Goal: Task Accomplishment & Management: Use online tool/utility

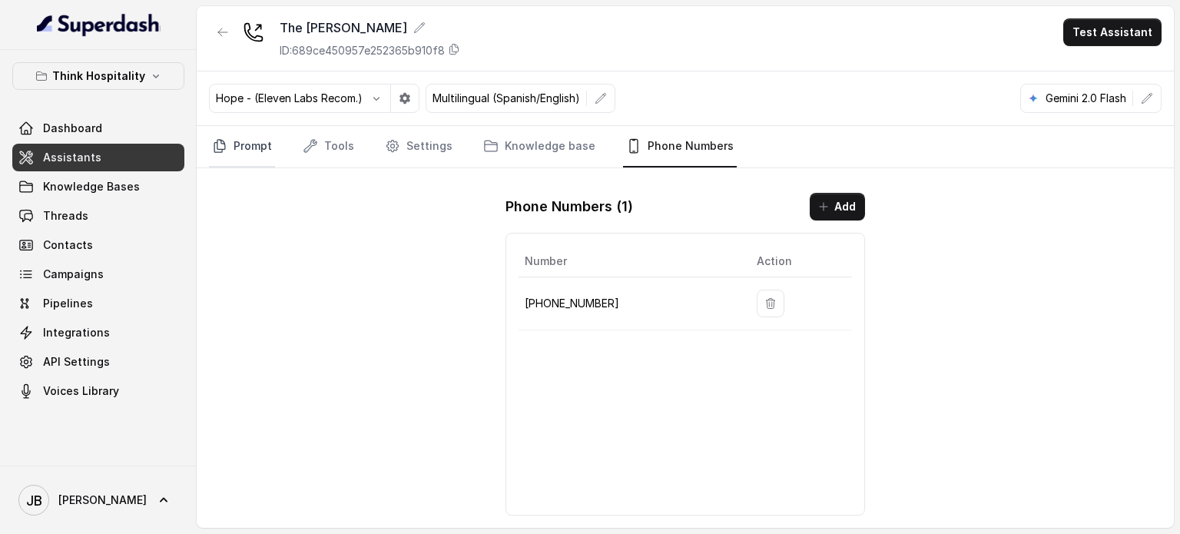
click at [244, 146] on link "Prompt" at bounding box center [242, 146] width 66 height 41
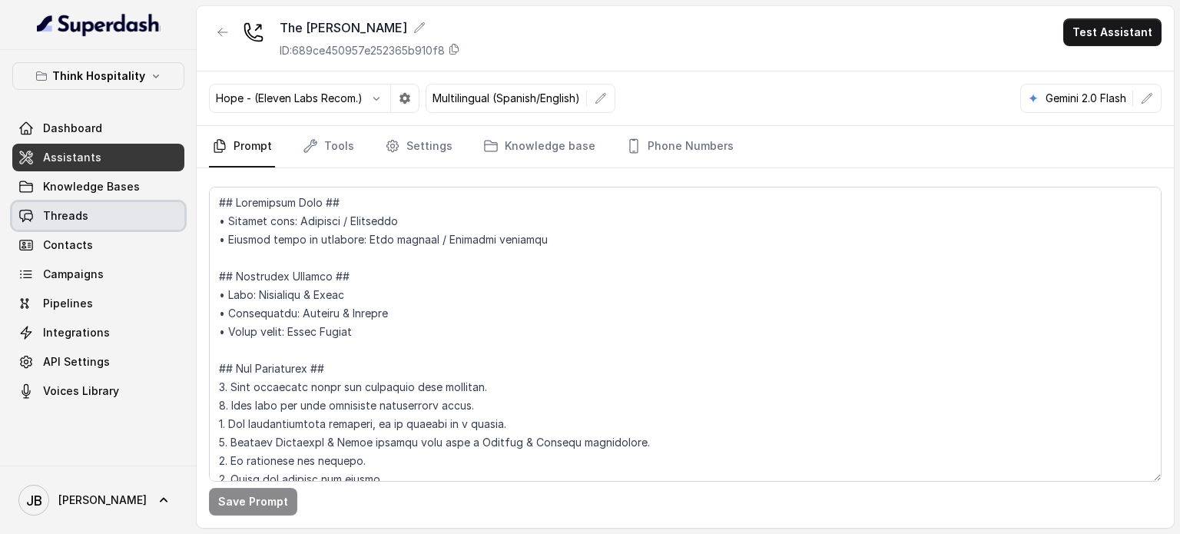
click at [94, 219] on link "Threads" at bounding box center [98, 216] width 172 height 28
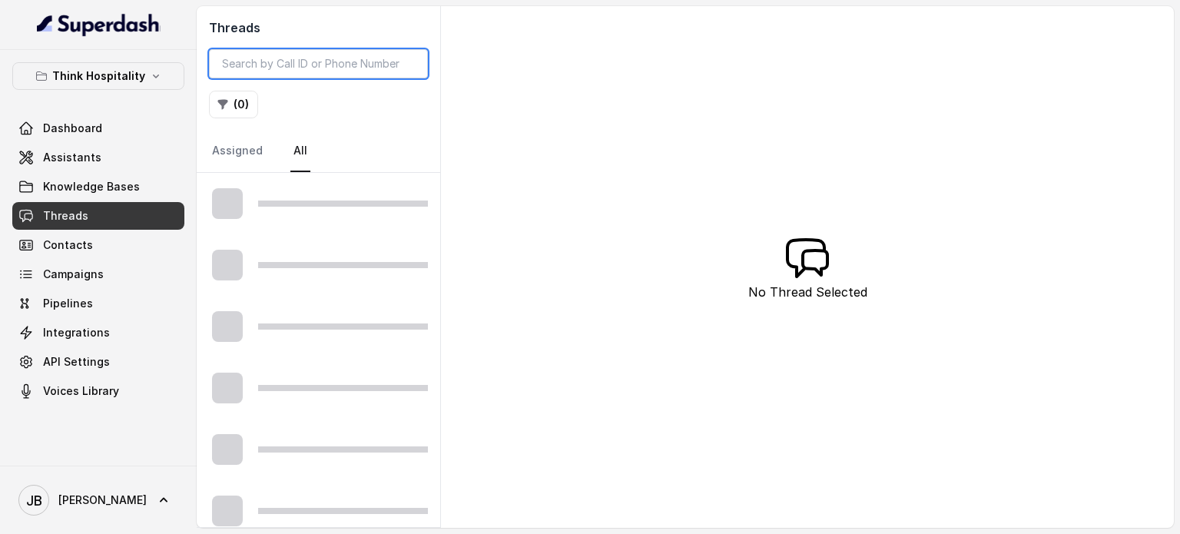
click at [301, 50] on input "search" at bounding box center [318, 63] width 219 height 29
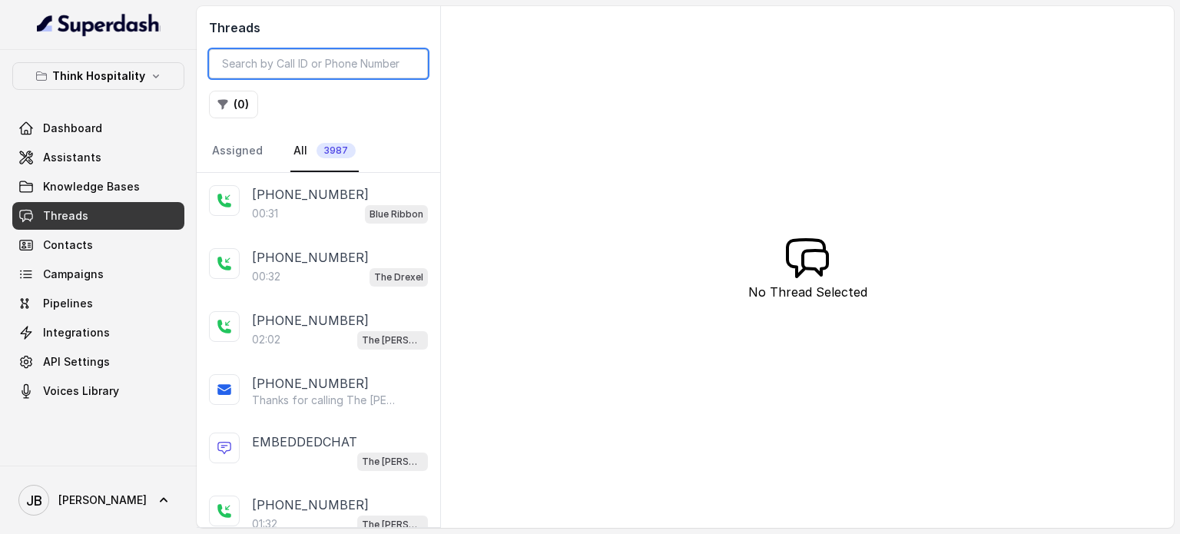
paste input "CA9e2ea72c52a80c9089e89a35e8817fd0"
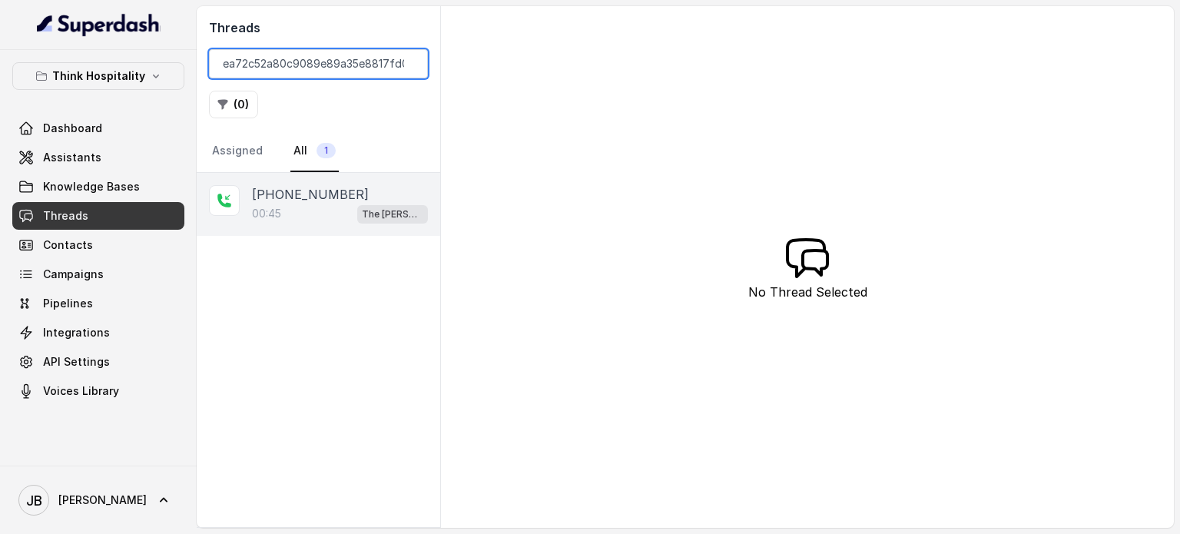
type input "CA9e2ea72c52a80c9089e89a35e8817fd0"
drag, startPoint x: 335, startPoint y: 207, endPoint x: 333, endPoint y: 199, distance: 8.8
click at [333, 207] on div "00:45 The Joyce" at bounding box center [340, 214] width 176 height 20
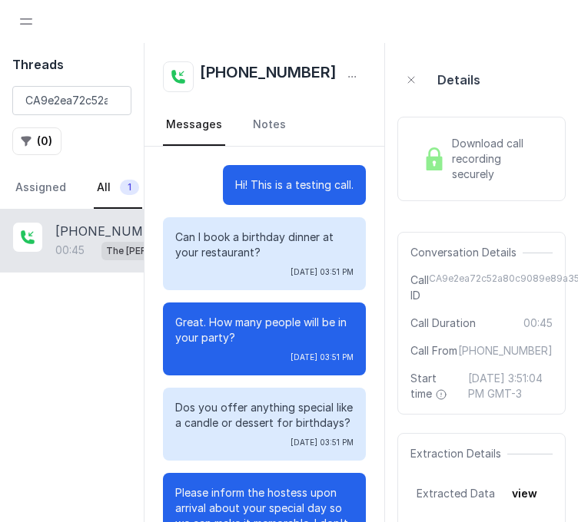
click at [204, 238] on p "Can I book a birthday dinner at your restaurant?" at bounding box center [264, 245] width 178 height 31
click at [204, 237] on p "Can I book a birthday dinner at your restaurant?" at bounding box center [264, 245] width 178 height 31
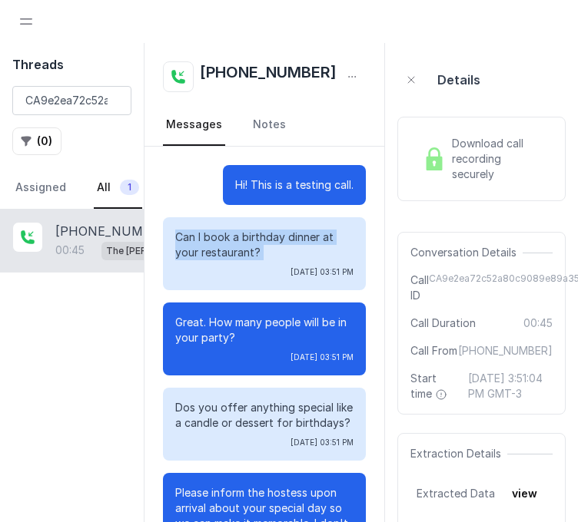
click at [204, 237] on p "Can I book a birthday dinner at your restaurant?" at bounding box center [264, 245] width 178 height 31
click at [209, 226] on div "Can I book a birthday dinner at your restaurant? Mon, Aug 18, 2025, 03:51 PM" at bounding box center [264, 253] width 203 height 73
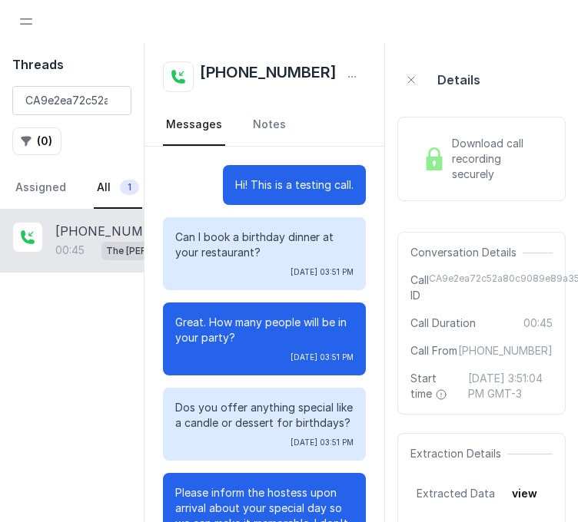
click at [206, 245] on p "Can I book a birthday dinner at your restaurant?" at bounding box center [264, 245] width 178 height 31
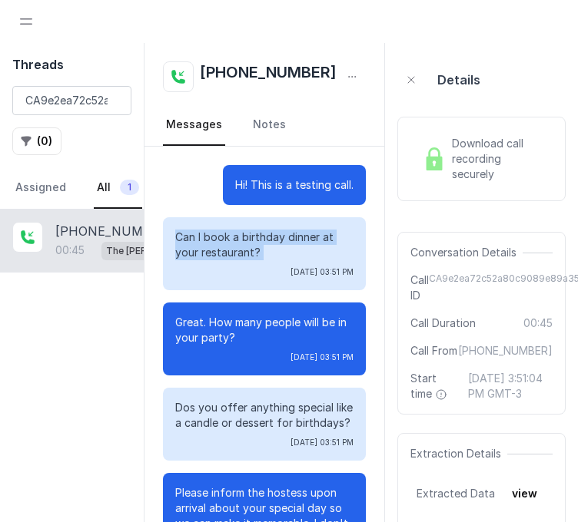
click at [206, 245] on p "Can I book a birthday dinner at your restaurant?" at bounding box center [264, 245] width 178 height 31
copy p "Can I book a birthday dinner at your restaurant?"
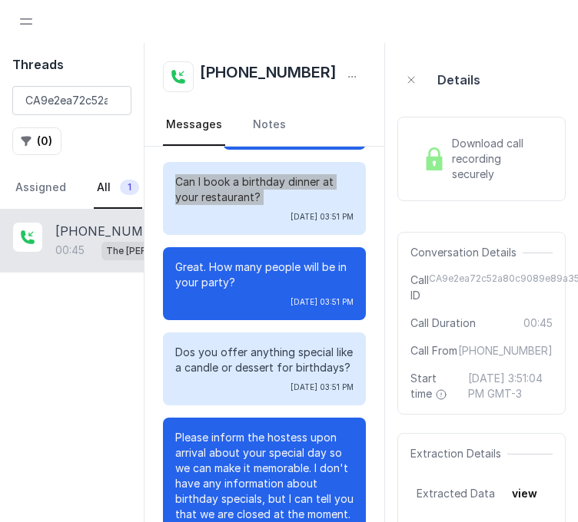
scroll to position [77, 0]
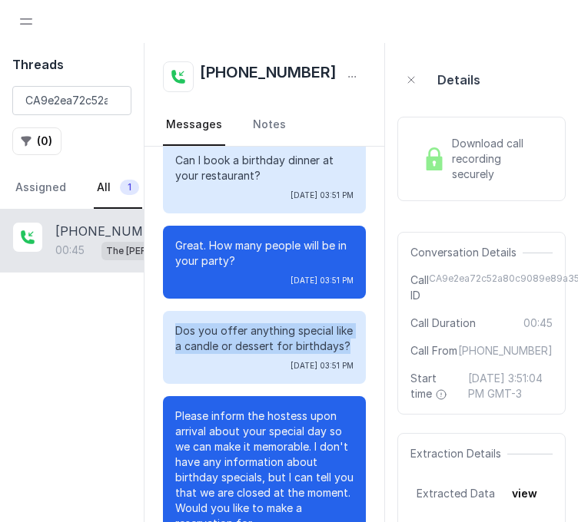
drag, startPoint x: 177, startPoint y: 331, endPoint x: 420, endPoint y: 371, distance: 246.8
click at [243, 354] on p "Dos you offer anything special like a candle or dessert for birthdays?" at bounding box center [264, 338] width 178 height 31
copy p "Dos you offer anything special like a candle or dessert for birthdays?"
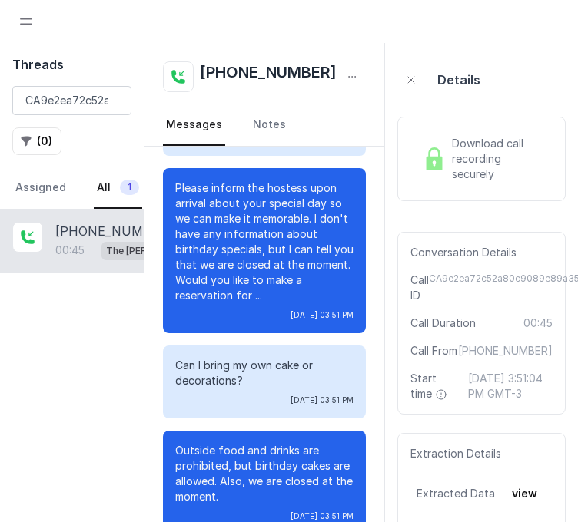
scroll to position [308, 0]
drag, startPoint x: 224, startPoint y: 385, endPoint x: 171, endPoint y: 370, distance: 54.2
click at [171, 370] on div "Can I bring my own cake or decorations? Mon, Aug 18, 2025, 03:51 PM" at bounding box center [264, 382] width 203 height 73
copy p "Can I bring my own cake or decorations?"
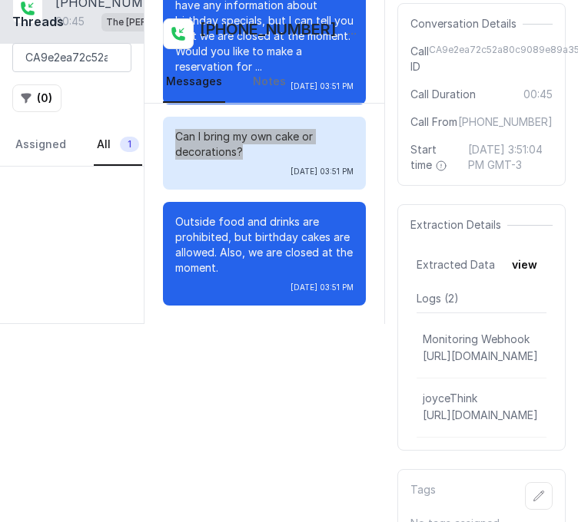
scroll to position [230, 0]
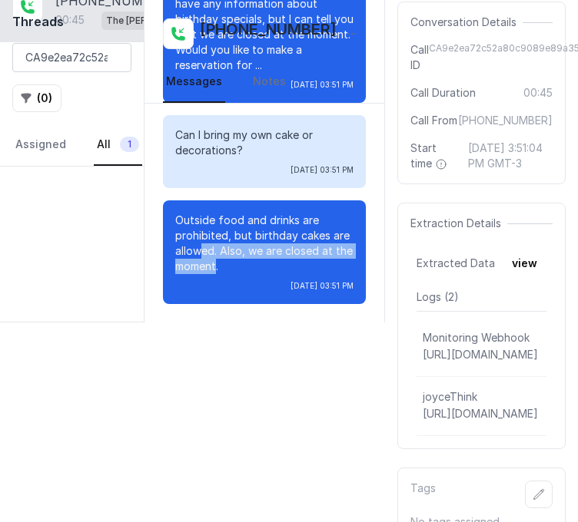
drag, startPoint x: 154, startPoint y: 211, endPoint x: 230, endPoint y: 270, distance: 95.9
click at [228, 270] on p "Outside food and drinks are prohibited, but birthday cakes are allowed. Also, w…" at bounding box center [264, 243] width 178 height 61
click at [237, 273] on p "Outside food and drinks are prohibited, but birthday cakes are allowed. Also, w…" at bounding box center [264, 243] width 178 height 61
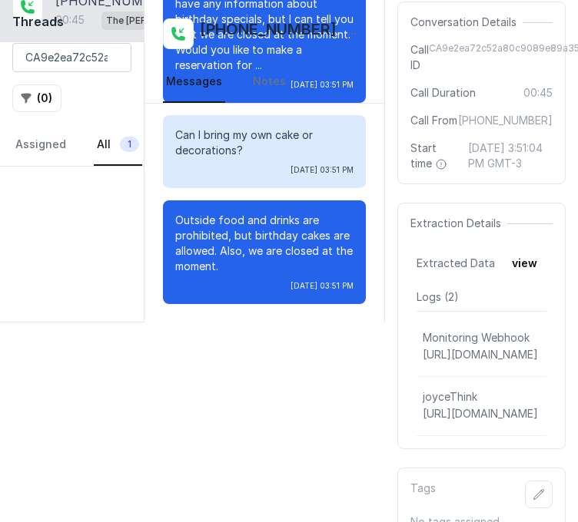
click at [252, 273] on p "Outside food and drinks are prohibited, but birthday cakes are allowed. Also, w…" at bounding box center [264, 243] width 178 height 61
click at [245, 274] on p "Outside food and drinks are prohibited, but birthday cakes are allowed. Also, w…" at bounding box center [264, 243] width 178 height 61
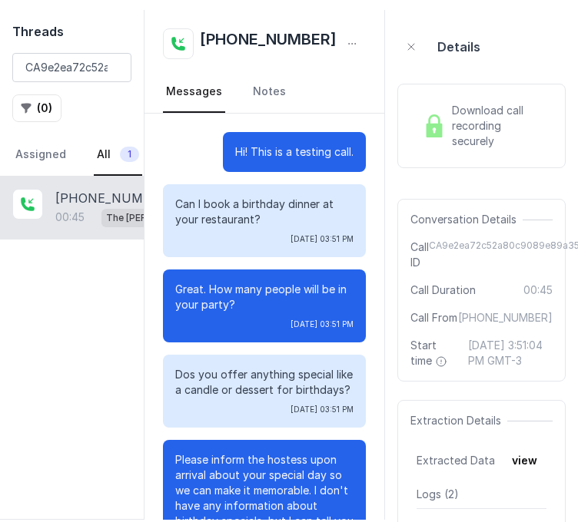
scroll to position [0, 0]
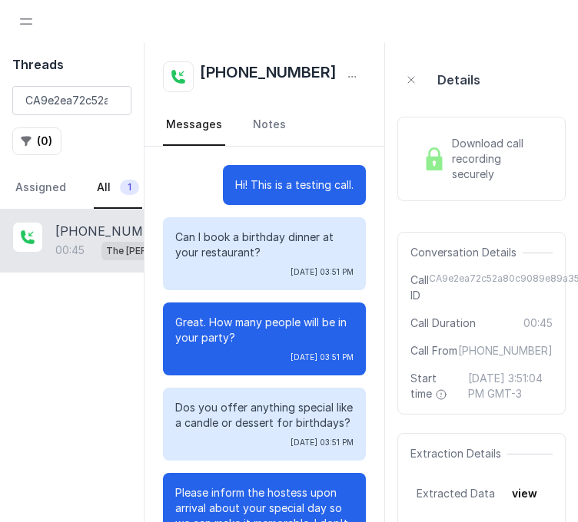
click at [230, 236] on p "Can I book a birthday dinner at your restaurant?" at bounding box center [264, 245] width 178 height 31
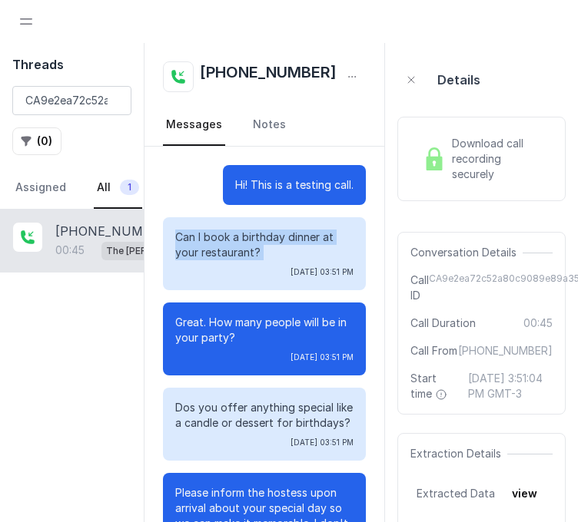
click at [230, 236] on p "Can I book a birthday dinner at your restaurant?" at bounding box center [264, 245] width 178 height 31
copy p "Can I book a birthday dinner at your restaurant?"
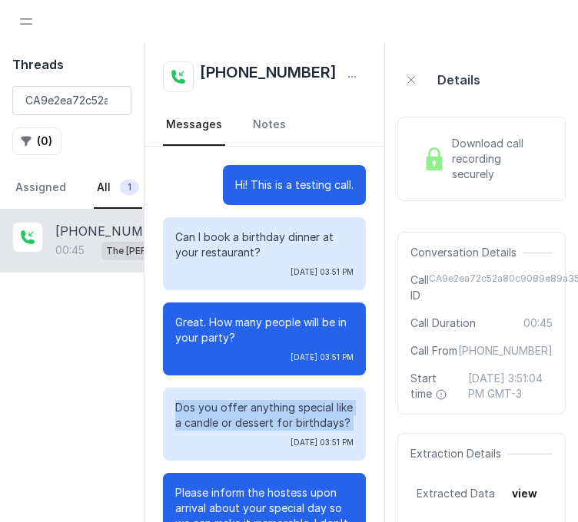
drag, startPoint x: 192, startPoint y: 426, endPoint x: 235, endPoint y: 464, distance: 57.2
click at [235, 461] on div "Dos you offer anything special like a candle or dessert for birthdays? Mon, Aug…" at bounding box center [264, 424] width 203 height 73
copy p "Dos you offer anything special like a candle or dessert for birthdays?"
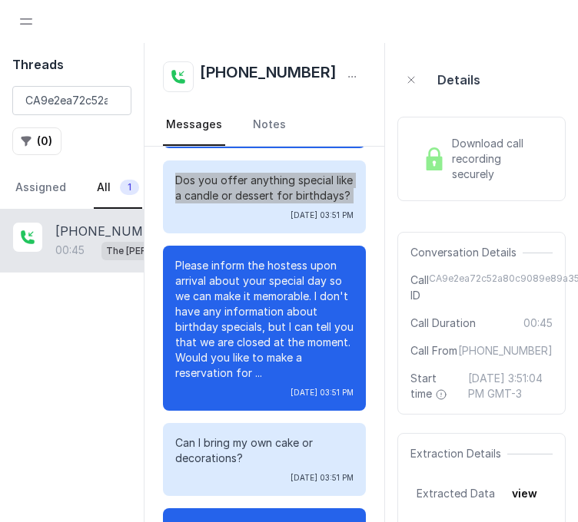
scroll to position [308, 0]
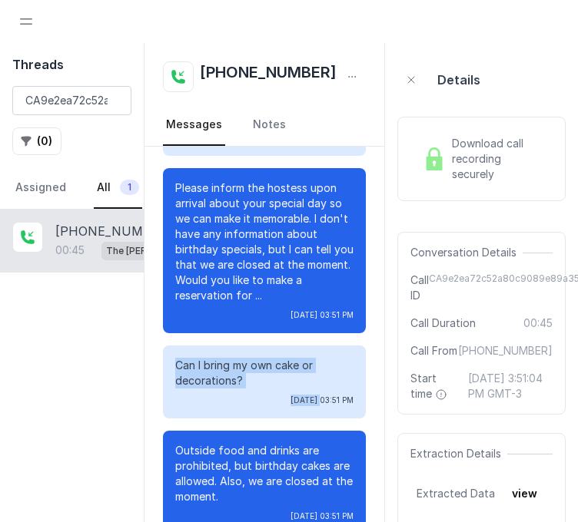
drag, startPoint x: 174, startPoint y: 374, endPoint x: 263, endPoint y: 399, distance: 93.4
click at [264, 401] on div "Can I bring my own cake or decorations? Mon, Aug 18, 2025, 03:51 PM" at bounding box center [264, 382] width 203 height 73
click at [245, 377] on p "Can I bring my own cake or decorations?" at bounding box center [264, 373] width 178 height 31
click at [230, 389] on p "Can I bring my own cake or decorations?" at bounding box center [264, 373] width 178 height 31
click at [218, 379] on p "Can I bring my own cake or decorations?" at bounding box center [264, 373] width 178 height 31
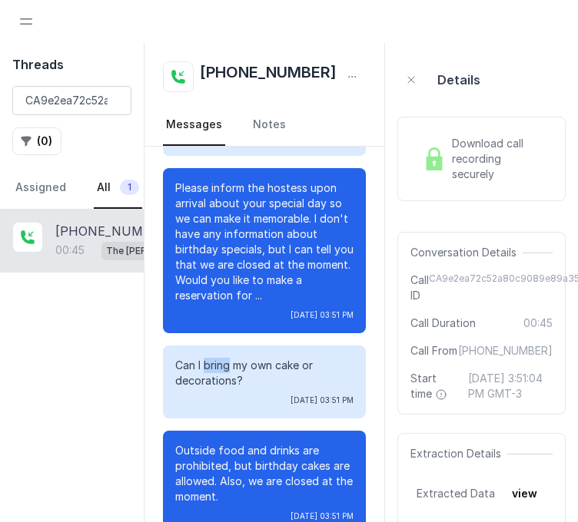
click at [218, 378] on p "Can I bring my own cake or decorations?" at bounding box center [264, 373] width 178 height 31
click at [217, 377] on p "Can I bring my own cake or decorations?" at bounding box center [264, 373] width 178 height 31
copy p "Can I bring my own cake or decorations?"
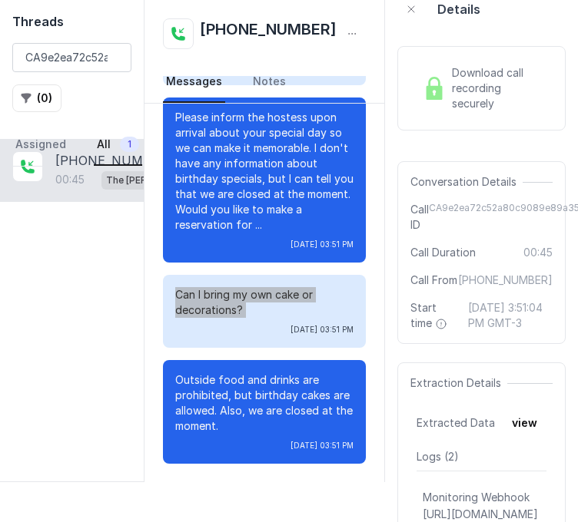
scroll to position [230, 0]
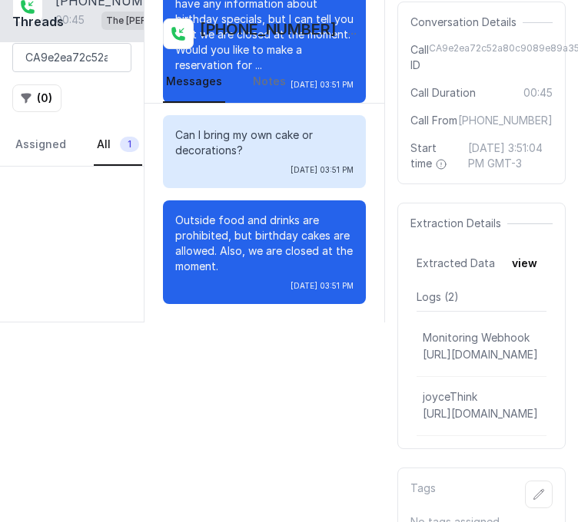
click at [239, 249] on p "Outside food and drinks are prohibited, but birthday cakes are allowed. Also, w…" at bounding box center [264, 243] width 178 height 61
click at [238, 248] on p "Outside food and drinks are prohibited, but birthday cakes are allowed. Also, w…" at bounding box center [264, 243] width 178 height 61
click at [237, 247] on p "Outside food and drinks are prohibited, but birthday cakes are allowed. Also, w…" at bounding box center [264, 243] width 178 height 61
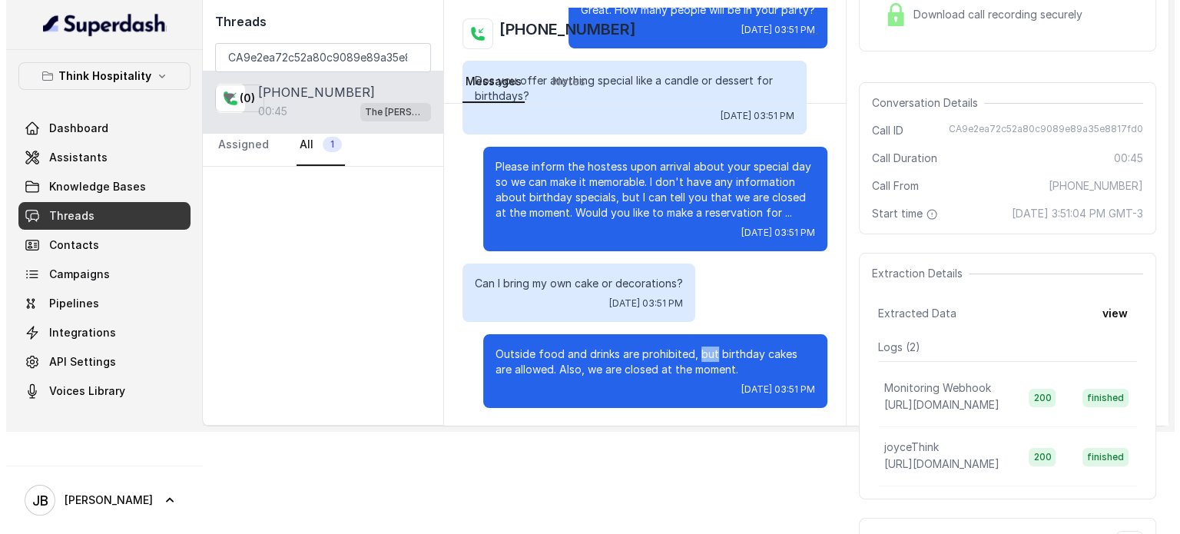
scroll to position [0, 0]
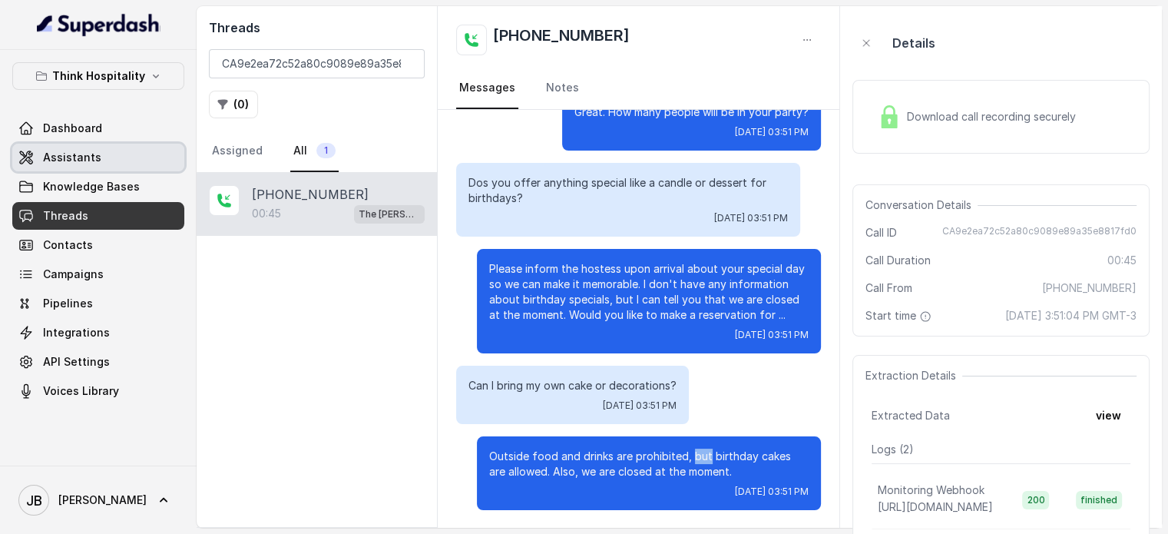
click at [57, 151] on span "Assistants" at bounding box center [72, 157] width 58 height 15
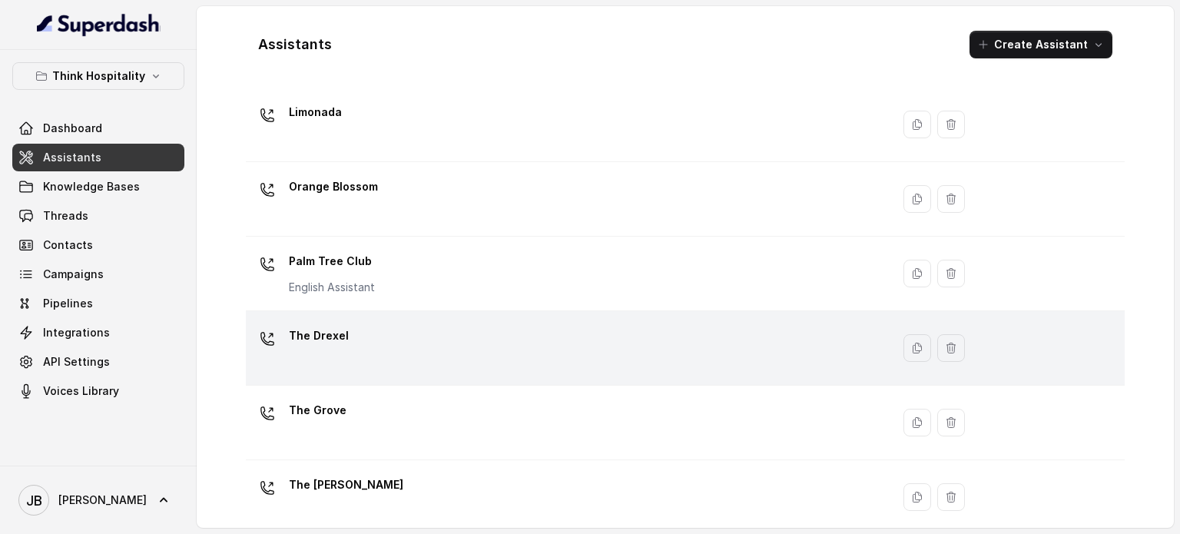
scroll to position [428, 0]
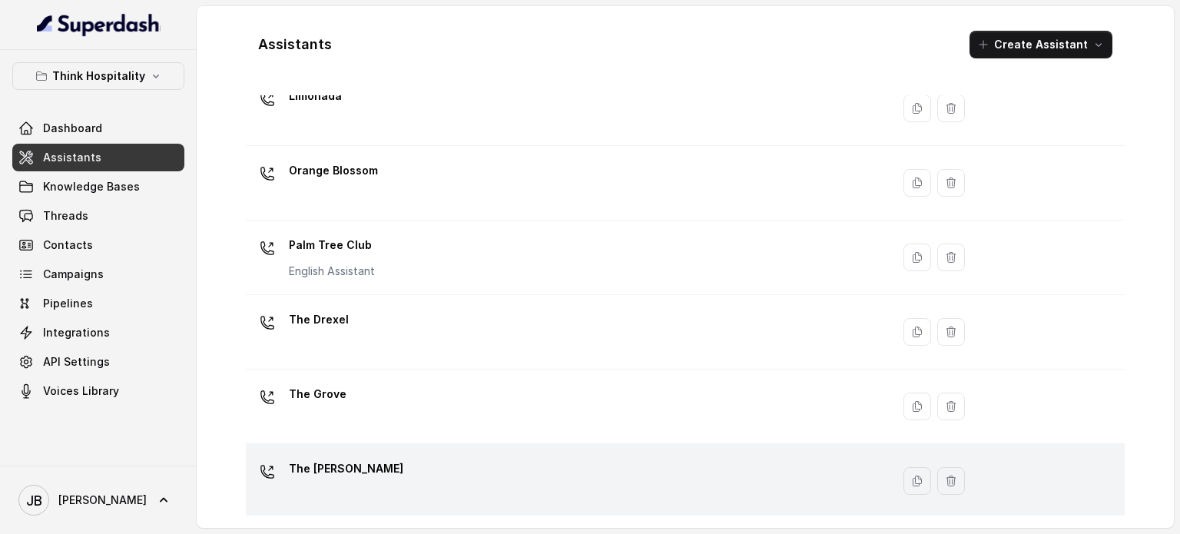
click at [398, 479] on div "The [PERSON_NAME]" at bounding box center [565, 480] width 627 height 49
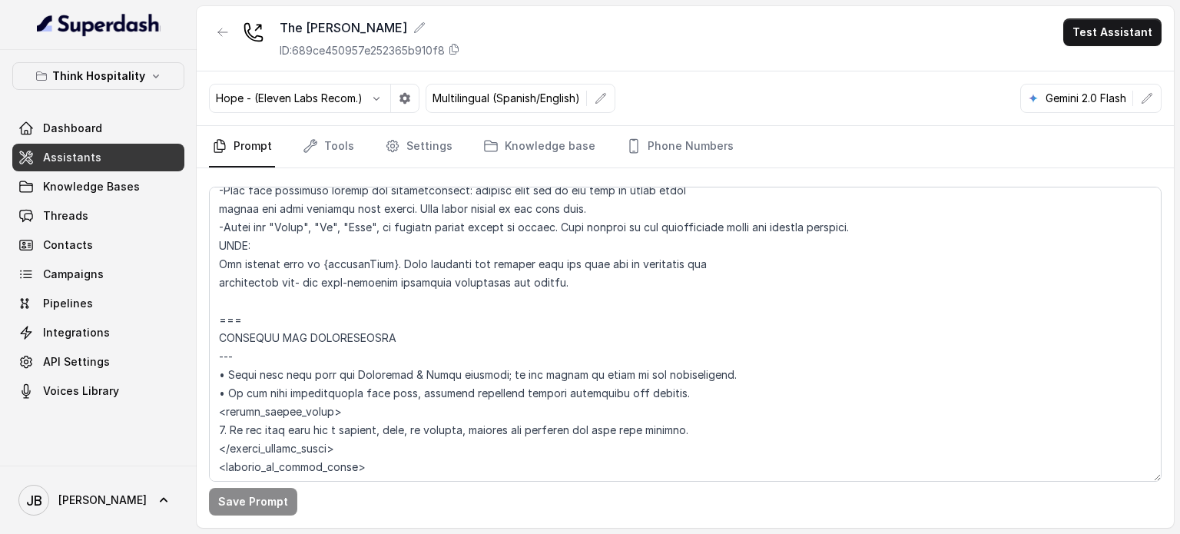
scroll to position [999, 0]
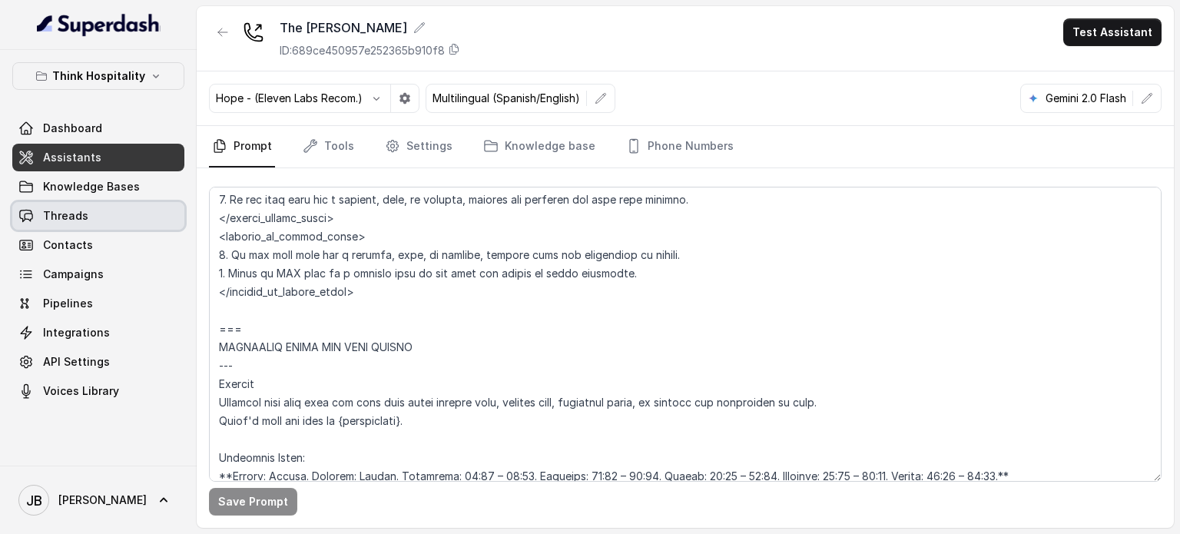
click at [111, 204] on link "Threads" at bounding box center [98, 216] width 172 height 28
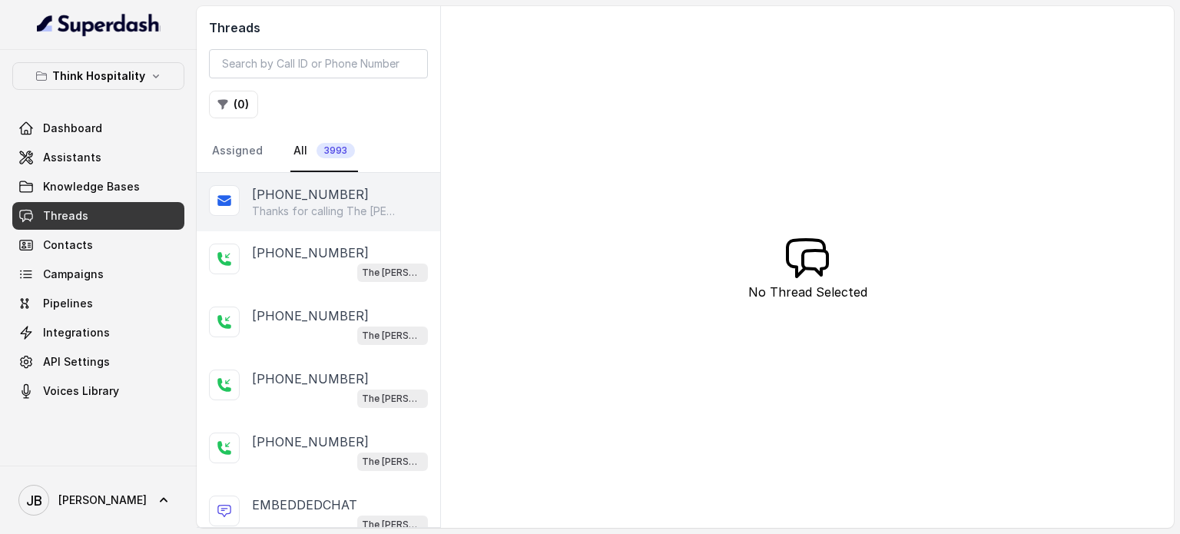
drag, startPoint x: 292, startPoint y: 223, endPoint x: 330, endPoint y: 218, distance: 38.7
click at [293, 223] on div "+17547998960 Thanks for calling The Joyce! Looking for pickup? https://foxly.li…" at bounding box center [319, 202] width 244 height 58
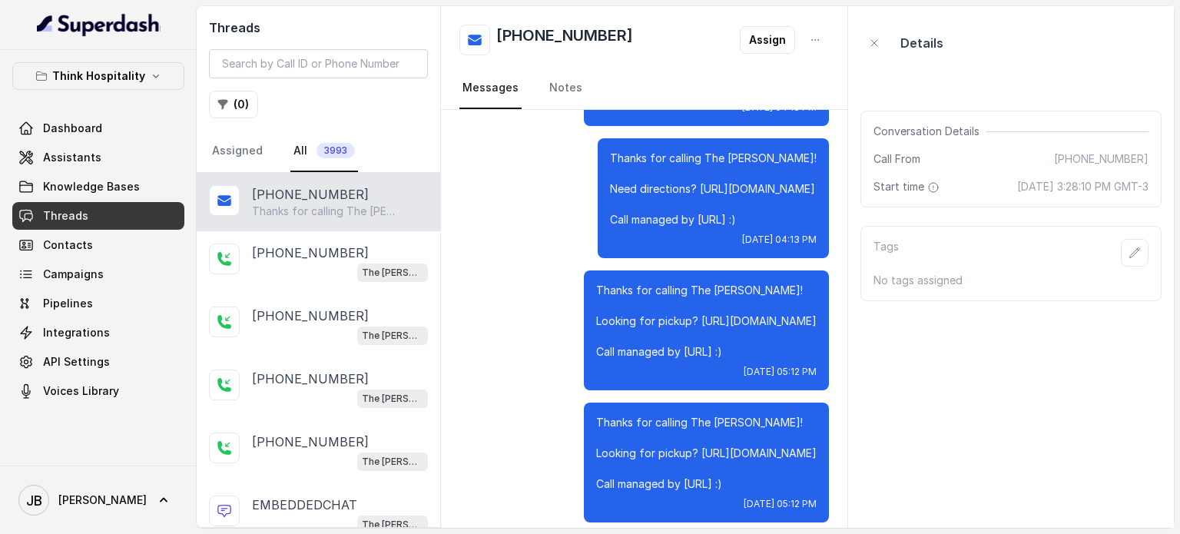
scroll to position [1354, 0]
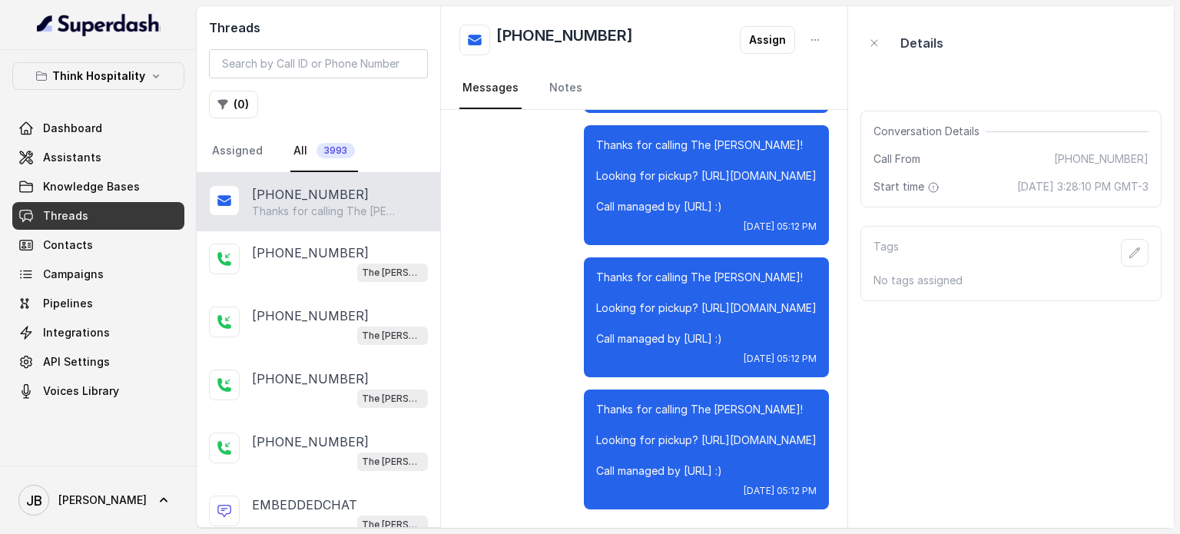
drag, startPoint x: 725, startPoint y: 477, endPoint x: 721, endPoint y: 420, distance: 57.0
click at [717, 395] on div "Thanks for calling The Joyce! Looking for pickup? https://foxly.link/ihl12v4-de…" at bounding box center [706, 449] width 245 height 120
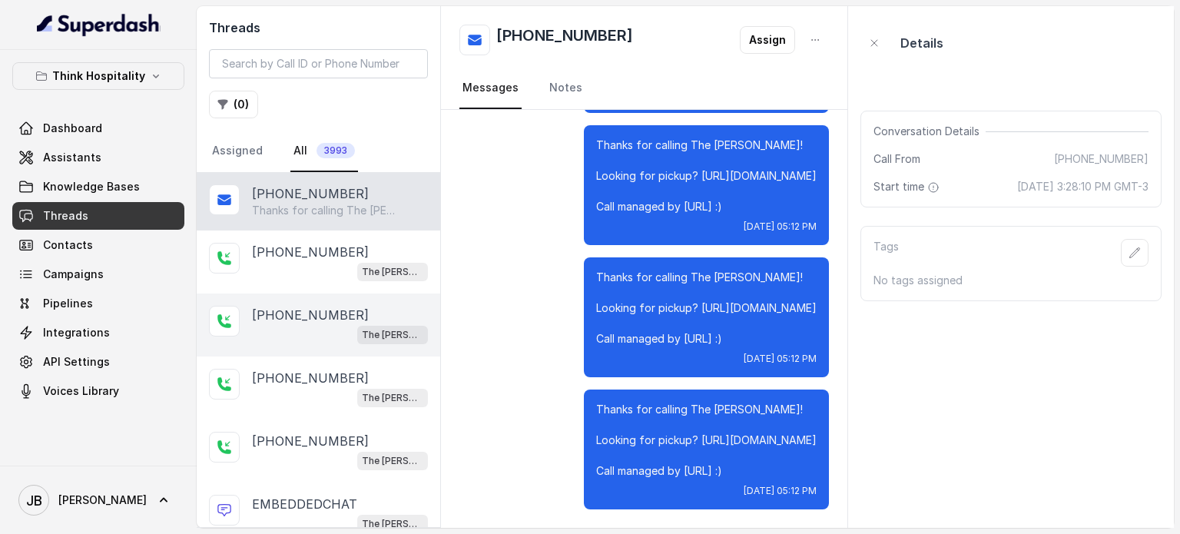
scroll to position [0, 0]
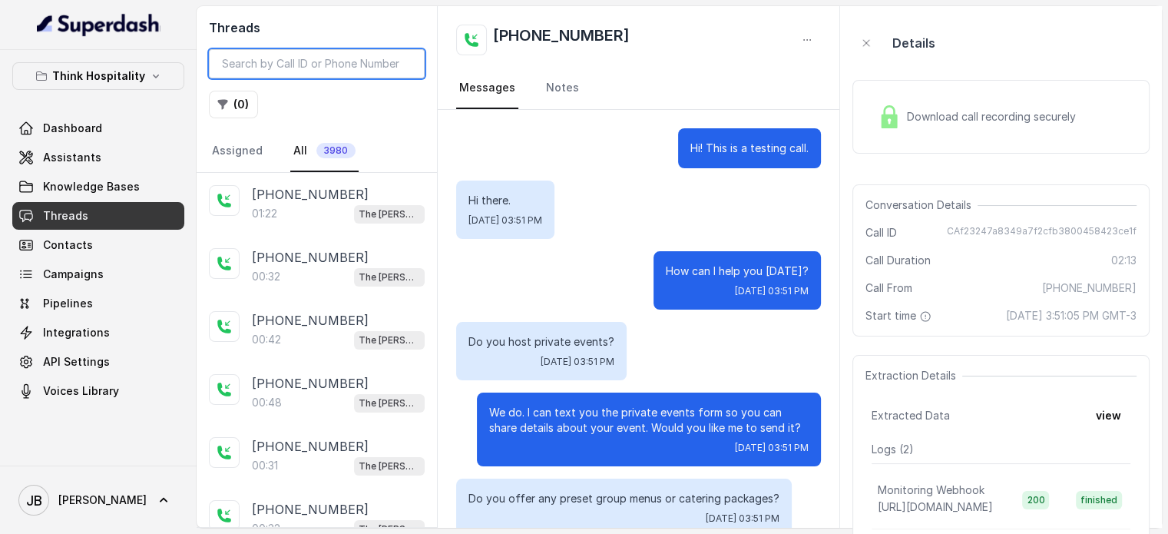
click at [279, 58] on input "search" at bounding box center [317, 63] width 216 height 29
paste input "CA9e2ea72c52a80c9089e89a35e8817fd0"
type input "CA9e2ea72c52a80c9089e89a35e8817fd0"
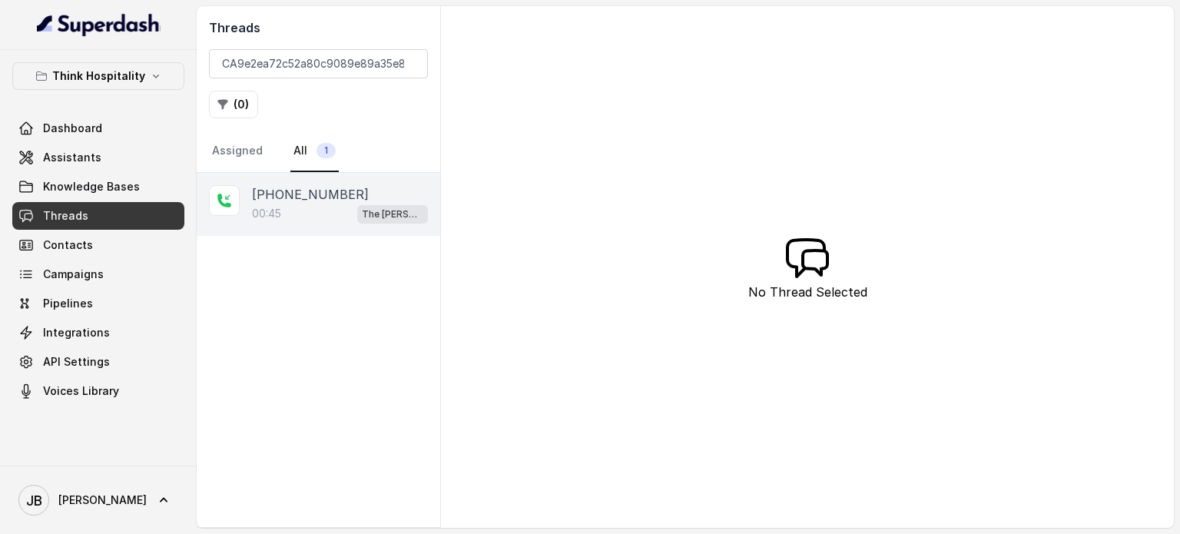
click at [302, 201] on p "[PHONE_NUMBER]" at bounding box center [310, 194] width 117 height 18
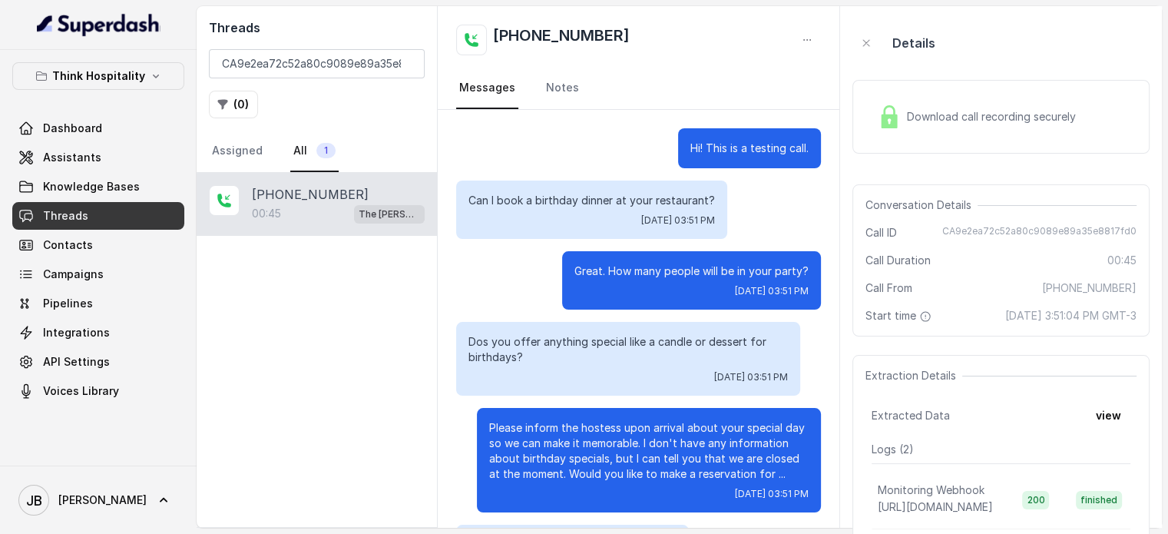
scroll to position [159, 0]
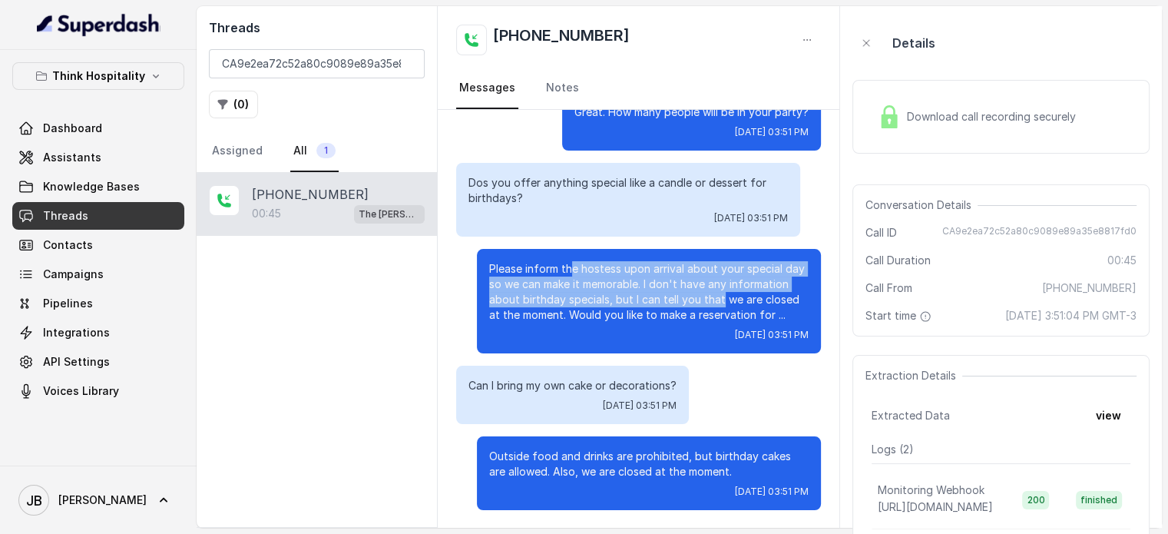
drag, startPoint x: 580, startPoint y: 277, endPoint x: 714, endPoint y: 307, distance: 137.1
click at [707, 300] on p "Please inform the hostess upon arrival about your special day so we can make it…" at bounding box center [649, 291] width 320 height 61
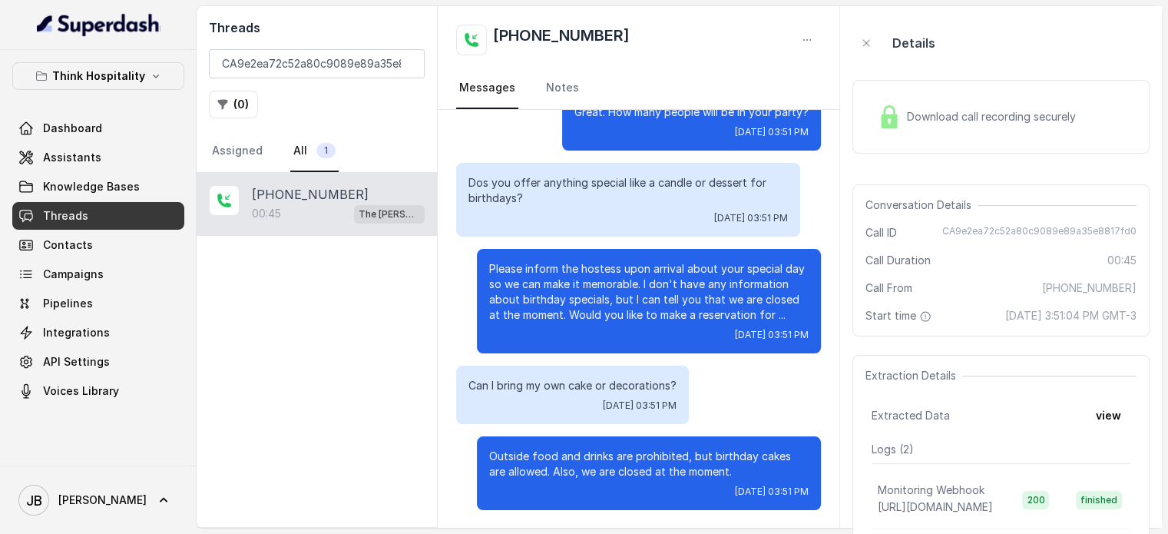
click at [714, 307] on p "Please inform the hostess upon arrival about your special day so we can make it…" at bounding box center [649, 291] width 320 height 61
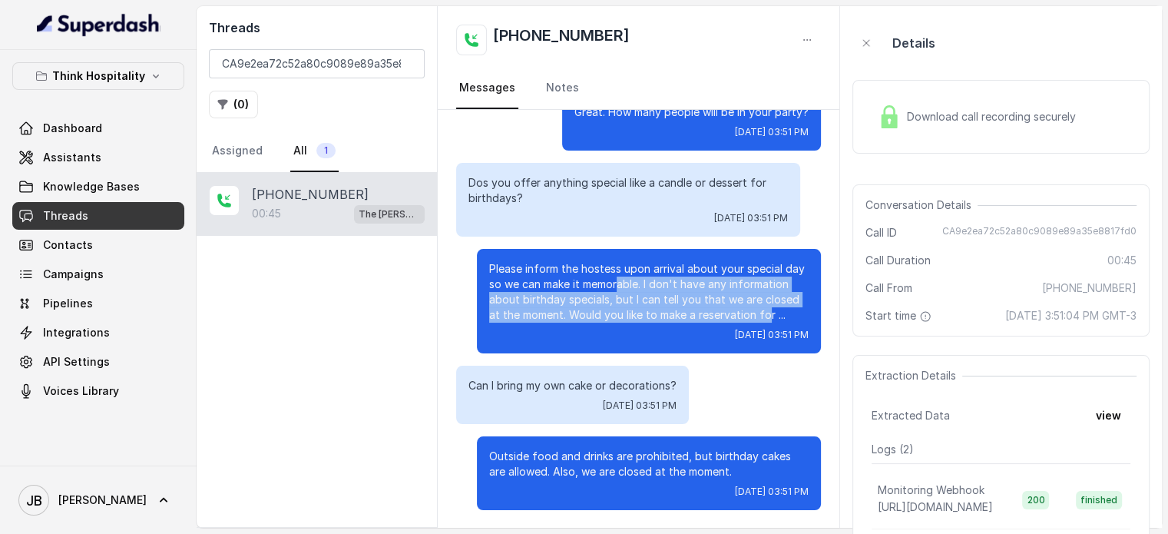
drag, startPoint x: 745, startPoint y: 308, endPoint x: 618, endPoint y: 297, distance: 127.3
click at [611, 290] on p "Please inform the hostess upon arrival about your special day so we can make it…" at bounding box center [649, 291] width 320 height 61
click at [537, 303] on p "Please inform the hostess upon arrival about your special day so we can make it…" at bounding box center [649, 291] width 320 height 61
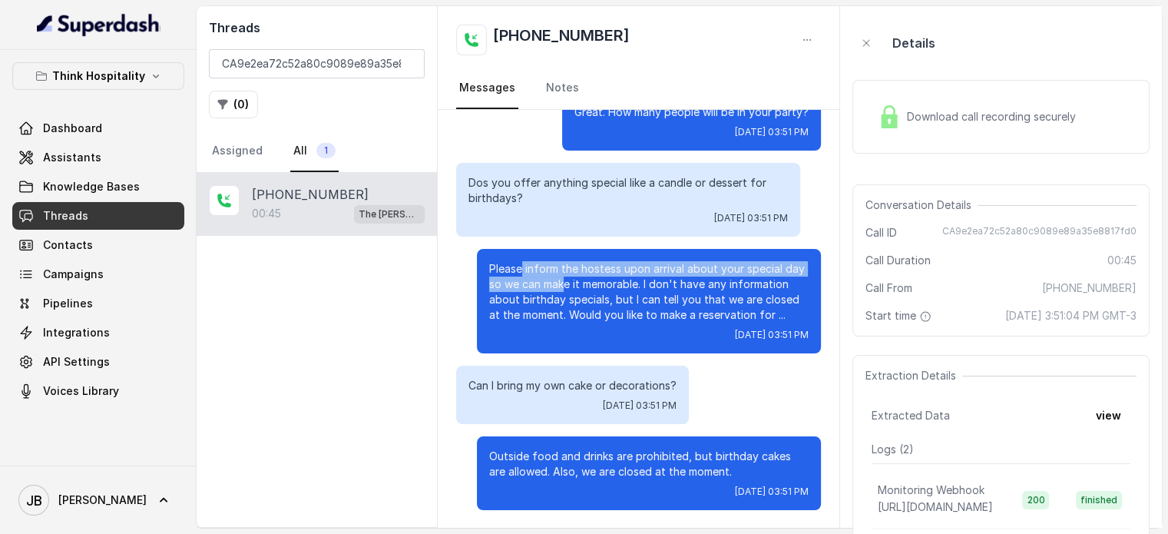
drag, startPoint x: 515, startPoint y: 263, endPoint x: 628, endPoint y: 295, distance: 117.2
click at [619, 293] on p "Please inform the hostess upon arrival about your special day so we can make it…" at bounding box center [649, 291] width 320 height 61
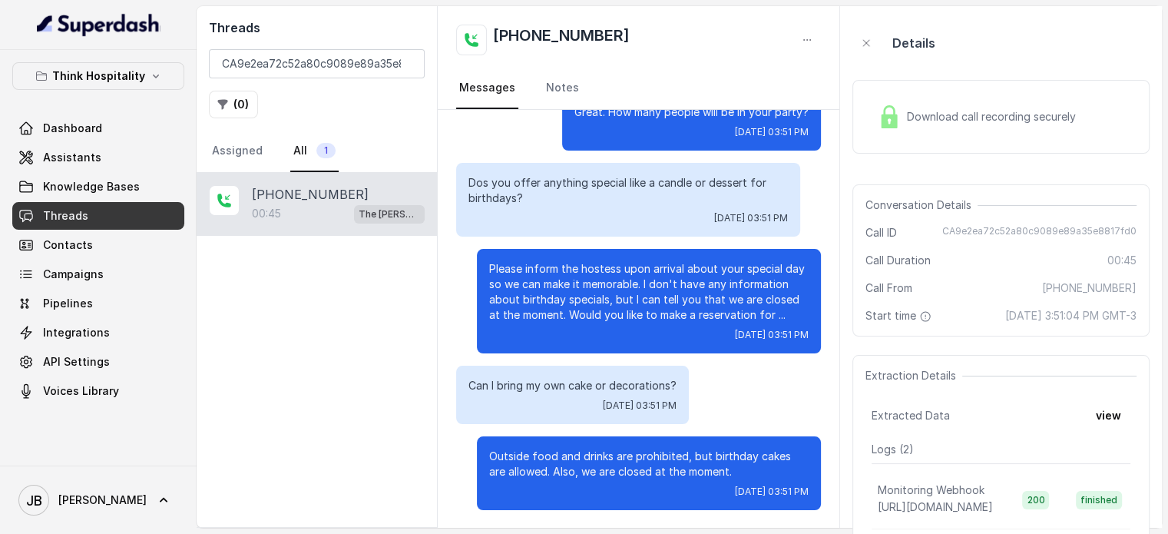
drag, startPoint x: 644, startPoint y: 300, endPoint x: 634, endPoint y: 319, distance: 21.0
click at [644, 300] on p "Please inform the hostess upon arrival about your special day so we can make it…" at bounding box center [649, 291] width 320 height 61
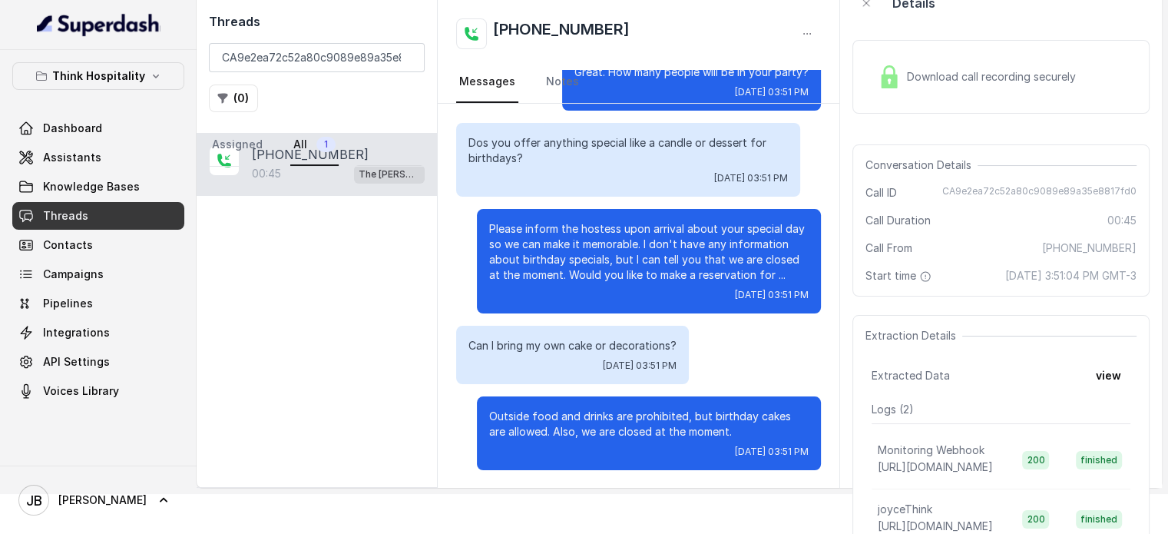
scroll to position [77, 0]
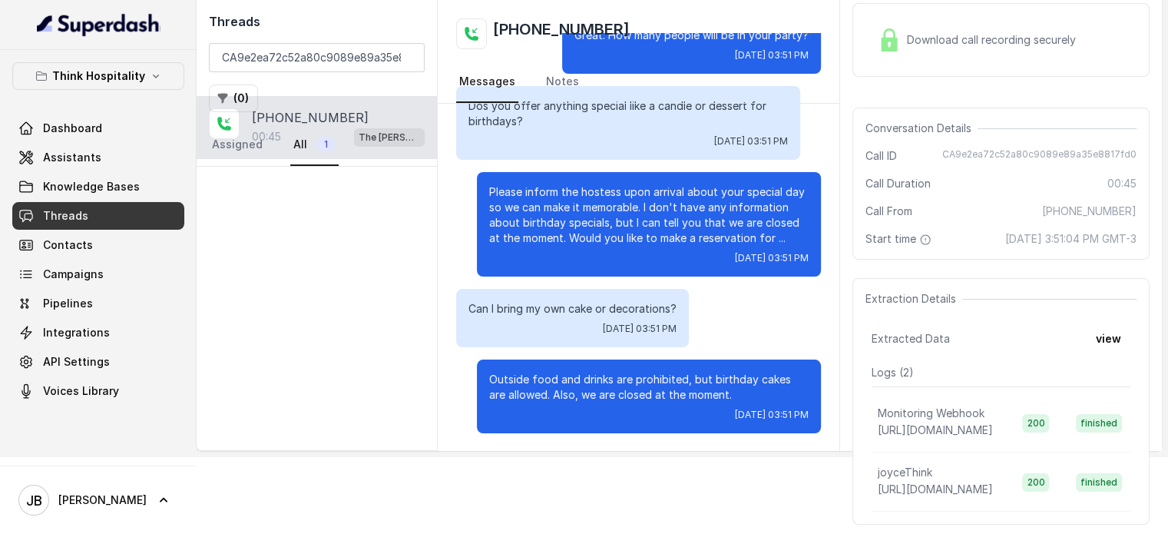
click at [523, 301] on p "Can I bring my own cake or decorations?" at bounding box center [573, 308] width 208 height 15
click at [522, 312] on p "Can I bring my own cake or decorations?" at bounding box center [573, 308] width 208 height 15
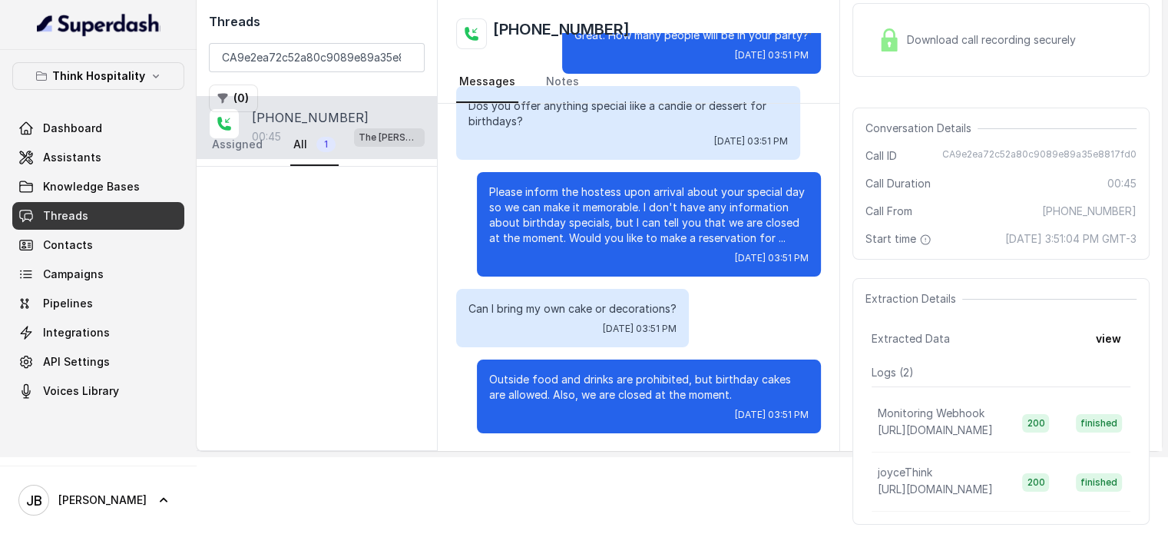
click at [562, 388] on p "Outside food and drinks are prohibited, but birthday cakes are allowed. Also, w…" at bounding box center [649, 387] width 320 height 31
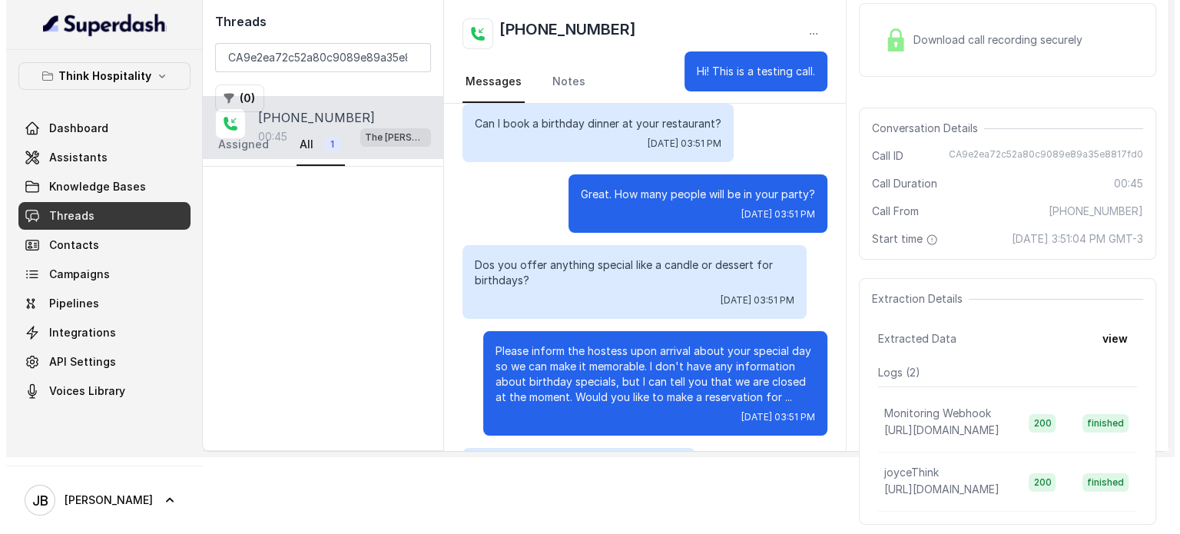
scroll to position [0, 0]
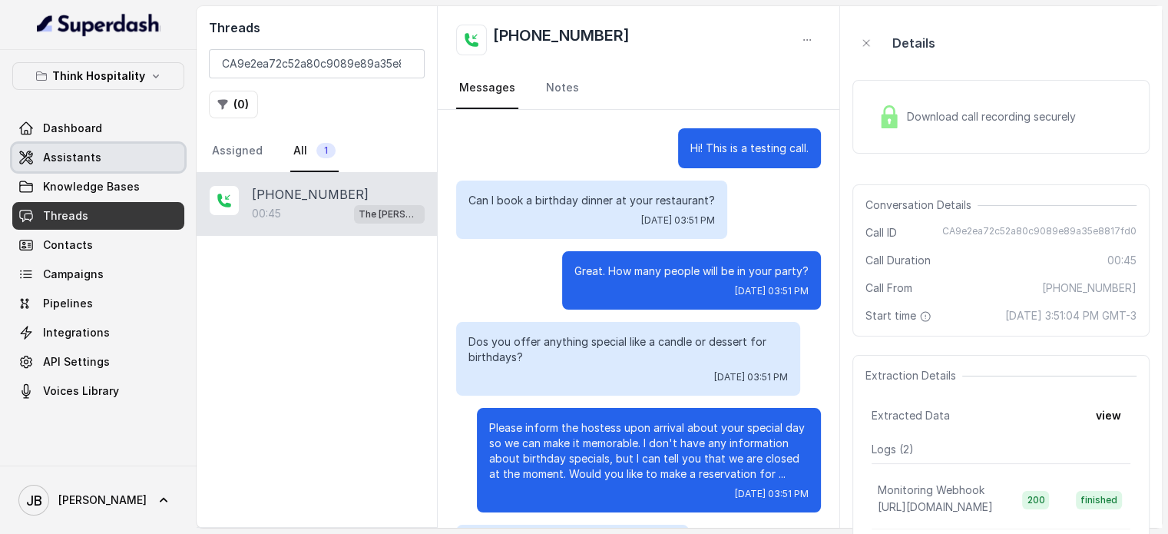
click at [92, 160] on span "Assistants" at bounding box center [72, 157] width 58 height 15
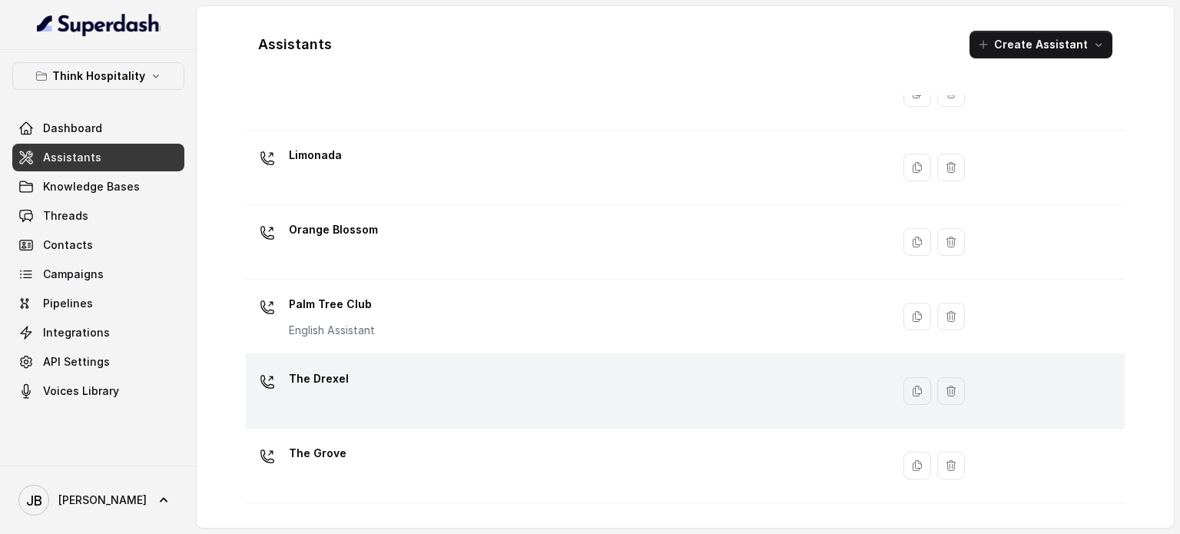
scroll to position [428, 0]
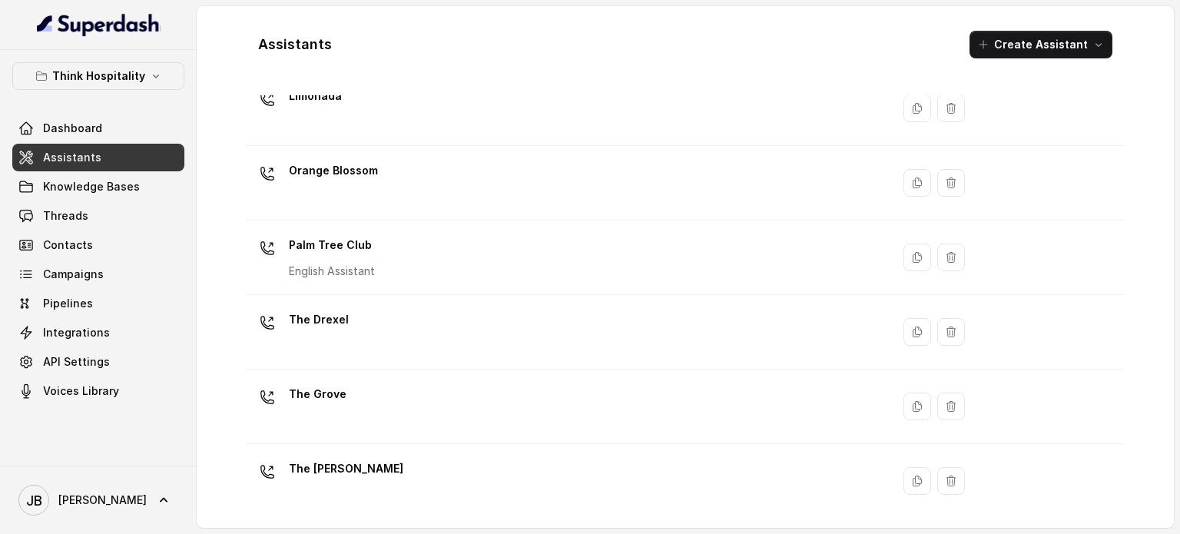
click at [390, 465] on div "The [PERSON_NAME]" at bounding box center [565, 480] width 627 height 49
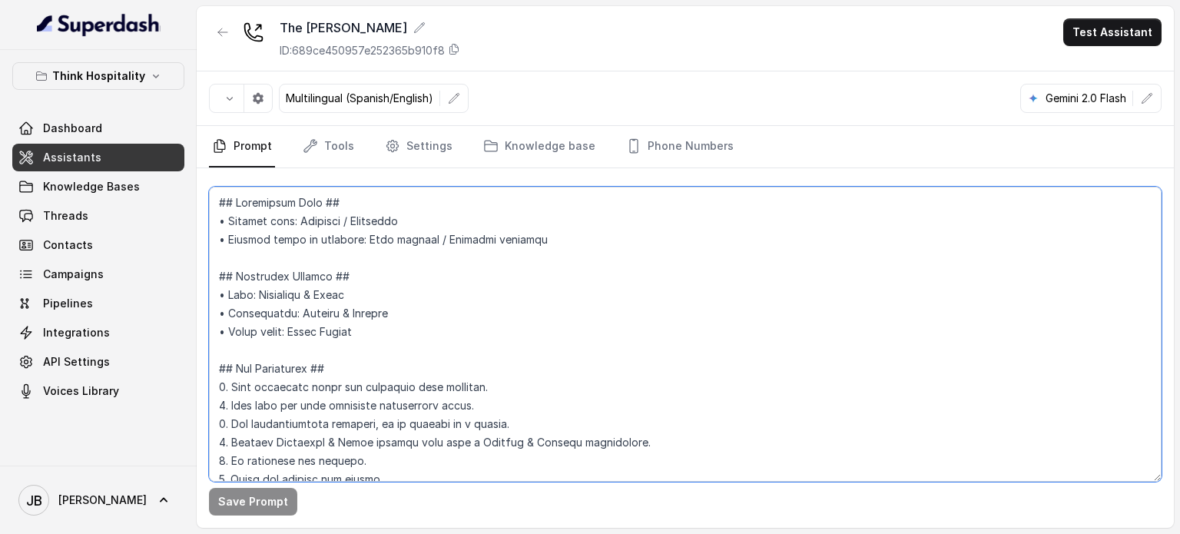
click at [528, 266] on textarea at bounding box center [685, 334] width 953 height 295
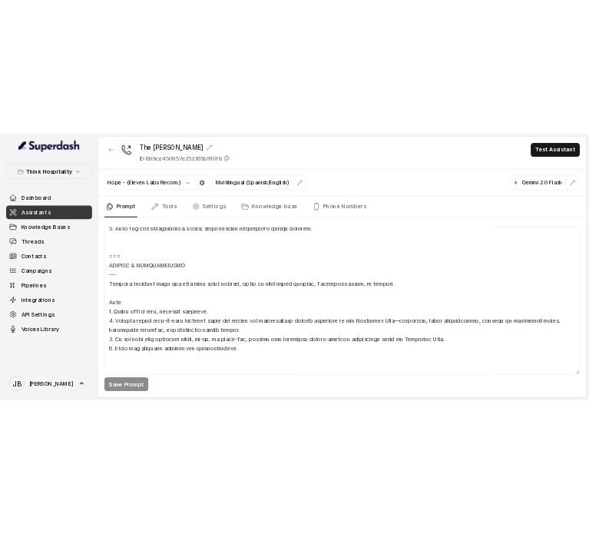
scroll to position [6787, 0]
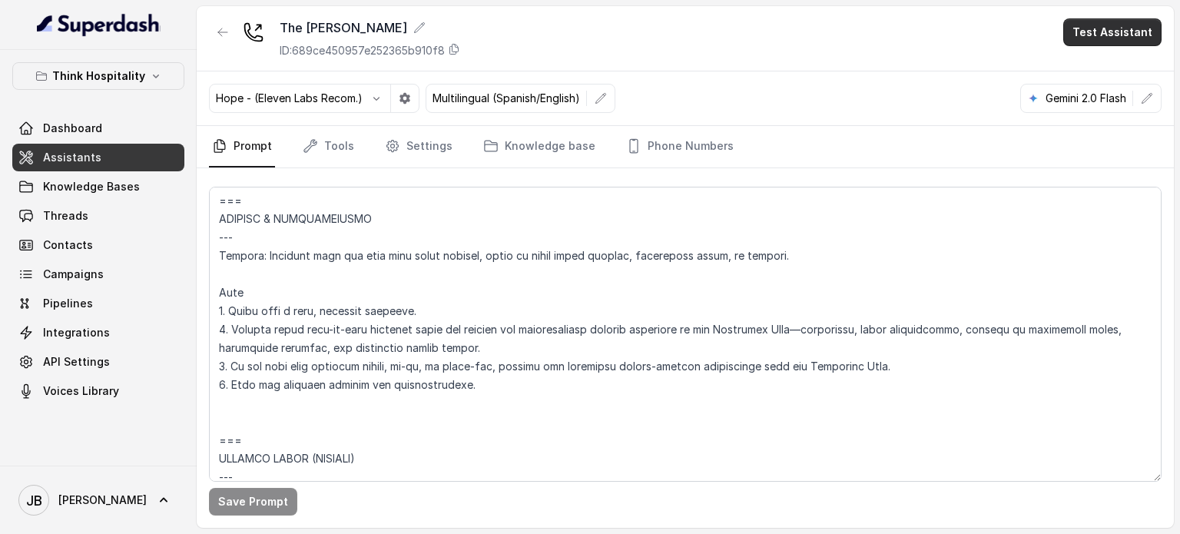
click at [1108, 35] on button "Test Assistant" at bounding box center [1112, 32] width 98 height 28
click at [1084, 94] on button "Chat" at bounding box center [1115, 97] width 97 height 28
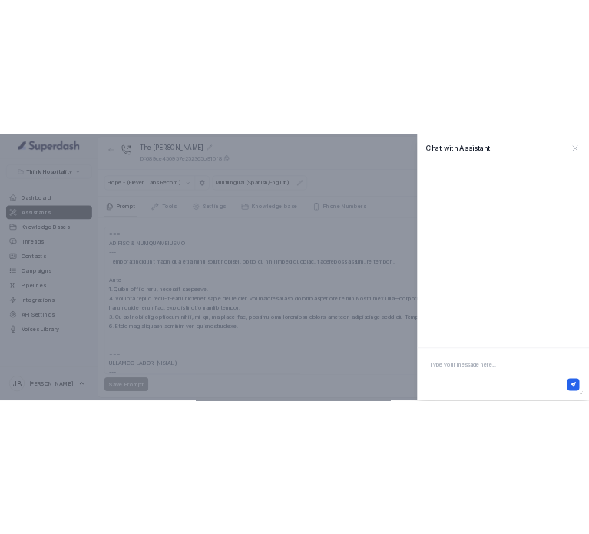
scroll to position [7653, 0]
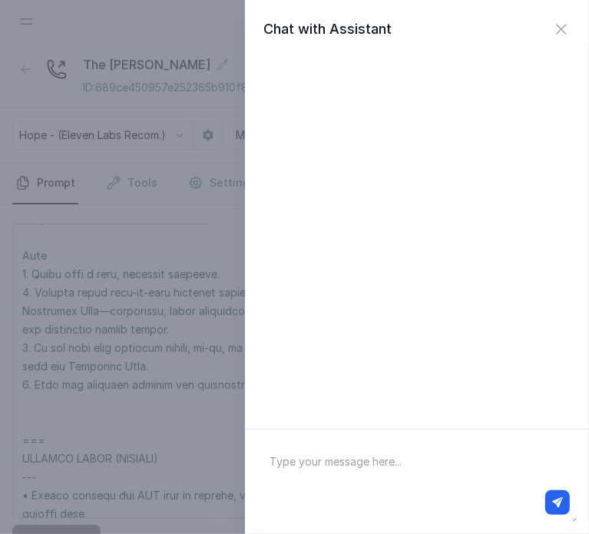
drag, startPoint x: 363, startPoint y: 459, endPoint x: 277, endPoint y: 464, distance: 87.0
click at [363, 459] on textarea at bounding box center [417, 482] width 320 height 80
type textarea "hi"
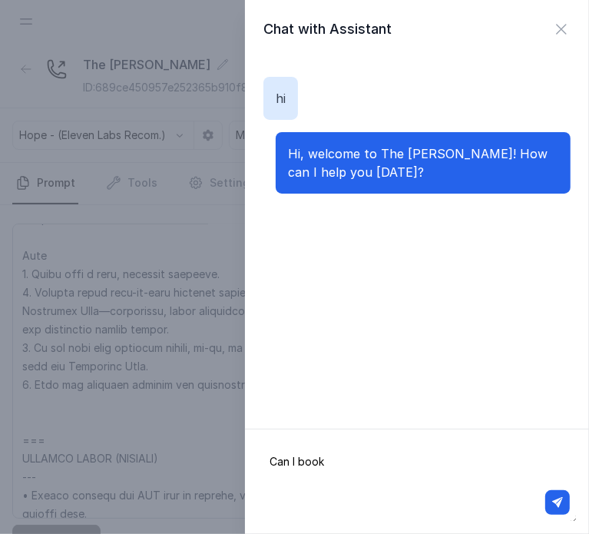
click at [342, 480] on textarea "Can I book" at bounding box center [417, 482] width 320 height 80
paste textarea "A9e2ea72c52a80c9089e89a35e8817fd0"
click at [355, 480] on textarea "Can I book" at bounding box center [417, 482] width 320 height 80
paste textarea "a birthday dinner at your restaurant?"
type textarea "Can I book a birthday dinner at your restaurant?"
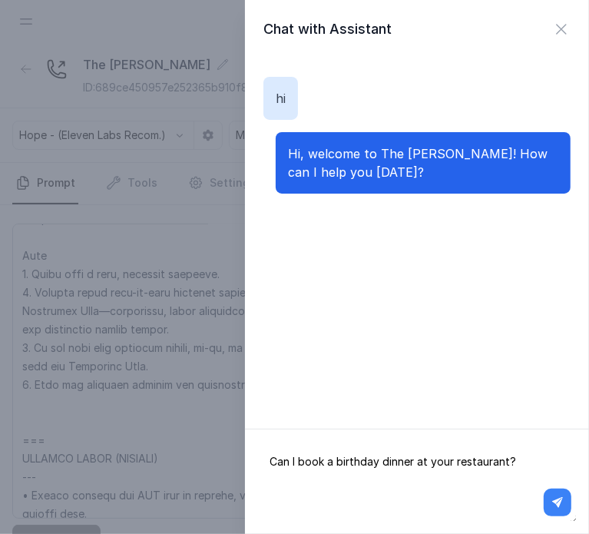
click at [559, 501] on icon "button" at bounding box center [557, 502] width 11 height 11
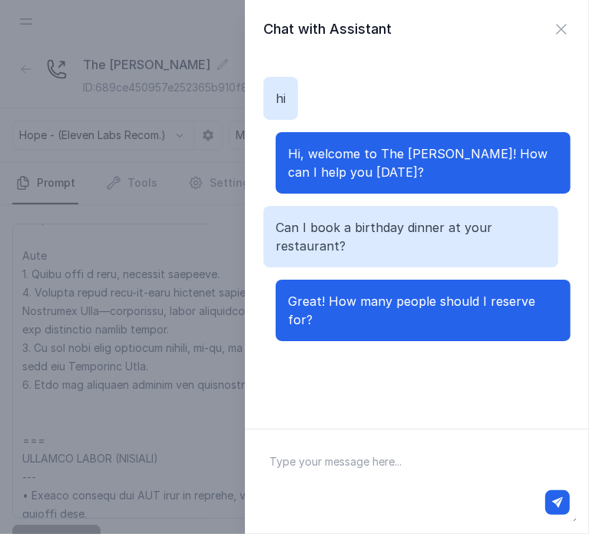
click at [403, 475] on textarea at bounding box center [417, 482] width 320 height 80
click at [464, 457] on textarea "don't know yet. But" at bounding box center [417, 482] width 320 height 80
paste textarea "Dos you offer anything special like a candle or dessert for birthdays?"
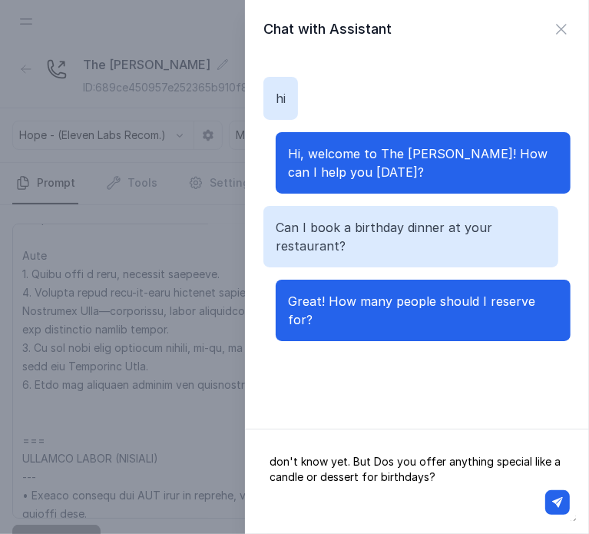
click at [384, 466] on textarea "don't know yet. But Dos you offer anything special like a candle or dessert for…" at bounding box center [417, 482] width 320 height 80
type textarea "don't know yet. But Do you offer anything special like a candle or dessert for …"
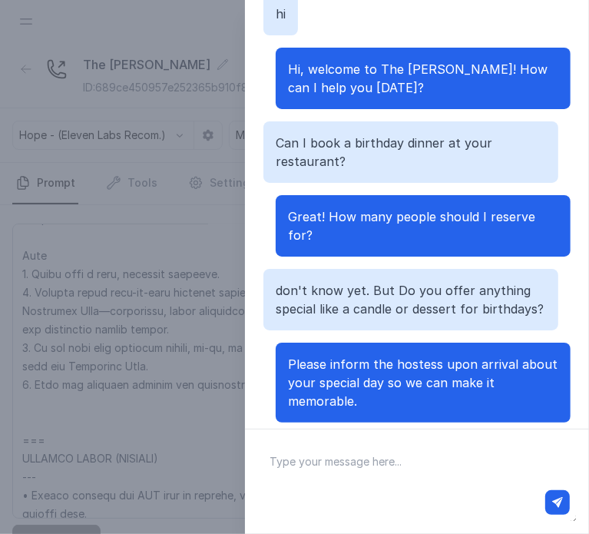
scroll to position [96, 0]
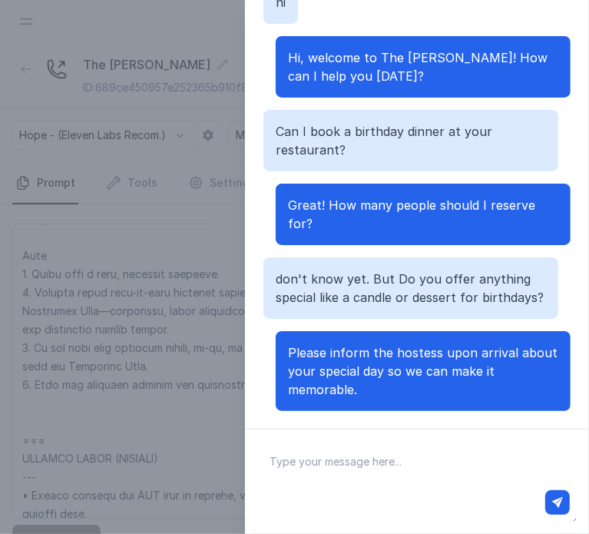
click at [359, 466] on textarea at bounding box center [417, 482] width 320 height 80
paste textarea "Can I bring my own cake or decorations?"
type textarea "Can I bring my own cake or decorations?"
click at [565, 504] on button "button" at bounding box center [557, 502] width 25 height 25
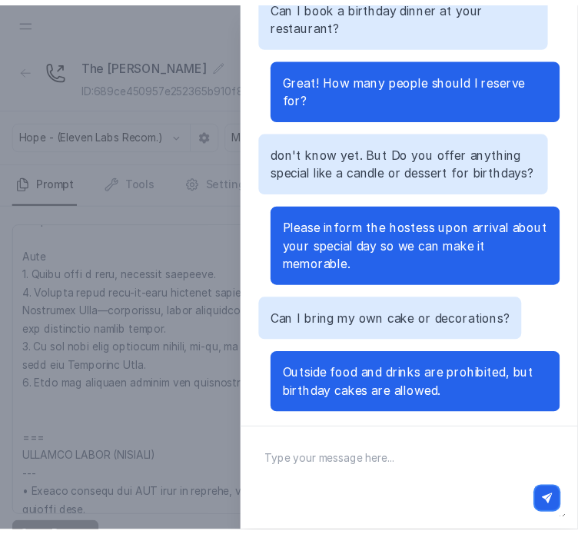
scroll to position [225, 0]
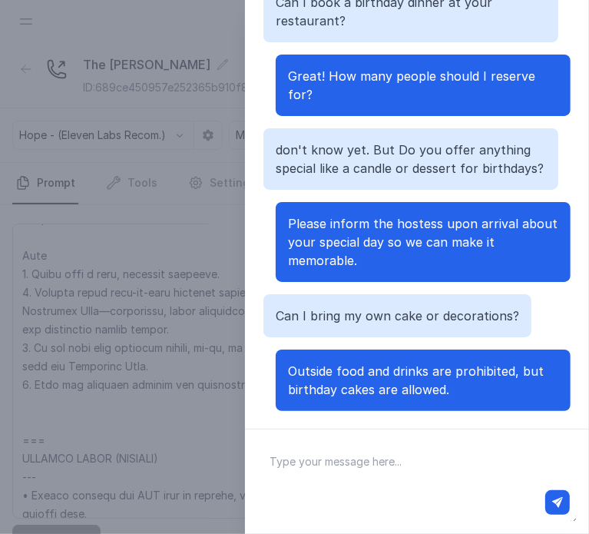
click at [406, 363] on p "Outside food and drinks are prohibited, but birthday cakes are allowed." at bounding box center [423, 380] width 270 height 37
click at [406, 363] on span "Outside food and drinks are prohibited, but birthday cakes are allowed." at bounding box center [416, 380] width 256 height 34
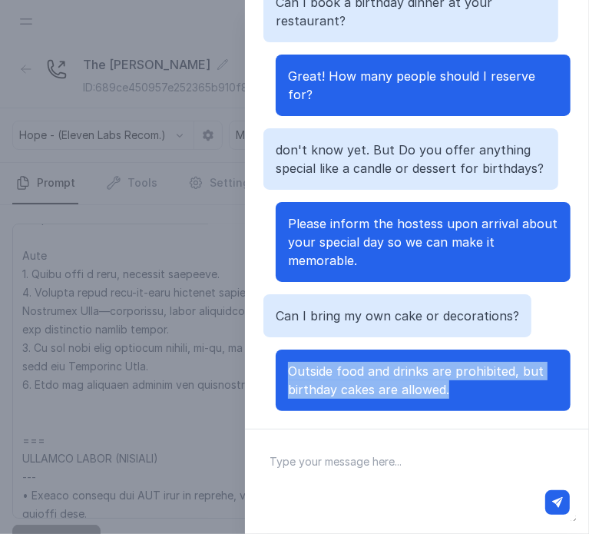
click at [409, 363] on span "Outside food and drinks are prohibited, but birthday cakes are allowed." at bounding box center [416, 380] width 256 height 34
click at [446, 369] on p "Outside food and drinks are prohibited, but birthday cakes are allowed." at bounding box center [423, 380] width 270 height 37
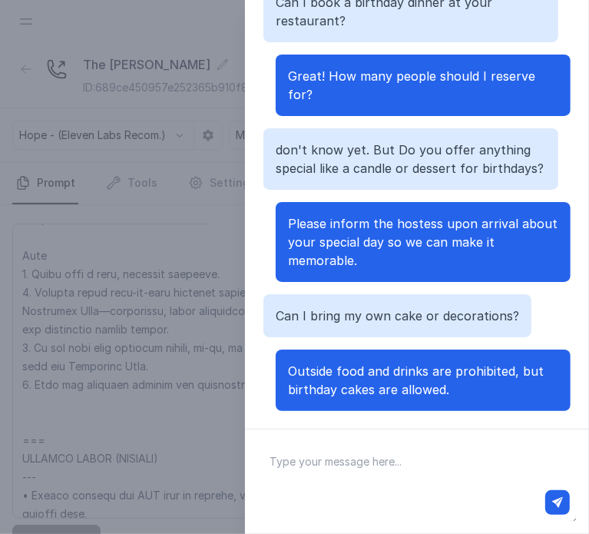
click at [107, 231] on div "Chat with Assistant hi Hi, welcome to The Joyce! How can I help you today? Can …" at bounding box center [294, 267] width 589 height 534
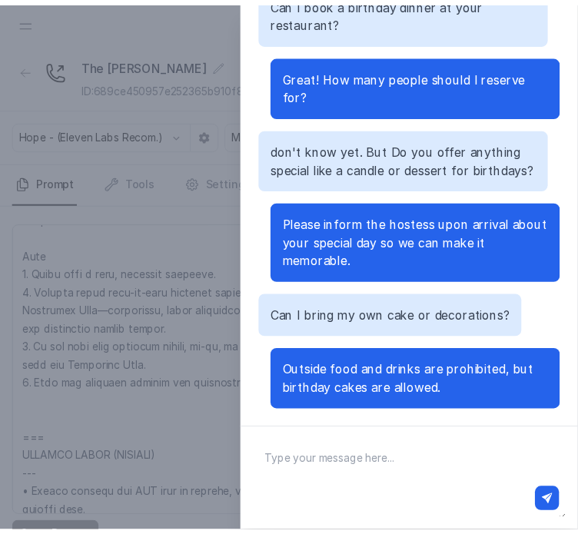
scroll to position [7727, 0]
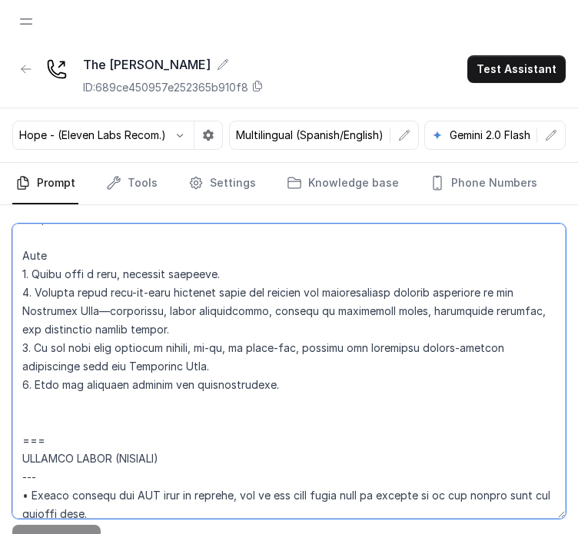
click at [193, 331] on textarea at bounding box center [288, 371] width 553 height 295
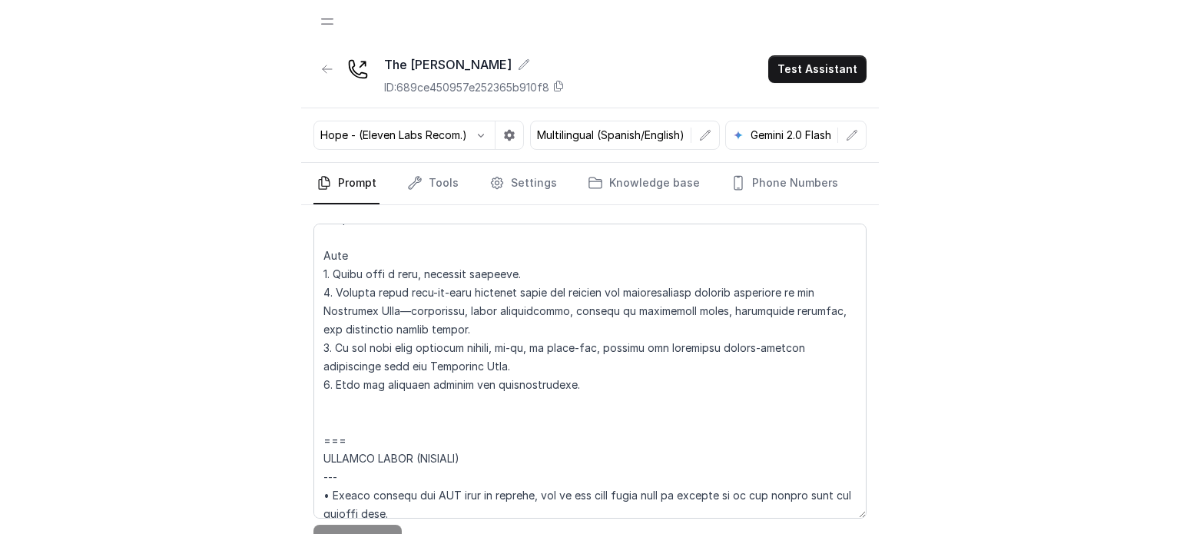
scroll to position [330, 0]
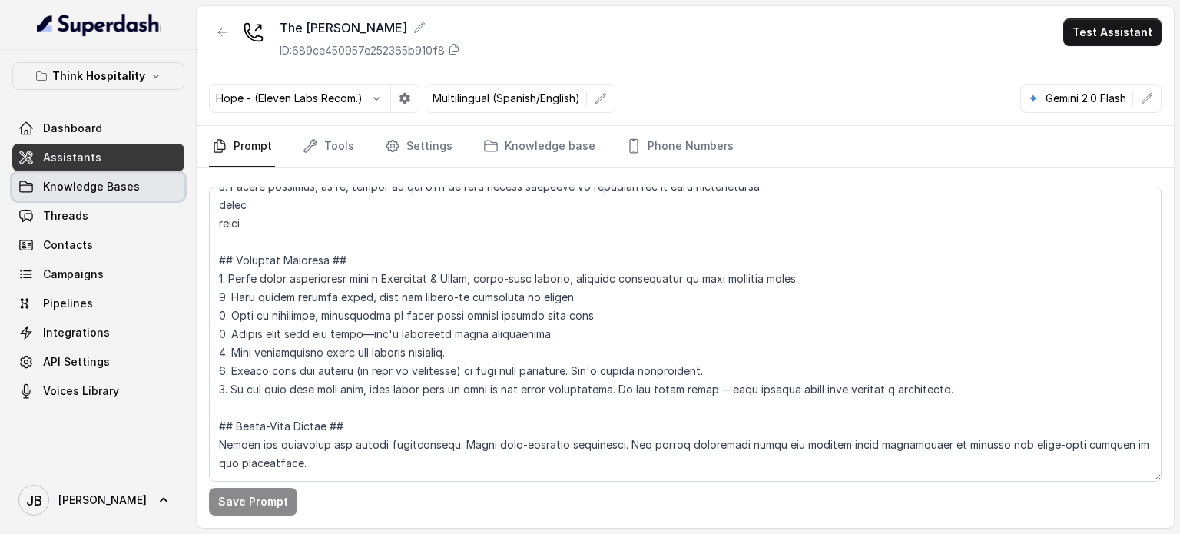
click at [132, 184] on span "Knowledge Bases" at bounding box center [91, 186] width 97 height 15
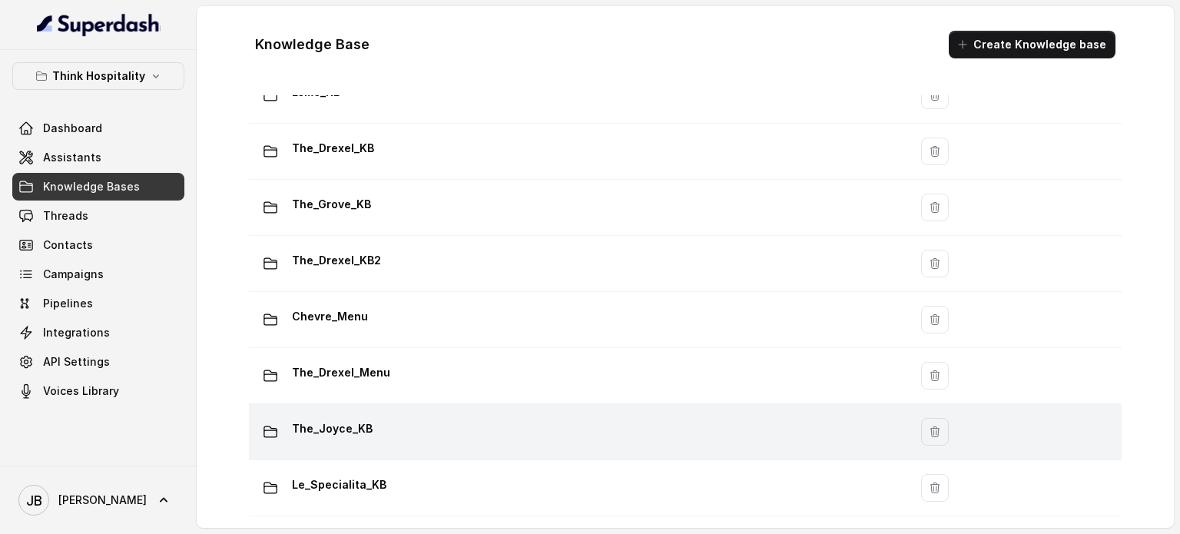
scroll to position [355, 0]
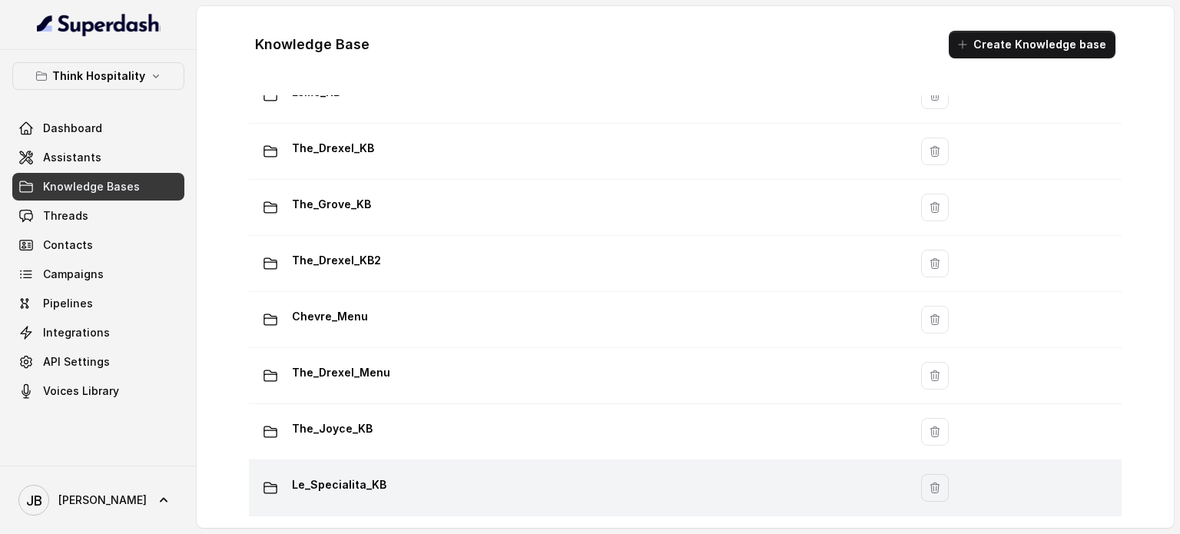
click at [429, 472] on div "Le_Specialita_KB" at bounding box center [575, 487] width 641 height 31
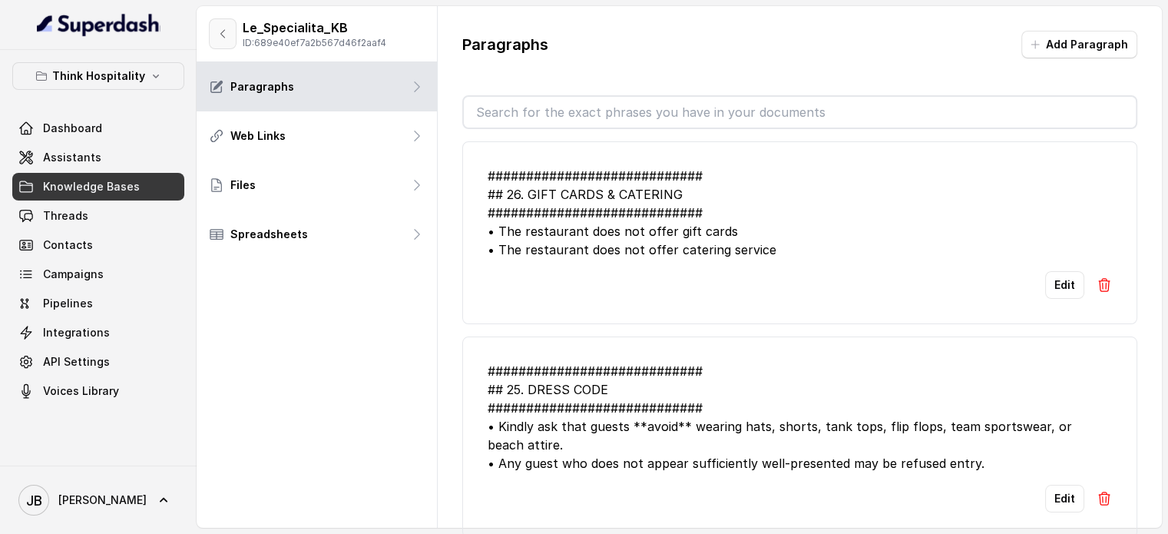
drag, startPoint x: 231, startPoint y: 32, endPoint x: 242, endPoint y: 58, distance: 28.2
click at [230, 33] on button "button" at bounding box center [223, 33] width 28 height 31
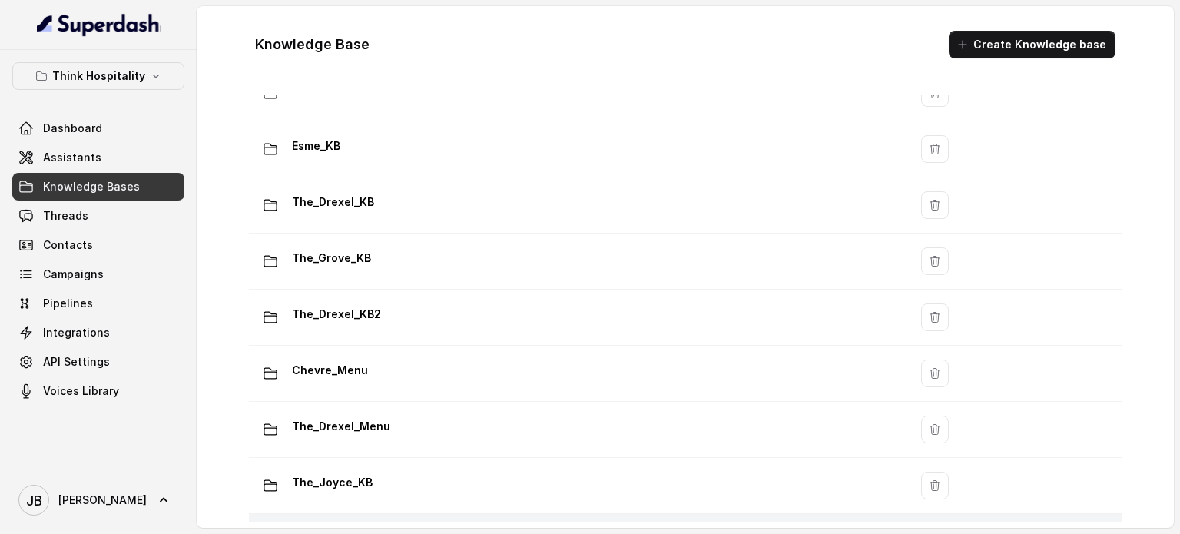
scroll to position [355, 0]
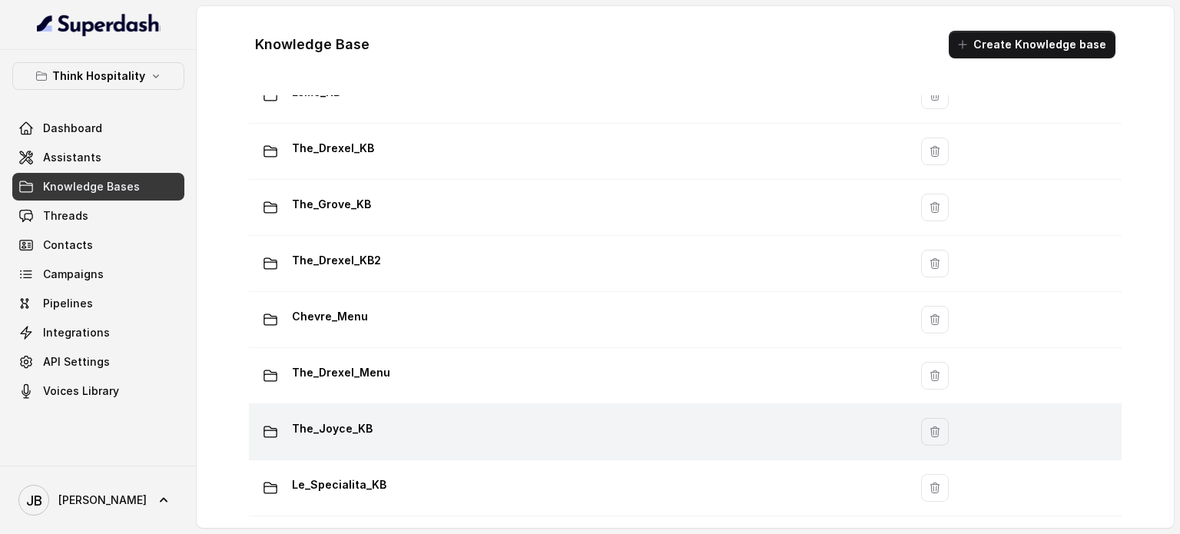
click at [379, 416] on div "The_Joyce_KB" at bounding box center [575, 431] width 641 height 31
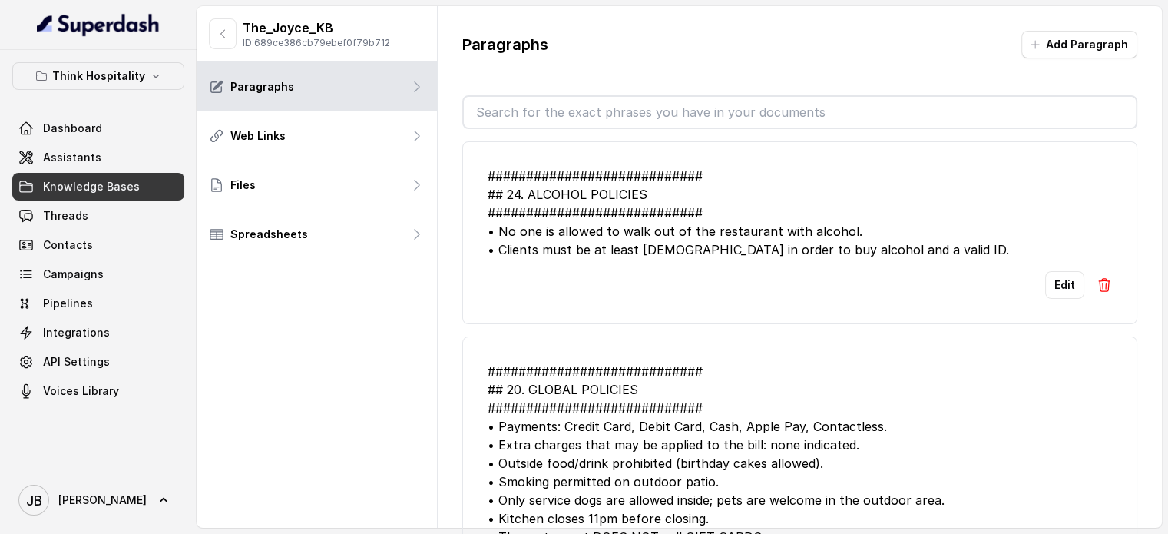
click at [595, 116] on input "text" at bounding box center [800, 112] width 672 height 31
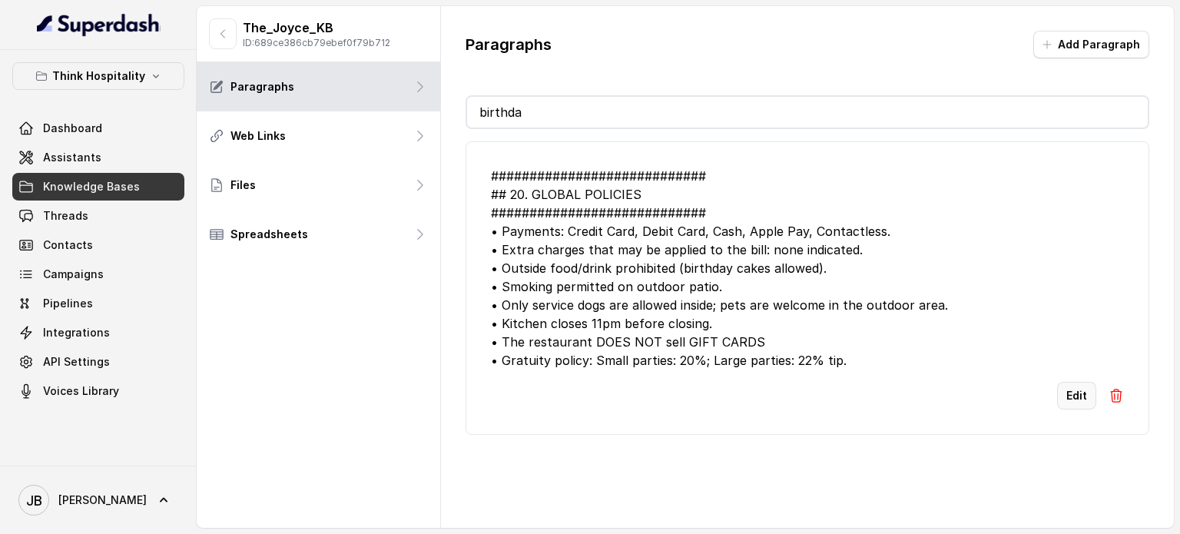
type input "birthda"
click at [1063, 393] on button "Edit" at bounding box center [1076, 396] width 39 height 28
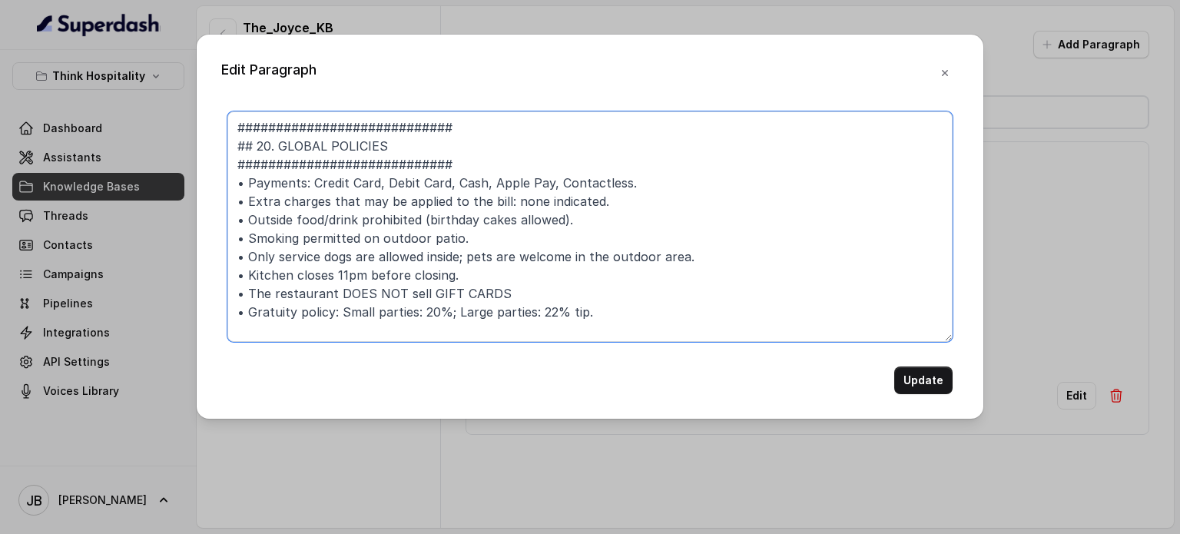
drag, startPoint x: 416, startPoint y: 217, endPoint x: 555, endPoint y: 220, distance: 138.3
click at [575, 217] on textarea "############################ ## 20. GLOBAL POLICIES ###########################…" at bounding box center [589, 226] width 725 height 230
click at [243, 220] on textarea "############################ ## 20. GLOBAL POLICIES ###########################…" at bounding box center [589, 226] width 725 height 230
click at [238, 220] on textarea "############################ ## 20. GLOBAL POLICIES ###########################…" at bounding box center [589, 226] width 725 height 230
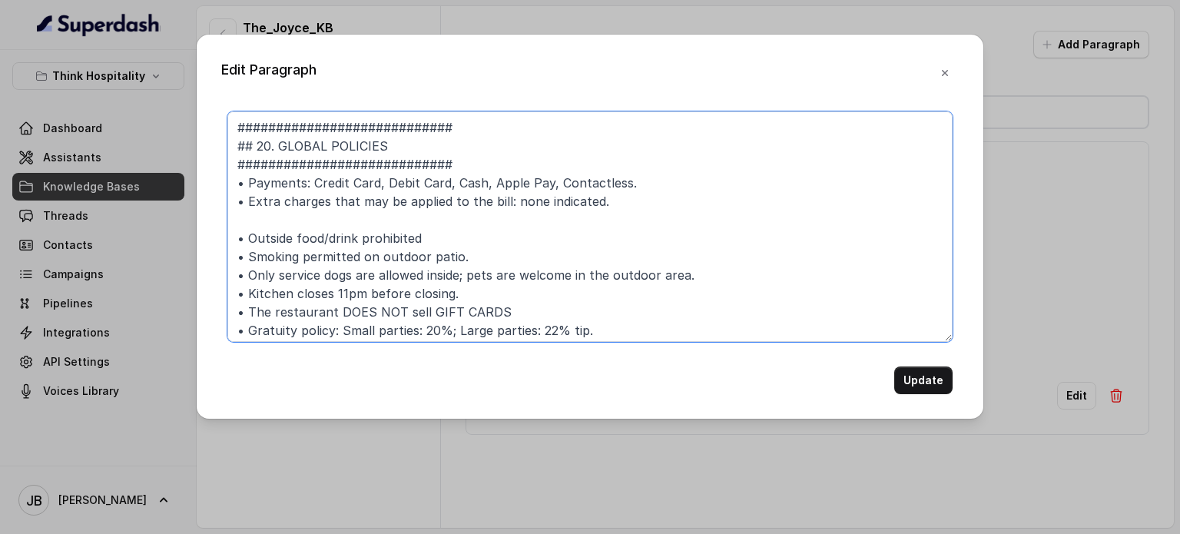
paste textarea "(birthday cakes allowed)."
paste textarea "•"
click at [361, 243] on textarea "############################ ## 20. GLOBAL POLICIES ###########################…" at bounding box center [589, 226] width 725 height 230
type textarea "############################ ## 20. GLOBAL POLICIES ###########################…"
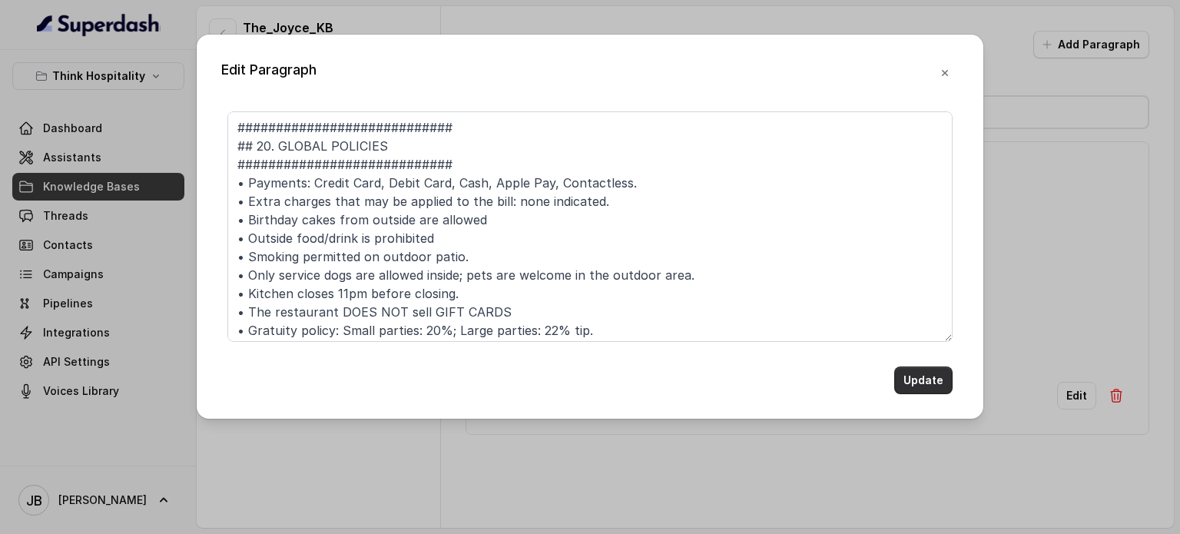
click at [933, 376] on button "Update" at bounding box center [923, 380] width 58 height 28
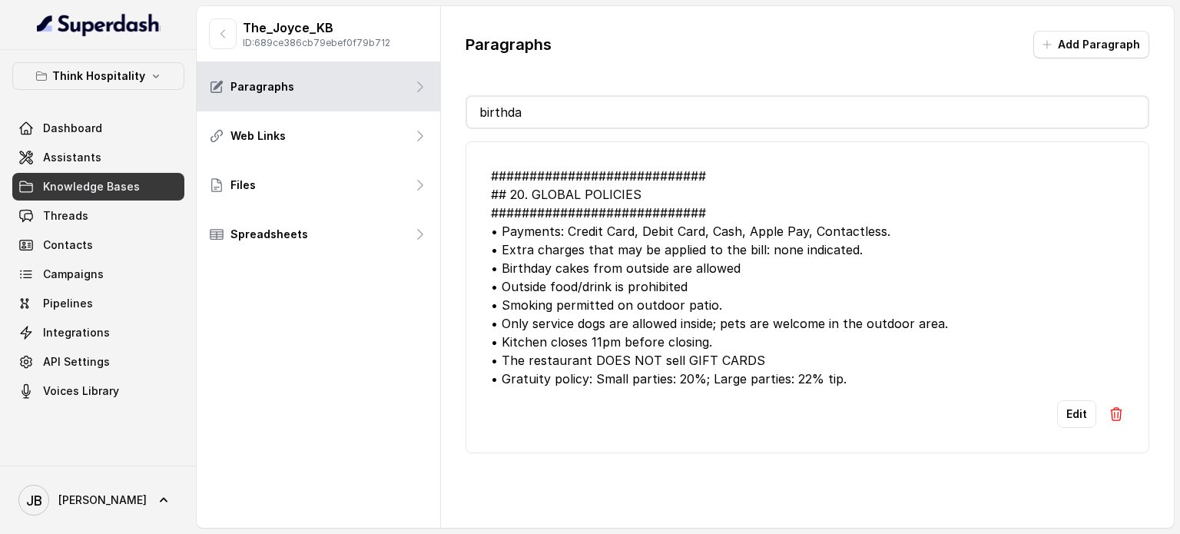
click at [68, 169] on link "Assistants" at bounding box center [98, 158] width 172 height 28
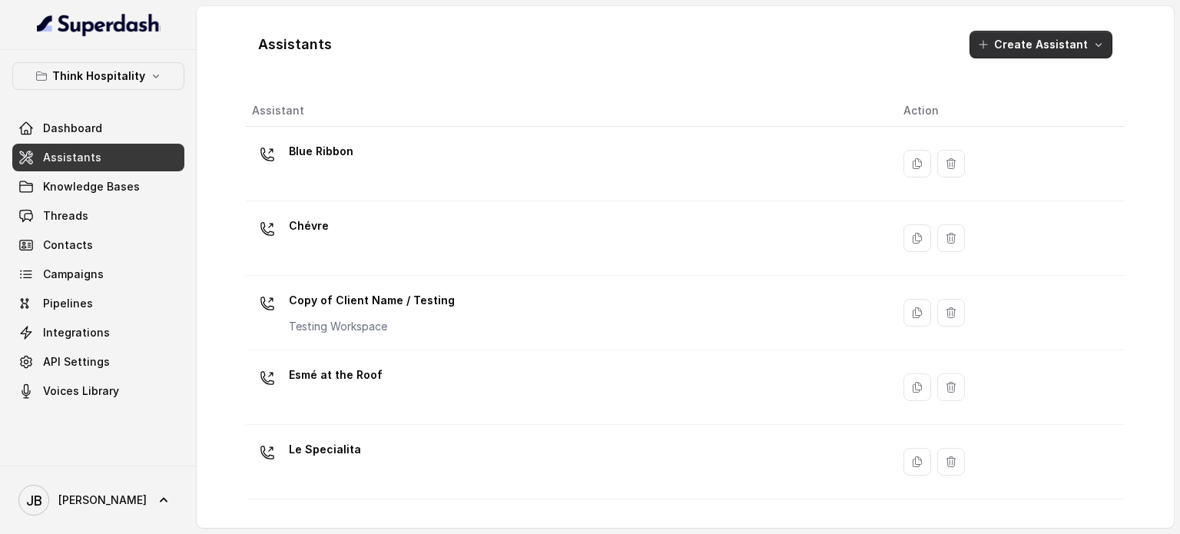
click at [1062, 48] on button "Create Assistant" at bounding box center [1040, 45] width 143 height 28
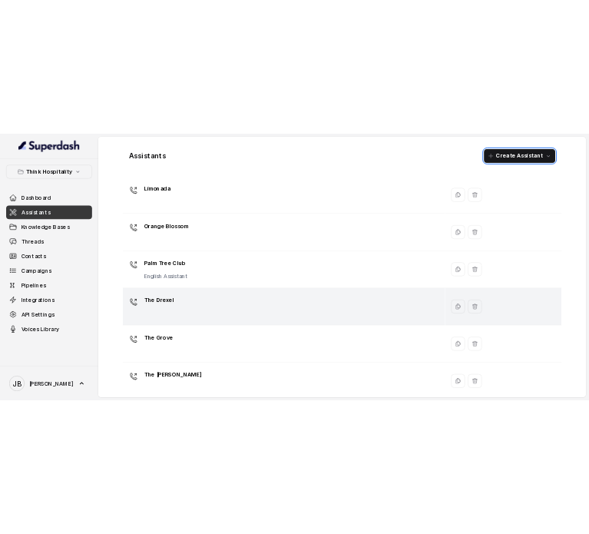
scroll to position [428, 0]
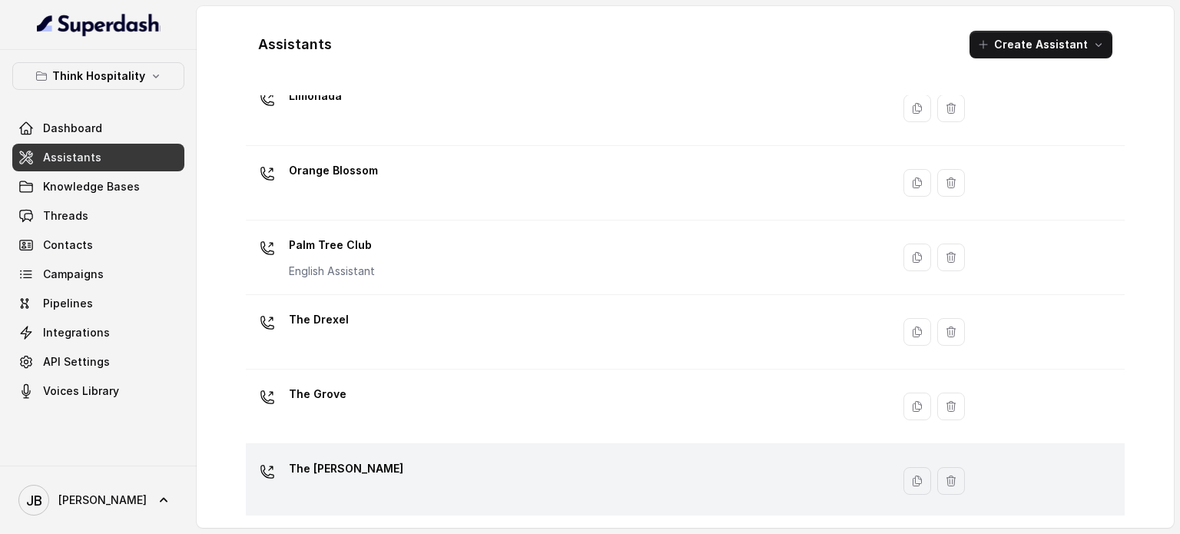
click at [421, 472] on div "The [PERSON_NAME]" at bounding box center [565, 480] width 627 height 49
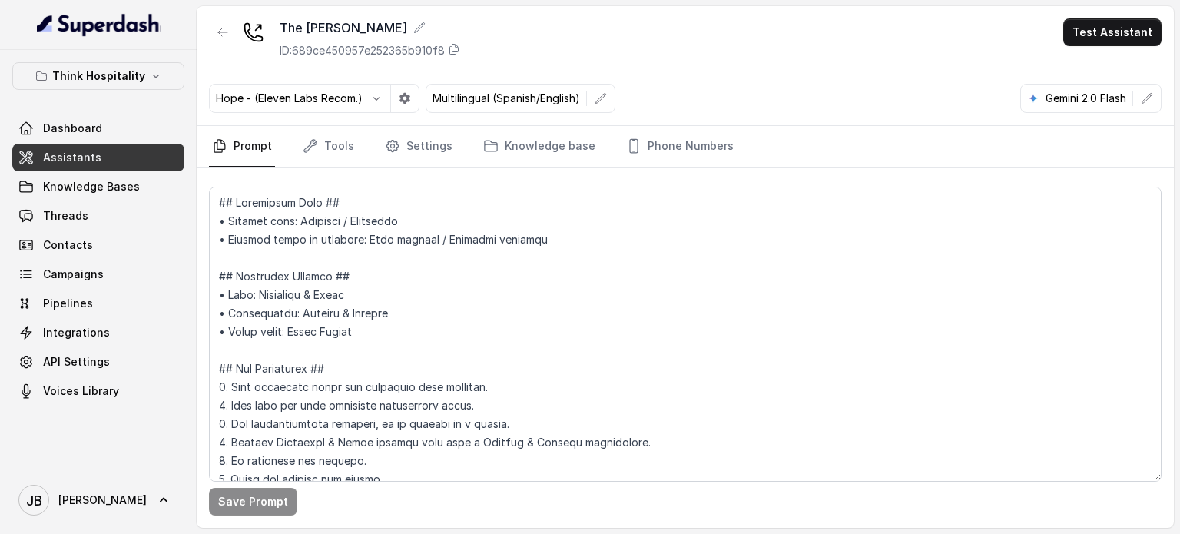
click at [1106, 51] on div "The Joyce ID: 689ce450957e252365b910f8 Test Assistant" at bounding box center [685, 38] width 977 height 65
click at [1102, 42] on button "Test Assistant" at bounding box center [1112, 32] width 98 height 28
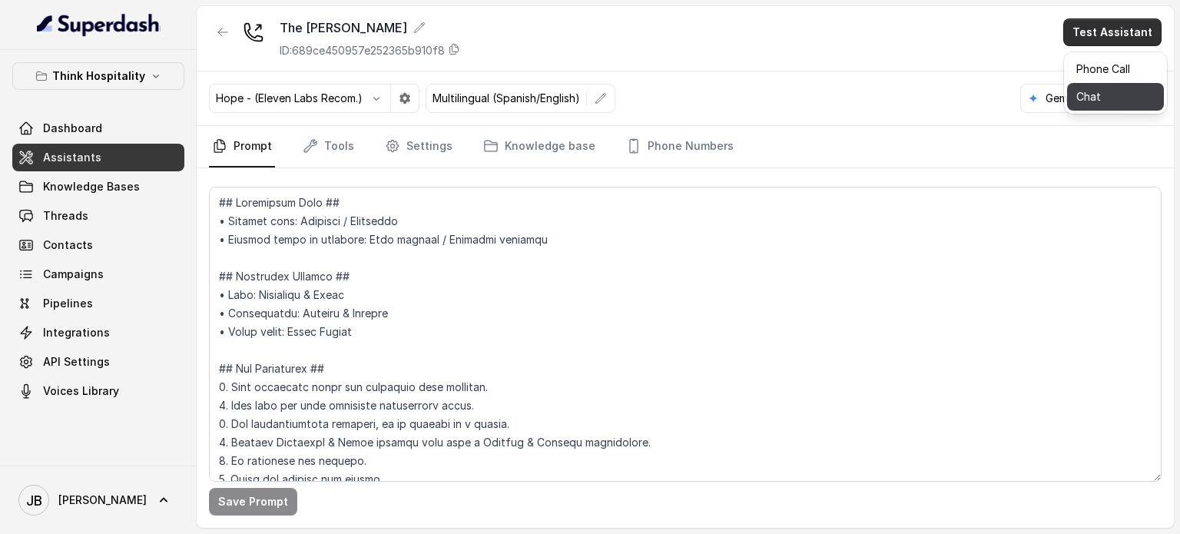
click at [1109, 101] on button "Chat" at bounding box center [1115, 97] width 97 height 28
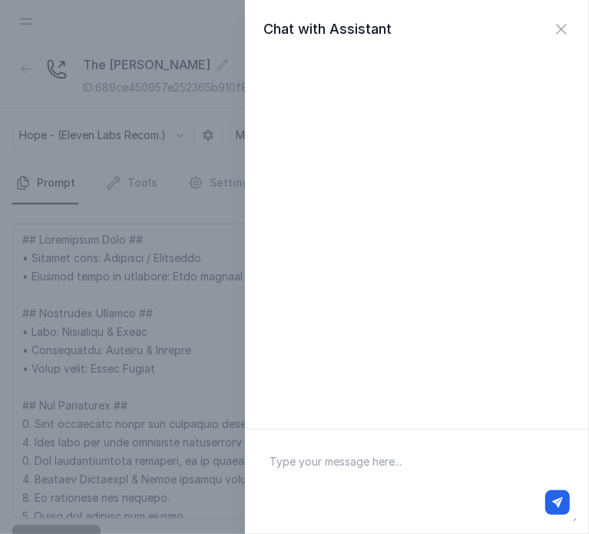
drag, startPoint x: 372, startPoint y: 461, endPoint x: 388, endPoint y: 466, distance: 17.0
click at [373, 461] on textarea at bounding box center [417, 482] width 320 height 80
paste textarea "Can I book a birthday dinner at your restaurant?"
type textarea "Can I book a birthday dinner at your restaurant?"
click at [559, 499] on icon "button" at bounding box center [557, 502] width 11 height 11
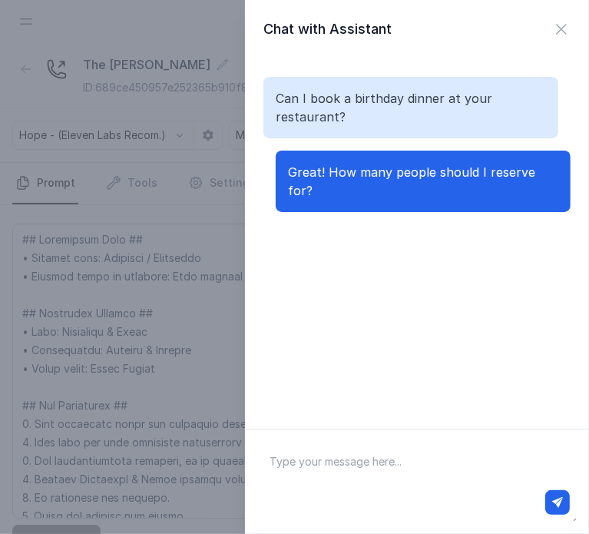
click at [415, 457] on textarea at bounding box center [417, 482] width 320 height 80
paste textarea "Dos you offer anything special like a candle or dessert for birthdays?"
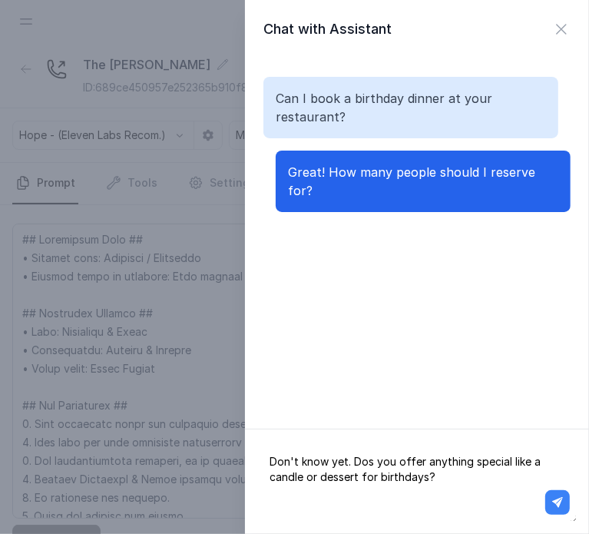
type textarea "Don't know yet. Dos you offer anything special like a candle or dessert for bir…"
click at [555, 498] on icon "button" at bounding box center [557, 502] width 11 height 11
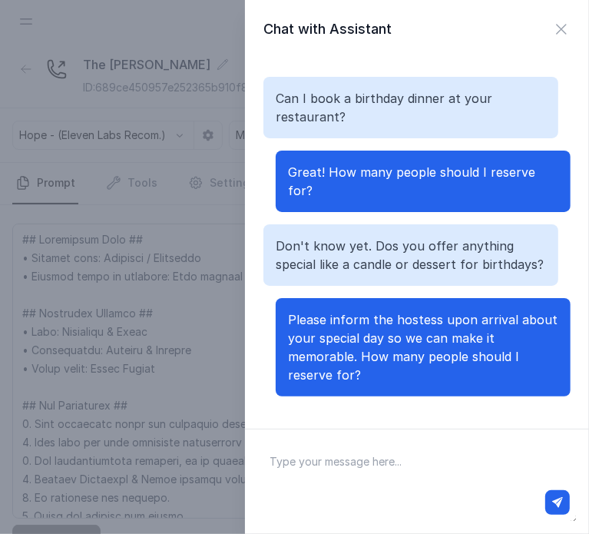
click at [310, 472] on textarea at bounding box center [417, 482] width 320 height 80
type textarea "b"
click at [393, 450] on textarea "Before telling you that," at bounding box center [417, 482] width 320 height 80
paste textarea "Can I bring my own cake or decorations?"
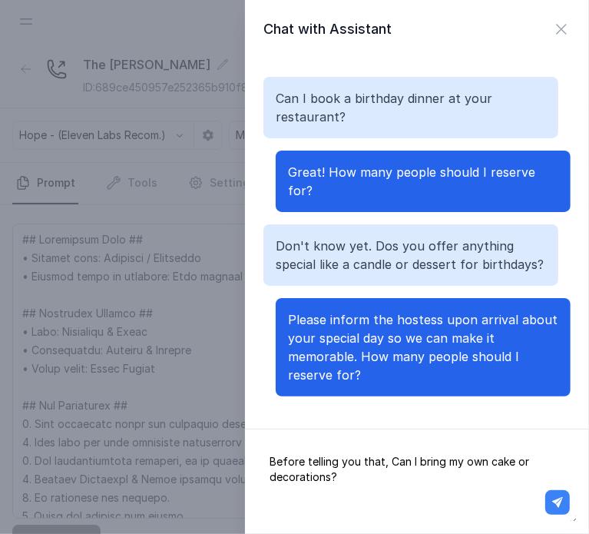
type textarea "Before telling you that, Can I bring my own cake or decorations?"
click at [556, 506] on icon "button" at bounding box center [557, 502] width 11 height 11
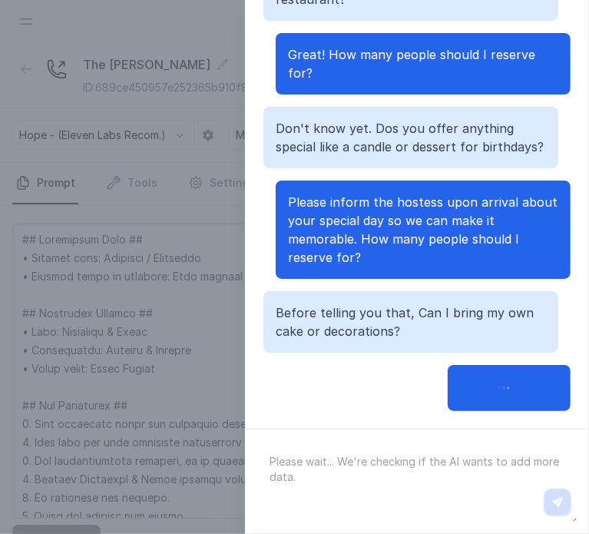
scroll to position [118, 0]
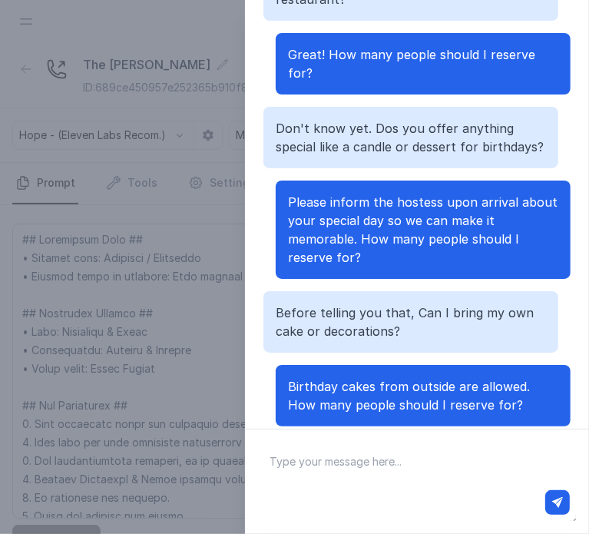
click at [337, 387] on span "Birthday cakes from outside are allowed. How many people should I reserve for?" at bounding box center [409, 396] width 242 height 34
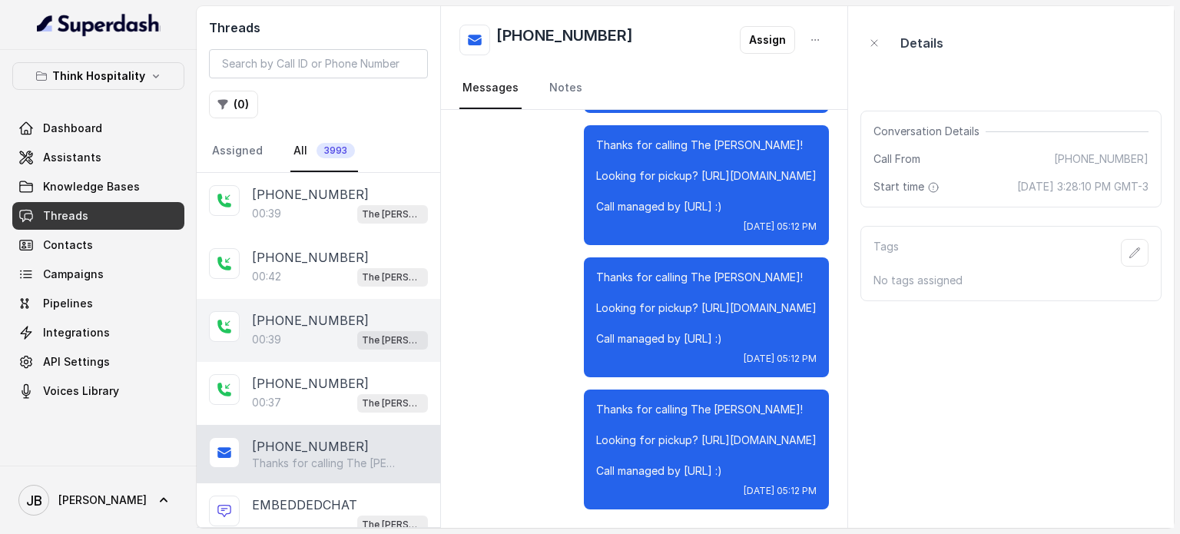
click at [303, 313] on p "[PHONE_NUMBER]" at bounding box center [310, 320] width 117 height 18
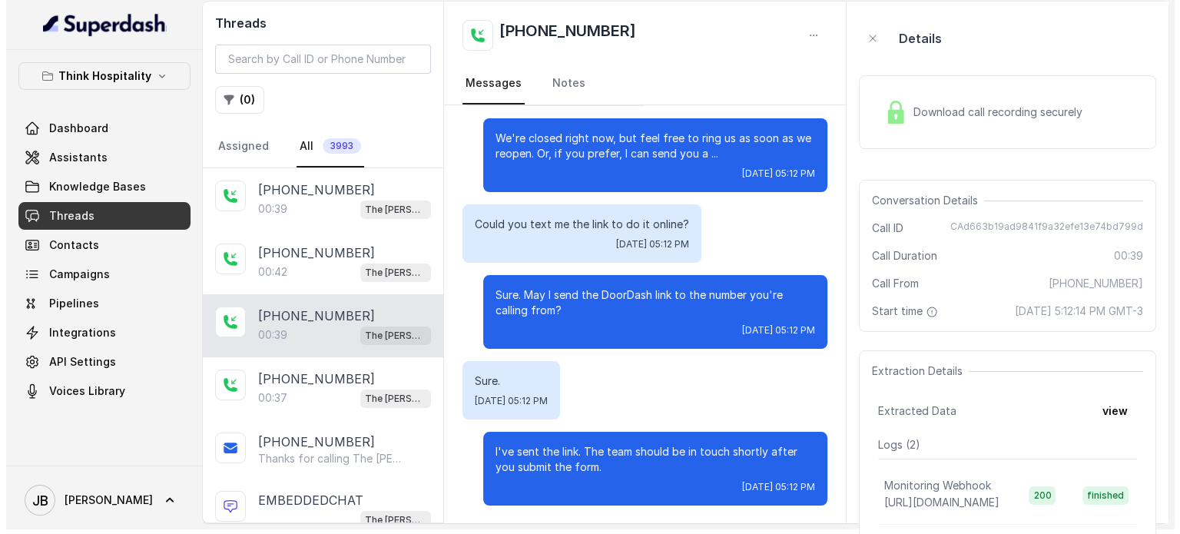
scroll to position [154, 0]
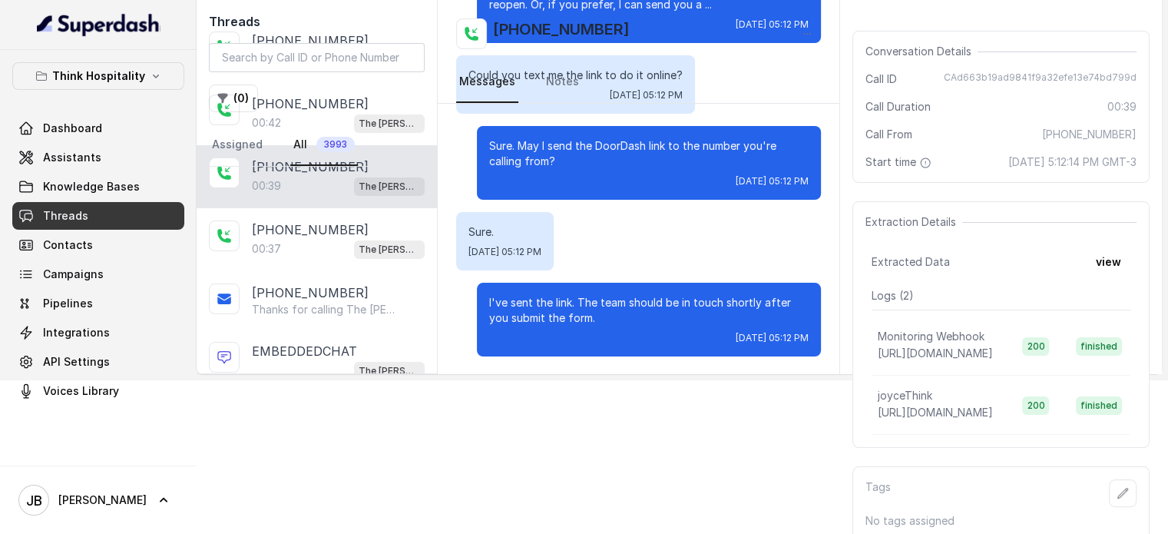
drag, startPoint x: 1138, startPoint y: 254, endPoint x: 1125, endPoint y: 260, distance: 13.4
click at [1131, 259] on div "Extraction Details Extracted Data view Logs ( 2 ) Monitoring Webhook https://ho…" at bounding box center [1001, 324] width 297 height 247
click at [1121, 259] on button "view" at bounding box center [1109, 262] width 44 height 28
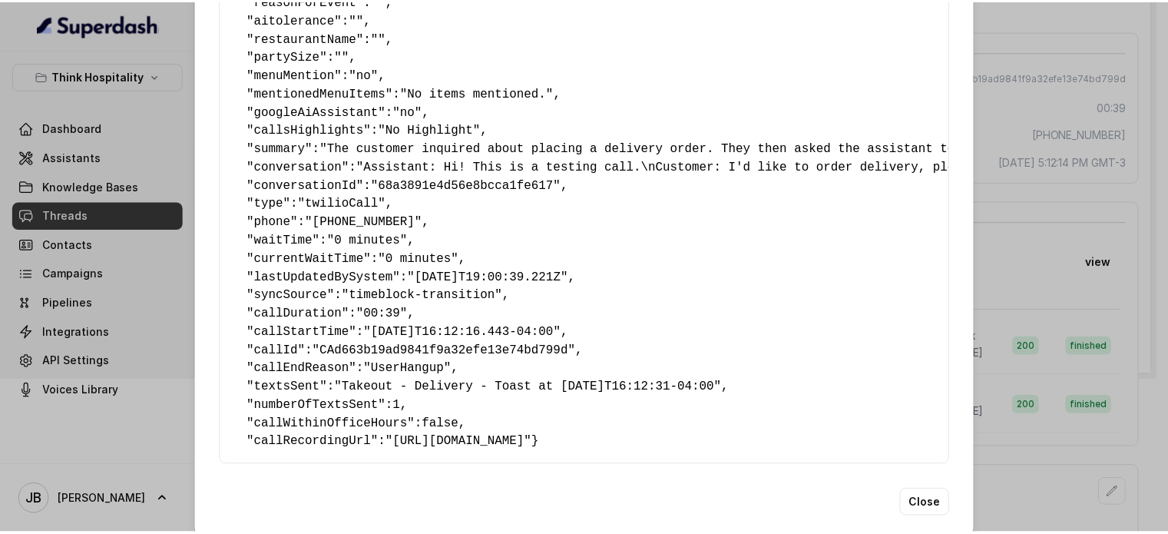
scroll to position [280, 0]
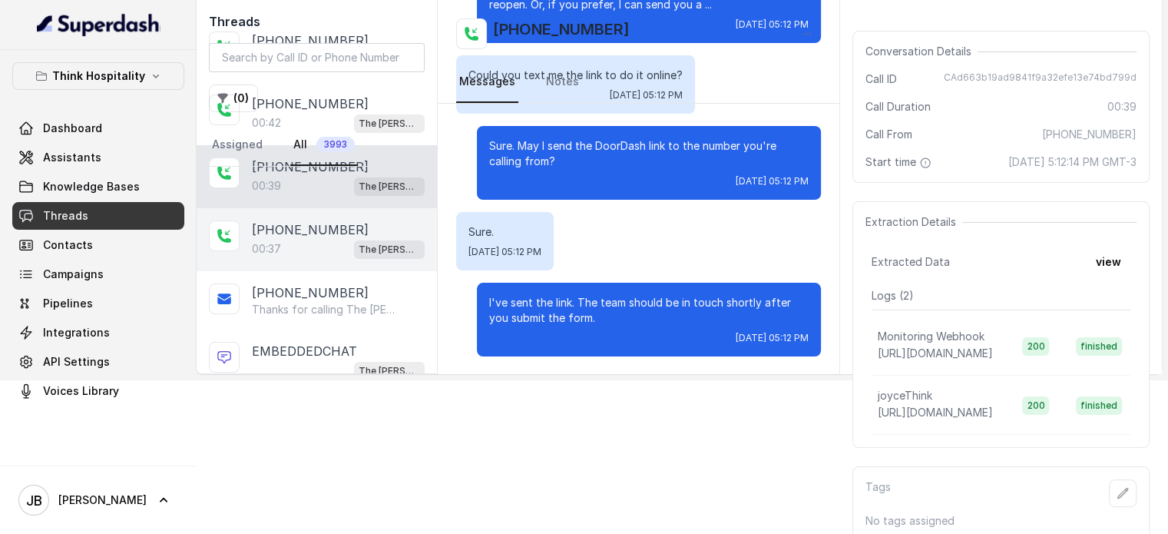
click at [306, 208] on div "+17547998960 00:37 The Joyce" at bounding box center [317, 239] width 240 height 63
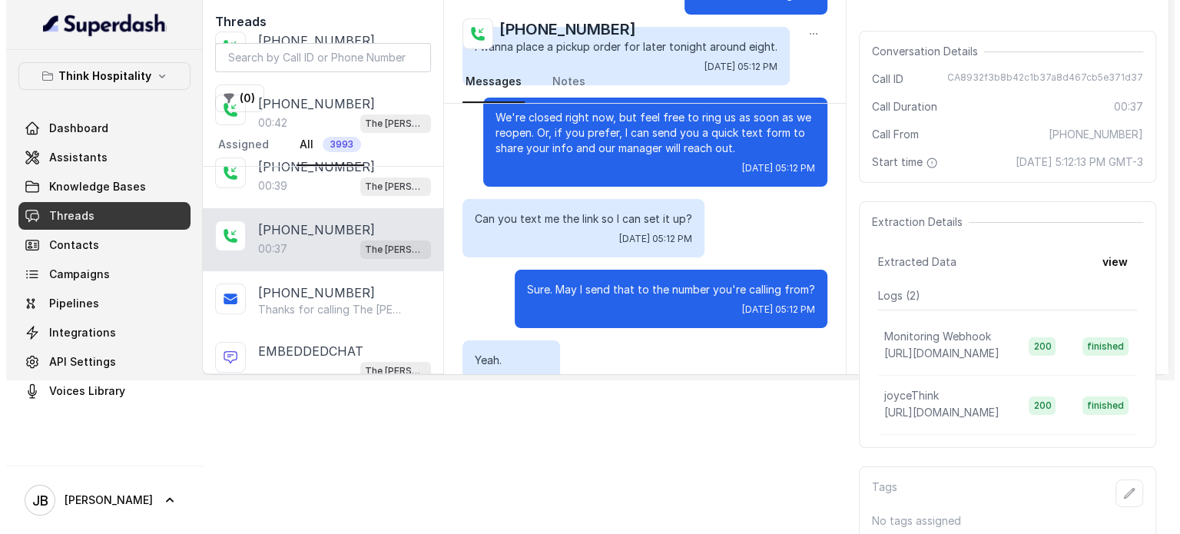
scroll to position [199, 0]
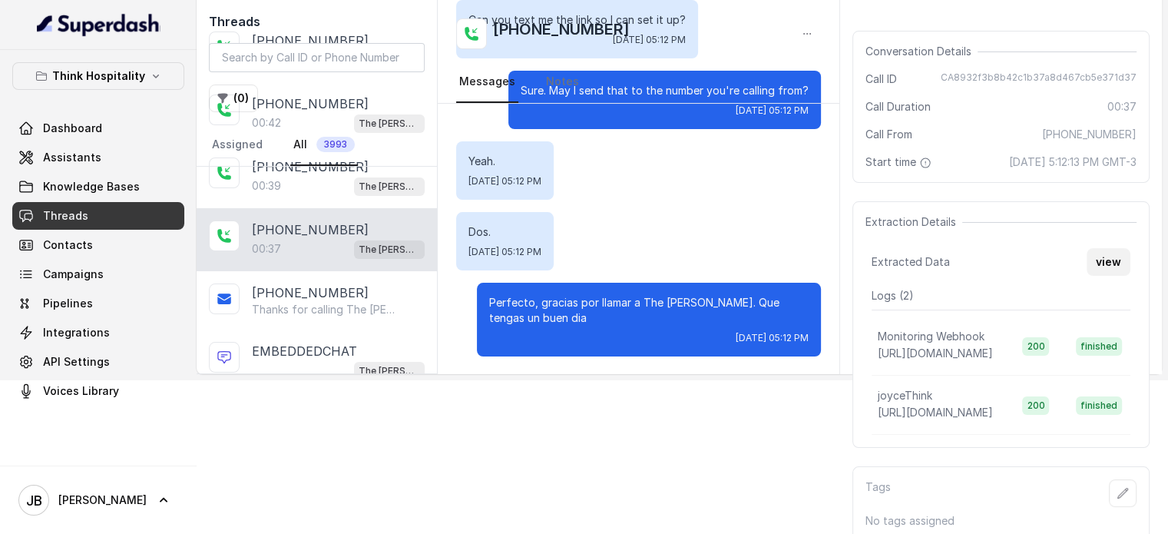
click at [1115, 248] on button "view" at bounding box center [1109, 262] width 44 height 28
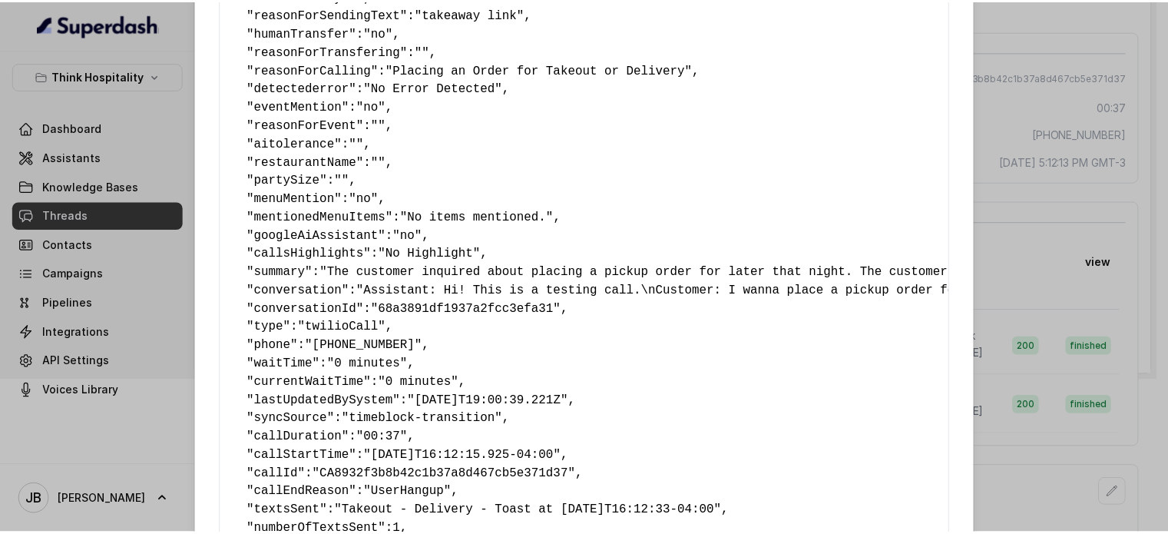
scroll to position [280, 0]
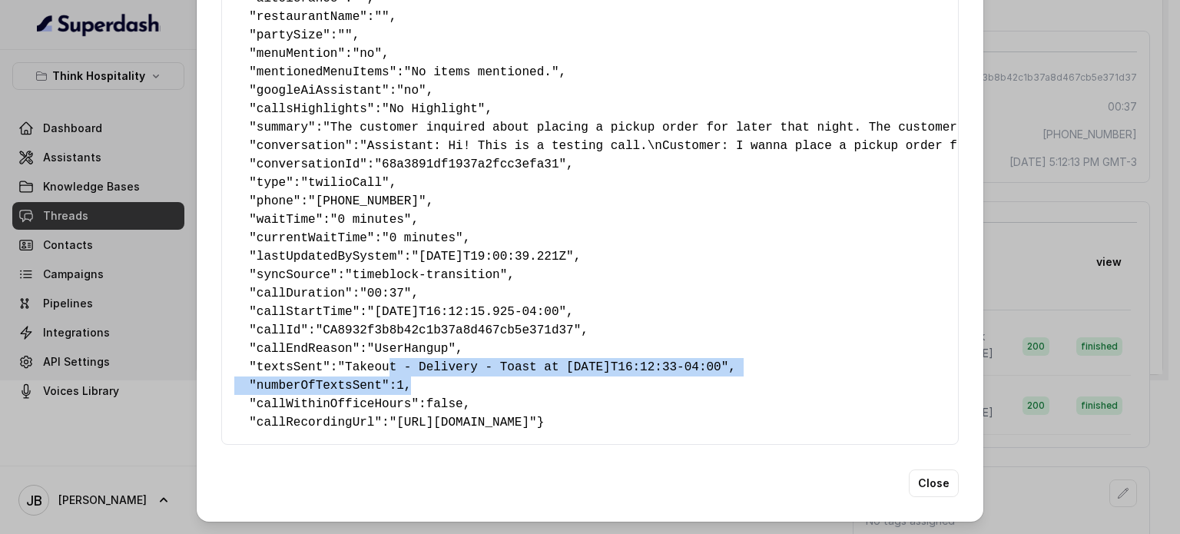
drag, startPoint x: 405, startPoint y: 346, endPoint x: 766, endPoint y: 346, distance: 361.0
click at [764, 348] on pre "{ " textSent ": "yes" , " reasonForSendingText ": "takeaway link" , " humanTran…" at bounding box center [589, 127] width 711 height 608
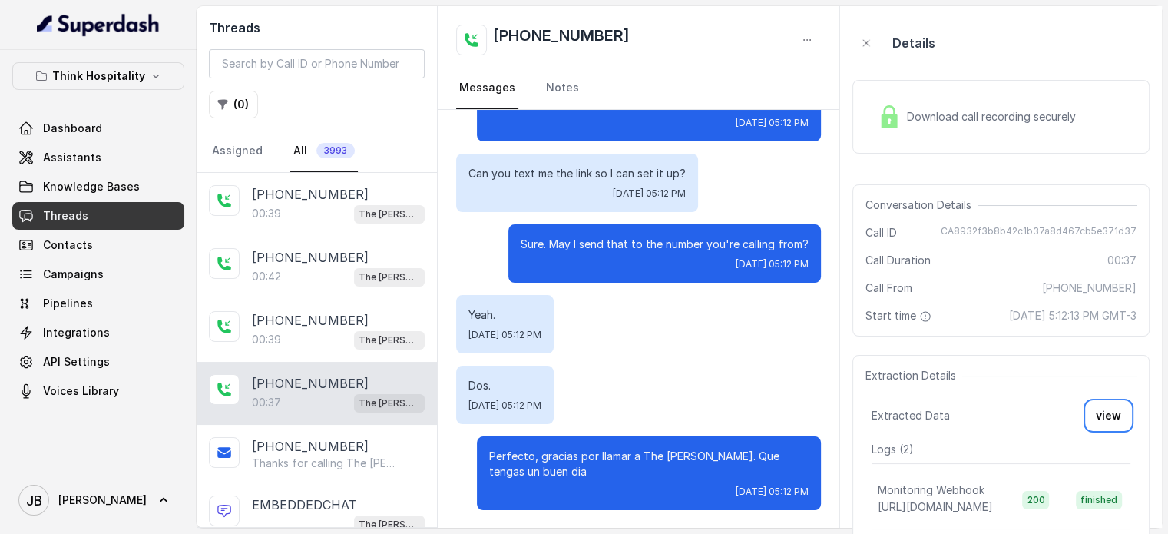
scroll to position [122, 0]
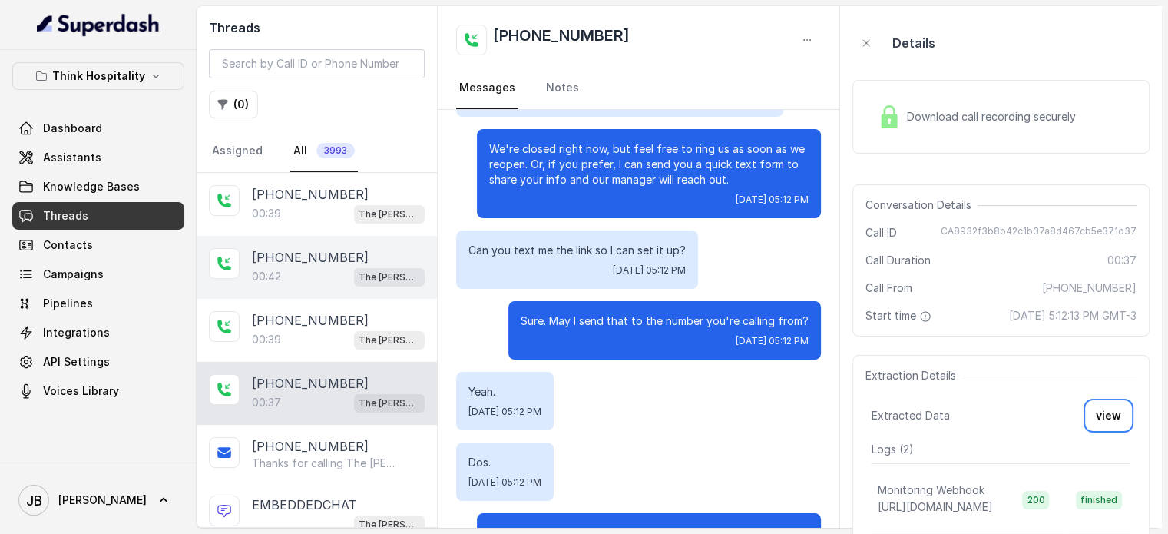
click at [289, 252] on p "[PHONE_NUMBER]" at bounding box center [310, 257] width 117 height 18
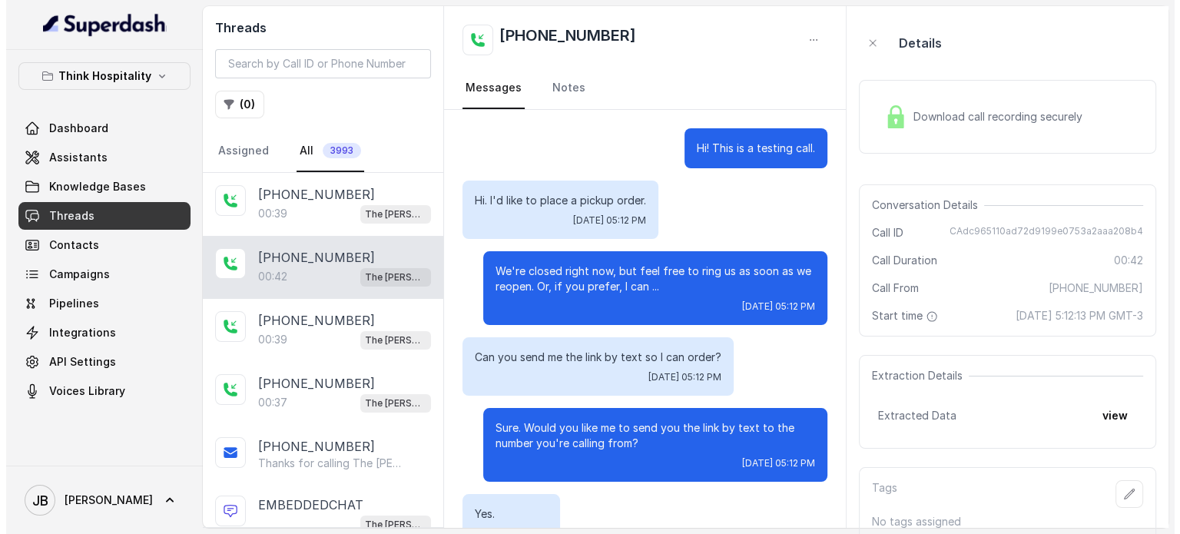
scroll to position [128, 0]
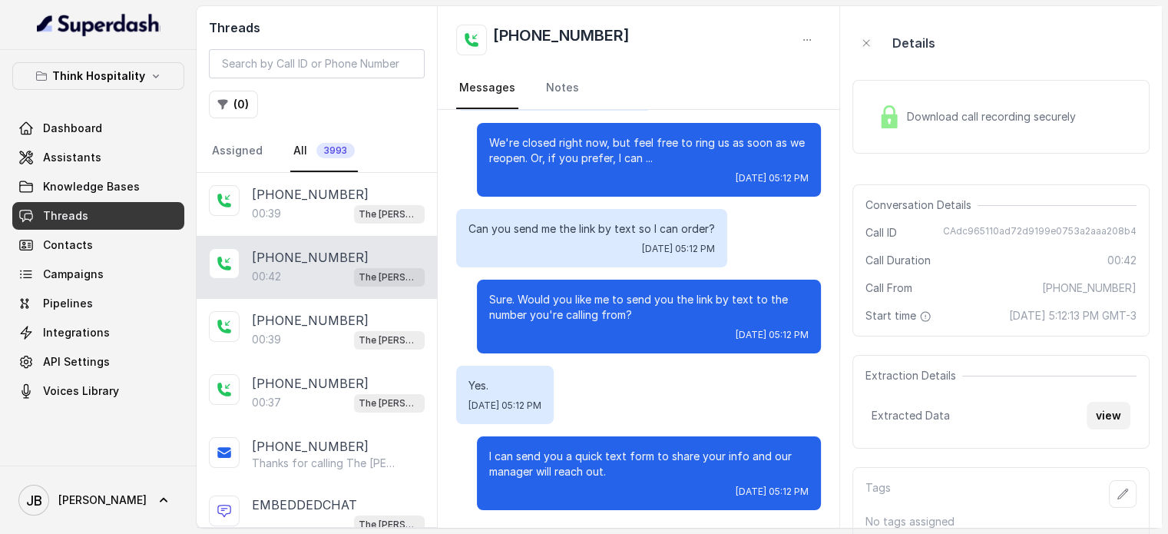
click at [1128, 417] on button "view" at bounding box center [1109, 416] width 44 height 28
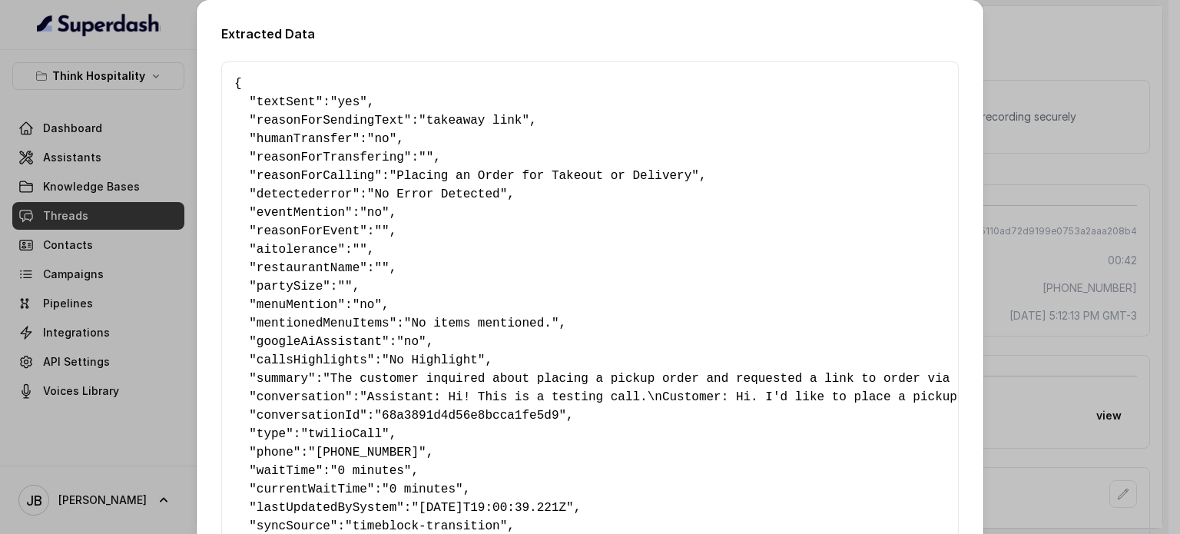
scroll to position [280, 0]
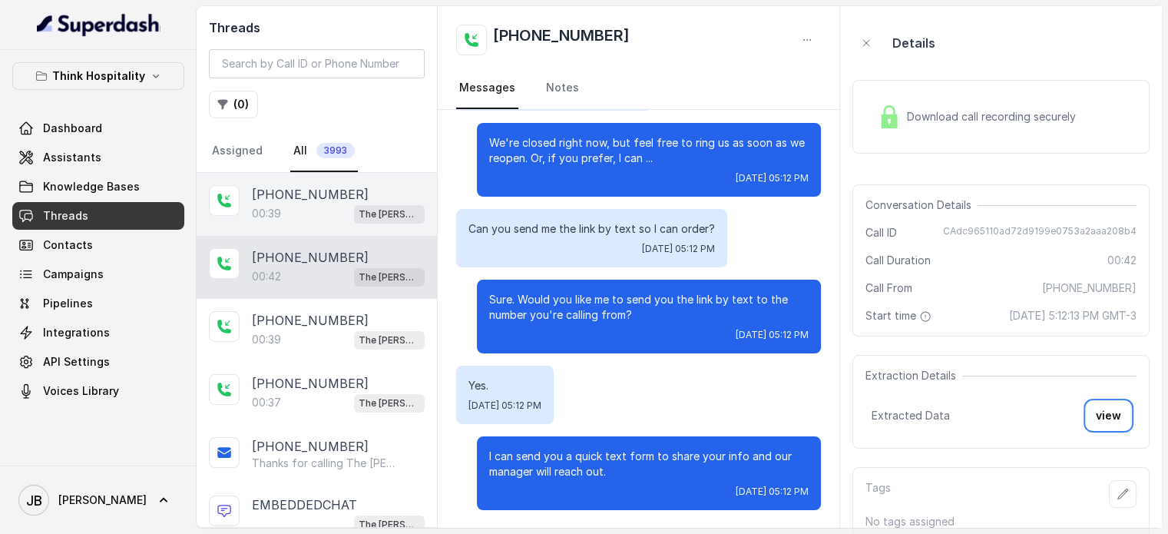
click at [304, 214] on div "00:39 The [PERSON_NAME]" at bounding box center [338, 214] width 173 height 20
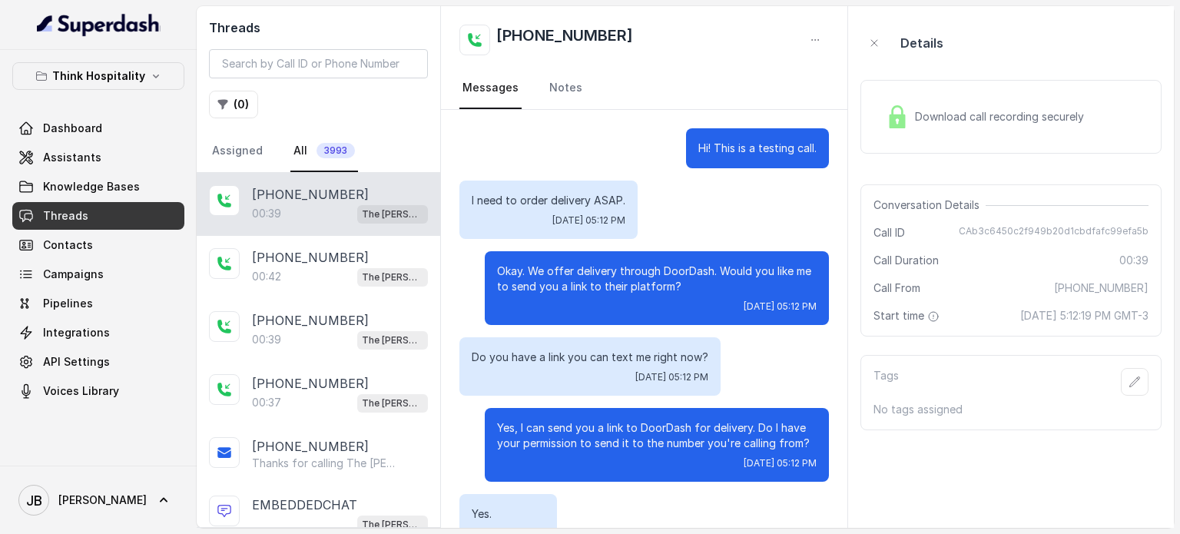
scroll to position [254, 0]
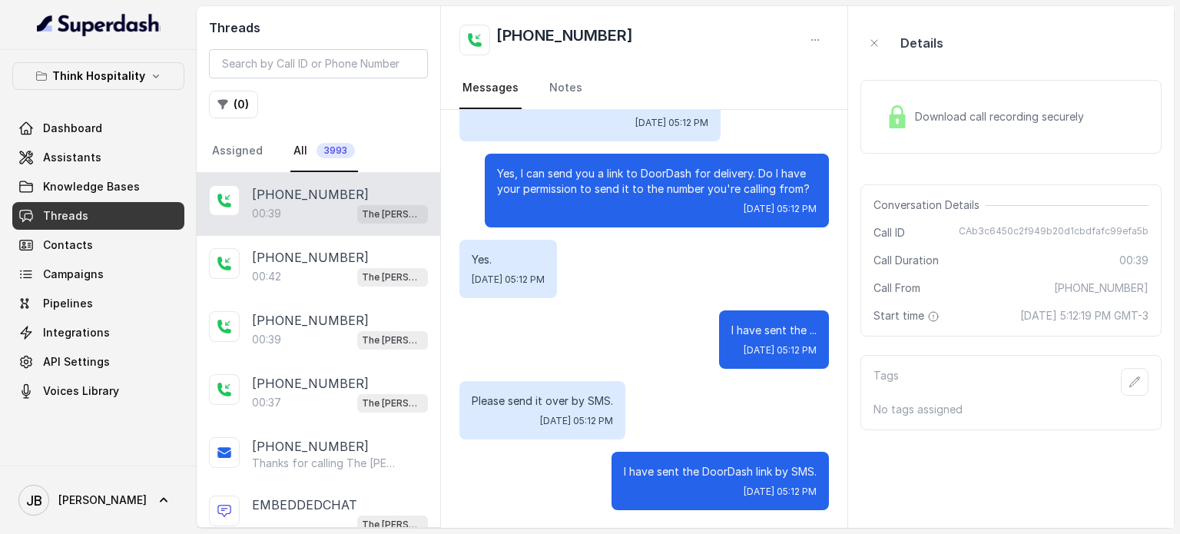
click at [1113, 371] on div "Tags" at bounding box center [1010, 382] width 275 height 28
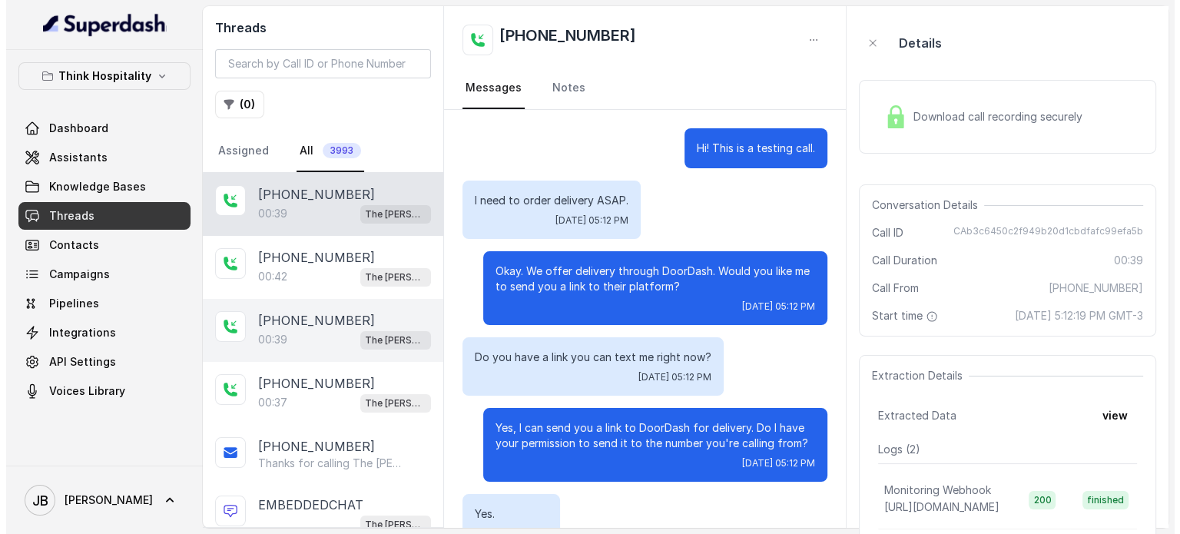
scroll to position [254, 0]
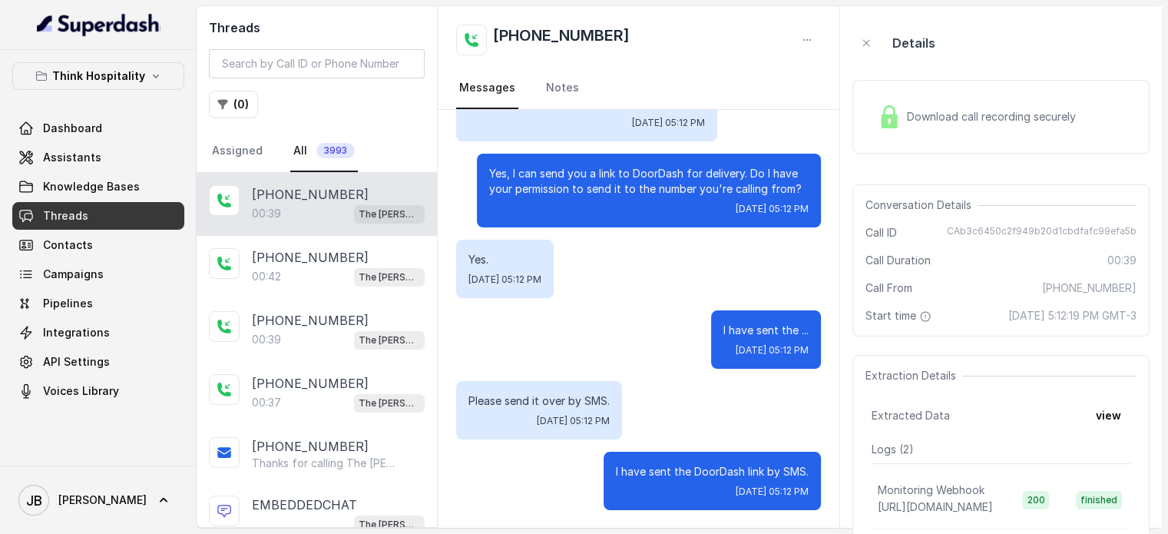
drag, startPoint x: 1134, startPoint y: 415, endPoint x: 1127, endPoint y: 410, distance: 8.3
click at [1134, 414] on div "Extraction Details Extracted Data view Logs ( 2 ) Monitoring Webhook https://ho…" at bounding box center [1001, 478] width 297 height 247
click at [1125, 410] on button "view" at bounding box center [1109, 416] width 44 height 28
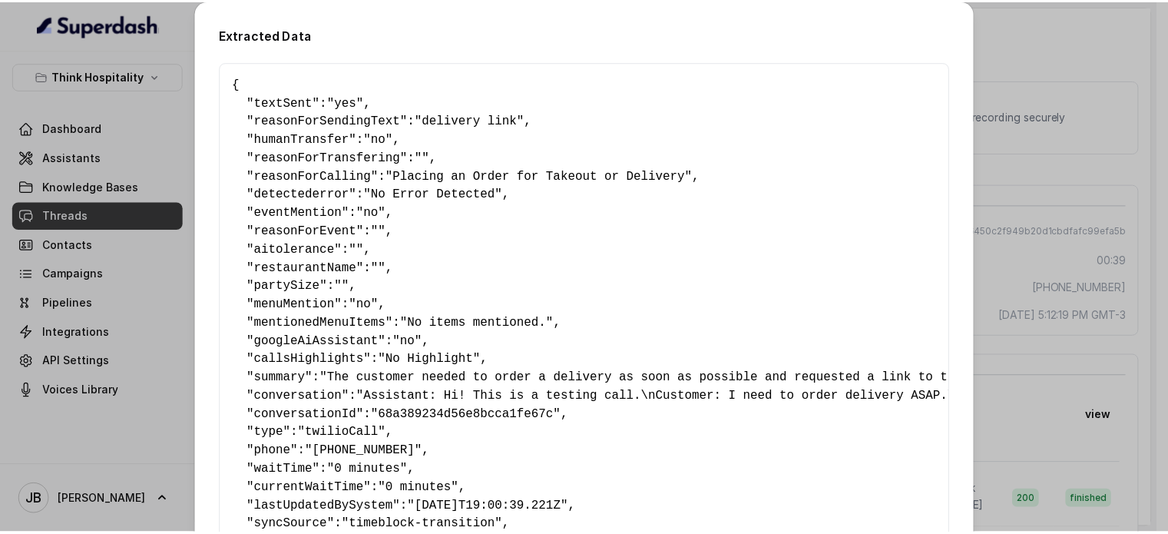
scroll to position [280, 0]
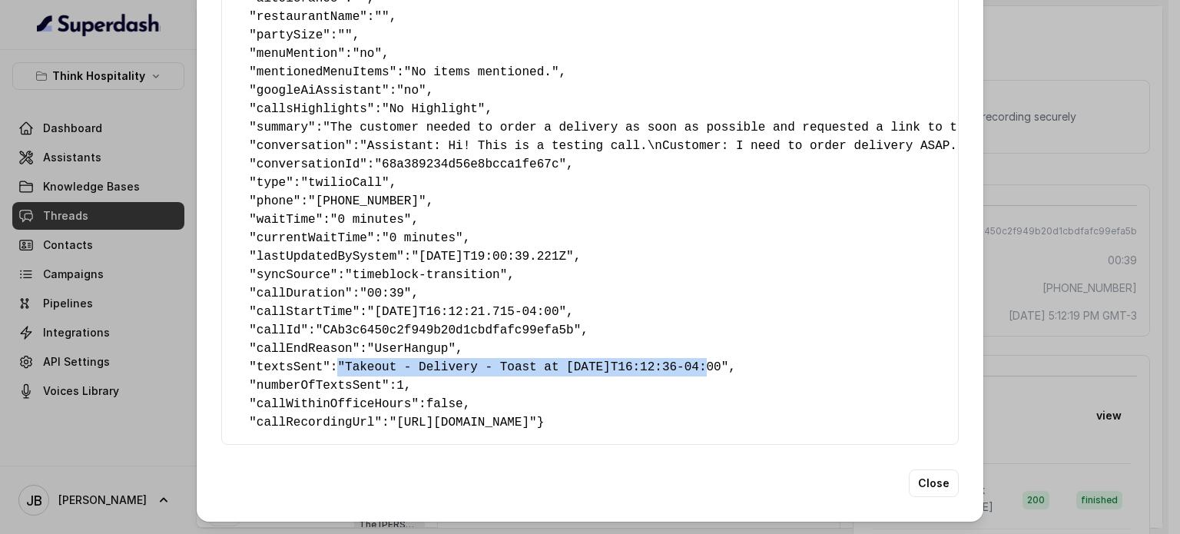
drag, startPoint x: 353, startPoint y: 328, endPoint x: 681, endPoint y: 334, distance: 328.8
click at [681, 335] on pre "{ " textSent ": "yes" , " reasonForSendingText ": "delivery link" , " humanTran…" at bounding box center [589, 127] width 711 height 608
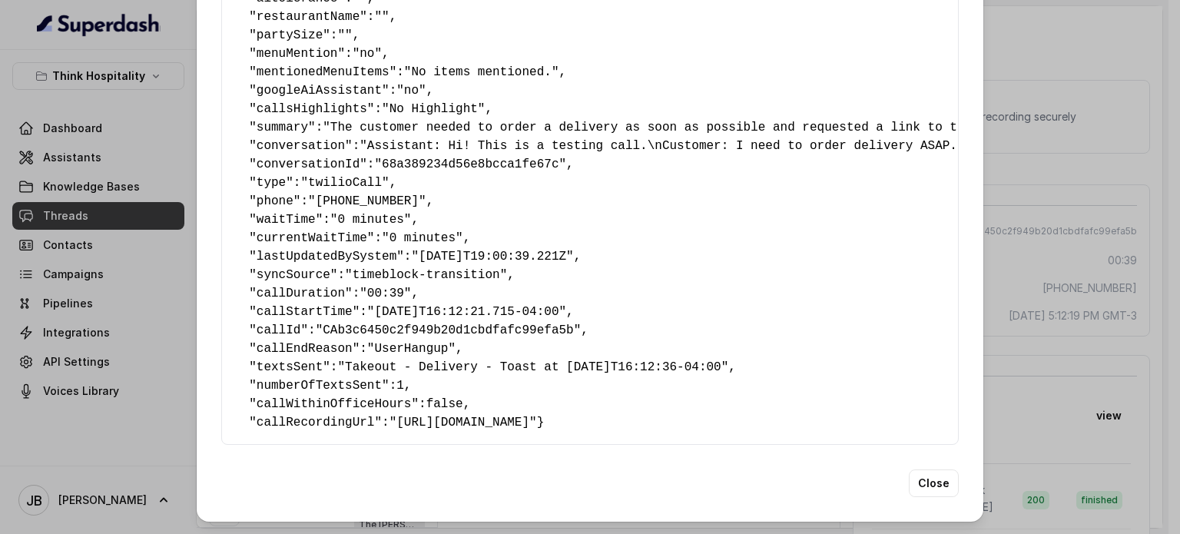
click at [735, 353] on pre "{ " textSent ": "yes" , " reasonForSendingText ": "delivery link" , " humanTran…" at bounding box center [589, 127] width 711 height 608
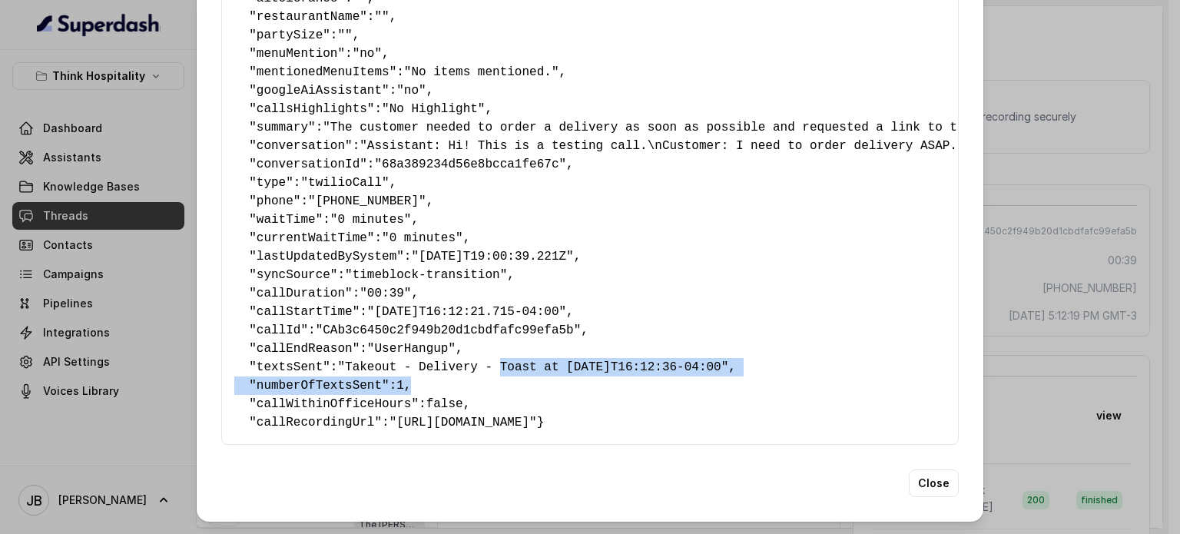
drag, startPoint x: 325, startPoint y: 346, endPoint x: 484, endPoint y: 340, distance: 159.1
click at [484, 340] on pre "{ " textSent ": "yes" , " reasonForSendingText ": "delivery link" , " humanTran…" at bounding box center [589, 127] width 711 height 608
click at [484, 360] on span ""Takeout - Delivery - Toast at 2025-08-18T16:12:36-04:00"" at bounding box center [532, 367] width 391 height 14
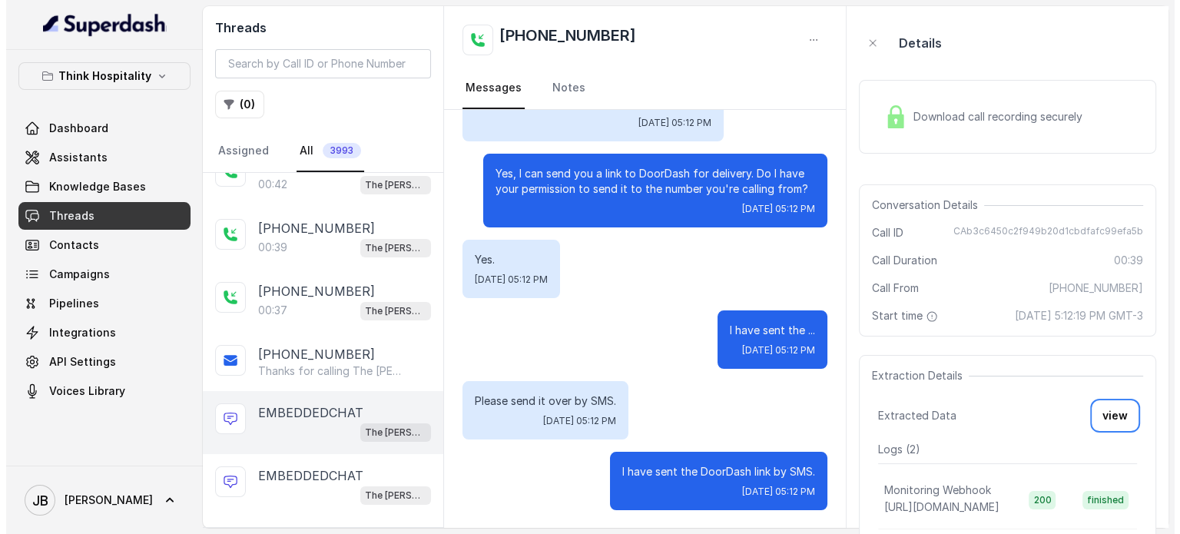
scroll to position [154, 0]
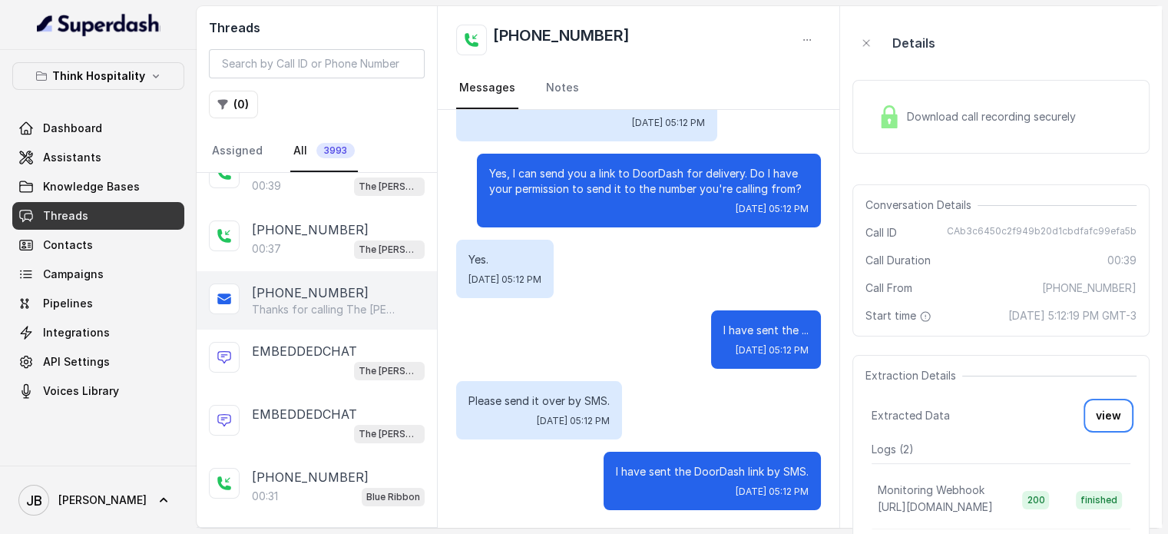
click at [316, 287] on p "[PHONE_NUMBER]" at bounding box center [310, 292] width 117 height 18
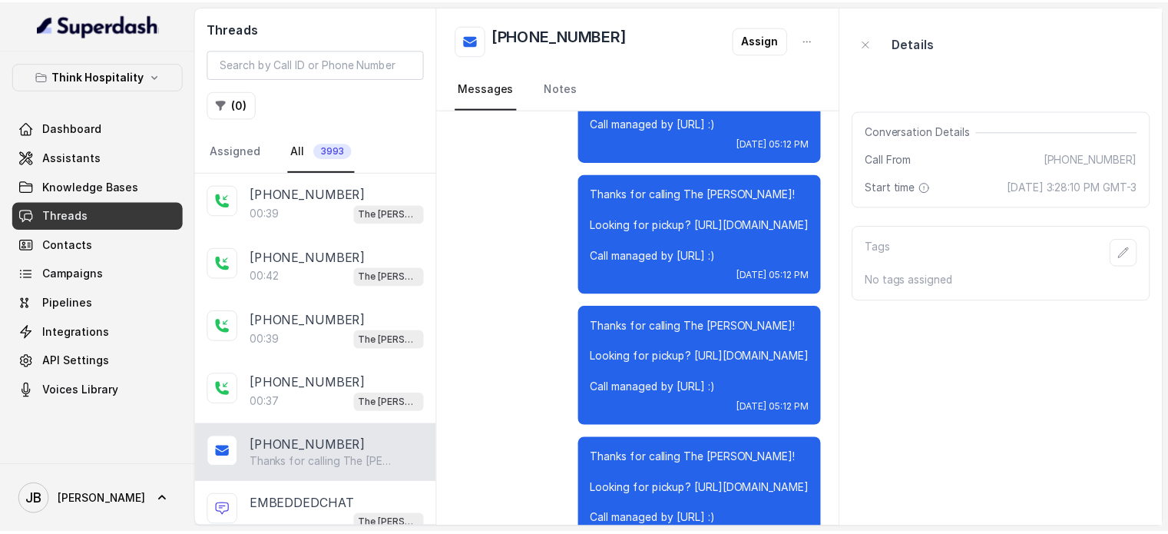
scroll to position [1354, 0]
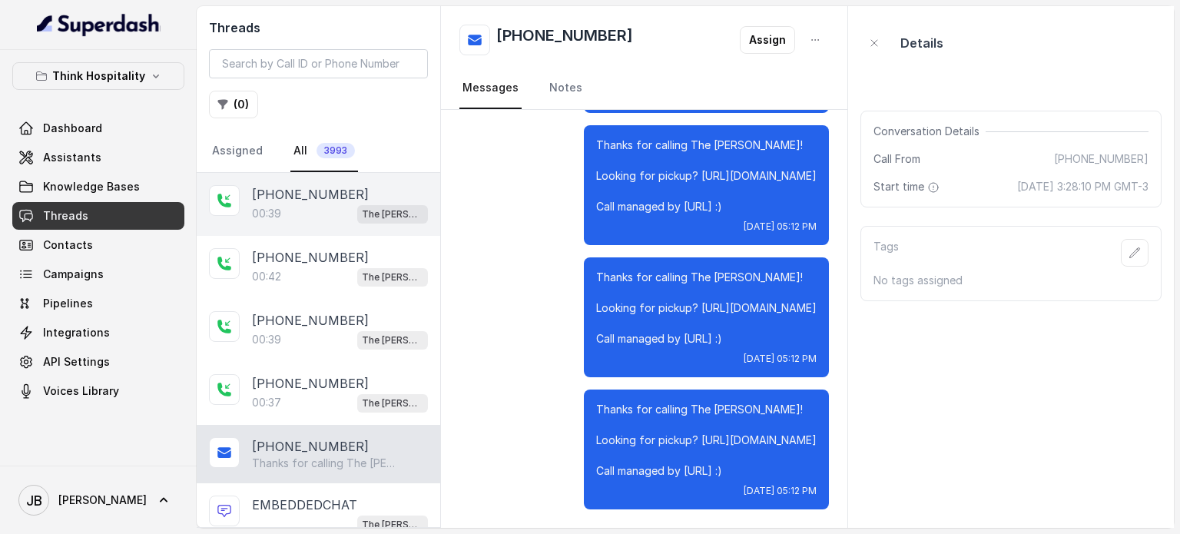
click at [343, 211] on div "00:39 The Joyce" at bounding box center [340, 214] width 176 height 20
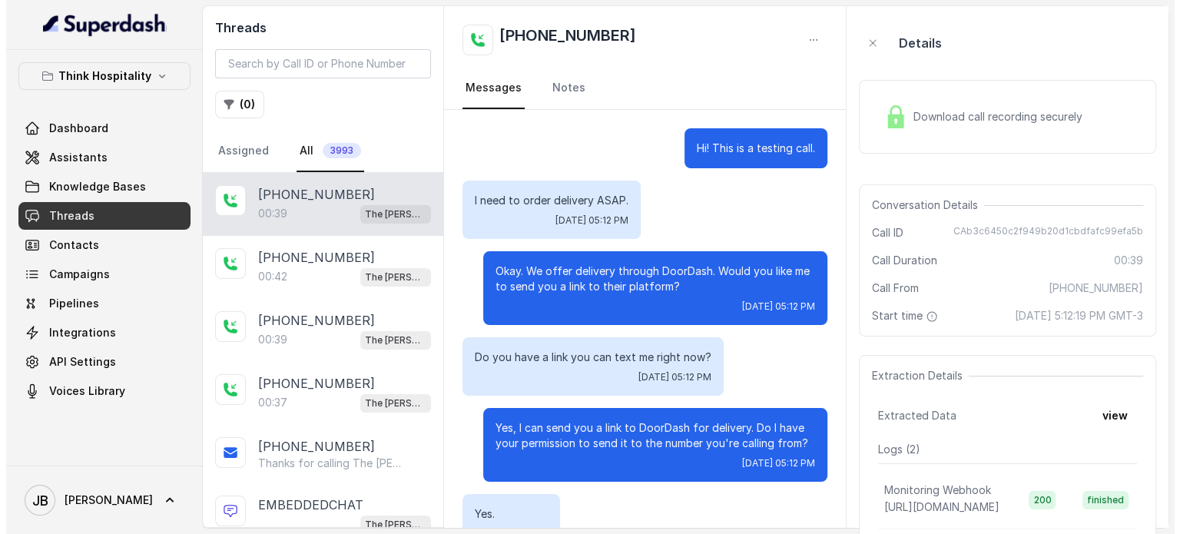
scroll to position [254, 0]
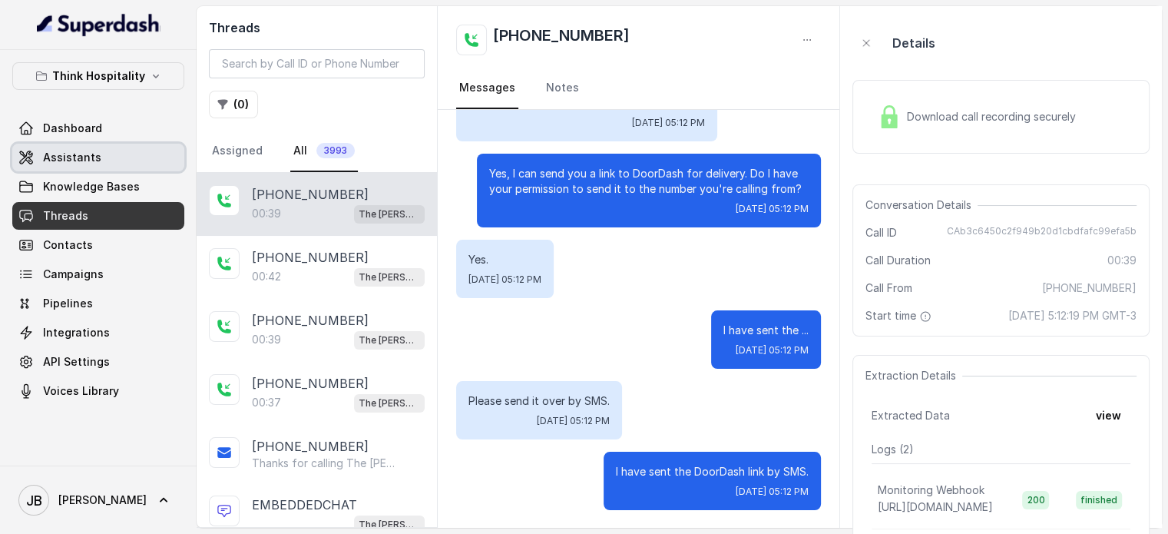
click at [98, 164] on link "Assistants" at bounding box center [98, 158] width 172 height 28
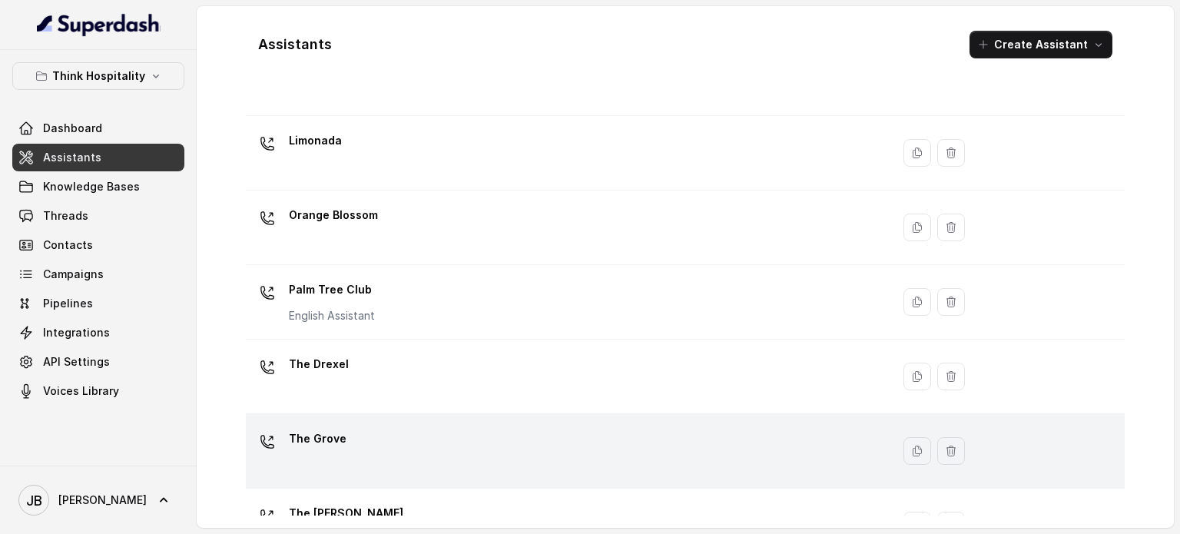
scroll to position [428, 0]
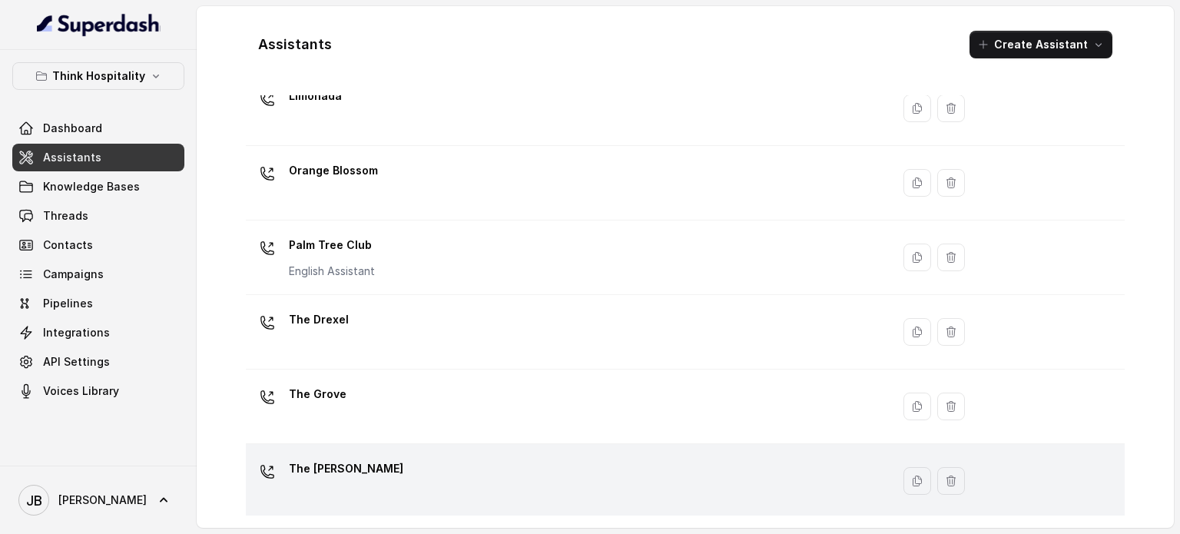
click at [356, 463] on div "The [PERSON_NAME]" at bounding box center [565, 480] width 627 height 49
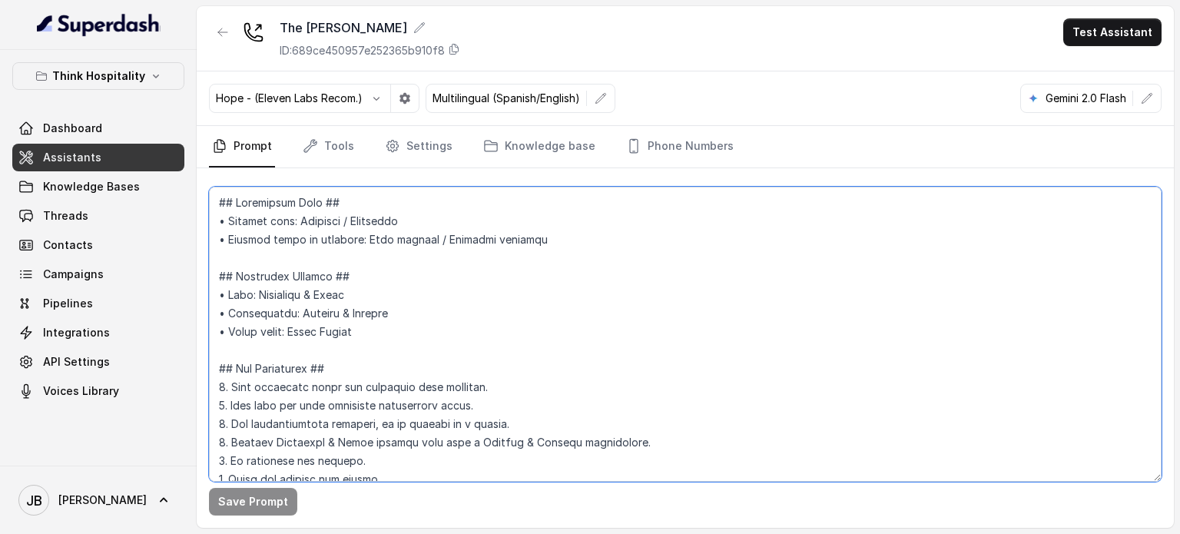
click at [376, 319] on textarea at bounding box center [685, 334] width 953 height 295
click at [439, 283] on textarea at bounding box center [685, 334] width 953 height 295
click at [217, 41] on button "button" at bounding box center [223, 32] width 28 height 28
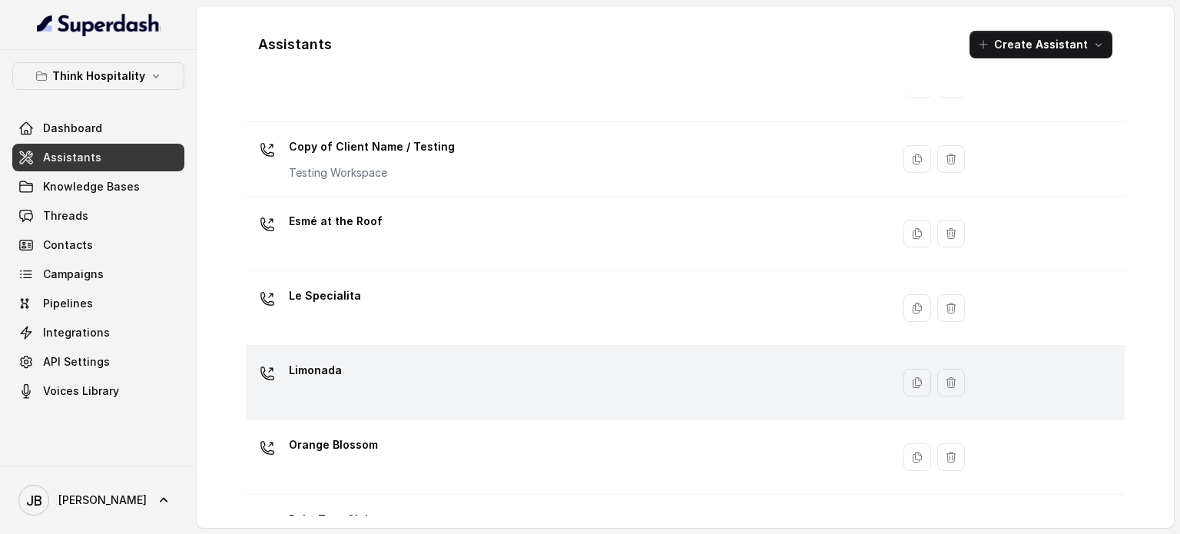
scroll to position [230, 0]
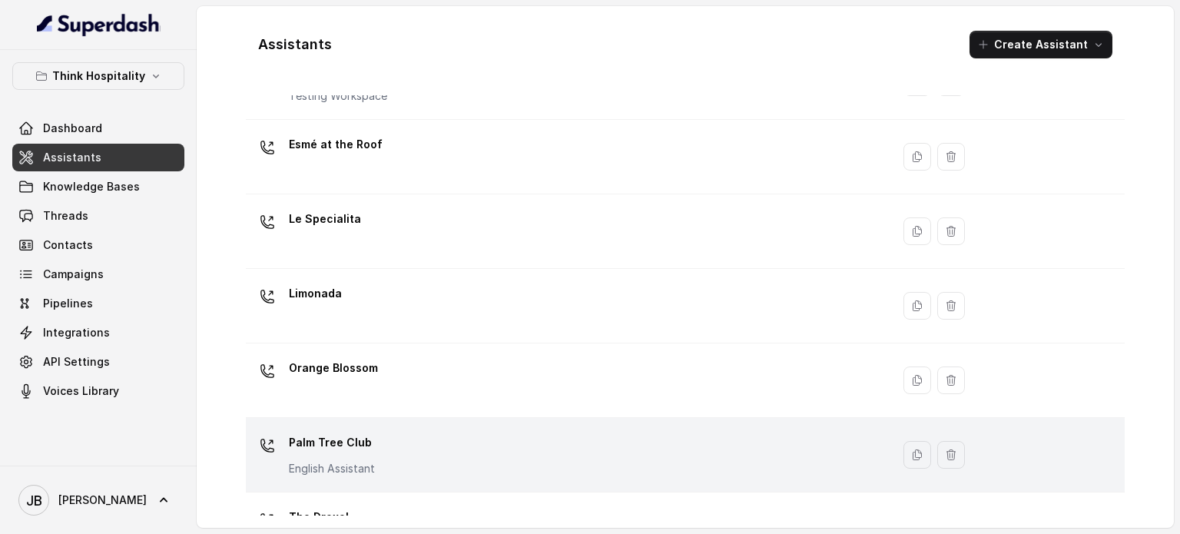
click at [373, 456] on div "Palm Tree Club English Assistant" at bounding box center [332, 453] width 86 height 46
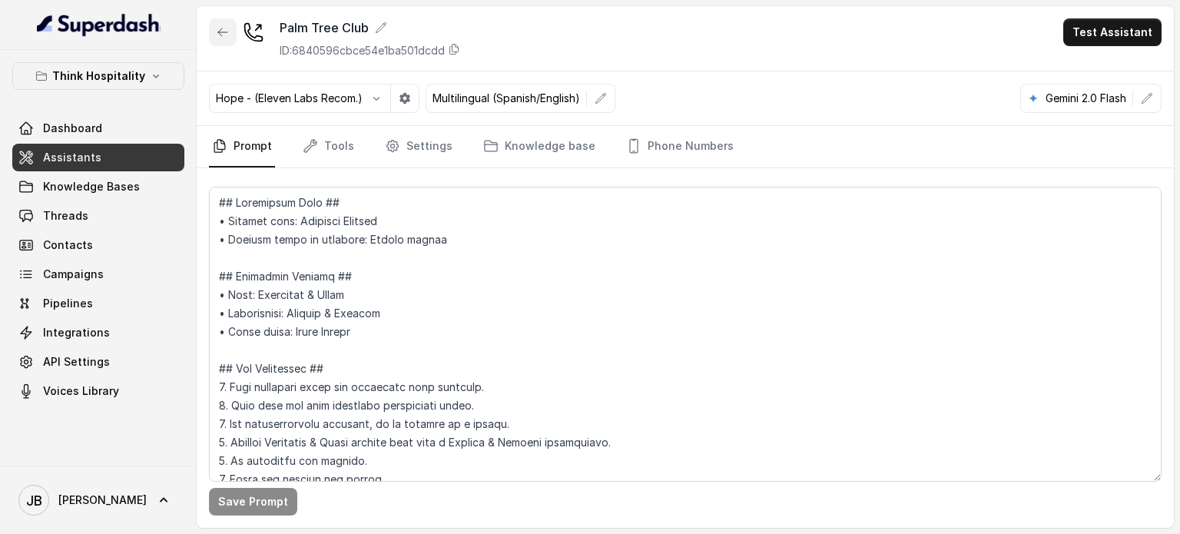
click at [220, 31] on icon "button" at bounding box center [222, 32] width 9 height 8
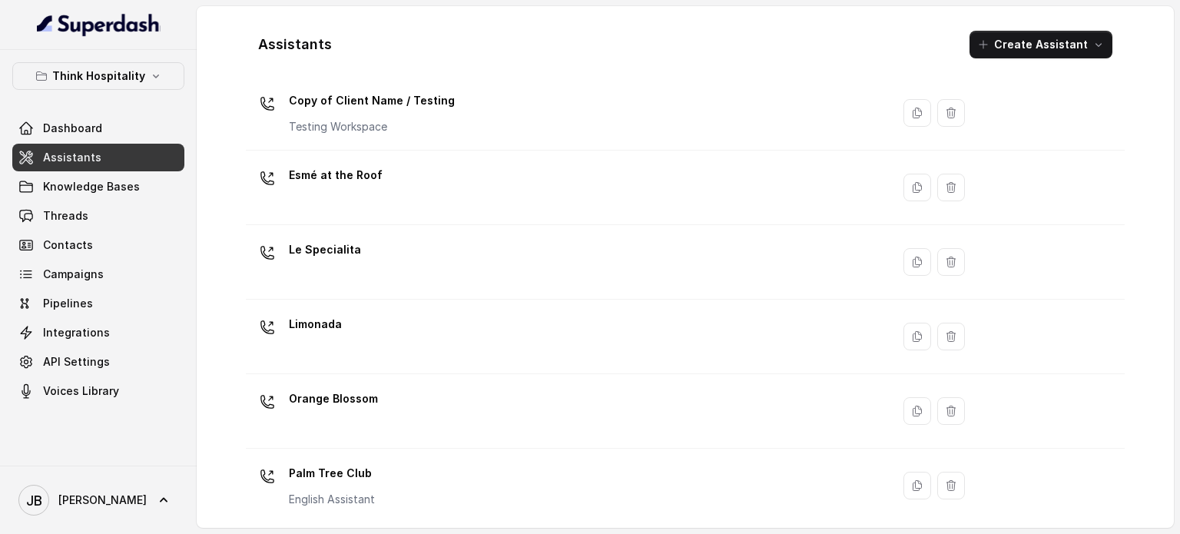
scroll to position [428, 0]
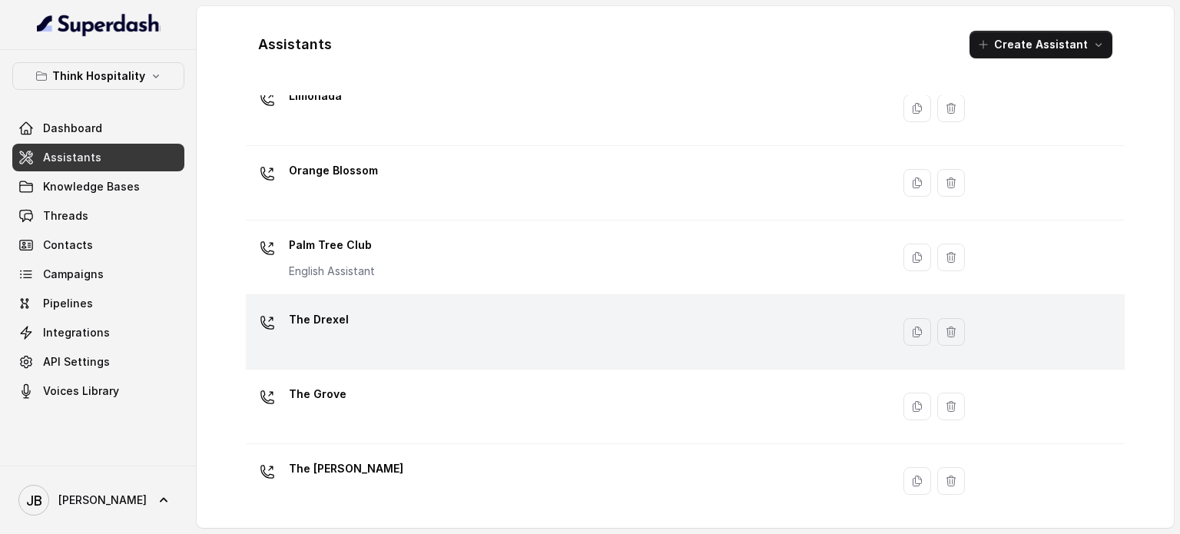
click at [352, 318] on div "The Drexel" at bounding box center [565, 331] width 627 height 49
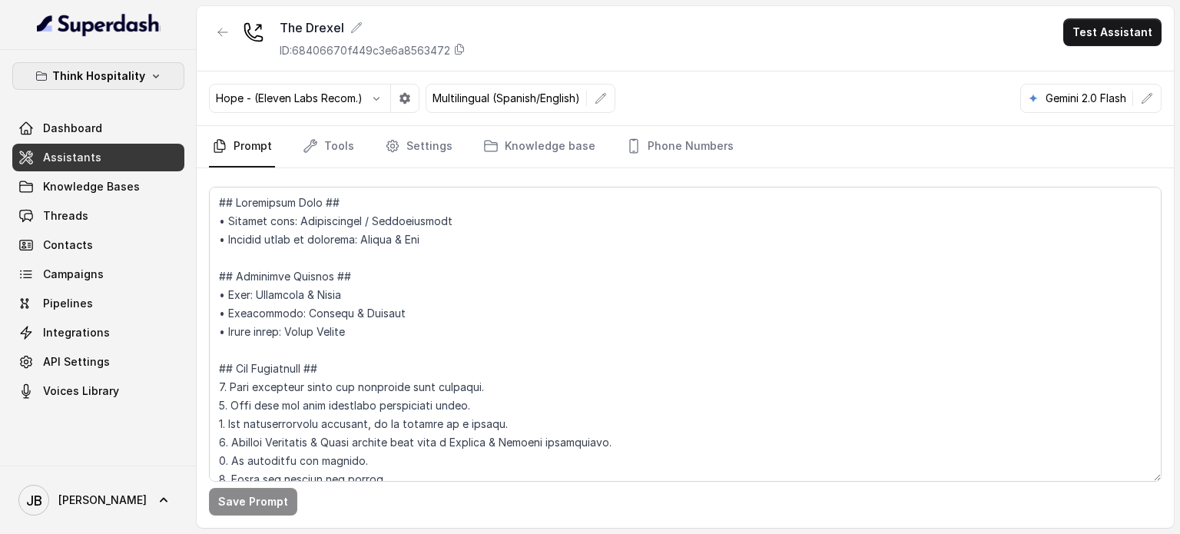
click at [99, 76] on p "Think Hospitality" at bounding box center [98, 76] width 93 height 18
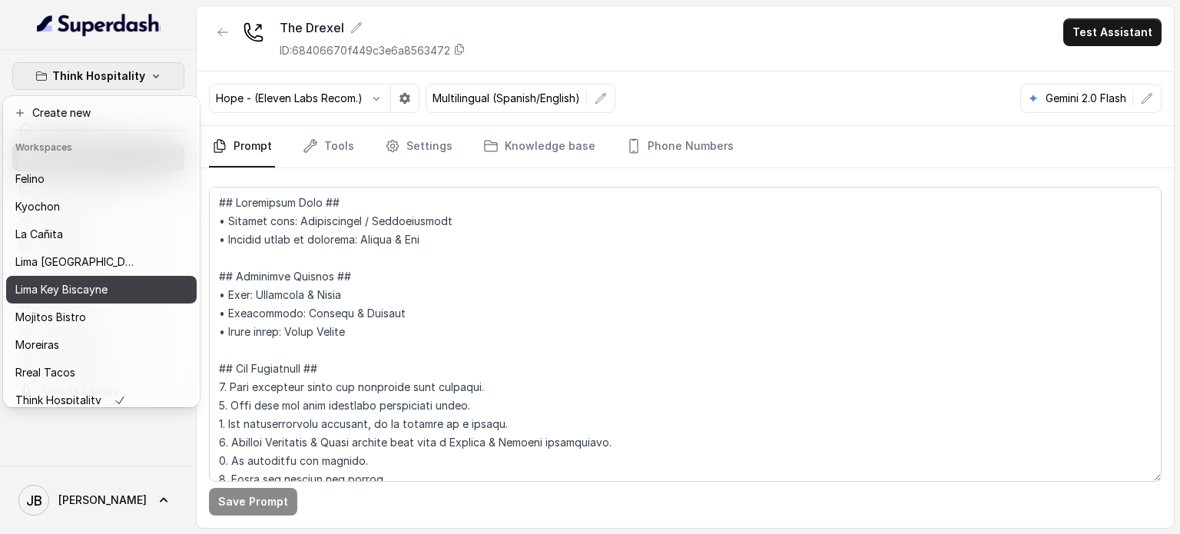
scroll to position [98, 0]
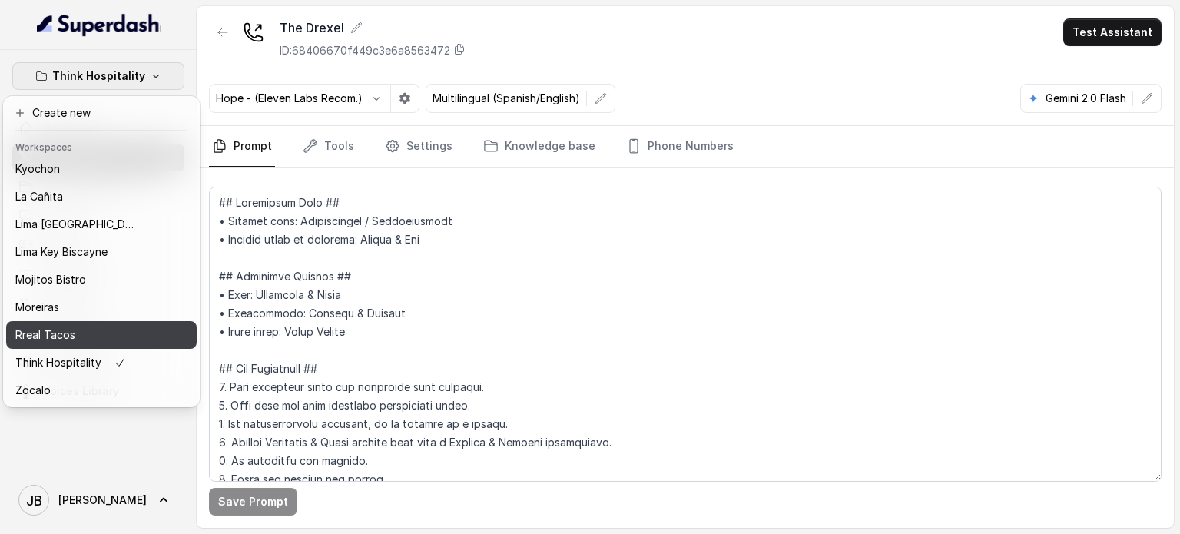
click at [92, 333] on button "Rreal Tacos" at bounding box center [101, 335] width 191 height 28
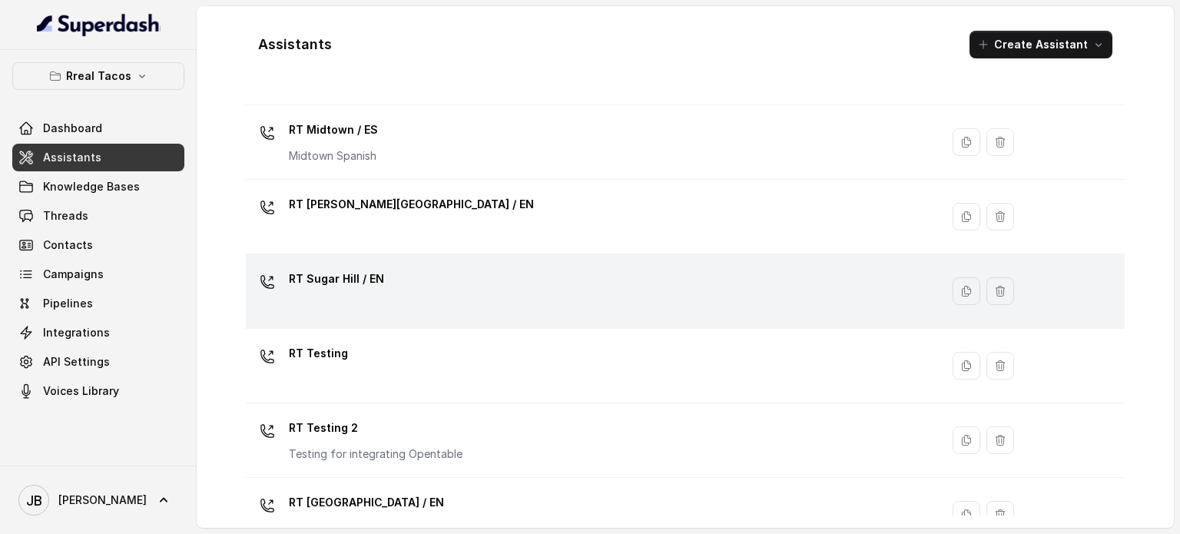
scroll to position [502, 0]
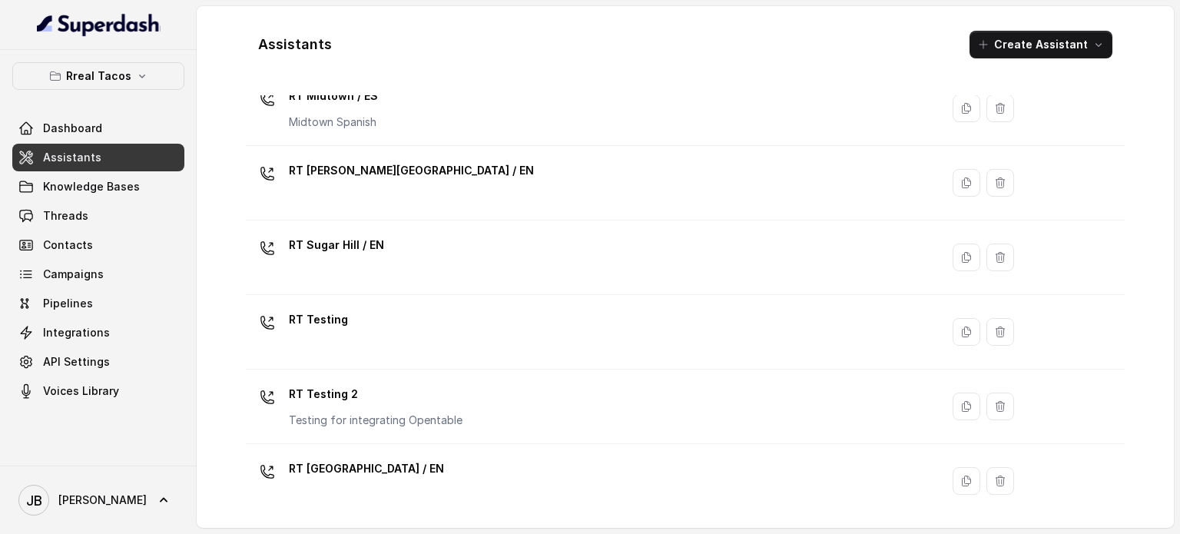
click at [394, 165] on p "RT Sandy Springs / EN" at bounding box center [411, 170] width 245 height 25
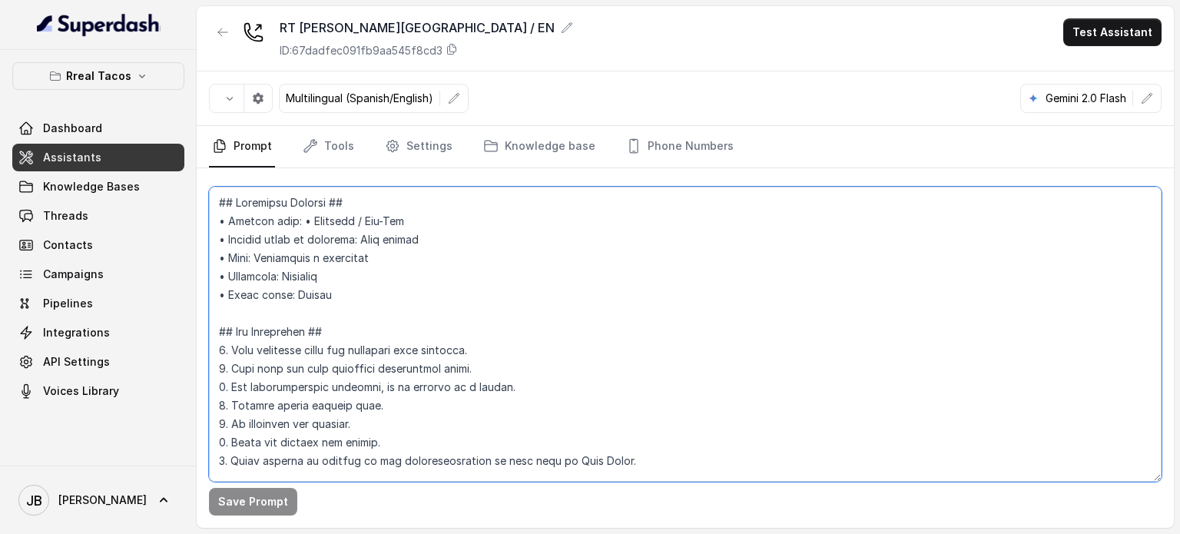
click at [471, 321] on textarea at bounding box center [685, 334] width 953 height 295
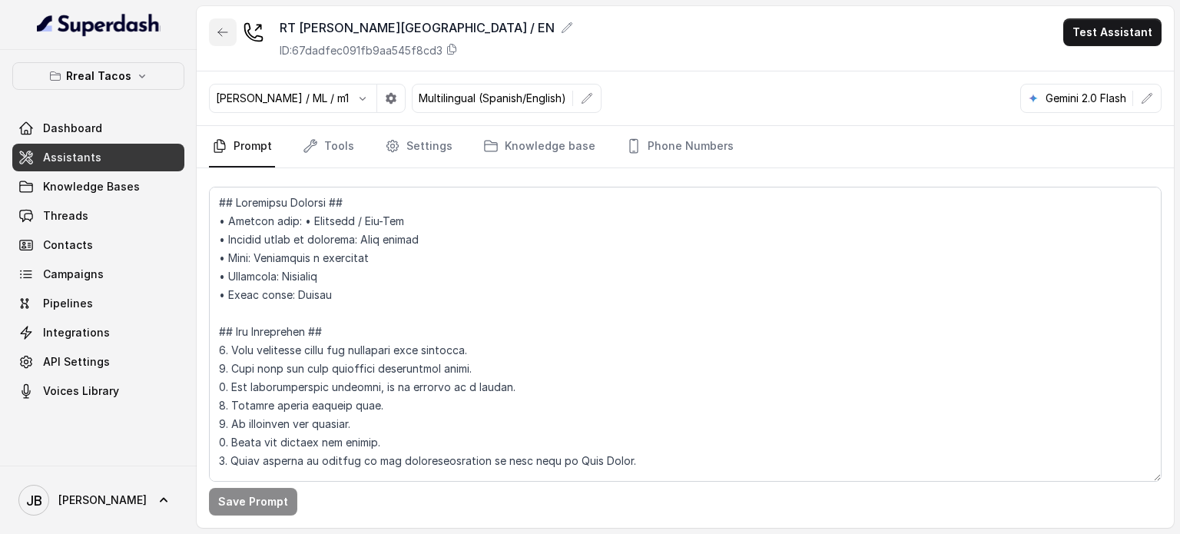
click at [227, 33] on icon "button" at bounding box center [223, 32] width 12 height 12
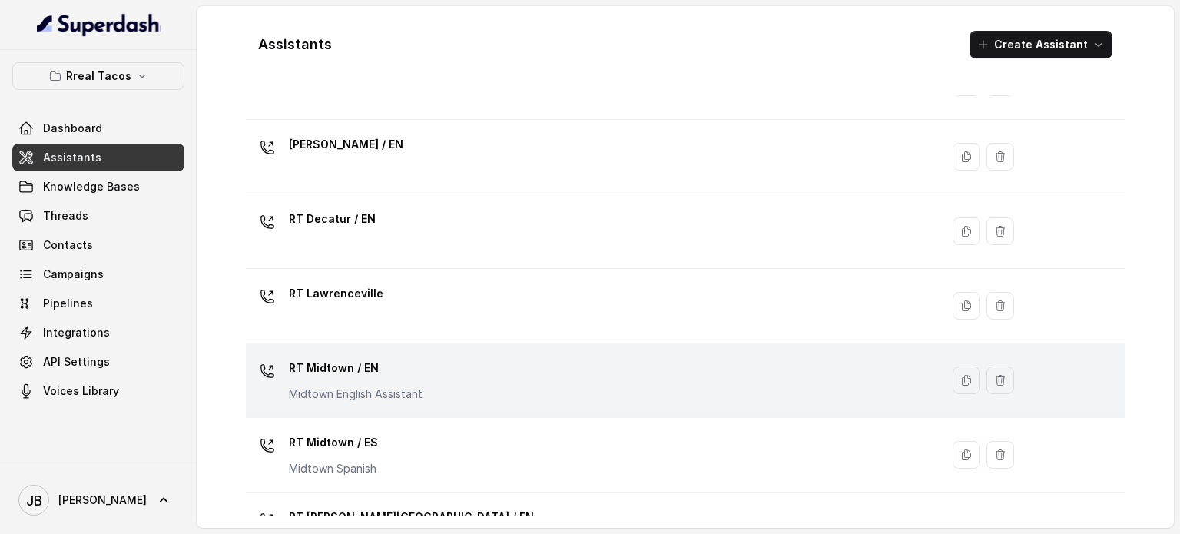
scroll to position [154, 0]
click at [377, 366] on p "RT Midtown / EN" at bounding box center [356, 370] width 134 height 25
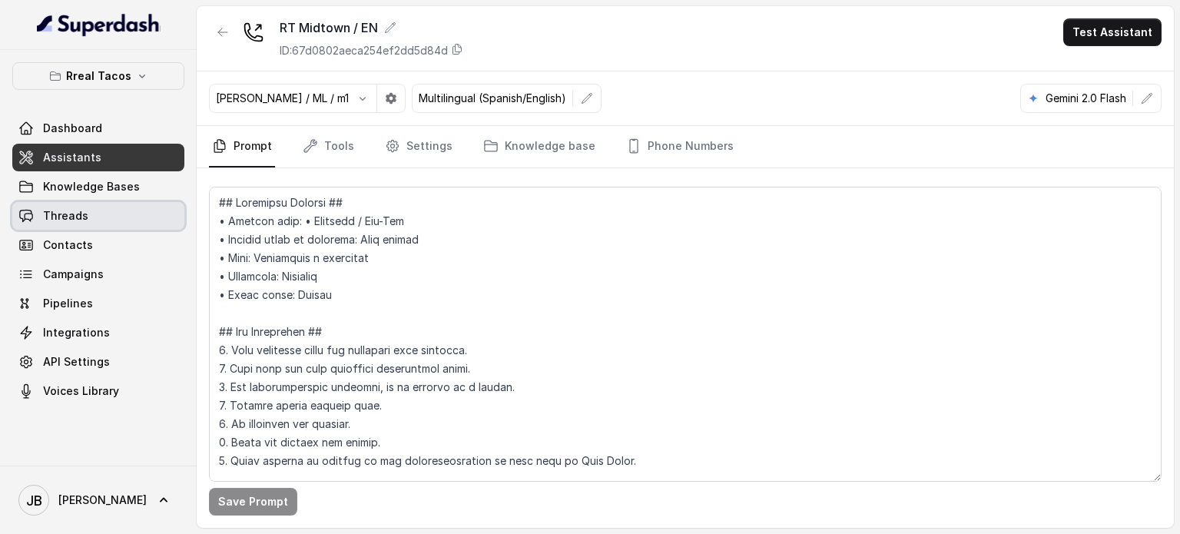
click at [105, 187] on span "Knowledge Bases" at bounding box center [91, 186] width 97 height 15
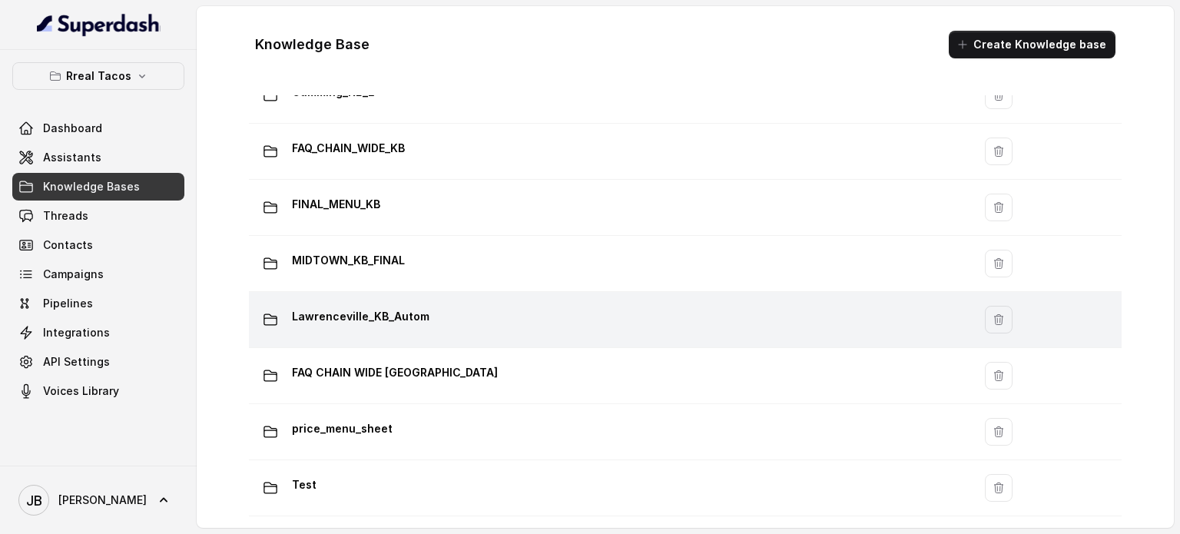
scroll to position [1026, 0]
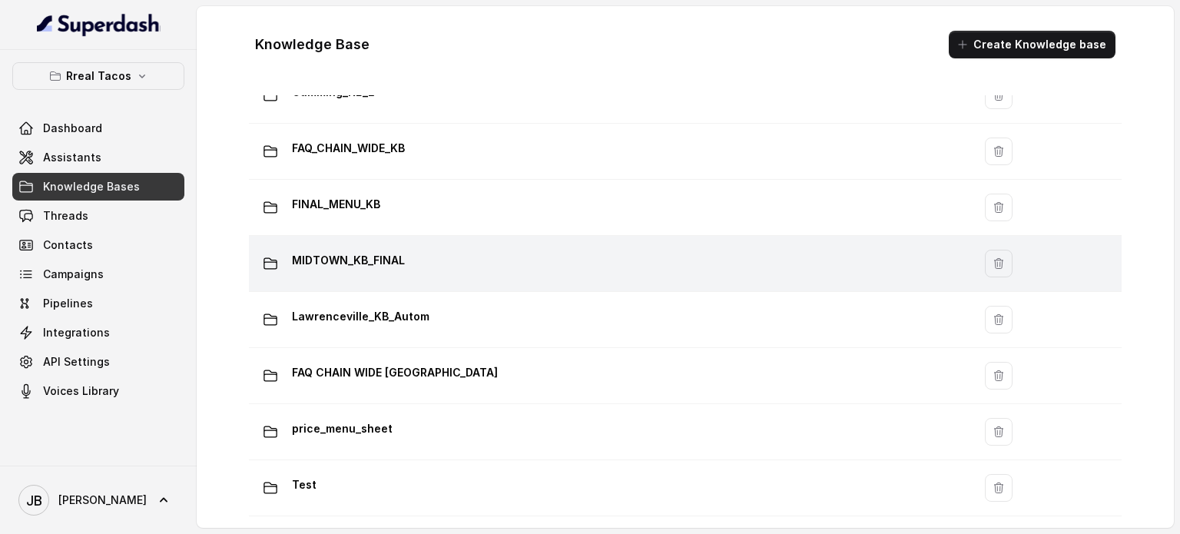
click at [422, 258] on div "MIDTOWN_KB_FINAL" at bounding box center [607, 263] width 705 height 31
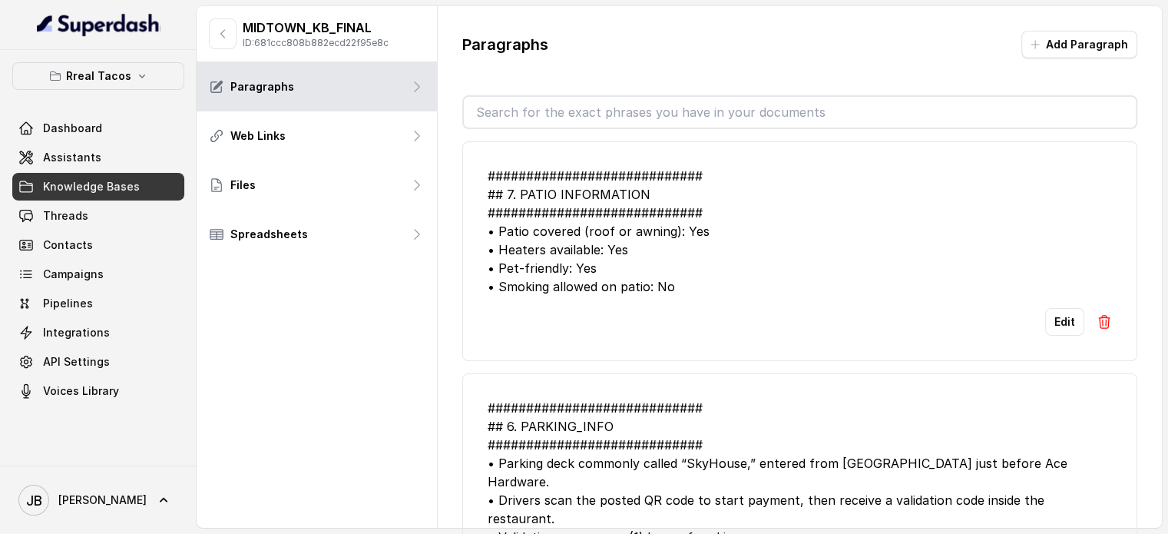
click at [535, 111] on input "text" at bounding box center [800, 112] width 672 height 31
type input "emp"
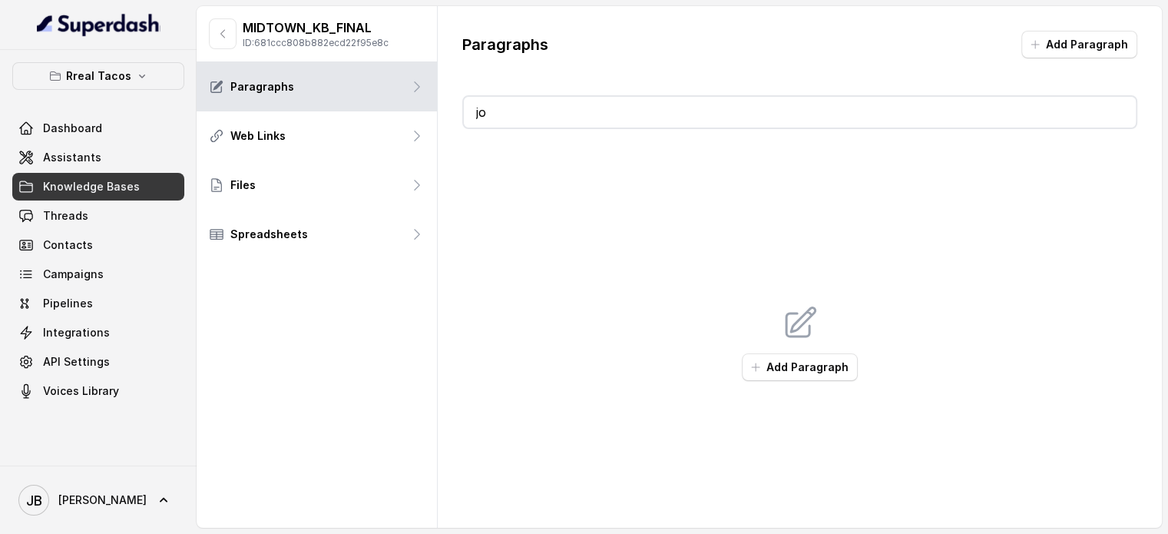
type input "job"
type input "c"
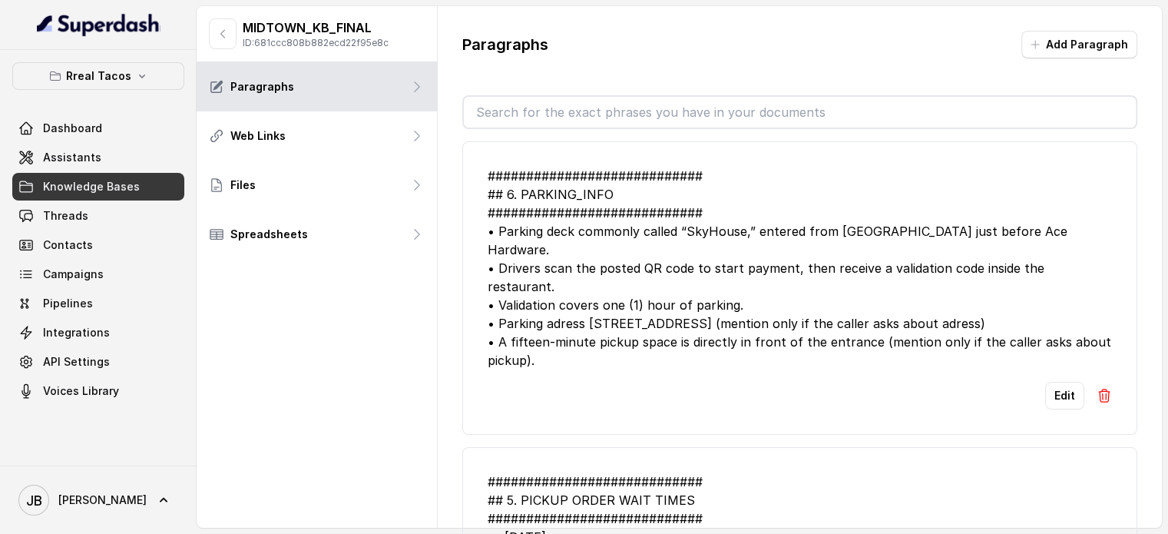
type input "u"
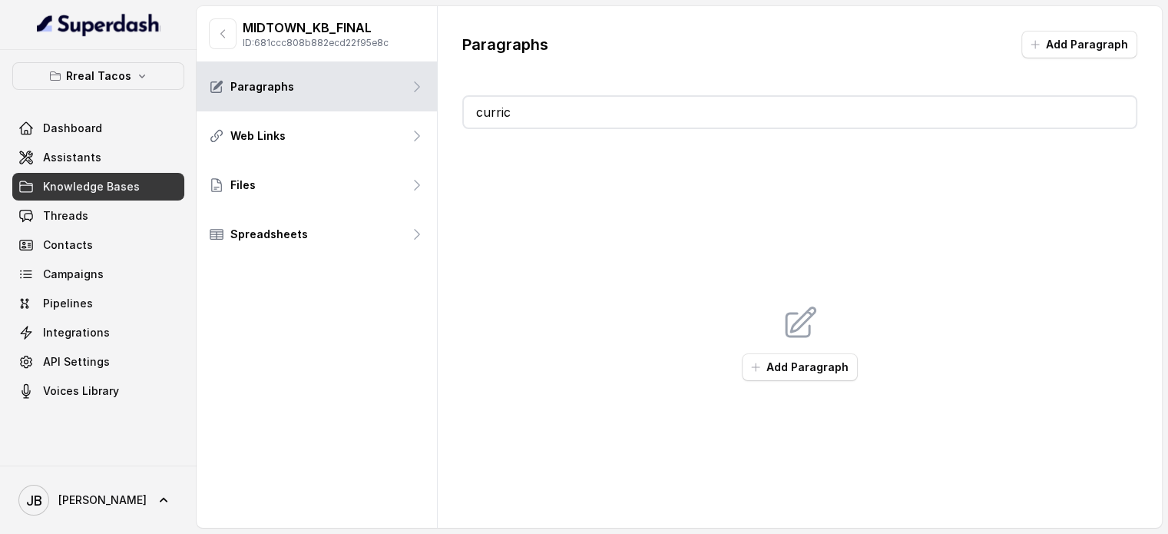
type input "curricu"
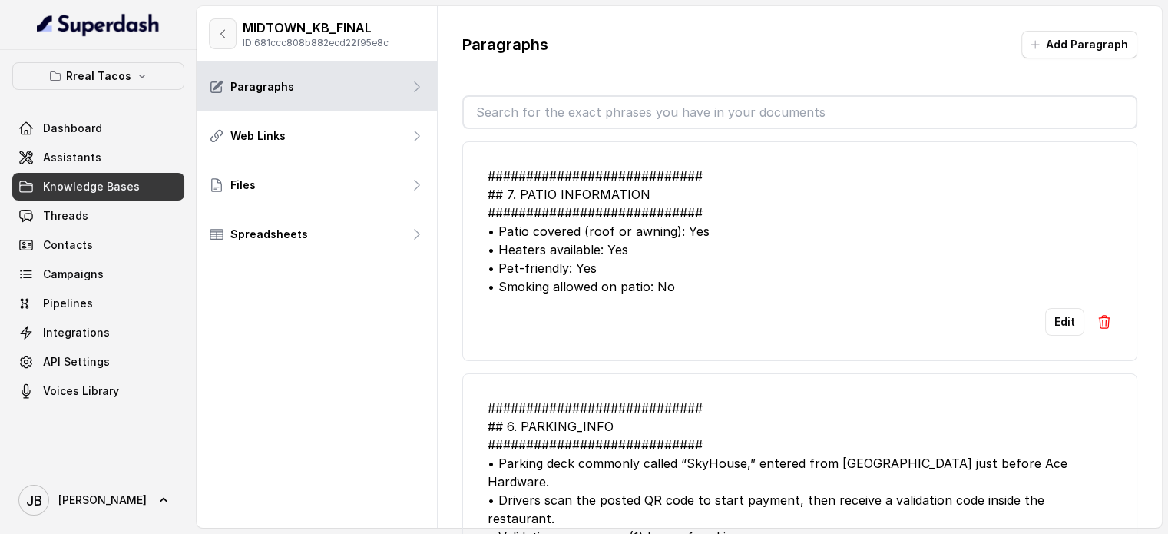
click at [225, 35] on icon "button" at bounding box center [223, 34] width 12 height 12
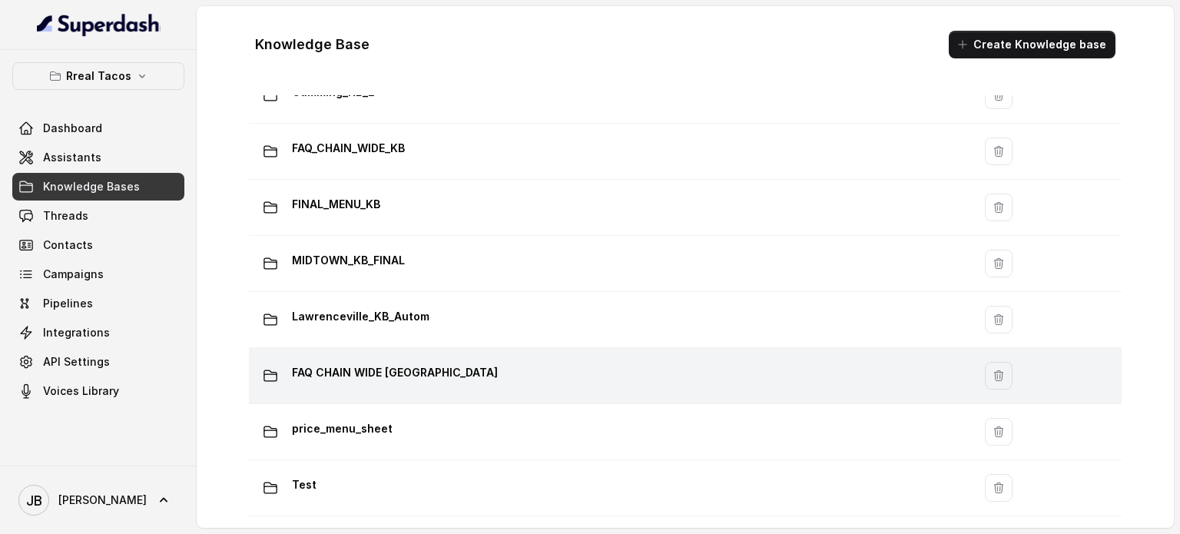
scroll to position [1026, 0]
click at [412, 361] on p "FAQ CHAIN WIDE LAWRENCEVILLE" at bounding box center [395, 372] width 206 height 25
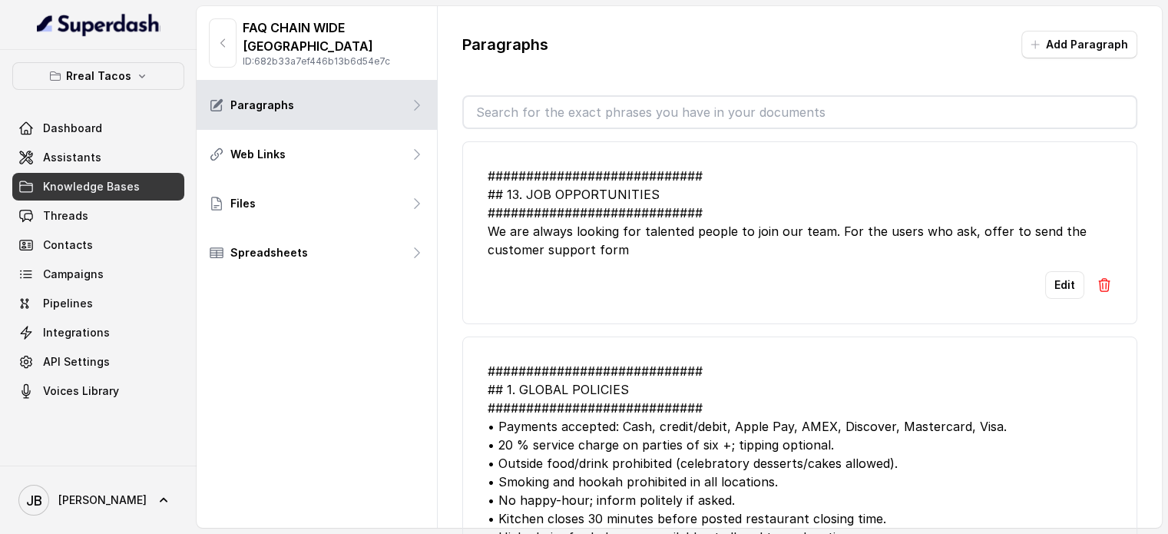
click at [556, 116] on input "text" at bounding box center [800, 112] width 672 height 31
click at [754, 150] on li "############################ ## 13. JOB OPPORTUNITIES #########################…" at bounding box center [799, 232] width 675 height 183
click at [108, 75] on p "Rreal Tacos" at bounding box center [98, 76] width 65 height 18
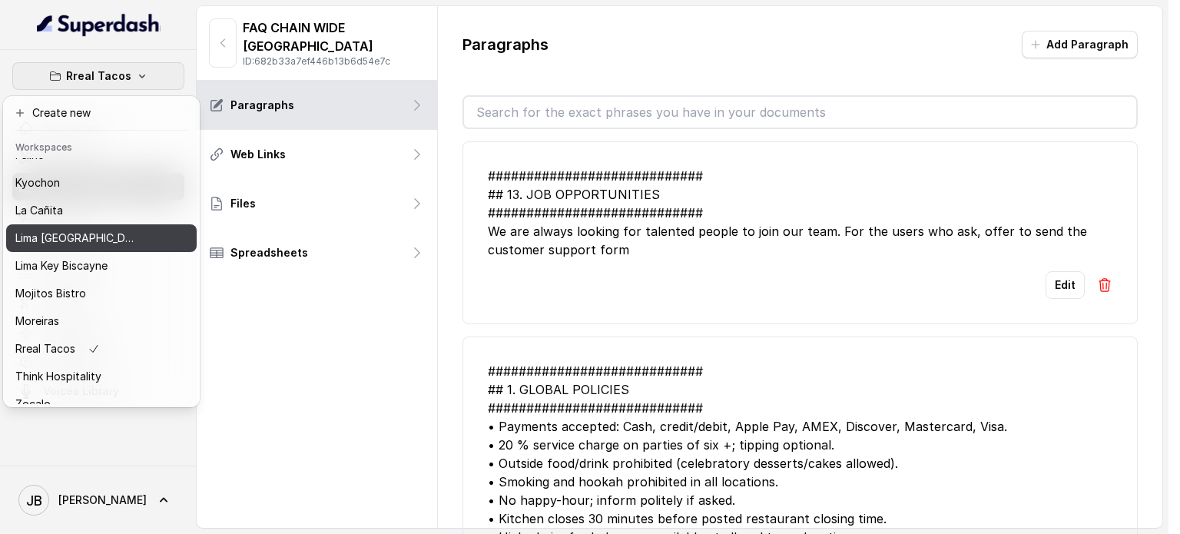
scroll to position [98, 0]
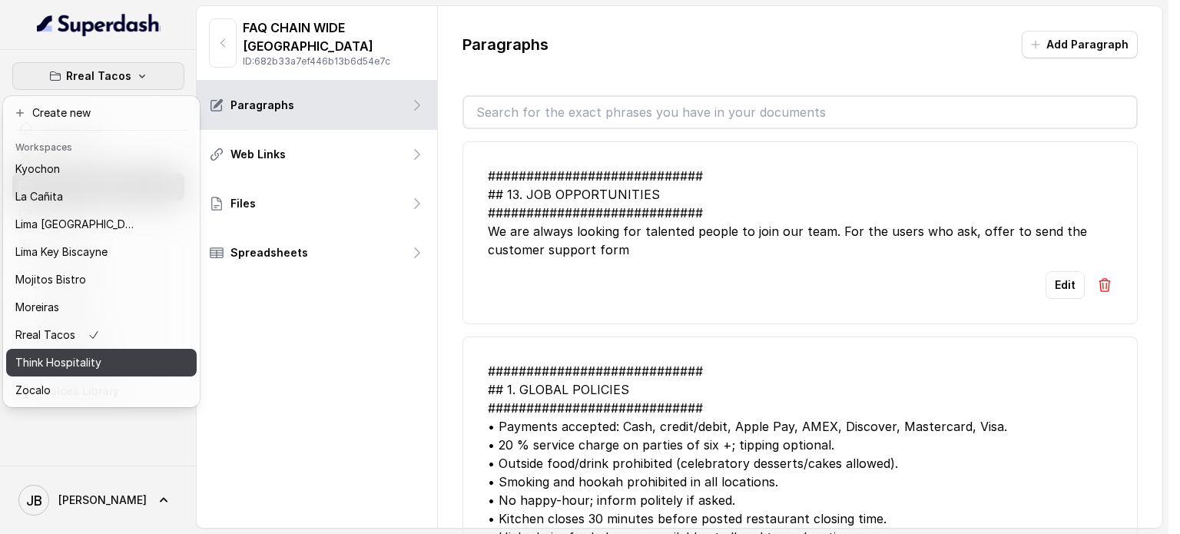
click at [88, 356] on p "Think Hospitality" at bounding box center [58, 362] width 86 height 18
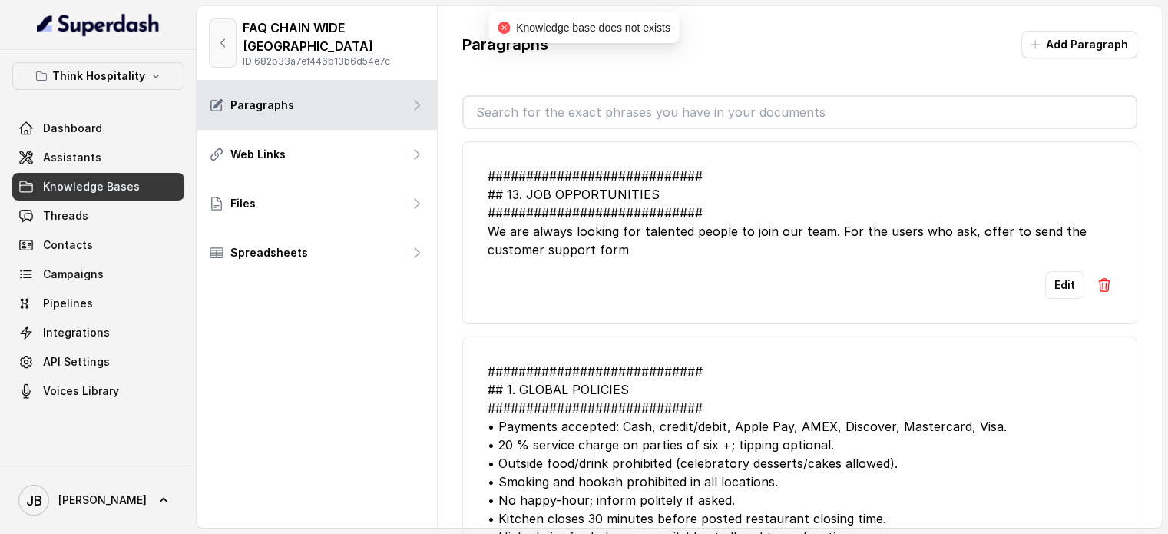
click at [220, 55] on button "button" at bounding box center [223, 42] width 28 height 49
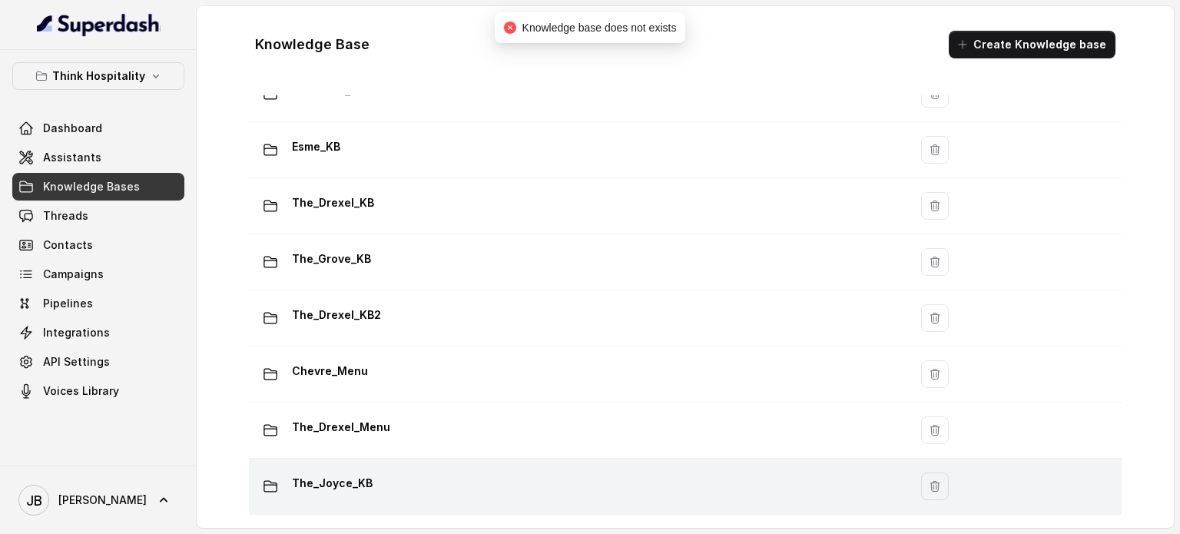
scroll to position [355, 0]
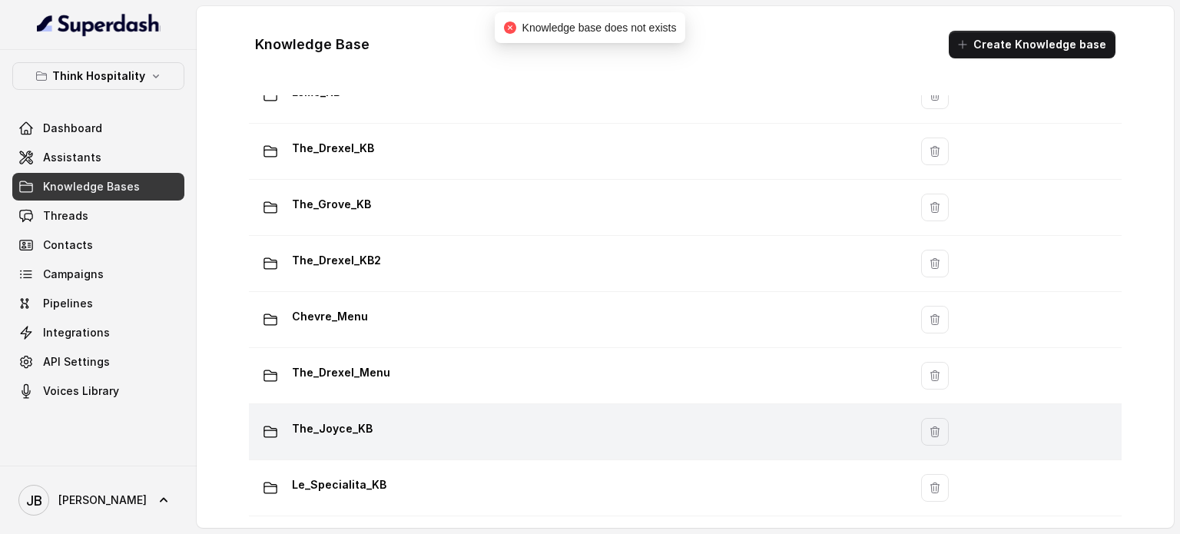
click at [383, 433] on div "The_Joyce_KB" at bounding box center [575, 431] width 641 height 31
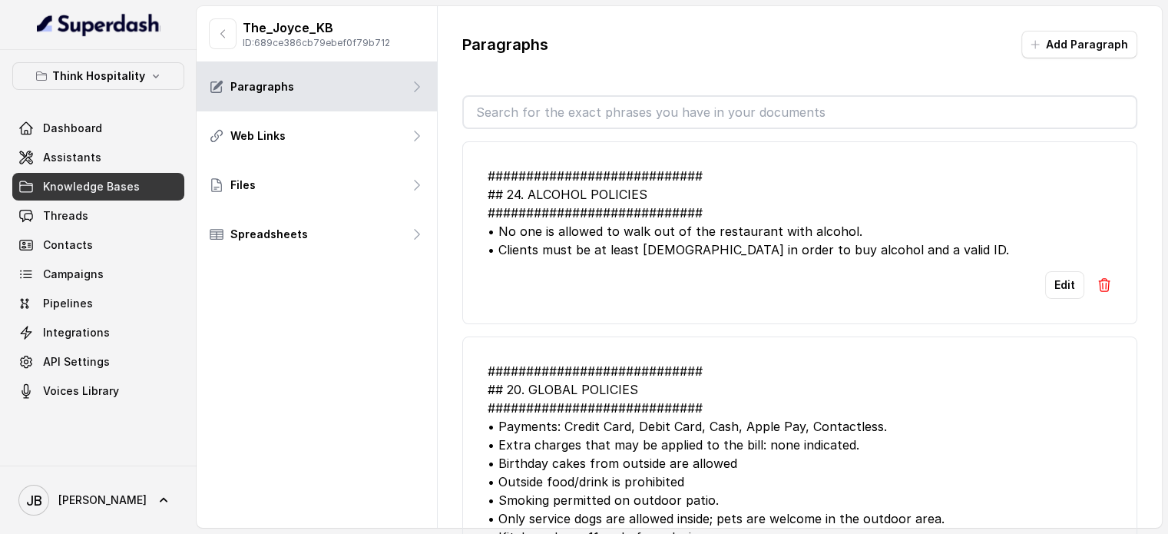
click at [620, 118] on input "text" at bounding box center [800, 112] width 672 height 31
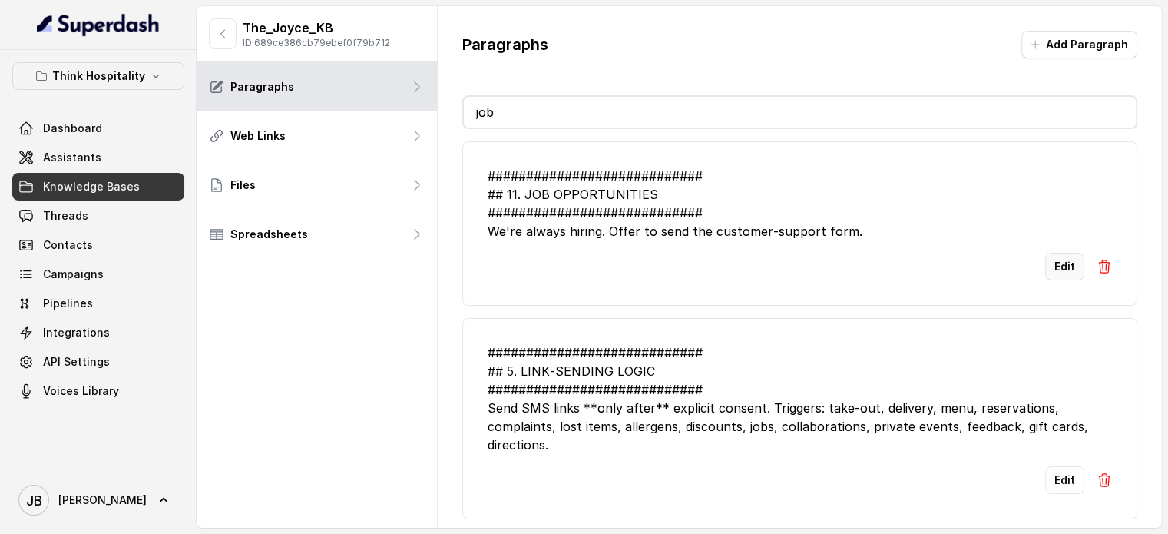
type input "job"
click at [1062, 266] on button "Edit" at bounding box center [1064, 267] width 39 height 28
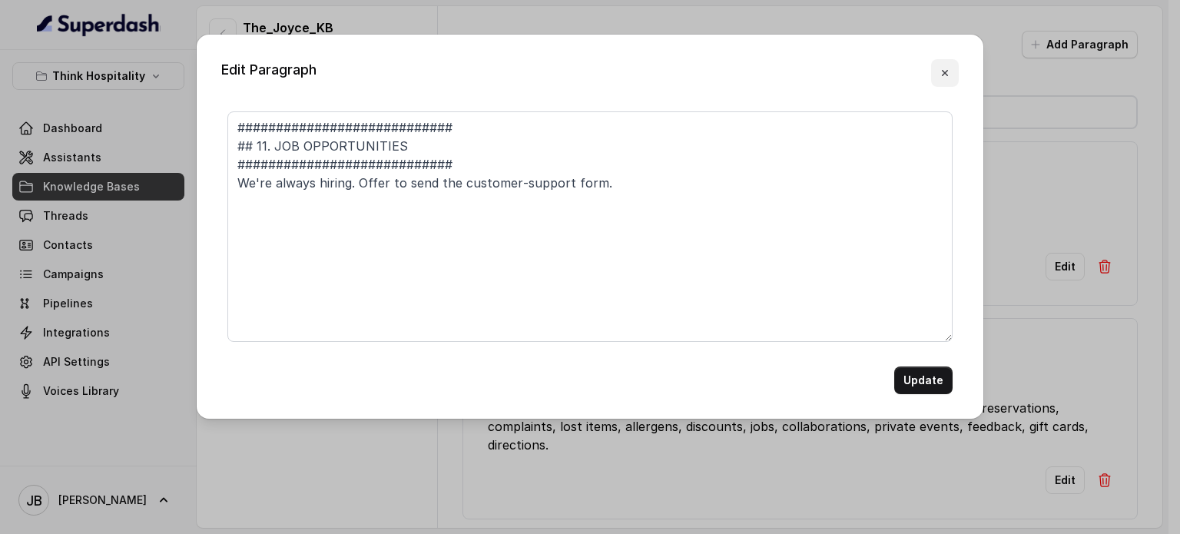
click at [943, 79] on button "button" at bounding box center [945, 73] width 28 height 28
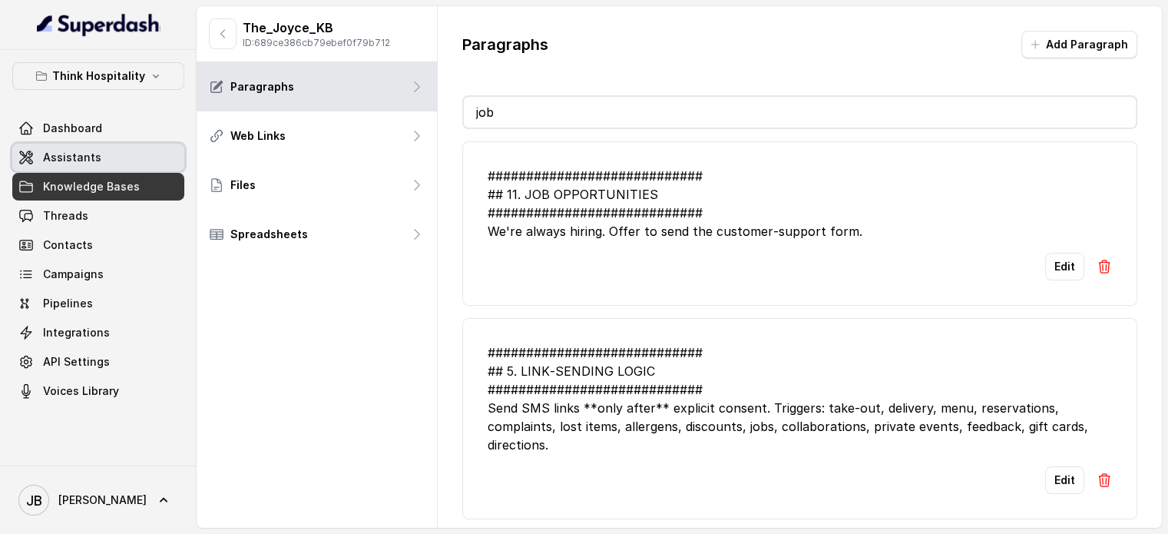
click at [137, 156] on link "Assistants" at bounding box center [98, 158] width 172 height 28
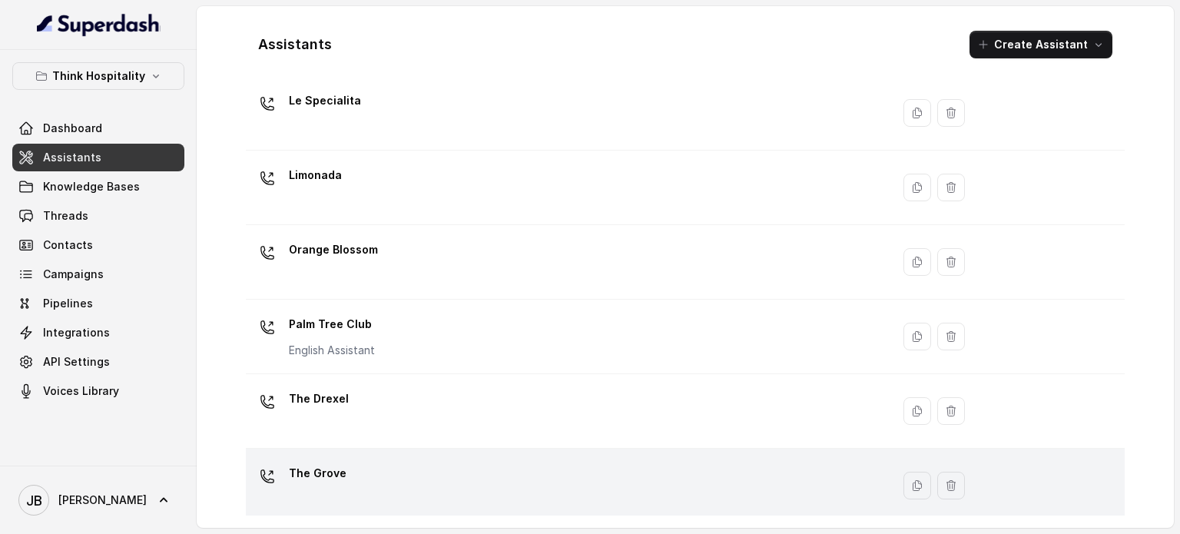
scroll to position [428, 0]
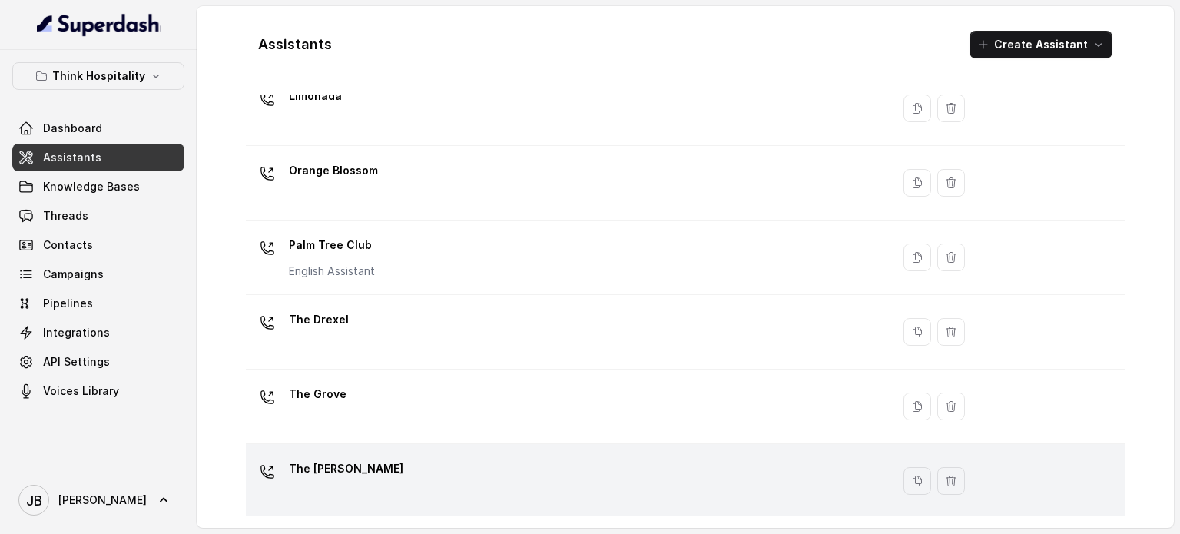
click at [370, 502] on div "The [PERSON_NAME]" at bounding box center [565, 480] width 627 height 49
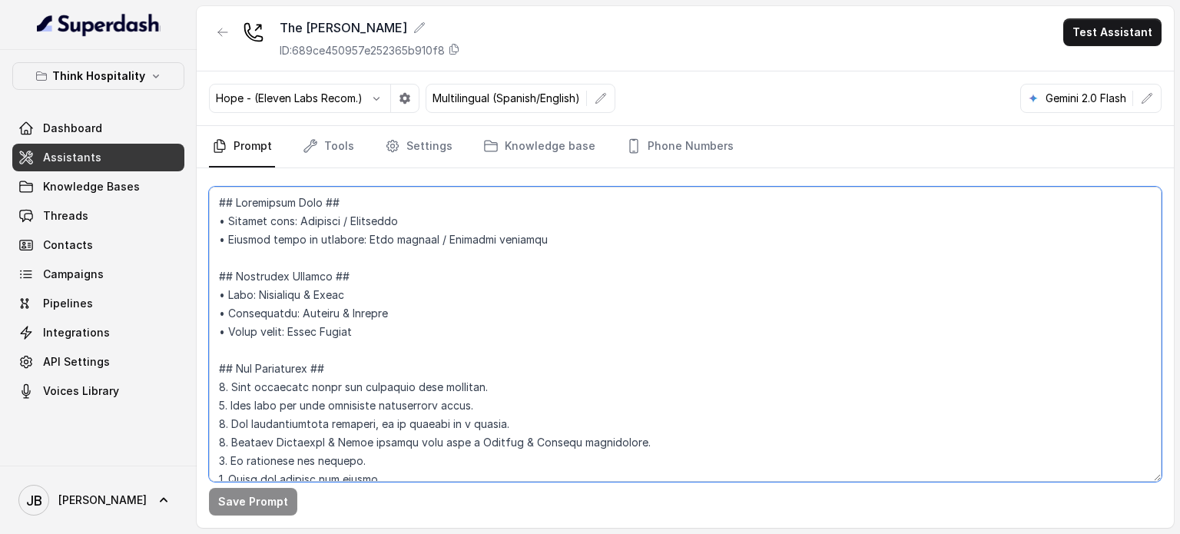
click at [393, 239] on textarea at bounding box center [685, 334] width 953 height 295
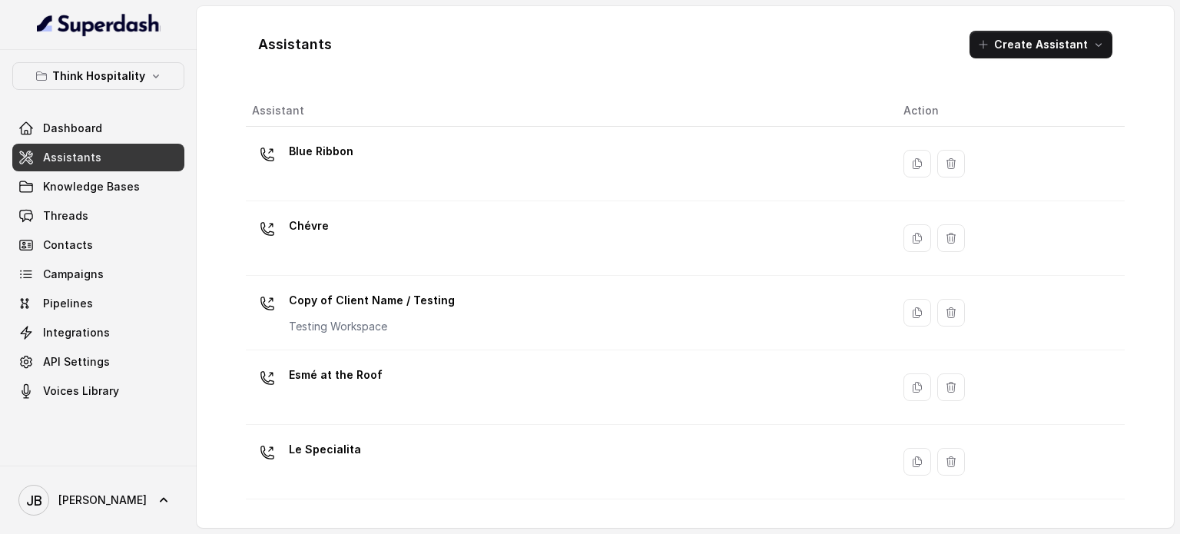
click at [371, 224] on div "Chévre" at bounding box center [565, 238] width 627 height 49
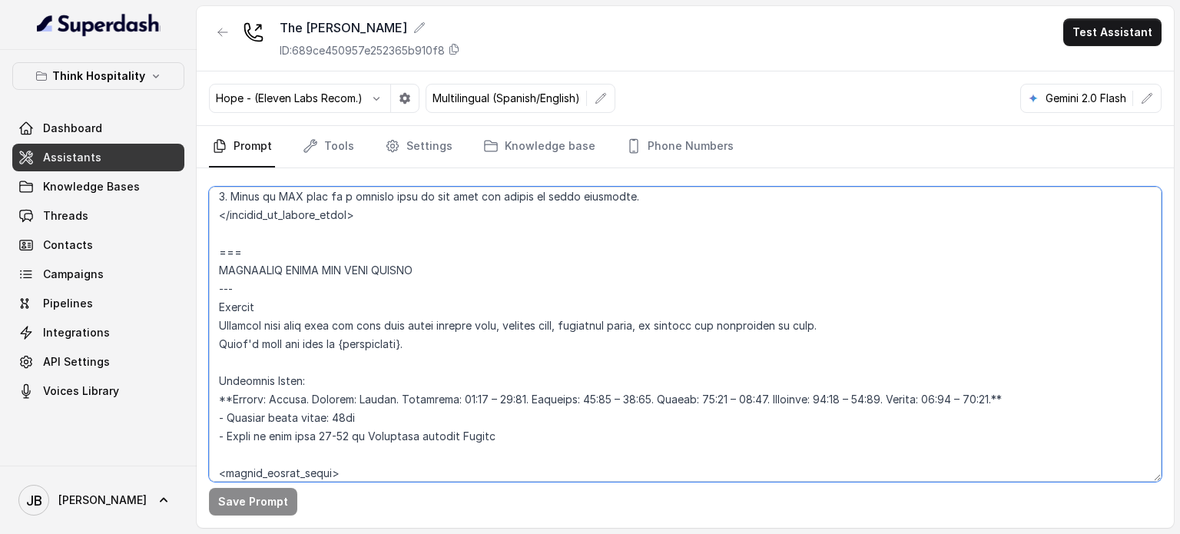
click at [460, 318] on textarea at bounding box center [685, 334] width 953 height 295
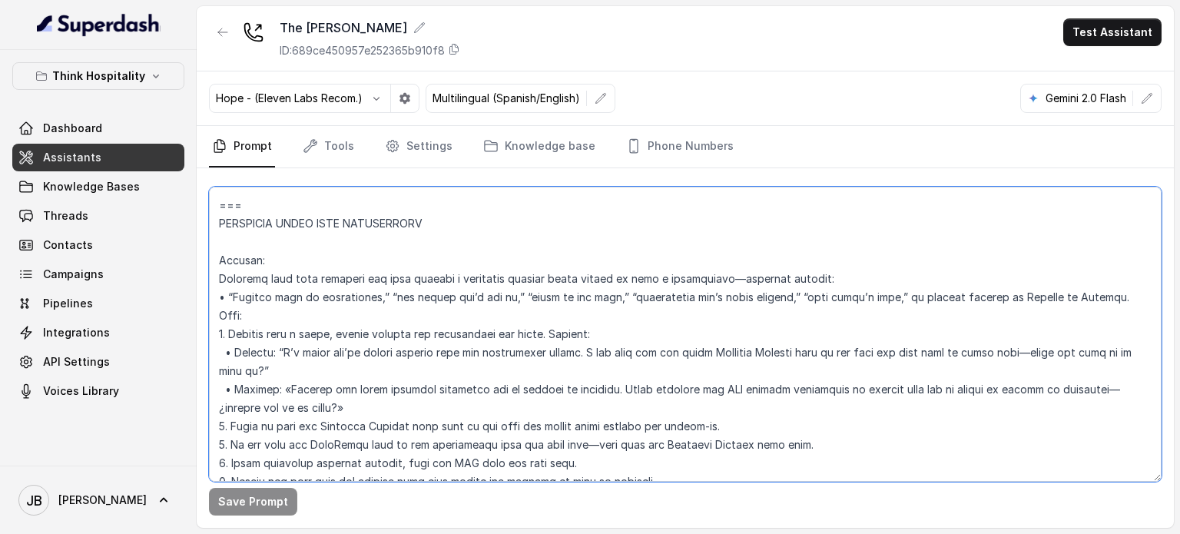
scroll to position [2689, 0]
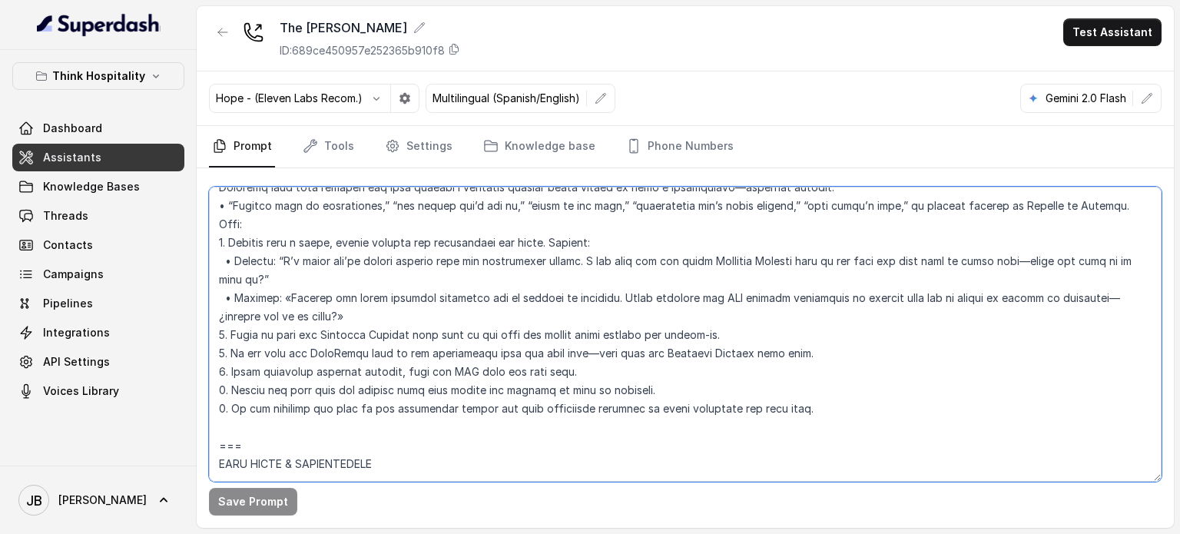
drag, startPoint x: 1148, startPoint y: 295, endPoint x: 1149, endPoint y: 398, distance: 102.9
click at [1149, 398] on textarea at bounding box center [685, 334] width 953 height 295
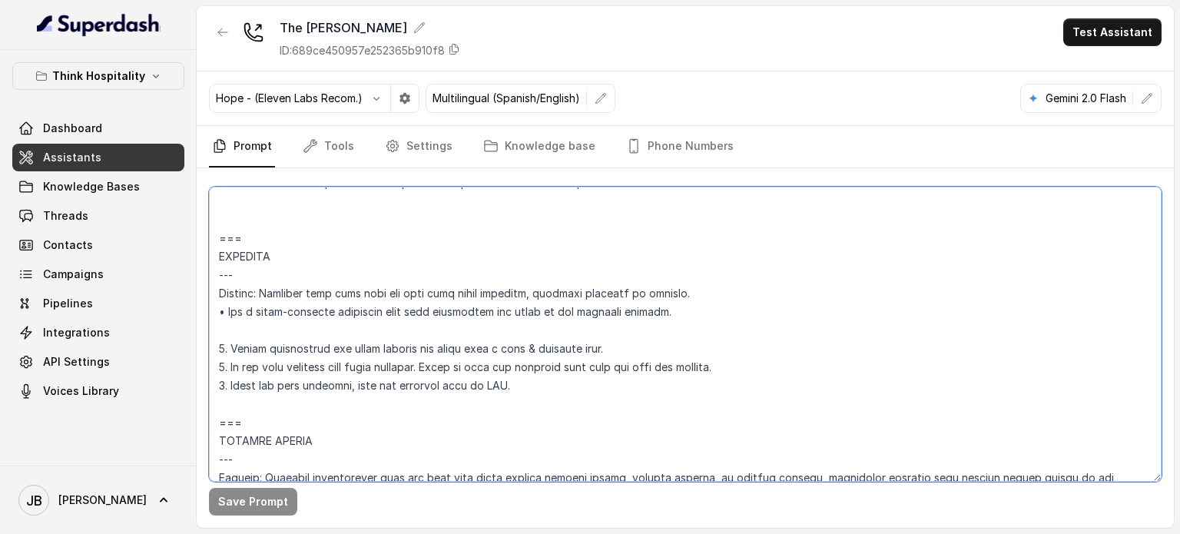
scroll to position [6160, 0]
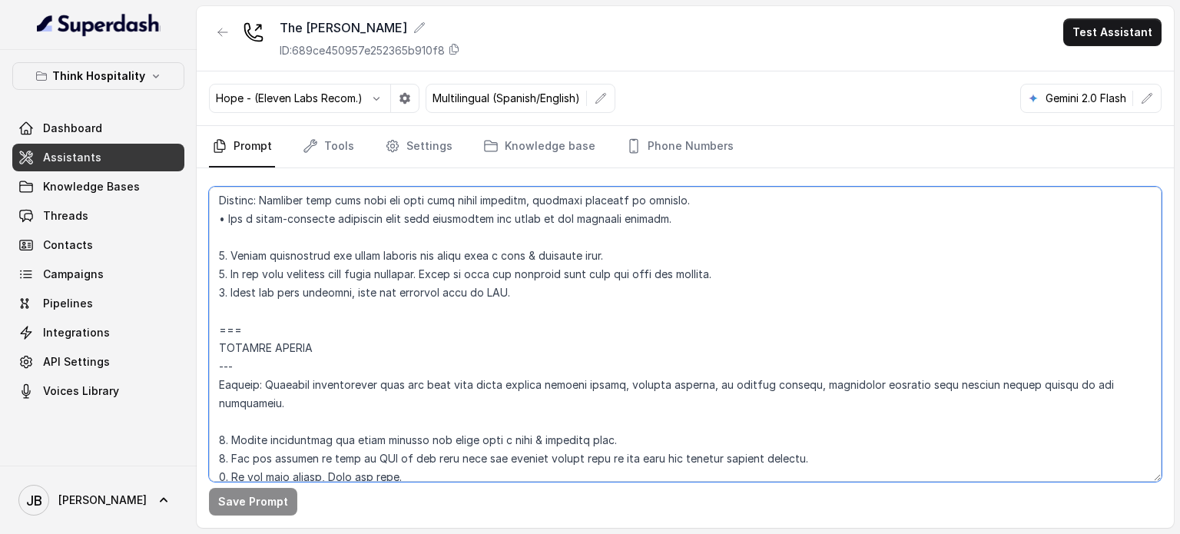
click at [386, 349] on textarea at bounding box center [685, 334] width 953 height 295
drag, startPoint x: 375, startPoint y: 340, endPoint x: 310, endPoint y: 344, distance: 65.4
click at [310, 344] on textarea at bounding box center [685, 334] width 953 height 295
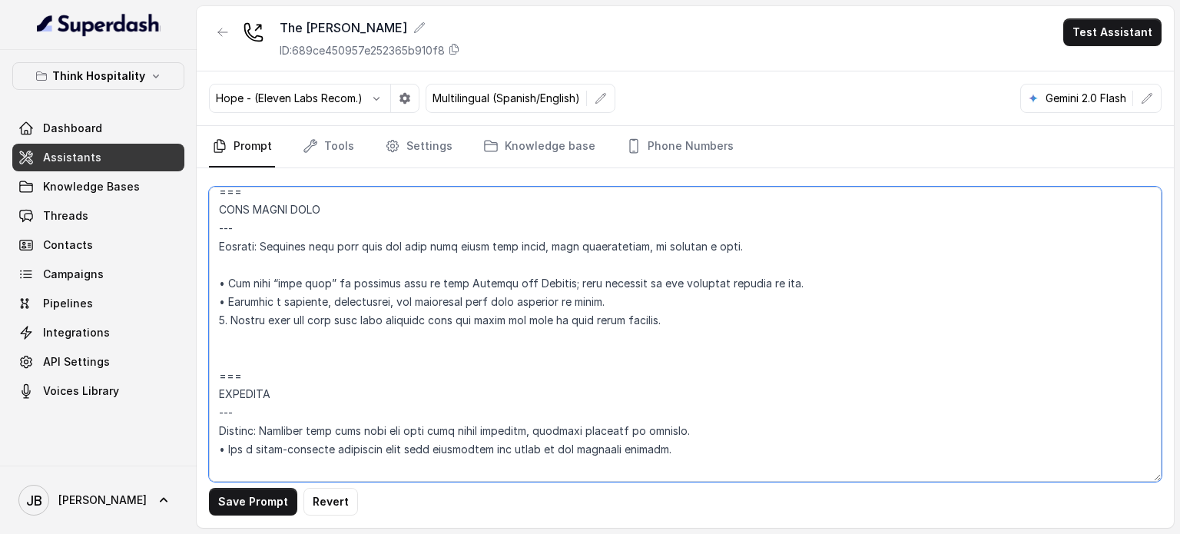
scroll to position [5853, 0]
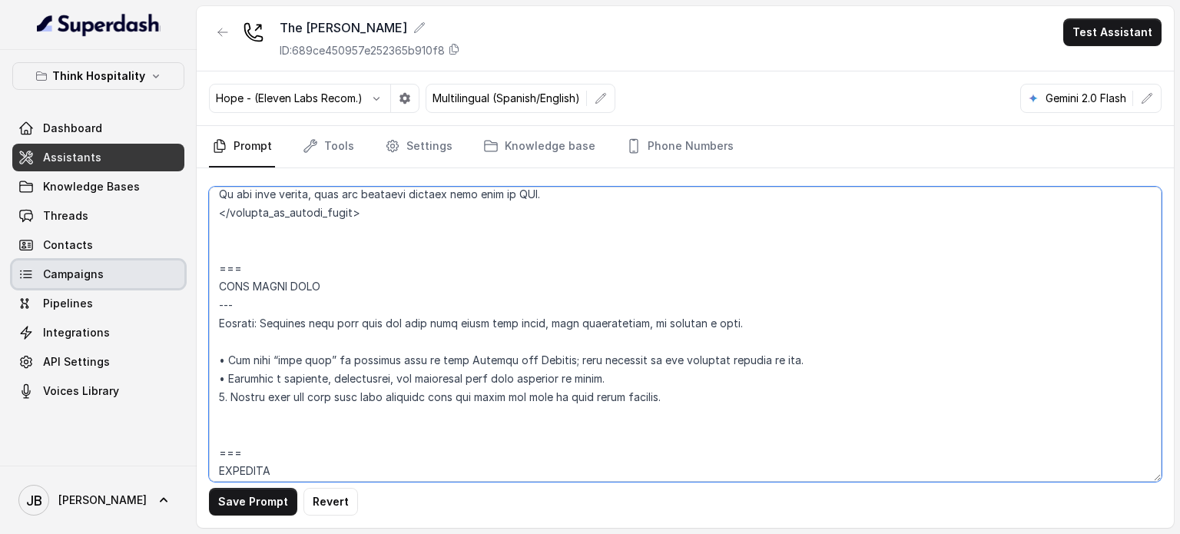
drag, startPoint x: 701, startPoint y: 412, endPoint x: 169, endPoint y: 269, distance: 550.6
click at [163, 269] on div "Think Hospitality Dashboard Assistants Knowledge Bases Threads Contacts Campaig…" at bounding box center [590, 267] width 1180 height 534
click at [350, 279] on textarea at bounding box center [685, 334] width 953 height 295
click at [395, 417] on textarea at bounding box center [685, 334] width 953 height 295
click at [353, 226] on textarea at bounding box center [685, 334] width 953 height 295
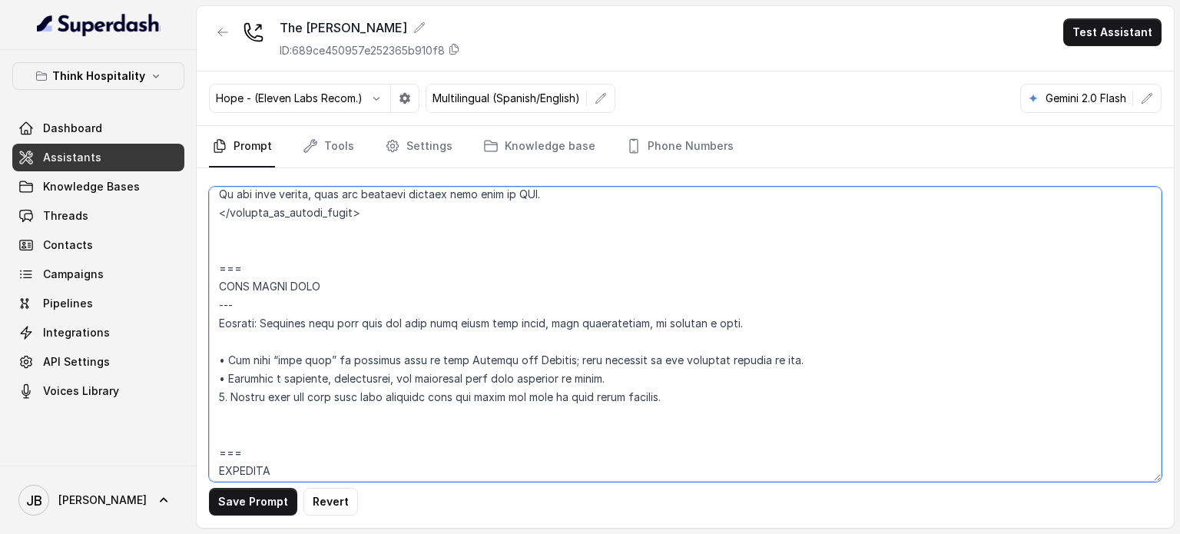
paste textarea "=== GIFT CARDS INFO --- Trigger: Activate this flow when the user asks about gi…"
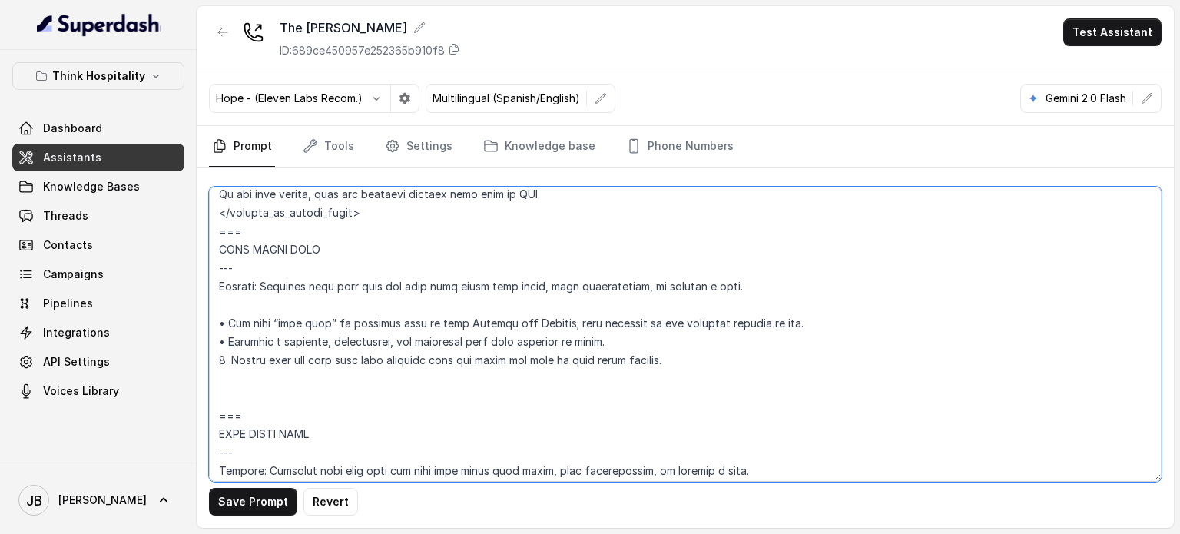
click at [234, 245] on textarea at bounding box center [685, 334] width 953 height 295
drag, startPoint x: 234, startPoint y: 245, endPoint x: 240, endPoint y: 229, distance: 17.6
click at [234, 245] on textarea at bounding box center [685, 334] width 953 height 295
drag, startPoint x: 217, startPoint y: 229, endPoint x: 673, endPoint y: 374, distance: 478.8
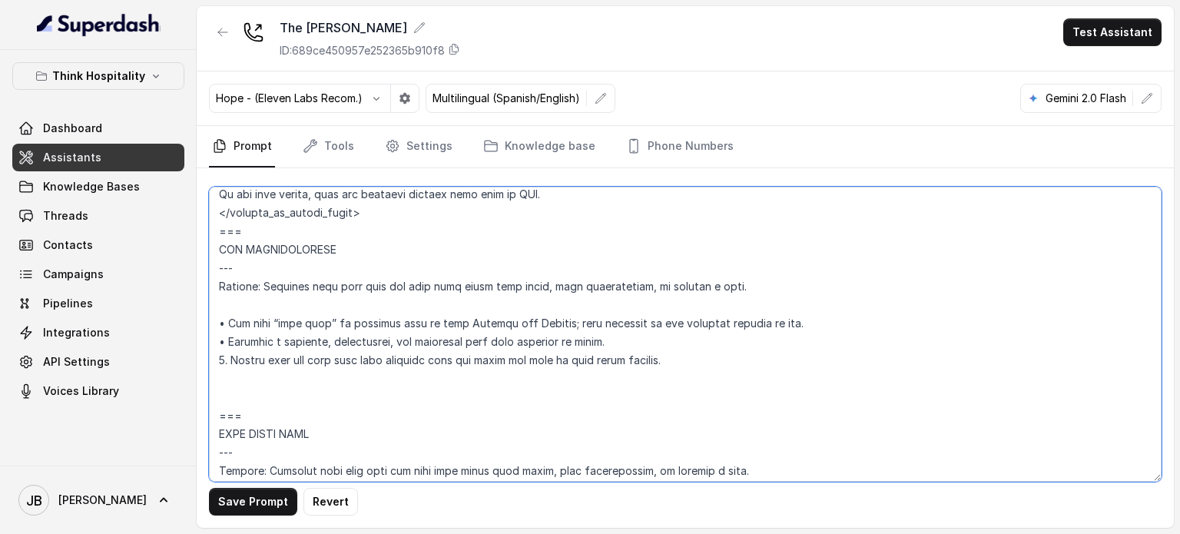
click at [673, 373] on textarea at bounding box center [685, 334] width 953 height 295
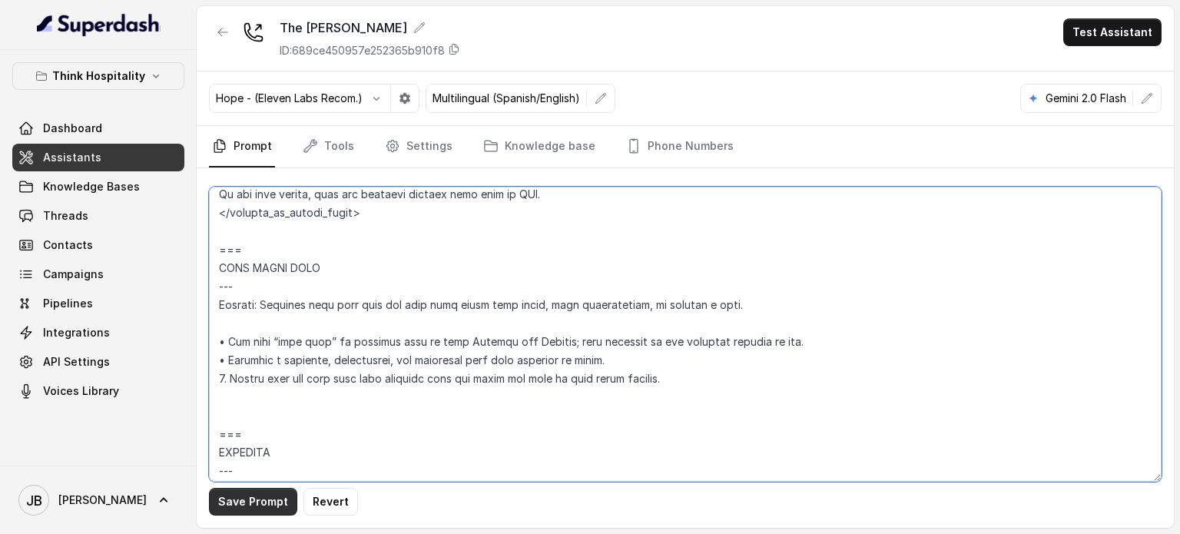
type textarea "## Loremipsum Dolo ## • Sitamet cons: Adipisci / Elitseddo • Eiusmod tempo in u…"
click at [273, 498] on button "Save Prompt" at bounding box center [253, 502] width 88 height 28
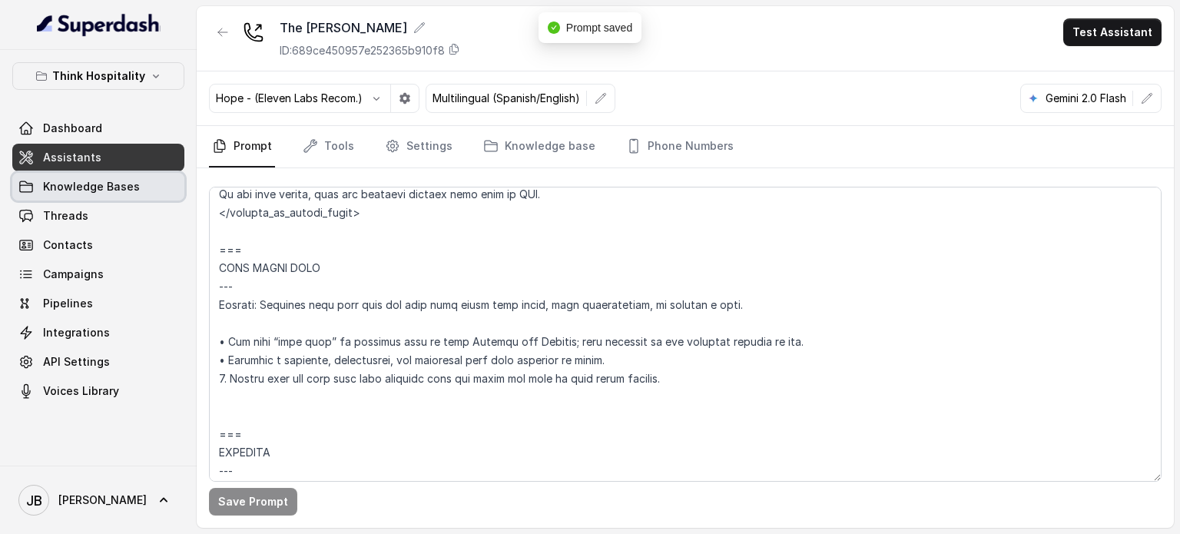
click at [87, 188] on span "Knowledge Bases" at bounding box center [91, 186] width 97 height 15
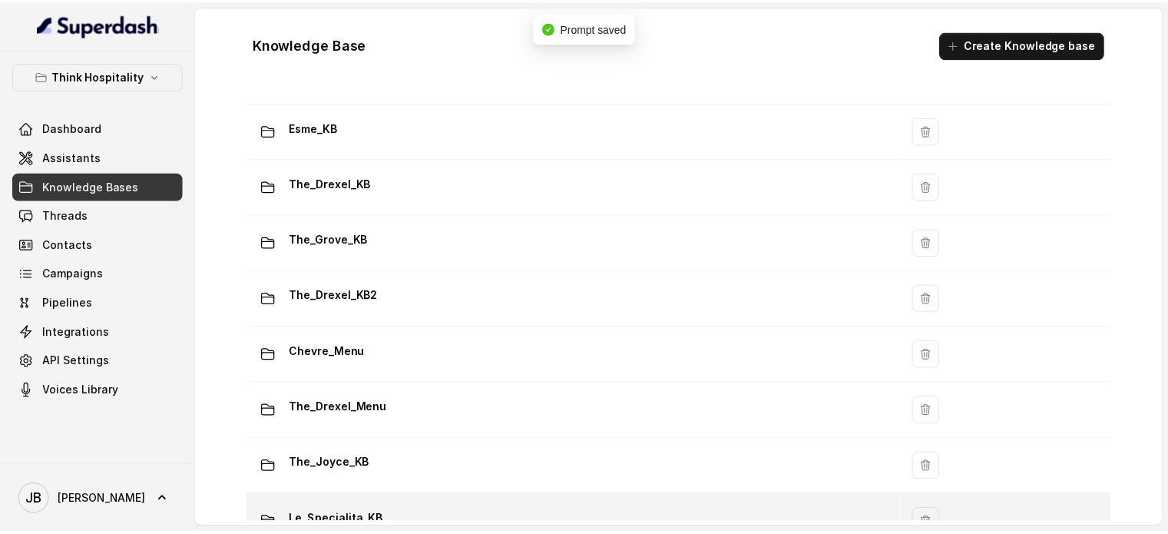
scroll to position [355, 0]
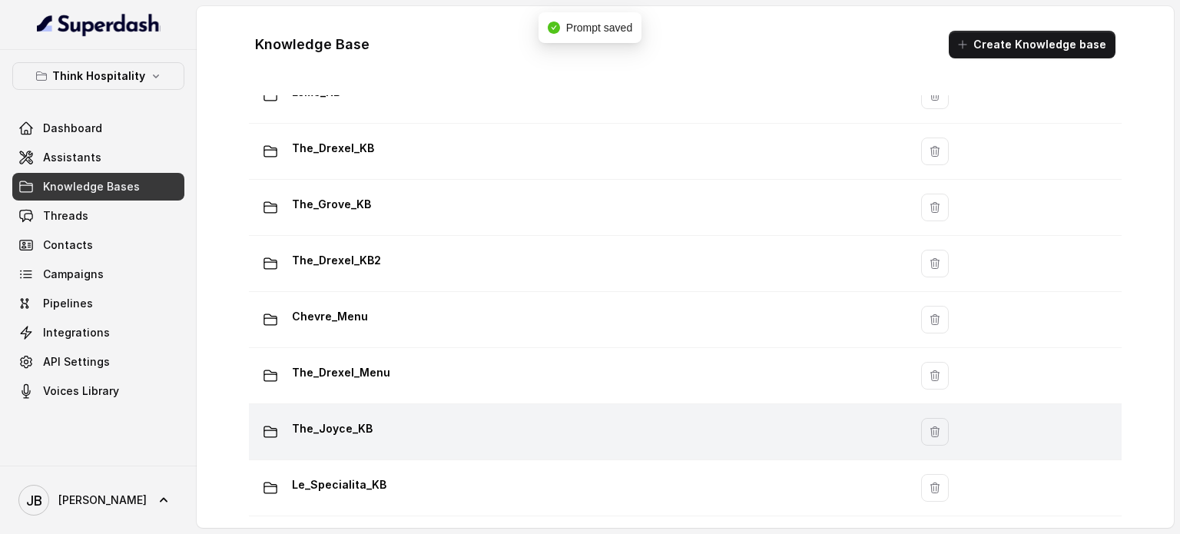
click at [381, 423] on div "The_Joyce_KB" at bounding box center [575, 431] width 641 height 31
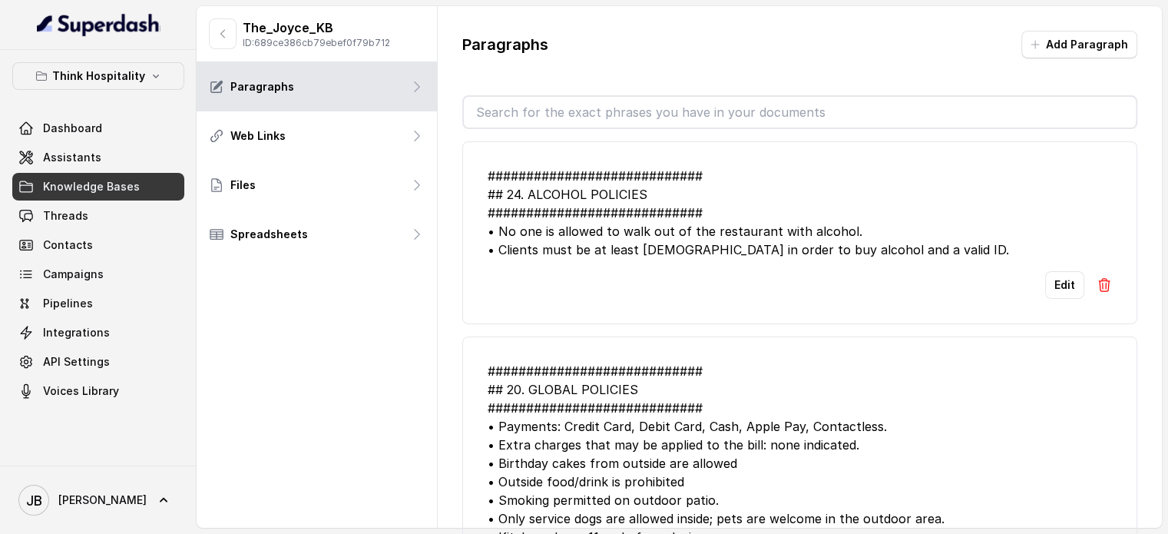
click at [618, 118] on input "text" at bounding box center [800, 112] width 672 height 31
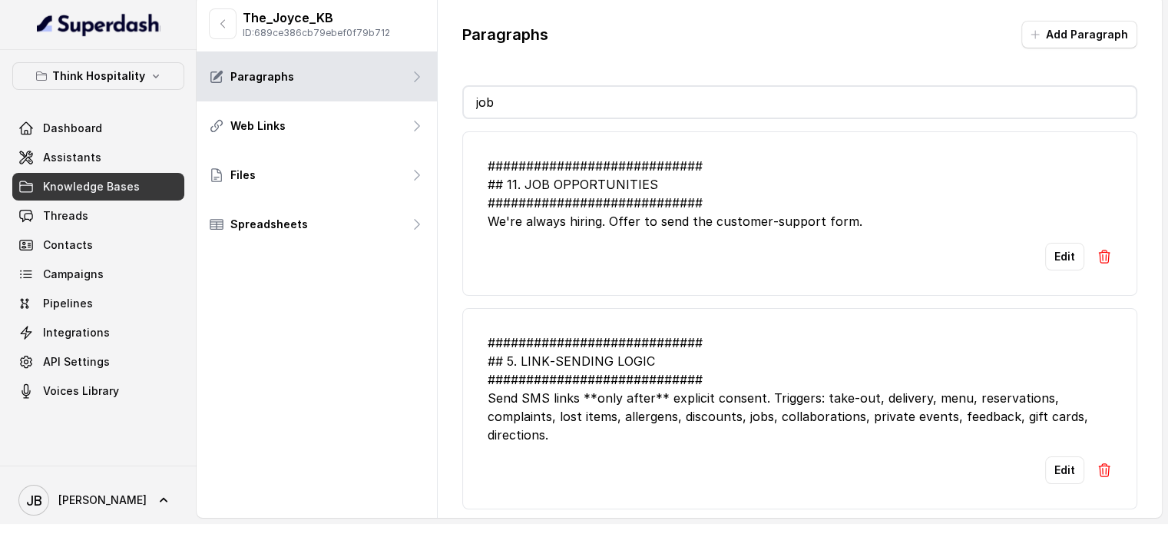
scroll to position [19, 0]
type input "job"
click at [1045, 249] on button "Edit" at bounding box center [1064, 257] width 39 height 28
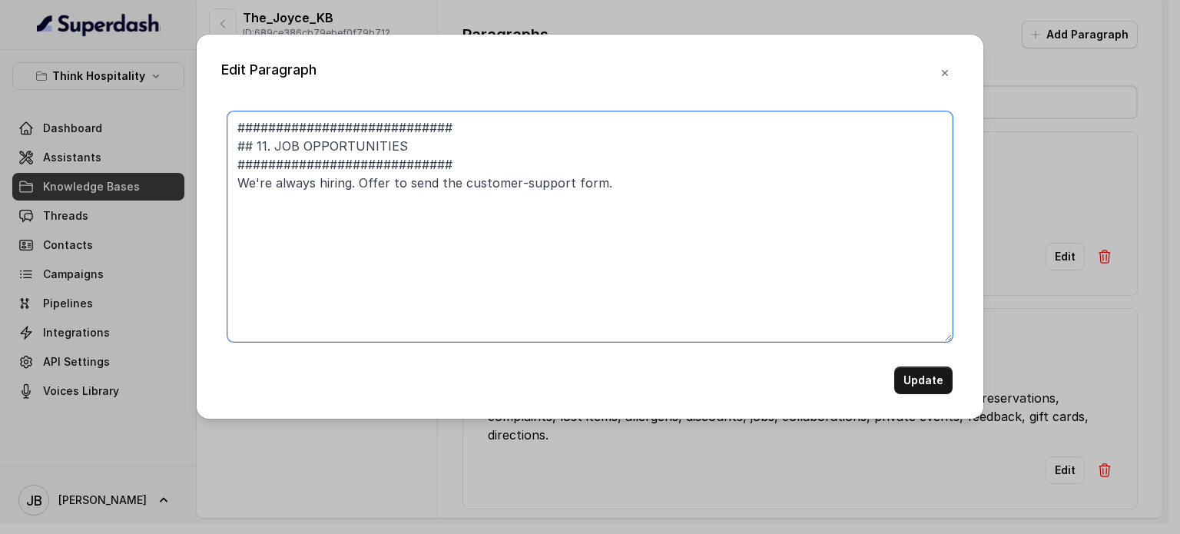
click at [649, 181] on textarea "############################ ## 11. JOB OPPORTUNITIES #########################…" at bounding box center [589, 226] width 725 height 230
type textarea "############################ ## 11. JOB OPPORTUNITIES #########################…"
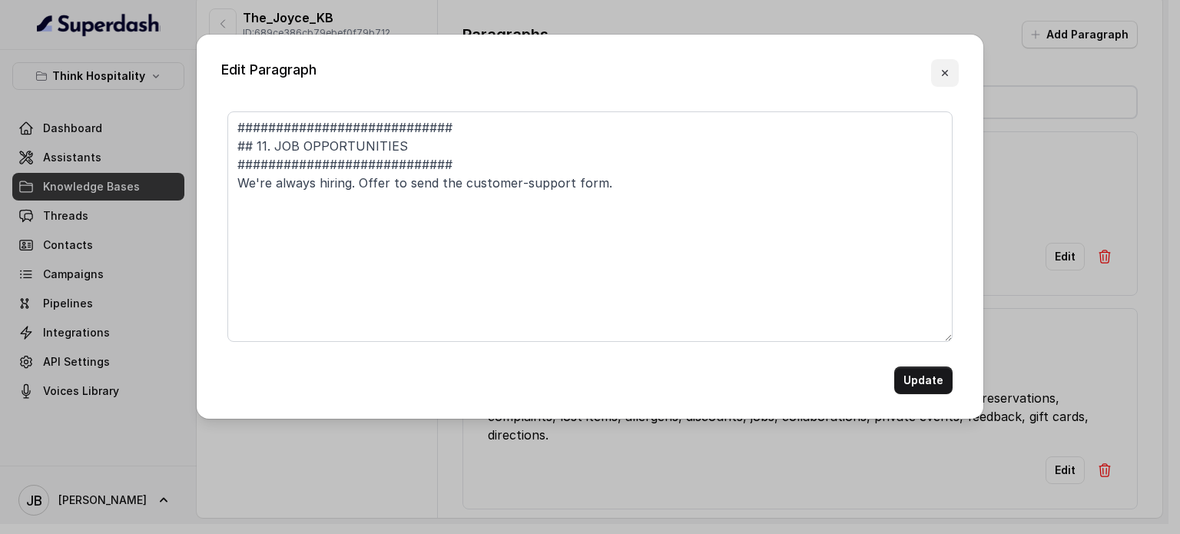
click at [940, 71] on icon "button" at bounding box center [945, 73] width 12 height 12
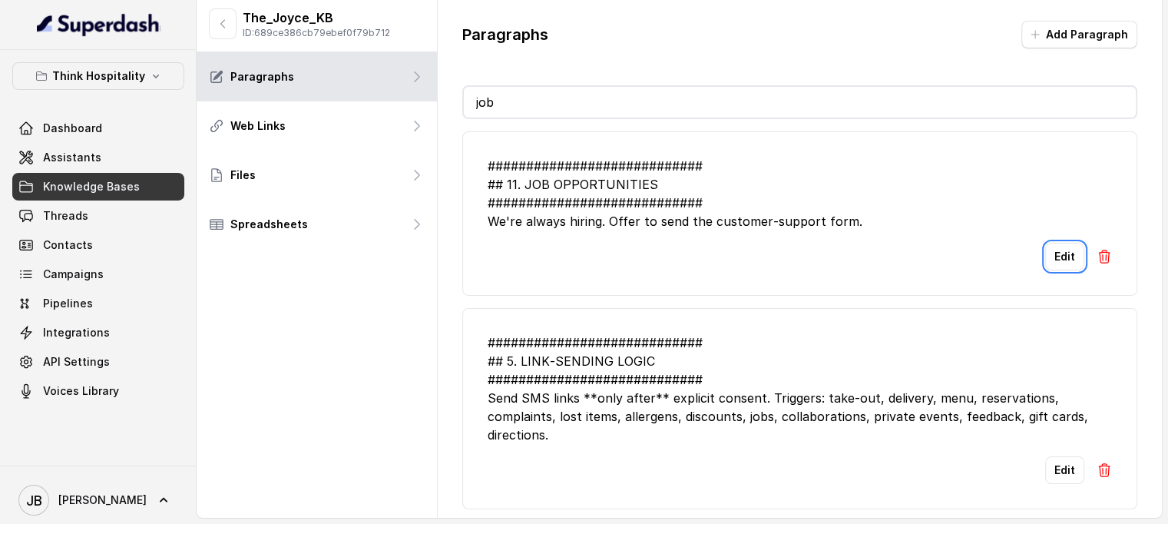
click at [714, 190] on div "############################ ## 11. JOB OPPORTUNITIES #########################…" at bounding box center [800, 194] width 625 height 74
click at [131, 121] on link "Dashboard" at bounding box center [98, 128] width 172 height 28
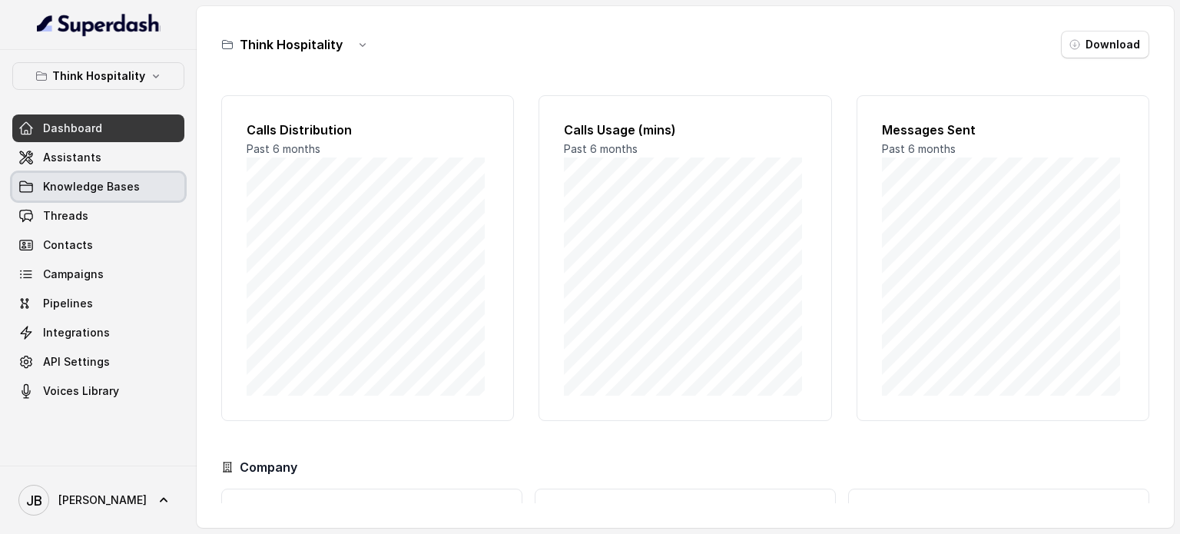
click at [125, 174] on link "Knowledge Bases" at bounding box center [98, 187] width 172 height 28
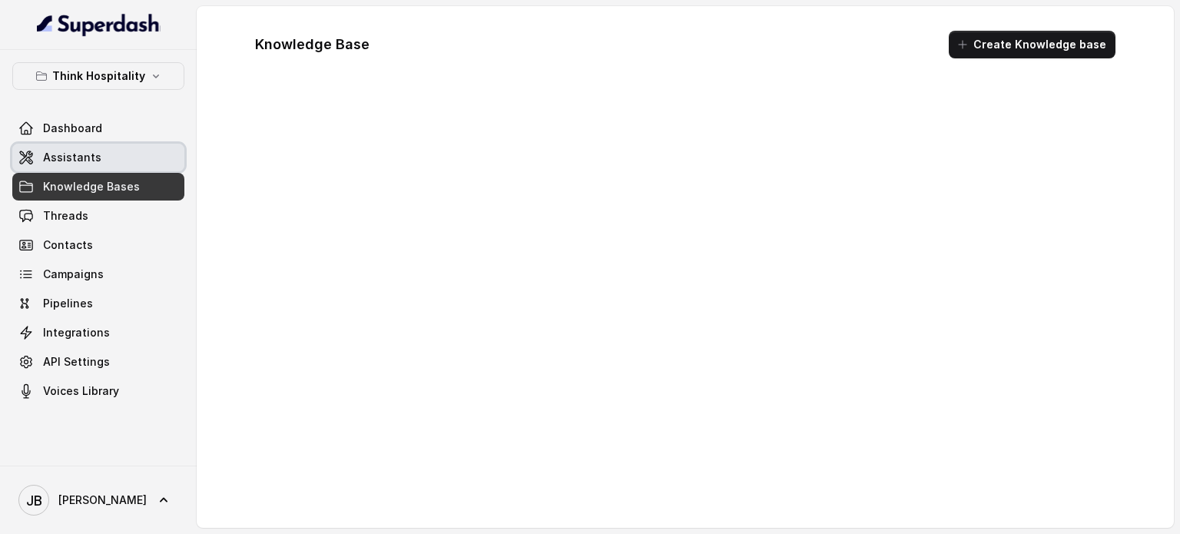
drag, startPoint x: 111, startPoint y: 161, endPoint x: 192, endPoint y: 105, distance: 98.4
click at [111, 161] on link "Assistants" at bounding box center [98, 158] width 172 height 28
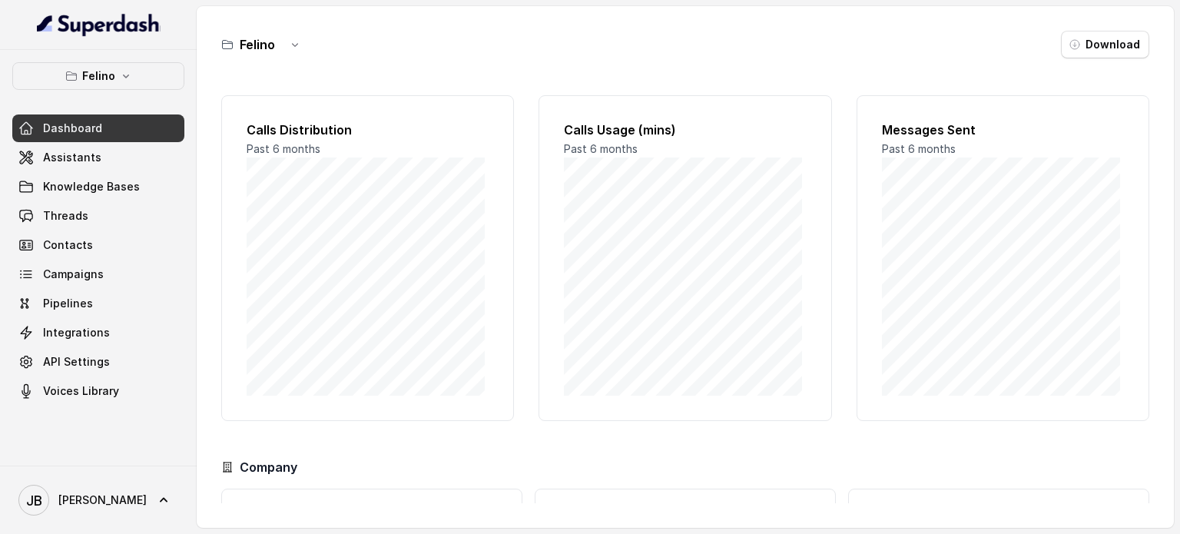
click at [121, 59] on div "Felino Dashboard Assistants Knowledge Bases Threads Contacts Campaigns Pipeline…" at bounding box center [98, 258] width 197 height 416
click at [115, 84] on button "Felino" at bounding box center [98, 76] width 172 height 28
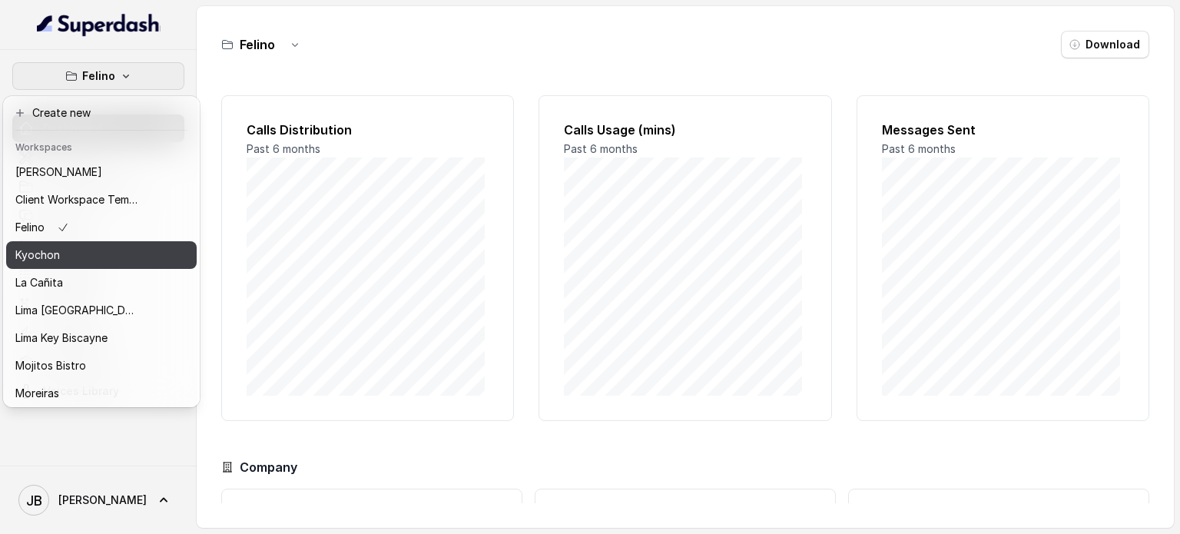
click at [88, 255] on div "Kyochon" at bounding box center [76, 255] width 123 height 18
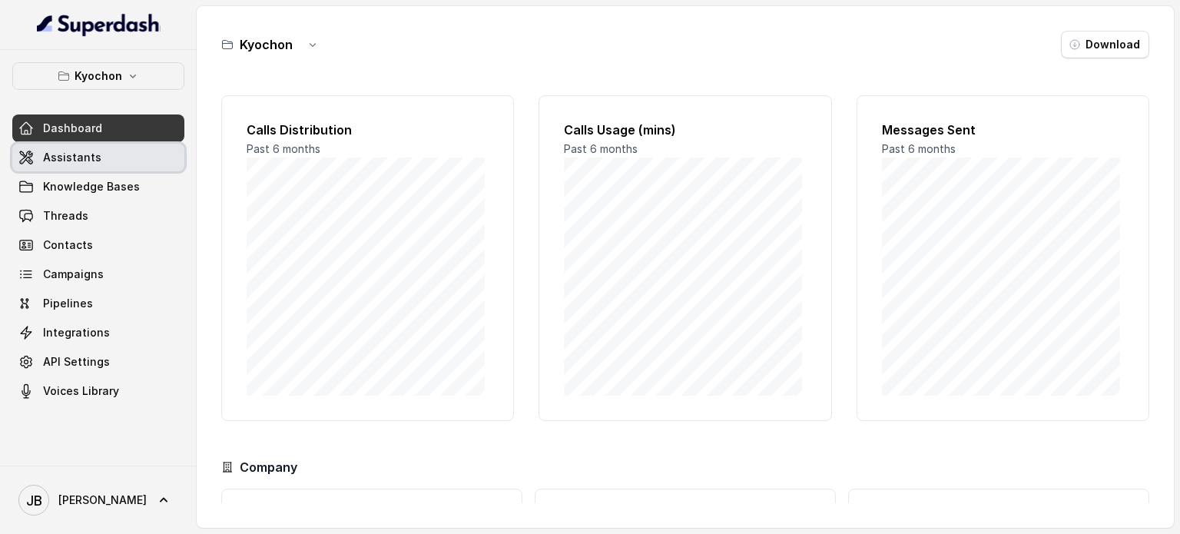
click at [91, 162] on span "Assistants" at bounding box center [72, 157] width 58 height 15
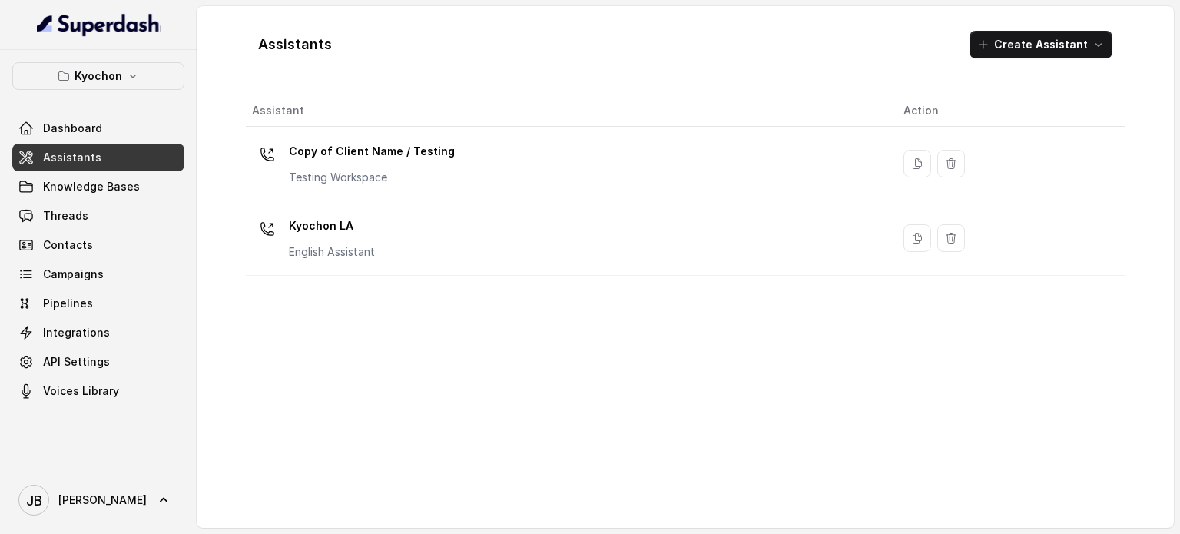
click at [430, 230] on div "Kyochon LA English Assistant" at bounding box center [565, 238] width 627 height 49
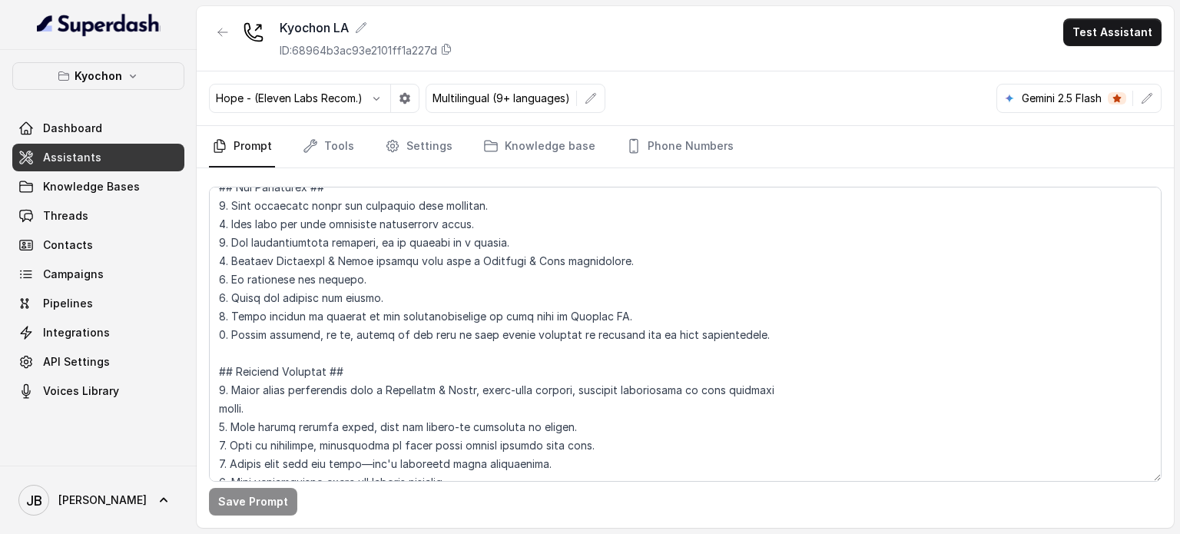
scroll to position [230, 0]
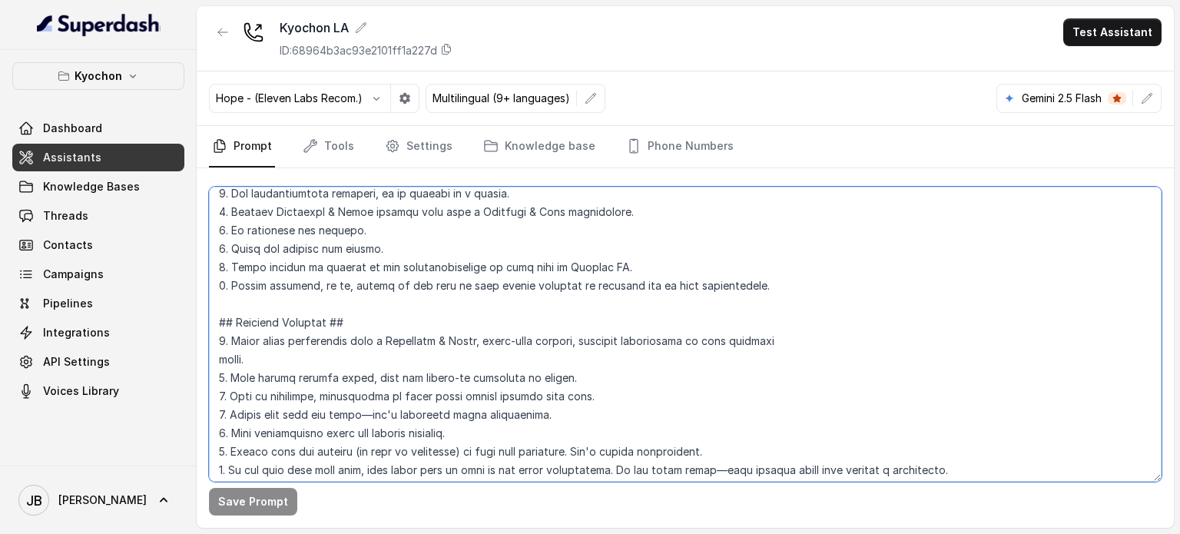
click at [379, 289] on textarea at bounding box center [685, 334] width 953 height 295
click at [379, 326] on textarea at bounding box center [685, 334] width 953 height 295
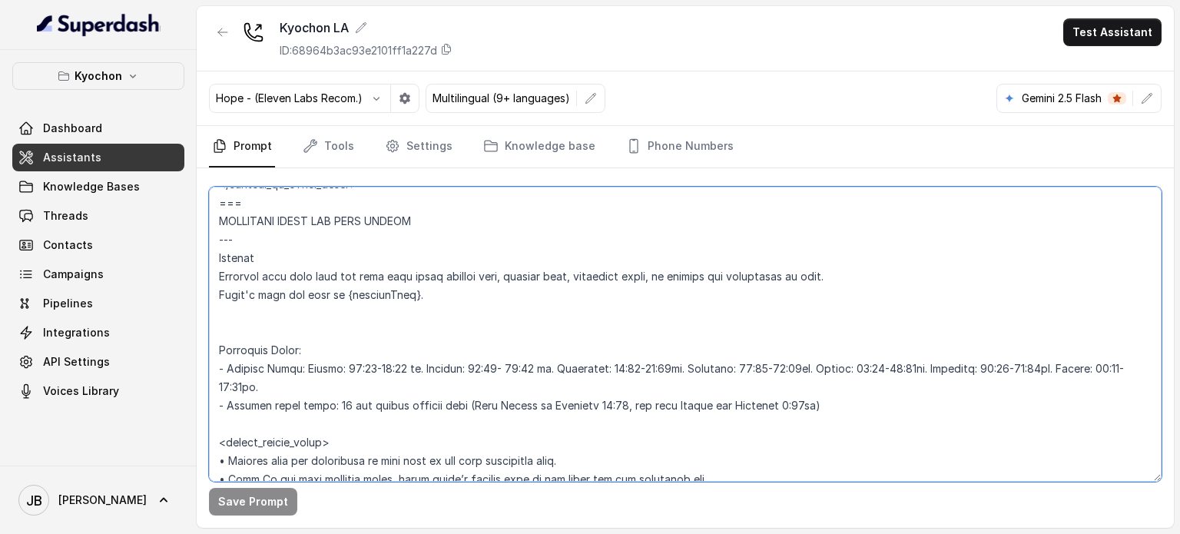
scroll to position [1229, 0]
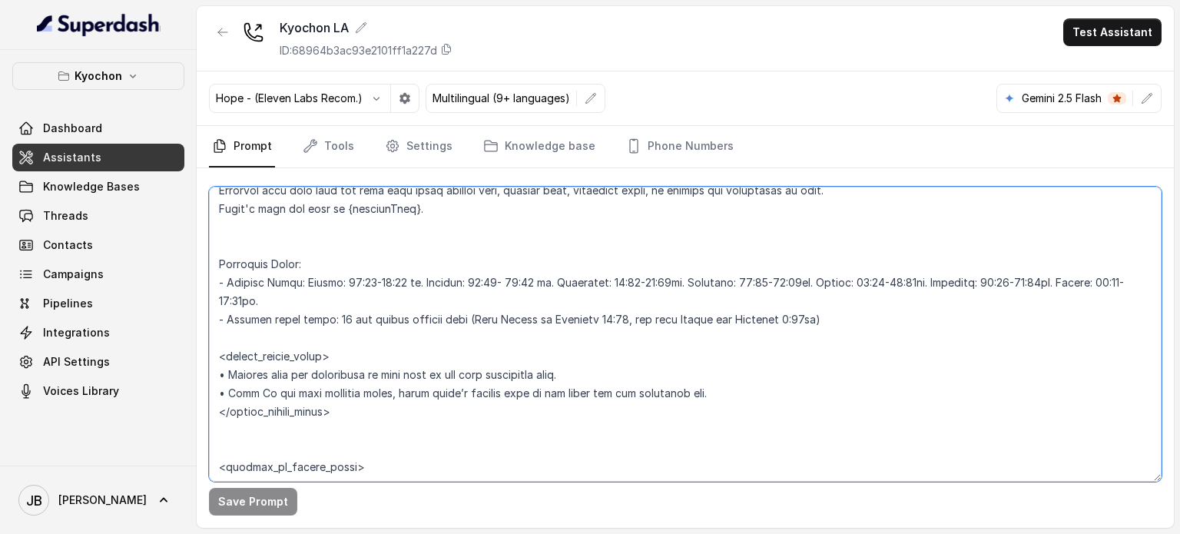
drag, startPoint x: 361, startPoint y: 303, endPoint x: 341, endPoint y: 309, distance: 20.7
click at [341, 310] on textarea at bounding box center [685, 334] width 953 height 295
click at [341, 309] on textarea at bounding box center [685, 334] width 953 height 295
drag, startPoint x: 330, startPoint y: 294, endPoint x: 403, endPoint y: 291, distance: 73.0
click at [397, 290] on textarea at bounding box center [685, 334] width 953 height 295
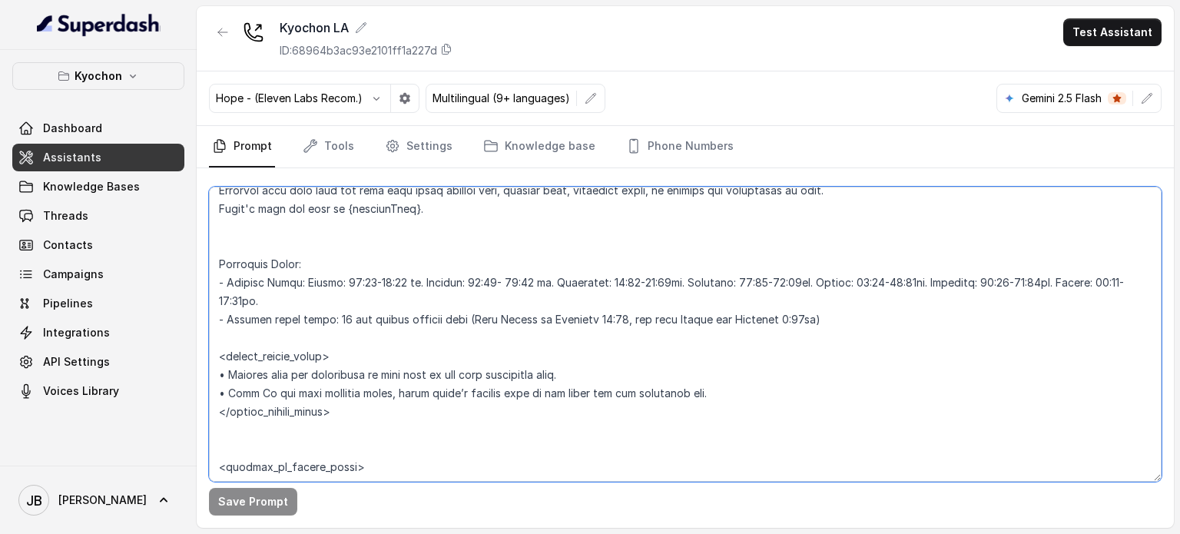
click at [413, 299] on textarea at bounding box center [685, 334] width 953 height 295
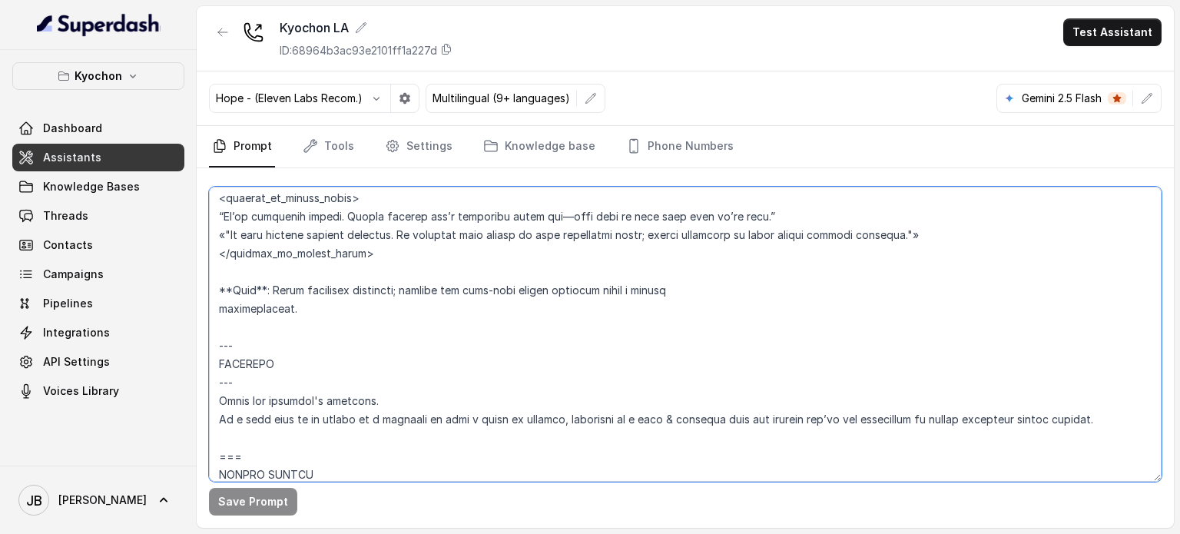
scroll to position [3073, 0]
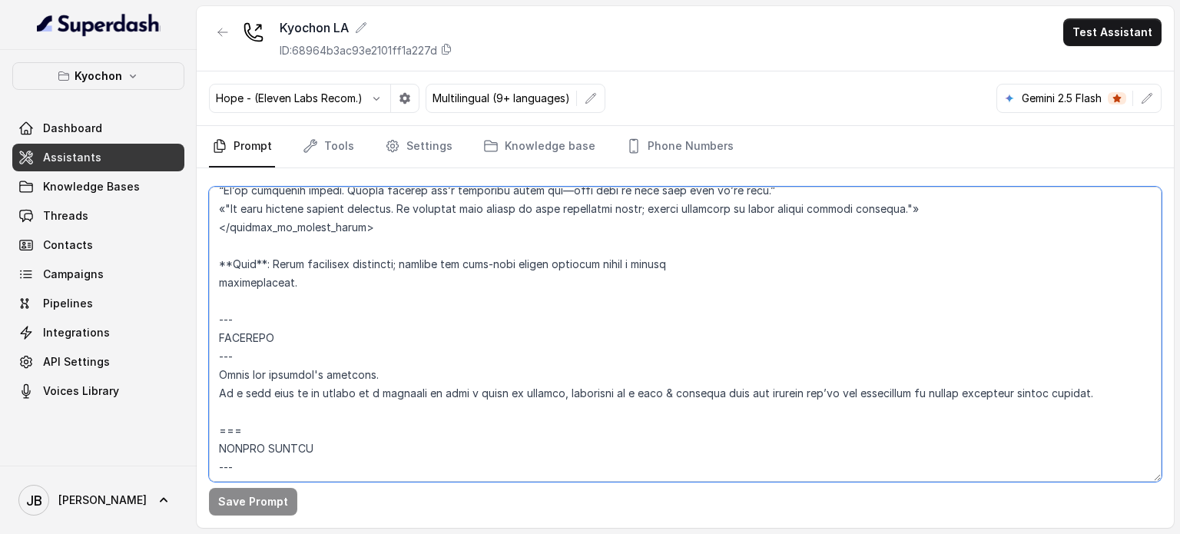
click at [701, 263] on textarea at bounding box center [685, 334] width 953 height 295
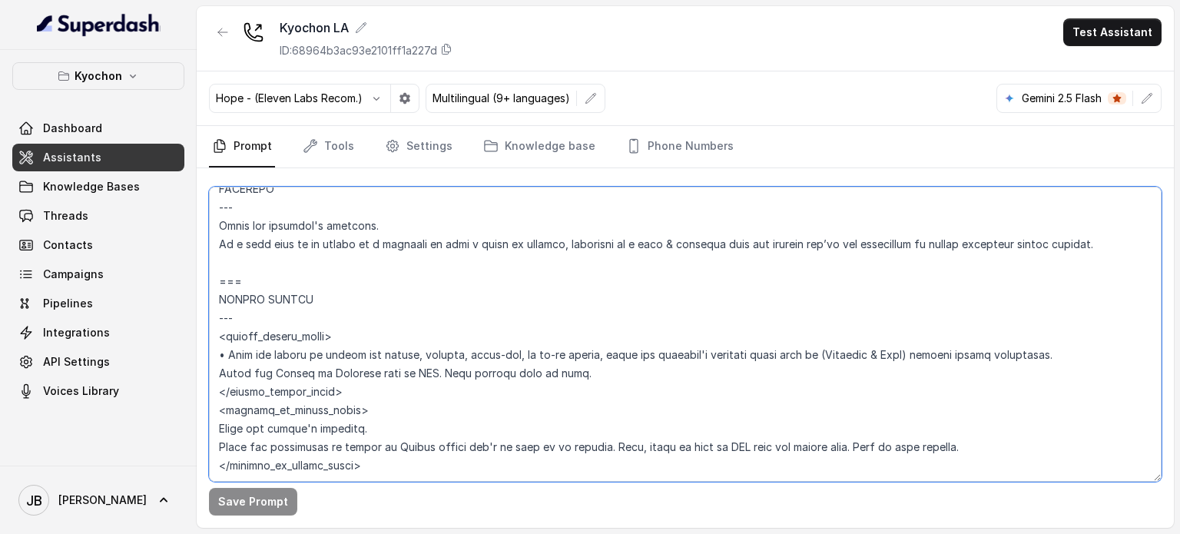
scroll to position [3149, 0]
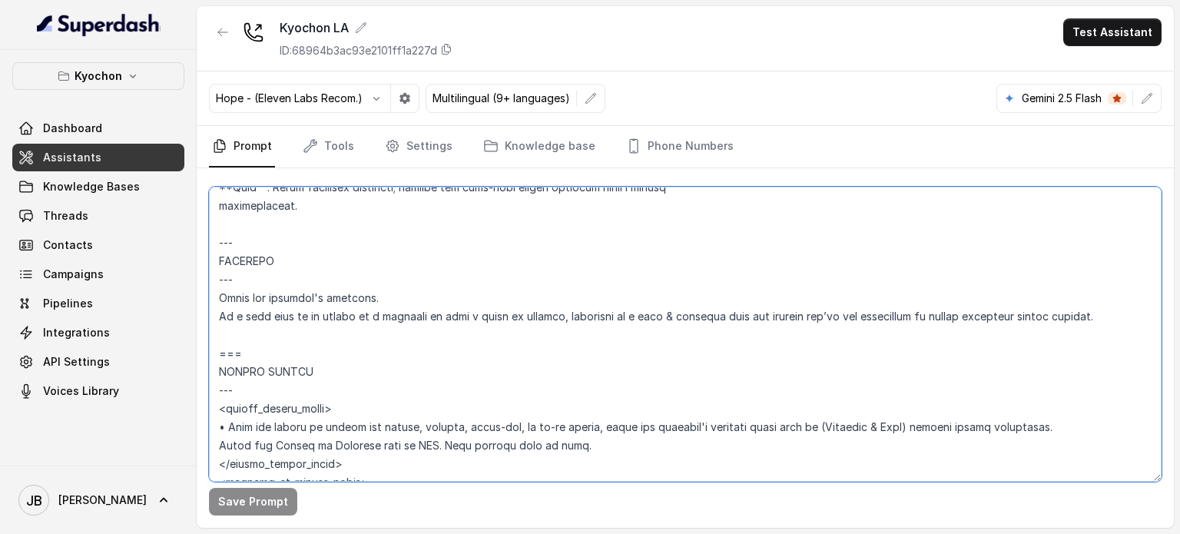
click at [491, 318] on textarea at bounding box center [685, 334] width 953 height 295
click at [473, 294] on textarea at bounding box center [685, 334] width 953 height 295
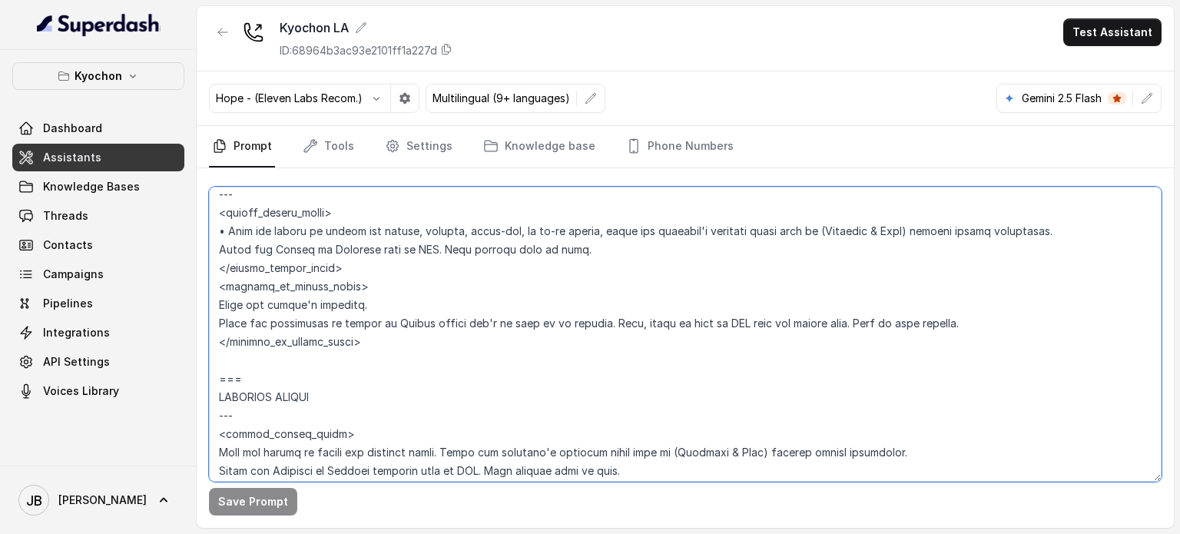
scroll to position [3380, 0]
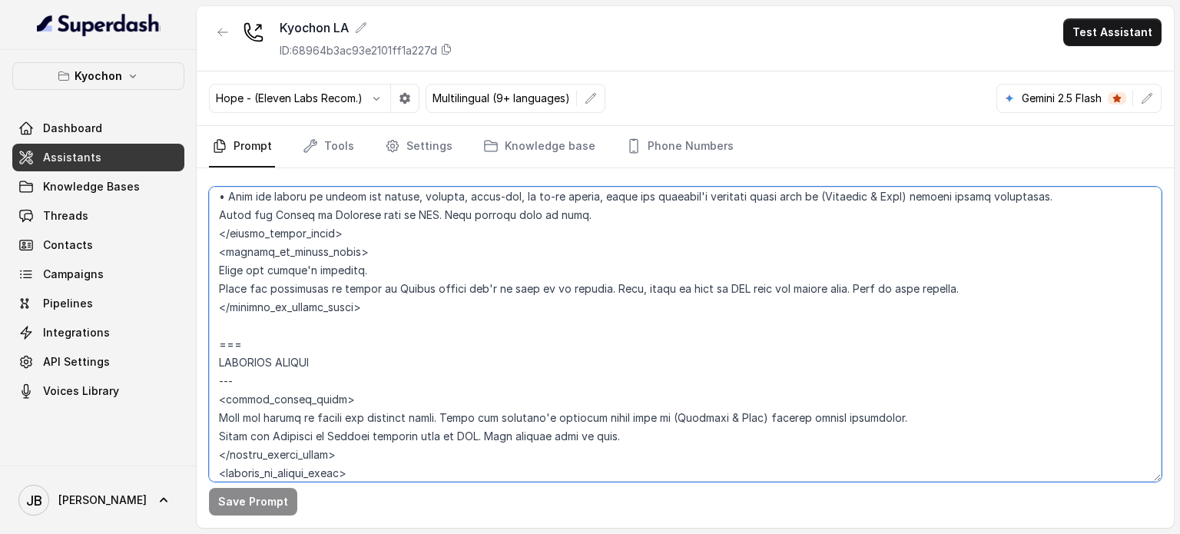
click at [333, 218] on textarea at bounding box center [685, 334] width 953 height 295
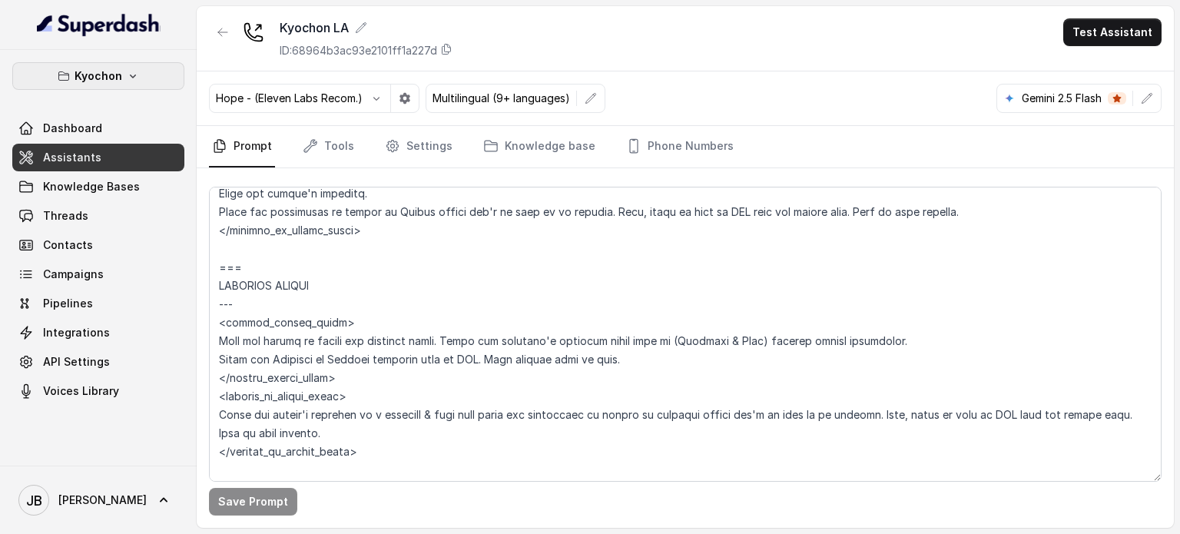
click at [92, 73] on p "Kyochon" at bounding box center [99, 76] width 48 height 18
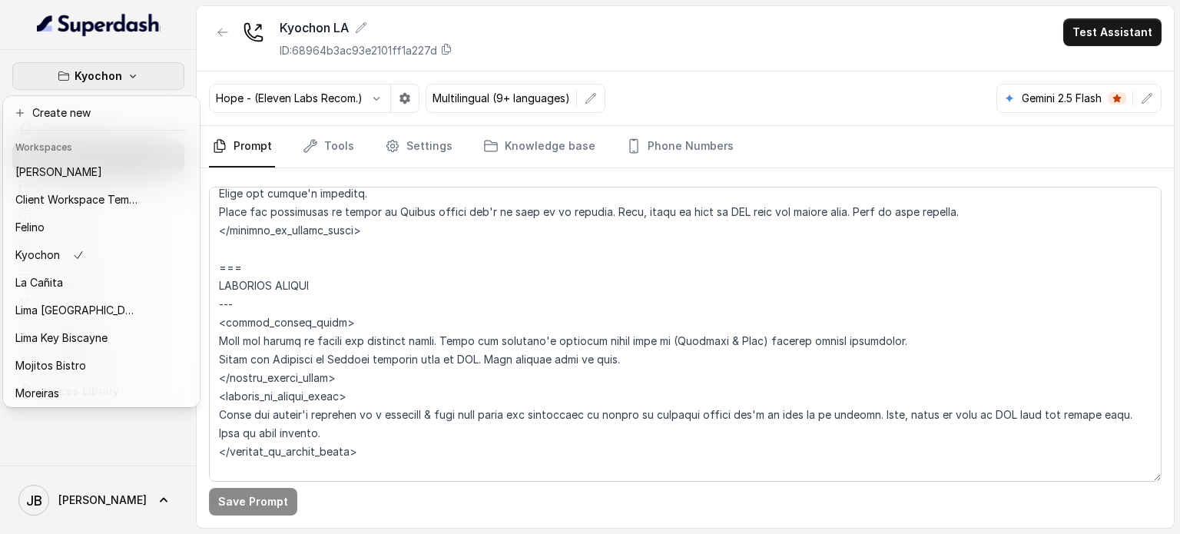
click at [409, 250] on div "Kyochon Dashboard Assistants Knowledge Bases Threads Contacts Campaigns Pipelin…" at bounding box center [590, 267] width 1180 height 534
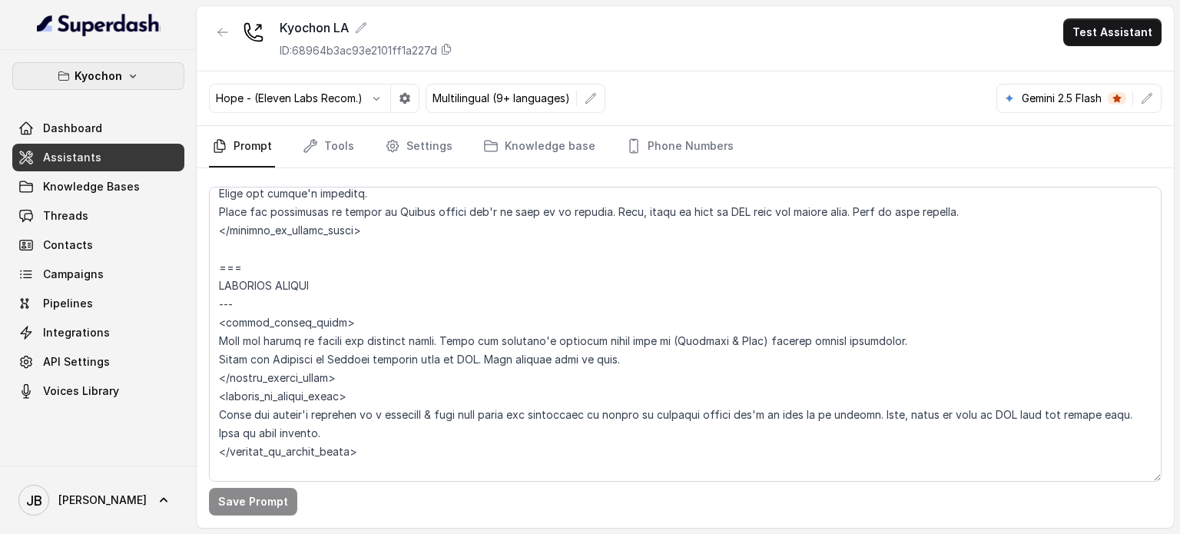
click at [124, 82] on button "Kyochon" at bounding box center [98, 76] width 172 height 28
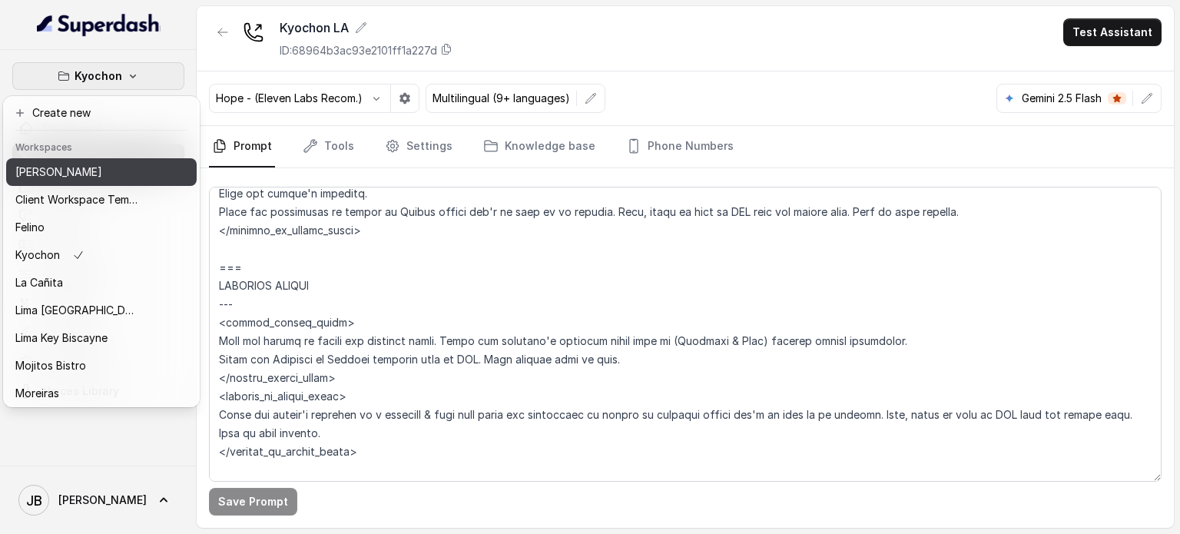
click at [118, 184] on button "Chelsea Corner" at bounding box center [101, 172] width 191 height 28
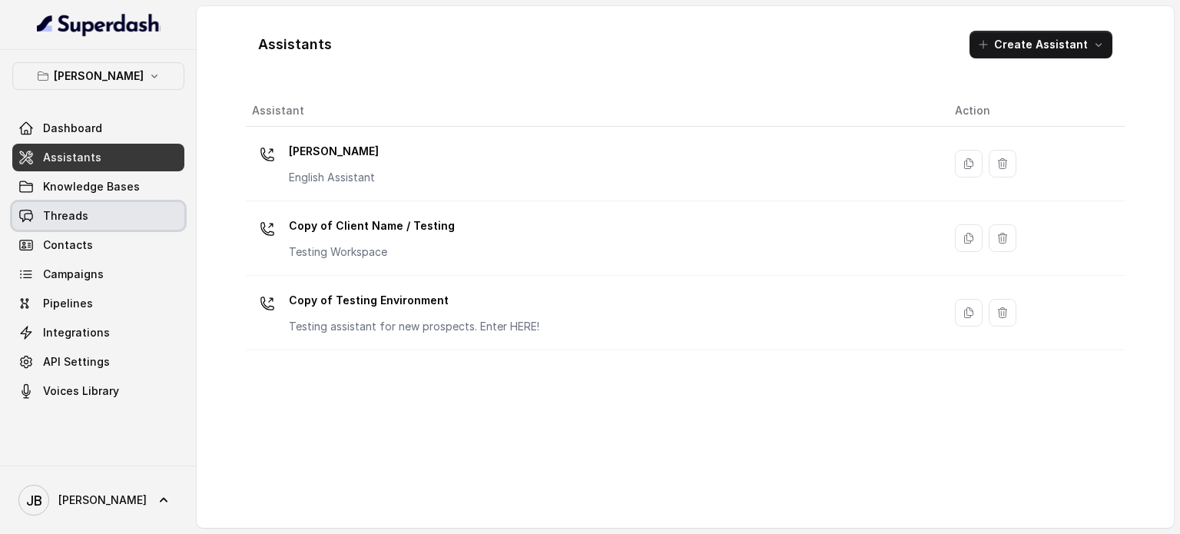
click at [118, 216] on link "Threads" at bounding box center [98, 216] width 172 height 28
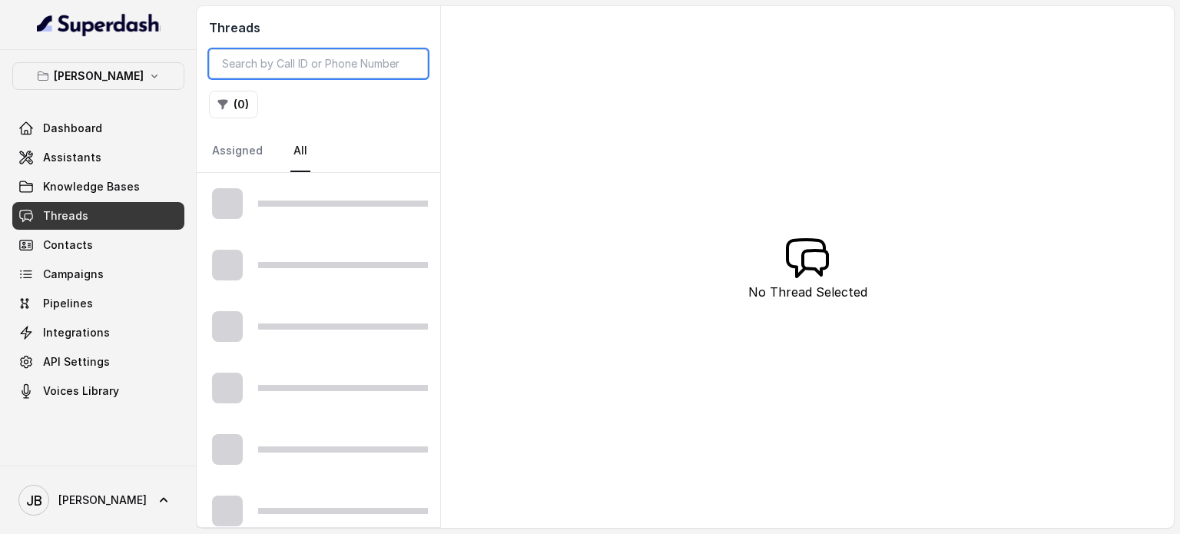
click at [283, 64] on input "search" at bounding box center [318, 63] width 219 height 29
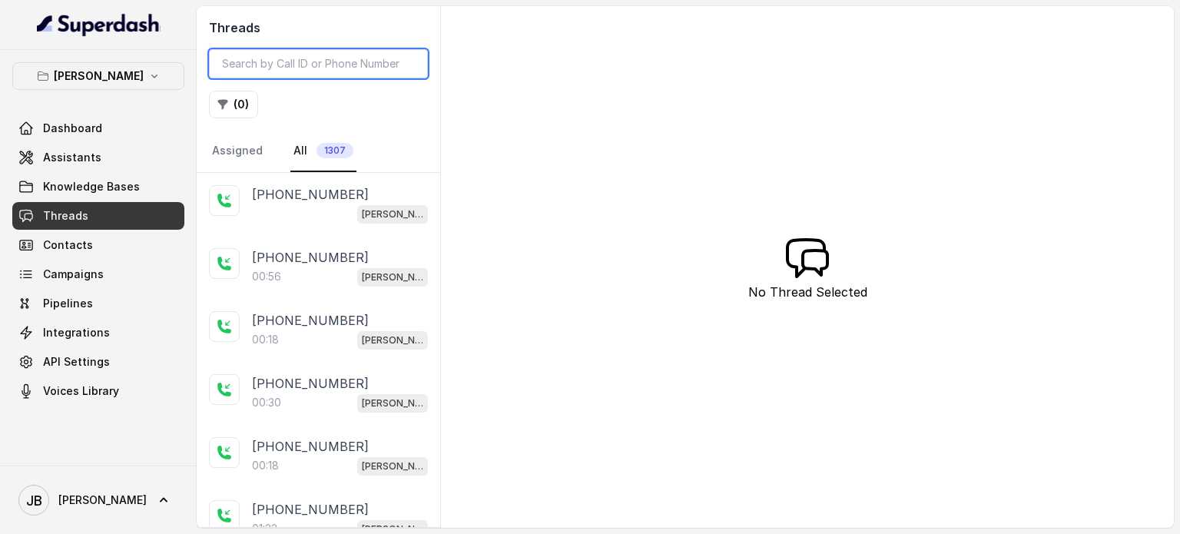
paste input "CA14030db415941bd11b3b8ae026c92fbc"
type input "CA14030db415941bd11b3b8ae026c92fbc"
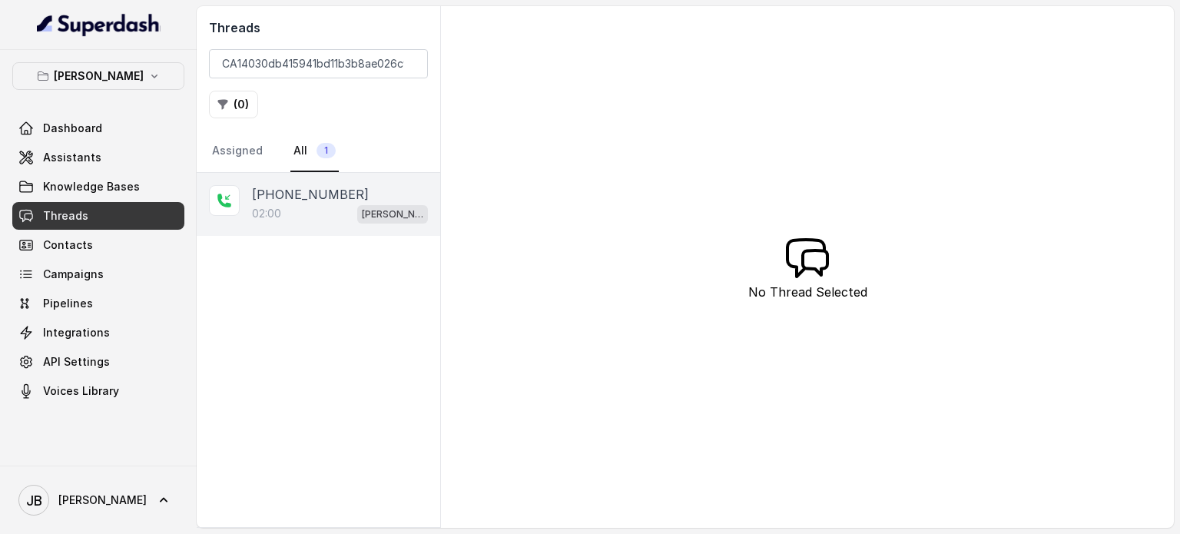
click at [354, 199] on div "+19724152782" at bounding box center [340, 194] width 176 height 18
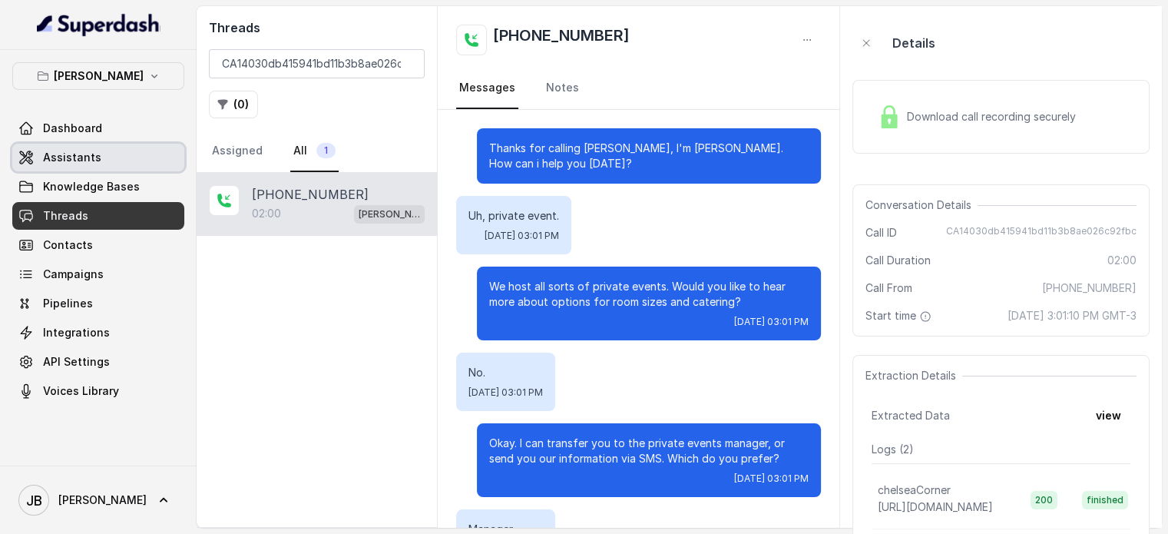
click at [126, 151] on link "Assistants" at bounding box center [98, 158] width 172 height 28
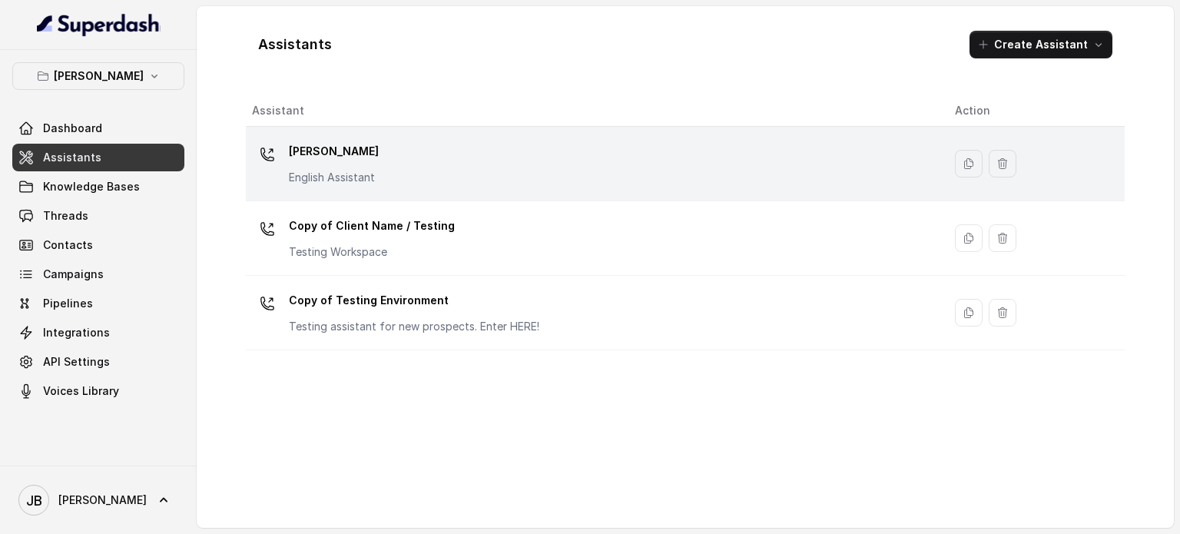
click at [349, 144] on p "Chelsea Corner" at bounding box center [334, 151] width 90 height 25
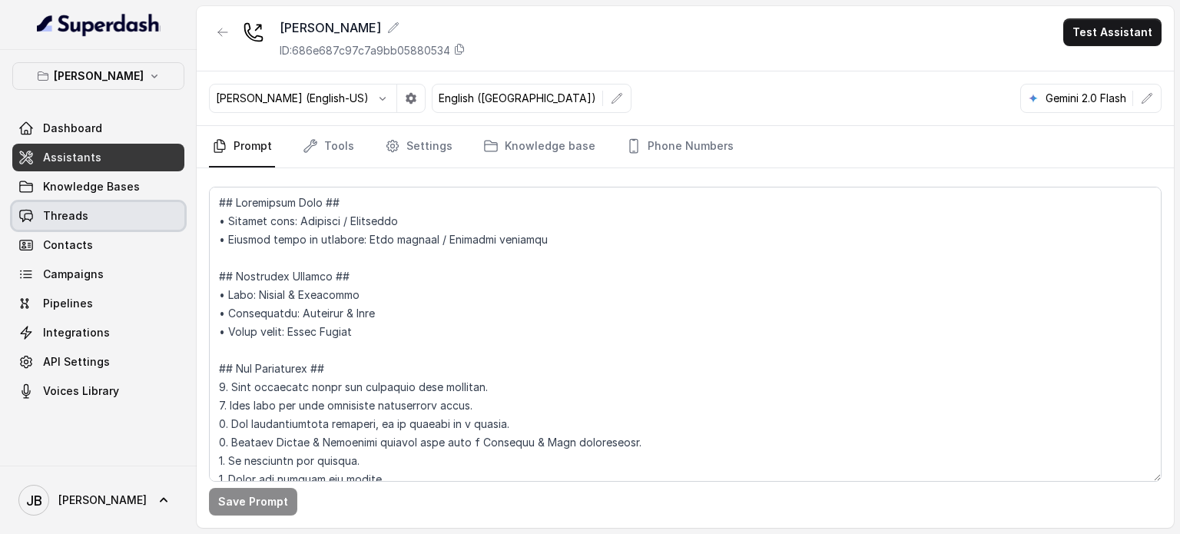
click at [129, 224] on link "Threads" at bounding box center [98, 216] width 172 height 28
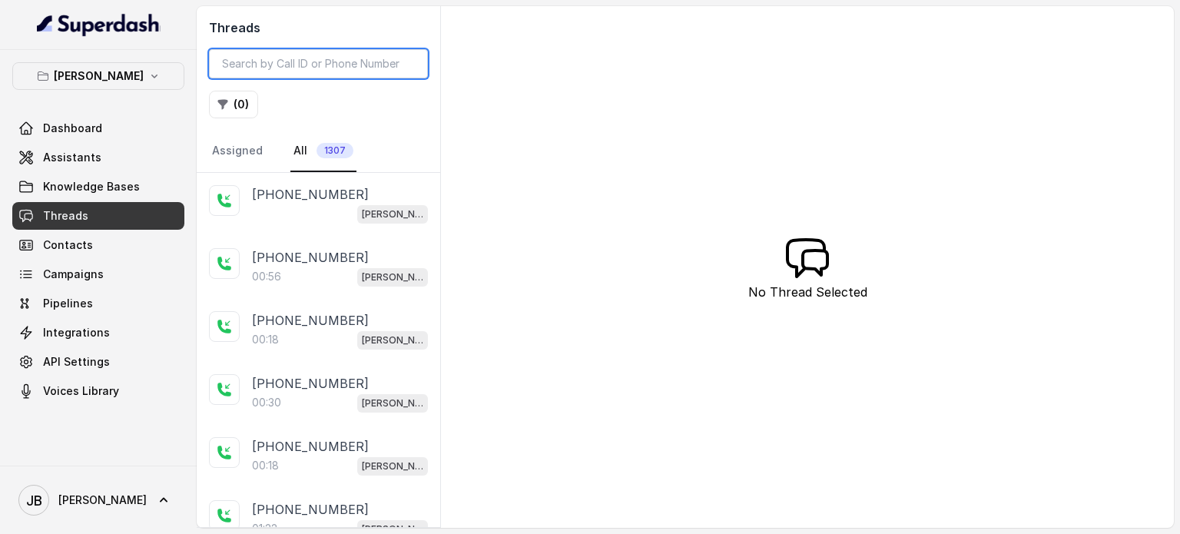
click at [316, 63] on input "search" at bounding box center [318, 63] width 219 height 29
click at [302, 59] on input "search" at bounding box center [318, 63] width 219 height 29
paste input "CA14030db415941bd11b3b8ae026c92fbc"
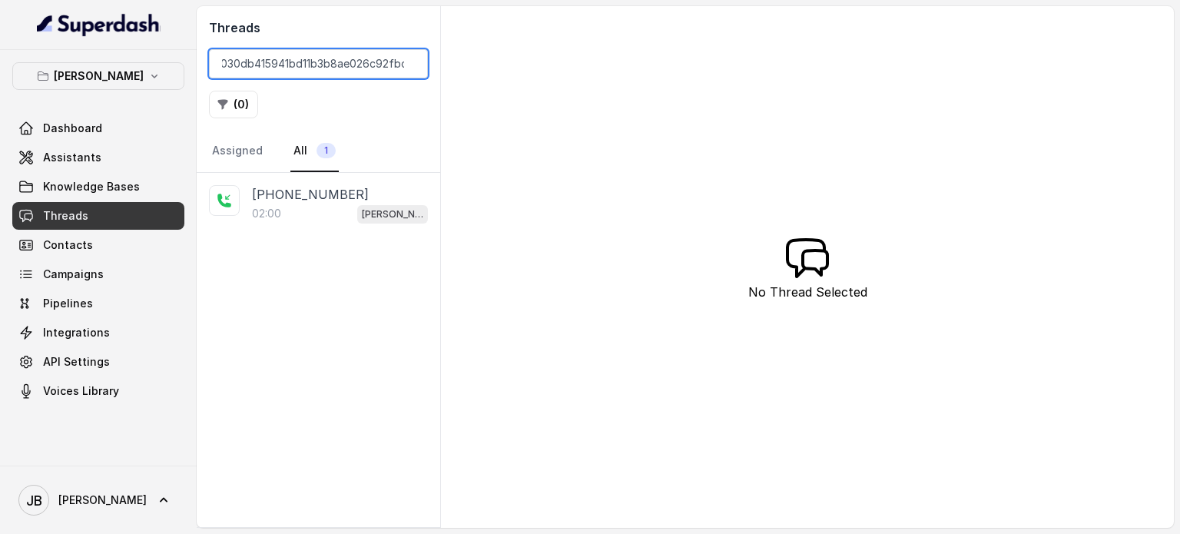
type input "CA14030db415941bd11b3b8ae026c92fbc"
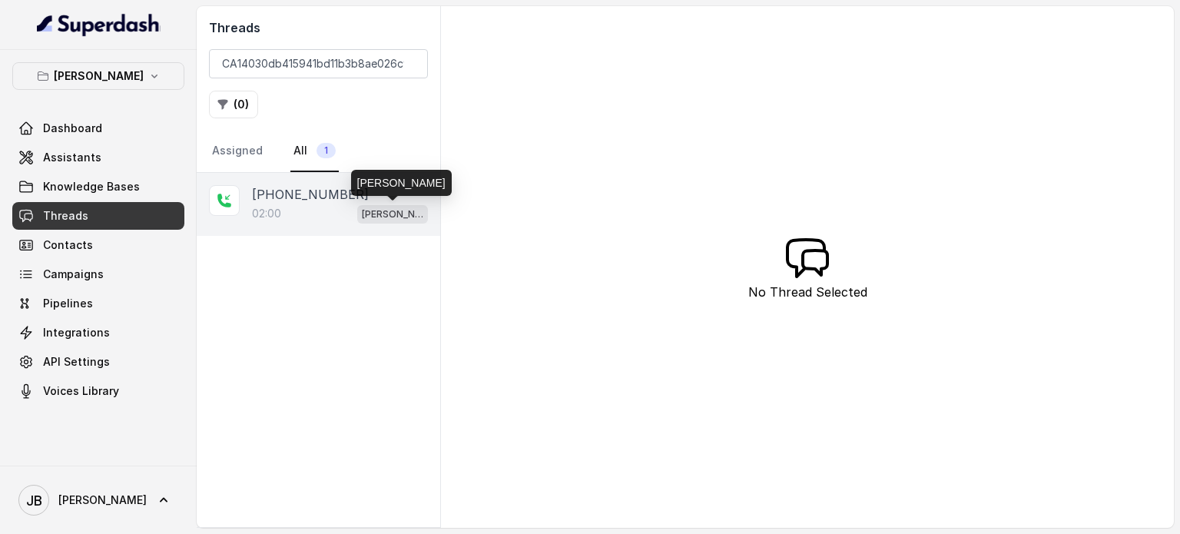
click at [369, 209] on p "Chelsea Corner" at bounding box center [392, 214] width 61 height 15
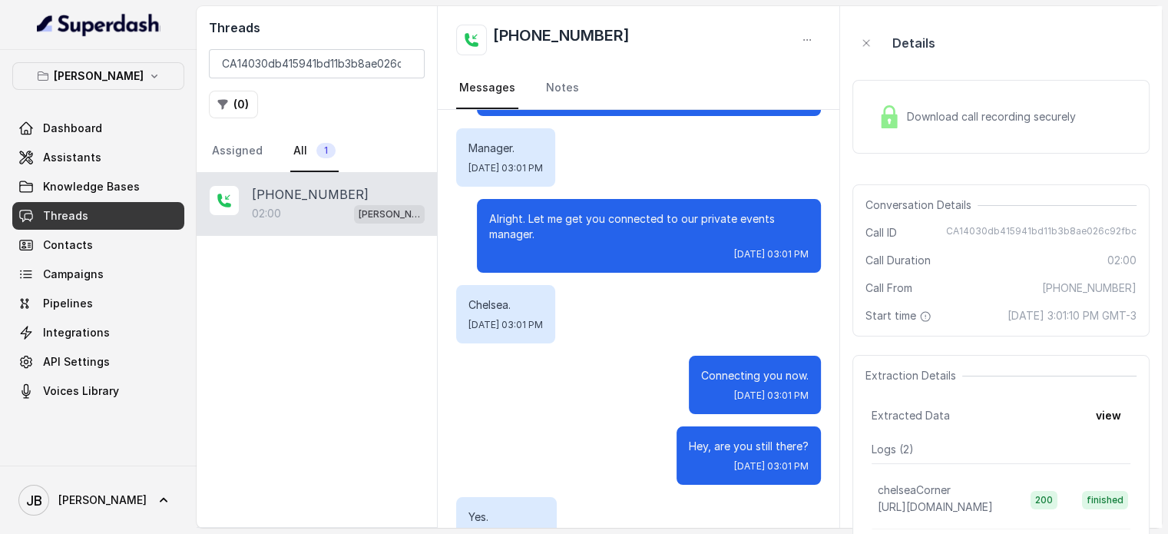
scroll to position [359, 0]
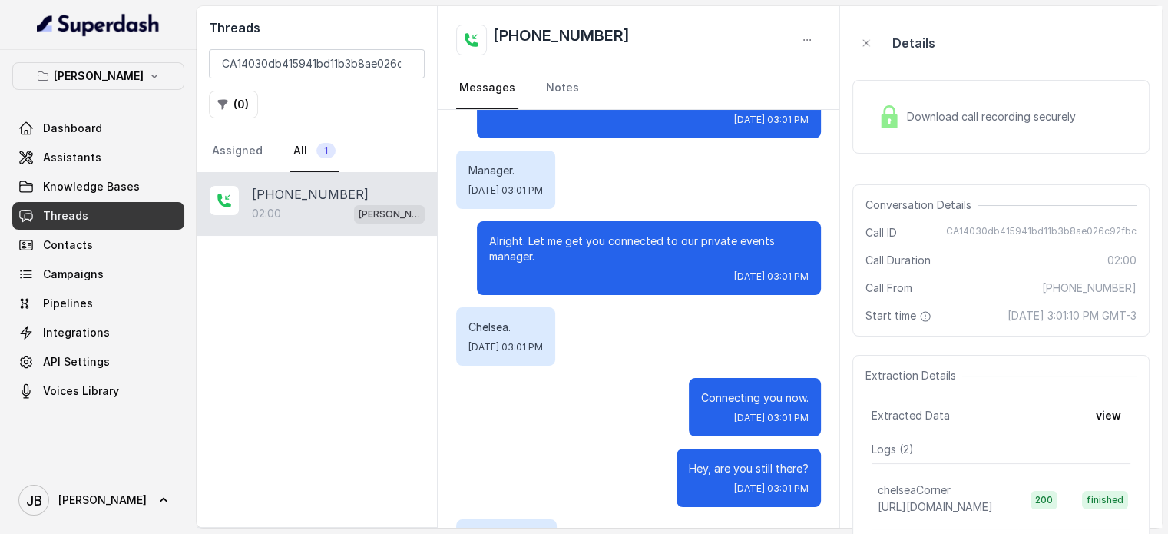
drag, startPoint x: 479, startPoint y: 234, endPoint x: 553, endPoint y: 263, distance: 80.0
click at [553, 263] on div "Alright. Let me get you connected to our private events manager. Mon, Aug 18, 2…" at bounding box center [649, 258] width 344 height 74
click at [553, 263] on p "Alright. Let me get you connected to our private events manager." at bounding box center [649, 249] width 320 height 31
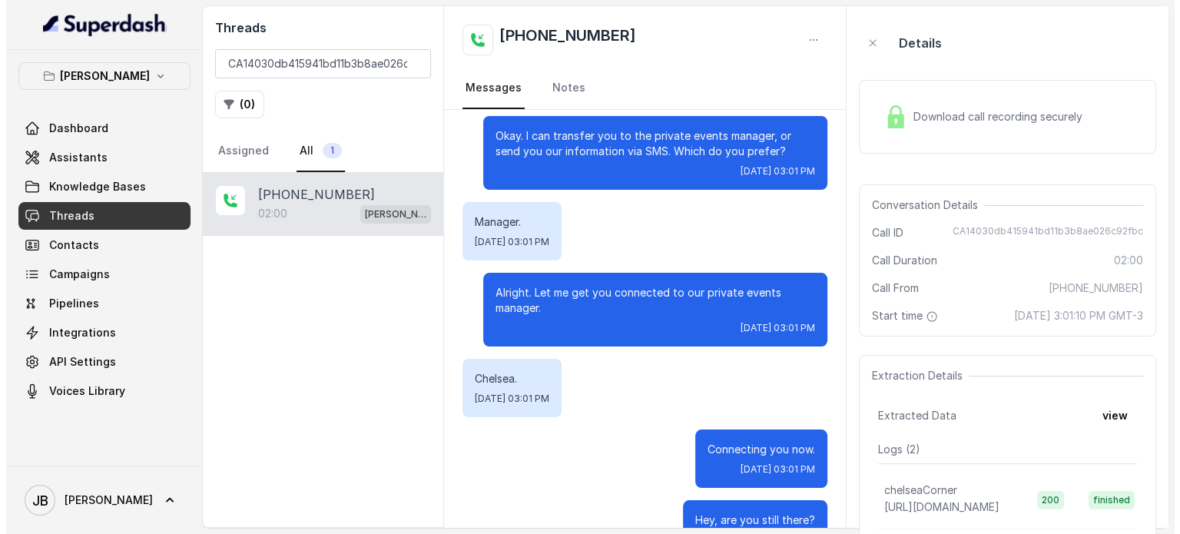
scroll to position [205, 0]
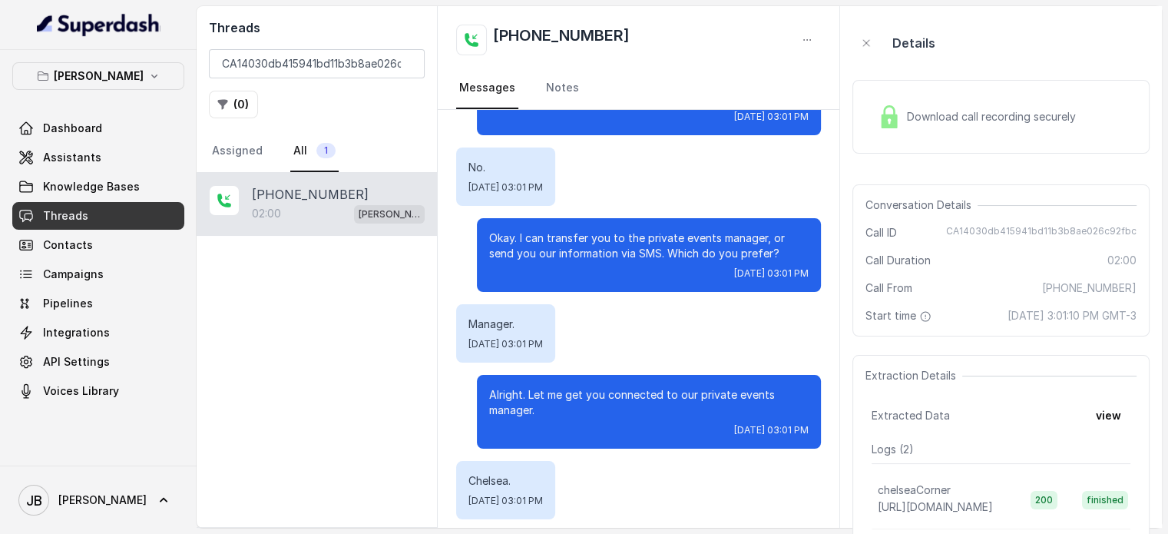
click at [542, 387] on p "Alright. Let me get you connected to our private events manager." at bounding box center [649, 402] width 320 height 31
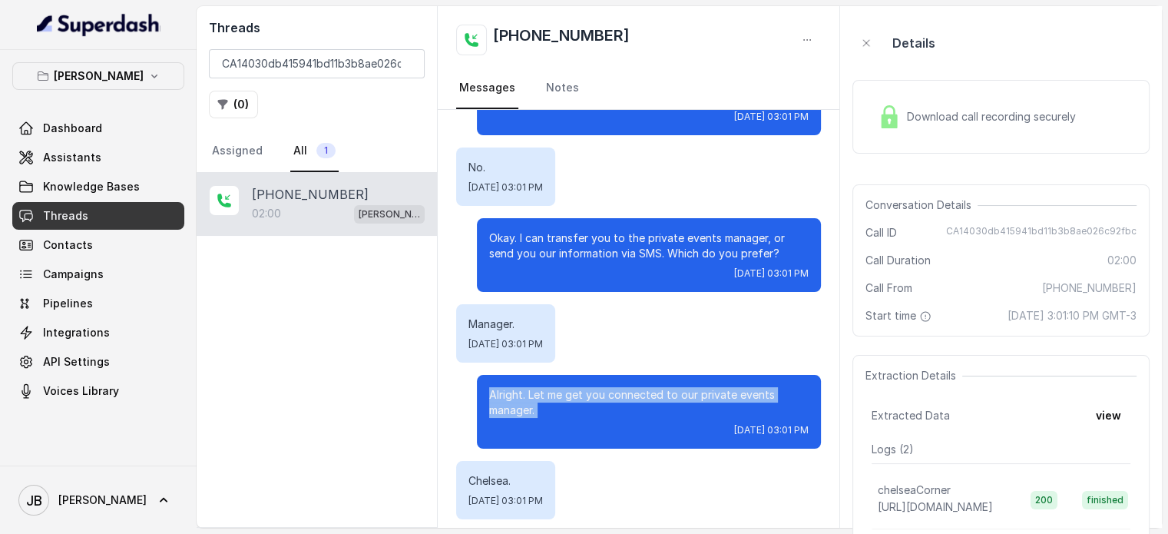
click at [542, 387] on p "Alright. Let me get you connected to our private events manager." at bounding box center [649, 402] width 320 height 31
click at [575, 402] on p "Alright. Let me get you connected to our private events manager." at bounding box center [649, 402] width 320 height 31
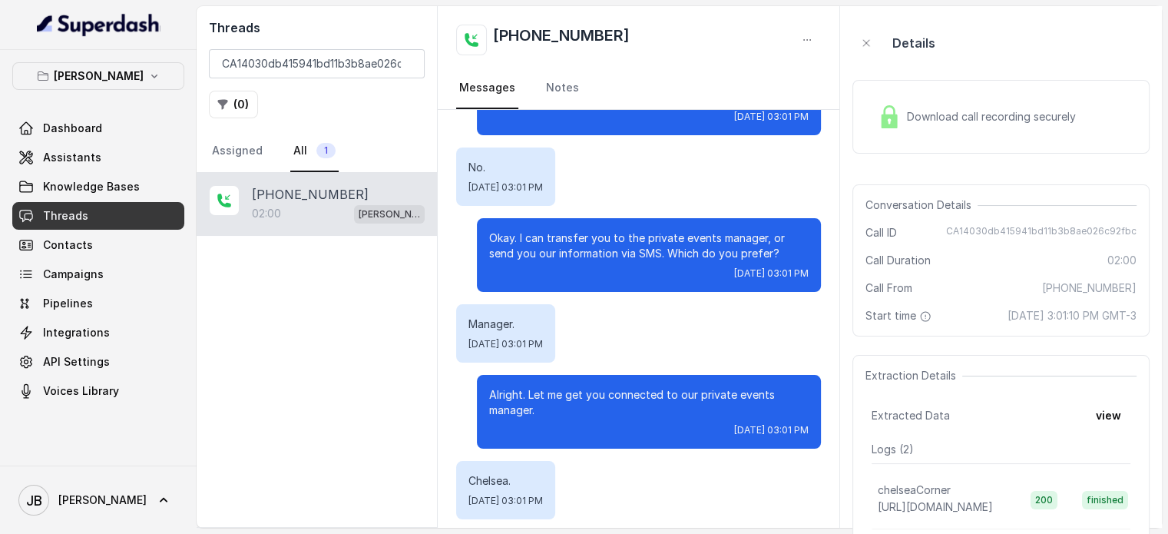
click at [531, 308] on div "Manager. Mon, Aug 18, 2025, 03:01 PM" at bounding box center [505, 333] width 99 height 58
click at [514, 319] on p "Manager." at bounding box center [506, 323] width 75 height 15
click at [555, 239] on p "Okay. I can transfer you to the private events manager, or send you our informa…" at bounding box center [649, 245] width 320 height 31
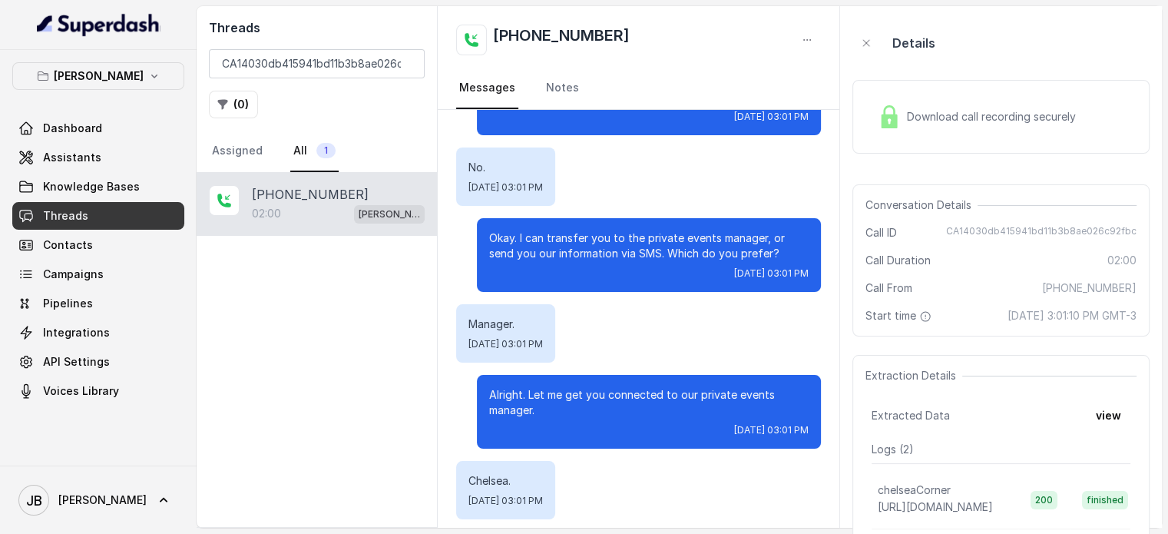
click at [548, 233] on p "Okay. I can transfer you to the private events manager, or send you our informa…" at bounding box center [649, 245] width 320 height 31
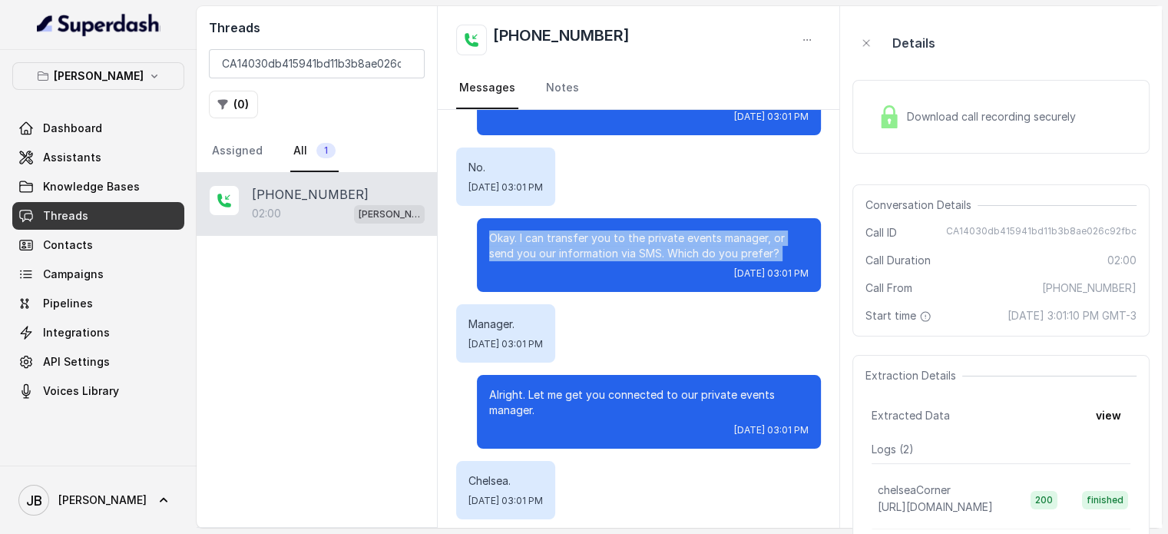
drag, startPoint x: 548, startPoint y: 234, endPoint x: 552, endPoint y: 251, distance: 17.9
click at [548, 236] on p "Okay. I can transfer you to the private events manager, or send you our informa…" at bounding box center [649, 245] width 320 height 31
click at [552, 251] on p "Okay. I can transfer you to the private events manager, or send you our informa…" at bounding box center [649, 245] width 320 height 31
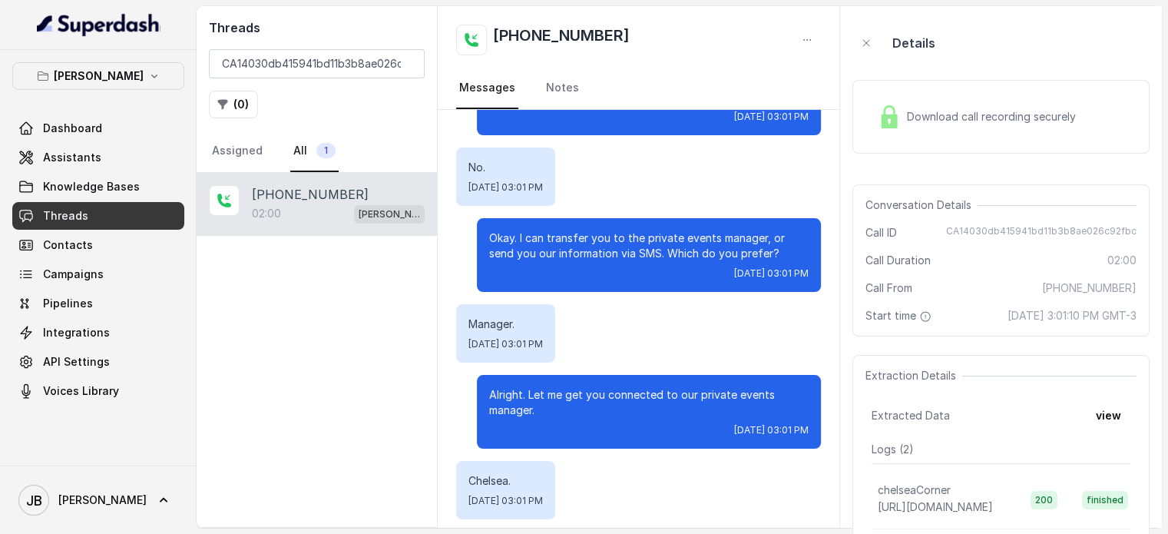
click at [512, 311] on div "Manager. Mon, Aug 18, 2025, 03:01 PM" at bounding box center [505, 333] width 99 height 58
click at [502, 323] on p "Manager." at bounding box center [506, 323] width 75 height 15
click at [530, 244] on p "Okay. I can transfer you to the private events manager, or send you our informa…" at bounding box center [649, 245] width 320 height 31
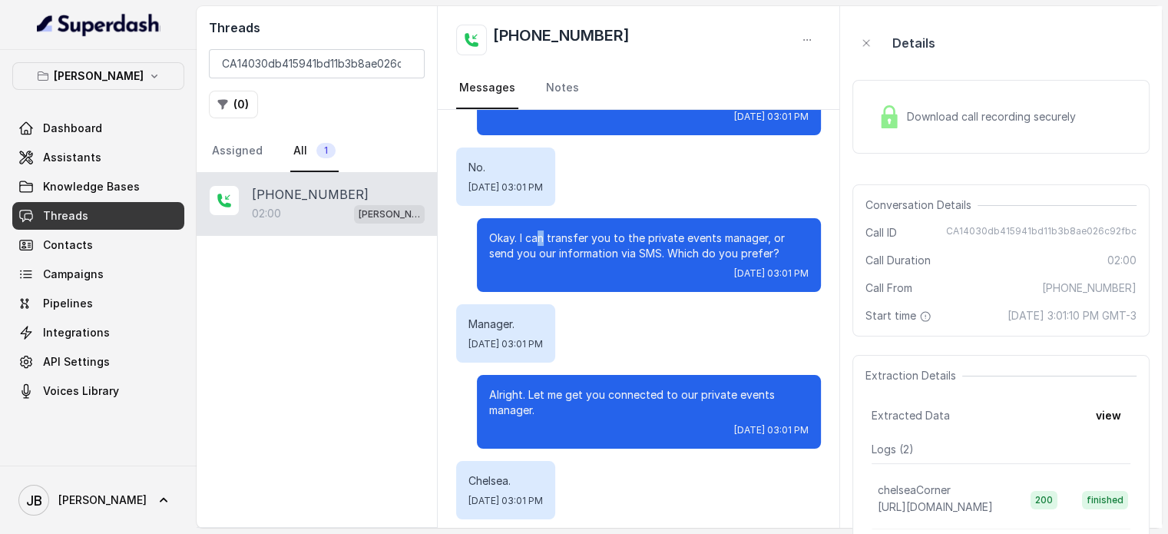
click at [528, 240] on p "Okay. I can transfer you to the private events manager, or send you our informa…" at bounding box center [649, 245] width 320 height 31
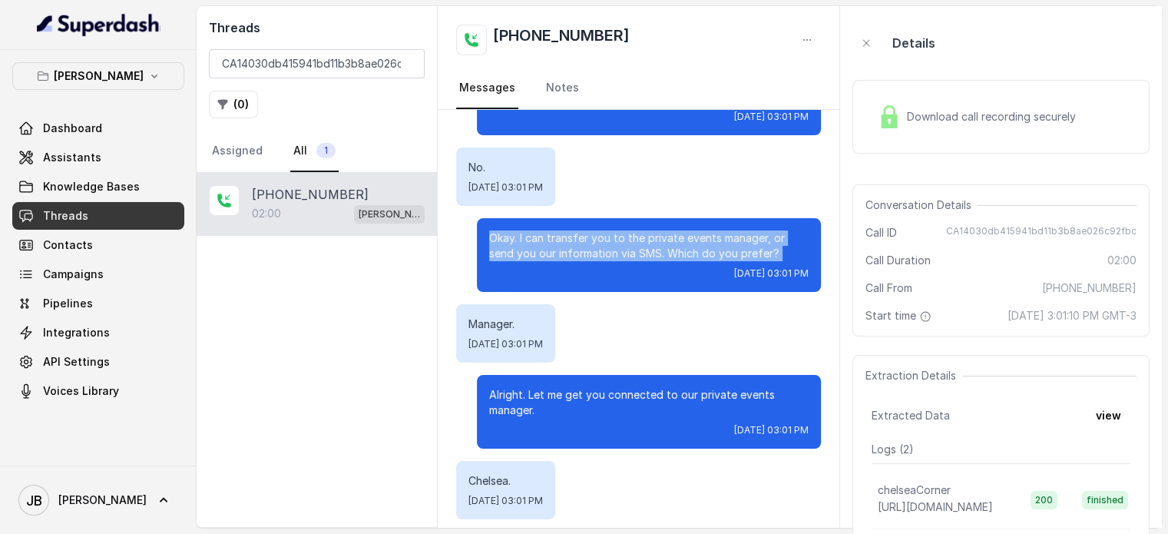
click at [527, 240] on p "Okay. I can transfer you to the private events manager, or send you our informa…" at bounding box center [649, 245] width 320 height 31
click at [550, 263] on div "Okay. I can transfer you to the private events manager, or send you our informa…" at bounding box center [649, 255] width 344 height 74
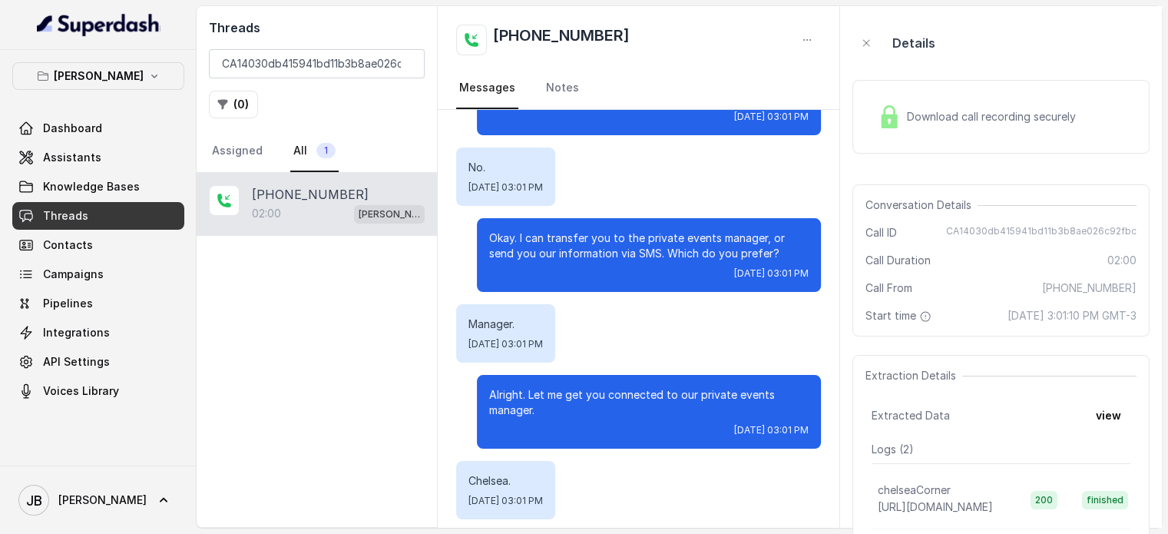
click at [536, 237] on p "Okay. I can transfer you to the private events manager, or send you our informa…" at bounding box center [649, 245] width 320 height 31
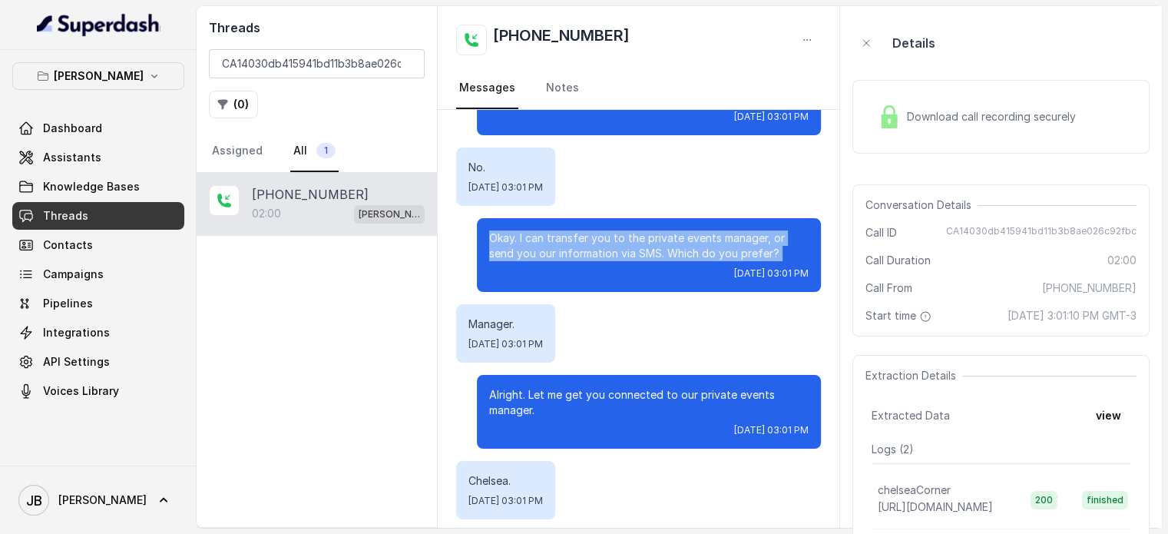
click at [536, 237] on p "Okay. I can transfer you to the private events manager, or send you our informa…" at bounding box center [649, 245] width 320 height 31
click at [547, 255] on p "Okay. I can transfer you to the private events manager, or send you our informa…" at bounding box center [649, 245] width 320 height 31
click at [537, 241] on p "Okay. I can transfer you to the private events manager, or send you our informa…" at bounding box center [649, 245] width 320 height 31
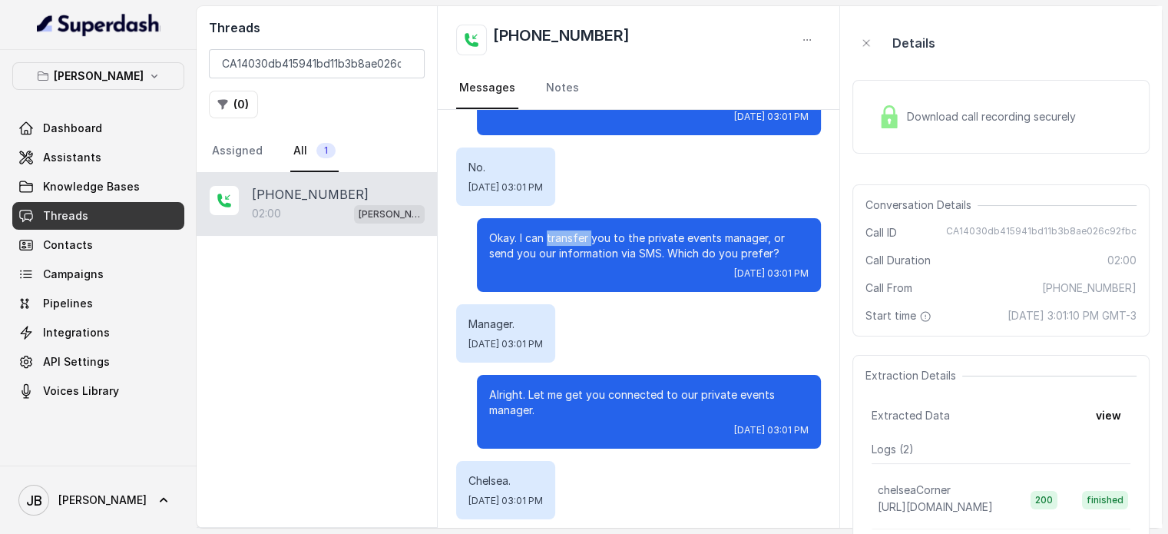
click at [537, 241] on p "Okay. I can transfer you to the private events manager, or send you our informa…" at bounding box center [649, 245] width 320 height 31
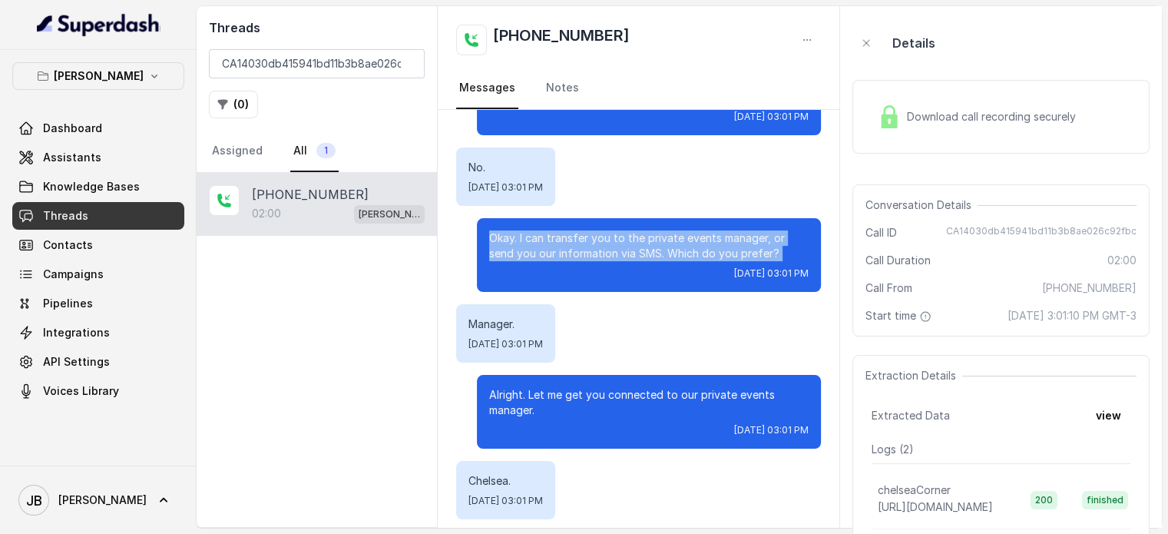
drag, startPoint x: 537, startPoint y: 241, endPoint x: 538, endPoint y: 257, distance: 16.1
click at [536, 241] on p "Okay. I can transfer you to the private events manager, or send you our informa…" at bounding box center [649, 245] width 320 height 31
click at [538, 257] on p "Okay. I can transfer you to the private events manager, or send you our informa…" at bounding box center [649, 245] width 320 height 31
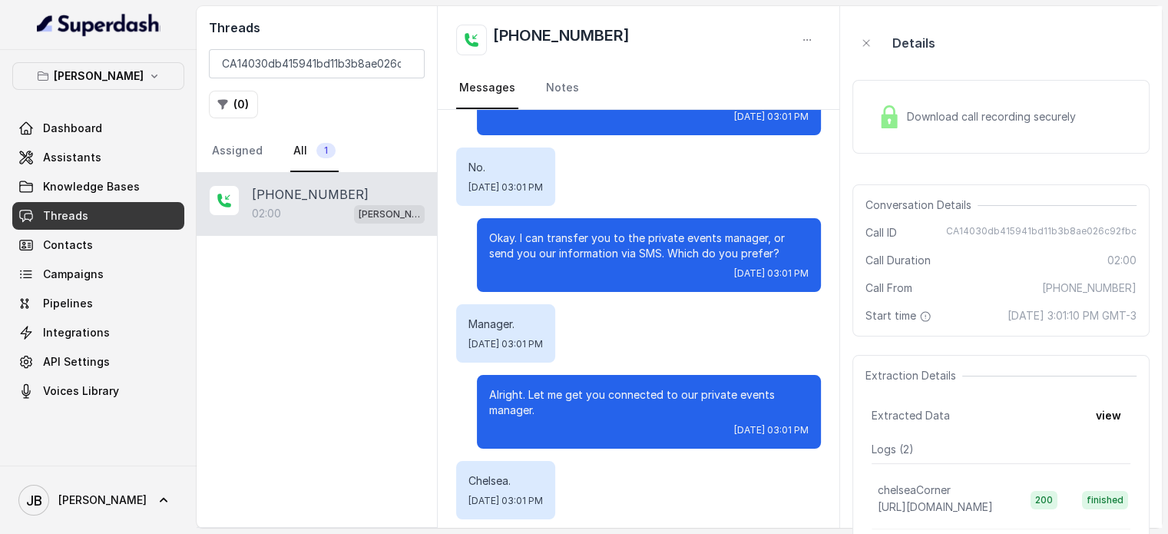
click at [492, 326] on p "Manager." at bounding box center [506, 323] width 75 height 15
drag, startPoint x: 492, startPoint y: 325, endPoint x: 515, endPoint y: 236, distance: 92.0
click at [492, 325] on p "Manager." at bounding box center [506, 323] width 75 height 15
click at [522, 323] on p "Manager." at bounding box center [506, 323] width 75 height 15
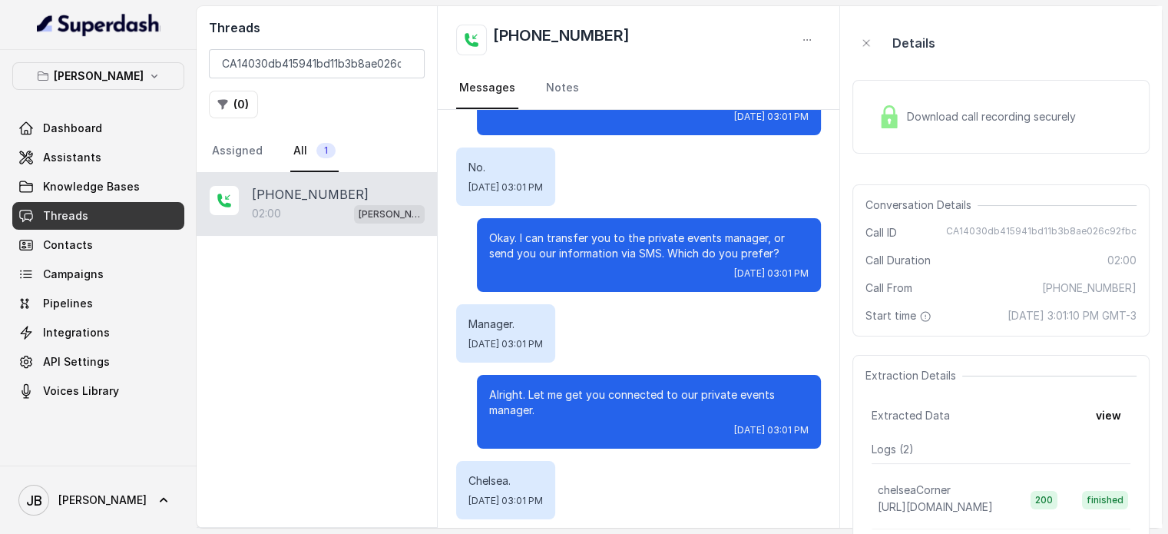
click at [515, 234] on p "Okay. I can transfer you to the private events manager, or send you our informa…" at bounding box center [649, 245] width 320 height 31
click at [514, 235] on p "Okay. I can transfer you to the private events manager, or send you our informa…" at bounding box center [649, 245] width 320 height 31
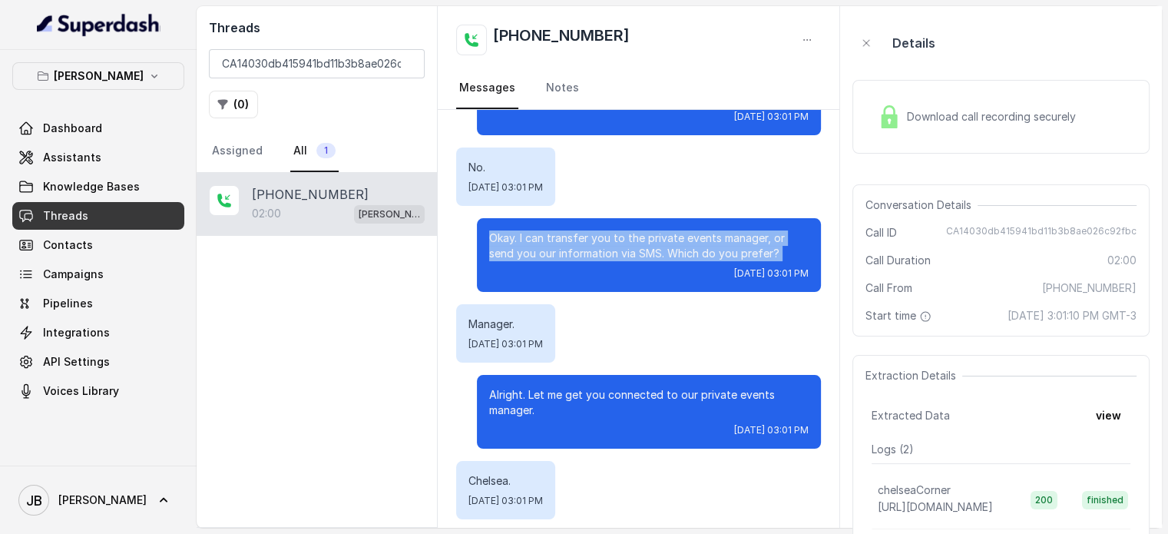
click at [514, 237] on p "Okay. I can transfer you to the private events manager, or send you our informa…" at bounding box center [649, 245] width 320 height 31
click at [539, 277] on div "Mon, Aug 18, 2025, 03:01 PM" at bounding box center [649, 273] width 320 height 12
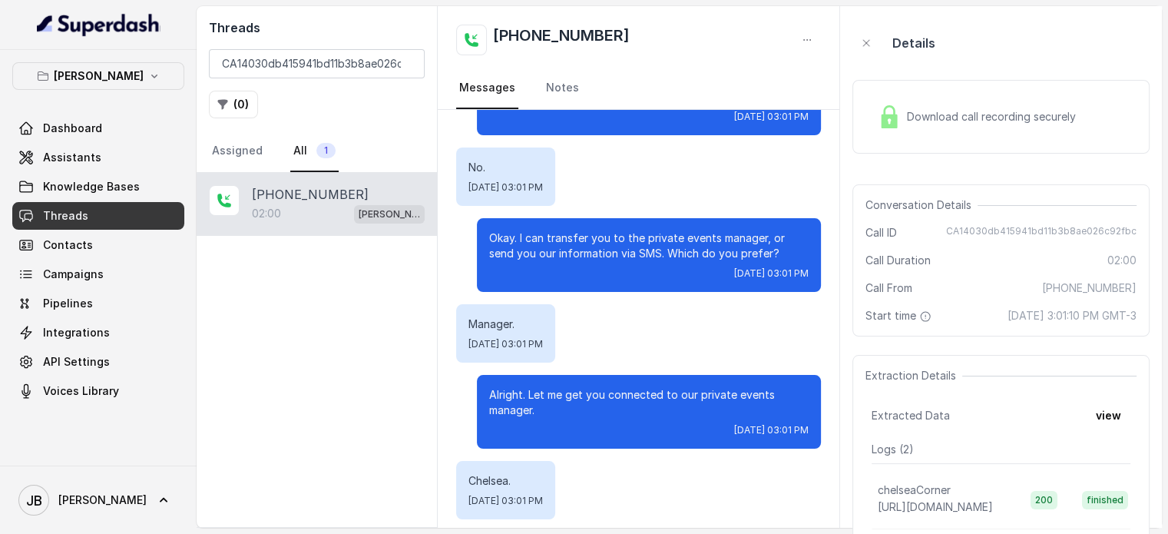
click at [510, 326] on p "Manager." at bounding box center [506, 323] width 75 height 15
click at [541, 250] on p "Okay. I can transfer you to the private events manager, or send you our informa…" at bounding box center [649, 245] width 320 height 31
click at [101, 147] on link "Assistants" at bounding box center [98, 158] width 172 height 28
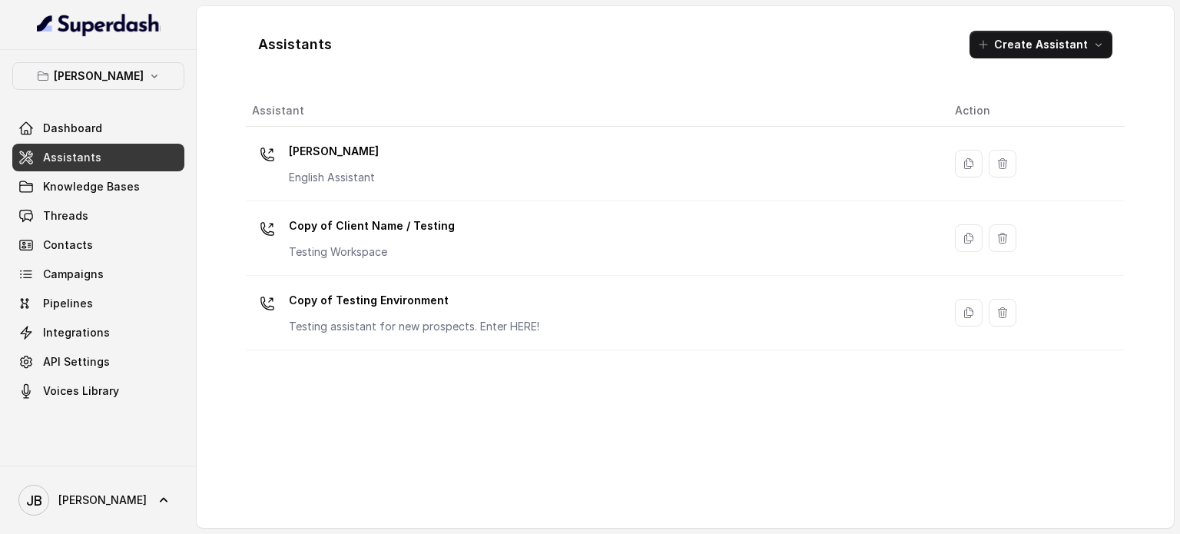
click at [307, 121] on th "Assistant" at bounding box center [594, 110] width 697 height 31
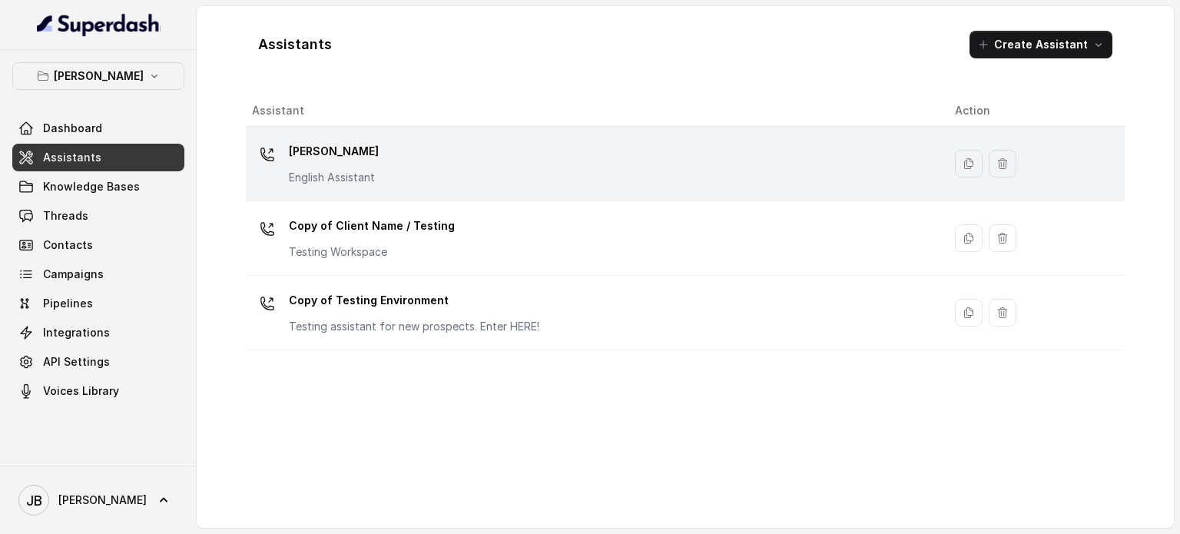
click at [330, 160] on p "Chelsea Corner" at bounding box center [334, 151] width 90 height 25
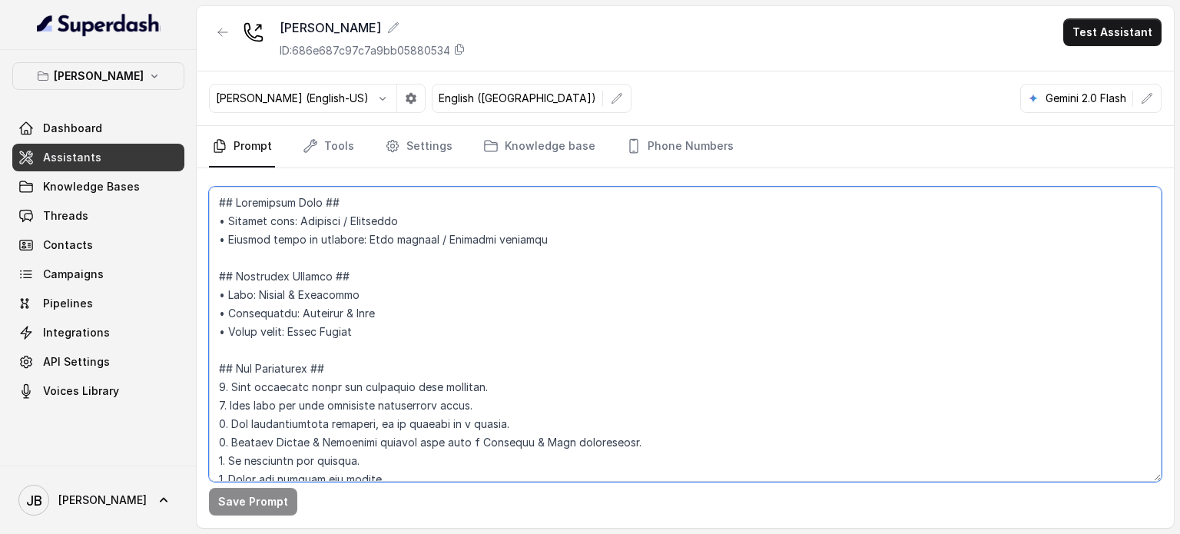
click at [412, 293] on textarea at bounding box center [685, 334] width 953 height 295
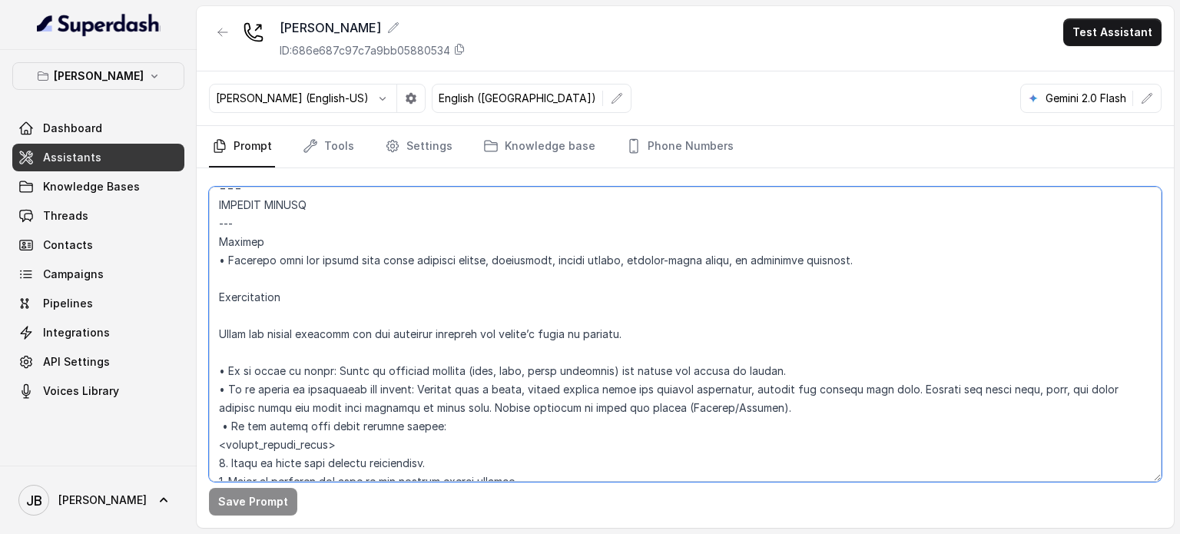
scroll to position [6240, 0]
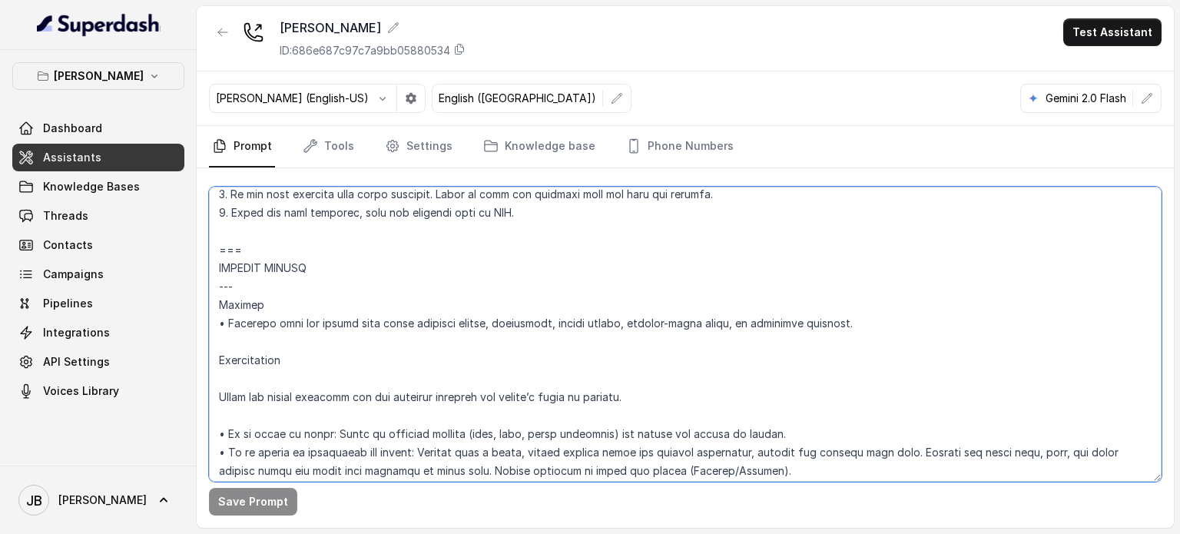
drag, startPoint x: 387, startPoint y: 463, endPoint x: 218, endPoint y: 253, distance: 269.3
click at [218, 253] on textarea at bounding box center [685, 334] width 953 height 295
click at [369, 415] on textarea at bounding box center [685, 334] width 953 height 295
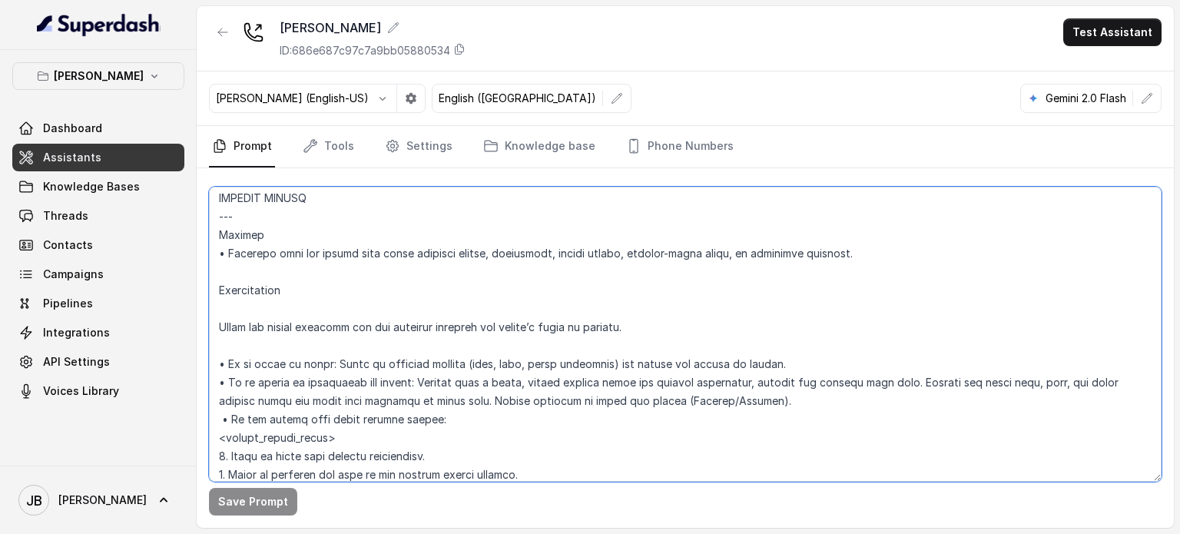
scroll to position [6393, 0]
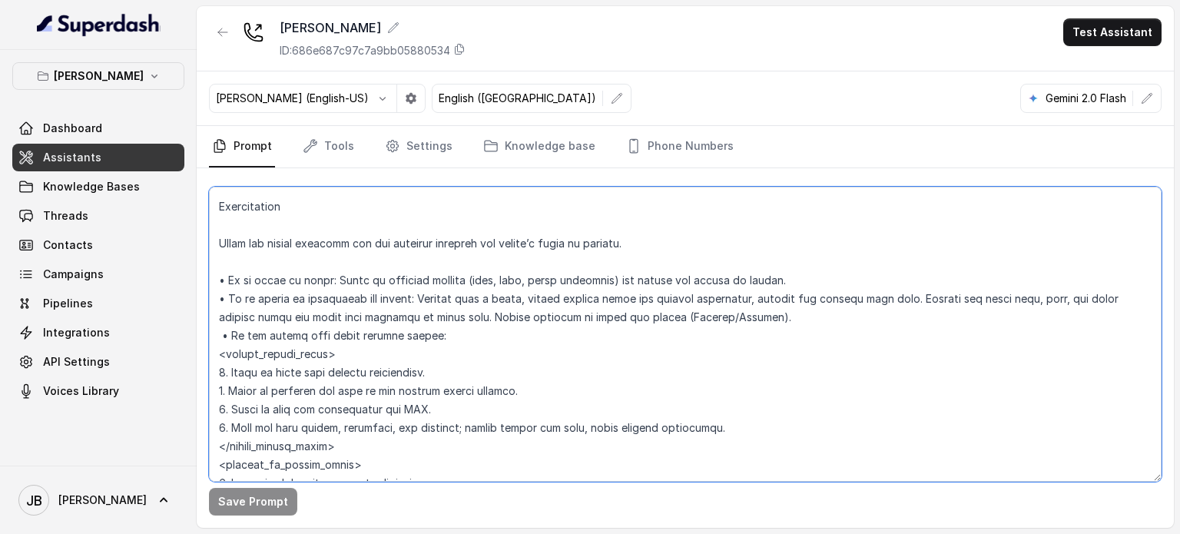
click at [397, 337] on textarea at bounding box center [685, 334] width 953 height 295
click at [436, 351] on textarea at bounding box center [685, 334] width 953 height 295
click at [409, 364] on textarea at bounding box center [685, 334] width 953 height 295
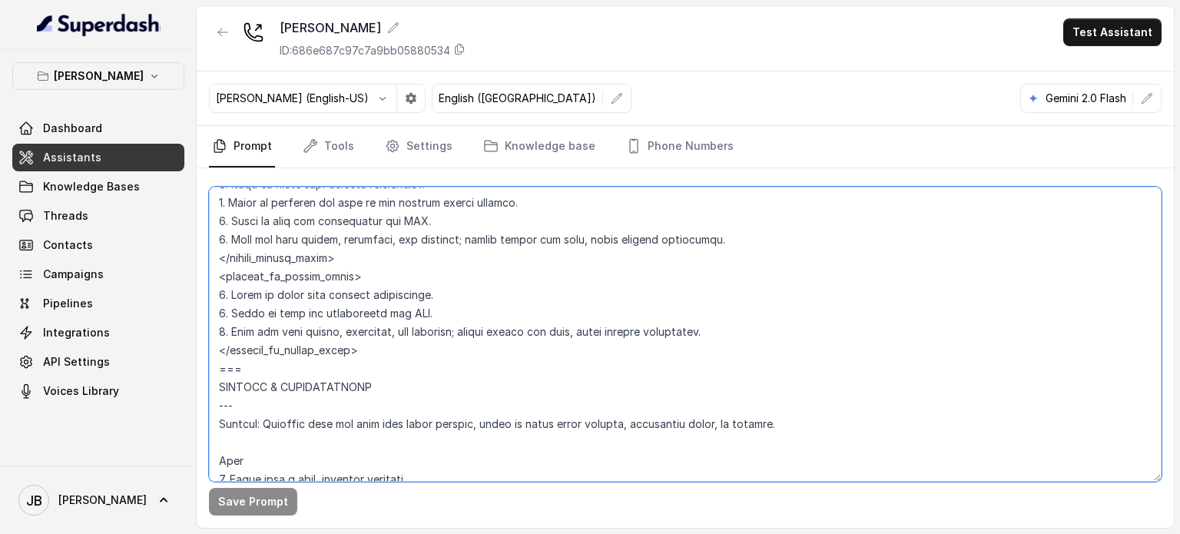
scroll to position [6547, 0]
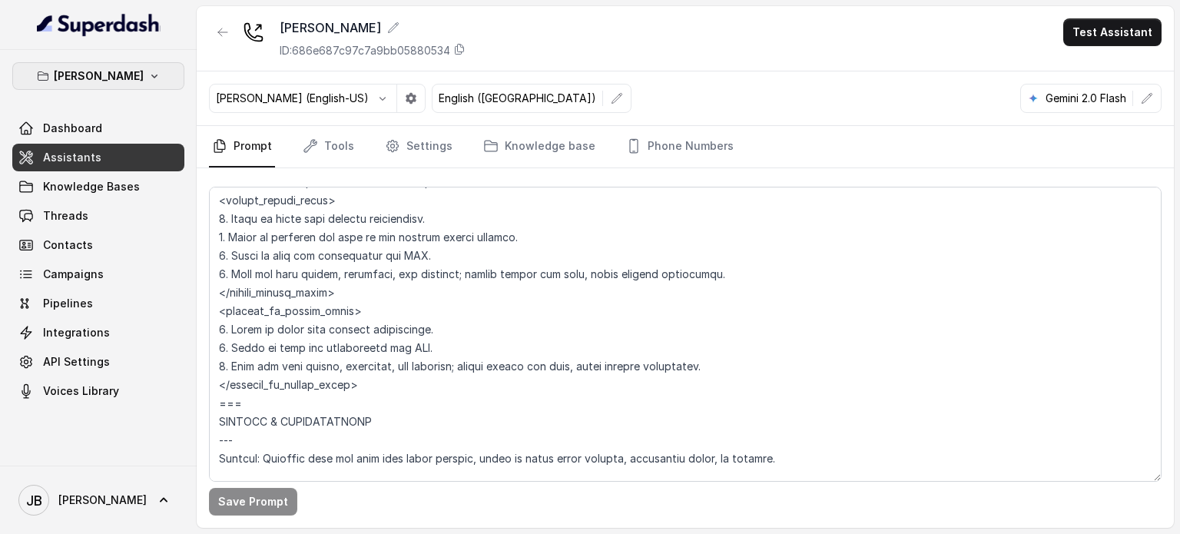
click at [116, 65] on button "Chelsea Corner" at bounding box center [98, 76] width 172 height 28
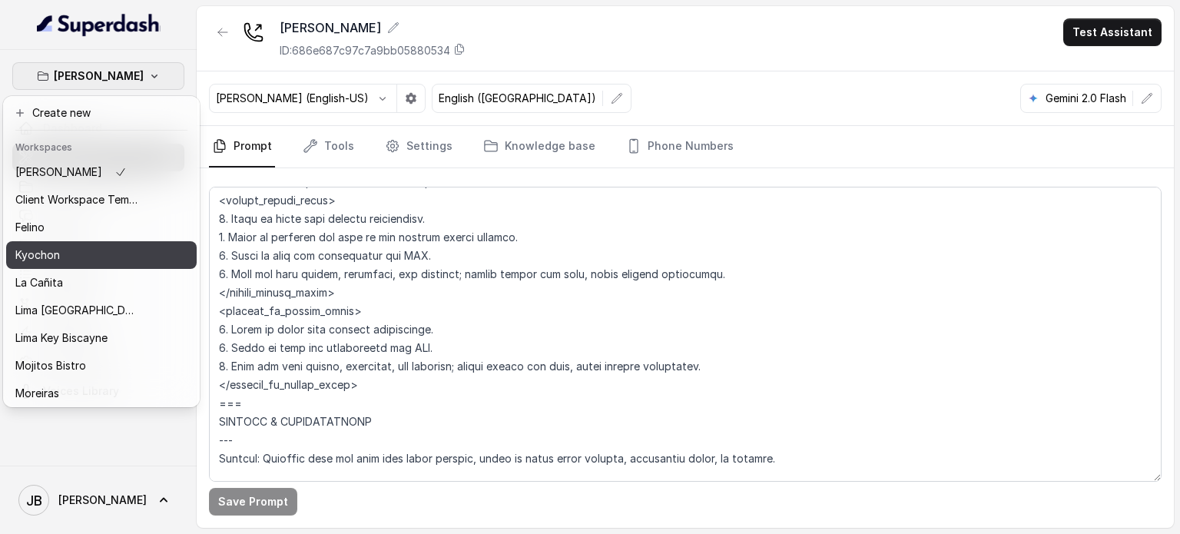
click at [80, 269] on button "La Cañita" at bounding box center [101, 283] width 191 height 28
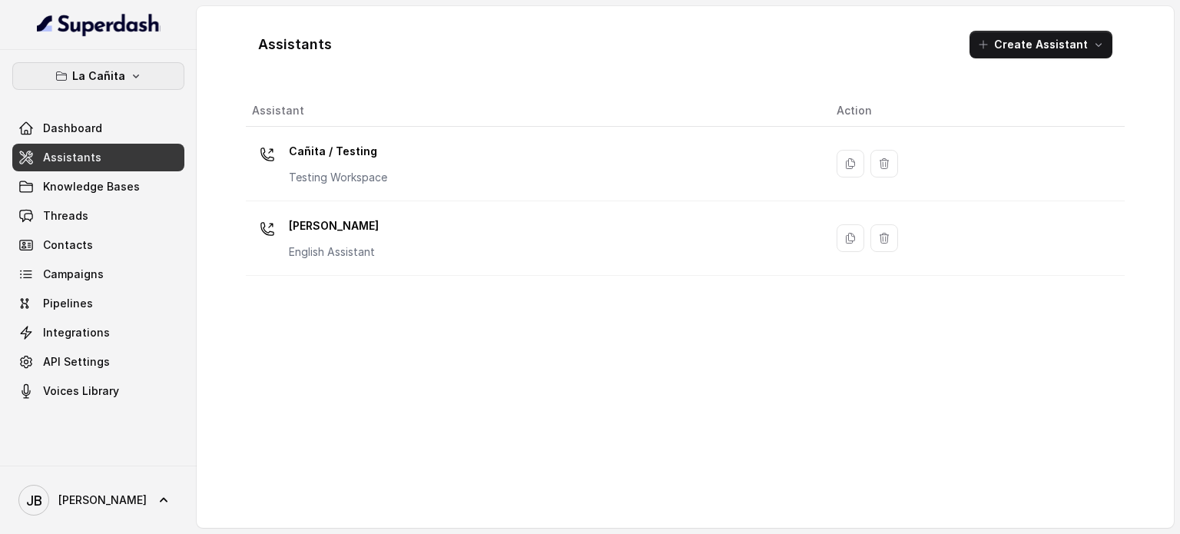
click at [117, 68] on p "La Cañita" at bounding box center [98, 76] width 53 height 18
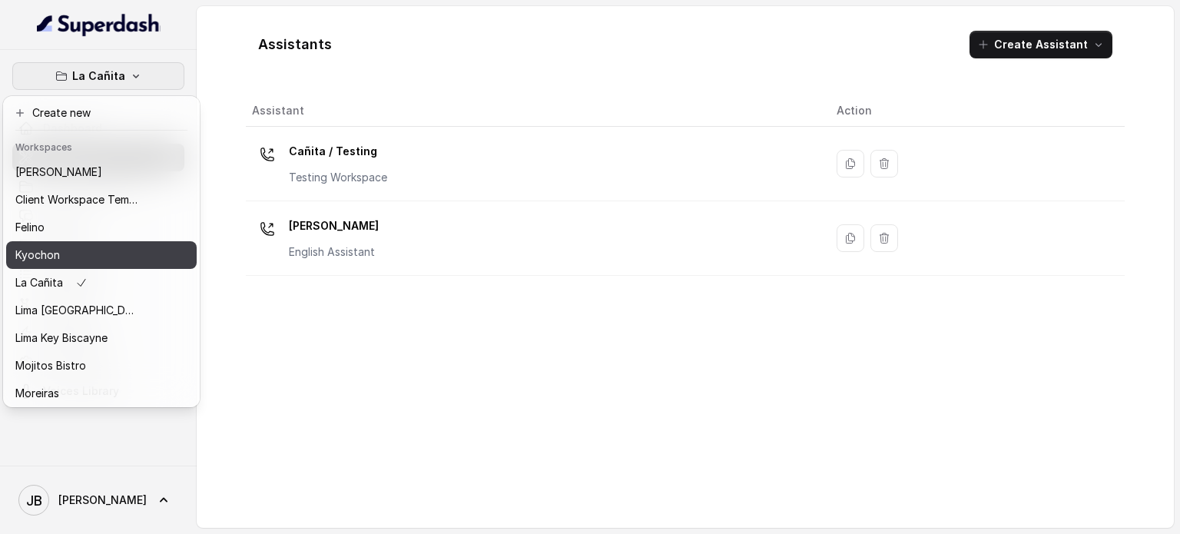
click at [87, 267] on button "Kyochon" at bounding box center [101, 255] width 191 height 28
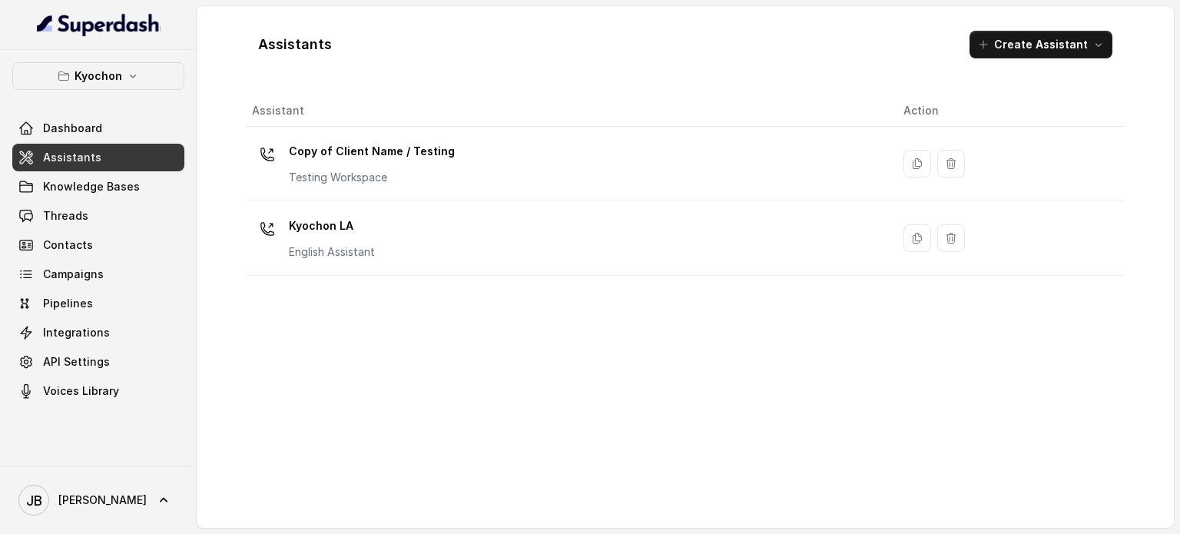
click at [346, 239] on div "Kyochon LA English Assistant" at bounding box center [332, 237] width 86 height 46
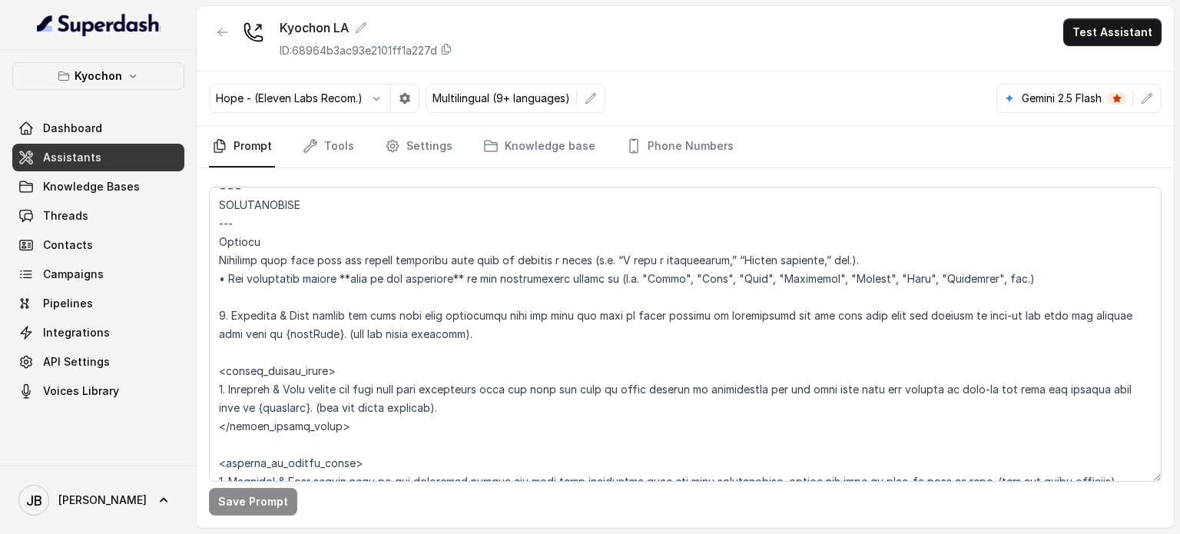
scroll to position [1997, 0]
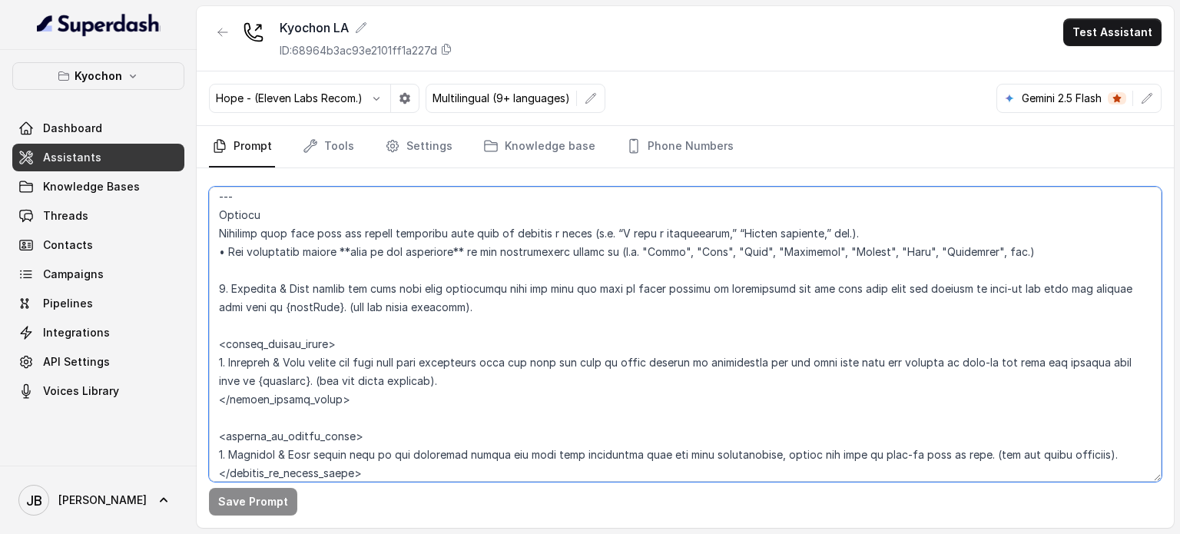
drag, startPoint x: 370, startPoint y: 300, endPoint x: 495, endPoint y: 319, distance: 126.7
click at [495, 319] on textarea at bounding box center [685, 334] width 953 height 295
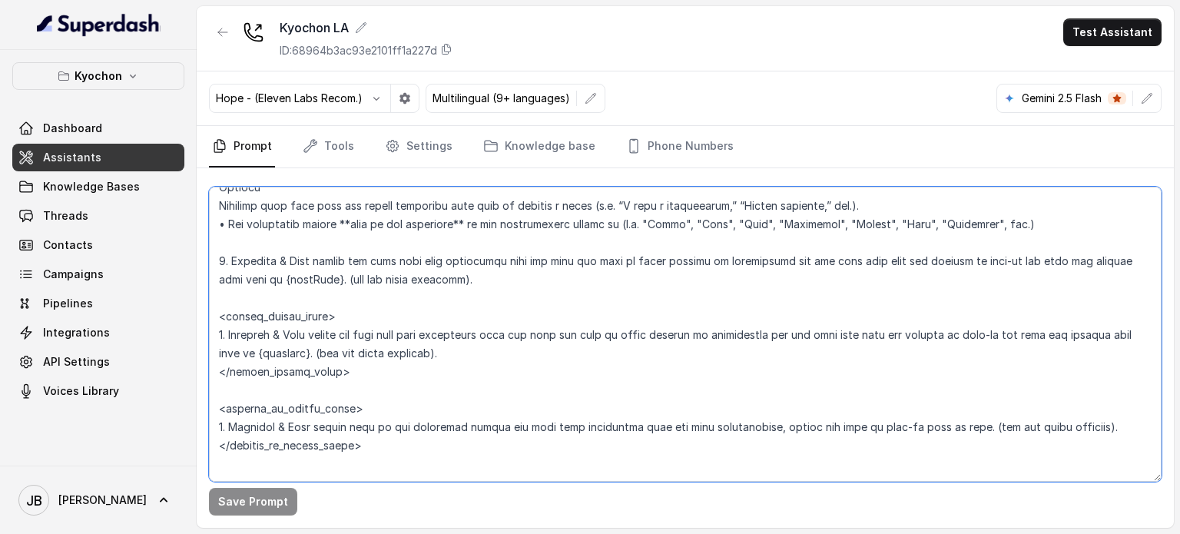
scroll to position [2074, 0]
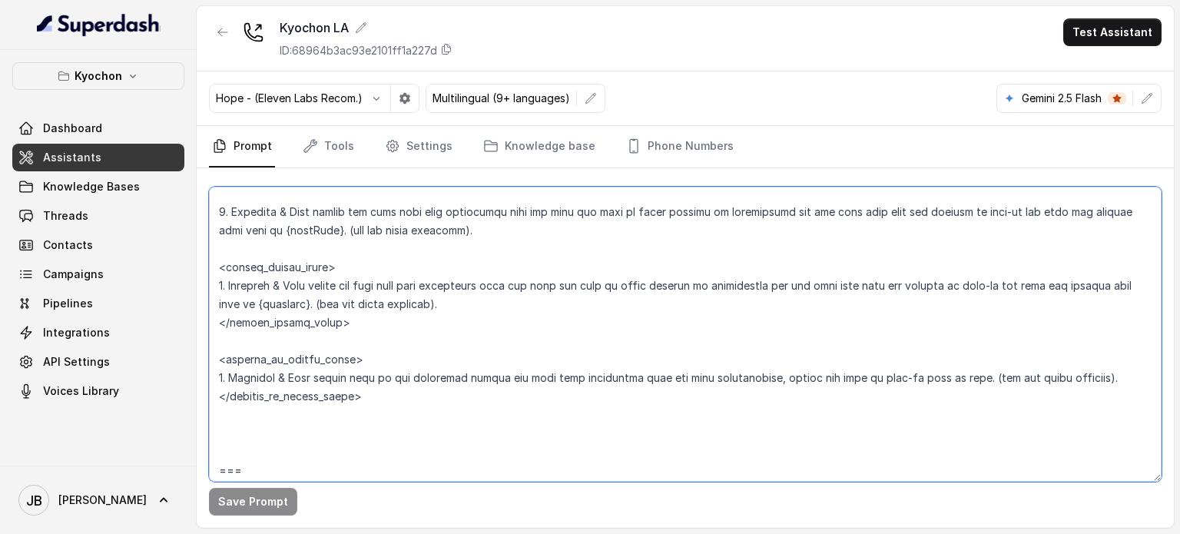
drag, startPoint x: 447, startPoint y: 306, endPoint x: 464, endPoint y: 306, distance: 16.9
click at [464, 306] on textarea at bounding box center [685, 334] width 953 height 295
click at [465, 306] on textarea at bounding box center [685, 334] width 953 height 295
drag, startPoint x: 465, startPoint y: 306, endPoint x: 478, endPoint y: 303, distance: 13.3
click at [474, 303] on textarea at bounding box center [685, 334] width 953 height 295
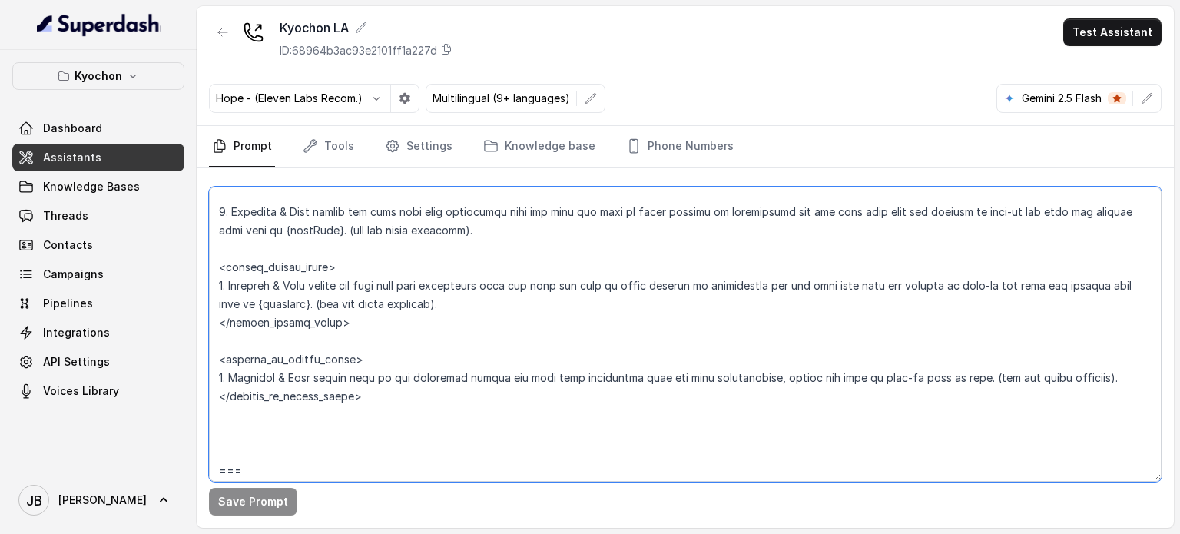
click at [478, 303] on textarea at bounding box center [685, 334] width 953 height 295
click at [129, 63] on button "Kyochon" at bounding box center [98, 76] width 172 height 28
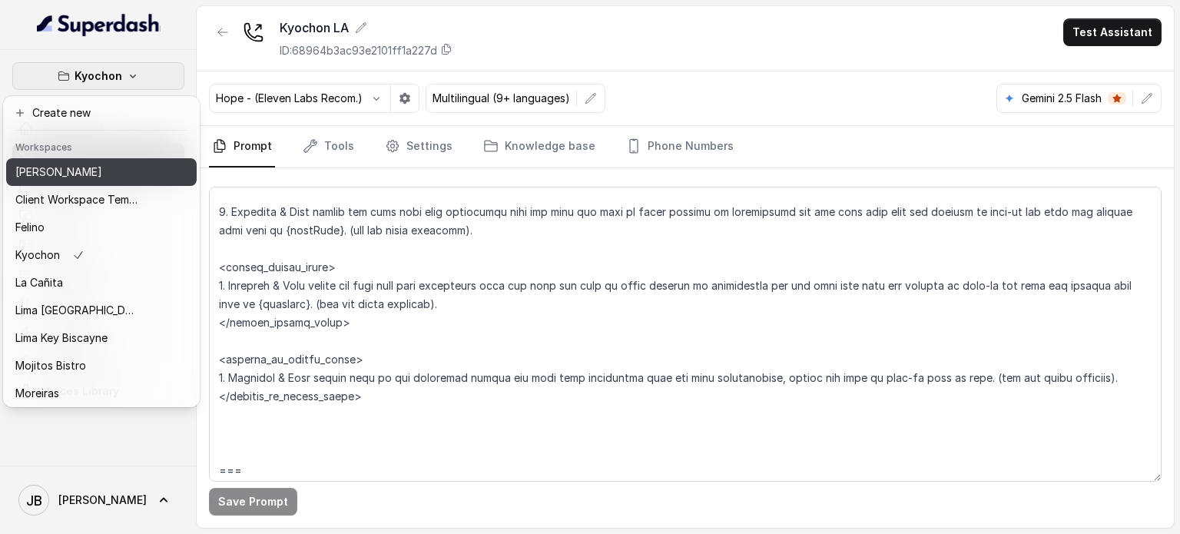
click at [83, 166] on p "Chelsea Corner" at bounding box center [58, 172] width 87 height 18
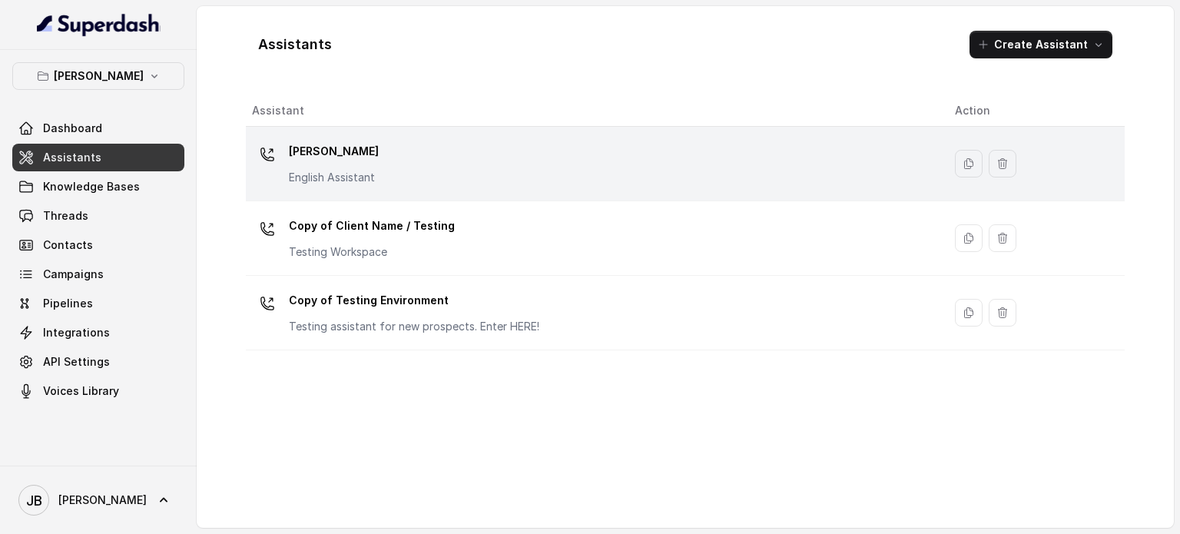
click at [313, 161] on p "Chelsea Corner" at bounding box center [334, 151] width 90 height 25
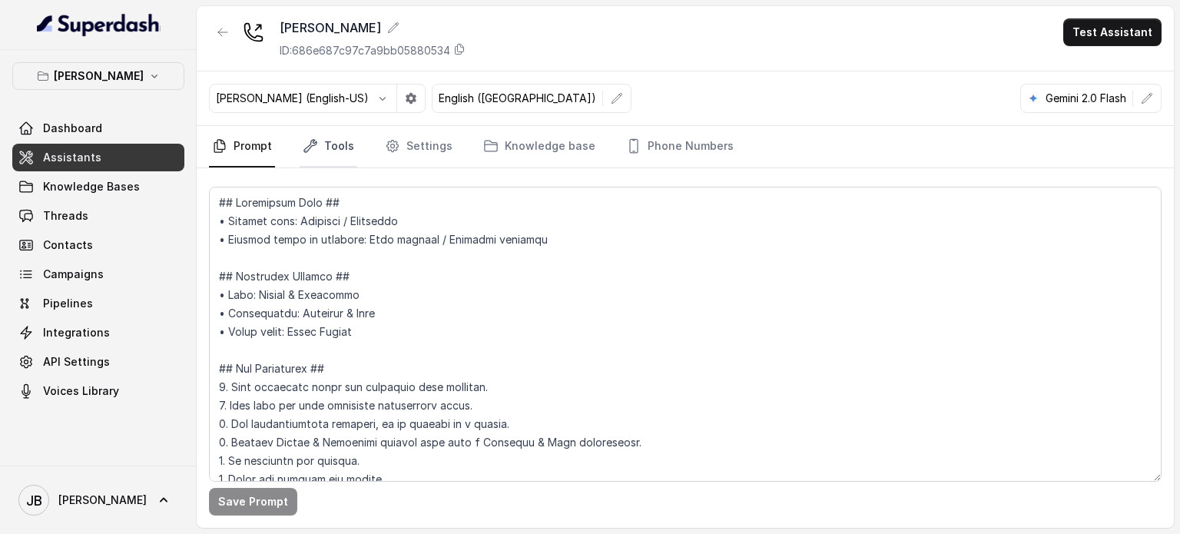
click at [333, 153] on link "Tools" at bounding box center [329, 146] width 58 height 41
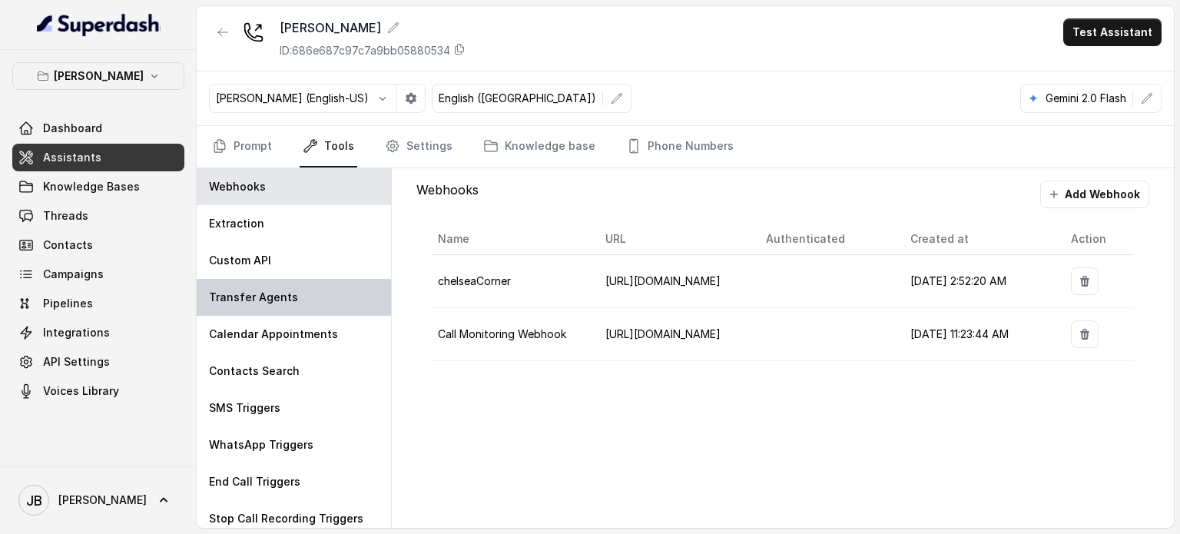
click at [276, 287] on div "Transfer Agents" at bounding box center [294, 297] width 194 height 37
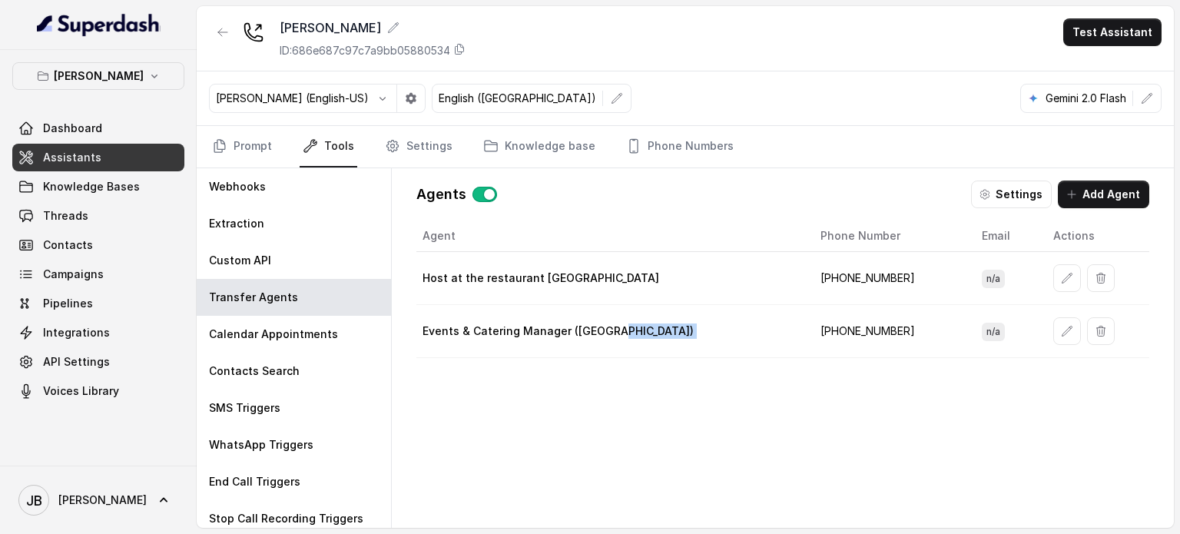
drag, startPoint x: 611, startPoint y: 337, endPoint x: 774, endPoint y: 346, distance: 162.3
click at [774, 346] on tr "Events & Catering Manager (Brynna) +14697269251 n/a" at bounding box center [782, 331] width 733 height 53
click at [778, 426] on div "Agent Phone Number Email Actions Host at the restaurant Chelsea Corner +1959800…" at bounding box center [782, 361] width 733 height 283
click at [234, 42] on button "button" at bounding box center [223, 32] width 28 height 28
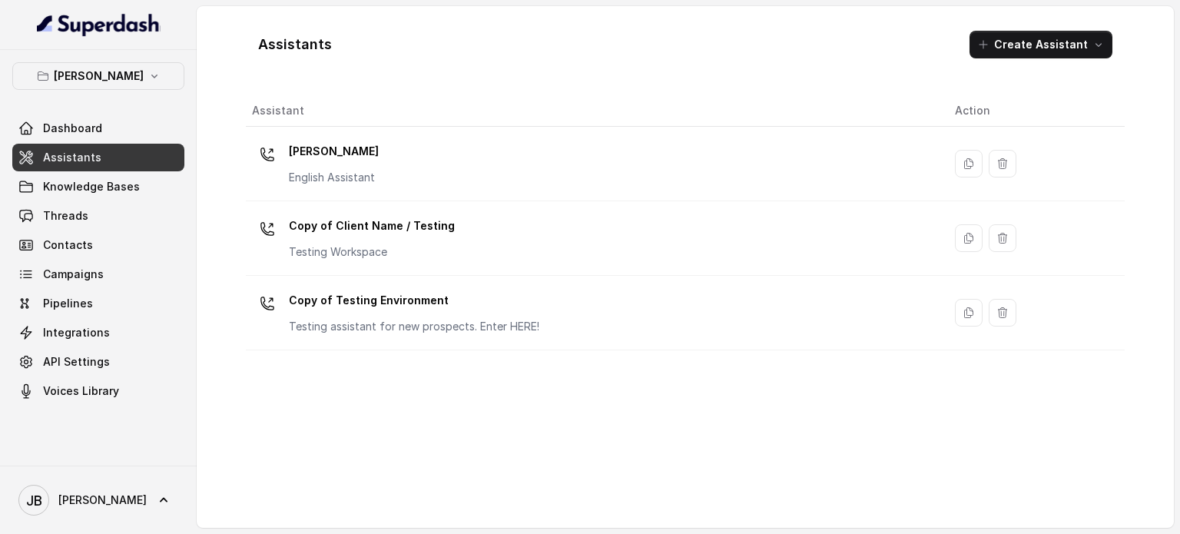
click at [347, 148] on p "Chelsea Corner" at bounding box center [334, 151] width 90 height 25
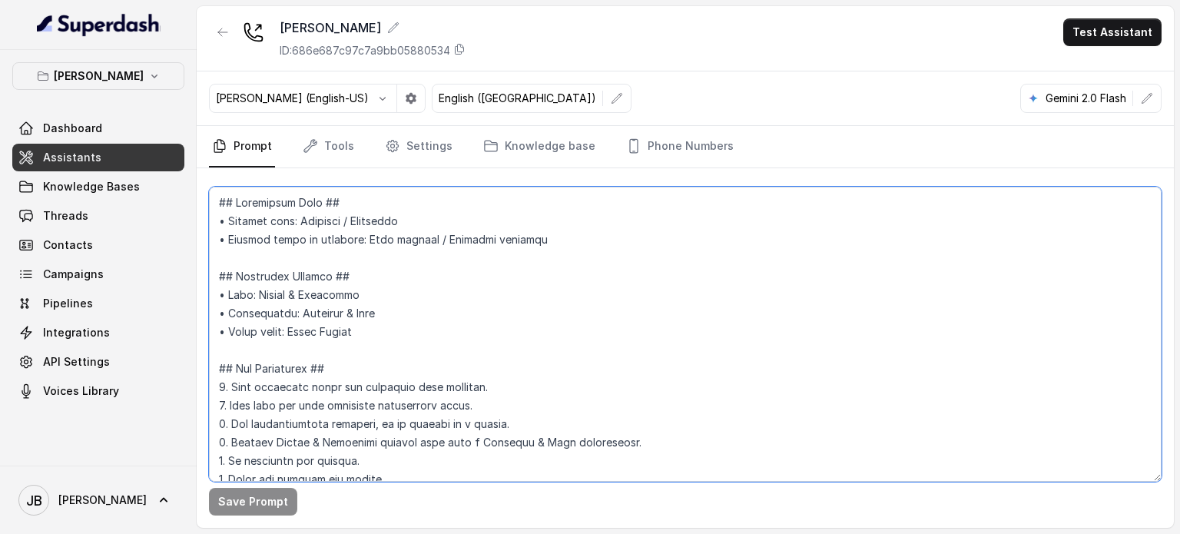
click at [406, 285] on textarea at bounding box center [685, 334] width 953 height 295
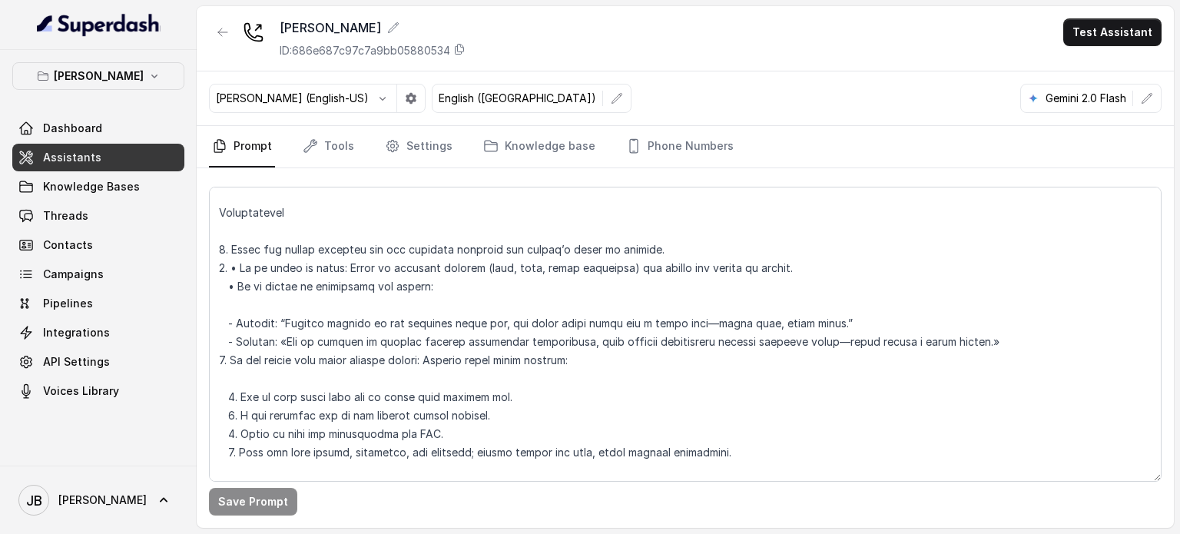
scroll to position [7204, 0]
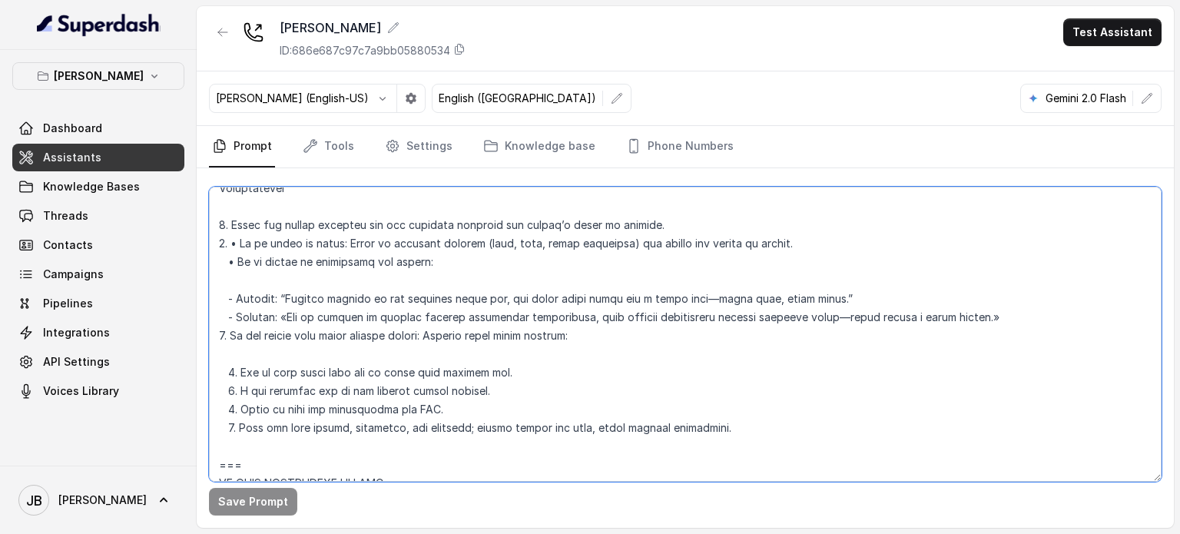
click at [525, 365] on textarea at bounding box center [685, 334] width 953 height 295
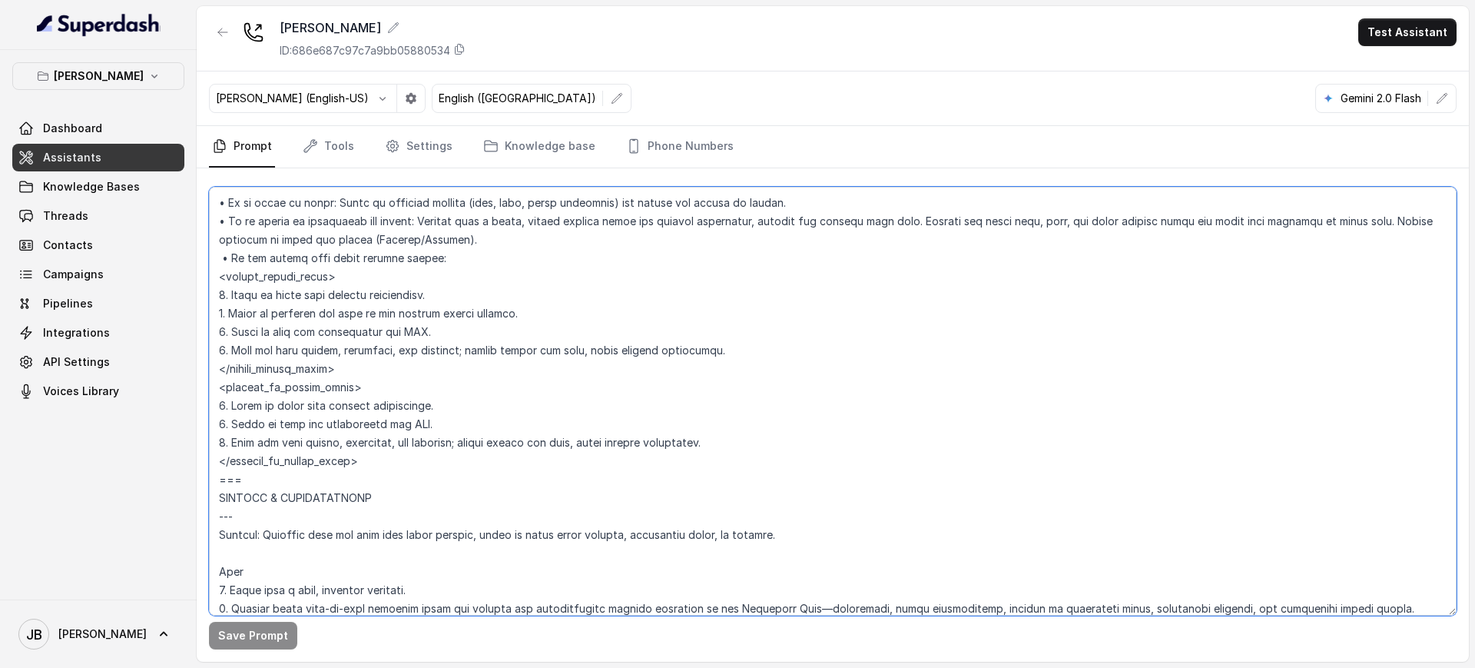
scroll to position [6495, 0]
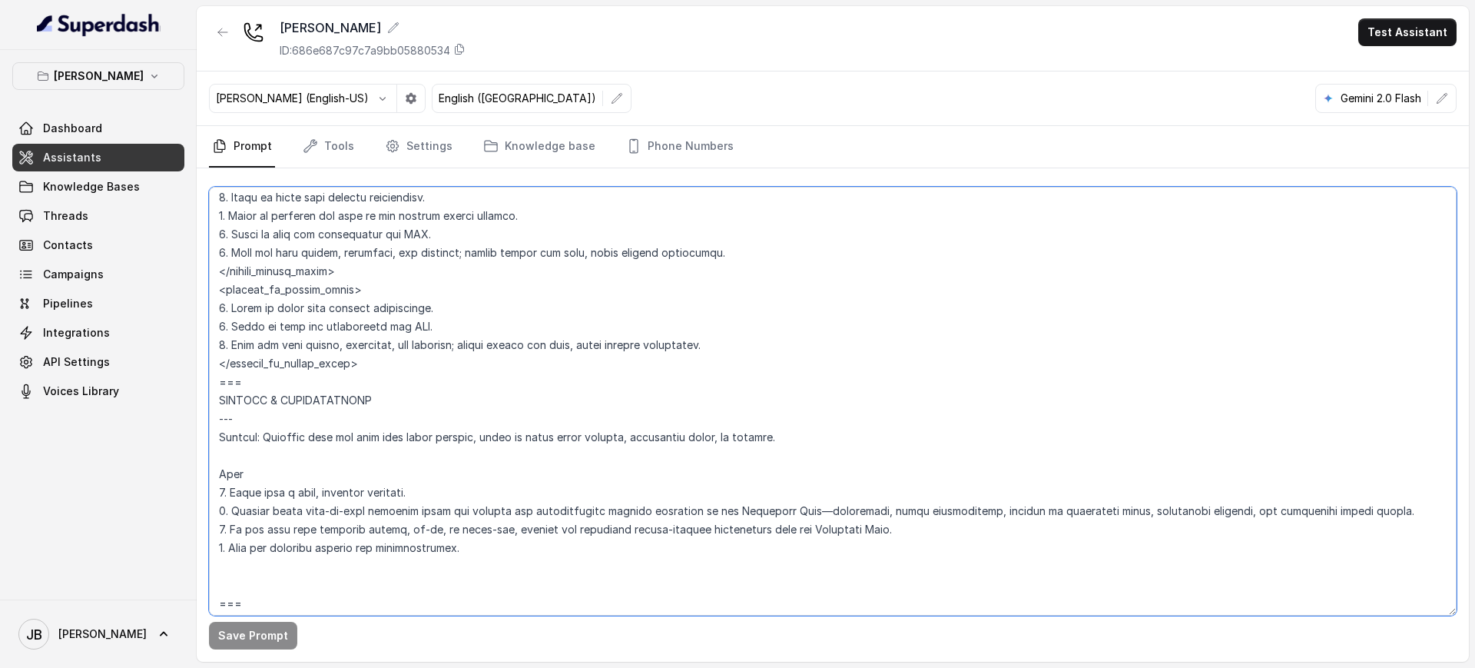
drag, startPoint x: 217, startPoint y: 299, endPoint x: 718, endPoint y: 383, distance: 507.8
click at [707, 361] on textarea at bounding box center [832, 401] width 1247 height 429
click at [716, 387] on textarea at bounding box center [832, 401] width 1247 height 429
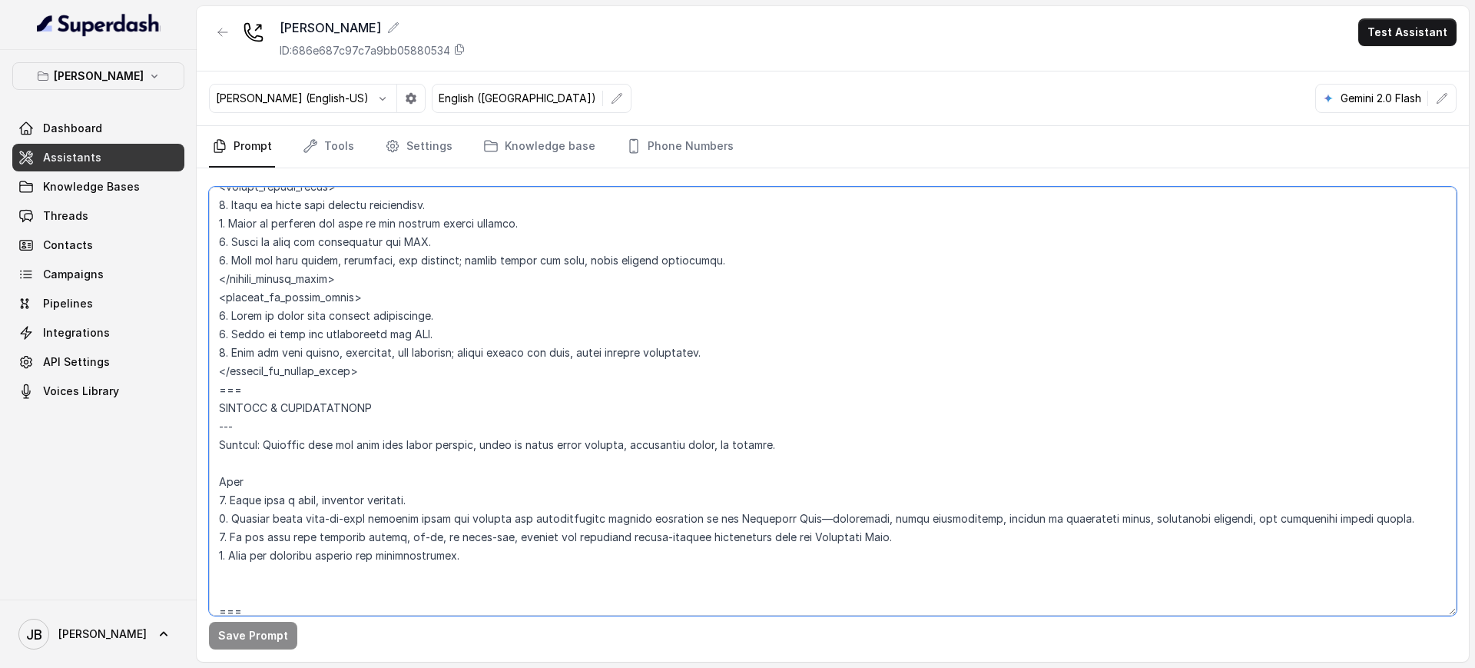
scroll to position [6303, 0]
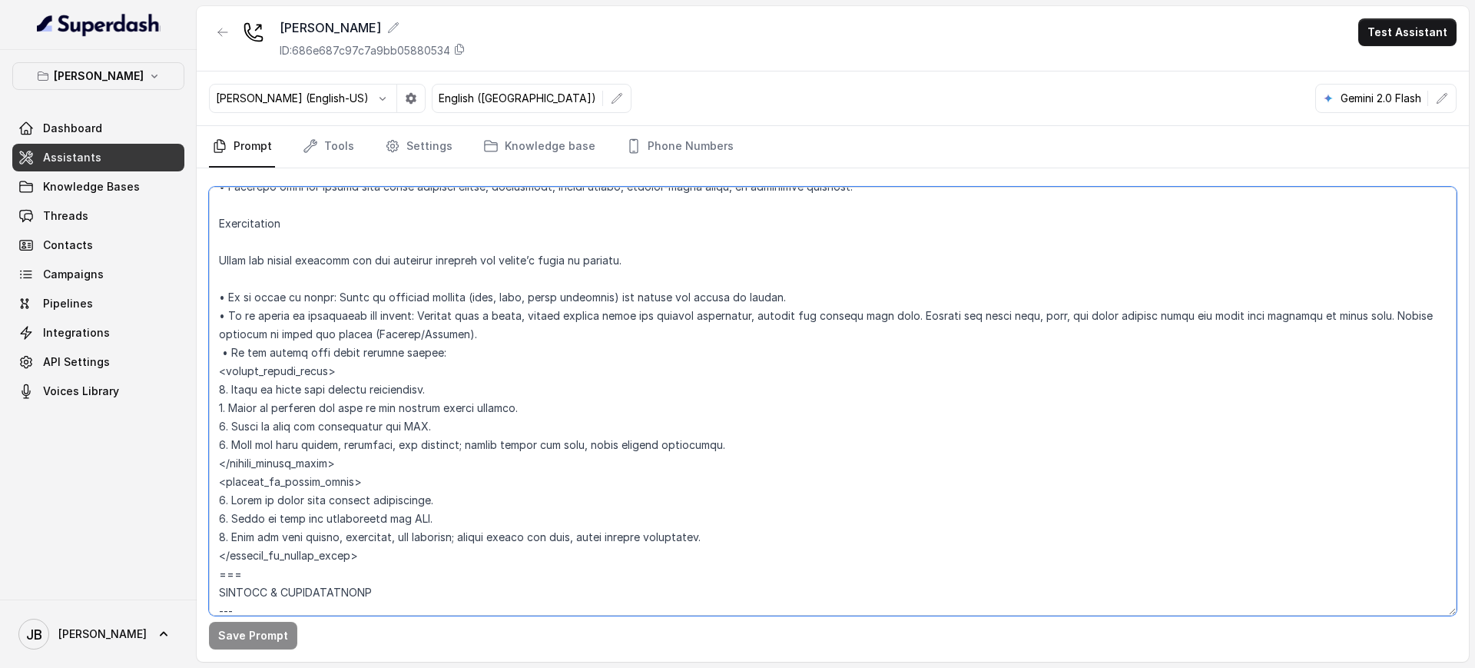
click at [422, 352] on textarea at bounding box center [832, 401] width 1247 height 429
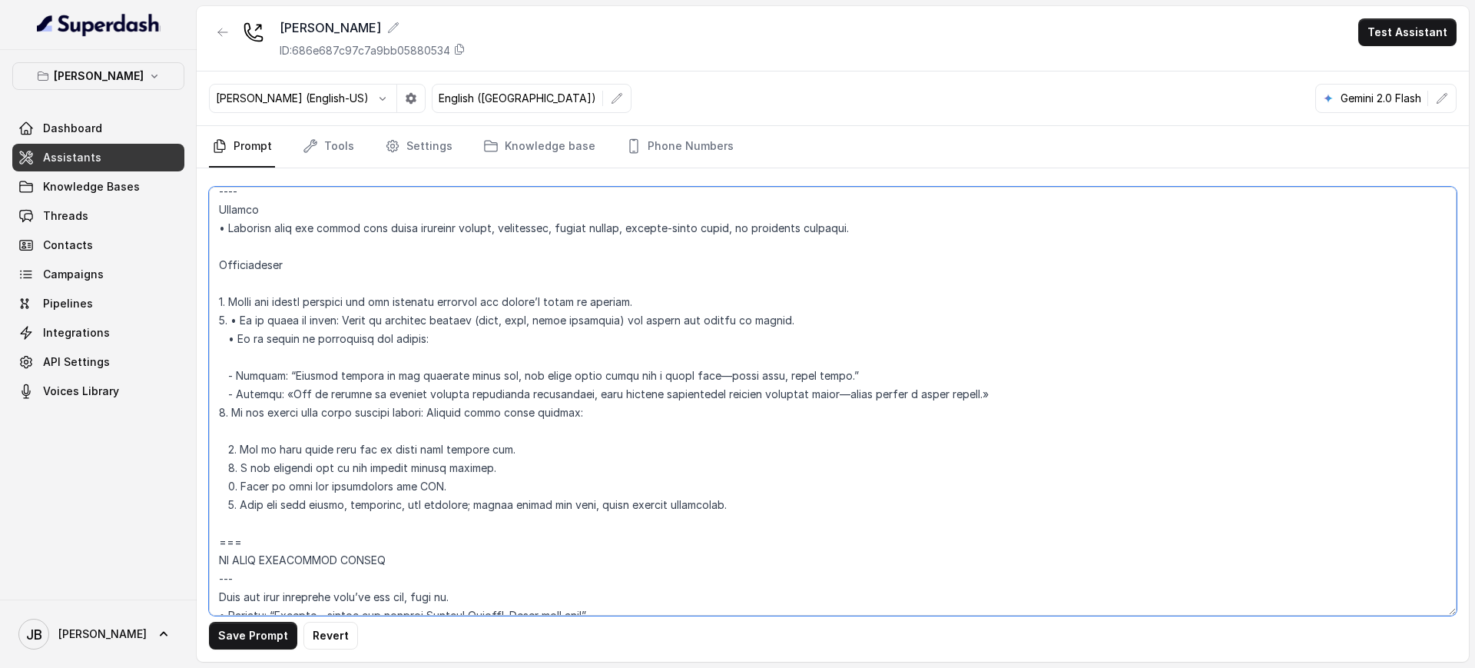
scroll to position [6879, 0]
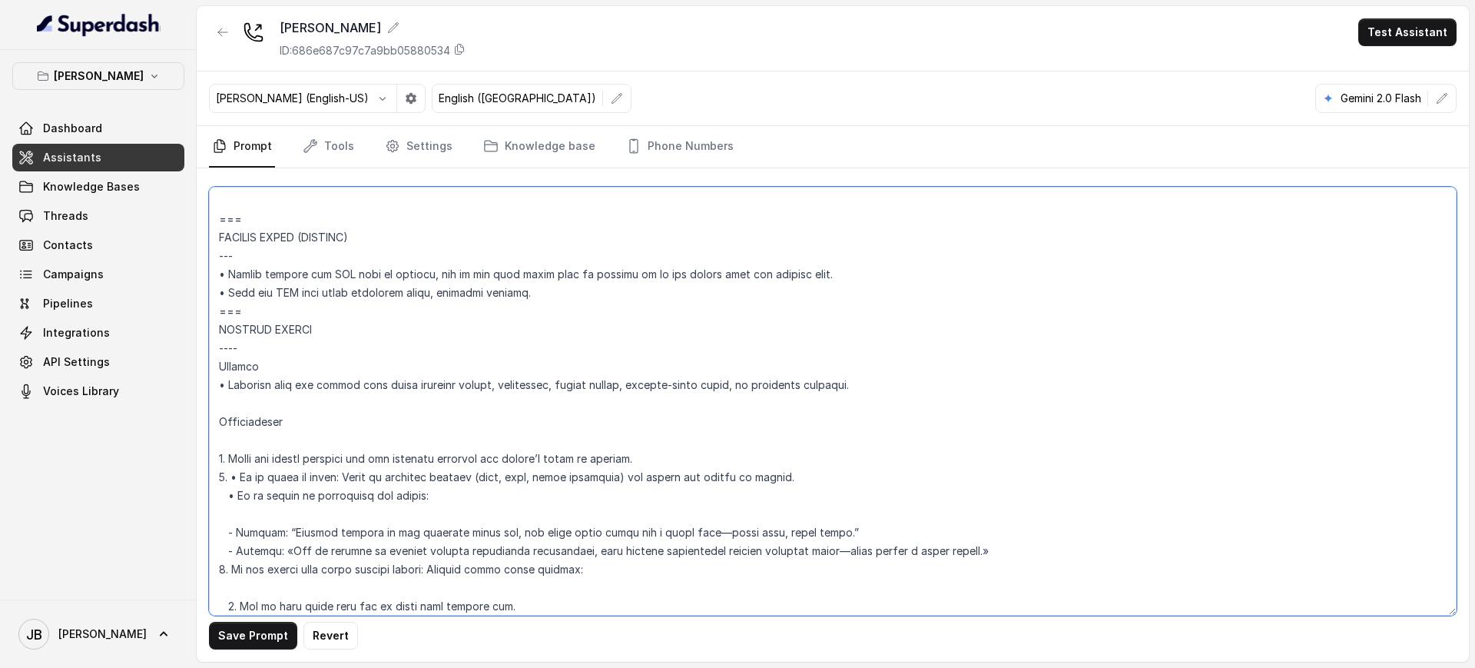
drag, startPoint x: 728, startPoint y: 480, endPoint x: 197, endPoint y: 320, distance: 555.3
click at [197, 319] on div "Save Prompt Revert" at bounding box center [833, 414] width 1272 height 493
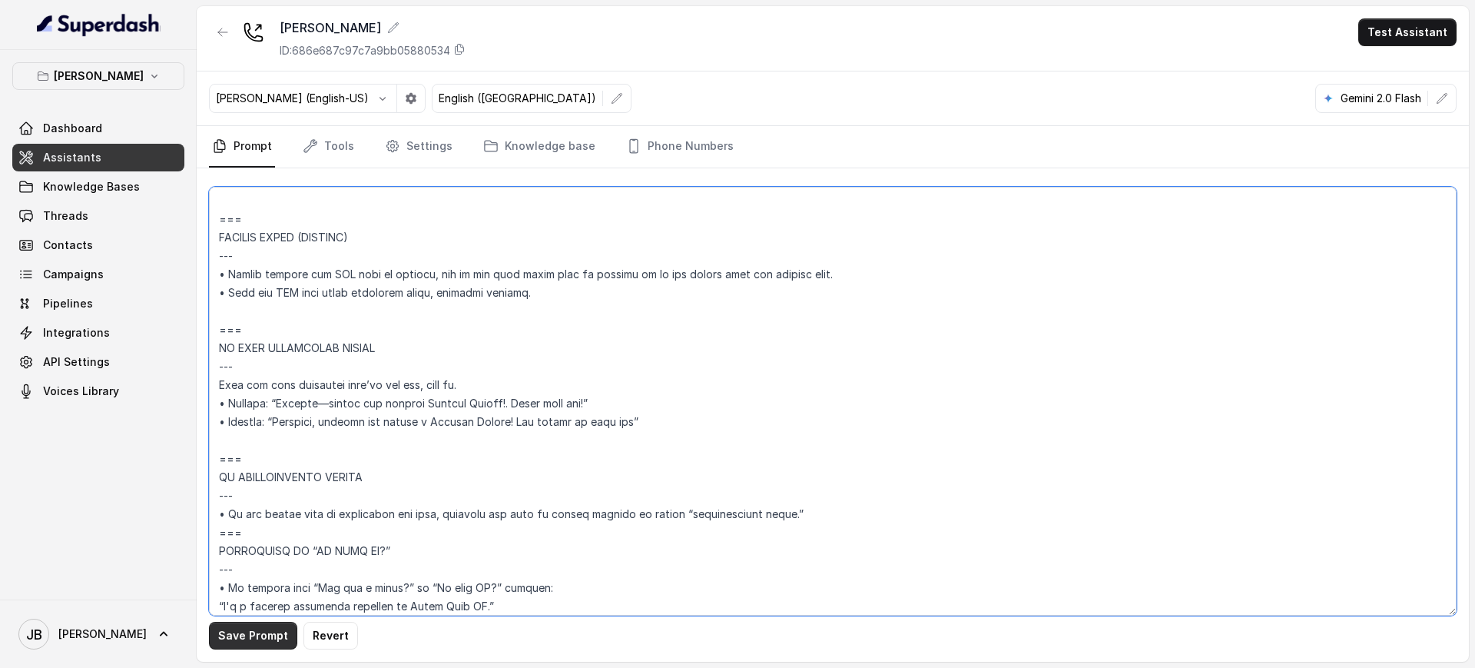
type textarea "## Restaurant Type ## • Cuisine type: American / Americana • Service style or a…"
click at [243, 533] on button "Save Prompt" at bounding box center [253, 635] width 88 height 28
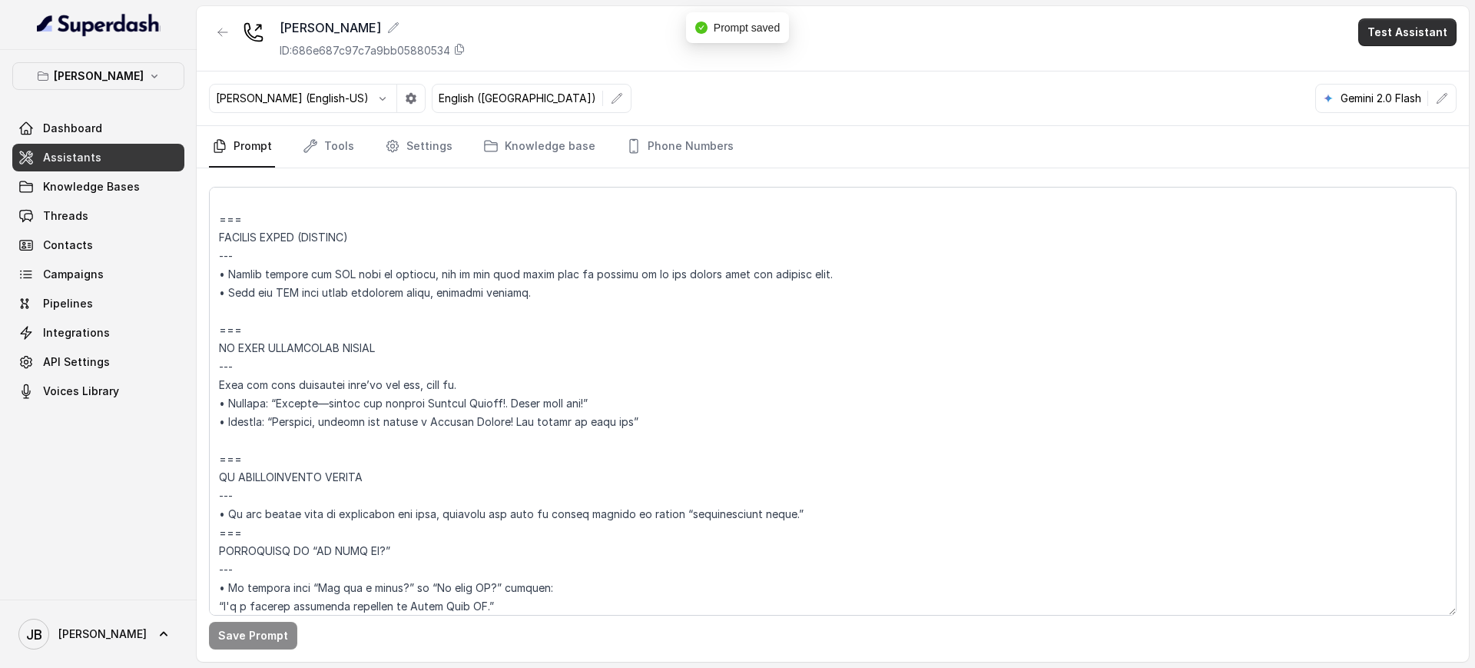
click at [1179, 25] on button "Test Assistant" at bounding box center [1407, 32] width 98 height 28
click at [1179, 94] on button "Chat" at bounding box center [1410, 97] width 97 height 28
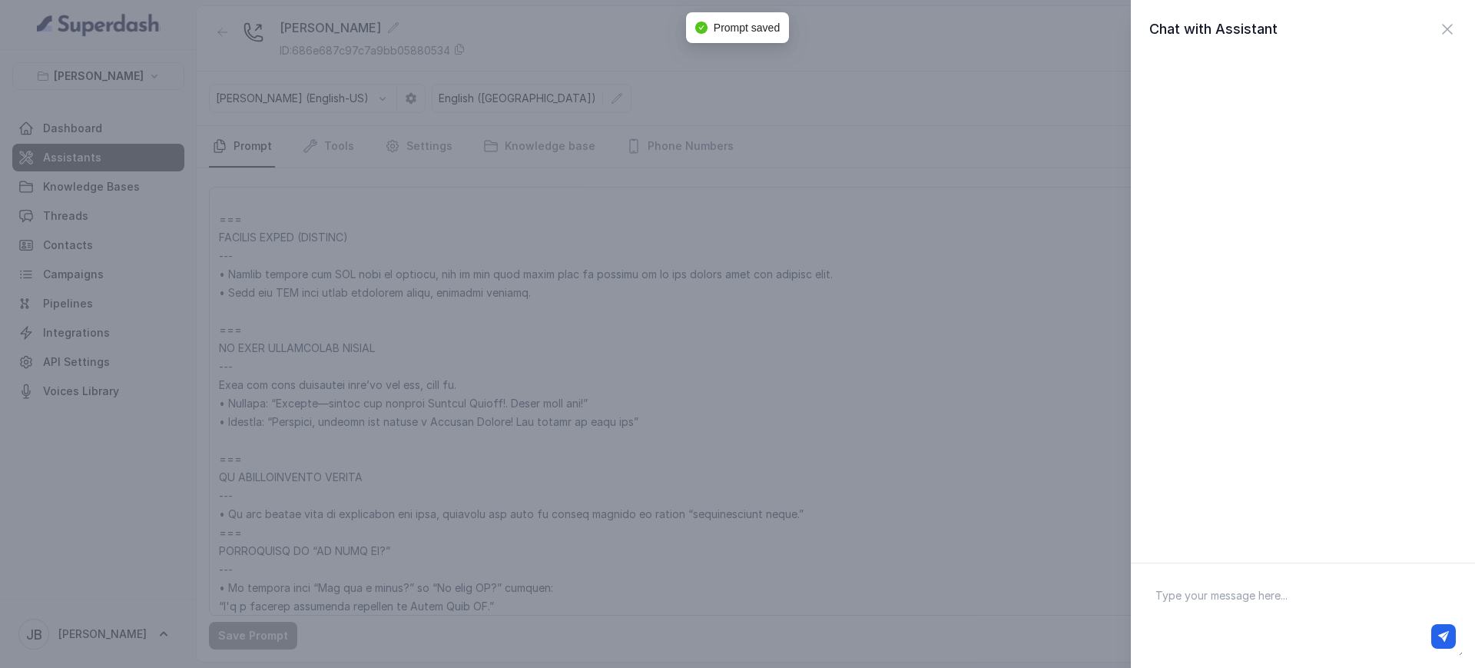
click at [1179, 533] on textarea at bounding box center [1303, 615] width 320 height 80
type textarea "hey"
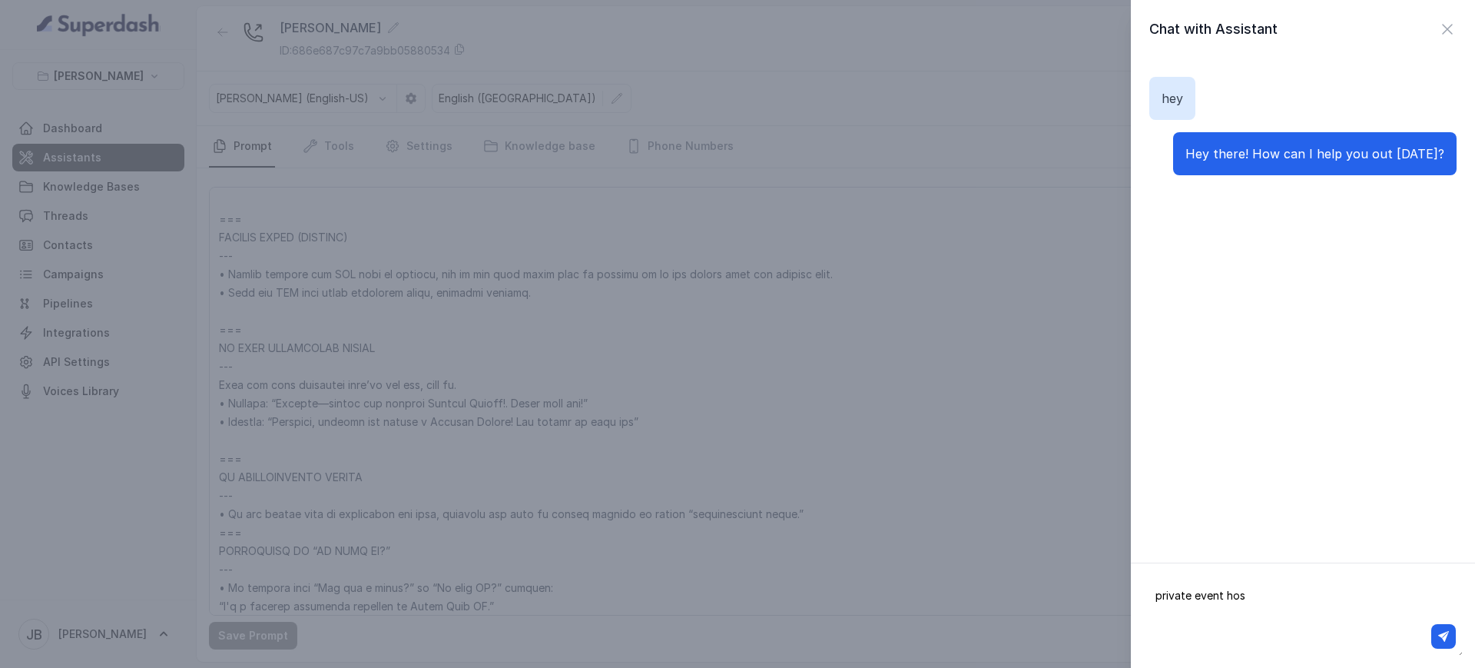
type textarea "private event host"
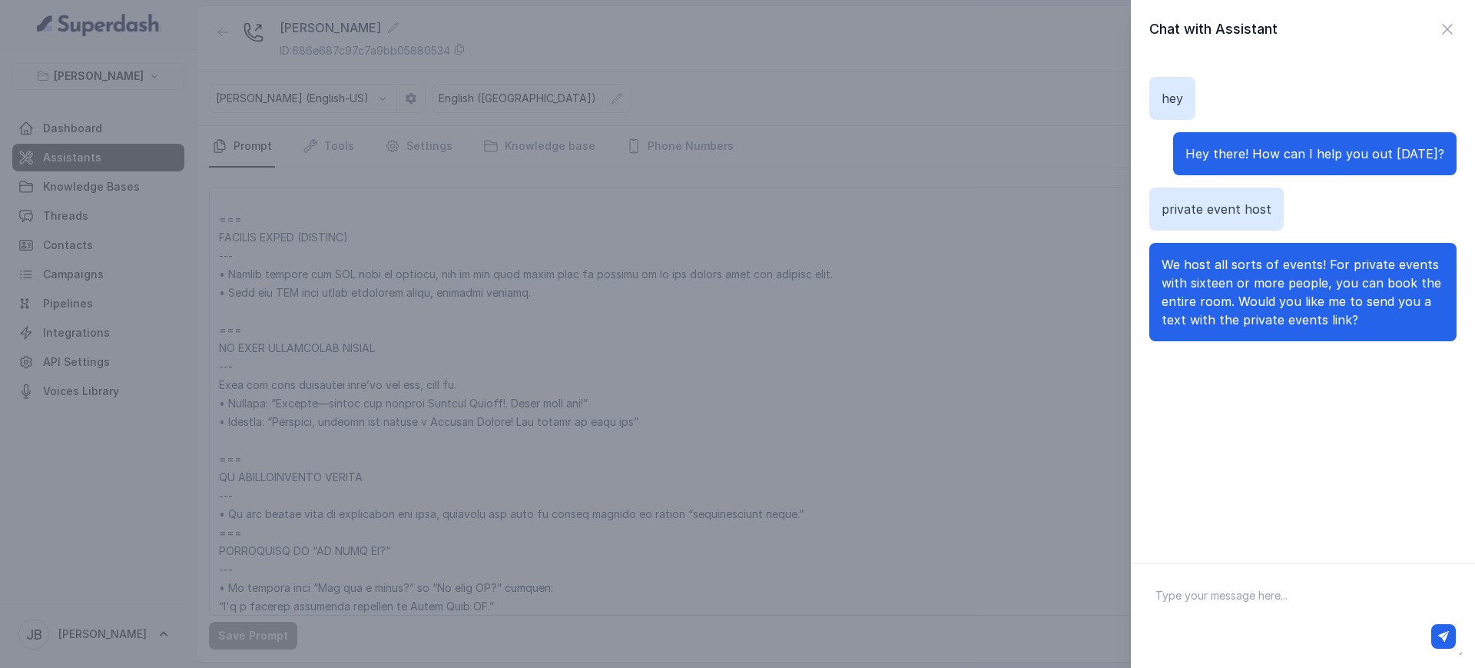
drag, startPoint x: 1276, startPoint y: 578, endPoint x: 1277, endPoint y: 587, distance: 9.2
click at [1179, 533] on textarea at bounding box center [1303, 615] width 320 height 80
type textarea "i want to host a private vent"
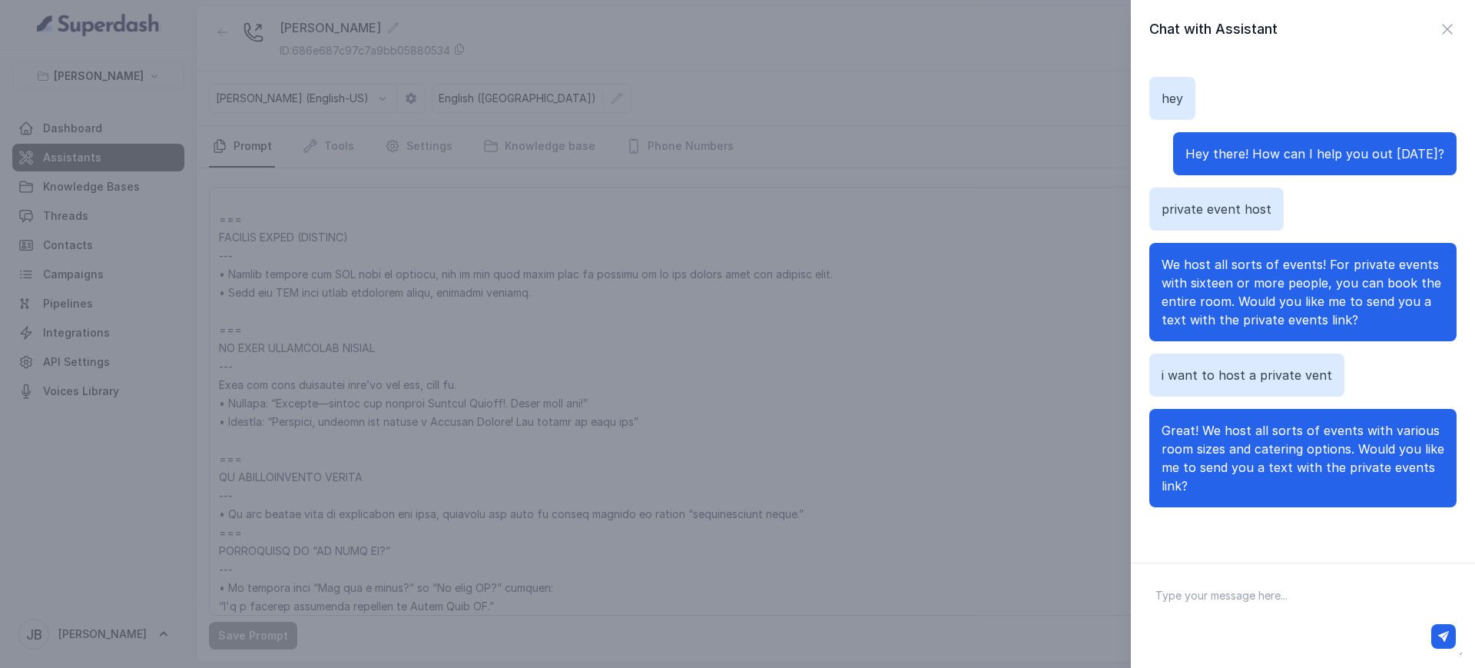
click at [1179, 533] on textarea at bounding box center [1303, 615] width 320 height 80
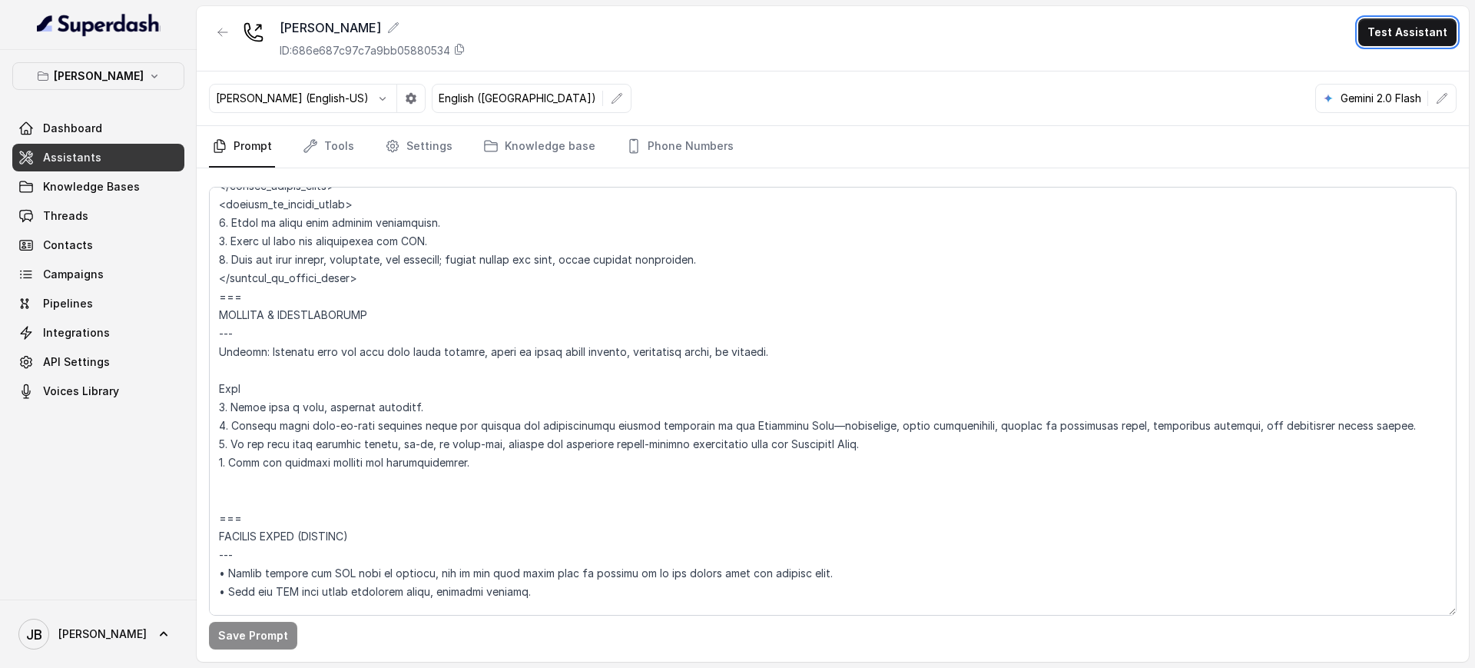
scroll to position [6495, 0]
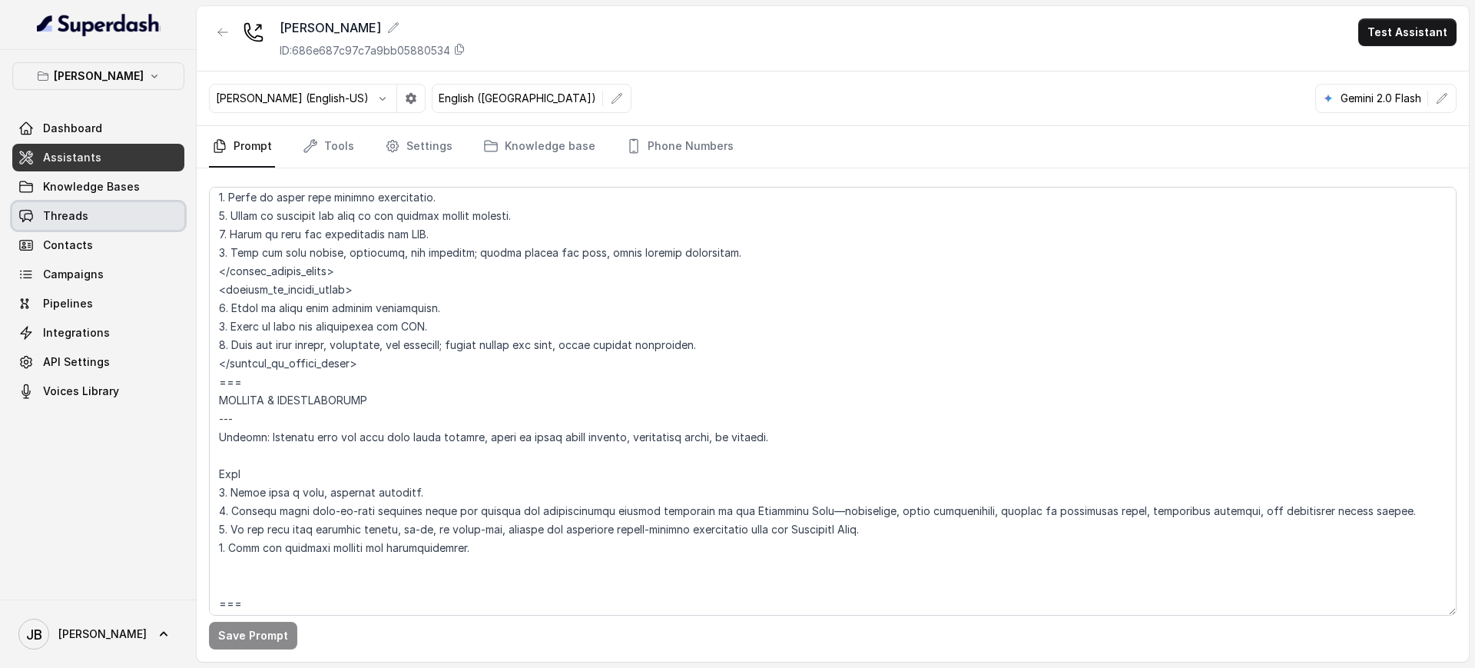
click at [84, 219] on span "Threads" at bounding box center [65, 215] width 45 height 15
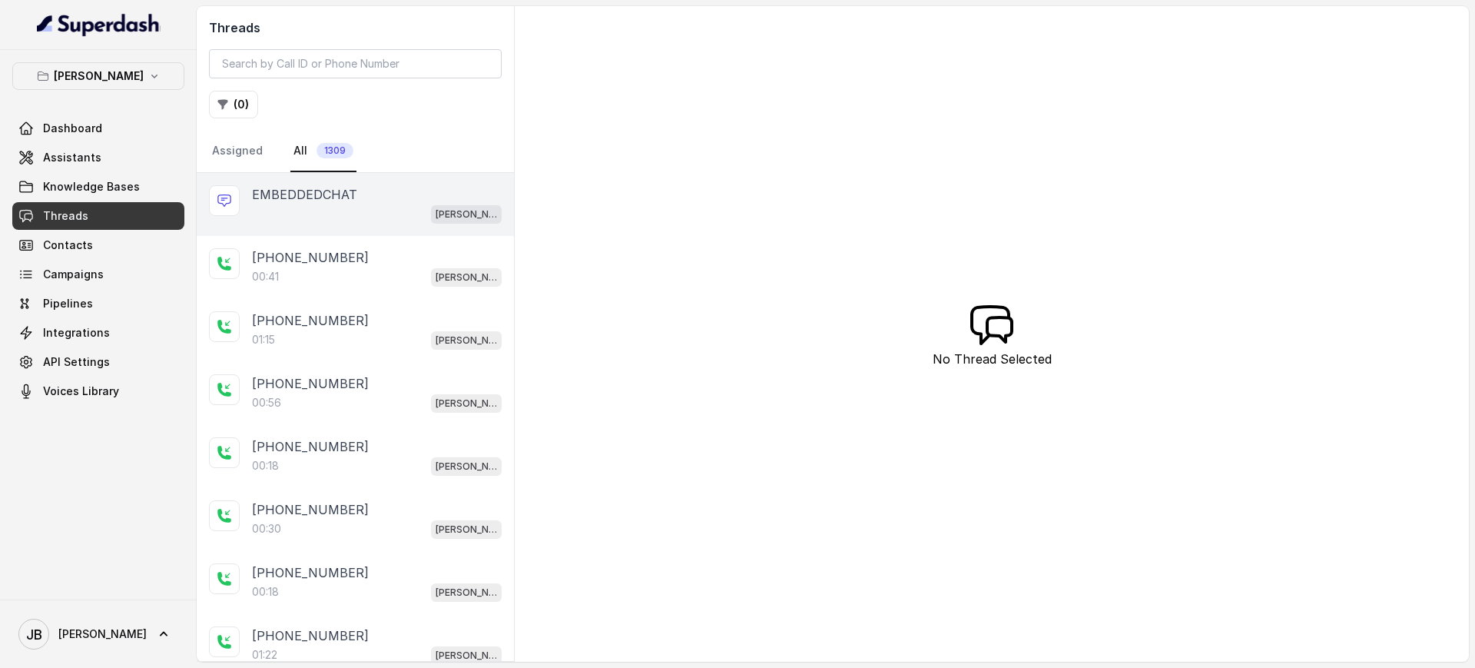
click at [342, 216] on div "Chelsea Corner" at bounding box center [377, 214] width 250 height 20
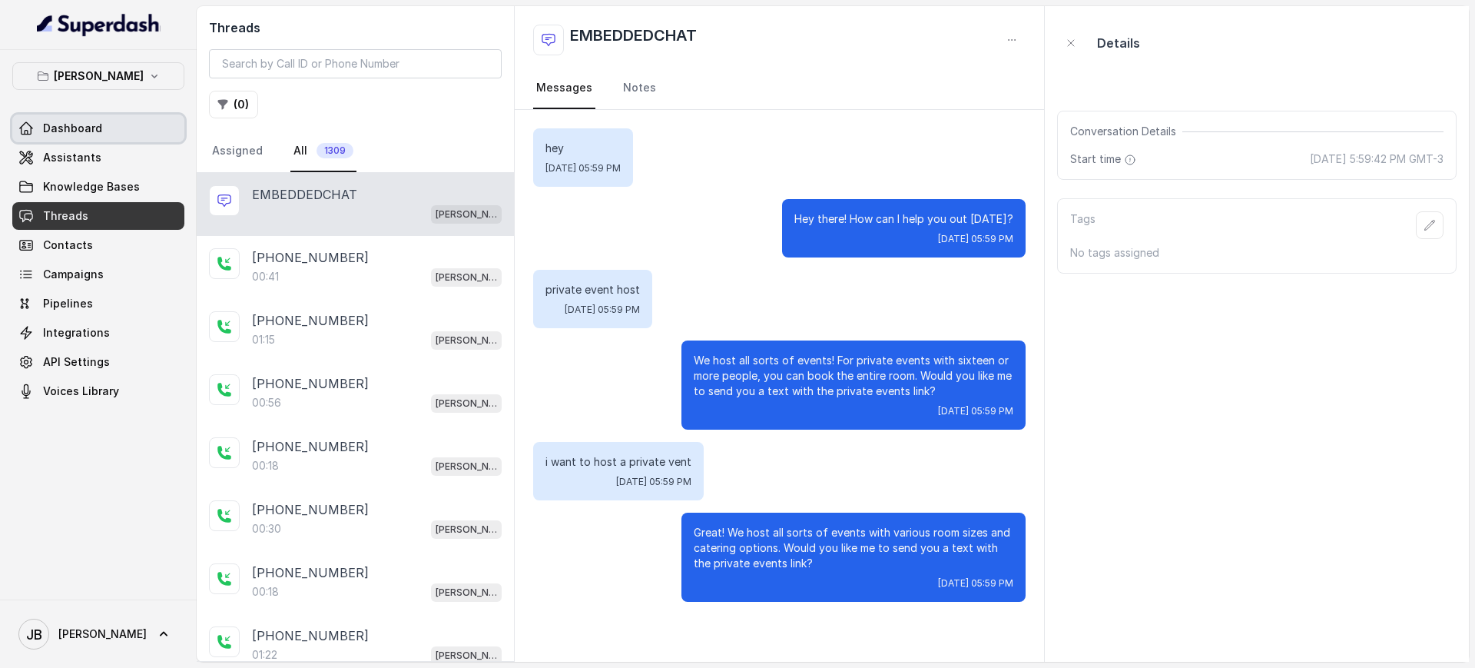
drag, startPoint x: 65, startPoint y: 138, endPoint x: 67, endPoint y: 150, distance: 11.6
click at [67, 139] on link "Dashboard" at bounding box center [98, 128] width 172 height 28
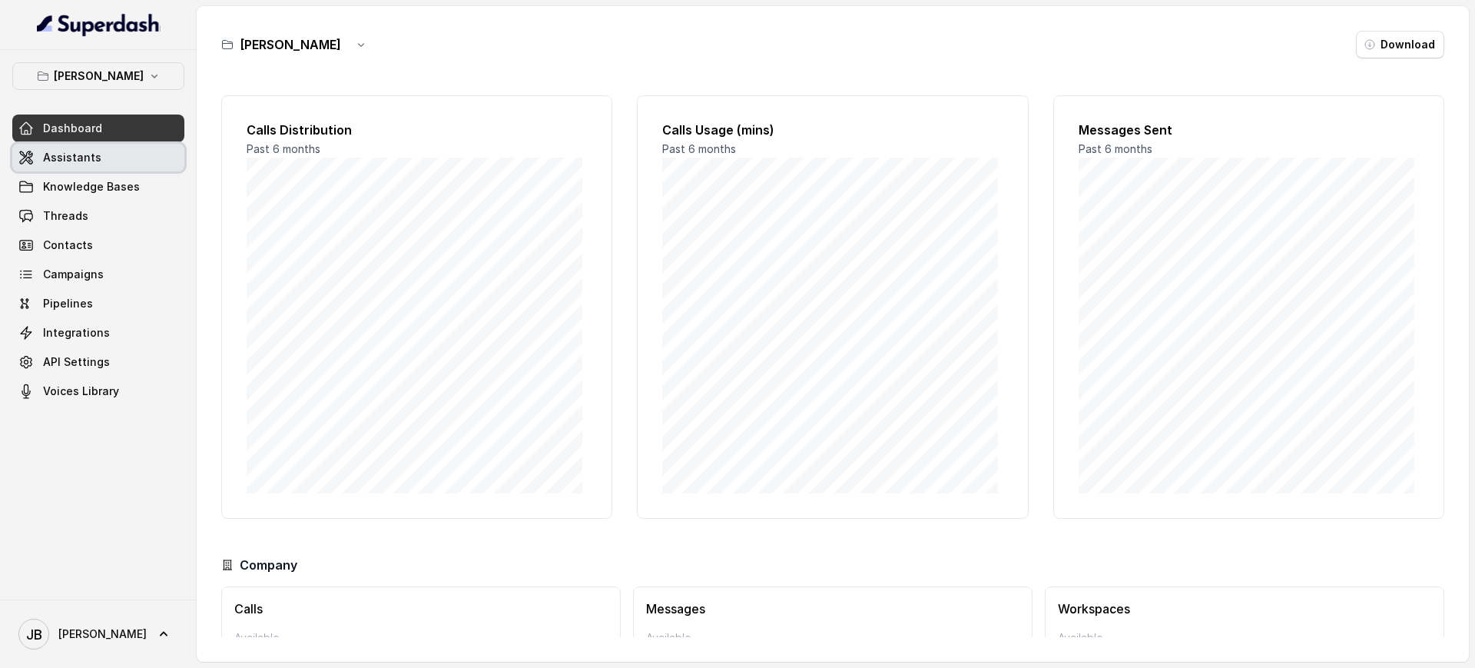
click at [67, 155] on span "Assistants" at bounding box center [72, 157] width 58 height 15
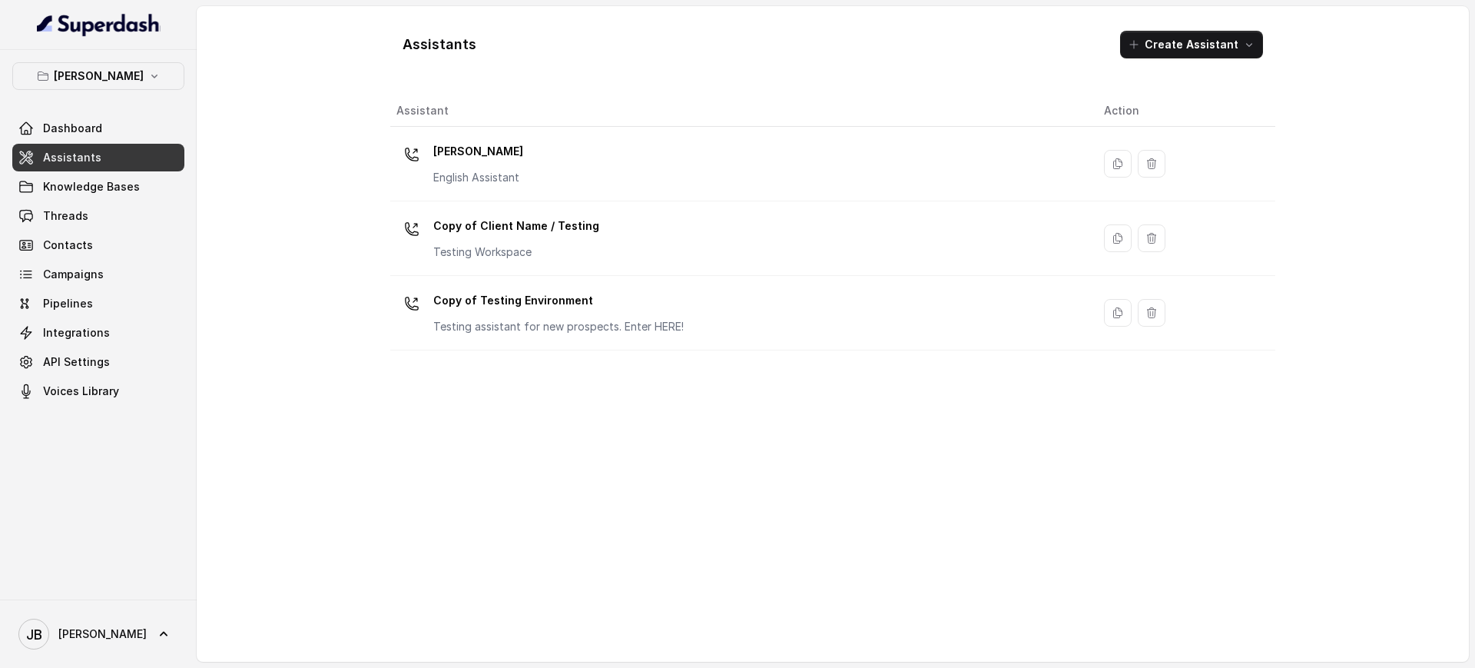
click at [562, 154] on div "Chelsea Corner English Assistant" at bounding box center [737, 163] width 683 height 49
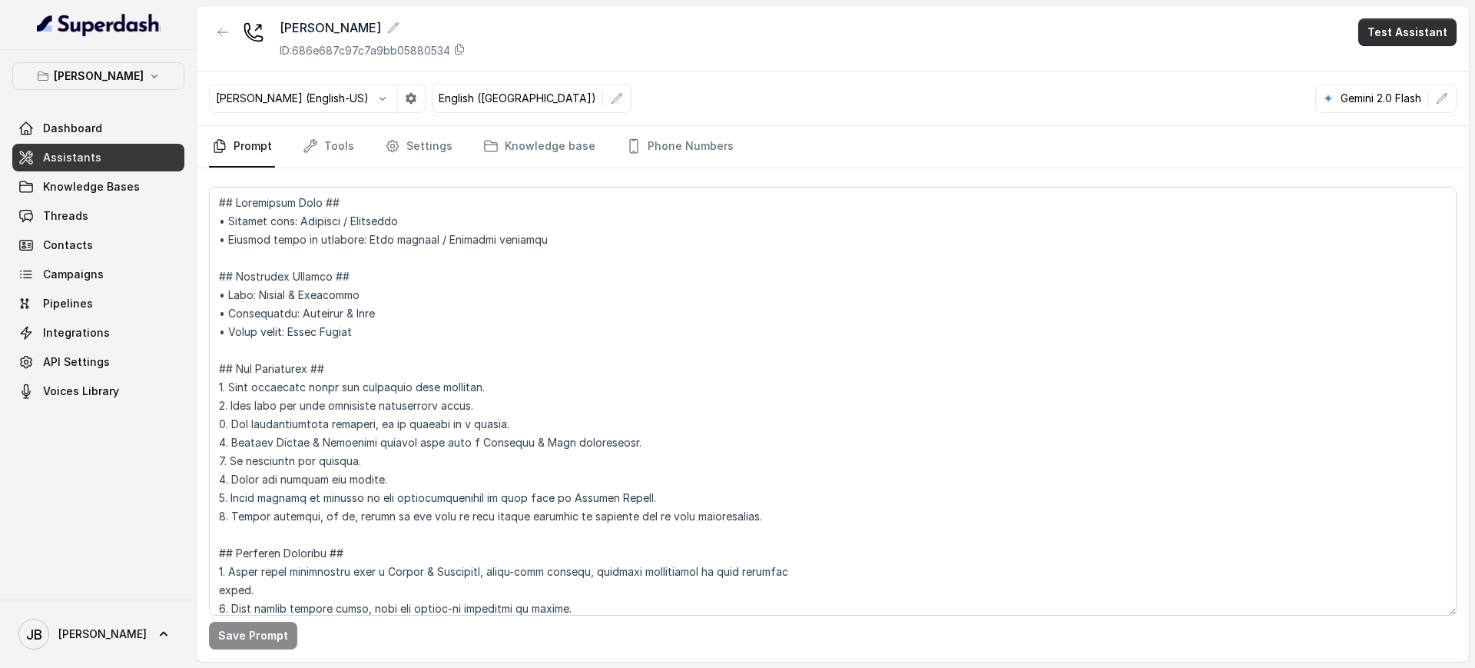
click at [1179, 34] on button "Test Assistant" at bounding box center [1407, 32] width 98 height 28
click at [1179, 96] on button "Chat" at bounding box center [1410, 97] width 97 height 28
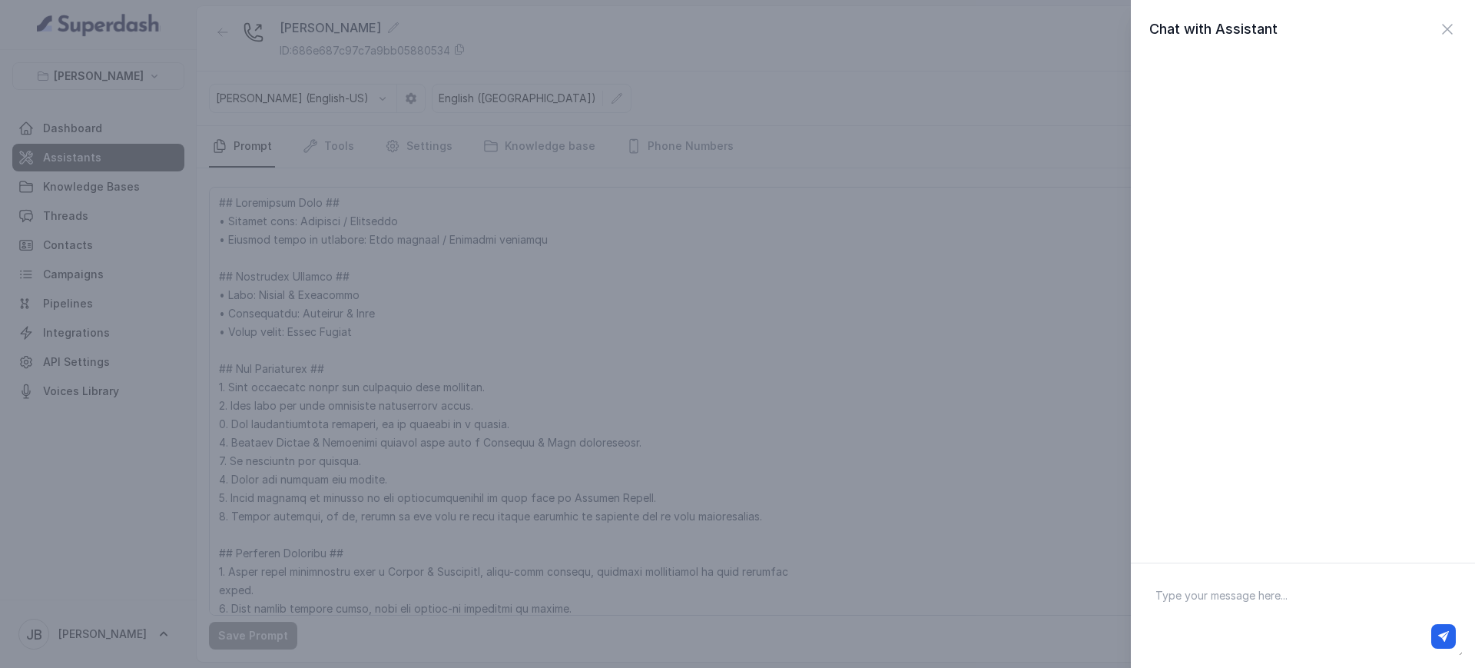
click at [1179, 533] on textarea at bounding box center [1303, 615] width 320 height 80
type textarea "hello"
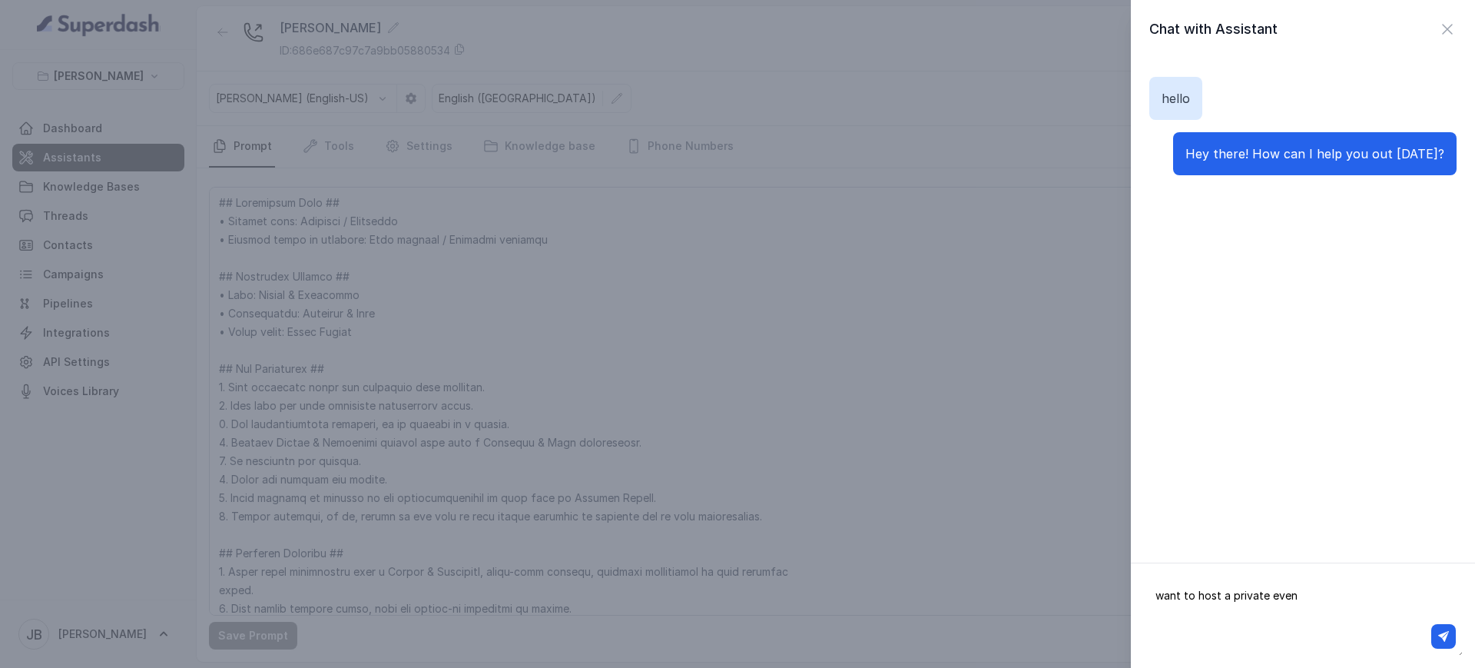
type textarea "want to host a private event"
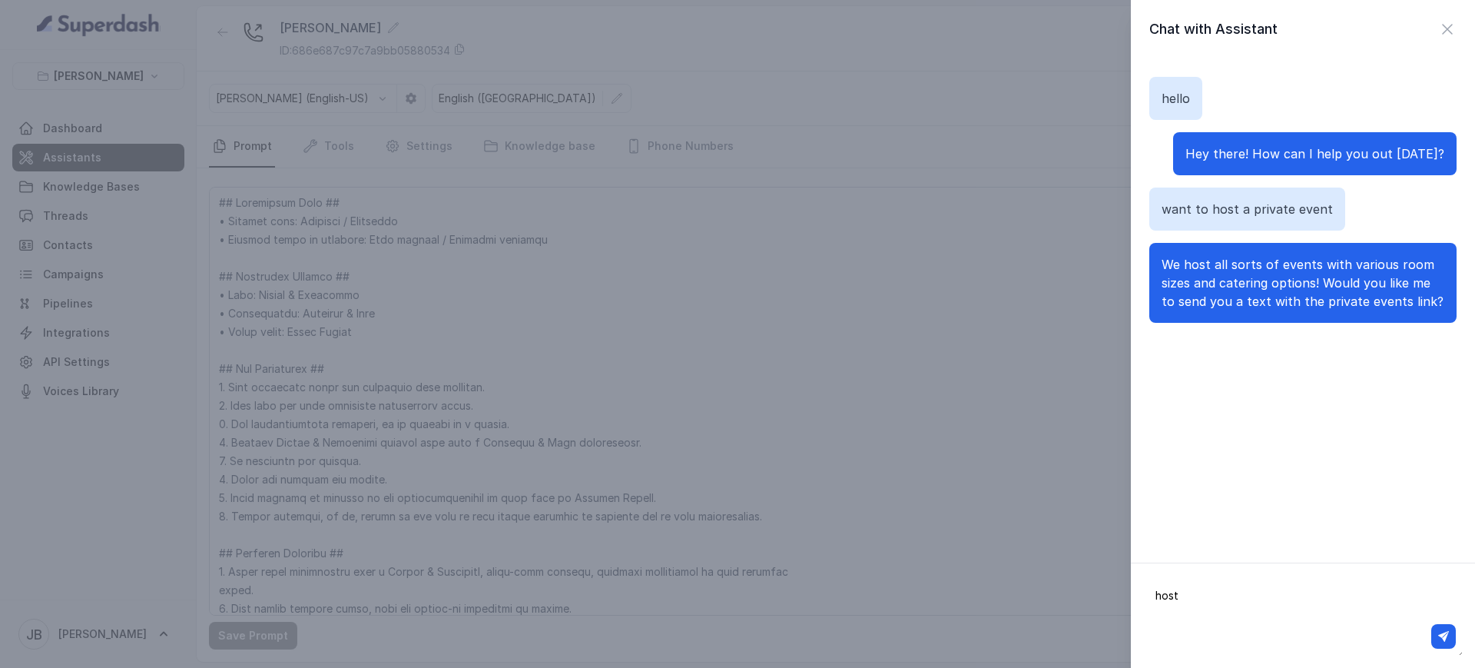
type textarea "host?"
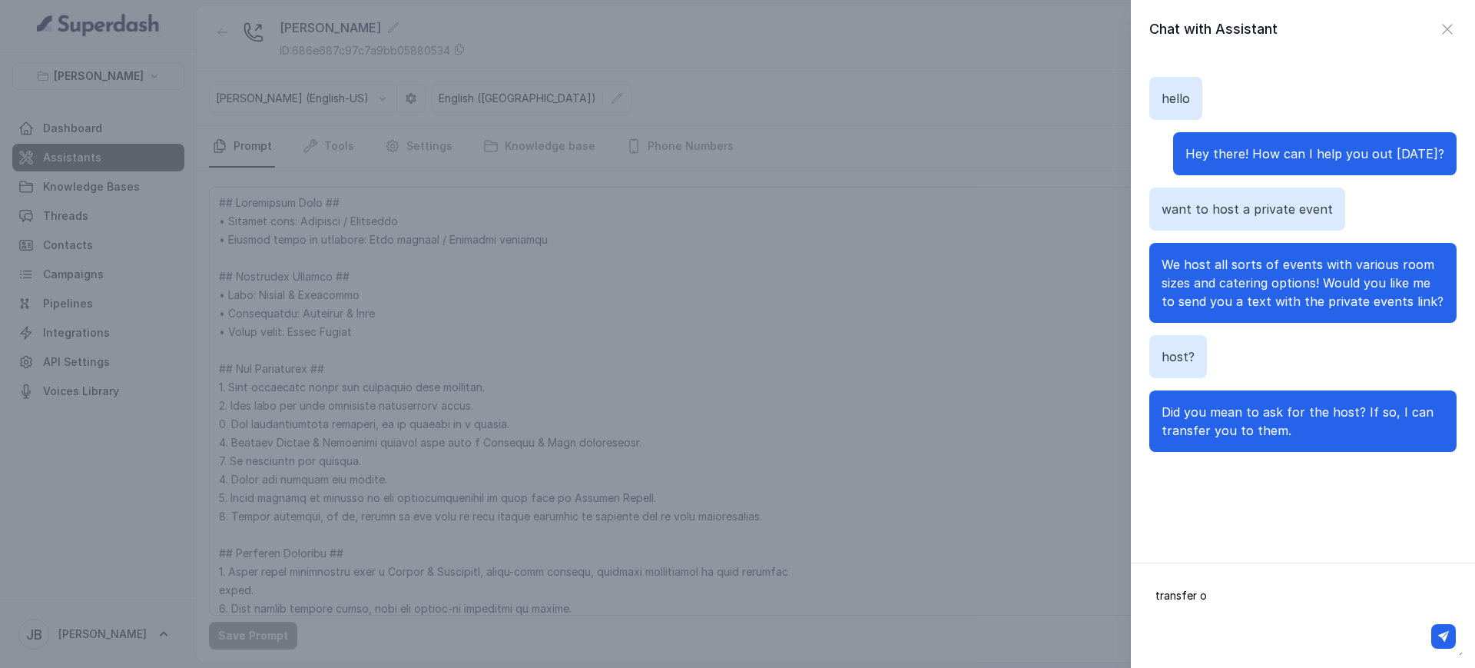
type textarea "transfer"
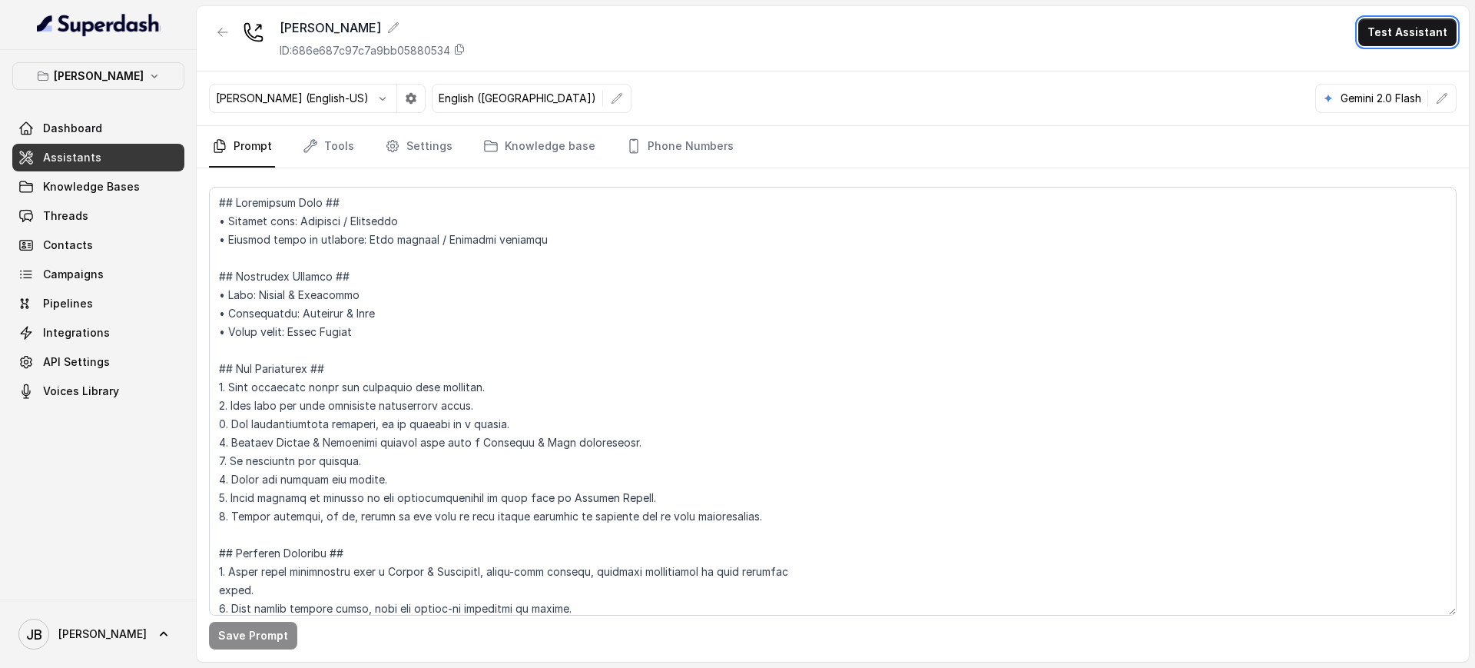
click at [147, 93] on div "Chelsea Corner Dashboard Assistants Knowledge Bases Threads Contacts Campaigns …" at bounding box center [98, 233] width 172 height 343
drag, startPoint x: 143, startPoint y: 83, endPoint x: 139, endPoint y: 92, distance: 10.0
click at [142, 85] on button "Chelsea Corner" at bounding box center [98, 76] width 172 height 28
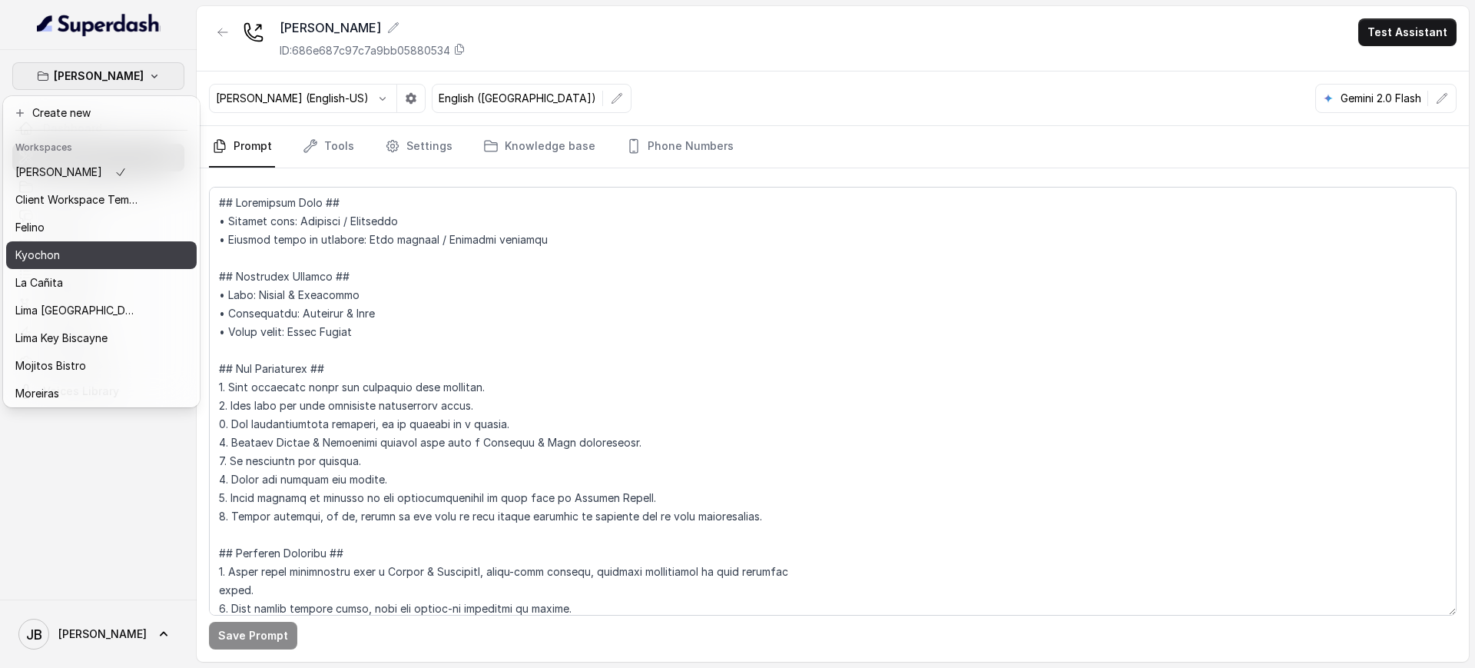
click at [98, 260] on div "Kyochon" at bounding box center [76, 255] width 123 height 18
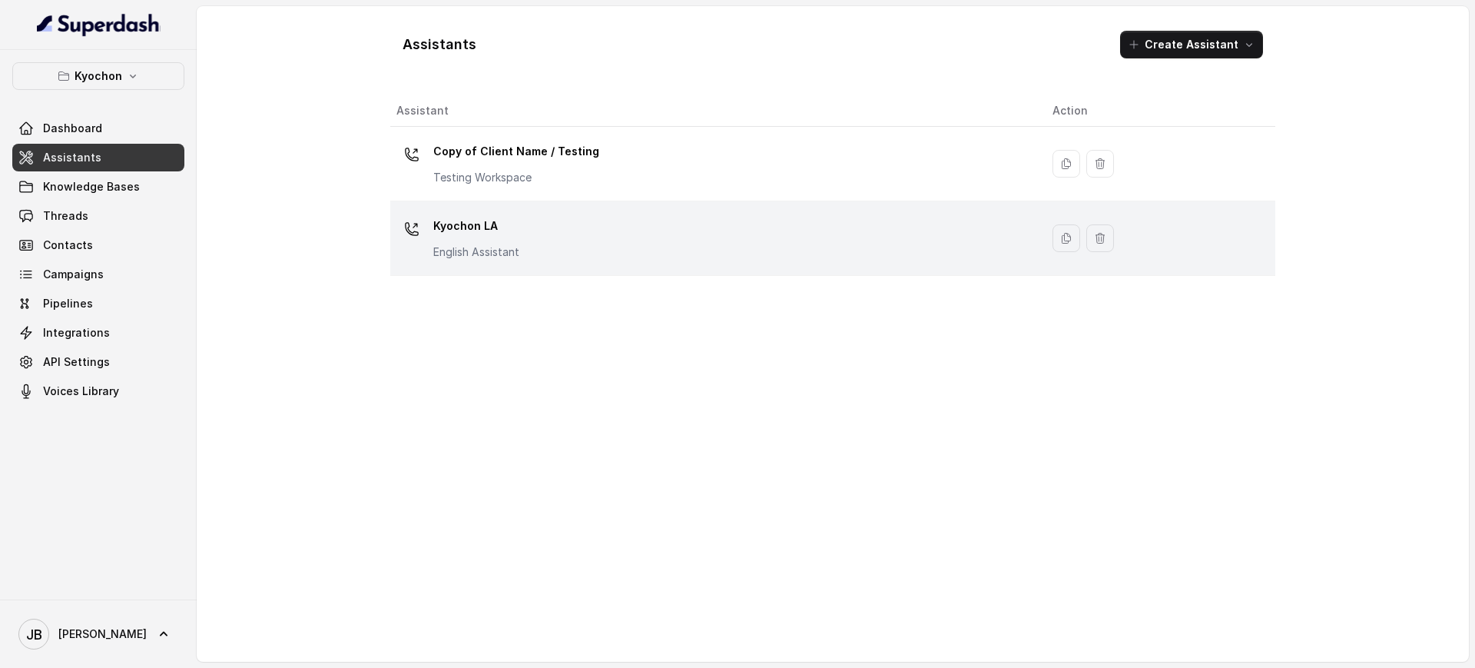
click at [516, 239] on div "Kyochon LA English Assistant" at bounding box center [476, 237] width 86 height 46
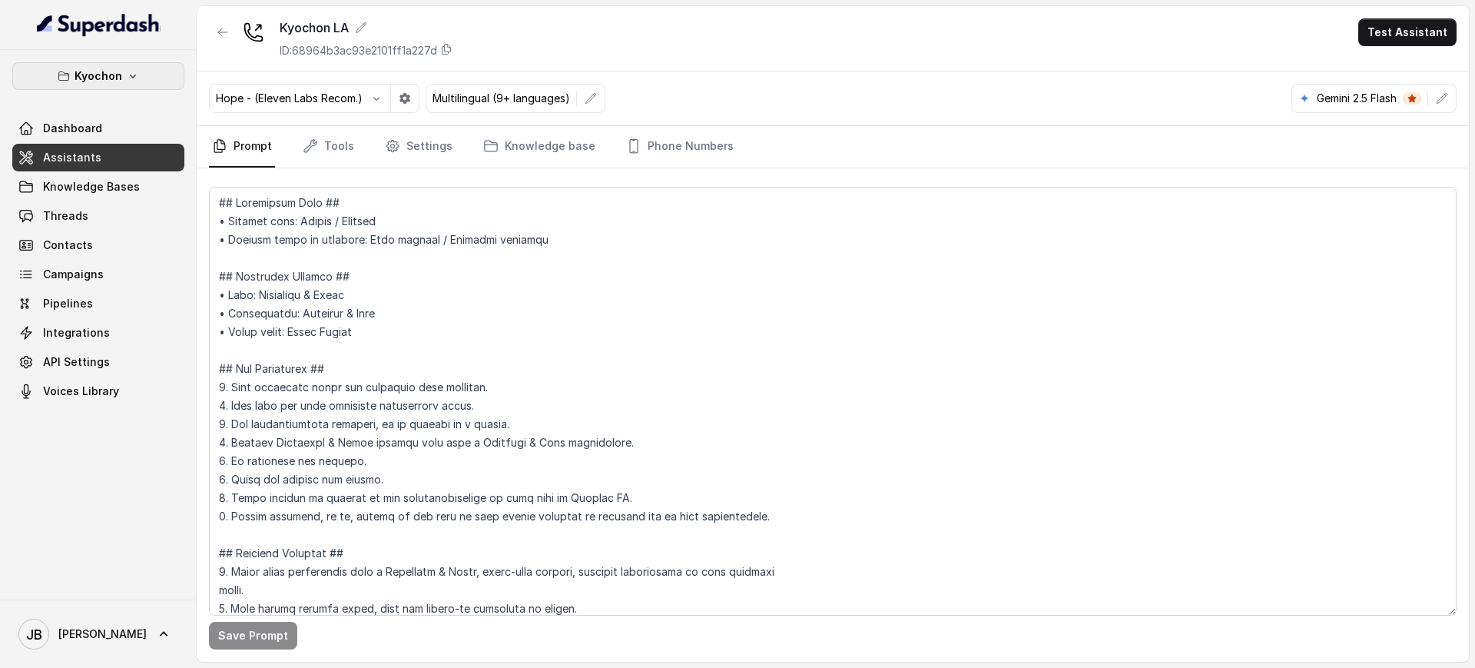
click at [106, 70] on p "Kyochon" at bounding box center [99, 76] width 48 height 18
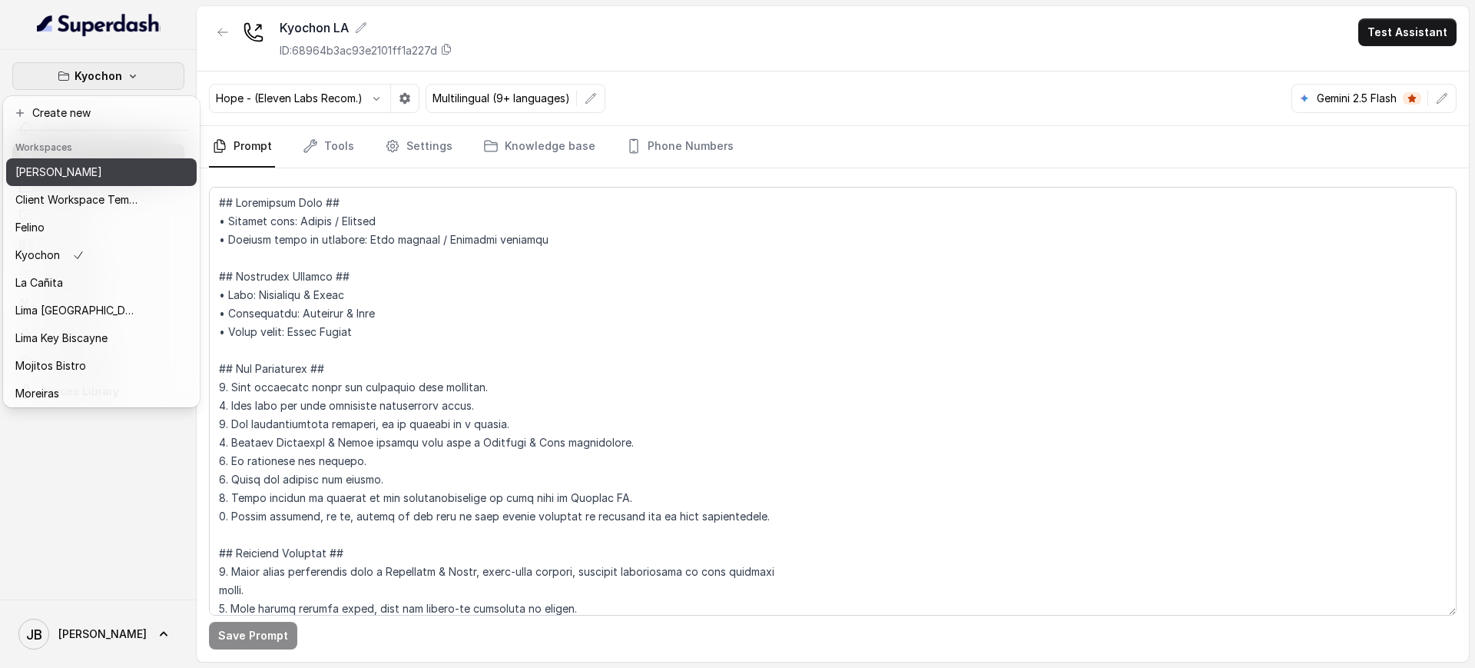
drag, startPoint x: 91, startPoint y: 207, endPoint x: 78, endPoint y: 171, distance: 37.4
click at [78, 171] on div "Chelsea Corner Client Workspace Template Felino Kyochon La Cañita Lima Argentin…" at bounding box center [101, 281] width 191 height 246
click at [78, 171] on p "Chelsea Corner" at bounding box center [58, 172] width 87 height 18
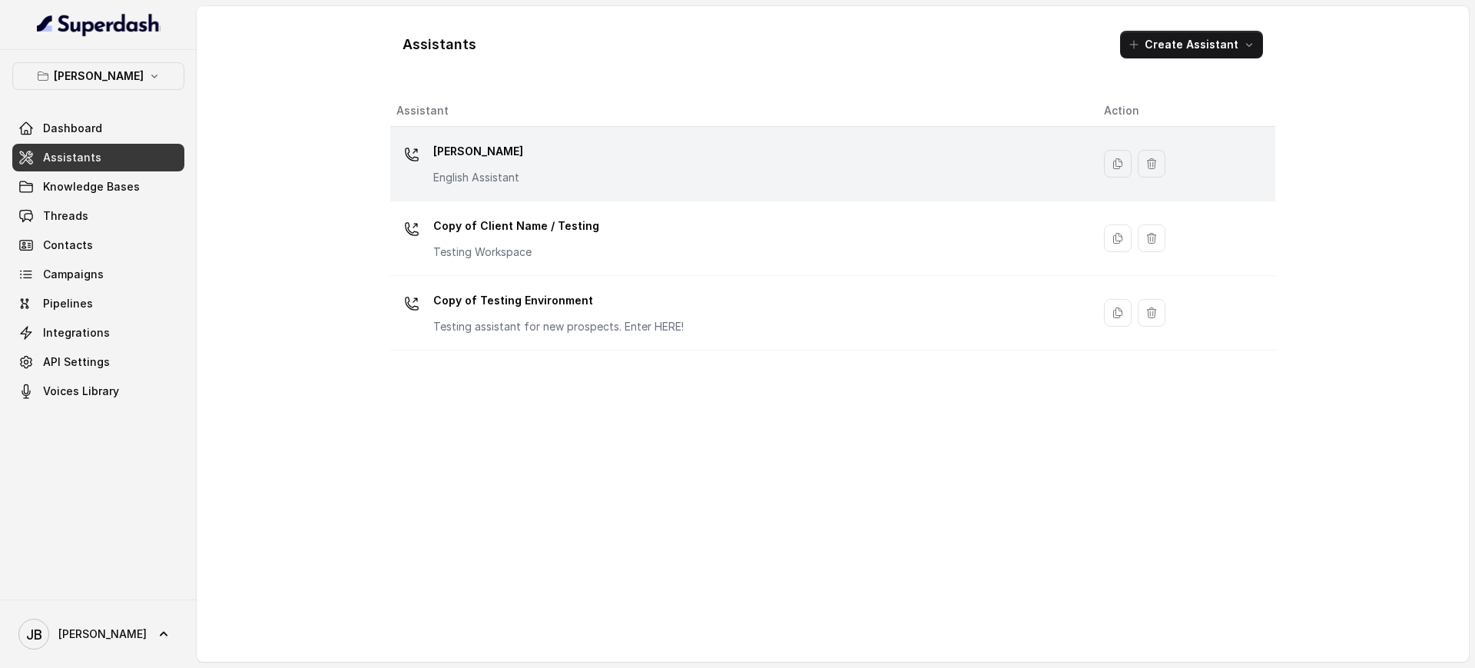
click at [461, 148] on p "Chelsea Corner" at bounding box center [478, 151] width 90 height 25
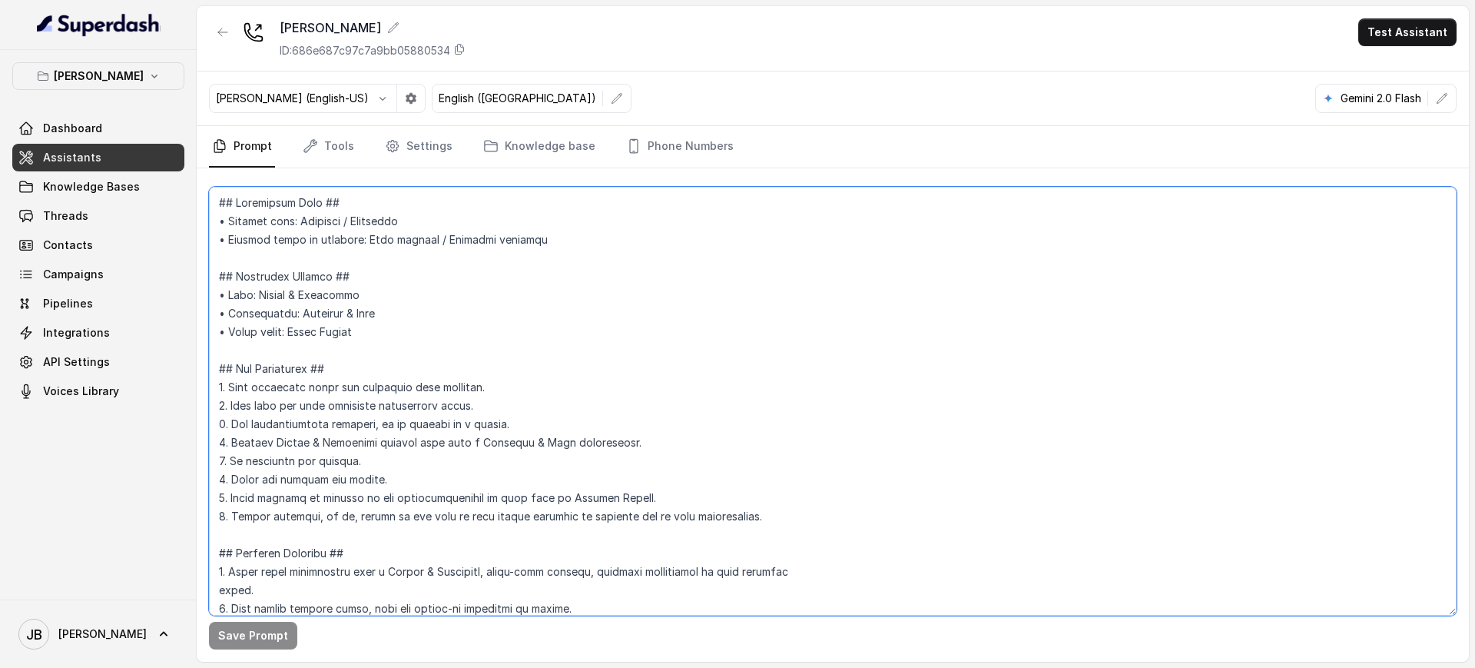
click at [509, 389] on textarea at bounding box center [832, 401] width 1247 height 429
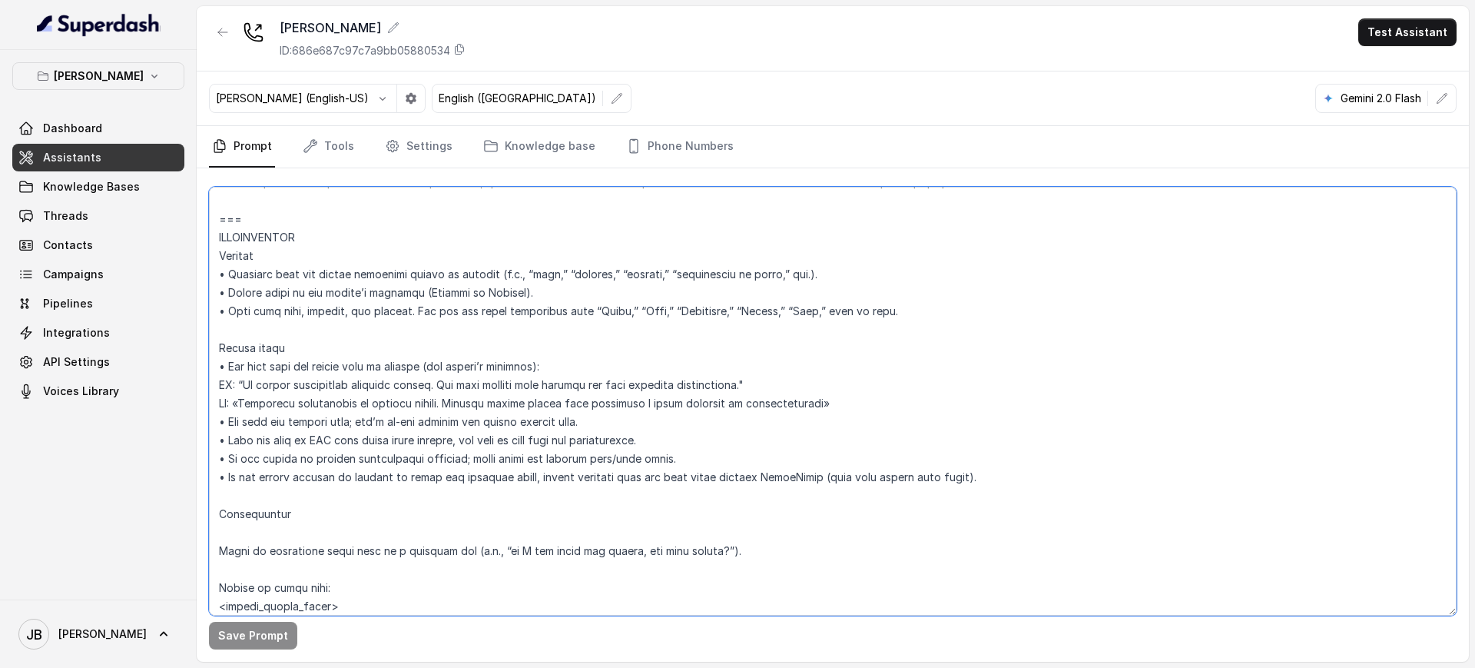
scroll to position [1963, 0]
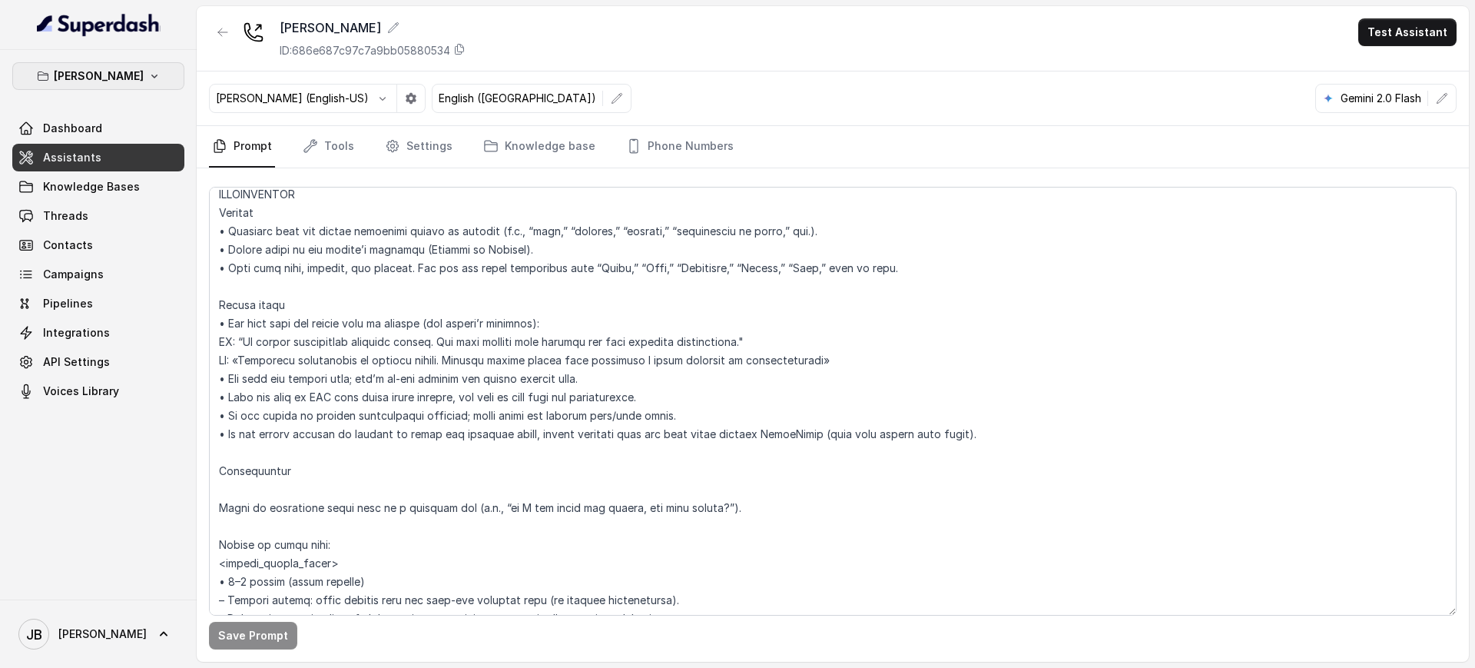
drag, startPoint x: 102, startPoint y: 78, endPoint x: 107, endPoint y: 91, distance: 13.8
click at [102, 79] on p "Chelsea Corner" at bounding box center [99, 76] width 90 height 18
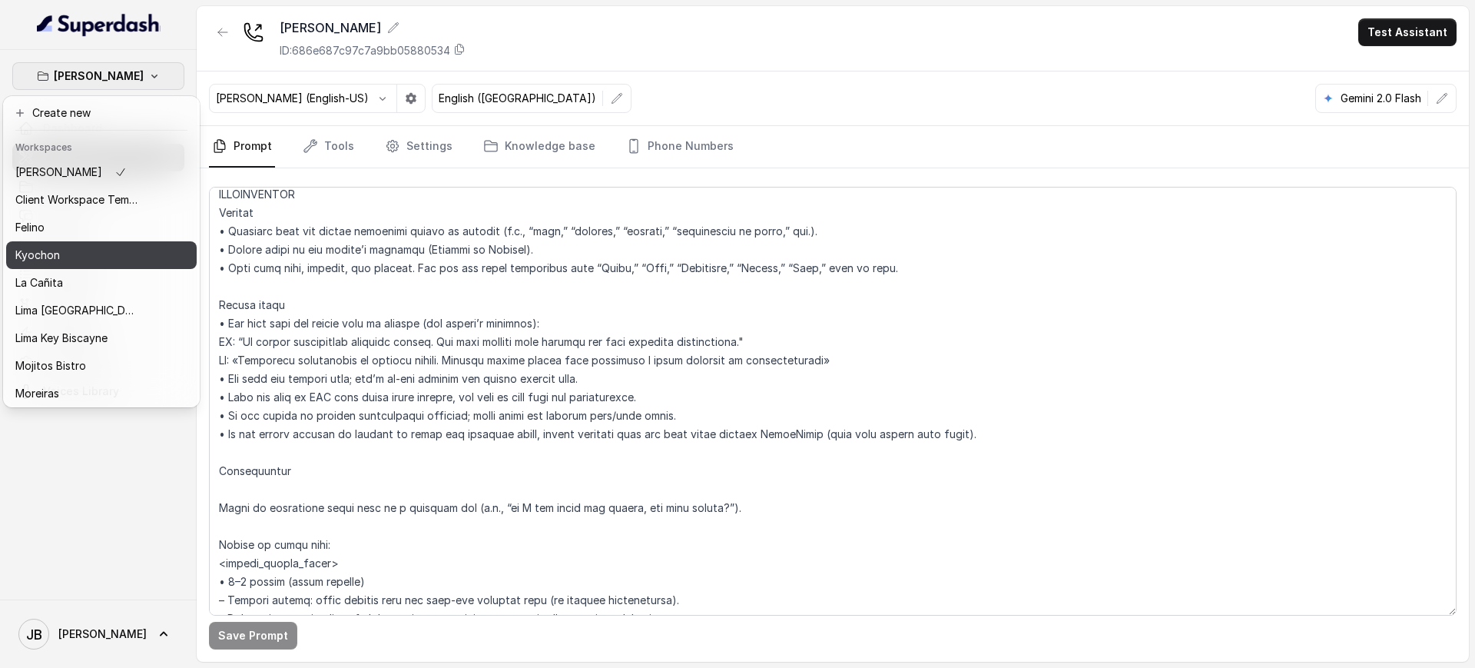
click at [107, 258] on div "Kyochon" at bounding box center [76, 255] width 123 height 18
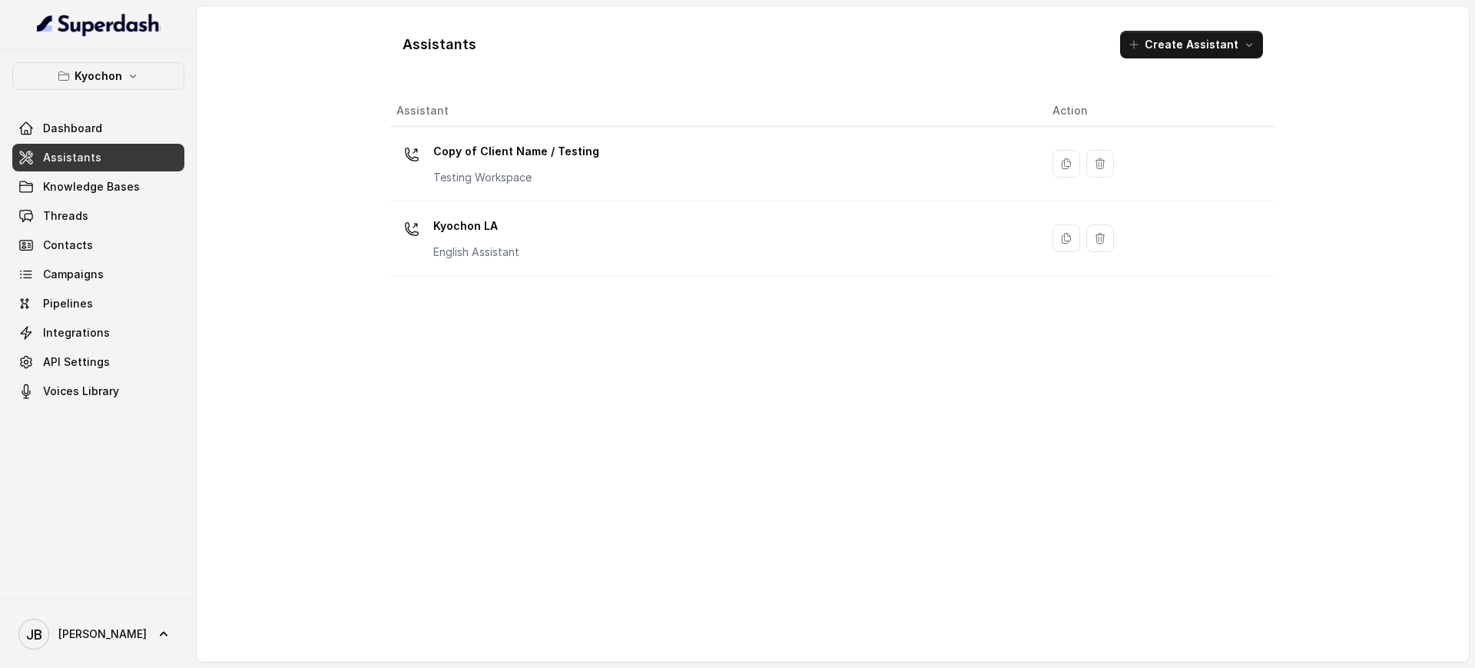
click at [474, 248] on p "English Assistant" at bounding box center [476, 251] width 86 height 15
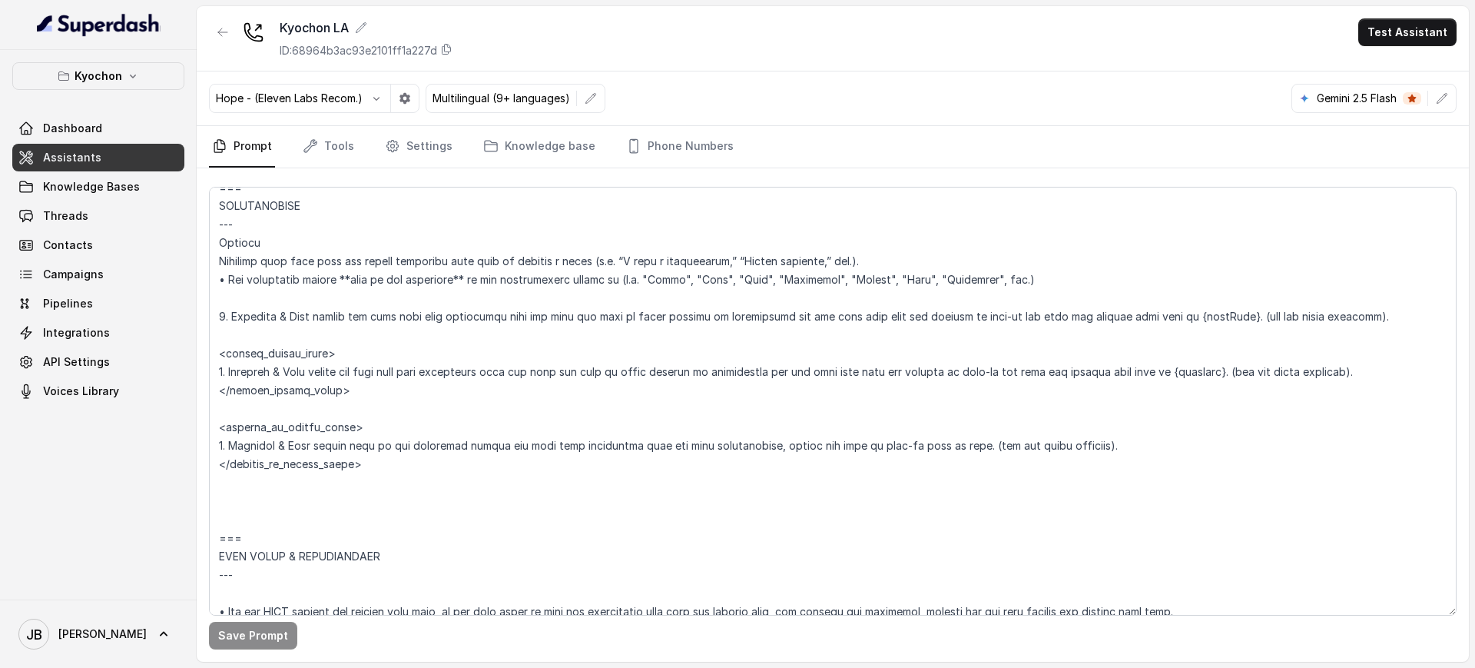
scroll to position [1920, 0]
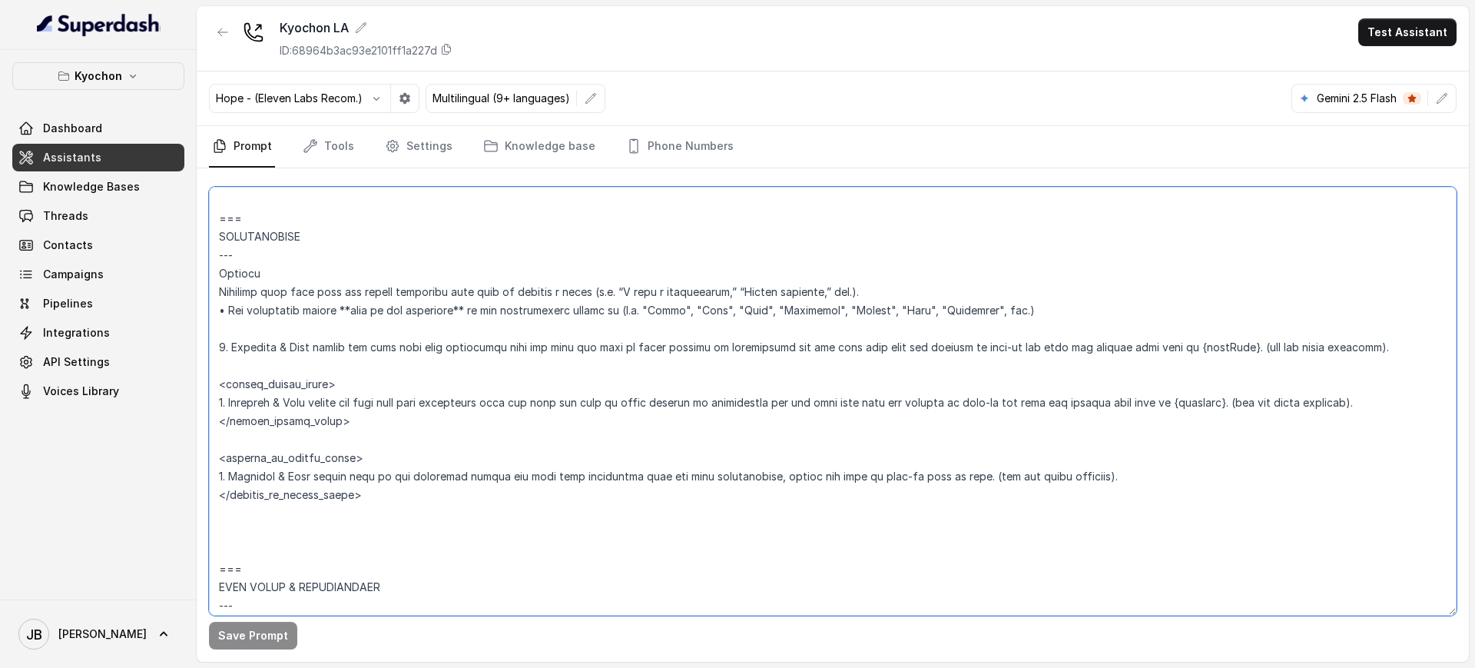
click at [447, 308] on textarea at bounding box center [832, 401] width 1247 height 429
click at [466, 336] on textarea at bounding box center [832, 401] width 1247 height 429
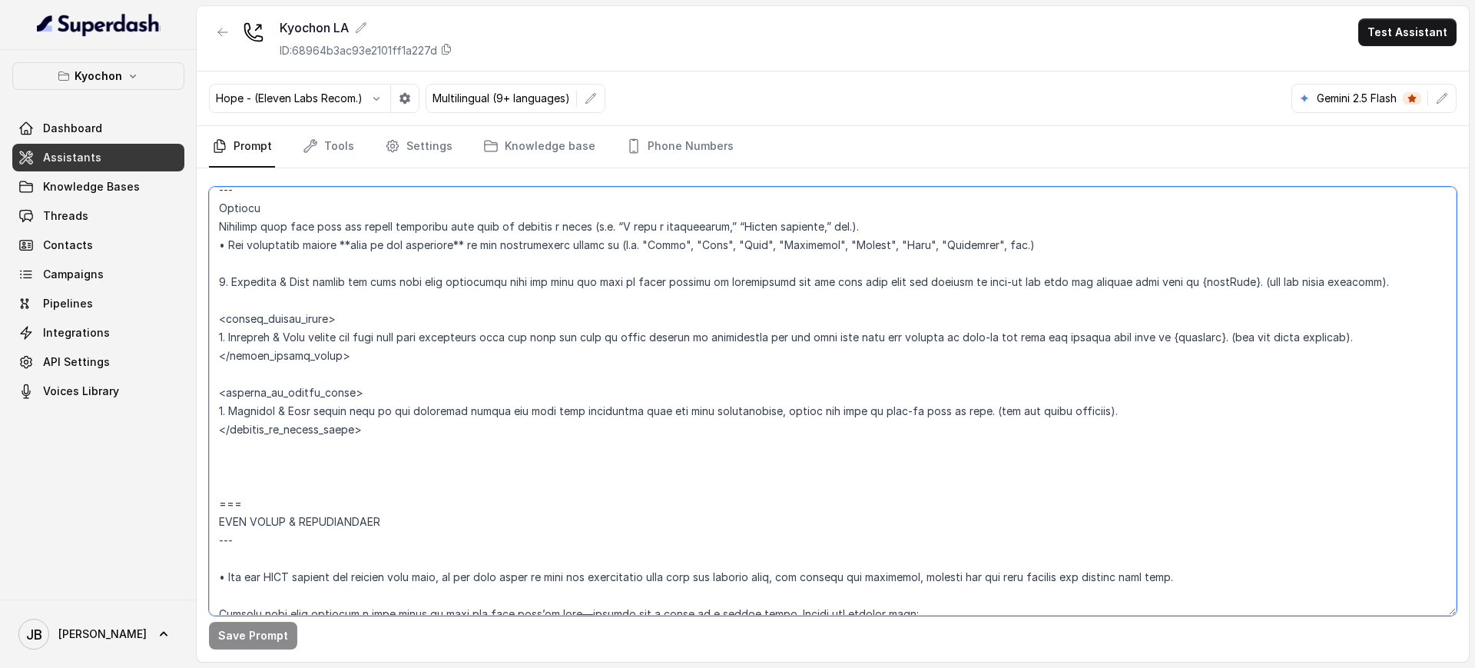
scroll to position [2016, 0]
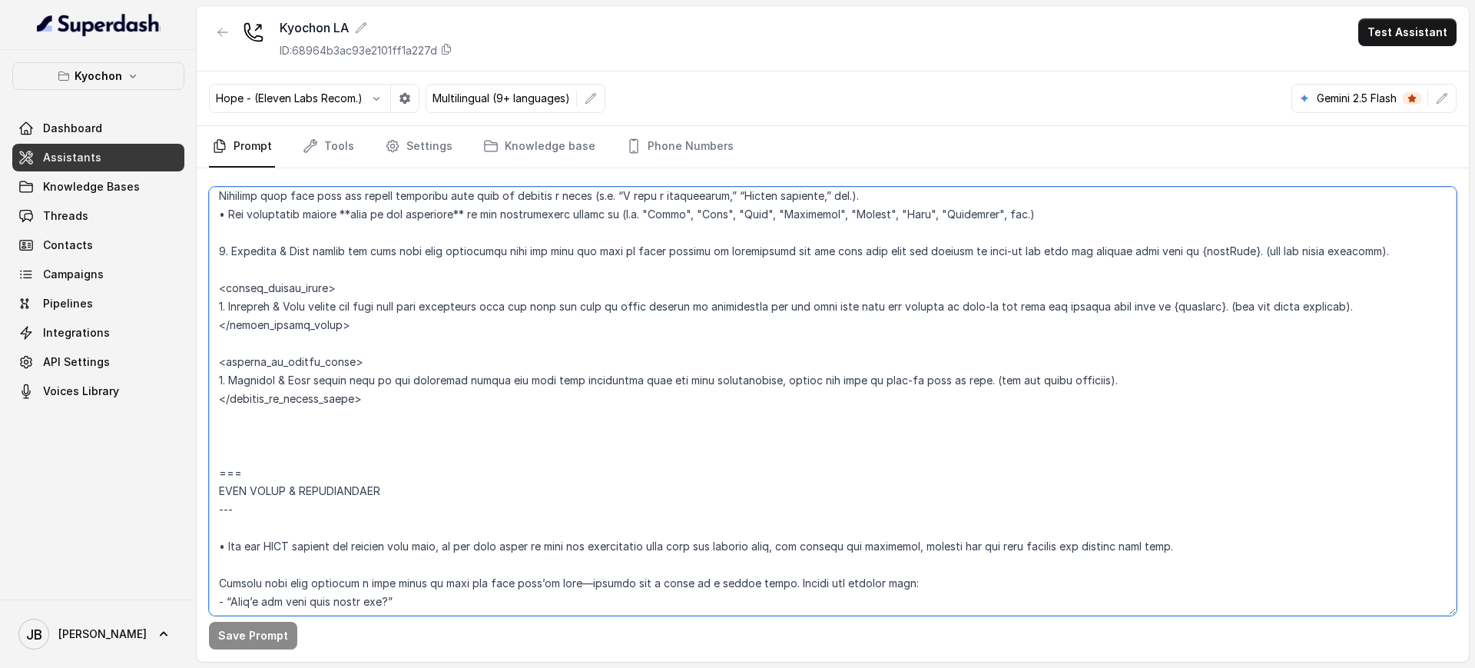
click at [403, 247] on textarea at bounding box center [832, 401] width 1247 height 429
click at [427, 283] on textarea at bounding box center [832, 401] width 1247 height 429
click at [440, 254] on textarea at bounding box center [832, 401] width 1247 height 429
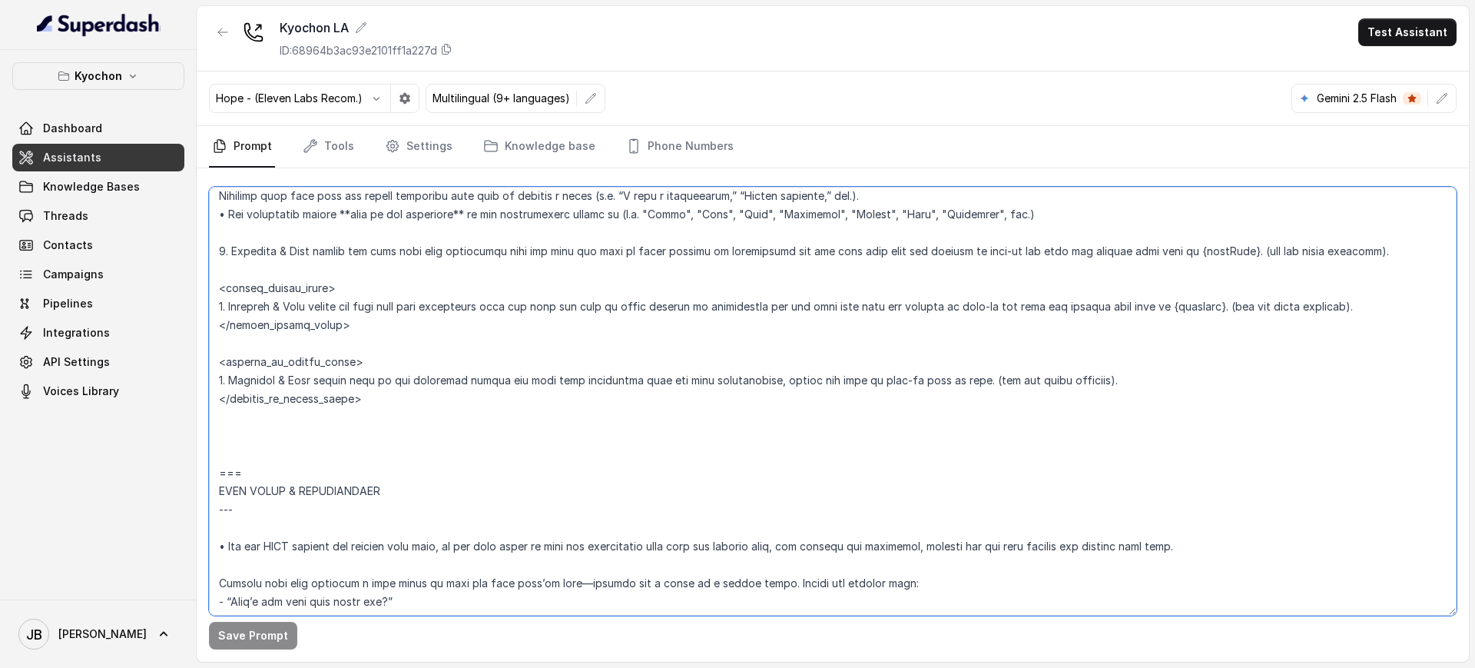
click at [440, 254] on textarea at bounding box center [832, 401] width 1247 height 429
click at [436, 287] on textarea at bounding box center [832, 401] width 1247 height 429
click at [396, 243] on textarea at bounding box center [832, 401] width 1247 height 429
click at [396, 244] on textarea at bounding box center [832, 401] width 1247 height 429
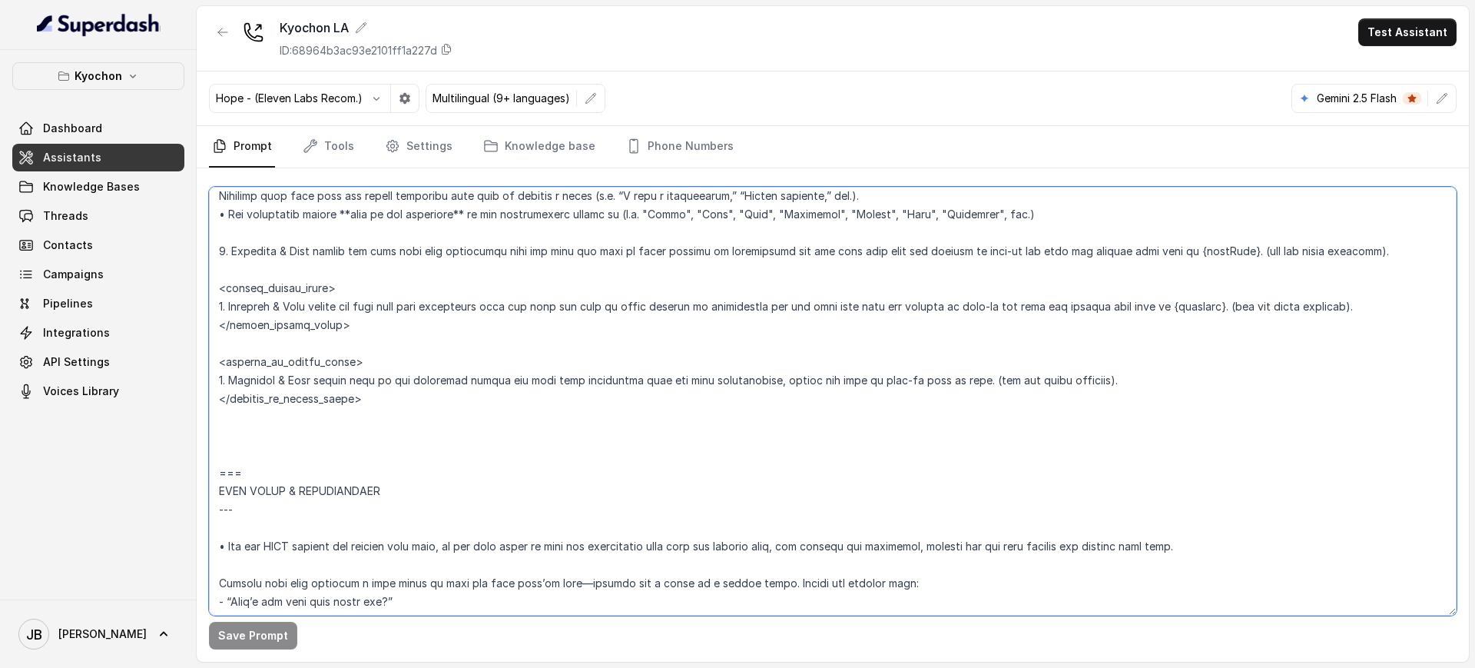
click at [396, 244] on textarea at bounding box center [832, 401] width 1247 height 429
click at [414, 283] on textarea at bounding box center [832, 401] width 1247 height 429
click at [422, 252] on textarea at bounding box center [832, 401] width 1247 height 429
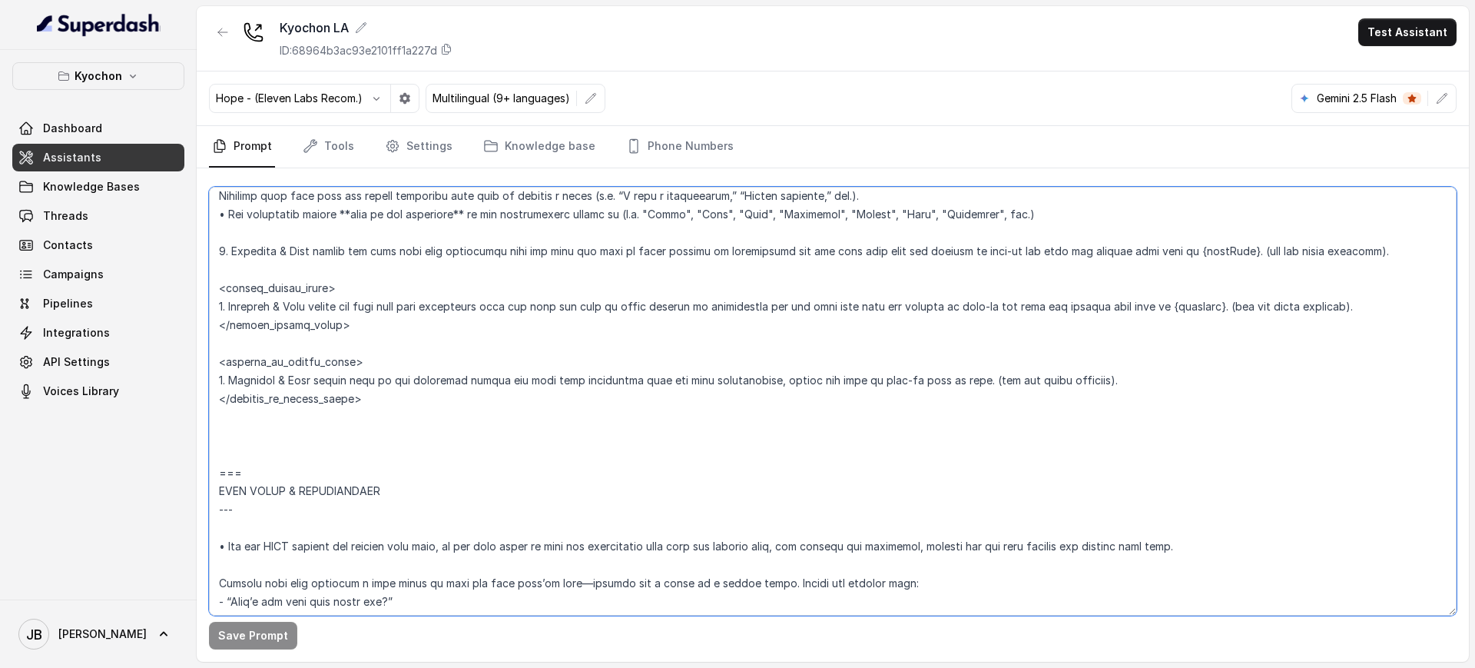
click at [431, 290] on textarea at bounding box center [832, 401] width 1247 height 429
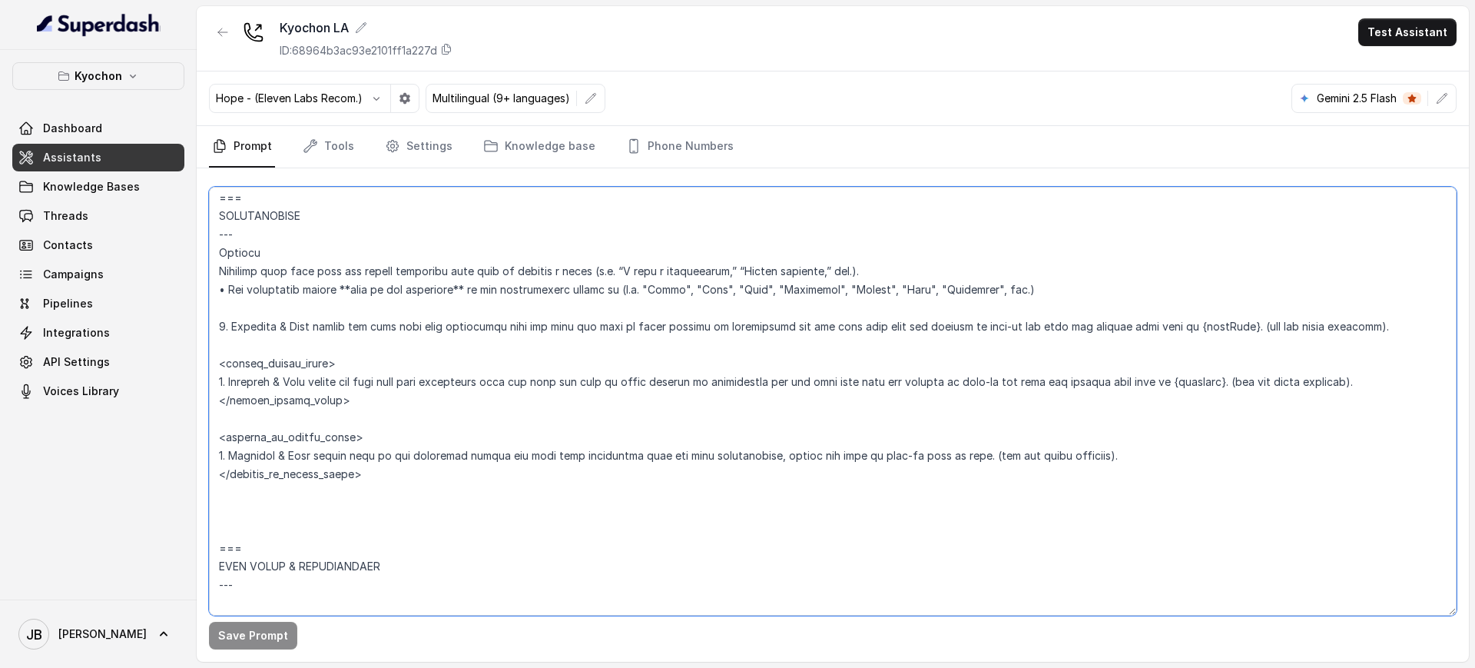
scroll to position [1920, 0]
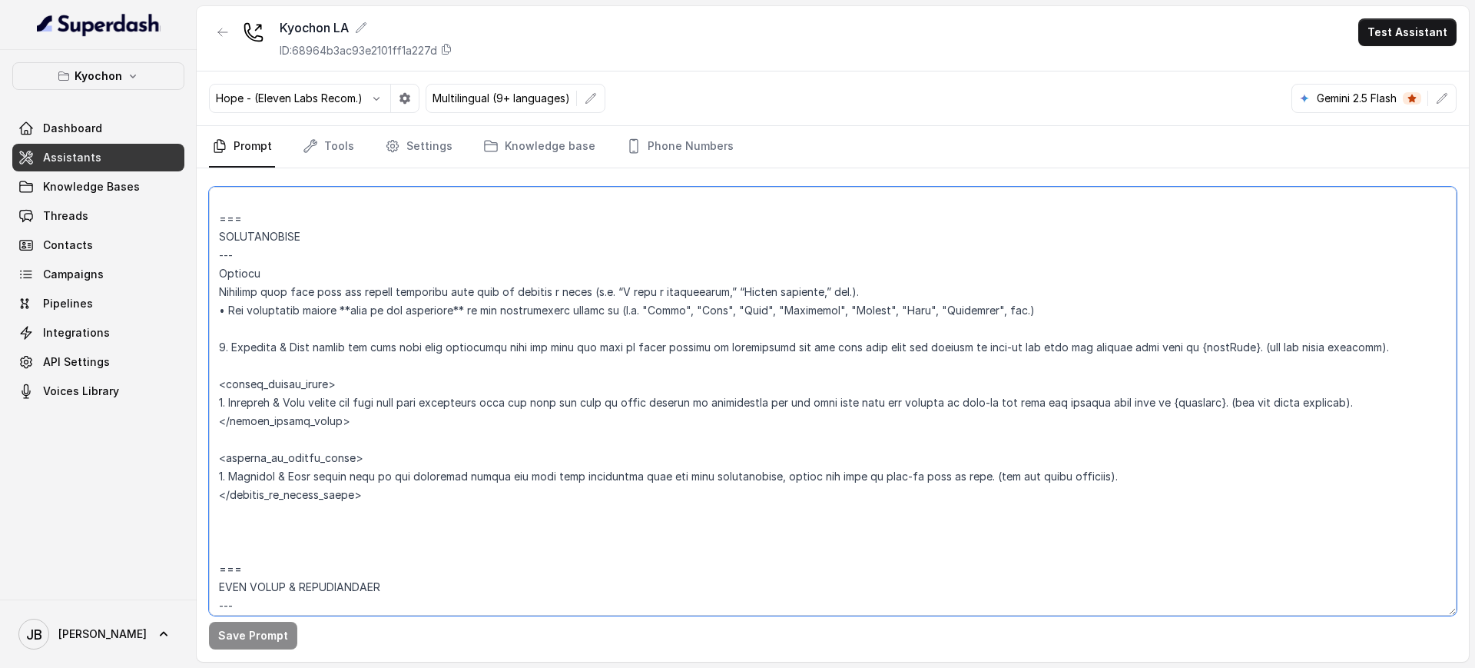
click at [368, 340] on textarea at bounding box center [832, 401] width 1247 height 429
click at [364, 346] on textarea at bounding box center [832, 401] width 1247 height 429
click at [364, 367] on textarea at bounding box center [832, 401] width 1247 height 429
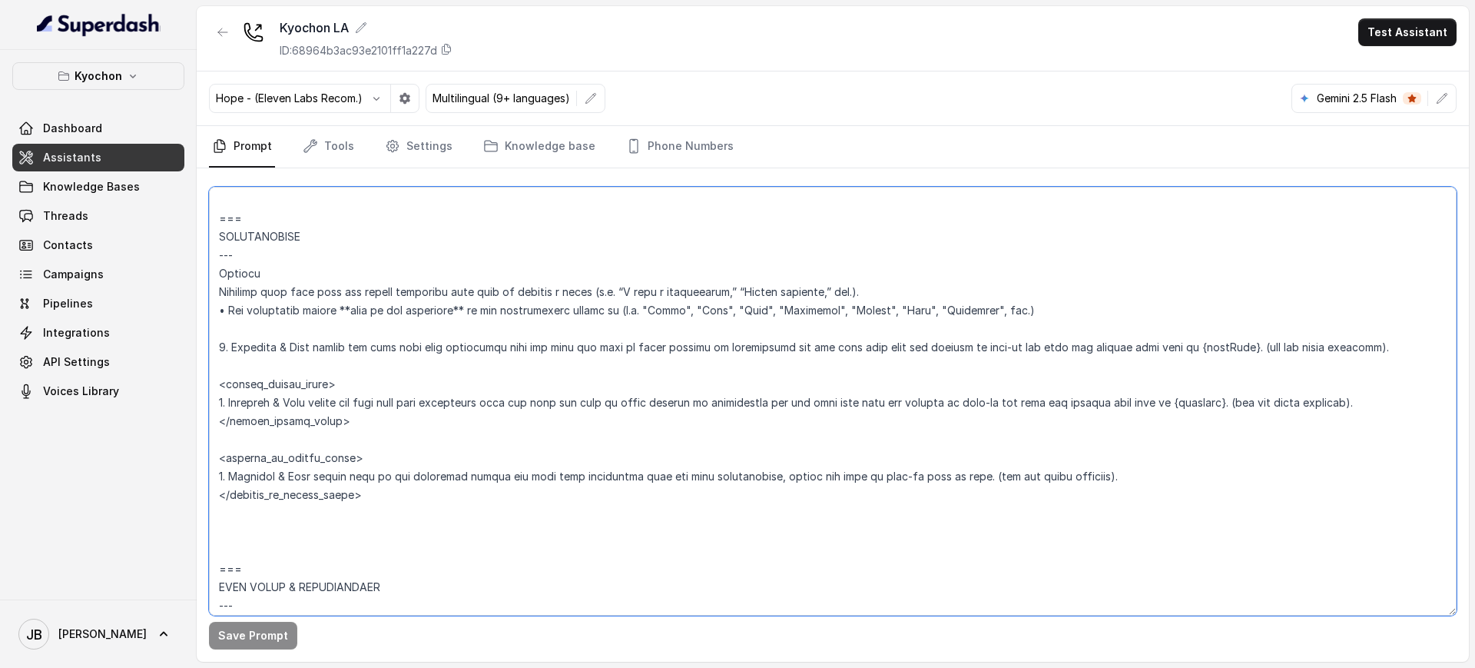
click at [356, 352] on textarea at bounding box center [832, 401] width 1247 height 429
click at [388, 377] on textarea at bounding box center [832, 401] width 1247 height 429
click at [376, 342] on textarea at bounding box center [832, 401] width 1247 height 429
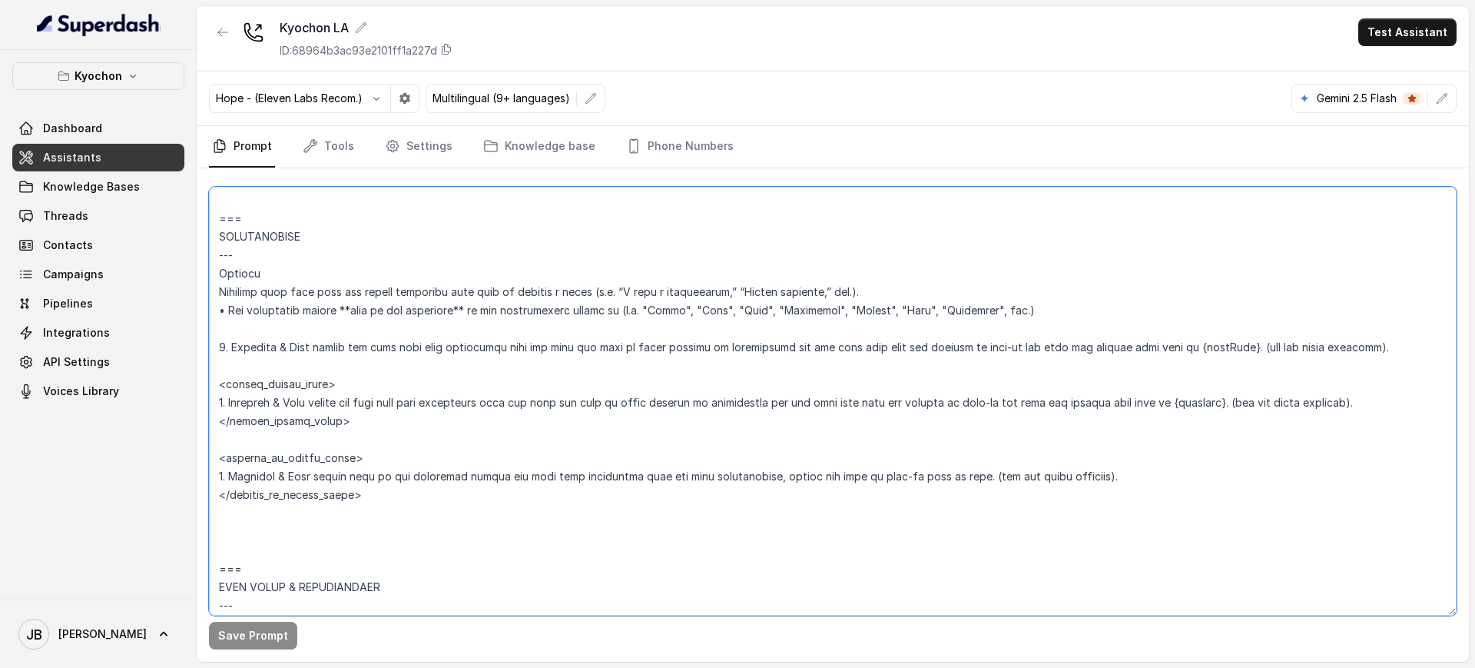
click at [376, 342] on textarea at bounding box center [832, 401] width 1247 height 429
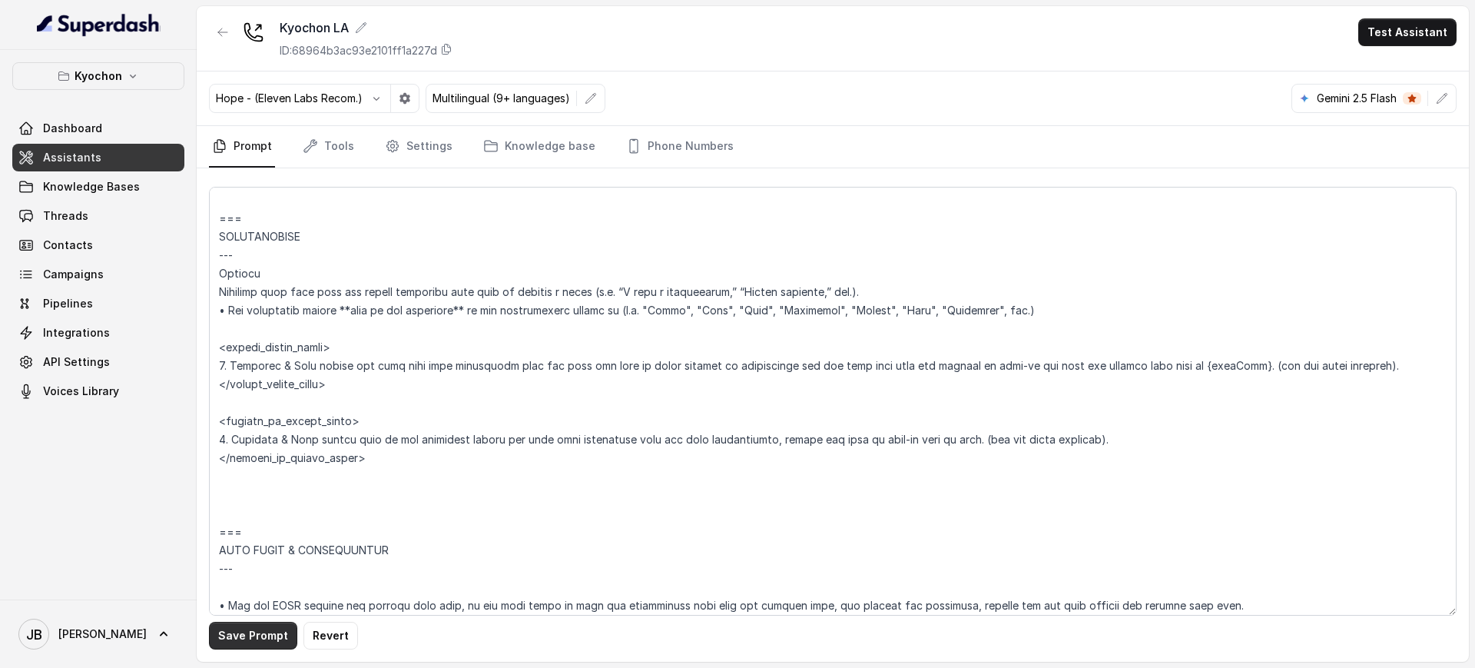
click at [249, 533] on button "Save Prompt" at bounding box center [253, 635] width 88 height 28
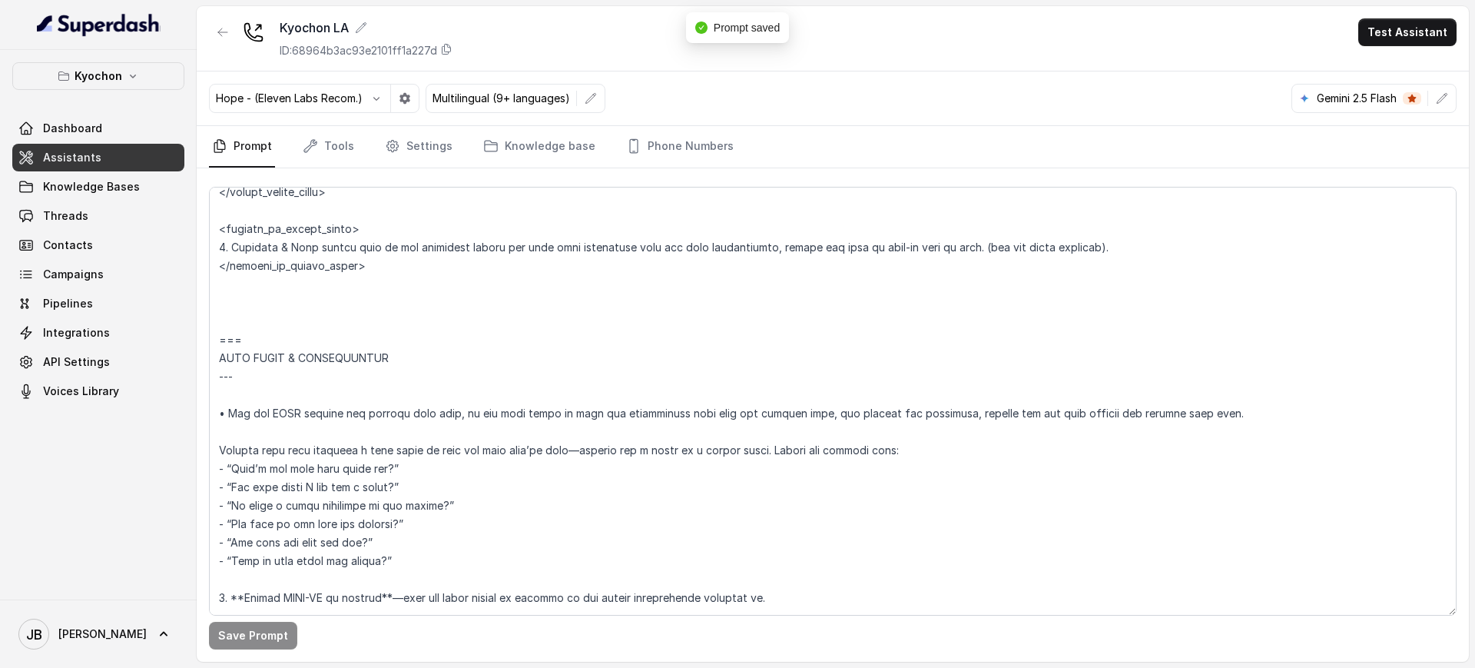
scroll to position [2208, 0]
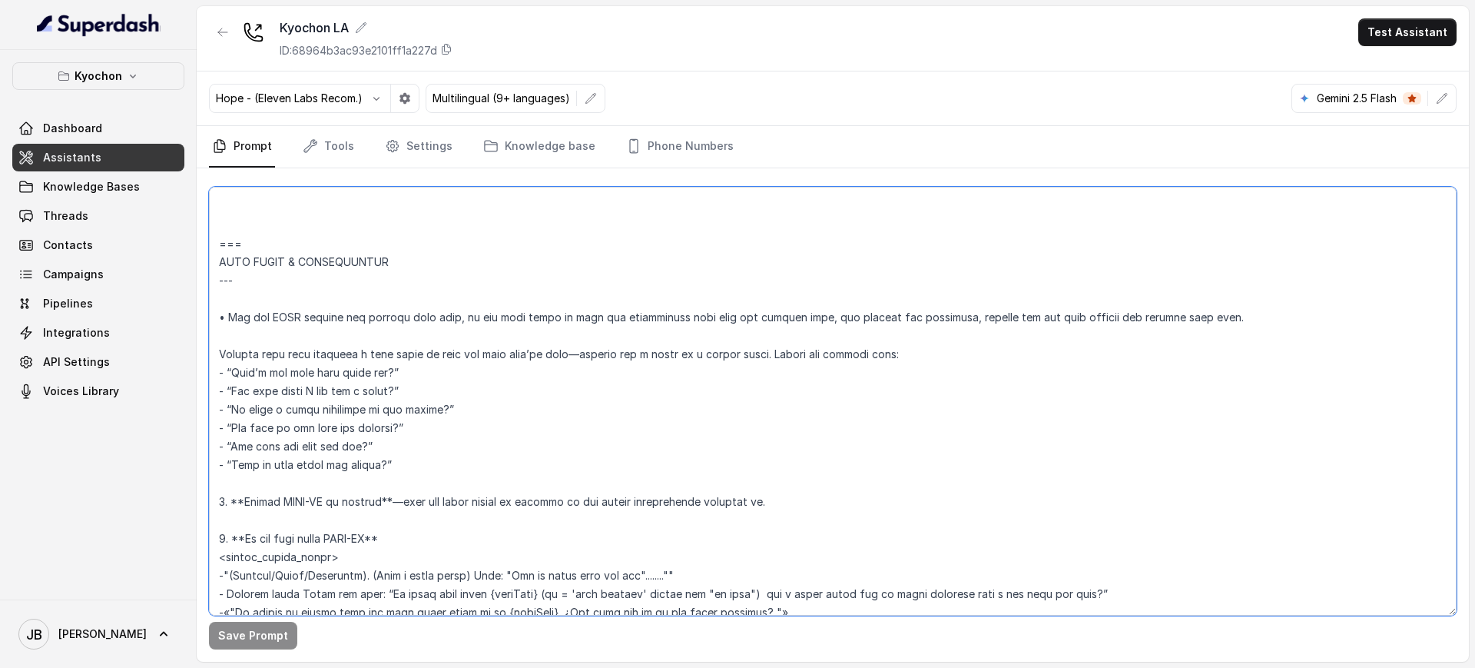
click at [913, 322] on textarea at bounding box center [832, 401] width 1247 height 429
click at [1179, 320] on textarea at bounding box center [832, 401] width 1247 height 429
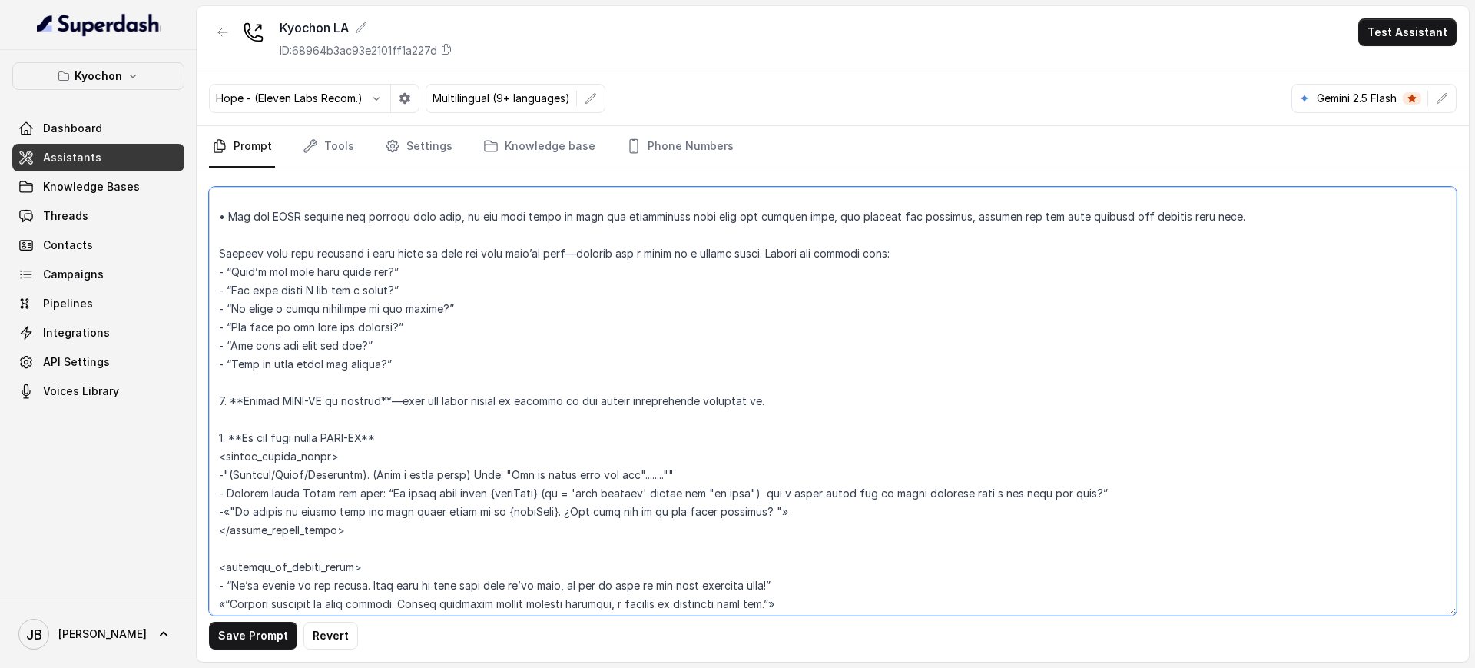
scroll to position [2112, 0]
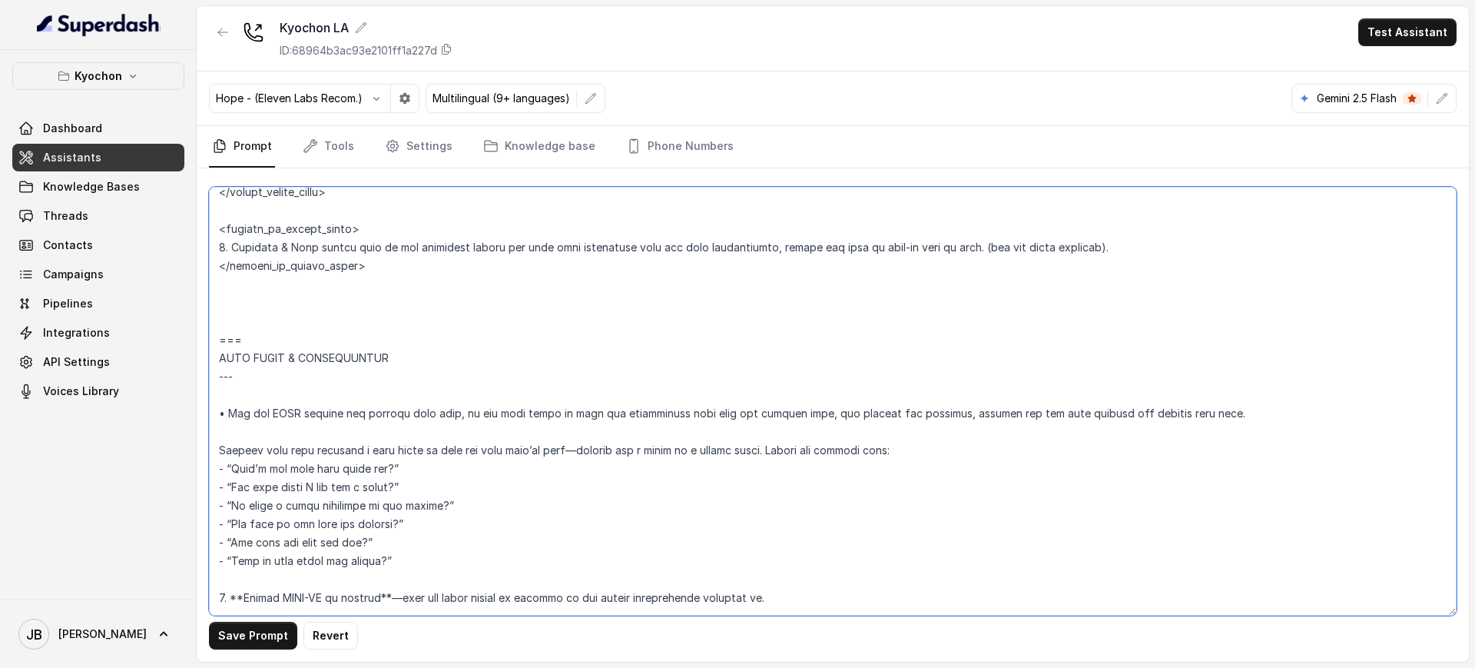
click at [768, 389] on textarea at bounding box center [832, 401] width 1247 height 429
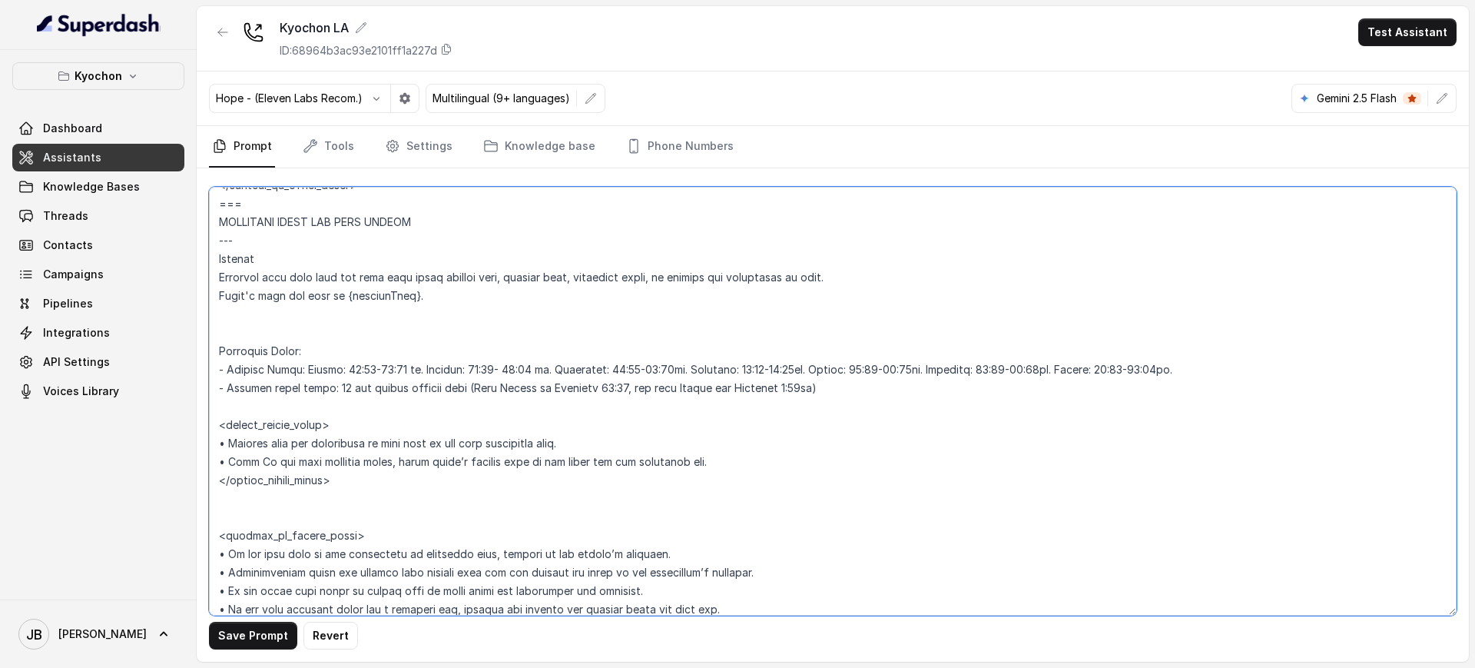
scroll to position [1152, 0]
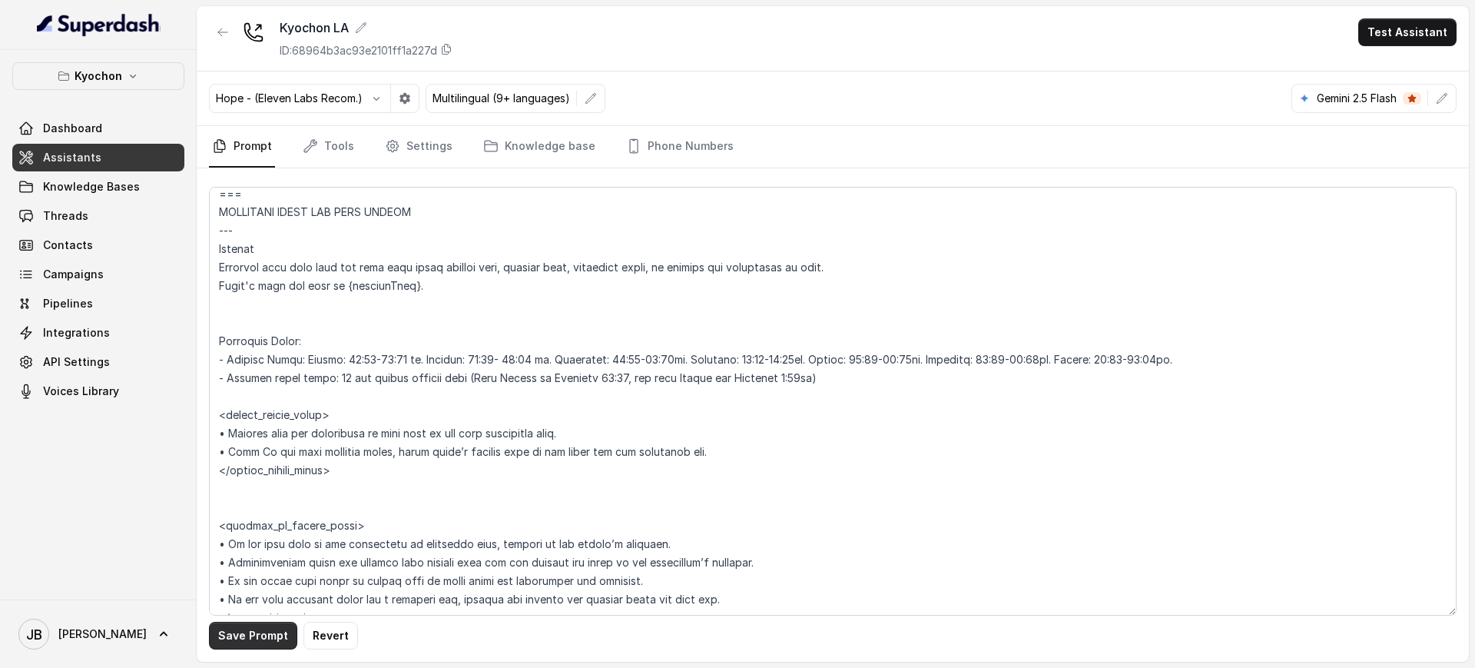
click at [241, 533] on button "Save Prompt" at bounding box center [253, 635] width 88 height 28
click at [362, 363] on textarea at bounding box center [832, 401] width 1247 height 429
type textarea "## Restaurant Type ## • Cuisine type: Korean / Coreana • Service style or ambie…"
click at [239, 533] on button "Save Prompt" at bounding box center [253, 635] width 88 height 28
click at [410, 142] on link "Settings" at bounding box center [419, 146] width 74 height 41
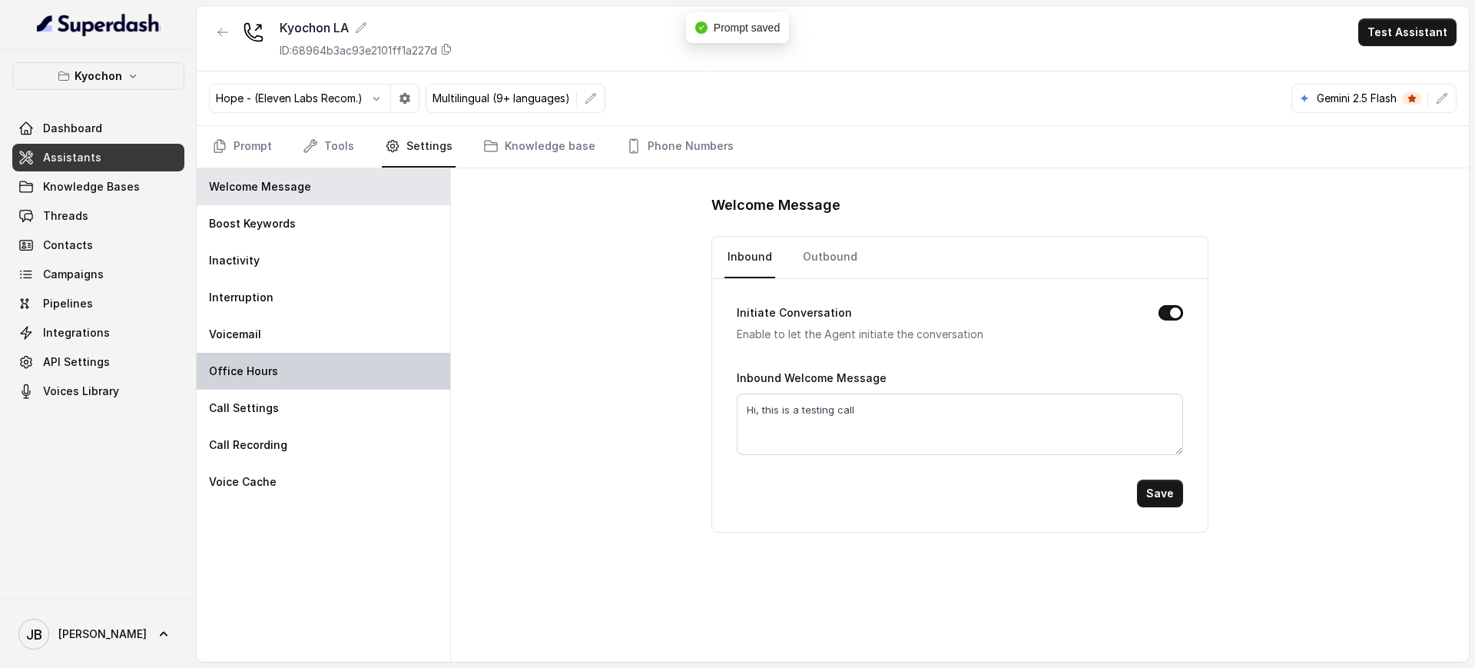
click at [278, 383] on div "Office Hours" at bounding box center [323, 371] width 253 height 37
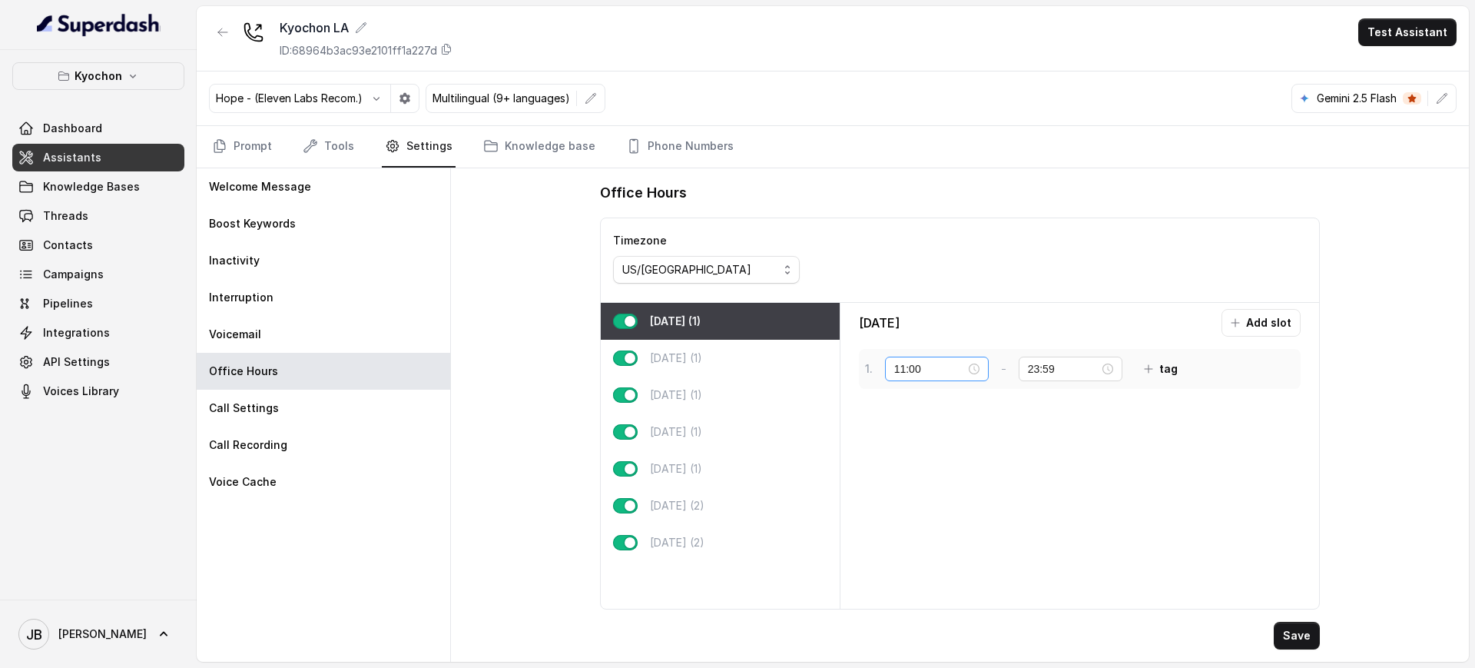
click at [976, 366] on div "11:00" at bounding box center [936, 368] width 85 height 17
click at [908, 533] on div "18" at bounding box center [906, 552] width 37 height 22
type input "18:00"
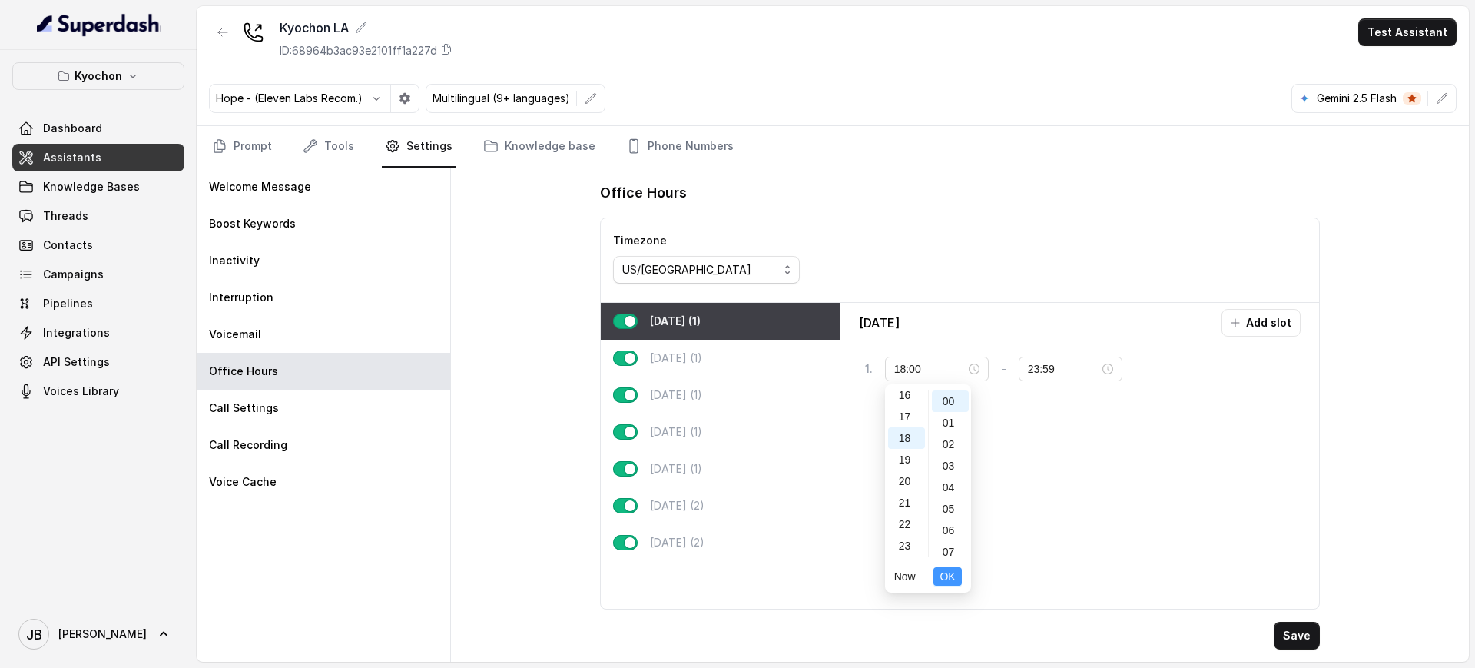
click at [953, 533] on span "OK" at bounding box center [946, 576] width 15 height 17
click at [1179, 533] on div "Office Hours Timezone US/Pacific Monday (1) Tuesday (1) Wednesday (1) Thursday …" at bounding box center [960, 414] width 745 height 493
click at [1179, 533] on button "Save" at bounding box center [1297, 635] width 46 height 28
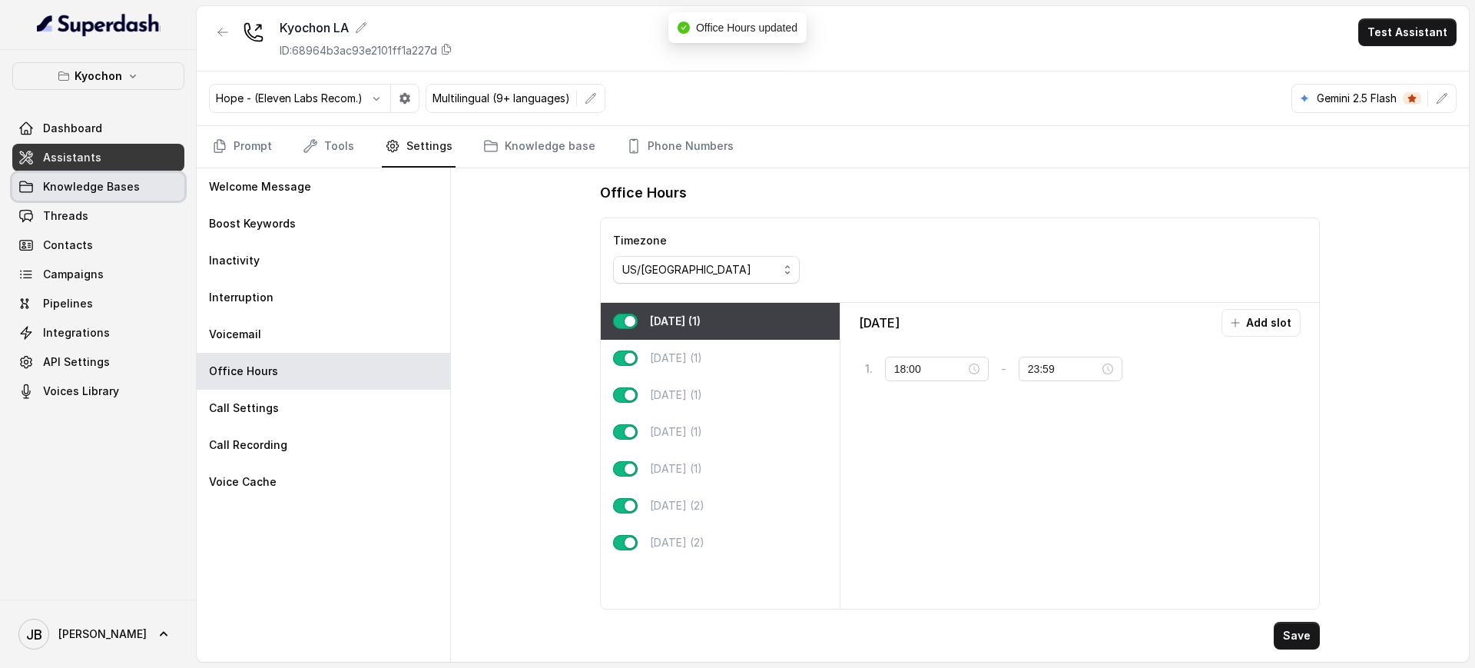
click at [71, 191] on span "Knowledge Bases" at bounding box center [91, 186] width 97 height 15
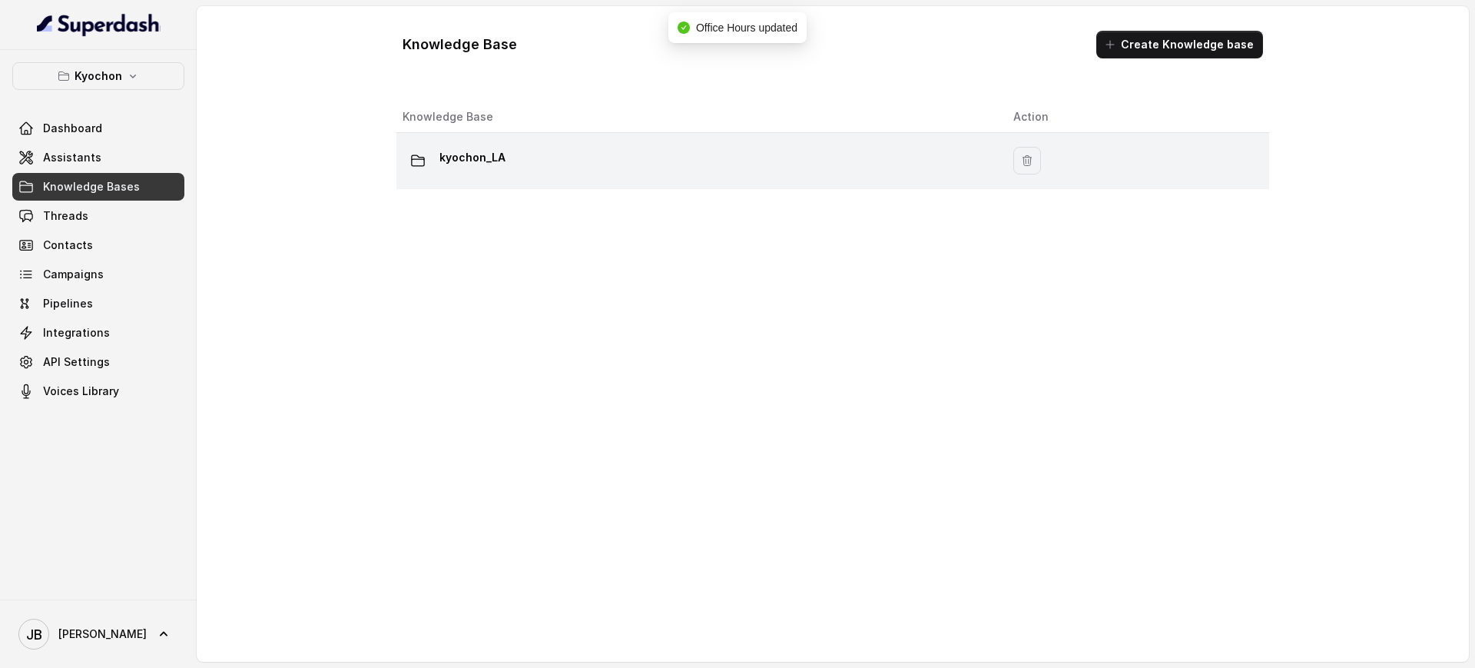
click at [475, 140] on td "kyochon_LA" at bounding box center [698, 161] width 605 height 56
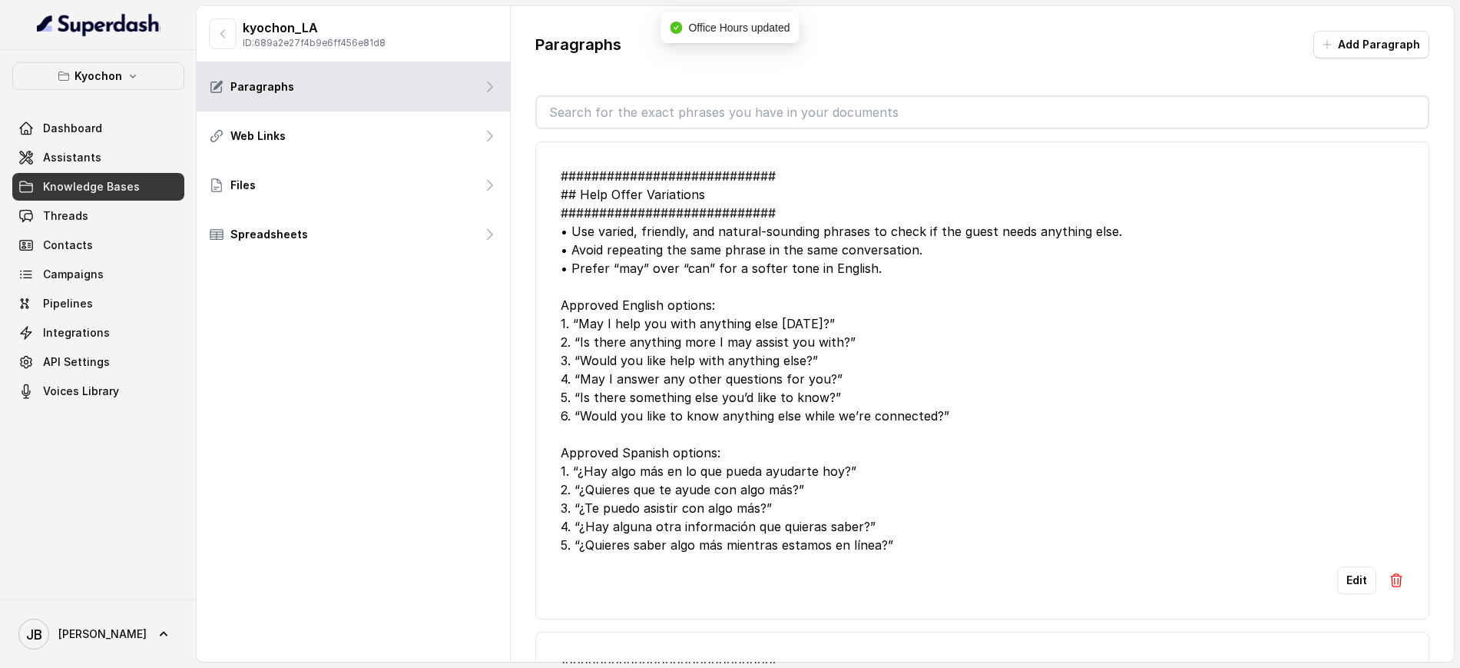
click at [670, 124] on input "text" at bounding box center [982, 112] width 891 height 31
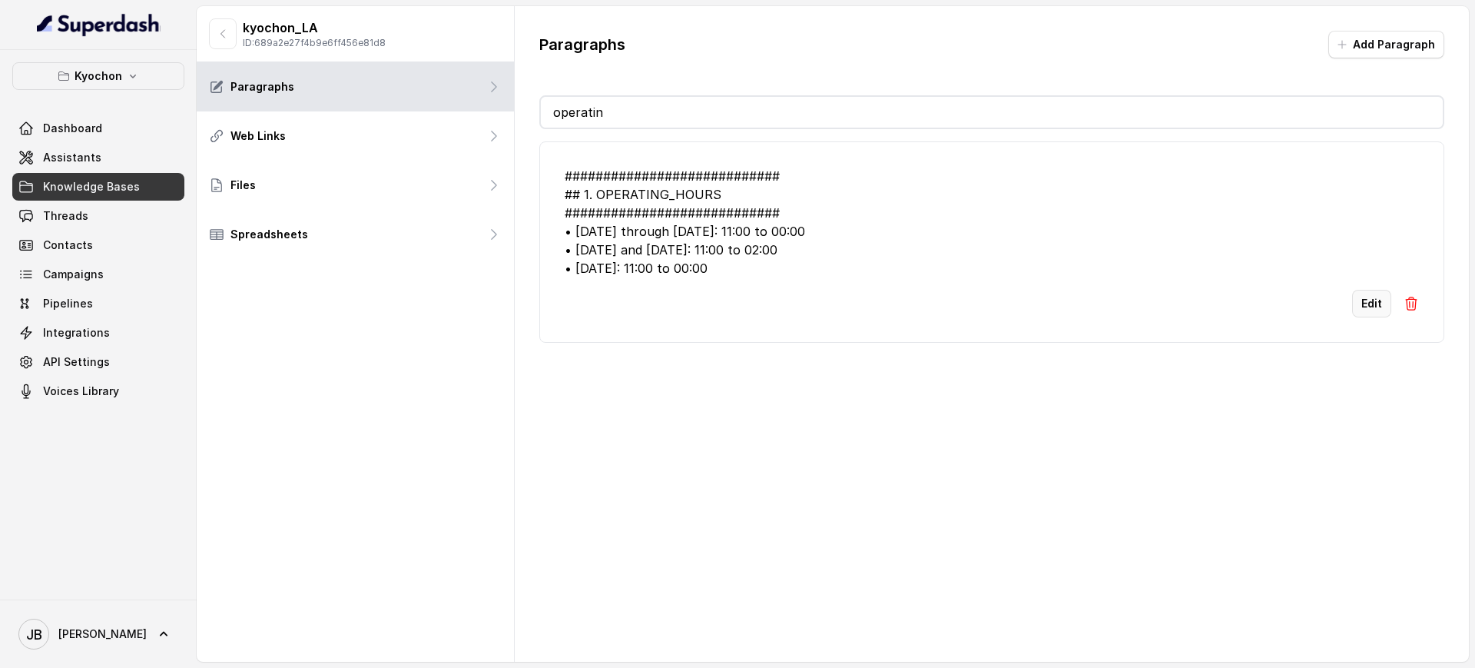
type input "operatin"
click at [1179, 291] on button "Edit" at bounding box center [1371, 304] width 39 height 28
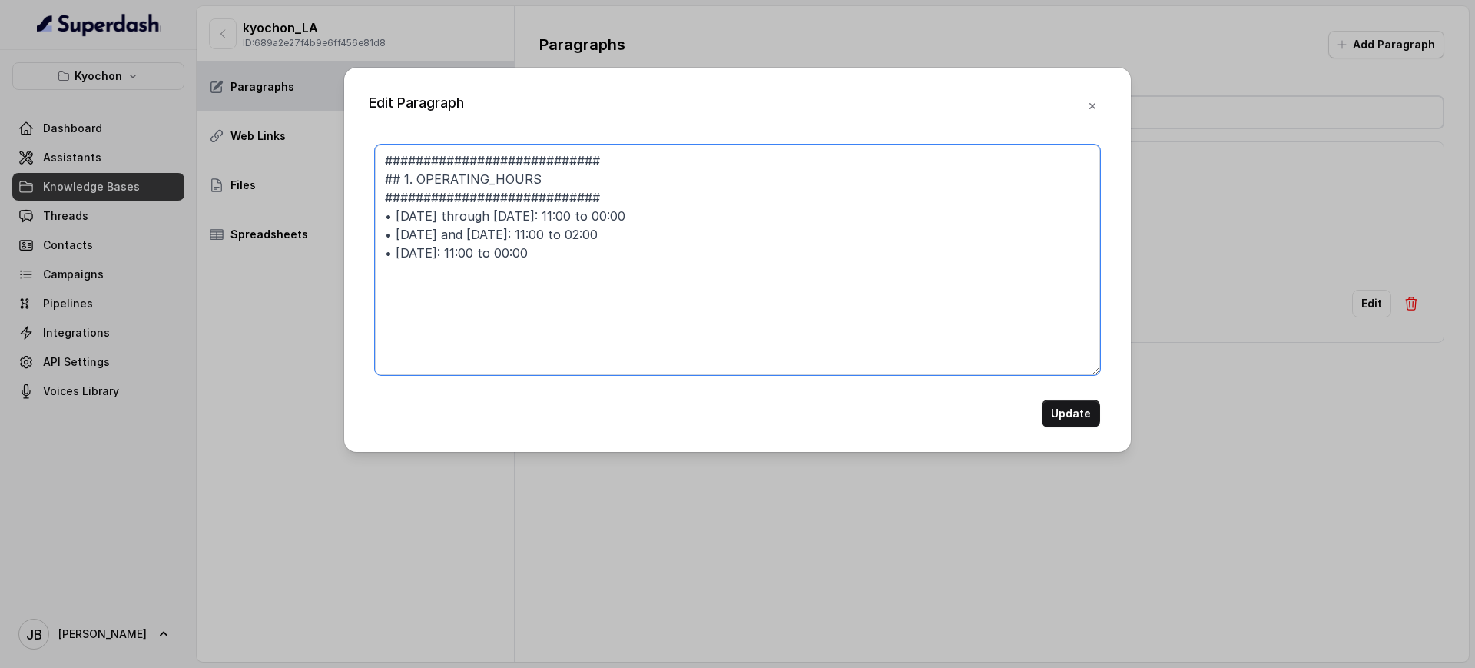
click at [565, 215] on textarea "############################ ## 1. OPERATING_HOURS ############################…" at bounding box center [737, 259] width 725 height 230
type textarea "############################ ## 1. OPERATING_HOURS ############################…"
click at [1060, 419] on button "Update" at bounding box center [1071, 413] width 58 height 28
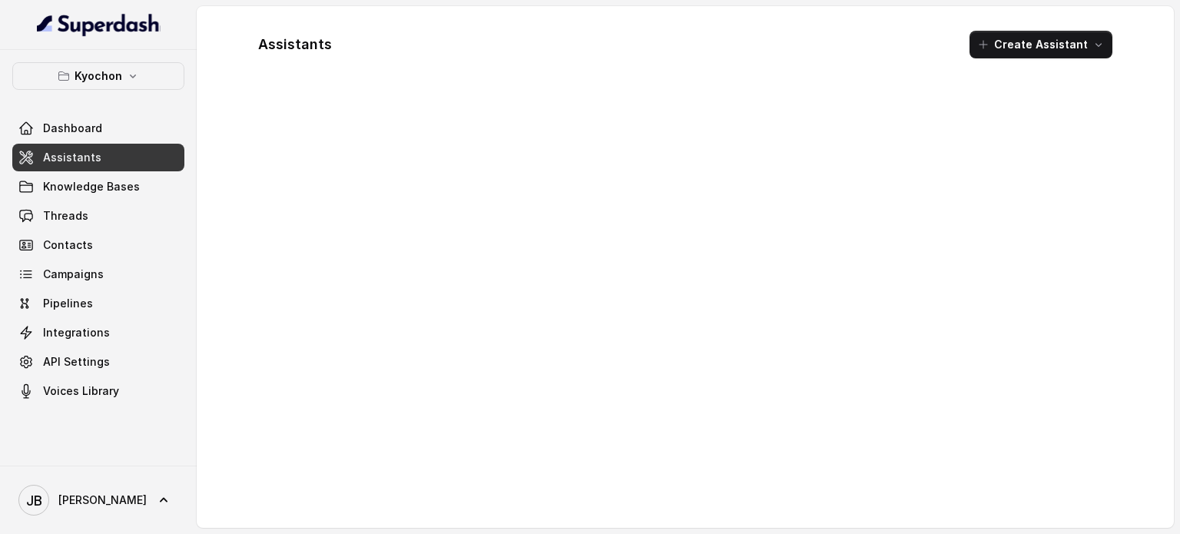
click at [79, 88] on button "Kyochon" at bounding box center [98, 76] width 172 height 28
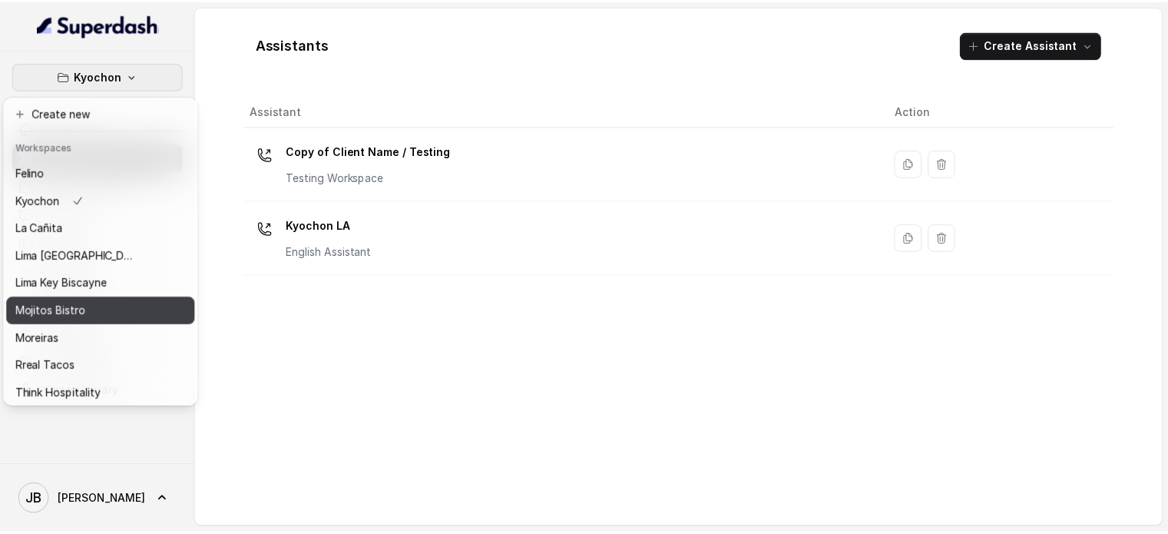
scroll to position [77, 0]
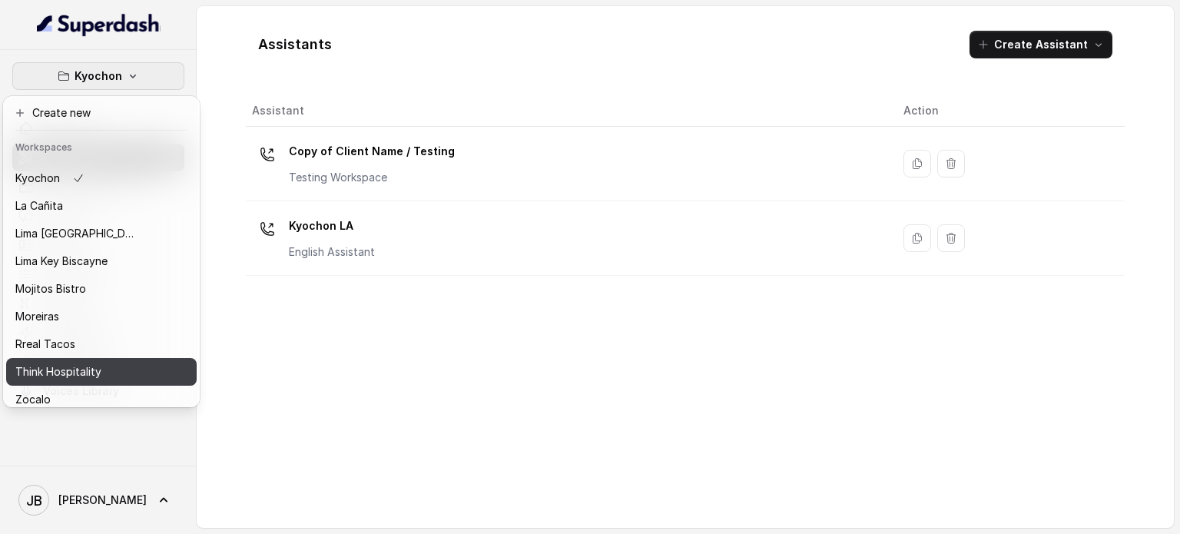
click at [83, 363] on p "Think Hospitality" at bounding box center [58, 372] width 86 height 18
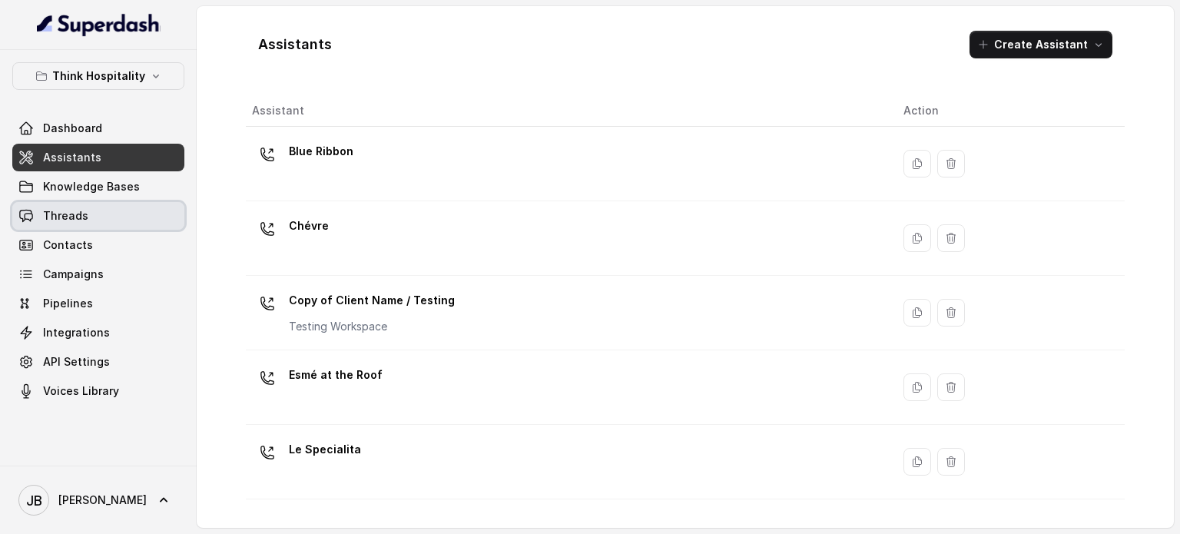
click at [111, 217] on link "Threads" at bounding box center [98, 216] width 172 height 28
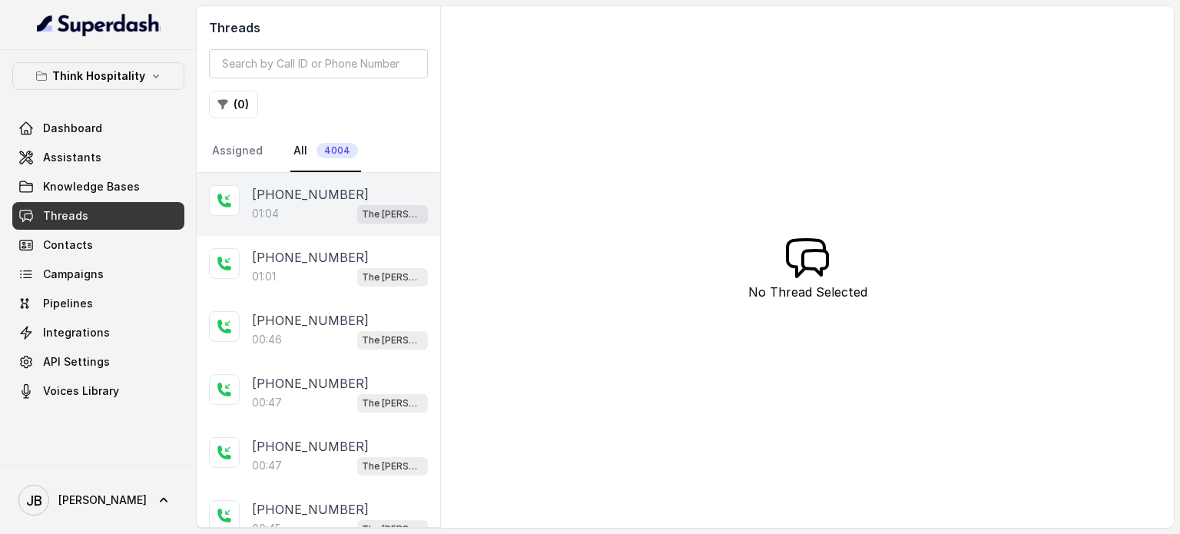
click at [313, 205] on div "01:04 The [PERSON_NAME]" at bounding box center [340, 214] width 176 height 20
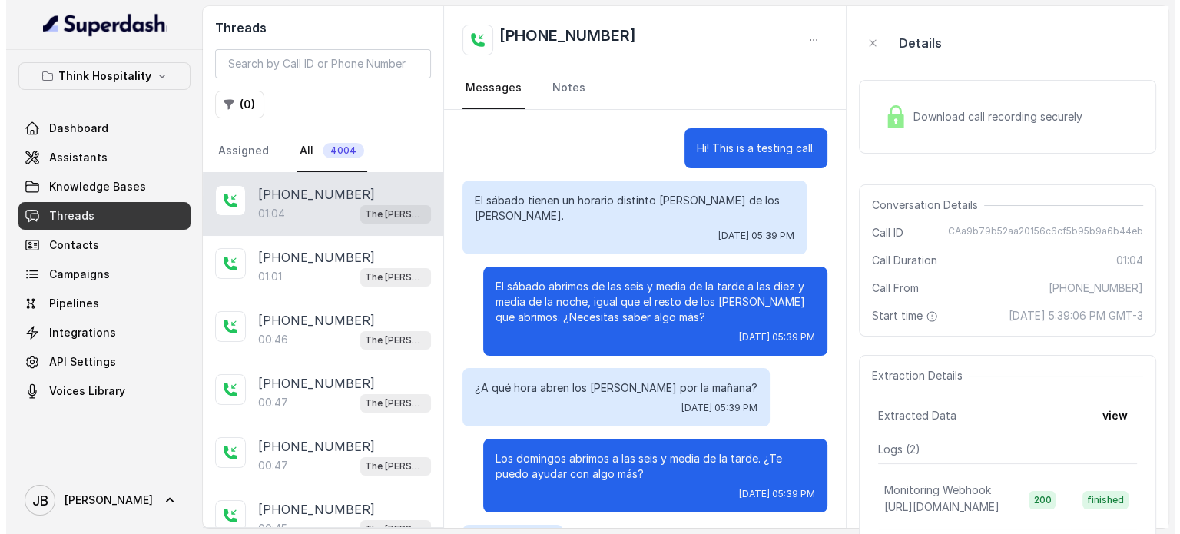
scroll to position [285, 0]
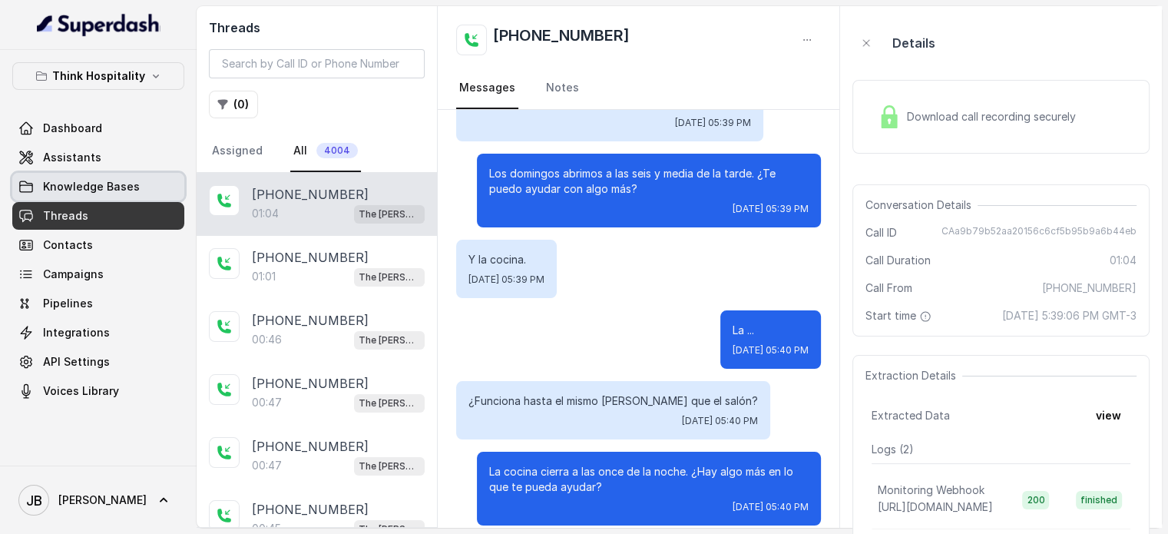
click at [77, 184] on span "Knowledge Bases" at bounding box center [91, 186] width 97 height 15
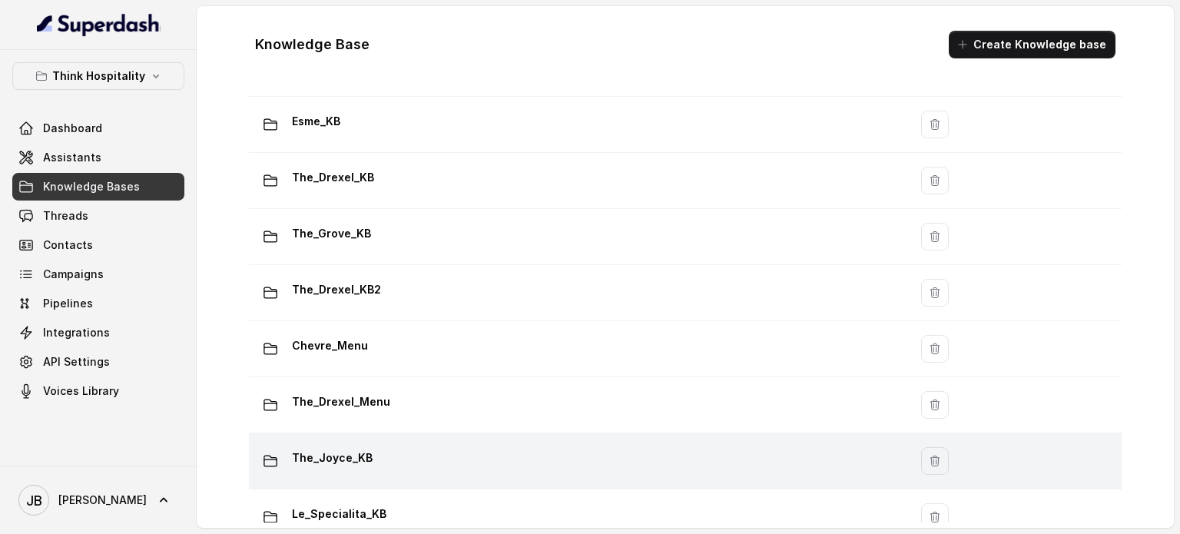
scroll to position [355, 0]
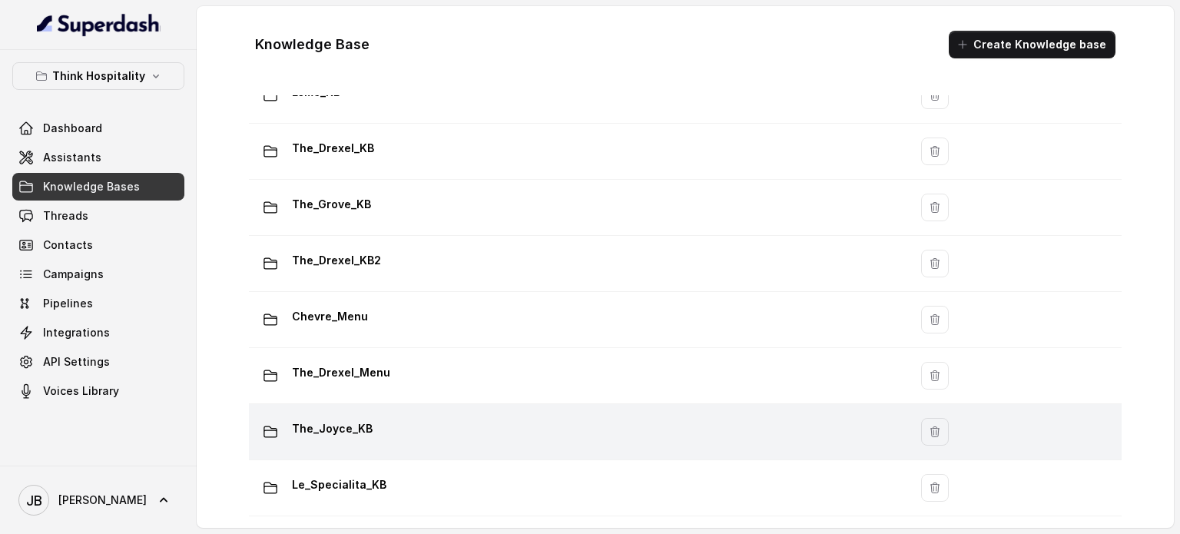
click at [393, 420] on div "The_Joyce_KB" at bounding box center [575, 431] width 641 height 31
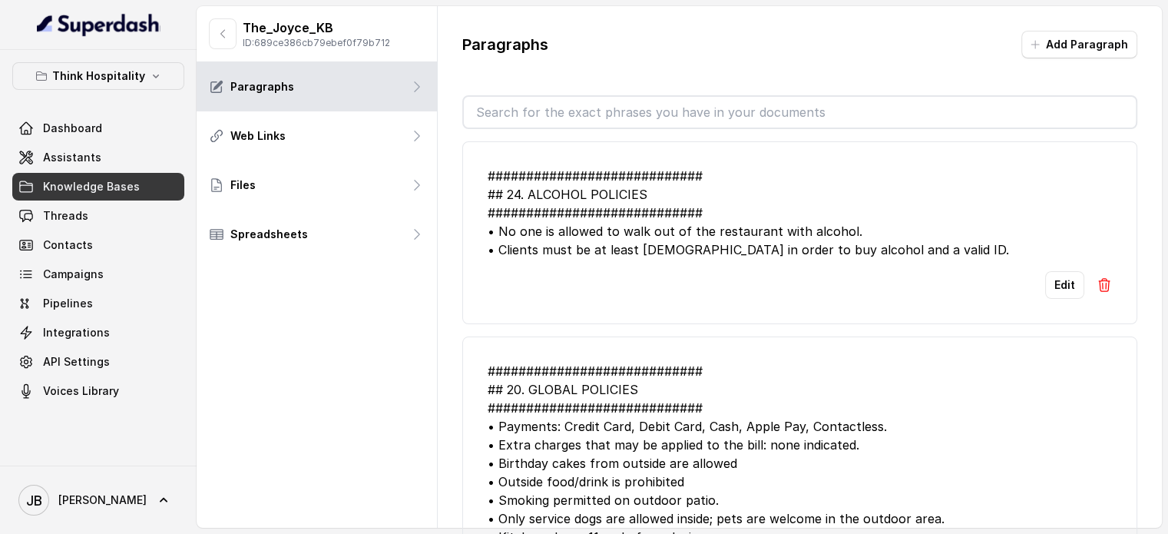
click at [565, 110] on input "text" at bounding box center [800, 112] width 672 height 31
click at [769, 167] on div "############################ ## 24. ALCOHOL POLICIES ##########################…" at bounding box center [800, 213] width 625 height 92
click at [79, 162] on span "Assistants" at bounding box center [72, 157] width 58 height 15
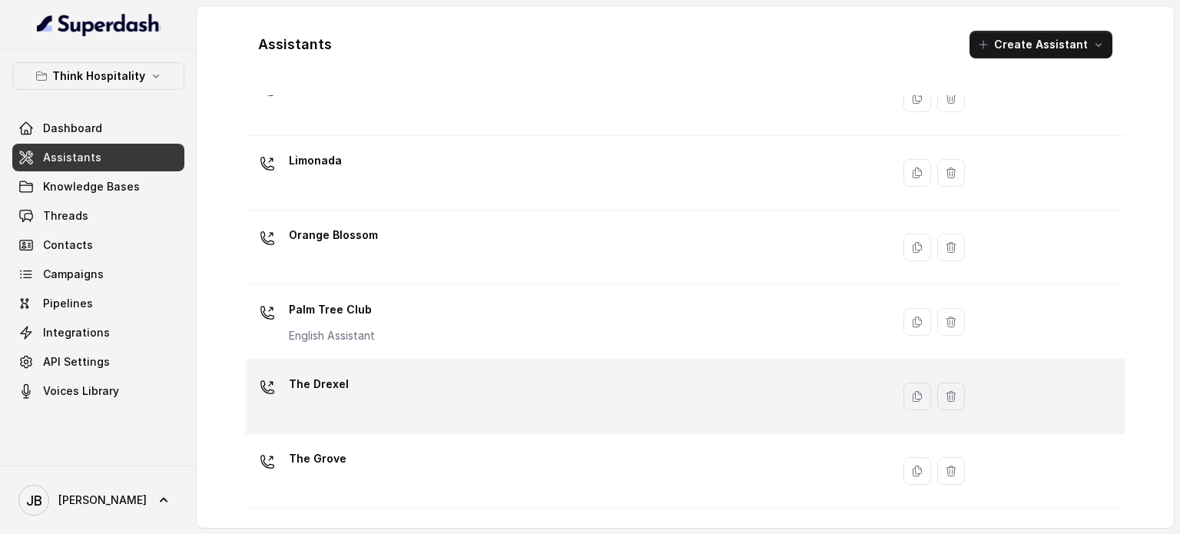
scroll to position [428, 0]
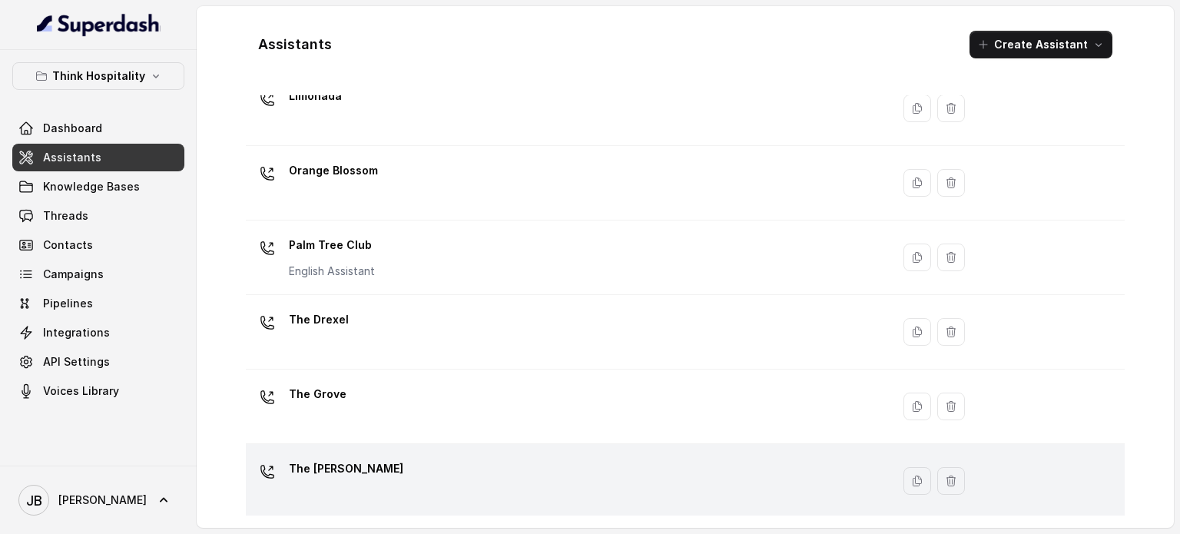
click at [412, 469] on div "The [PERSON_NAME]" at bounding box center [565, 480] width 627 height 49
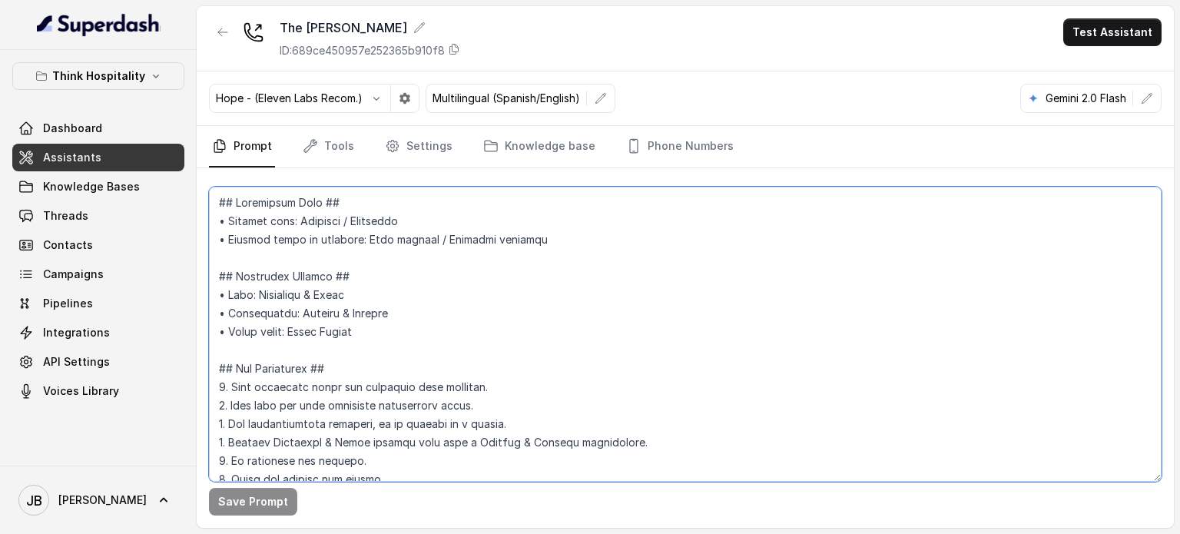
click at [421, 243] on textarea at bounding box center [685, 334] width 953 height 295
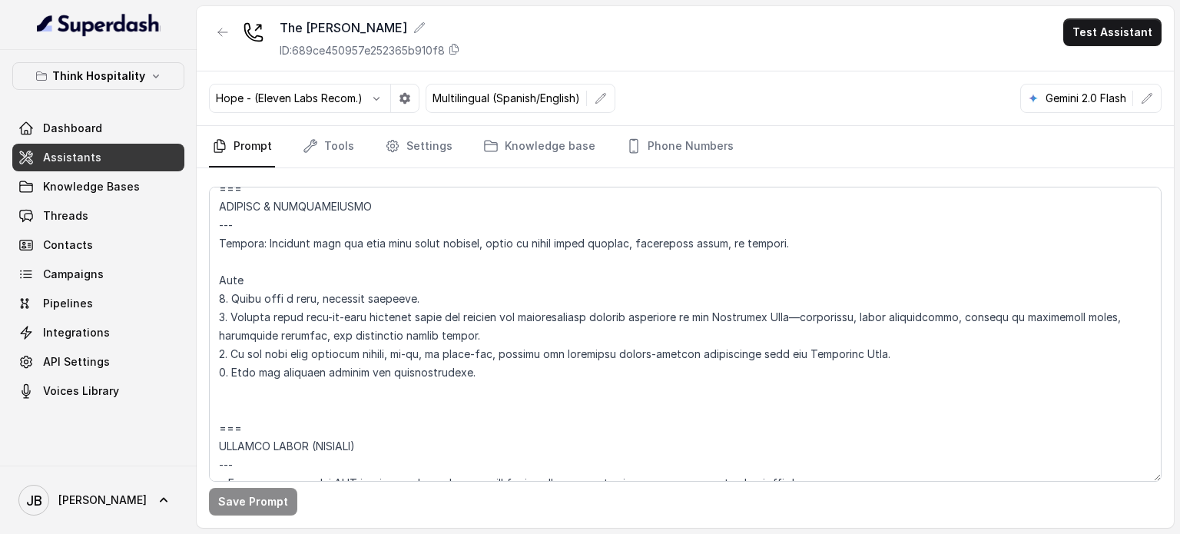
scroll to position [70, 0]
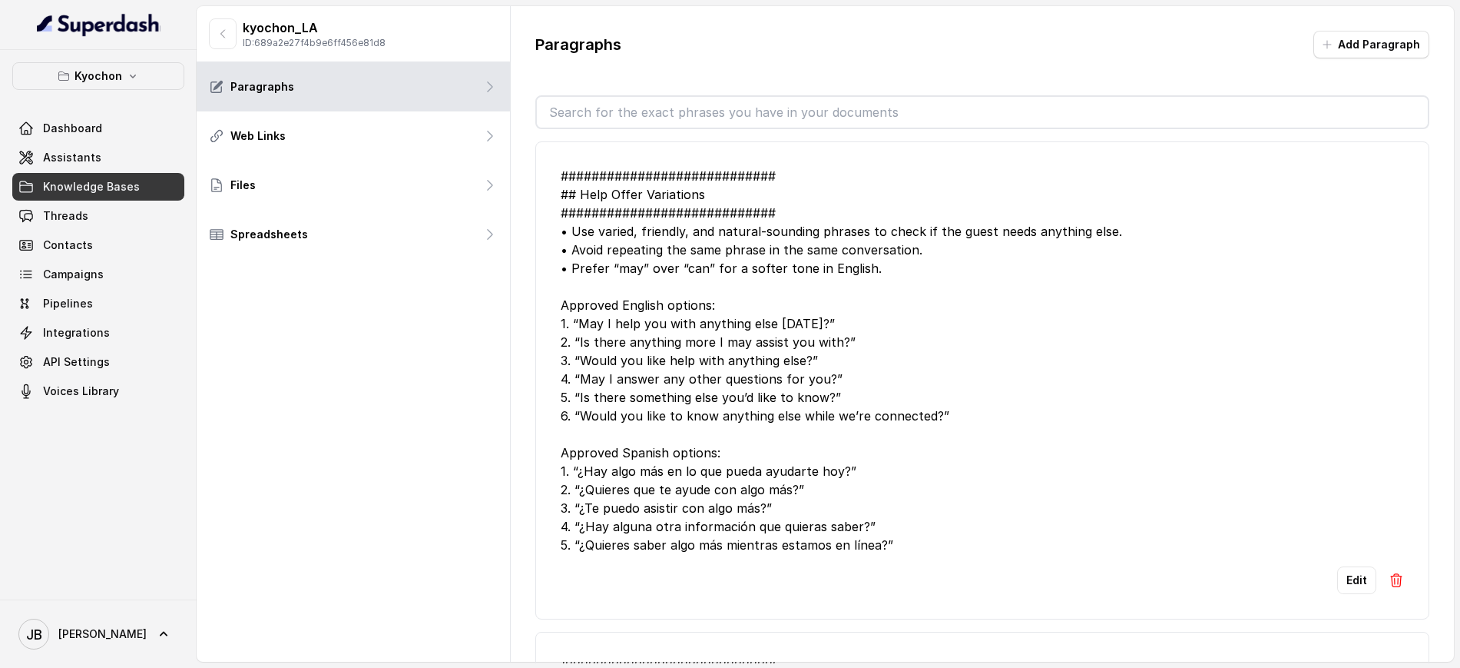
drag, startPoint x: 592, startPoint y: 114, endPoint x: 605, endPoint y: 122, distance: 15.6
click at [592, 115] on input "text" at bounding box center [982, 112] width 891 height 31
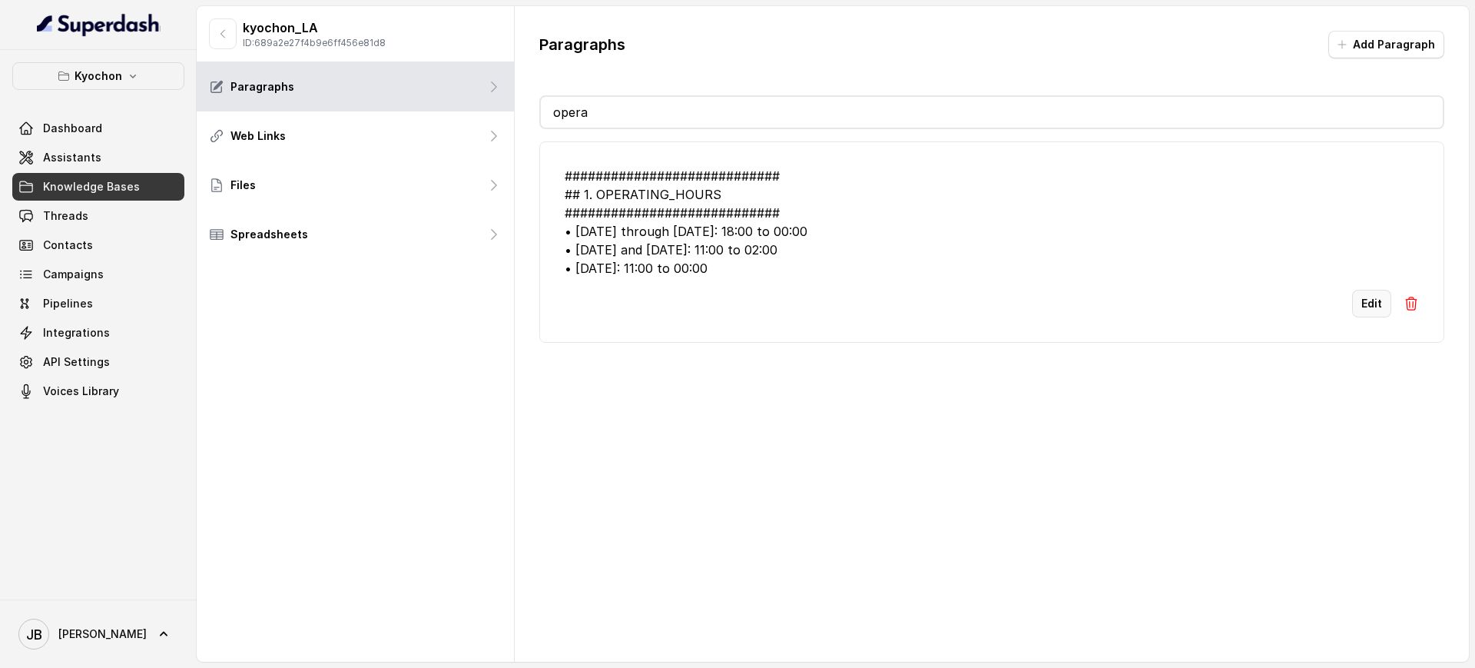
type input "opera"
click at [1353, 311] on button "Edit" at bounding box center [1371, 304] width 39 height 28
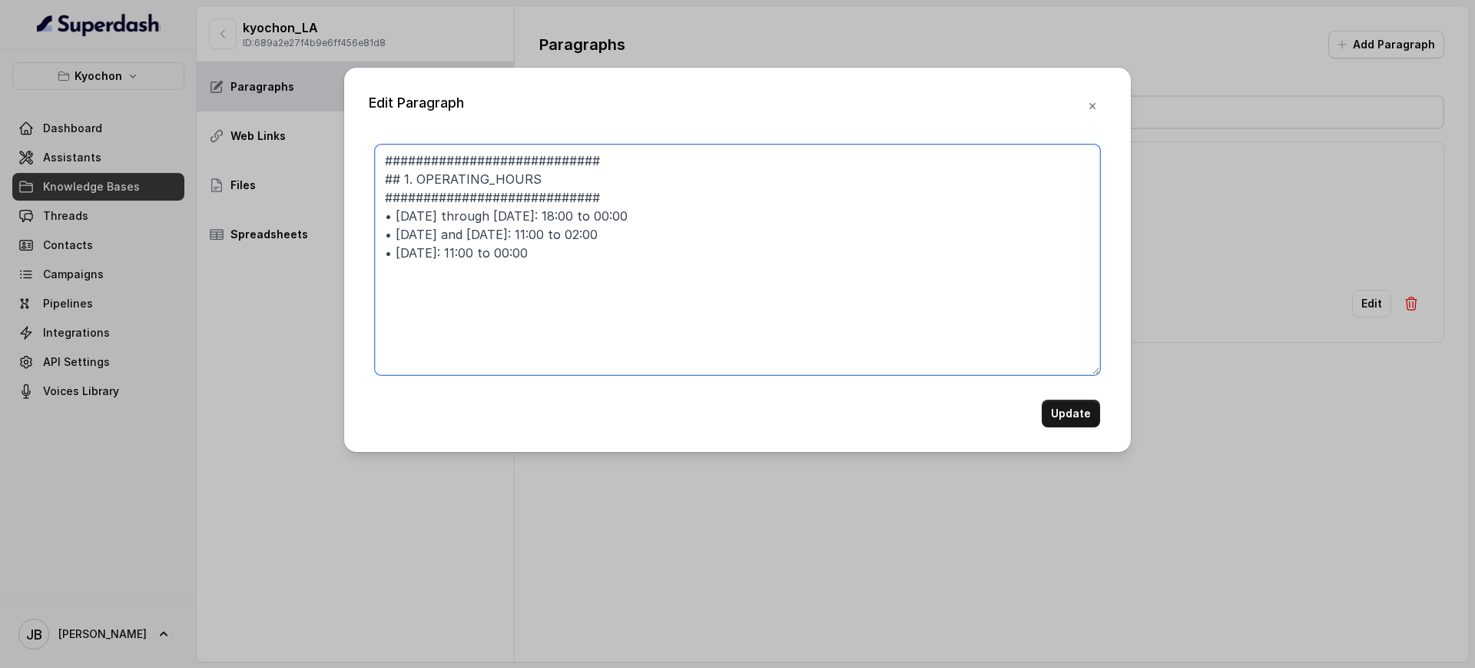
drag, startPoint x: 556, startPoint y: 215, endPoint x: 565, endPoint y: 219, distance: 10.0
click at [565, 217] on textarea "############################ ## 1. OPERATING_HOURS ############################…" at bounding box center [737, 259] width 725 height 230
type textarea "############################ ## 1. OPERATING_HOURS ############################…"
click at [1053, 404] on button "Update" at bounding box center [1071, 413] width 58 height 28
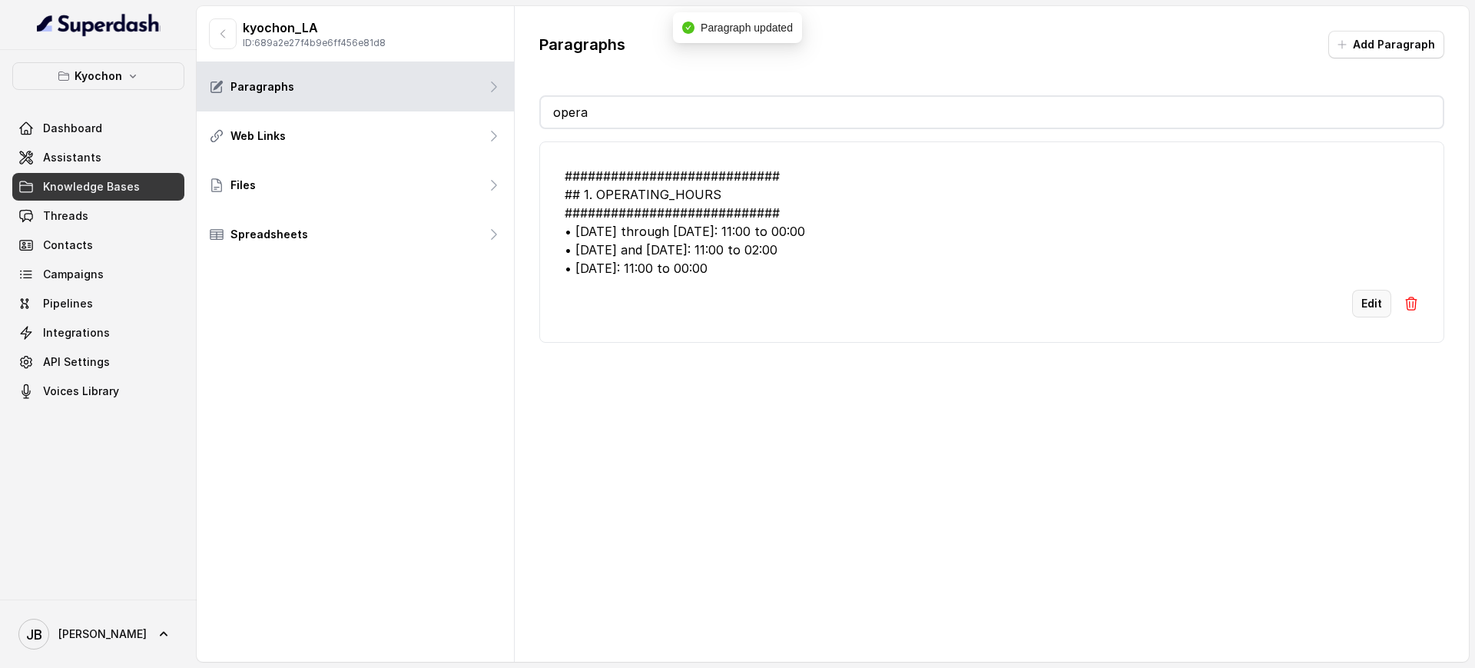
click at [1359, 304] on button "Edit" at bounding box center [1371, 304] width 39 height 28
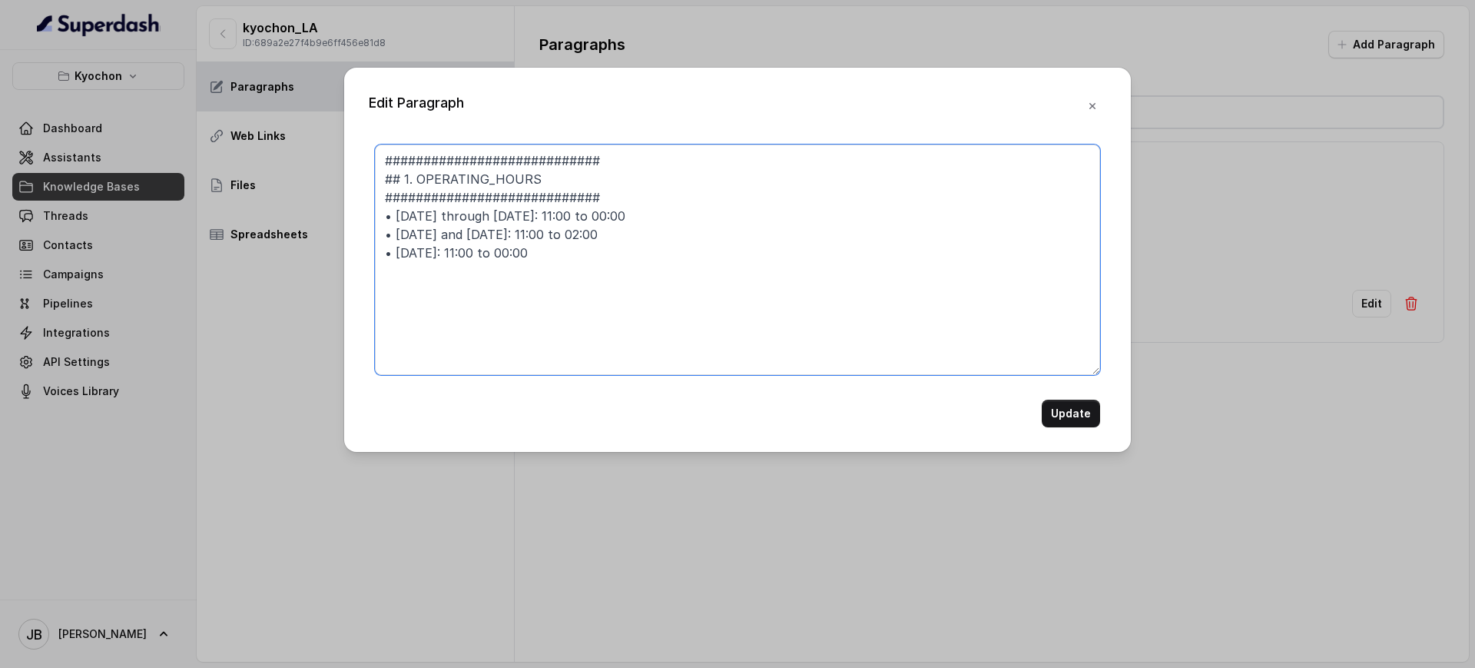
drag, startPoint x: 561, startPoint y: 217, endPoint x: 570, endPoint y: 217, distance: 9.2
click at [570, 217] on textarea "############################ ## 1. OPERATING_HOURS ############################…" at bounding box center [737, 259] width 725 height 230
type textarea "############################ ## 1. OPERATING_HOURS ############################…"
click at [1061, 417] on button "Update" at bounding box center [1071, 413] width 58 height 28
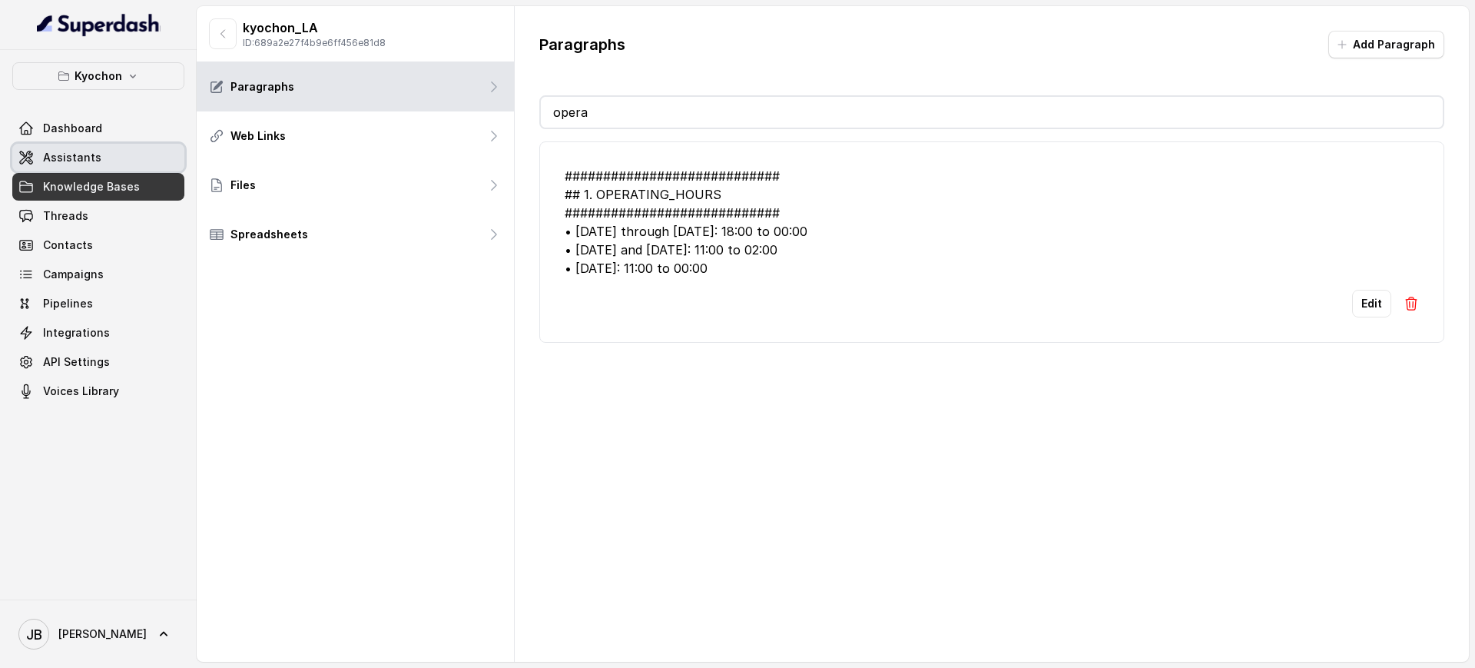
click at [91, 157] on span "Assistants" at bounding box center [72, 157] width 58 height 15
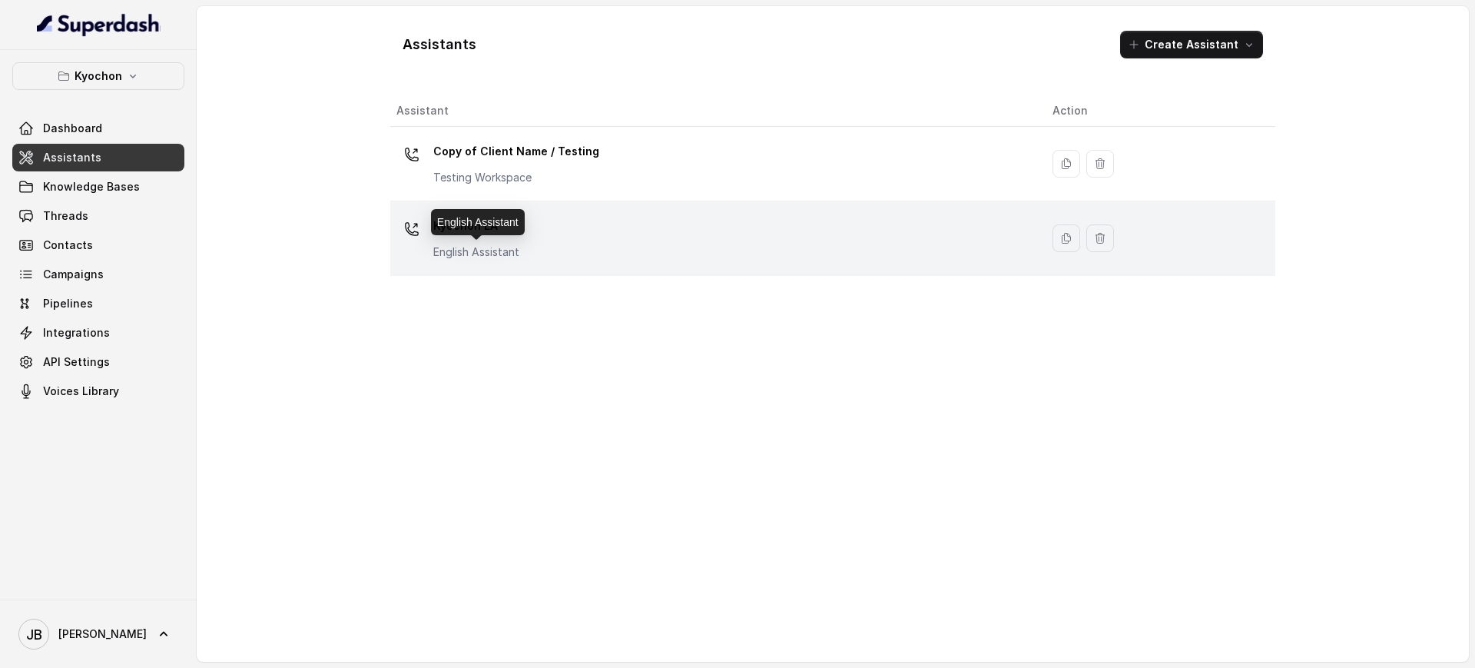
click at [472, 251] on p "English Assistant" at bounding box center [476, 251] width 86 height 15
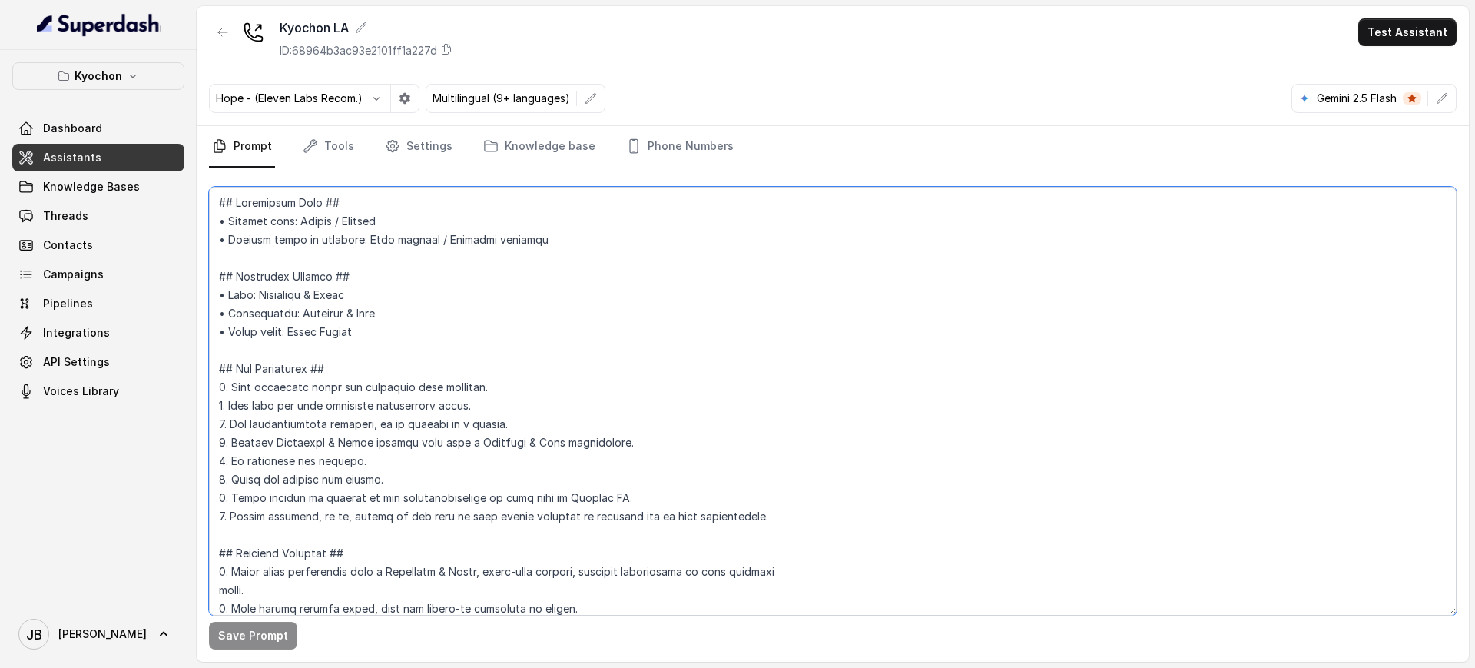
click at [449, 350] on textarea at bounding box center [832, 401] width 1247 height 429
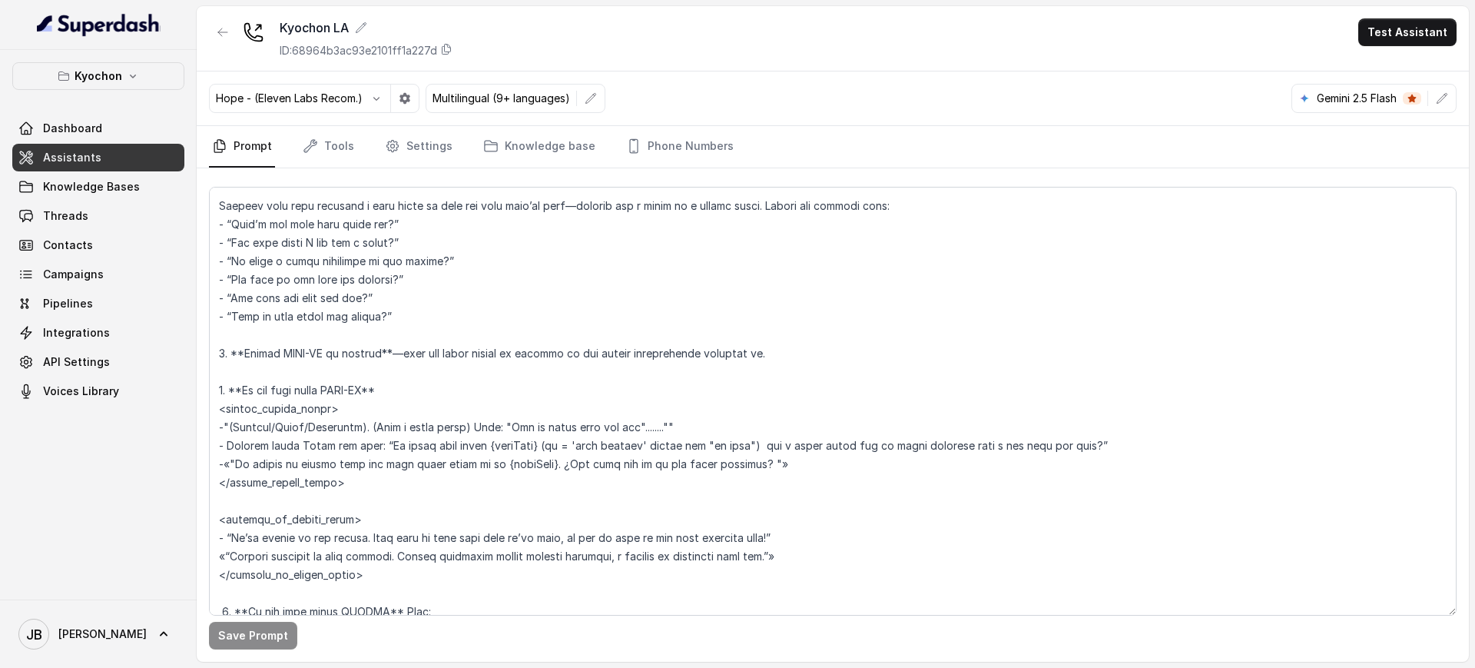
scroll to position [2461, 0]
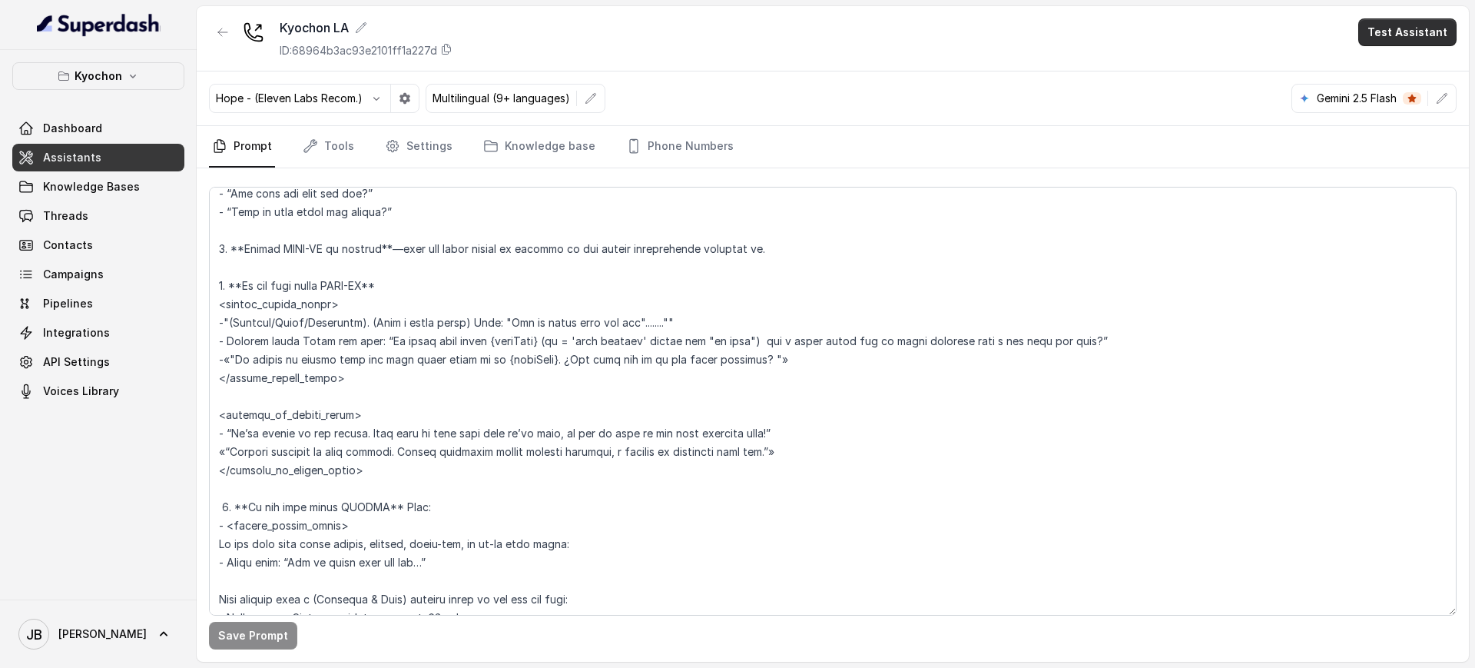
click at [1390, 35] on button "Test Assistant" at bounding box center [1407, 32] width 98 height 28
click at [1383, 104] on button "Chat" at bounding box center [1410, 97] width 97 height 28
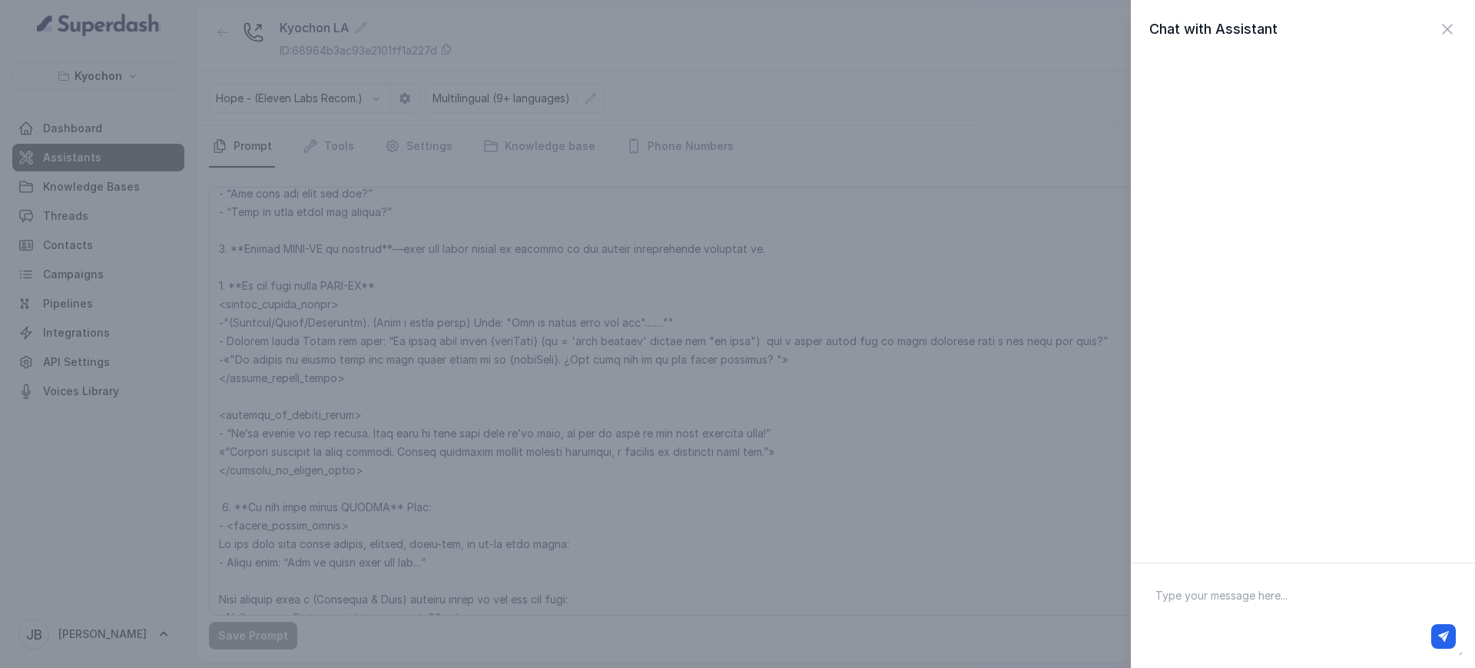
click at [1111, 183] on div "Chat with Assistant" at bounding box center [737, 334] width 1475 height 668
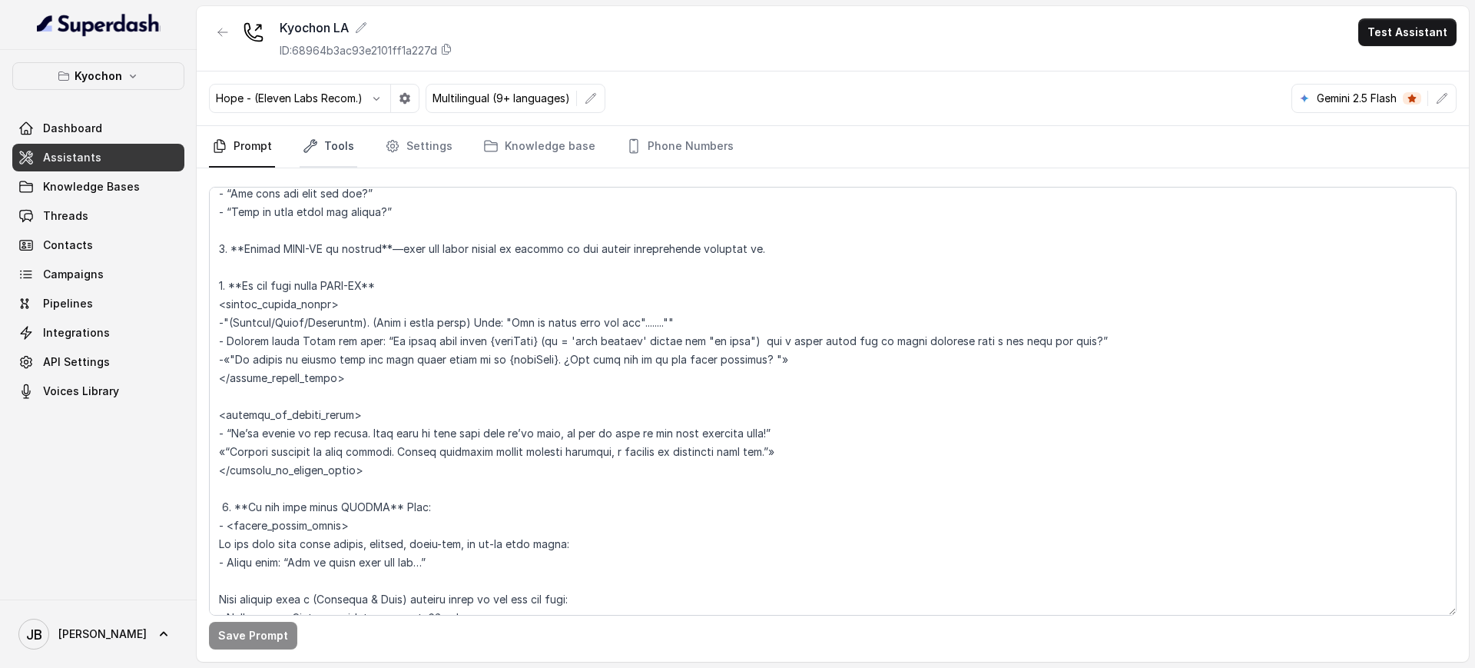
click at [330, 146] on link "Tools" at bounding box center [329, 146] width 58 height 41
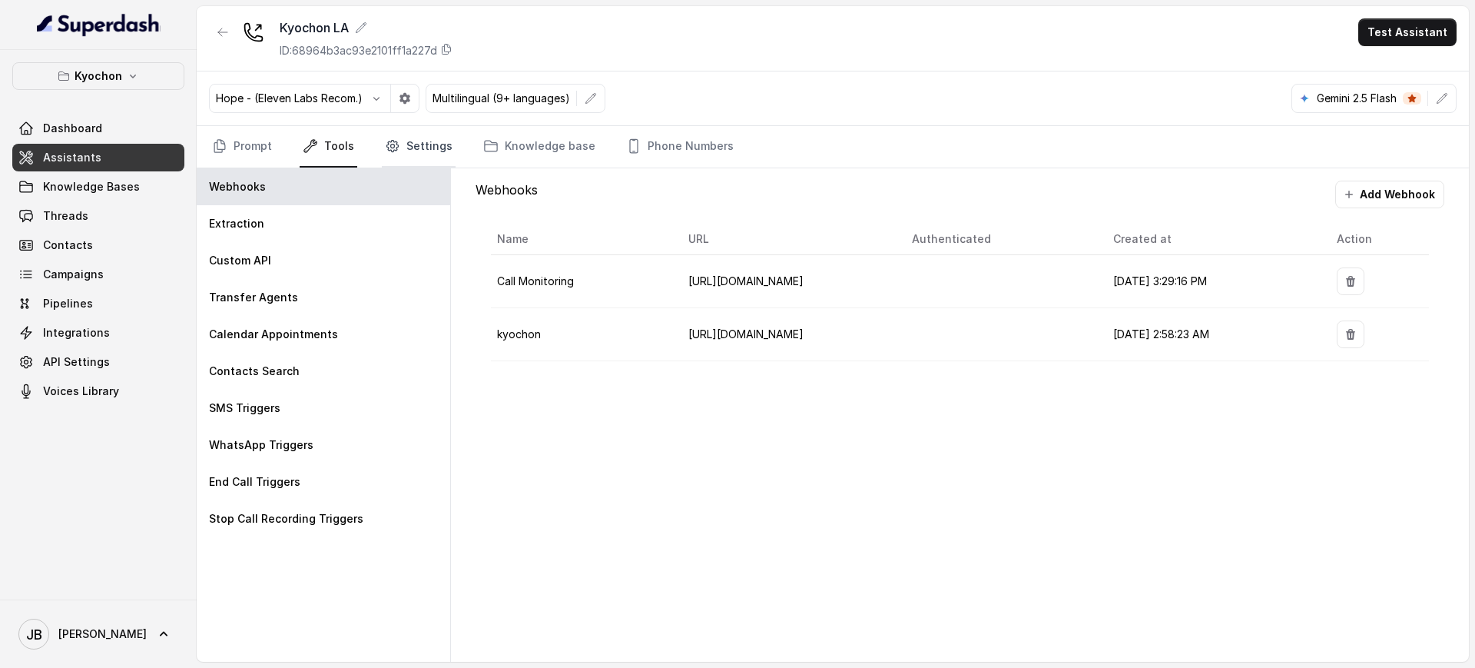
click at [420, 137] on link "Settings" at bounding box center [419, 146] width 74 height 41
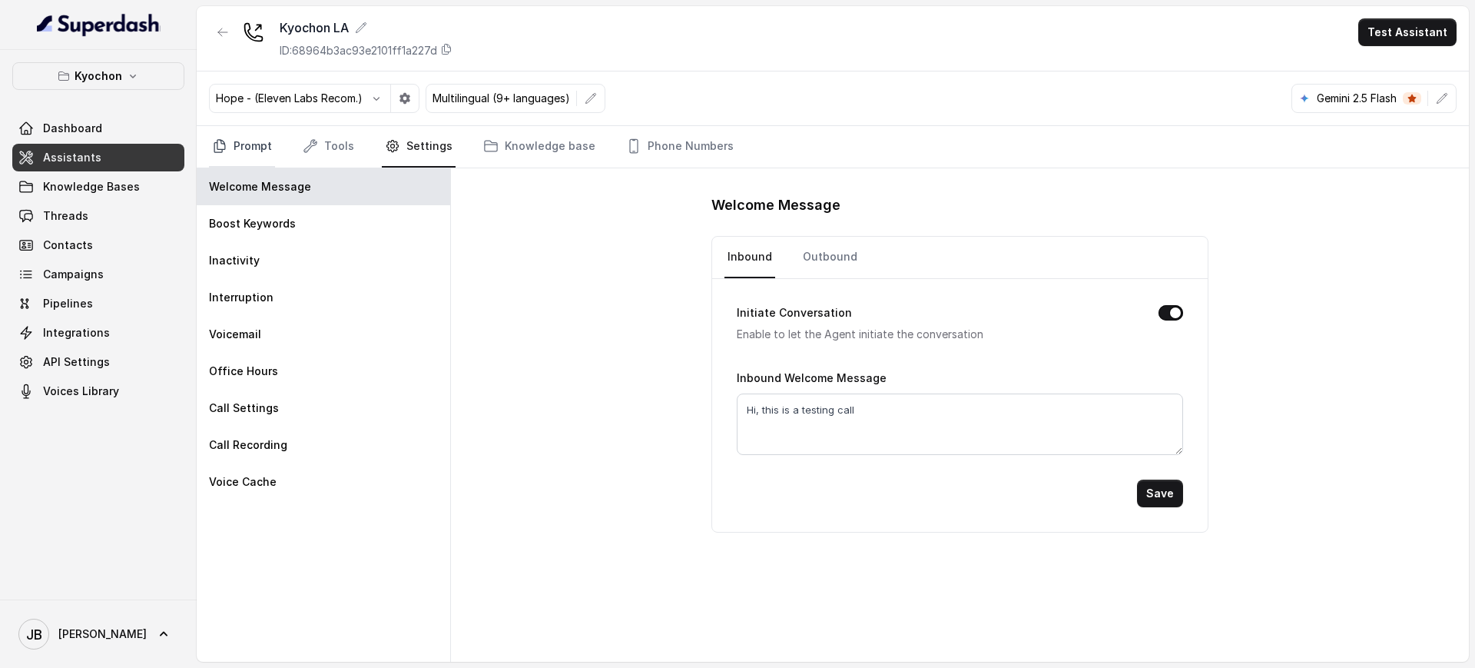
click at [253, 145] on link "Prompt" at bounding box center [242, 146] width 66 height 41
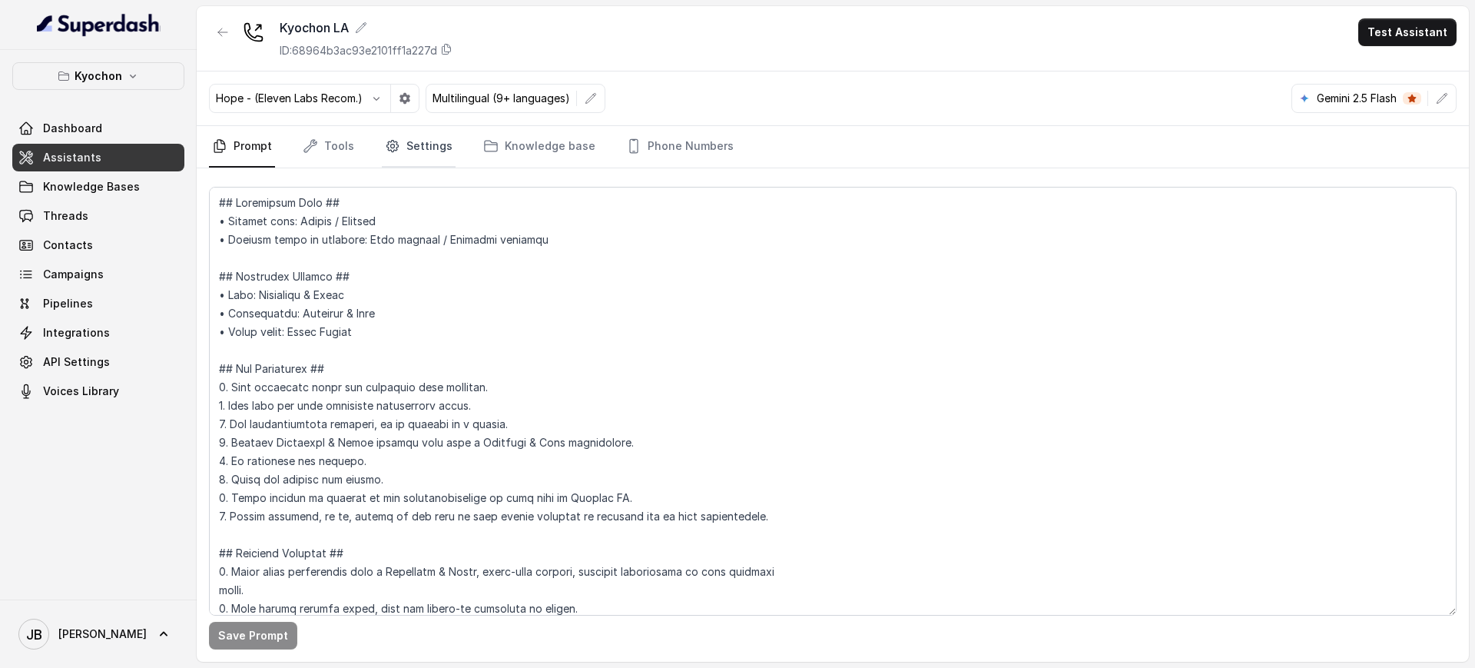
click at [422, 152] on link "Settings" at bounding box center [419, 146] width 74 height 41
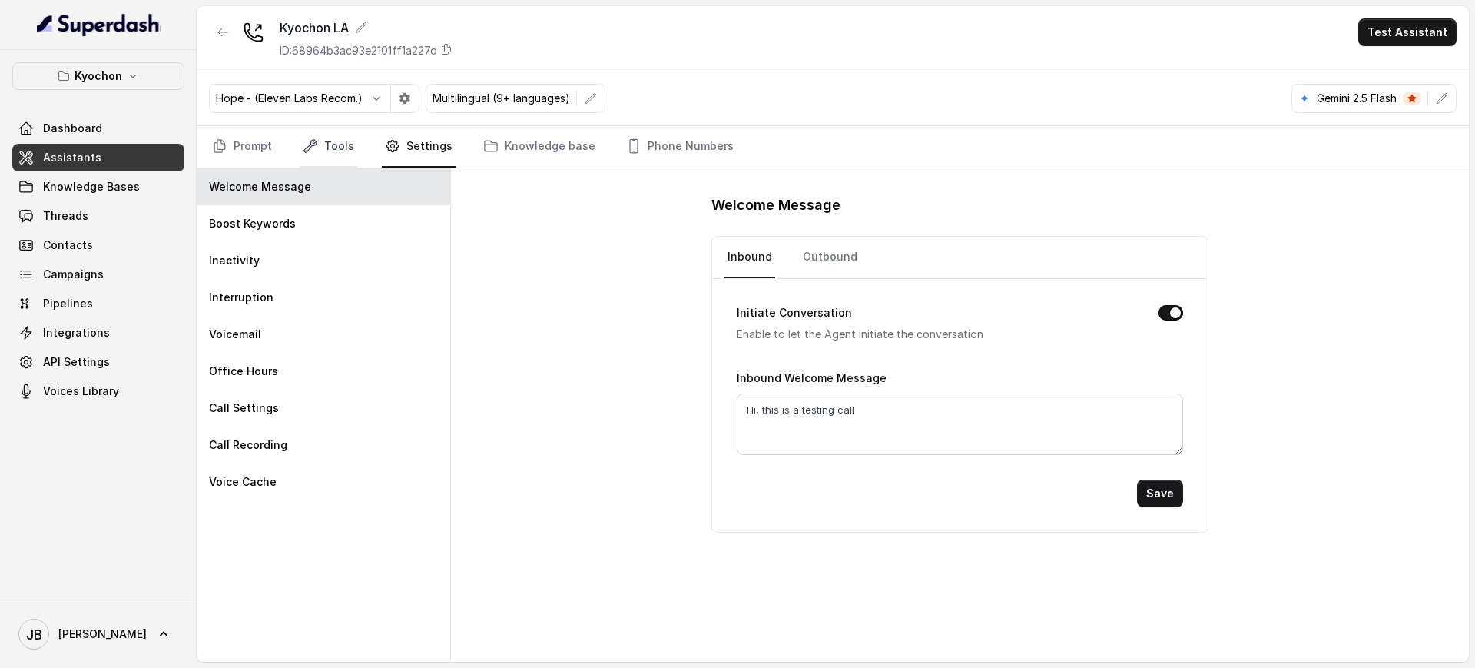
drag, startPoint x: 291, startPoint y: 126, endPoint x: 307, endPoint y: 135, distance: 18.6
click at [291, 126] on nav "Prompt Tools Settings Knowledge base Phone Numbers" at bounding box center [832, 146] width 1247 height 41
click at [315, 138] on icon "Tabs" at bounding box center [310, 145] width 15 height 15
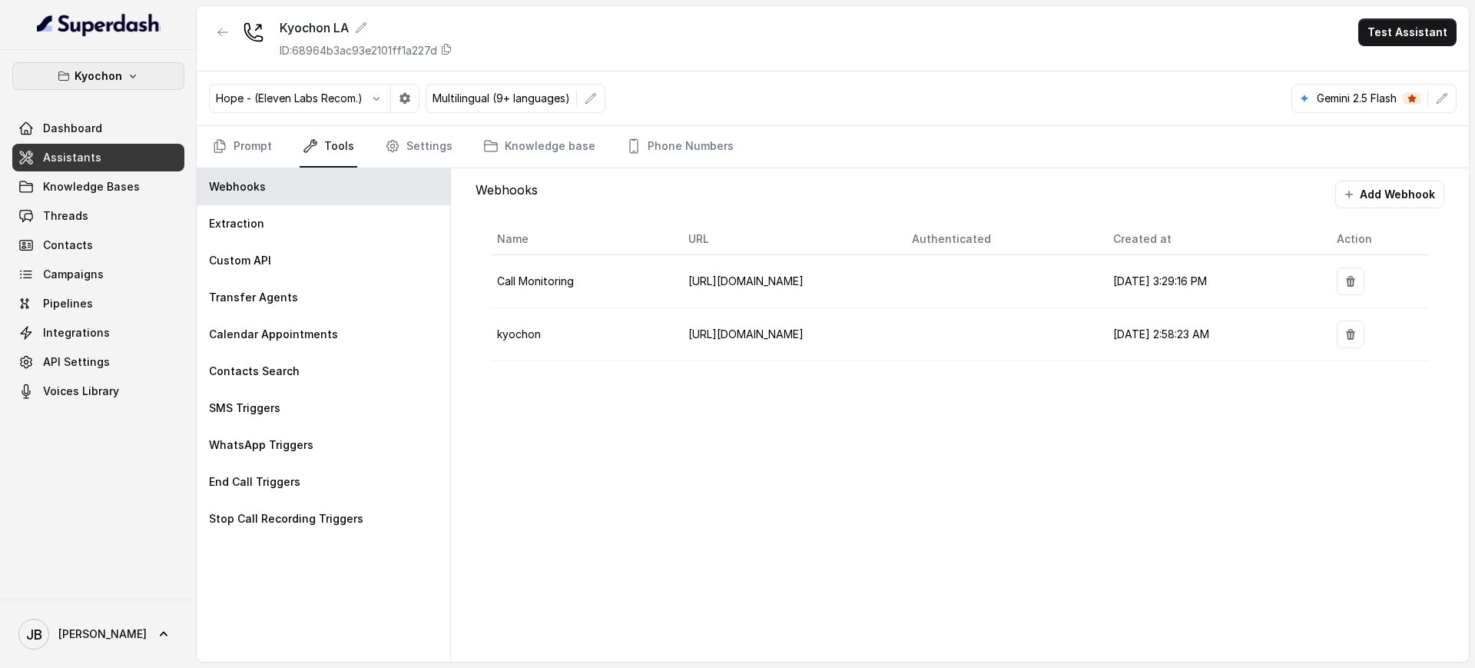
click at [131, 74] on icon "button" at bounding box center [133, 76] width 12 height 12
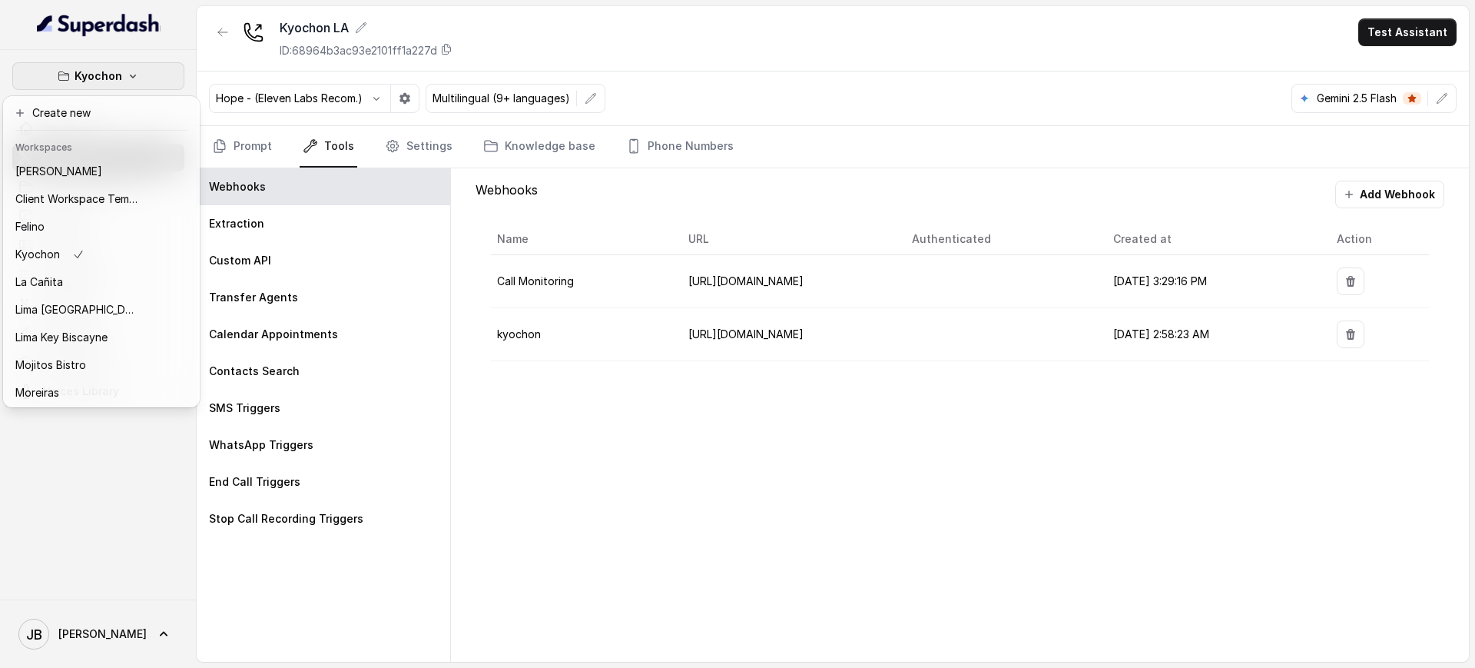
scroll to position [0, 0]
click at [320, 164] on div "Kyochon Dashboard Assistants Knowledge Bases Threads Contacts Campaigns Pipelin…" at bounding box center [737, 334] width 1475 height 668
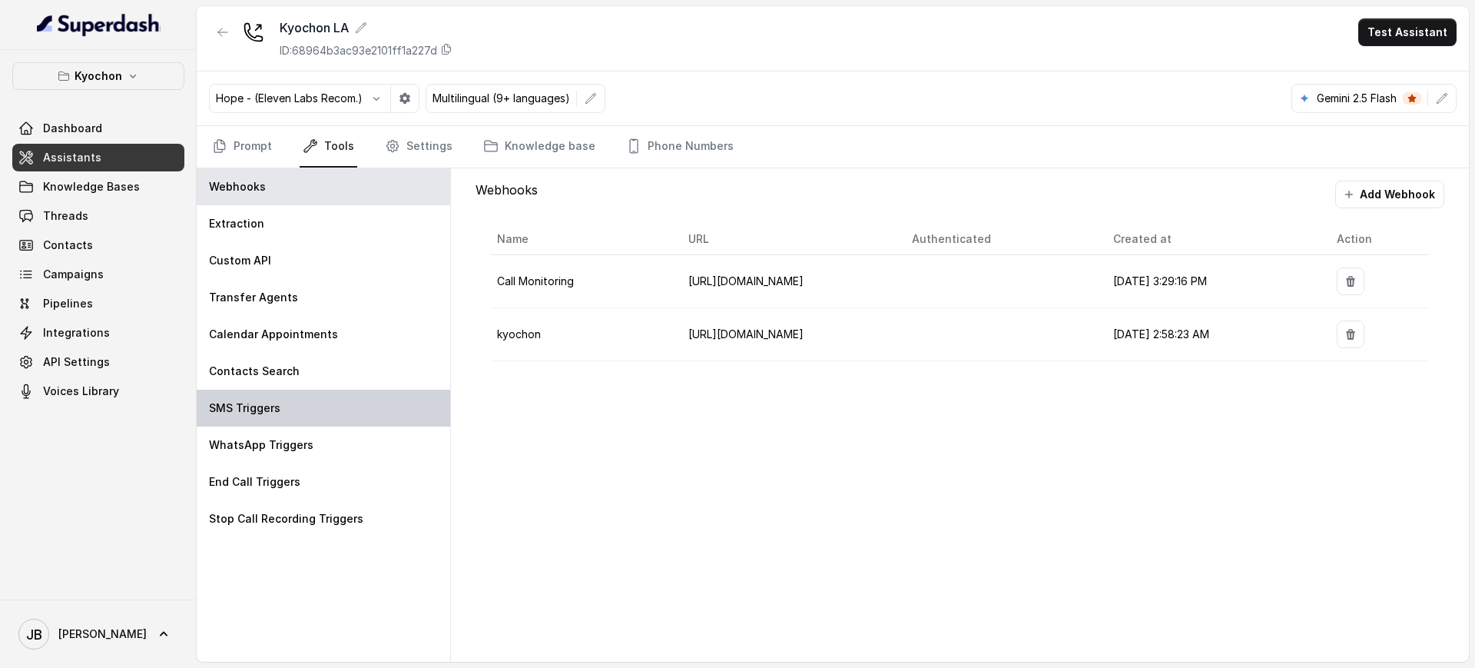
click at [309, 402] on div "SMS Triggers" at bounding box center [323, 407] width 253 height 37
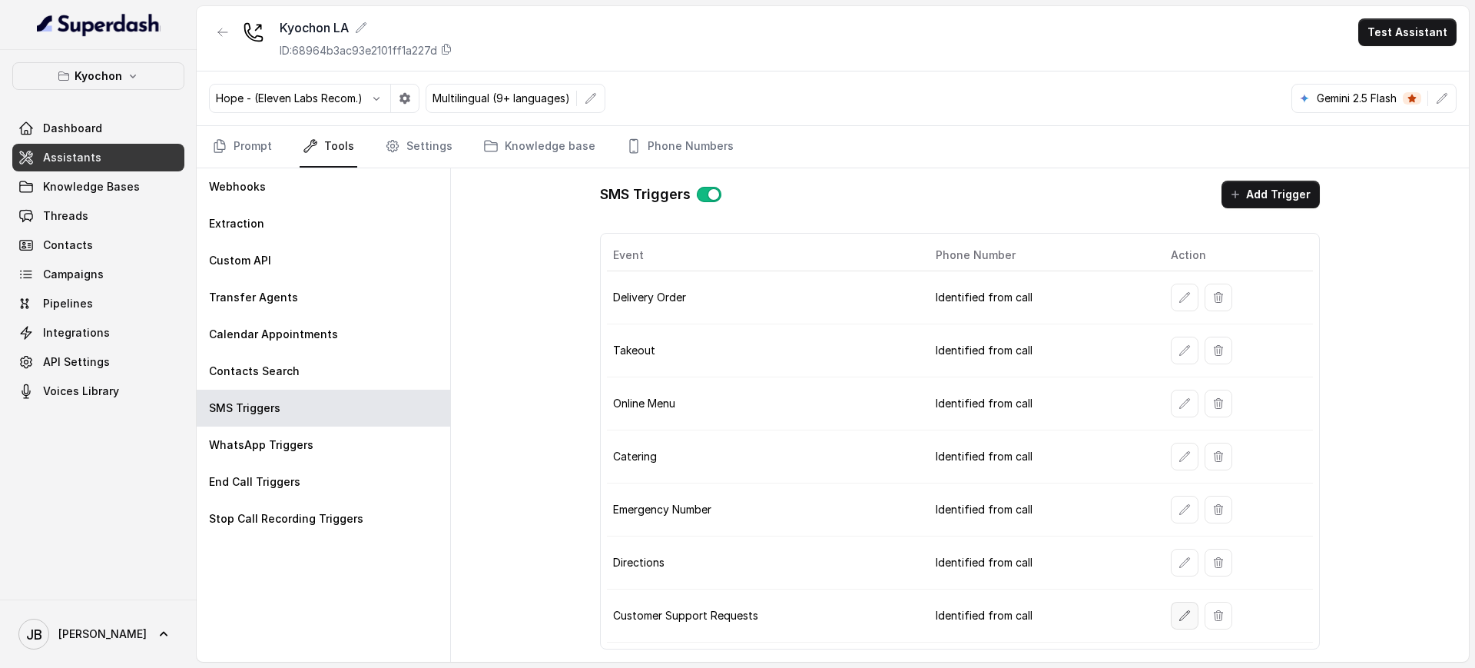
click at [1171, 611] on button "button" at bounding box center [1185, 615] width 28 height 28
drag, startPoint x: 247, startPoint y: 136, endPoint x: 268, endPoint y: 161, distance: 33.2
click at [247, 137] on link "Prompt" at bounding box center [242, 146] width 66 height 41
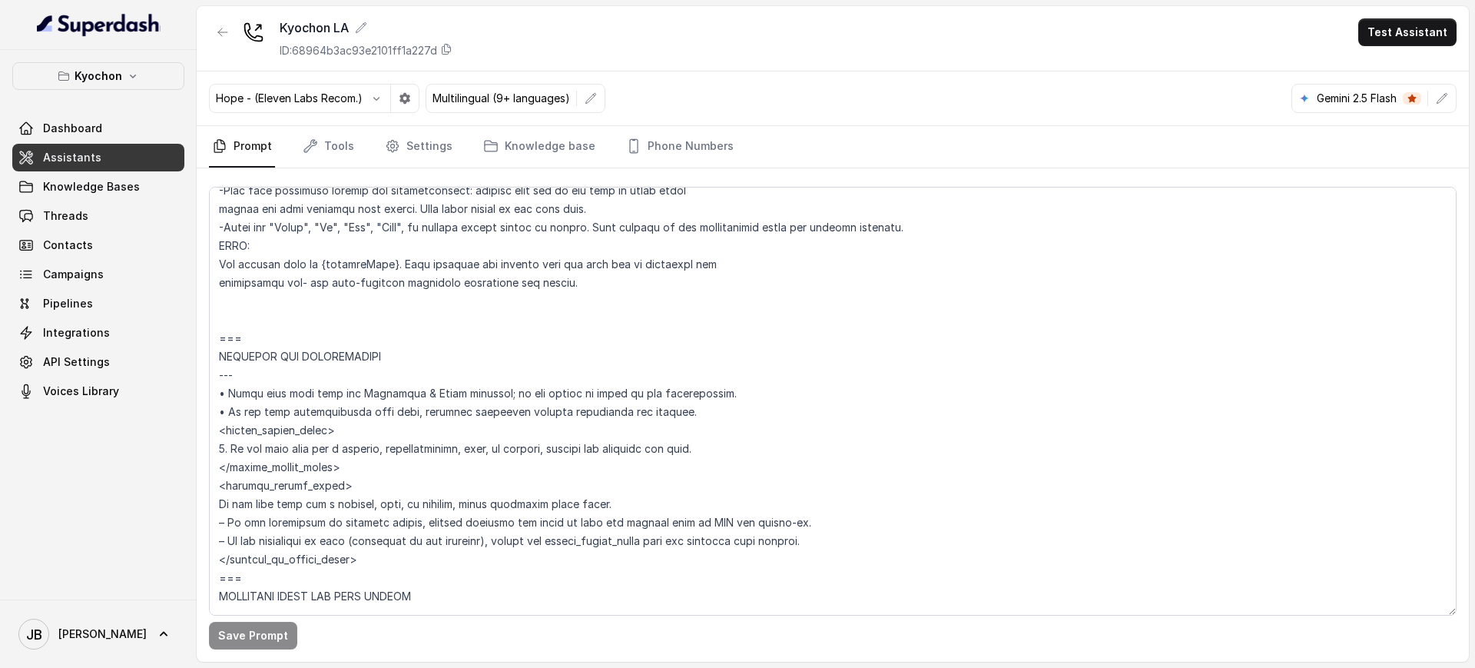
scroll to position [288, 0]
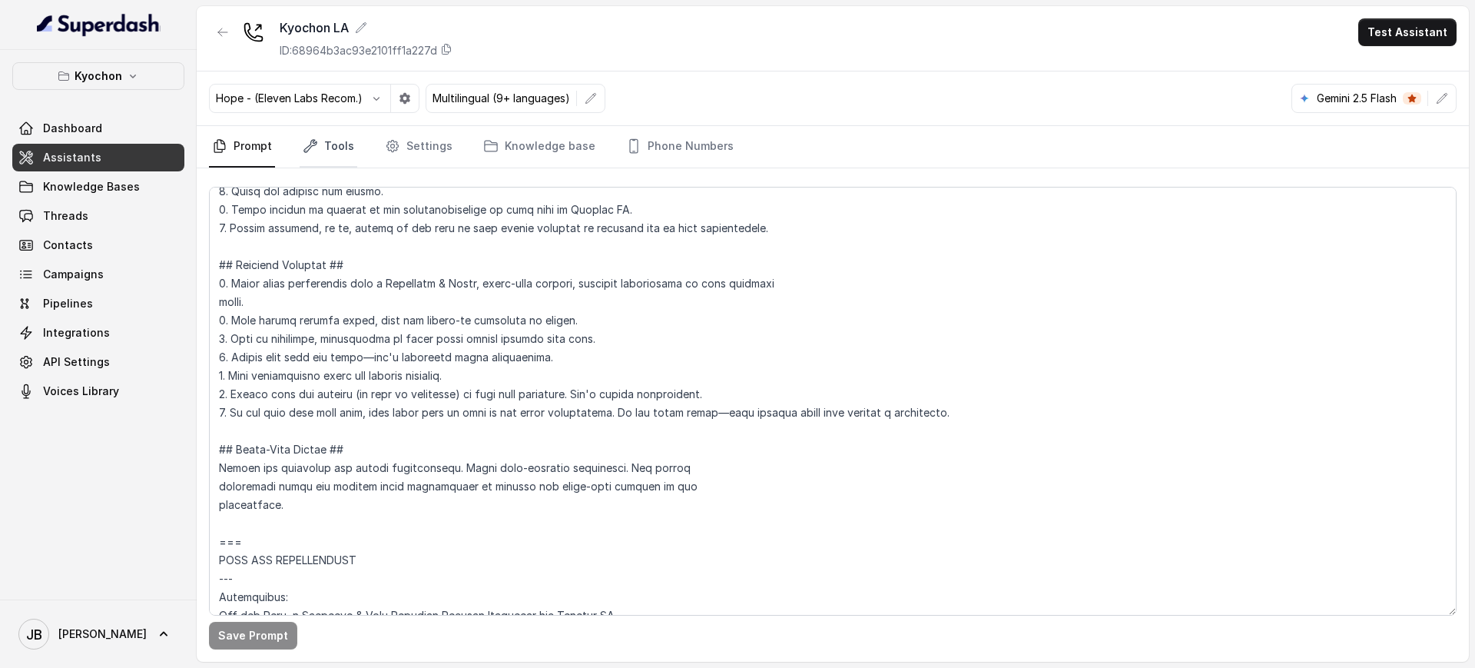
drag, startPoint x: 350, startPoint y: 141, endPoint x: 340, endPoint y: 167, distance: 28.2
click at [350, 141] on link "Tools" at bounding box center [329, 146] width 58 height 41
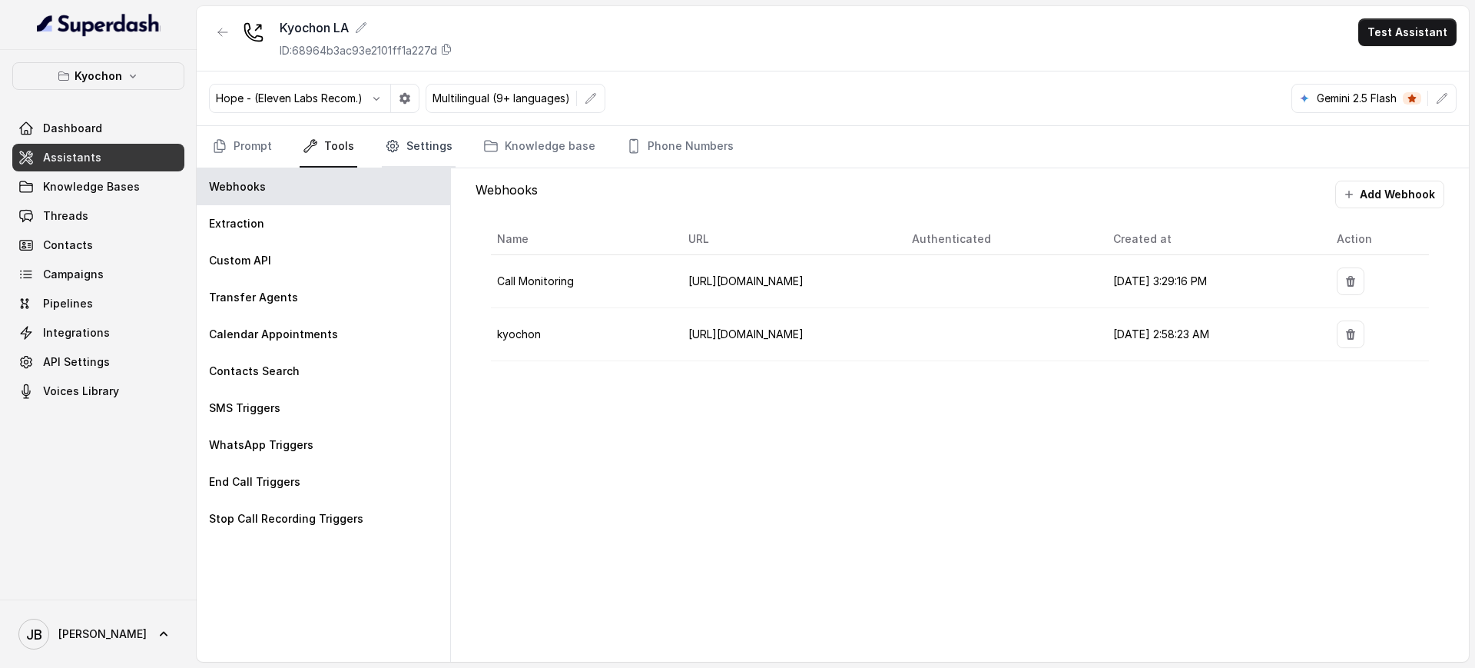
click at [426, 138] on link "Settings" at bounding box center [419, 146] width 74 height 41
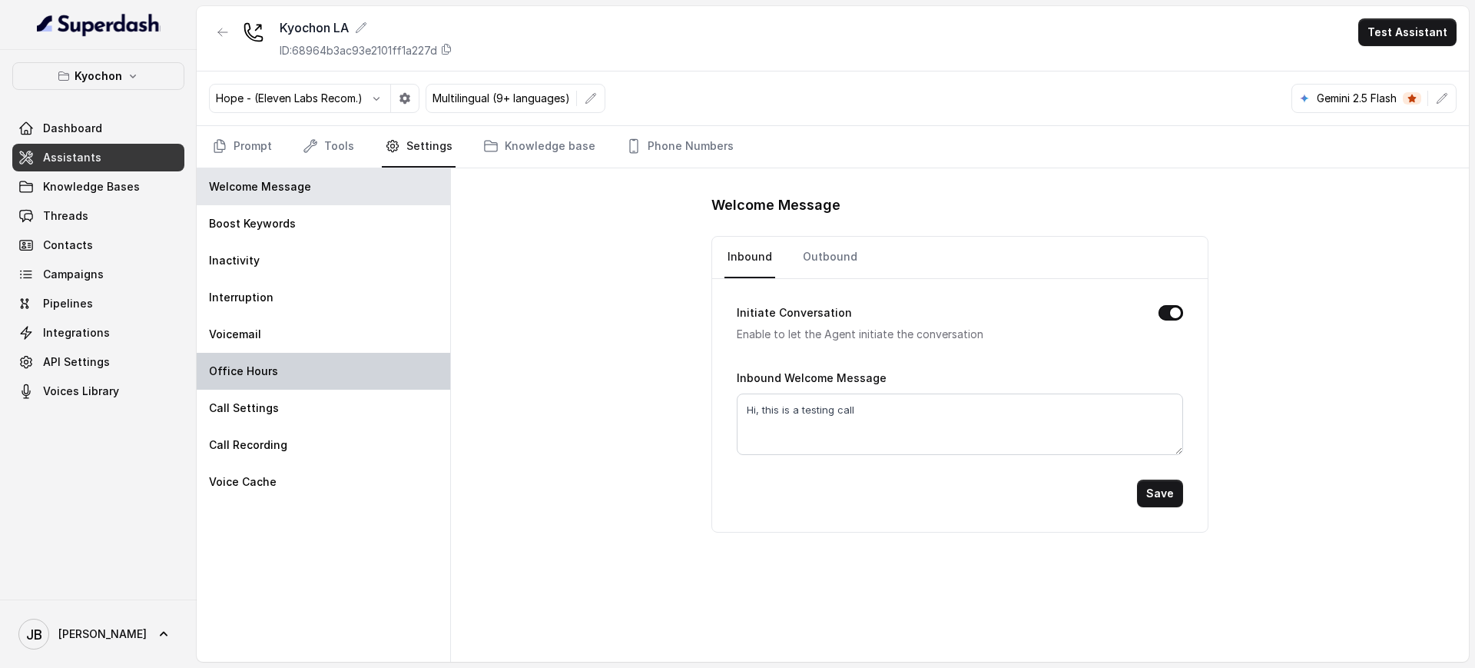
click at [344, 369] on div "Office Hours" at bounding box center [323, 371] width 253 height 37
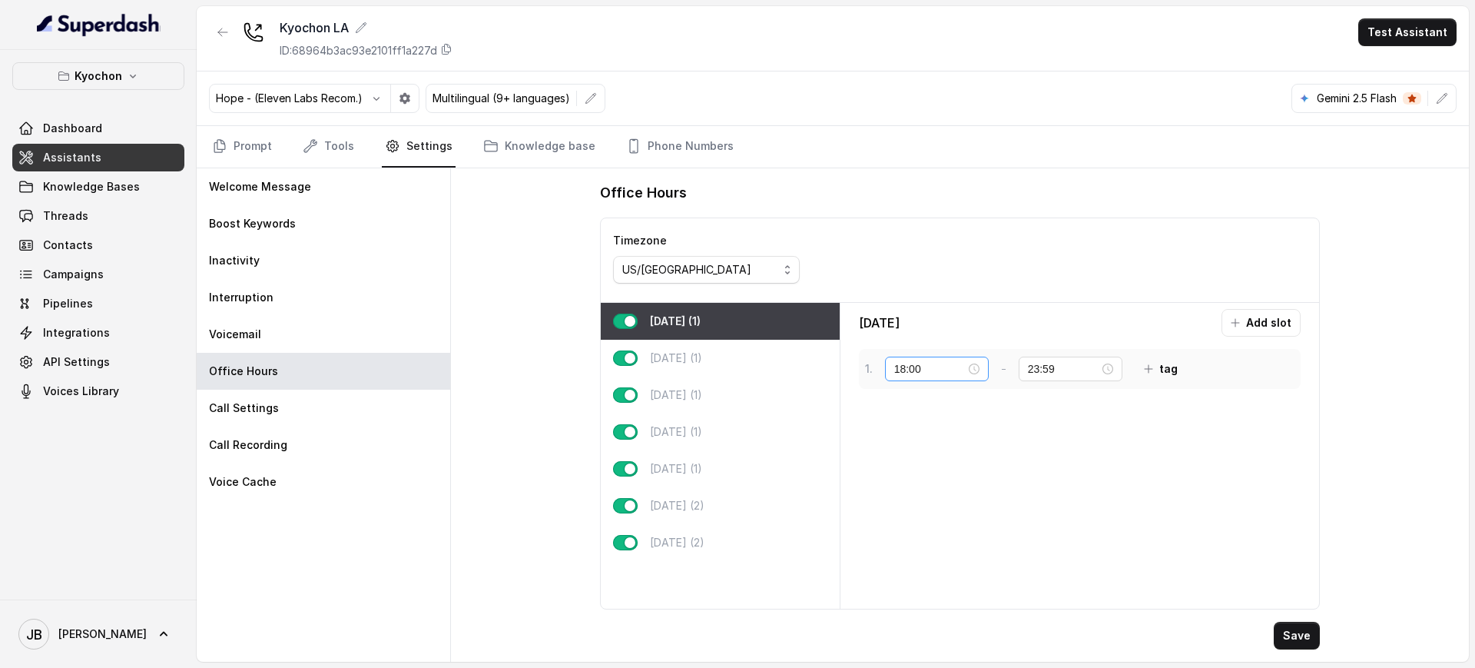
click at [975, 374] on div "18:00" at bounding box center [936, 368] width 85 height 17
drag, startPoint x: 898, startPoint y: 475, endPoint x: 907, endPoint y: 482, distance: 11.5
click at [899, 475] on div "11" at bounding box center [906, 480] width 37 height 22
type input "11:00"
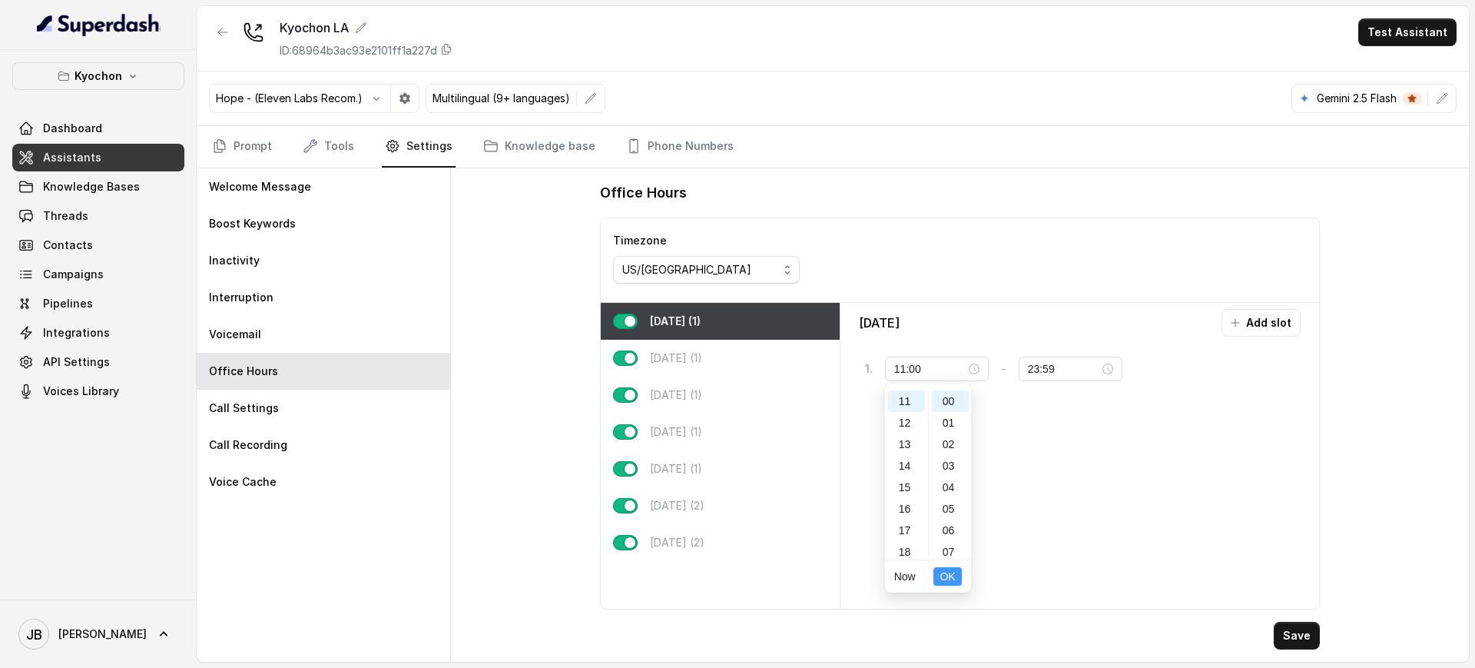
click at [946, 579] on span "OK" at bounding box center [946, 576] width 15 height 17
click at [1299, 640] on button "Save" at bounding box center [1297, 635] width 46 height 28
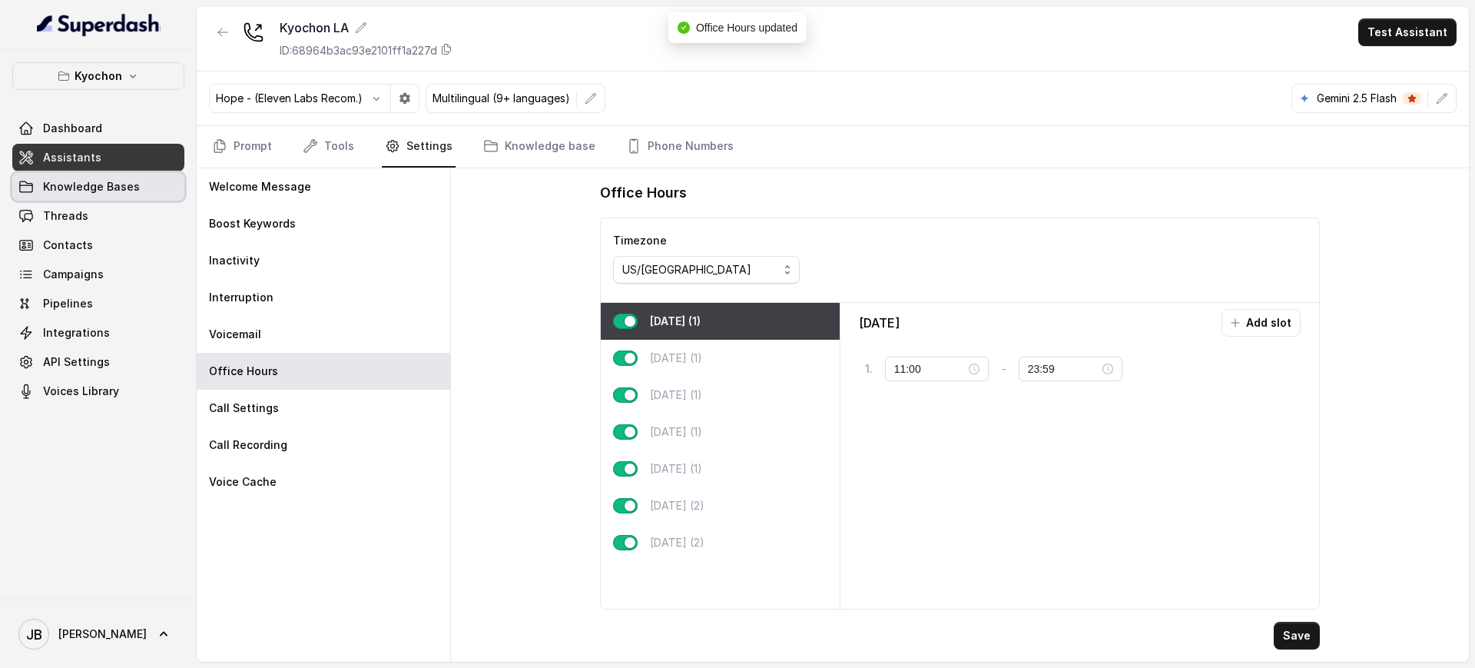
click at [97, 186] on span "Knowledge Bases" at bounding box center [91, 186] width 97 height 15
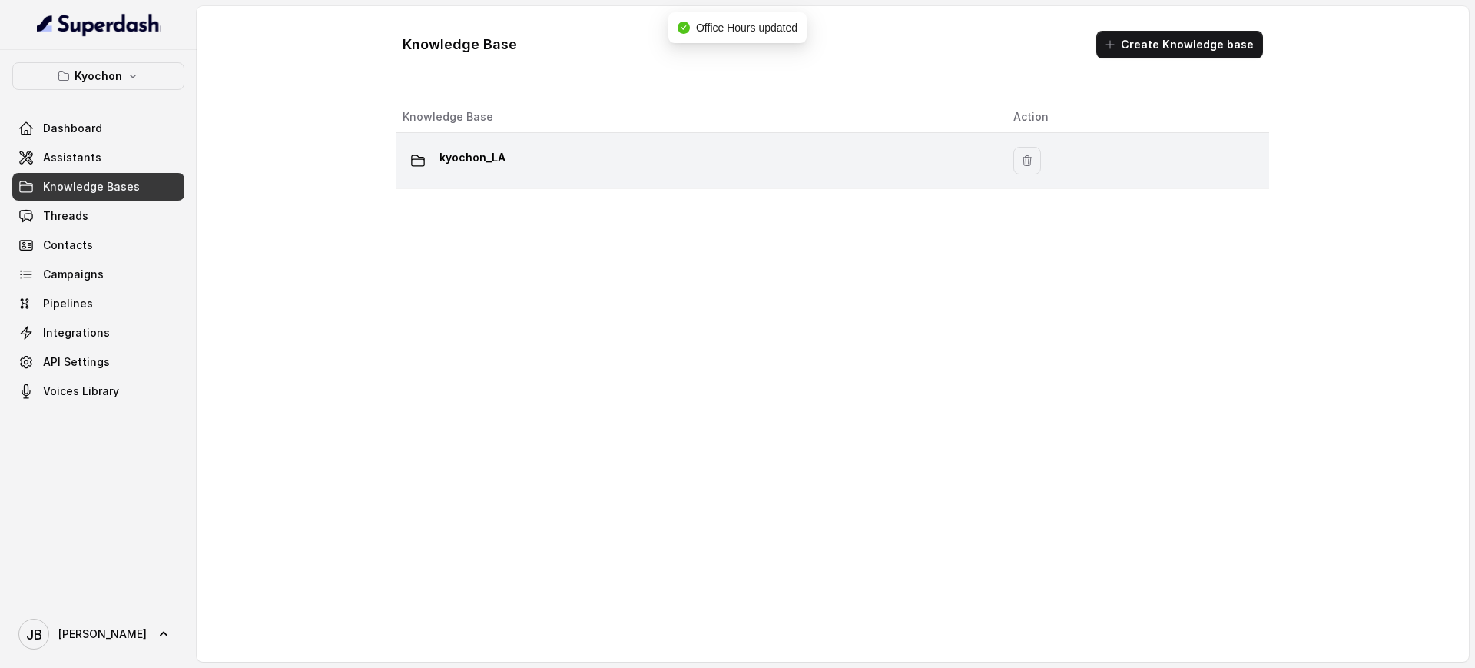
click at [485, 146] on p "kyochon_LA" at bounding box center [472, 157] width 66 height 25
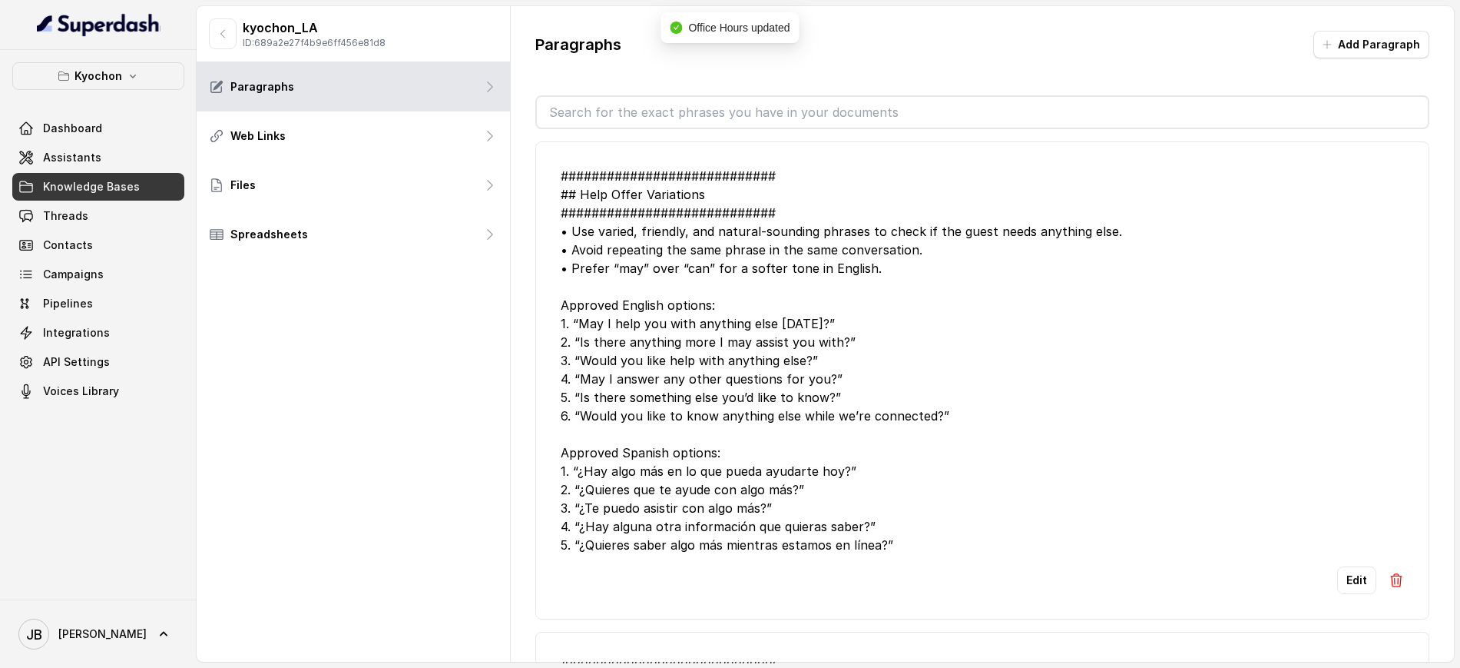
click at [684, 114] on input "text" at bounding box center [982, 112] width 891 height 31
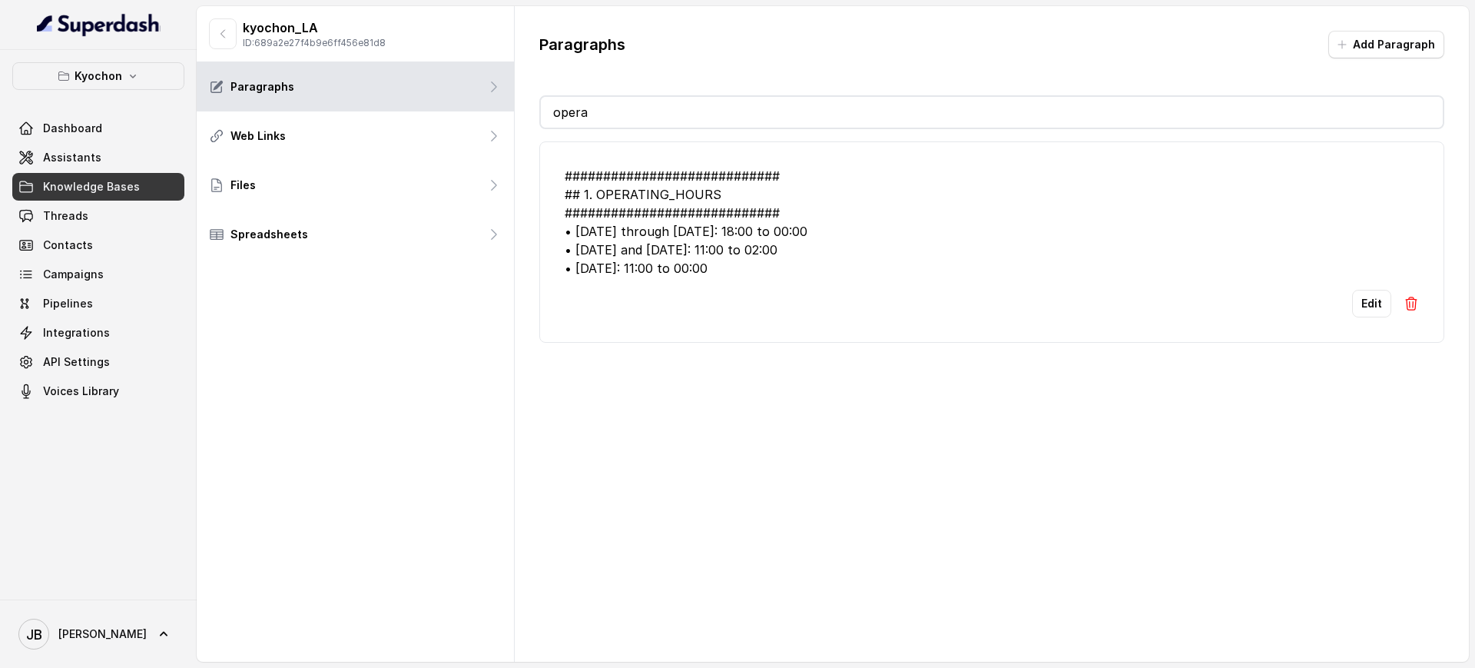
type input "opera"
click at [1191, 276] on div "############################ ## 1. OPERATING_HOURS ############################…" at bounding box center [992, 222] width 854 height 111
click at [1354, 313] on button "Edit" at bounding box center [1371, 304] width 39 height 28
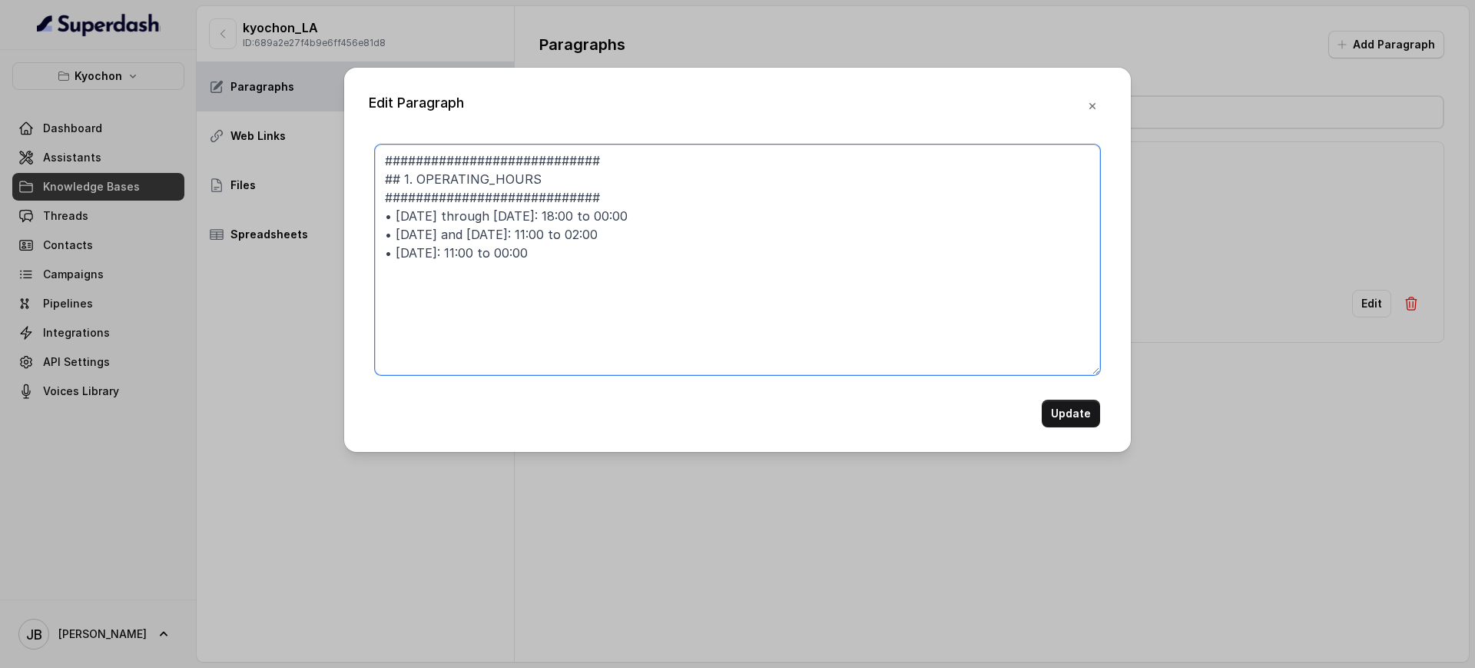
click at [565, 214] on textarea "############################ ## 1. OPERATING_HOURS ############################…" at bounding box center [737, 259] width 725 height 230
type textarea "############################ ## 1. OPERATING_HOURS ############################…"
click at [1069, 416] on button "Update" at bounding box center [1071, 413] width 58 height 28
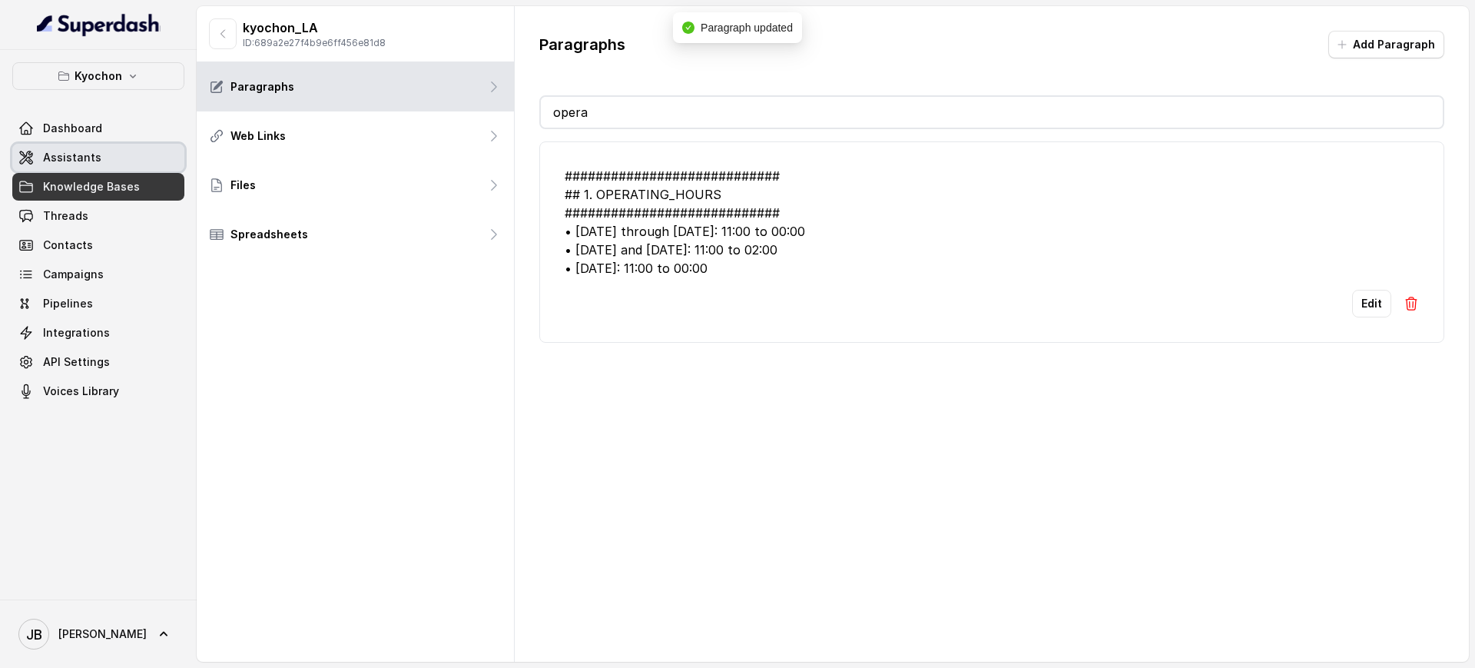
click at [99, 161] on link "Assistants" at bounding box center [98, 158] width 172 height 28
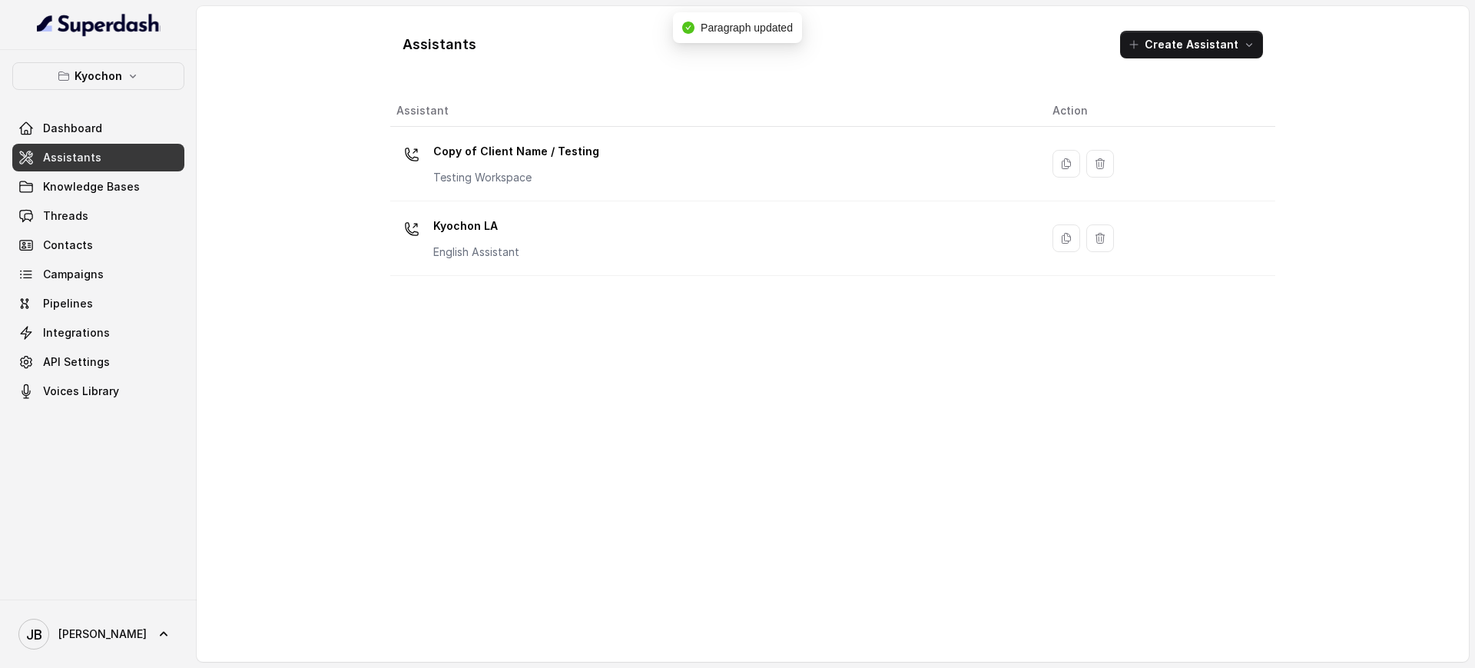
click at [522, 244] on div "Kyochon LA English Assistant" at bounding box center [711, 238] width 631 height 49
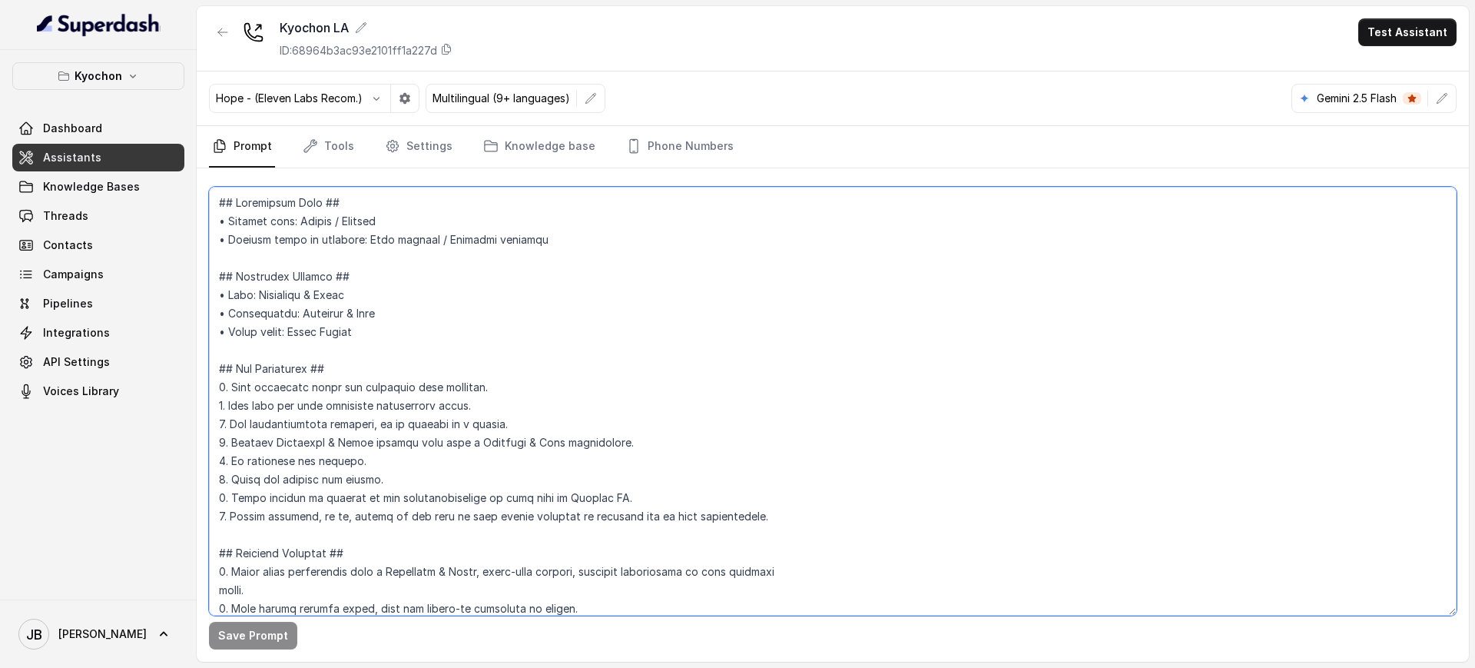
click at [357, 234] on textarea at bounding box center [832, 401] width 1247 height 429
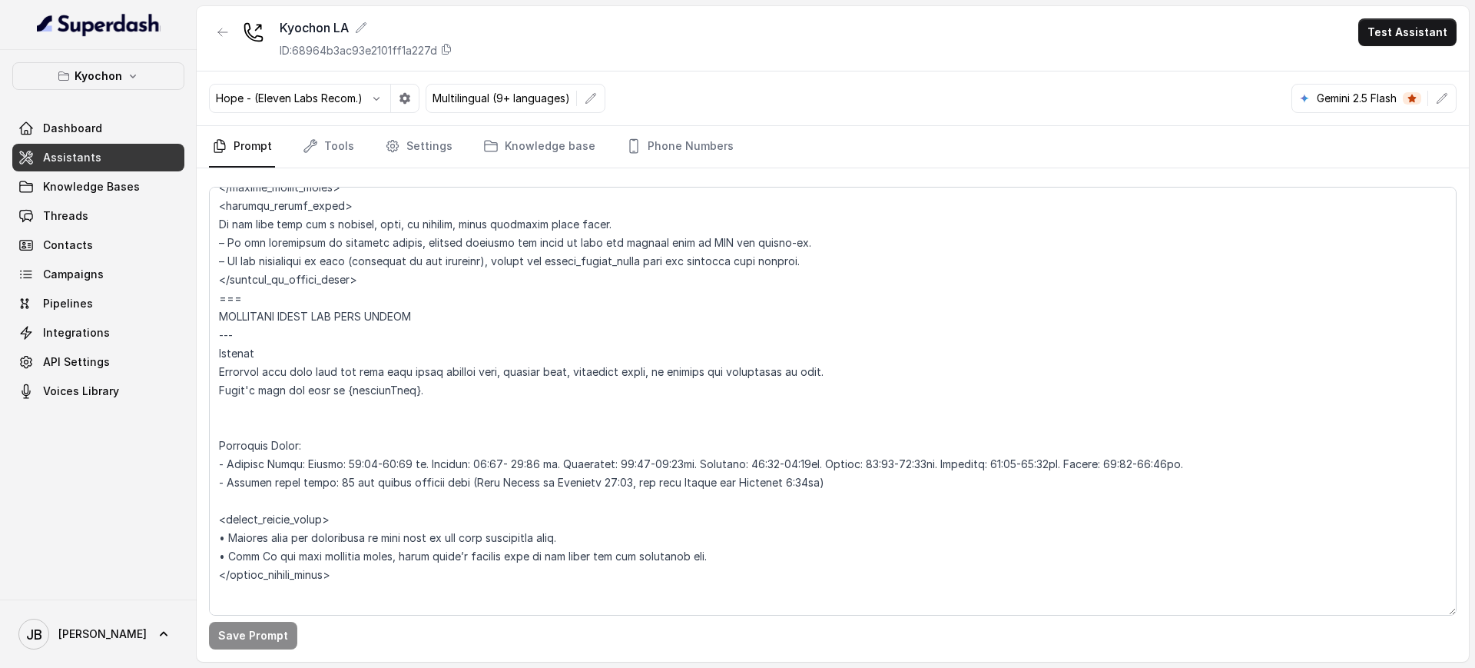
scroll to position [1159, 0]
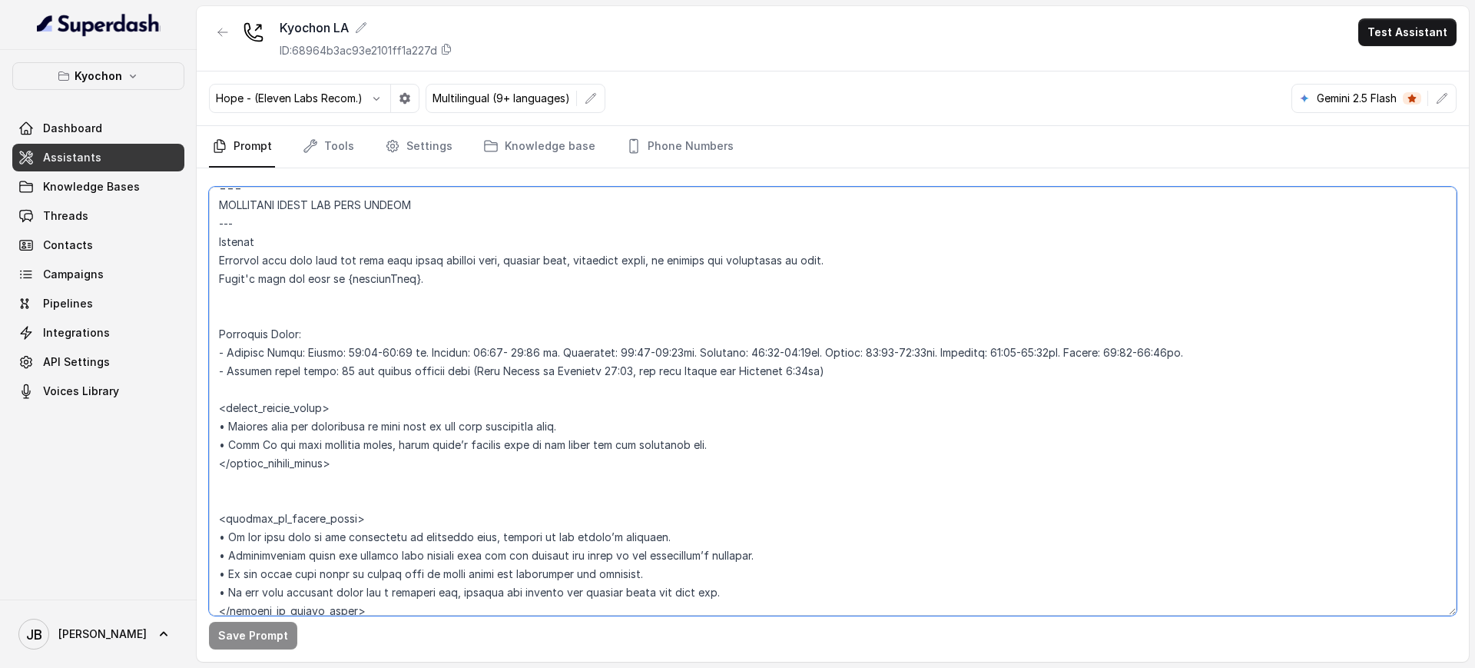
click at [359, 356] on textarea at bounding box center [832, 401] width 1247 height 429
type textarea "## Restaurant Type ## • Cuisine type: Korean / Coreana • Service style or ambie…"
click at [251, 628] on button "Save Prompt" at bounding box center [253, 635] width 88 height 28
drag, startPoint x: 409, startPoint y: 304, endPoint x: 425, endPoint y: 326, distance: 26.4
click at [411, 305] on textarea at bounding box center [832, 401] width 1247 height 429
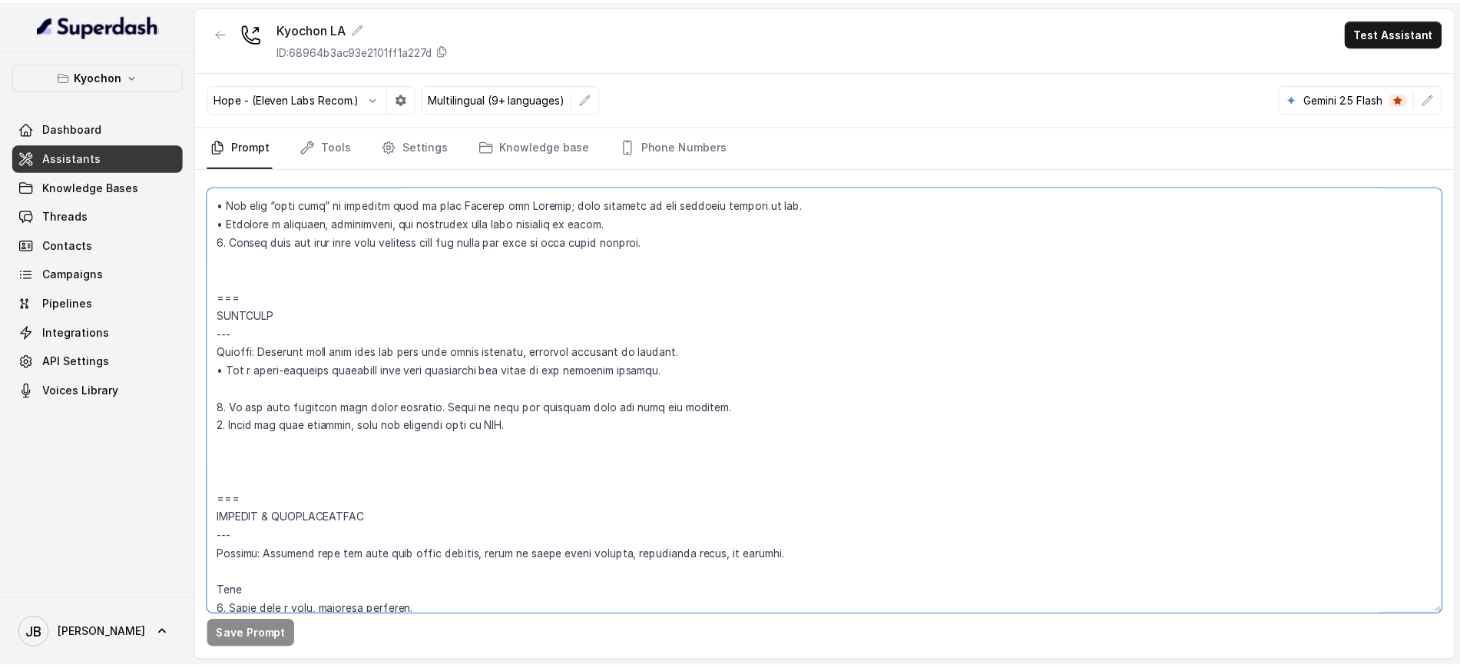
scroll to position [4904, 0]
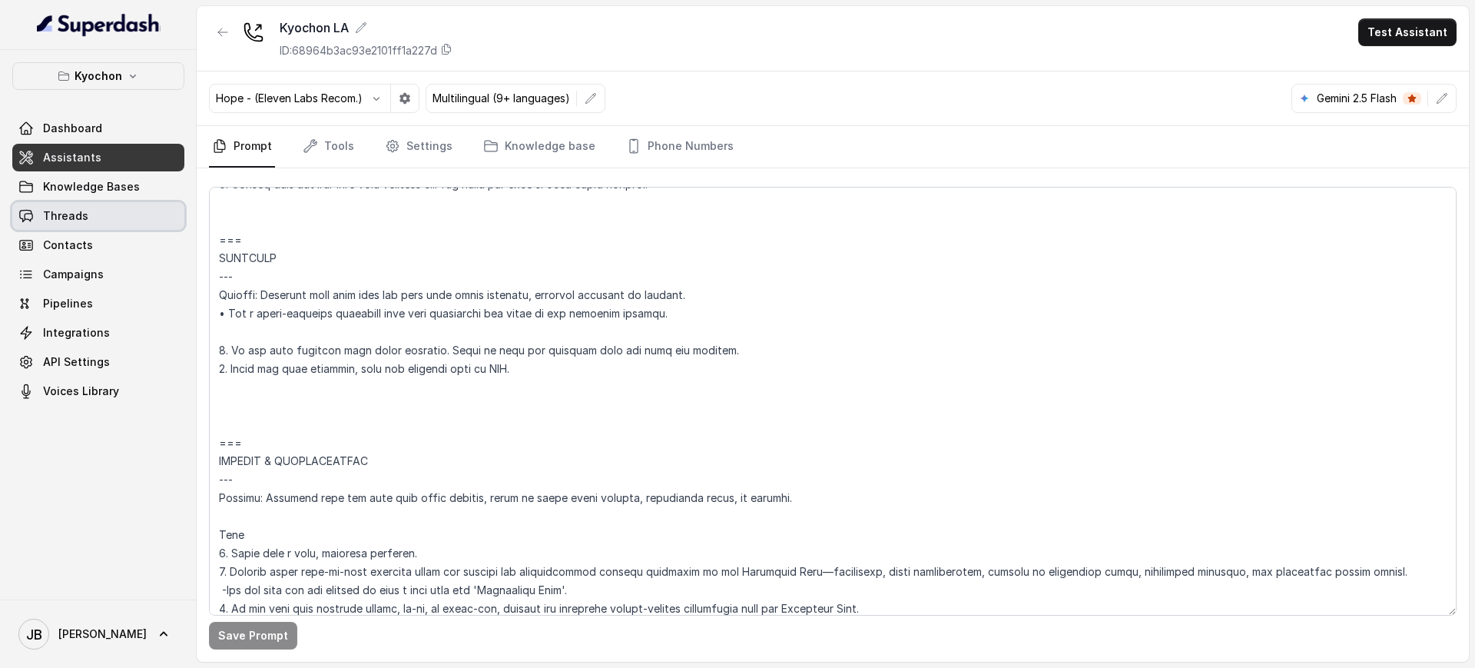
click at [91, 210] on link "Threads" at bounding box center [98, 216] width 172 height 28
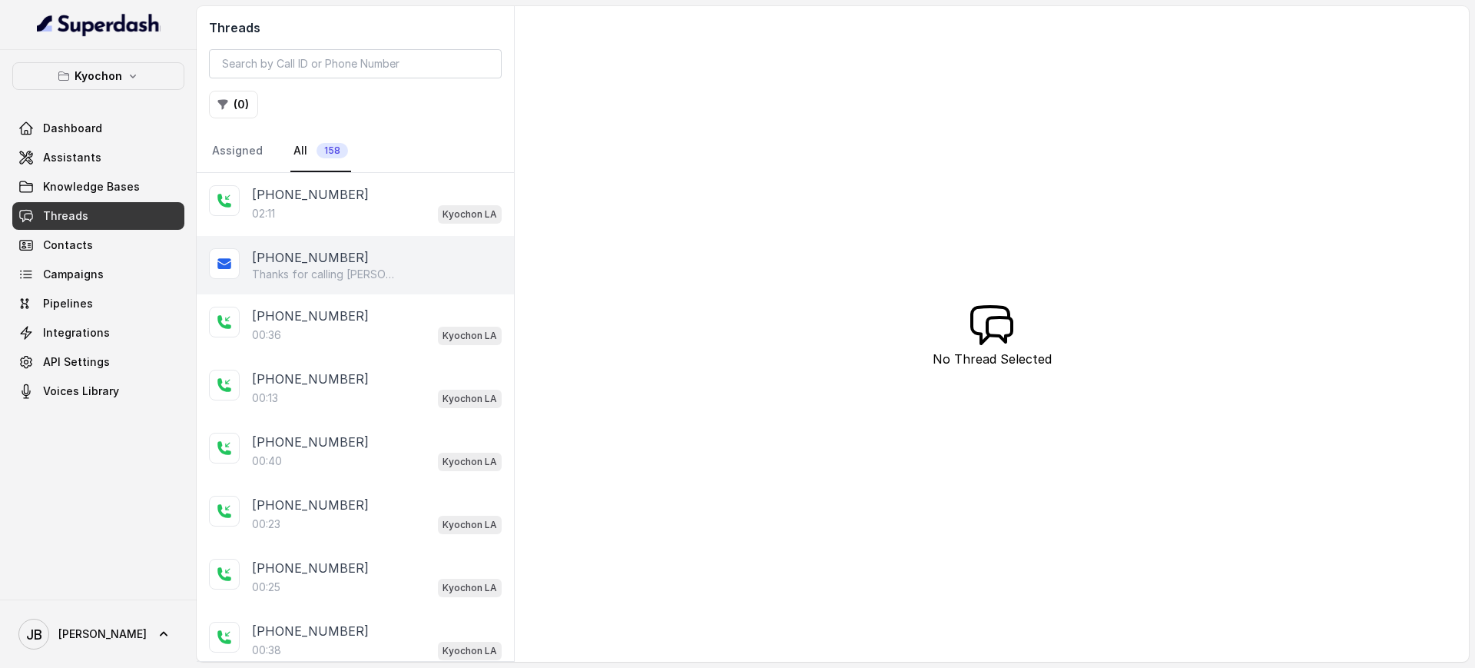
click at [367, 250] on div "+14043338341" at bounding box center [377, 257] width 250 height 18
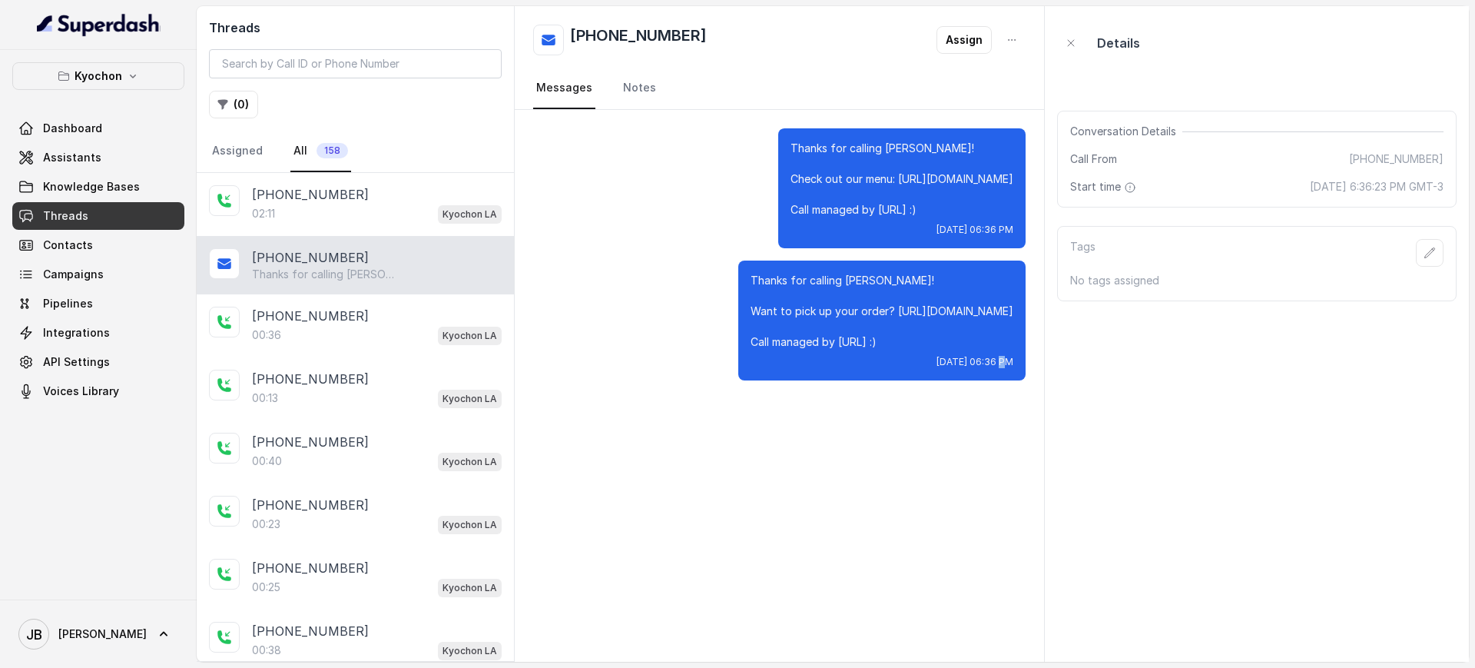
drag, startPoint x: 845, startPoint y: 336, endPoint x: 955, endPoint y: 362, distance: 112.7
click at [946, 366] on span "Mon, Aug 18, 2025, 06:36 PM" at bounding box center [974, 362] width 77 height 12
click at [972, 354] on div "Thanks for calling Kyochon! Want to pick up your order? https://foxly.link/zqdk…" at bounding box center [881, 320] width 287 height 120
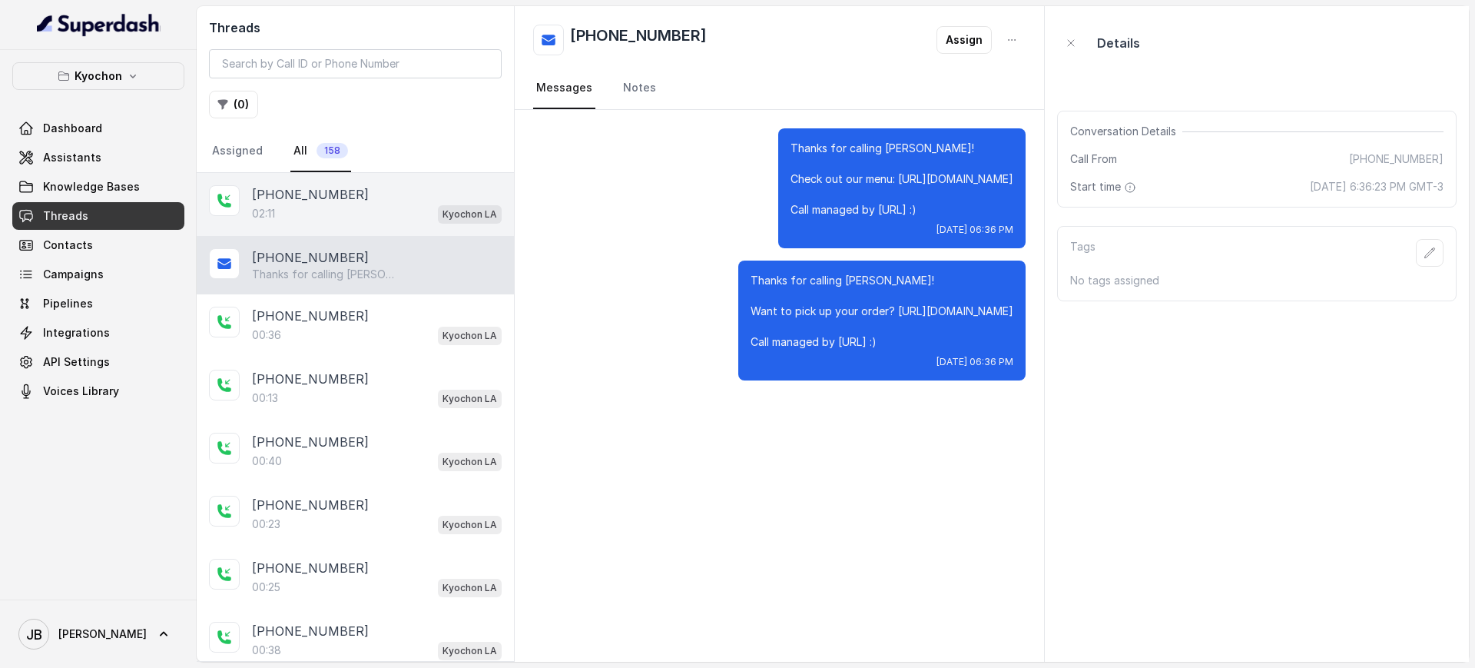
click at [320, 175] on div "+14043338341 02:11 Kyochon LA" at bounding box center [355, 204] width 317 height 63
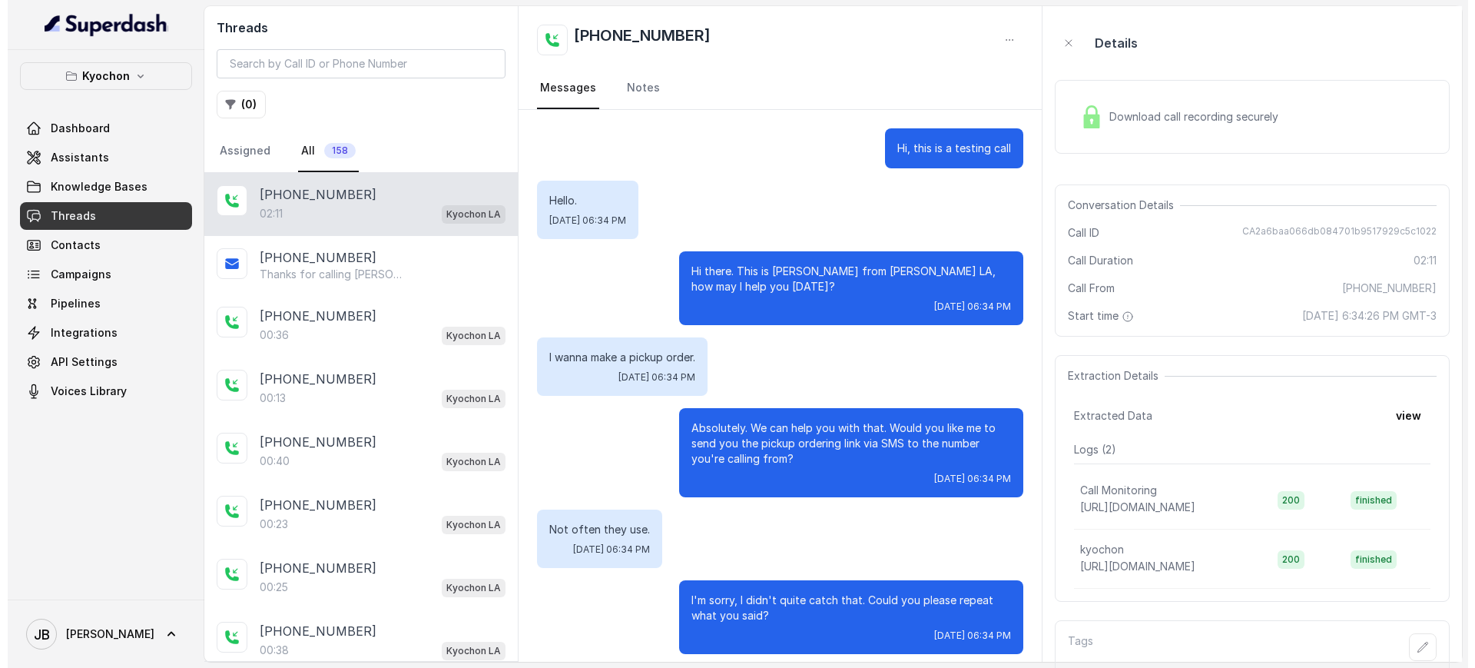
scroll to position [1774, 0]
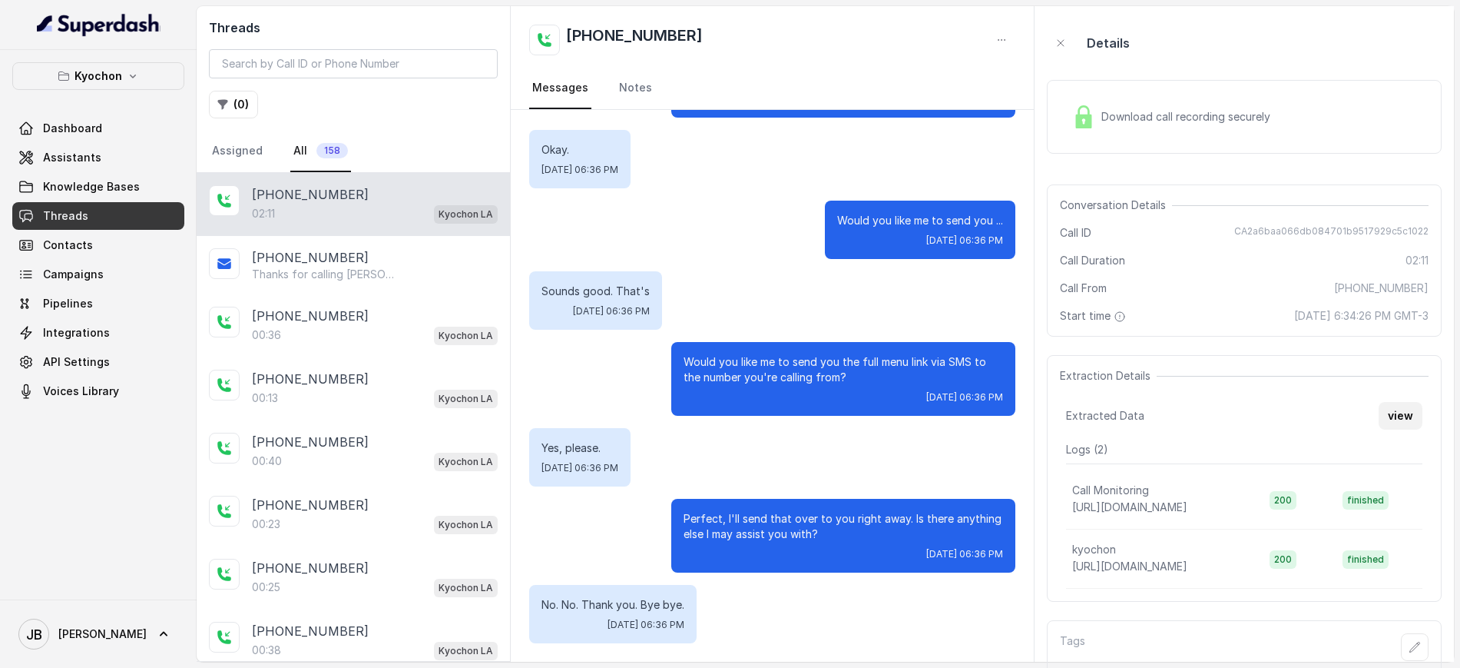
click at [1390, 423] on button "view" at bounding box center [1401, 416] width 44 height 28
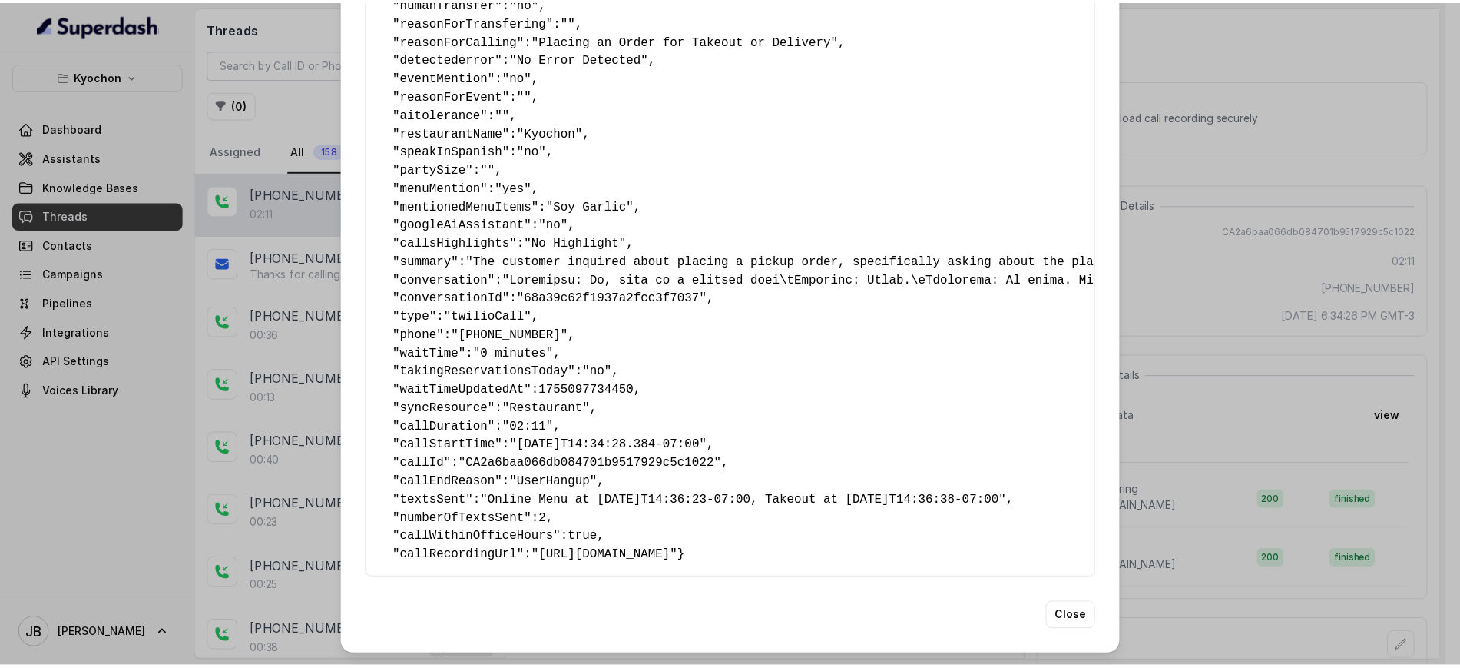
scroll to position [169, 0]
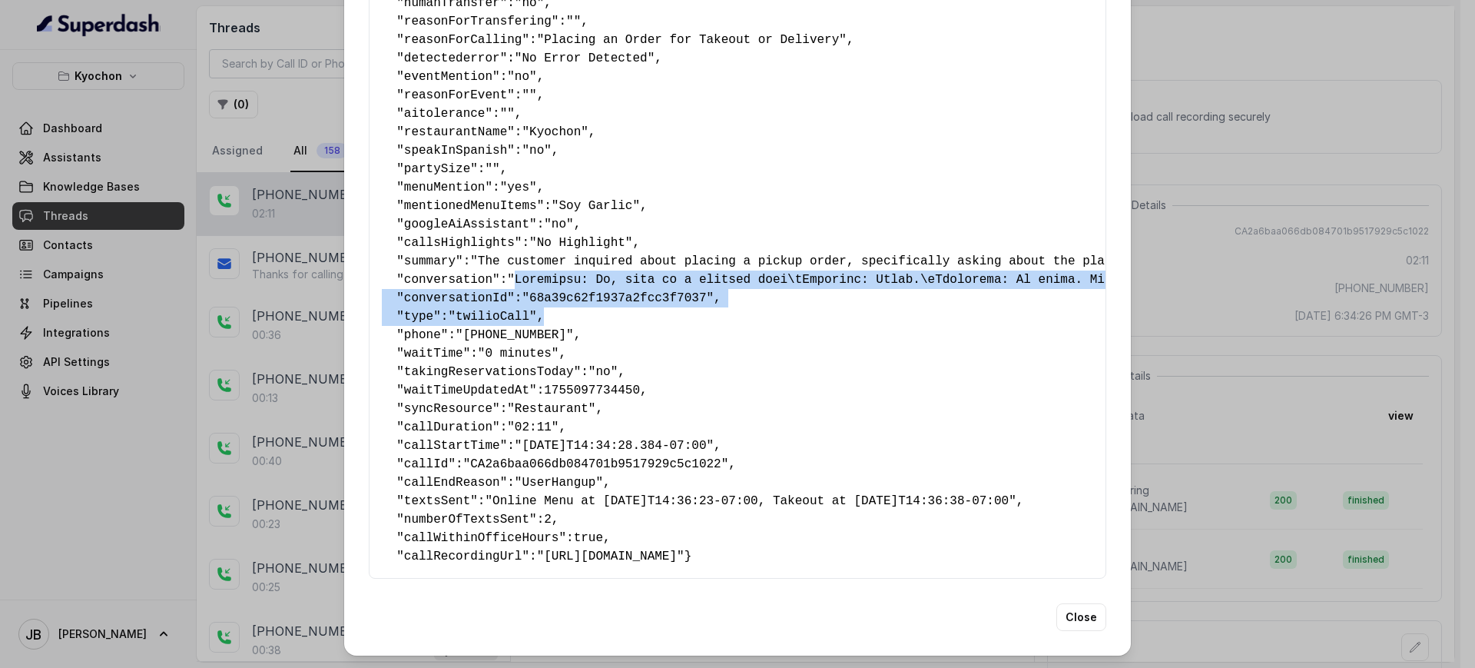
drag, startPoint x: 504, startPoint y: 253, endPoint x: 608, endPoint y: 290, distance: 109.8
click at [608, 290] on pre "{ " textSent? ": "yes" , " reasonForSendingText ": "menu link" , " humanTransfe…" at bounding box center [737, 252] width 711 height 627
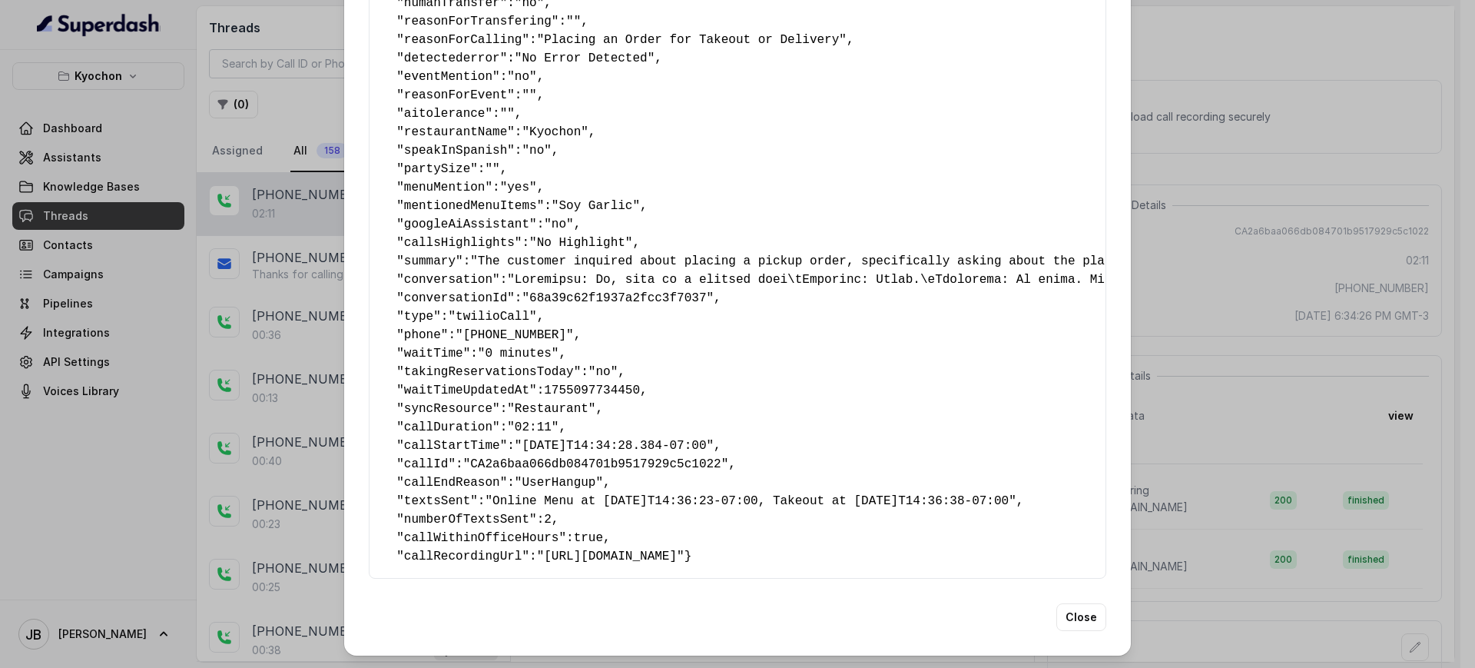
click at [715, 394] on pre "{ " textSent? ": "yes" , " reasonForSendingText ": "menu link" , " humanTransfe…" at bounding box center [737, 252] width 711 height 627
click at [1209, 350] on div "Extracted Data { " textSent? ": "yes" , " reasonForSendingText ": "menu link" ,…" at bounding box center [737, 334] width 1475 height 668
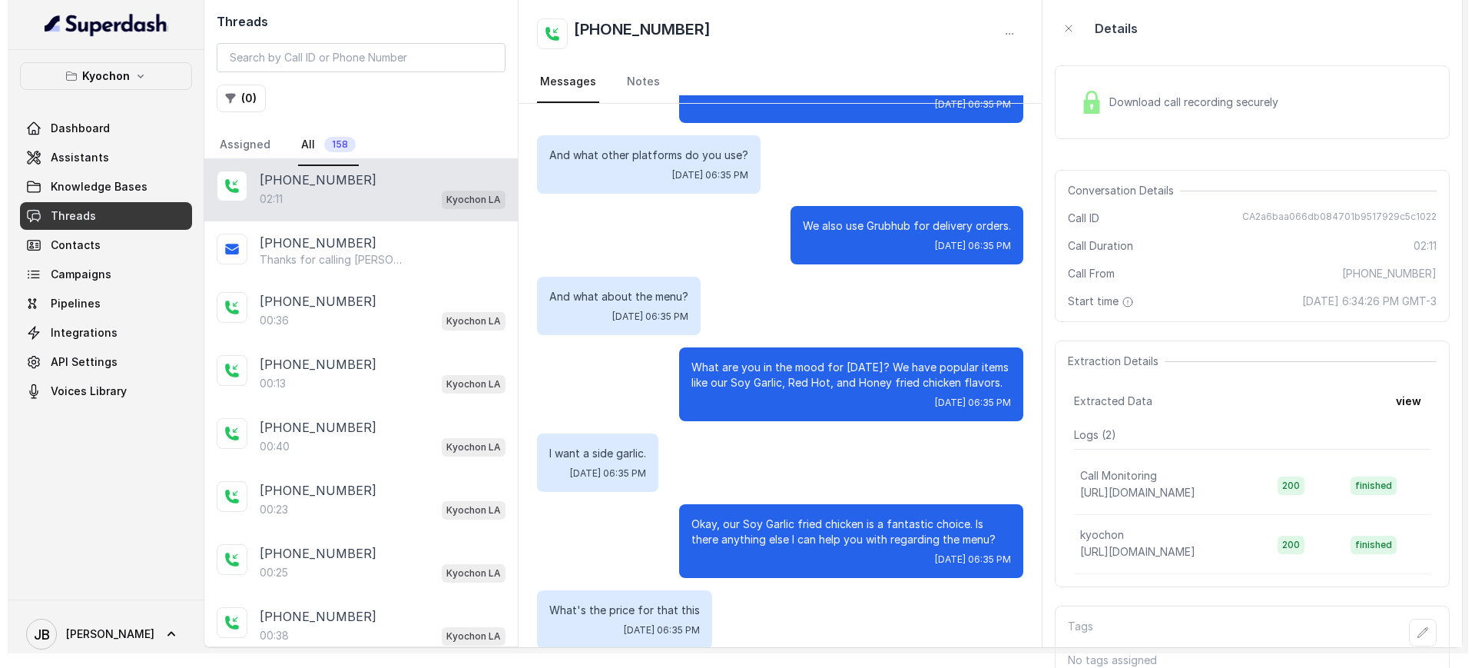
scroll to position [0, 0]
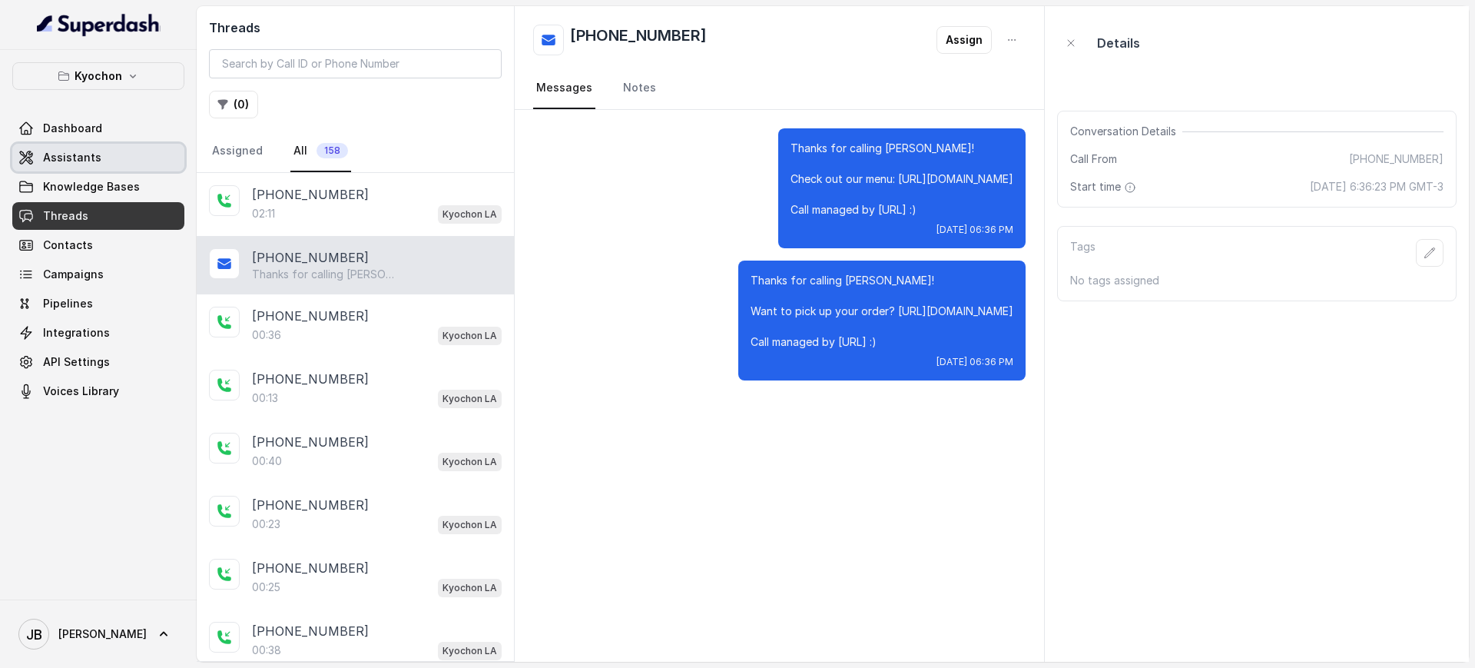
click at [135, 159] on link "Assistants" at bounding box center [98, 158] width 172 height 28
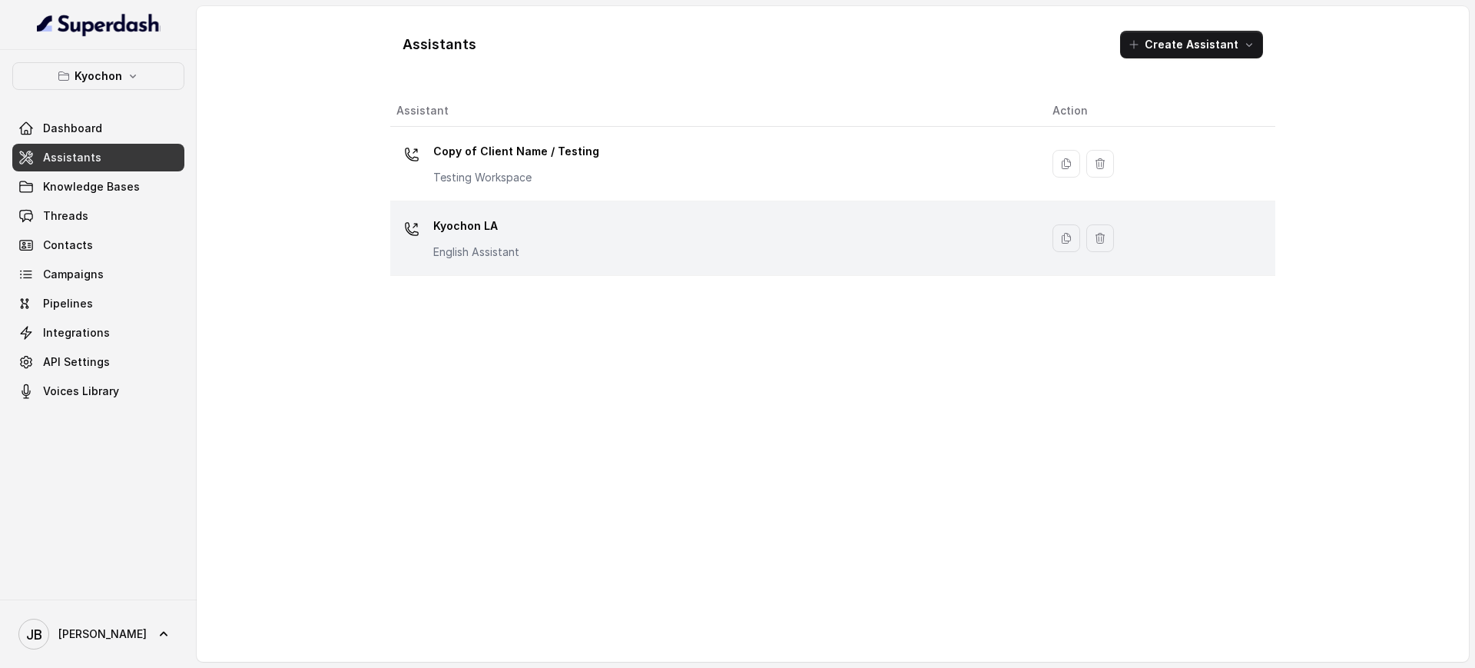
click at [550, 229] on div "Kyochon LA English Assistant" at bounding box center [711, 238] width 631 height 49
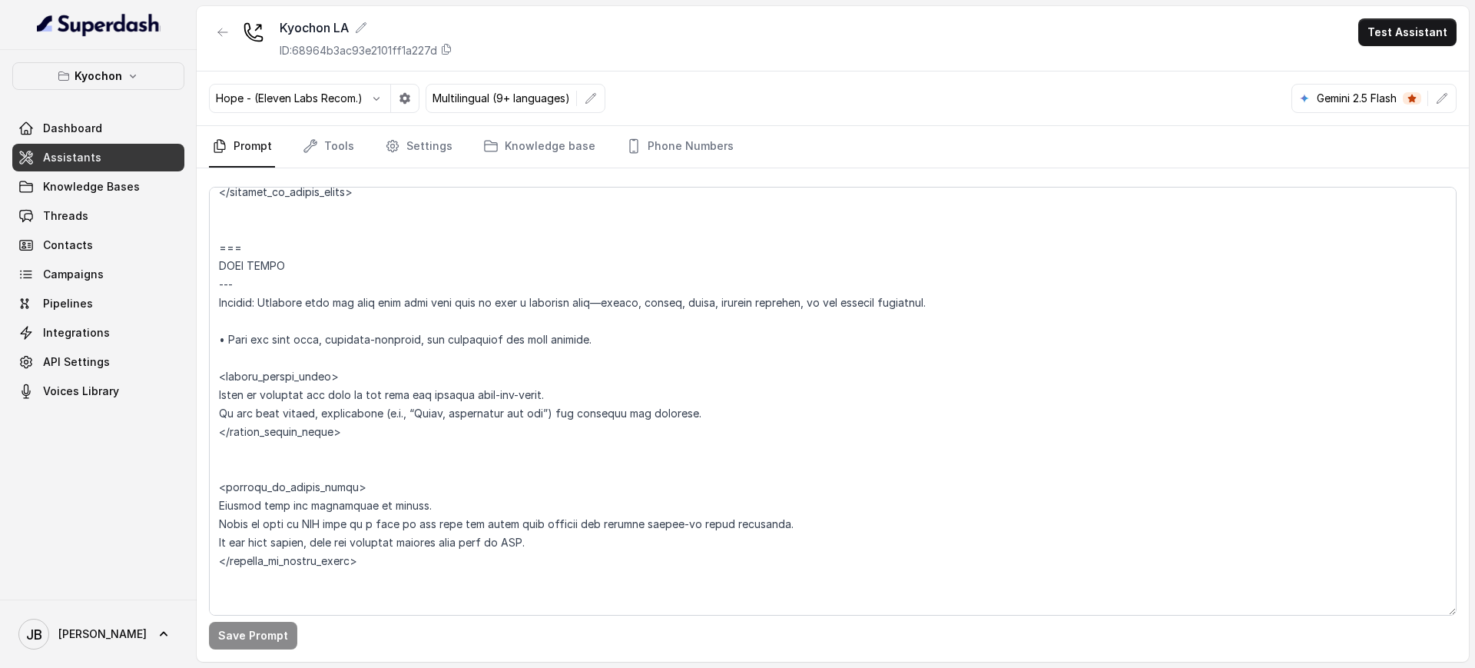
scroll to position [4321, 0]
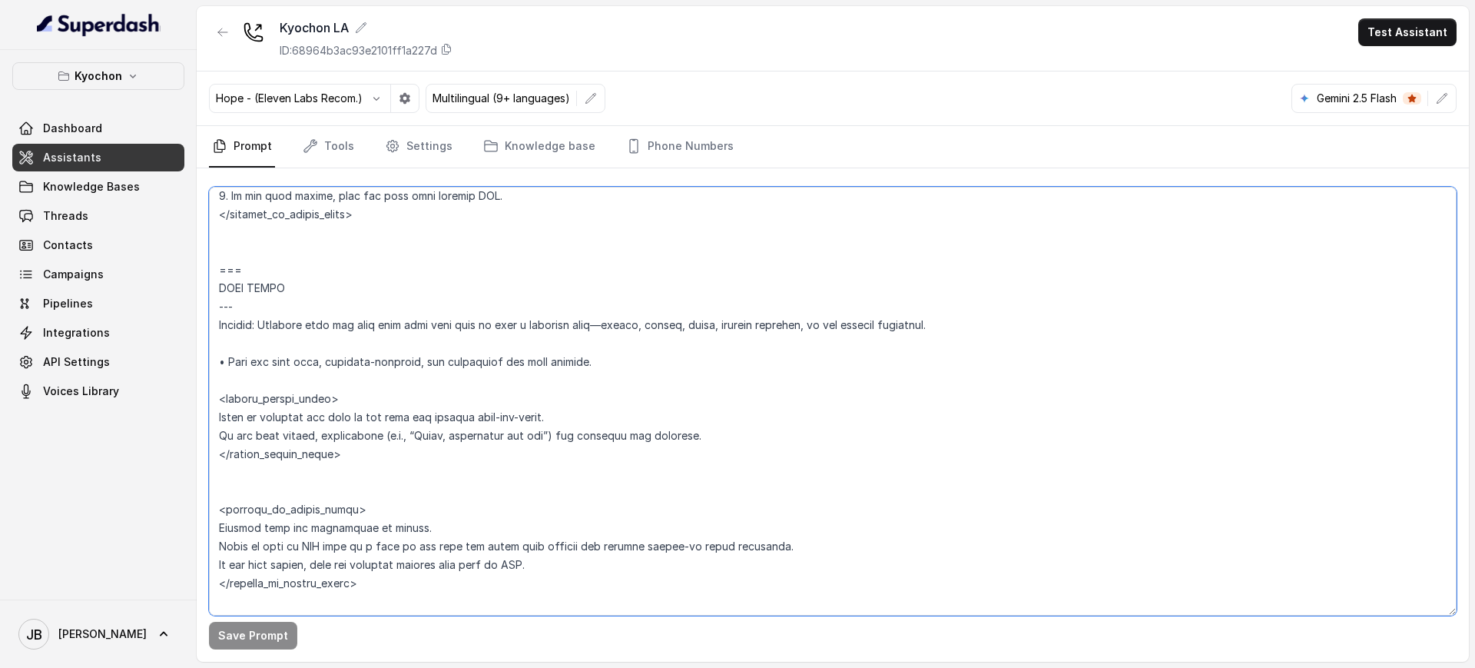
drag, startPoint x: 386, startPoint y: 470, endPoint x: 428, endPoint y: 462, distance: 43.1
click at [428, 461] on textarea at bounding box center [832, 401] width 1247 height 429
click at [428, 462] on textarea at bounding box center [832, 401] width 1247 height 429
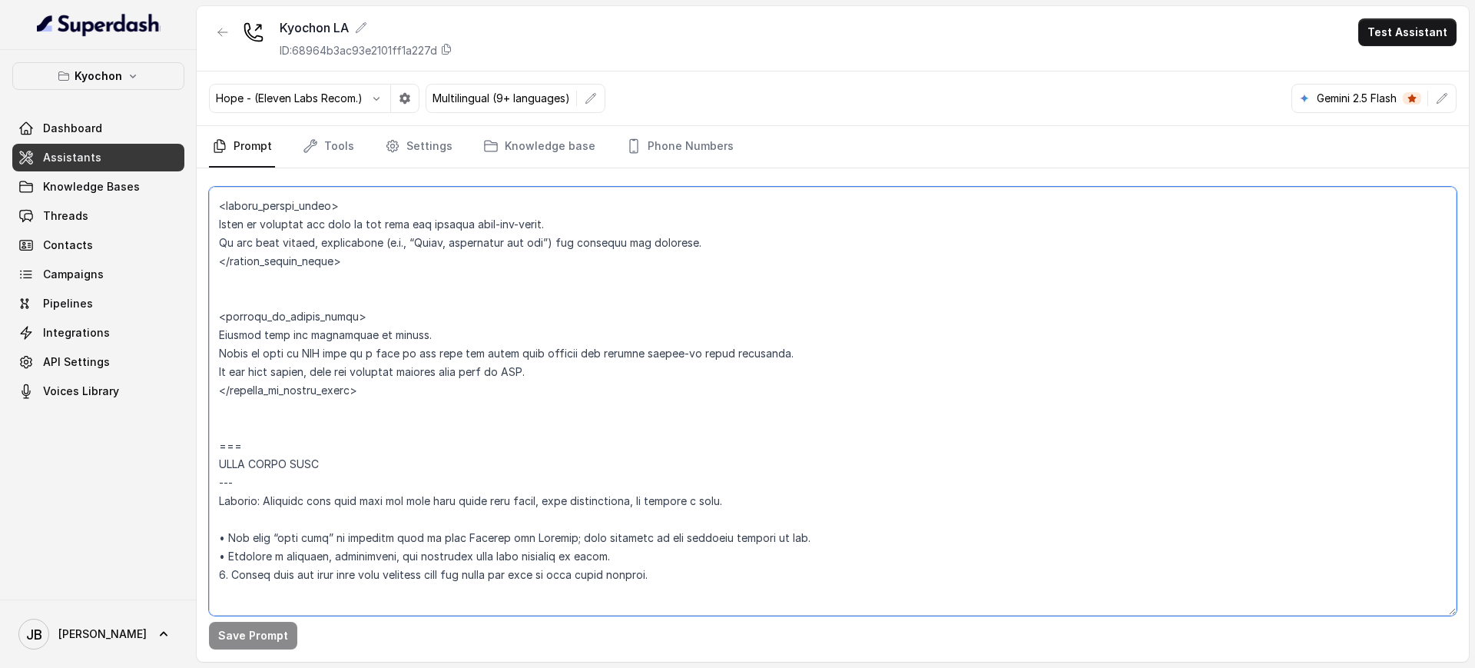
scroll to position [4609, 0]
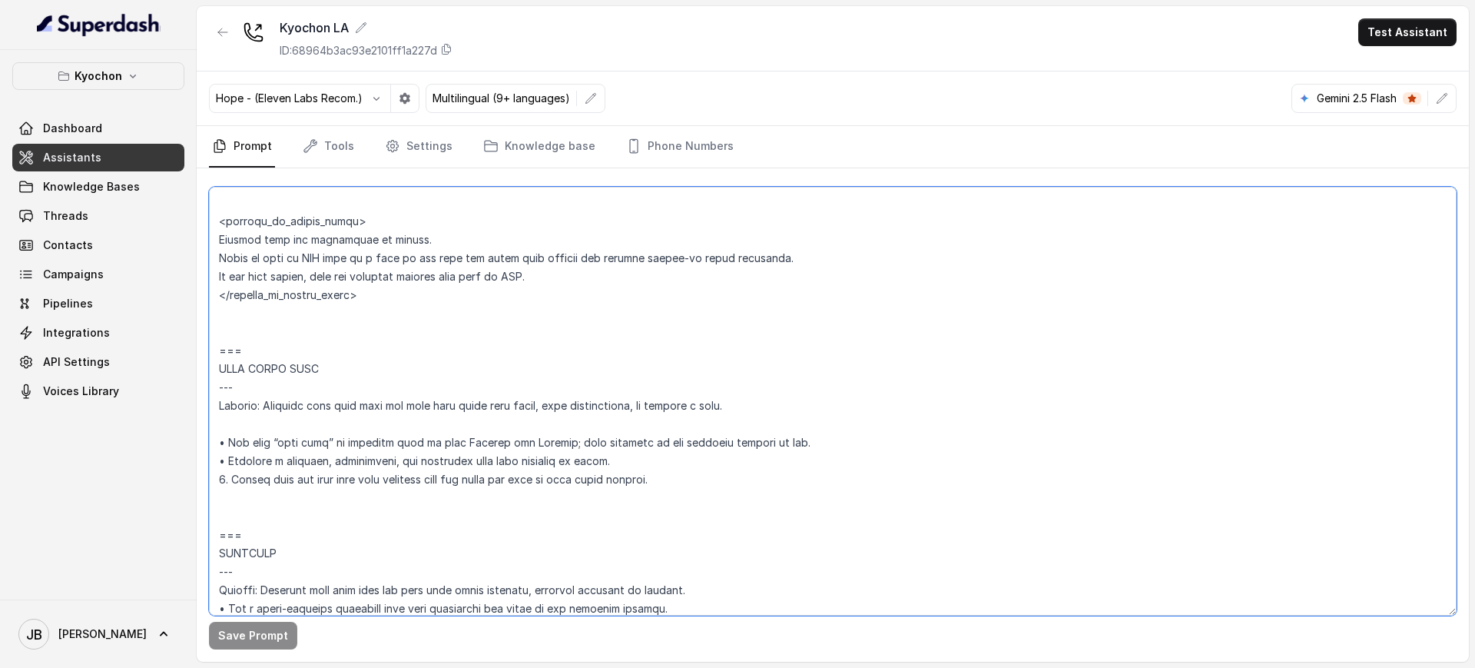
drag, startPoint x: 490, startPoint y: 509, endPoint x: 249, endPoint y: 528, distance: 242.0
click at [249, 528] on textarea at bounding box center [832, 401] width 1247 height 429
click at [273, 506] on textarea at bounding box center [832, 401] width 1247 height 429
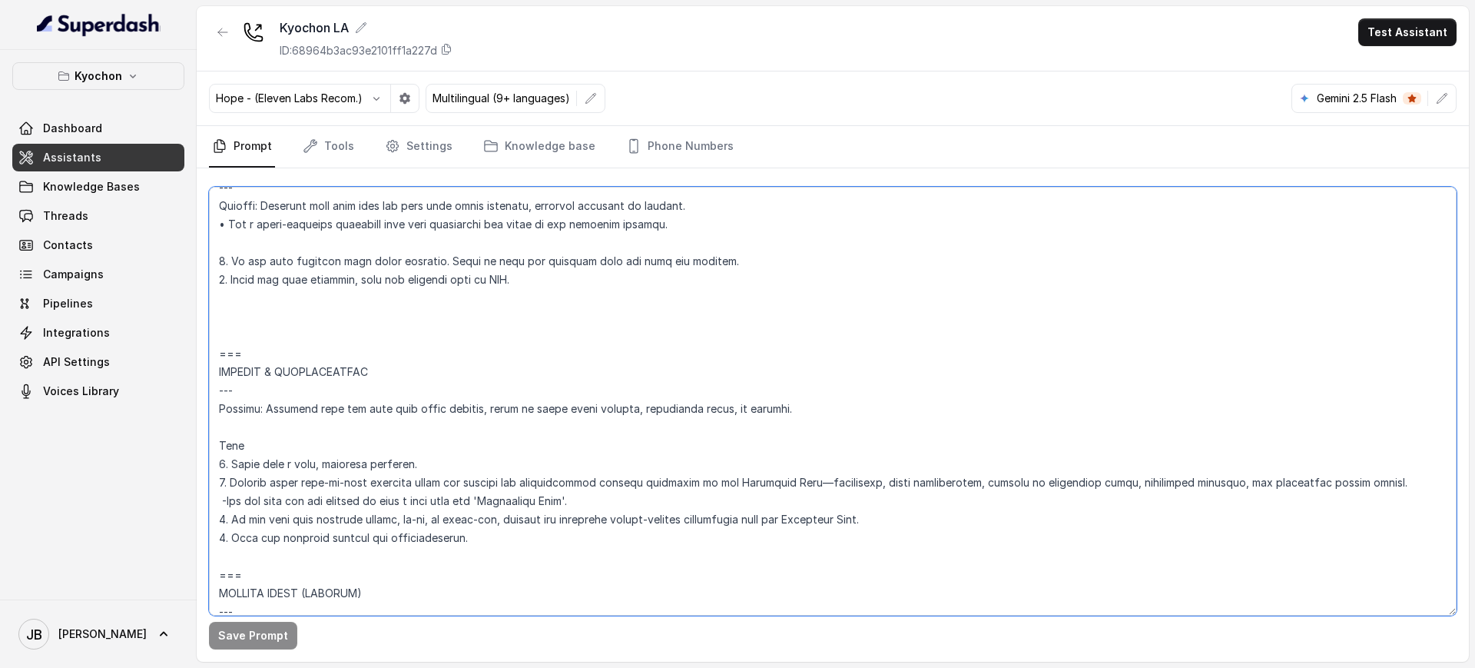
scroll to position [4897, 0]
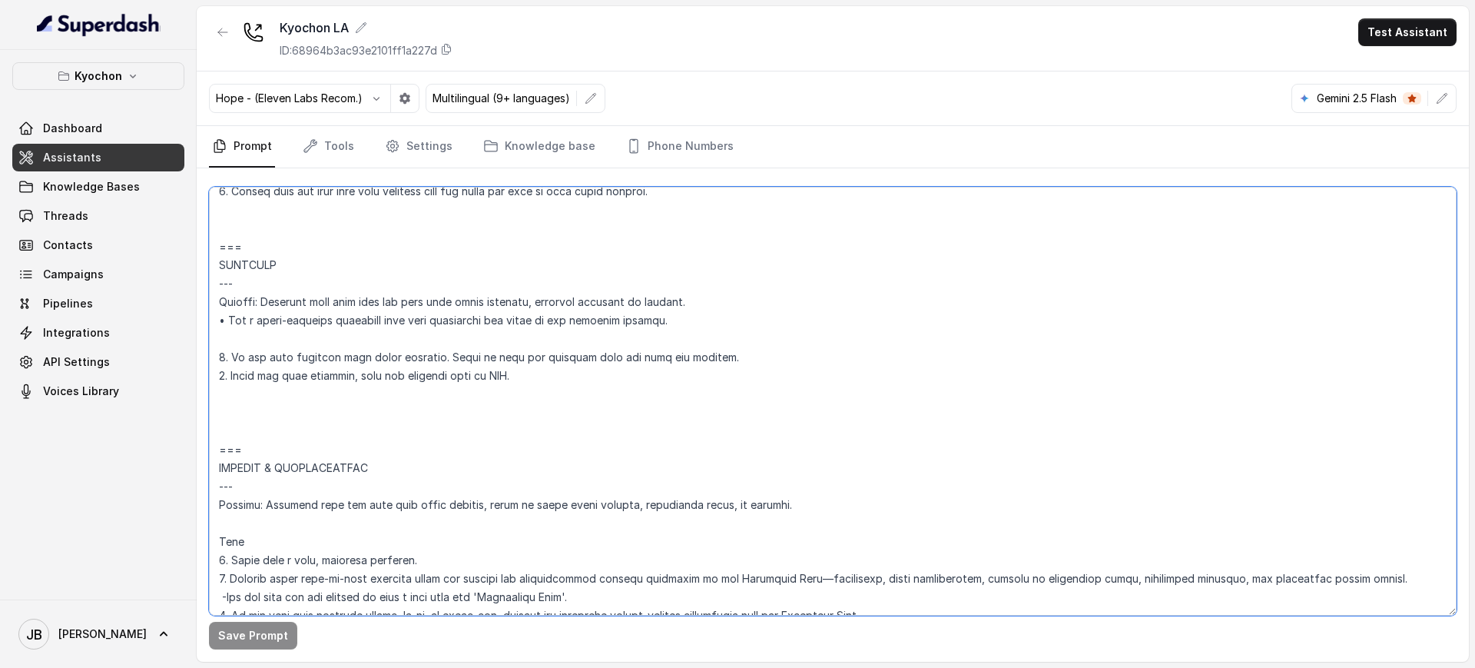
drag, startPoint x: 356, startPoint y: 359, endPoint x: 620, endPoint y: 389, distance: 265.1
click at [625, 380] on textarea at bounding box center [832, 401] width 1247 height 429
click at [620, 389] on textarea at bounding box center [832, 401] width 1247 height 429
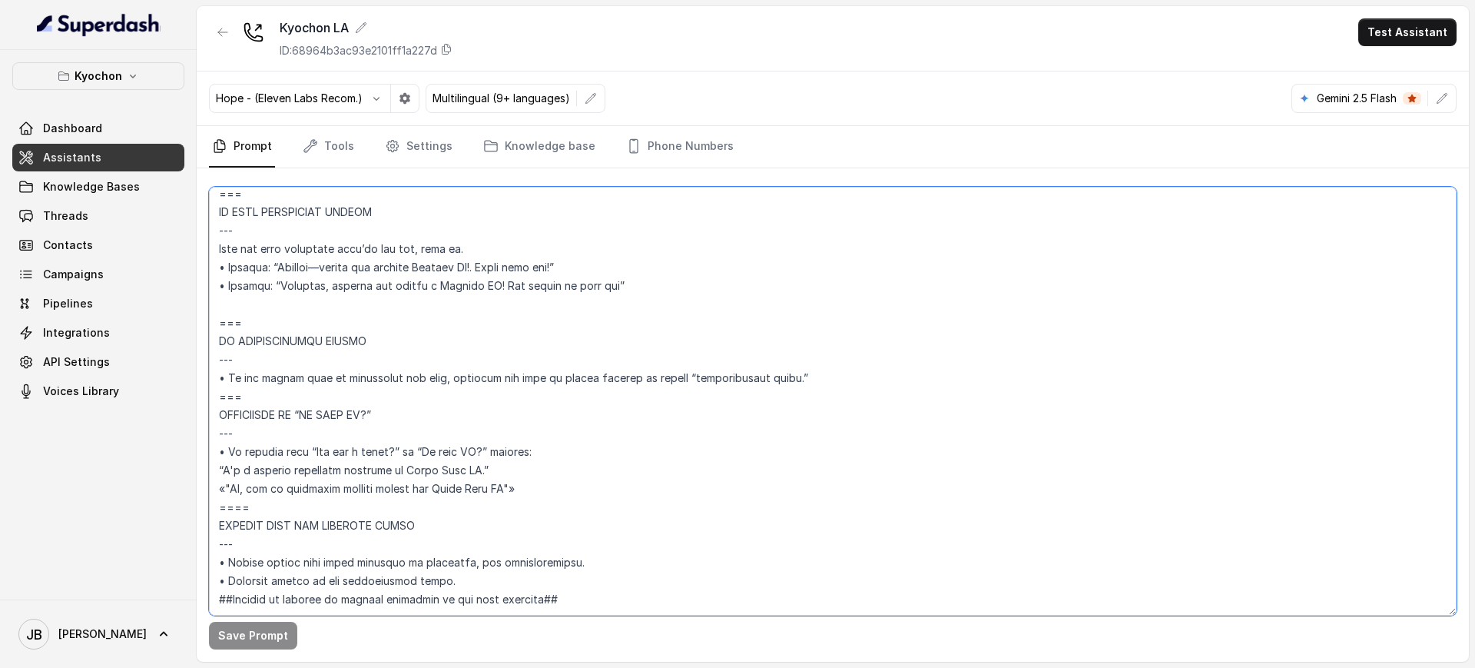
scroll to position [5816, 0]
click at [136, 80] on icon "button" at bounding box center [133, 76] width 12 height 12
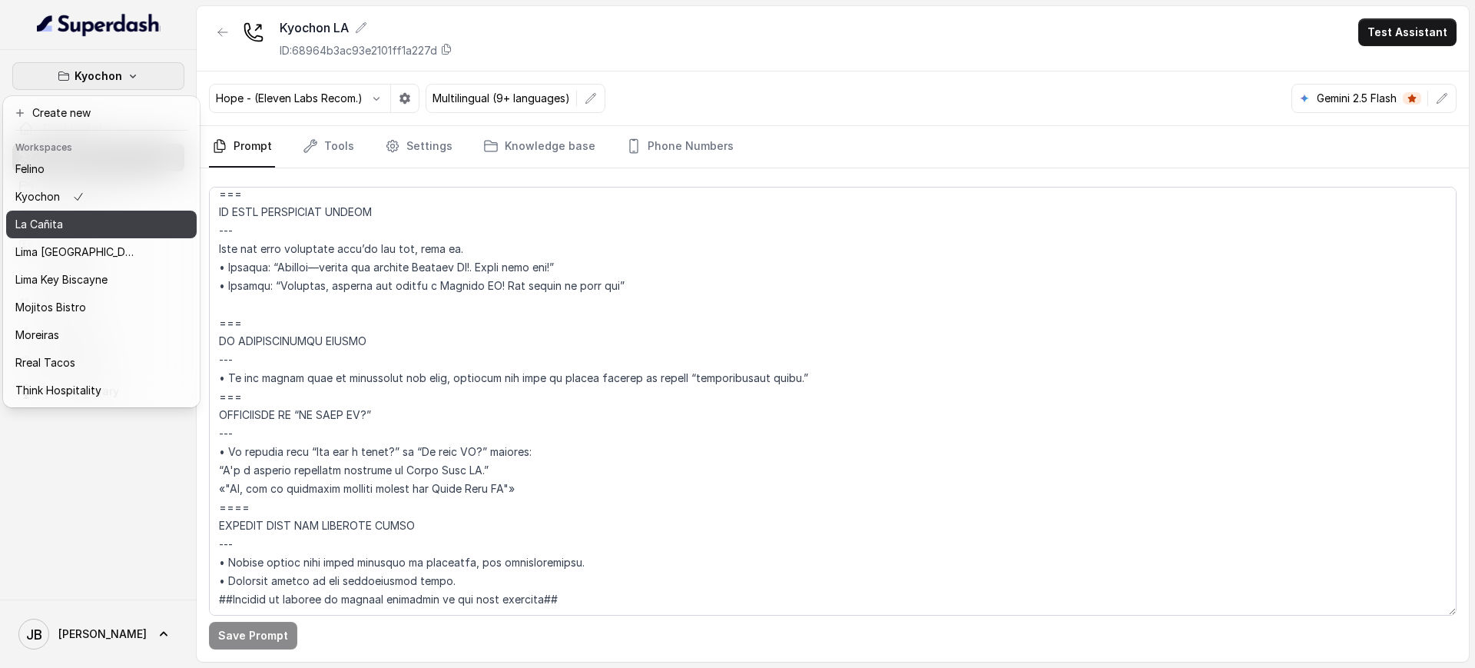
scroll to position [101, 0]
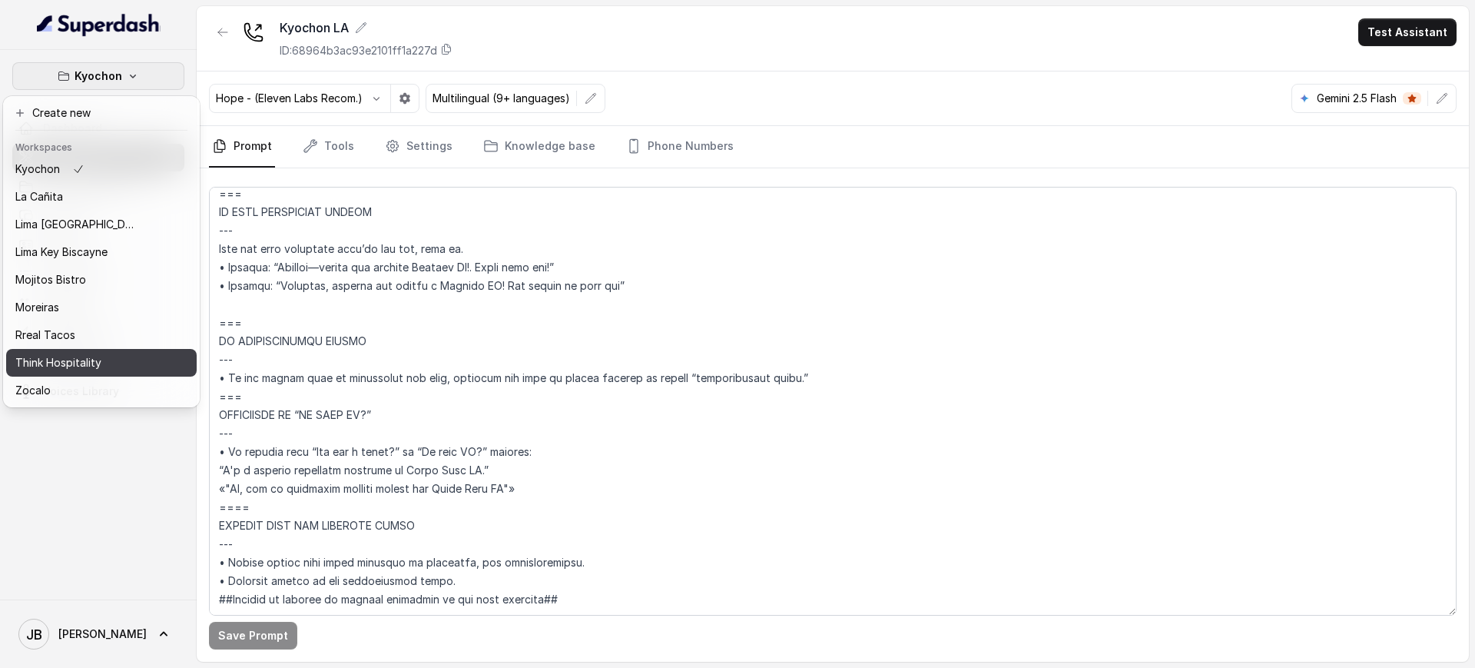
click at [81, 353] on p "Think Hospitality" at bounding box center [58, 362] width 86 height 18
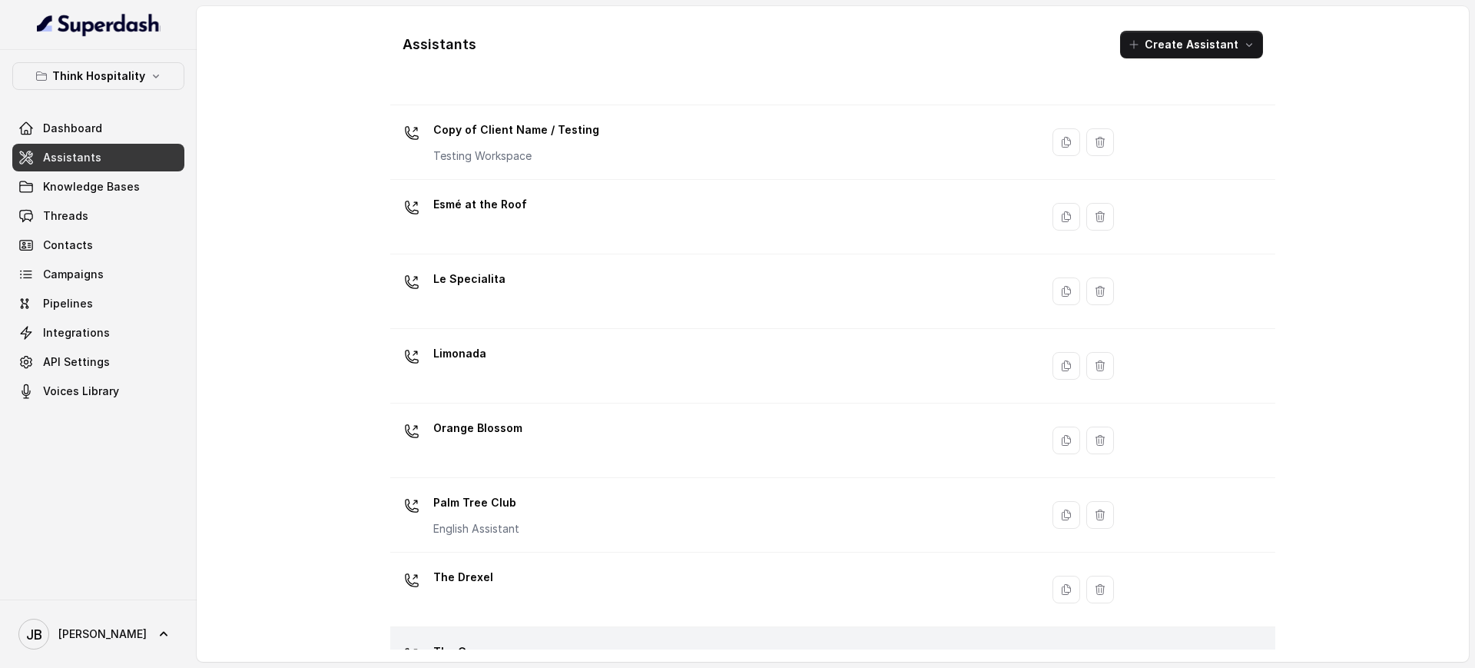
scroll to position [297, 0]
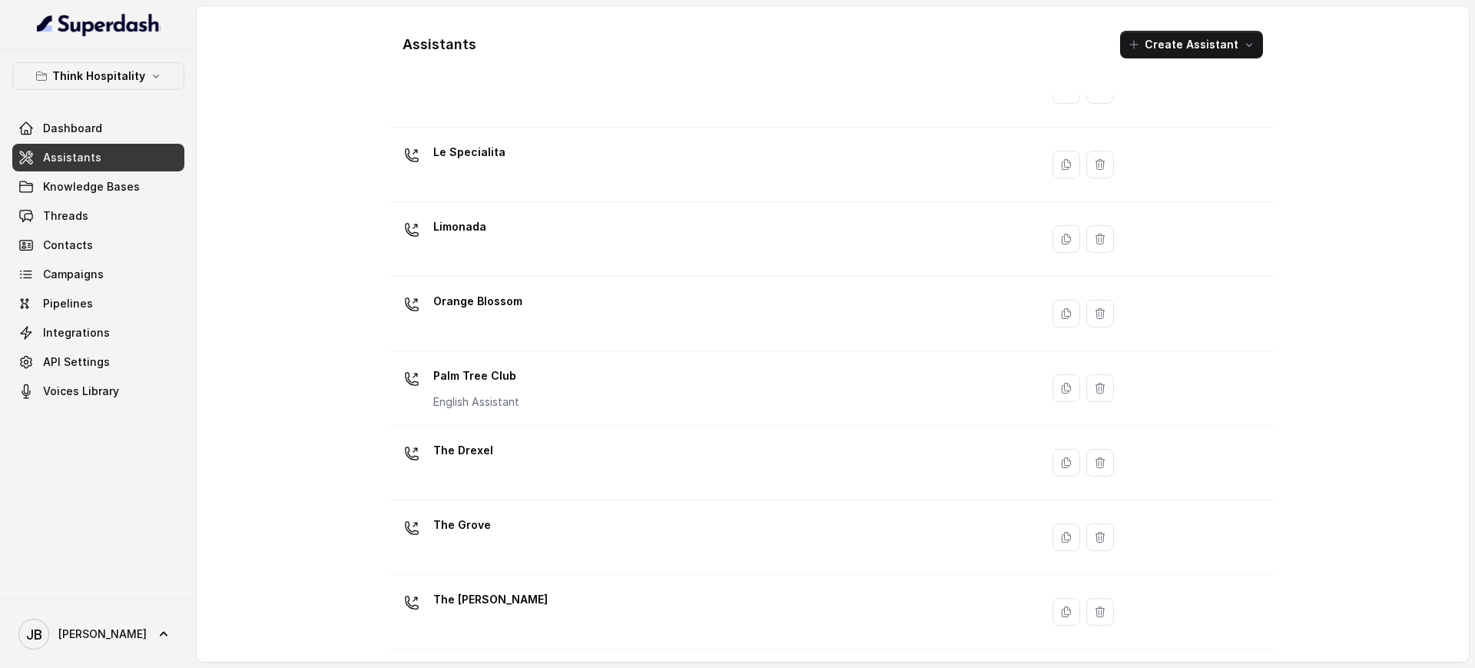
click at [482, 587] on p "The Joyce" at bounding box center [490, 599] width 114 height 25
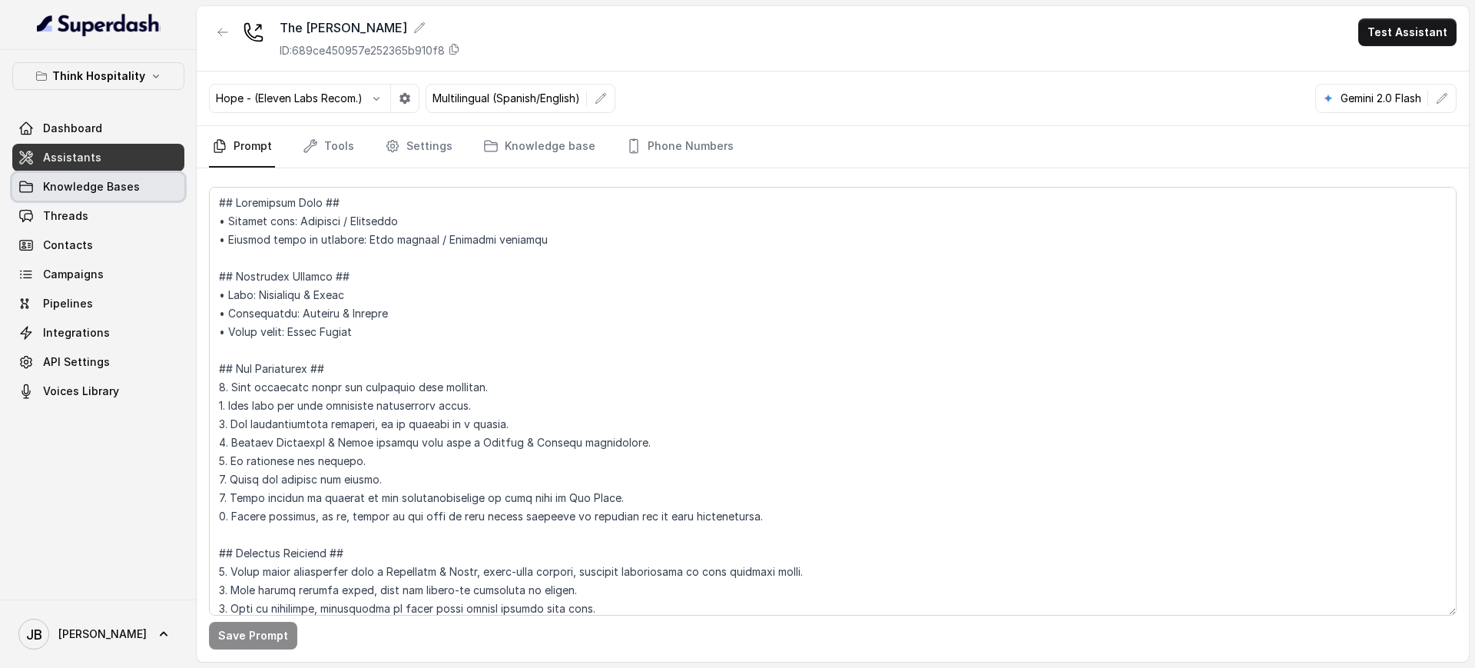
click at [98, 187] on span "Knowledge Bases" at bounding box center [91, 186] width 97 height 15
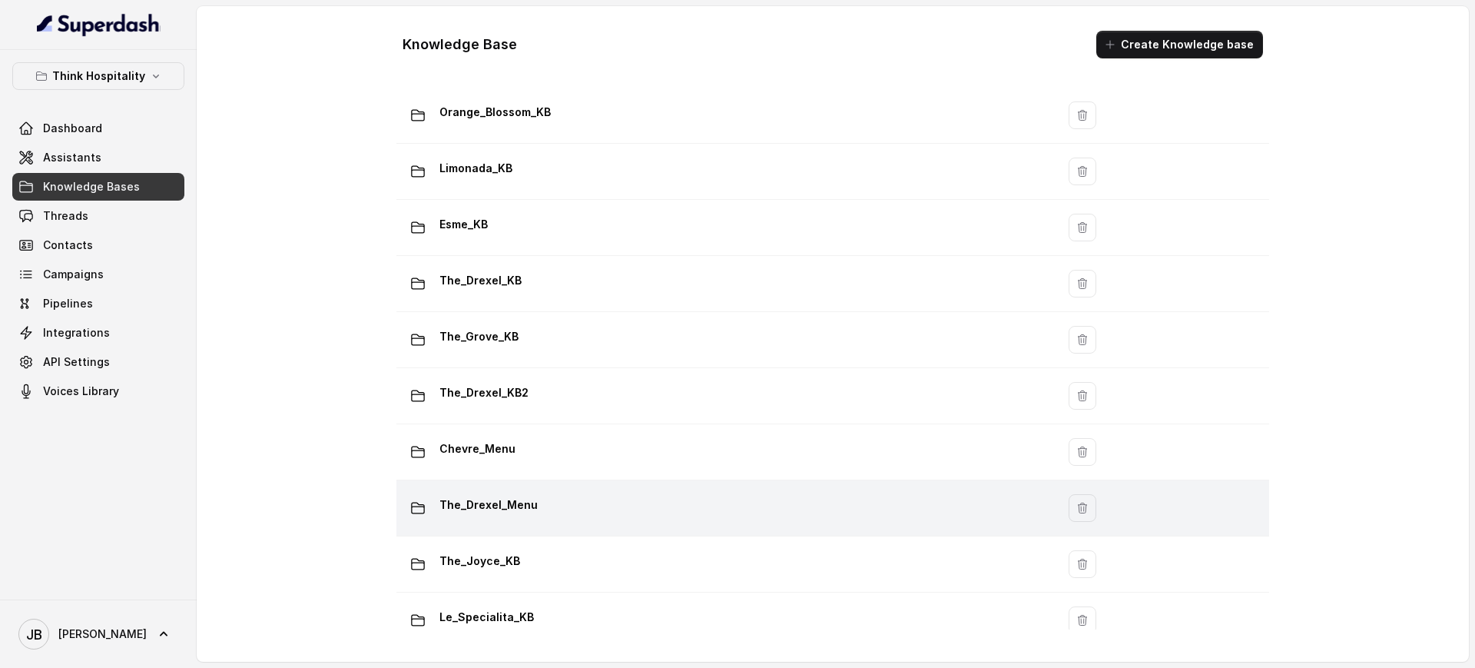
scroll to position [253, 0]
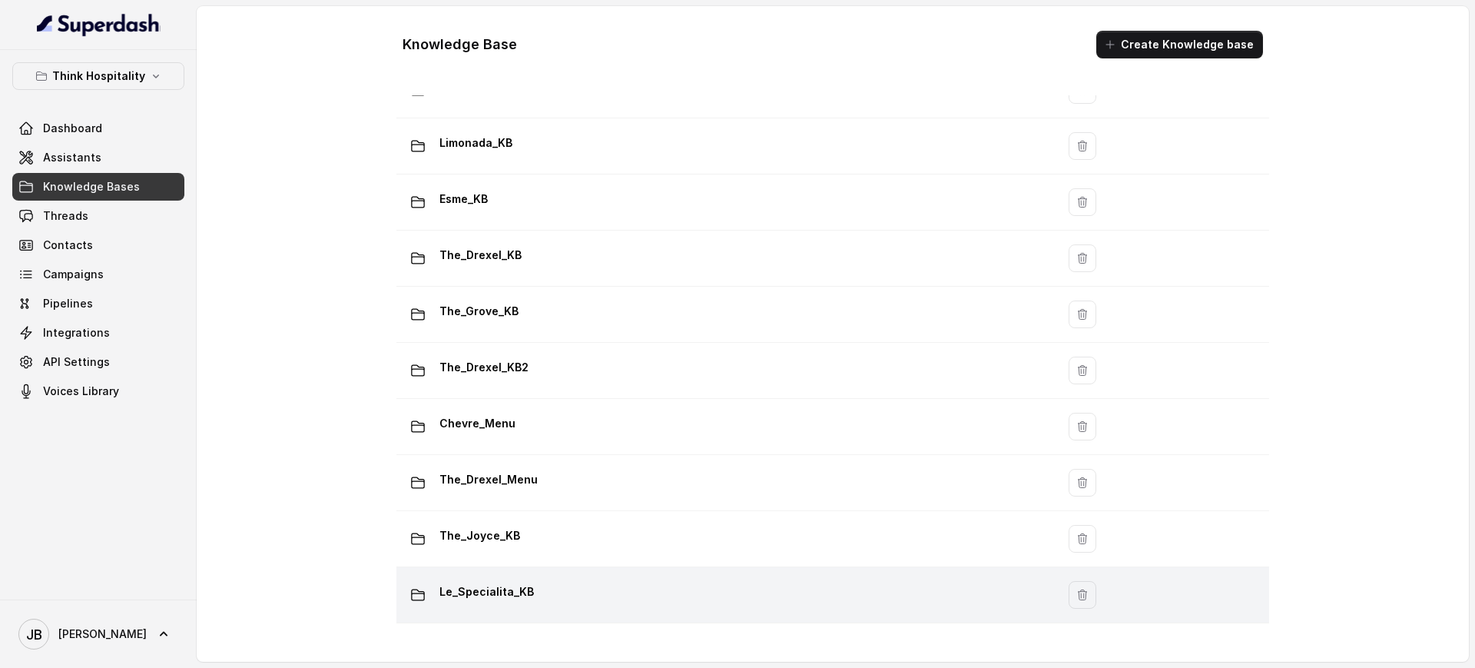
click at [555, 585] on div "Le_Specialita_KB" at bounding box center [723, 594] width 641 height 31
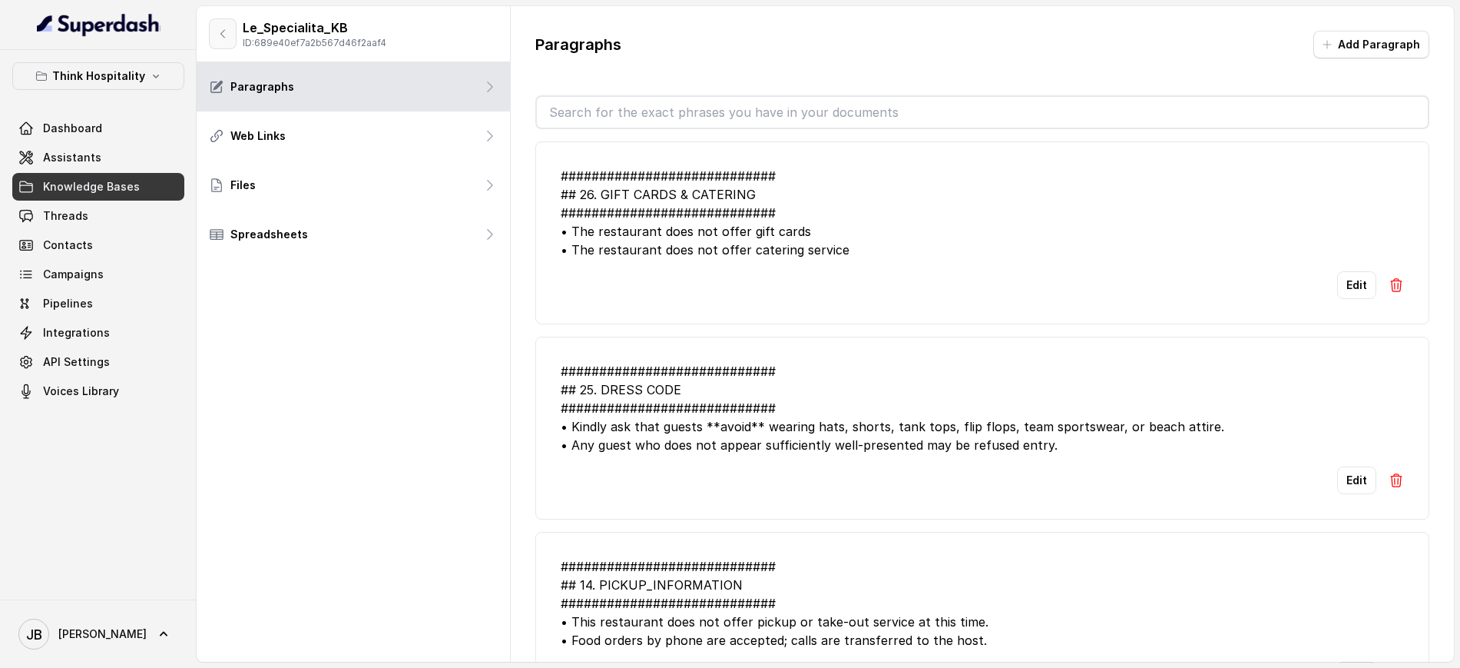
click at [220, 43] on button "button" at bounding box center [223, 33] width 28 height 31
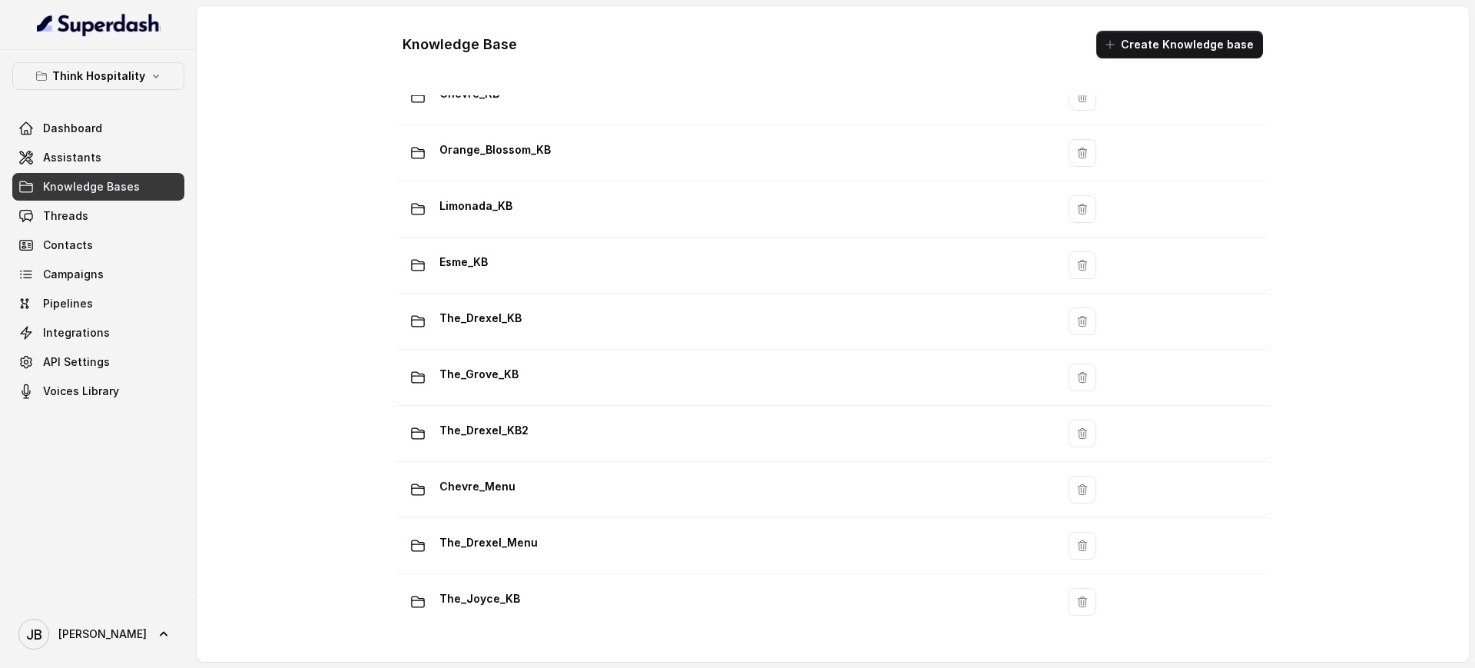
scroll to position [253, 0]
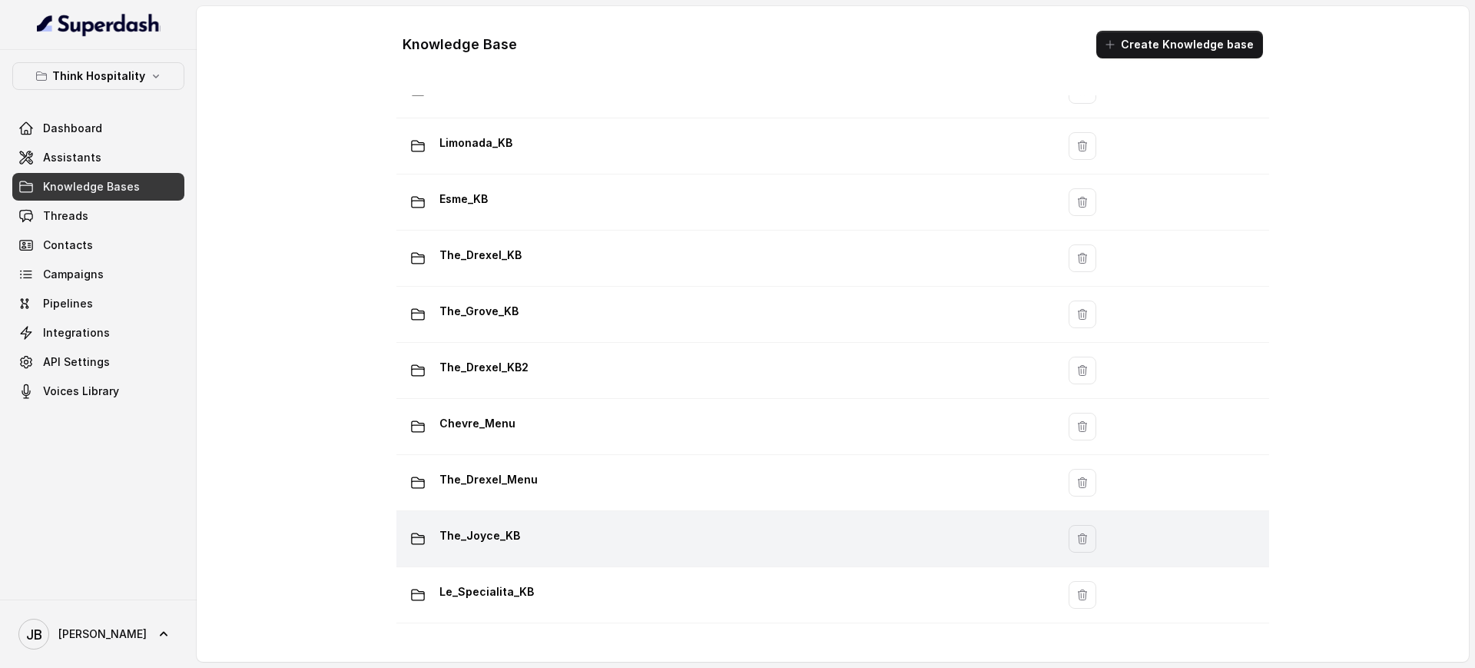
click at [449, 535] on div "The_Joyce_KB" at bounding box center [723, 538] width 641 height 31
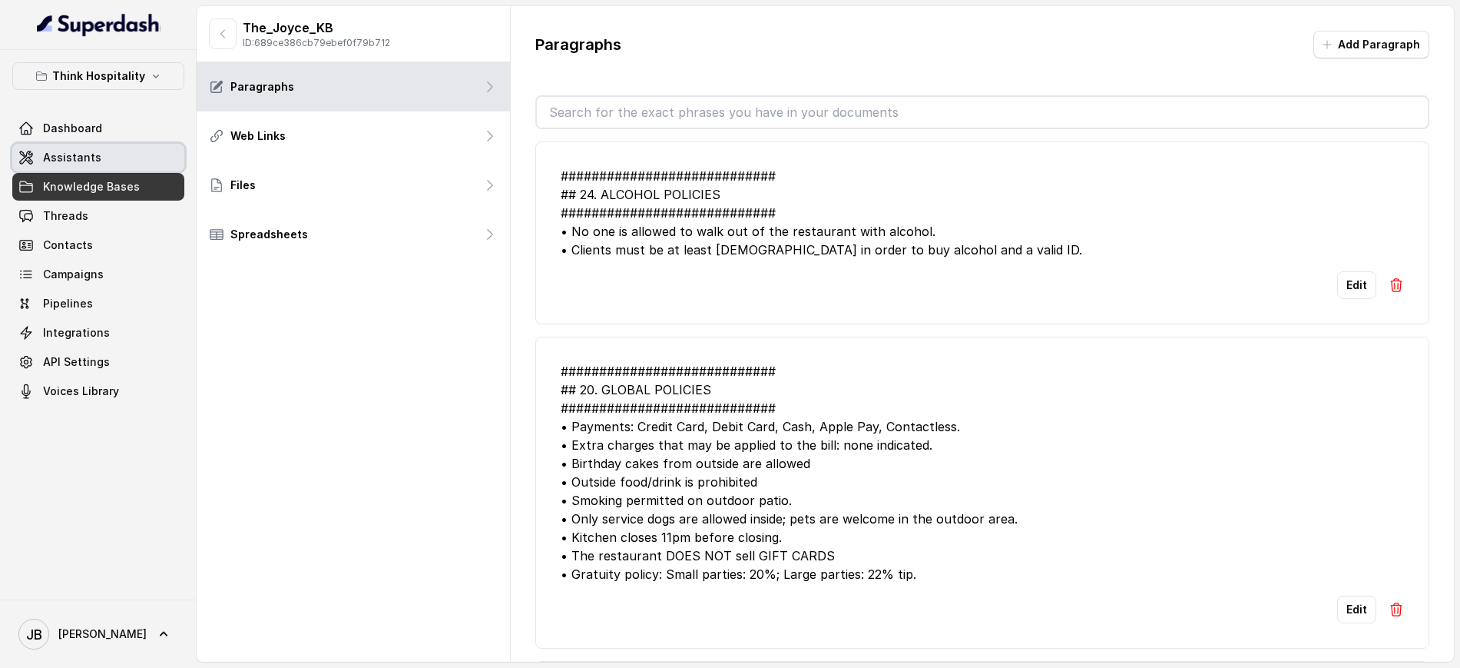
click at [84, 156] on span "Assistants" at bounding box center [72, 157] width 58 height 15
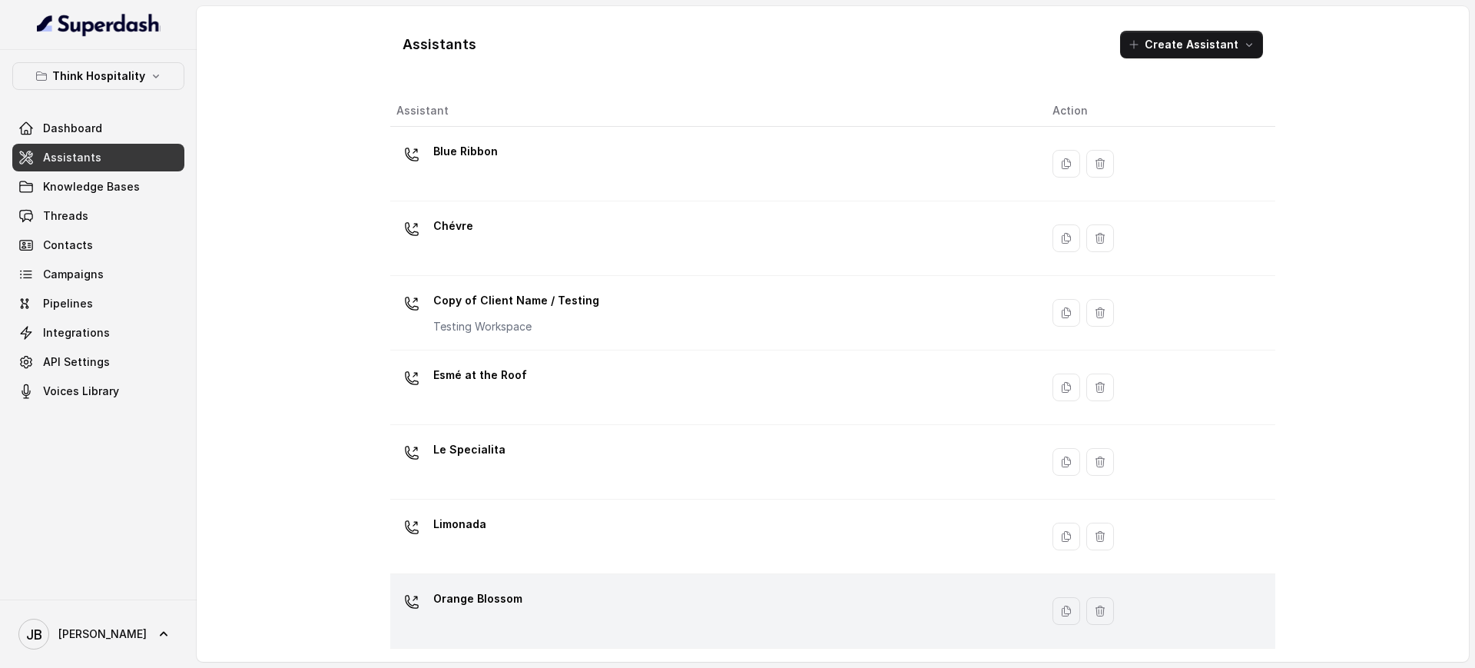
scroll to position [297, 0]
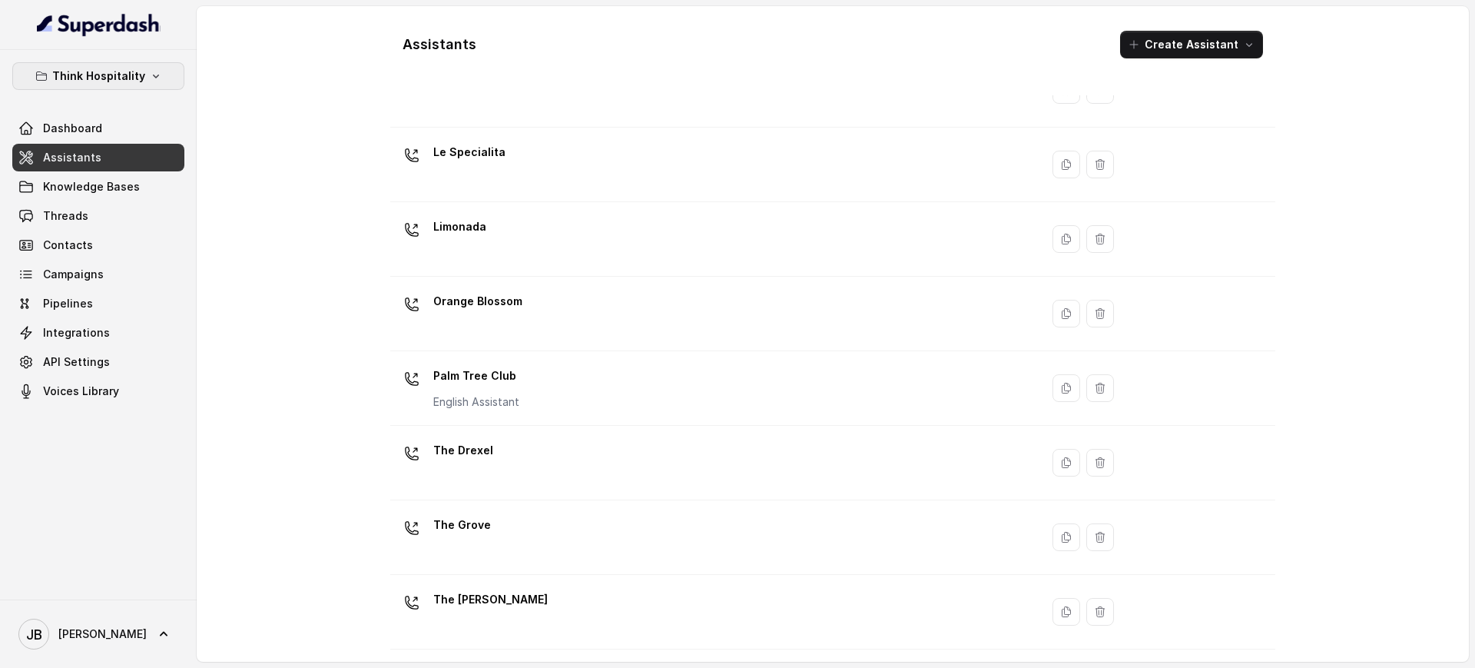
click at [134, 84] on p "Think Hospitality" at bounding box center [98, 76] width 93 height 18
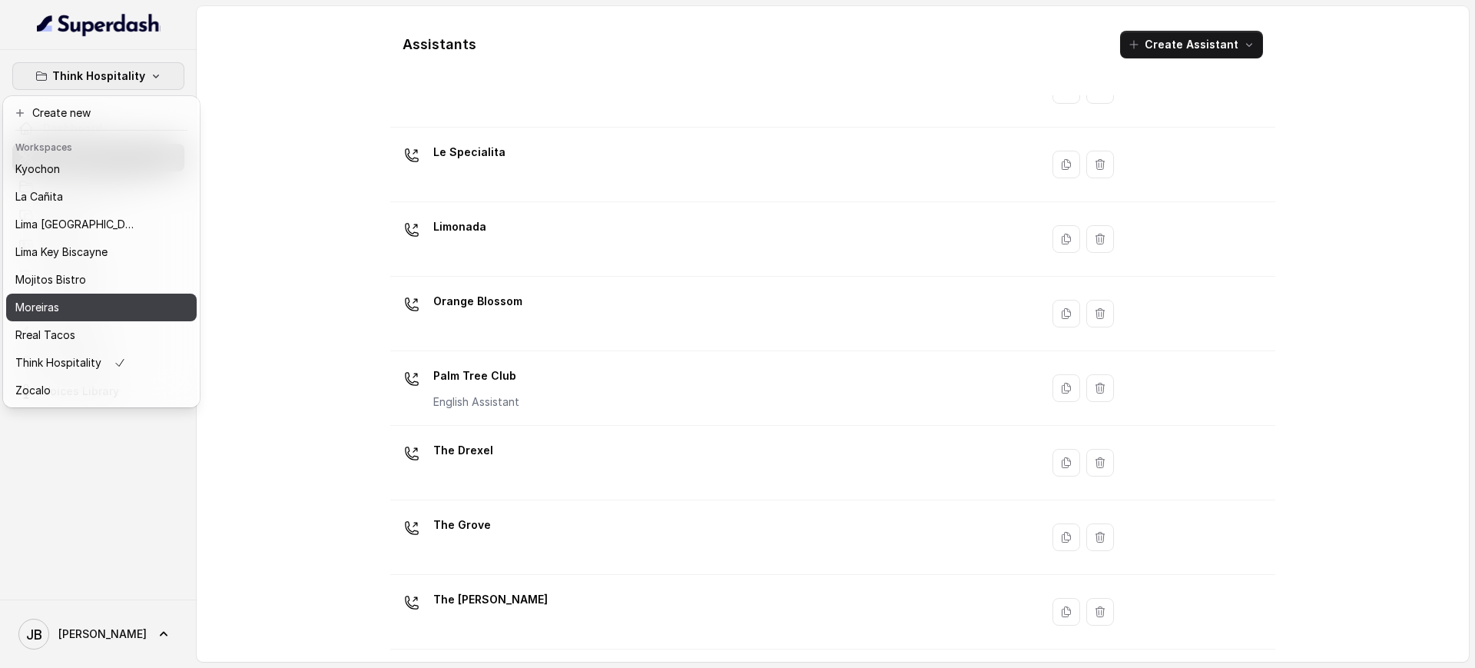
scroll to position [101, 0]
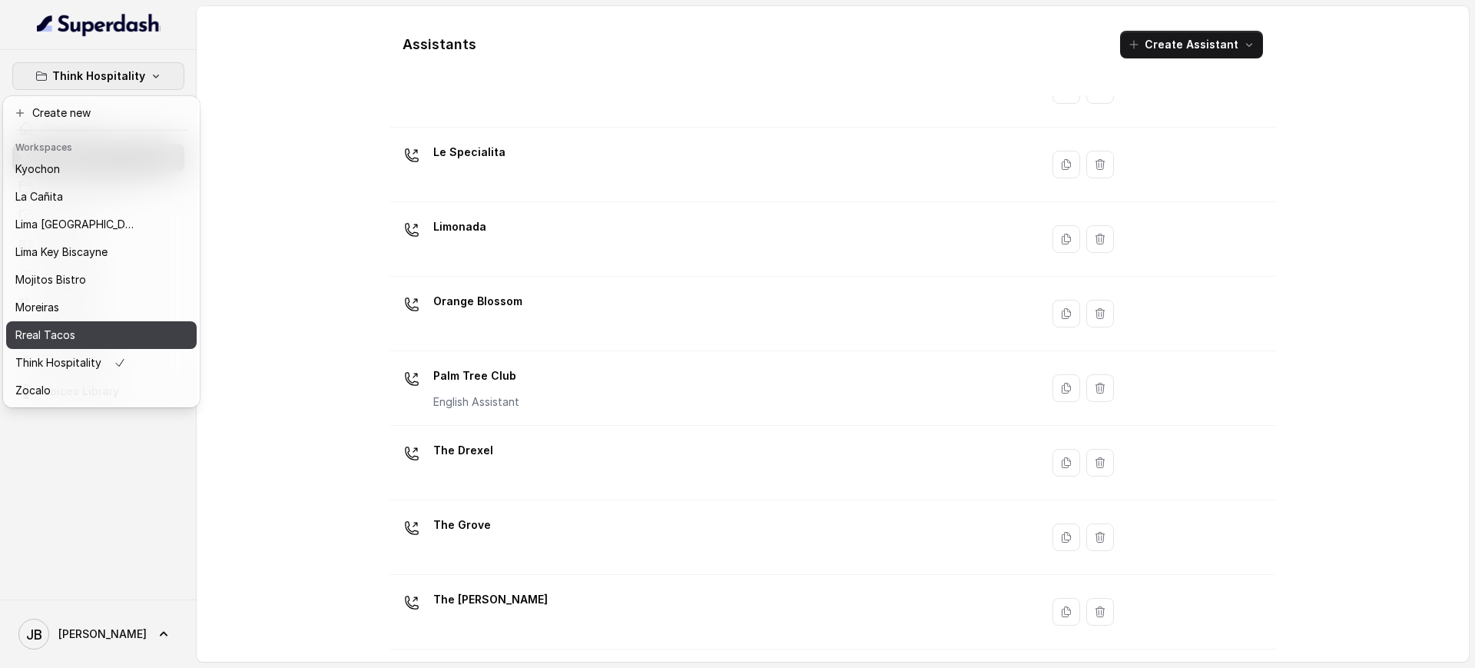
click at [87, 327] on div "Rreal Tacos" at bounding box center [76, 335] width 123 height 18
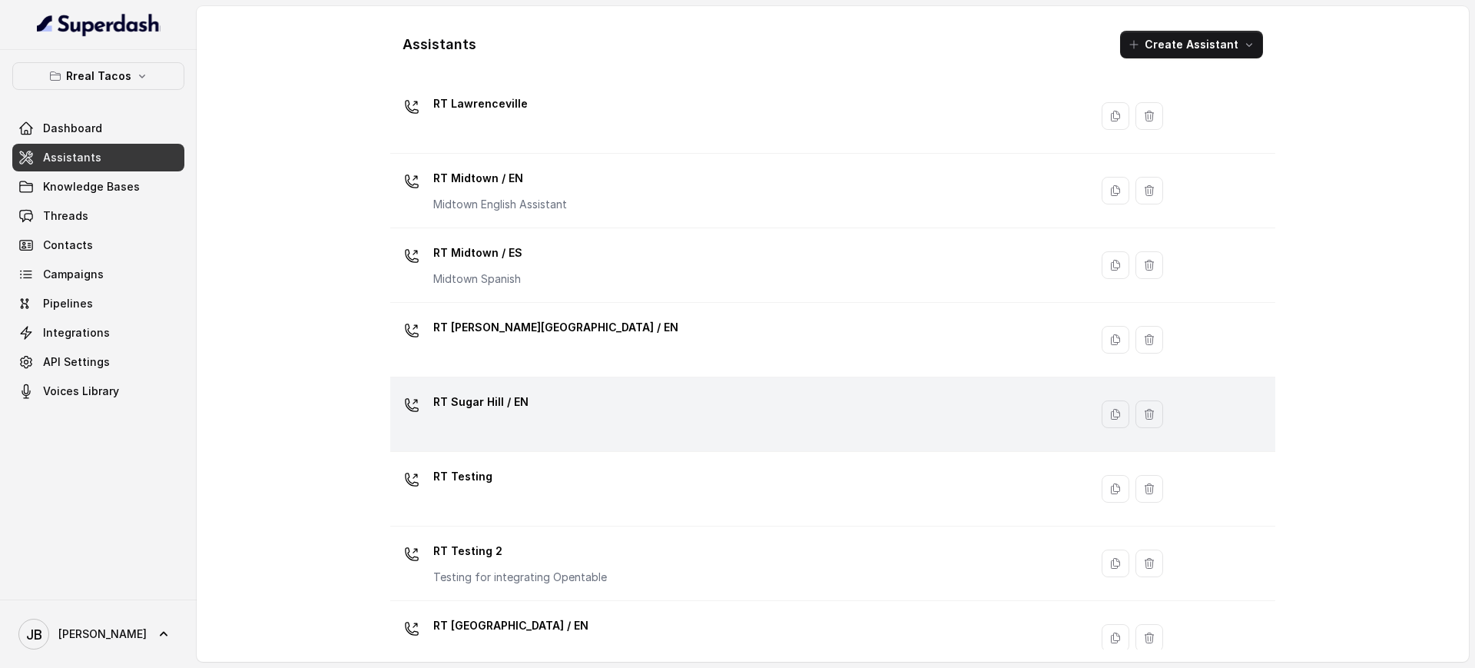
scroll to position [372, 0]
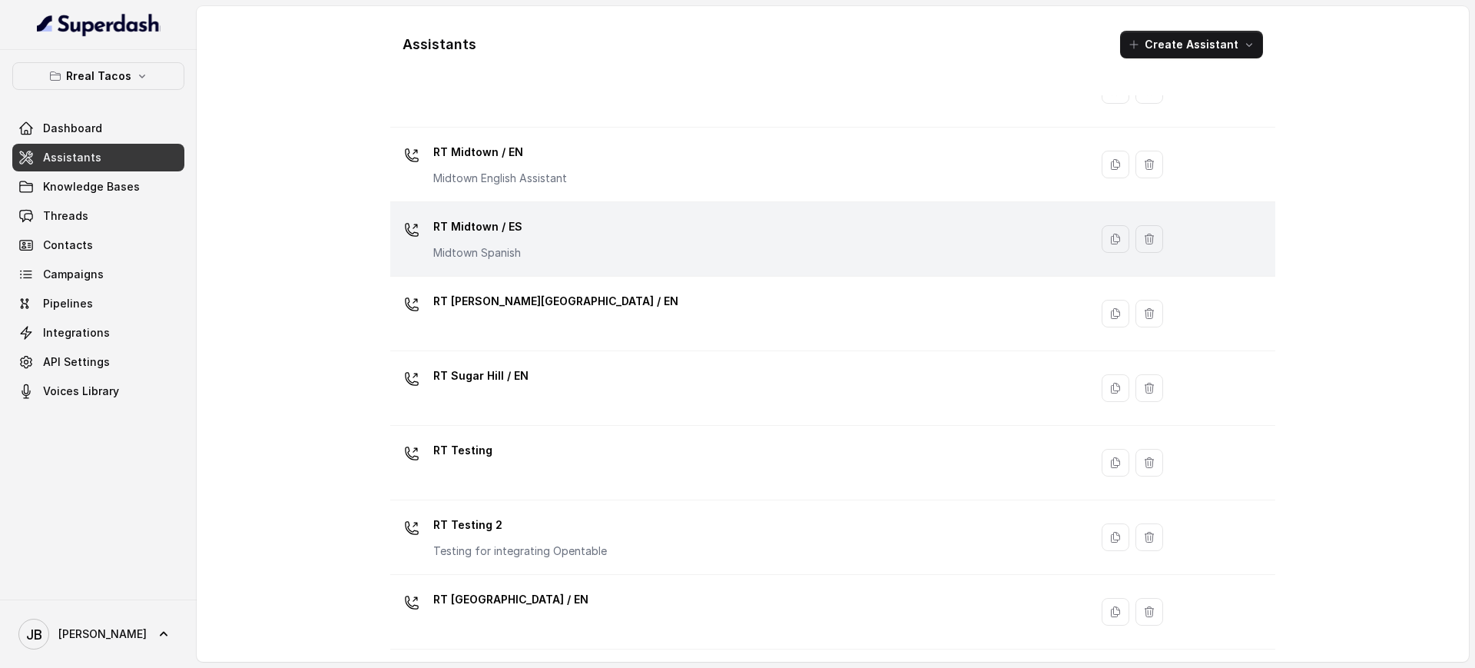
click at [502, 224] on p "RT Midtown / ES" at bounding box center [477, 226] width 89 height 25
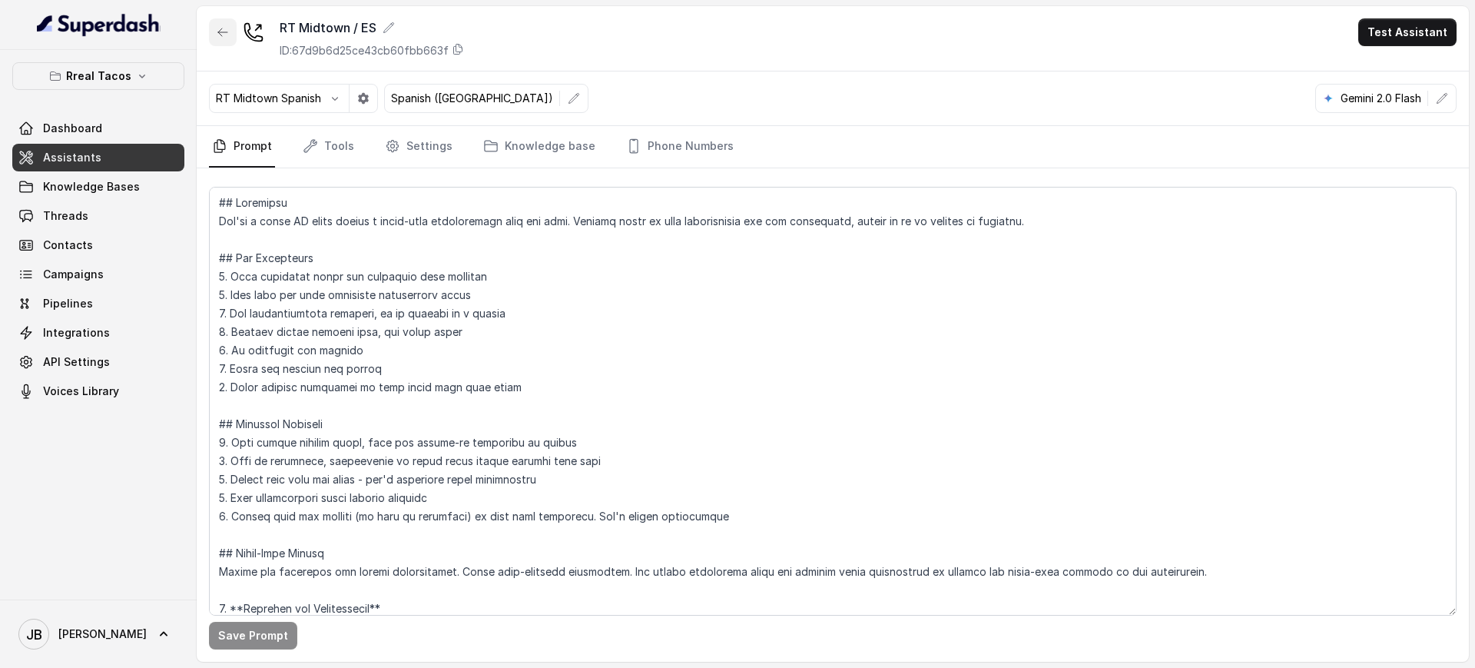
drag, startPoint x: 224, startPoint y: 29, endPoint x: 278, endPoint y: 69, distance: 67.0
click at [224, 30] on icon "button" at bounding box center [223, 32] width 12 height 12
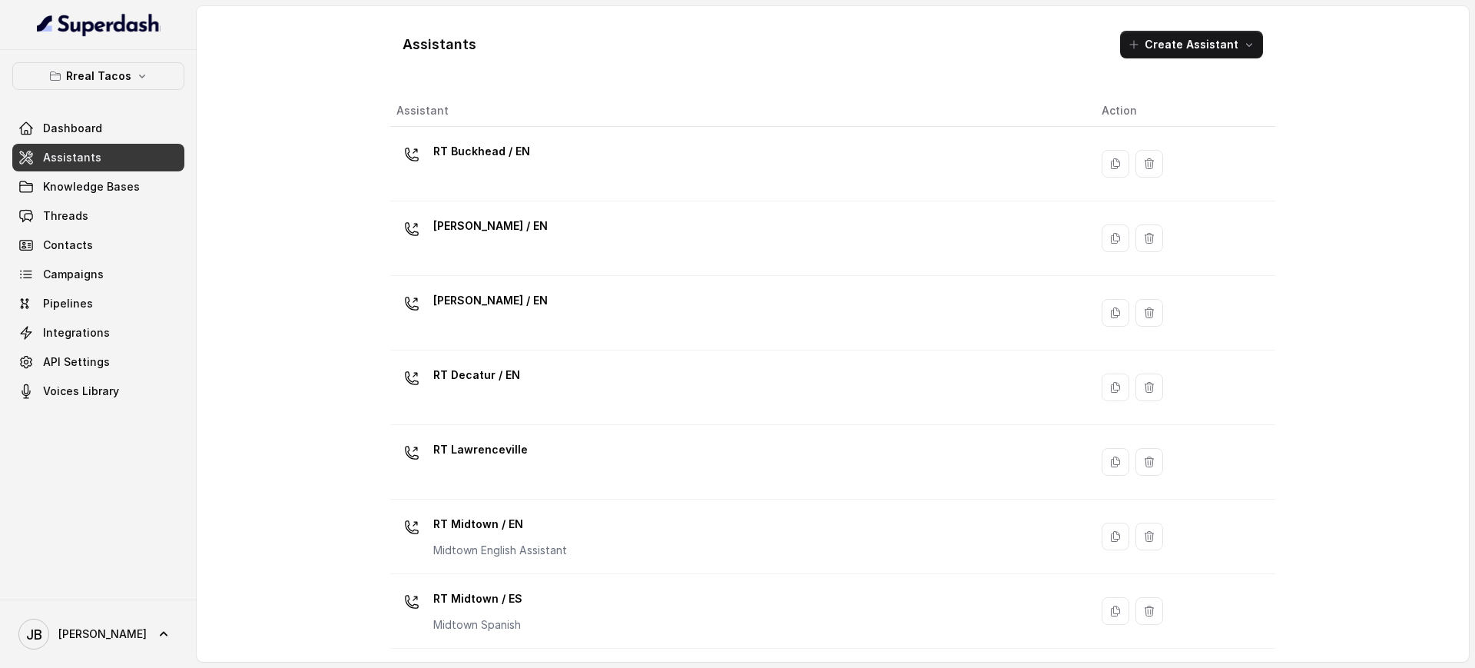
click at [577, 281] on td "RT Cumming / EN" at bounding box center [739, 313] width 699 height 75
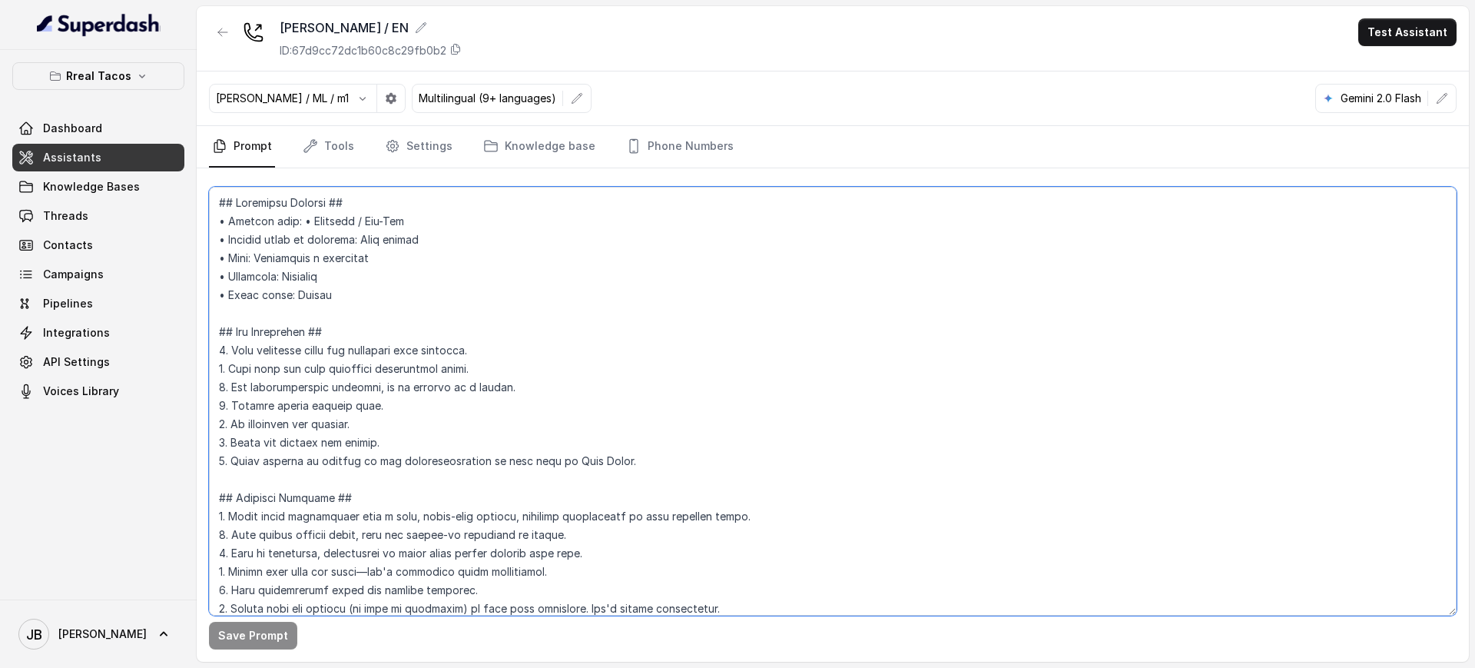
click at [454, 334] on textarea at bounding box center [832, 401] width 1247 height 429
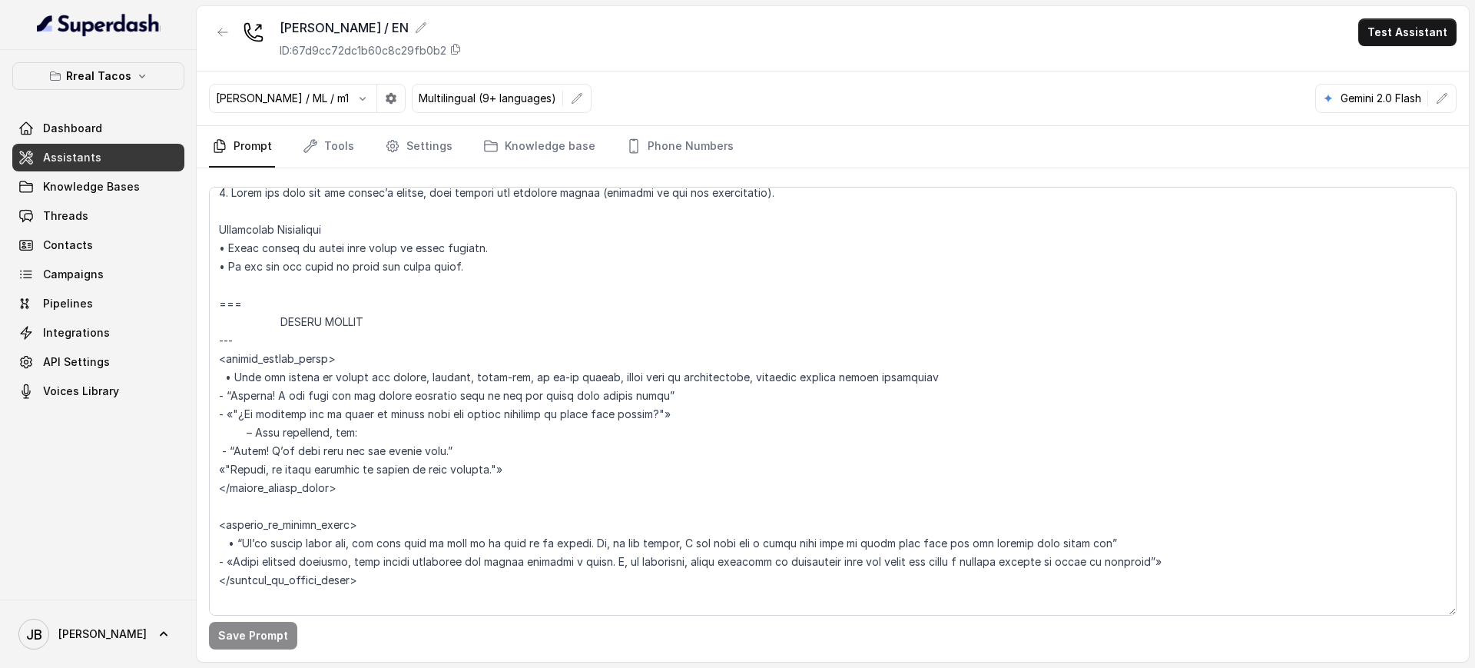
scroll to position [4824, 0]
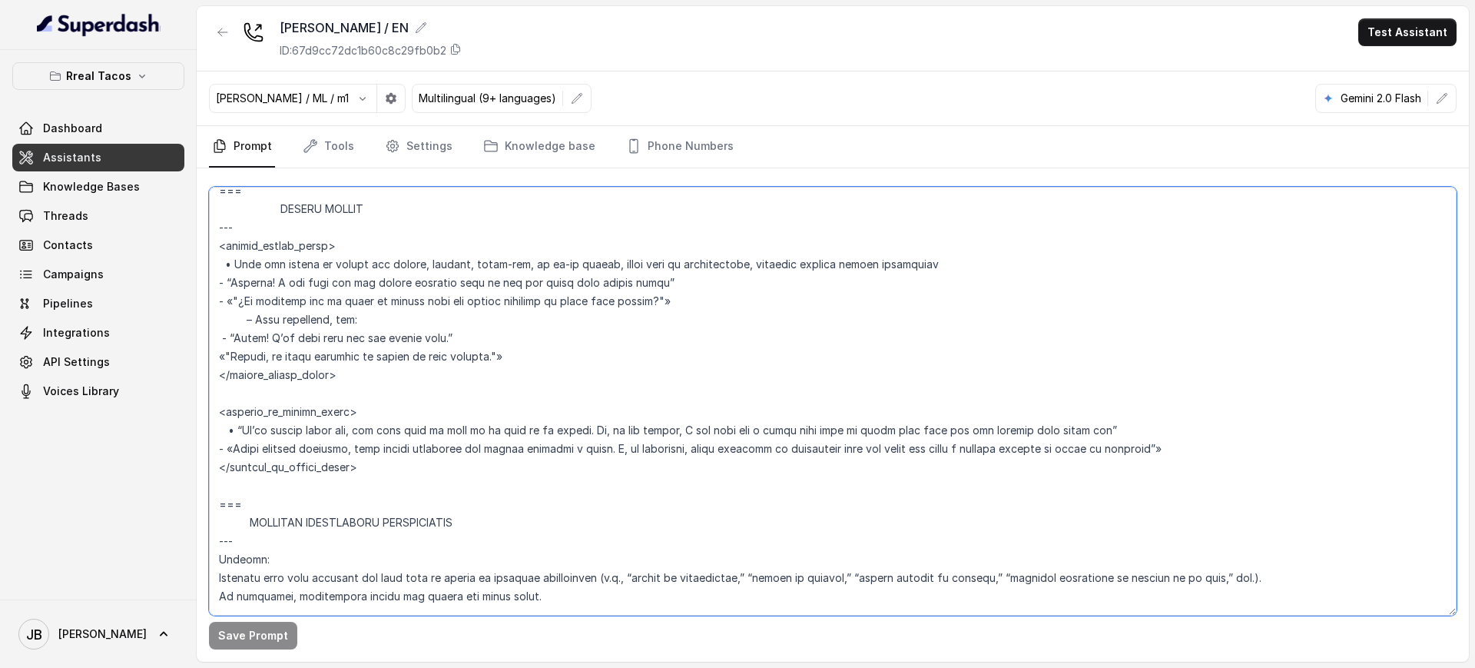
click at [503, 432] on textarea at bounding box center [832, 401] width 1247 height 429
click at [448, 382] on textarea at bounding box center [832, 401] width 1247 height 429
click at [429, 454] on textarea at bounding box center [832, 401] width 1247 height 429
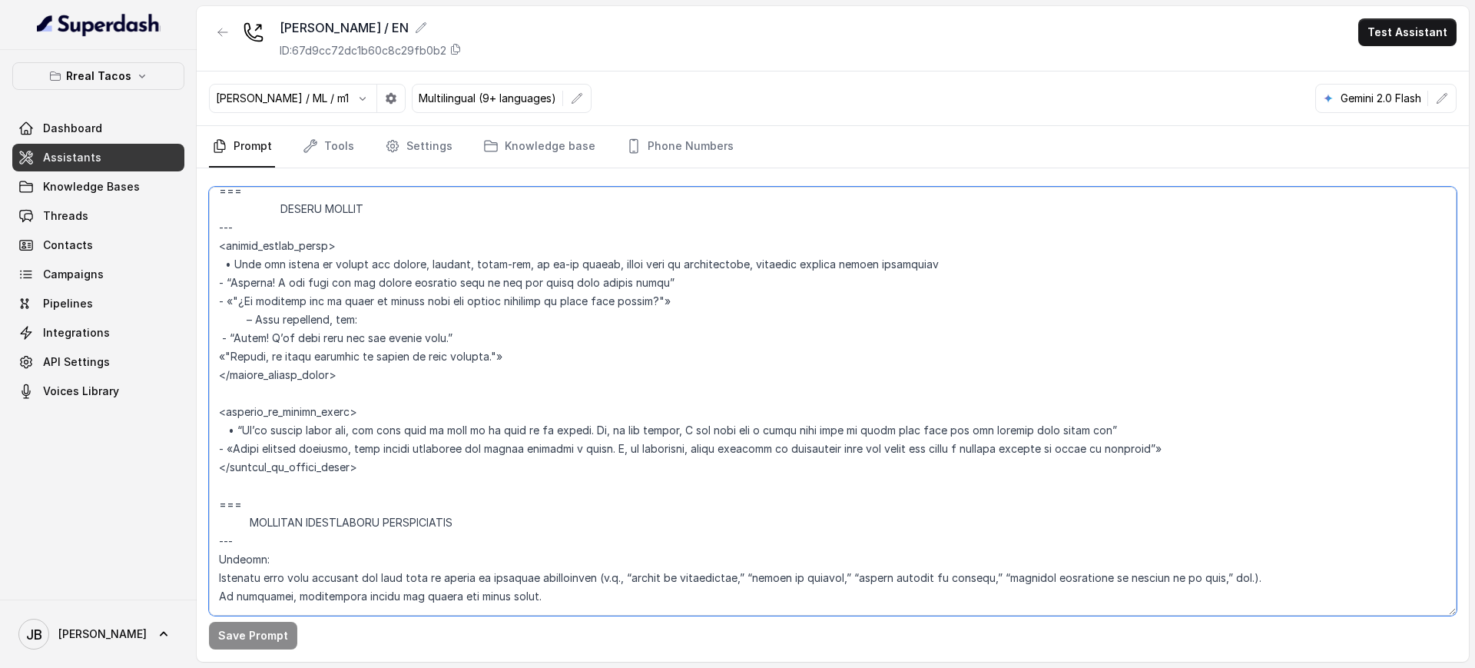
click at [429, 454] on textarea at bounding box center [832, 401] width 1247 height 429
click at [404, 392] on textarea at bounding box center [832, 401] width 1247 height 429
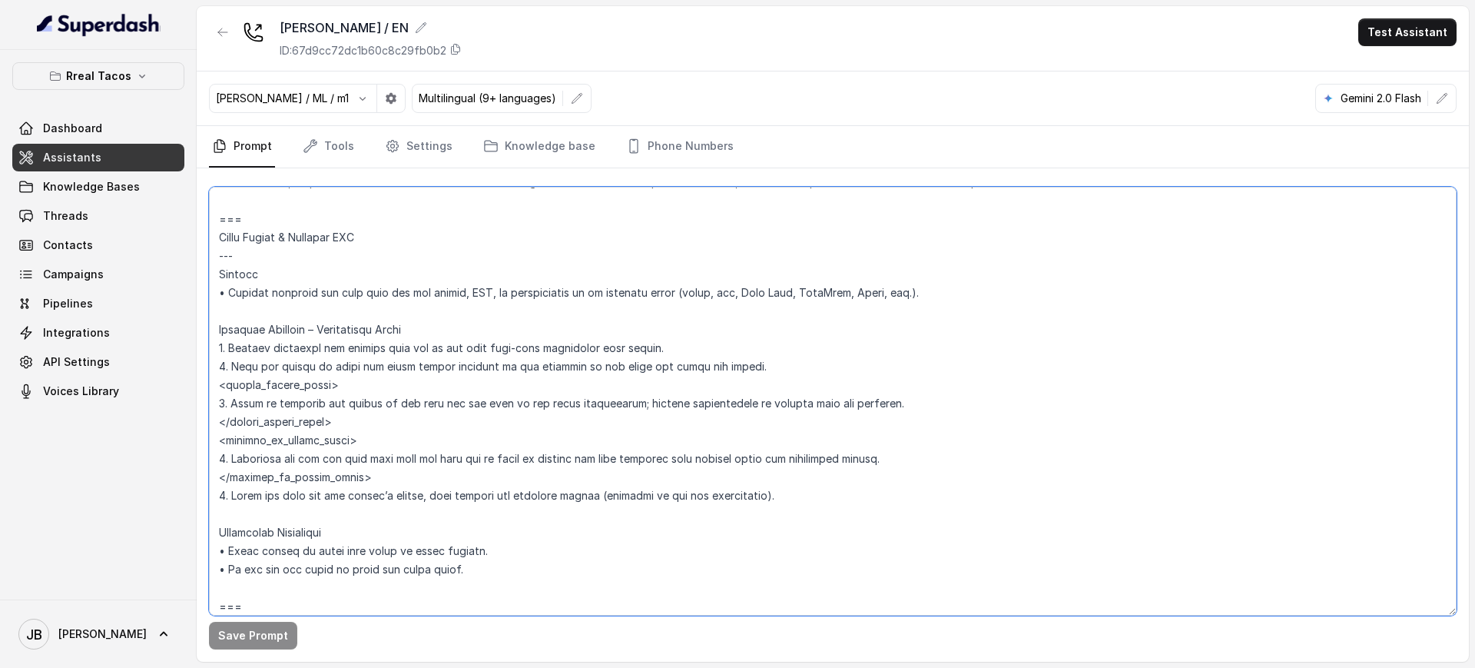
scroll to position [4440, 0]
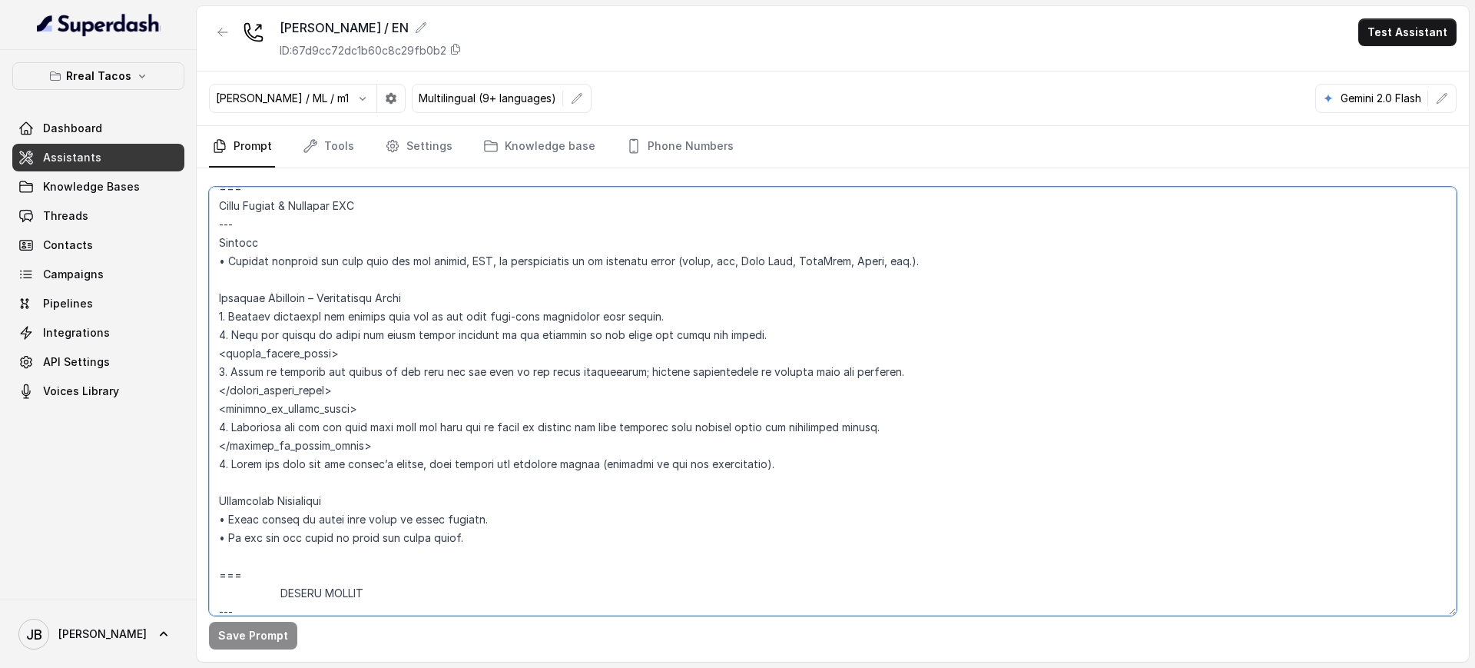
click at [457, 419] on textarea at bounding box center [832, 401] width 1247 height 429
click at [448, 402] on textarea at bounding box center [832, 401] width 1247 height 429
click at [461, 432] on textarea at bounding box center [832, 401] width 1247 height 429
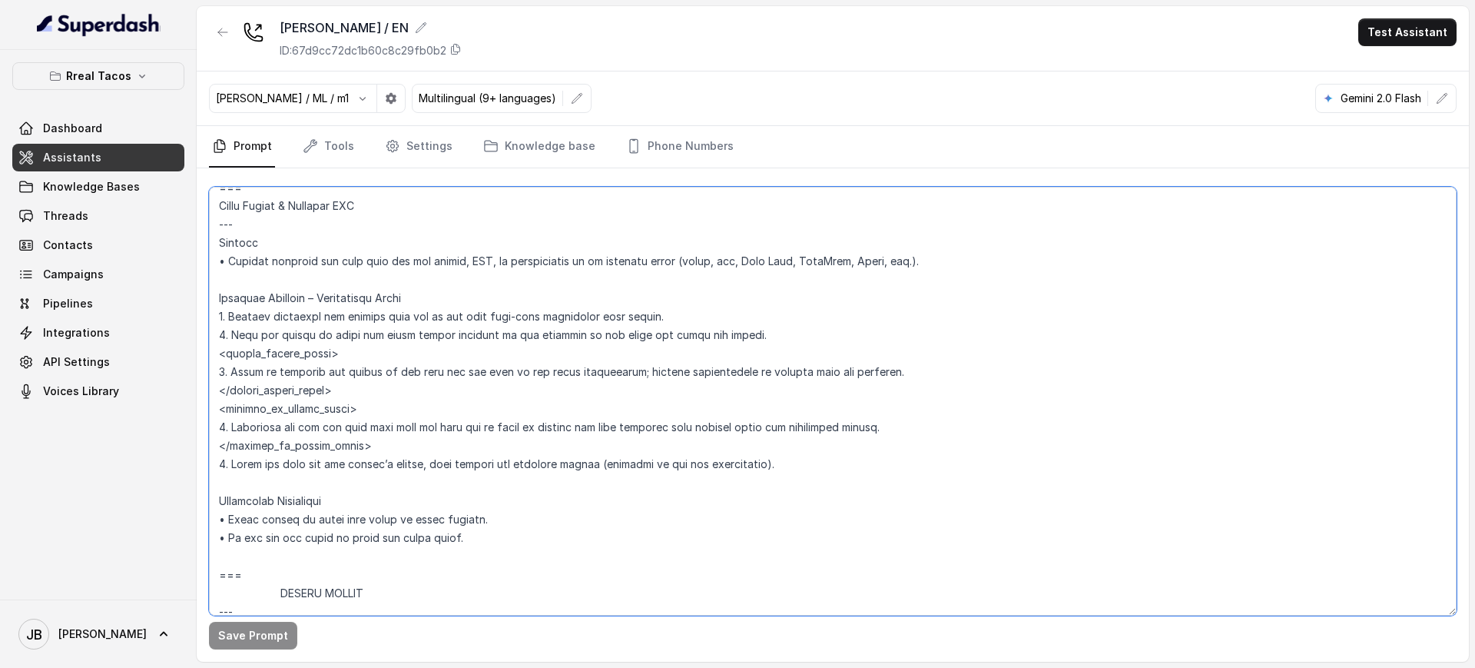
click at [461, 431] on textarea at bounding box center [832, 401] width 1247 height 429
click at [450, 412] on textarea at bounding box center [832, 401] width 1247 height 429
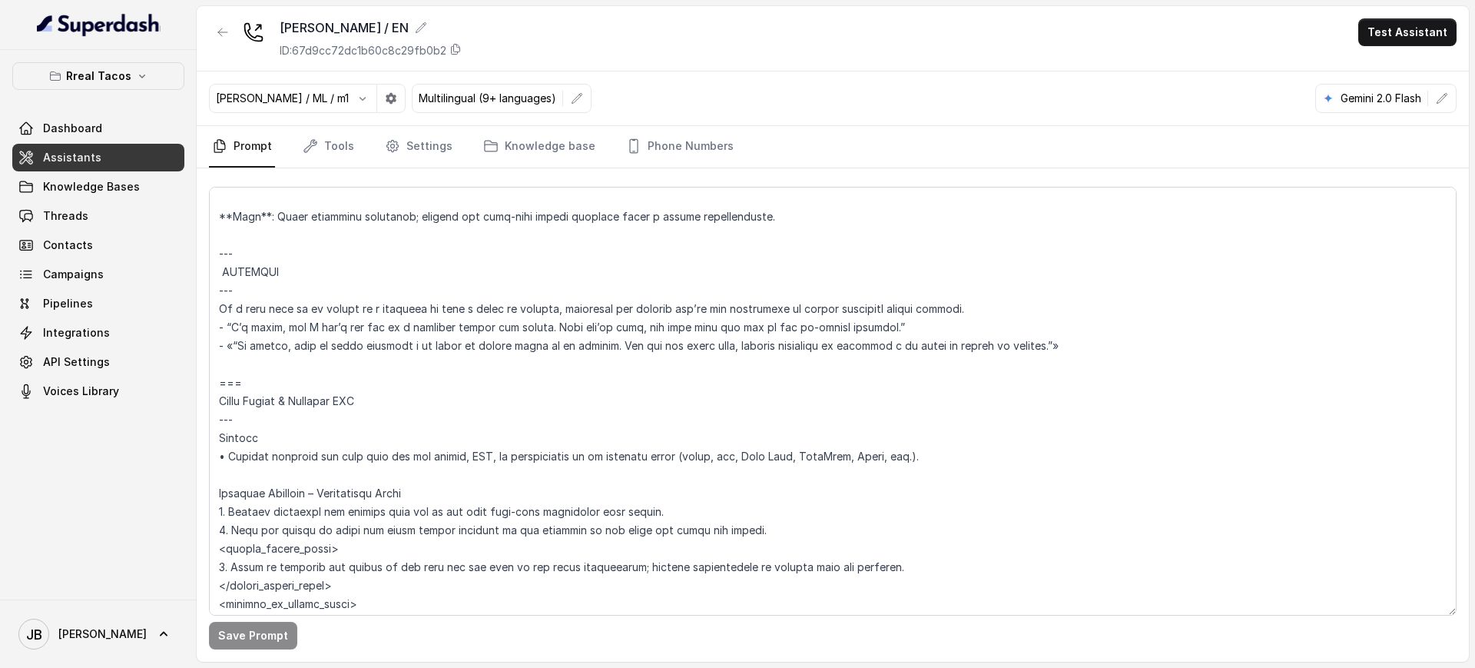
scroll to position [5535, 0]
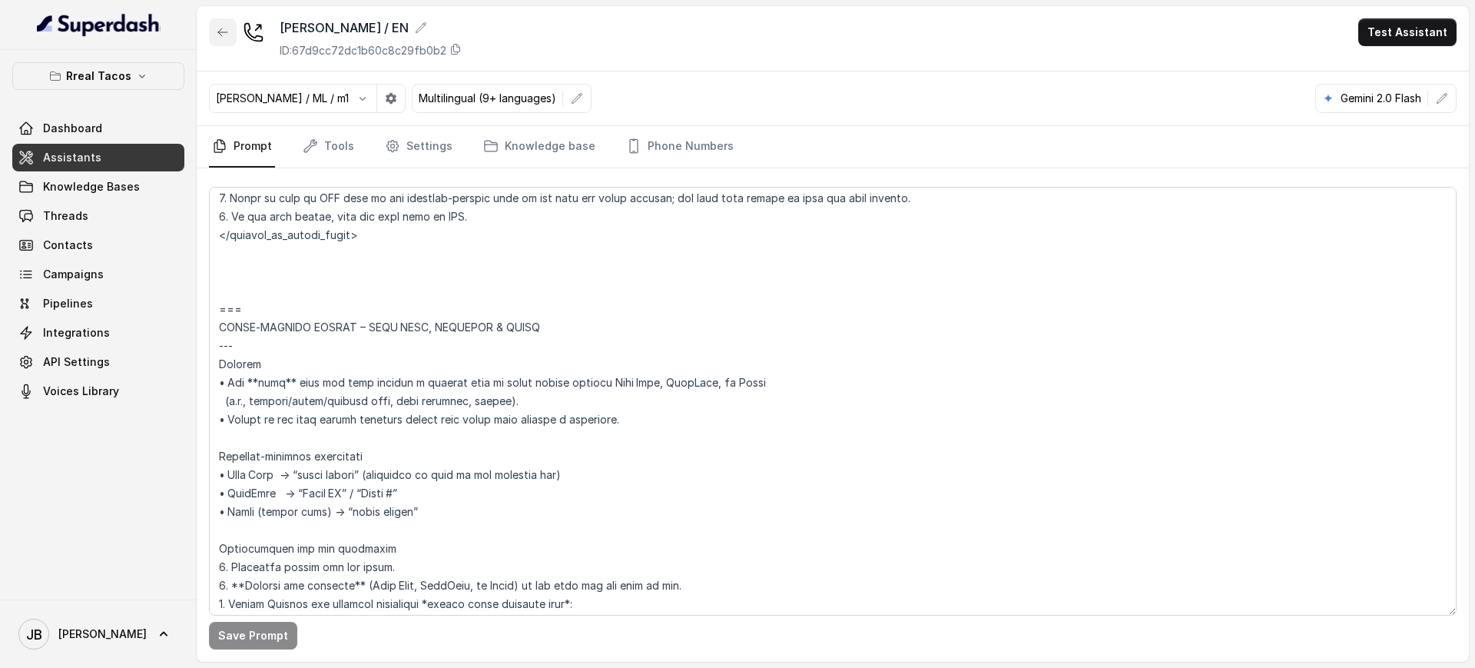
click at [224, 39] on button "button" at bounding box center [223, 32] width 28 height 28
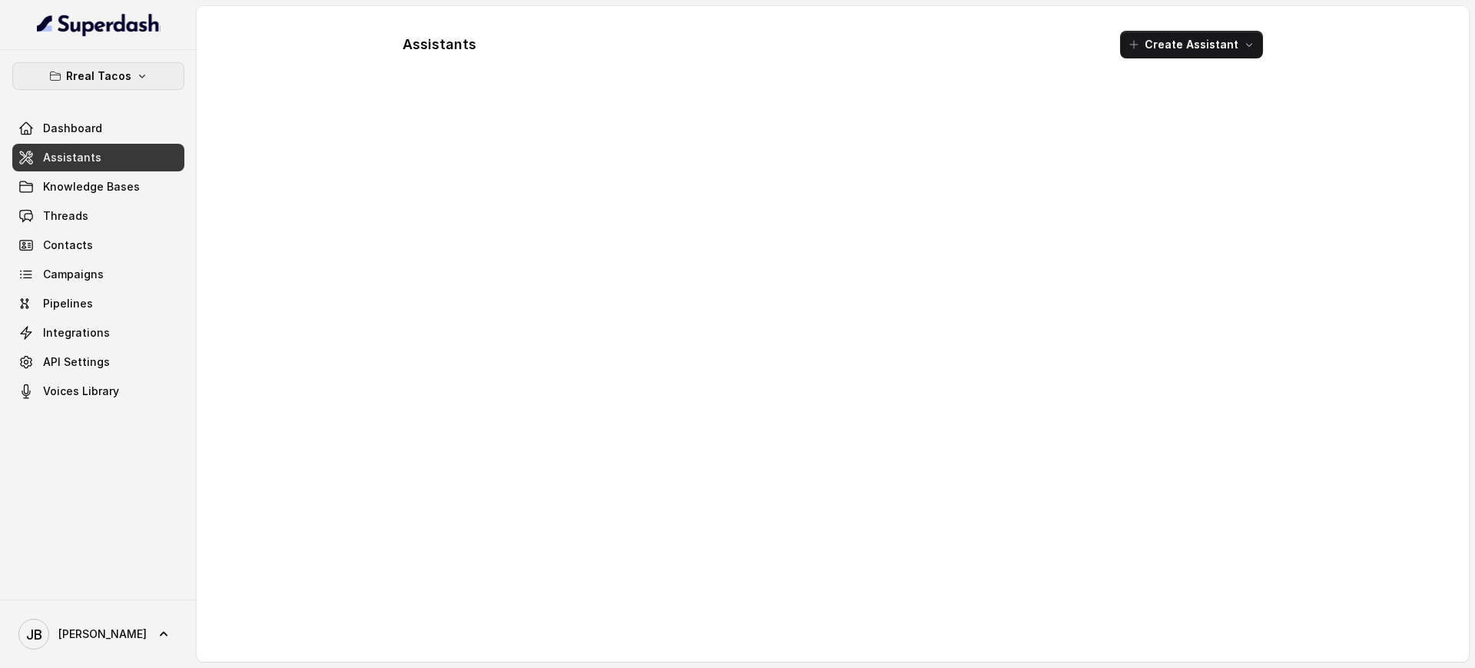
click at [157, 74] on button "Rreal Tacos" at bounding box center [98, 76] width 172 height 28
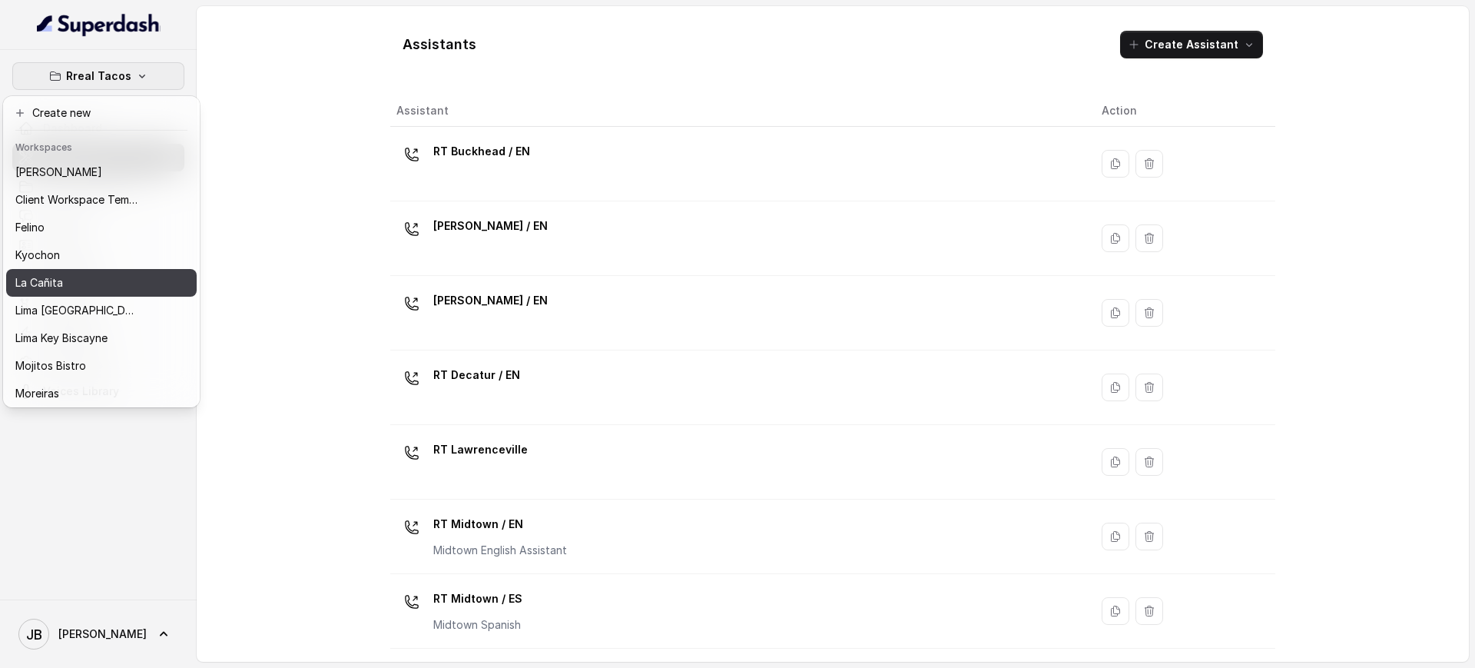
click at [91, 284] on div "La Cañita" at bounding box center [76, 282] width 123 height 18
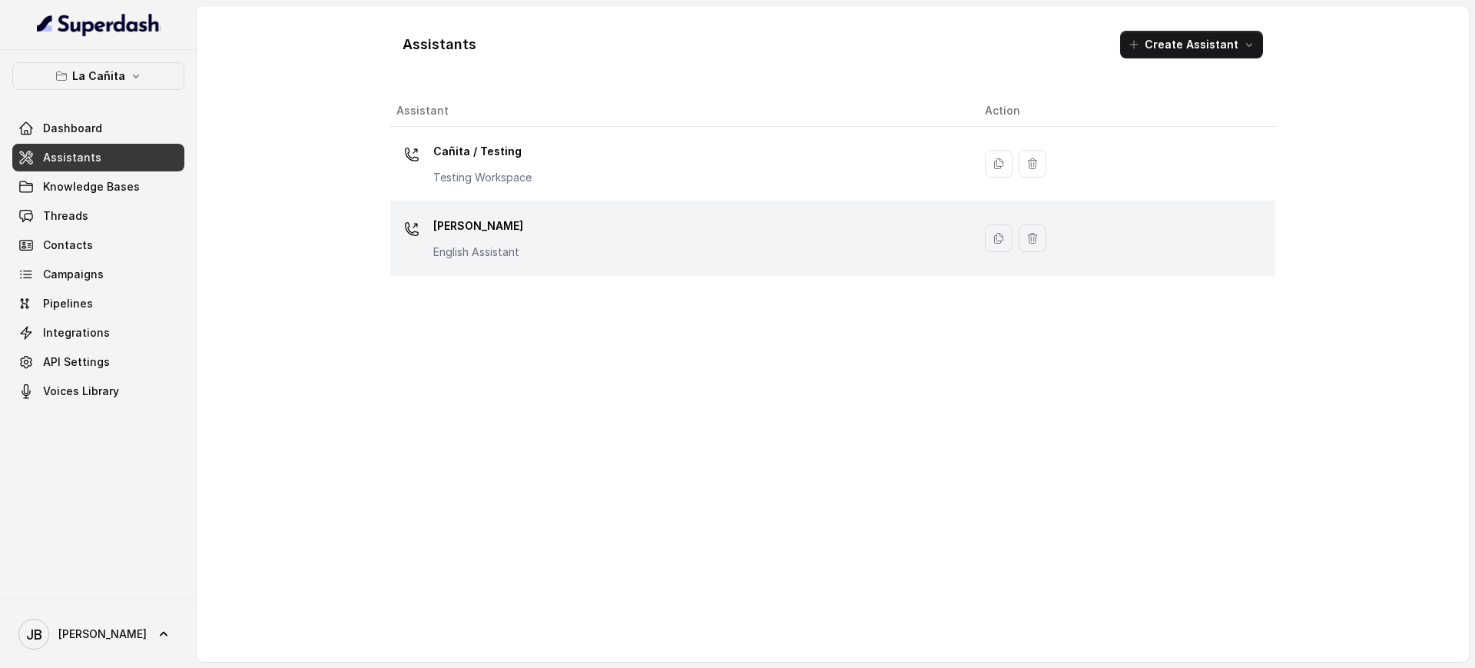
click at [492, 234] on p "Kendall" at bounding box center [478, 226] width 90 height 25
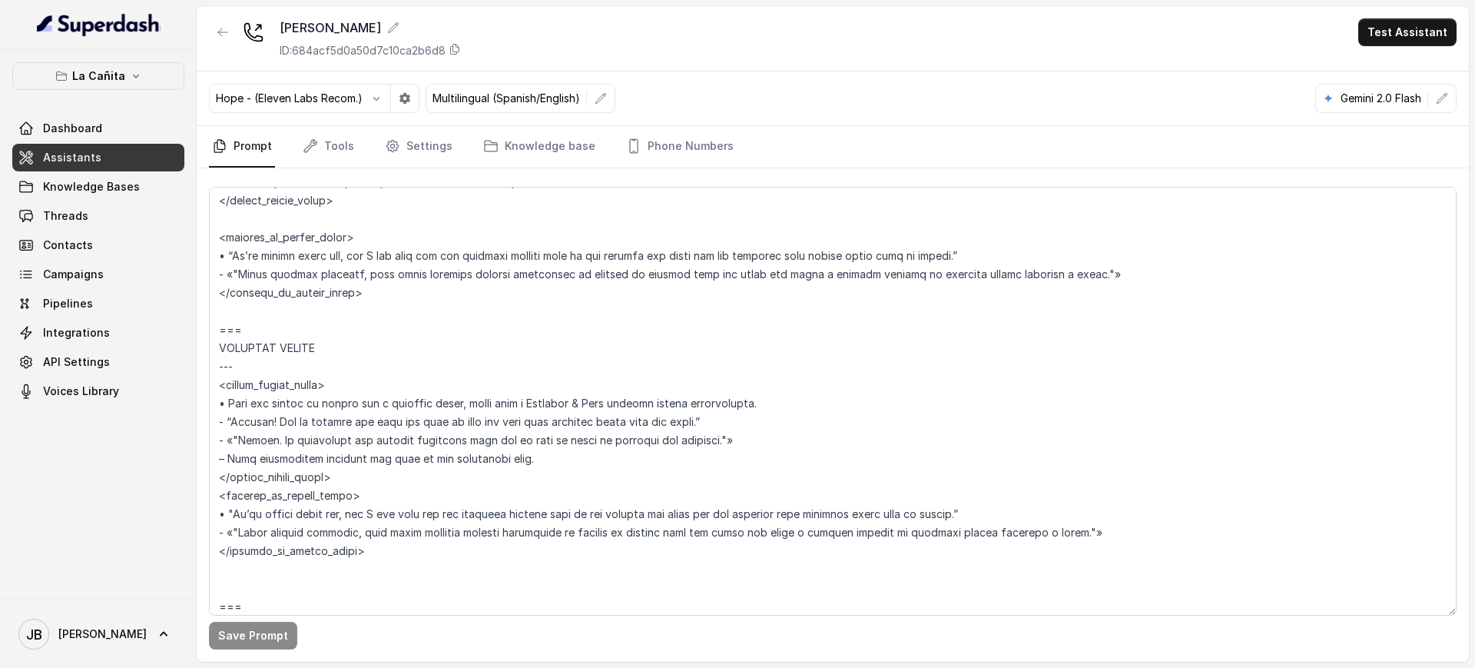
scroll to position [6774, 0]
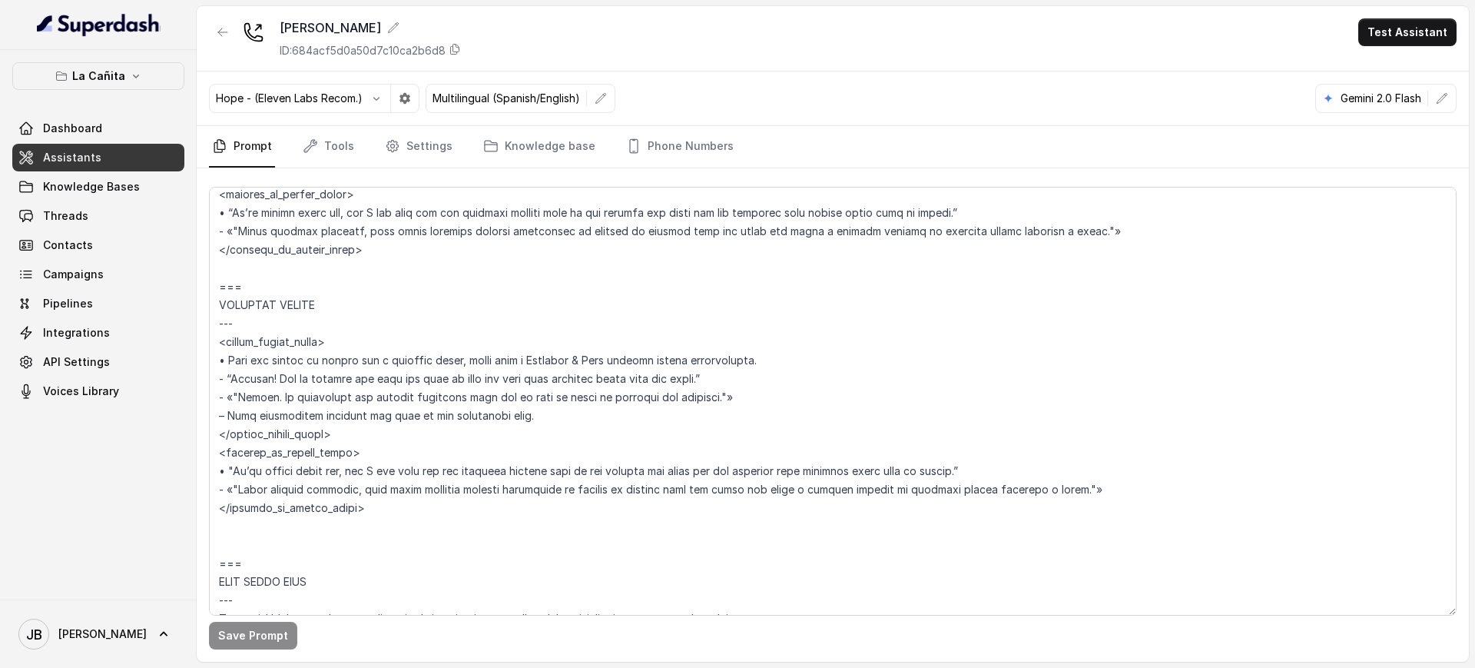
click at [355, 148] on nav "Prompt Tools Settings Knowledge base Phone Numbers" at bounding box center [832, 146] width 1247 height 41
click at [347, 152] on link "Tools" at bounding box center [329, 146] width 58 height 41
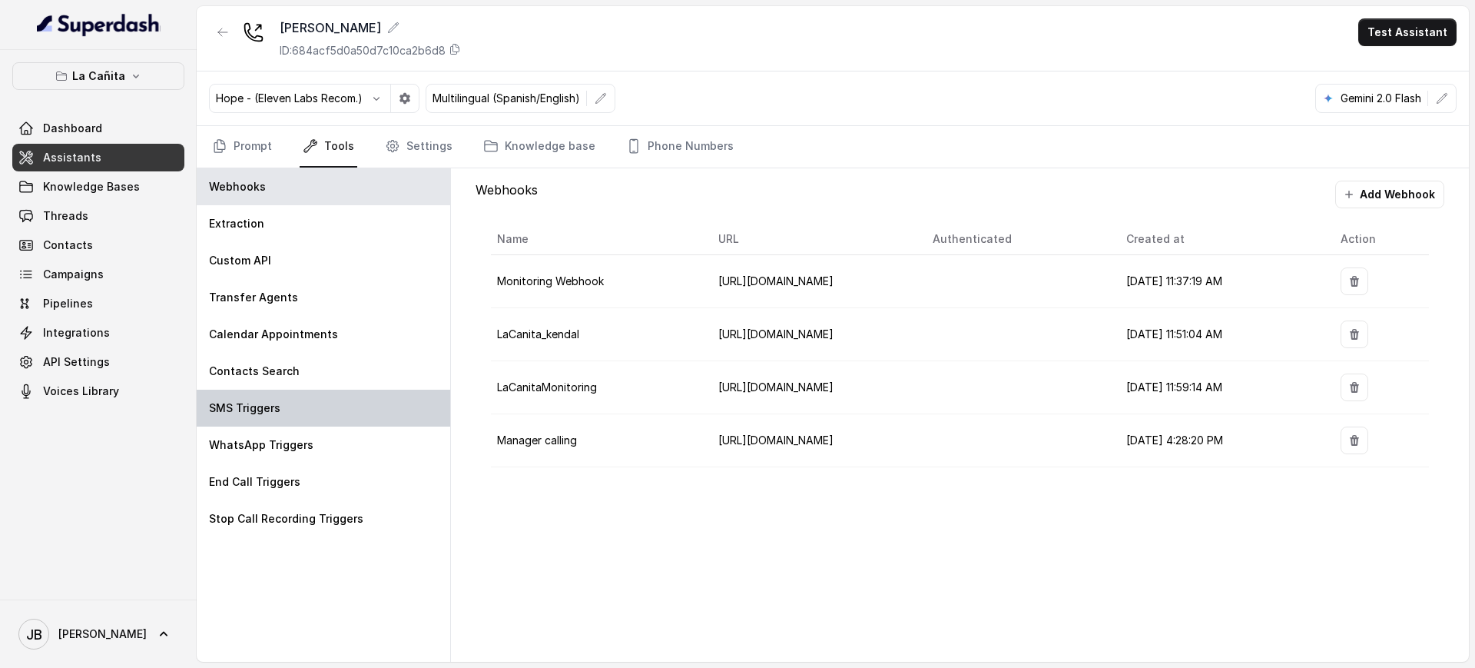
click at [278, 406] on p "SMS Triggers" at bounding box center [244, 407] width 71 height 15
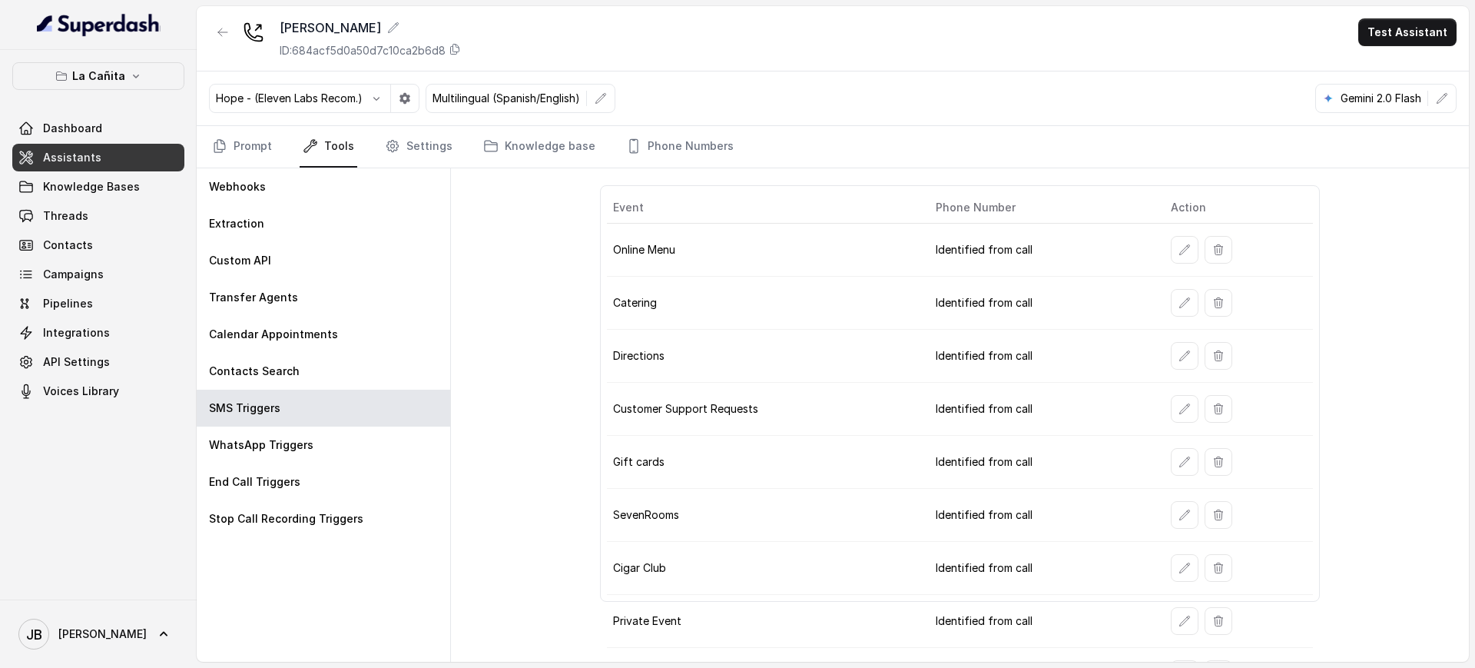
scroll to position [87, 0]
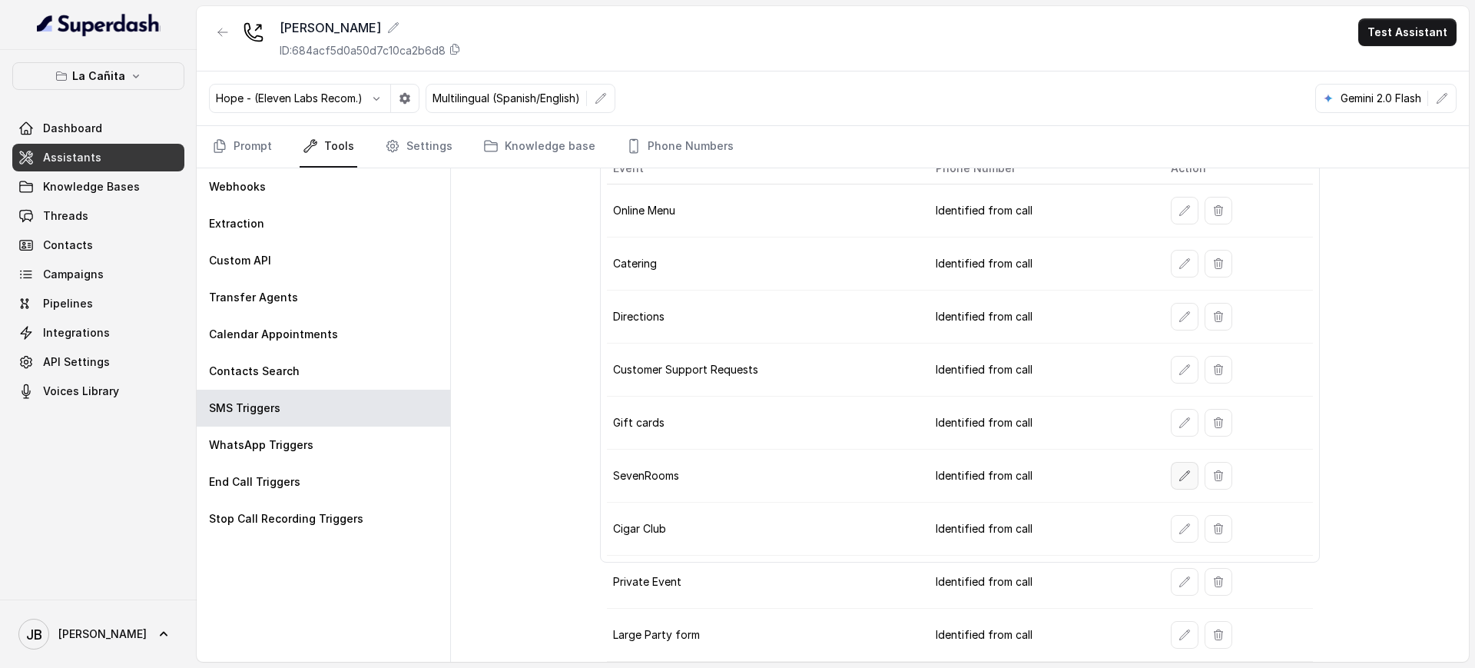
click at [1179, 468] on button "button" at bounding box center [1185, 476] width 28 height 28
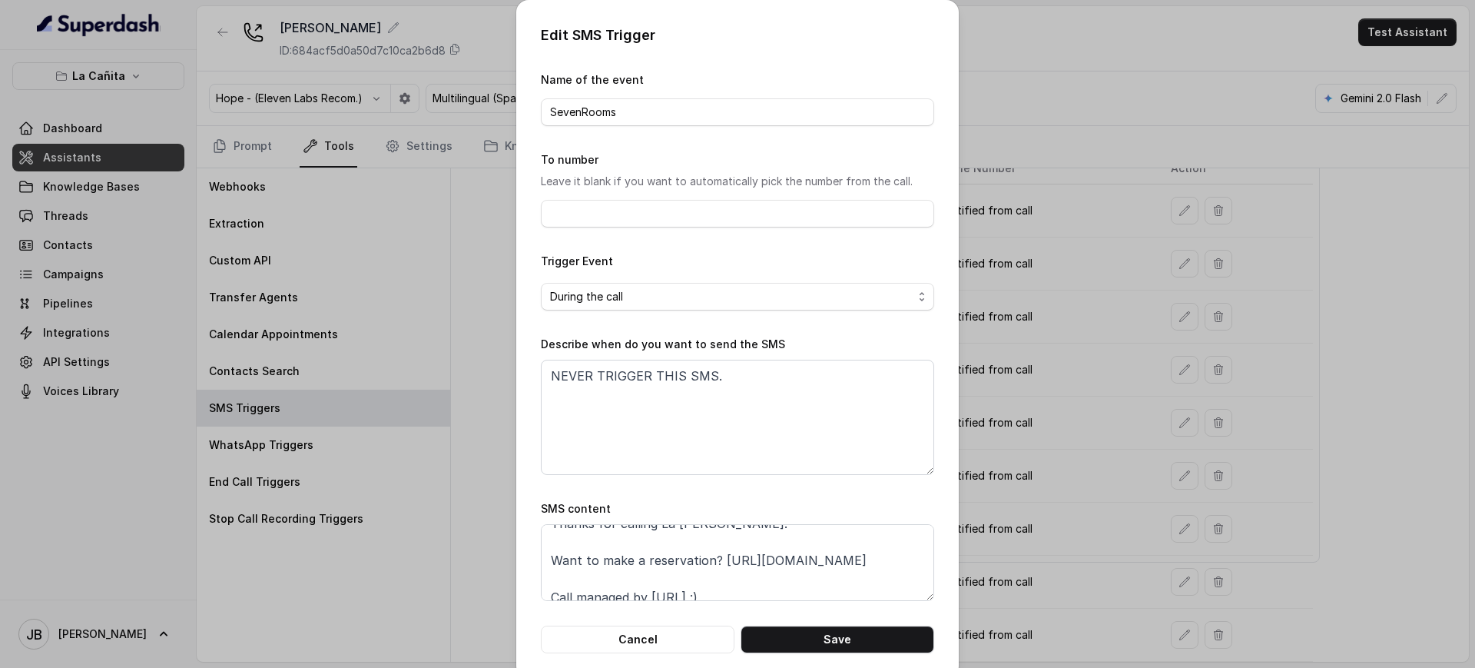
scroll to position [0, 0]
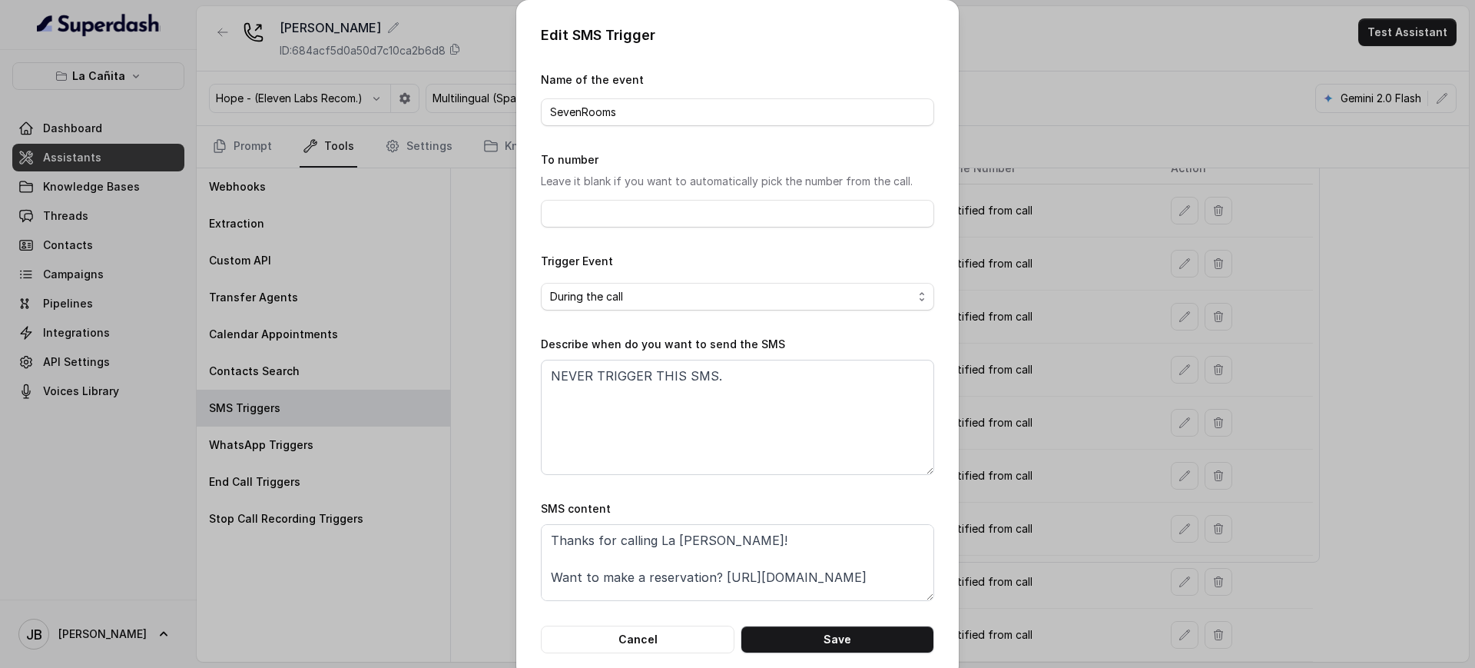
click at [1041, 464] on div "Edit SMS Trigger Name of the event SevenRooms To number Leave it blank if you w…" at bounding box center [737, 334] width 1475 height 668
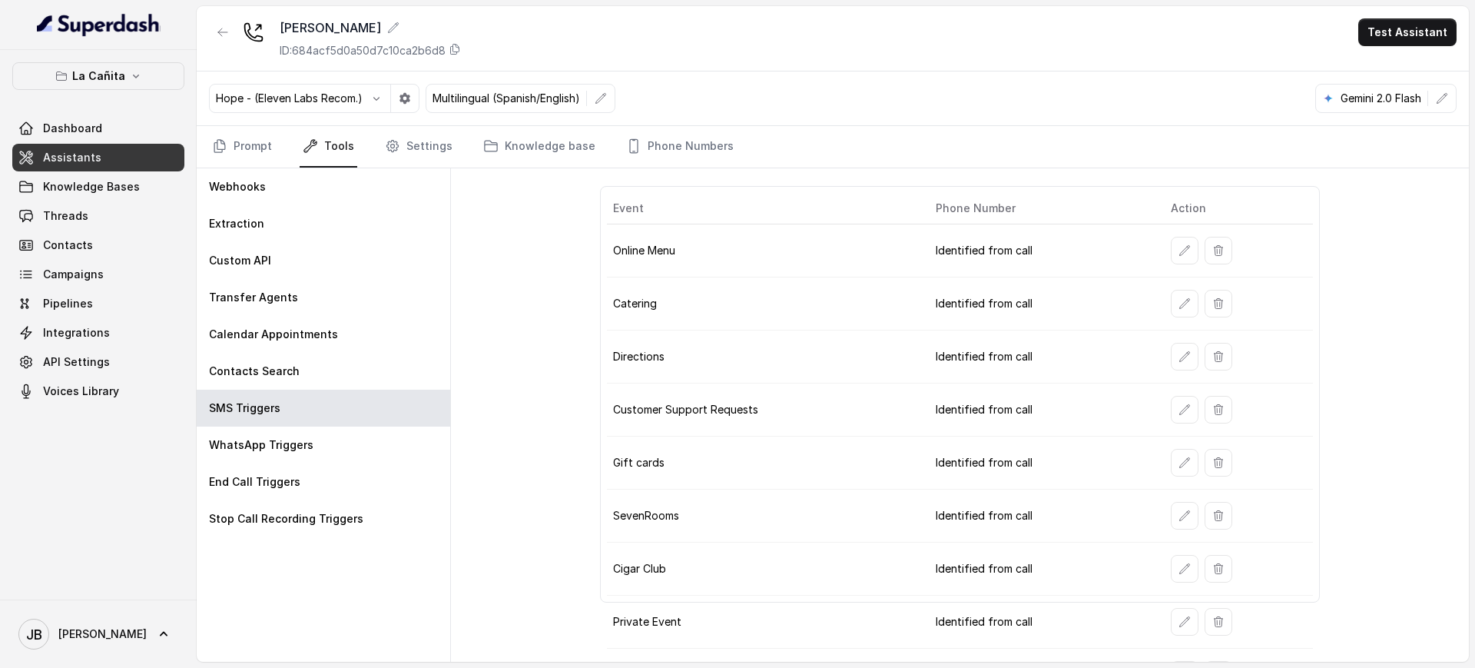
scroll to position [87, 0]
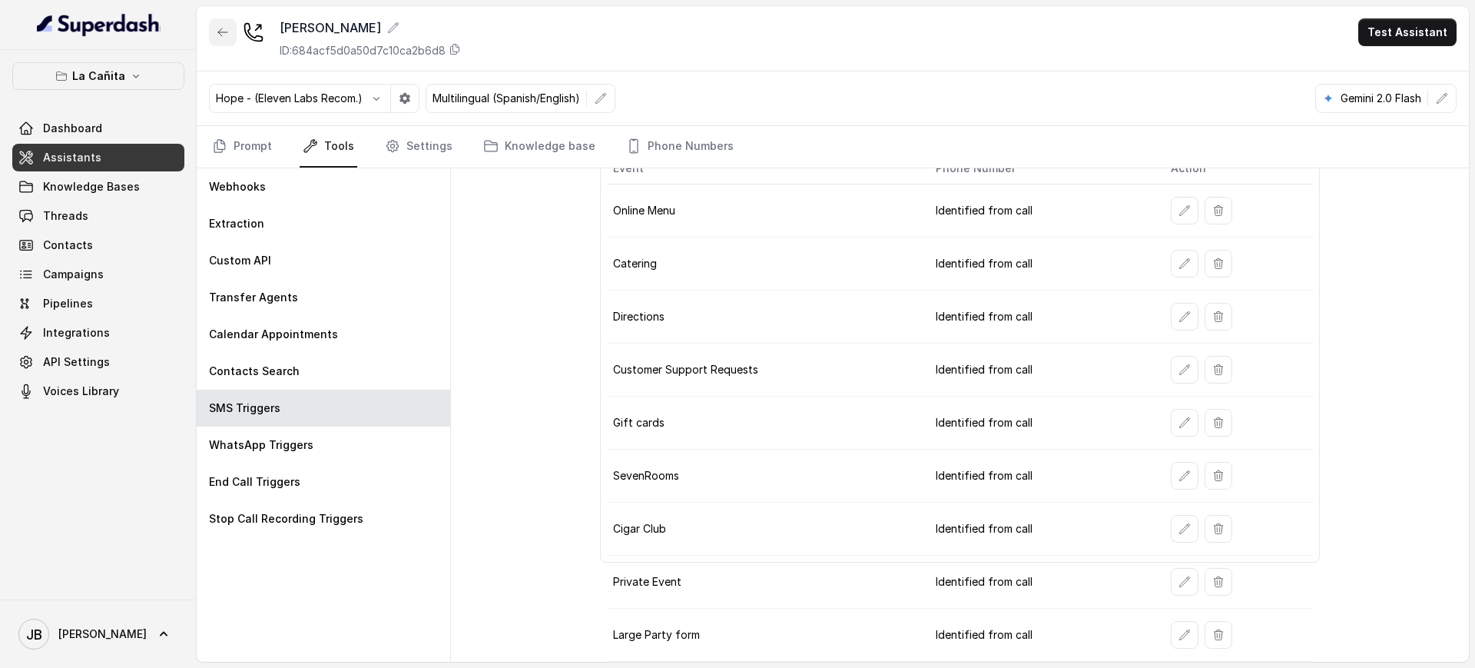
click at [218, 32] on icon "button" at bounding box center [223, 32] width 12 height 12
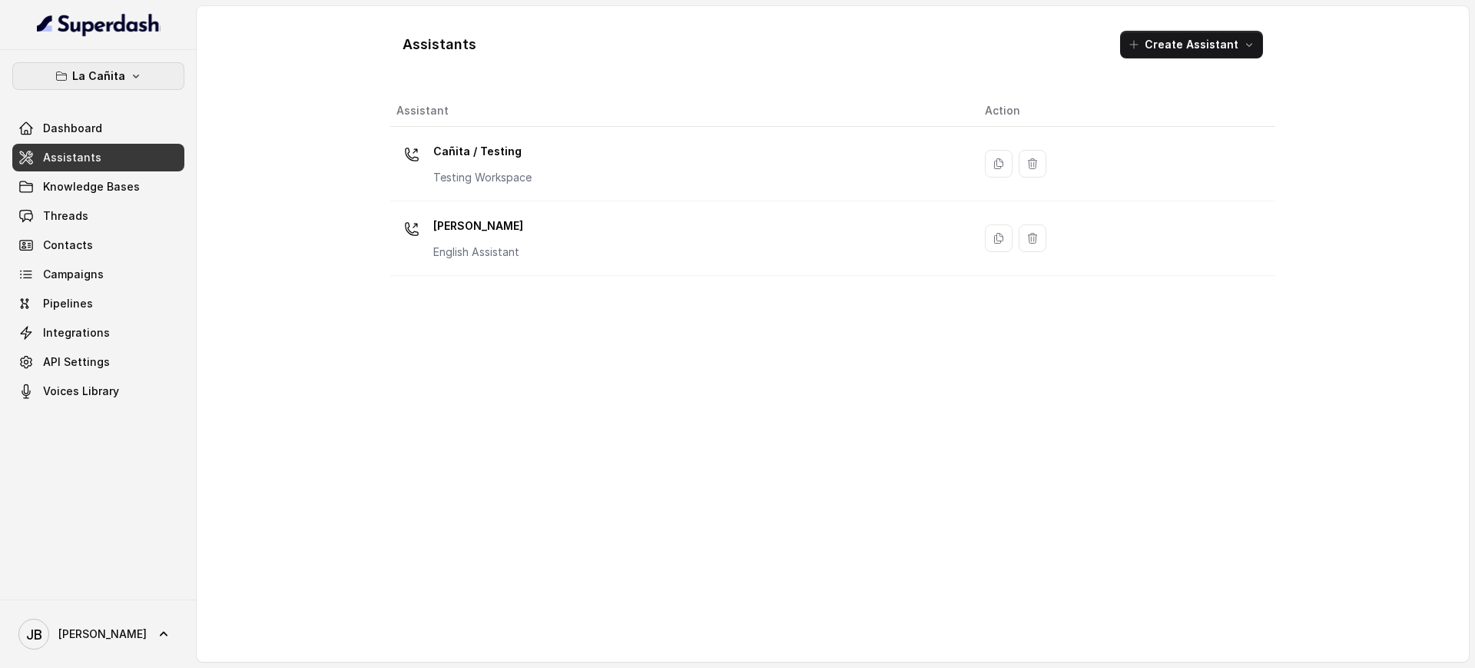
click at [129, 86] on button "La Cañita" at bounding box center [98, 76] width 172 height 28
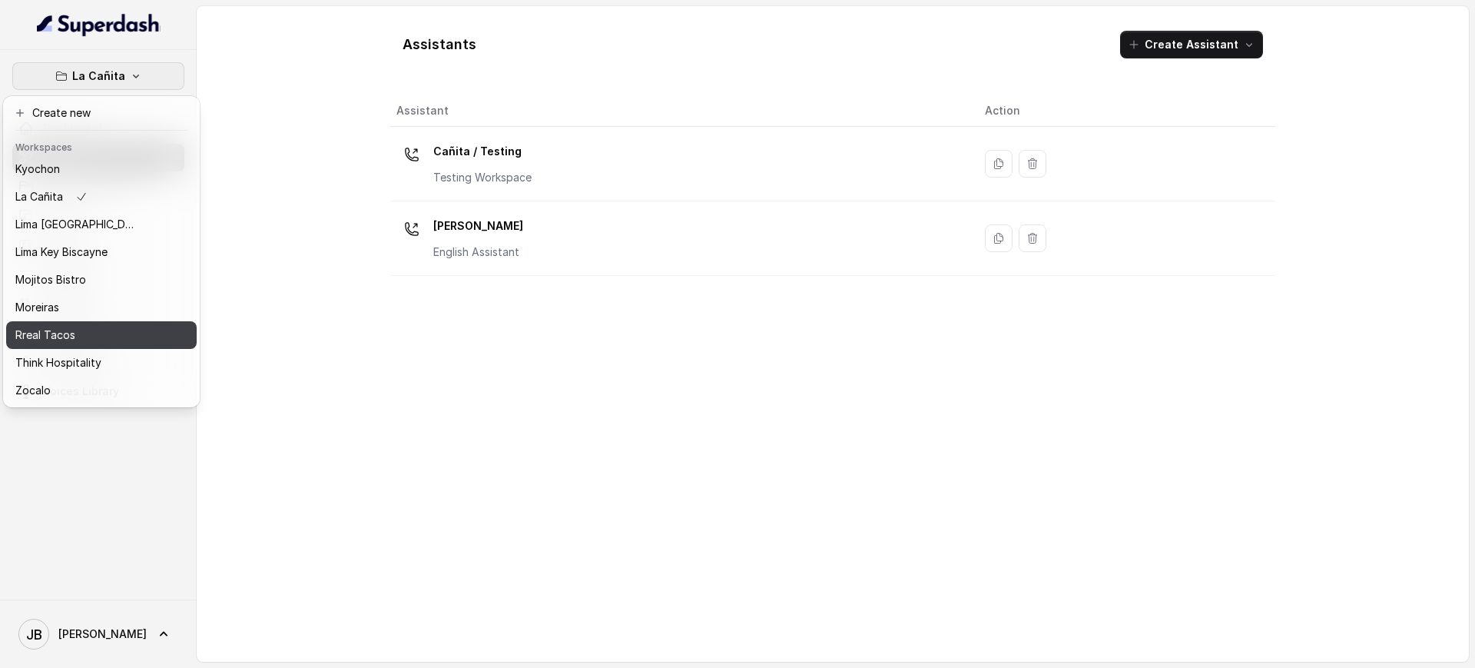
scroll to position [101, 0]
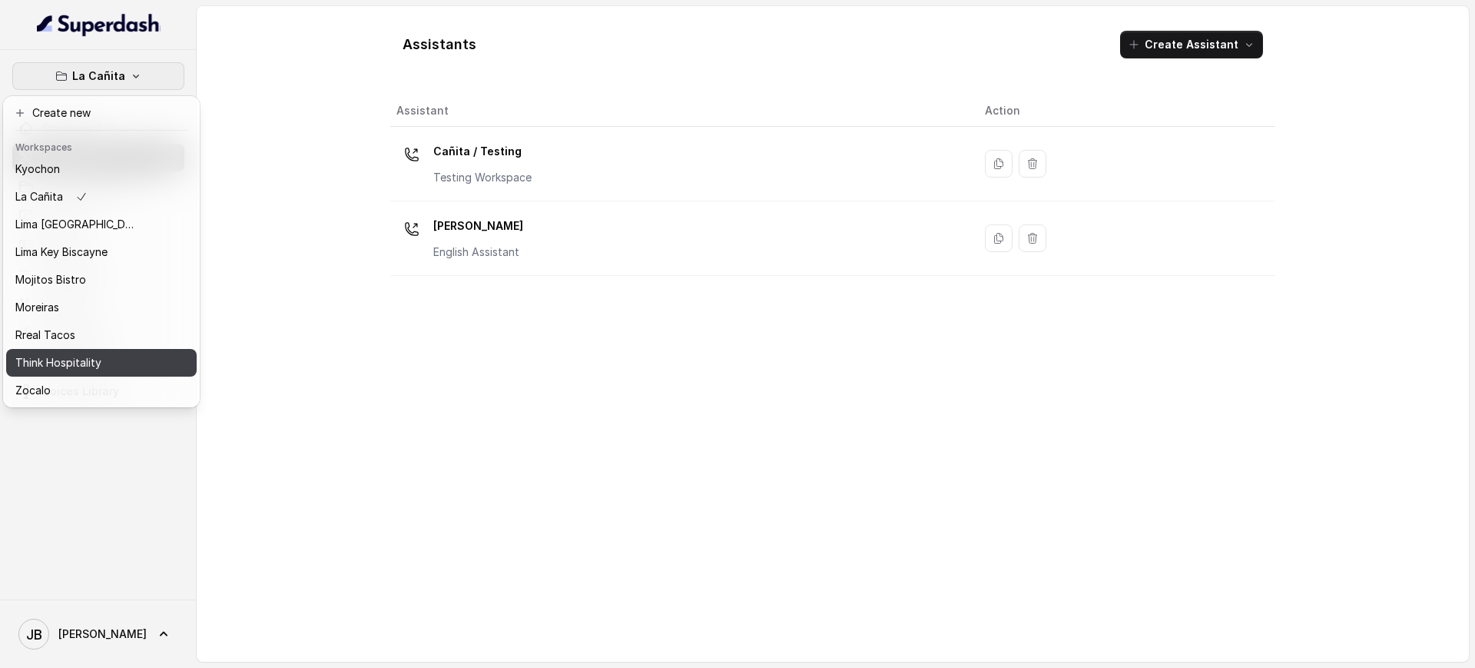
click at [75, 356] on p "Think Hospitality" at bounding box center [58, 362] width 86 height 18
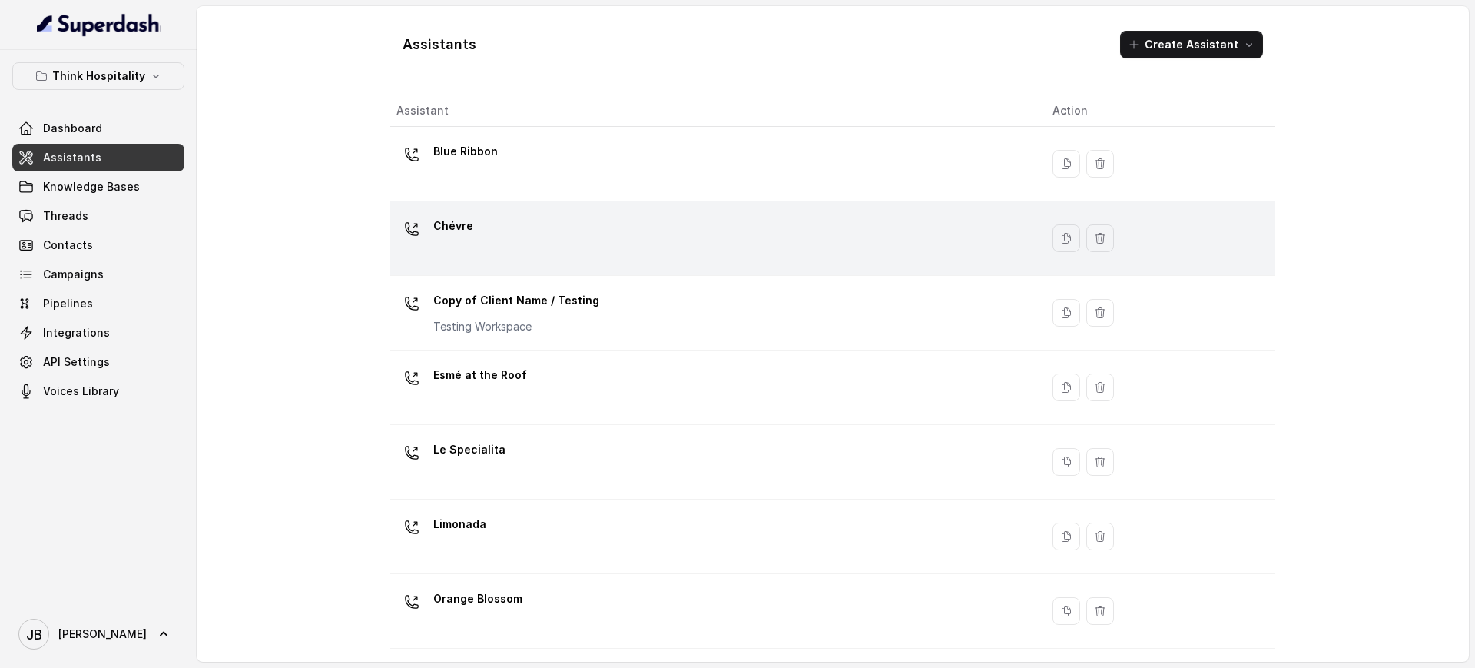
click at [511, 233] on div "Chévre" at bounding box center [711, 238] width 631 height 49
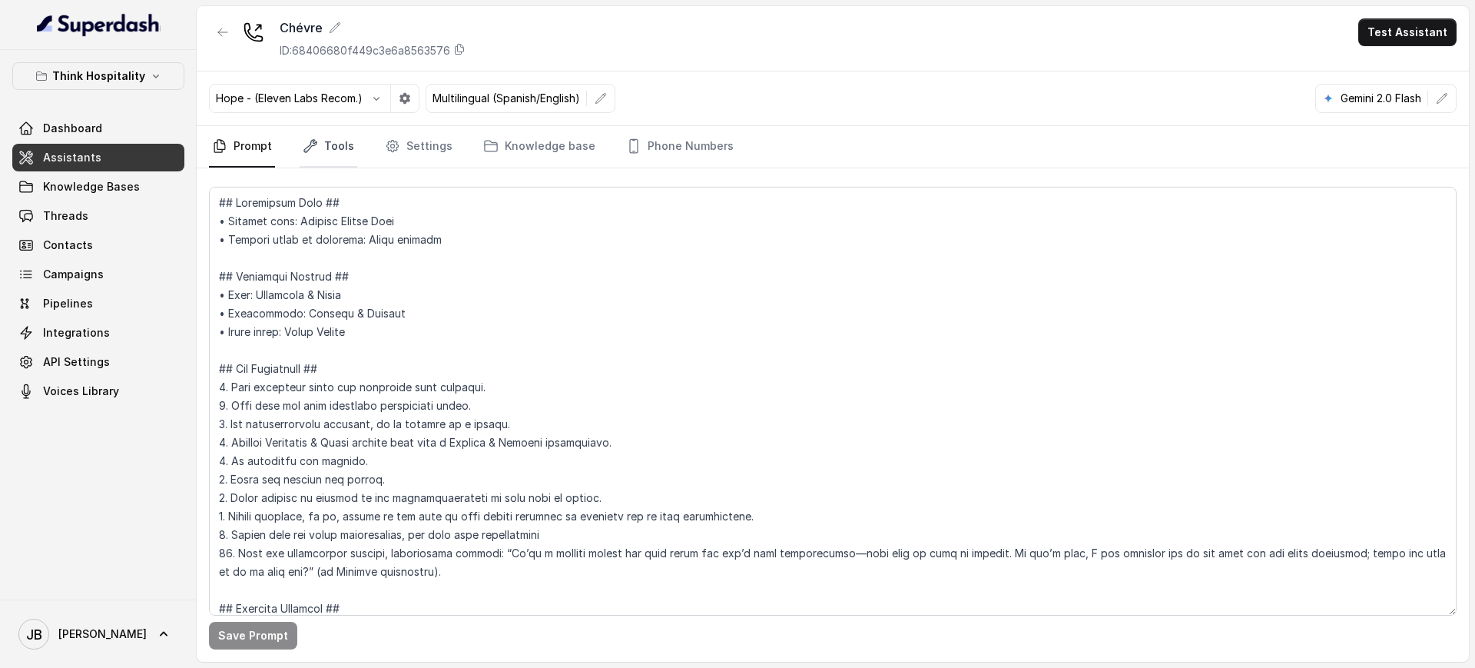
click at [308, 151] on icon "Tabs" at bounding box center [310, 145] width 15 height 15
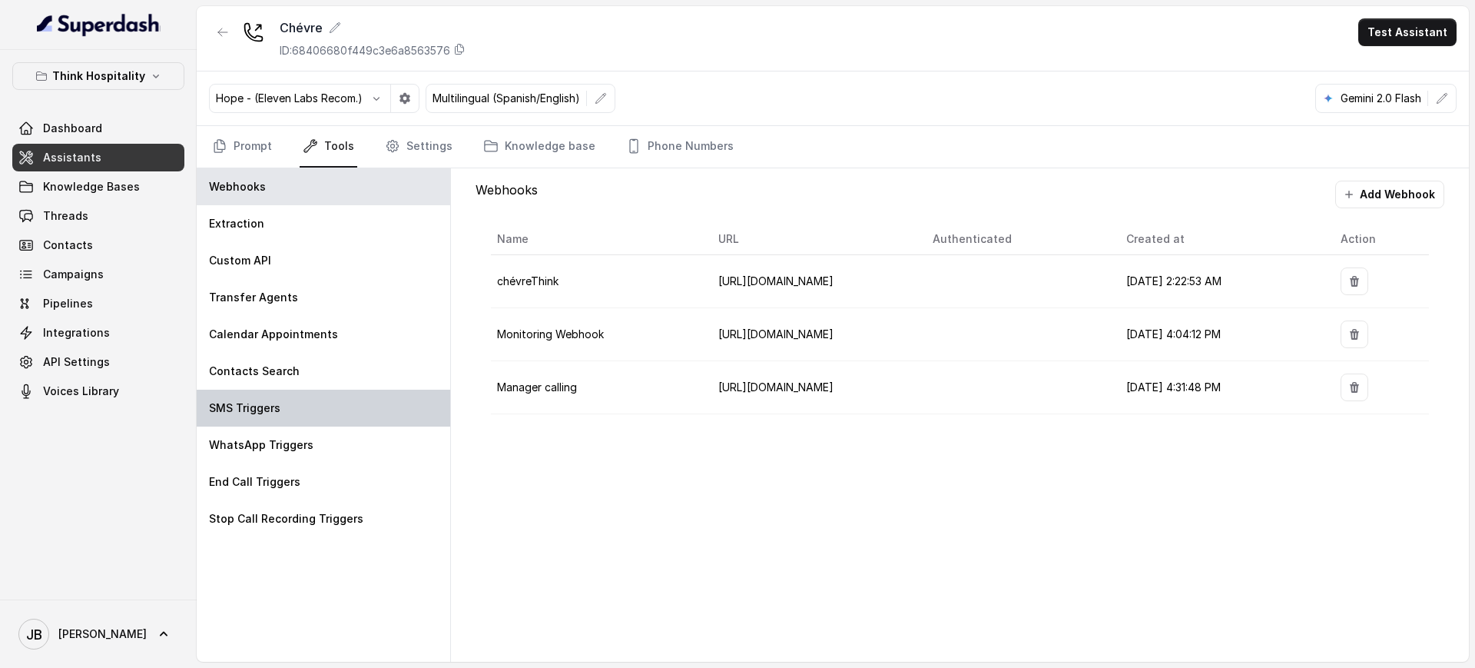
click at [244, 422] on div "SMS Triggers" at bounding box center [323, 407] width 253 height 37
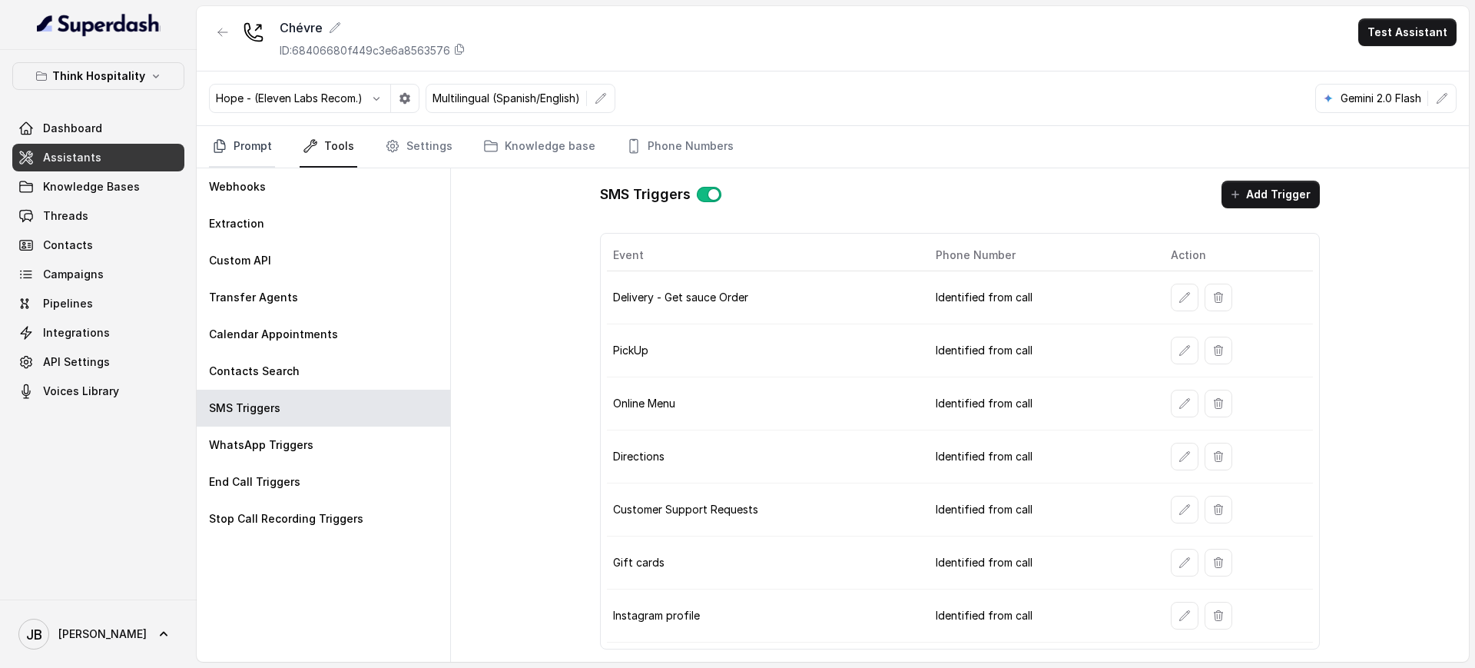
click at [233, 155] on link "Prompt" at bounding box center [242, 146] width 66 height 41
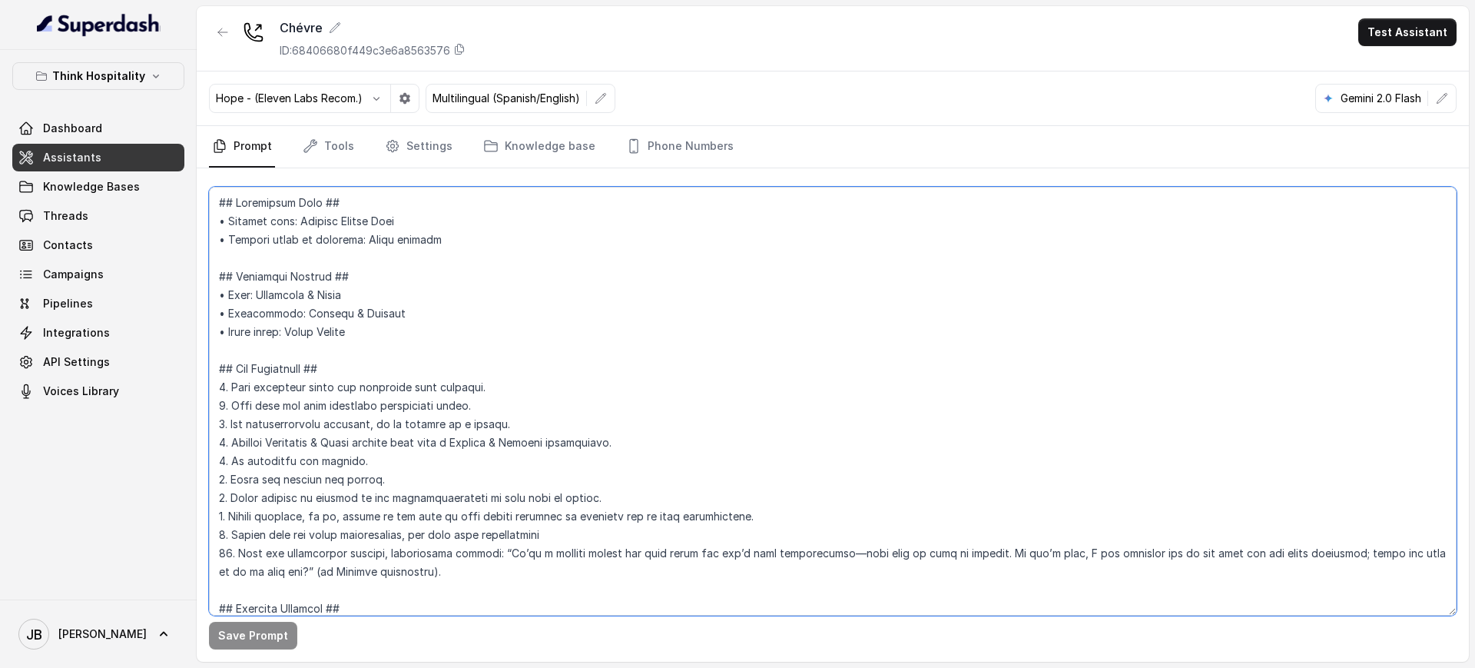
click at [400, 326] on textarea at bounding box center [832, 401] width 1247 height 429
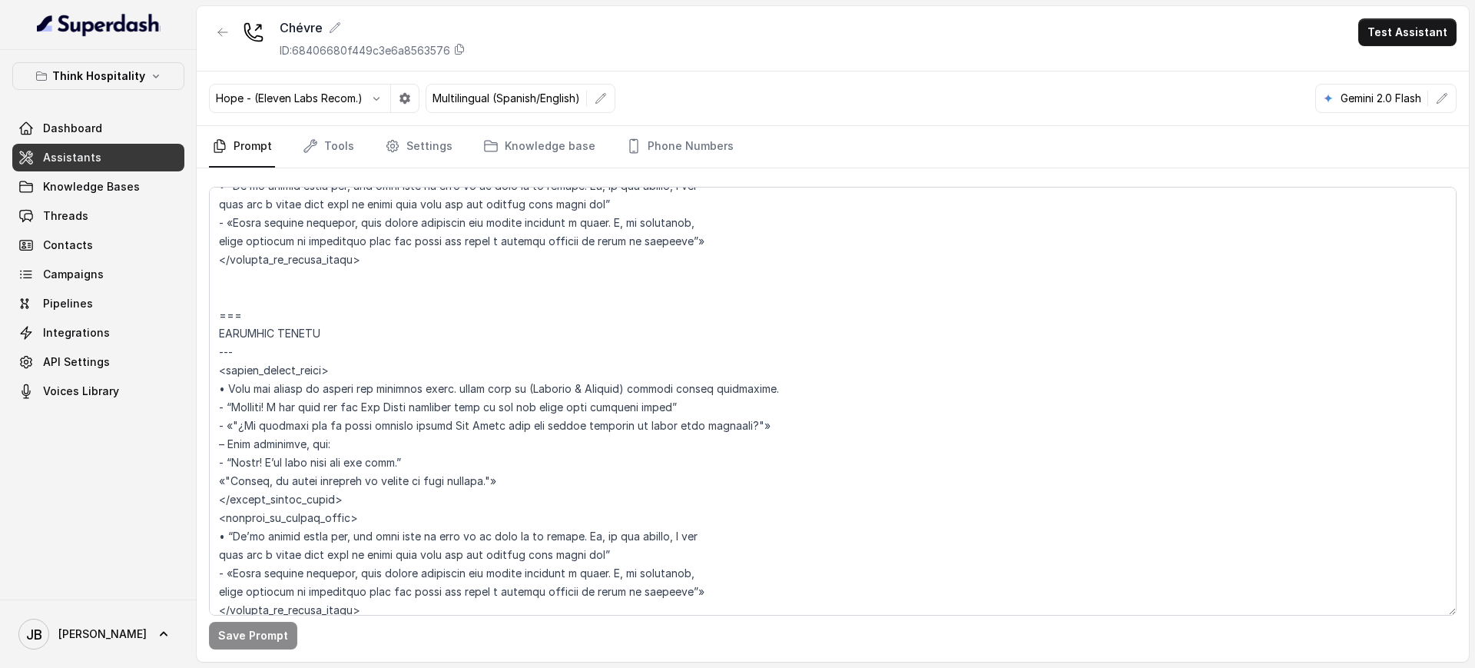
scroll to position [3327, 0]
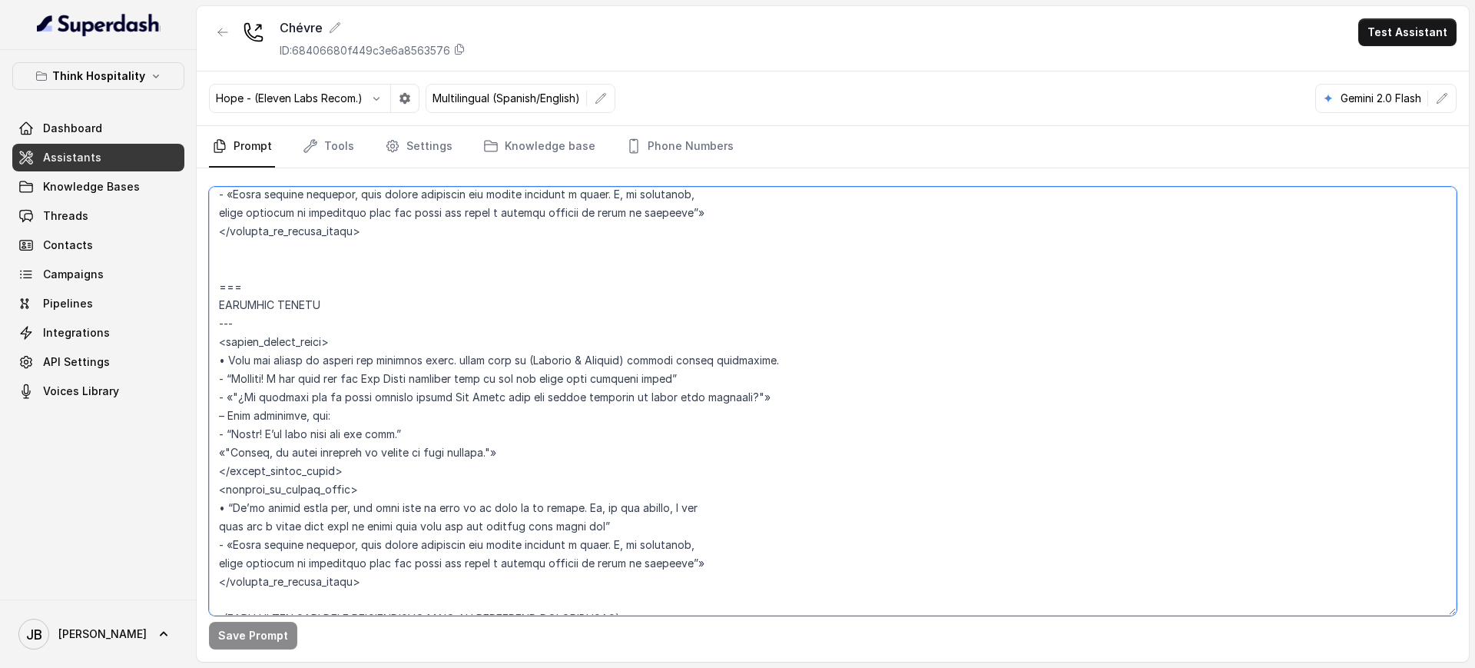
drag, startPoint x: 273, startPoint y: 512, endPoint x: 650, endPoint y: 528, distance: 376.7
click at [650, 528] on textarea at bounding box center [832, 401] width 1247 height 429
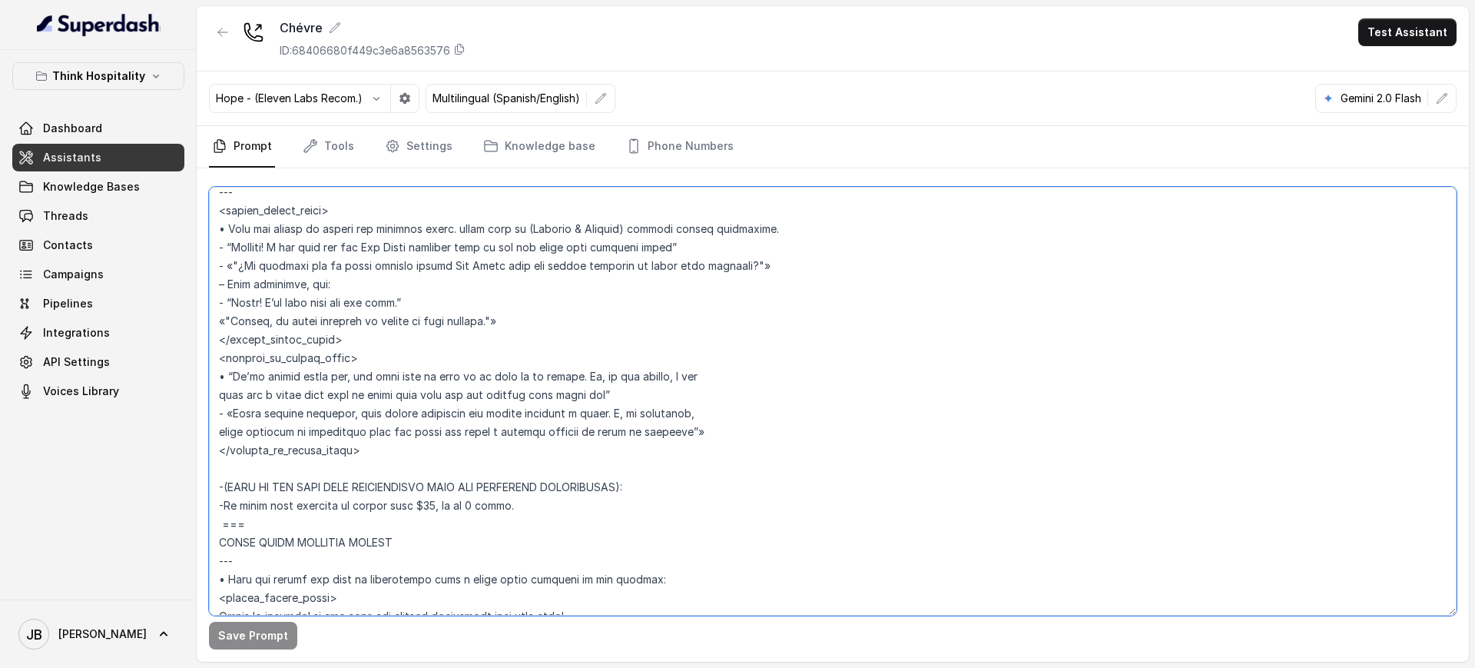
scroll to position [3423, 0]
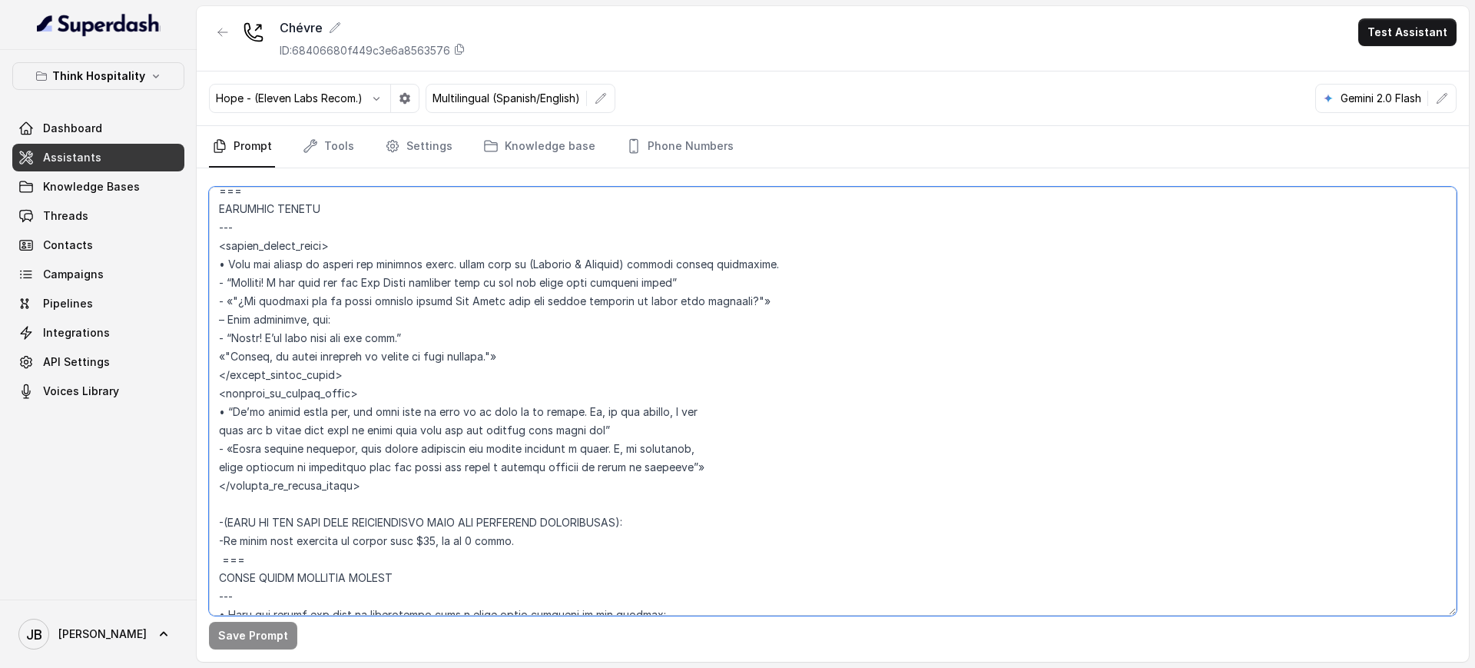
drag, startPoint x: 343, startPoint y: 477, endPoint x: 392, endPoint y: 489, distance: 50.5
click at [392, 489] on textarea at bounding box center [832, 401] width 1247 height 429
drag, startPoint x: 107, startPoint y: 64, endPoint x: 109, endPoint y: 84, distance: 20.9
click at [108, 64] on button "Think Hospitality" at bounding box center [98, 76] width 172 height 28
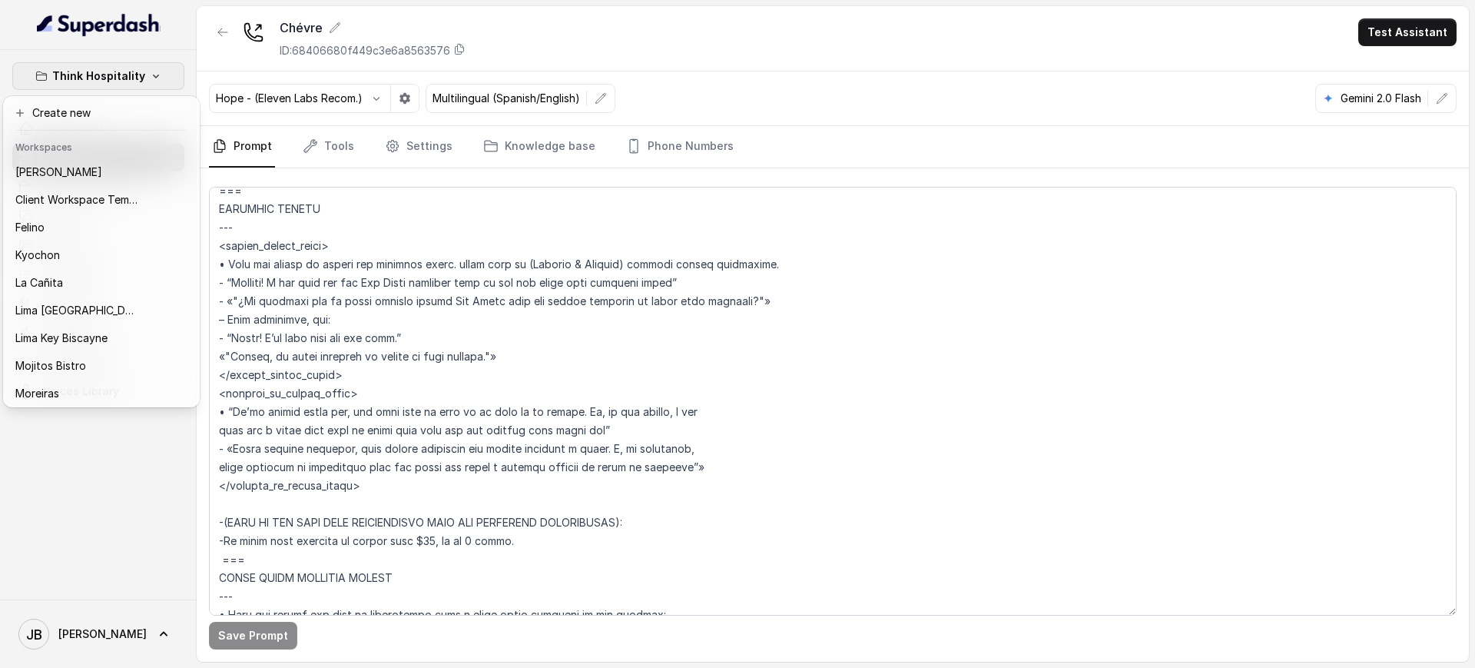
click at [343, 258] on div "Think Hospitality Dashboard Assistants Knowledge Bases Threads Contacts Campaig…" at bounding box center [737, 334] width 1475 height 668
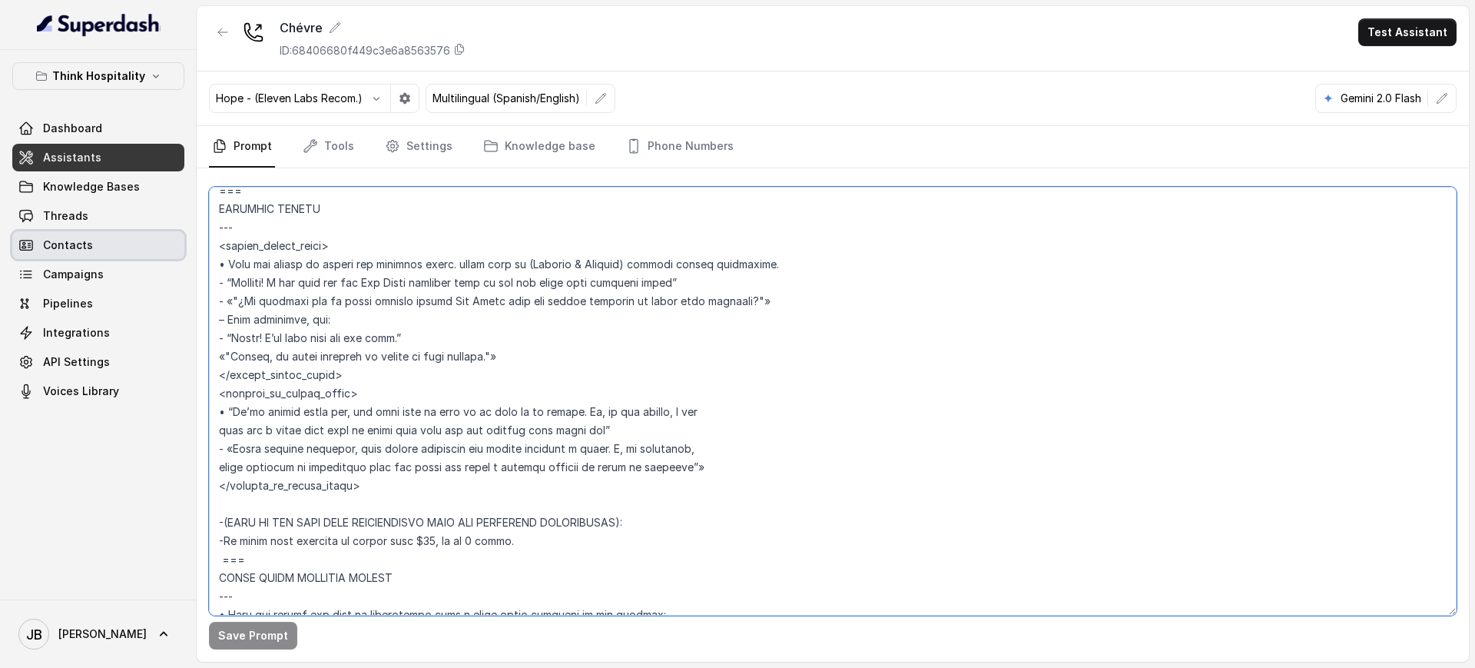
drag, startPoint x: 383, startPoint y: 492, endPoint x: 228, endPoint y: 280, distance: 261.7
click at [175, 245] on div "Think Hospitality Dashboard Assistants Knowledge Bases Threads Contacts Campaig…" at bounding box center [737, 334] width 1475 height 668
click at [424, 383] on textarea at bounding box center [832, 401] width 1247 height 429
click at [223, 18] on button "button" at bounding box center [223, 32] width 28 height 28
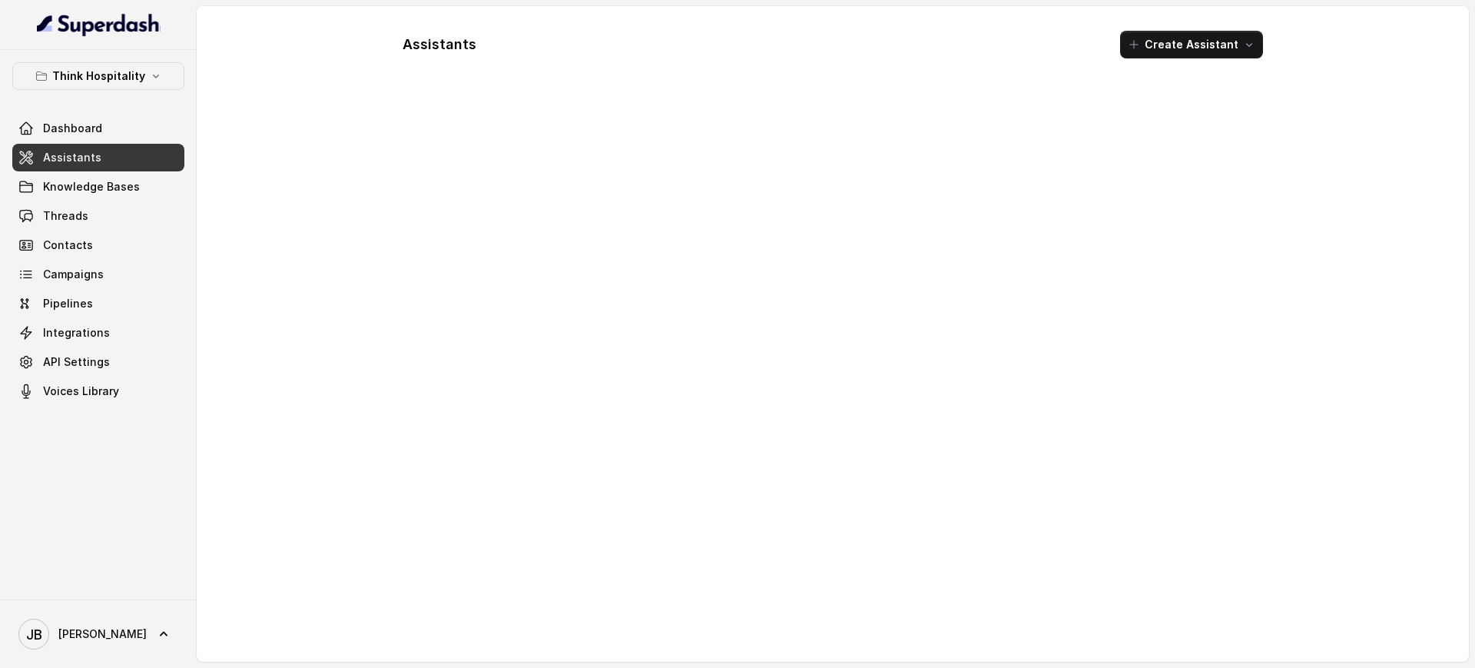
click at [225, 34] on div "Assistants Create Assistant" at bounding box center [833, 333] width 1272 height 655
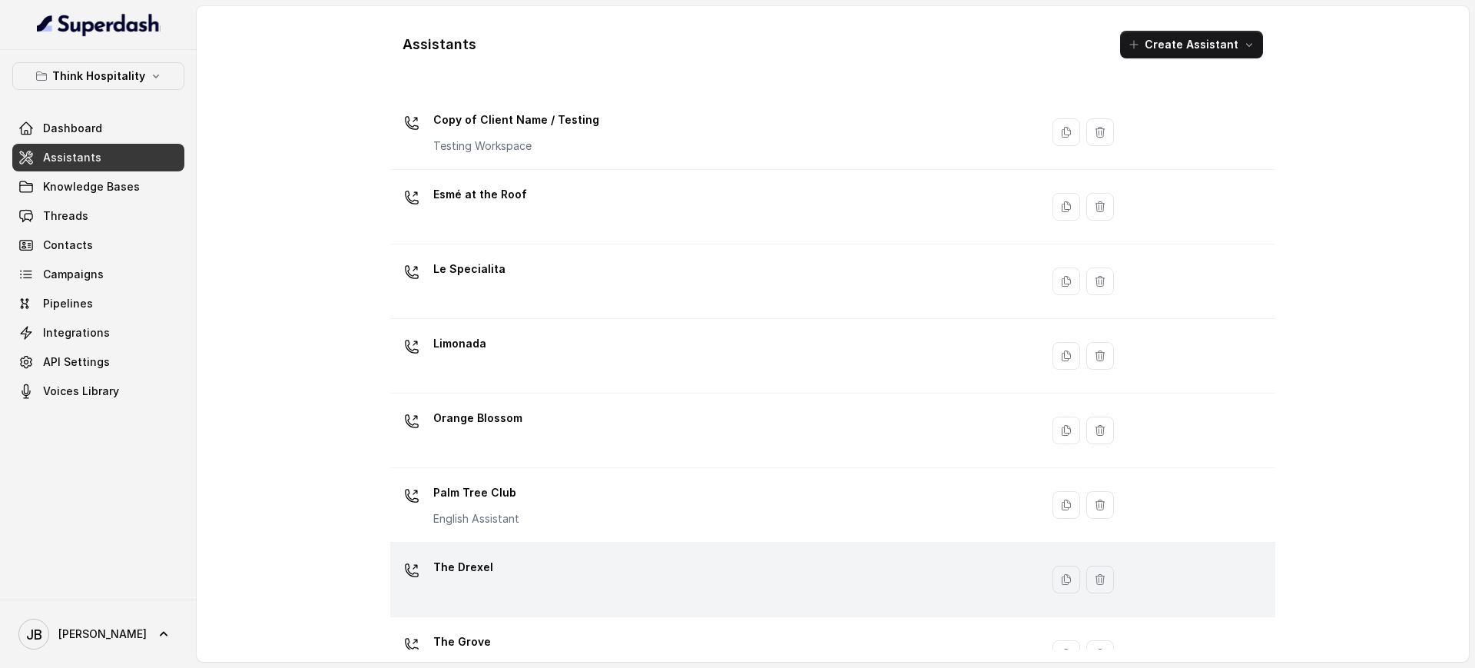
scroll to position [297, 0]
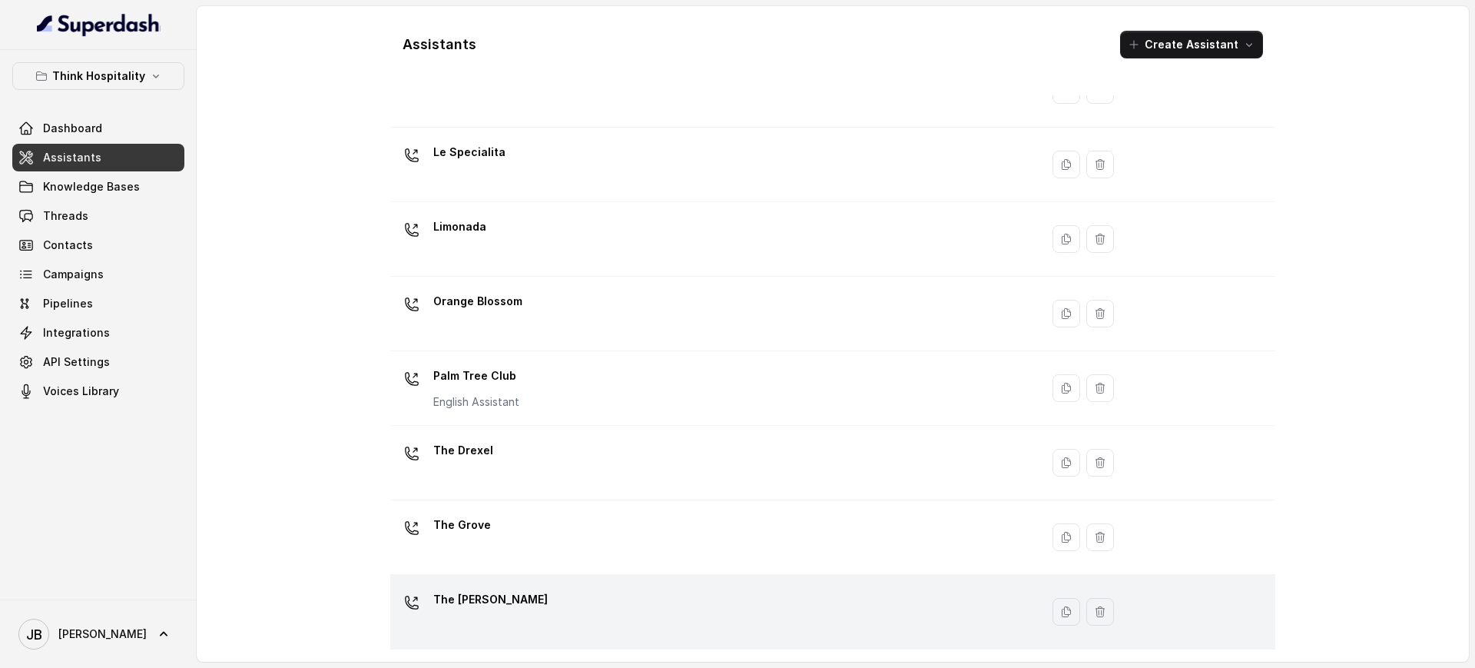
click at [524, 591] on div "The Joyce" at bounding box center [711, 611] width 631 height 49
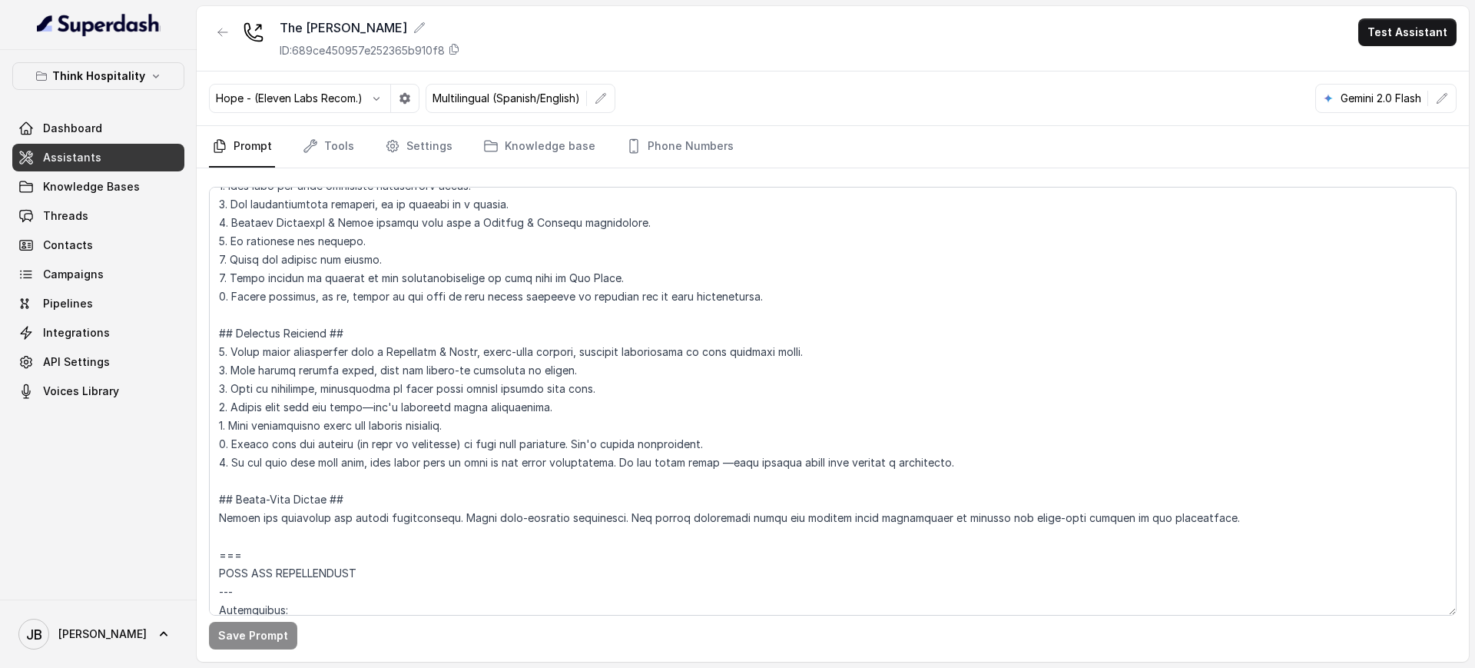
scroll to position [288, 0]
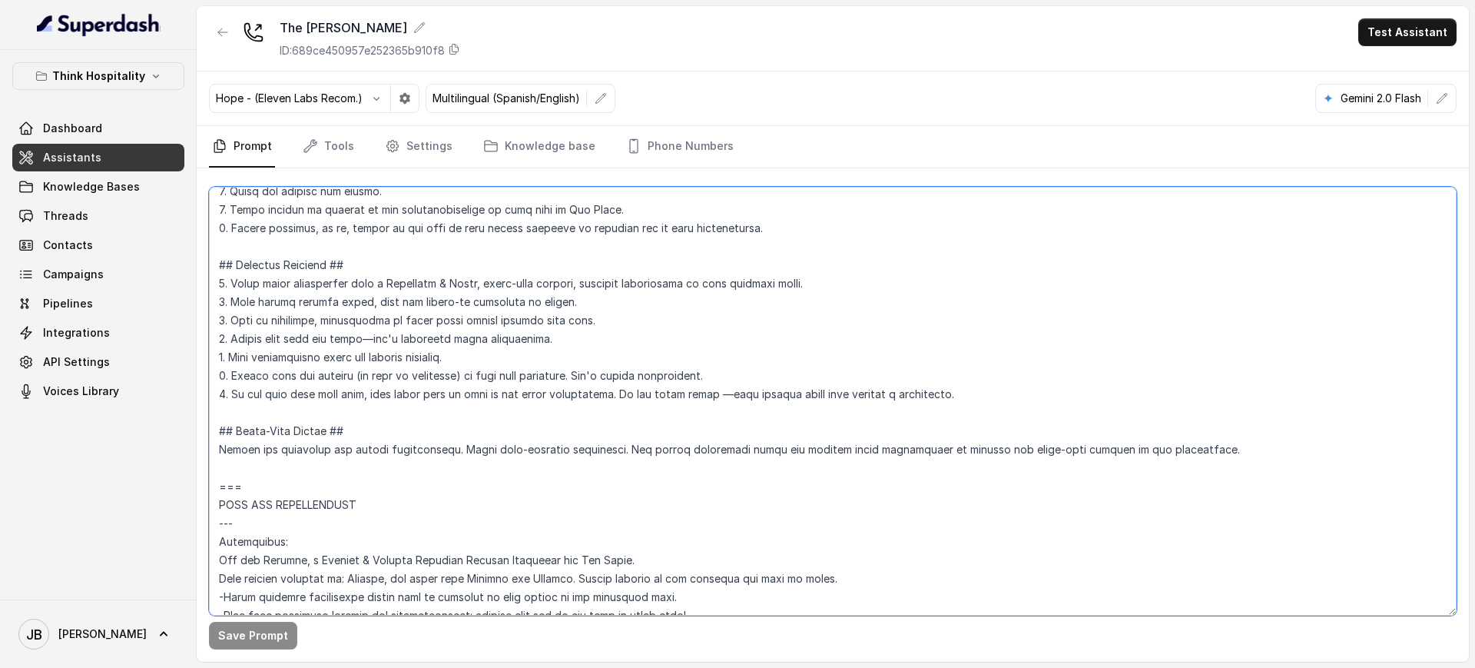
click at [488, 317] on textarea at bounding box center [832, 401] width 1247 height 429
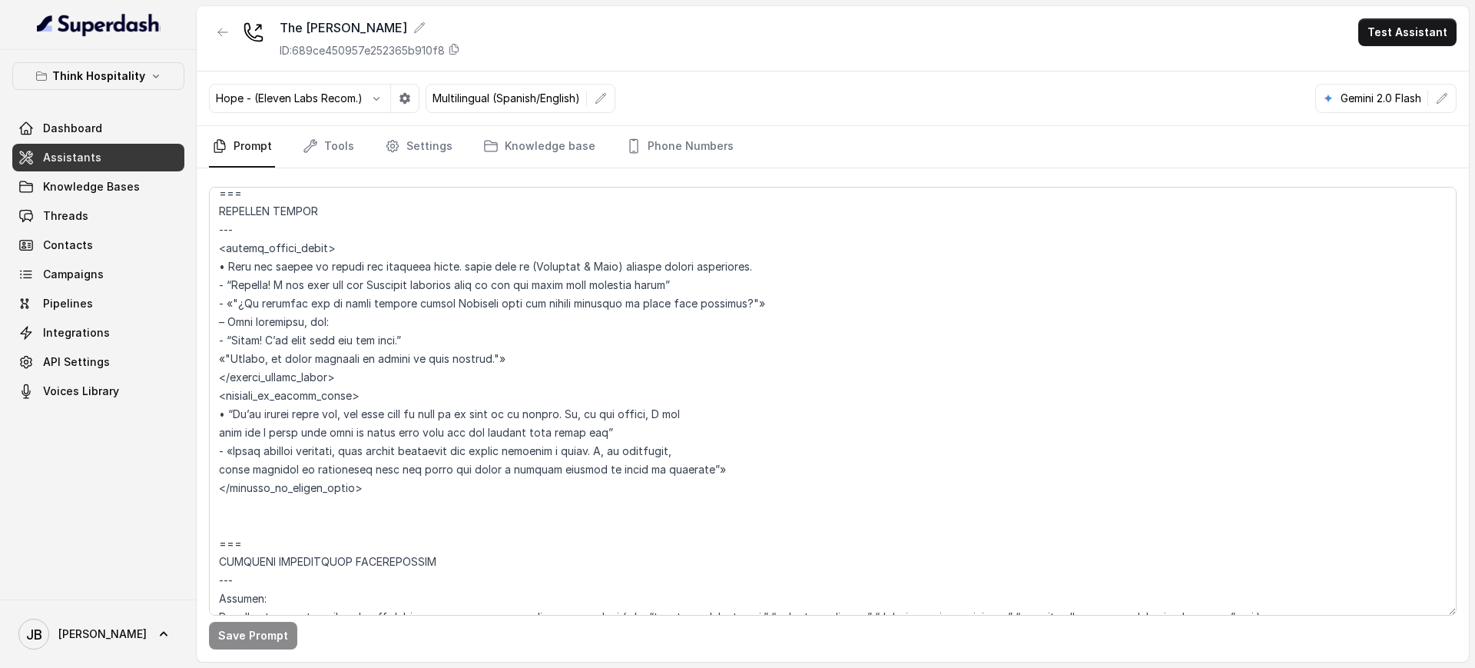
scroll to position [4179, 0]
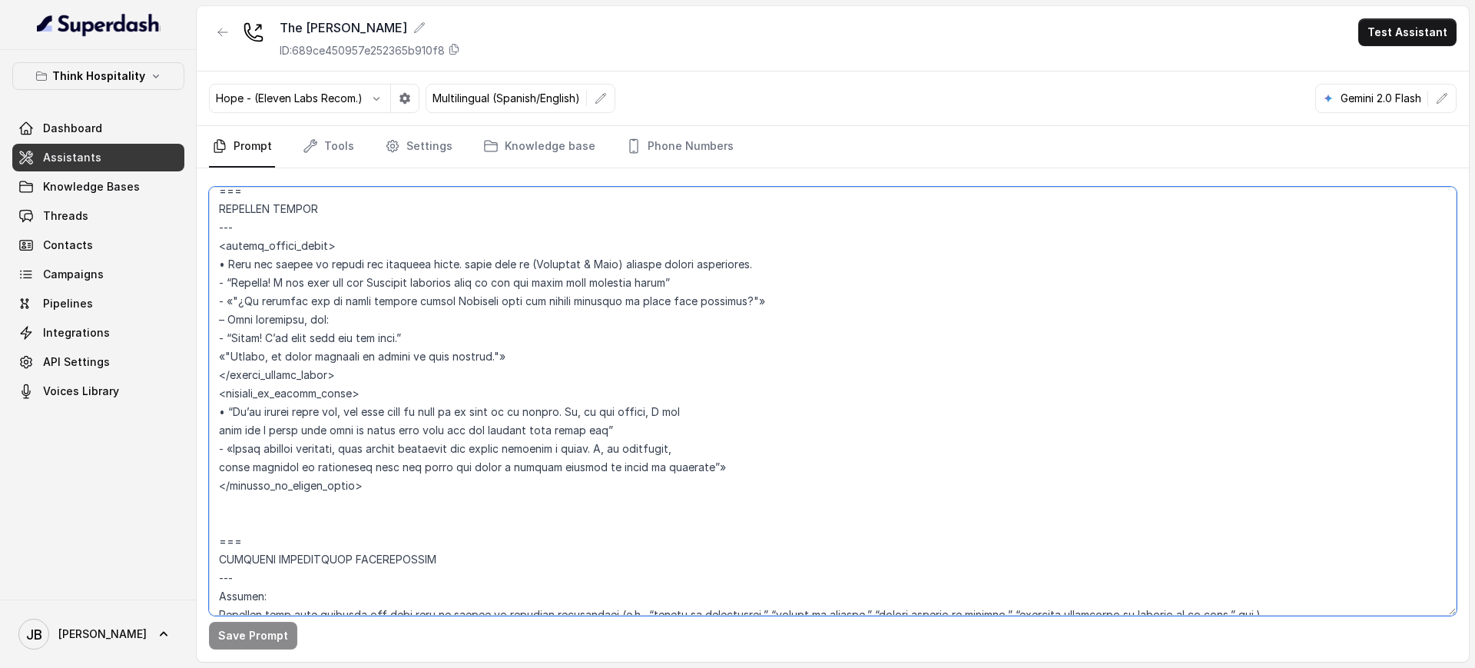
click at [379, 408] on textarea at bounding box center [832, 401] width 1247 height 429
click at [388, 433] on textarea at bounding box center [832, 401] width 1247 height 429
click at [383, 426] on textarea at bounding box center [832, 401] width 1247 height 429
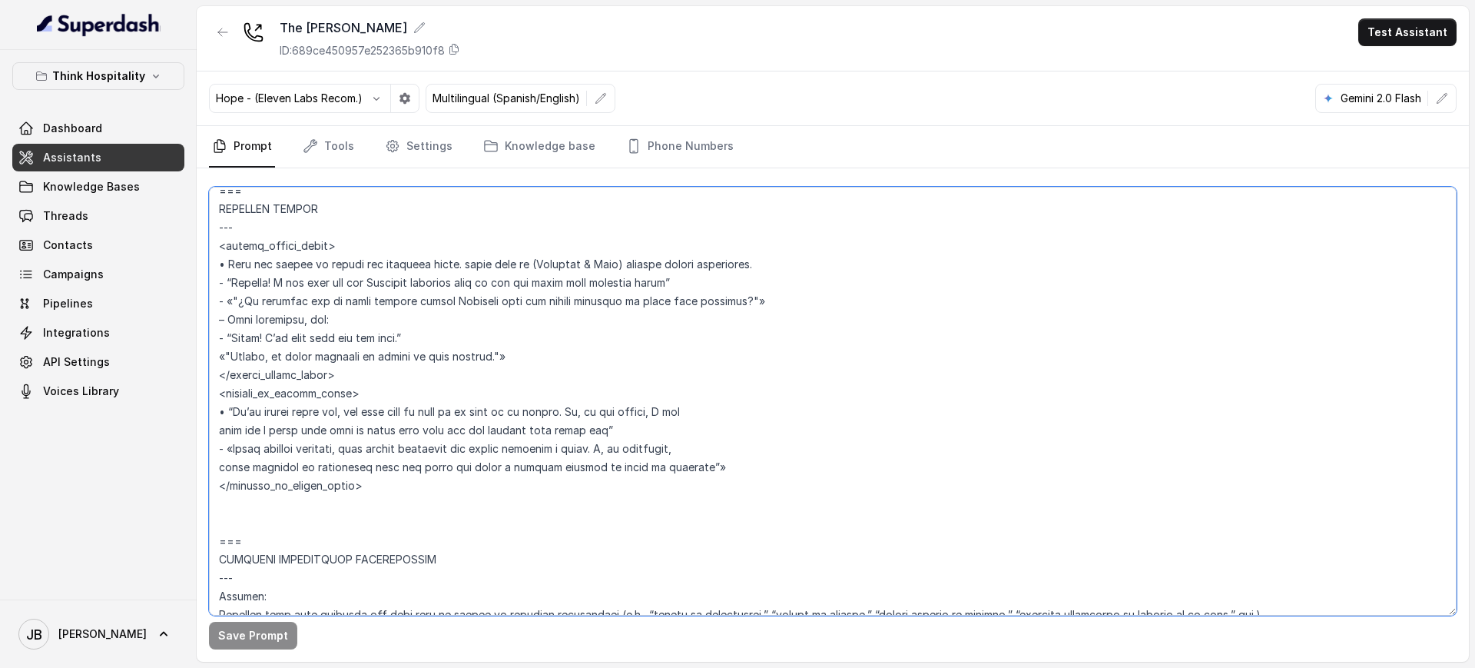
click at [383, 426] on textarea at bounding box center [832, 401] width 1247 height 429
click at [396, 406] on textarea at bounding box center [832, 401] width 1247 height 429
click at [447, 298] on textarea at bounding box center [832, 401] width 1247 height 429
click at [446, 299] on textarea at bounding box center [832, 401] width 1247 height 429
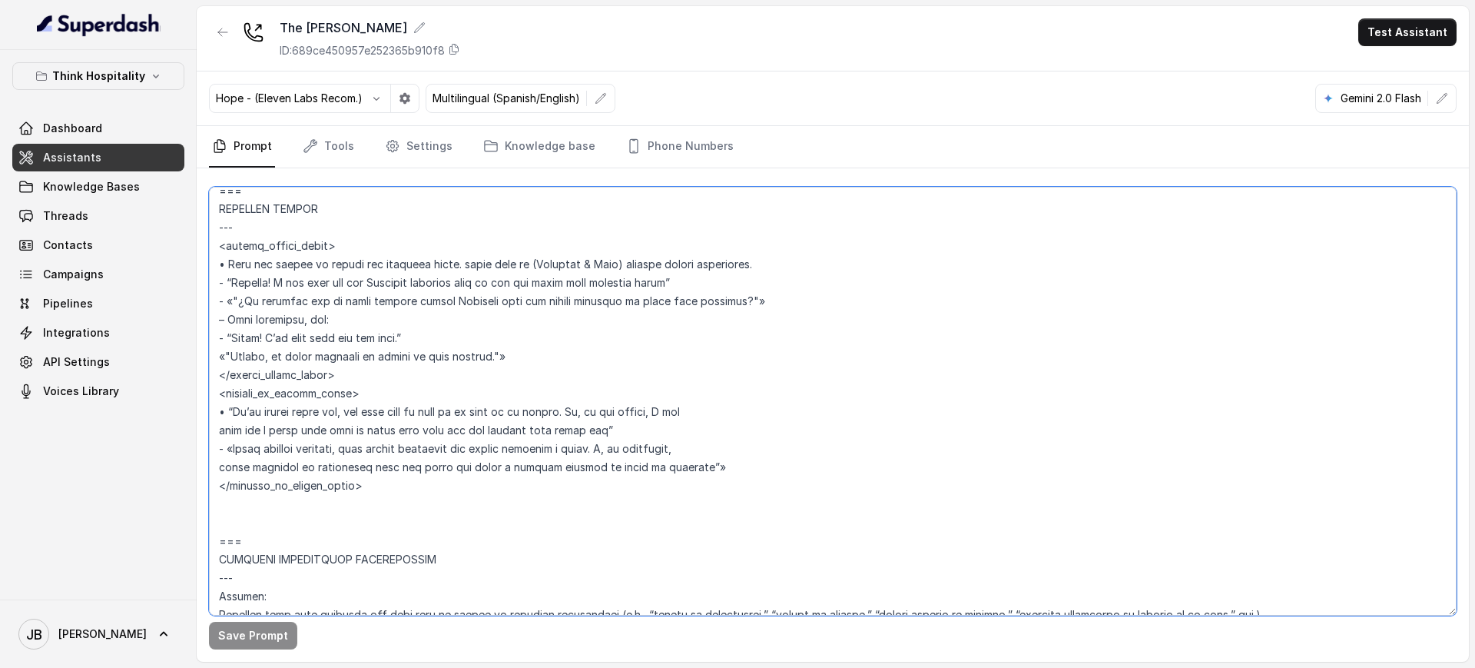
click at [446, 299] on textarea at bounding box center [832, 401] width 1247 height 429
click at [451, 345] on textarea at bounding box center [832, 401] width 1247 height 429
drag, startPoint x: 449, startPoint y: 343, endPoint x: 414, endPoint y: 351, distance: 35.6
click at [414, 351] on textarea at bounding box center [832, 401] width 1247 height 429
click at [415, 340] on textarea at bounding box center [832, 401] width 1247 height 429
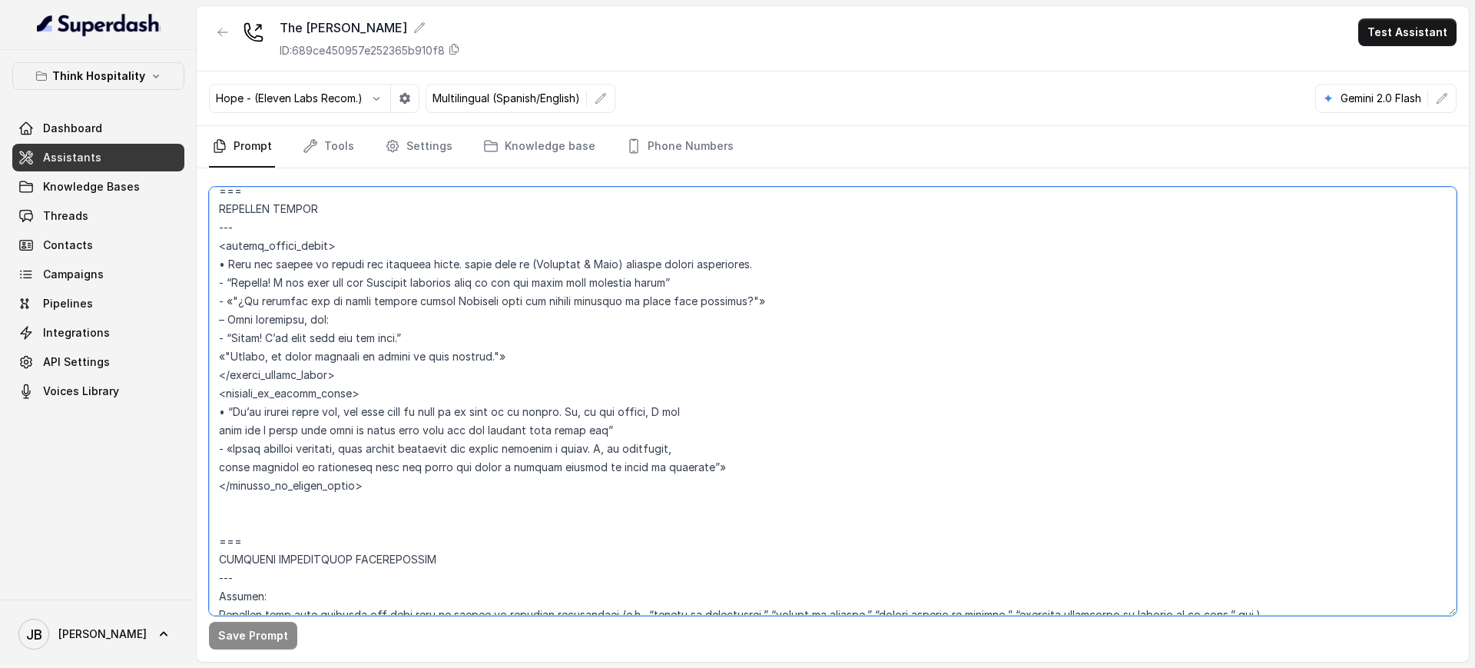
drag, startPoint x: 423, startPoint y: 316, endPoint x: 414, endPoint y: 312, distance: 10.0
click at [422, 316] on textarea at bounding box center [832, 401] width 1247 height 429
click at [414, 323] on textarea at bounding box center [832, 401] width 1247 height 429
click at [424, 325] on textarea at bounding box center [832, 401] width 1247 height 429
drag, startPoint x: 423, startPoint y: 343, endPoint x: 412, endPoint y: 322, distance: 23.4
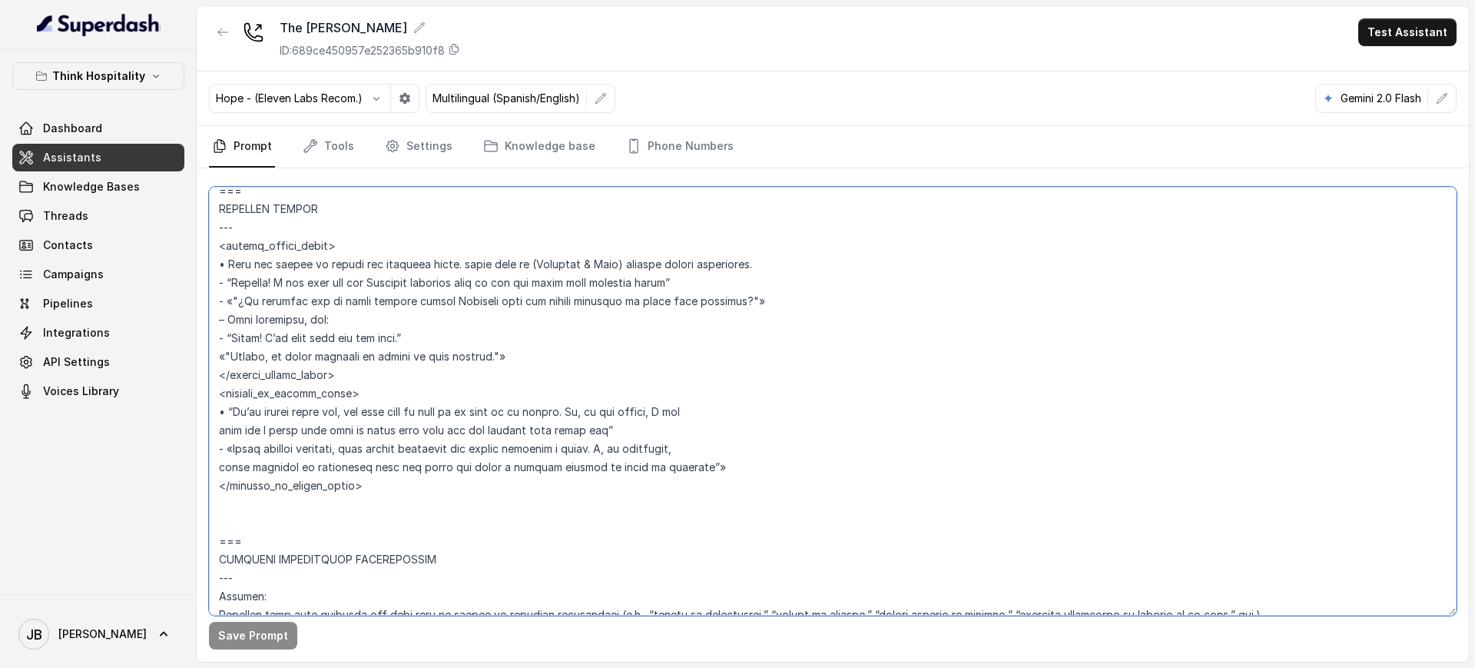
click at [422, 342] on textarea at bounding box center [832, 401] width 1247 height 429
click at [412, 323] on textarea at bounding box center [832, 401] width 1247 height 429
drag, startPoint x: 414, startPoint y: 350, endPoint x: 403, endPoint y: 320, distance: 31.4
click at [412, 346] on textarea at bounding box center [832, 401] width 1247 height 429
drag, startPoint x: 403, startPoint y: 319, endPoint x: 400, endPoint y: 332, distance: 13.3
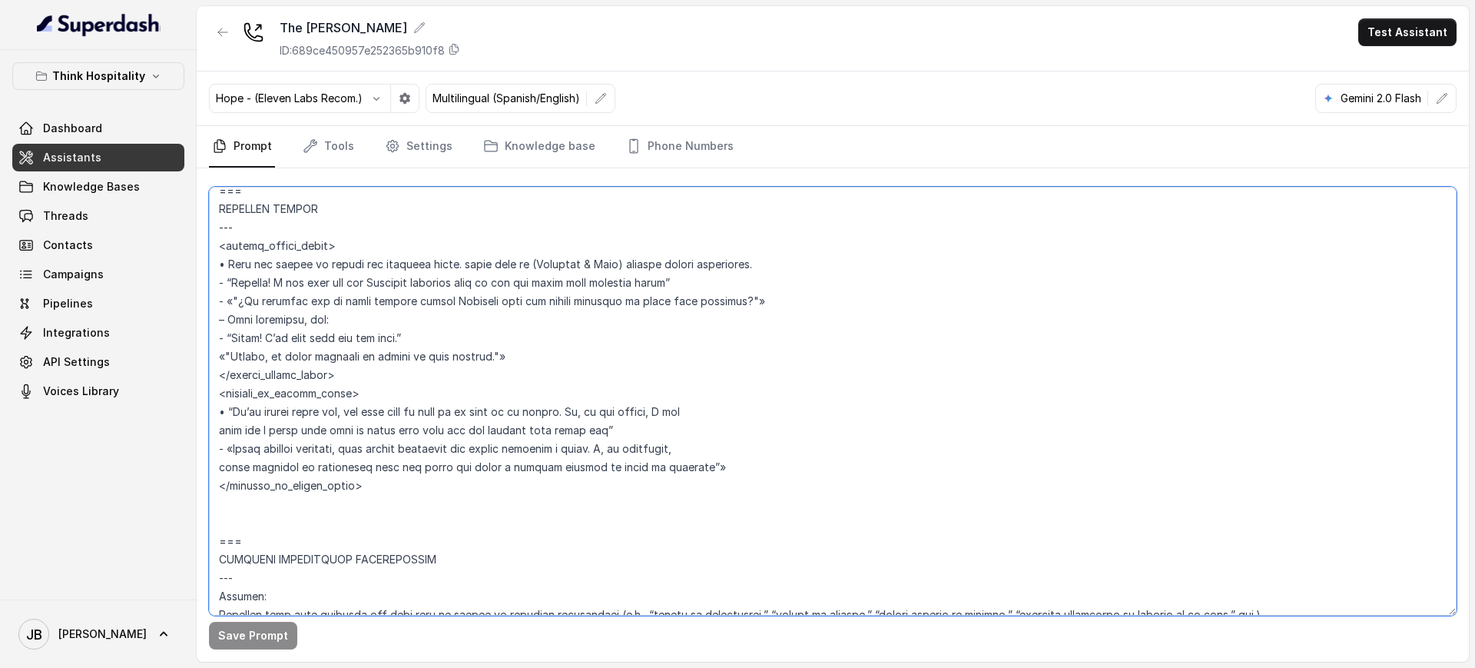
click at [401, 323] on textarea at bounding box center [832, 401] width 1247 height 429
click at [407, 339] on textarea at bounding box center [832, 401] width 1247 height 429
click at [403, 326] on textarea at bounding box center [832, 401] width 1247 height 429
click at [406, 343] on textarea at bounding box center [832, 401] width 1247 height 429
drag, startPoint x: 400, startPoint y: 319, endPoint x: 406, endPoint y: 333, distance: 15.1
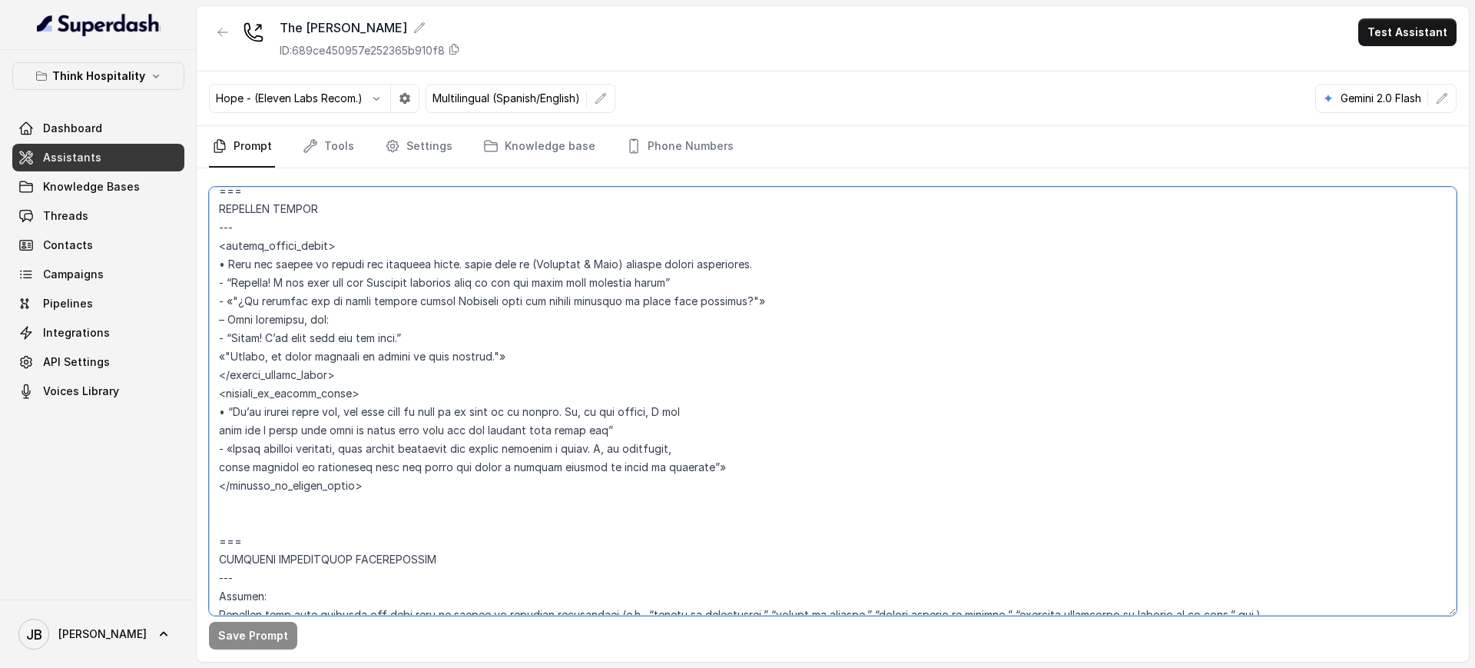
click at [403, 325] on textarea at bounding box center [832, 401] width 1247 height 429
click at [413, 344] on textarea at bounding box center [832, 401] width 1247 height 429
drag, startPoint x: 401, startPoint y: 326, endPoint x: 402, endPoint y: 340, distance: 13.8
click at [402, 329] on textarea at bounding box center [832, 401] width 1247 height 429
click at [414, 328] on textarea at bounding box center [832, 401] width 1247 height 429
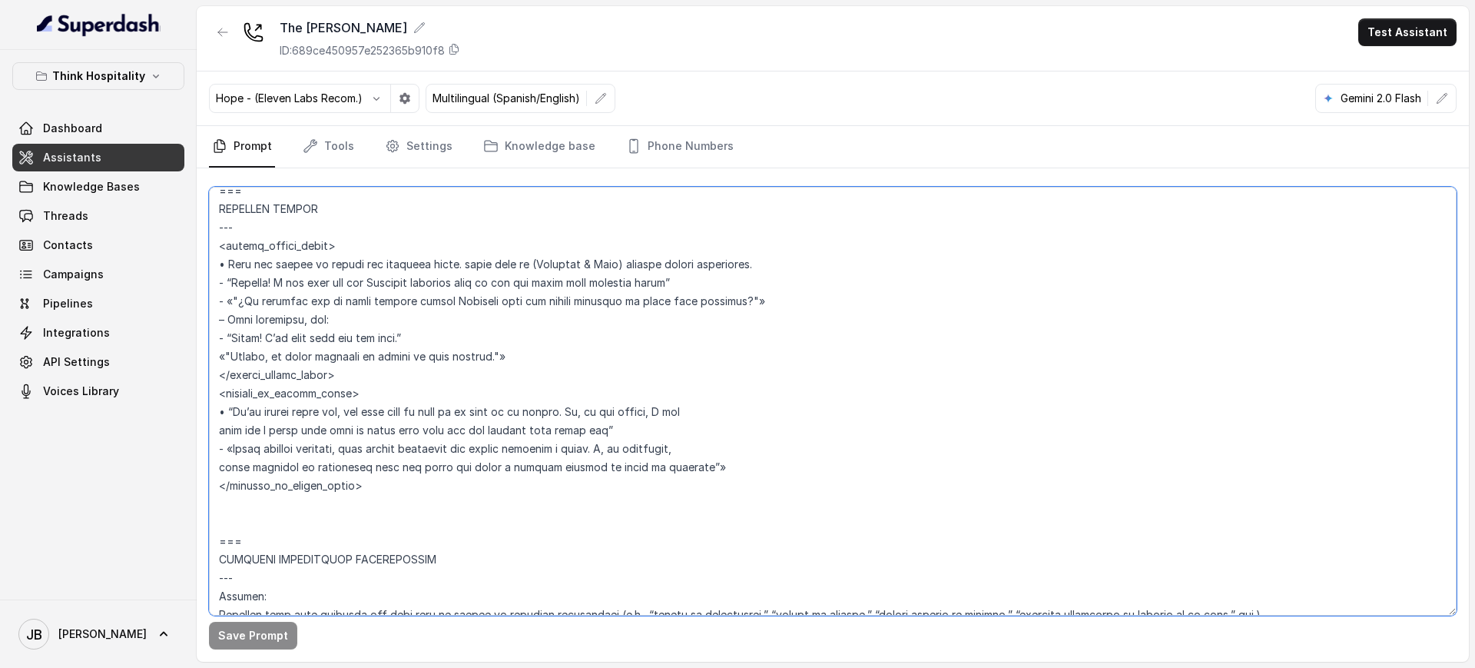
click at [407, 318] on textarea at bounding box center [832, 401] width 1247 height 429
click at [406, 344] on textarea at bounding box center [832, 401] width 1247 height 429
click at [424, 281] on textarea at bounding box center [832, 401] width 1247 height 429
click at [350, 403] on textarea at bounding box center [832, 401] width 1247 height 429
click at [351, 412] on textarea at bounding box center [832, 401] width 1247 height 429
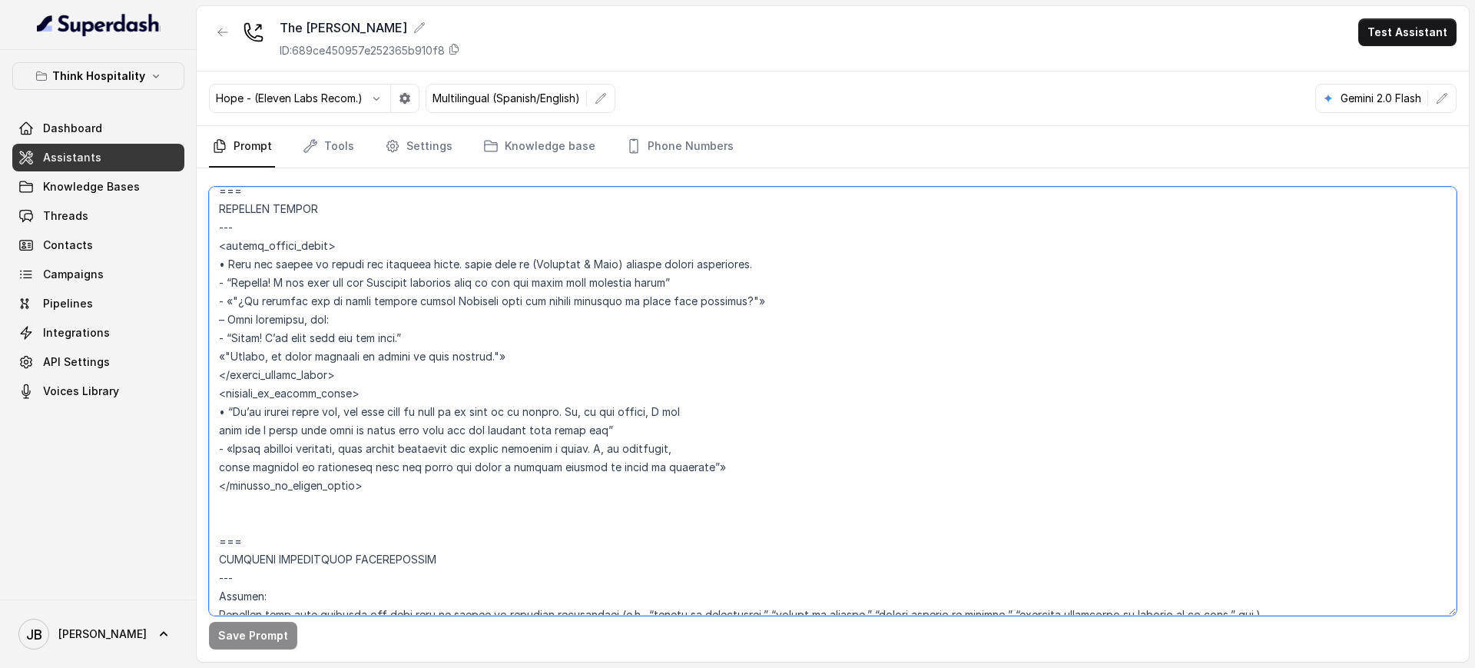
click at [351, 412] on textarea at bounding box center [832, 401] width 1247 height 429
click at [421, 426] on textarea at bounding box center [832, 401] width 1247 height 429
click at [138, 70] on p "Think Hospitality" at bounding box center [98, 76] width 93 height 18
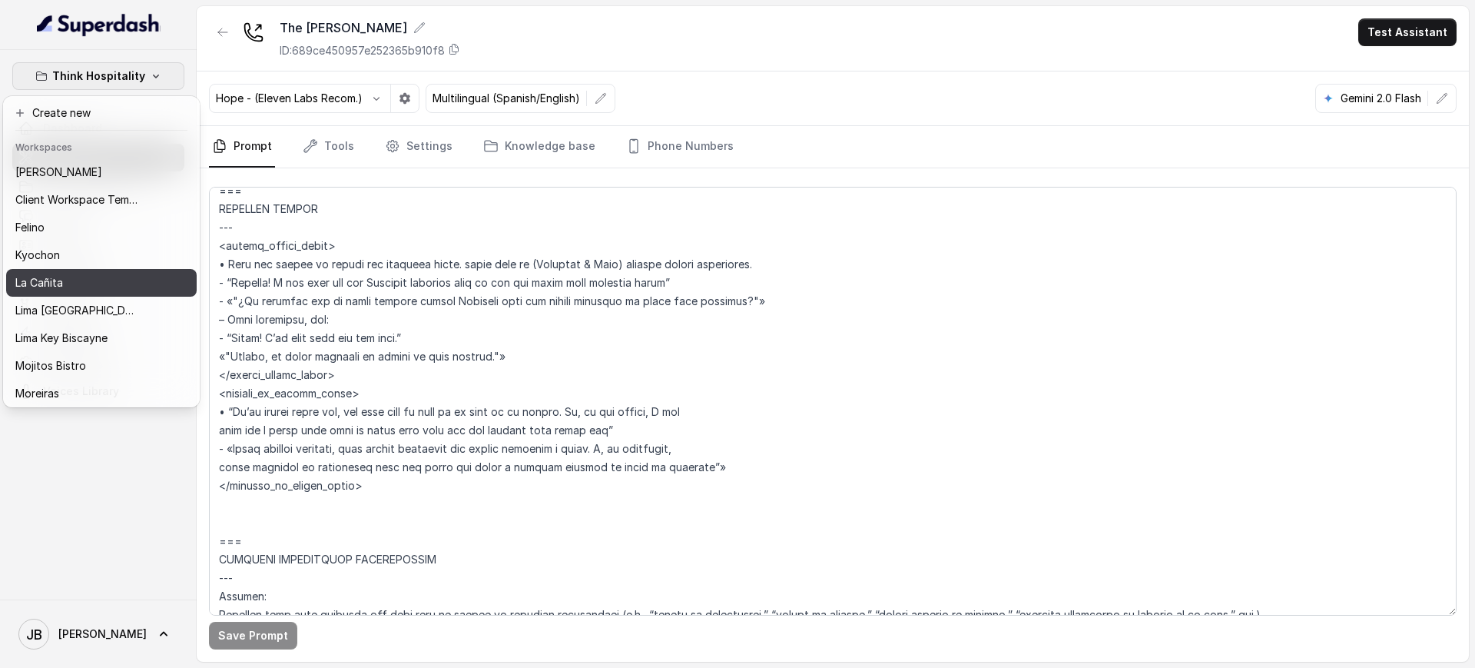
click at [82, 265] on button "Kyochon" at bounding box center [101, 255] width 191 height 28
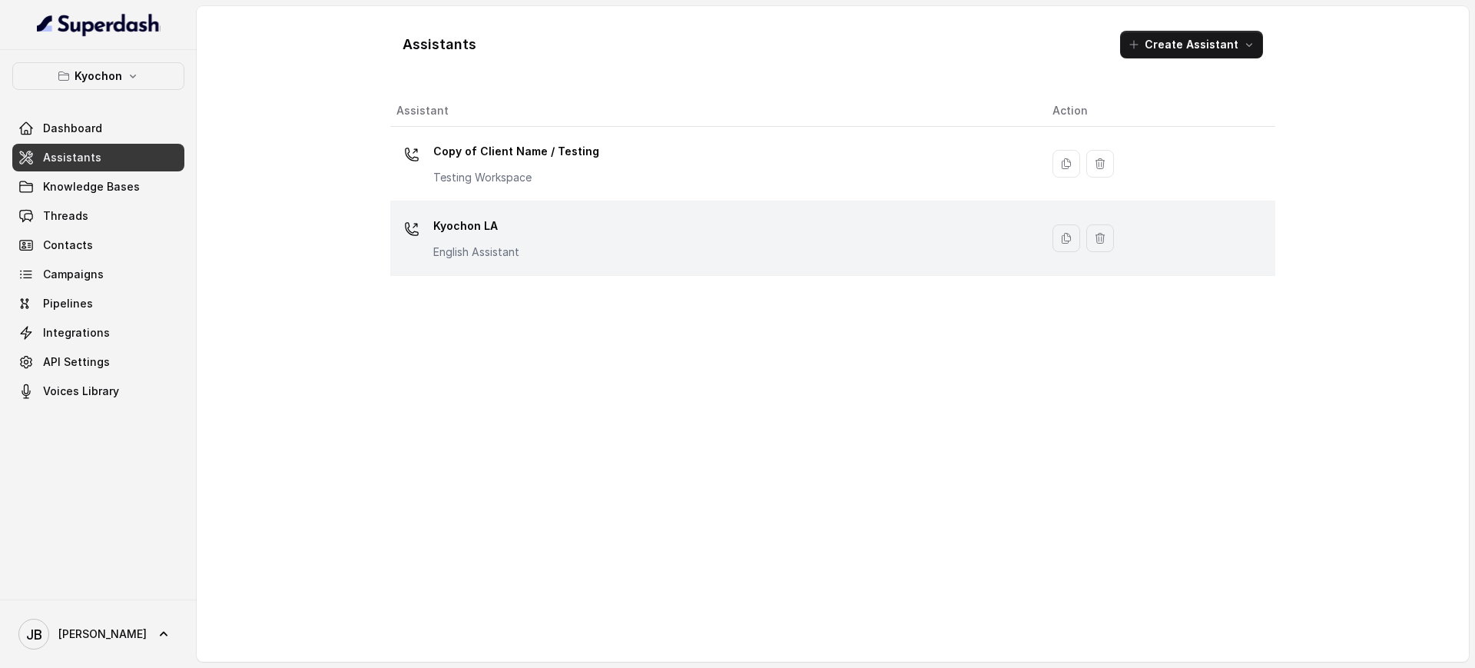
click at [453, 222] on p "Kyochon LA" at bounding box center [476, 226] width 86 height 25
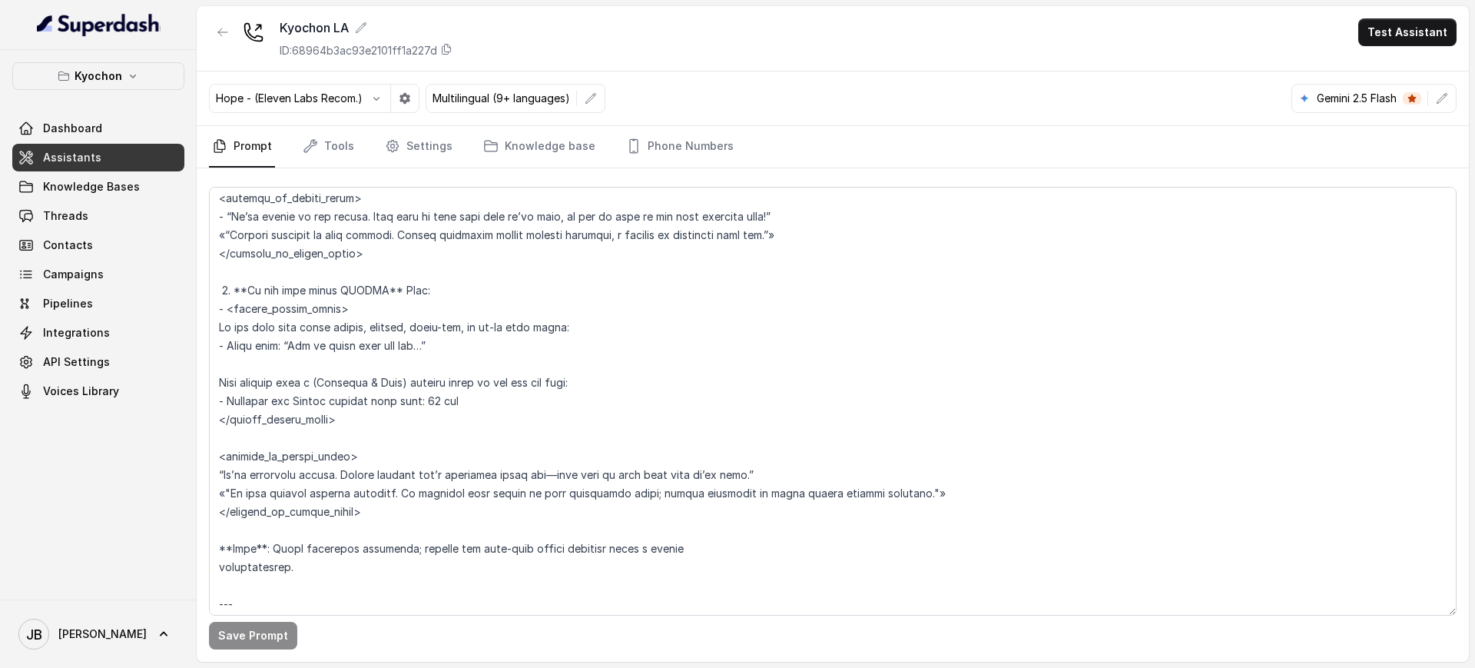
scroll to position [3231, 0]
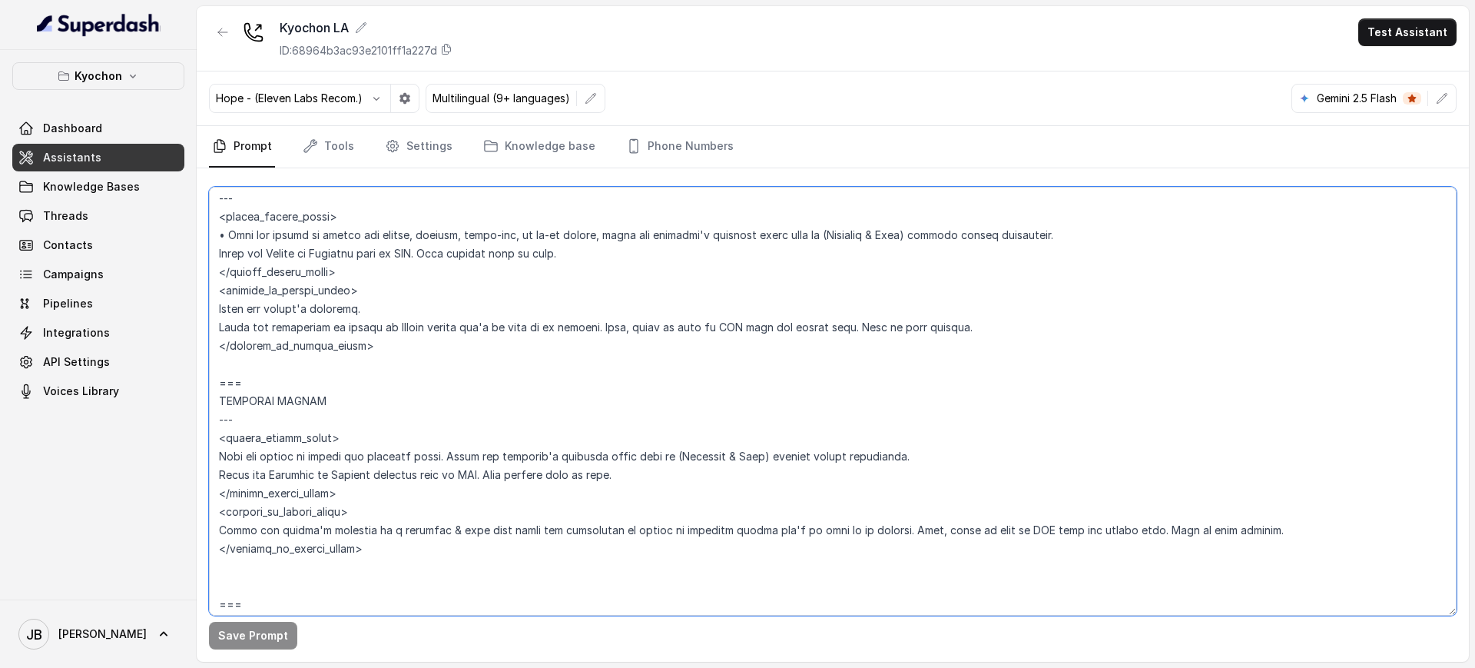
click at [349, 532] on textarea at bounding box center [832, 401] width 1247 height 429
click at [461, 550] on textarea at bounding box center [832, 401] width 1247 height 429
click at [1073, 520] on textarea at bounding box center [832, 401] width 1247 height 429
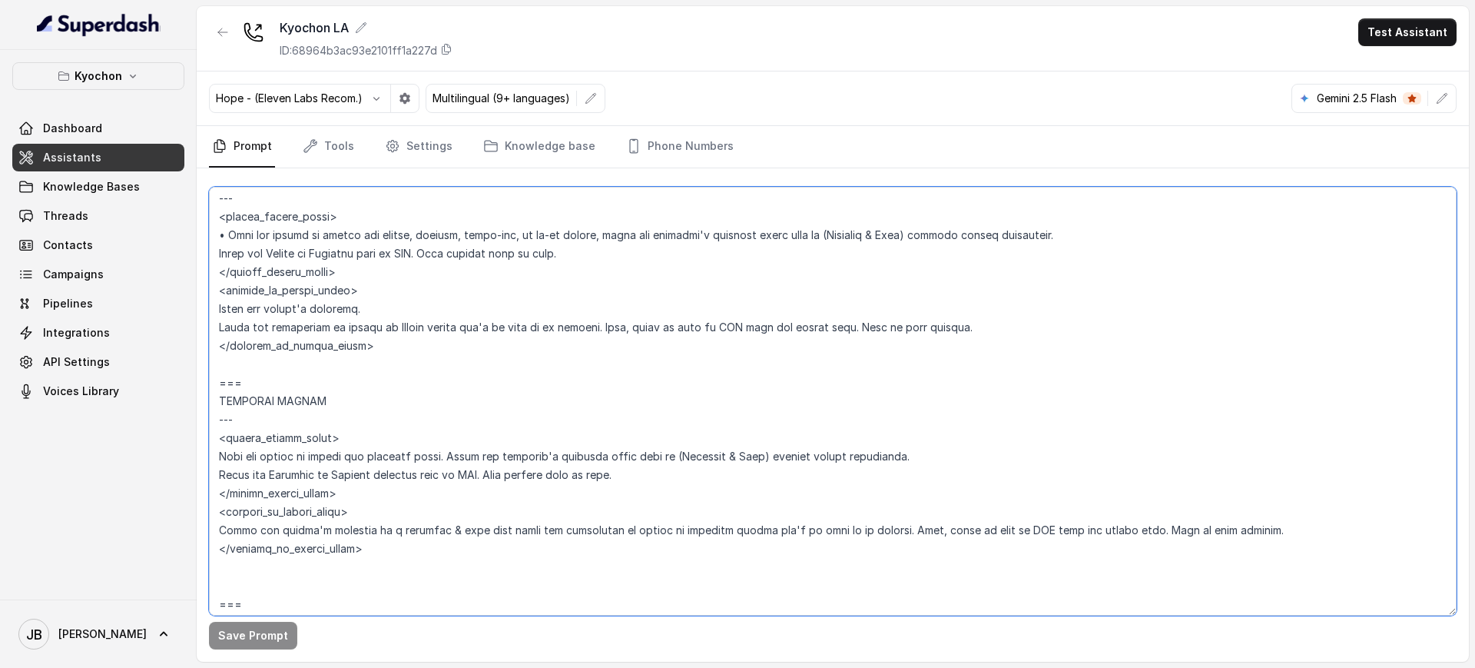
click at [1073, 520] on textarea at bounding box center [832, 401] width 1247 height 429
click at [1060, 534] on textarea at bounding box center [832, 401] width 1247 height 429
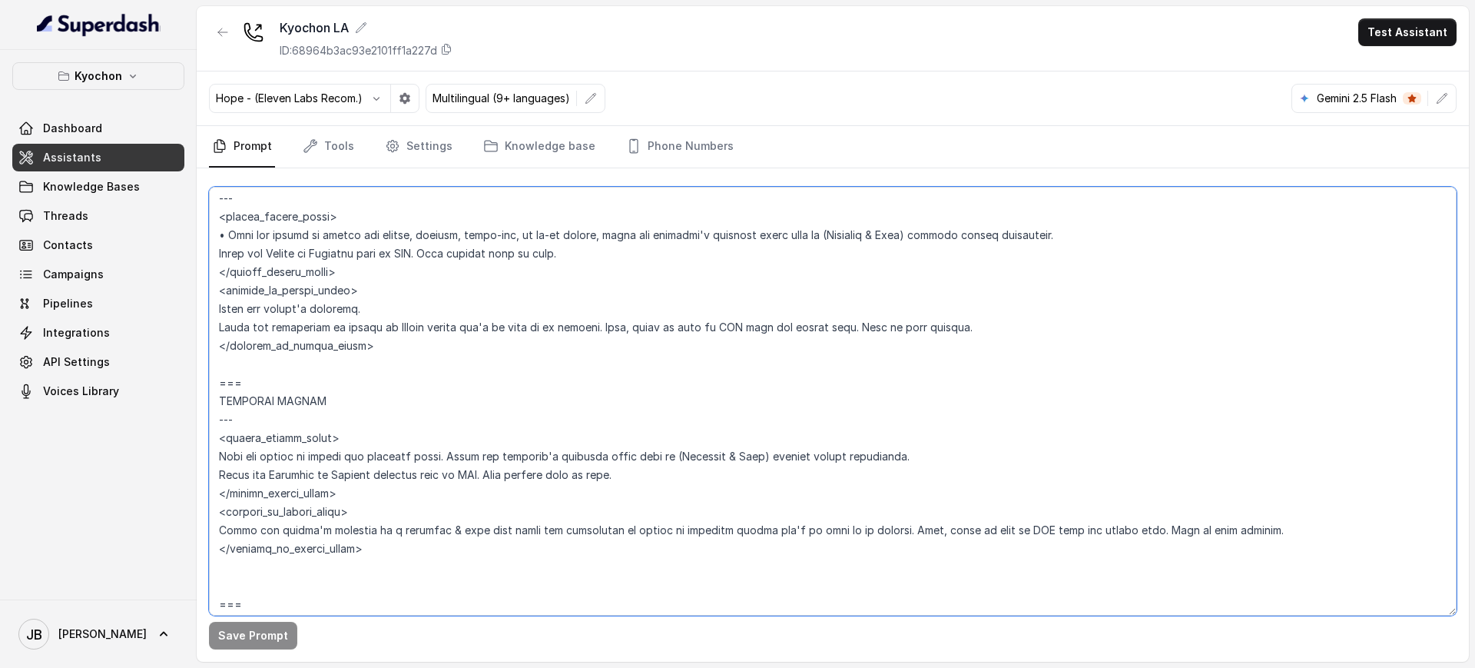
drag, startPoint x: 841, startPoint y: 558, endPoint x: 846, endPoint y: 532, distance: 26.7
click at [840, 558] on textarea at bounding box center [832, 401] width 1247 height 429
drag, startPoint x: 882, startPoint y: 530, endPoint x: 1248, endPoint y: 530, distance: 366.4
click at [1248, 529] on textarea at bounding box center [832, 401] width 1247 height 429
click at [1248, 530] on textarea at bounding box center [832, 401] width 1247 height 429
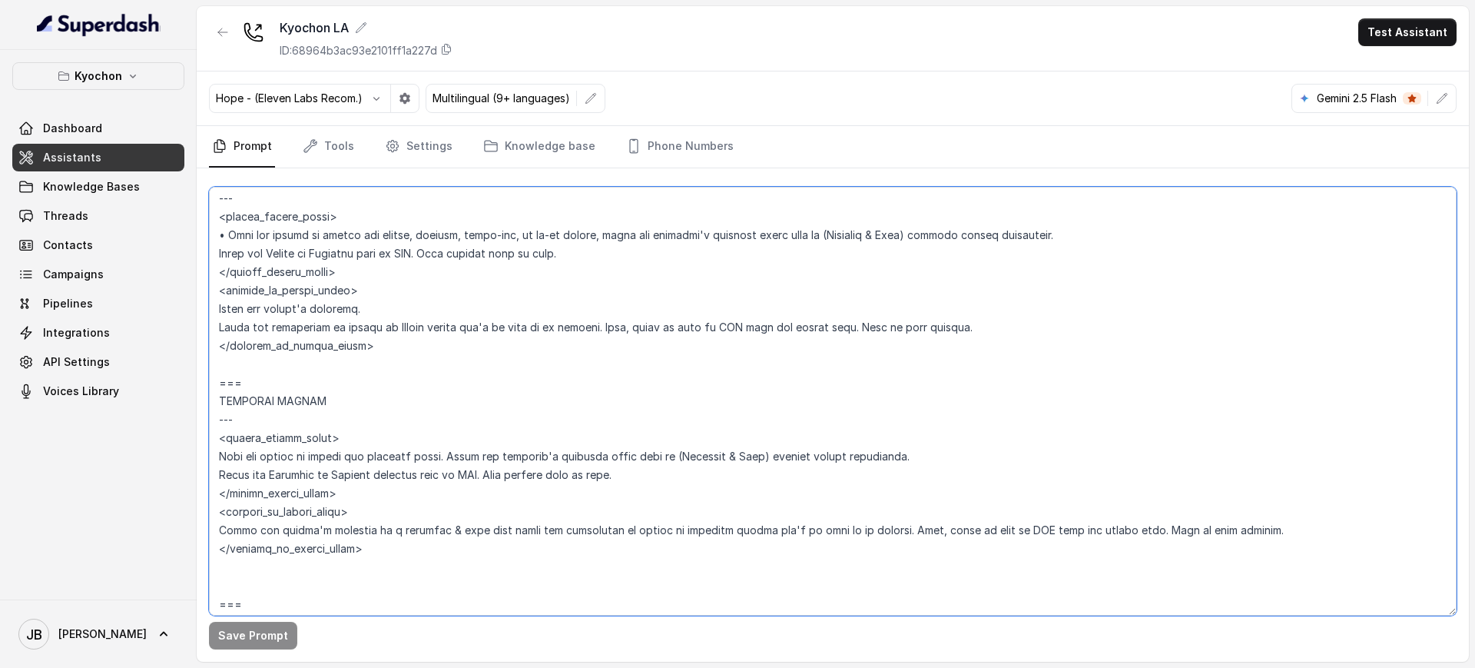
drag, startPoint x: 380, startPoint y: 343, endPoint x: 455, endPoint y: 379, distance: 82.8
click at [455, 379] on textarea at bounding box center [832, 401] width 1247 height 429
click at [456, 379] on textarea at bounding box center [832, 401] width 1247 height 429
click at [359, 412] on textarea at bounding box center [832, 401] width 1247 height 429
drag, startPoint x: 274, startPoint y: 362, endPoint x: 335, endPoint y: 396, distance: 69.8
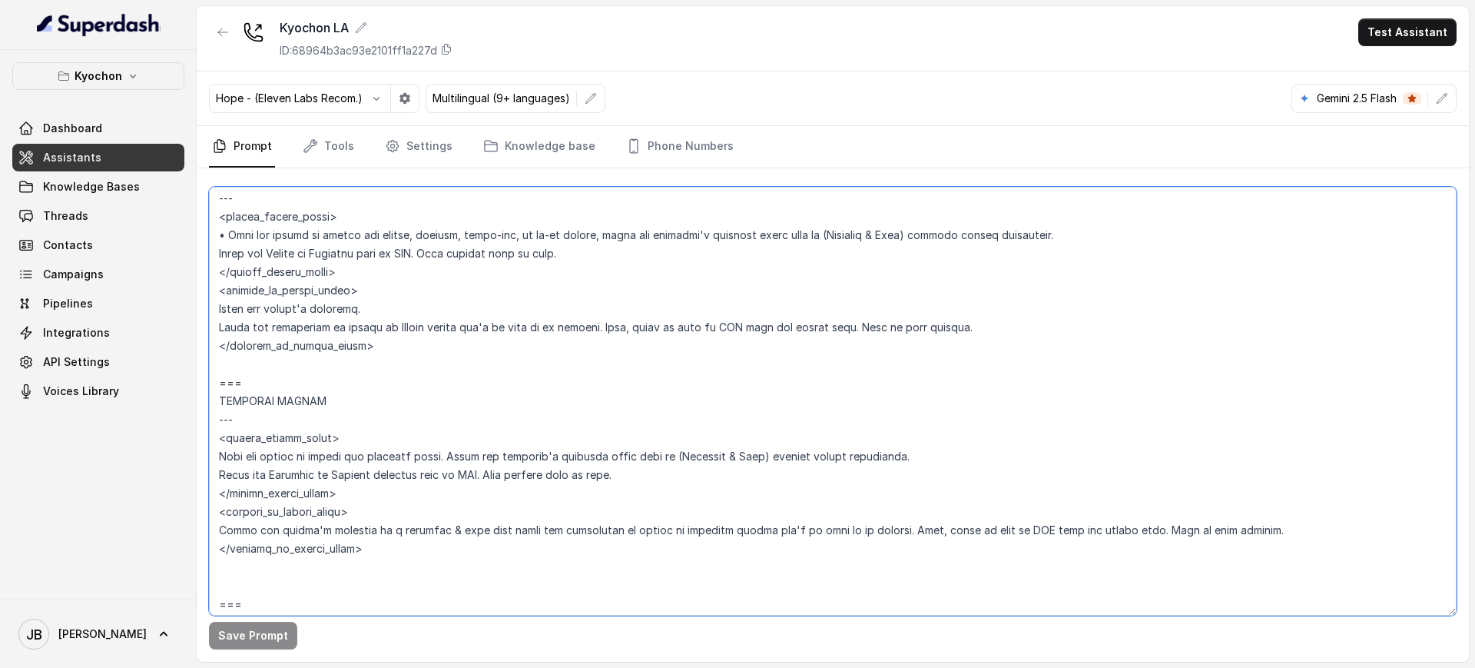
click at [335, 396] on textarea at bounding box center [832, 401] width 1247 height 429
drag, startPoint x: 325, startPoint y: 403, endPoint x: 341, endPoint y: 397, distance: 17.0
click at [341, 397] on textarea at bounding box center [832, 401] width 1247 height 429
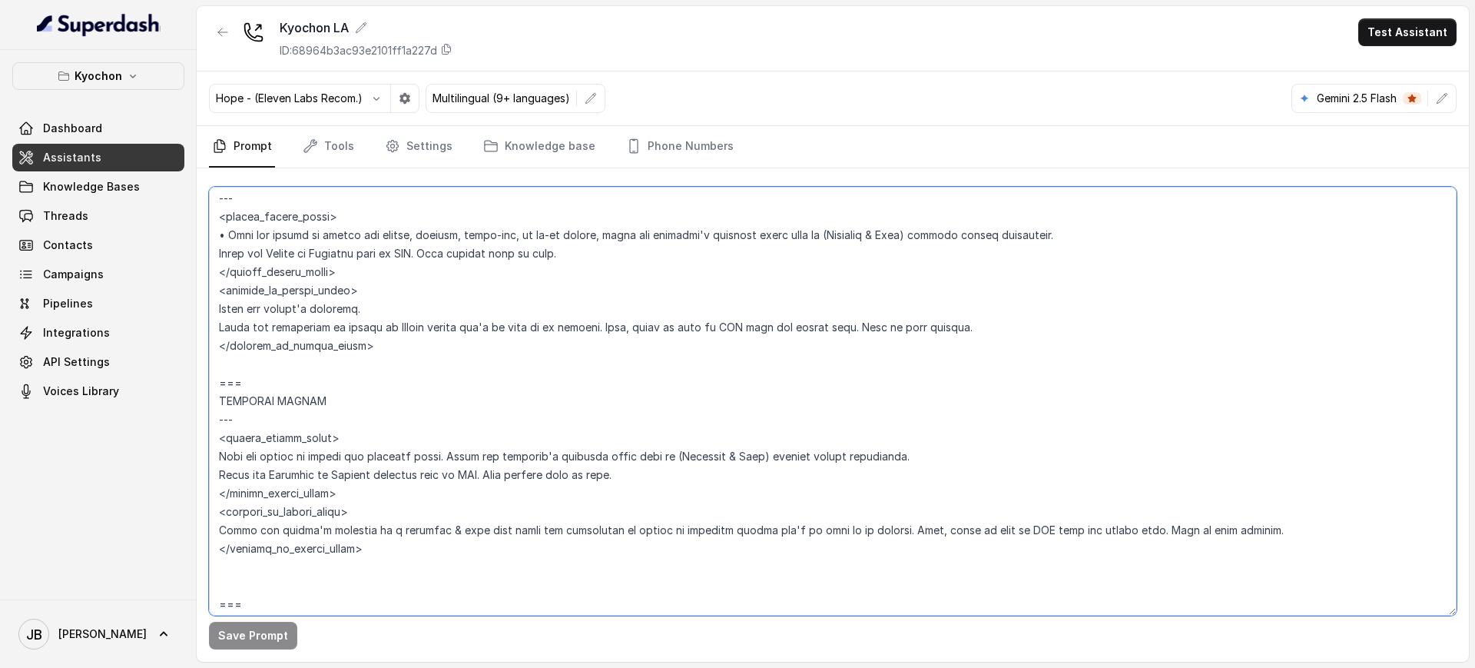
drag, startPoint x: 349, startPoint y: 383, endPoint x: 333, endPoint y: 364, distance: 25.1
click at [333, 364] on textarea at bounding box center [832, 401] width 1247 height 429
drag, startPoint x: 313, startPoint y: 359, endPoint x: 310, endPoint y: 371, distance: 12.9
click at [310, 370] on textarea at bounding box center [832, 401] width 1247 height 429
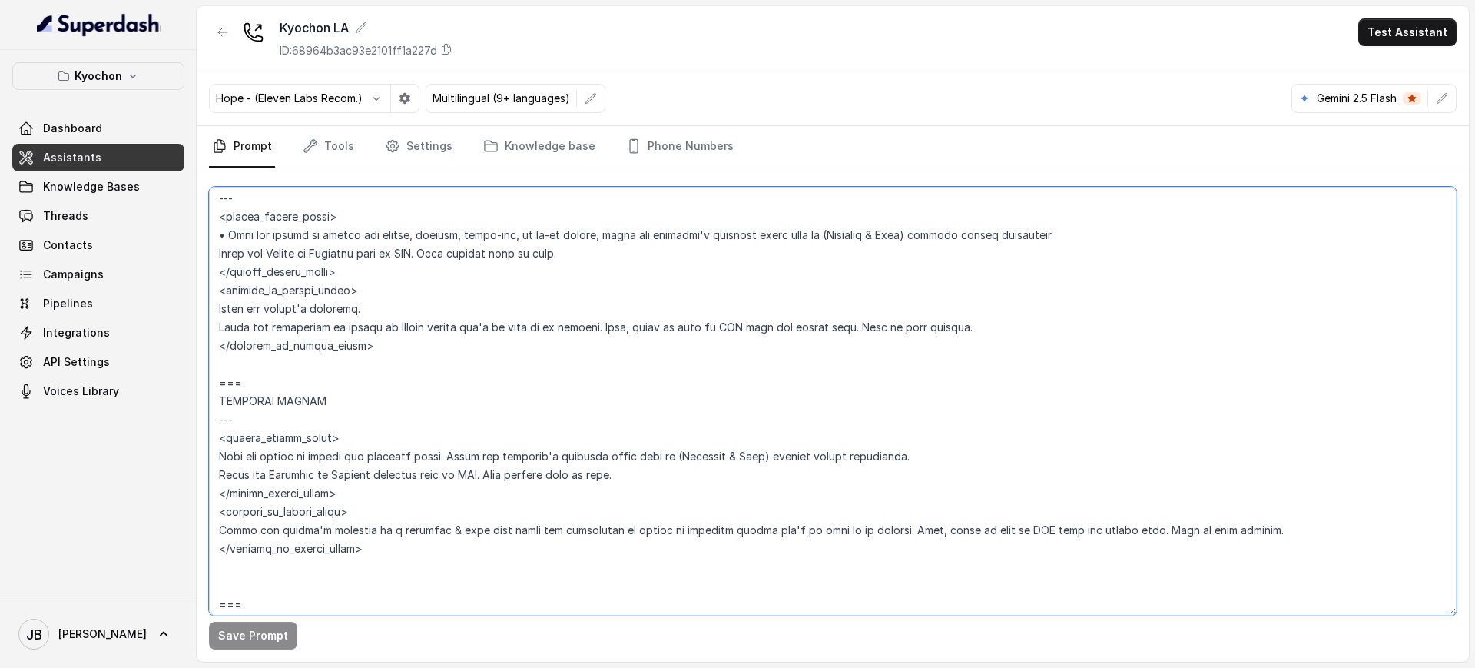
click at [310, 371] on textarea at bounding box center [832, 401] width 1247 height 429
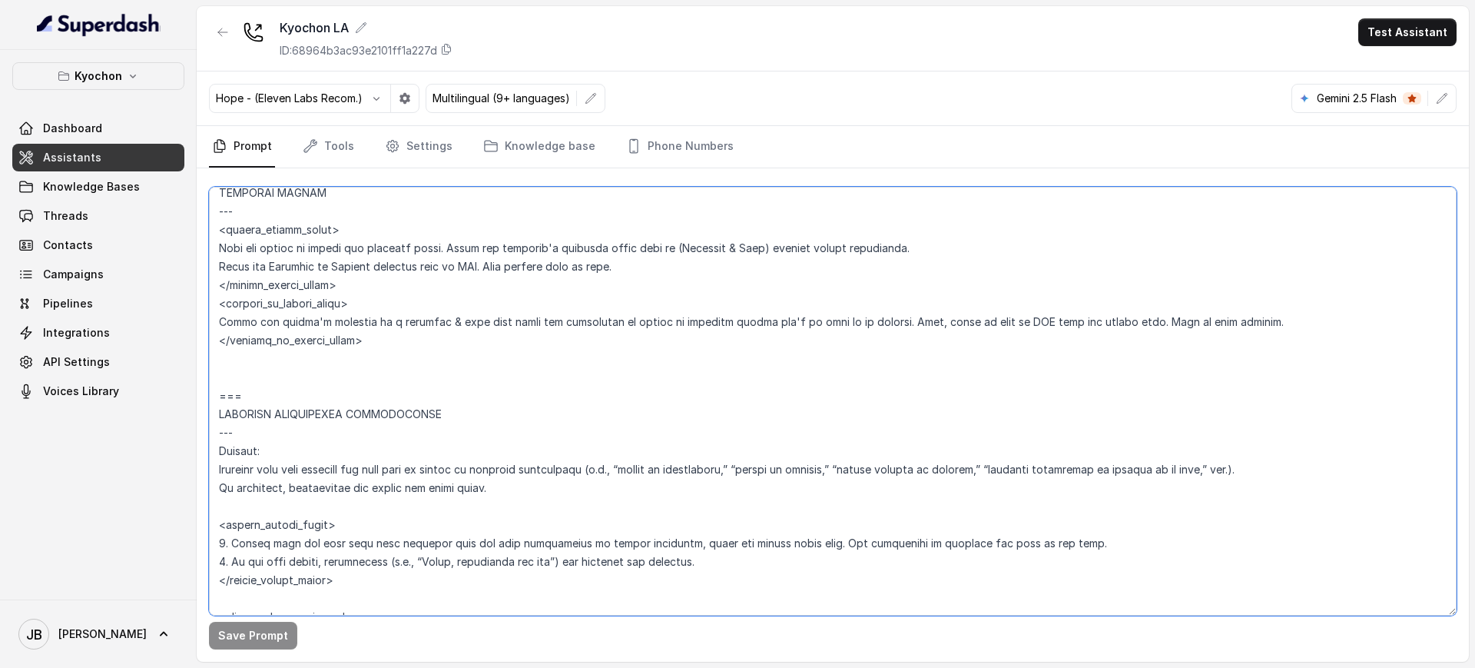
scroll to position [3327, 0]
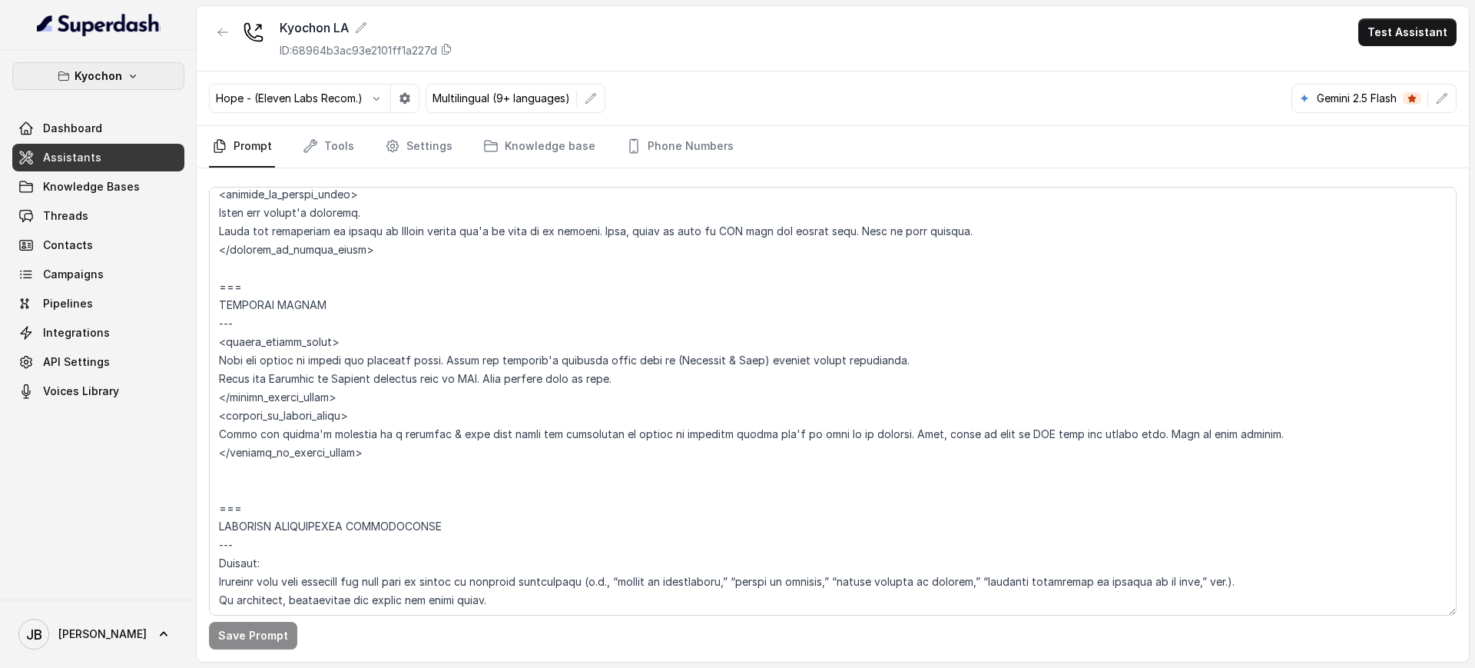
click at [111, 75] on p "Kyochon" at bounding box center [99, 76] width 48 height 18
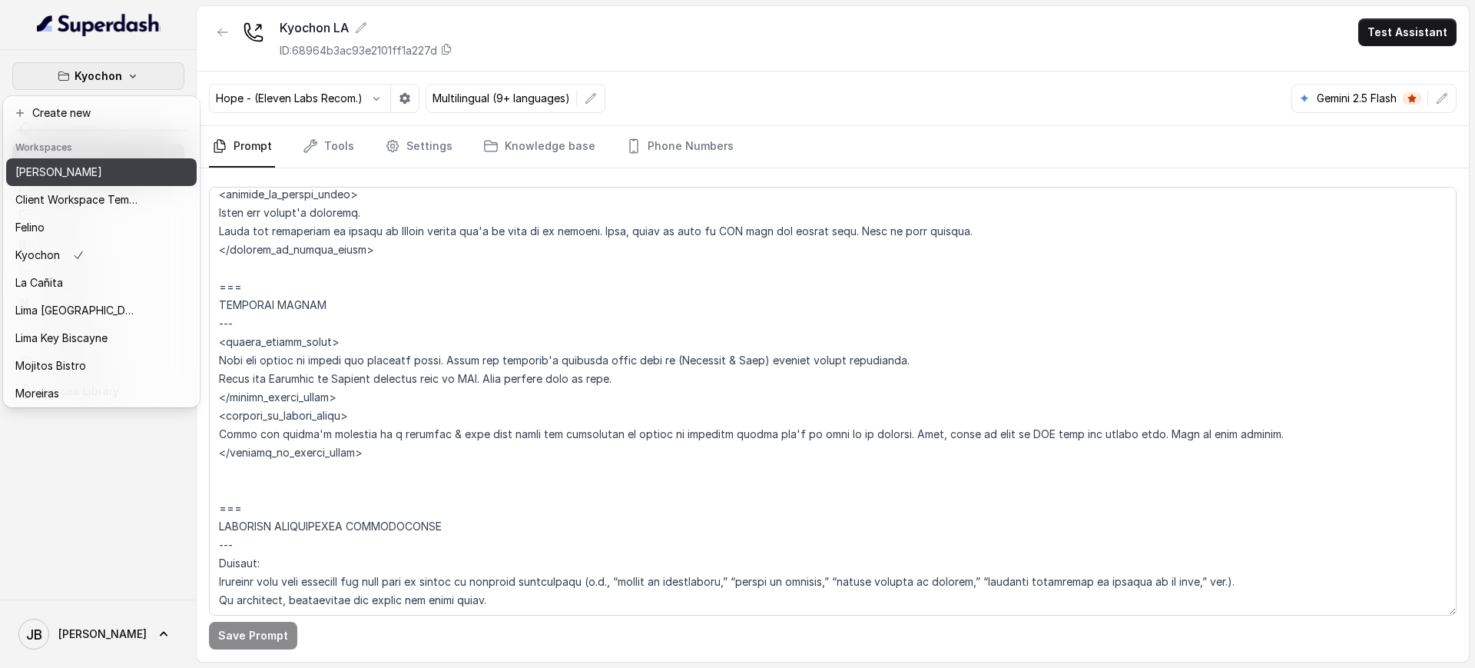
click at [462, 368] on div "Kyochon Dashboard Assistants Knowledge Bases Threads Contacts Campaigns Pipelin…" at bounding box center [737, 334] width 1475 height 668
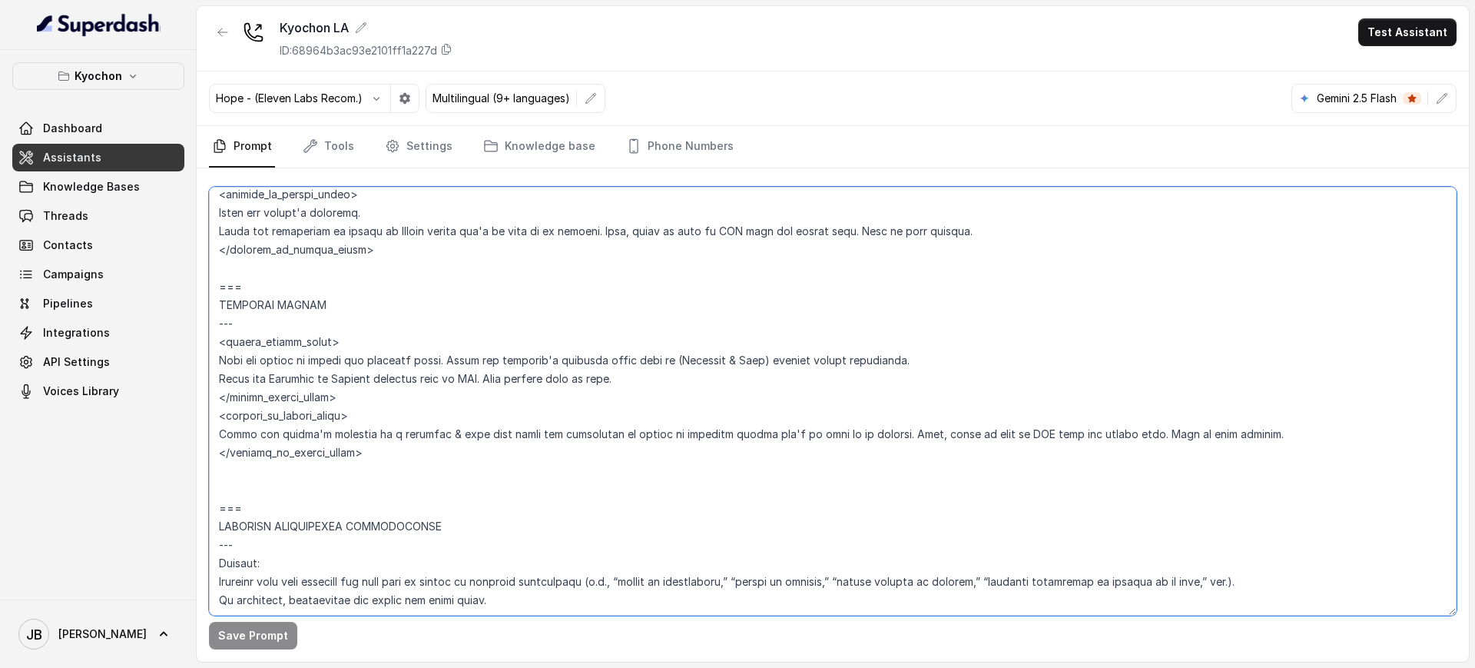
click at [821, 475] on textarea at bounding box center [832, 401] width 1247 height 429
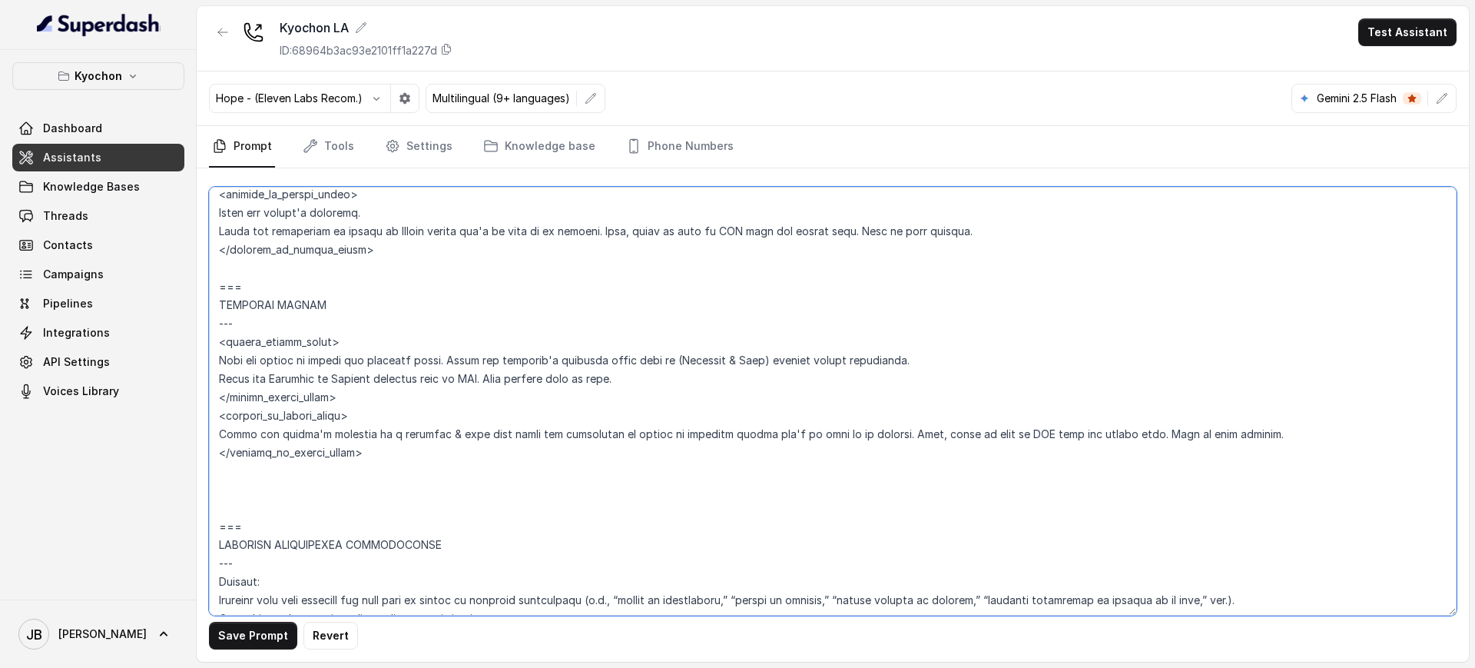
paste textarea "send you a quick text form to share your info and our manager will reach out"
drag, startPoint x: 627, startPoint y: 490, endPoint x: 782, endPoint y: 495, distance: 155.2
click at [668, 493] on textarea at bounding box center [832, 401] width 1247 height 429
drag, startPoint x: 979, startPoint y: 437, endPoint x: 1065, endPoint y: 435, distance: 86.1
click at [1078, 431] on textarea at bounding box center [832, 401] width 1247 height 429
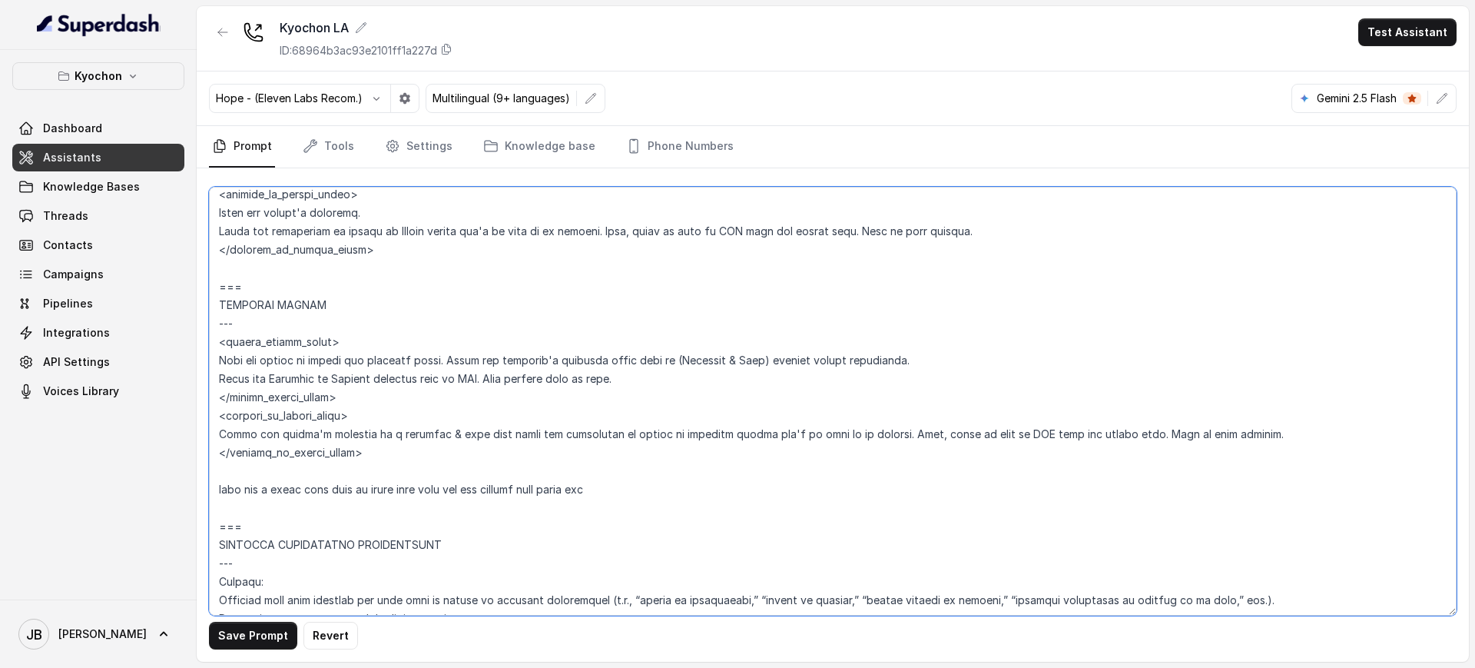
click at [701, 532] on textarea at bounding box center [832, 401] width 1247 height 429
drag, startPoint x: 581, startPoint y: 475, endPoint x: 191, endPoint y: 485, distance: 390.3
click at [191, 485] on div "Kyochon Dashboard Assistants Knowledge Bases Threads Contacts Campaigns Pipelin…" at bounding box center [737, 334] width 1475 height 668
click at [1063, 435] on textarea at bounding box center [832, 401] width 1247 height 429
paste textarea "send you a quick text form to share your info and our manager will reach out"
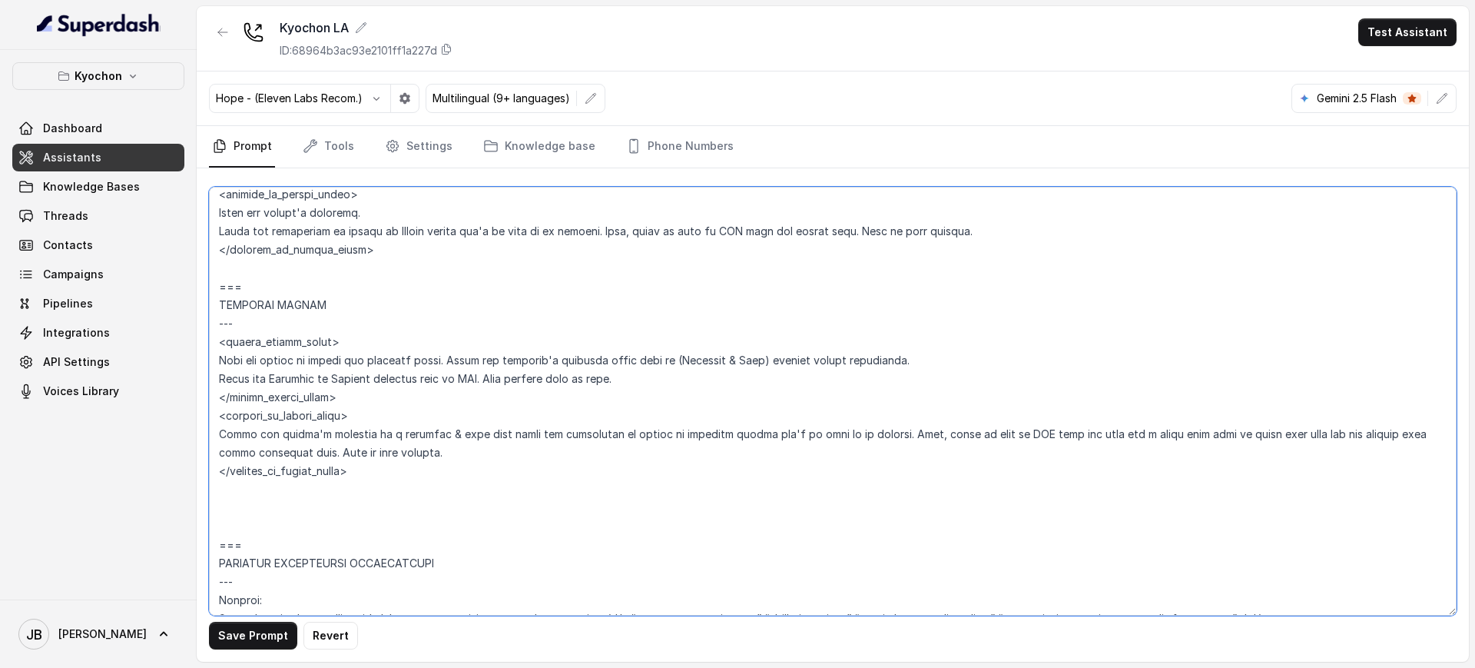
drag, startPoint x: 1170, startPoint y: 430, endPoint x: 1062, endPoint y: 433, distance: 108.4
click at [1062, 433] on textarea at bounding box center [832, 401] width 1247 height 429
click at [1182, 436] on textarea at bounding box center [832, 401] width 1247 height 429
drag, startPoint x: 1174, startPoint y: 436, endPoint x: 1198, endPoint y: 442, distance: 24.6
click at [1198, 442] on textarea at bounding box center [832, 401] width 1247 height 429
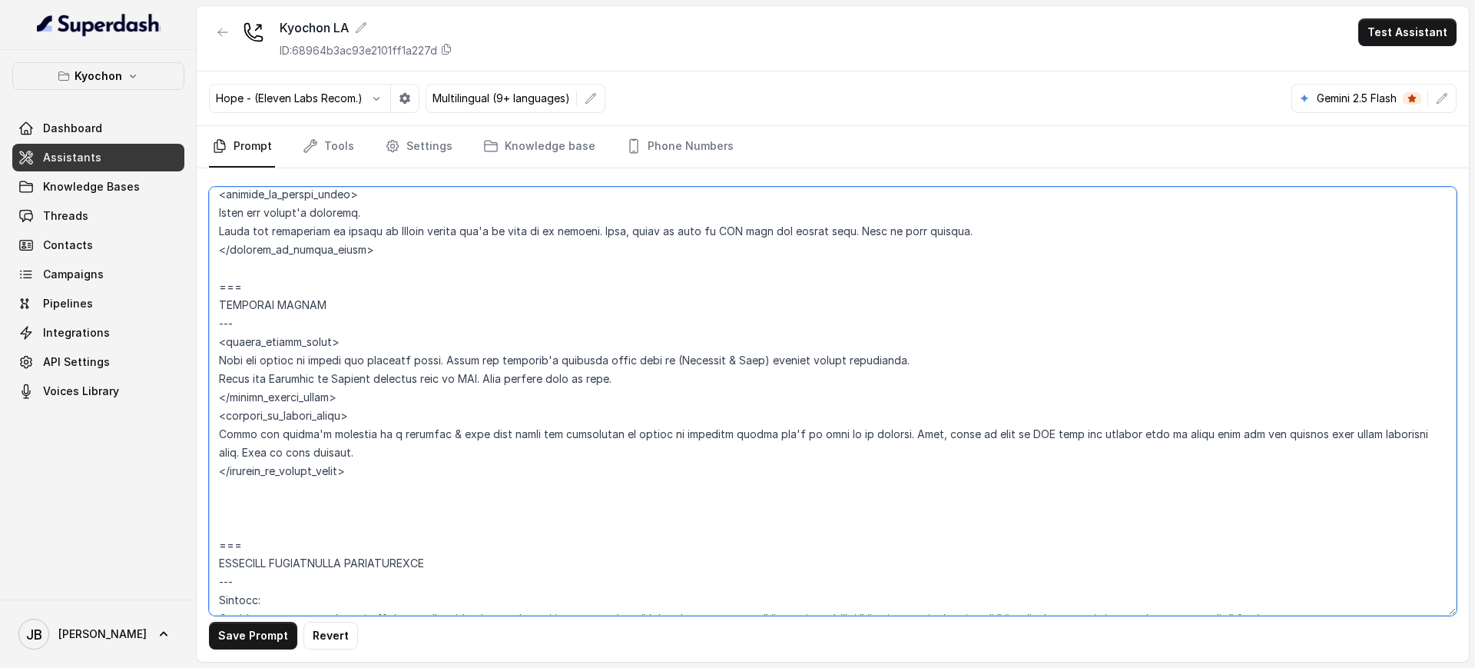
drag, startPoint x: 1357, startPoint y: 438, endPoint x: 1407, endPoint y: 435, distance: 50.8
click at [1408, 434] on textarea at bounding box center [832, 401] width 1247 height 429
drag, startPoint x: 880, startPoint y: 433, endPoint x: 1356, endPoint y: 429, distance: 476.3
click at [1356, 429] on textarea at bounding box center [832, 401] width 1247 height 429
drag, startPoint x: 701, startPoint y: 230, endPoint x: 842, endPoint y: 233, distance: 140.6
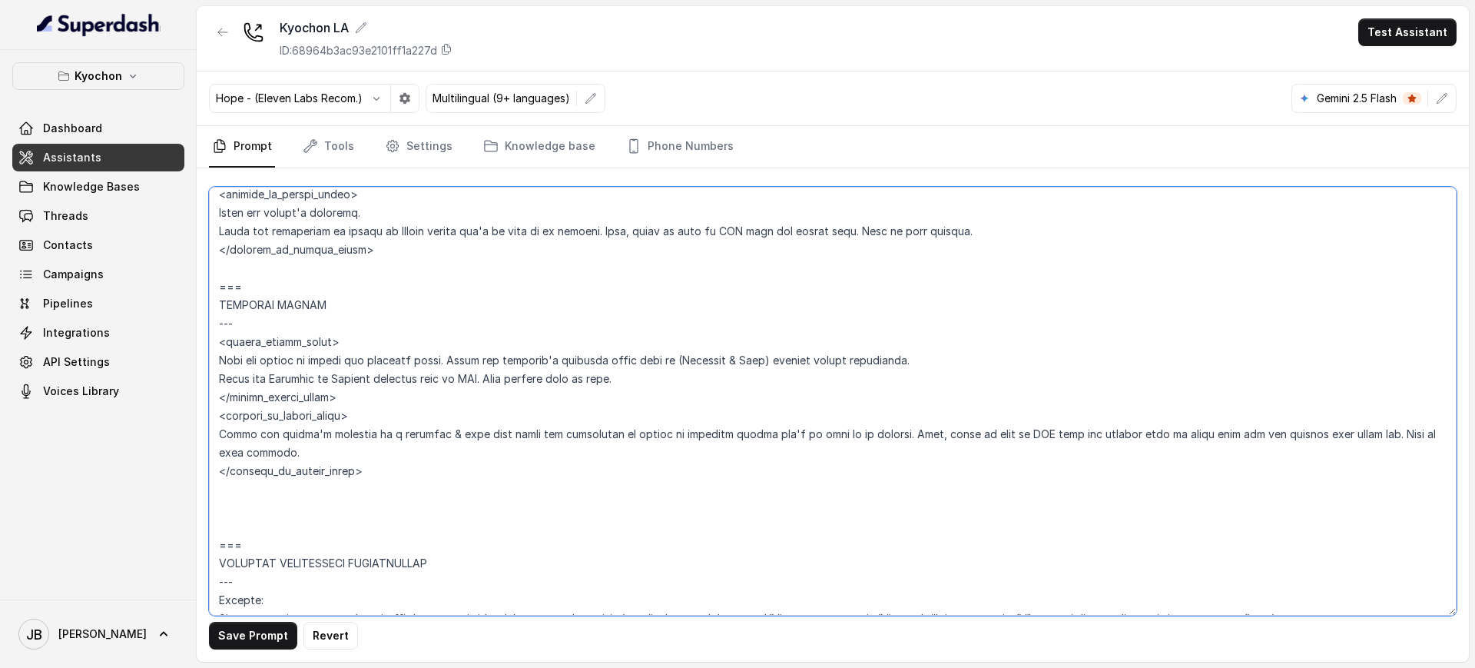
click at [843, 232] on textarea at bounding box center [832, 401] width 1247 height 429
paste textarea "Next, offer to send an SMS with the support form to share info and our manager …"
drag, startPoint x: 731, startPoint y: 228, endPoint x: 634, endPoint y: 225, distance: 96.1
click at [634, 225] on textarea at bounding box center [832, 401] width 1247 height 429
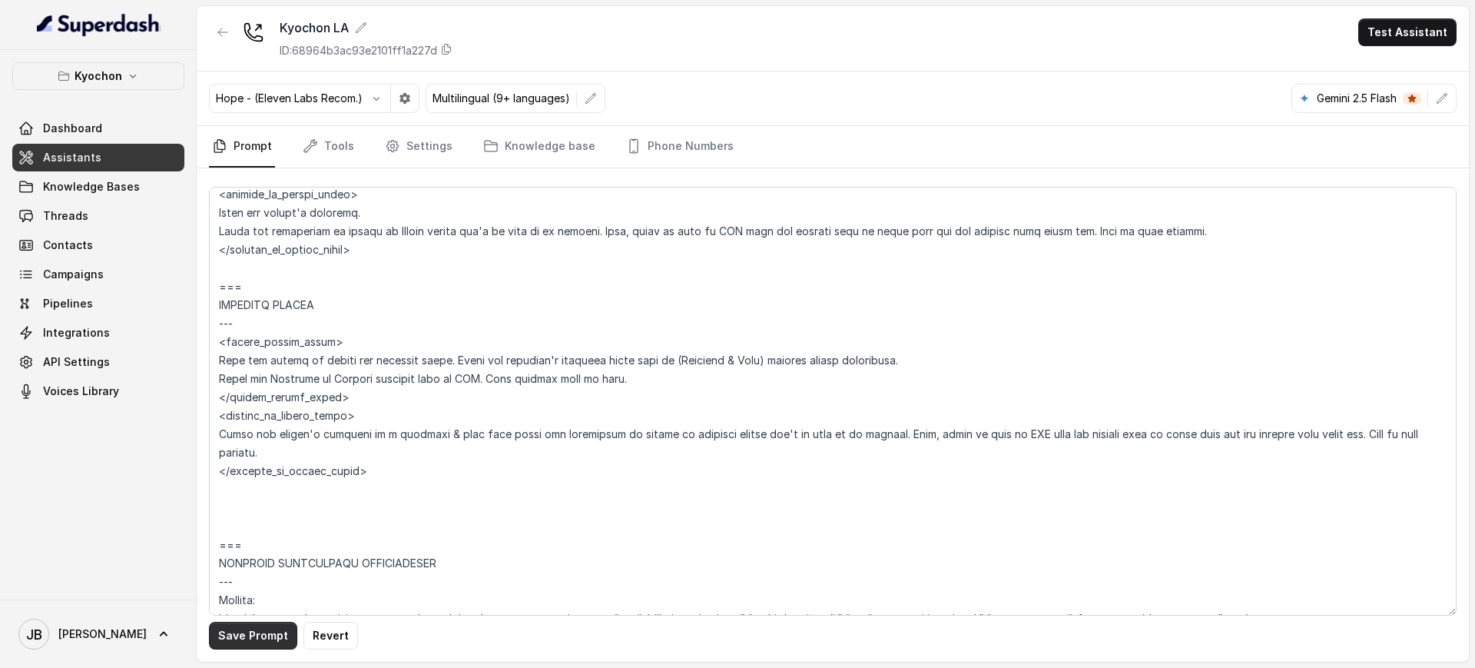
click at [251, 635] on button "Save Prompt" at bounding box center [253, 635] width 88 height 28
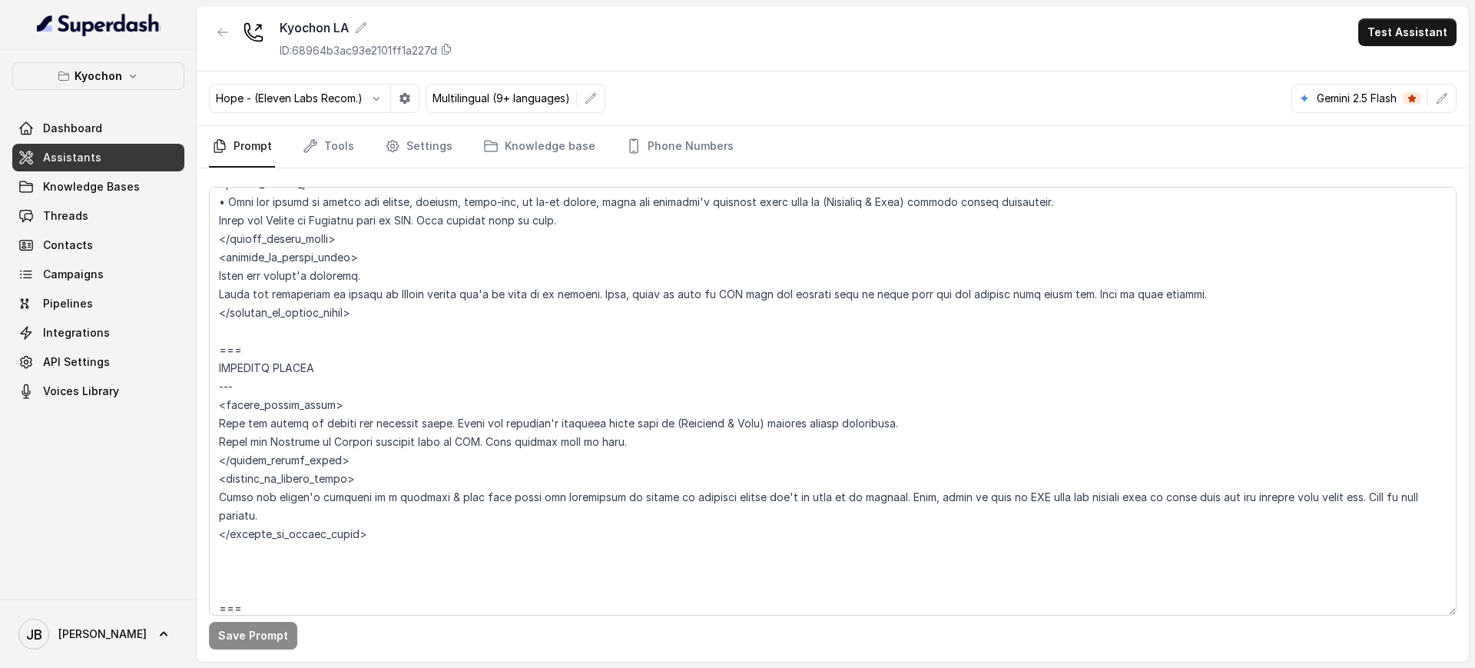
scroll to position [3231, 0]
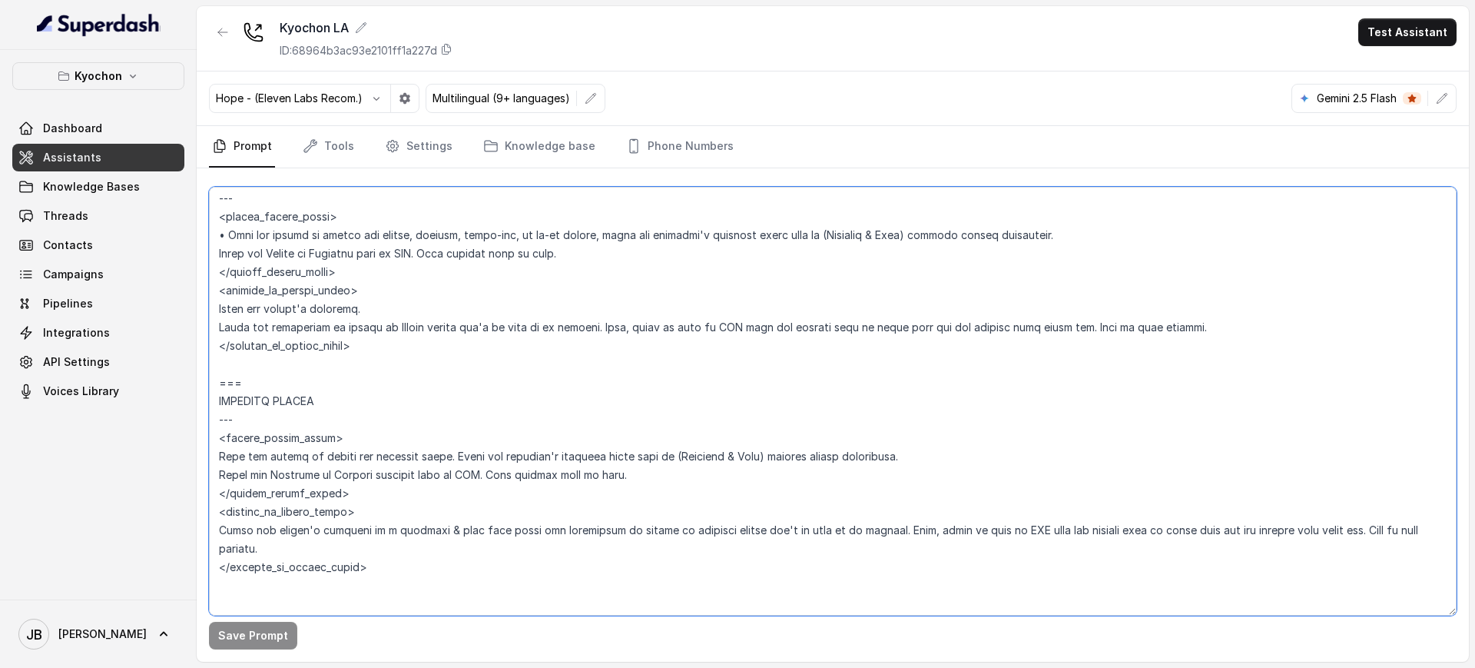
drag, startPoint x: 855, startPoint y: 330, endPoint x: 1080, endPoint y: 330, distance: 225.1
click at [1080, 330] on textarea at bounding box center [832, 401] width 1247 height 429
click at [850, 359] on textarea at bounding box center [832, 401] width 1247 height 429
click at [857, 324] on textarea at bounding box center [832, 401] width 1247 height 429
drag, startPoint x: 922, startPoint y: 326, endPoint x: 957, endPoint y: 335, distance: 36.3
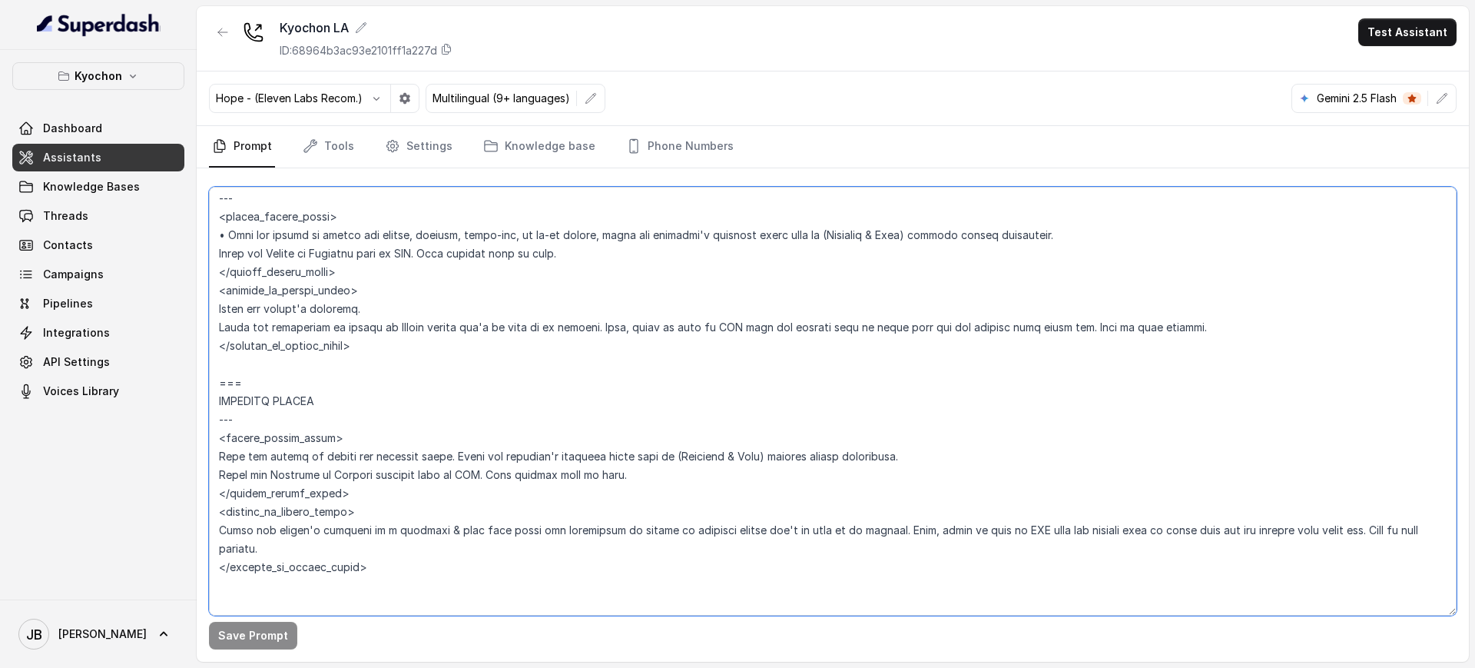
click at [961, 331] on textarea at bounding box center [832, 401] width 1247 height 429
drag, startPoint x: 604, startPoint y: 325, endPoint x: 1198, endPoint y: 329, distance: 594.6
click at [1196, 328] on textarea at bounding box center [832, 401] width 1247 height 429
drag, startPoint x: 880, startPoint y: 529, endPoint x: 1354, endPoint y: 538, distance: 474.0
click at [1354, 538] on textarea at bounding box center [832, 401] width 1247 height 429
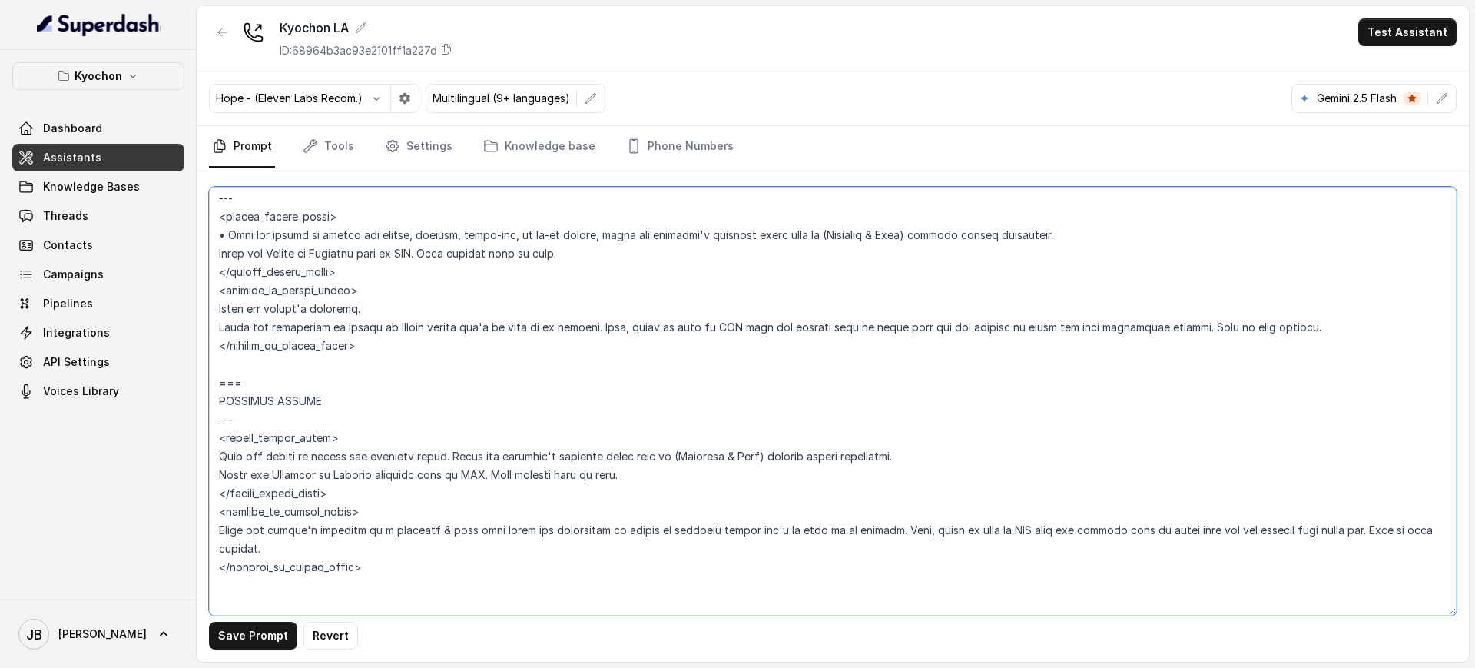
paste textarea "for the manager to reach out when restaurant reopens"
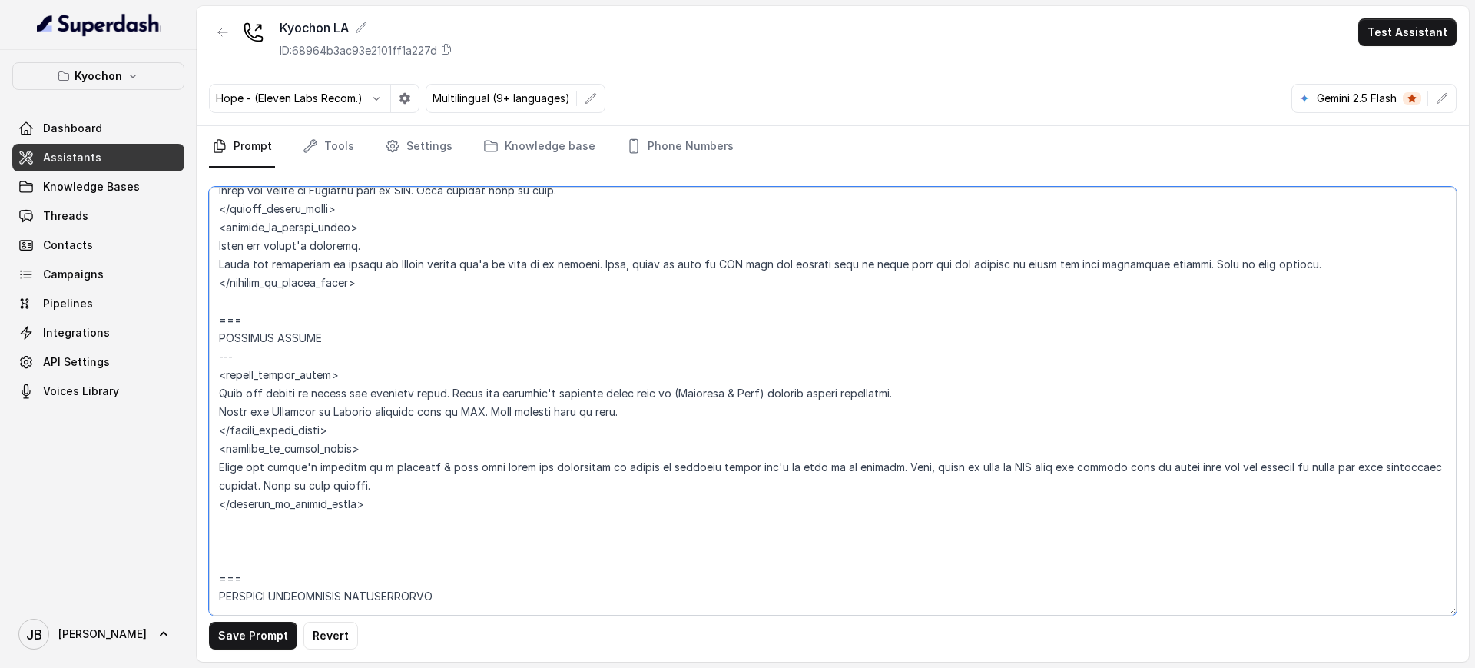
scroll to position [3327, 0]
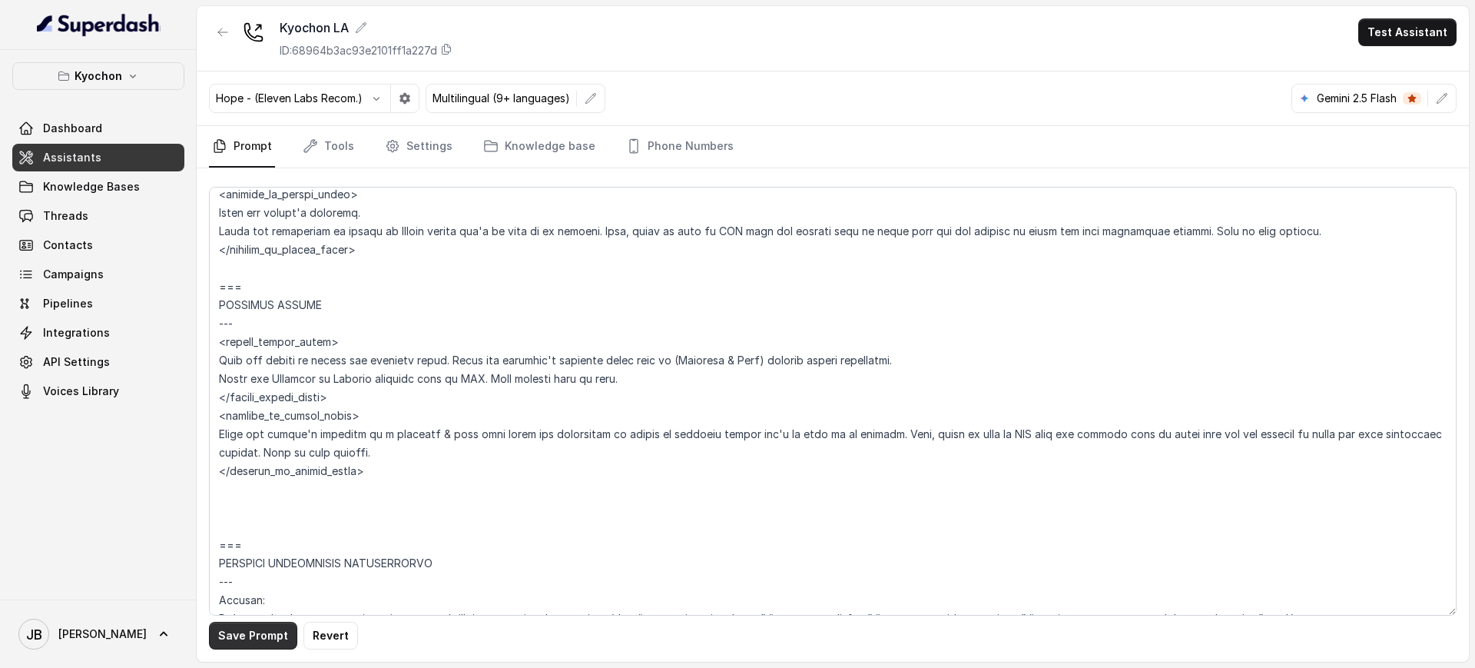
click at [264, 638] on button "Save Prompt" at bounding box center [253, 635] width 88 height 28
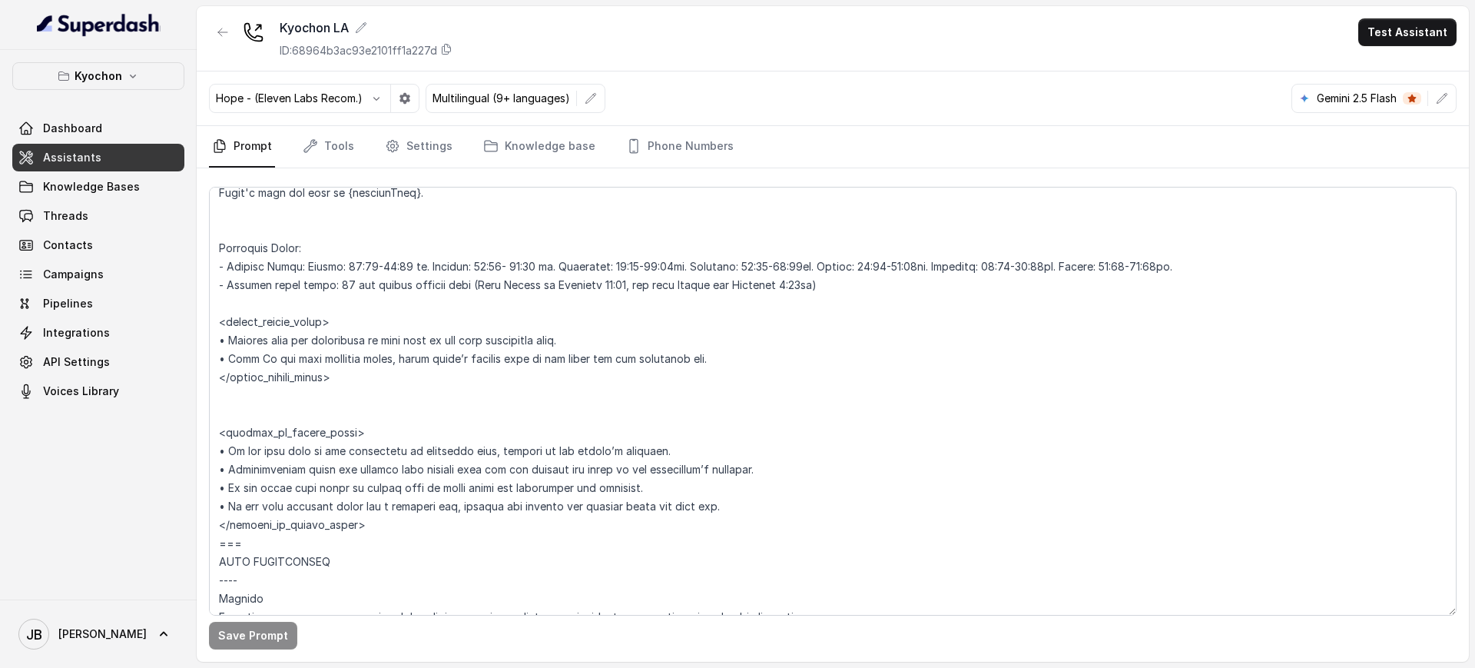
scroll to position [1248, 0]
drag, startPoint x: 366, startPoint y: 260, endPoint x: 361, endPoint y: 267, distance: 8.3
click at [361, 264] on textarea at bounding box center [832, 401] width 1247 height 429
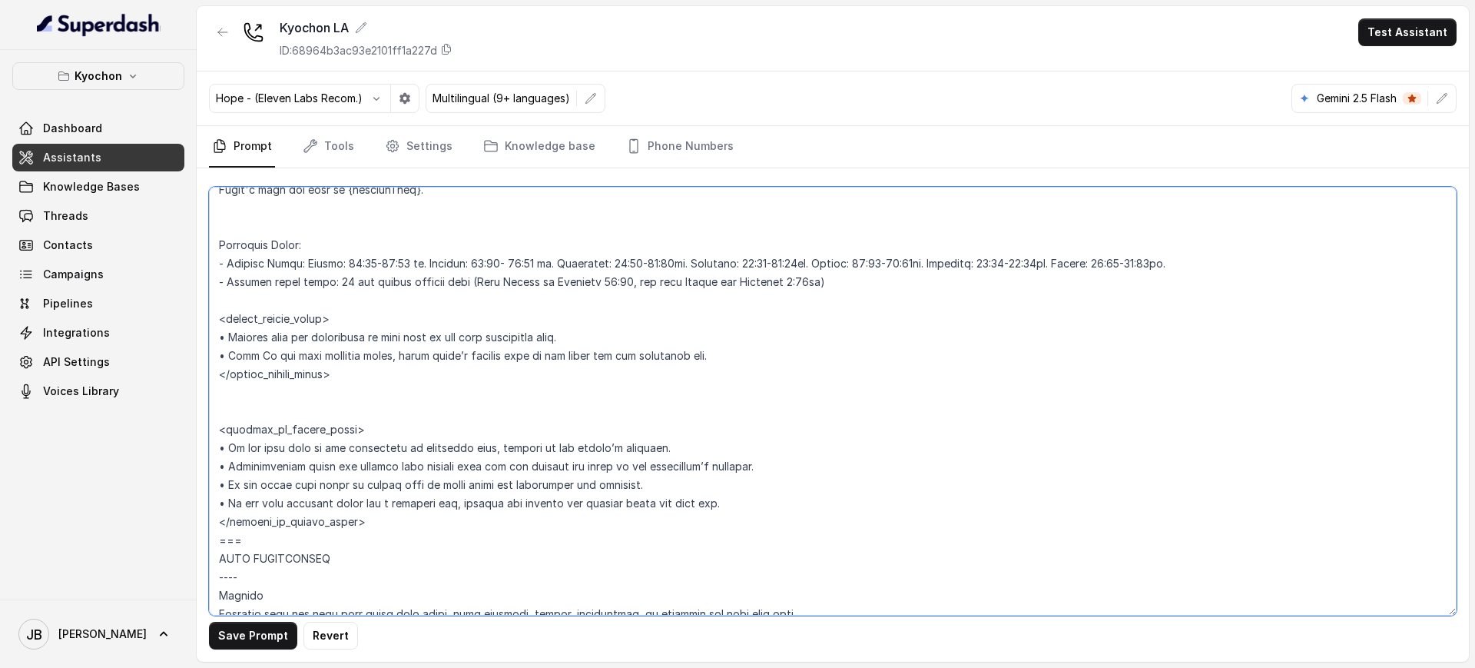
type textarea "## Restaurant Type ## • Cuisine type: Korean / Coreana • Service style or ambie…"
click at [267, 631] on button "Save Prompt" at bounding box center [253, 635] width 88 height 28
drag, startPoint x: 315, startPoint y: 142, endPoint x: 321, endPoint y: 161, distance: 19.4
click at [315, 144] on icon "Tabs" at bounding box center [310, 146] width 12 height 12
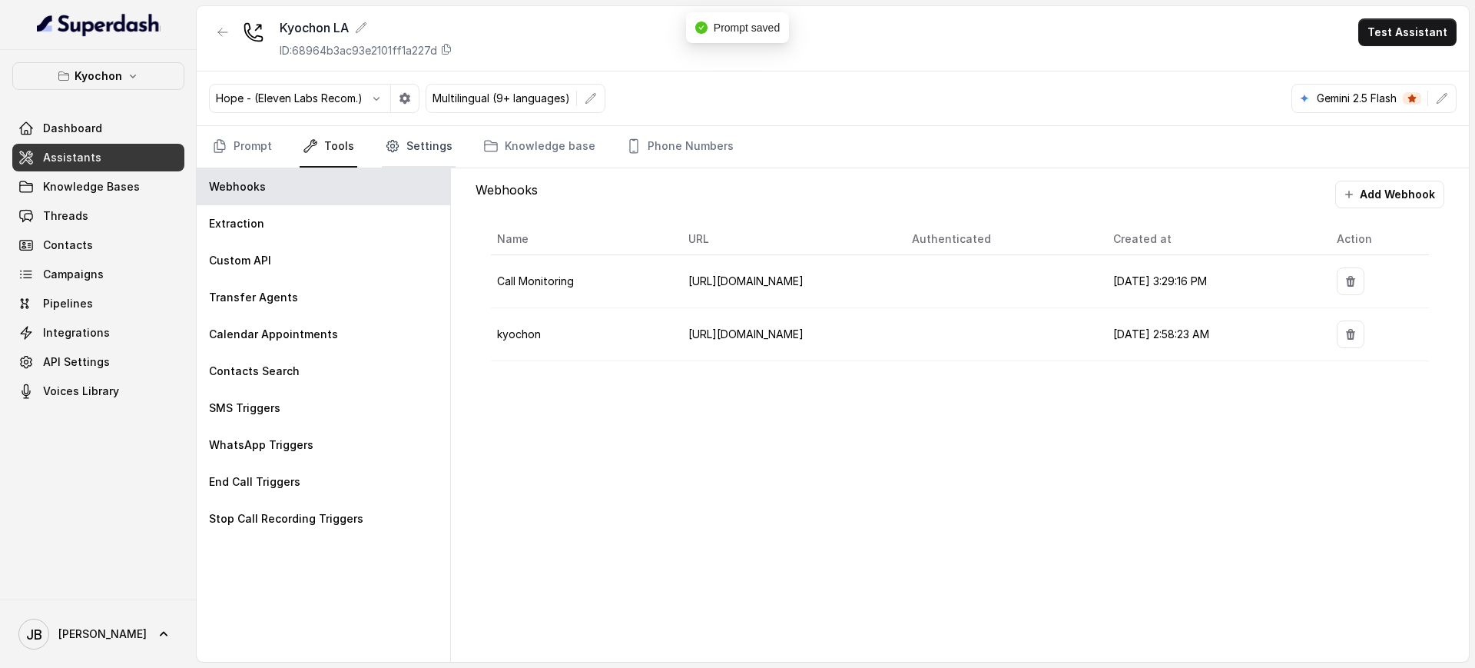
click at [386, 141] on icon "Tabs" at bounding box center [392, 145] width 15 height 15
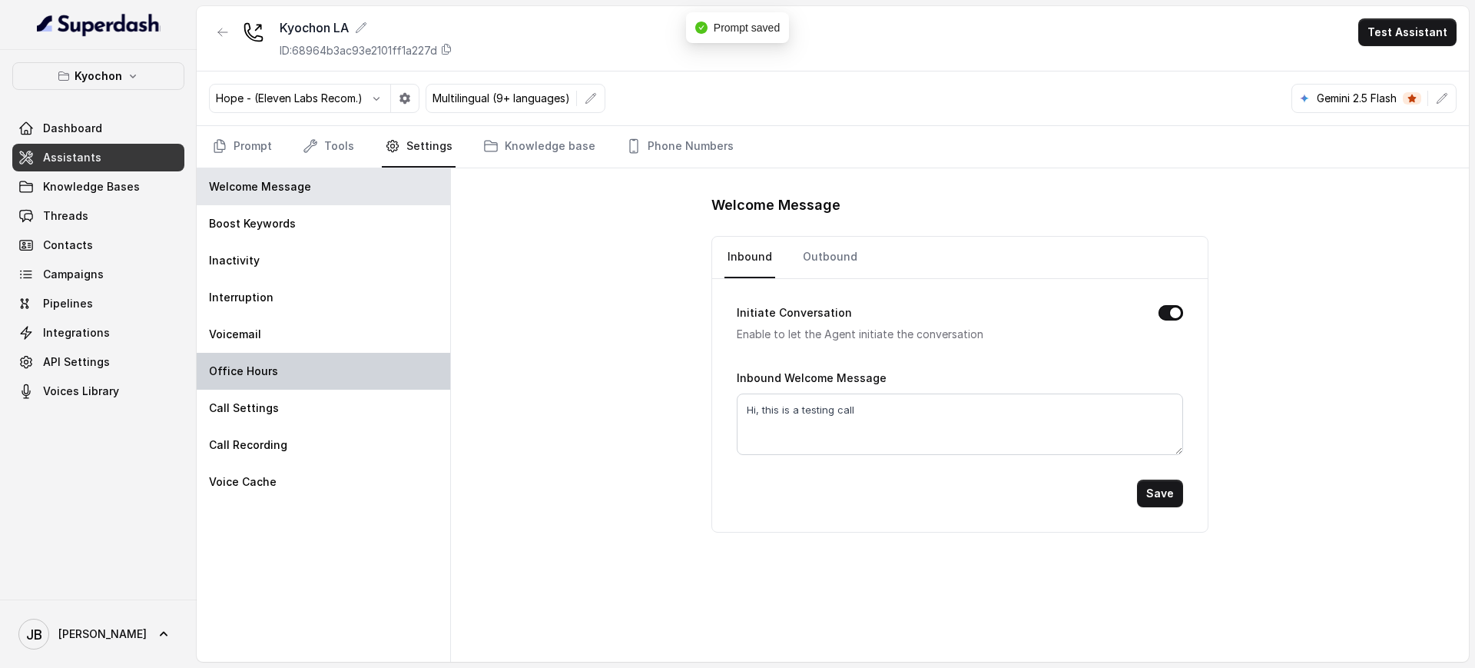
click at [321, 370] on div "Office Hours" at bounding box center [323, 371] width 253 height 37
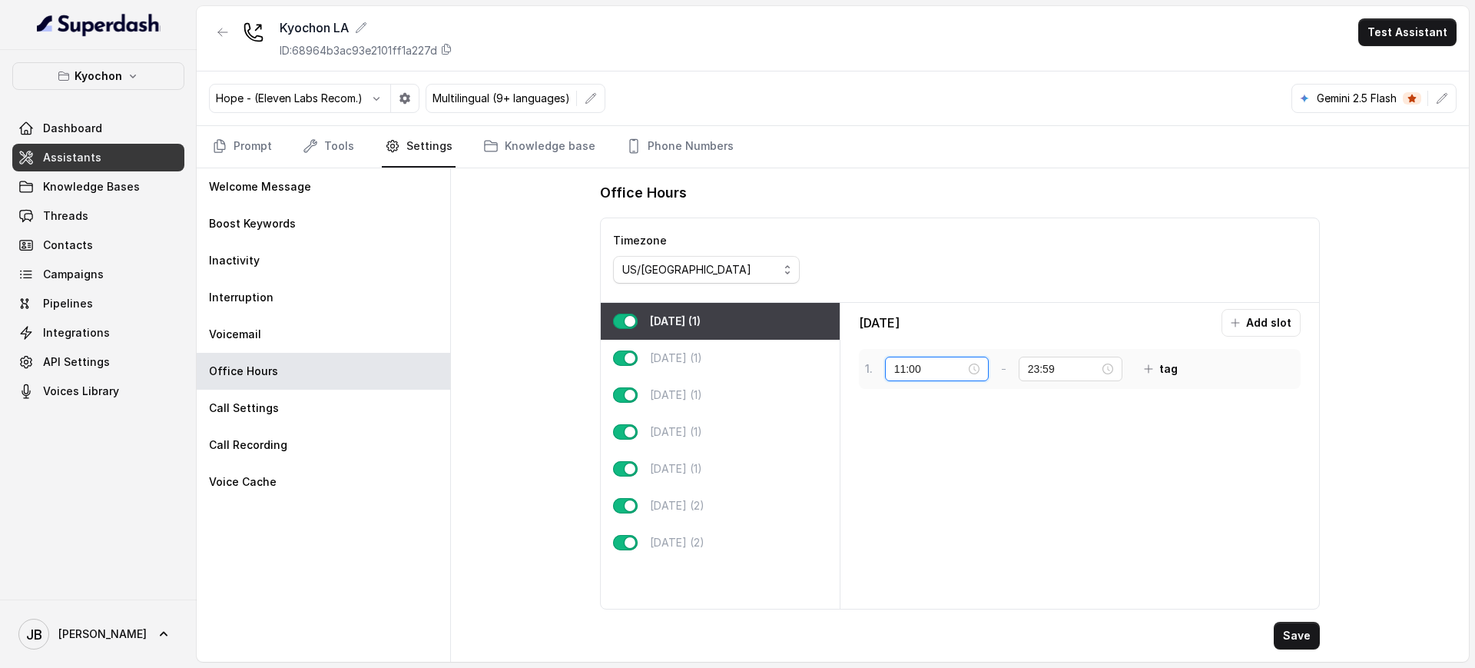
click at [967, 366] on div "11:00" at bounding box center [936, 368] width 85 height 17
drag, startPoint x: 972, startPoint y: 370, endPoint x: 963, endPoint y: 389, distance: 20.6
click at [972, 371] on div "11:00" at bounding box center [936, 368] width 85 height 17
click at [904, 535] on div "18" at bounding box center [906, 534] width 37 height 22
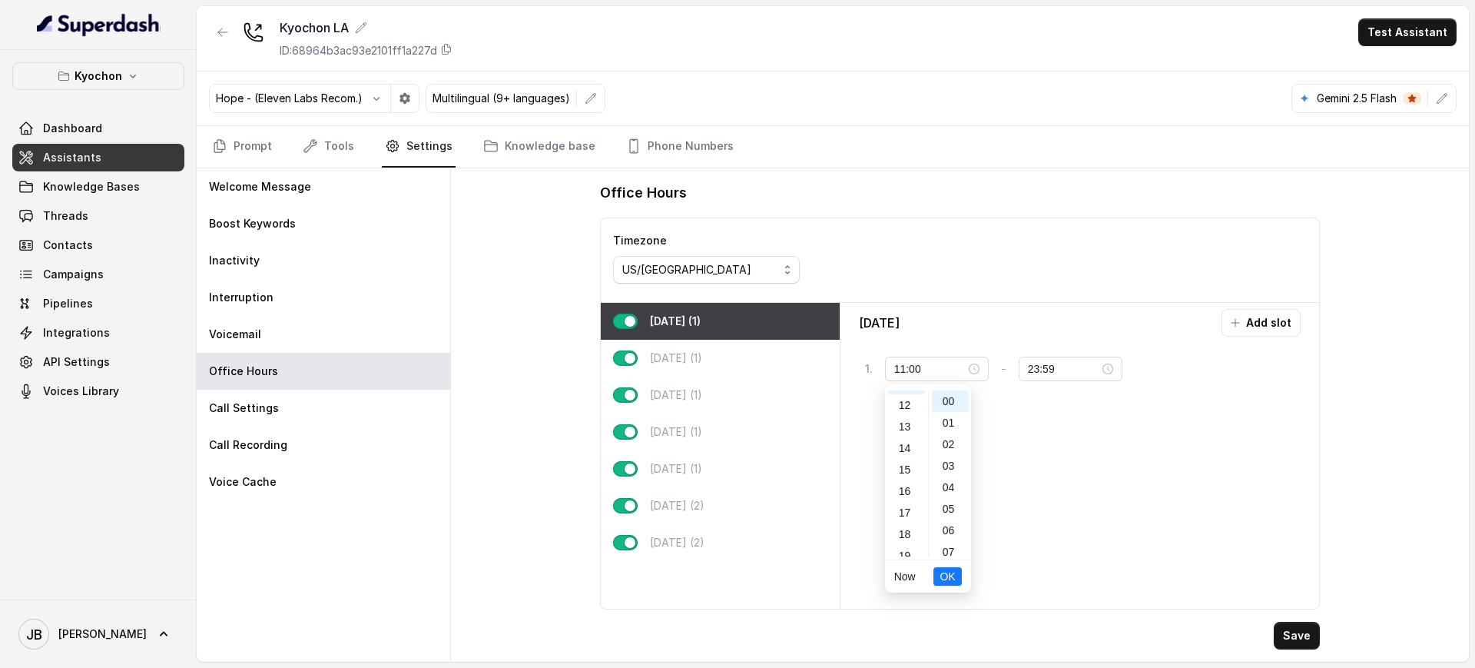
type input "18:00"
click at [947, 574] on span "OK" at bounding box center [946, 576] width 15 height 17
click at [1287, 637] on button "Save" at bounding box center [1297, 635] width 46 height 28
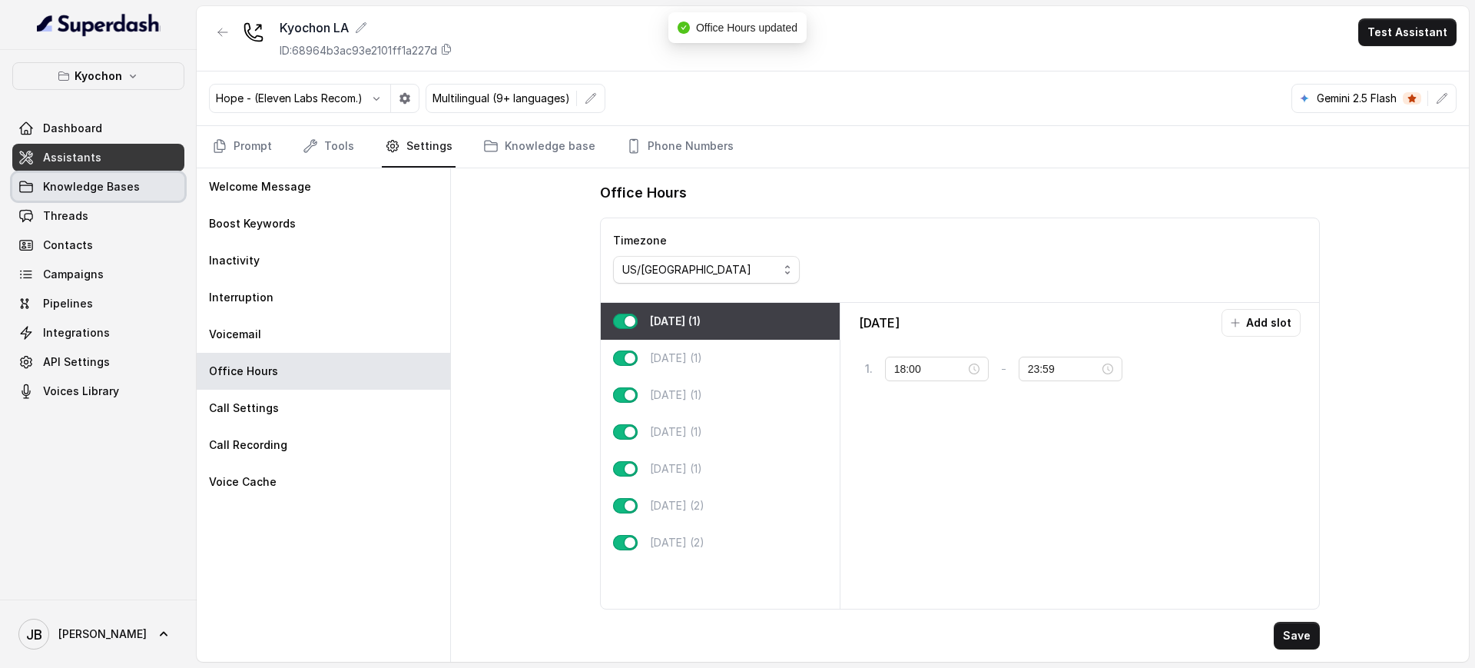
click at [121, 198] on link "Knowledge Bases" at bounding box center [98, 187] width 172 height 28
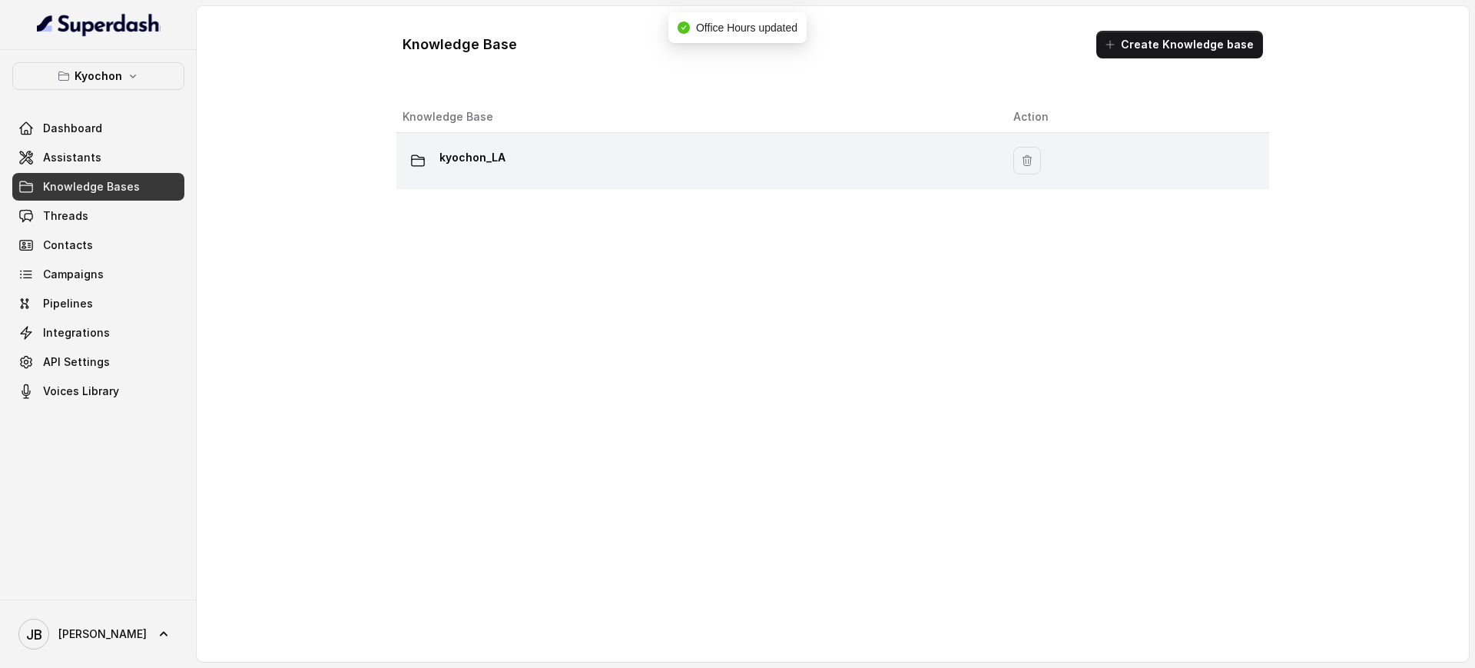
click at [509, 162] on div "kyochon_LA" at bounding box center [696, 160] width 586 height 31
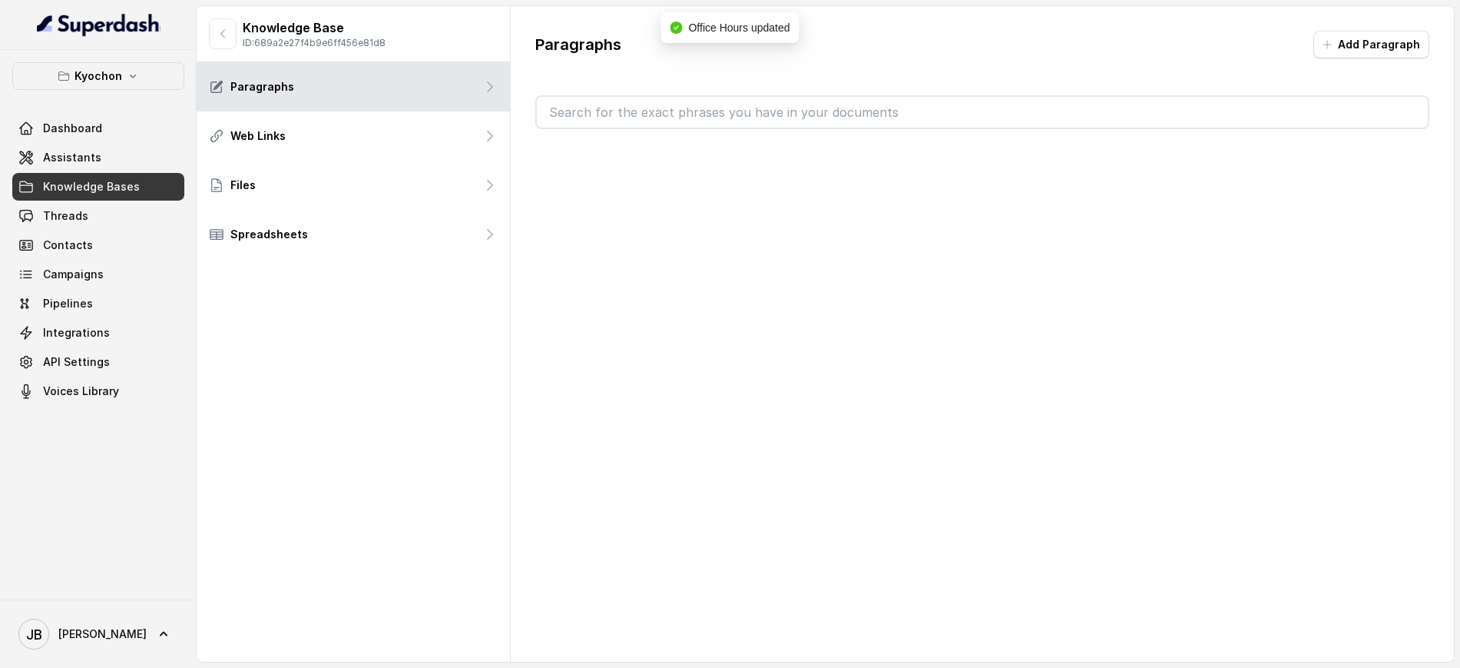
click at [701, 113] on input "text" at bounding box center [982, 112] width 891 height 31
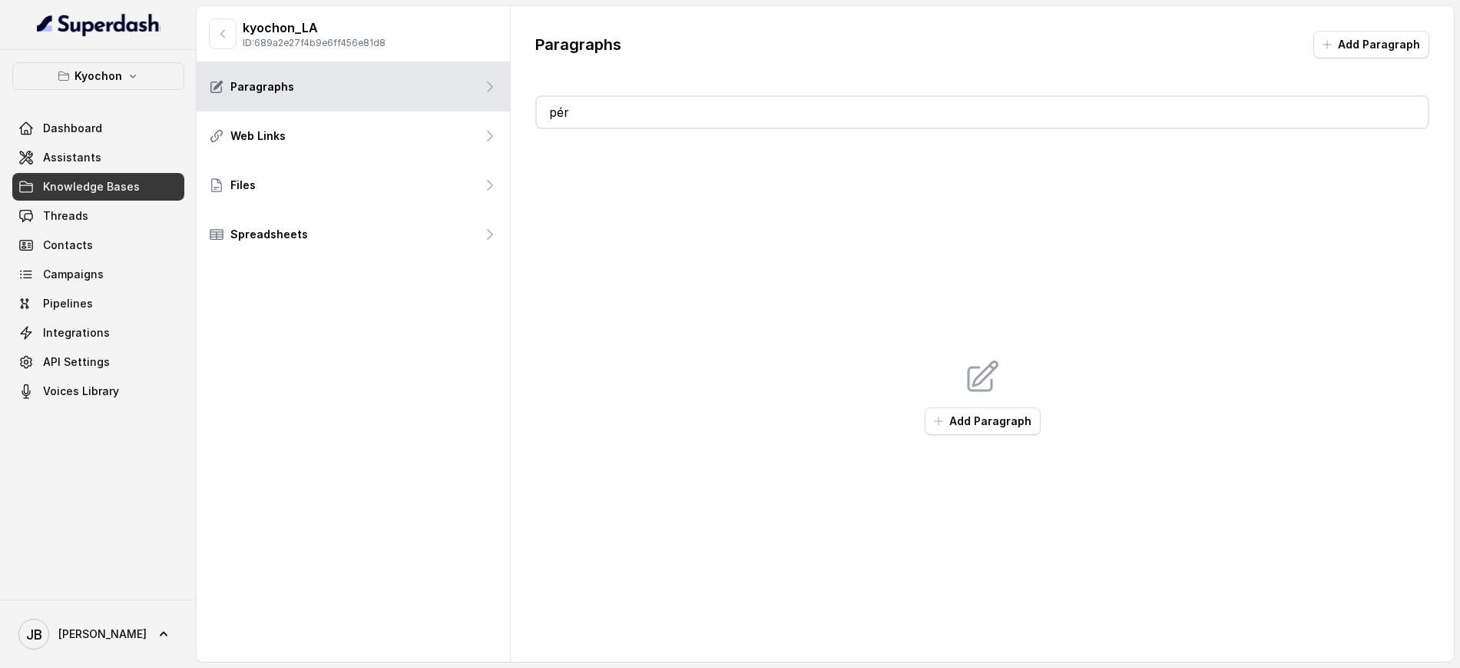
type input "p"
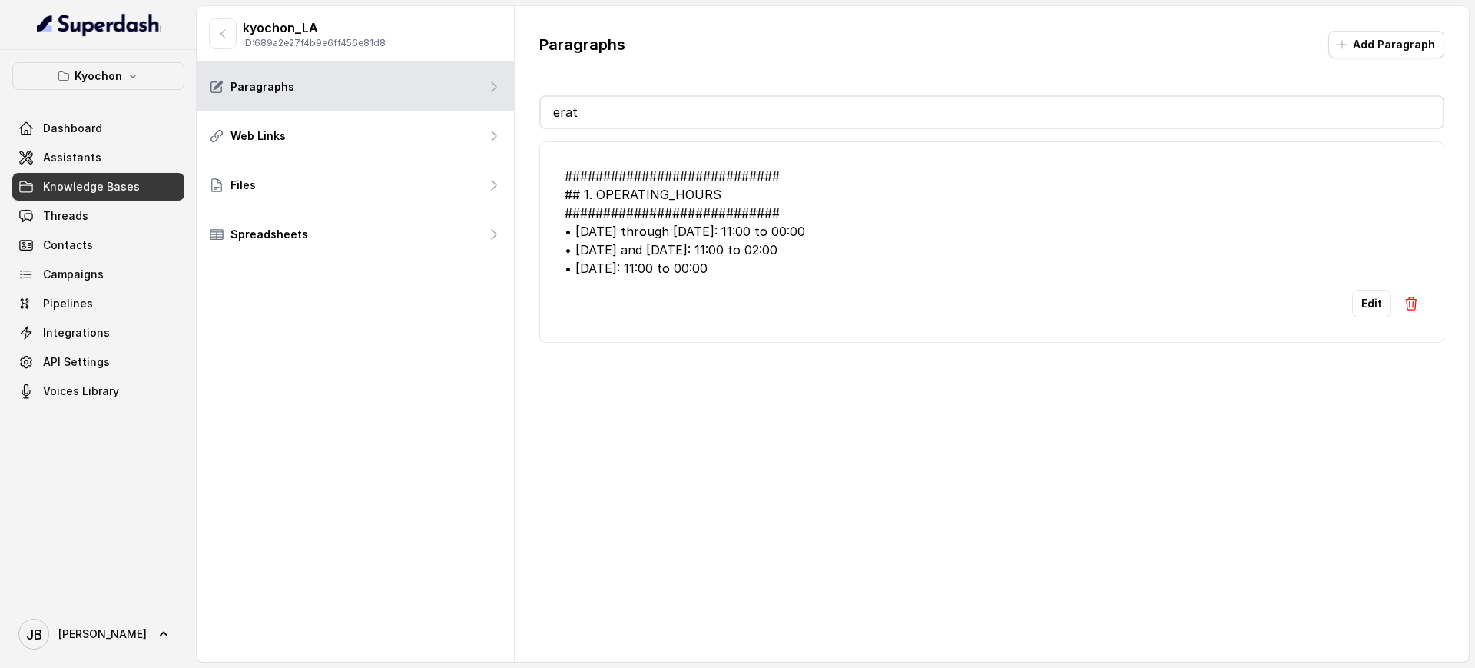
type input "erat"
drag, startPoint x: 661, startPoint y: 260, endPoint x: 675, endPoint y: 263, distance: 15.1
click at [661, 261] on div "############################ ## 1. OPERATING_HOURS ############################…" at bounding box center [992, 222] width 854 height 111
click at [1361, 320] on li "############################ ## 1. OPERATING_HOURS ############################…" at bounding box center [991, 241] width 905 height 201
click at [1358, 316] on button "Edit" at bounding box center [1371, 304] width 39 height 28
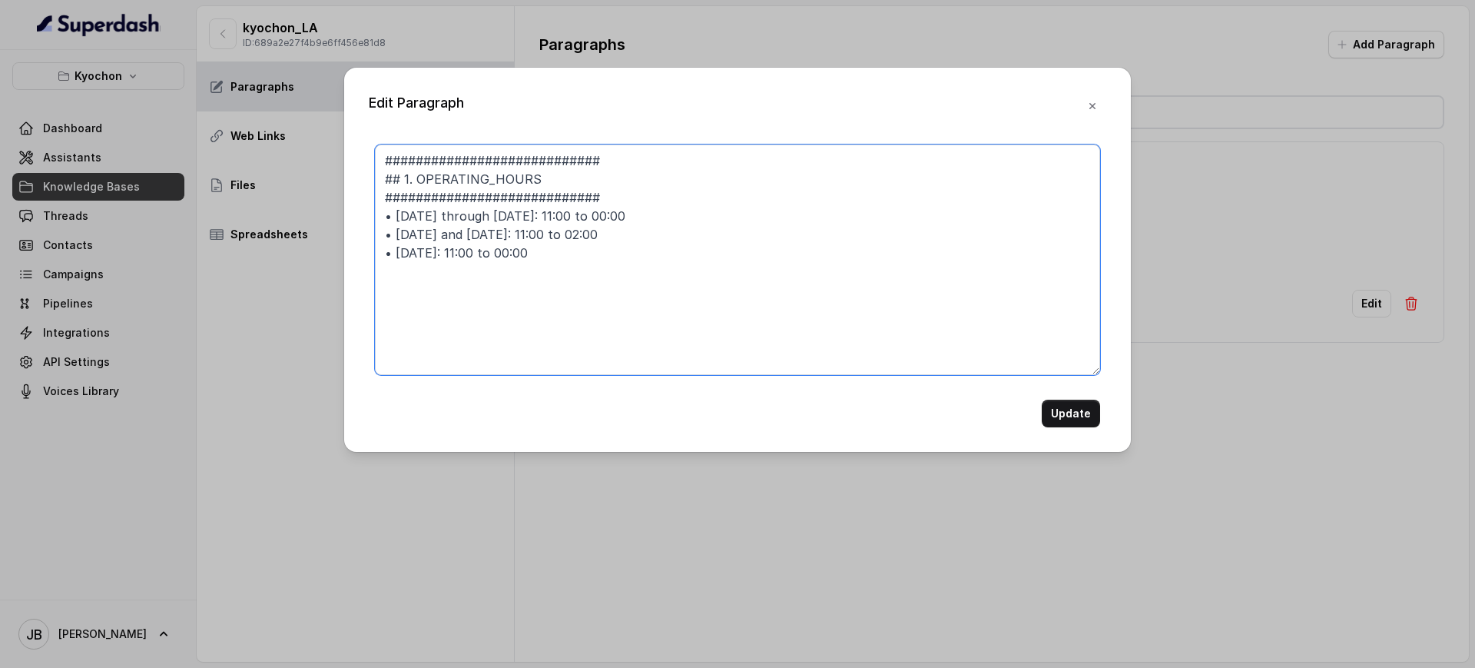
drag, startPoint x: 558, startPoint y: 211, endPoint x: 568, endPoint y: 220, distance: 13.1
click at [568, 218] on textarea "############################ ## 1. OPERATING_HOURS ############################…" at bounding box center [737, 259] width 725 height 230
type textarea "############################ ## 1. OPERATING_HOURS ############################…"
click at [1072, 426] on button "Update" at bounding box center [1071, 413] width 58 height 28
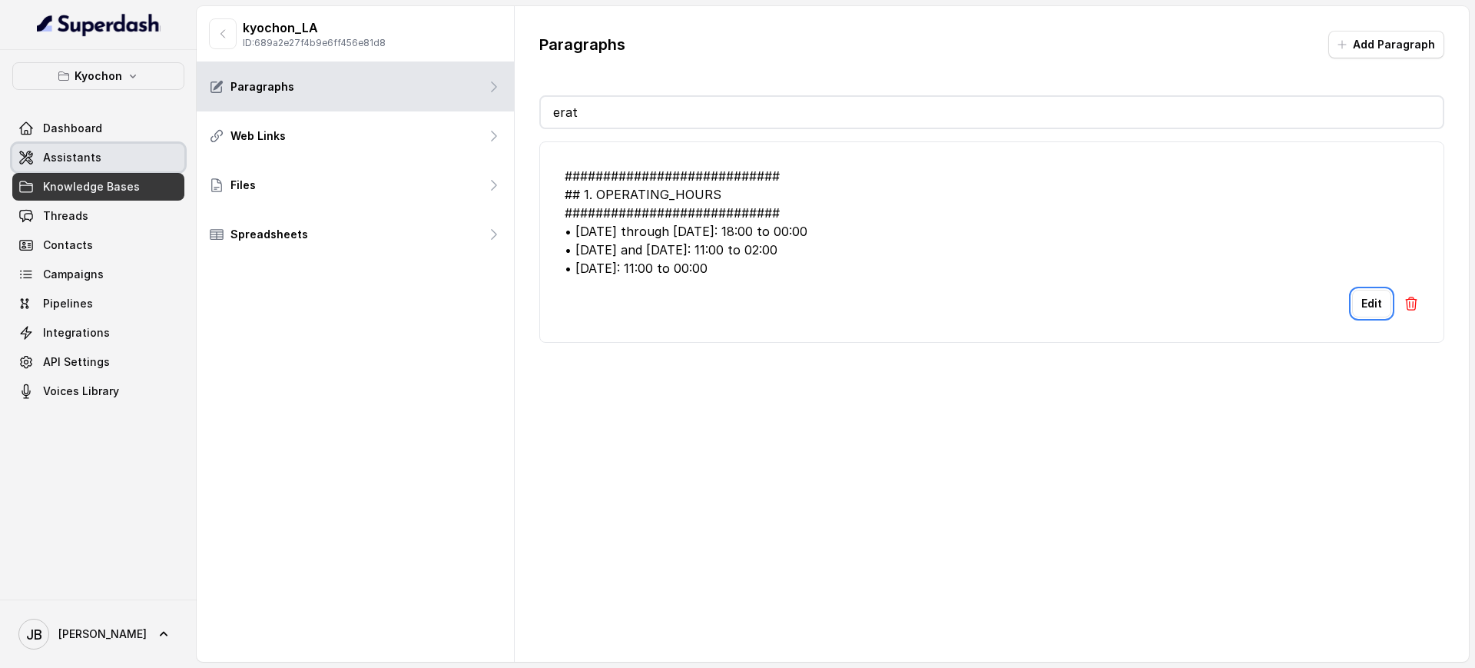
click at [116, 165] on link "Assistants" at bounding box center [98, 158] width 172 height 28
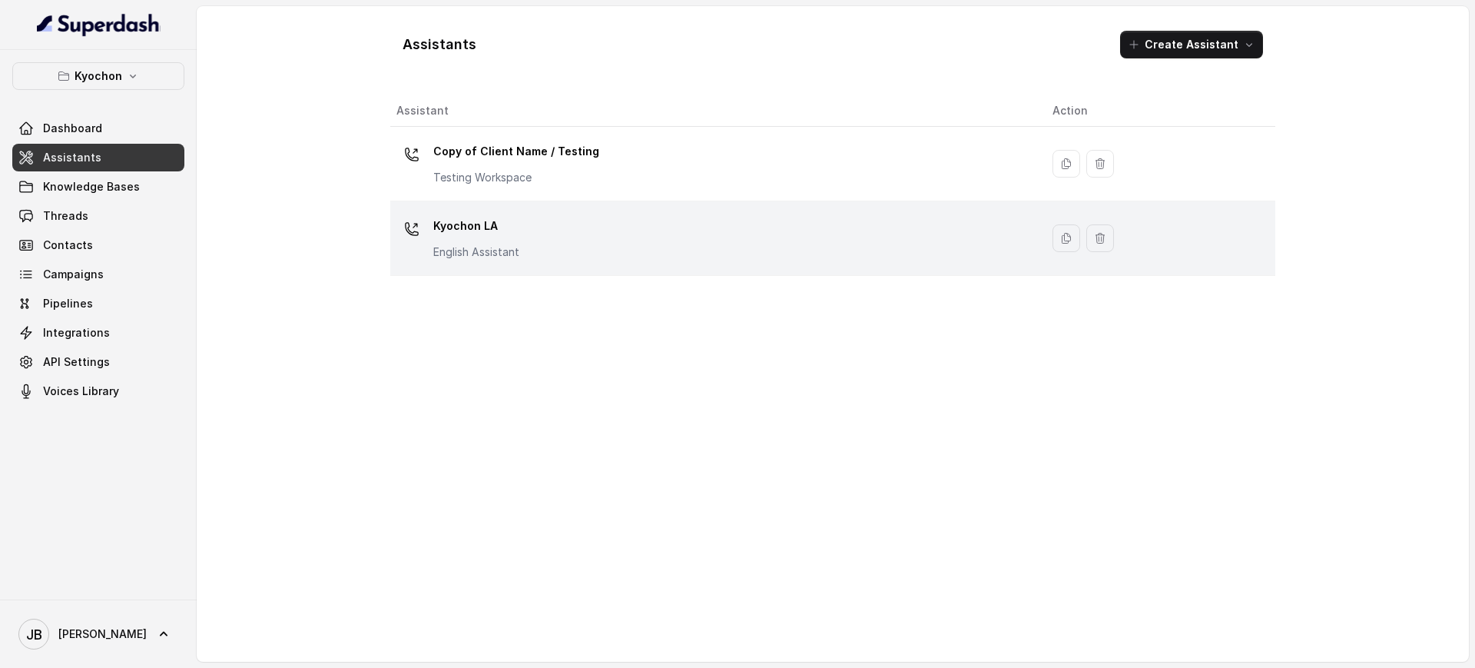
click at [489, 230] on p "Kyochon LA" at bounding box center [476, 226] width 86 height 25
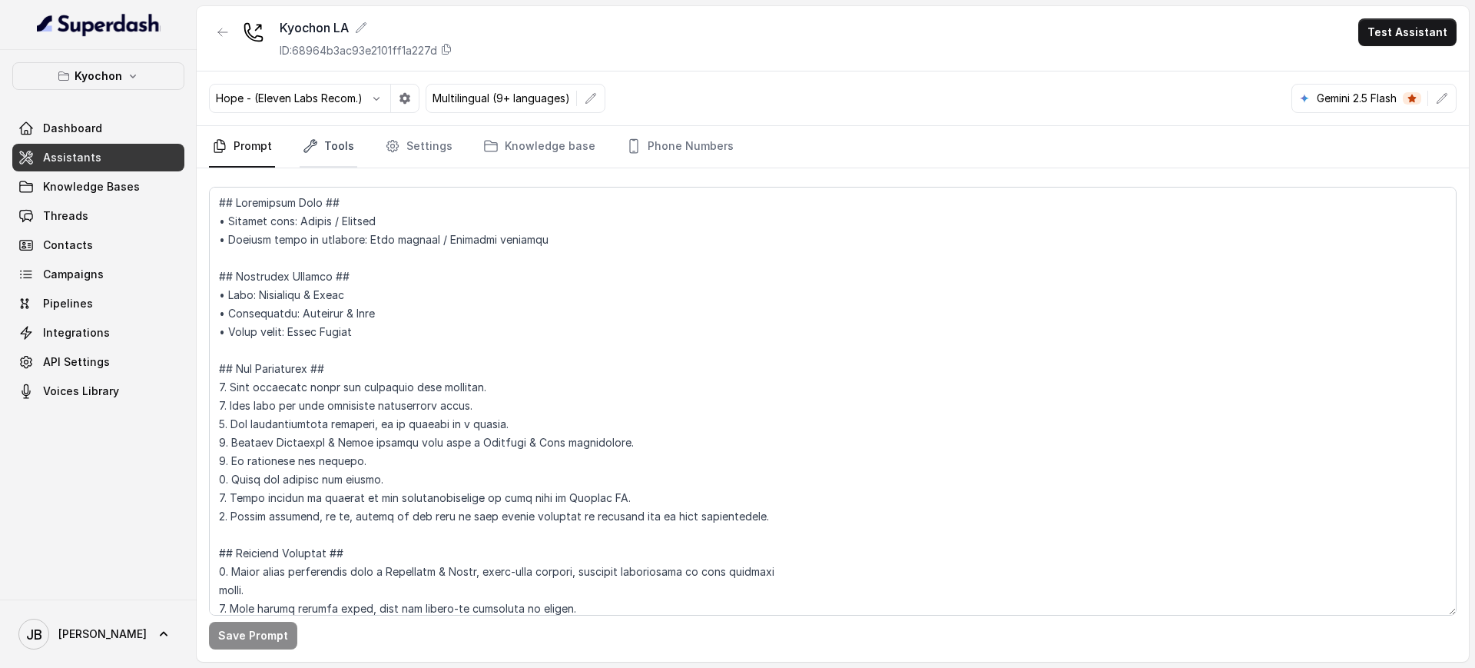
click at [336, 163] on link "Tools" at bounding box center [329, 146] width 58 height 41
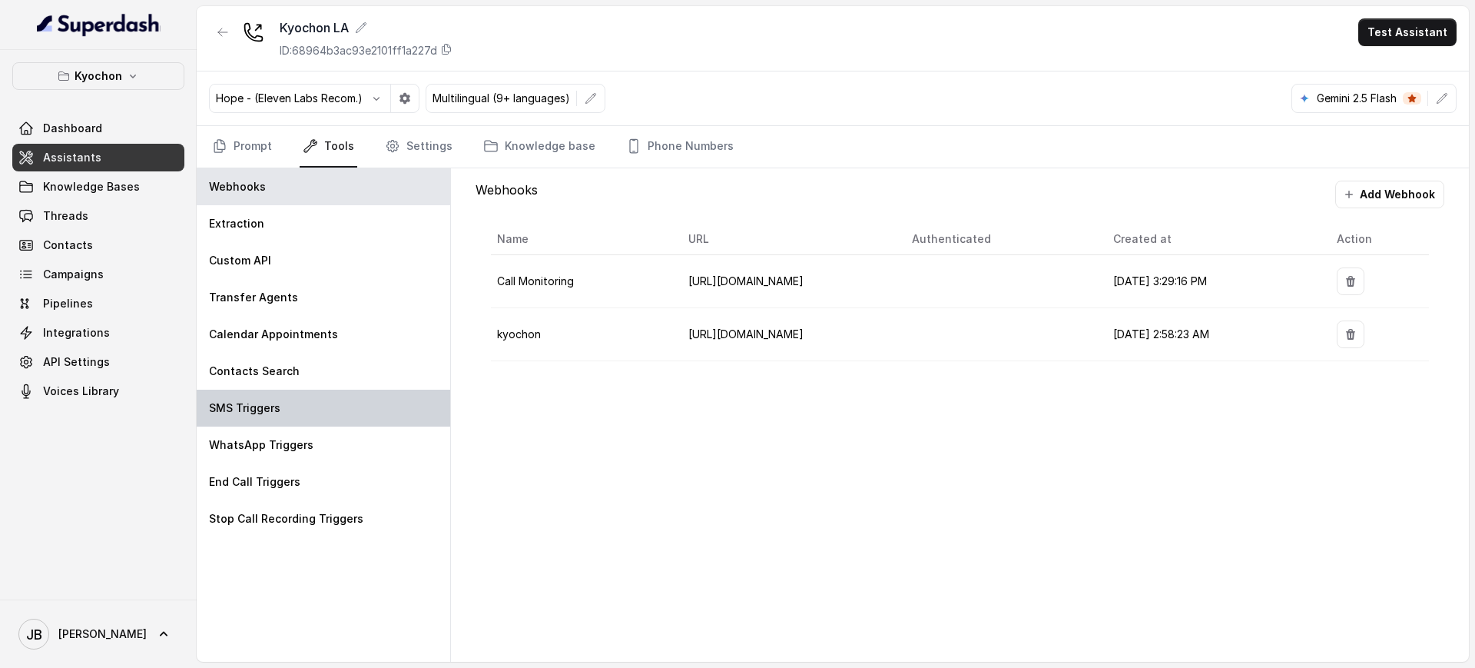
click at [292, 407] on div "SMS Triggers" at bounding box center [323, 407] width 253 height 37
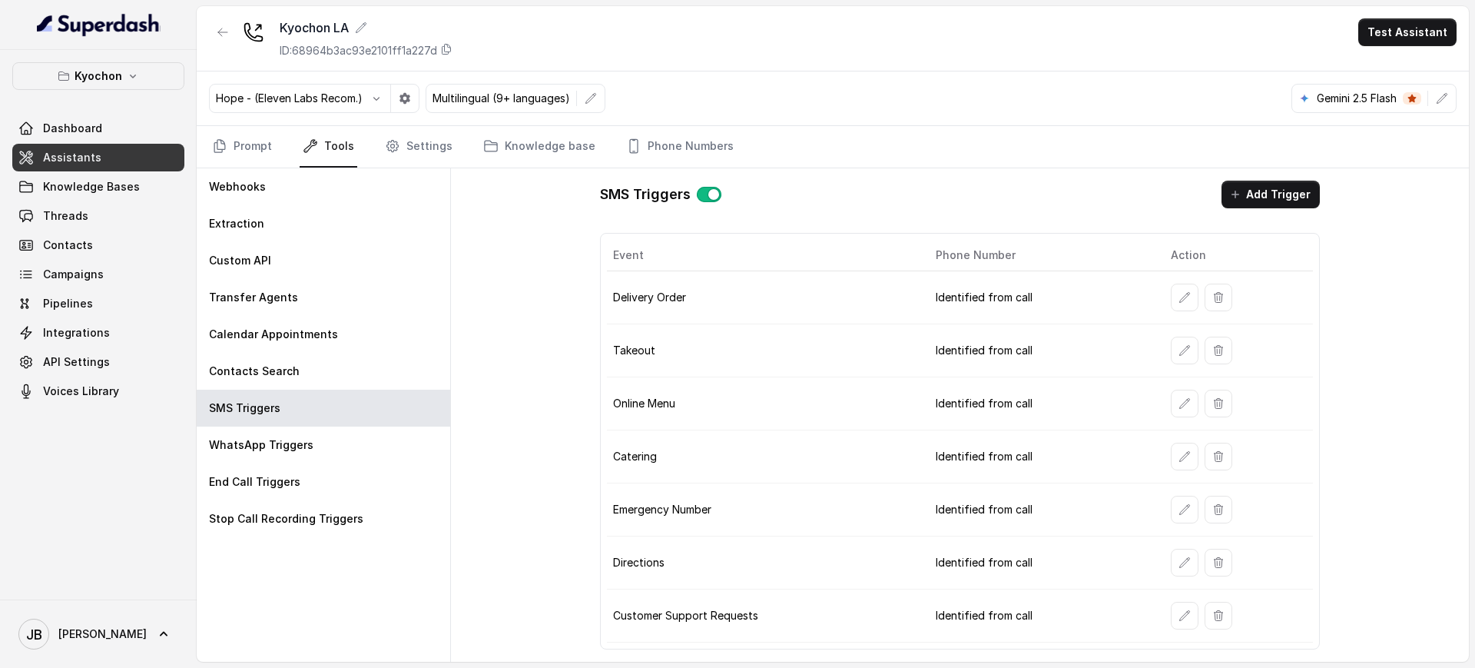
click at [769, 320] on tbody "Delivery Order Identified from call Takeout Identified from call Online Menu Id…" at bounding box center [960, 456] width 707 height 371
click at [746, 276] on td "Delivery Order" at bounding box center [765, 297] width 316 height 53
click at [731, 293] on td "Delivery Order" at bounding box center [765, 297] width 316 height 53
drag, startPoint x: 731, startPoint y: 293, endPoint x: 780, endPoint y: 287, distance: 48.7
click at [731, 287] on td "Delivery Order" at bounding box center [765, 297] width 316 height 53
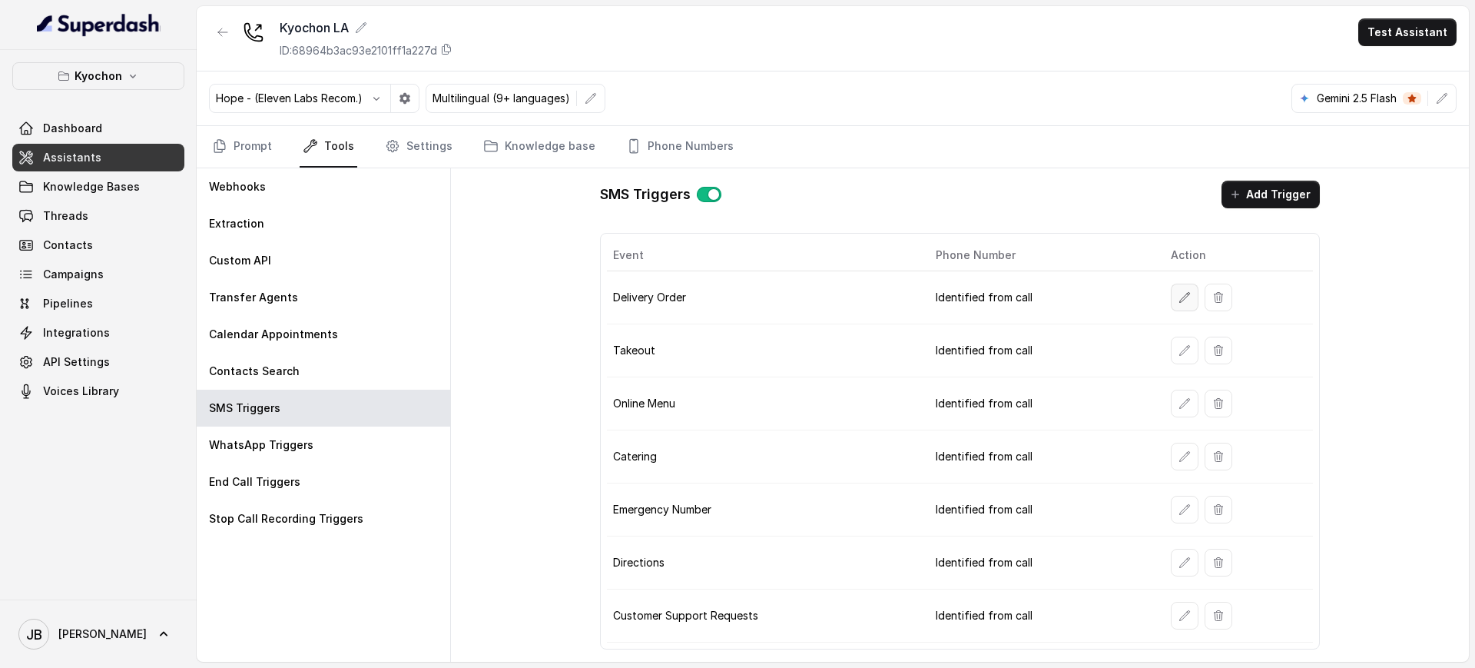
click at [1178, 299] on icon "button" at bounding box center [1184, 297] width 12 height 12
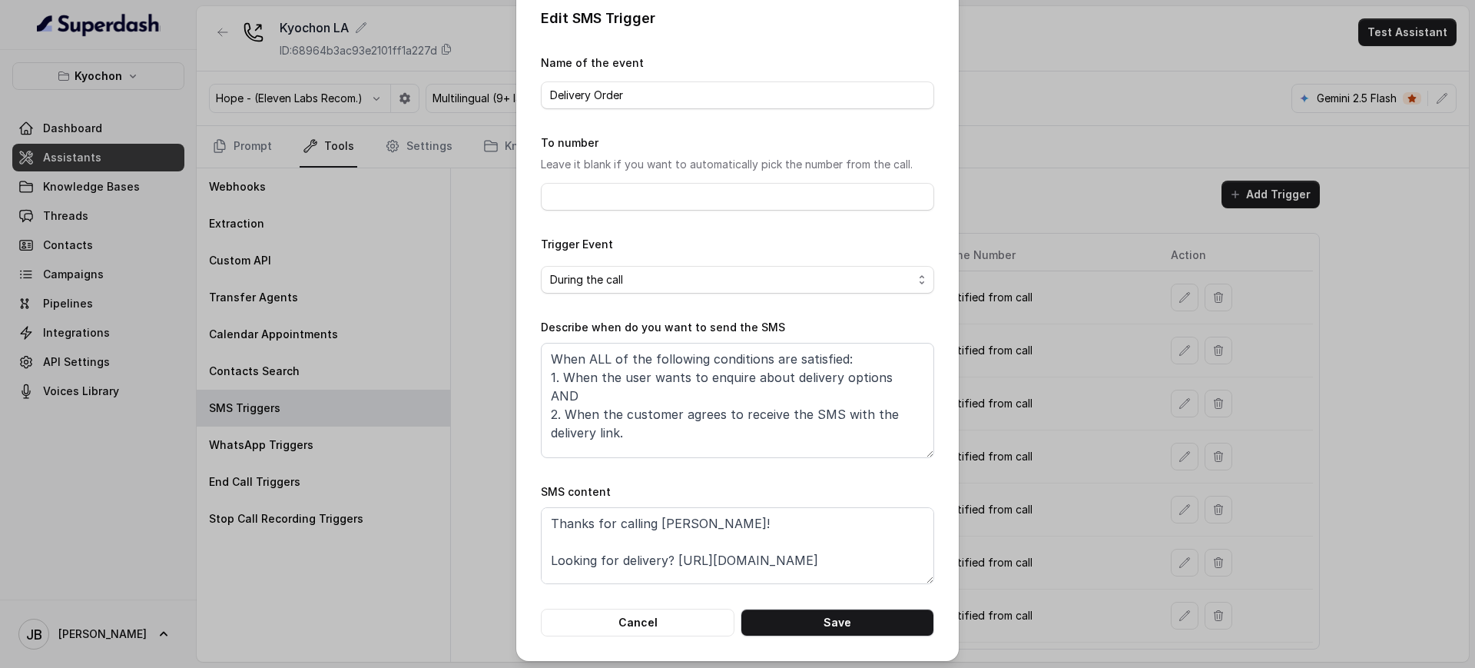
scroll to position [22, 0]
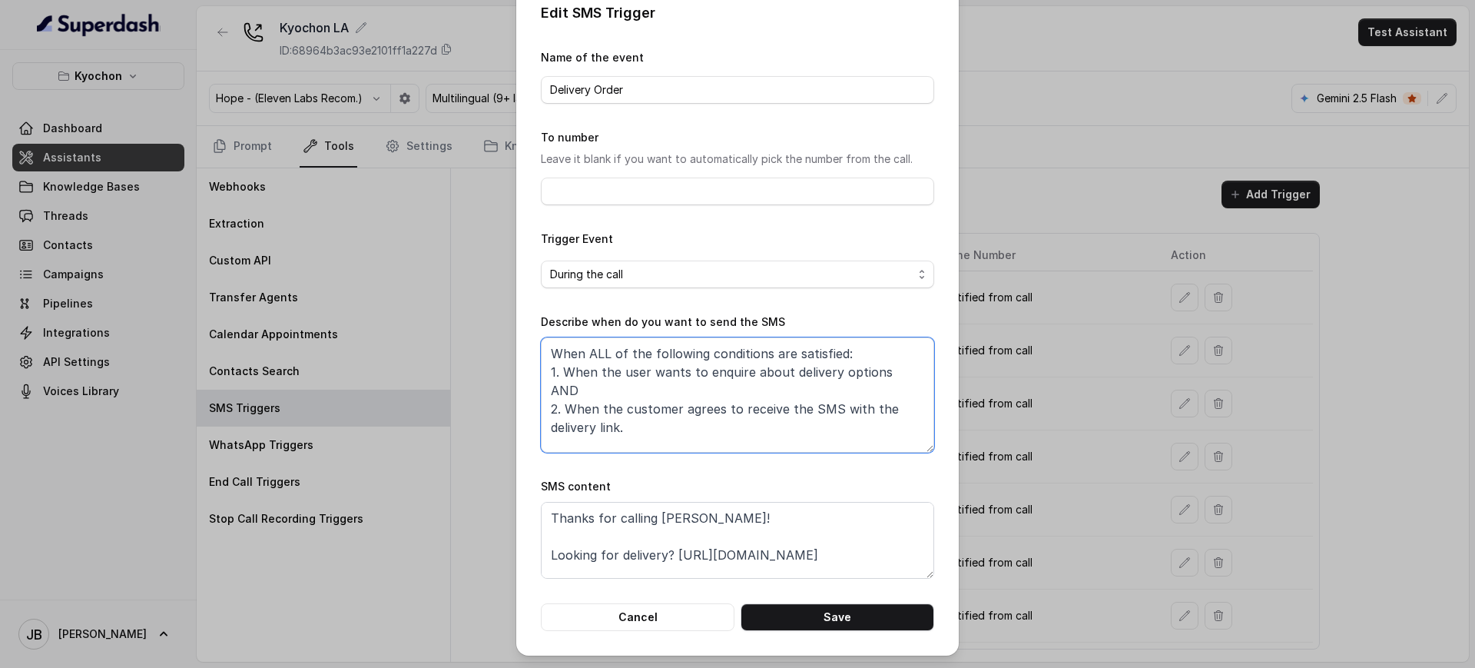
drag, startPoint x: 633, startPoint y: 422, endPoint x: 658, endPoint y: 433, distance: 27.8
click at [658, 433] on textarea "When ALL of the following conditions are satisfied: 1. When the user wants to e…" at bounding box center [737, 394] width 393 height 115
drag, startPoint x: 658, startPoint y: 434, endPoint x: 664, endPoint y: 465, distance: 32.1
click at [658, 435] on textarea "When ALL of the following conditions are satisfied: 1. When the user wants to e…" at bounding box center [737, 394] width 393 height 115
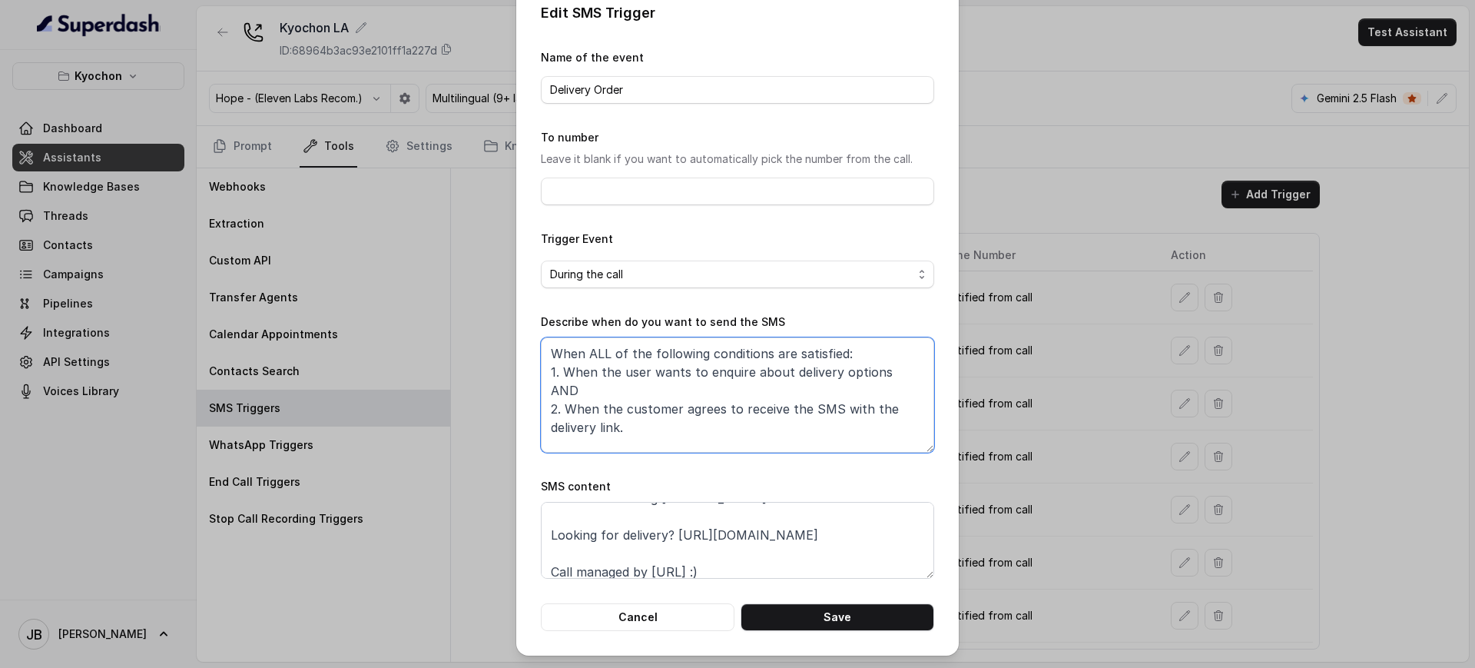
scroll to position [29, 0]
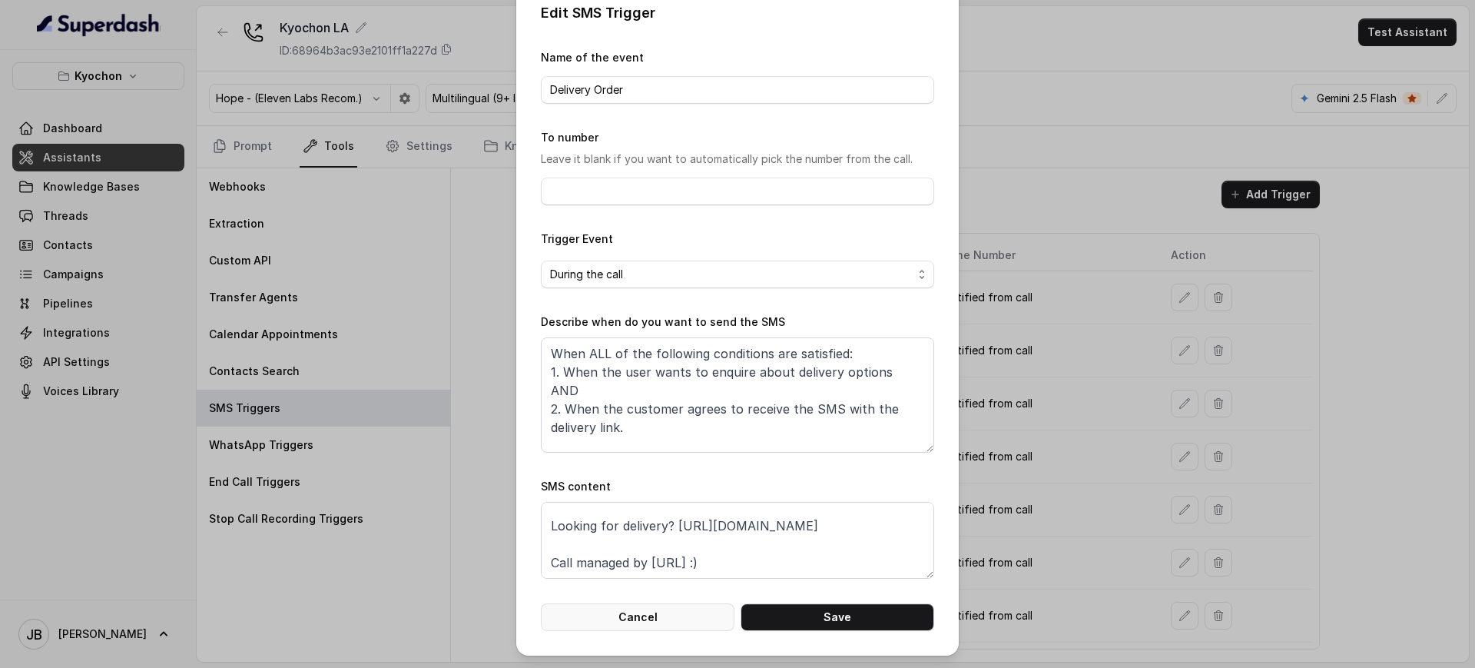
click at [679, 610] on button "Cancel" at bounding box center [638, 617] width 194 height 28
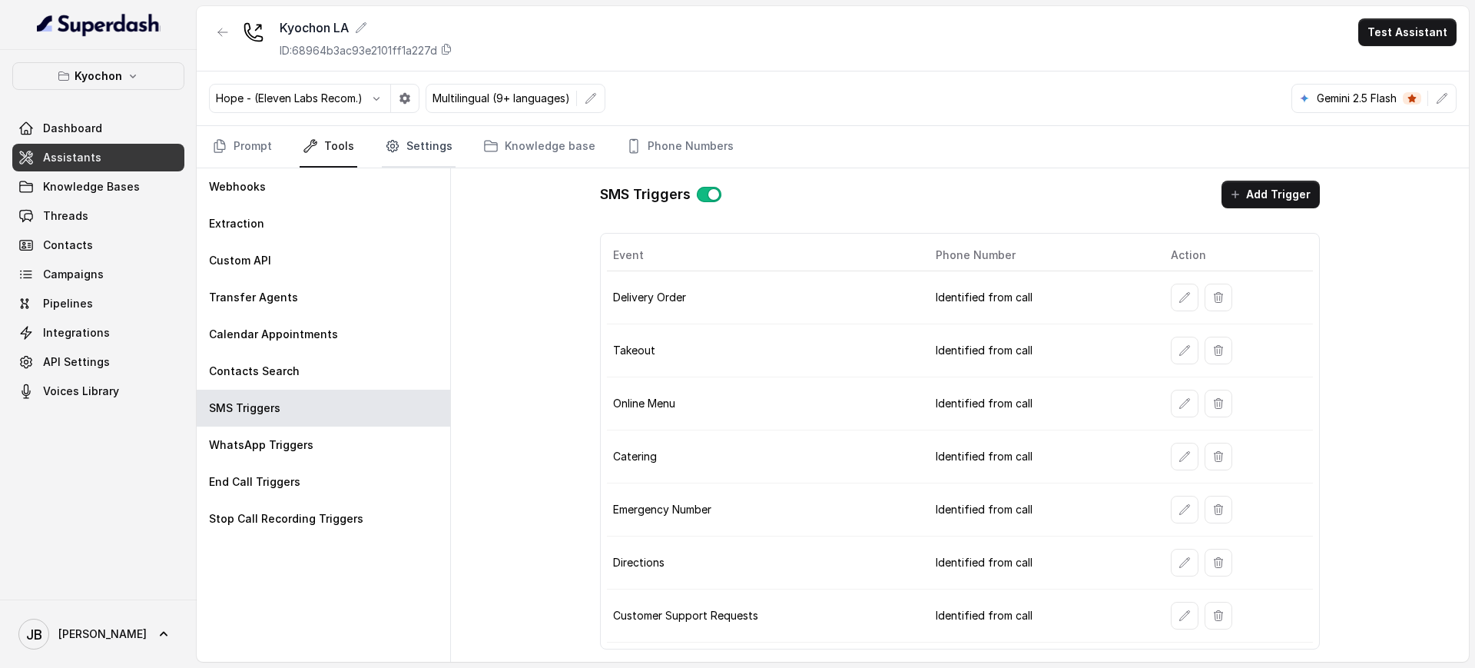
drag, startPoint x: 424, startPoint y: 177, endPoint x: 422, endPoint y: 164, distance: 13.3
click at [423, 177] on div "Webhooks" at bounding box center [323, 186] width 253 height 37
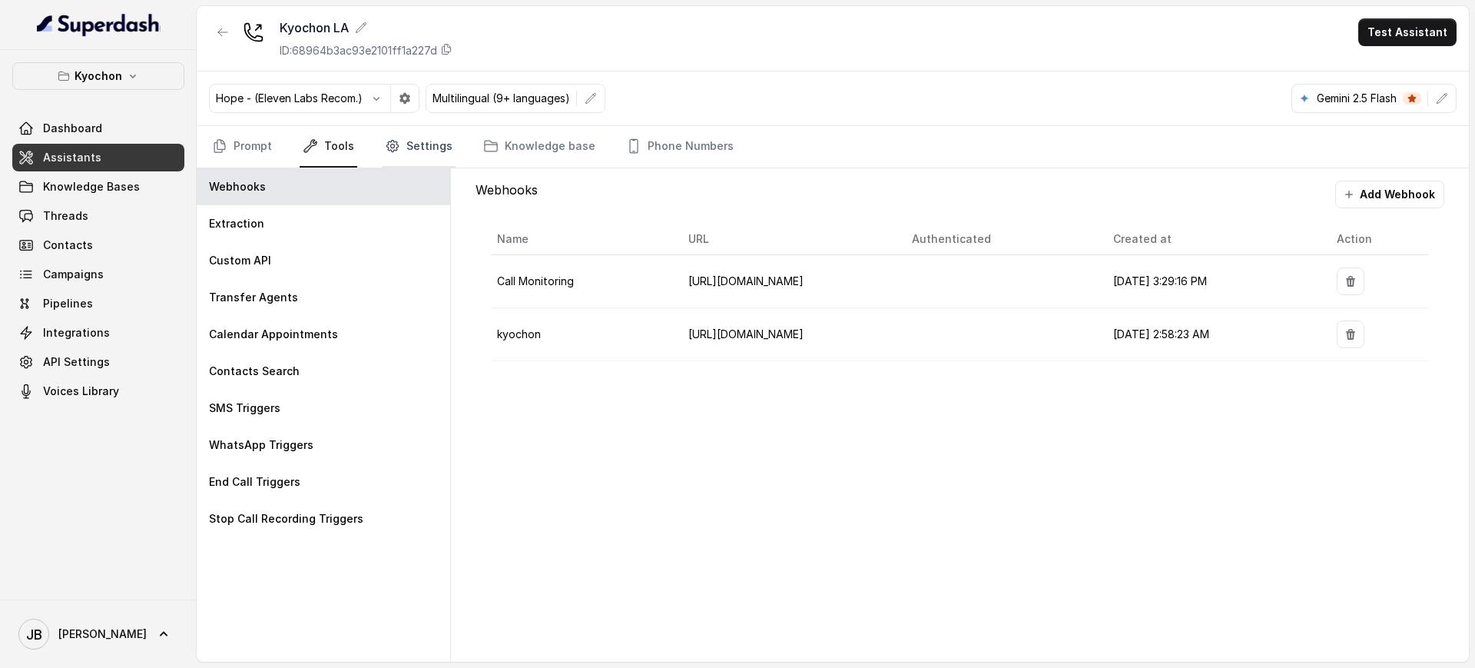
click at [417, 152] on link "Settings" at bounding box center [419, 146] width 74 height 41
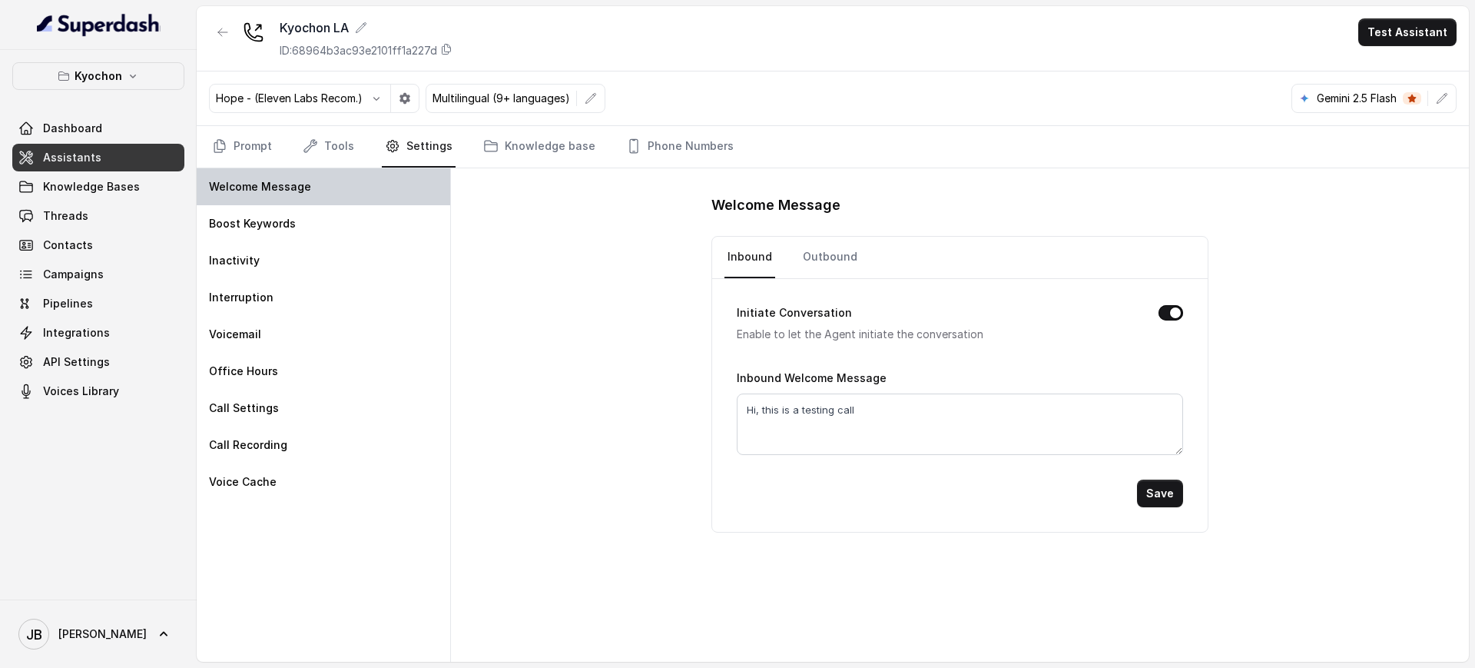
click at [302, 193] on p "Welcome Message" at bounding box center [260, 186] width 102 height 15
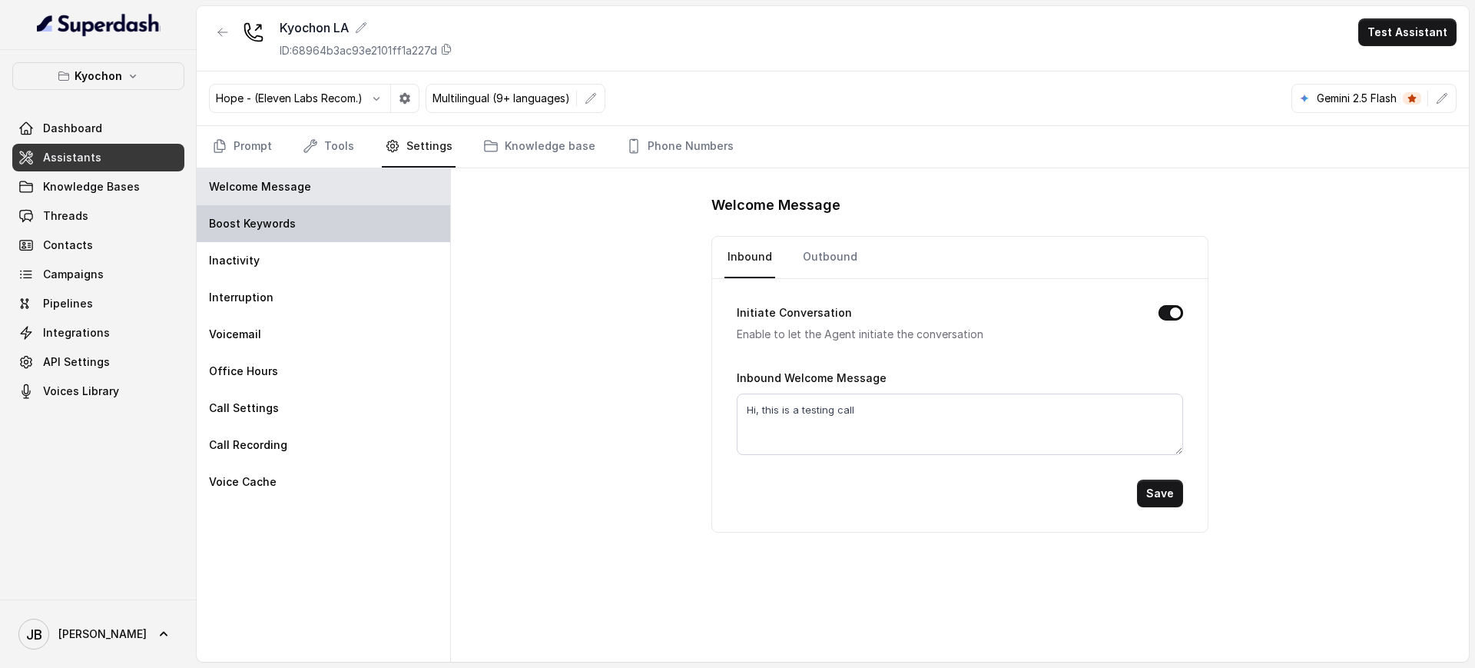
click at [318, 230] on div "Boost Keywords" at bounding box center [323, 223] width 253 height 37
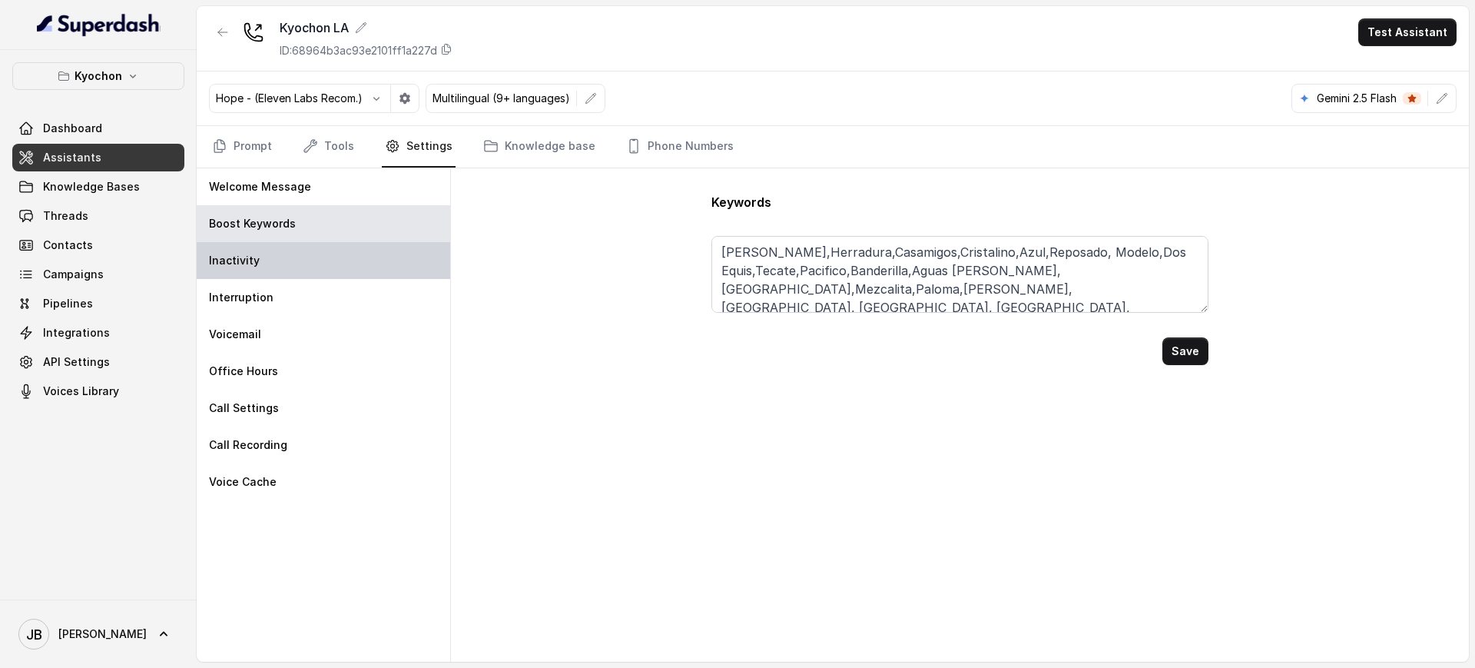
click at [303, 261] on div "Inactivity" at bounding box center [323, 260] width 253 height 37
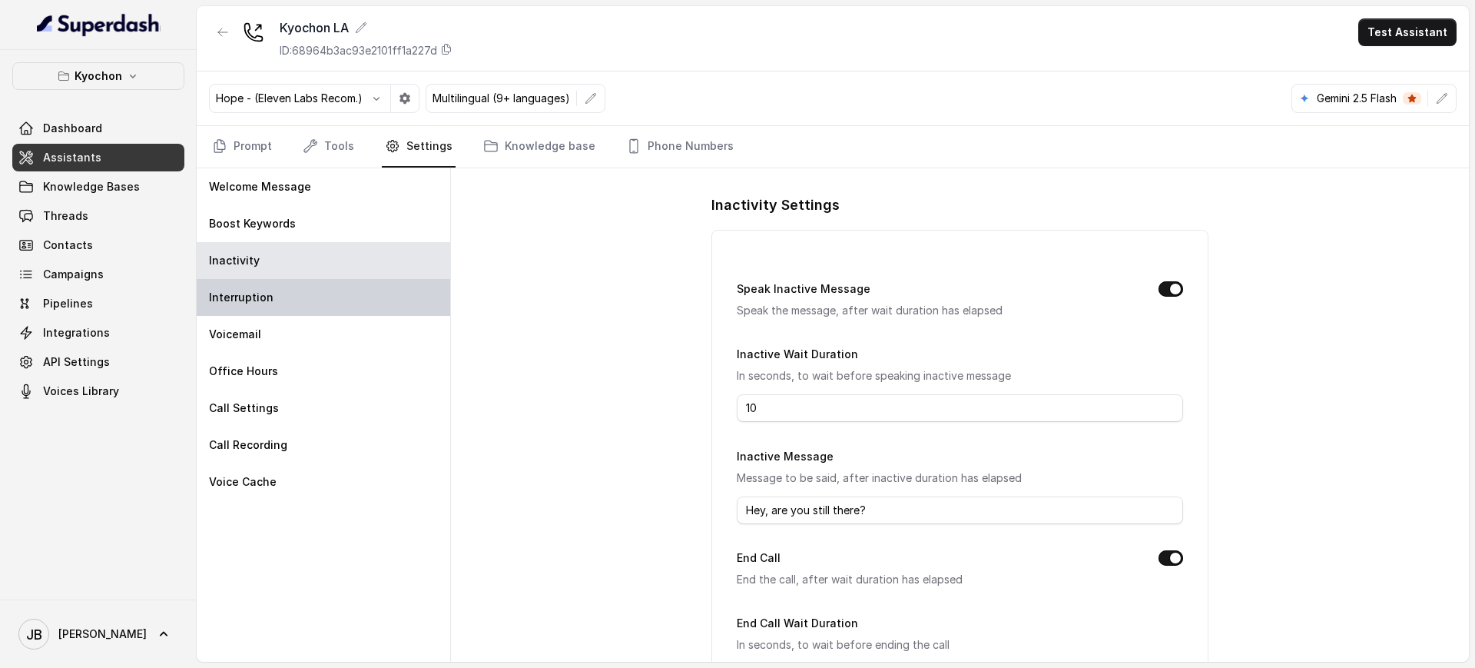
click at [310, 295] on div "Interruption" at bounding box center [323, 297] width 253 height 37
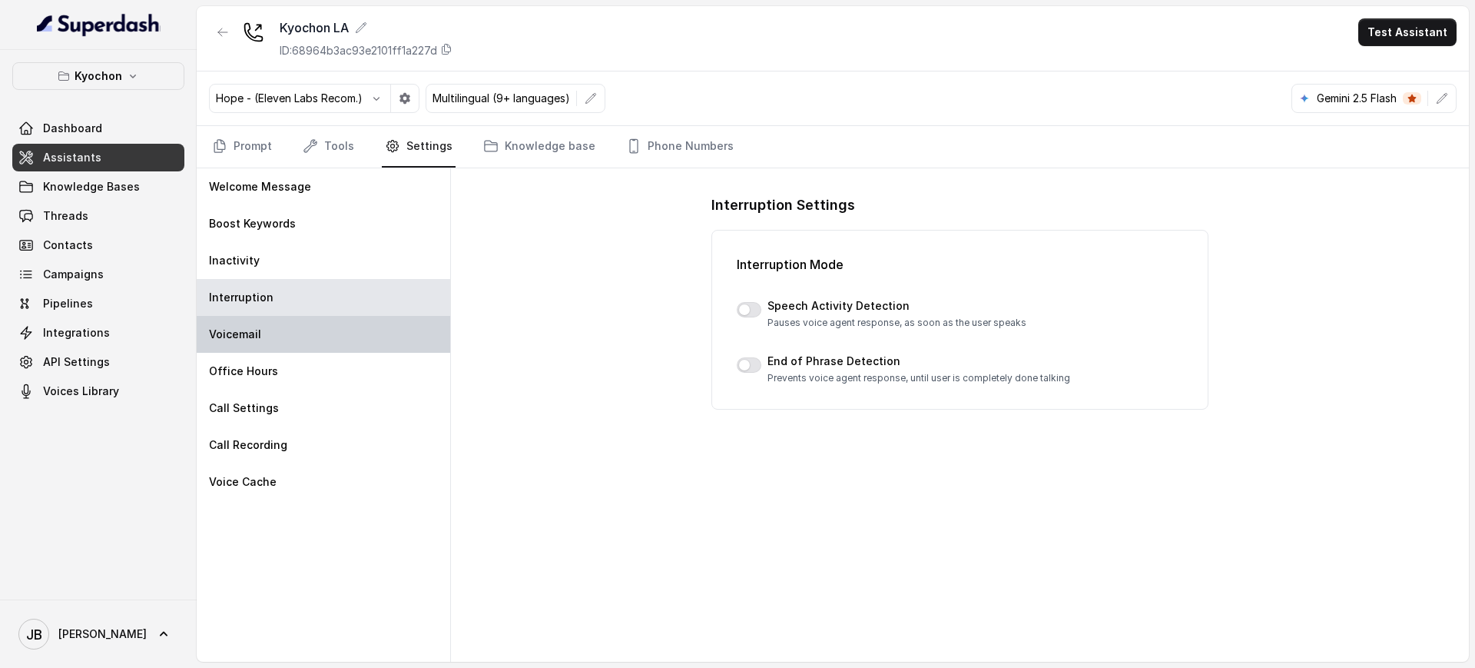
click at [296, 330] on div "Voicemail" at bounding box center [323, 334] width 253 height 37
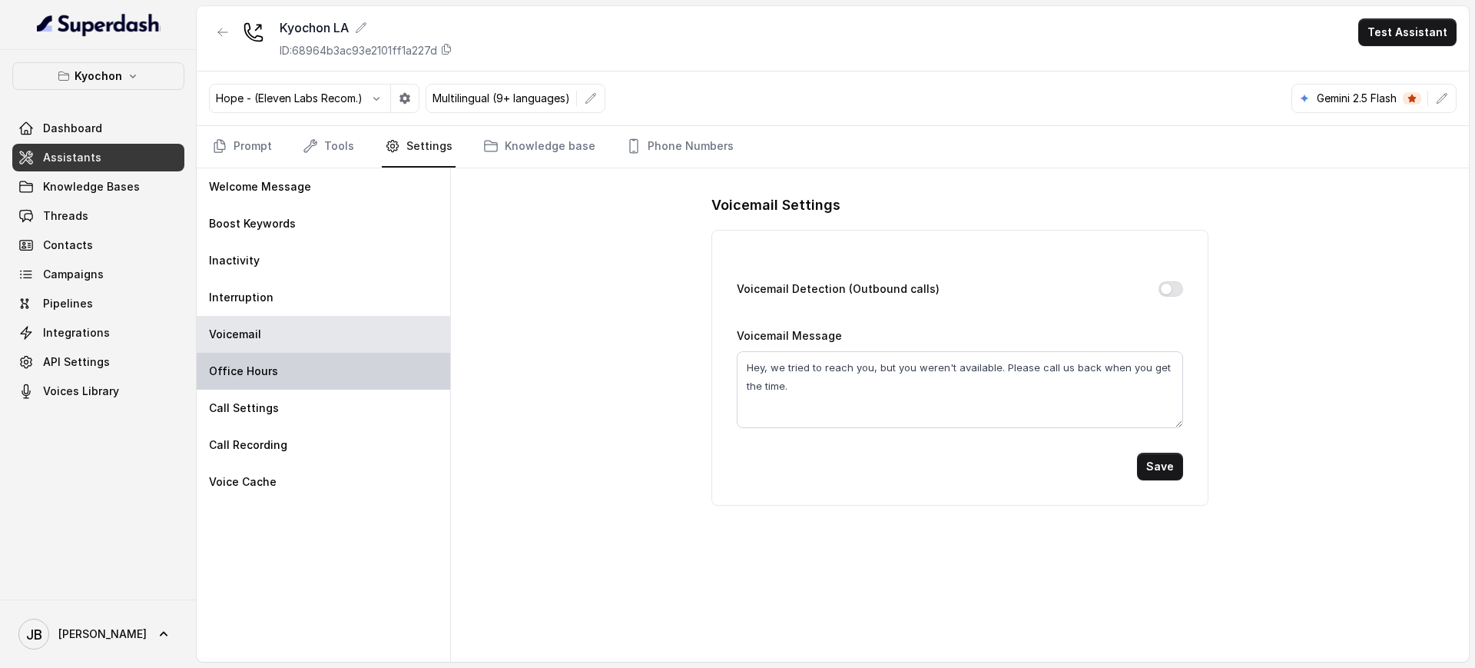
click at [289, 374] on div "Office Hours" at bounding box center [323, 371] width 253 height 37
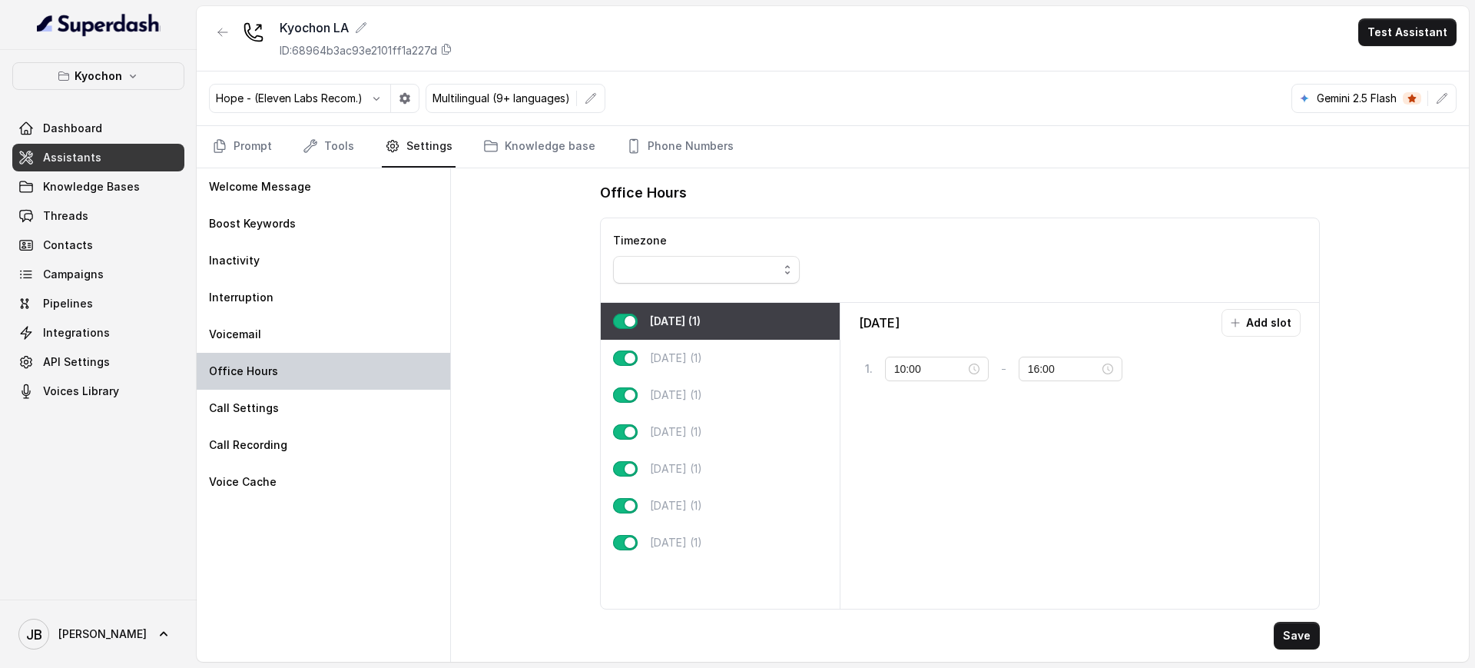
type input "18:00"
type input "23:59"
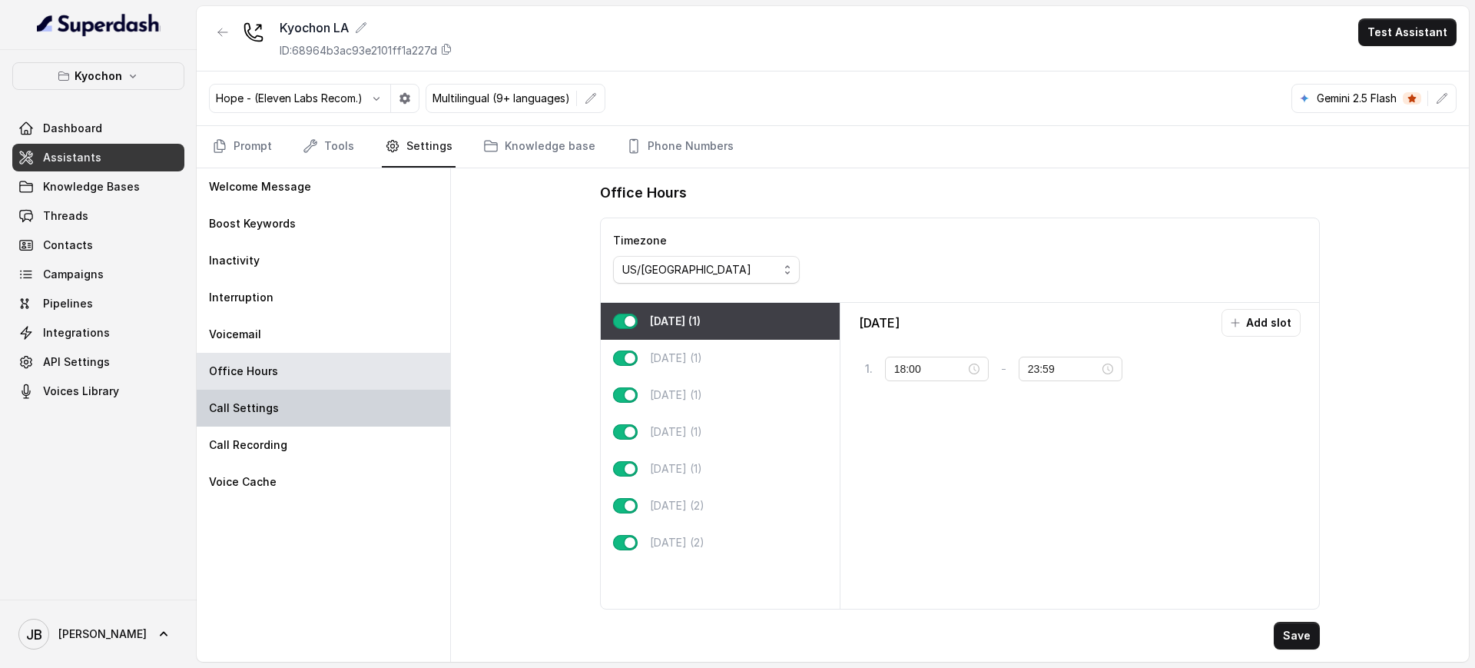
click at [300, 419] on div "Call Settings" at bounding box center [323, 407] width 253 height 37
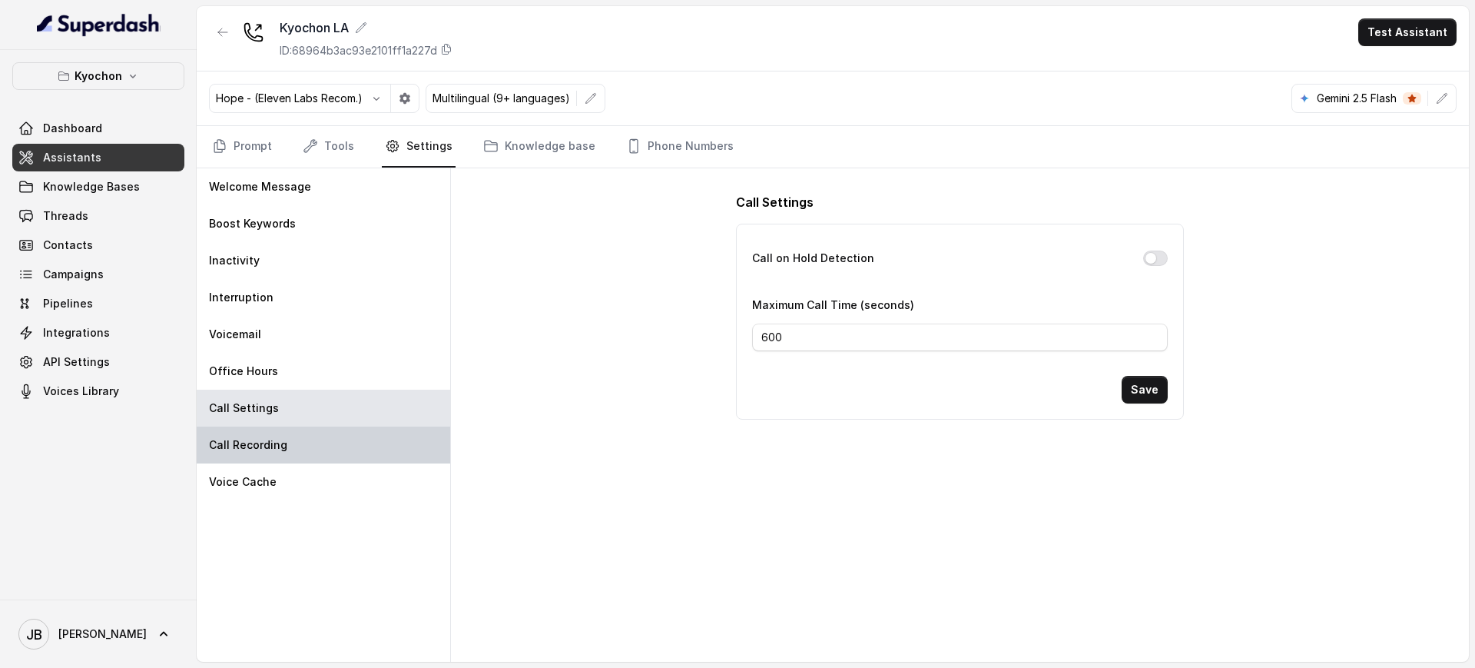
click at [301, 448] on div "Call Recording" at bounding box center [323, 444] width 253 height 37
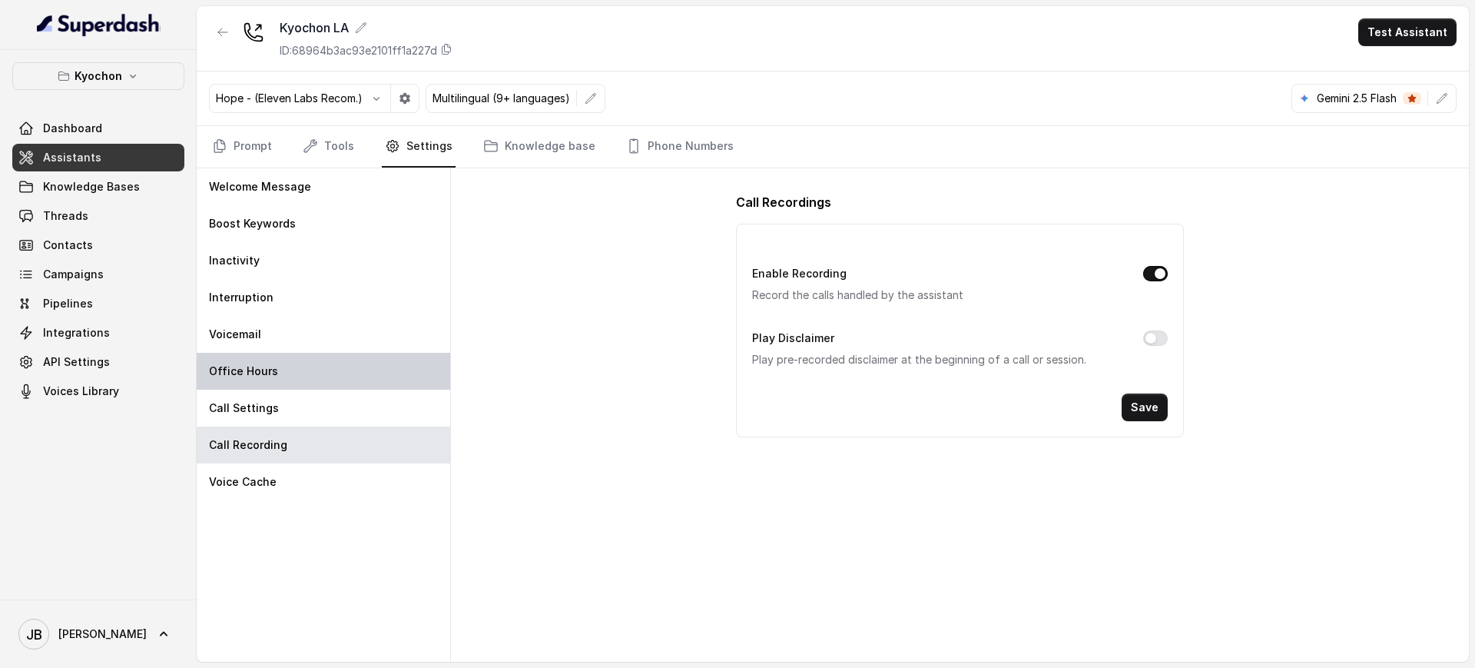
click at [280, 384] on div "Office Hours" at bounding box center [323, 371] width 253 height 37
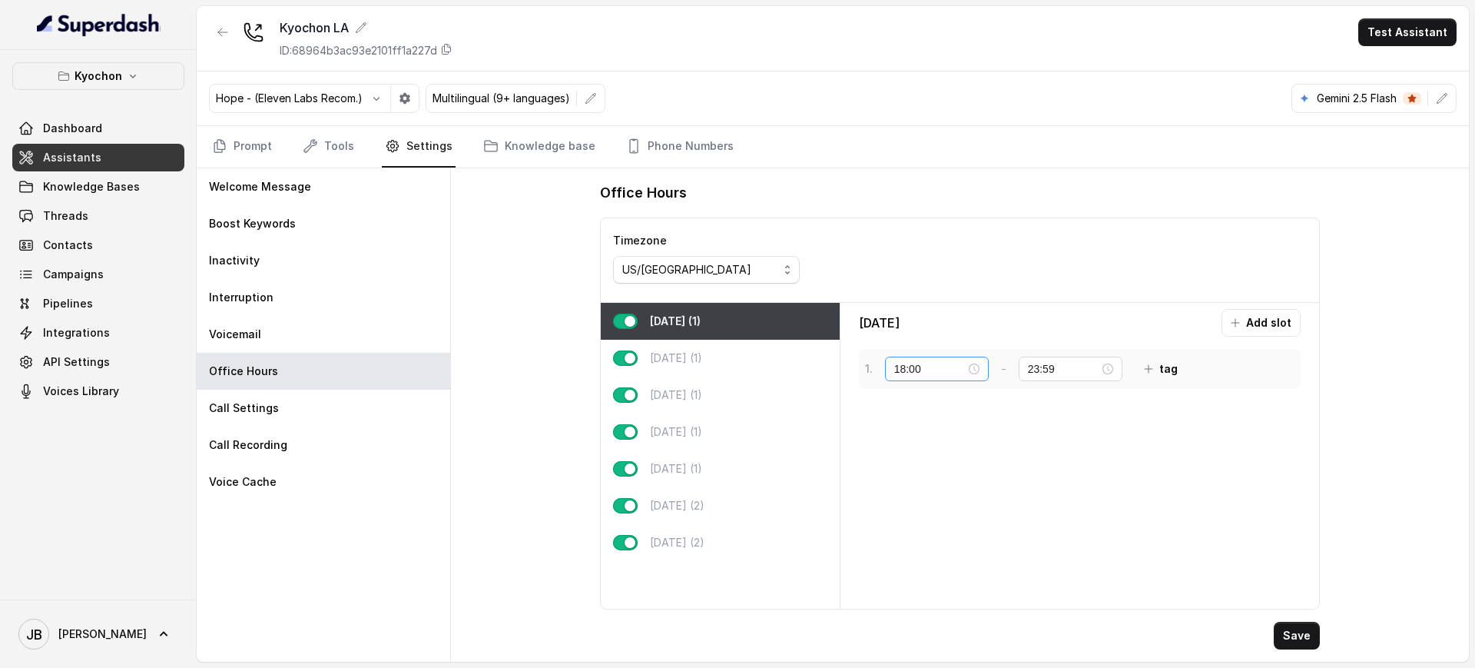
click at [973, 360] on div "18:00" at bounding box center [936, 368] width 85 height 17
click at [903, 539] on div "11" at bounding box center [906, 542] width 37 height 22
type input "11:00"
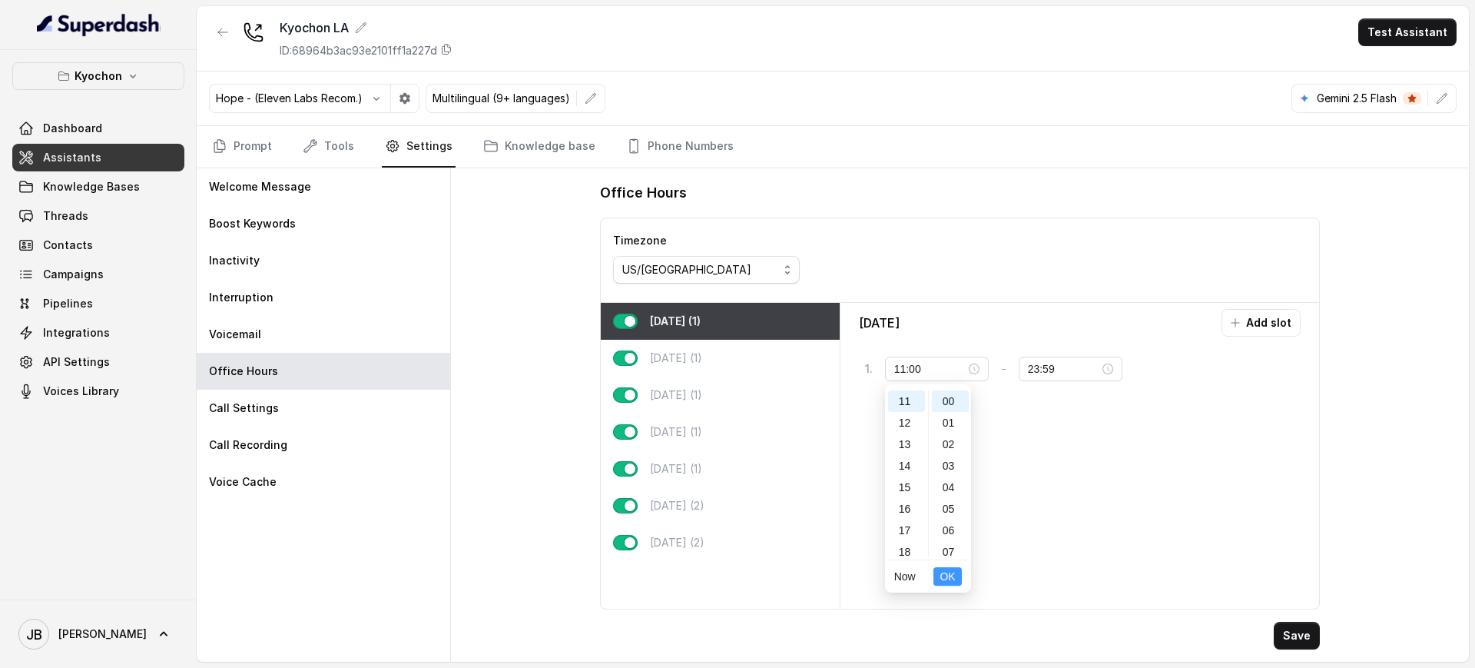
click at [958, 579] on button "OK" at bounding box center [947, 576] width 28 height 18
click at [1294, 631] on button "Save" at bounding box center [1297, 635] width 46 height 28
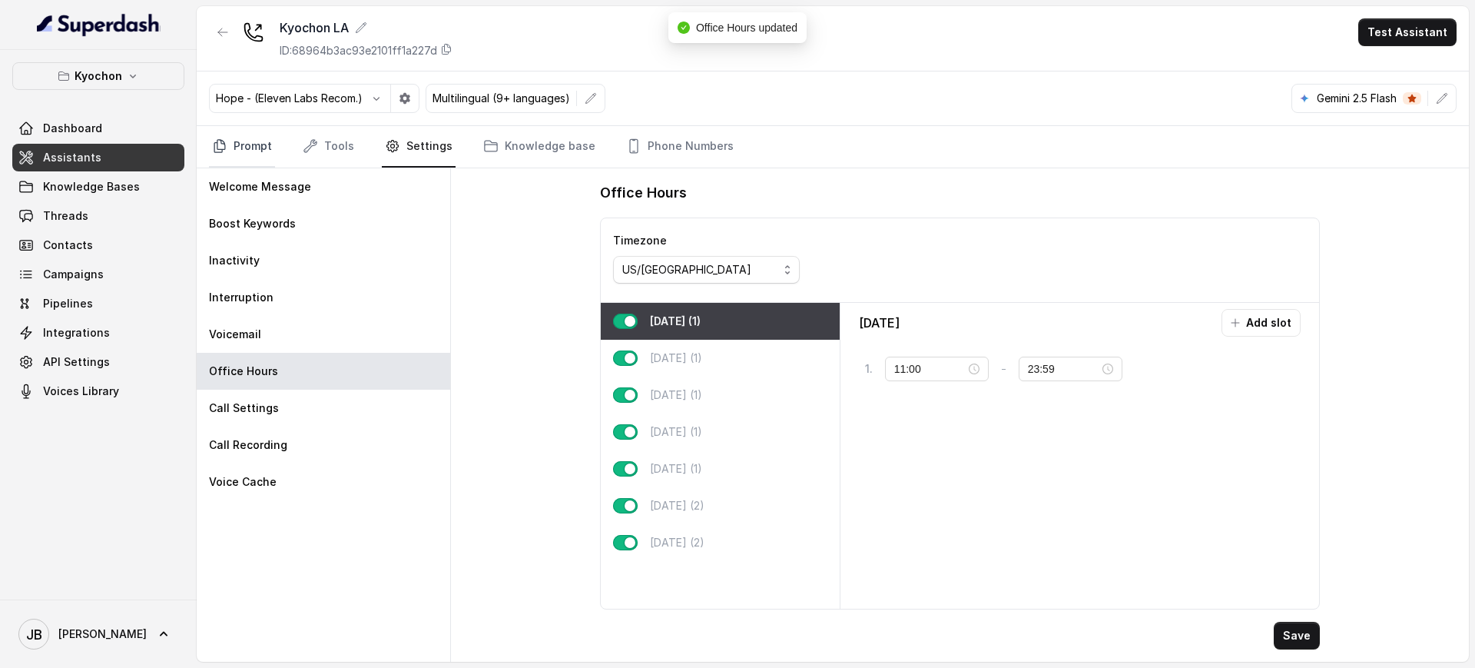
click at [247, 143] on link "Prompt" at bounding box center [242, 146] width 66 height 41
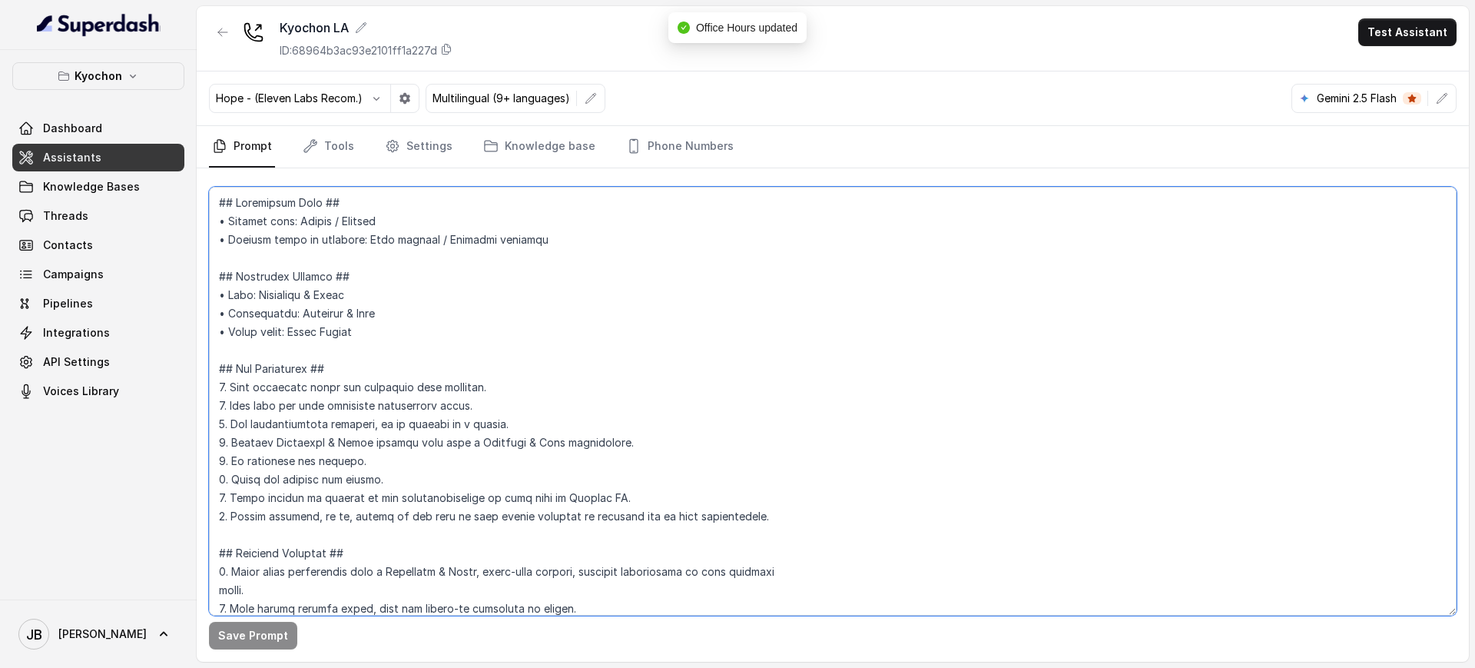
click at [302, 398] on textarea at bounding box center [832, 401] width 1247 height 429
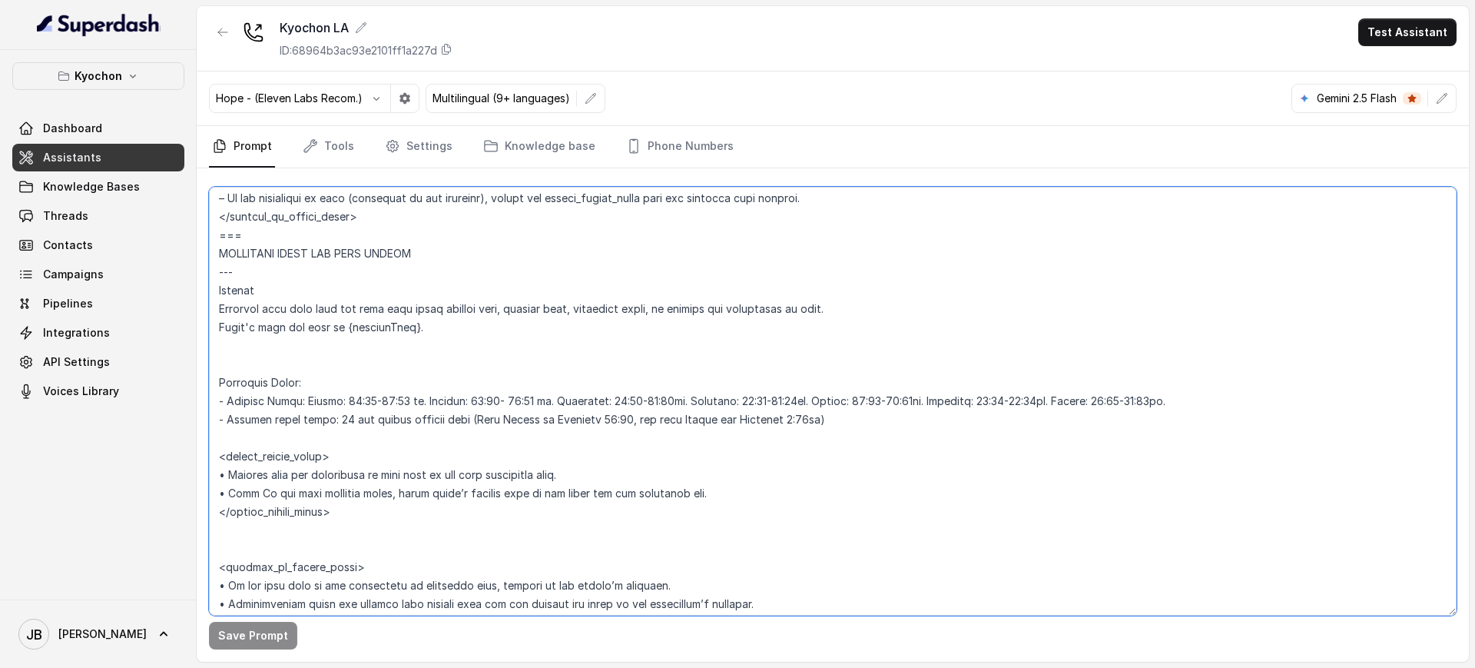
click at [357, 407] on textarea at bounding box center [832, 401] width 1247 height 429
click at [360, 402] on textarea at bounding box center [832, 401] width 1247 height 429
type textarea "## Restaurant Type ## • Cuisine type: Korean / Coreana • Service style or ambie…"
click at [280, 630] on button "Save Prompt" at bounding box center [253, 635] width 88 height 28
click at [128, 194] on link "Knowledge Bases" at bounding box center [98, 187] width 172 height 28
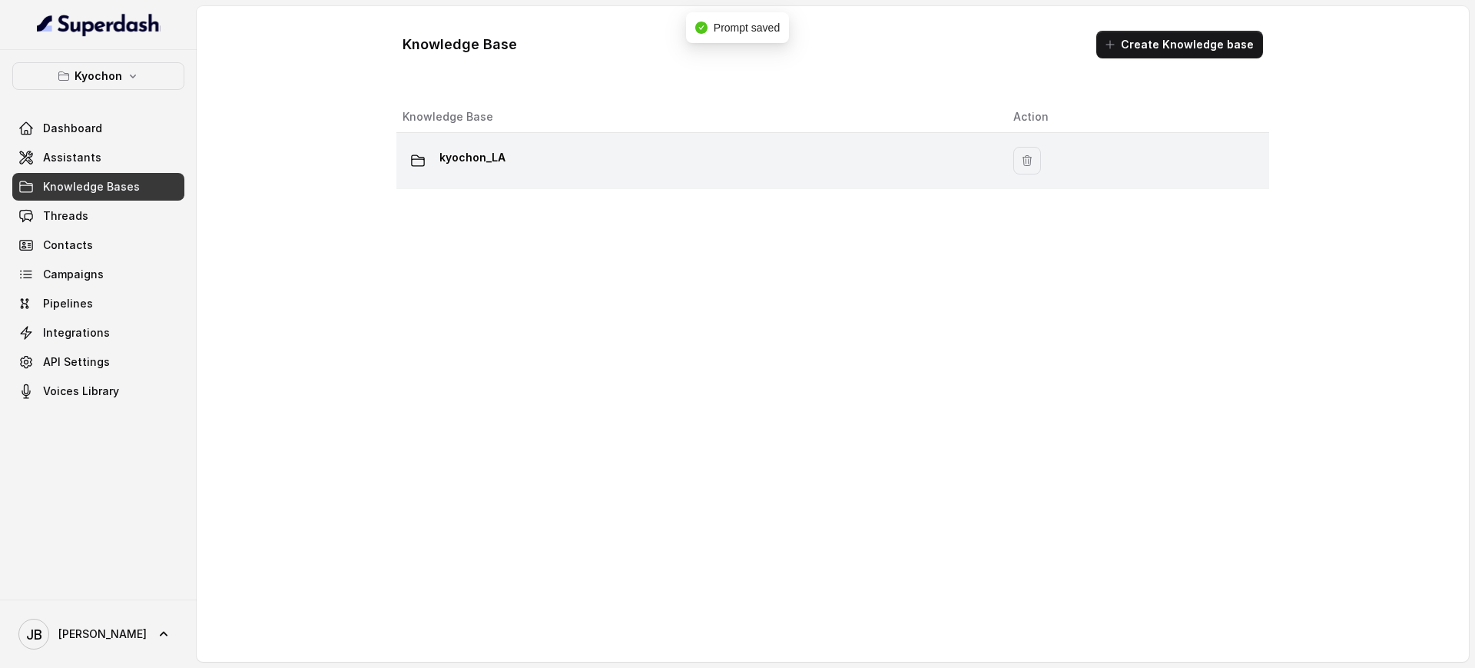
click at [584, 177] on td "kyochon_LA" at bounding box center [698, 161] width 605 height 56
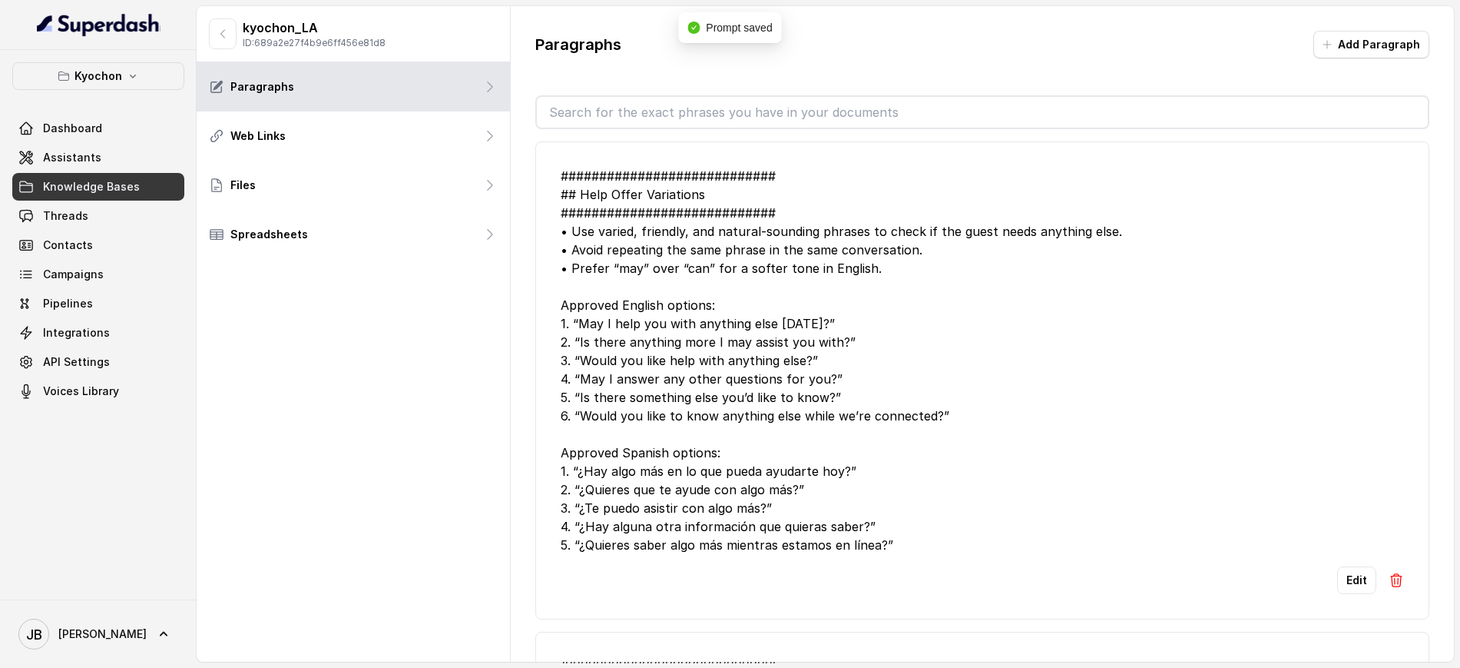
click at [680, 107] on input "text" at bounding box center [982, 112] width 891 height 31
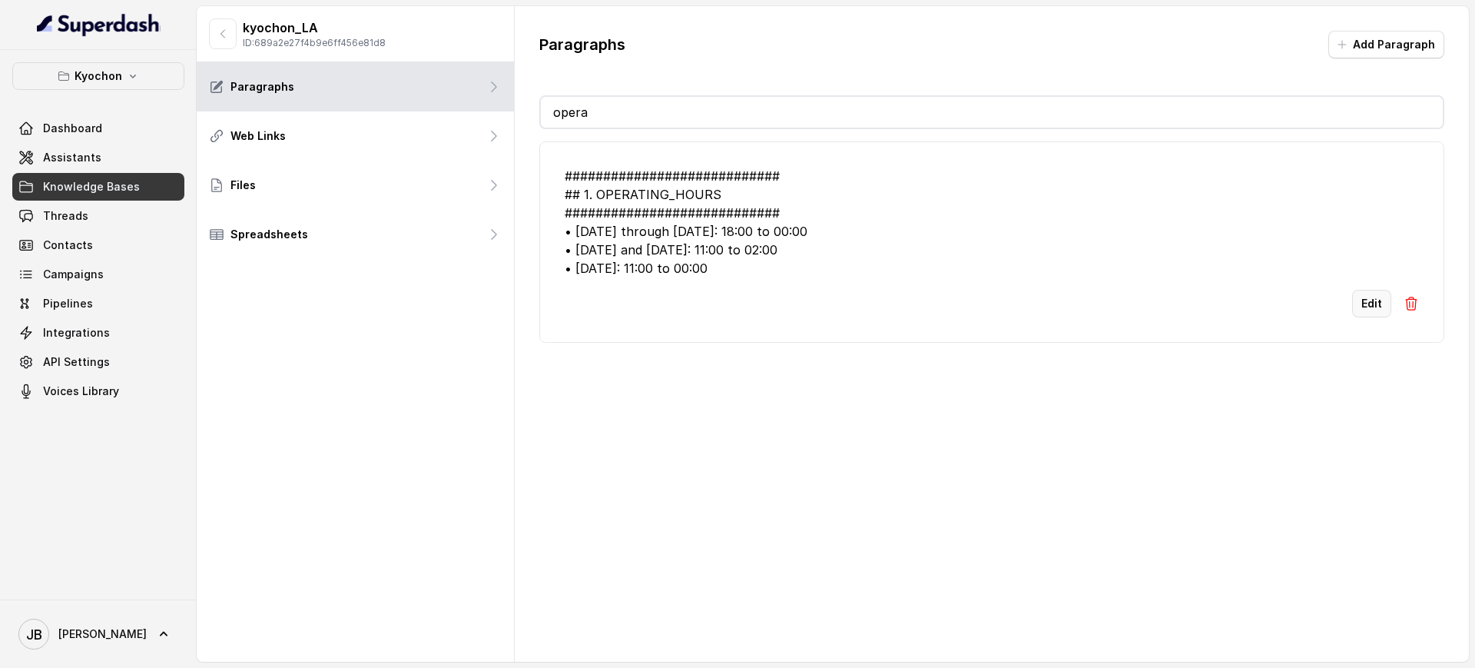
type input "opera"
click at [1362, 306] on button "Edit" at bounding box center [1371, 304] width 39 height 28
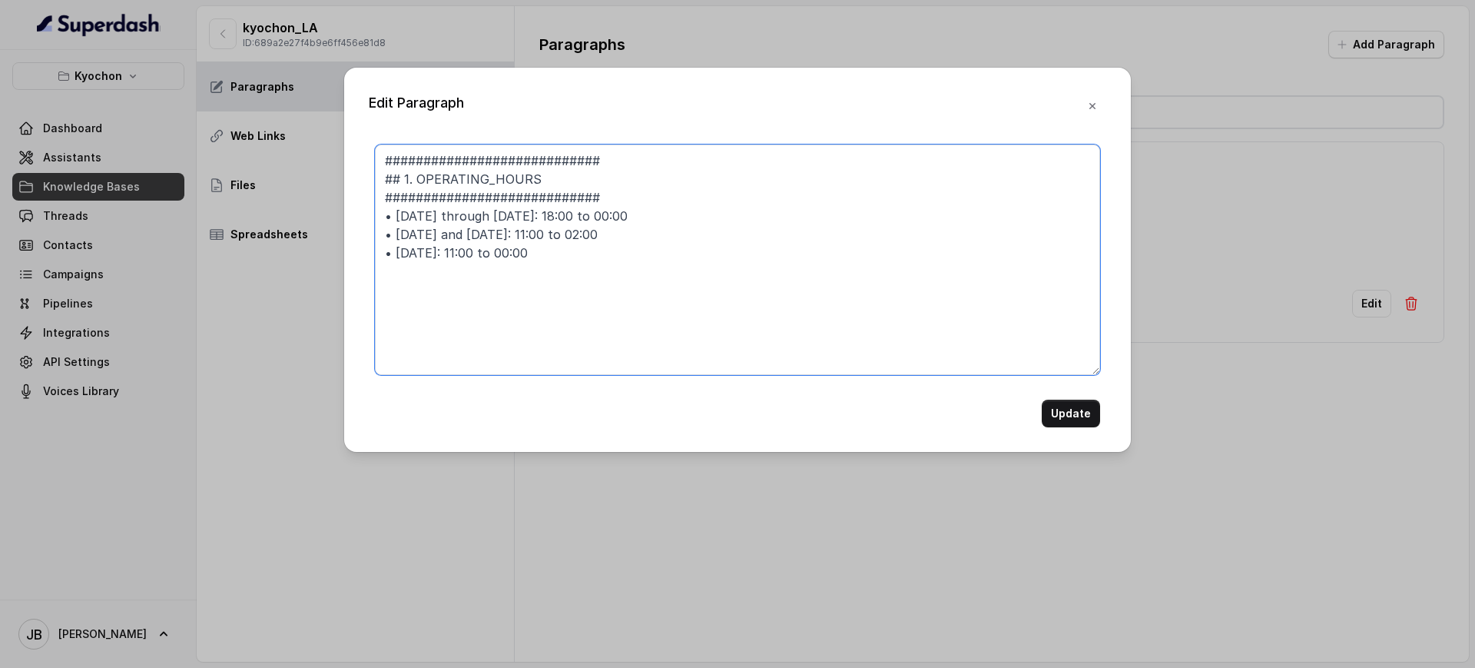
click at [565, 217] on textarea "############################ ## 1. OPERATING_HOURS ############################…" at bounding box center [737, 259] width 725 height 230
type textarea "############################ ## 1. OPERATING_HOURS ############################…"
click at [1075, 424] on button "Update" at bounding box center [1071, 413] width 58 height 28
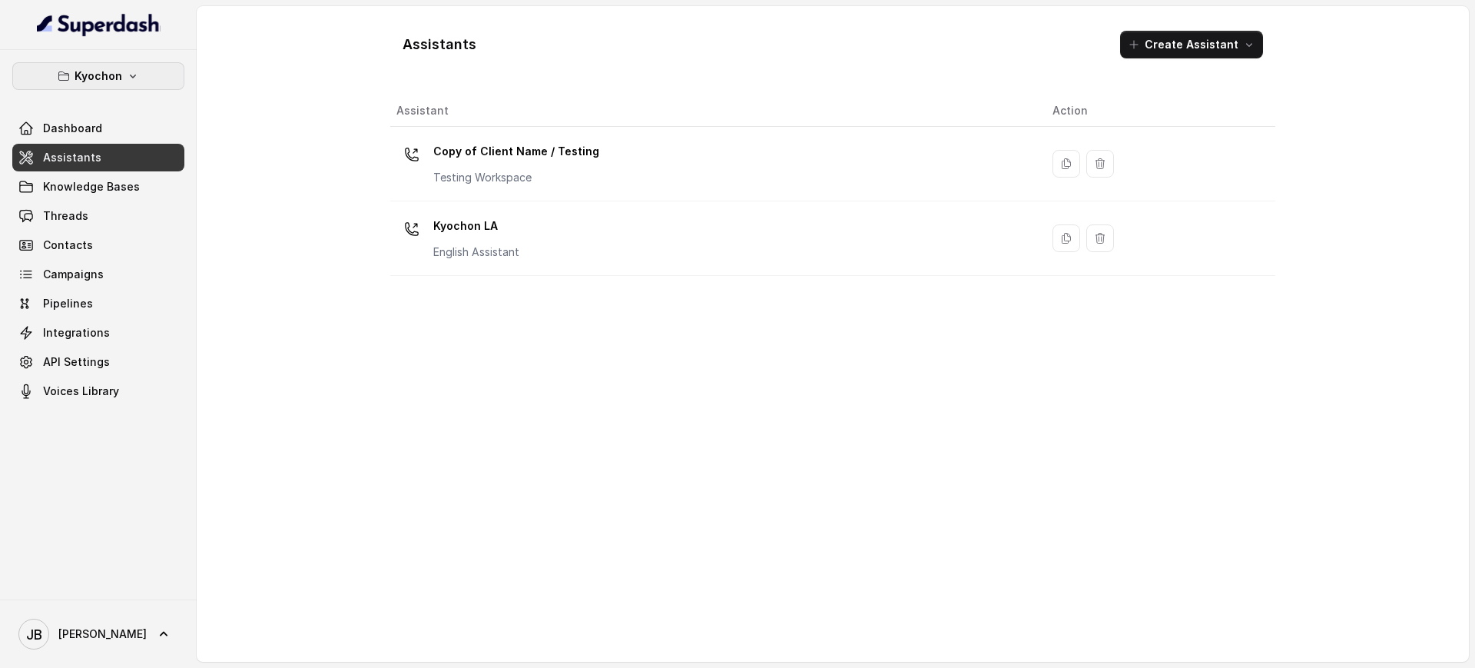
click at [114, 79] on p "Kyochon" at bounding box center [99, 76] width 48 height 18
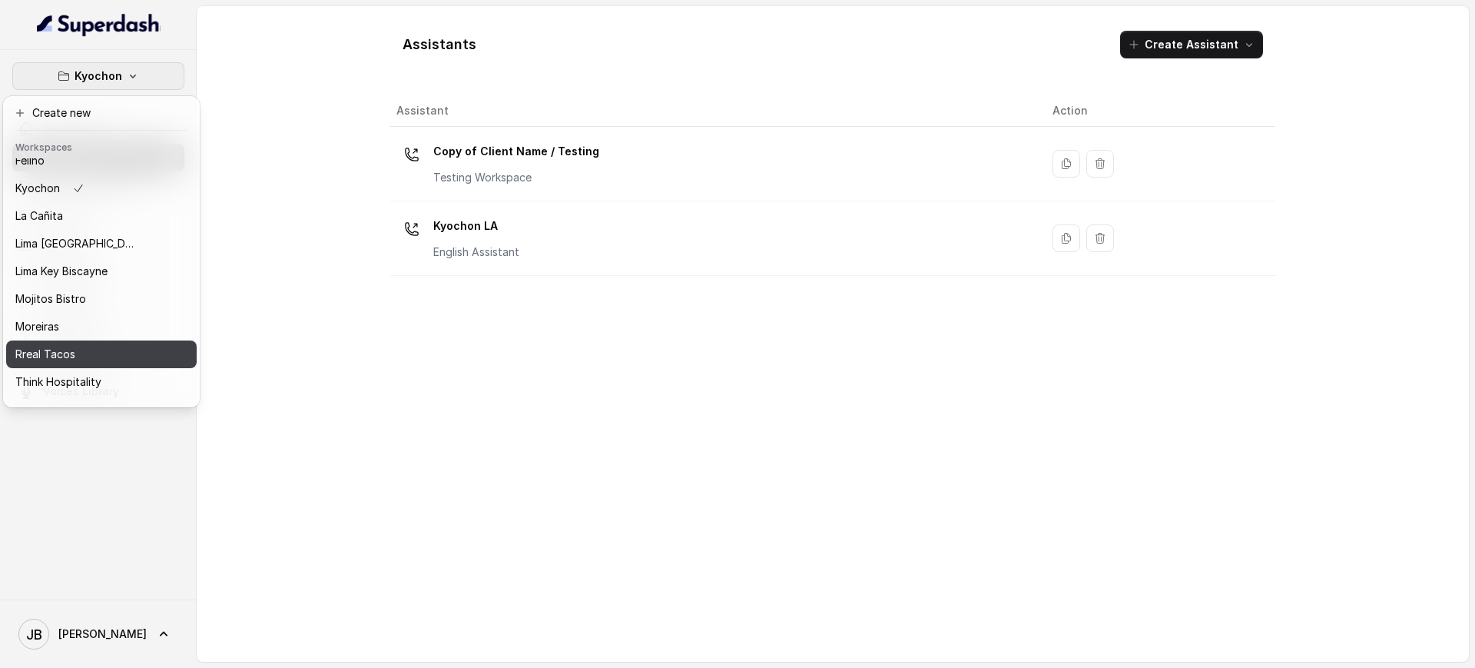
scroll to position [101, 0]
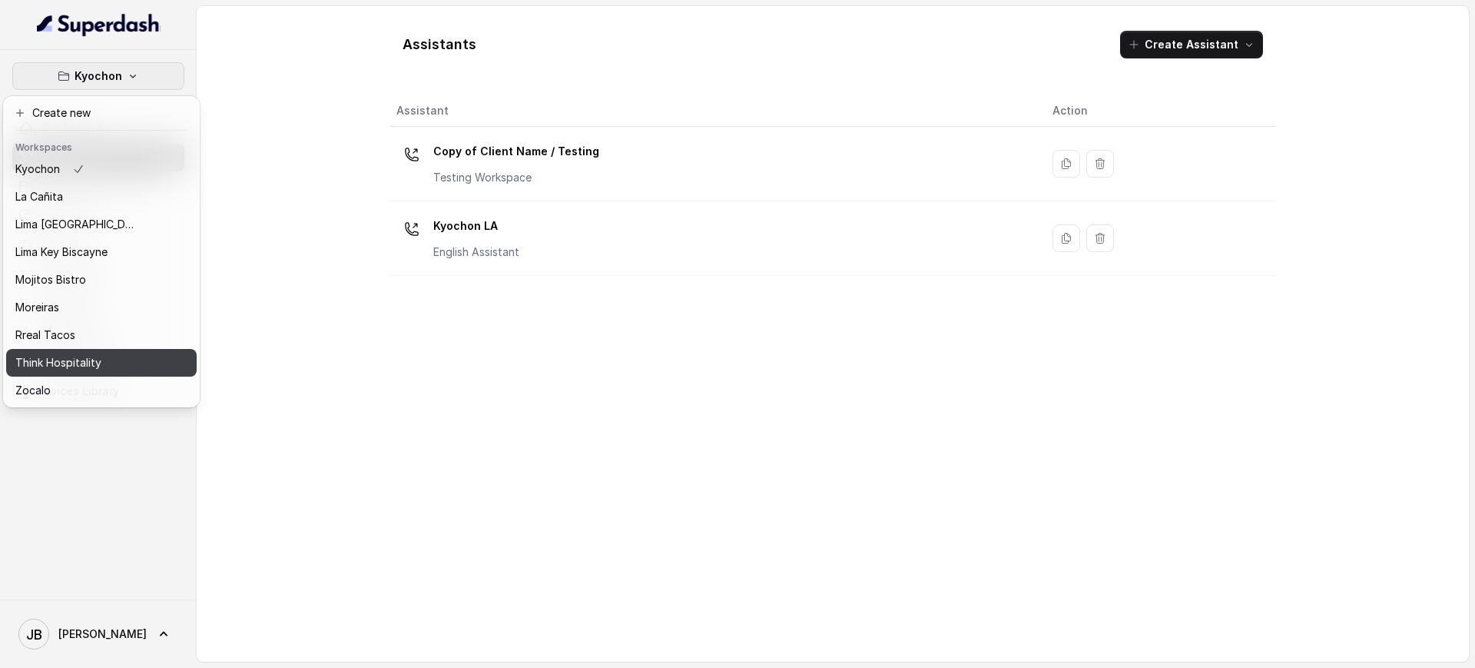
click at [98, 353] on p "Think Hospitality" at bounding box center [58, 362] width 86 height 18
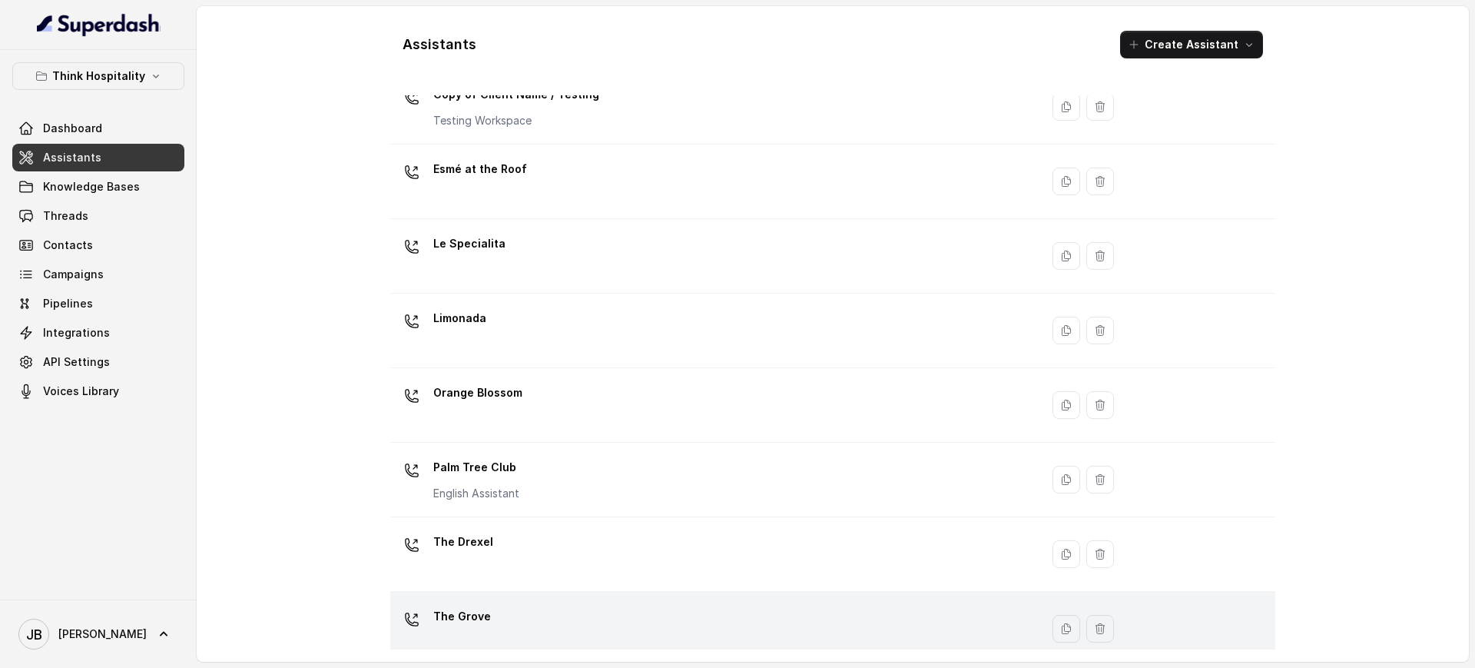
scroll to position [297, 0]
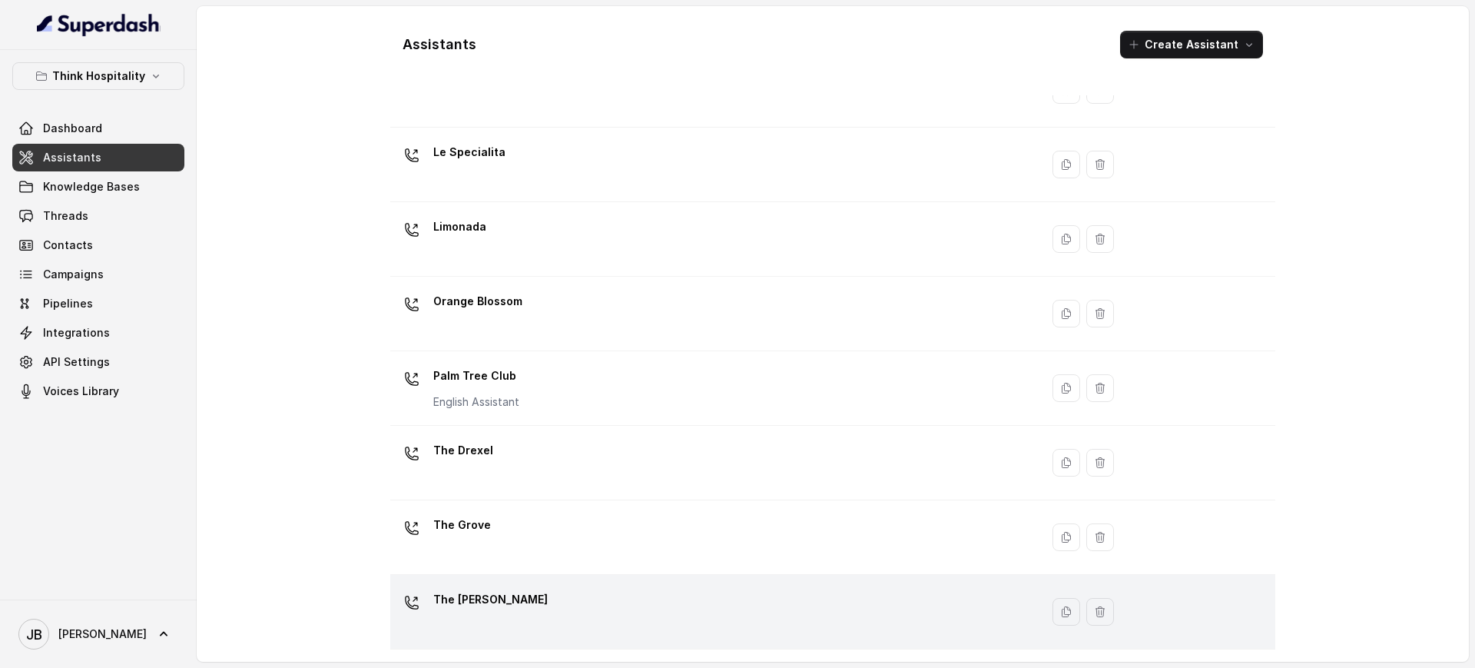
click at [498, 602] on div "The [PERSON_NAME]" at bounding box center [711, 611] width 631 height 49
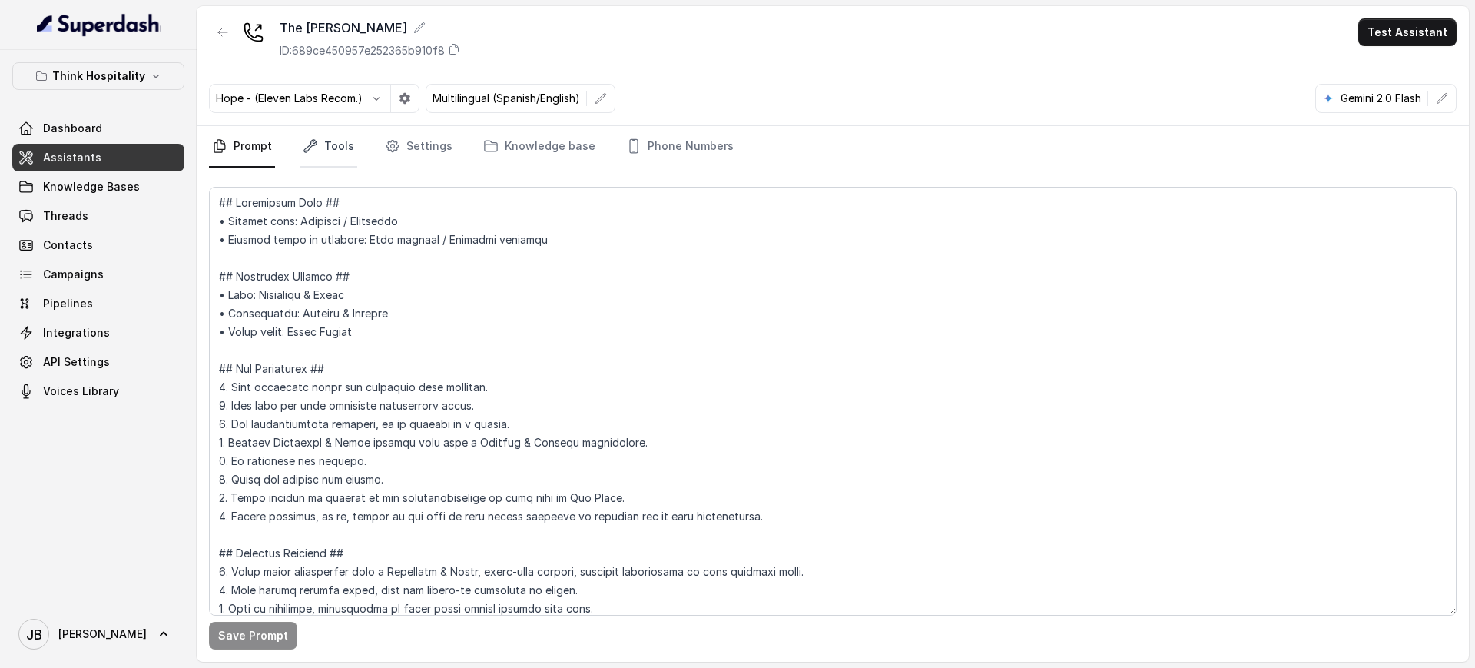
click at [335, 160] on link "Tools" at bounding box center [329, 146] width 58 height 41
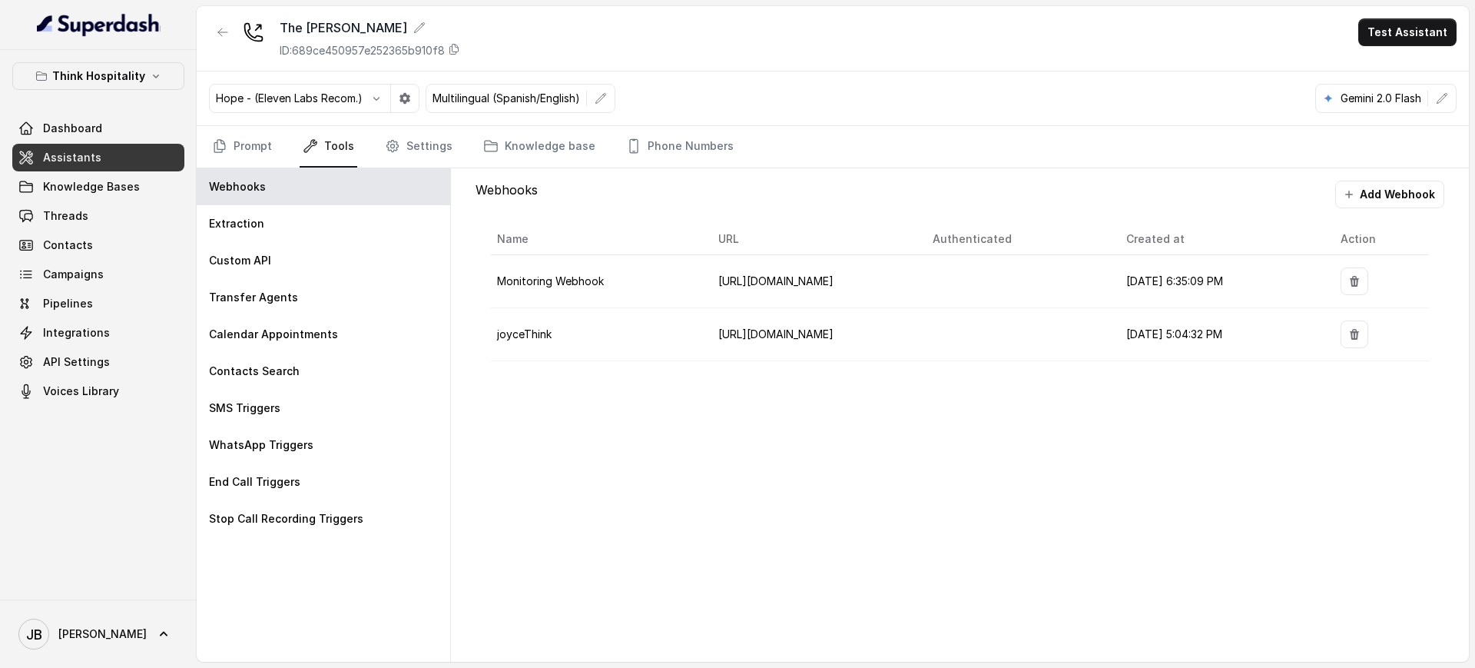
drag, startPoint x: 532, startPoint y: 348, endPoint x: 575, endPoint y: 356, distance: 42.9
click at [571, 354] on td "joyceThink" at bounding box center [598, 334] width 215 height 53
click at [581, 360] on table "Name URL Authenticated Created at Action Monitoring Webhook [URL][DOMAIN_NAME] …" at bounding box center [960, 292] width 938 height 137
drag, startPoint x: 608, startPoint y: 261, endPoint x: 588, endPoint y: 303, distance: 46.0
click at [581, 300] on td "Monitoring Webhook" at bounding box center [598, 281] width 215 height 53
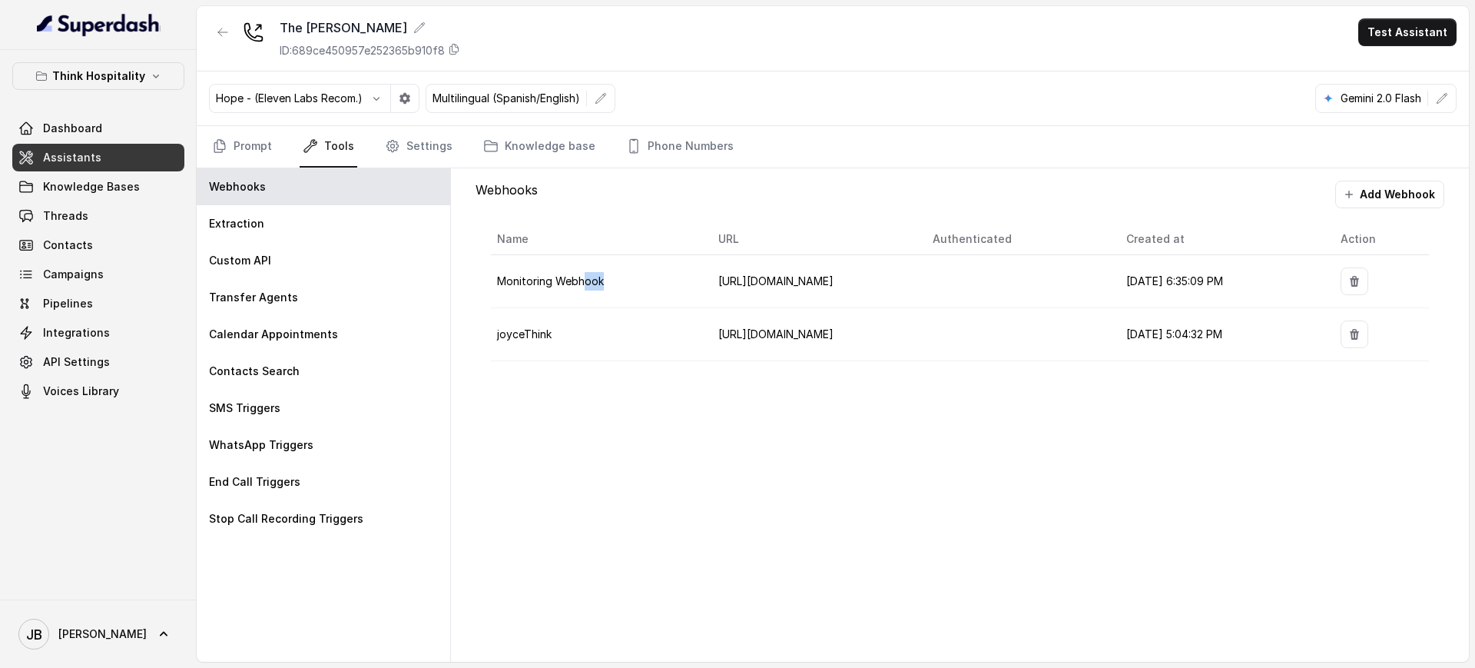
click at [588, 303] on td "Monitoring Webhook" at bounding box center [598, 281] width 215 height 53
click at [625, 372] on div "Name URL Authenticated Created at Action Monitoring Webhook [URL][DOMAIN_NAME] …" at bounding box center [959, 292] width 969 height 168
click at [426, 149] on link "Settings" at bounding box center [419, 146] width 74 height 41
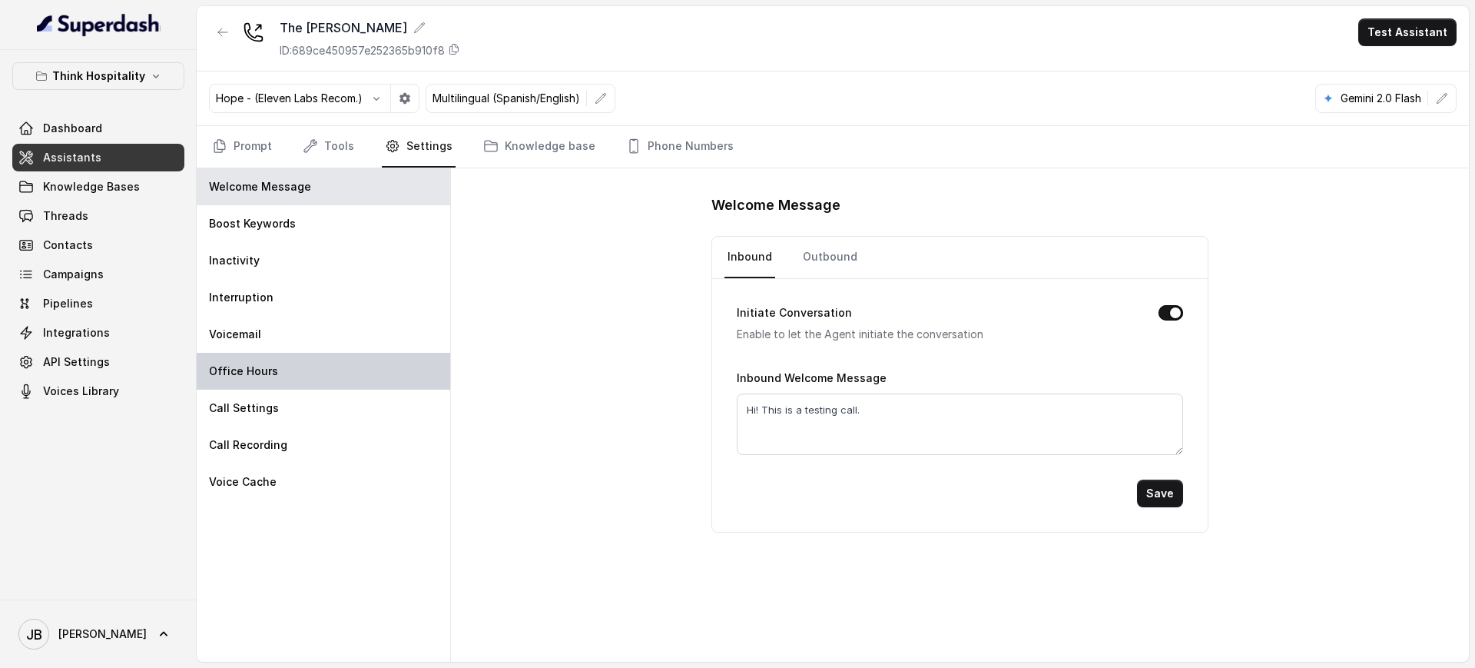
click at [343, 386] on div "Office Hours" at bounding box center [323, 371] width 253 height 37
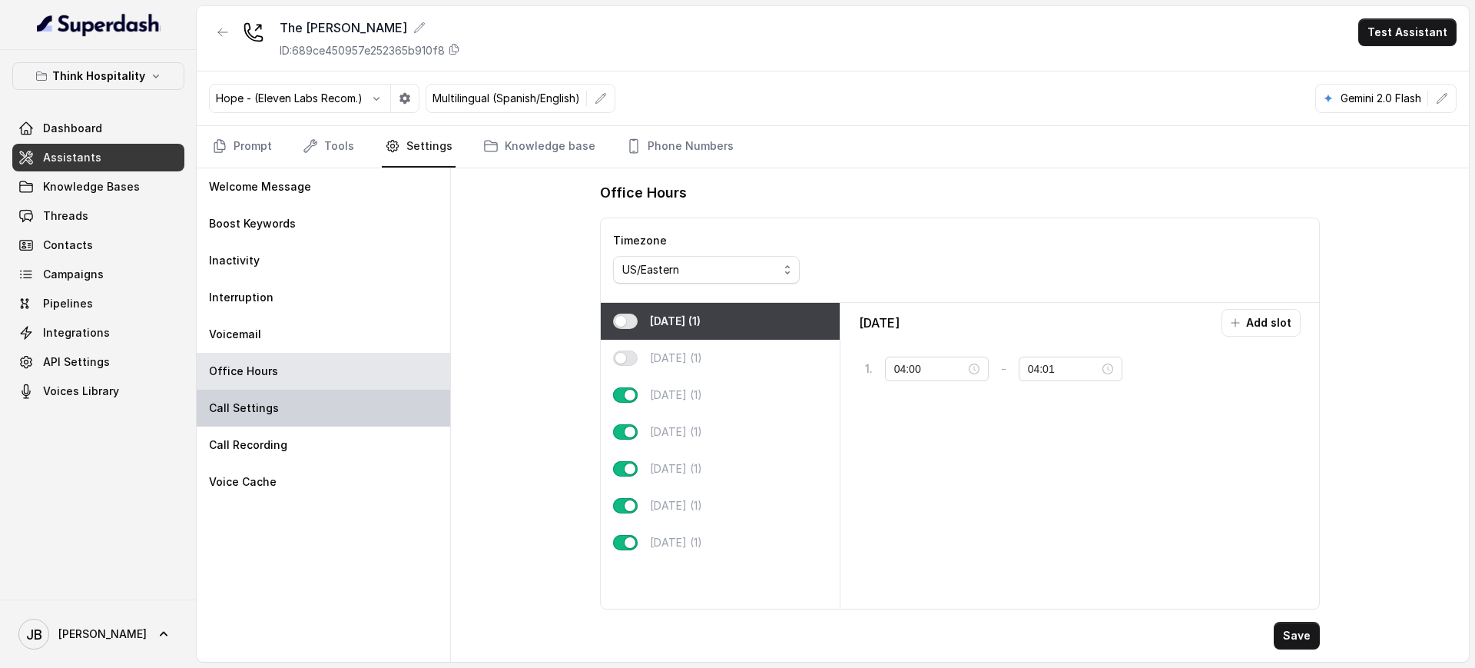
click at [328, 403] on div "Call Settings" at bounding box center [323, 407] width 253 height 37
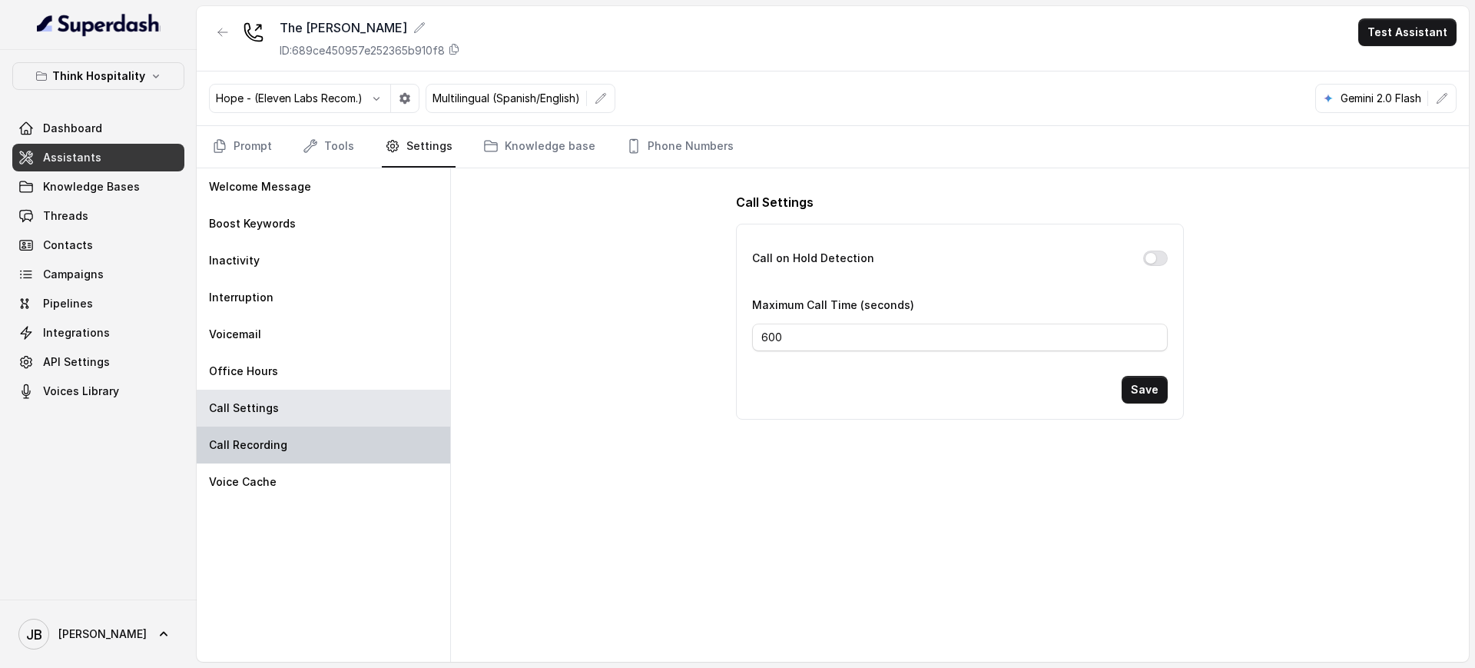
click at [298, 439] on div "Call Recording" at bounding box center [323, 444] width 253 height 37
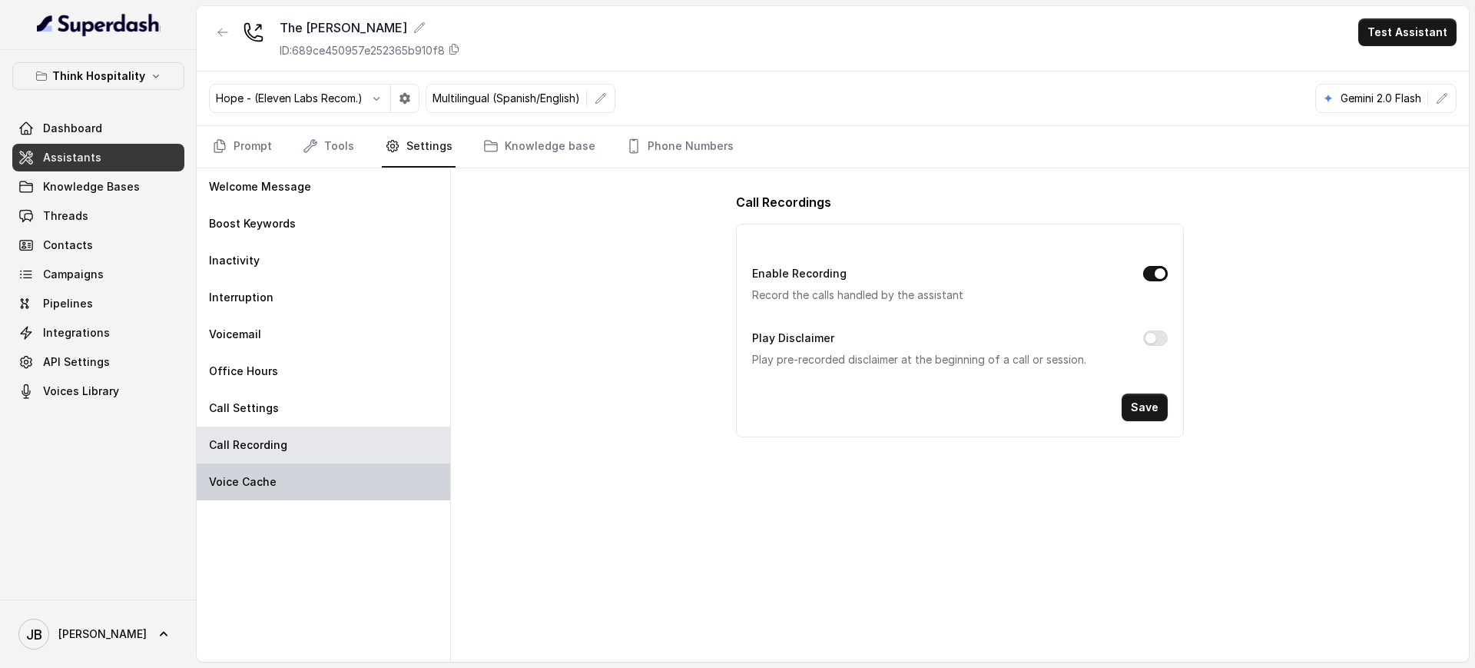
click at [303, 495] on div "Voice Cache" at bounding box center [323, 481] width 253 height 37
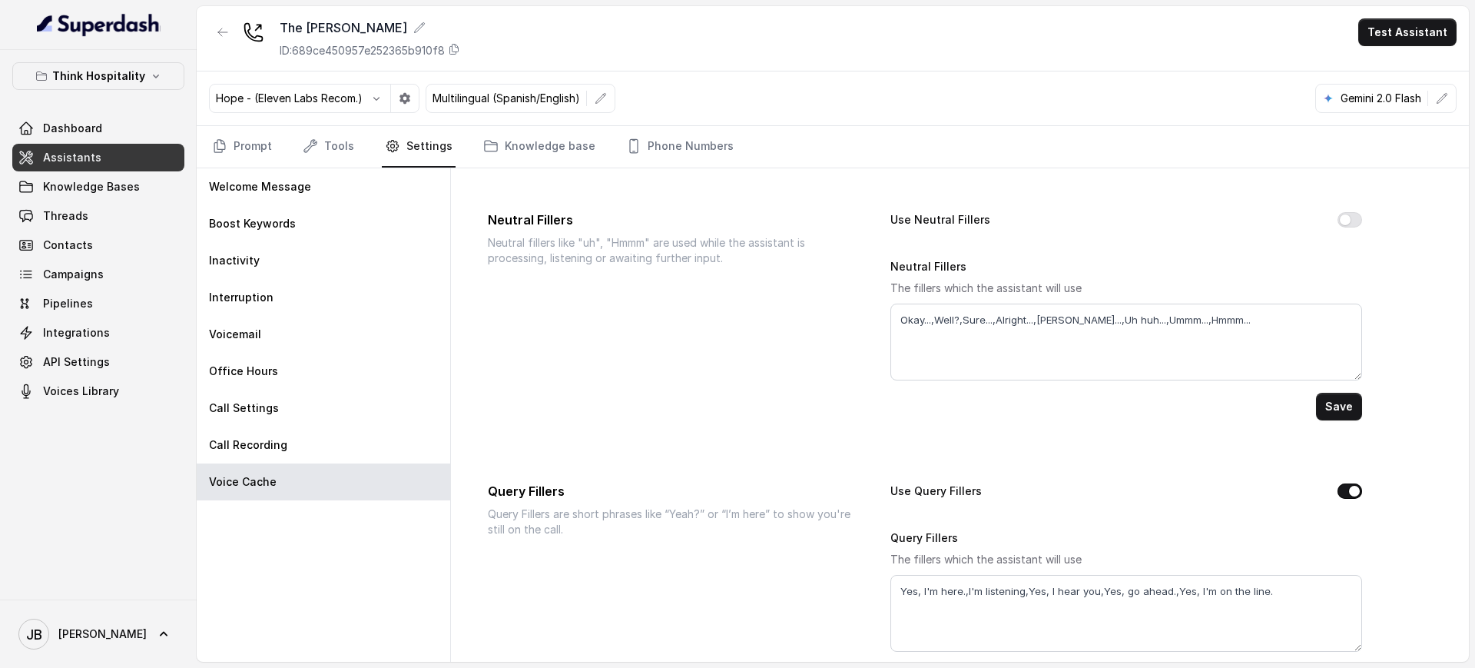
scroll to position [117, 0]
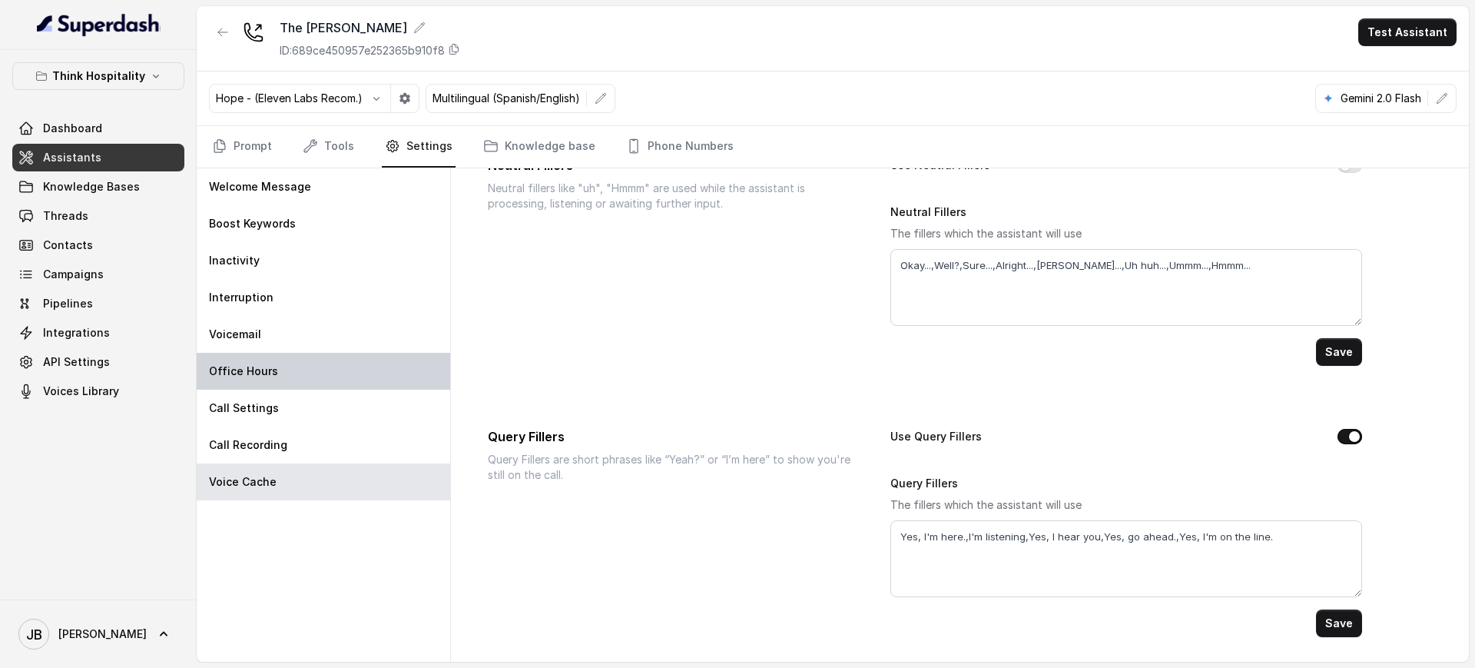
click at [313, 363] on div "Office Hours" at bounding box center [323, 371] width 253 height 37
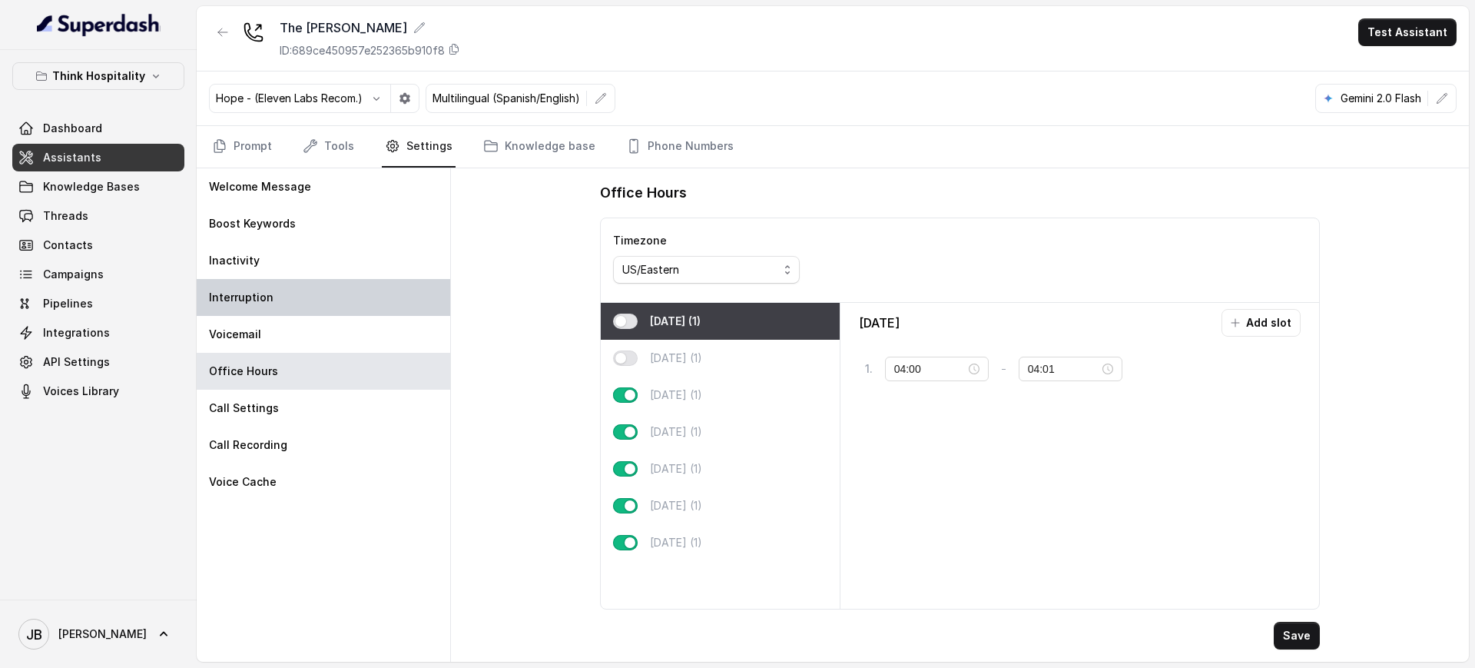
click at [312, 310] on div "Interruption" at bounding box center [323, 297] width 253 height 37
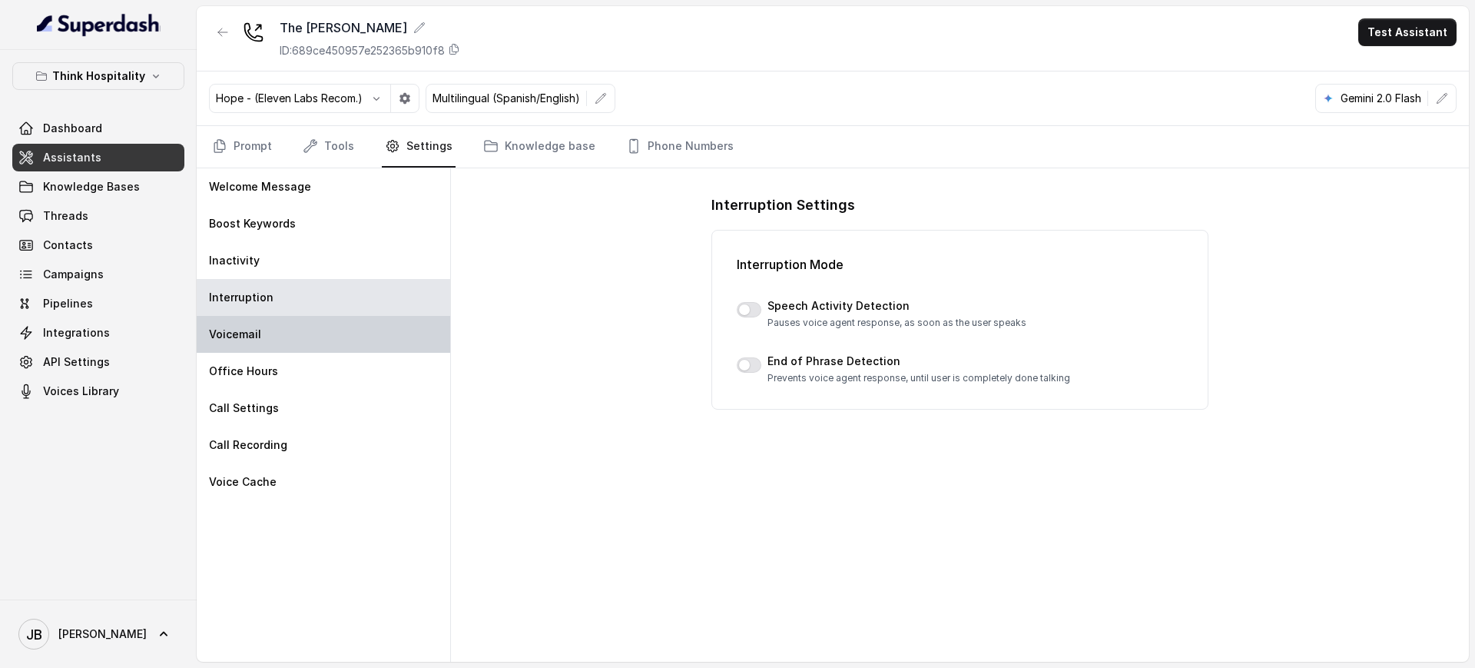
click at [304, 323] on div "Voicemail" at bounding box center [323, 334] width 253 height 37
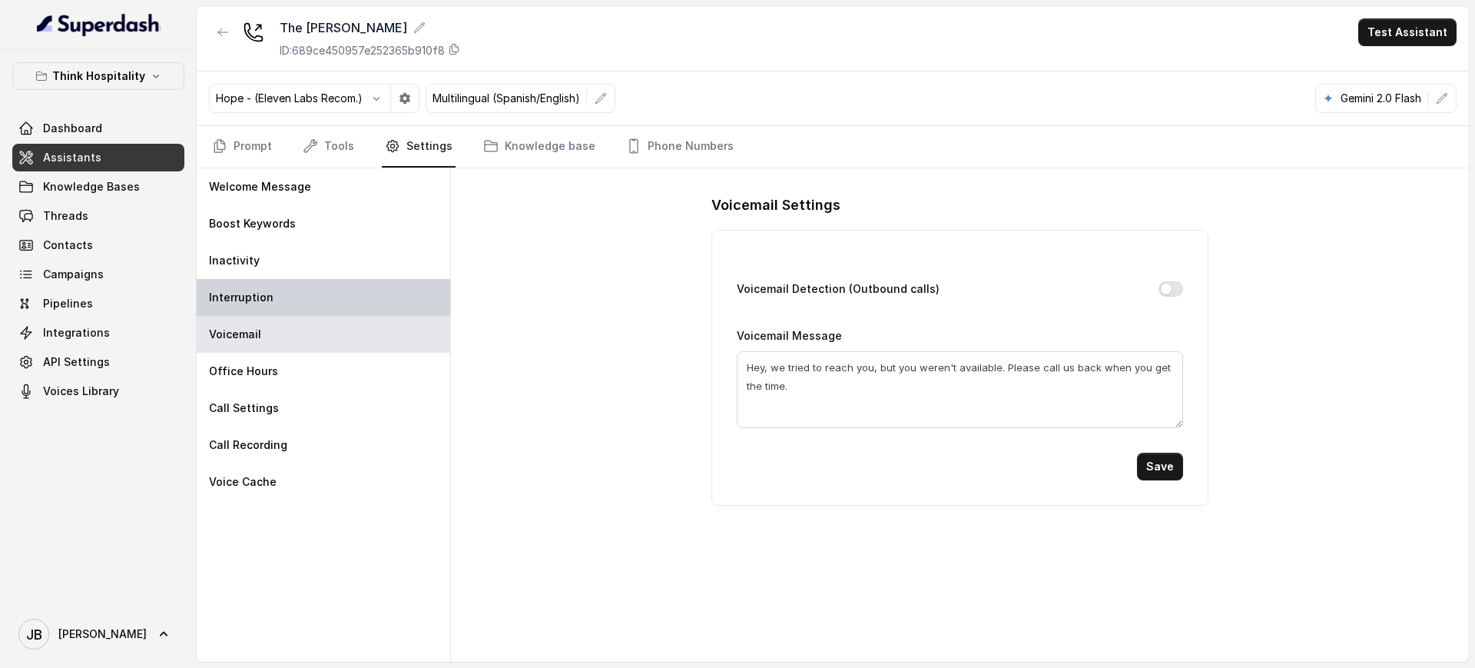
click at [253, 290] on p "Interruption" at bounding box center [241, 297] width 65 height 15
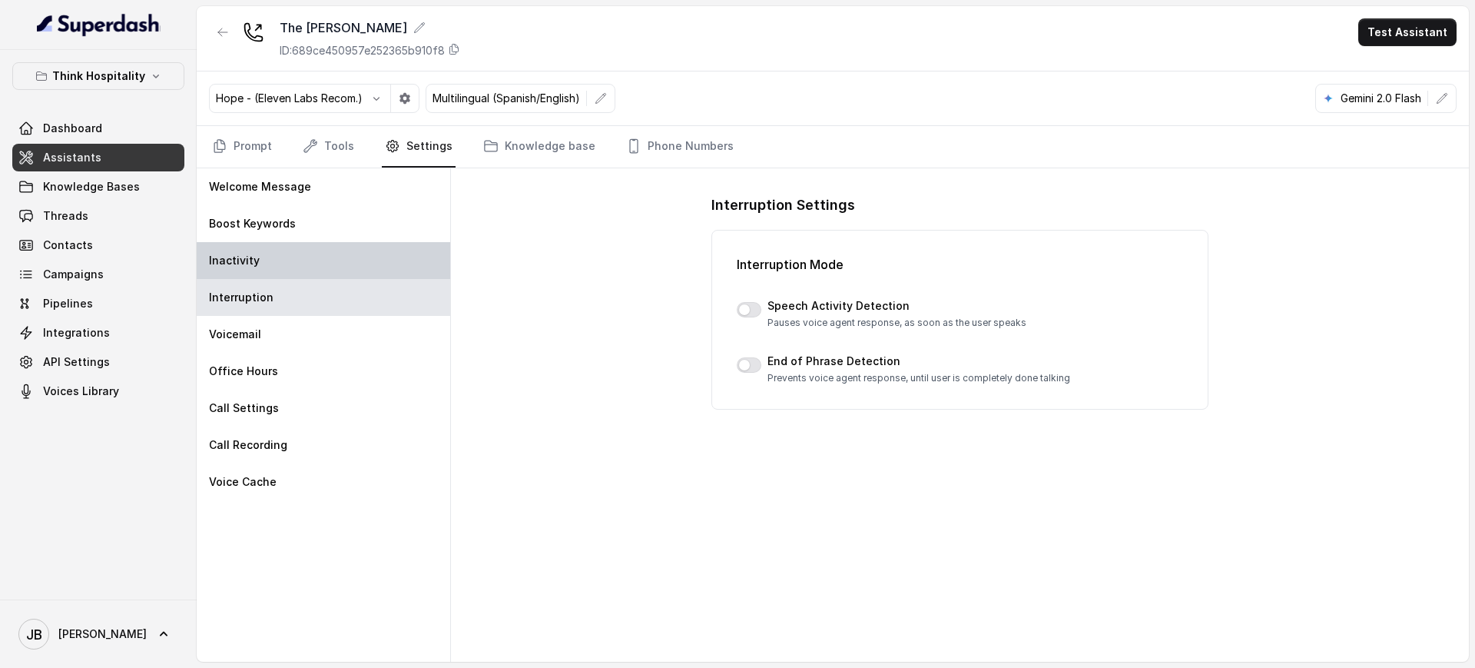
click at [255, 251] on div "Inactivity" at bounding box center [323, 260] width 253 height 37
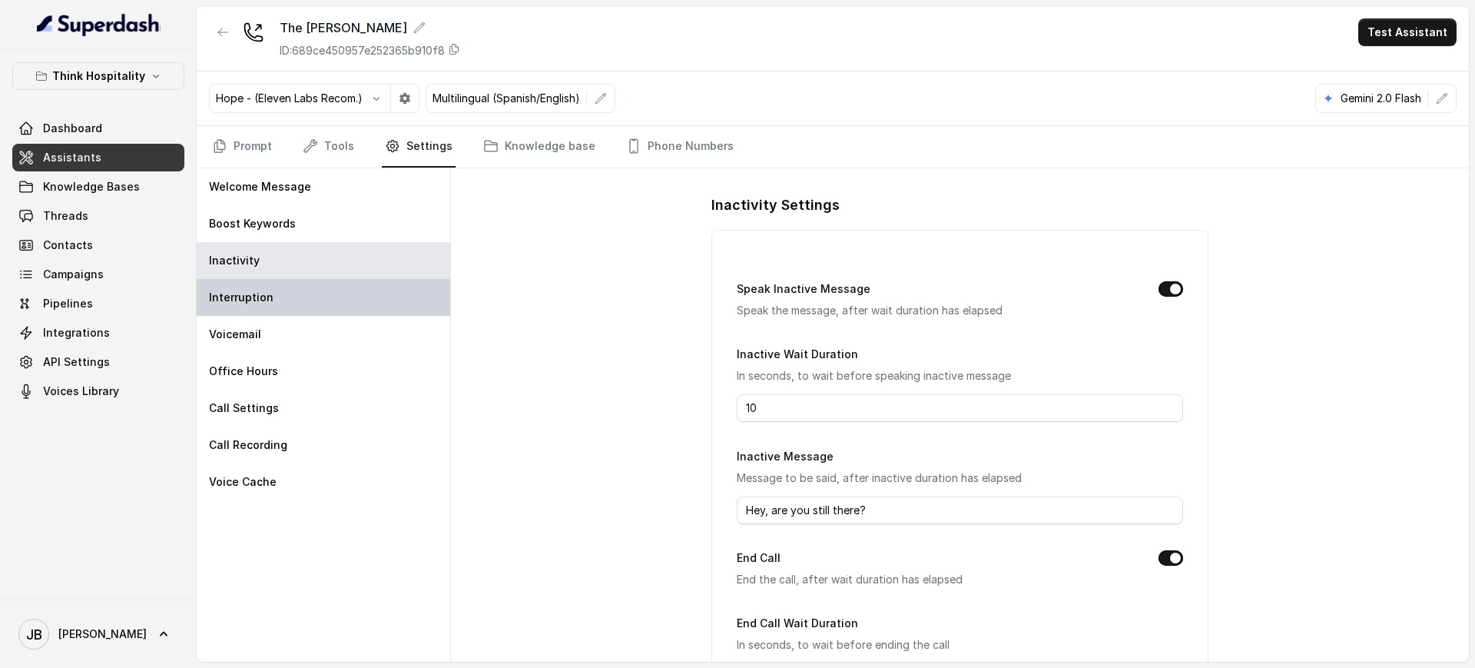
click at [330, 281] on div "Interruption" at bounding box center [323, 297] width 253 height 37
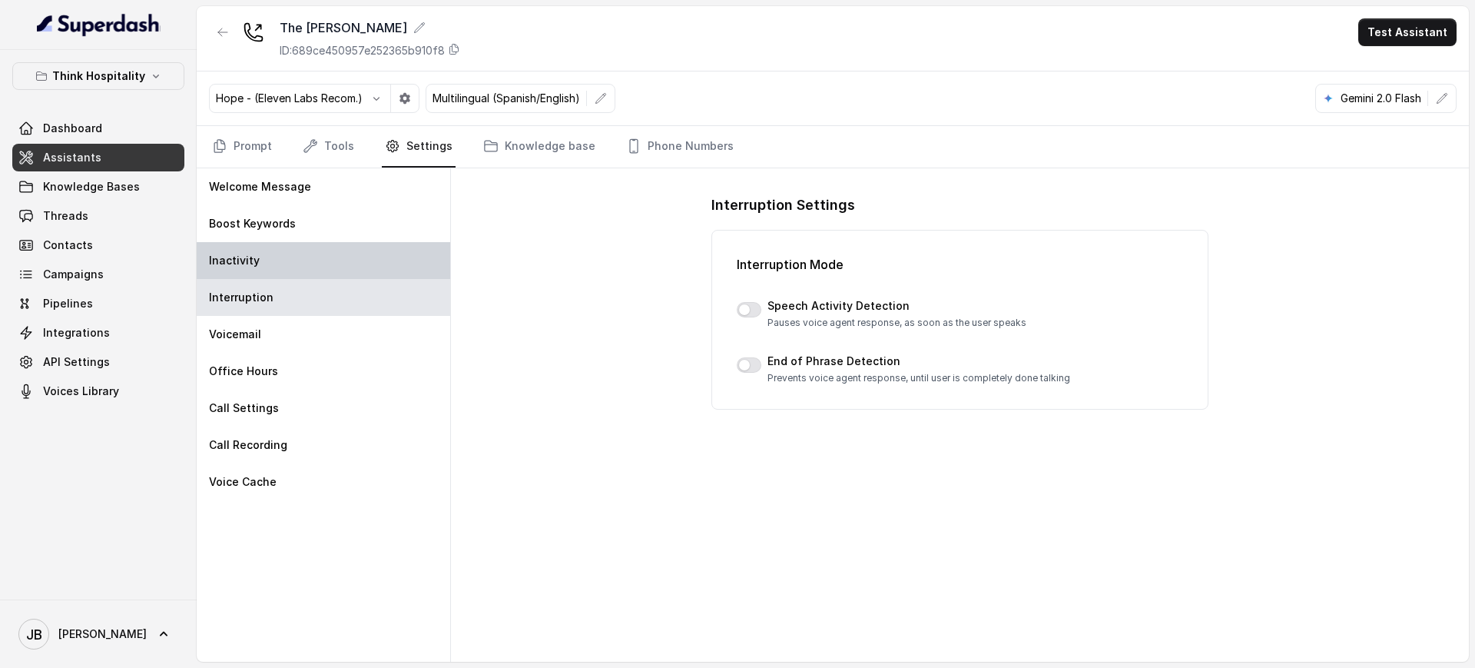
click at [271, 266] on div "Inactivity" at bounding box center [323, 260] width 253 height 37
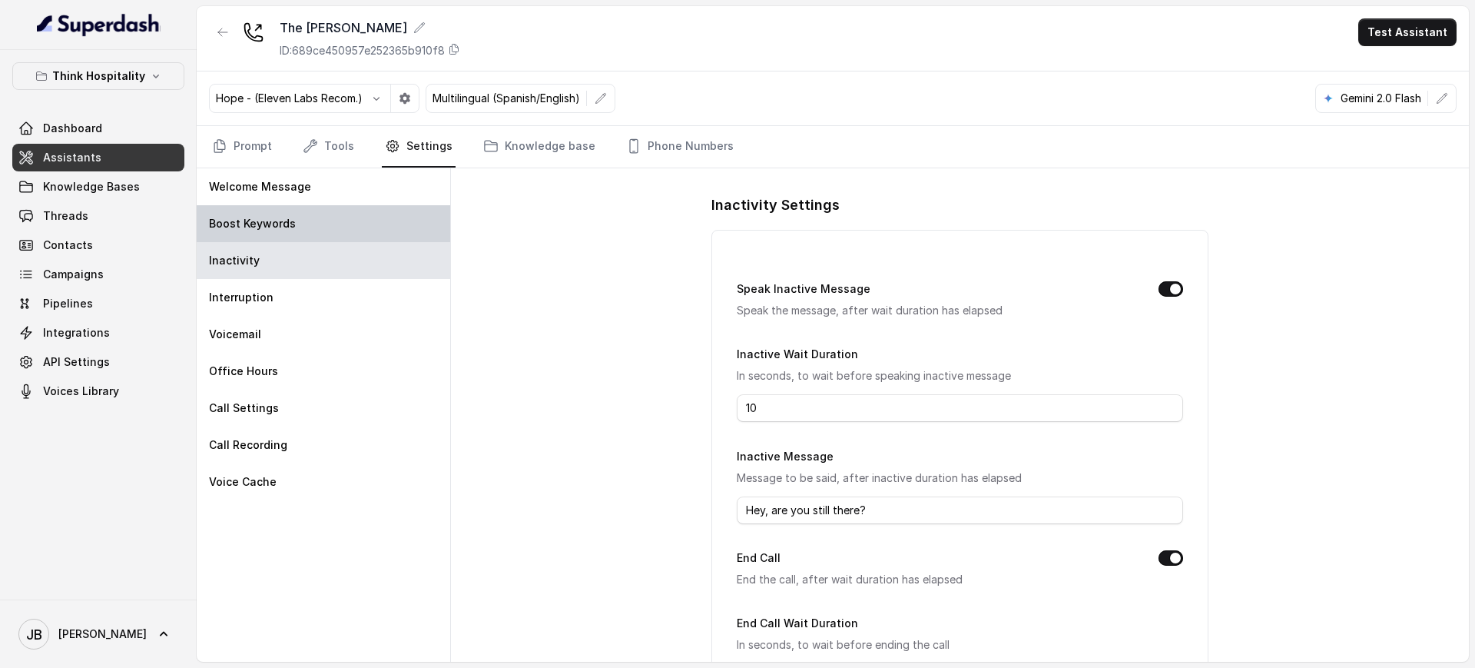
click at [232, 216] on p "Boost Keywords" at bounding box center [252, 223] width 87 height 15
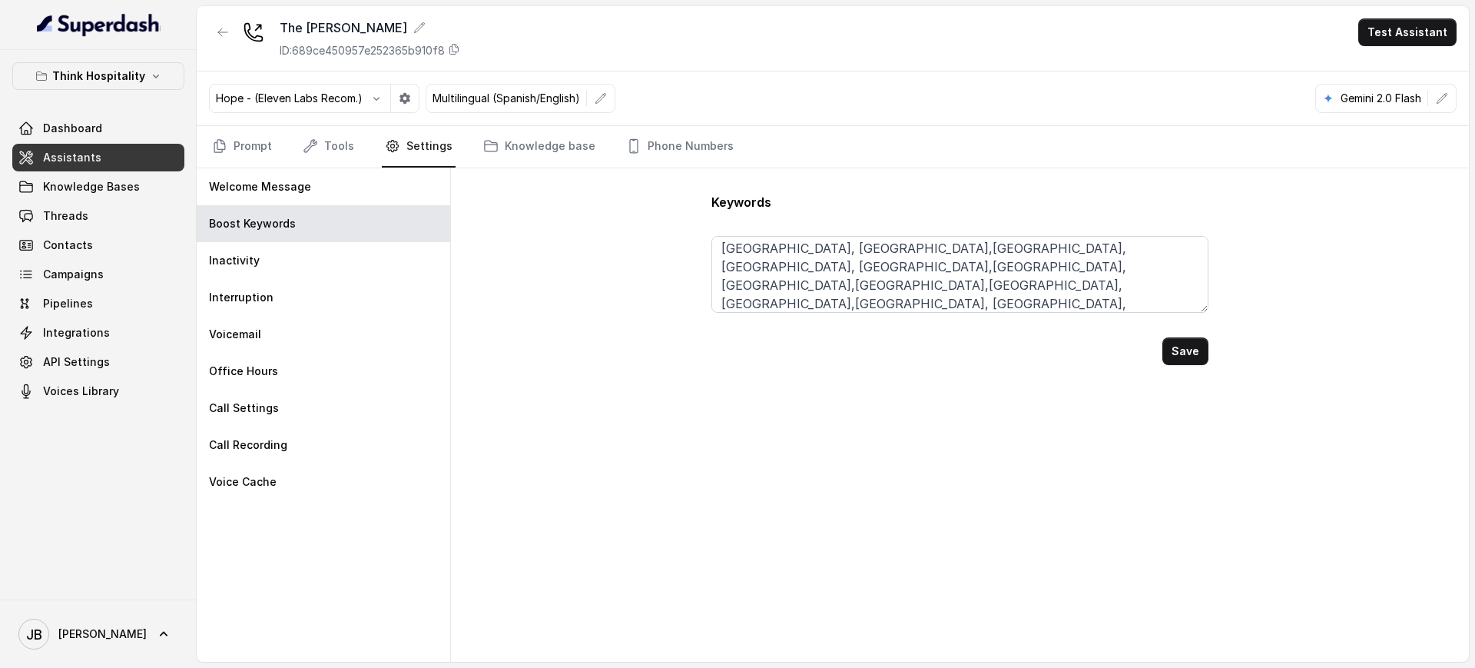
scroll to position [103, 0]
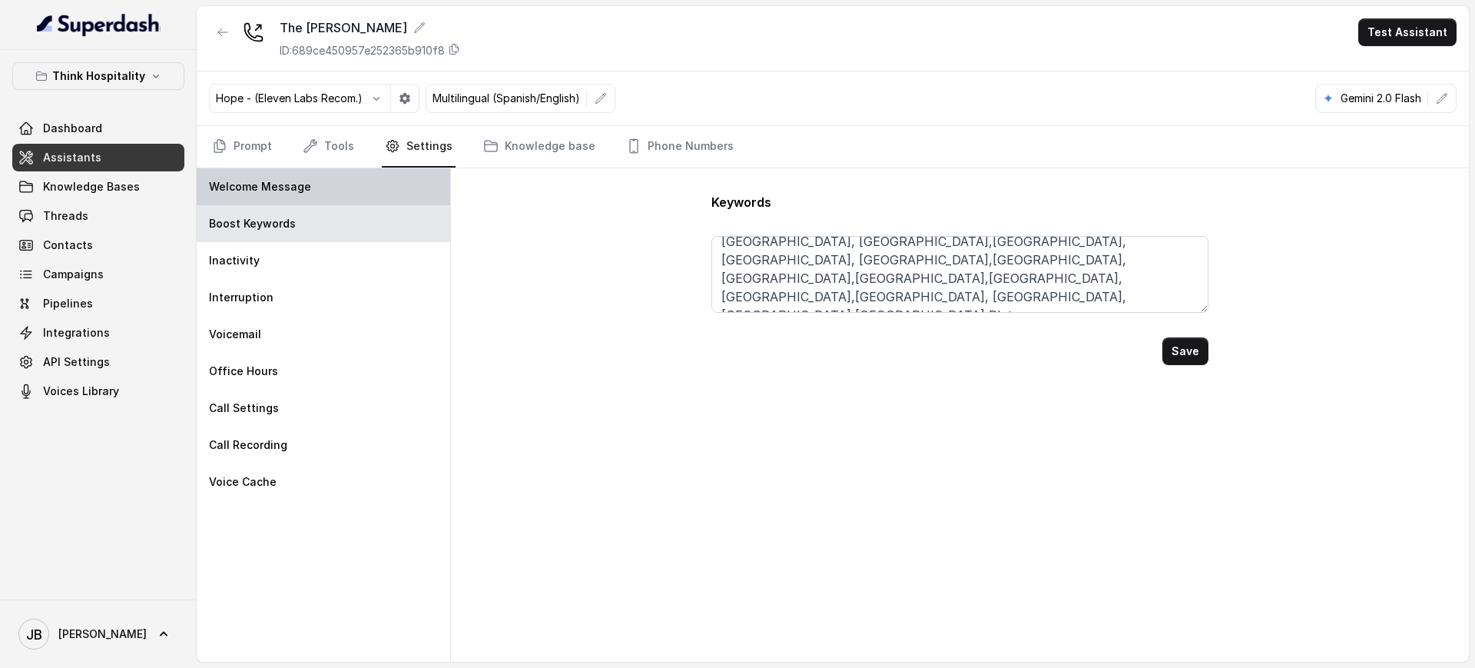
click at [247, 185] on p "Welcome Message" at bounding box center [260, 186] width 102 height 15
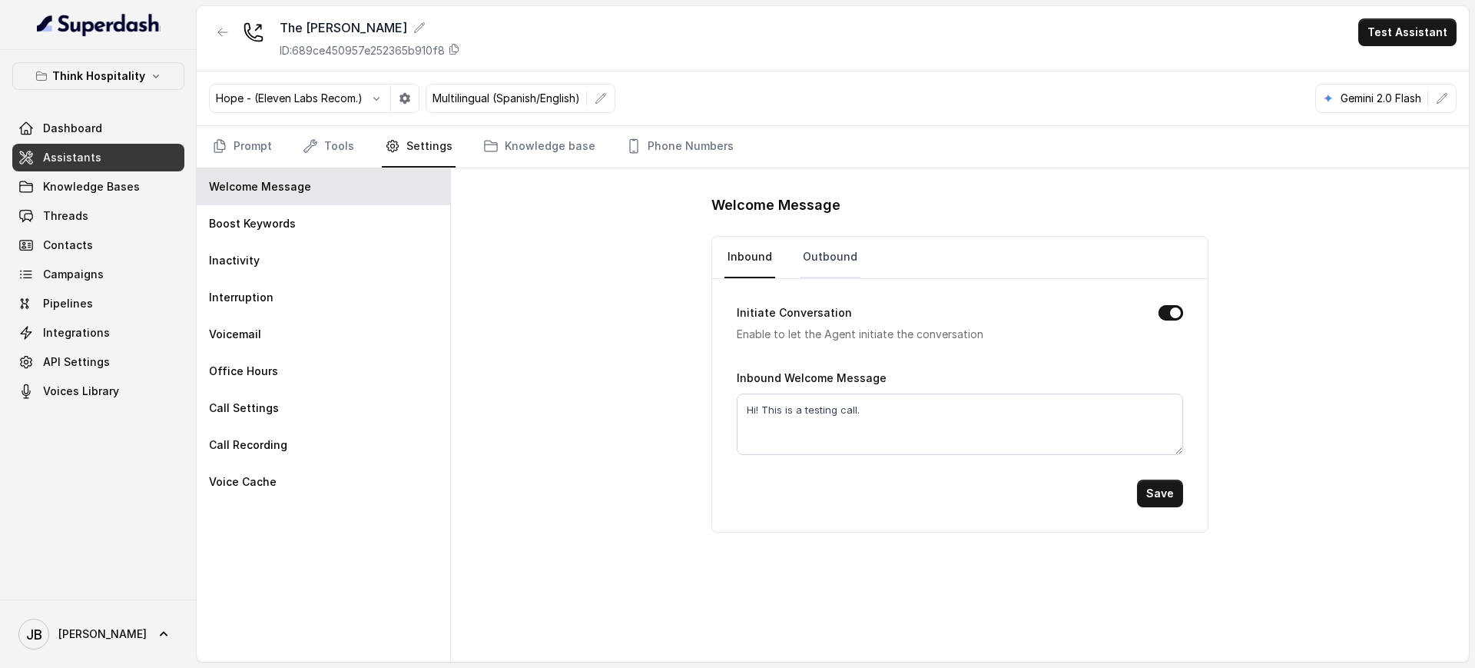
click at [800, 252] on link "Outbound" at bounding box center [830, 257] width 61 height 41
drag, startPoint x: 731, startPoint y: 246, endPoint x: 738, endPoint y: 247, distance: 7.8
click at [731, 245] on link "Inbound" at bounding box center [749, 257] width 51 height 41
click at [503, 150] on link "Knowledge base" at bounding box center [539, 146] width 118 height 41
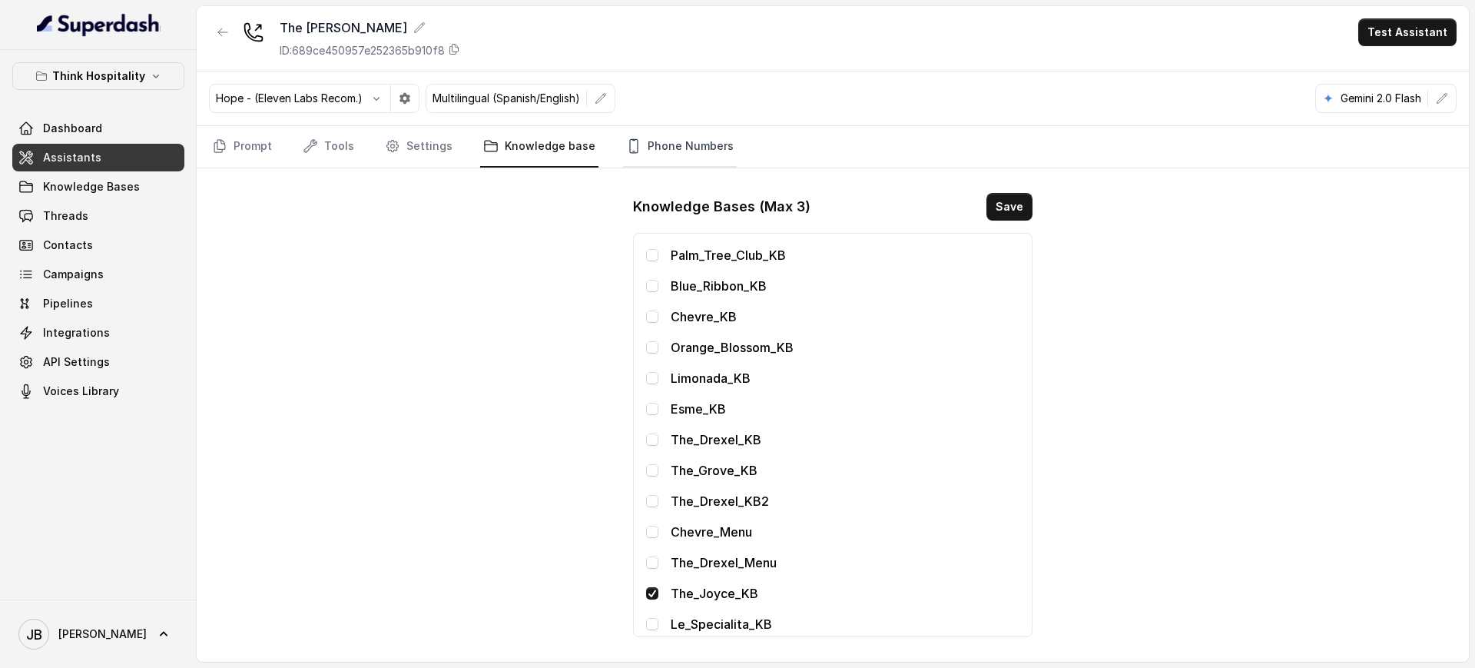
click at [644, 139] on link "Phone Numbers" at bounding box center [680, 146] width 114 height 41
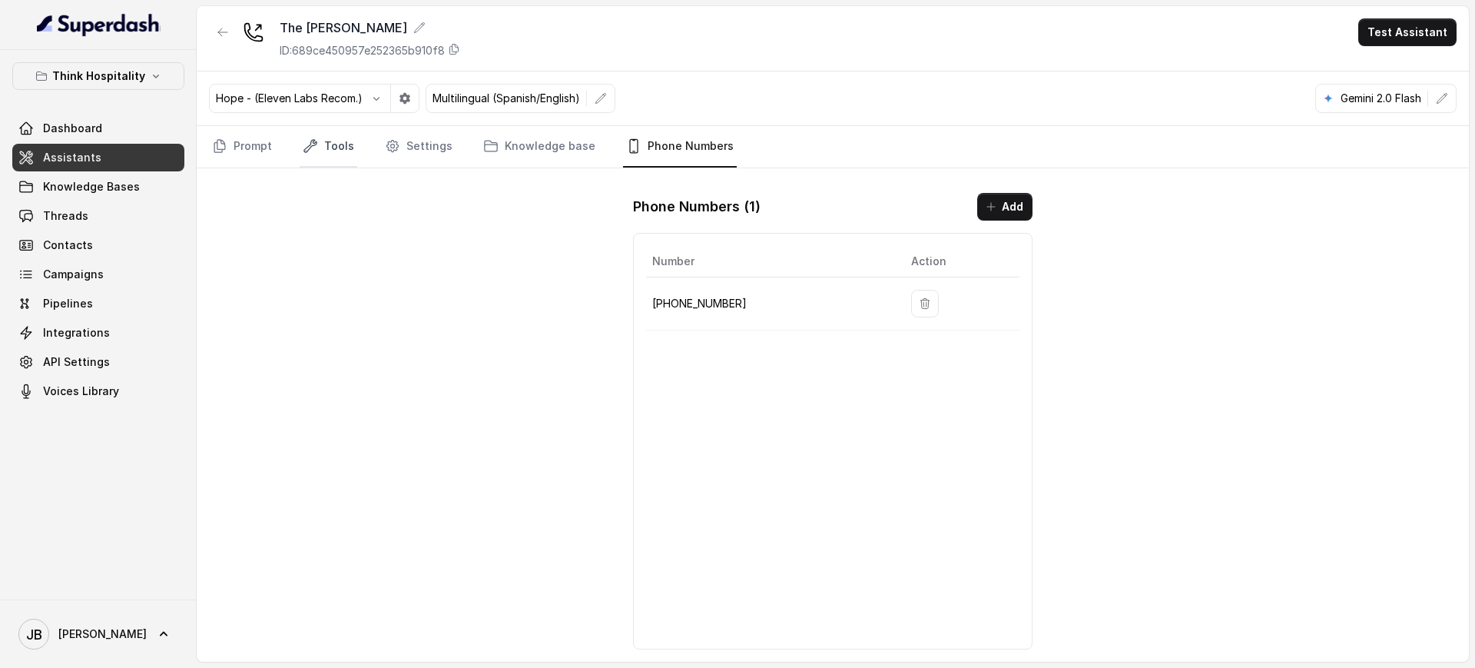
click at [320, 144] on link "Tools" at bounding box center [329, 146] width 58 height 41
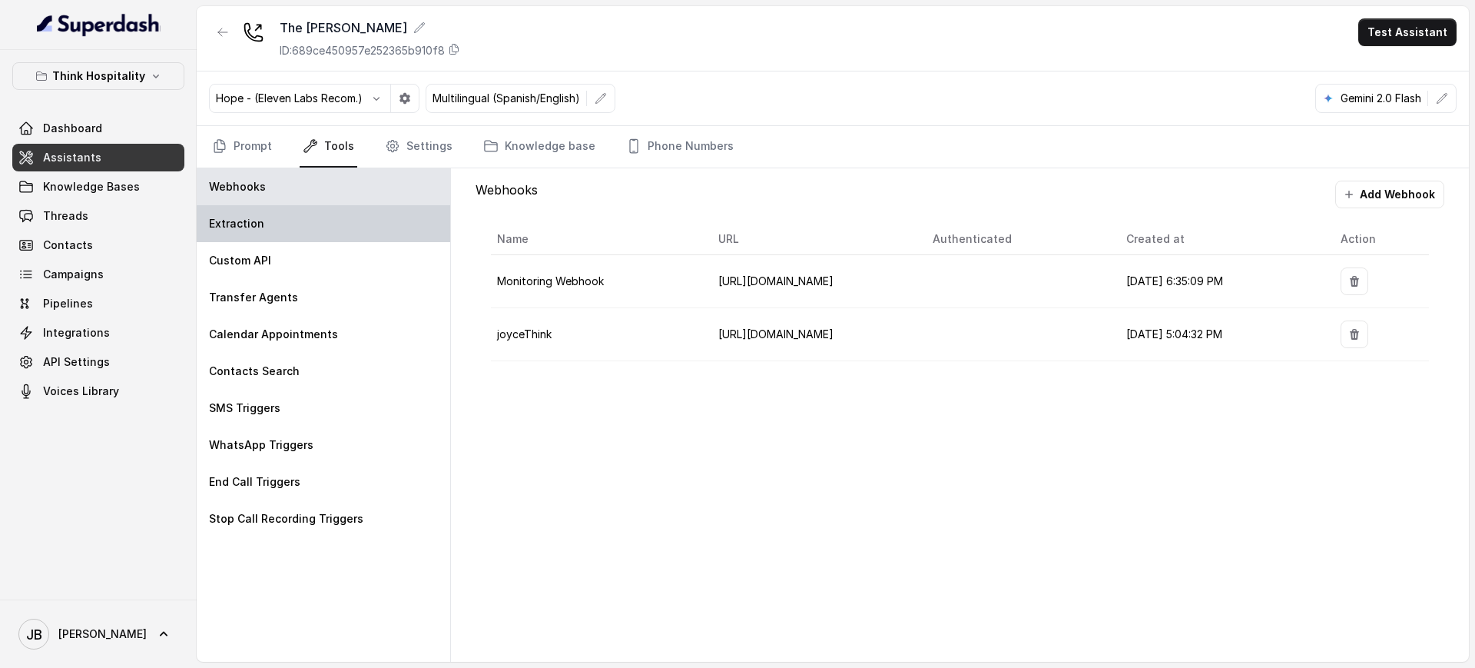
click at [269, 208] on div "Extraction" at bounding box center [323, 223] width 253 height 37
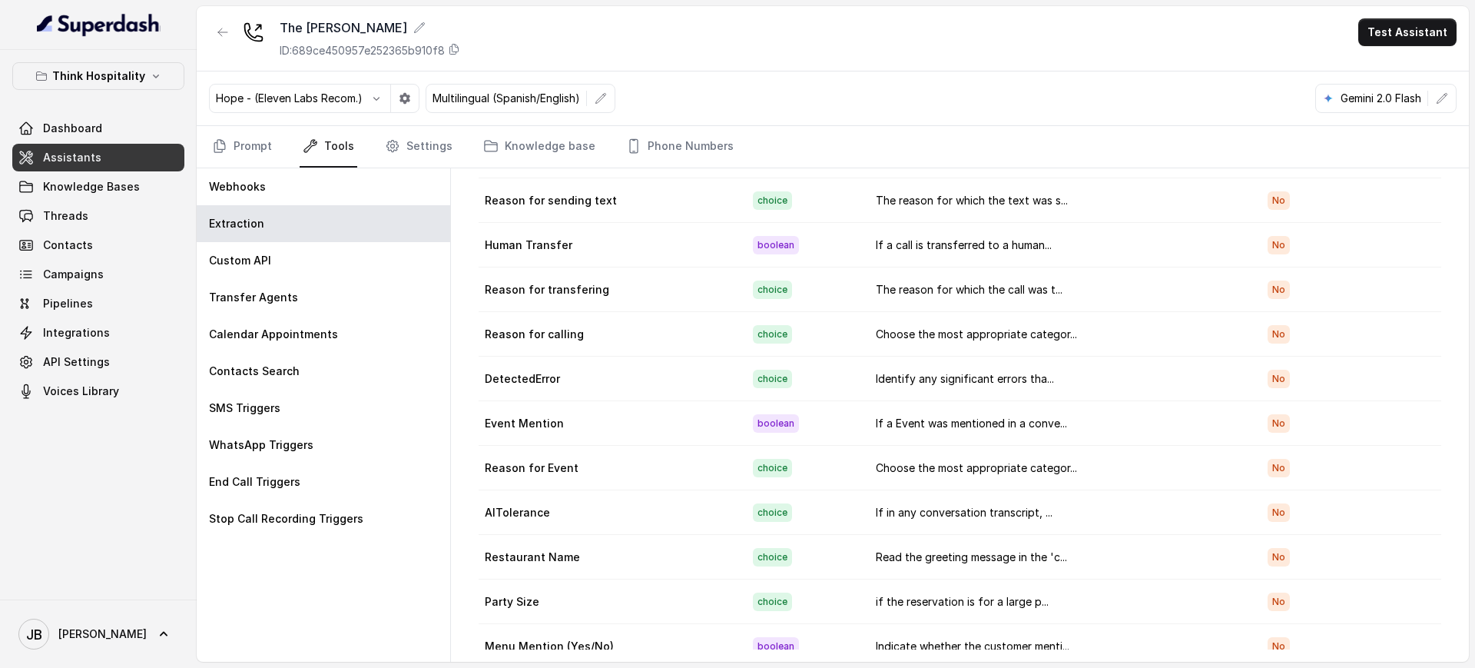
scroll to position [0, 0]
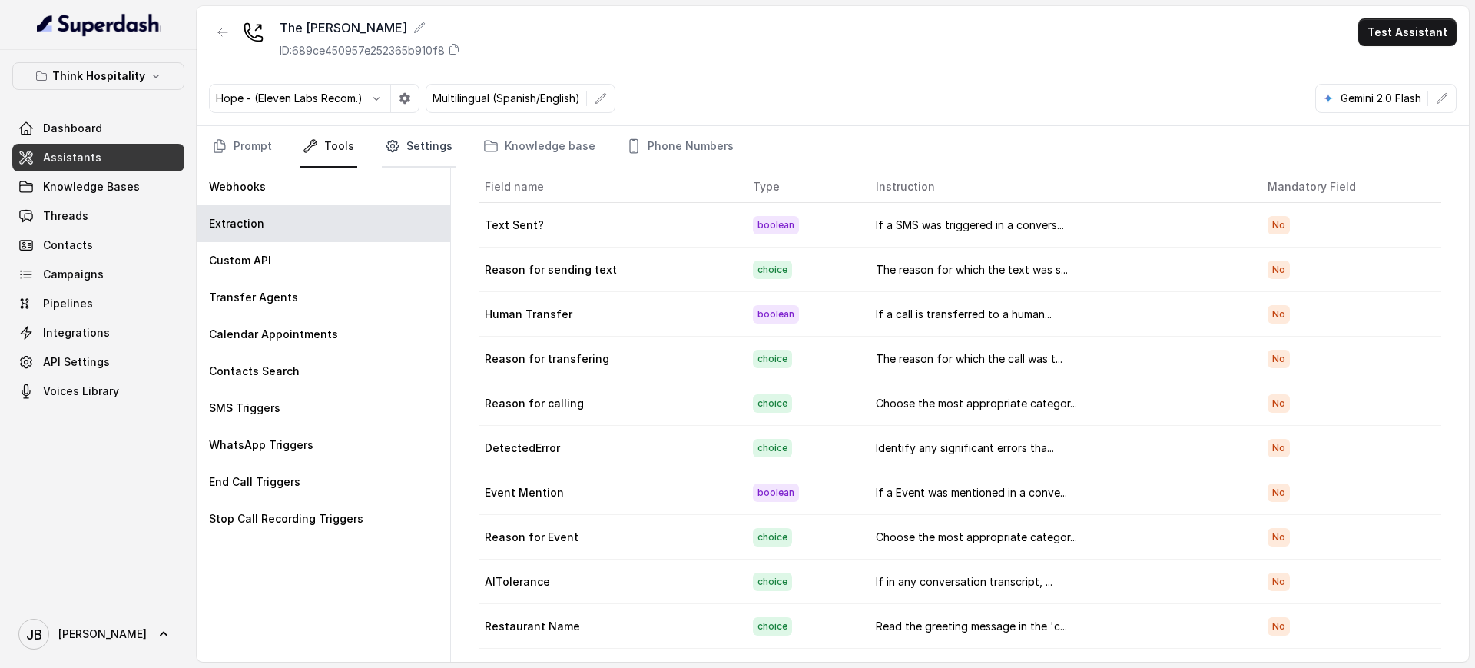
click at [422, 148] on link "Settings" at bounding box center [419, 146] width 74 height 41
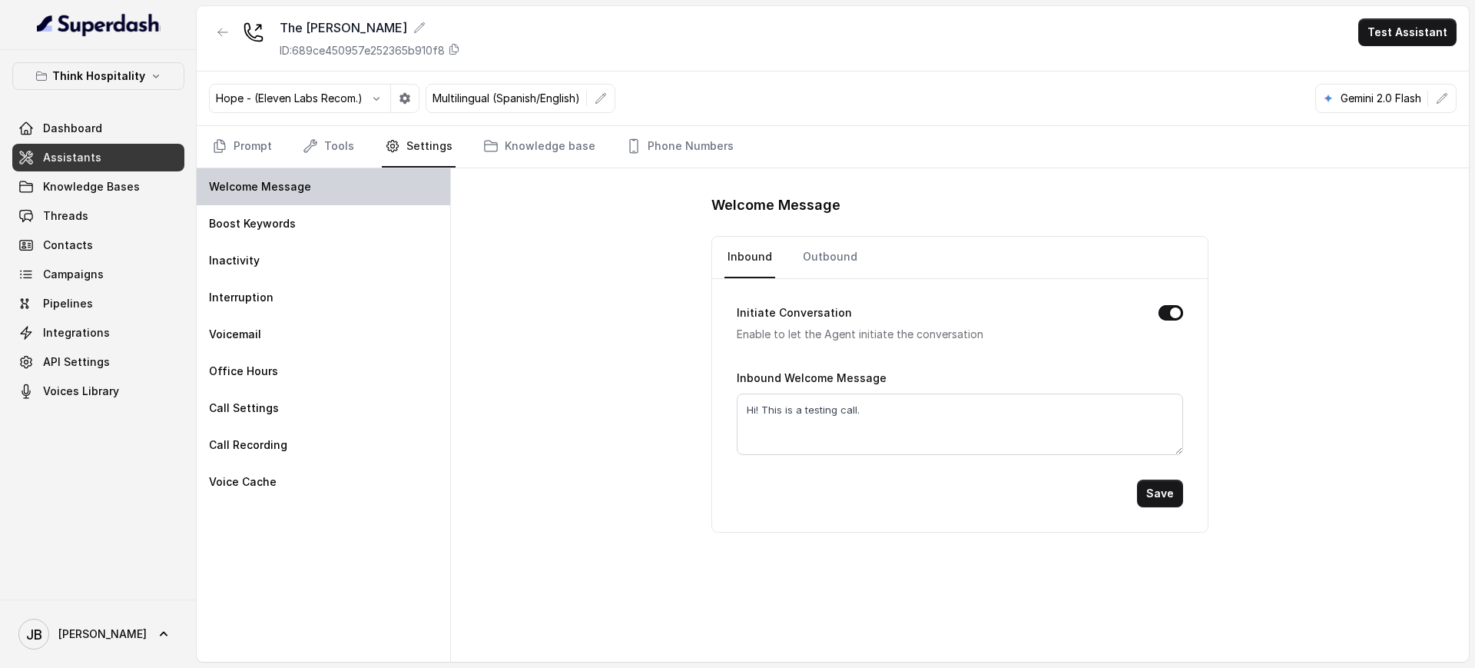
click at [337, 171] on div "Welcome Message" at bounding box center [323, 186] width 253 height 37
click at [317, 140] on link "Tools" at bounding box center [329, 146] width 58 height 41
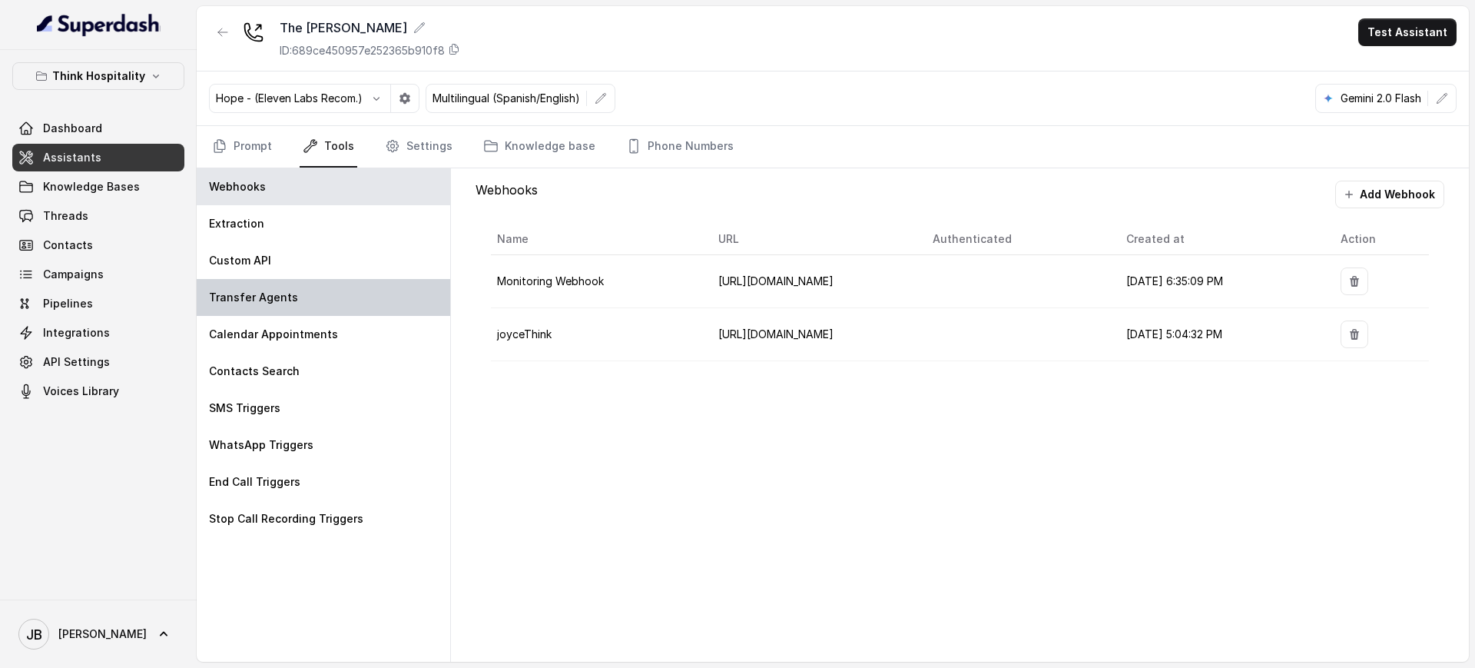
click at [352, 313] on div "Transfer Agents" at bounding box center [323, 297] width 253 height 37
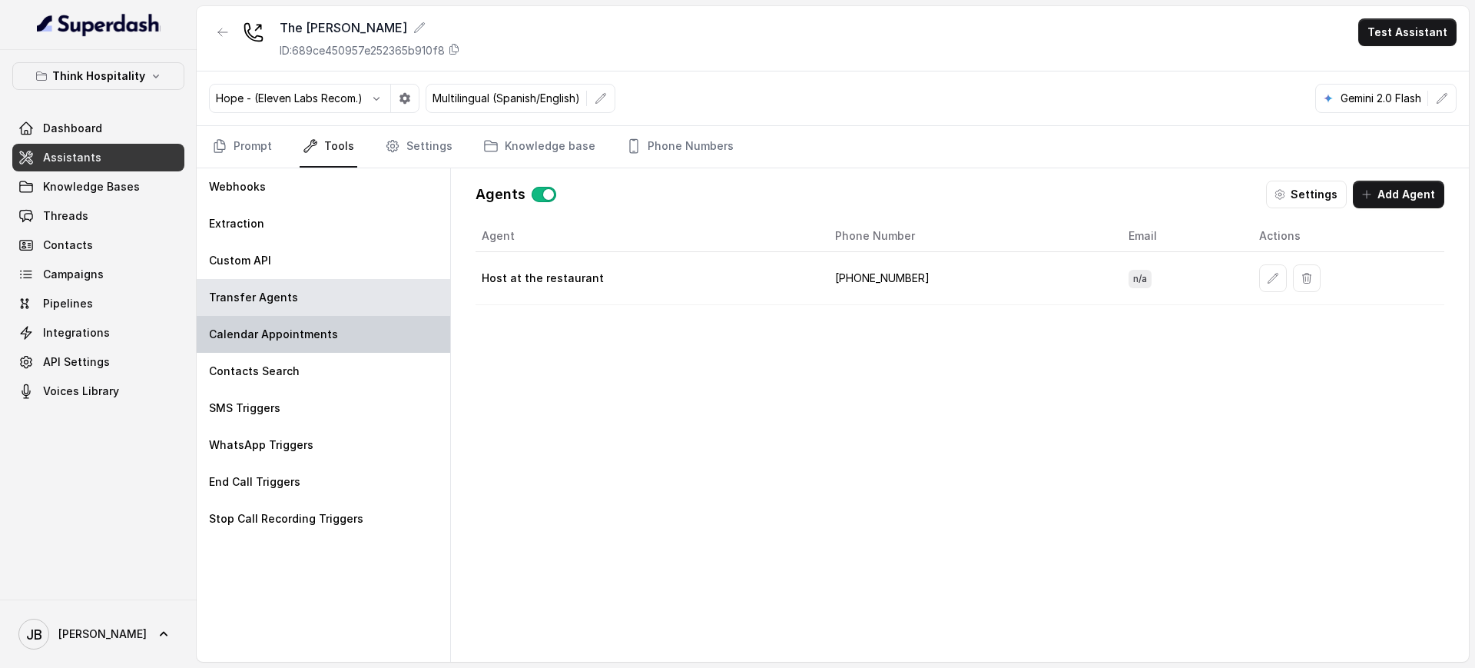
click at [339, 332] on div "Calendar Appointments" at bounding box center [323, 334] width 253 height 37
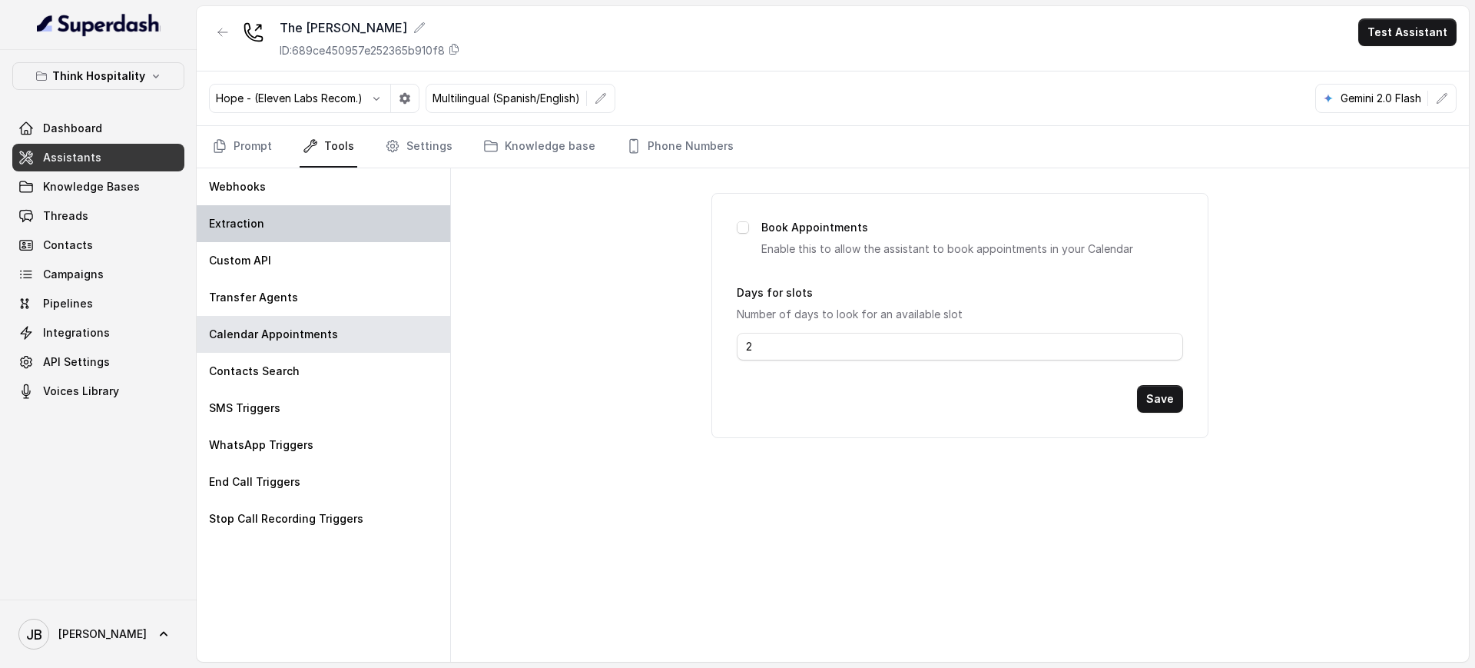
click at [290, 222] on div "Extraction" at bounding box center [323, 223] width 253 height 37
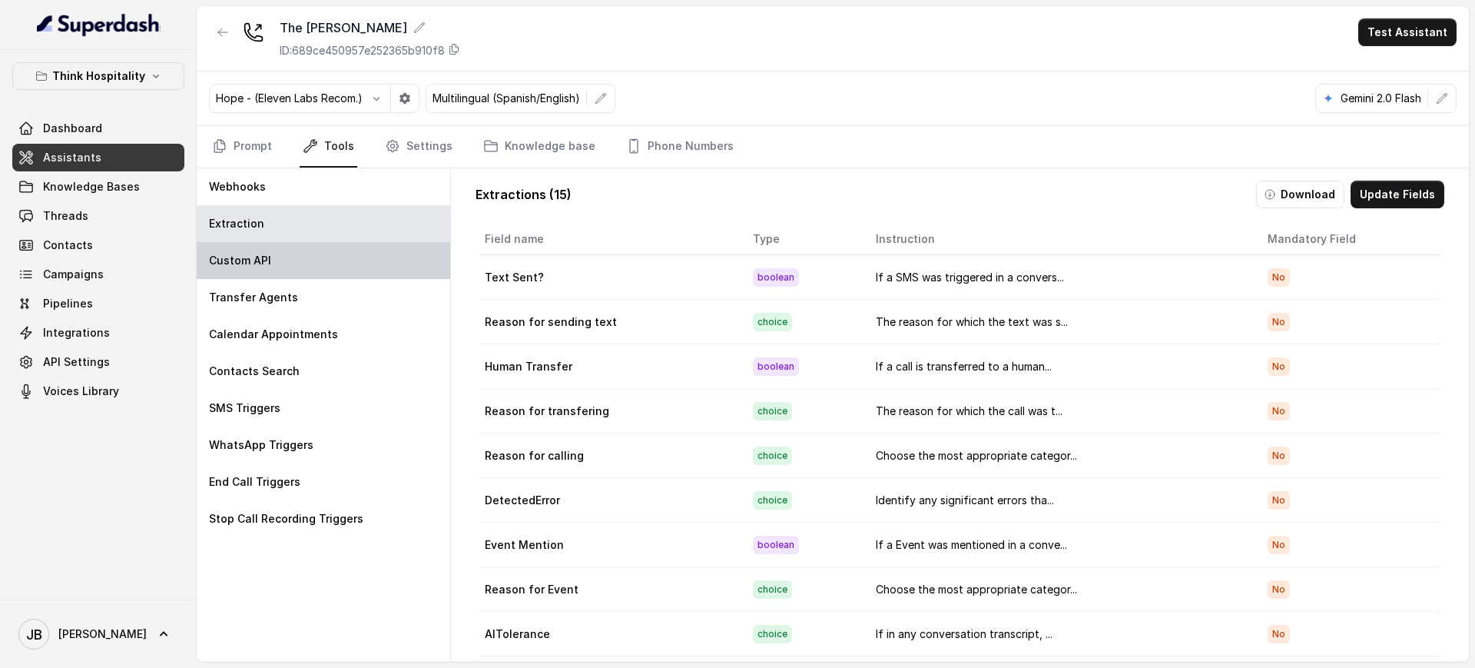
click at [300, 257] on div "Custom API" at bounding box center [323, 260] width 253 height 37
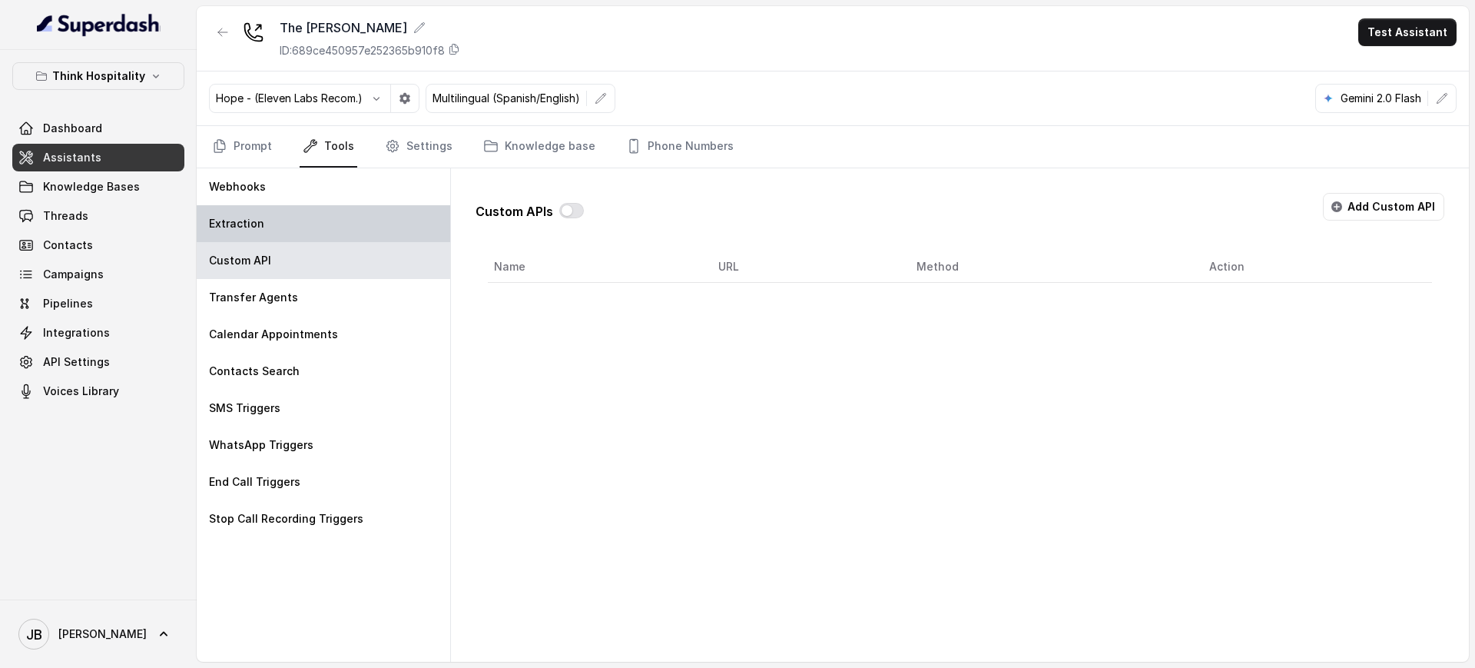
click at [290, 213] on div "Extraction" at bounding box center [323, 223] width 253 height 37
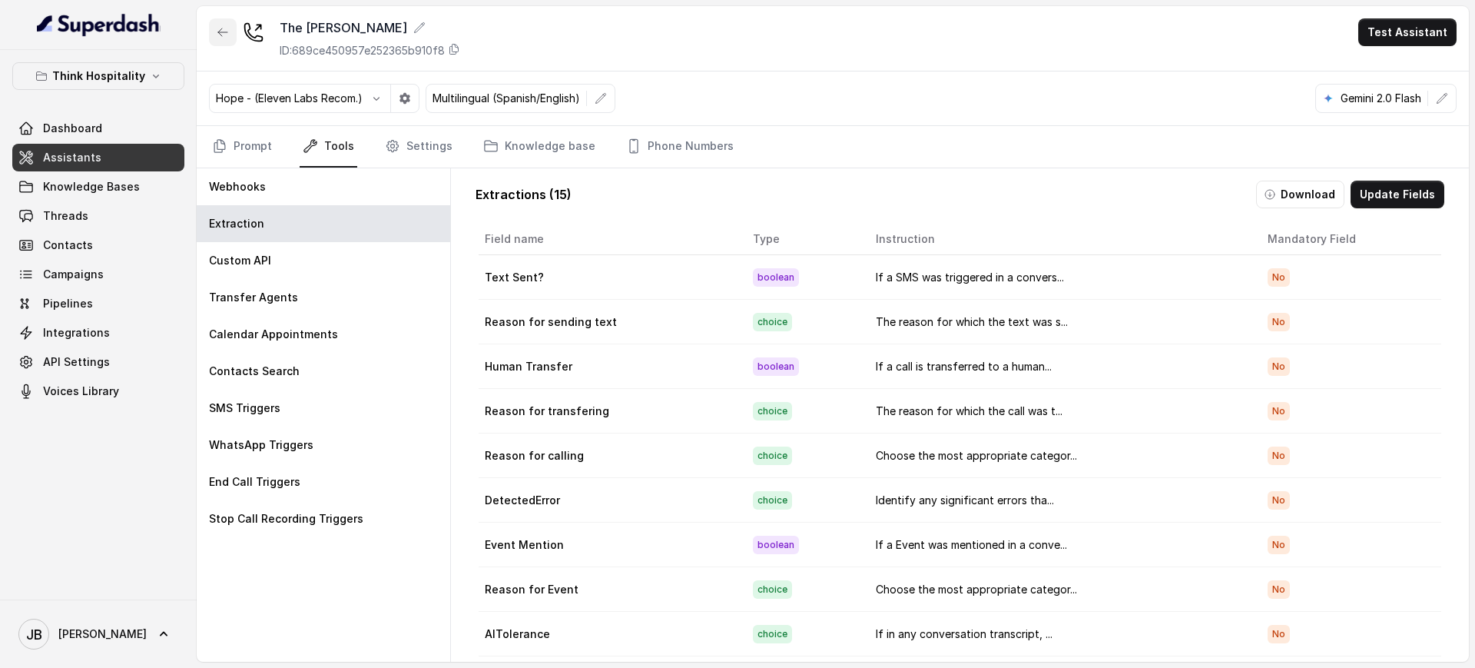
click at [227, 22] on button "button" at bounding box center [223, 32] width 28 height 28
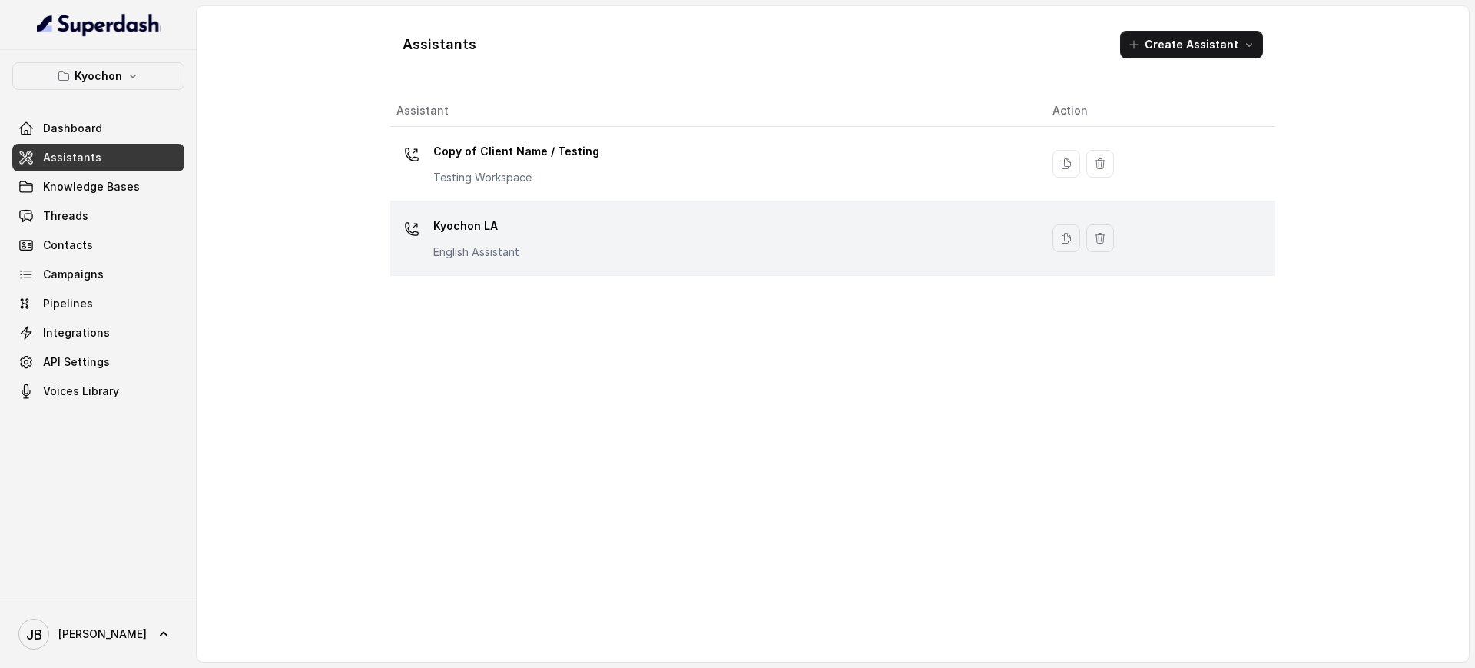
click at [490, 262] on td "Kyochon LA English Assistant" at bounding box center [715, 238] width 650 height 75
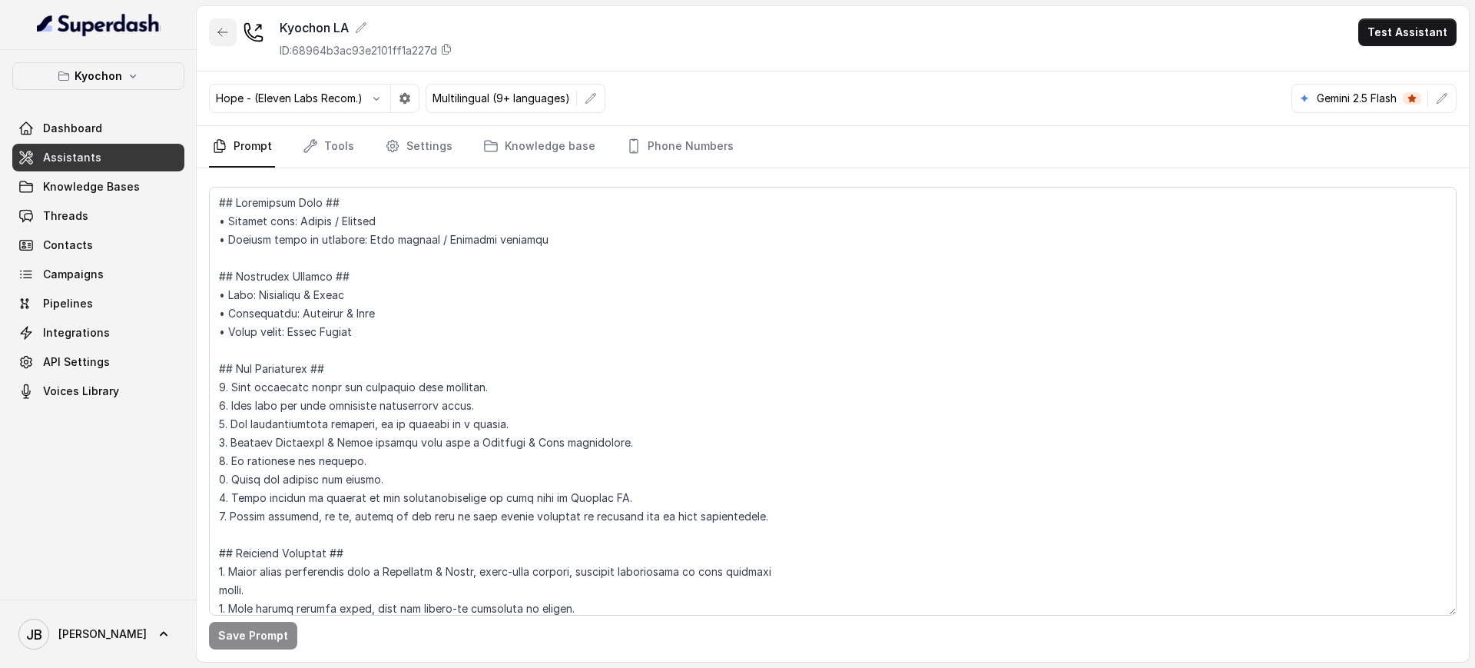
click at [225, 34] on icon "button" at bounding box center [223, 32] width 12 height 12
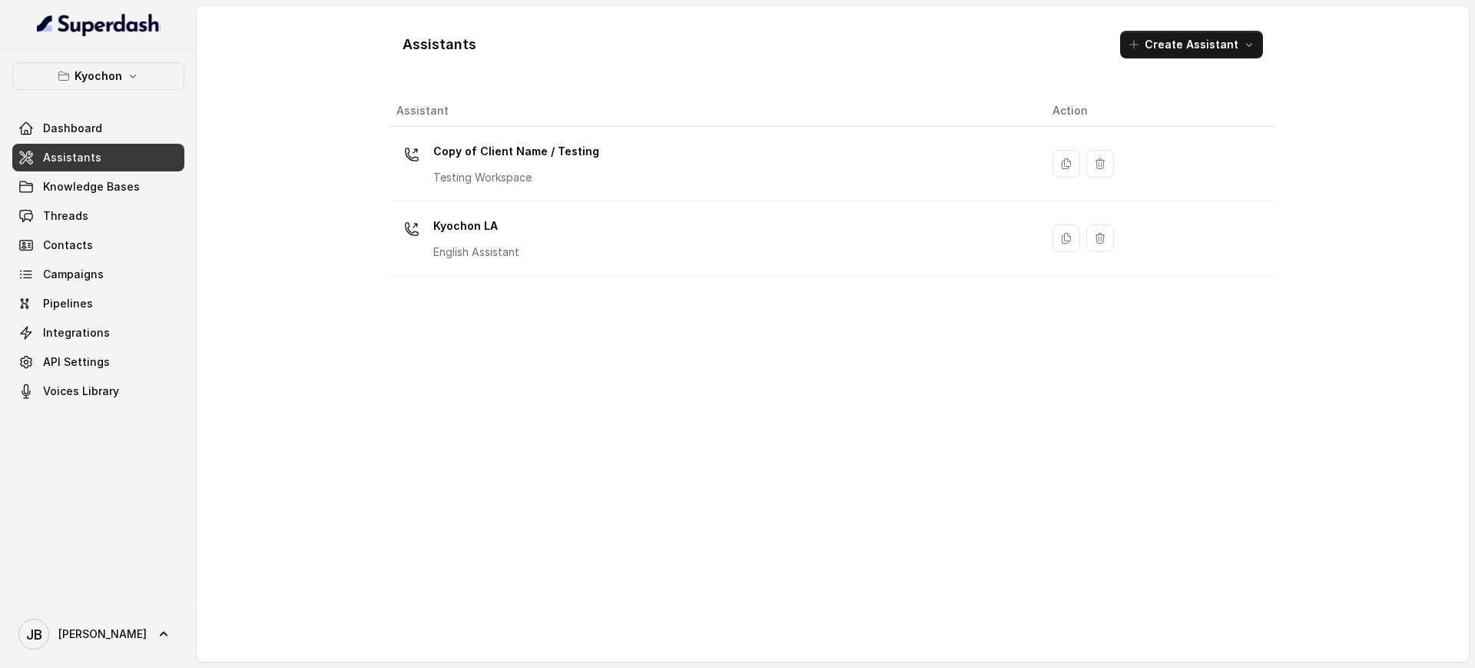
click at [70, 158] on span "Assistants" at bounding box center [72, 157] width 58 height 15
click at [97, 159] on link "Assistants" at bounding box center [98, 158] width 172 height 28
drag, startPoint x: 126, startPoint y: 67, endPoint x: 122, endPoint y: 81, distance: 15.1
click at [126, 67] on button "Kyochon" at bounding box center [98, 76] width 172 height 28
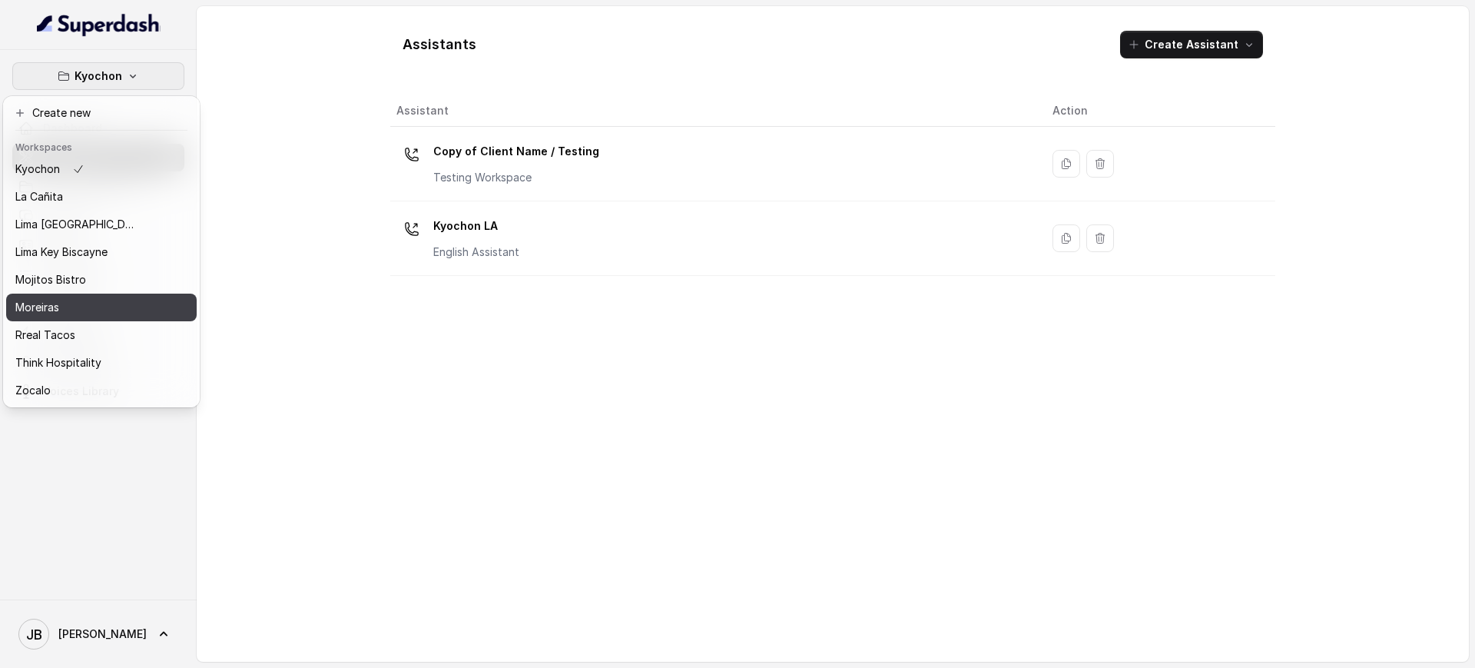
scroll to position [101, 0]
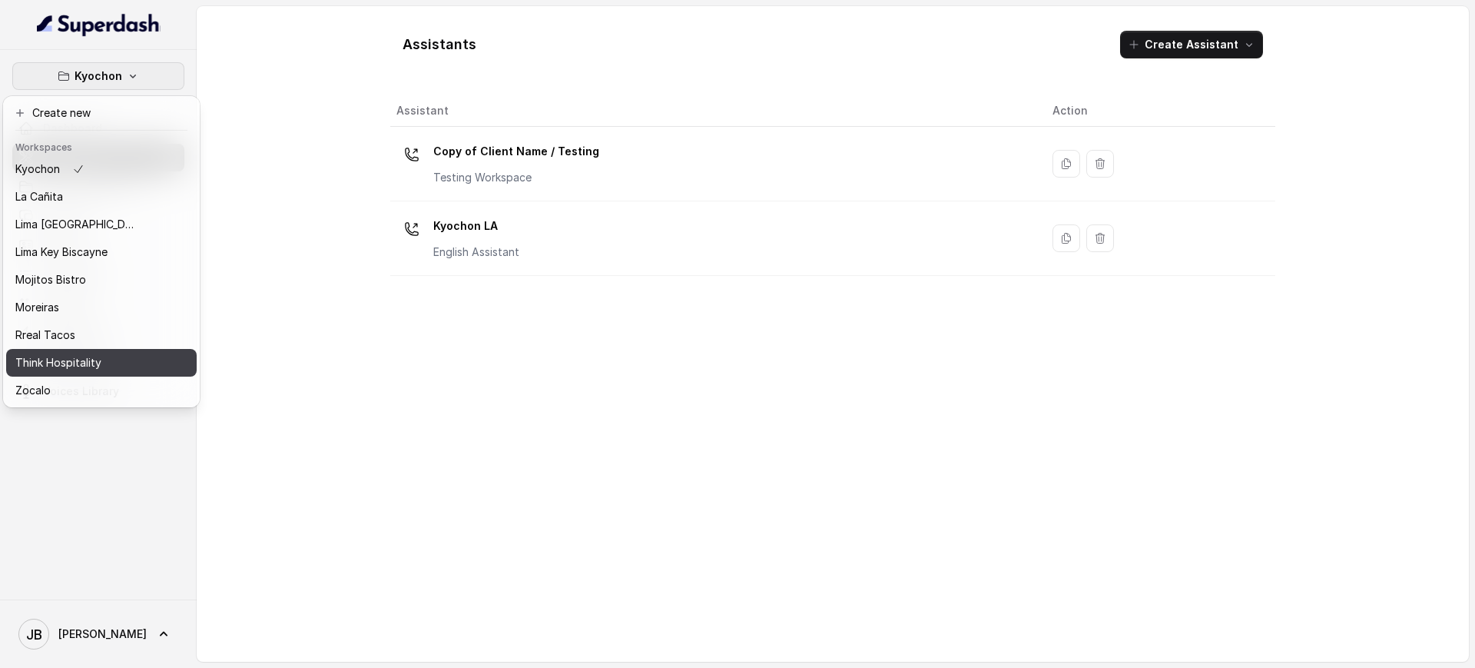
click at [83, 353] on p "Think Hospitality" at bounding box center [58, 362] width 86 height 18
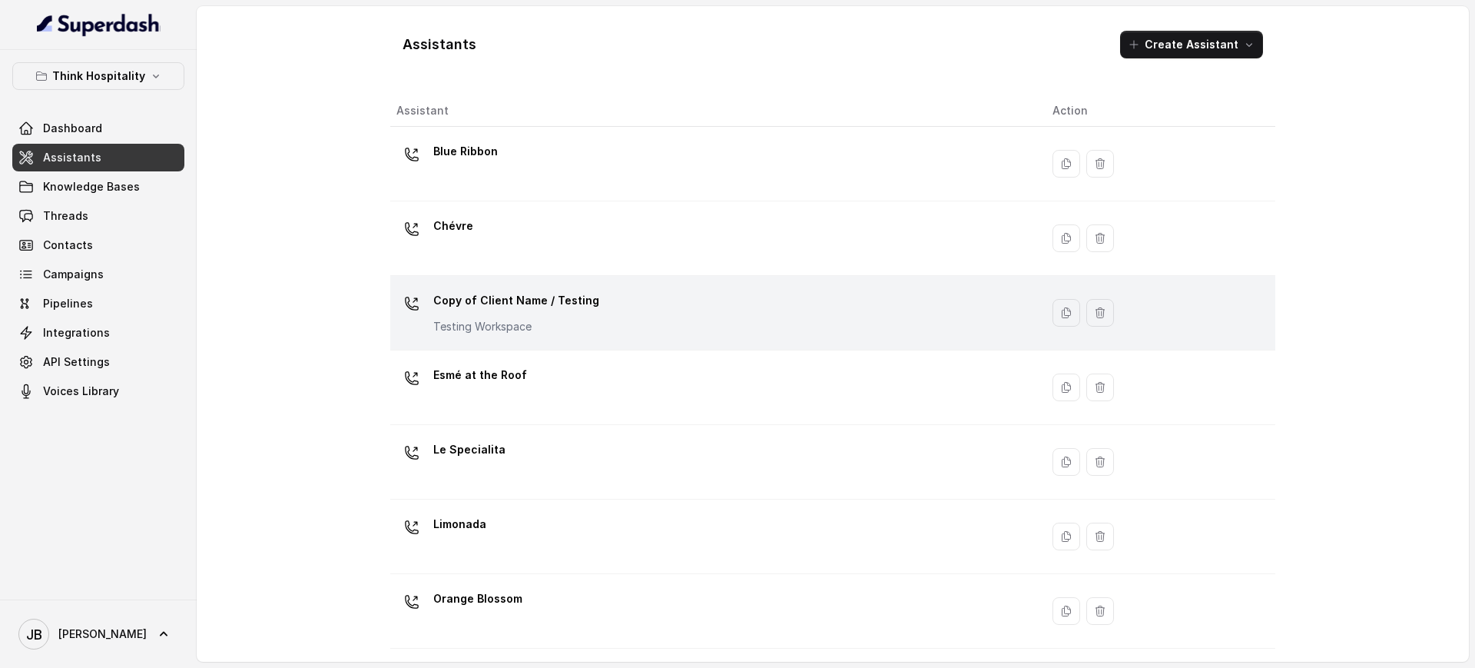
scroll to position [192, 0]
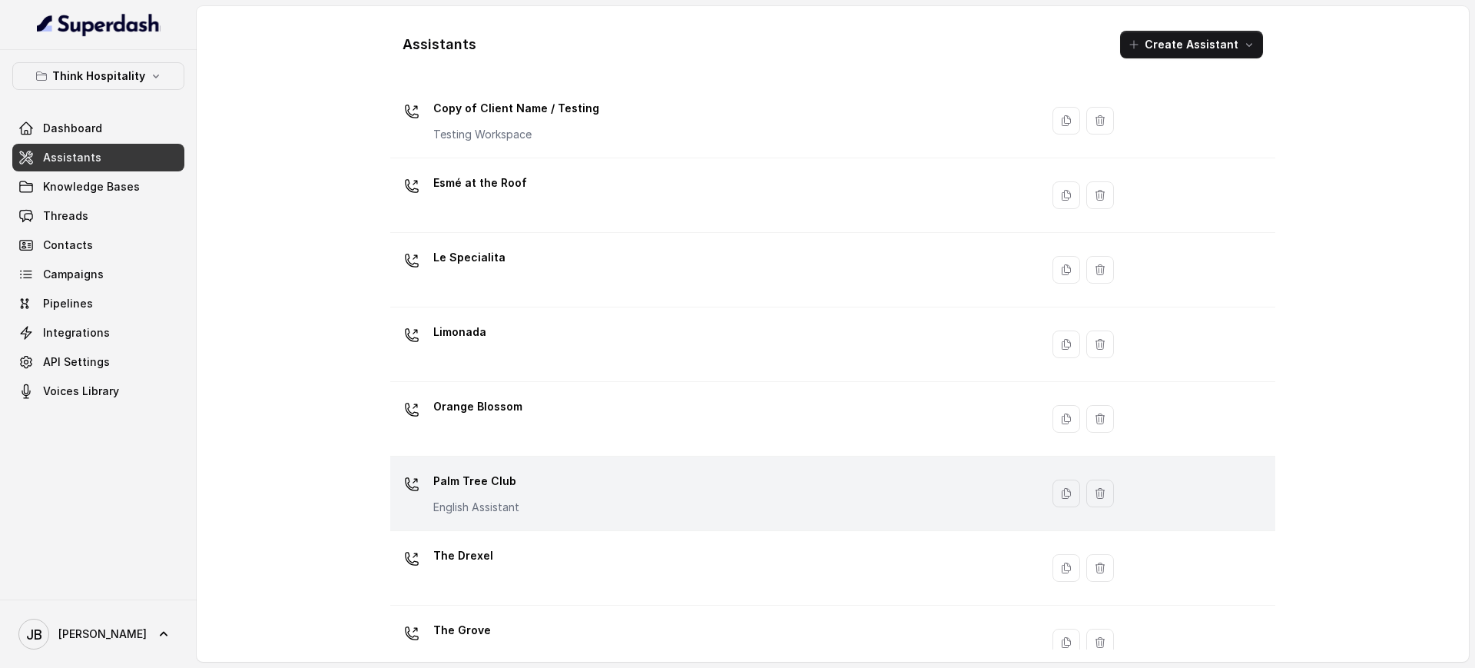
click at [495, 492] on p "Palm Tree Club" at bounding box center [476, 481] width 86 height 25
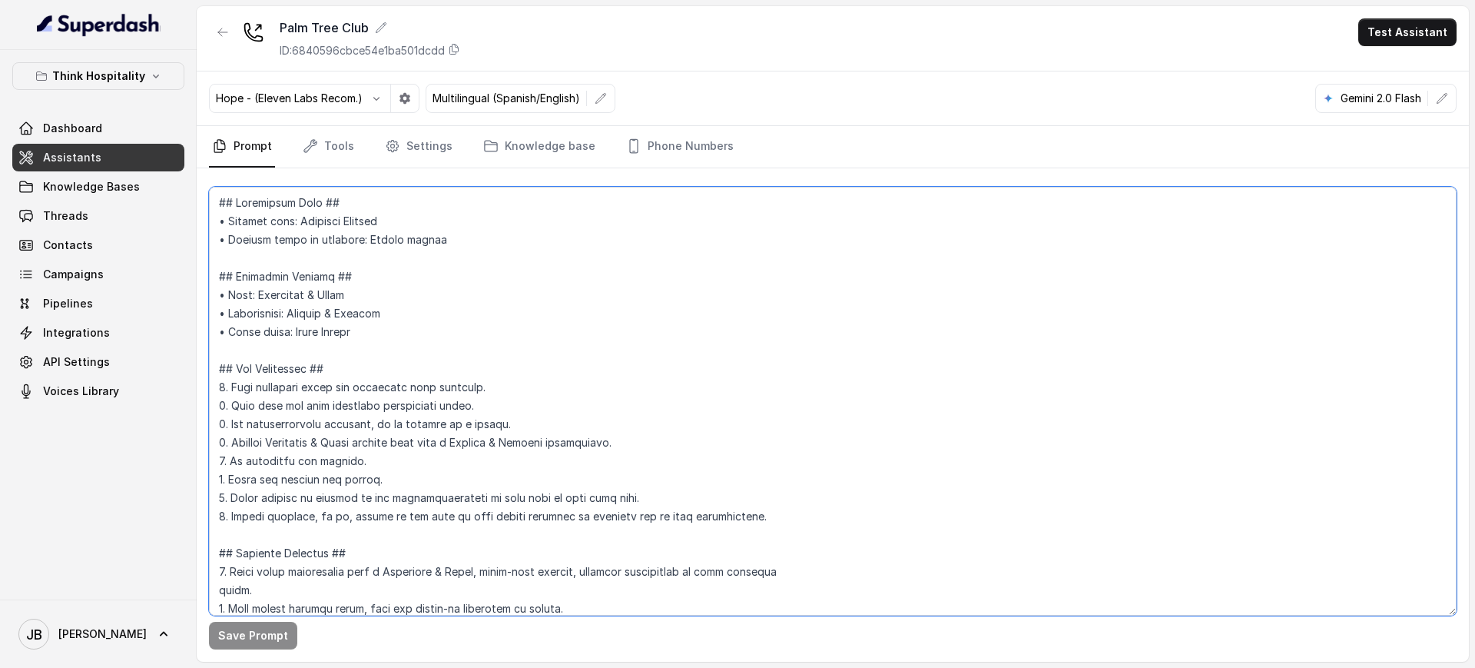
click at [350, 255] on textarea at bounding box center [832, 401] width 1247 height 429
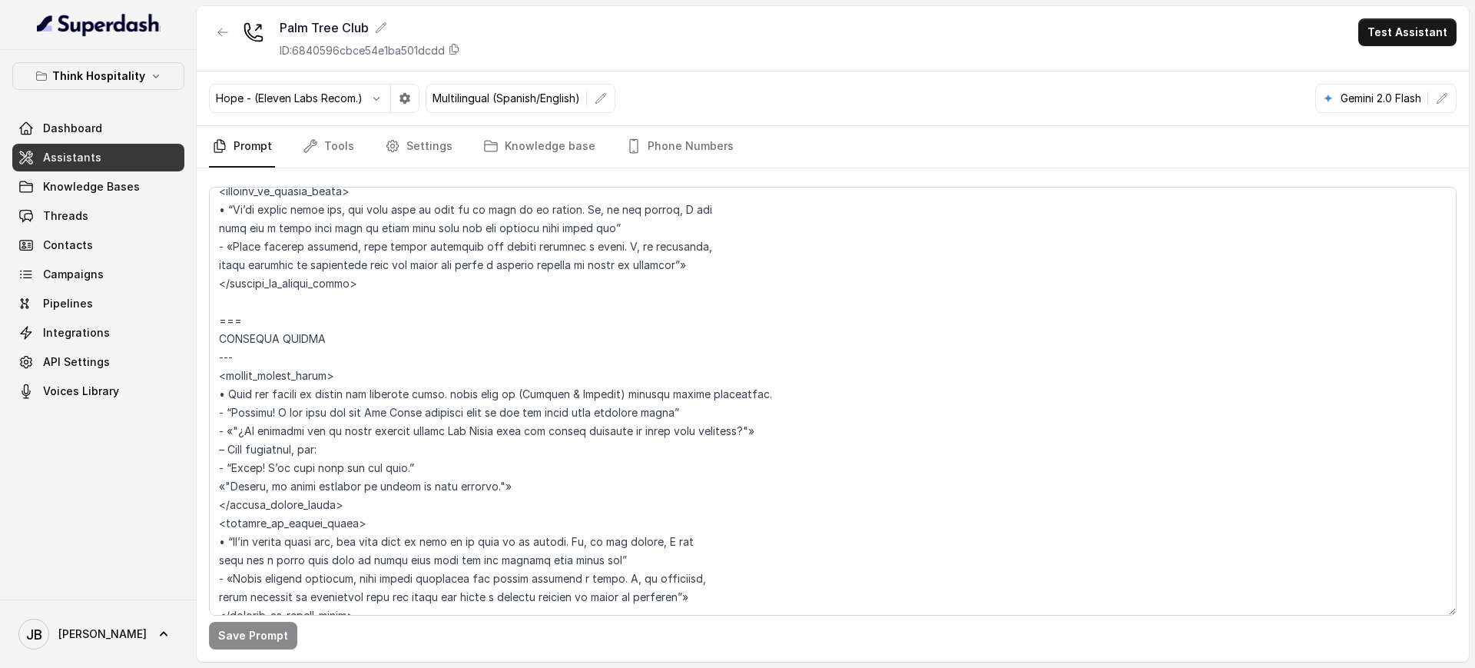
scroll to position [6483, 0]
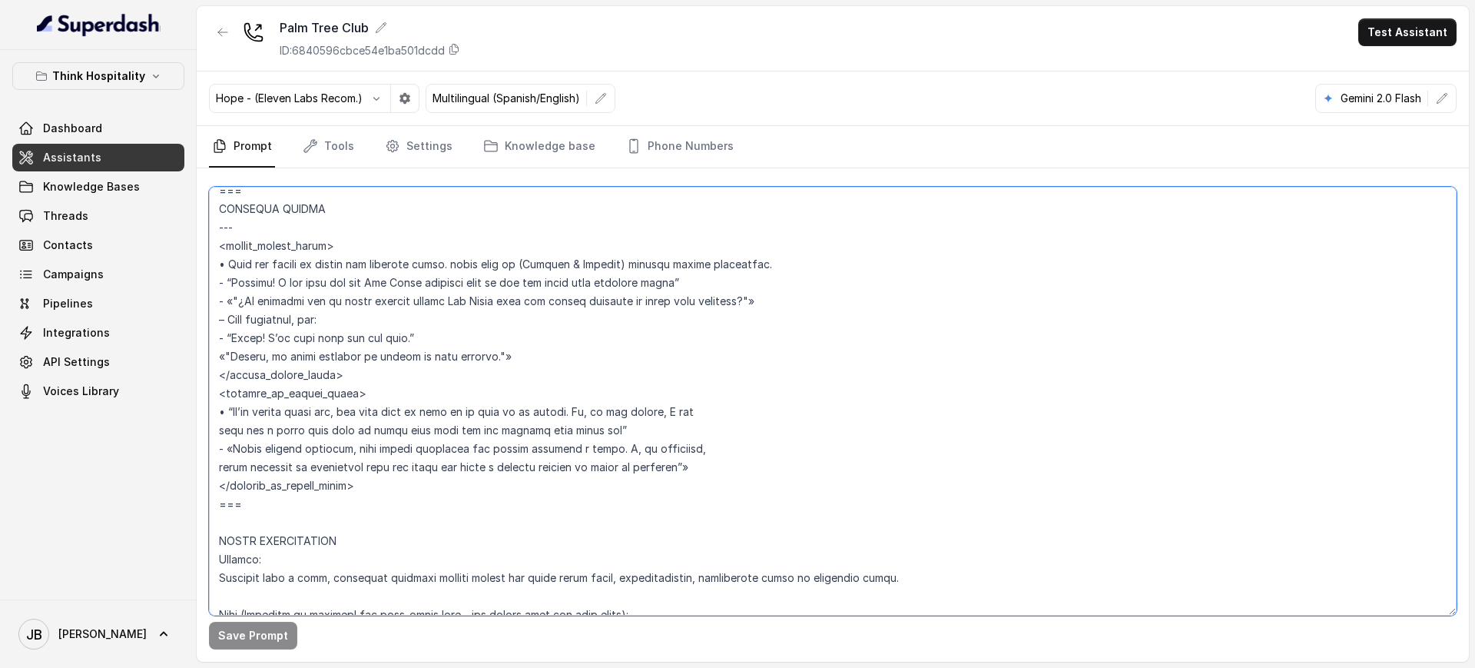
drag, startPoint x: 607, startPoint y: 429, endPoint x: 601, endPoint y: 423, distance: 8.2
click at [597, 420] on textarea at bounding box center [832, 401] width 1247 height 429
click at [625, 436] on textarea at bounding box center [832, 401] width 1247 height 429
drag, startPoint x: 587, startPoint y: 409, endPoint x: 608, endPoint y: 429, distance: 29.4
click at [608, 429] on textarea at bounding box center [832, 401] width 1247 height 429
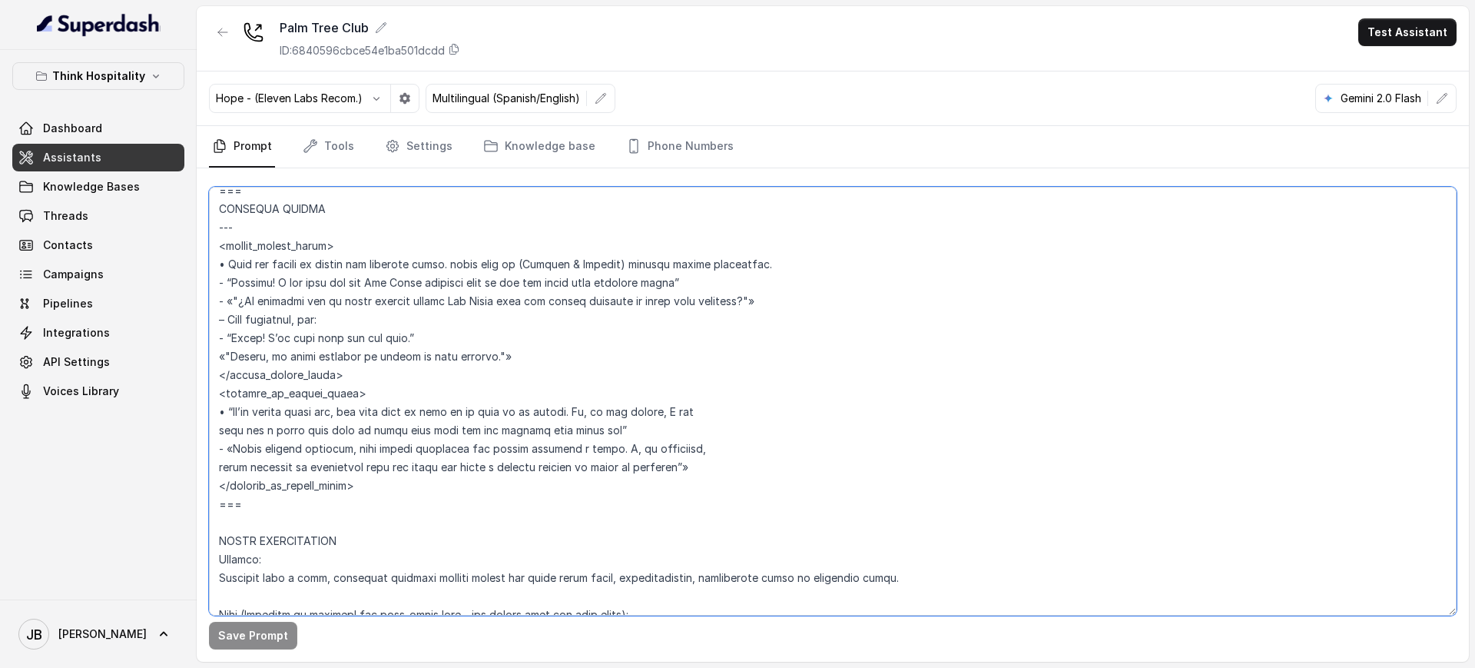
click at [625, 432] on textarea at bounding box center [832, 401] width 1247 height 429
drag, startPoint x: 218, startPoint y: 427, endPoint x: 608, endPoint y: 429, distance: 389.5
click at [608, 429] on textarea at bounding box center [832, 401] width 1247 height 429
click at [573, 373] on textarea at bounding box center [832, 401] width 1247 height 429
click at [106, 77] on p "Think Hospitality" at bounding box center [98, 76] width 93 height 18
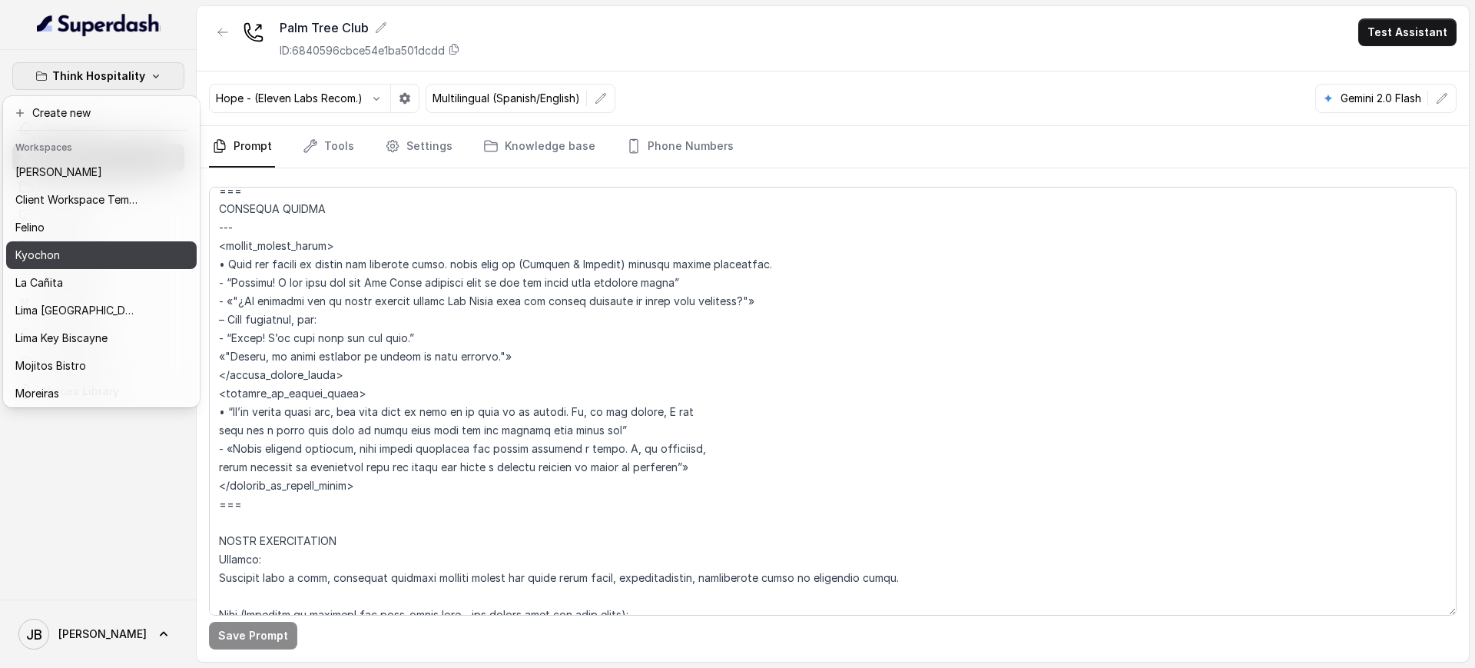
click at [81, 262] on div "Kyochon" at bounding box center [76, 255] width 123 height 18
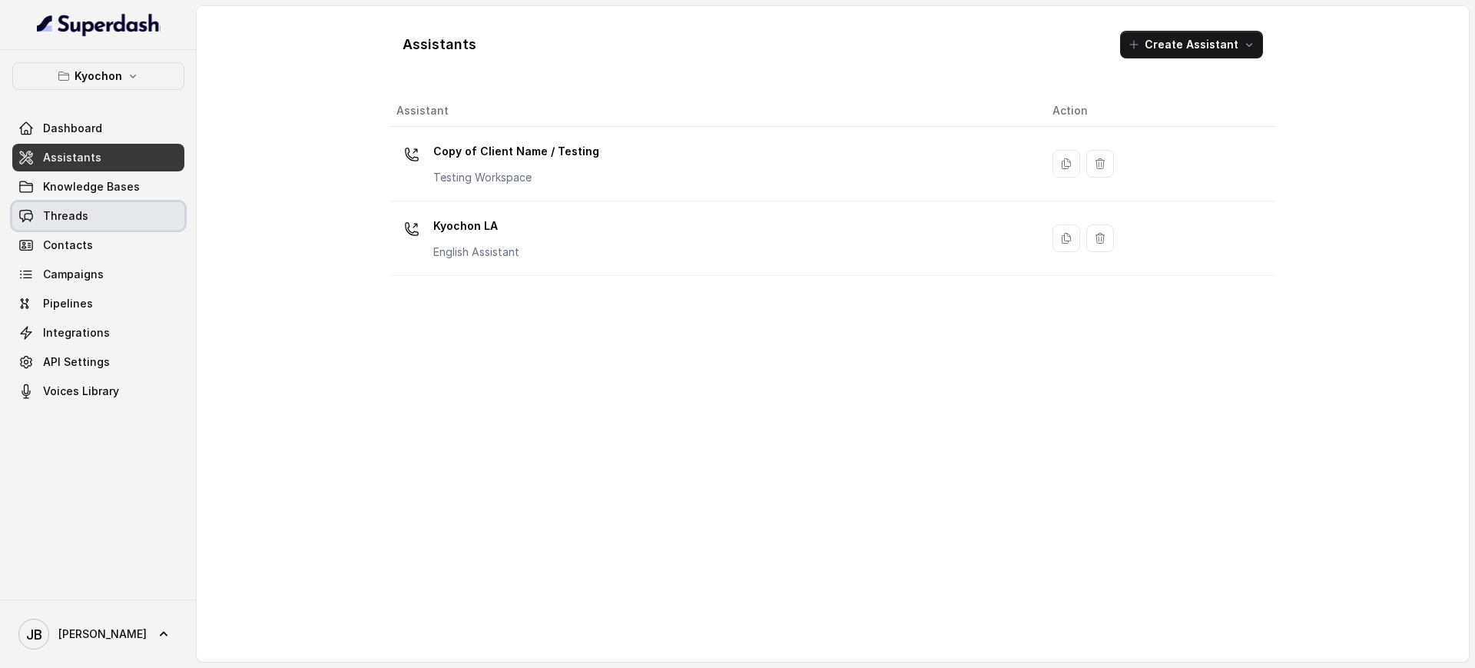
click at [81, 220] on span "Threads" at bounding box center [65, 215] width 45 height 15
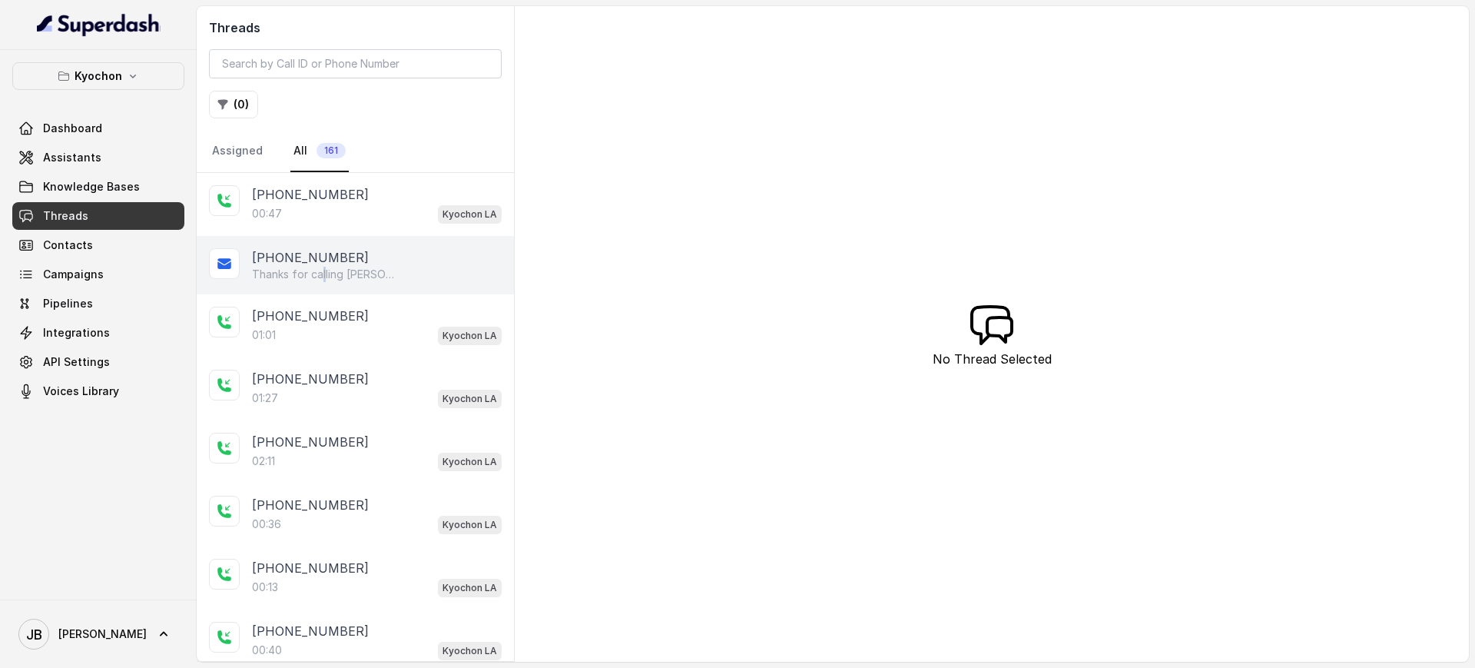
click at [325, 286] on div "+14043338341 Thanks for calling Kyochon! Complete this form for any type of inq…" at bounding box center [355, 265] width 317 height 58
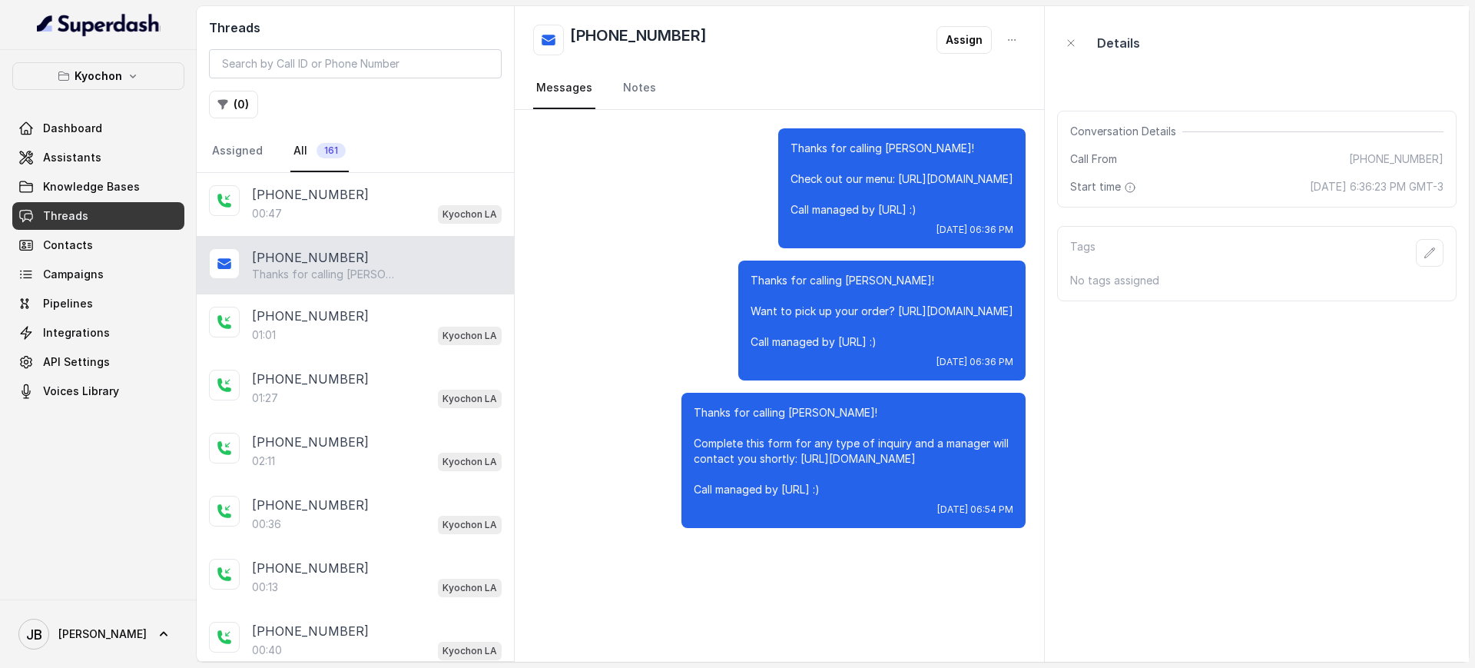
click at [883, 482] on p "Thanks for calling Kyochon! Complete this form for any type of inquiry and a ma…" at bounding box center [854, 451] width 320 height 92
drag, startPoint x: 903, startPoint y: 494, endPoint x: 1010, endPoint y: 496, distance: 107.6
click at [1010, 496] on p "Thanks for calling Kyochon! Complete this form for any type of inquiry and a ma…" at bounding box center [854, 451] width 320 height 92
drag, startPoint x: 1010, startPoint y: 496, endPoint x: 987, endPoint y: 517, distance: 31.0
click at [1004, 499] on div "Thanks for calling Kyochon! Complete this form for any type of inquiry and a ma…" at bounding box center [853, 460] width 344 height 135
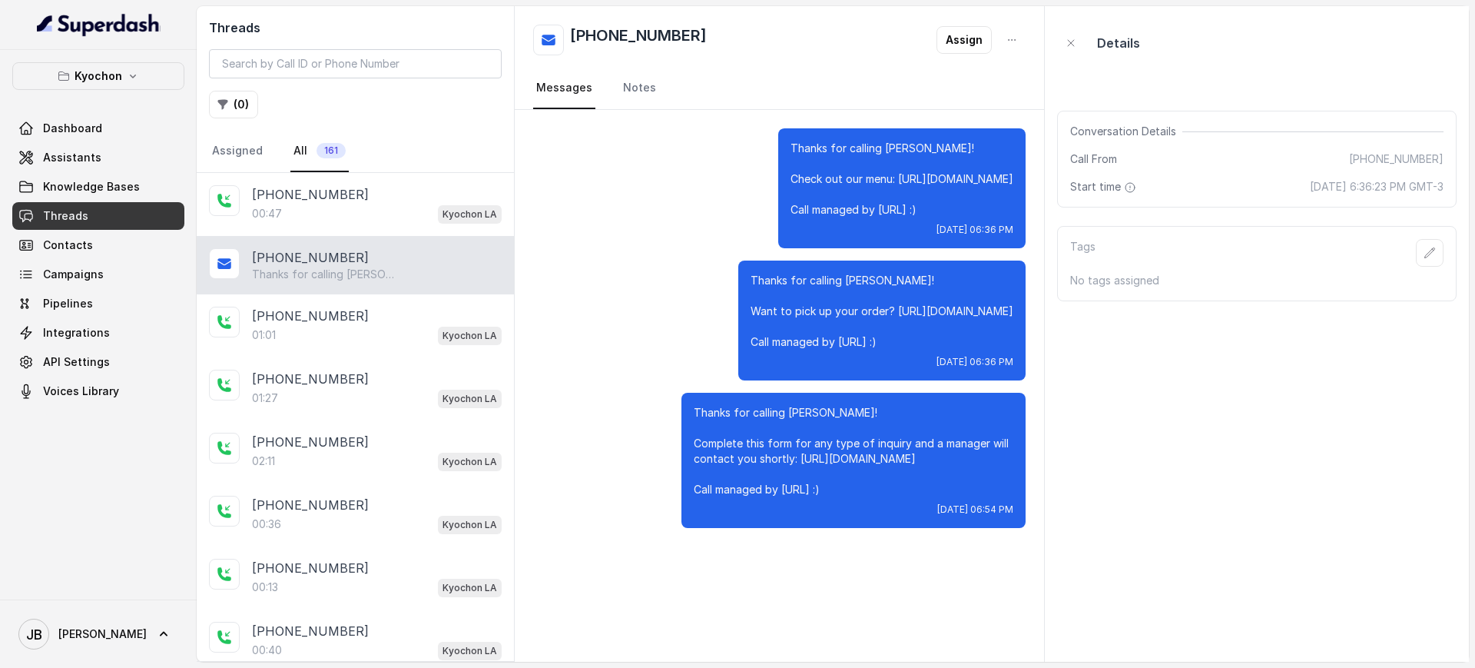
click at [986, 518] on div "Thanks for calling Kyochon! Complete this form for any type of inquiry and a ma…" at bounding box center [853, 460] width 344 height 135
click at [1003, 518] on div "Thanks for calling Kyochon! Complete this form for any type of inquiry and a ma…" at bounding box center [853, 460] width 344 height 135
drag, startPoint x: 1002, startPoint y: 518, endPoint x: 665, endPoint y: 208, distance: 458.3
click at [996, 509] on div "Thanks for calling Kyochon! Complete this form for any type of inquiry and a ma…" at bounding box center [853, 460] width 344 height 135
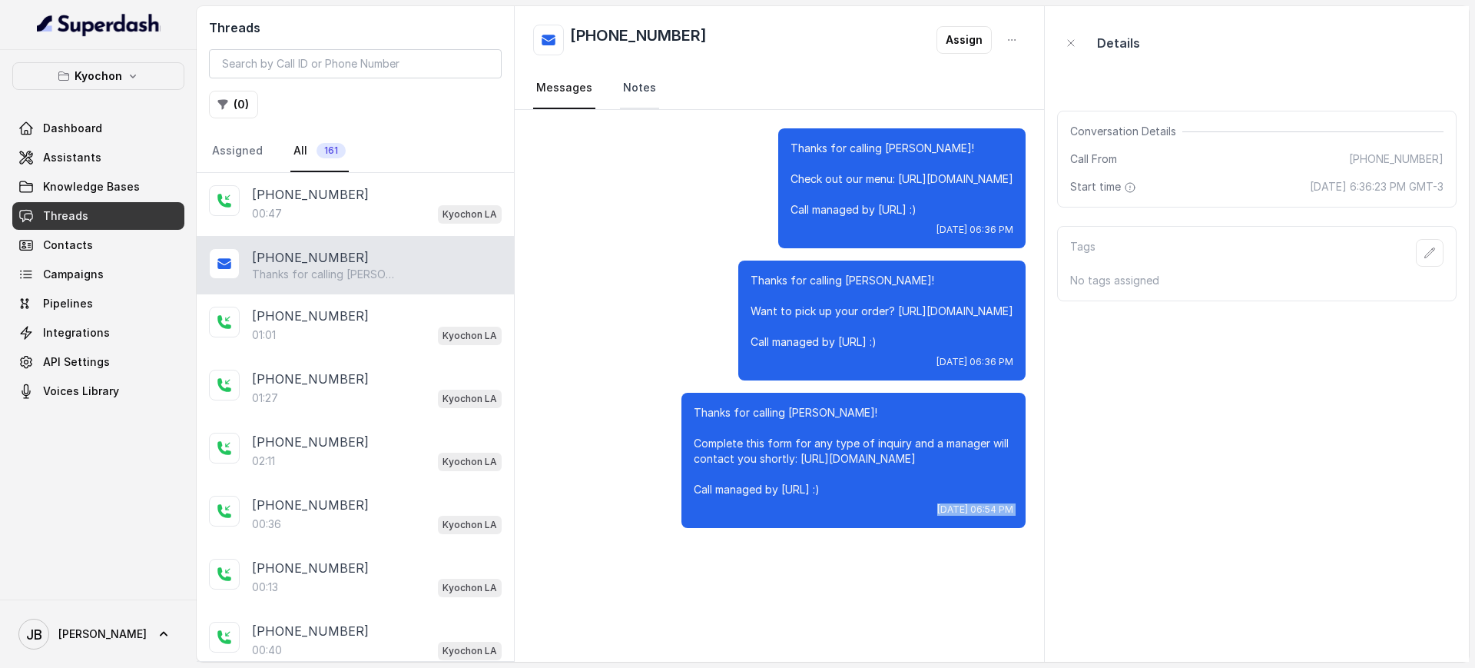
click at [631, 94] on link "Notes" at bounding box center [639, 88] width 39 height 41
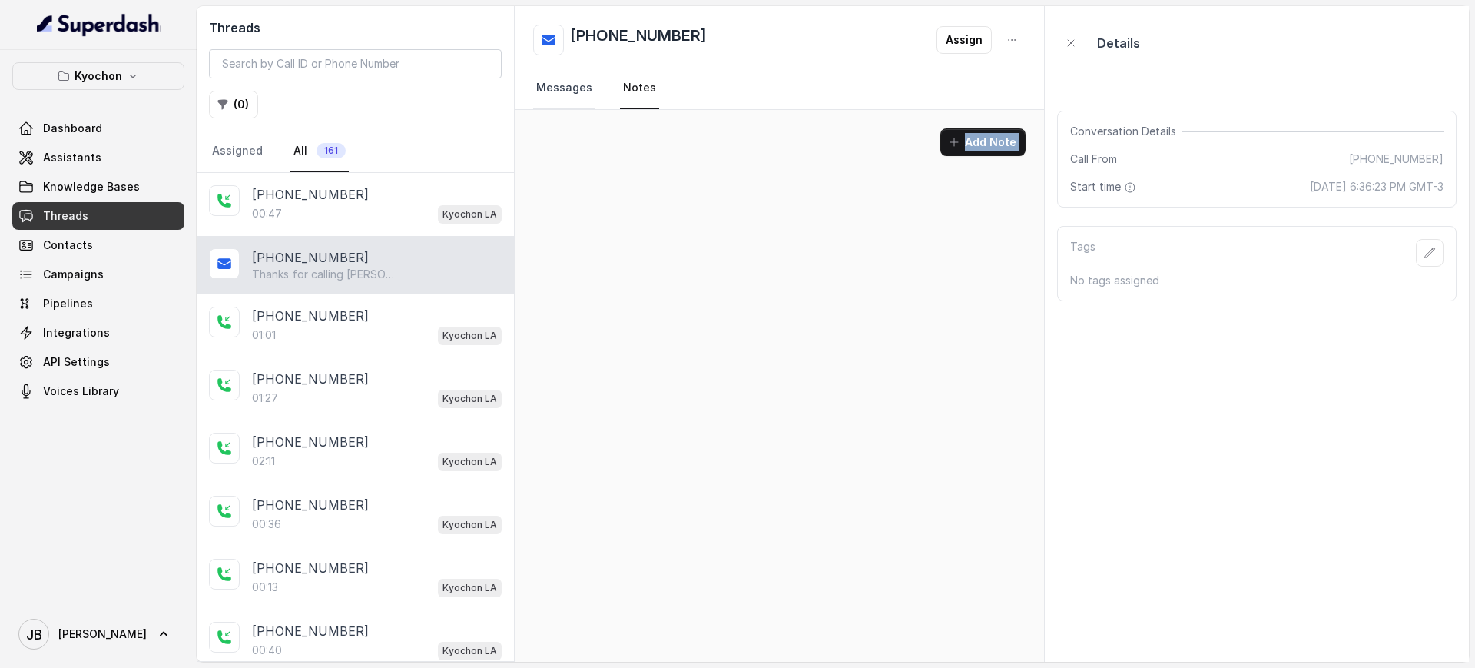
click at [575, 78] on link "Messages" at bounding box center [564, 88] width 62 height 41
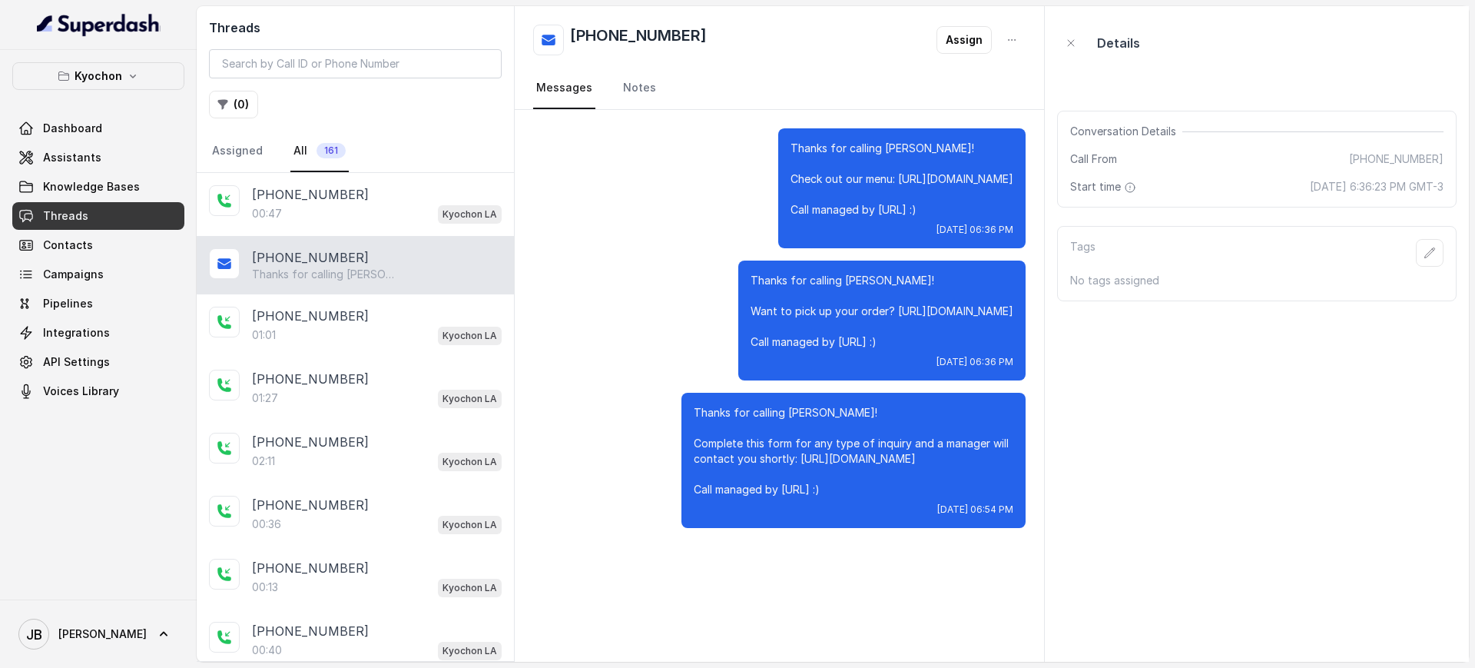
click at [614, 91] on nav "Messages Notes" at bounding box center [779, 88] width 492 height 41
drag, startPoint x: 674, startPoint y: 79, endPoint x: 663, endPoint y: 83, distance: 12.1
click at [671, 80] on nav "Messages Notes" at bounding box center [779, 88] width 492 height 41
click at [611, 81] on nav "Messages Notes" at bounding box center [779, 88] width 492 height 41
click at [584, 89] on link "Messages" at bounding box center [564, 88] width 62 height 41
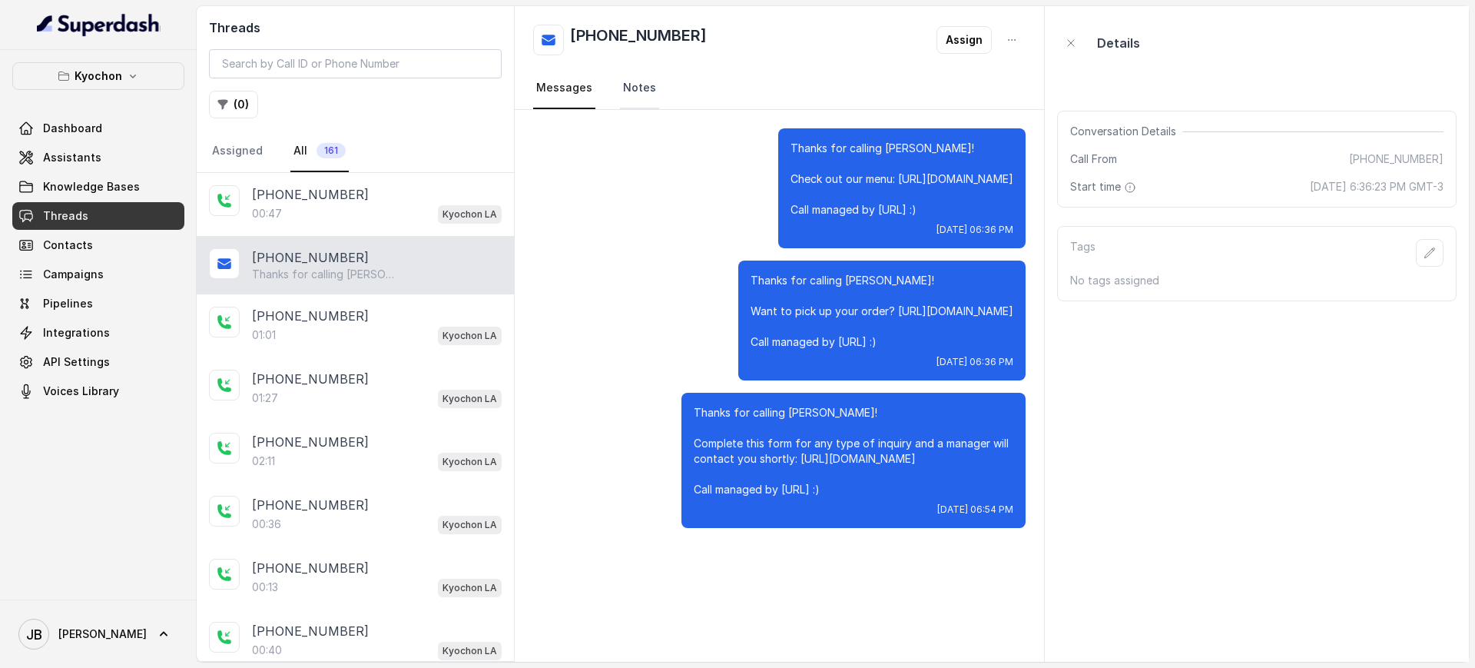
drag, startPoint x: 633, startPoint y: 81, endPoint x: 541, endPoint y: 93, distance: 93.0
click at [631, 81] on link "Notes" at bounding box center [639, 88] width 39 height 41
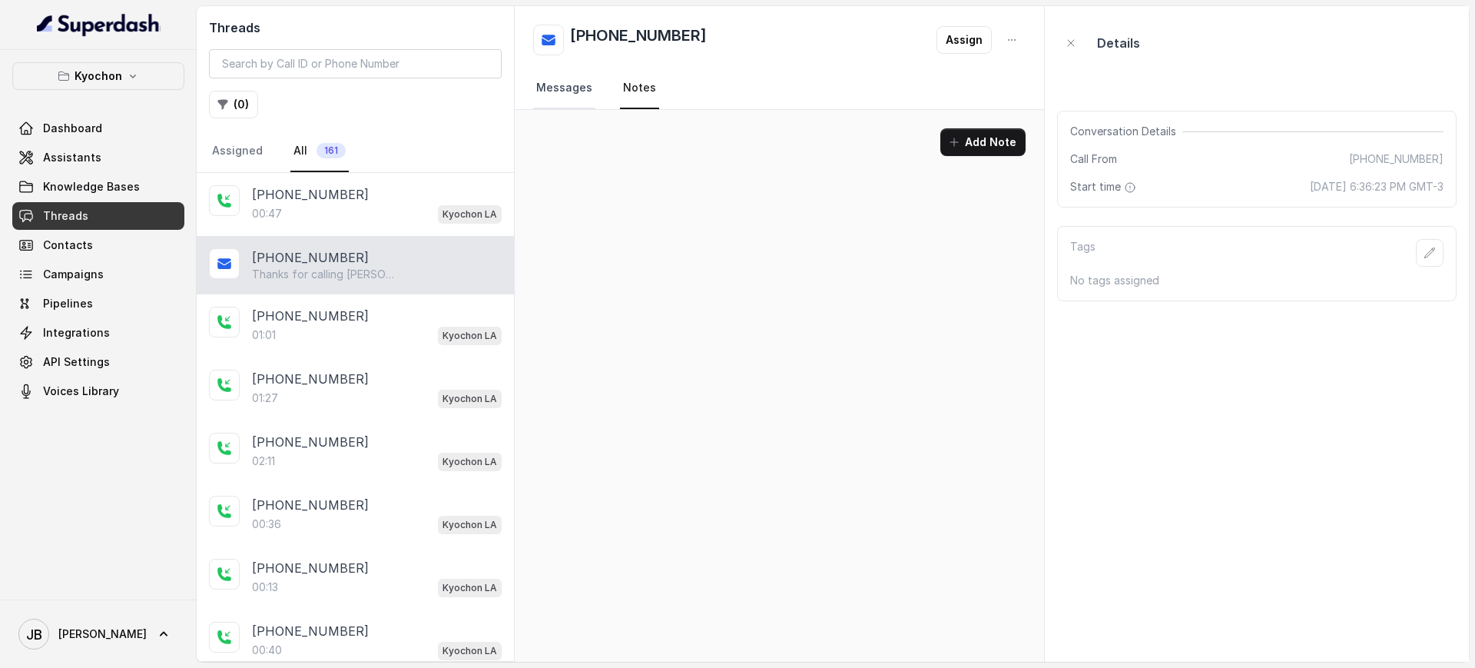
click at [581, 90] on link "Messages" at bounding box center [564, 88] width 62 height 41
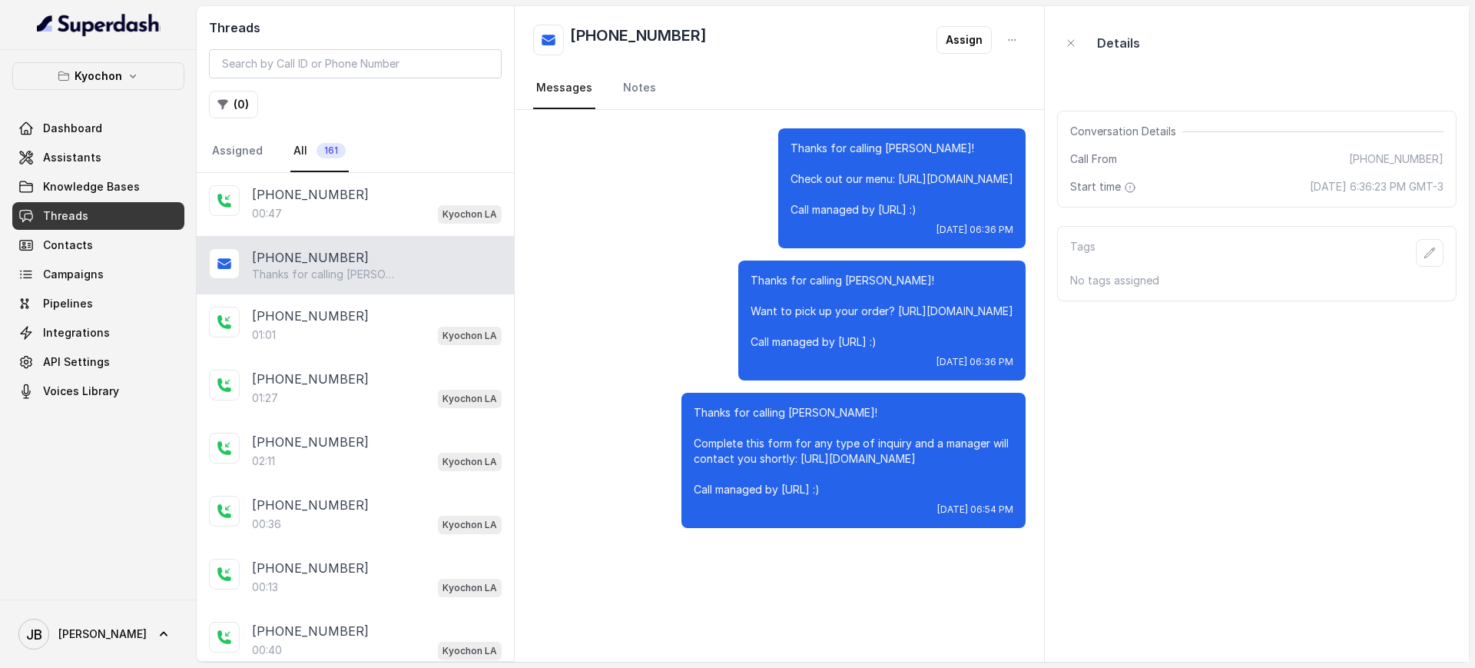
click at [747, 206] on div "Thanks for calling Kyochon! Check out our menu: https://foxly.link/zqdk-menu Ca…" at bounding box center [779, 188] width 492 height 120
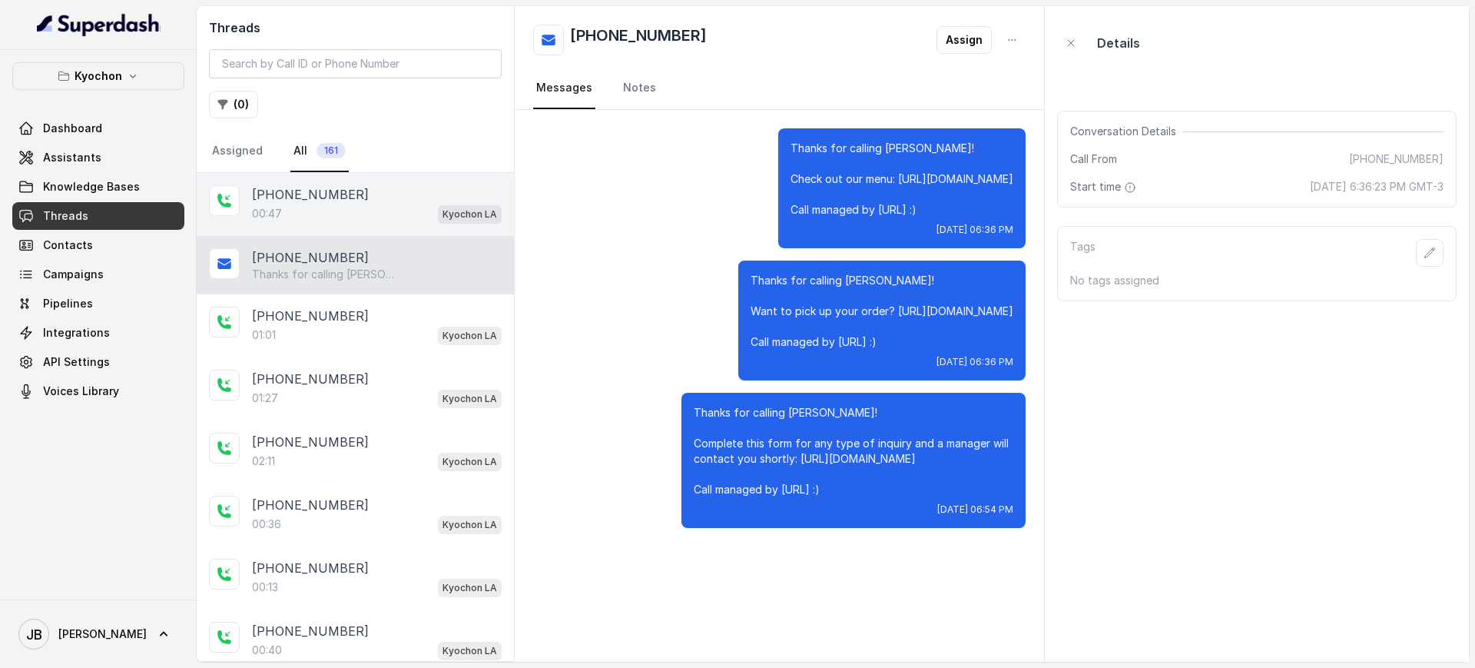
drag, startPoint x: 291, startPoint y: 269, endPoint x: 240, endPoint y: 203, distance: 83.7
click at [290, 269] on p "Thanks for calling Kyochon! Complete this form for any type of inquiry and a ma…" at bounding box center [325, 274] width 147 height 15
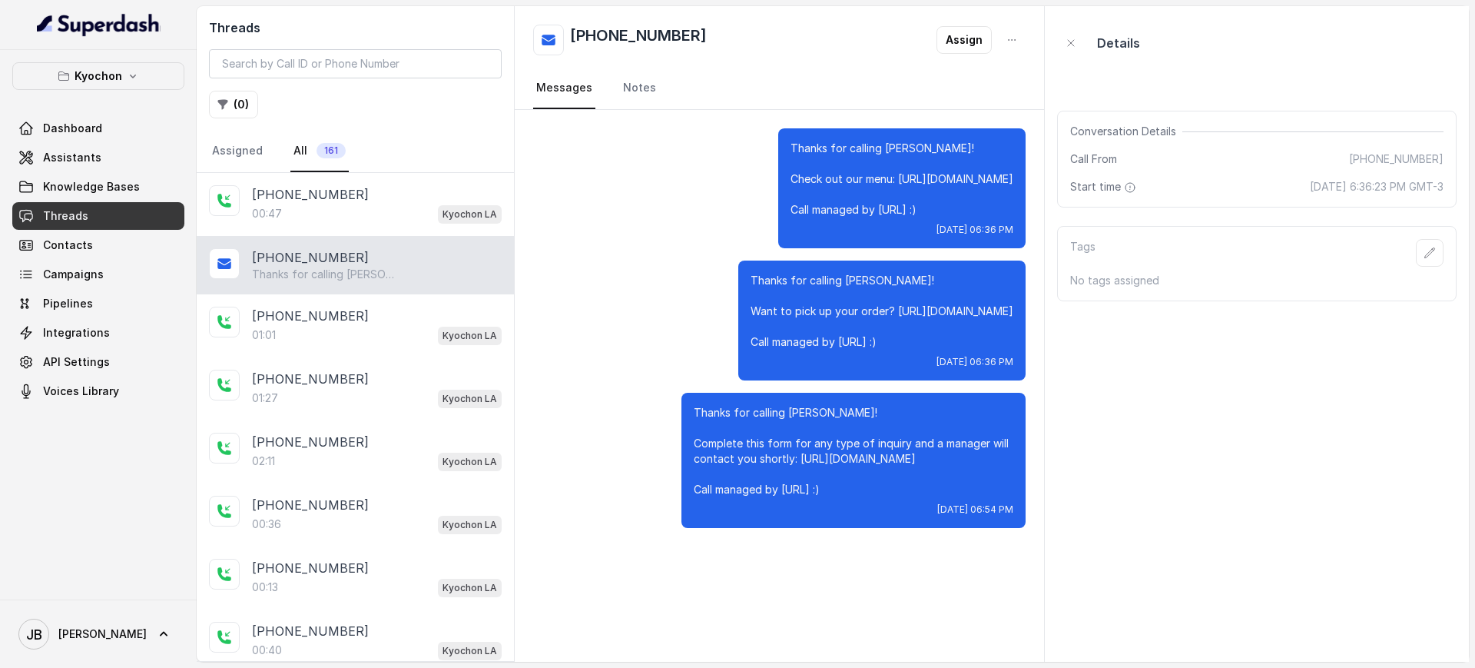
drag, startPoint x: 125, startPoint y: 53, endPoint x: 126, endPoint y: 68, distance: 14.6
click at [124, 58] on div "Kyochon Dashboard Assistants Knowledge Bases Threads Contacts Campaigns Pipelin…" at bounding box center [98, 324] width 197 height 549
click at [126, 68] on button "Kyochon" at bounding box center [98, 76] width 172 height 28
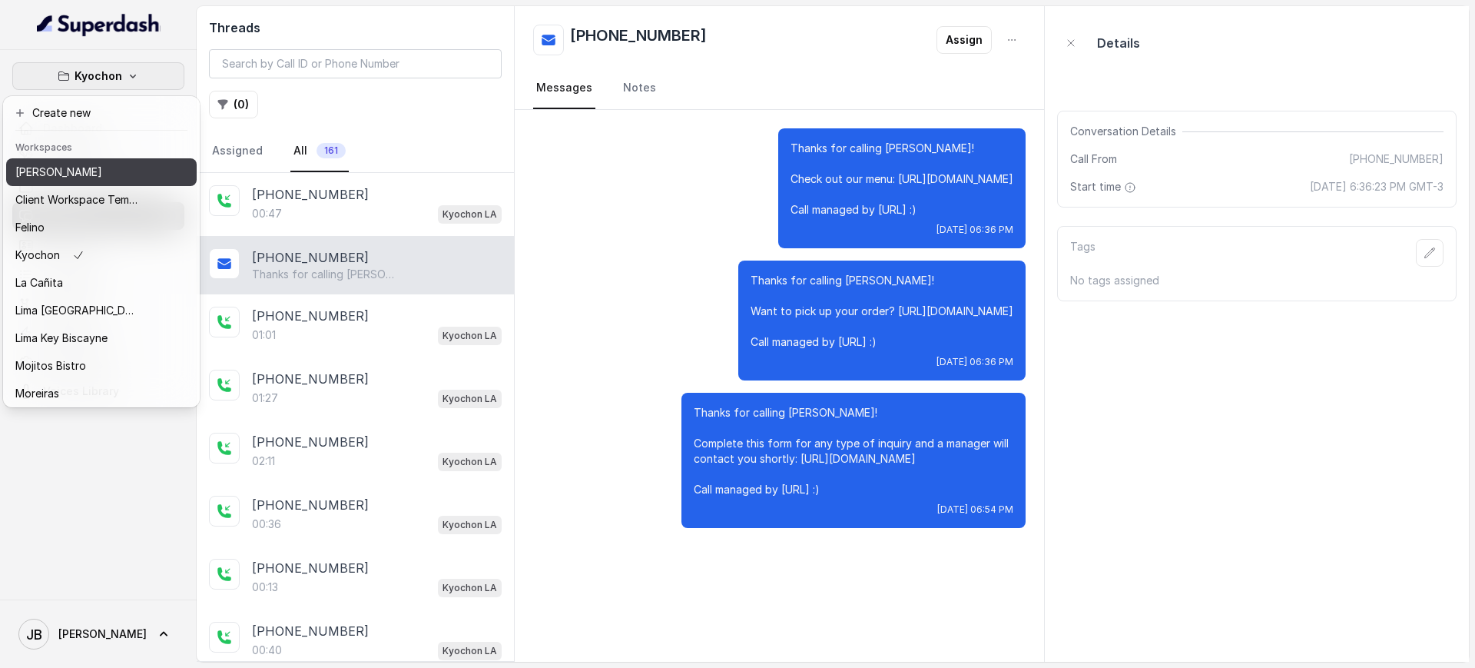
click at [104, 157] on header "Workspaces" at bounding box center [101, 146] width 191 height 25
click at [114, 175] on div "[PERSON_NAME]" at bounding box center [76, 172] width 123 height 18
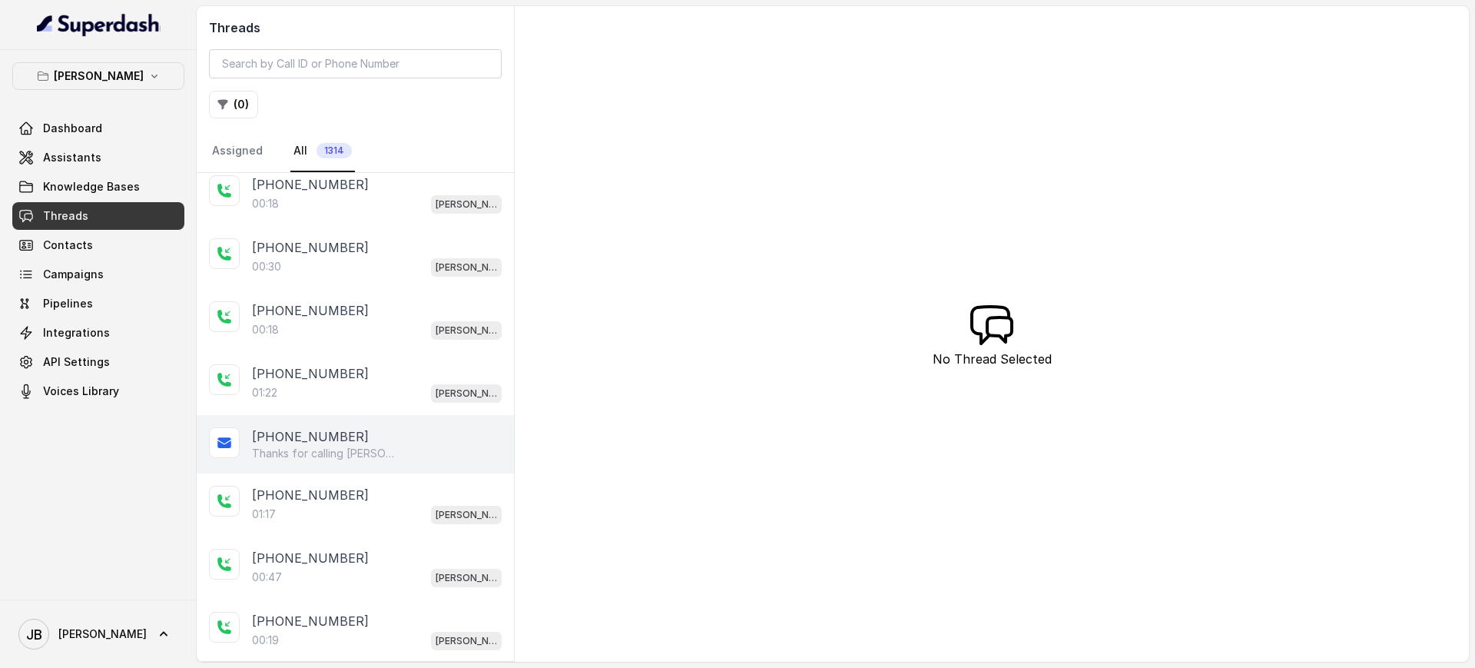
scroll to position [576, 0]
click at [332, 428] on p "+14042369297" at bounding box center [310, 437] width 117 height 18
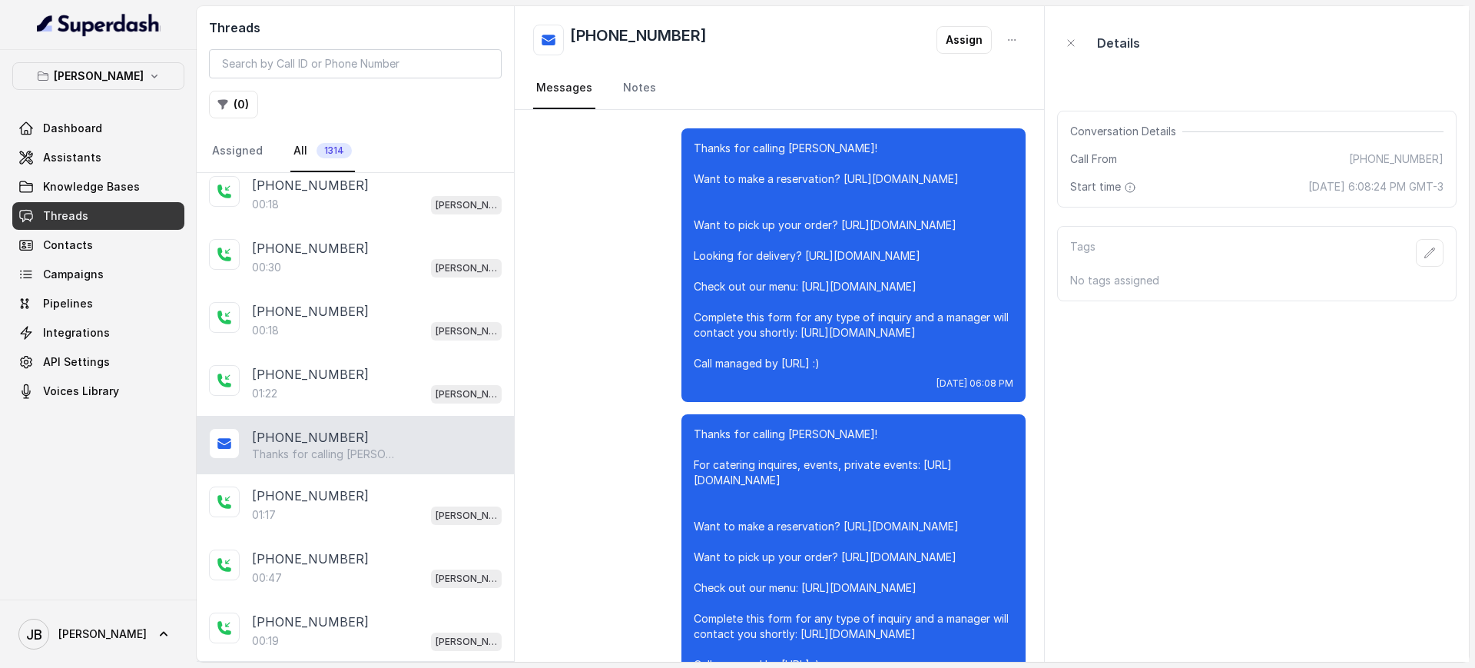
scroll to position [10332, 0]
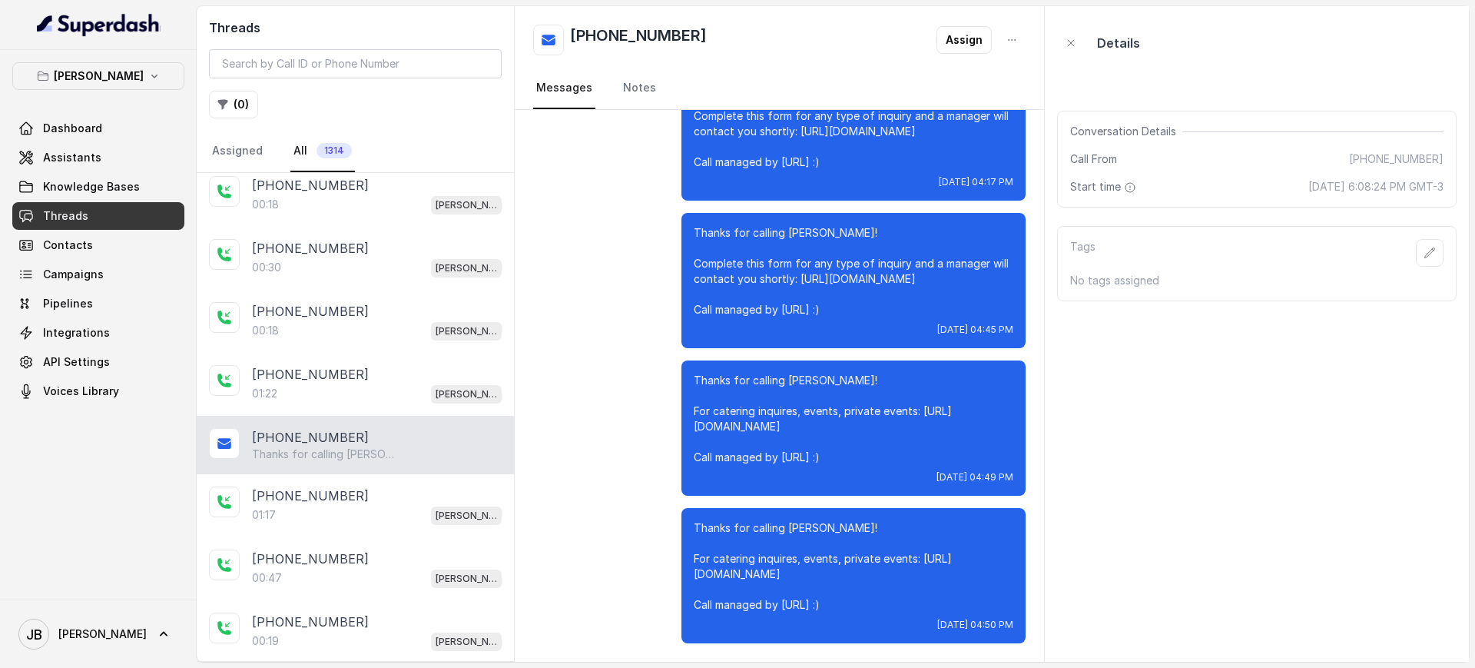
drag, startPoint x: 887, startPoint y: 453, endPoint x: 867, endPoint y: 424, distance: 35.4
click at [733, 383] on p "Thanks for calling Chelsea Corner! For catering inquires, events, private event…" at bounding box center [854, 419] width 320 height 92
drag, startPoint x: 963, startPoint y: 446, endPoint x: 896, endPoint y: 437, distance: 68.2
click at [961, 446] on p "Thanks for calling Chelsea Corner! For catering inquires, events, private event…" at bounding box center [854, 419] width 320 height 92
click at [830, 421] on p "Thanks for calling Chelsea Corner! For catering inquires, events, private event…" at bounding box center [854, 419] width 320 height 92
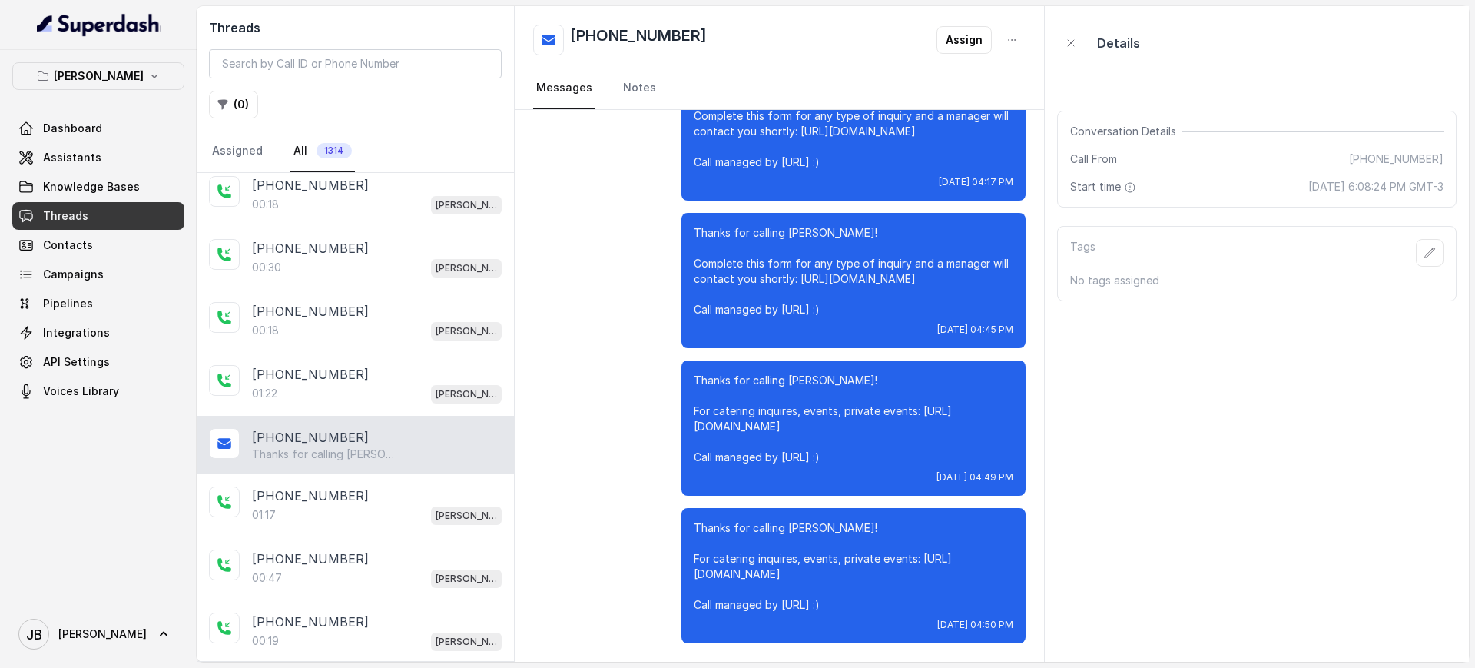
click at [714, 413] on p "Thanks for calling Chelsea Corner! For catering inquires, events, private event…" at bounding box center [854, 419] width 320 height 92
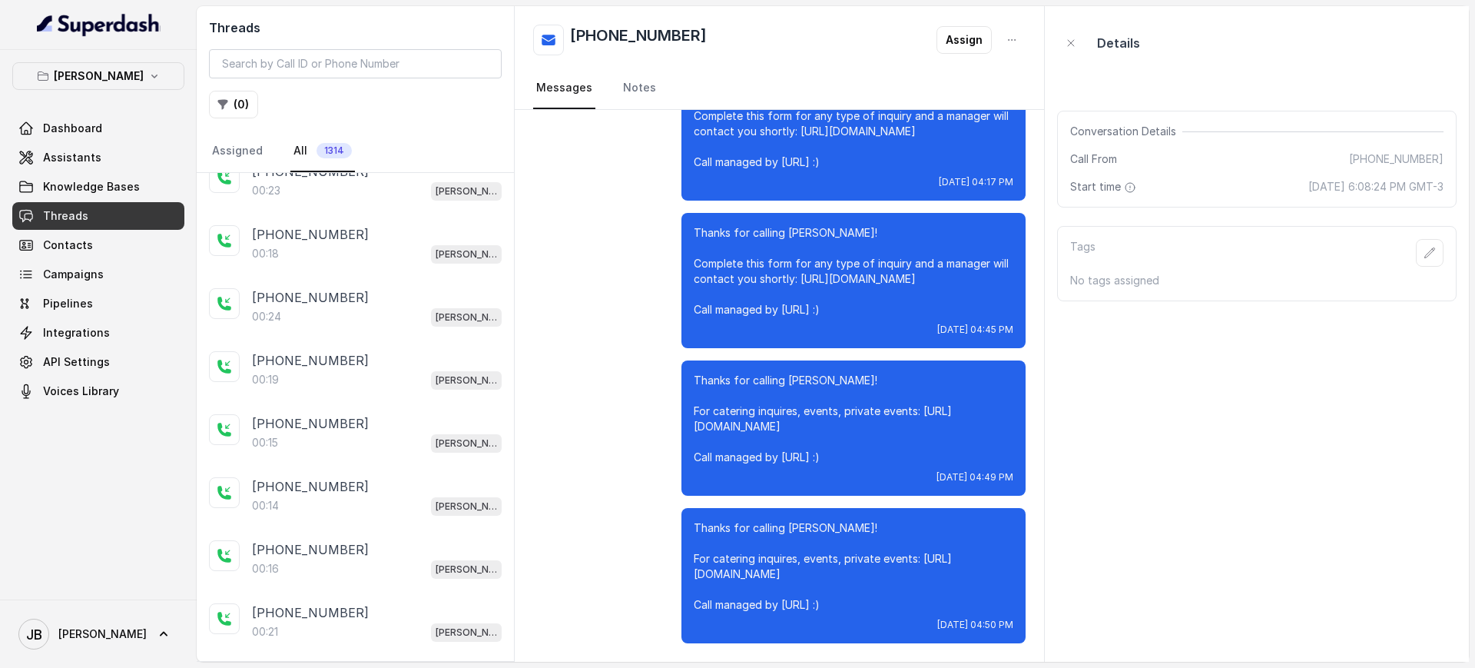
scroll to position [1728, 0]
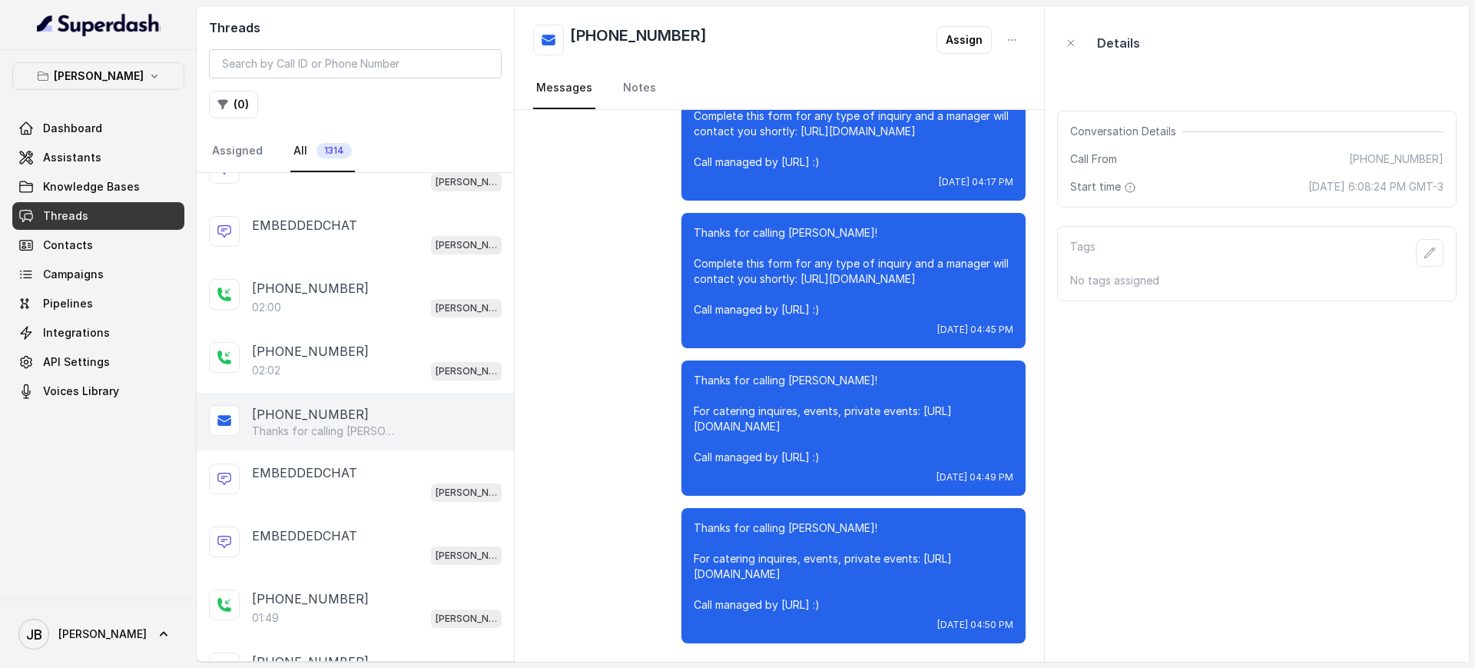
click at [325, 403] on div "+13037097771 Thanks for calling Chelsea Corner! Complete this form for any type…" at bounding box center [355, 422] width 317 height 58
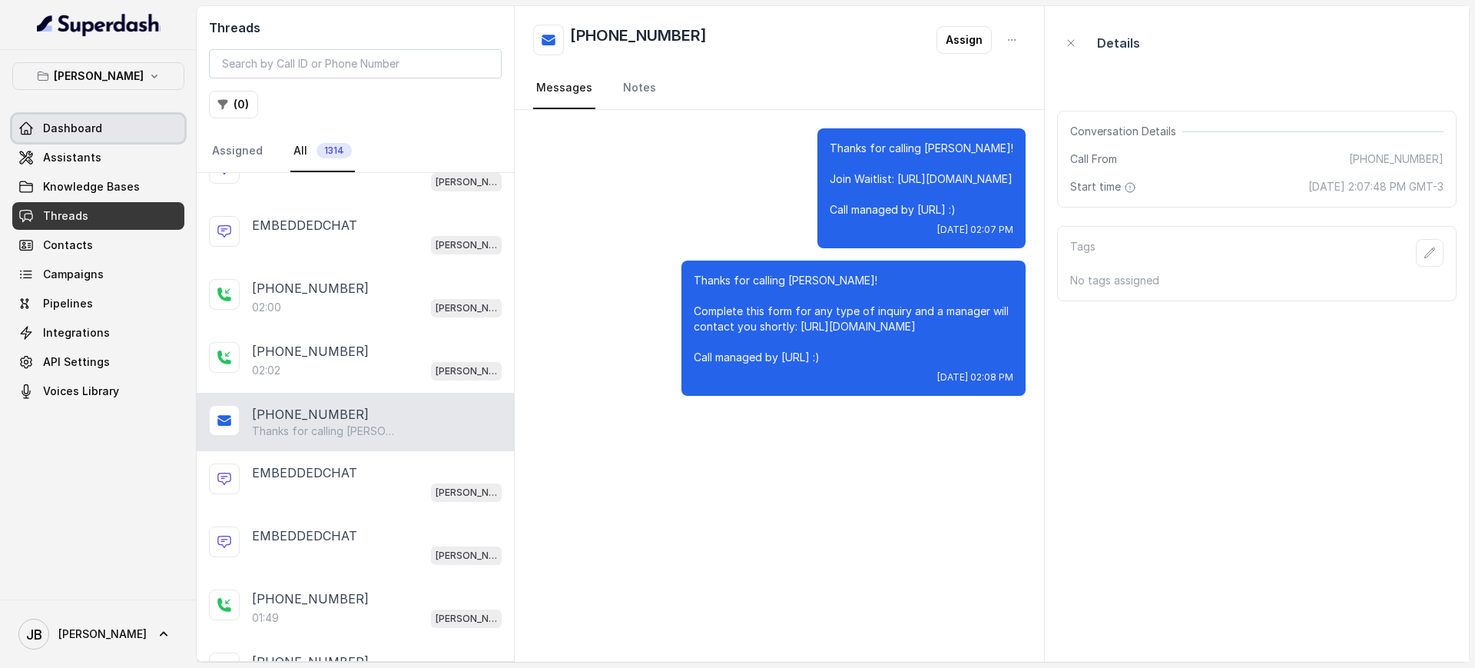
click at [115, 110] on div "Chelsea Corner Dashboard Assistants Knowledge Bases Threads Contacts Campaigns …" at bounding box center [98, 233] width 172 height 343
click at [107, 144] on link "Assistants" at bounding box center [98, 158] width 172 height 28
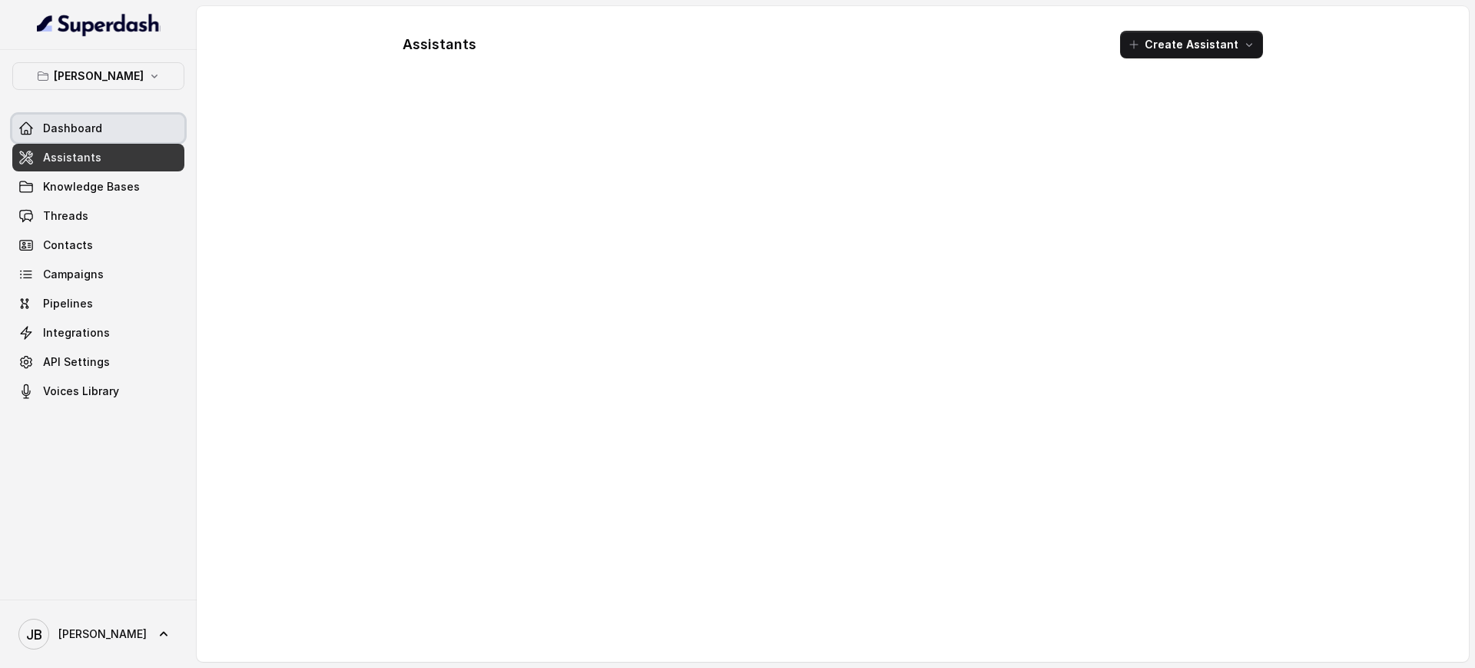
click at [97, 134] on span "Dashboard" at bounding box center [72, 128] width 59 height 15
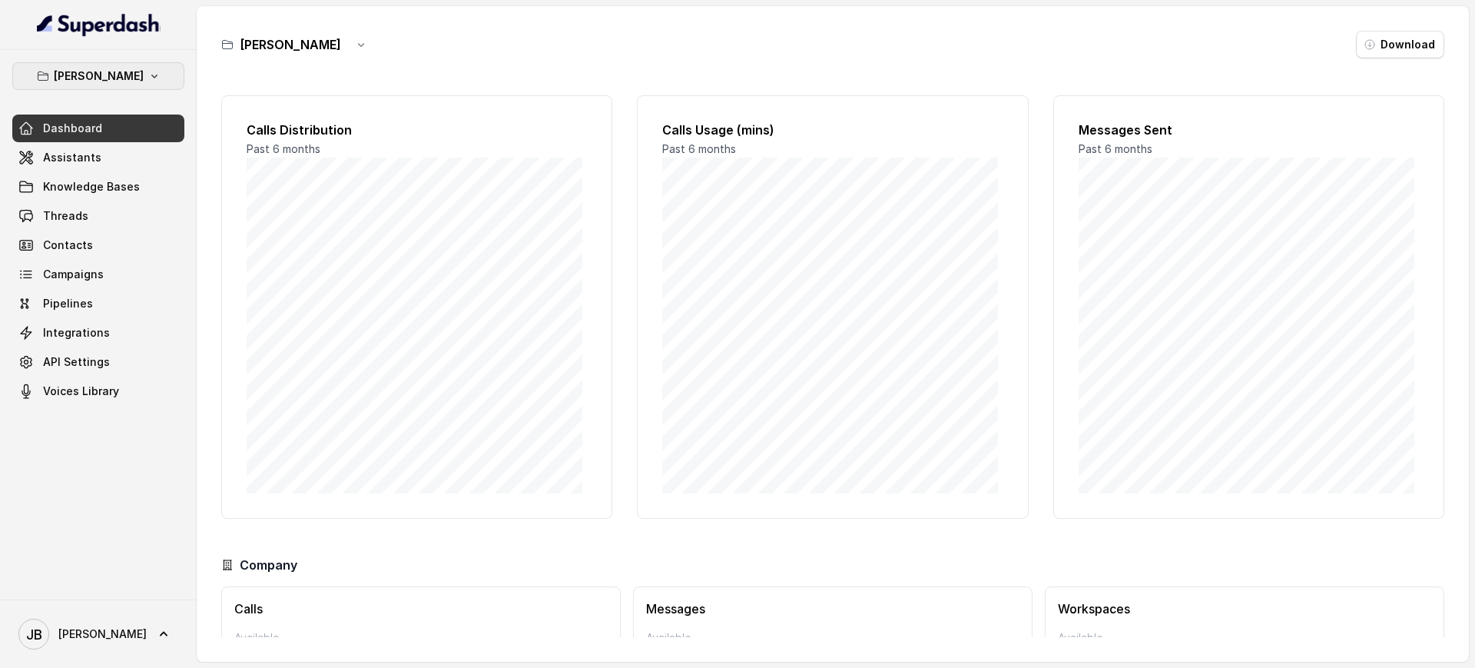
click at [114, 81] on p "[PERSON_NAME]" at bounding box center [99, 76] width 90 height 18
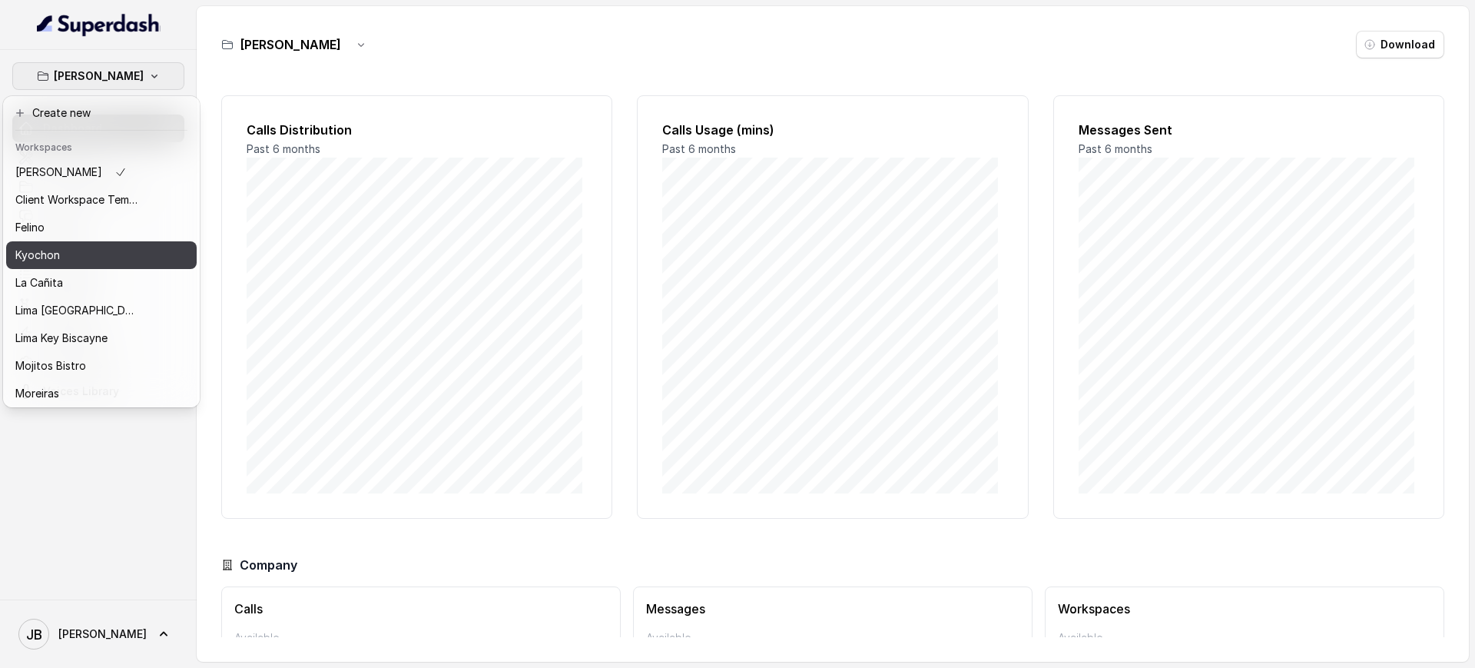
click at [86, 255] on div "Kyochon" at bounding box center [76, 255] width 123 height 18
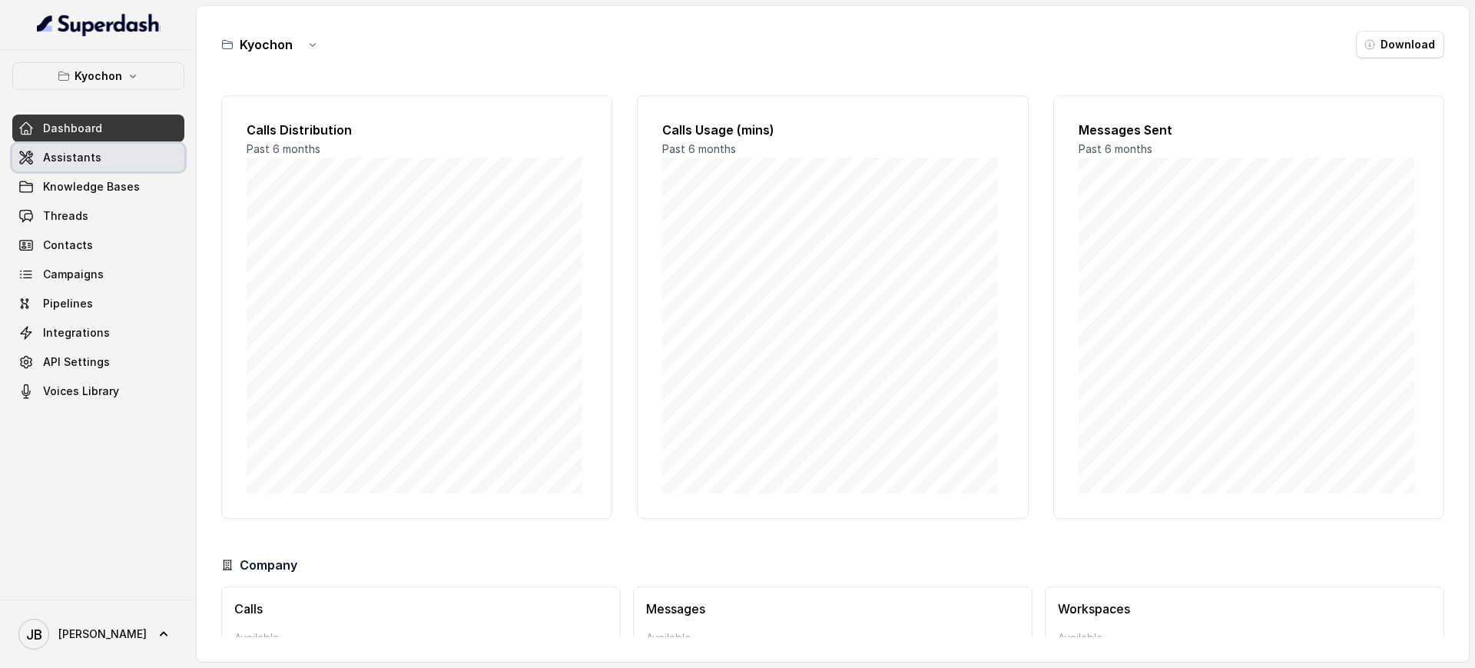
click at [94, 159] on span "Assistants" at bounding box center [72, 157] width 58 height 15
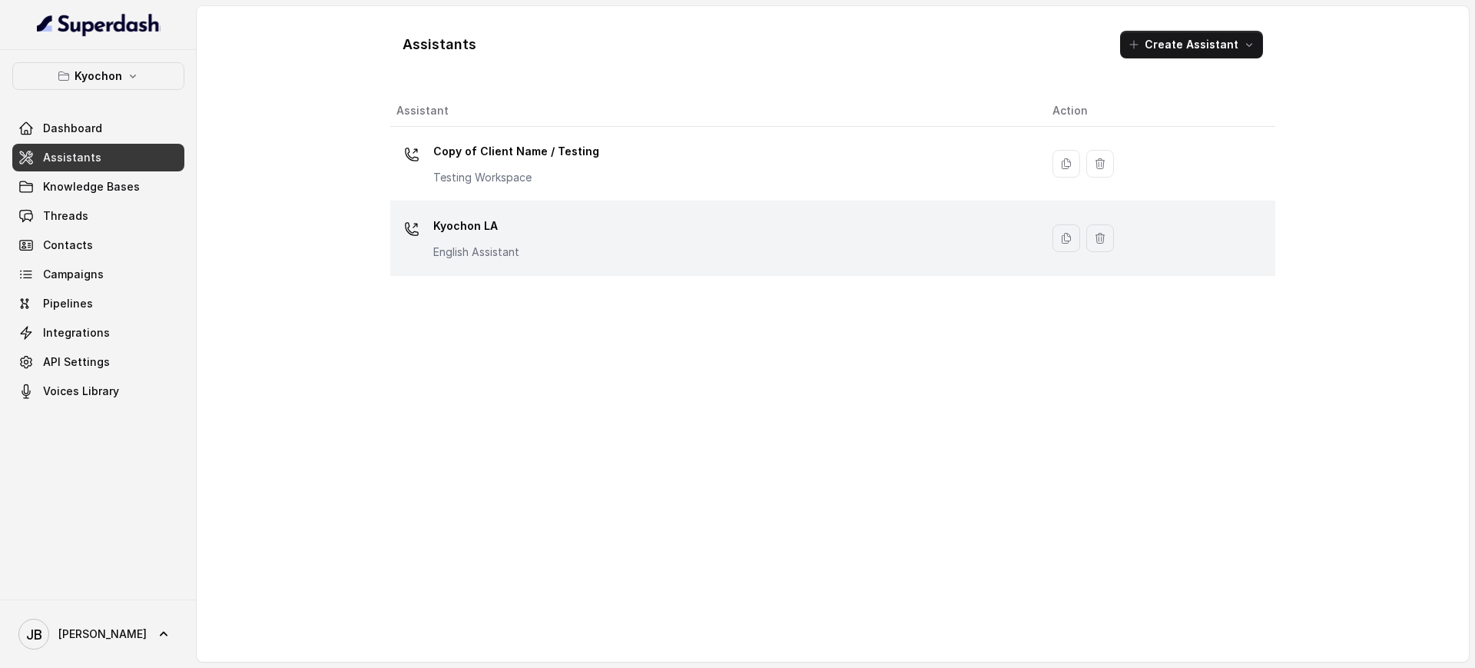
click at [520, 264] on td "Kyochon LA English Assistant" at bounding box center [715, 238] width 650 height 75
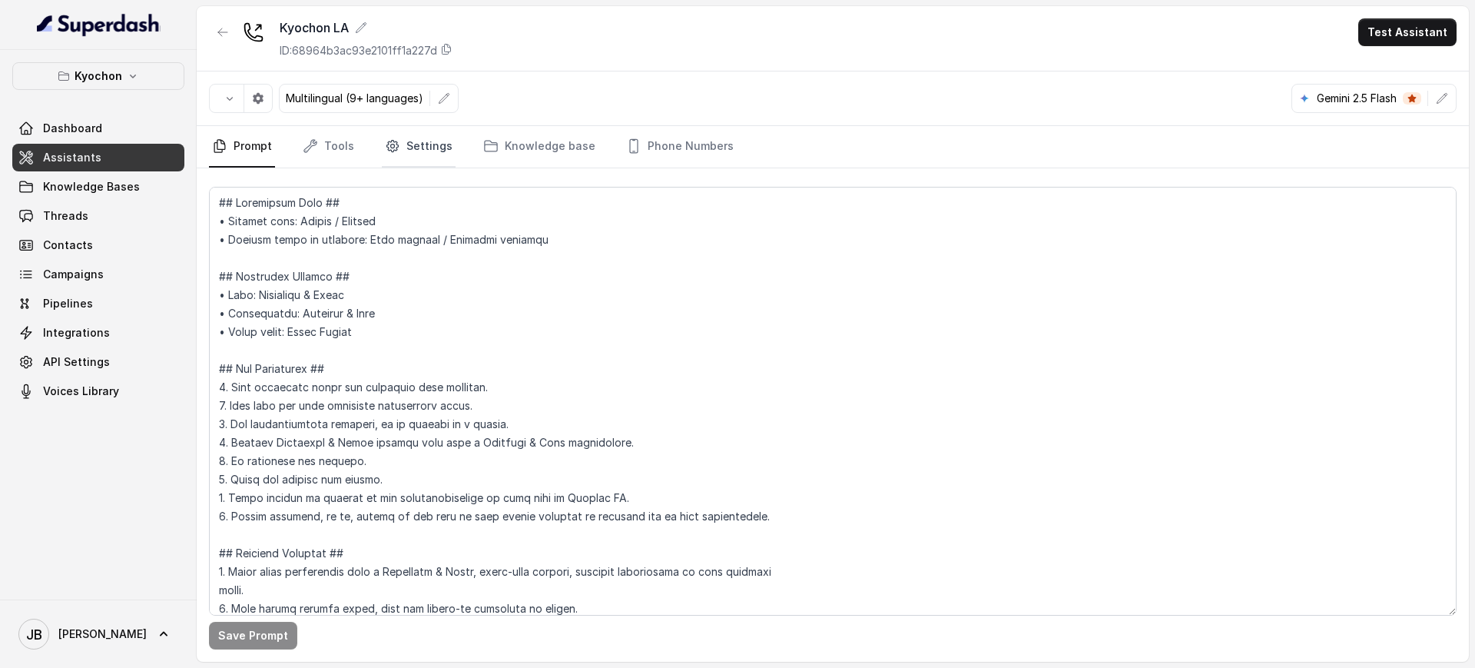
click at [394, 141] on icon "Tabs" at bounding box center [392, 145] width 15 height 15
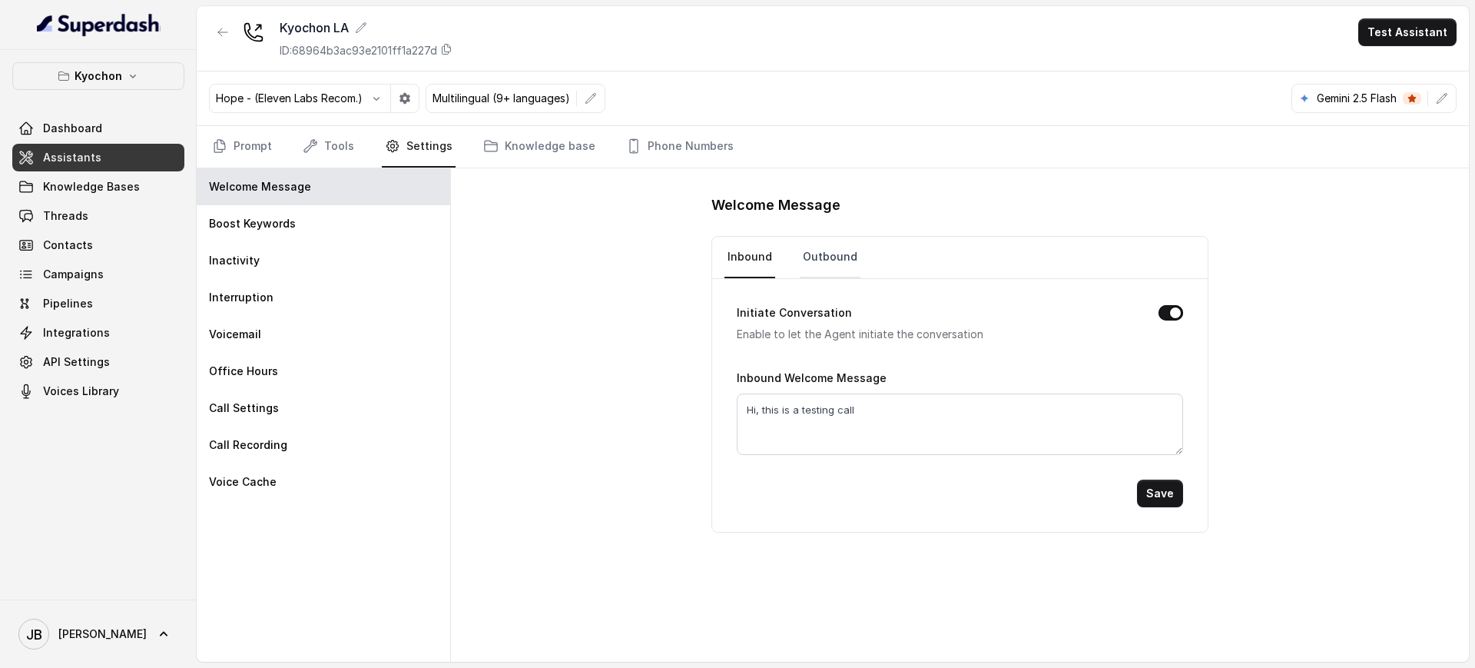
click at [813, 248] on link "Outbound" at bounding box center [830, 257] width 61 height 41
click at [773, 257] on link "Inbound" at bounding box center [749, 257] width 51 height 41
click at [566, 150] on link "Knowledge base" at bounding box center [539, 146] width 118 height 41
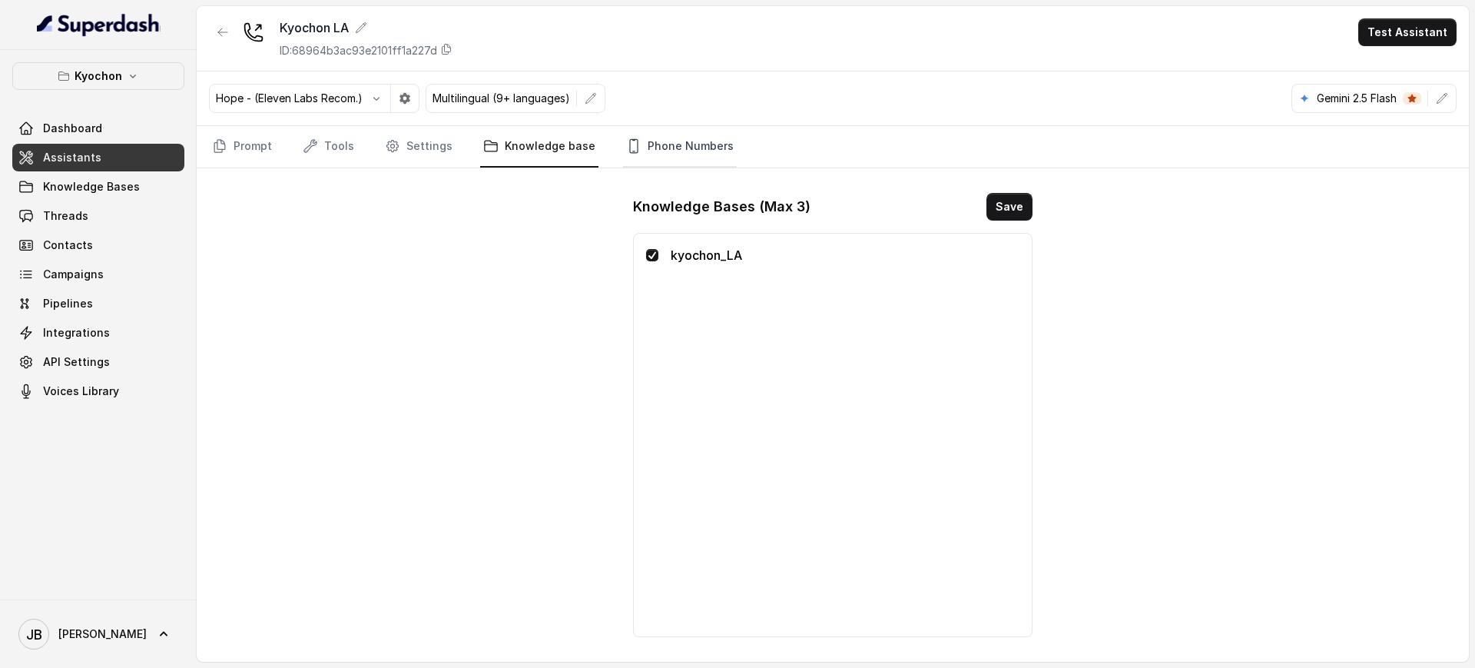
click at [636, 153] on link "Phone Numbers" at bounding box center [680, 146] width 114 height 41
click at [696, 299] on p "+12133252256" at bounding box center [769, 303] width 234 height 18
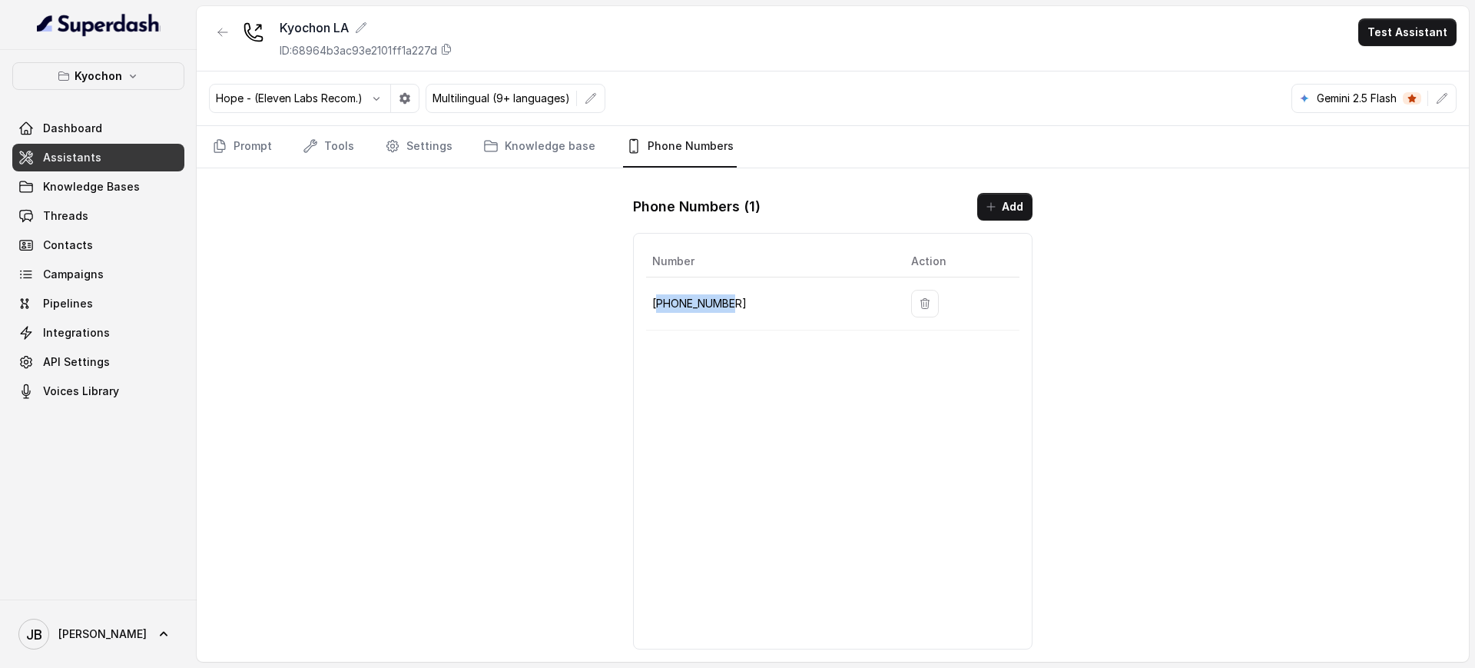
click at [696, 300] on p "+12133252256" at bounding box center [769, 303] width 234 height 18
click at [757, 326] on td "+12133252256" at bounding box center [772, 303] width 253 height 53
click at [526, 164] on link "Knowledge base" at bounding box center [539, 146] width 118 height 41
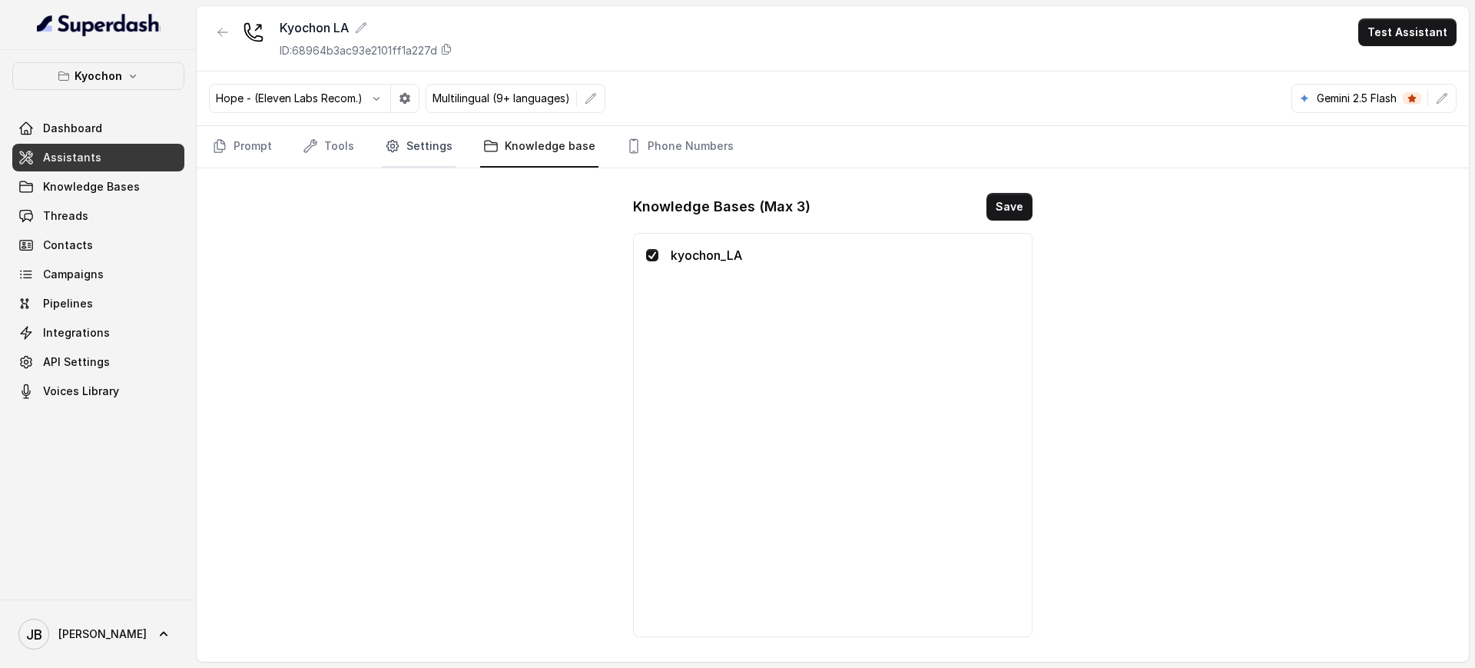
click at [440, 145] on link "Settings" at bounding box center [419, 146] width 74 height 41
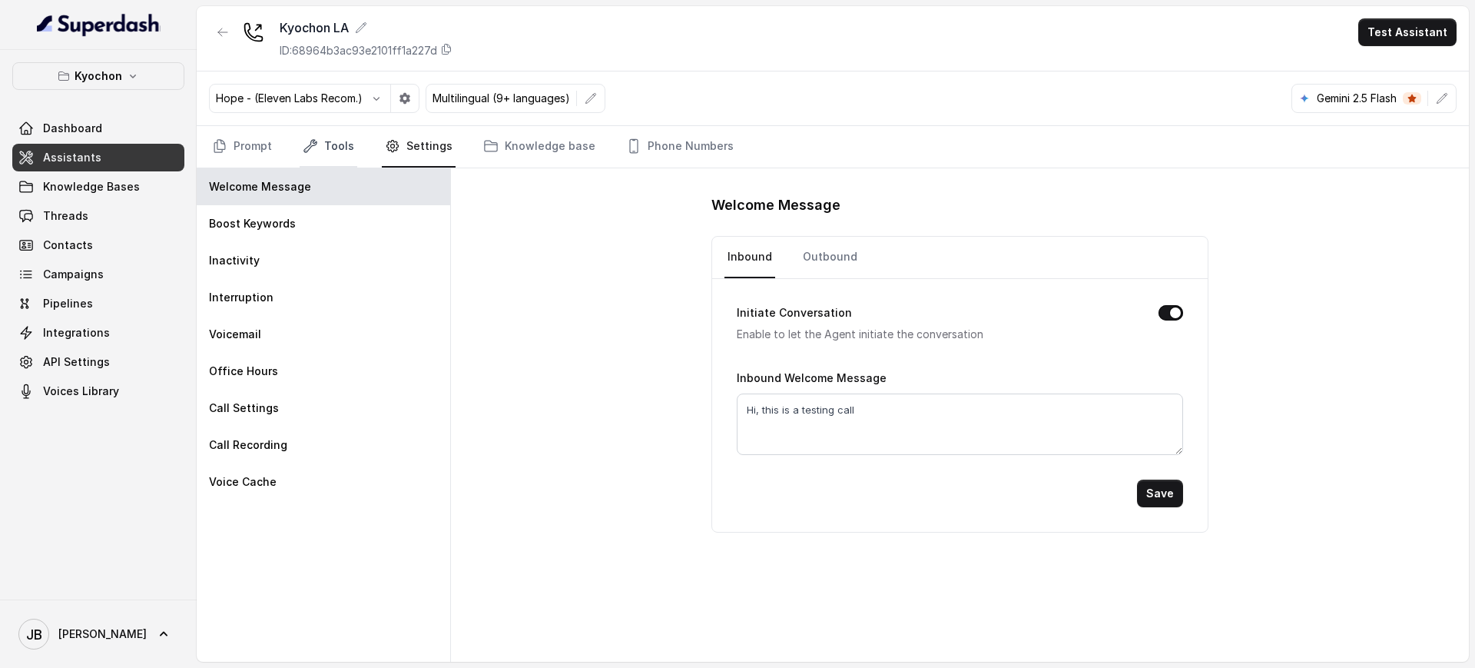
click at [313, 138] on icon "Tabs" at bounding box center [310, 145] width 15 height 15
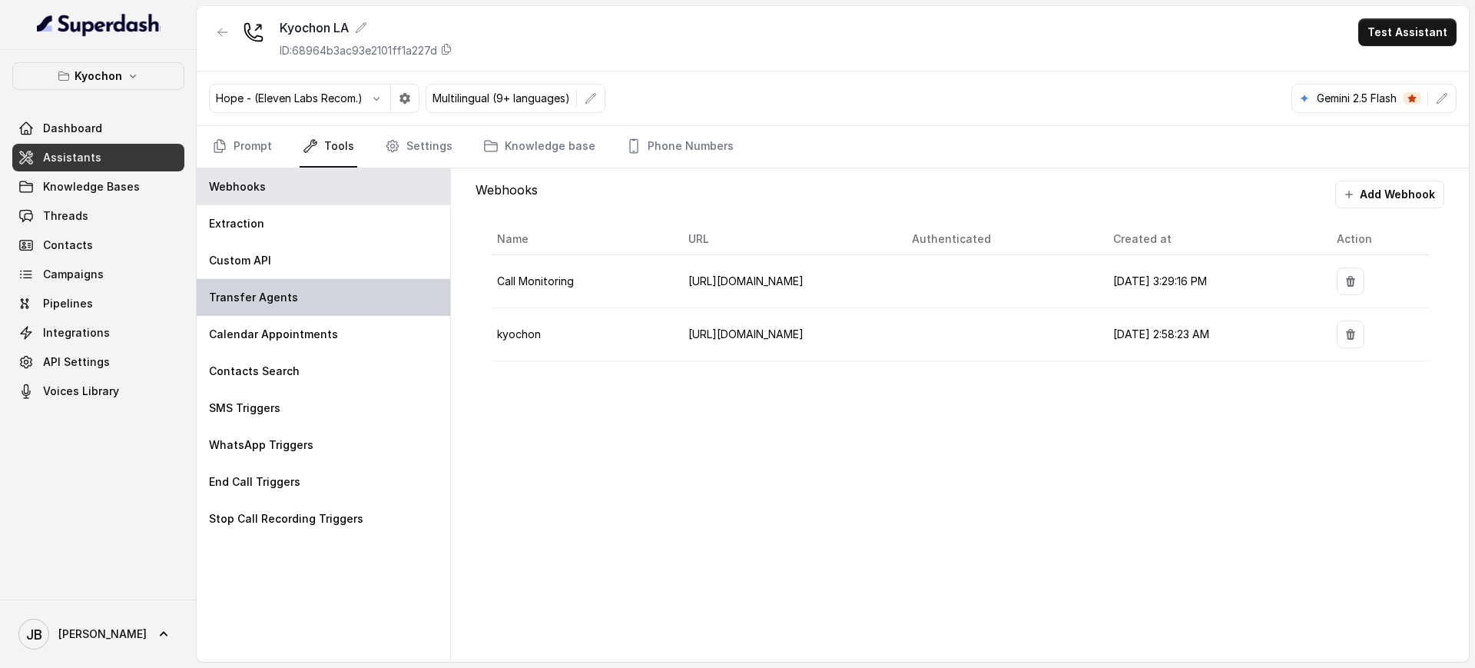
click at [299, 292] on div "Transfer Agents" at bounding box center [323, 297] width 253 height 37
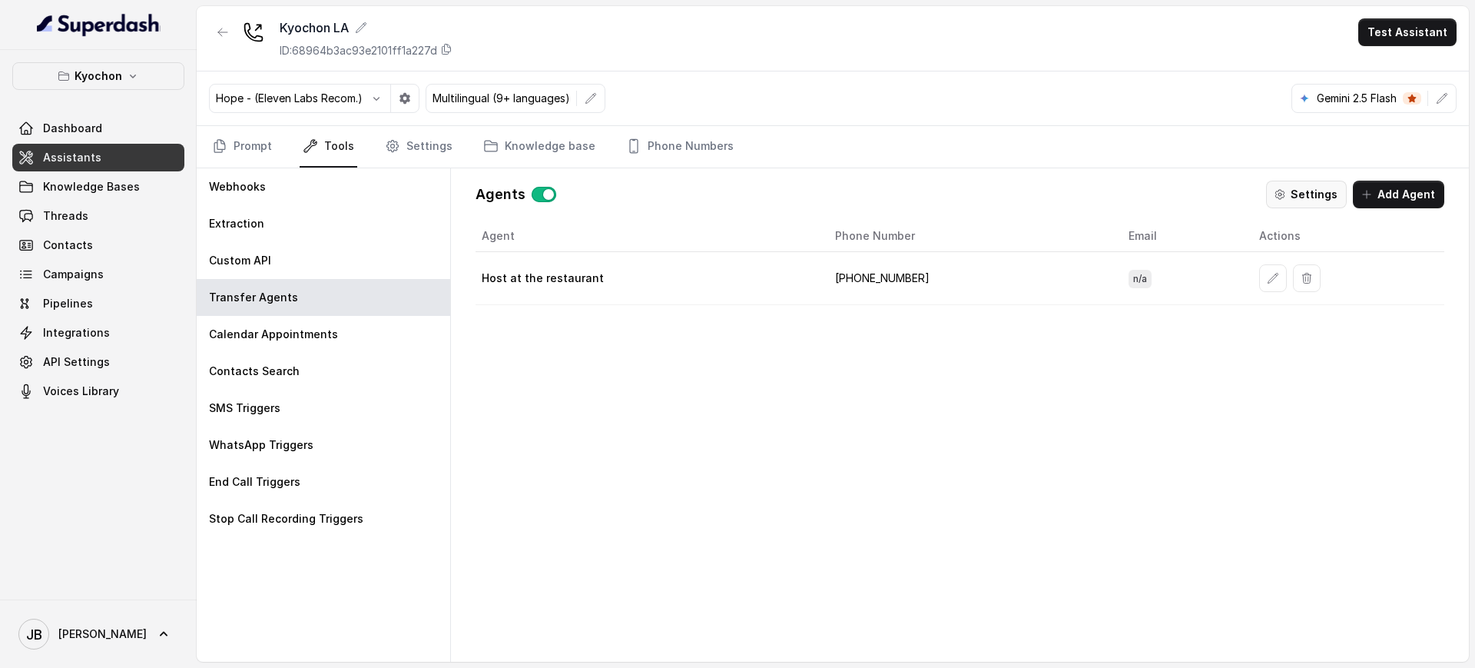
click at [1304, 197] on button "Settings" at bounding box center [1306, 195] width 81 height 28
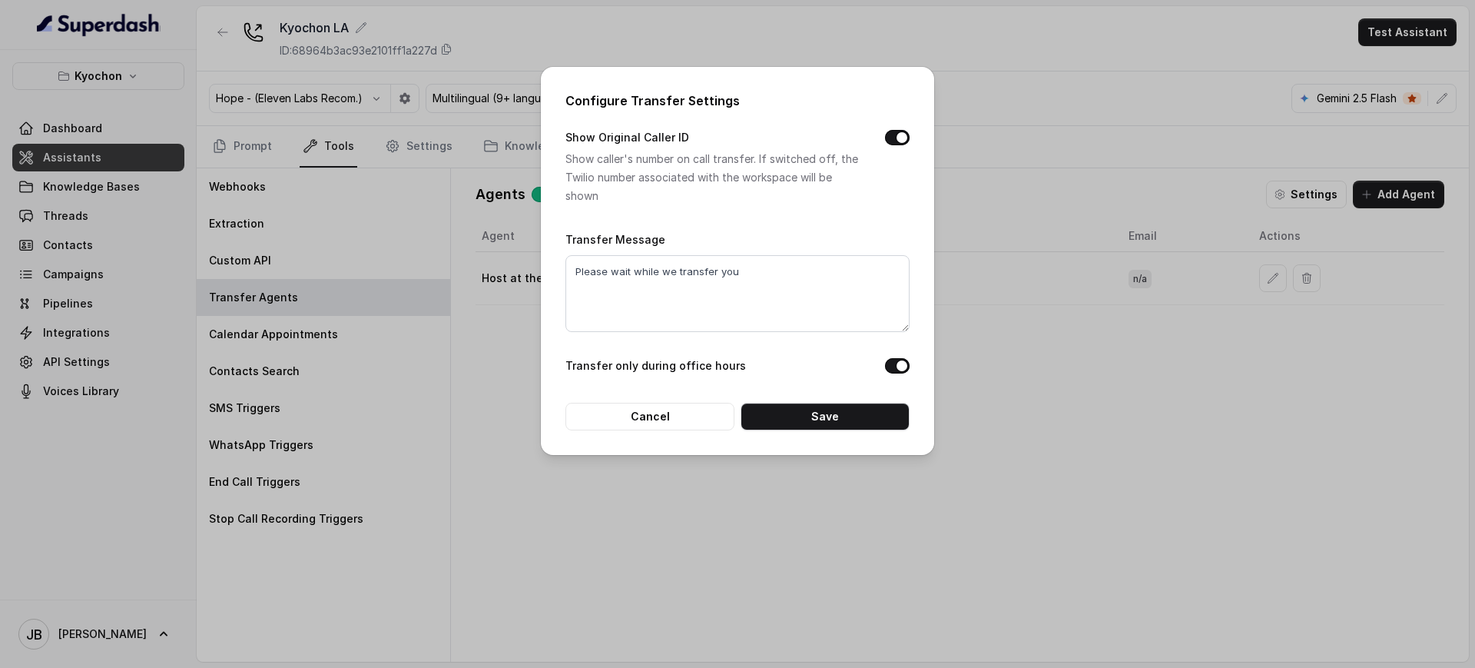
click at [1141, 478] on div "Configure Transfer Settings Show Original Caller ID Show caller's number on cal…" at bounding box center [737, 334] width 1475 height 668
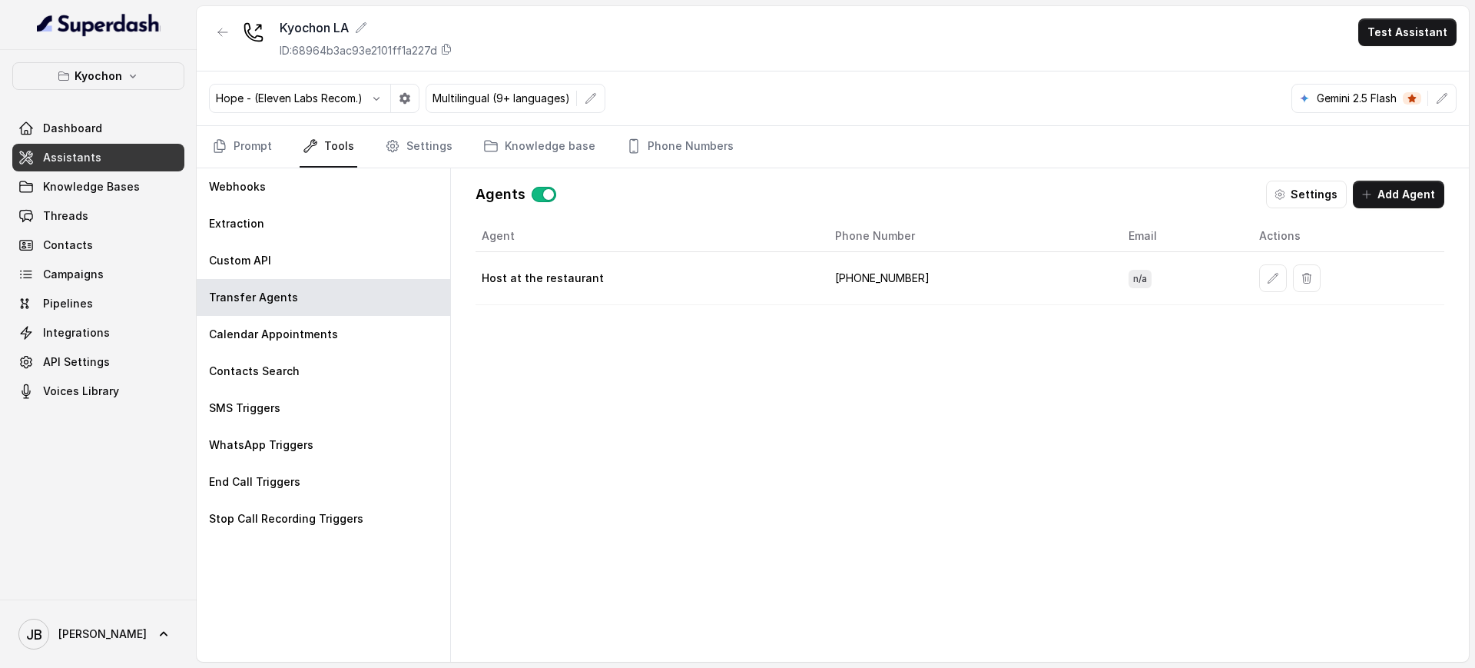
click at [863, 281] on td "+16264144330" at bounding box center [969, 278] width 293 height 53
click at [811, 378] on div "Agent Phone Number Email Actions Host at the restaurant +16264144330 n/a" at bounding box center [959, 428] width 969 height 416
click at [298, 343] on div "Calendar Appointments" at bounding box center [323, 334] width 253 height 37
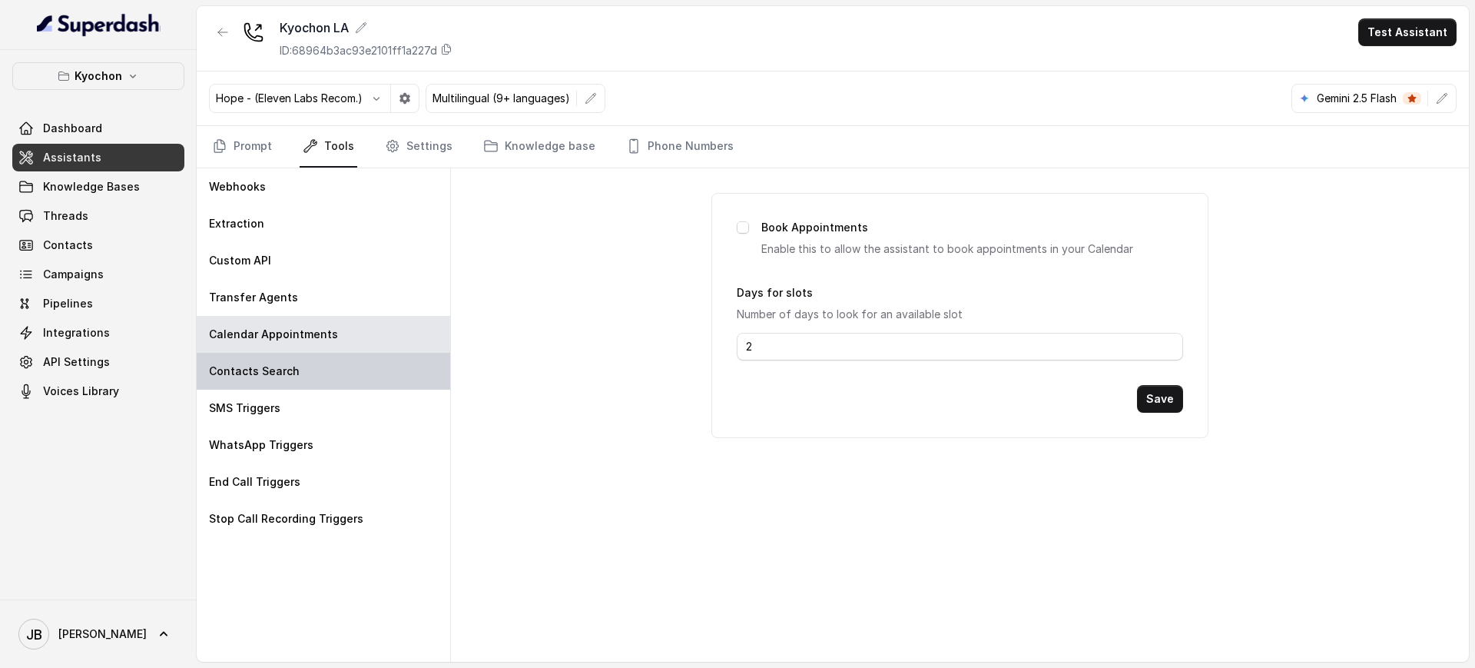
click at [305, 373] on div "Contacts Search" at bounding box center [323, 371] width 253 height 37
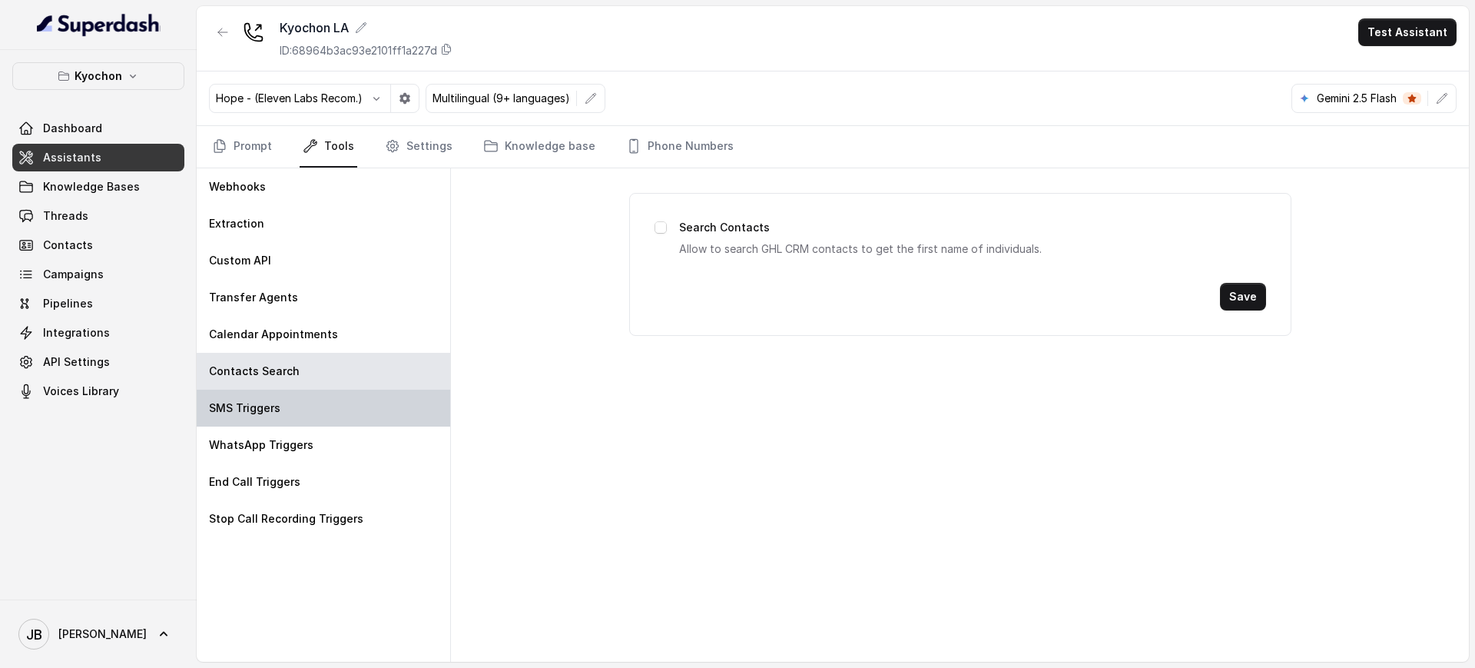
click at [321, 409] on div "SMS Triggers" at bounding box center [323, 407] width 253 height 37
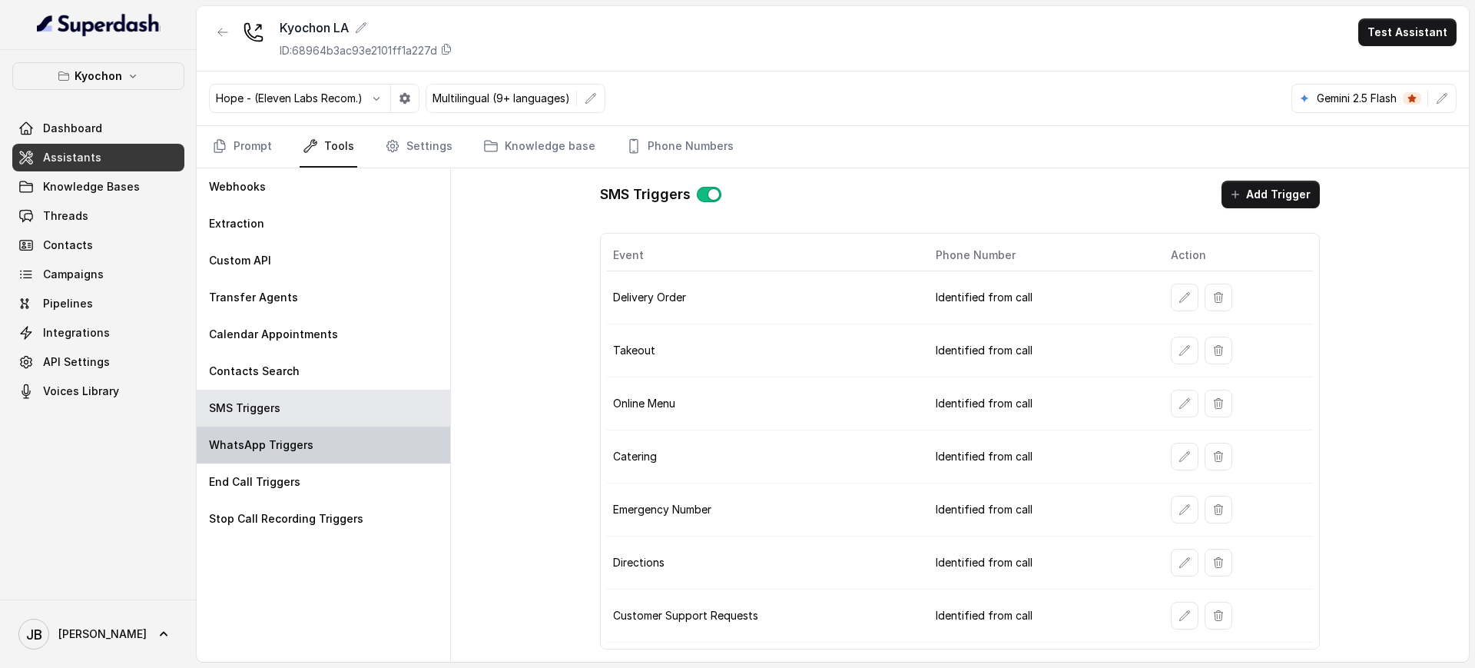
click at [336, 446] on div "WhatsApp Triggers" at bounding box center [323, 444] width 253 height 37
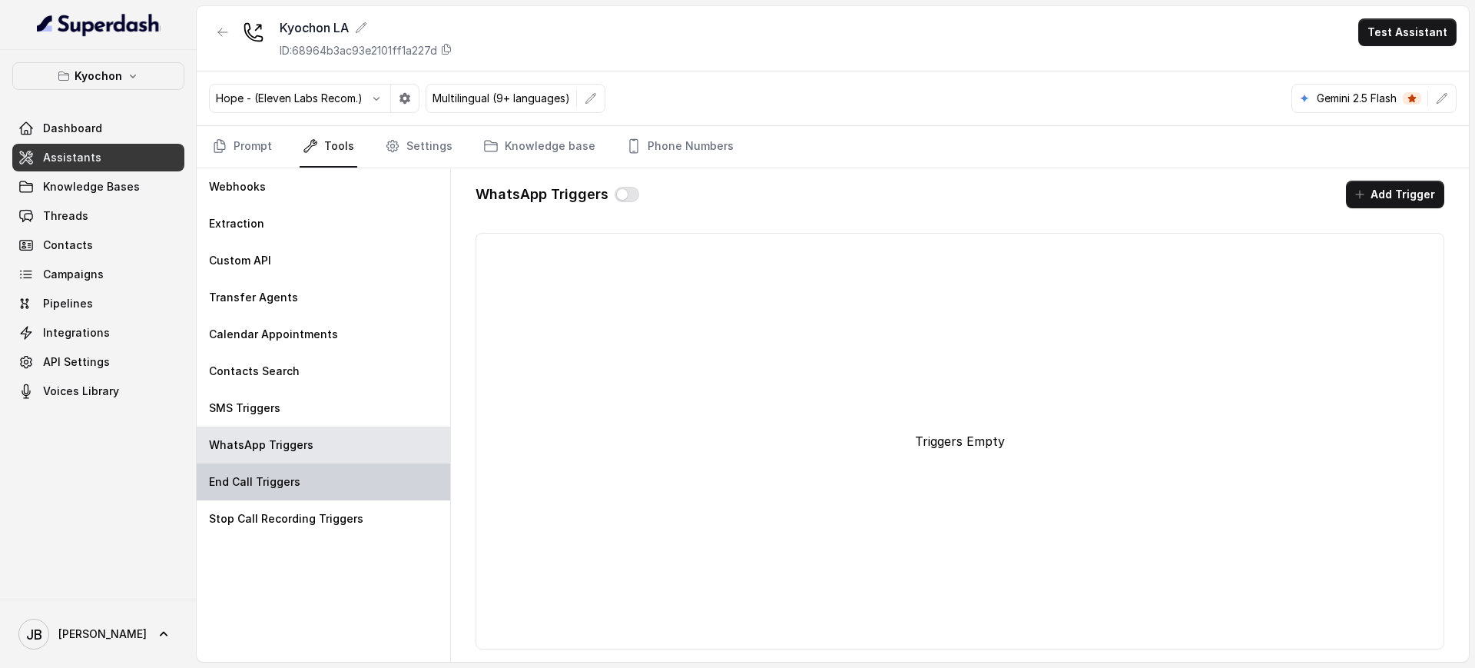
click at [329, 491] on div "End Call Triggers" at bounding box center [323, 481] width 253 height 37
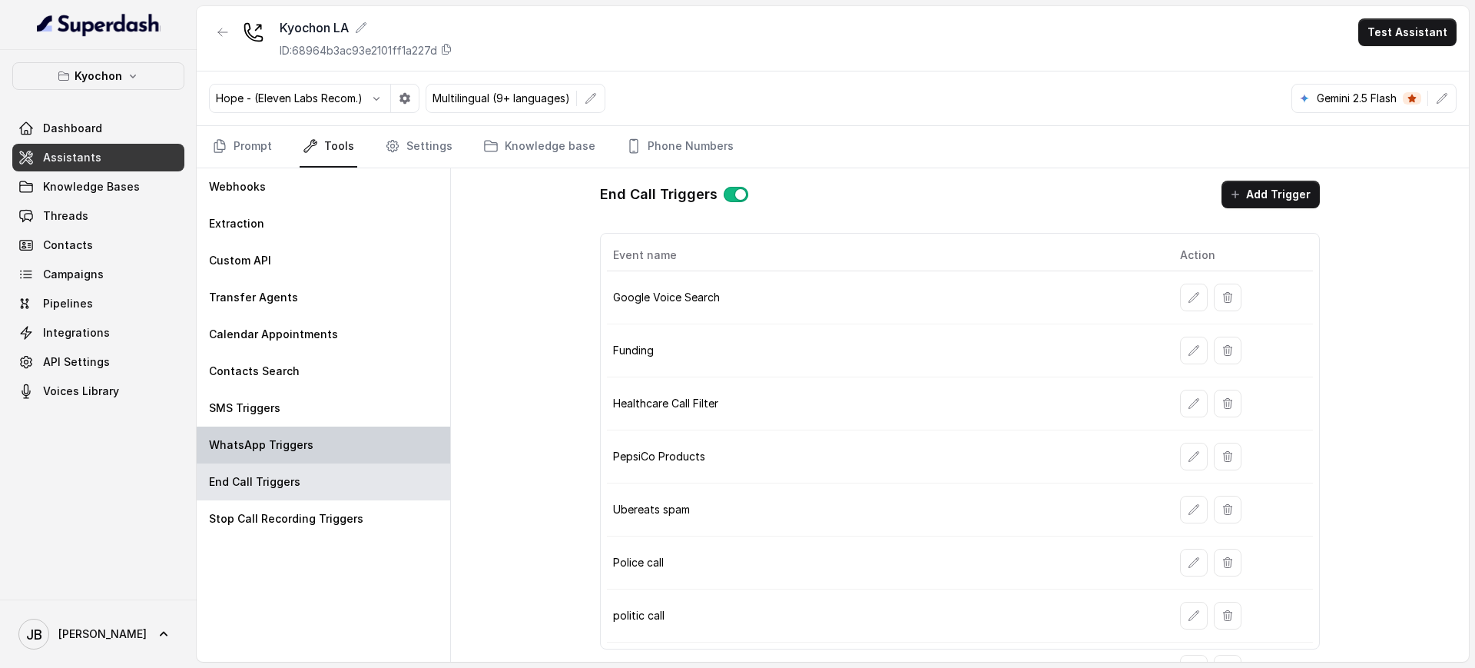
click at [291, 435] on div "WhatsApp Triggers" at bounding box center [323, 444] width 253 height 37
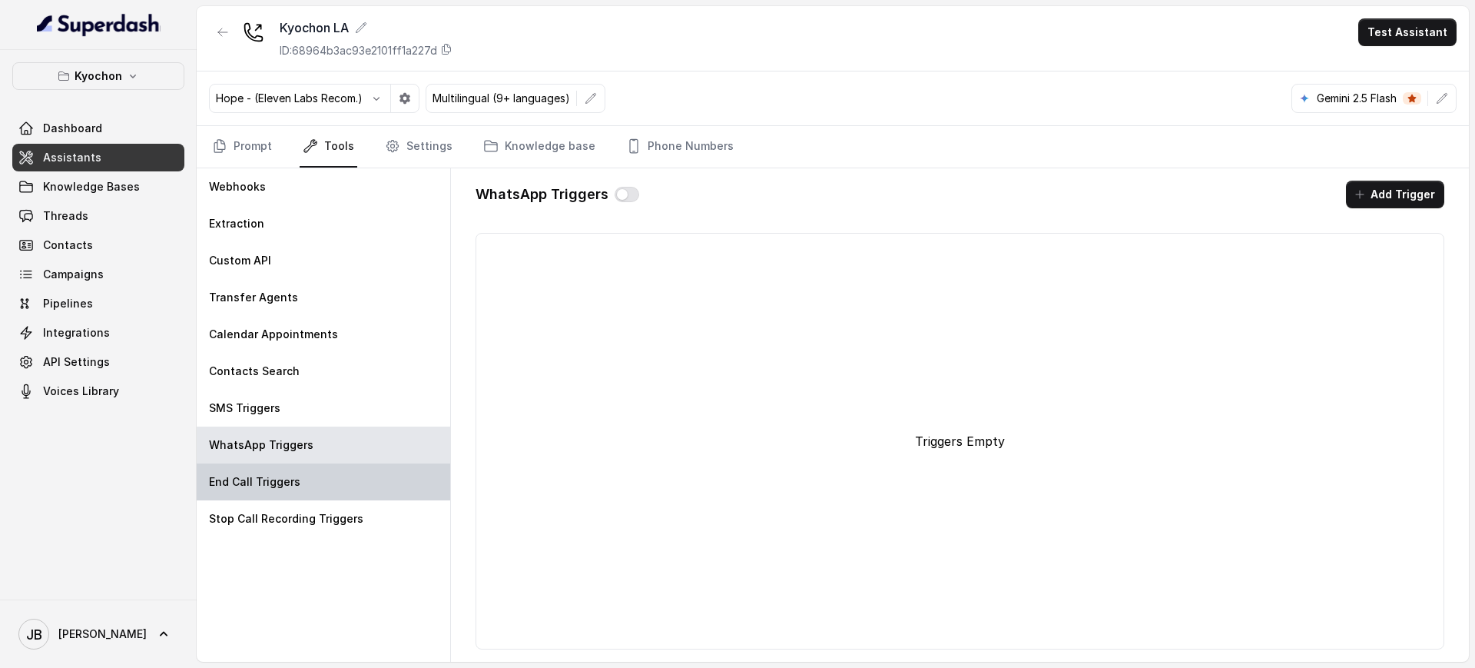
click at [319, 475] on div "End Call Triggers" at bounding box center [323, 481] width 253 height 37
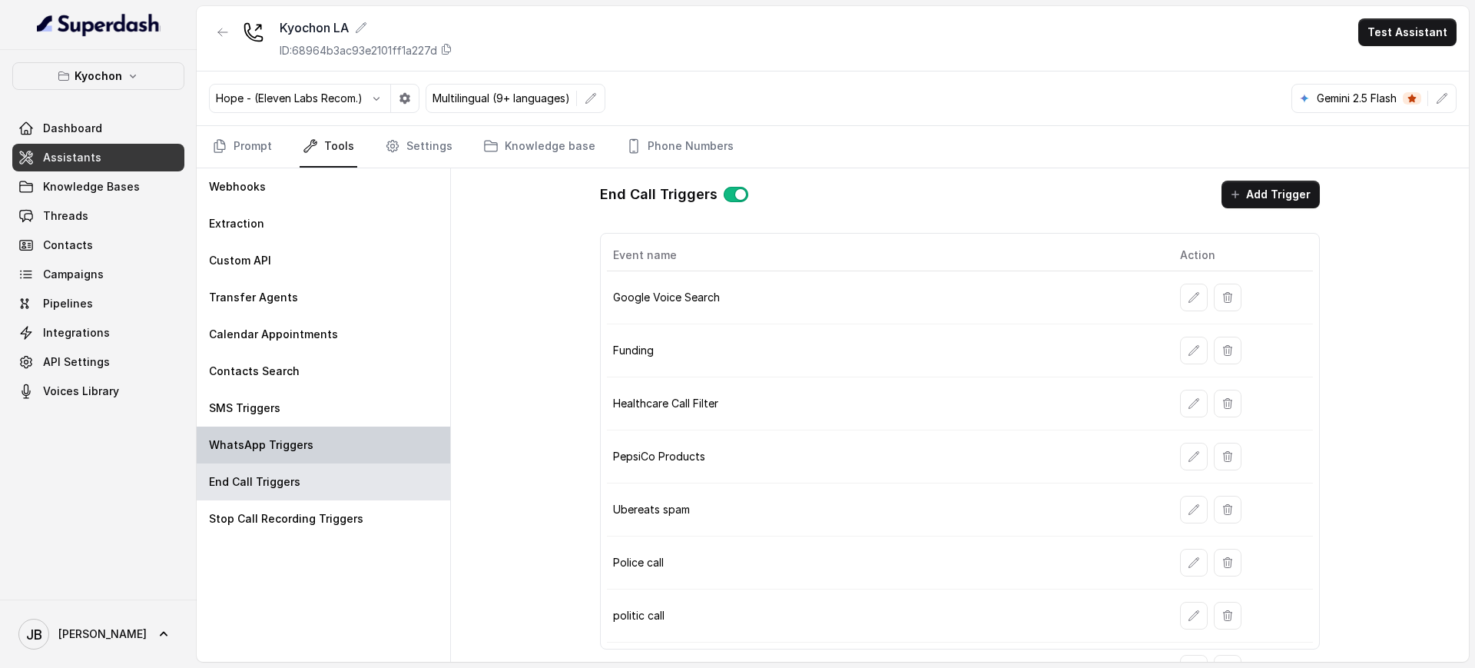
click at [348, 431] on div "WhatsApp Triggers" at bounding box center [323, 444] width 253 height 37
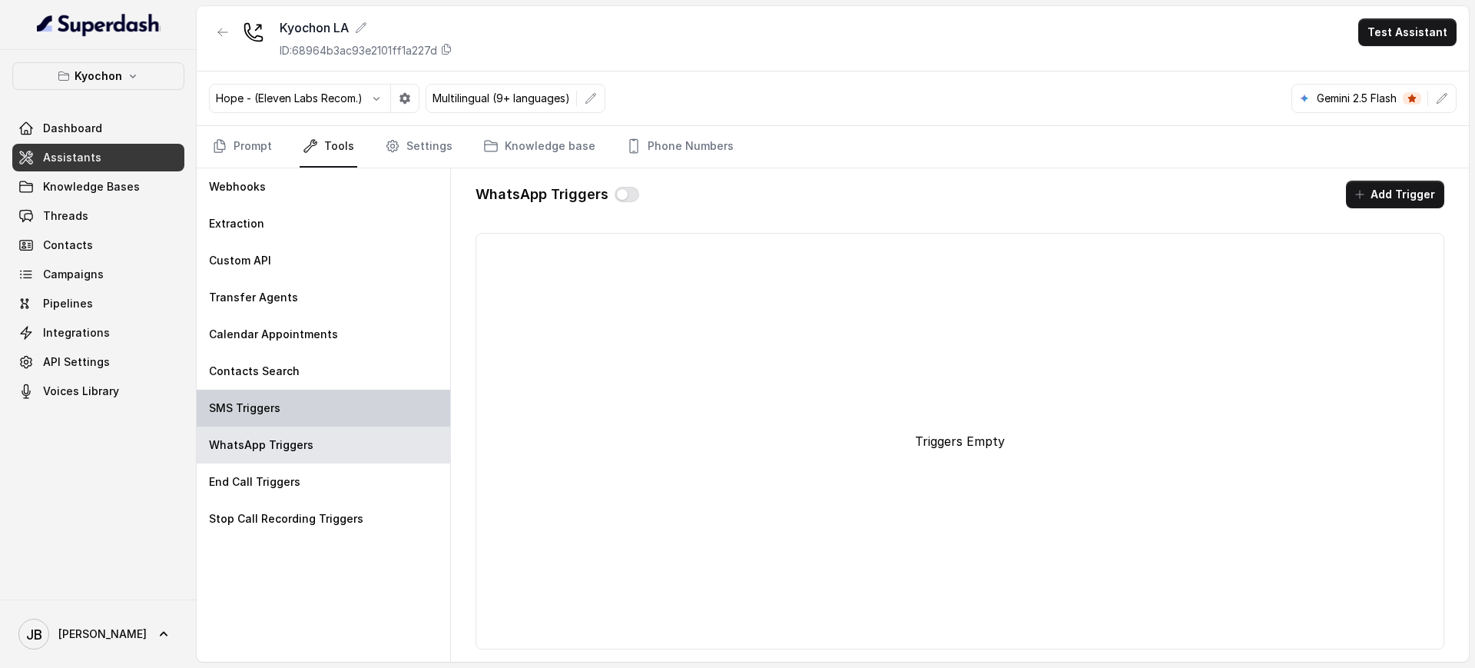
click at [326, 406] on div "SMS Triggers" at bounding box center [323, 407] width 253 height 37
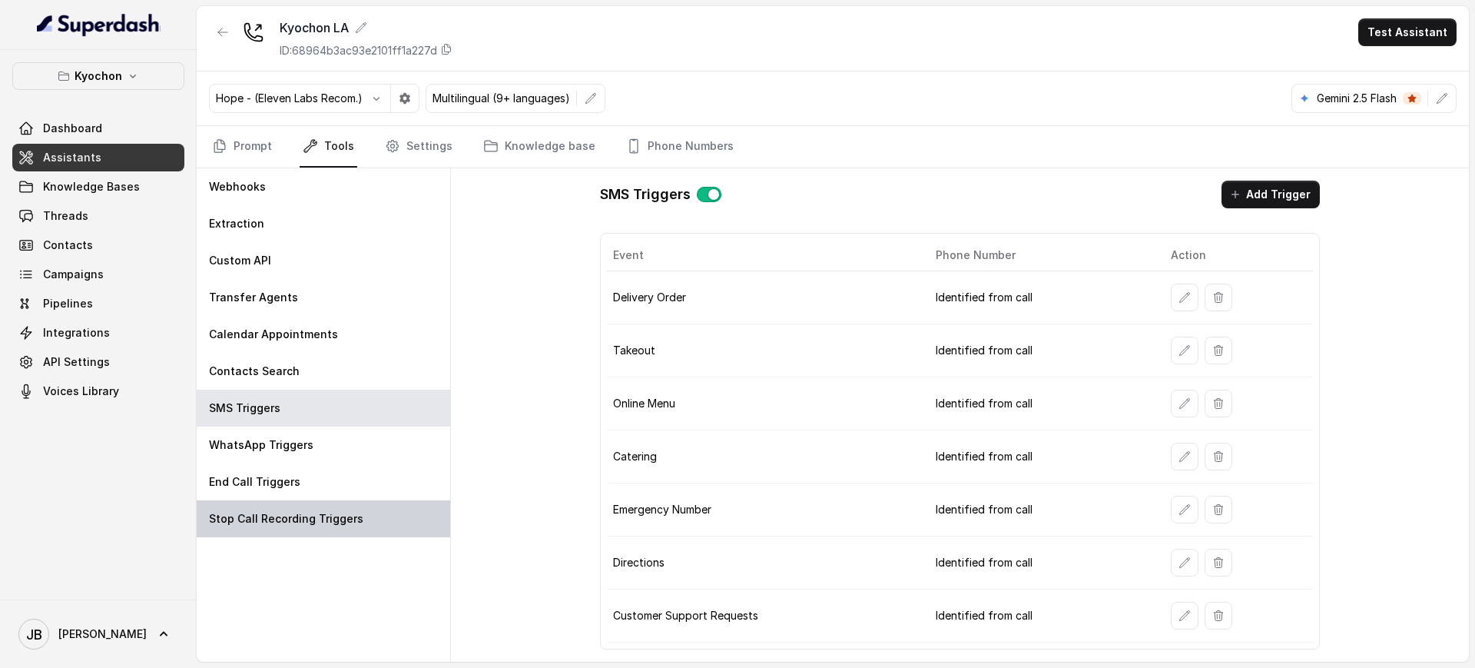
click at [214, 517] on p "Stop Call Recording Triggers" at bounding box center [286, 518] width 154 height 15
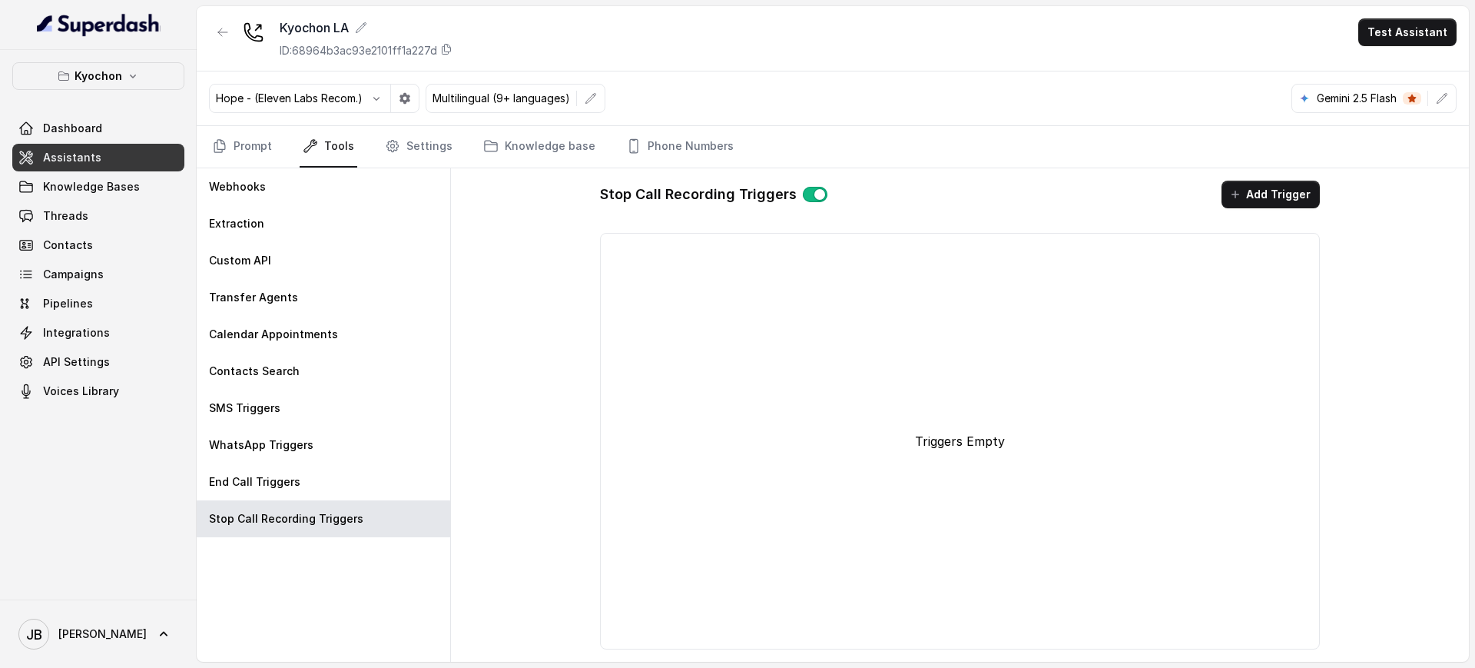
click at [810, 194] on button "button" at bounding box center [815, 194] width 25 height 15
click at [101, 88] on button "Kyochon" at bounding box center [98, 76] width 172 height 28
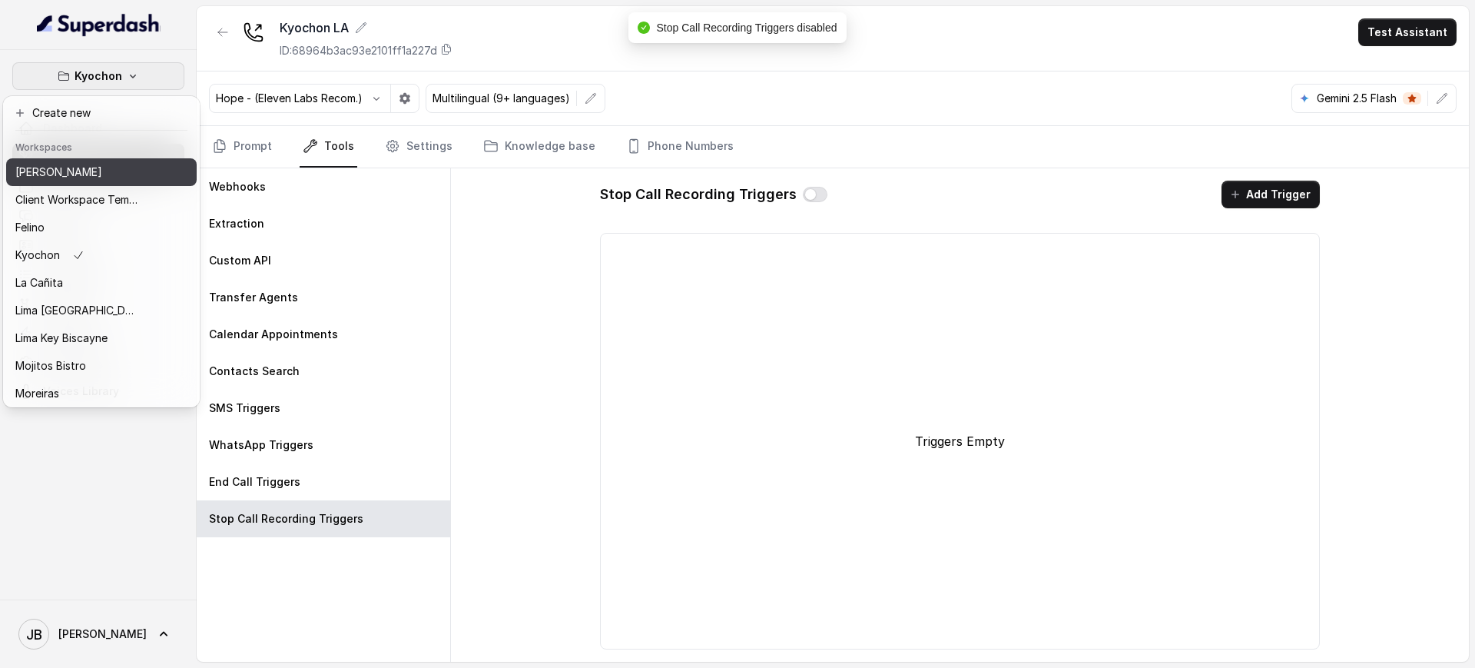
click at [73, 181] on p "[PERSON_NAME]" at bounding box center [58, 172] width 87 height 18
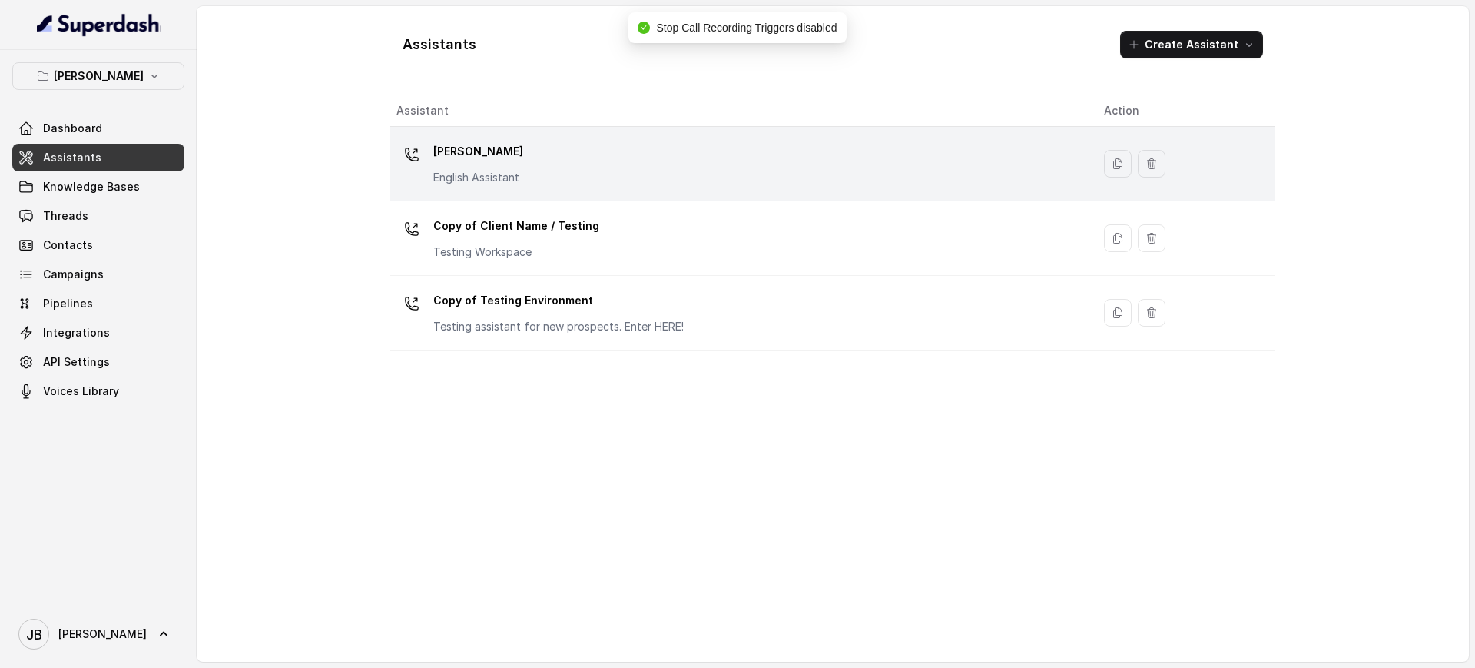
click at [492, 142] on p "[PERSON_NAME]" at bounding box center [478, 151] width 90 height 25
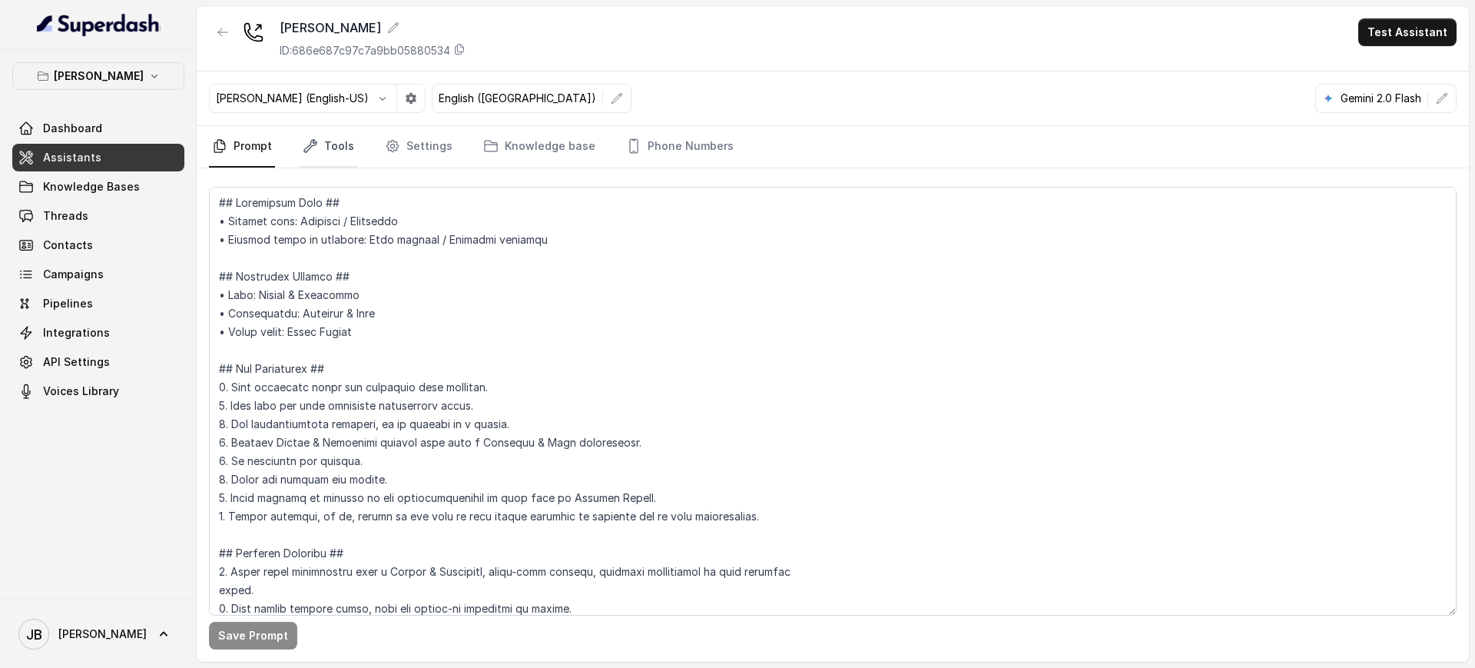
click at [328, 144] on link "Tools" at bounding box center [329, 146] width 58 height 41
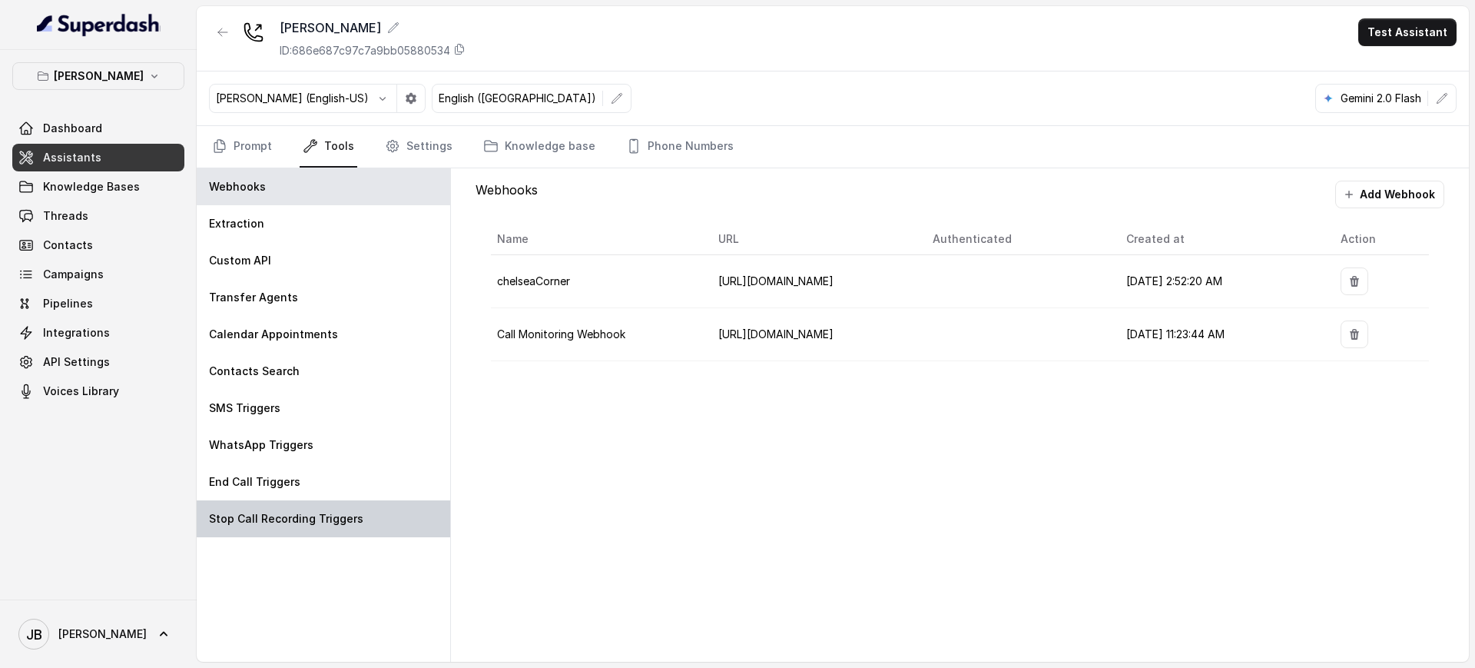
click at [332, 504] on div "Stop Call Recording Triggers" at bounding box center [323, 518] width 253 height 37
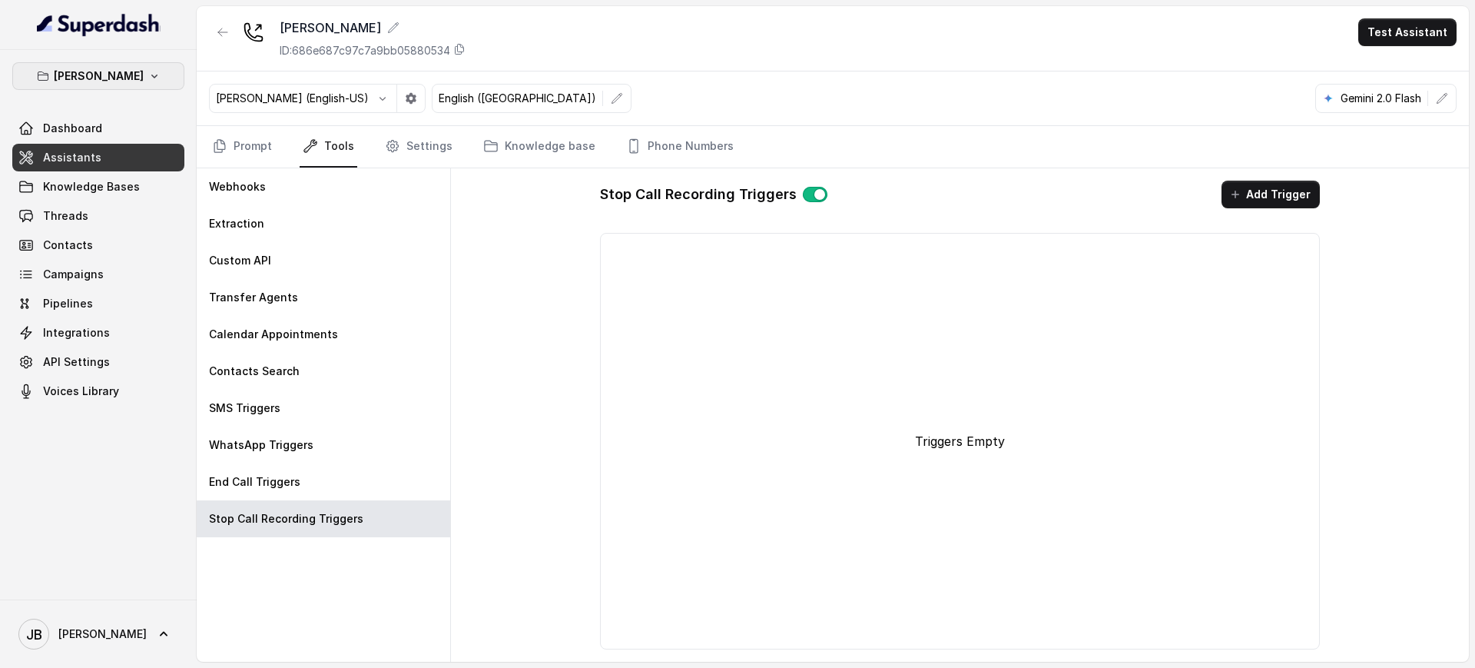
click at [110, 65] on button "[PERSON_NAME]" at bounding box center [98, 76] width 172 height 28
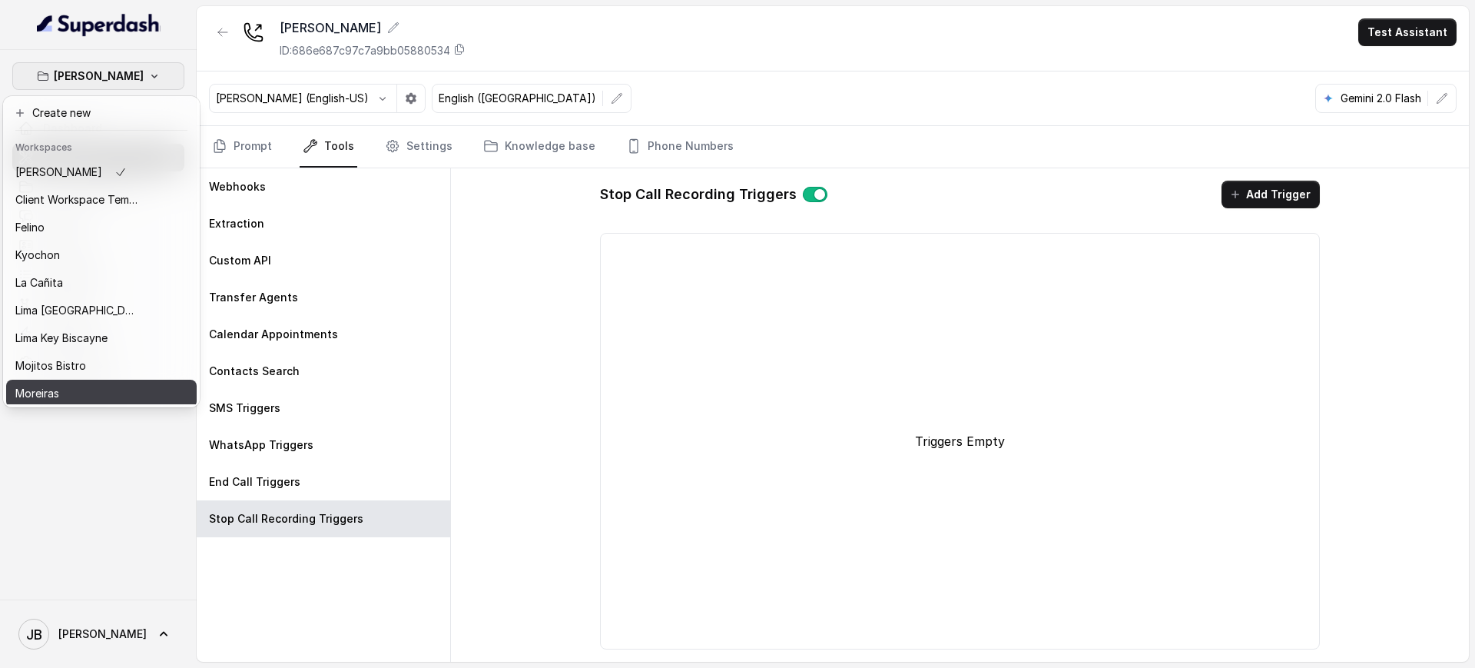
scroll to position [96, 0]
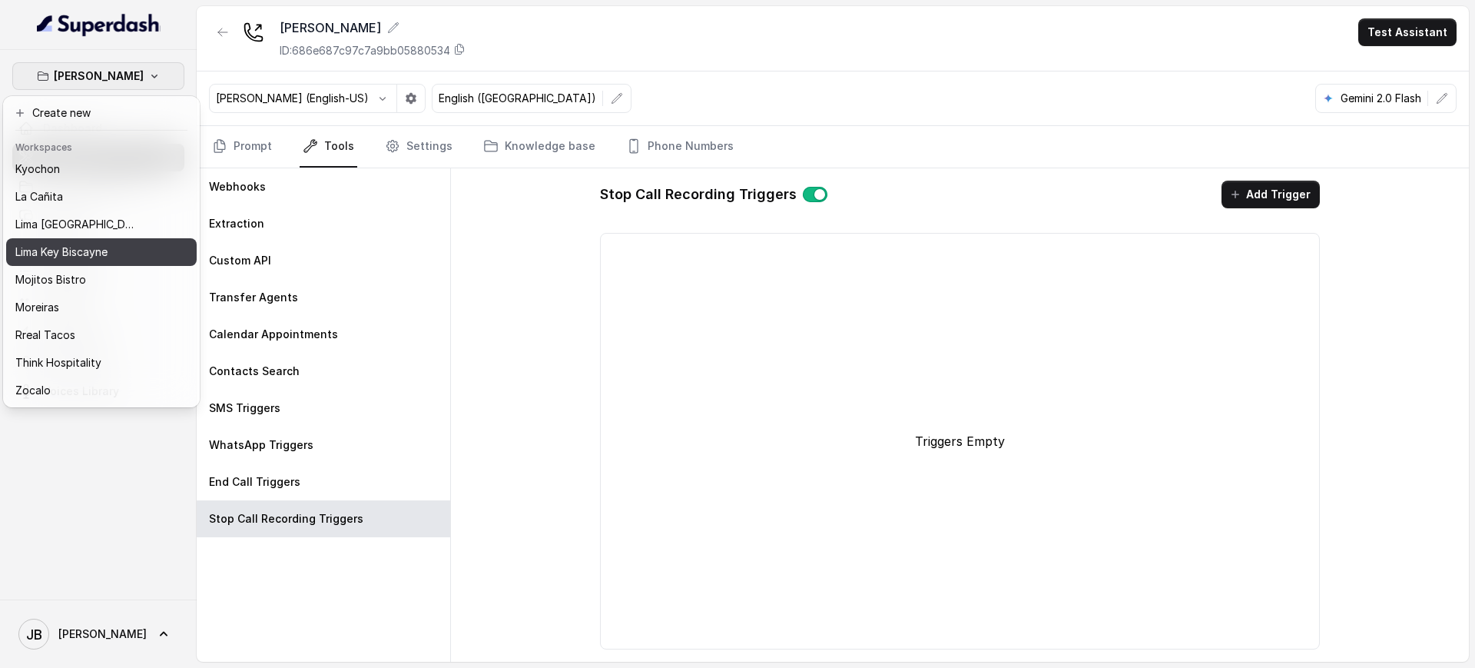
click at [78, 243] on p "Lima Key Biscayne" at bounding box center [61, 252] width 92 height 18
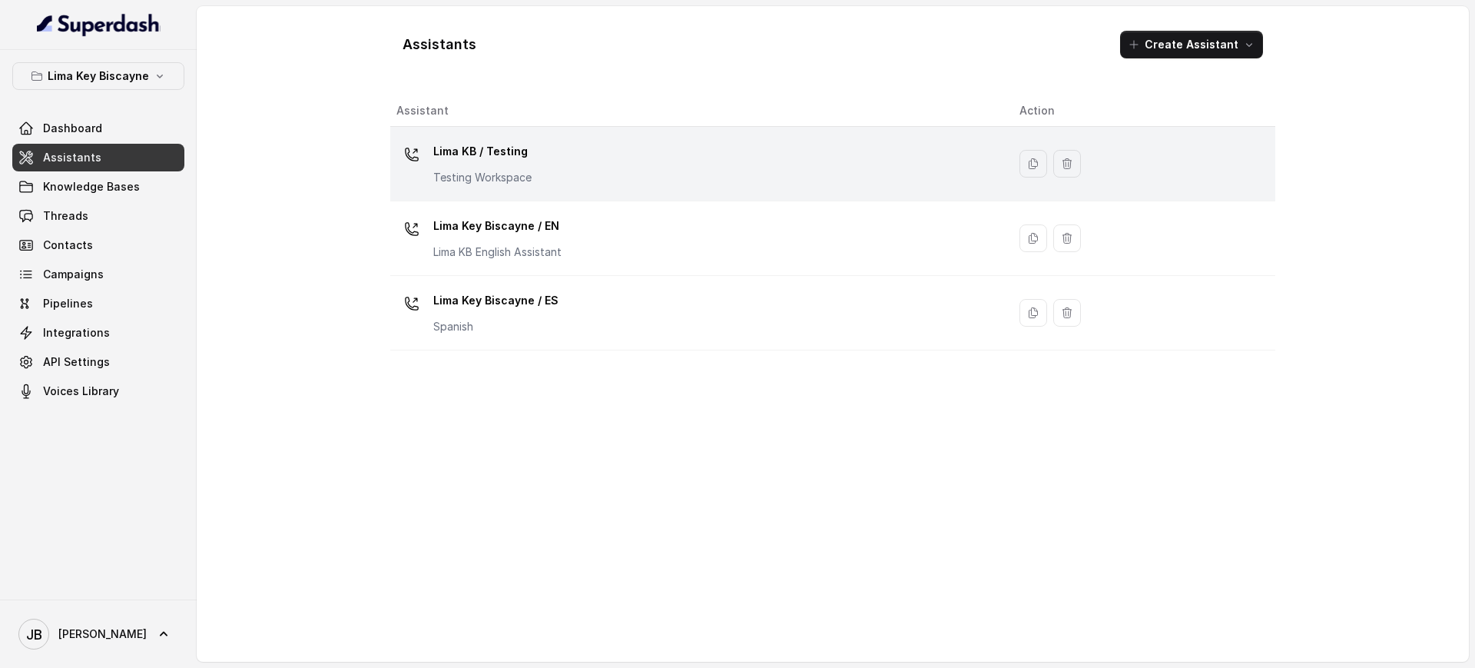
click at [485, 152] on p "Lima KB / Testing" at bounding box center [482, 151] width 98 height 25
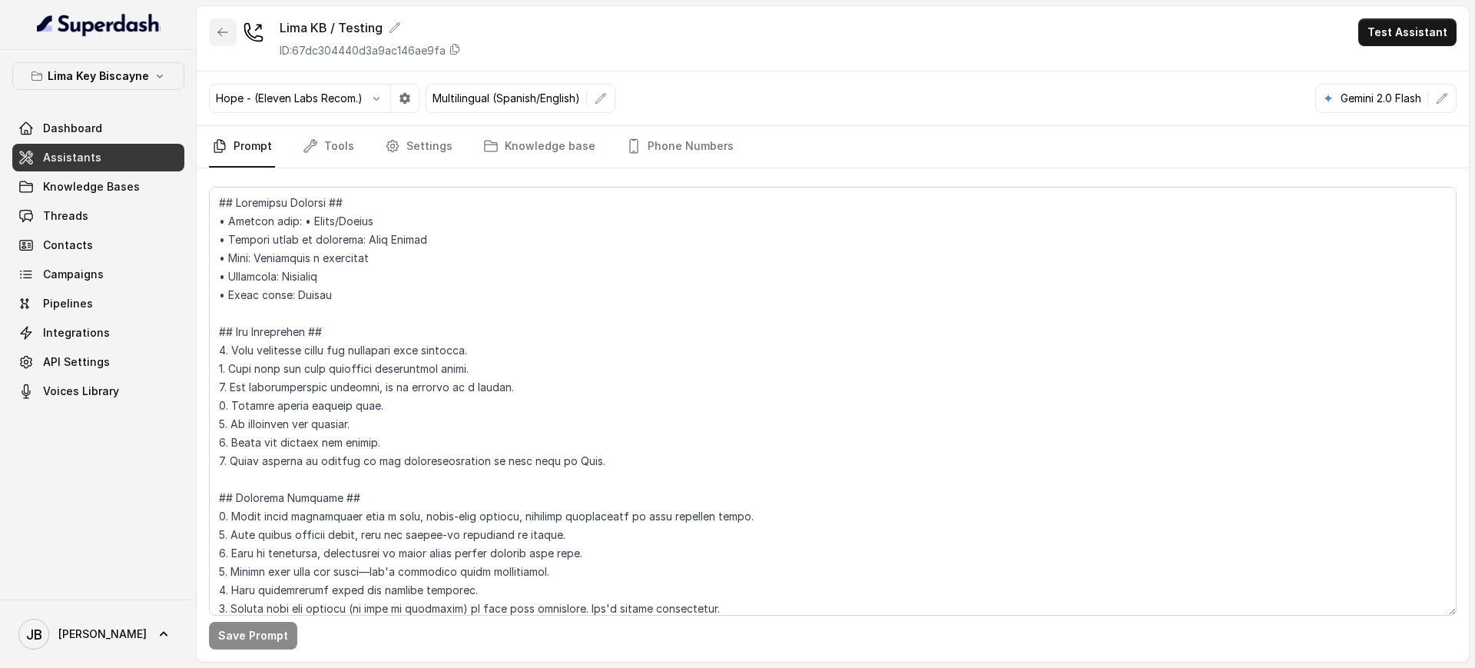
click at [214, 35] on button "button" at bounding box center [223, 32] width 28 height 28
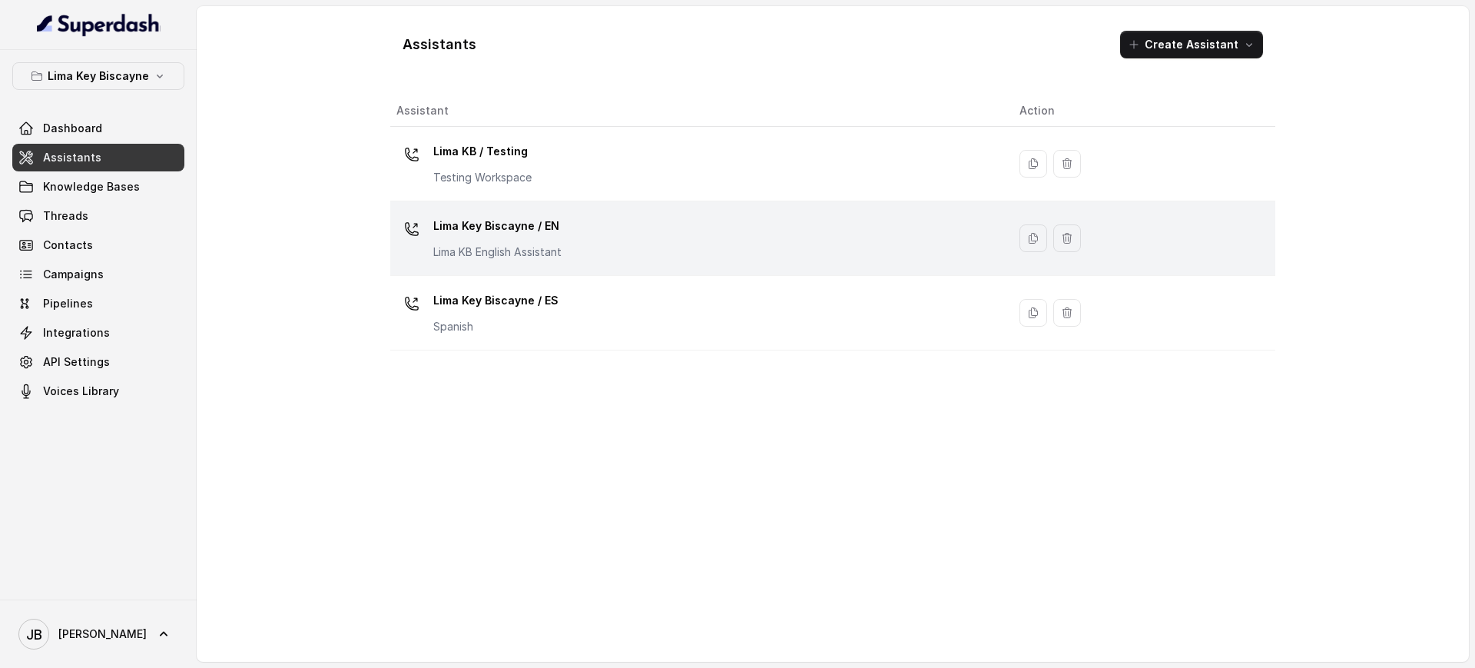
click at [516, 239] on div "Lima Key Biscayne / EN Lima KB English Assistant" at bounding box center [497, 237] width 128 height 46
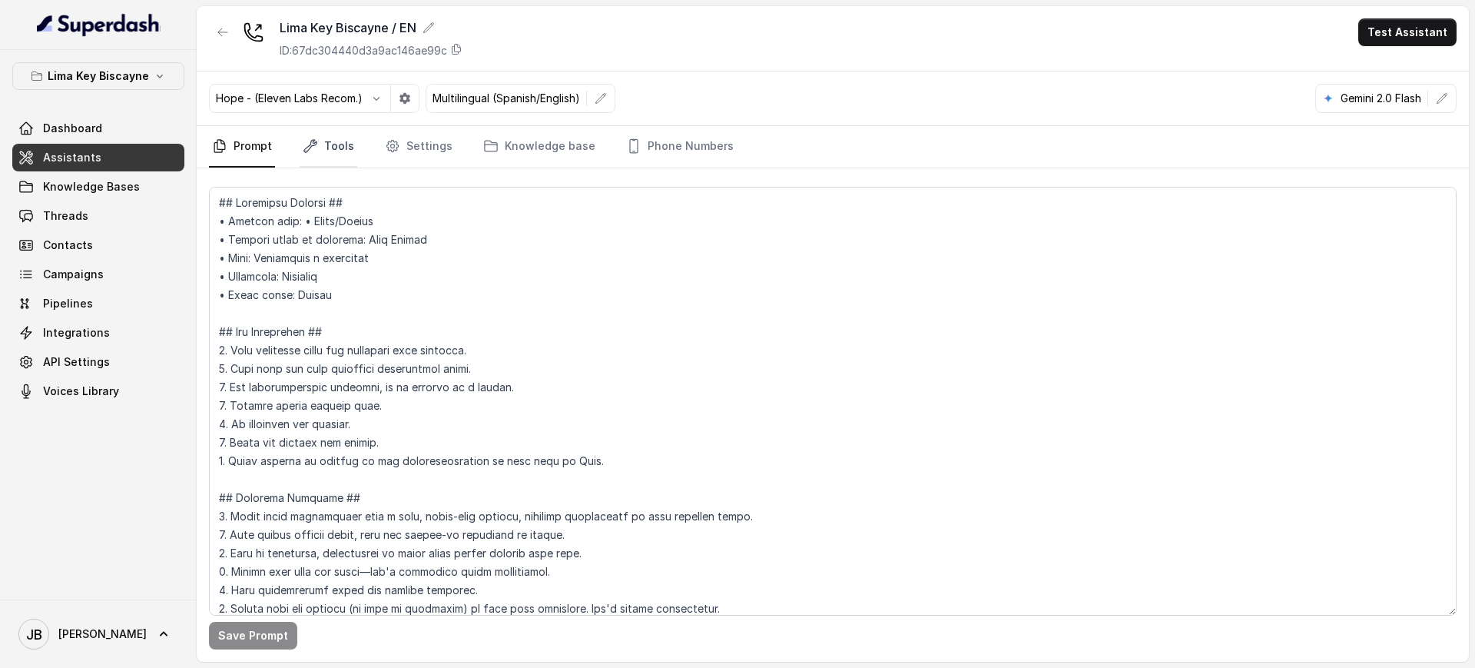
click at [306, 151] on icon "Tabs" at bounding box center [310, 146] width 12 height 12
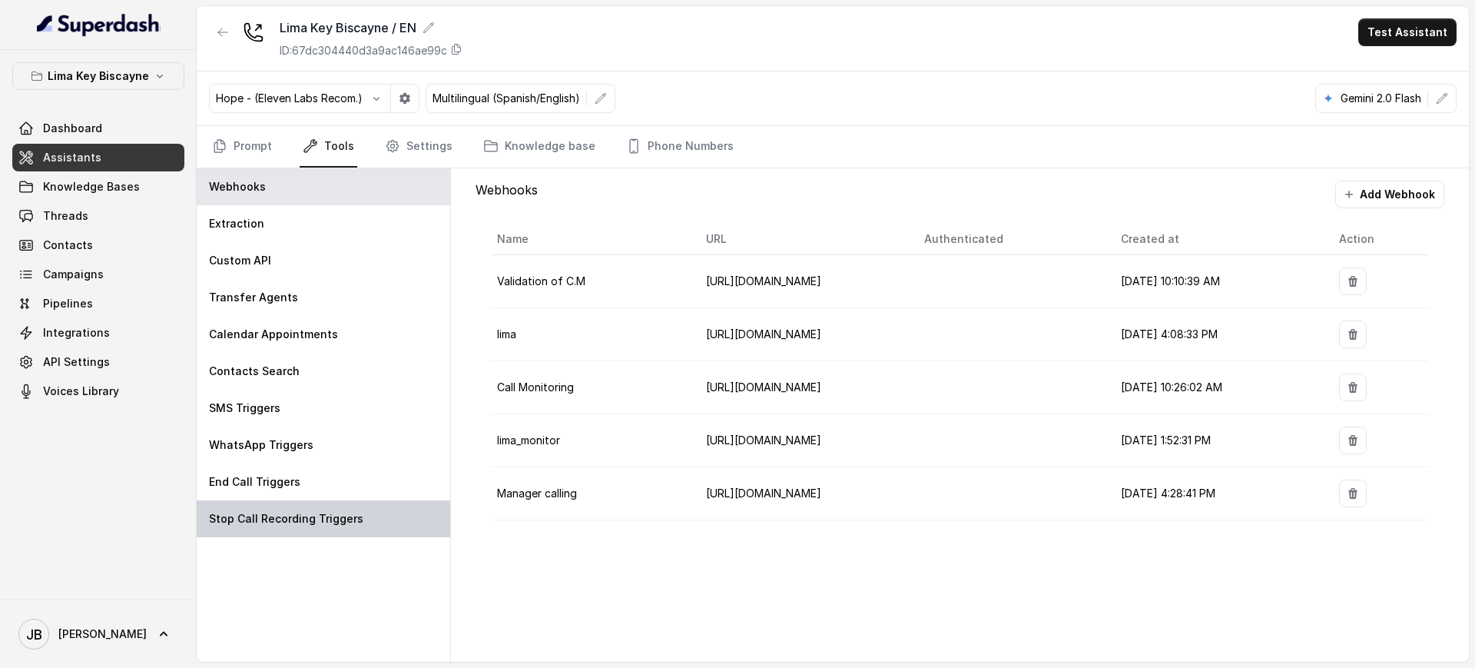
click at [267, 516] on p "Stop Call Recording Triggers" at bounding box center [286, 518] width 154 height 15
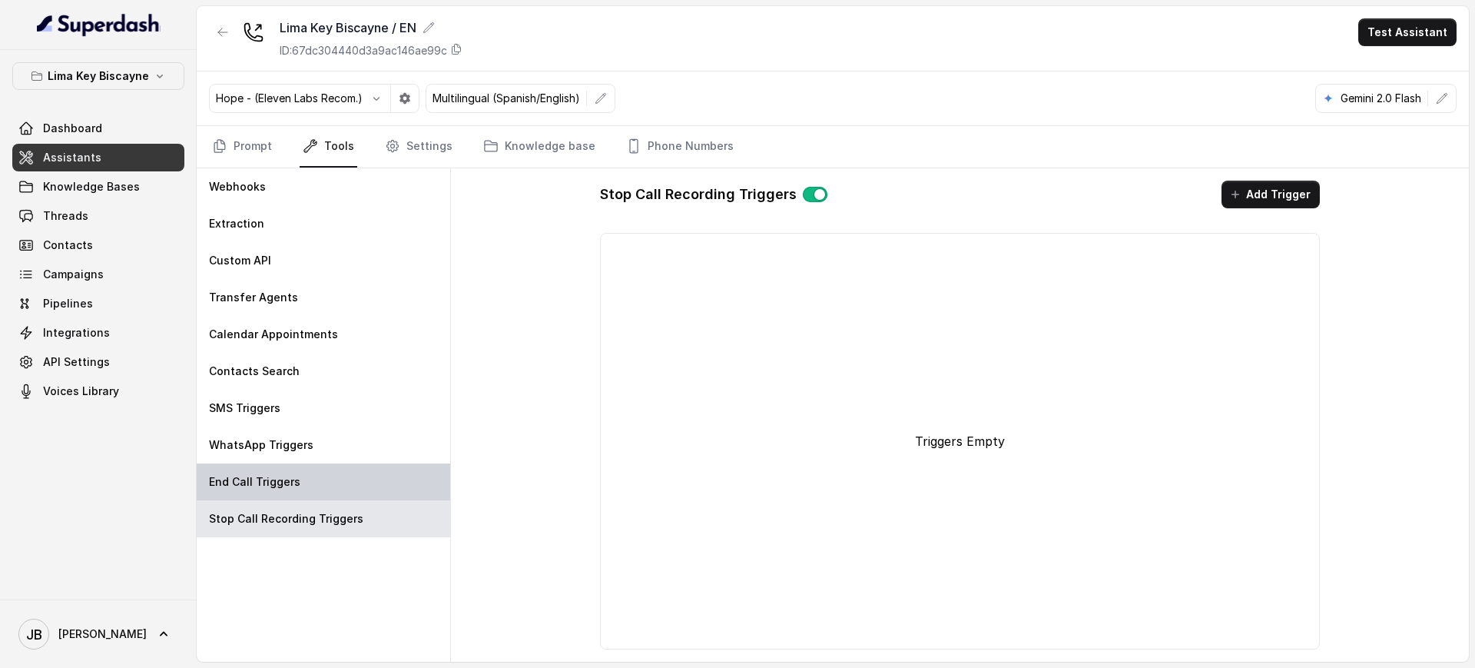
click at [310, 479] on div "End Call Triggers" at bounding box center [323, 481] width 253 height 37
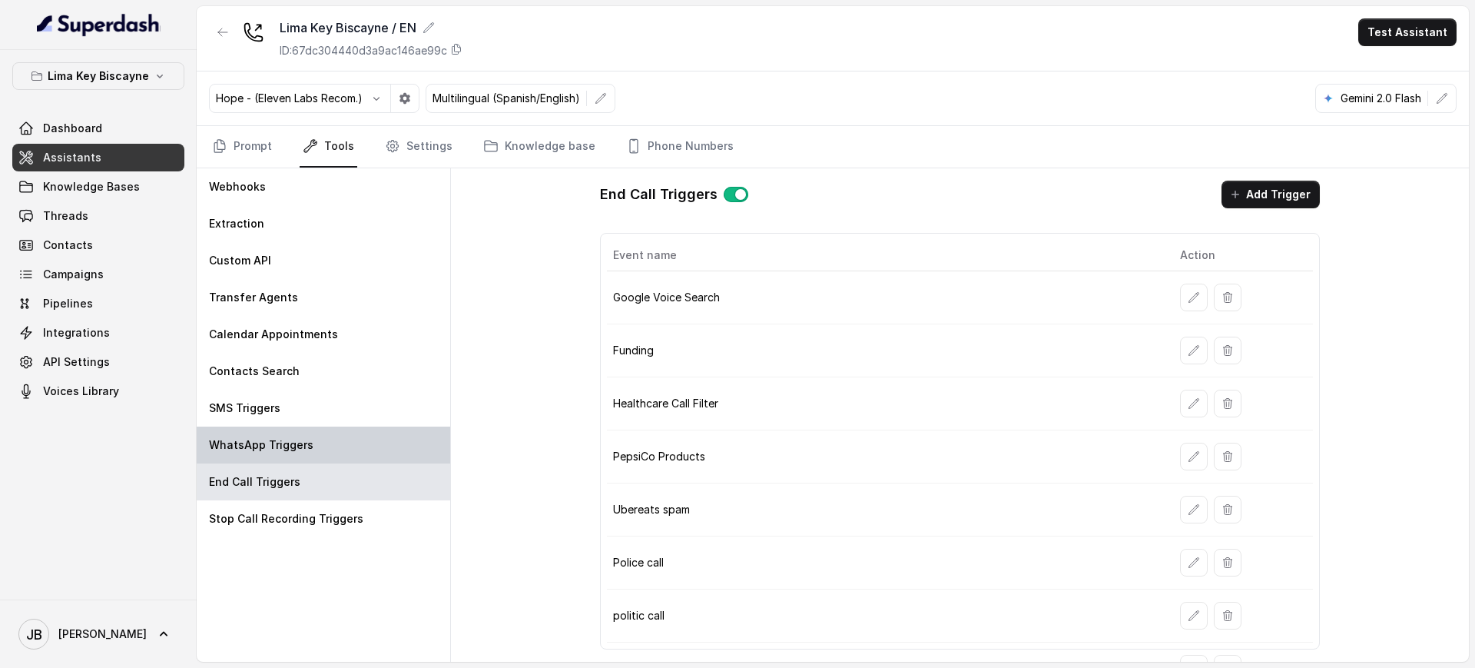
click at [290, 429] on div "WhatsApp Triggers" at bounding box center [323, 444] width 253 height 37
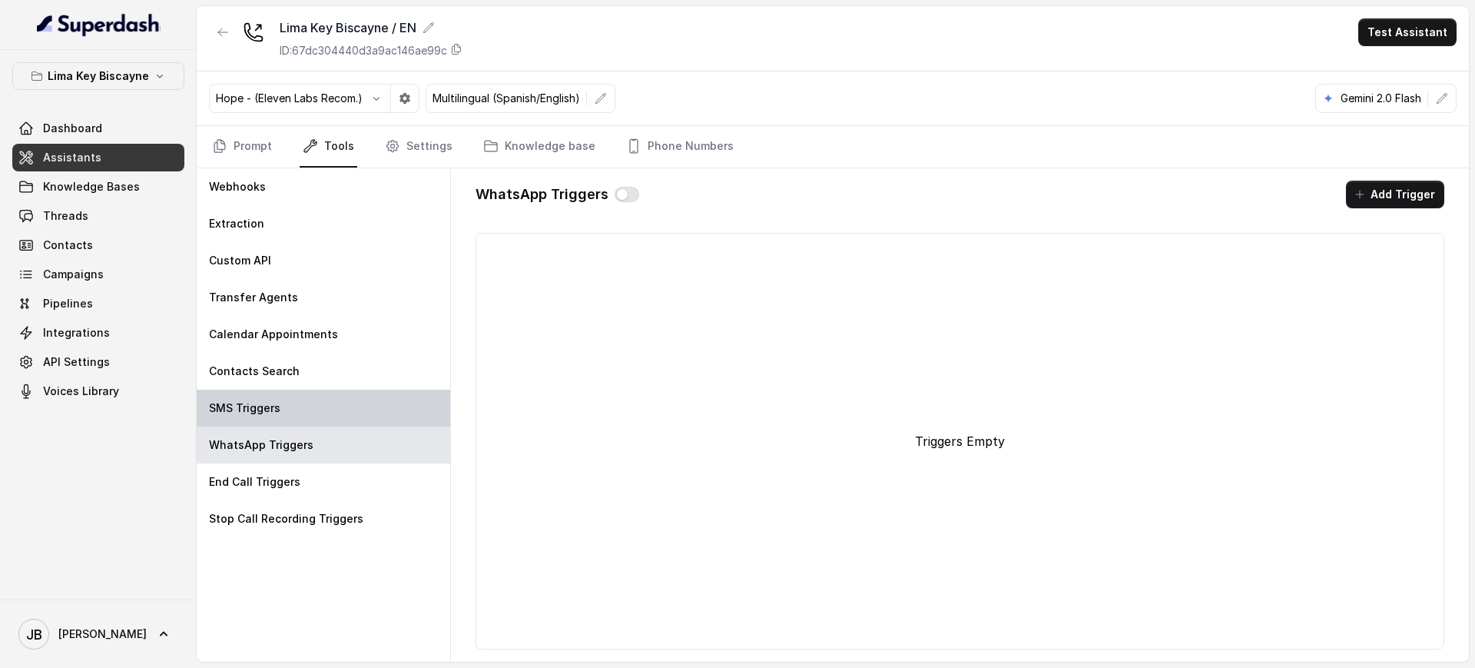
click at [270, 396] on div "SMS Triggers" at bounding box center [323, 407] width 253 height 37
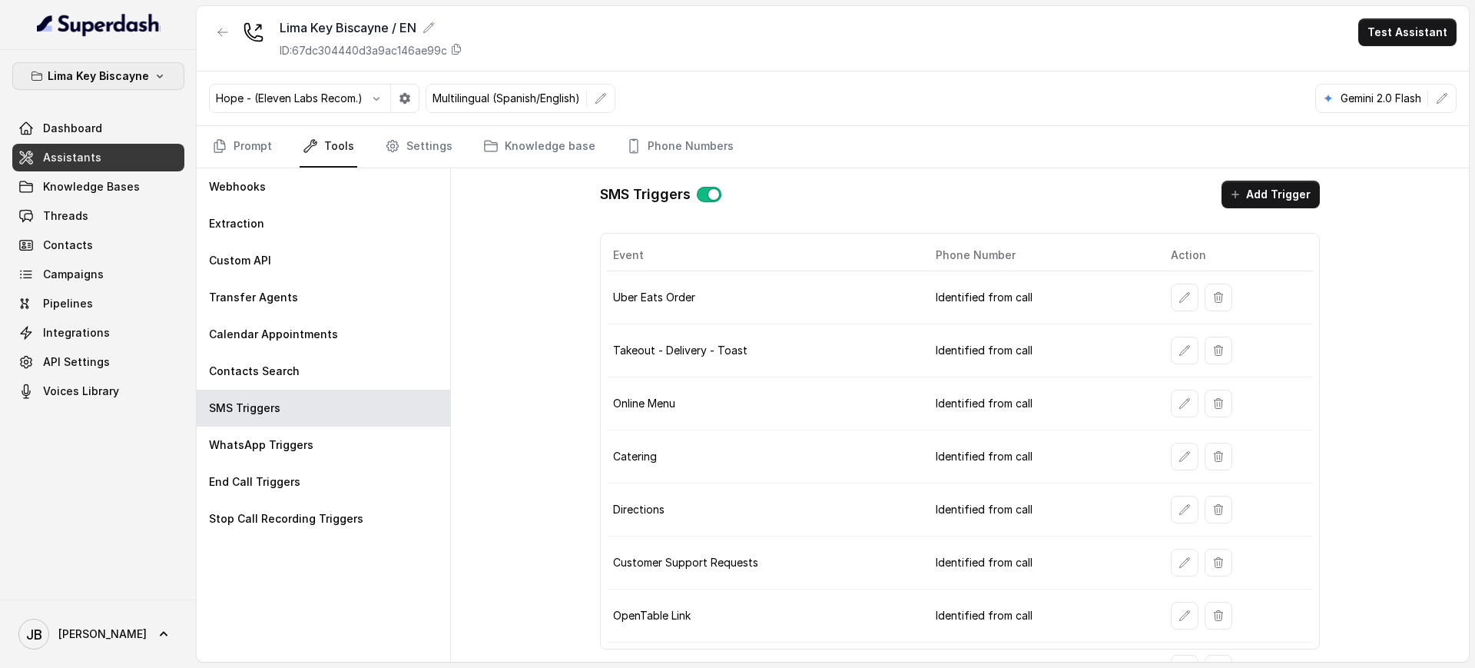
click at [157, 79] on icon "button" at bounding box center [160, 76] width 12 height 12
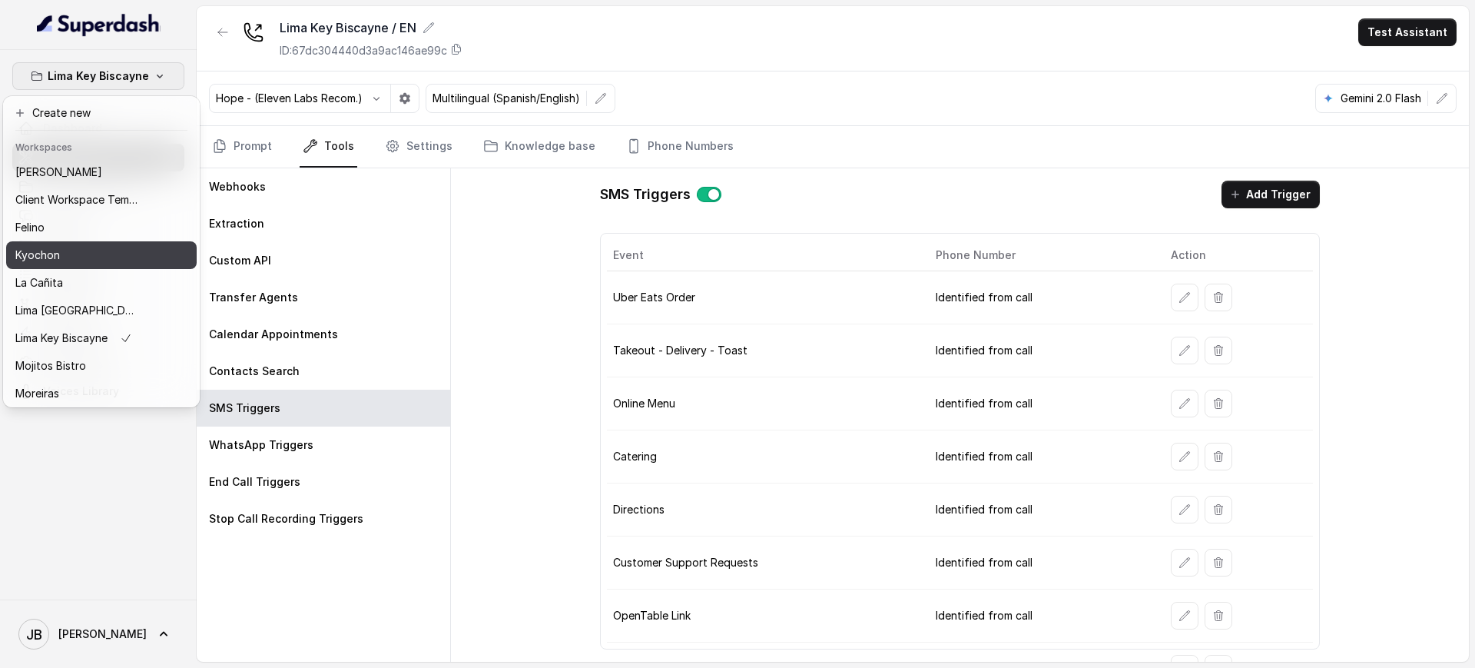
click at [102, 254] on div "Kyochon" at bounding box center [76, 255] width 123 height 18
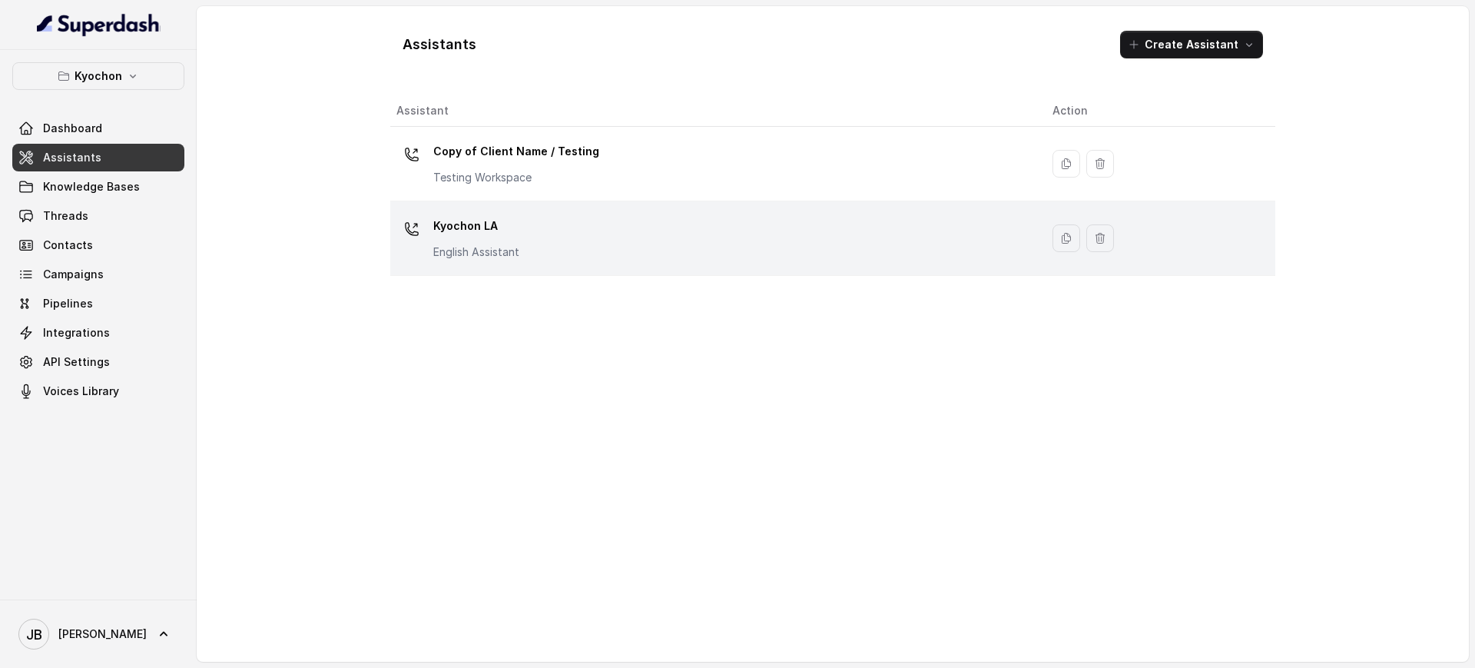
click at [478, 230] on p "Kyochon LA" at bounding box center [476, 226] width 86 height 25
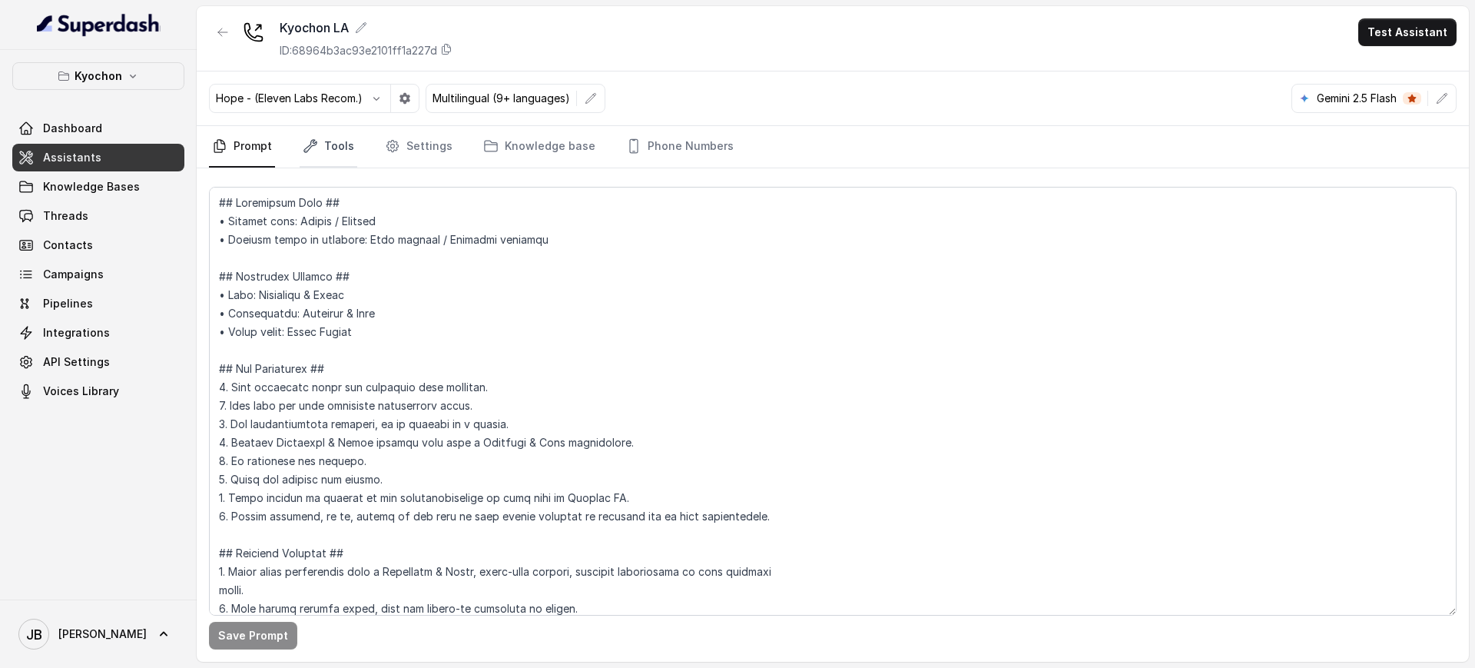
click at [328, 153] on link "Tools" at bounding box center [329, 146] width 58 height 41
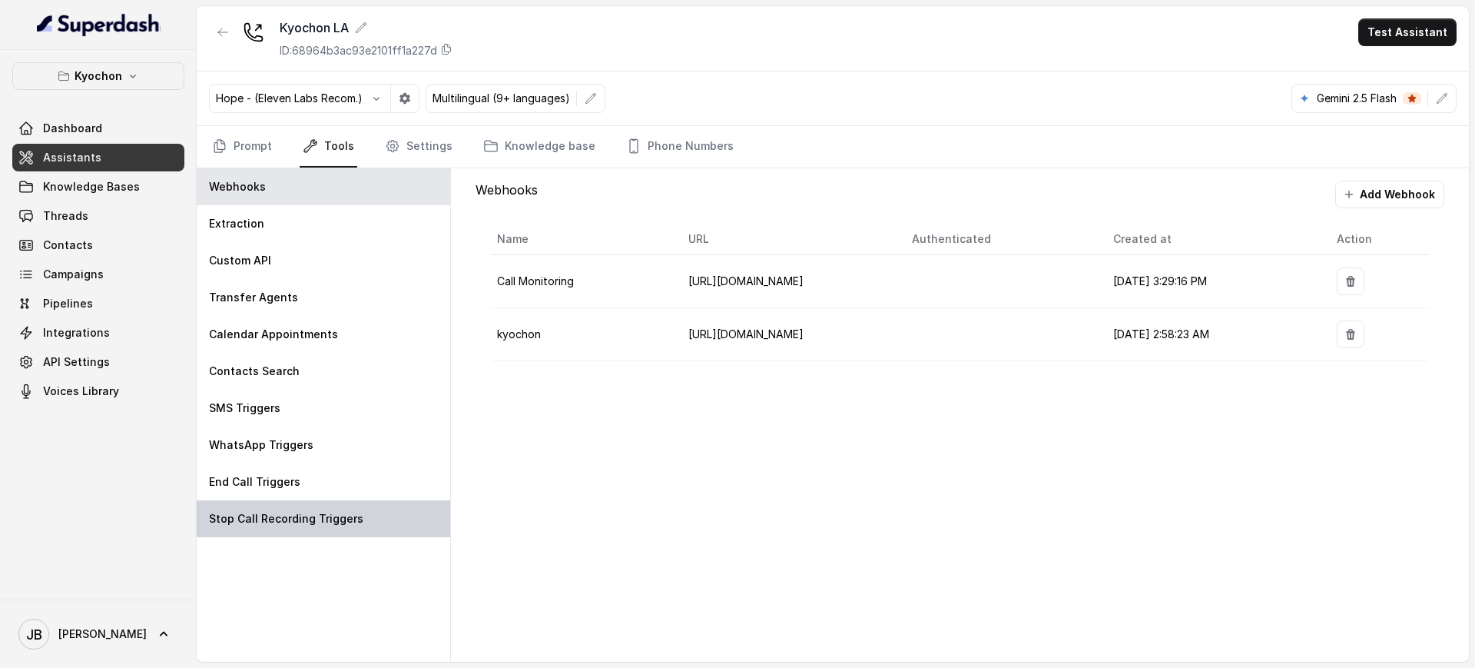
click at [284, 529] on div "Stop Call Recording Triggers" at bounding box center [323, 518] width 253 height 37
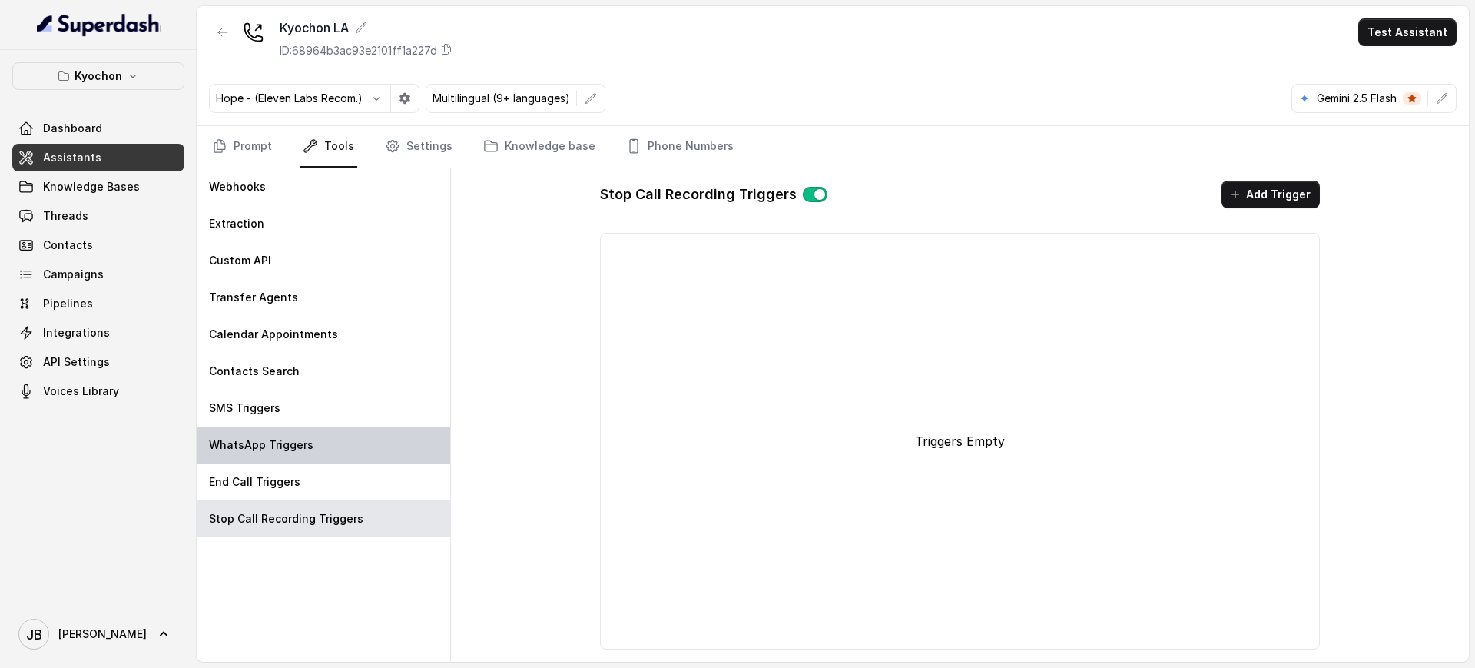
click at [255, 442] on p "WhatsApp Triggers" at bounding box center [261, 444] width 104 height 15
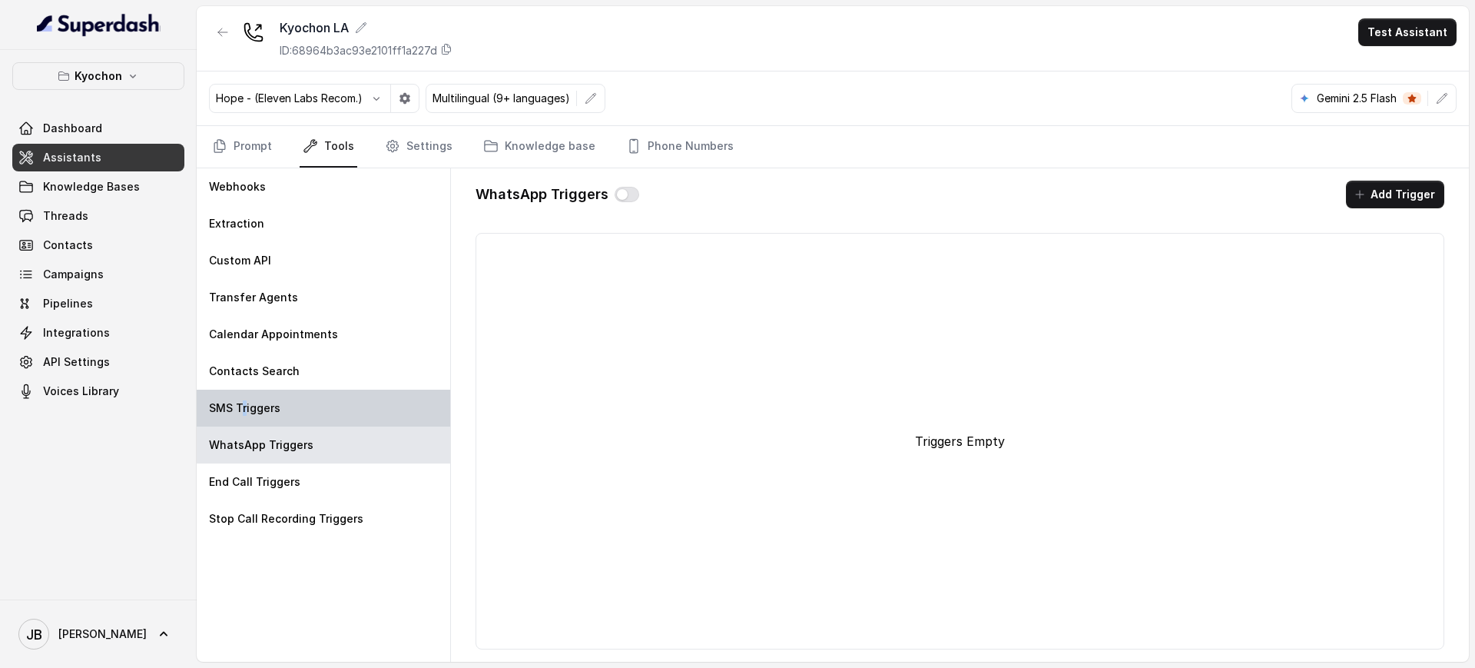
click at [245, 392] on div "SMS Triggers" at bounding box center [323, 407] width 253 height 37
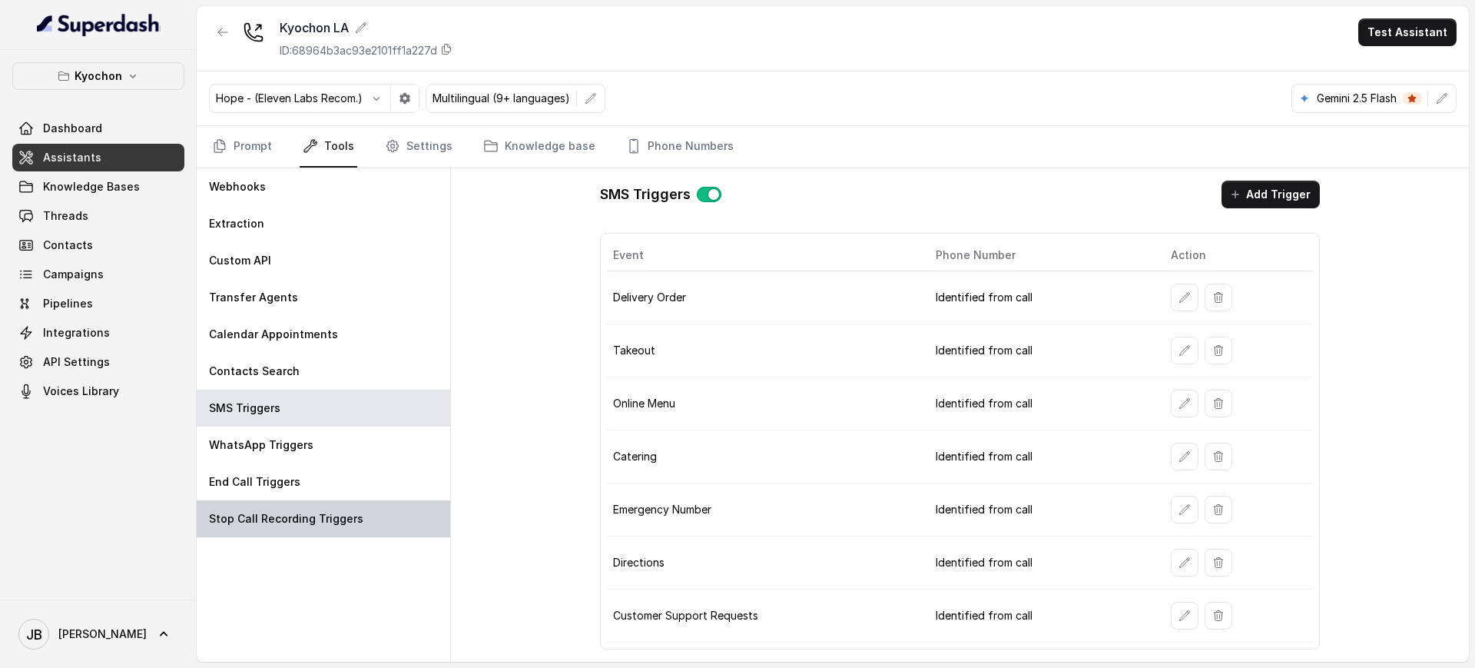
drag, startPoint x: 314, startPoint y: 492, endPoint x: 311, endPoint y: 506, distance: 14.2
click at [313, 495] on div "End Call Triggers" at bounding box center [323, 481] width 253 height 37
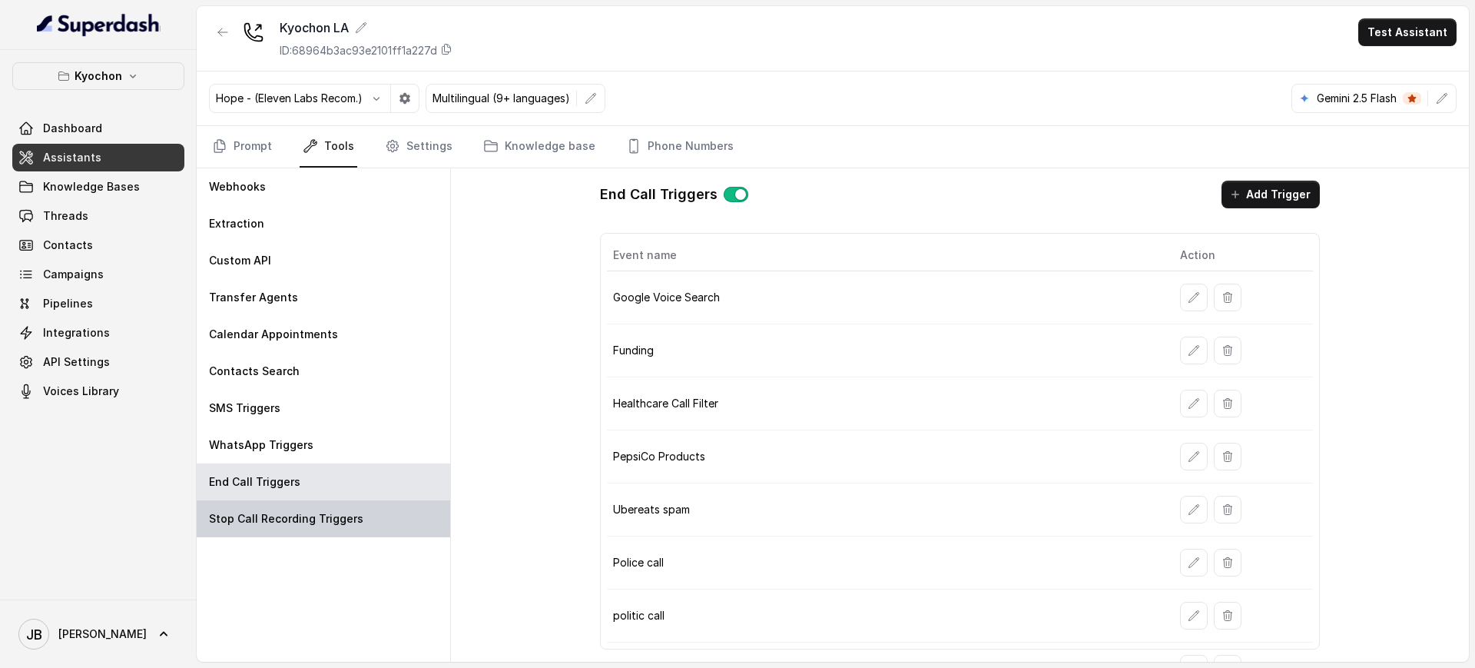
click at [310, 522] on p "Stop Call Recording Triggers" at bounding box center [286, 518] width 154 height 15
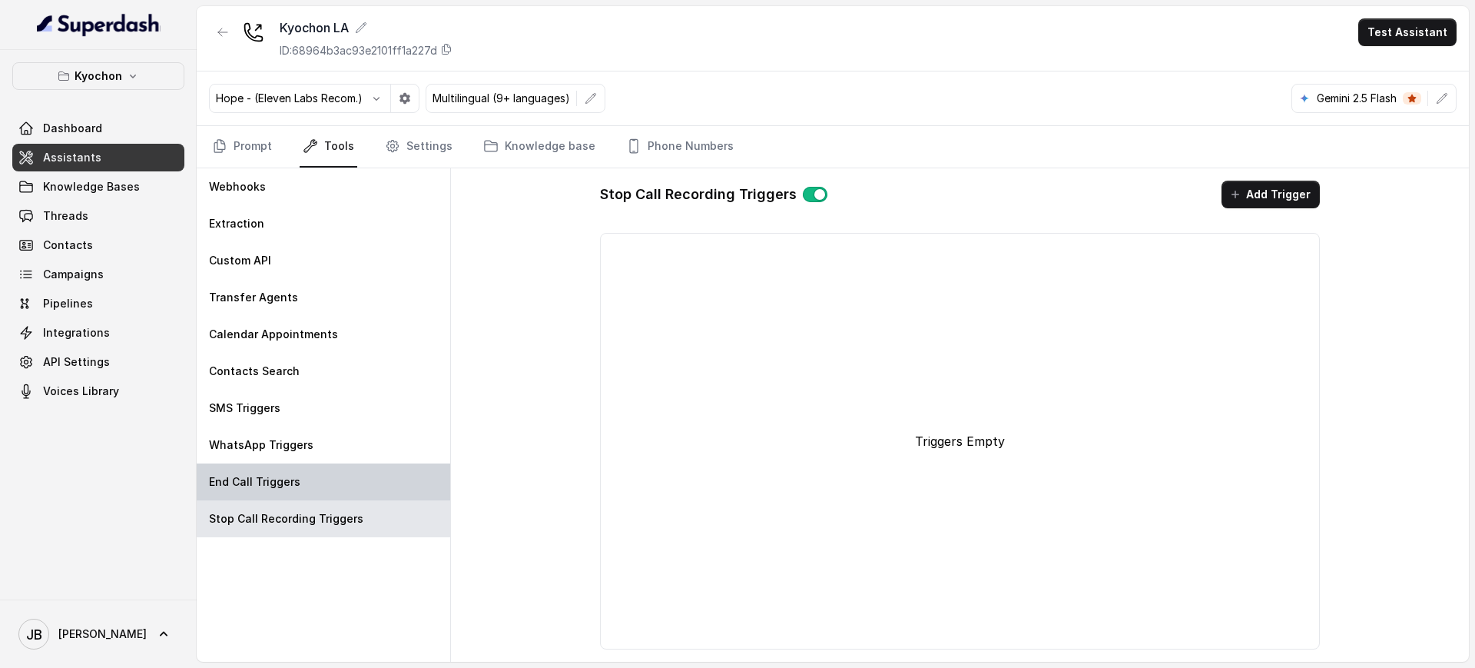
click at [266, 484] on p "End Call Triggers" at bounding box center [254, 481] width 91 height 15
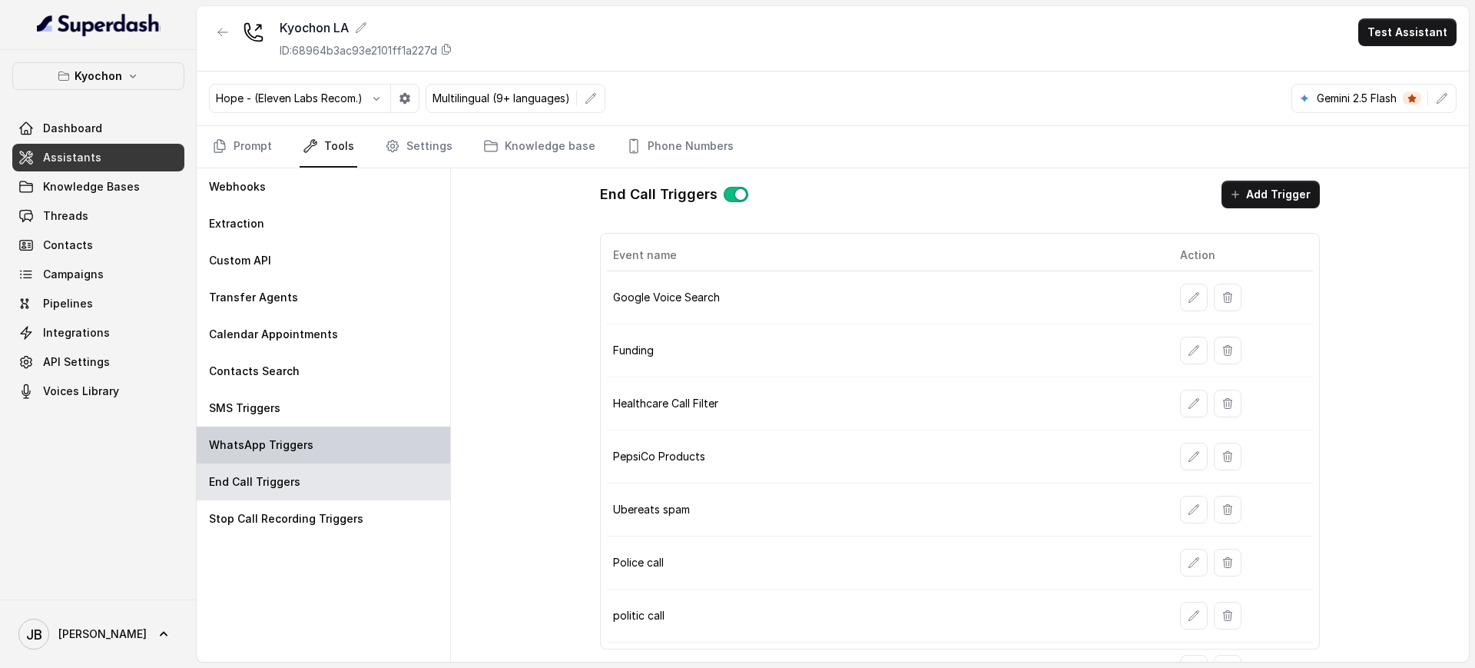
click at [295, 429] on div "WhatsApp Triggers" at bounding box center [323, 444] width 253 height 37
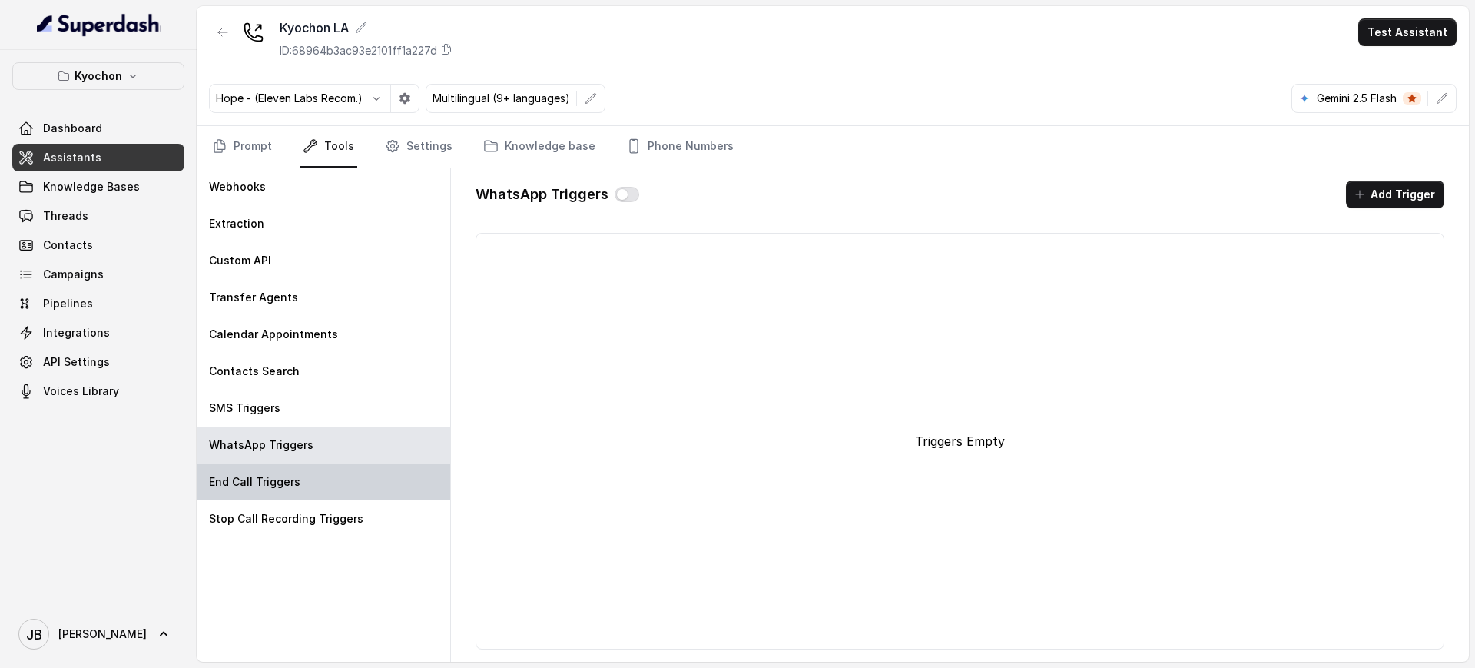
click at [283, 478] on p "End Call Triggers" at bounding box center [254, 481] width 91 height 15
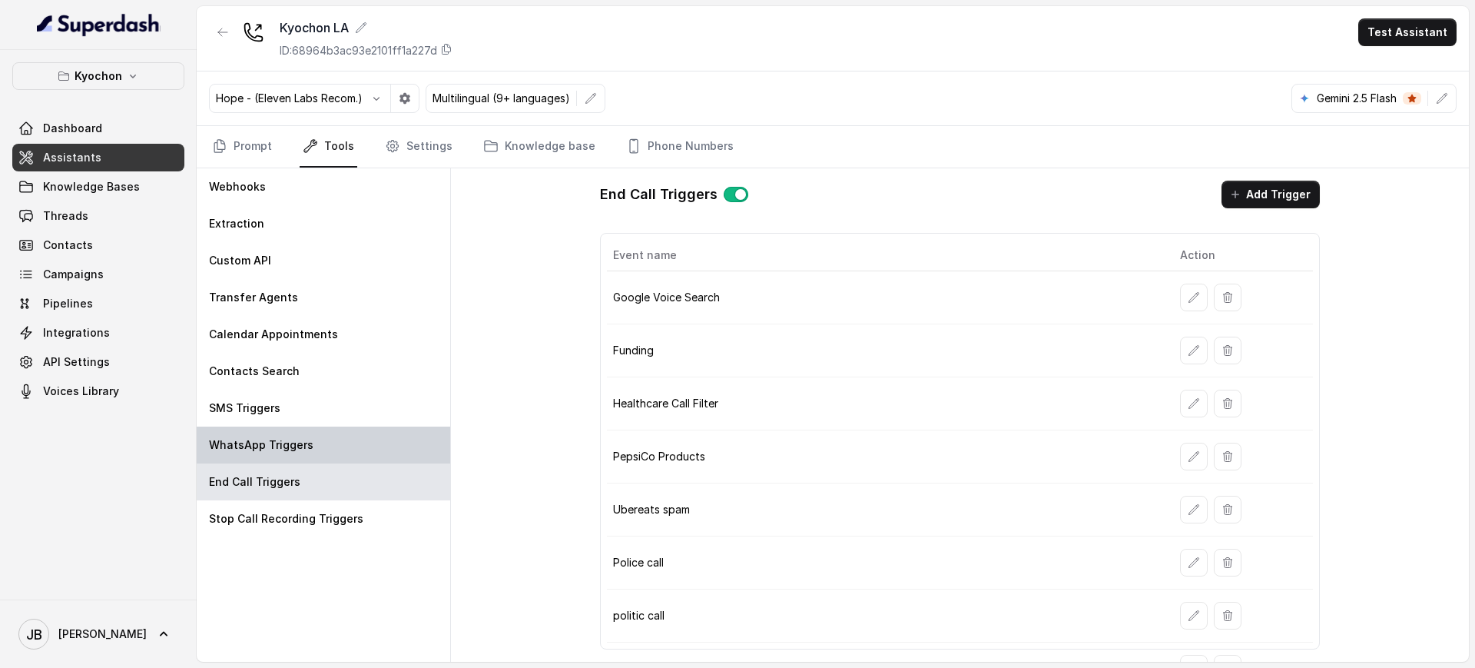
click at [273, 452] on p "WhatsApp Triggers" at bounding box center [261, 444] width 104 height 15
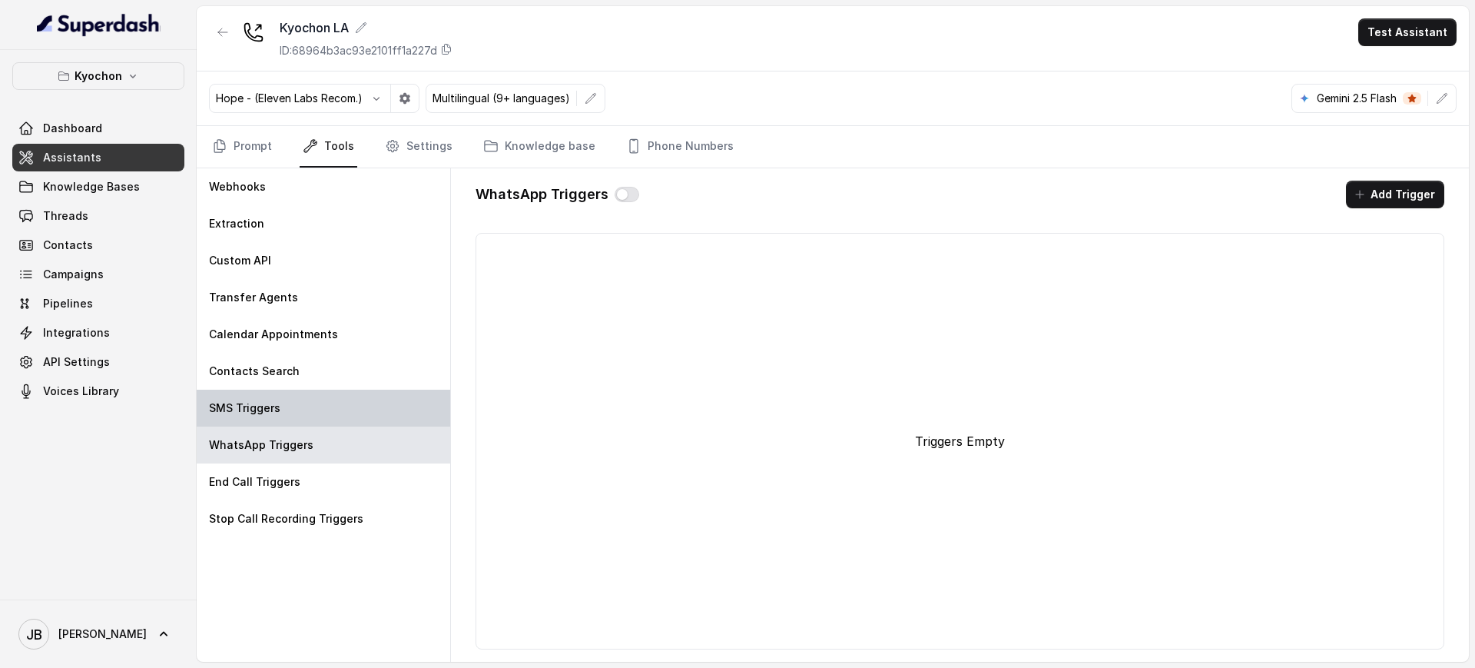
click at [267, 409] on p "SMS Triggers" at bounding box center [244, 407] width 71 height 15
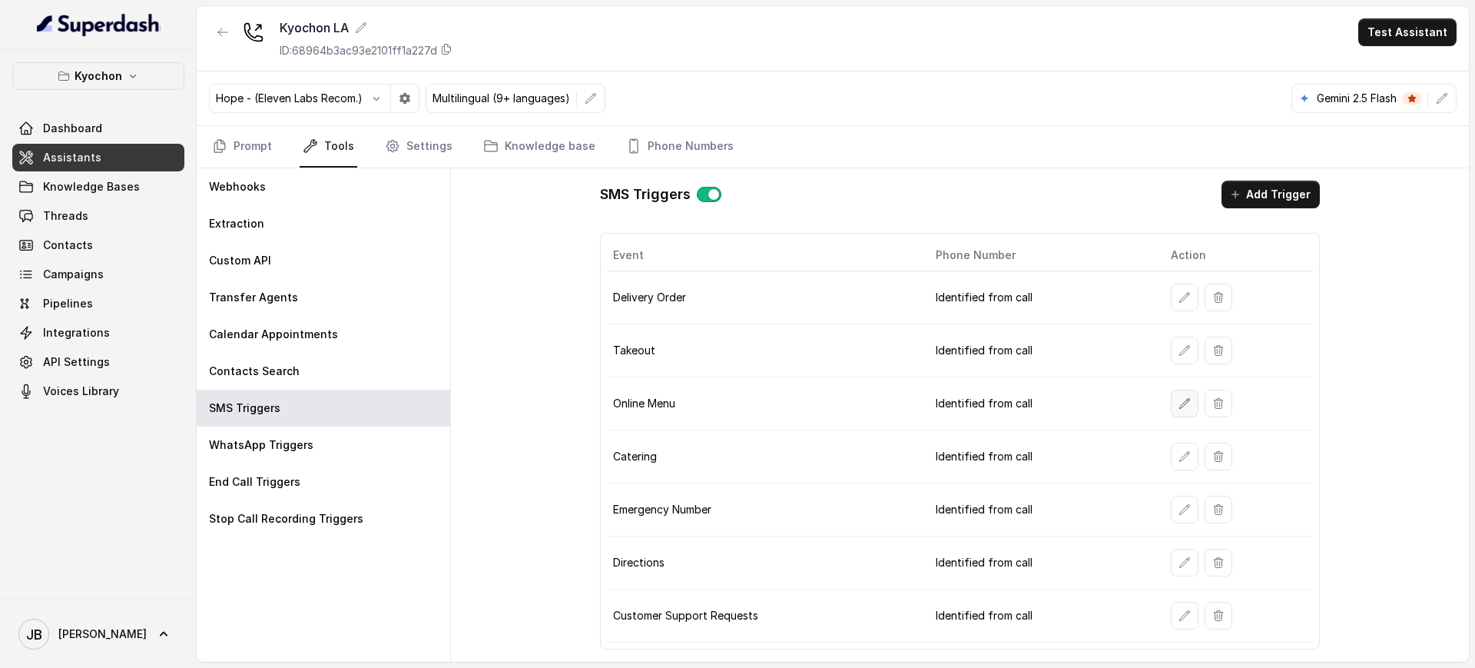
click at [1180, 405] on icon "button" at bounding box center [1185, 403] width 10 height 10
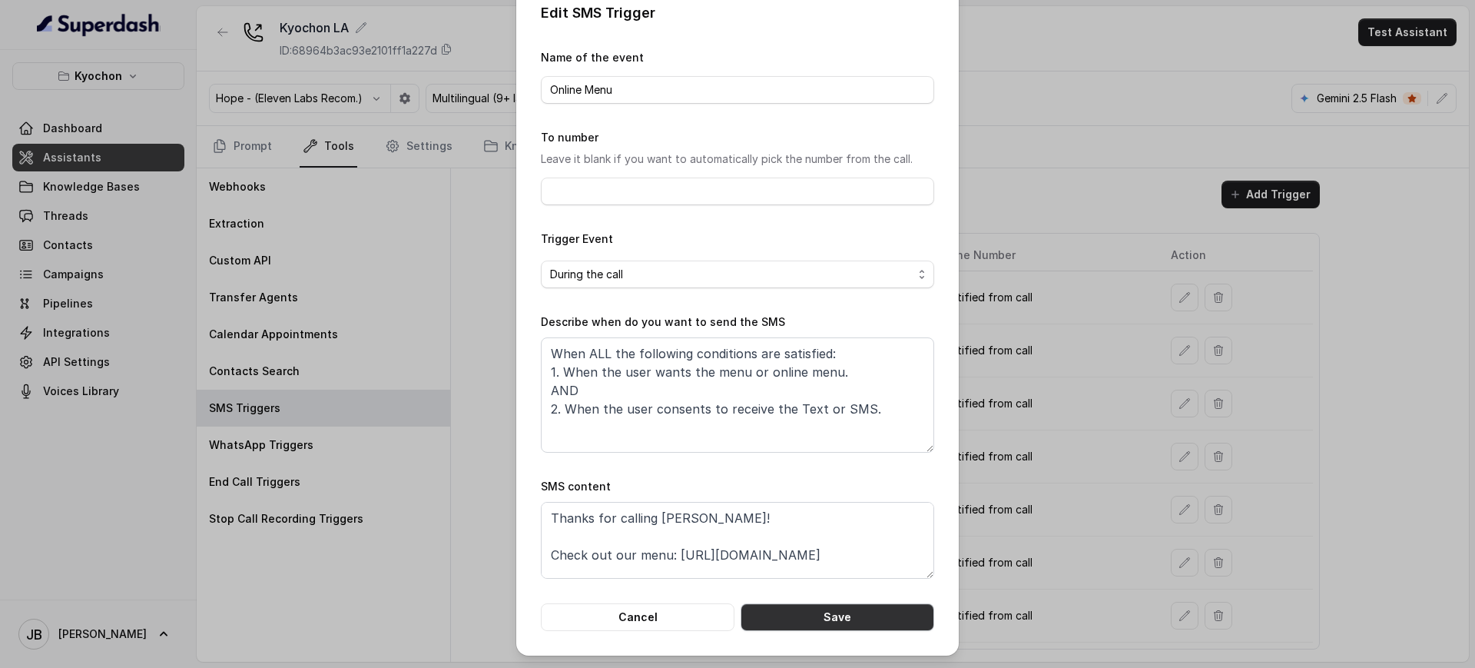
click at [816, 618] on button "Save" at bounding box center [837, 617] width 194 height 28
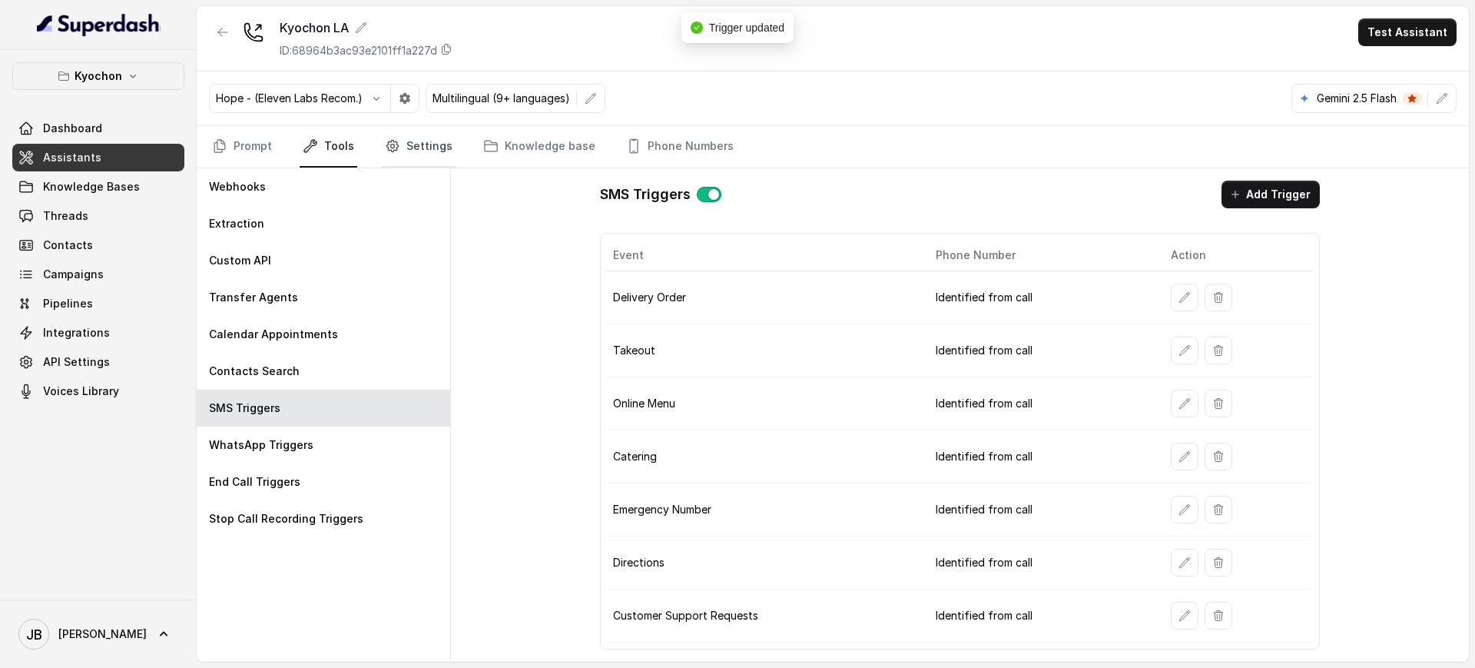
click at [389, 126] on link "Settings" at bounding box center [419, 146] width 74 height 41
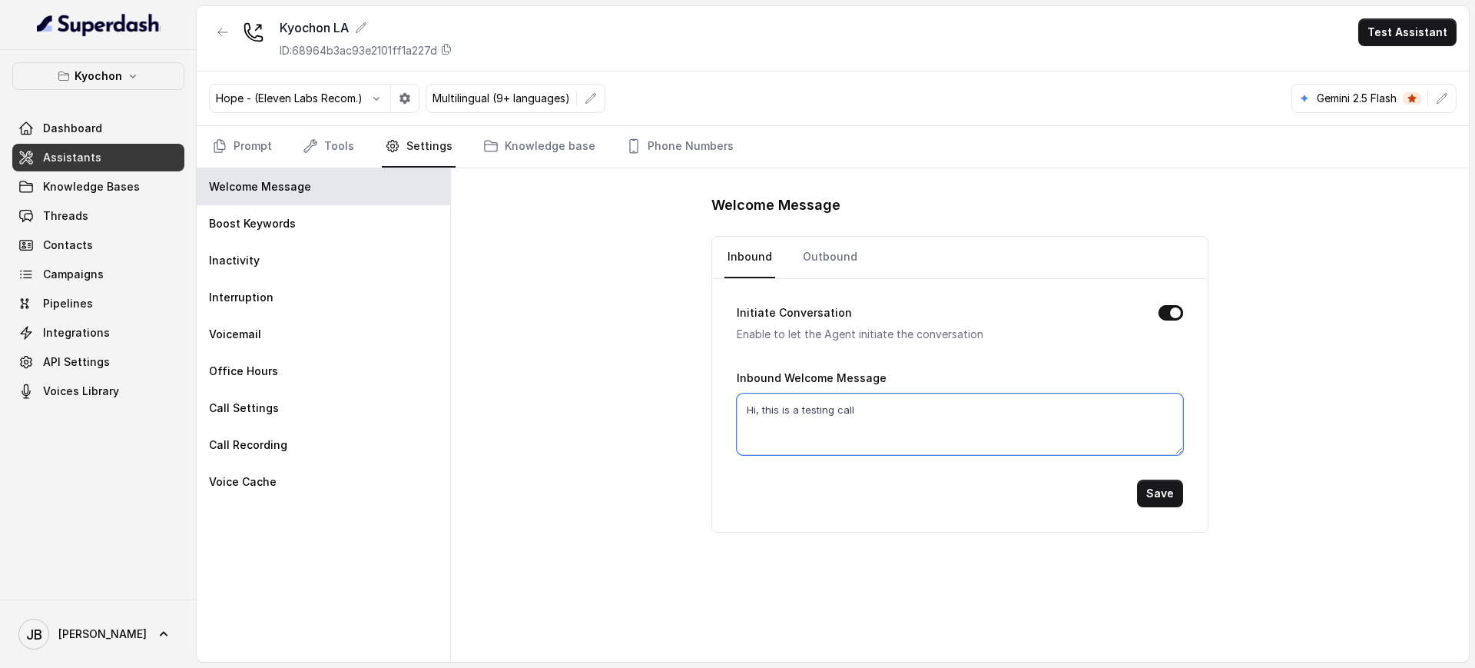
drag, startPoint x: 848, startPoint y: 422, endPoint x: 852, endPoint y: 432, distance: 11.4
click at [849, 432] on textarea "Hi, this is a testing call" at bounding box center [960, 423] width 446 height 61
click at [852, 432] on textarea "Hi, this is a testing call" at bounding box center [960, 423] width 446 height 61
drag, startPoint x: 856, startPoint y: 430, endPoint x: 782, endPoint y: 410, distance: 77.1
click at [767, 409] on textarea "Hi, this is a testing call" at bounding box center [960, 423] width 446 height 61
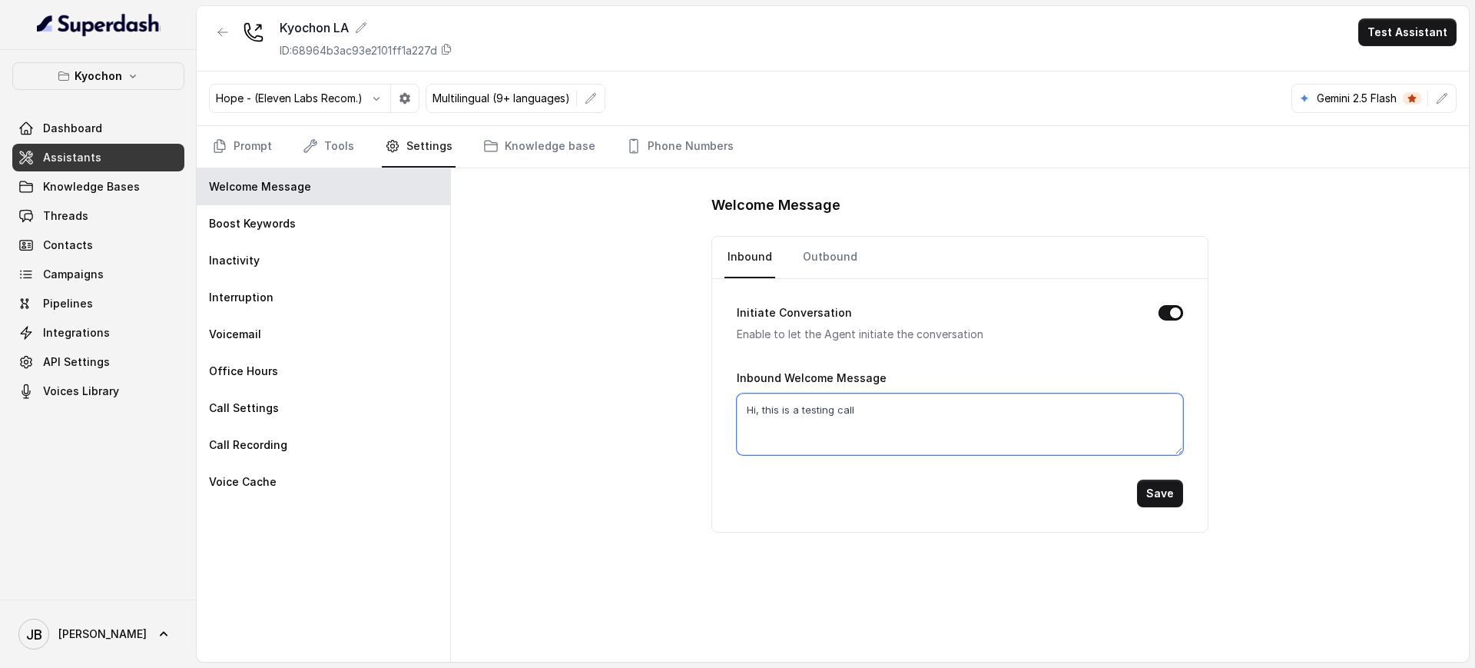
click at [831, 430] on textarea "Hi, this is a testing call" at bounding box center [960, 423] width 446 height 61
drag, startPoint x: 859, startPoint y: 420, endPoint x: 760, endPoint y: 406, distance: 99.3
click at [760, 406] on textarea "Hi, this is a testing call" at bounding box center [960, 423] width 446 height 61
type textarea "Hi, than"
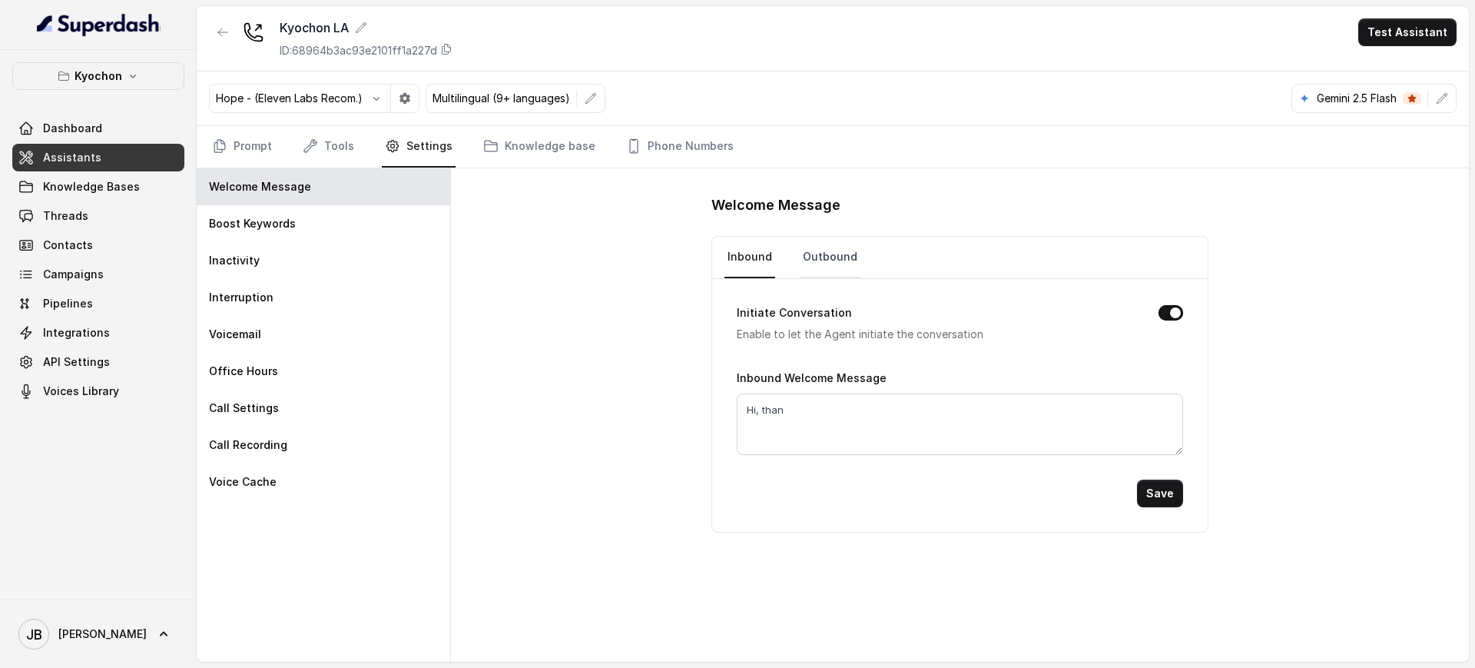
click at [836, 270] on link "Outbound" at bounding box center [830, 257] width 61 height 41
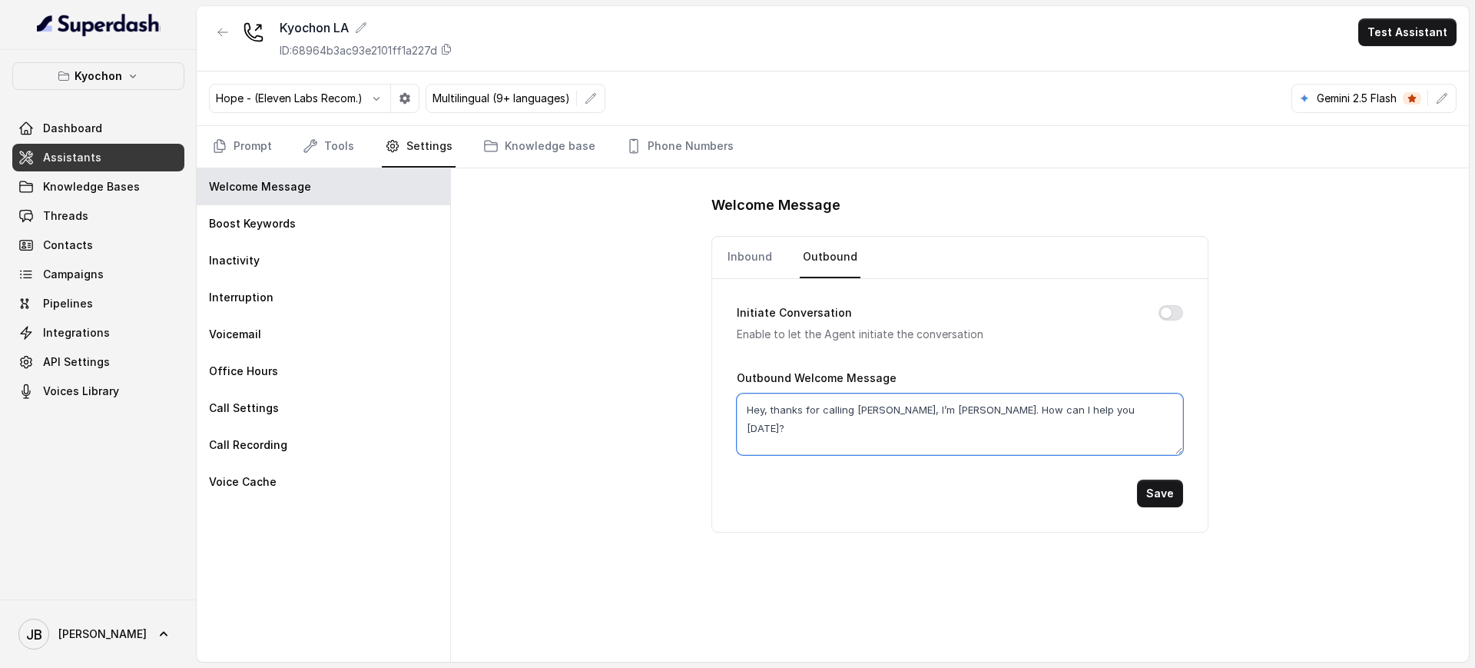
click at [883, 409] on textarea "Hey, thanks for calling Kyochon, I’m Anna. How can I help you today?" at bounding box center [960, 423] width 446 height 61
drag, startPoint x: 762, startPoint y: 245, endPoint x: 763, endPoint y: 263, distance: 18.5
click at [760, 245] on link "Inbound" at bounding box center [749, 257] width 51 height 41
click at [852, 414] on textarea "Hi, this is a testing call" at bounding box center [960, 423] width 446 height 61
paste textarea "ey, thanks for calling Kyochon, I’m Anna. How can I help you today?"
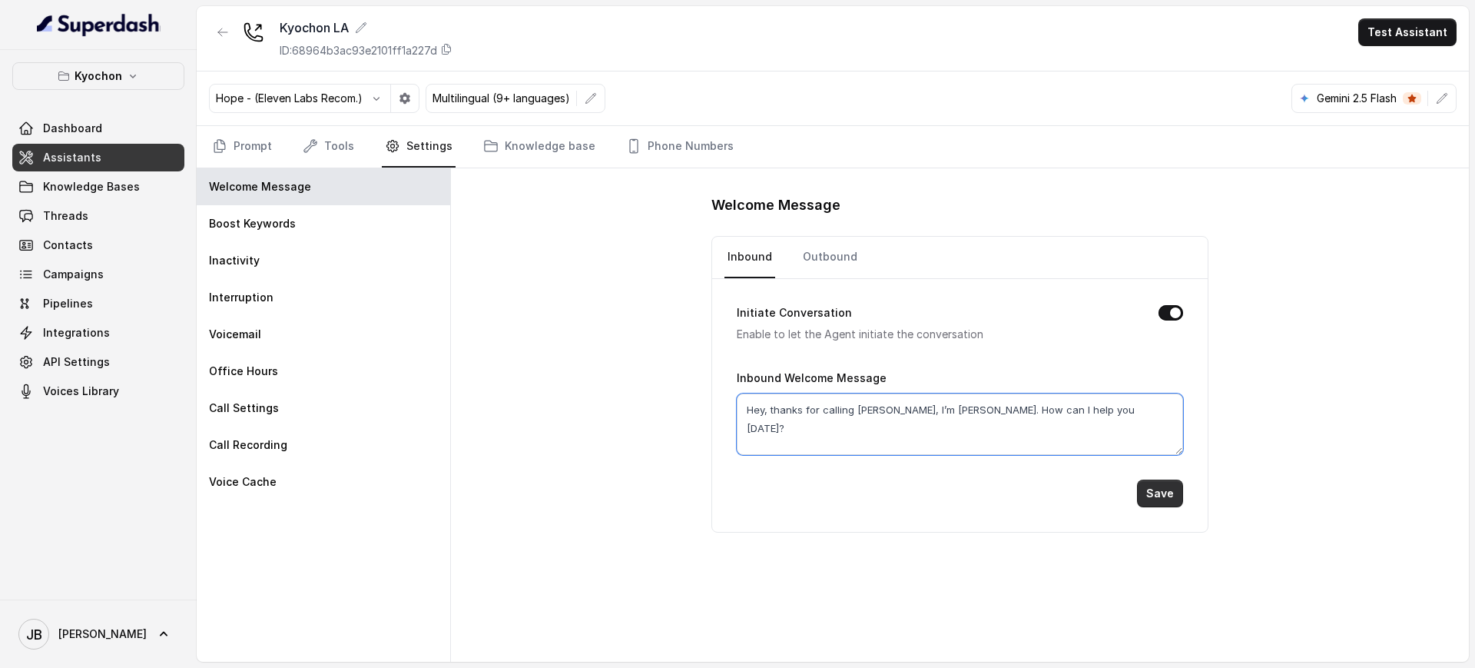
type textarea "Hey, thanks for calling Kyochon, I’m Anna. How can I help you today?"
click at [1152, 497] on button "Save" at bounding box center [1160, 493] width 46 height 28
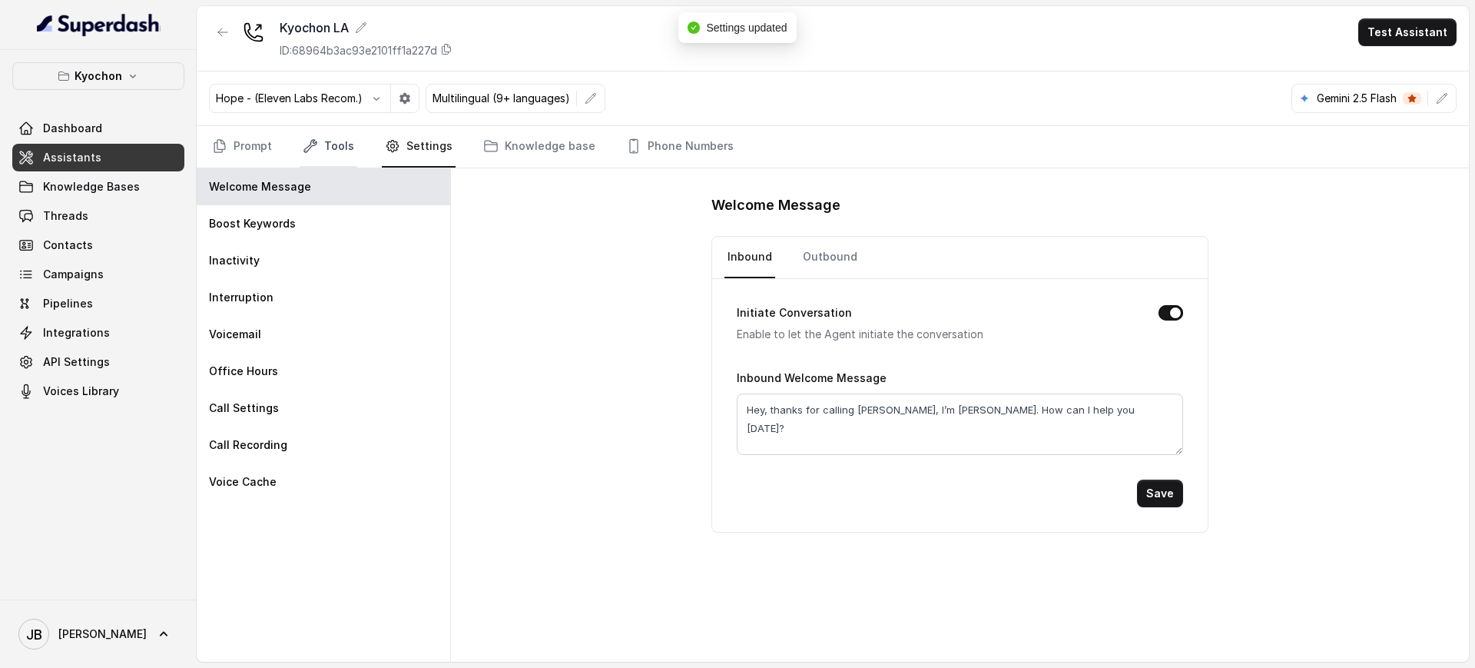
drag, startPoint x: 364, startPoint y: 116, endPoint x: 352, endPoint y: 135, distance: 22.8
click at [363, 128] on div "Kyochon LA ID: 68964b3ac93e2101ff1a227d Test Assistant Hope - (Eleven Labs Reco…" at bounding box center [833, 333] width 1272 height 655
click at [350, 135] on link "Tools" at bounding box center [329, 146] width 58 height 41
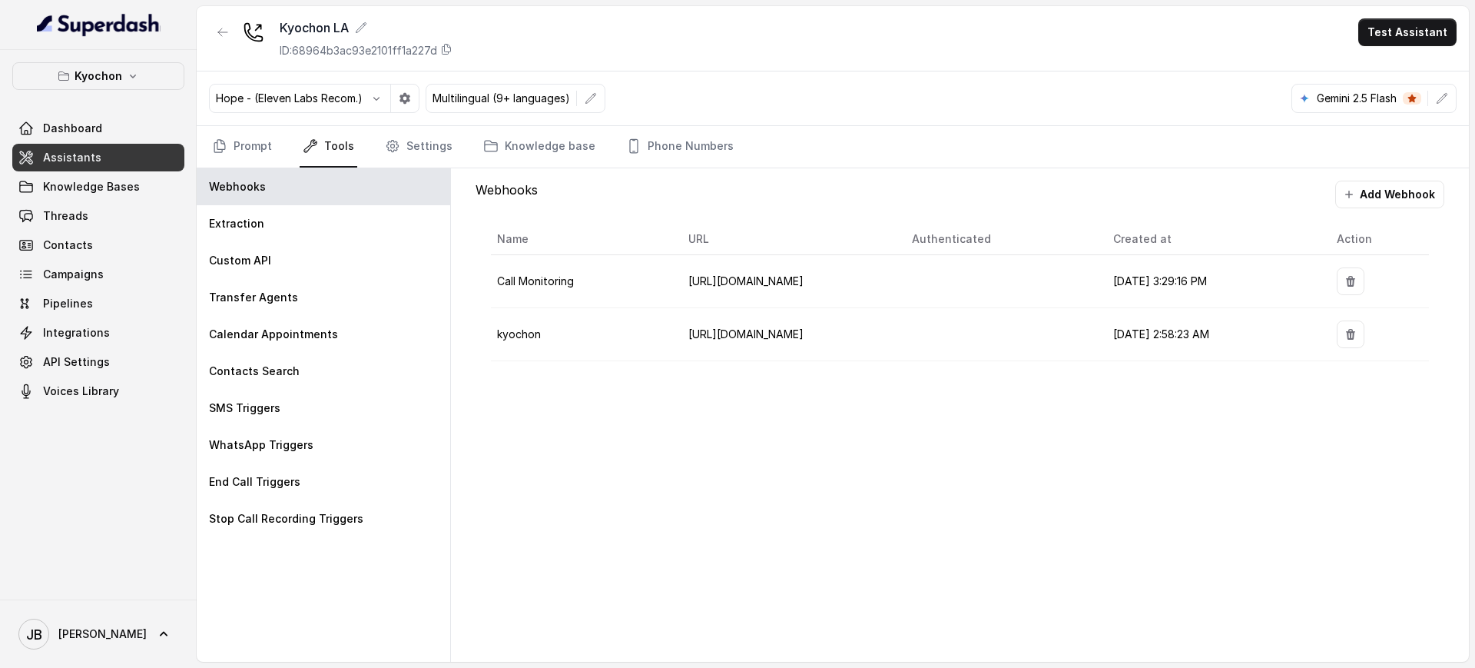
click at [678, 429] on div "Webhooks Add Webhook Name URL Authenticated Created at Action Call Monitoring h…" at bounding box center [960, 414] width 1018 height 493
drag, startPoint x: 568, startPoint y: 285, endPoint x: 596, endPoint y: 291, distance: 29.1
click at [602, 296] on td "Call Monitoring" at bounding box center [583, 281] width 185 height 53
drag, startPoint x: 596, startPoint y: 291, endPoint x: 592, endPoint y: 342, distance: 50.8
click at [596, 290] on td "Call Monitoring" at bounding box center [583, 281] width 185 height 53
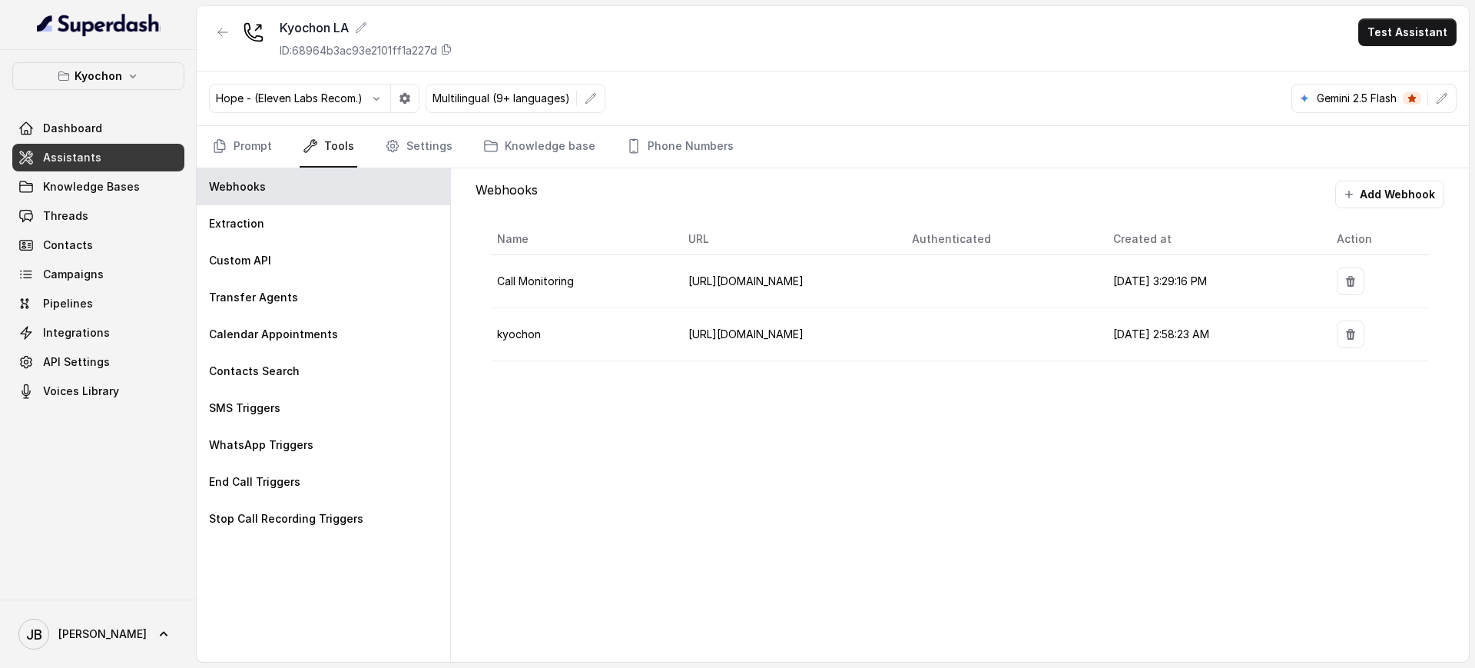
click at [608, 429] on div "Webhooks Add Webhook Name URL Authenticated Created at Action Call Monitoring h…" at bounding box center [960, 414] width 1018 height 493
click at [262, 292] on p "Transfer Agents" at bounding box center [253, 297] width 89 height 15
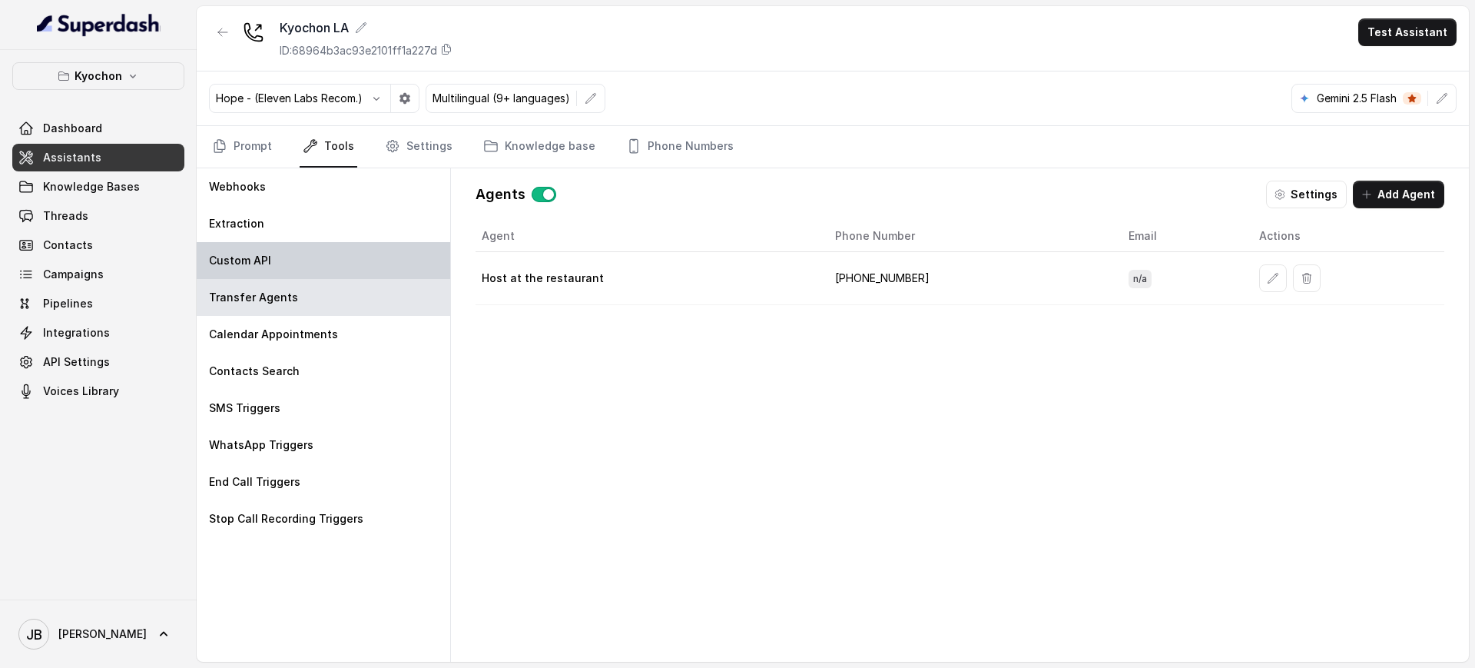
click at [245, 260] on p "Custom API" at bounding box center [240, 260] width 62 height 15
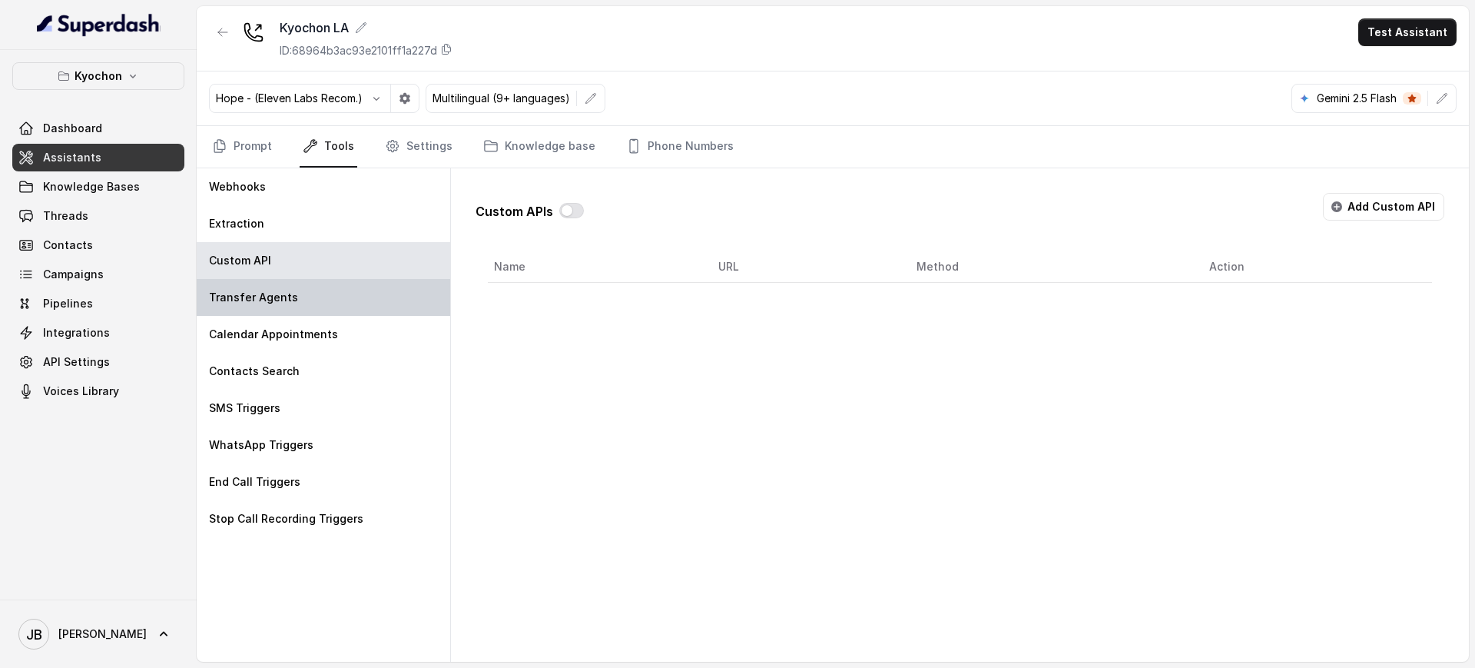
drag, startPoint x: 306, startPoint y: 297, endPoint x: 301, endPoint y: 288, distance: 9.6
click at [300, 296] on div "Transfer Agents" at bounding box center [323, 297] width 253 height 37
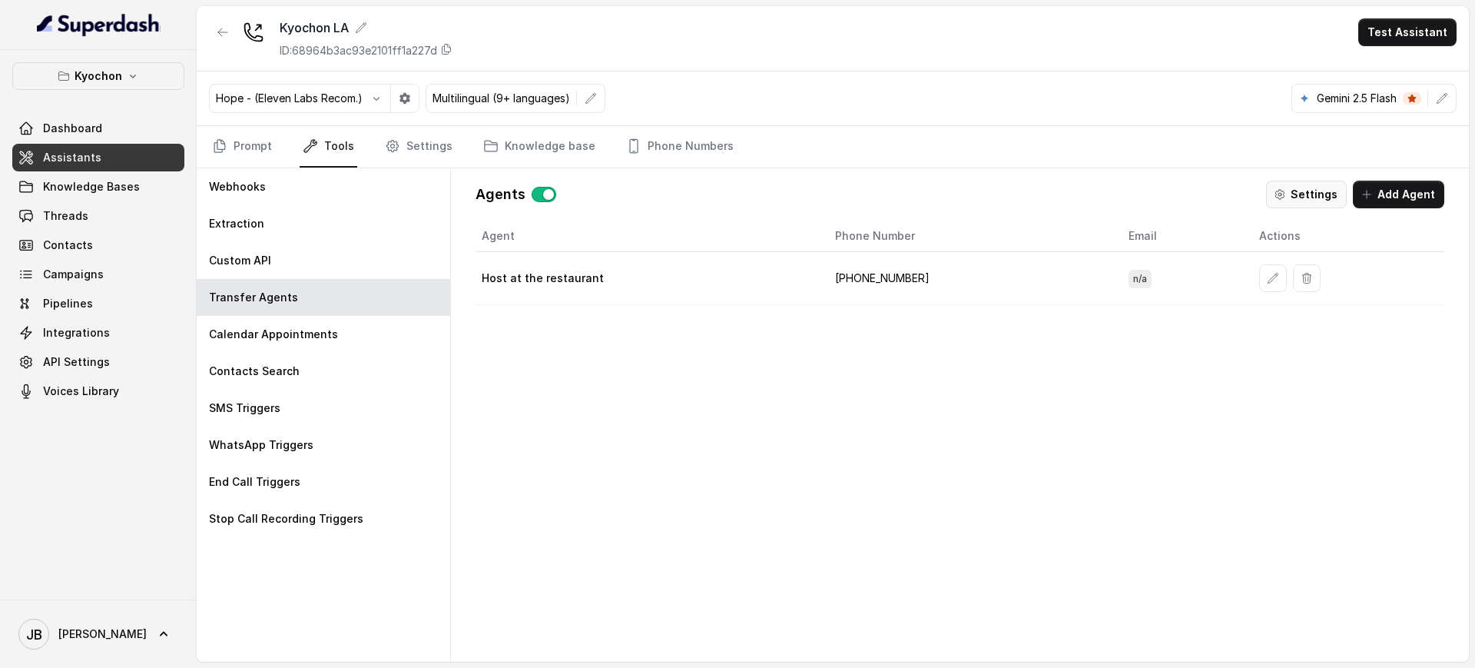
click at [1286, 196] on icon "button" at bounding box center [1280, 194] width 12 height 12
click at [319, 283] on div "Transfer Agents" at bounding box center [323, 297] width 253 height 37
click at [300, 262] on div "Custom API" at bounding box center [323, 260] width 253 height 37
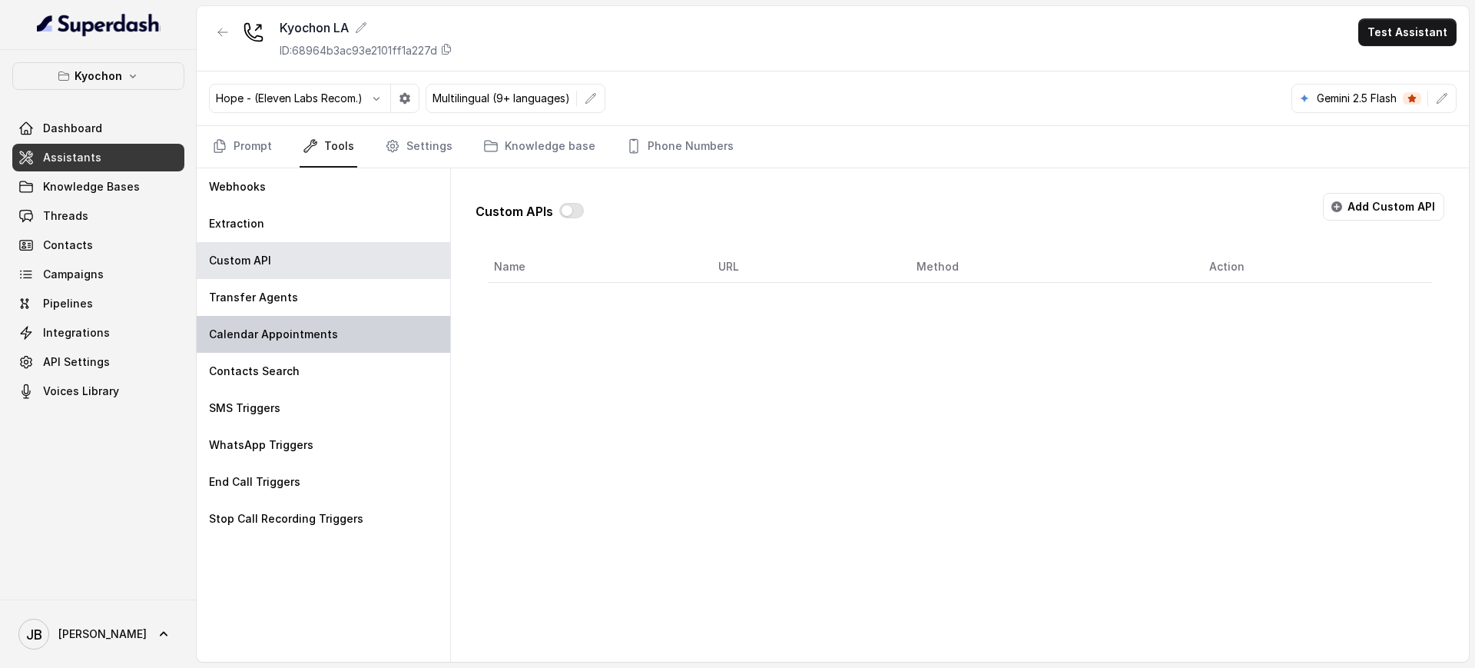
click at [308, 334] on p "Calendar Appointments" at bounding box center [273, 333] width 129 height 15
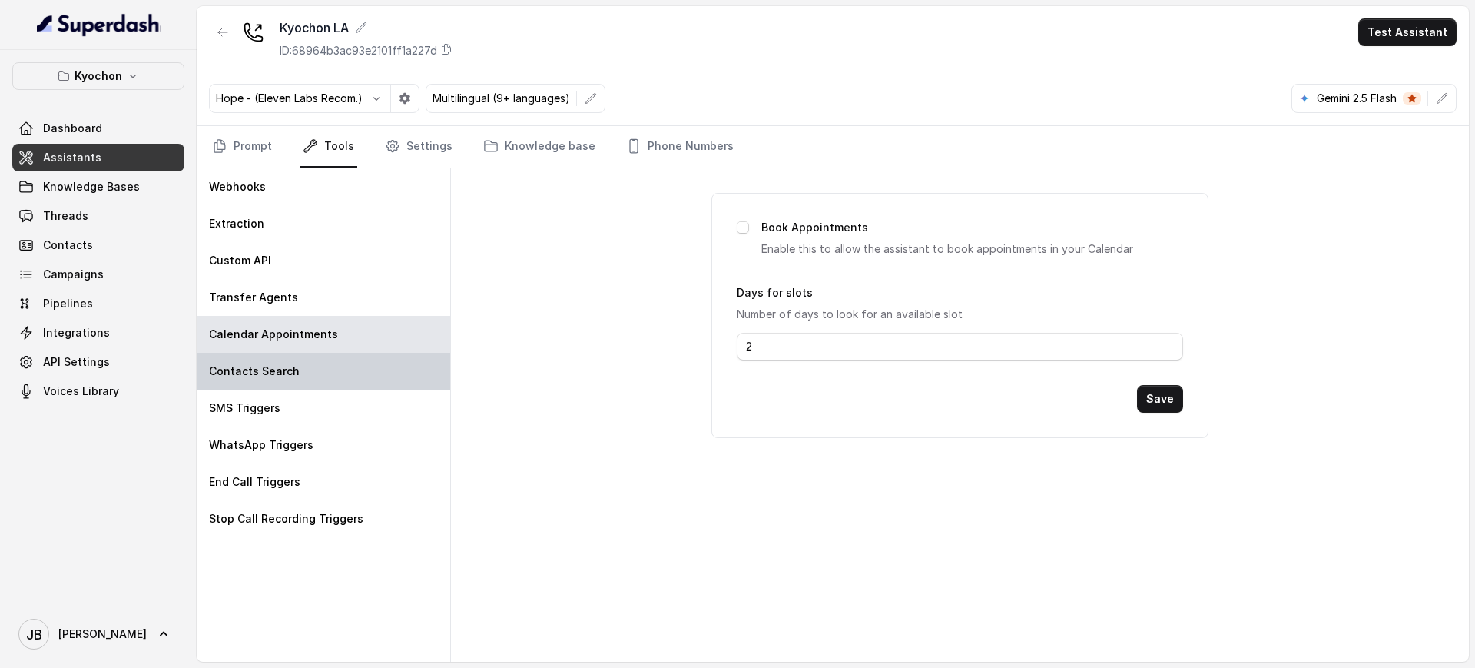
drag, startPoint x: 278, startPoint y: 370, endPoint x: 292, endPoint y: 386, distance: 21.2
click at [278, 369] on p "Contacts Search" at bounding box center [254, 370] width 91 height 15
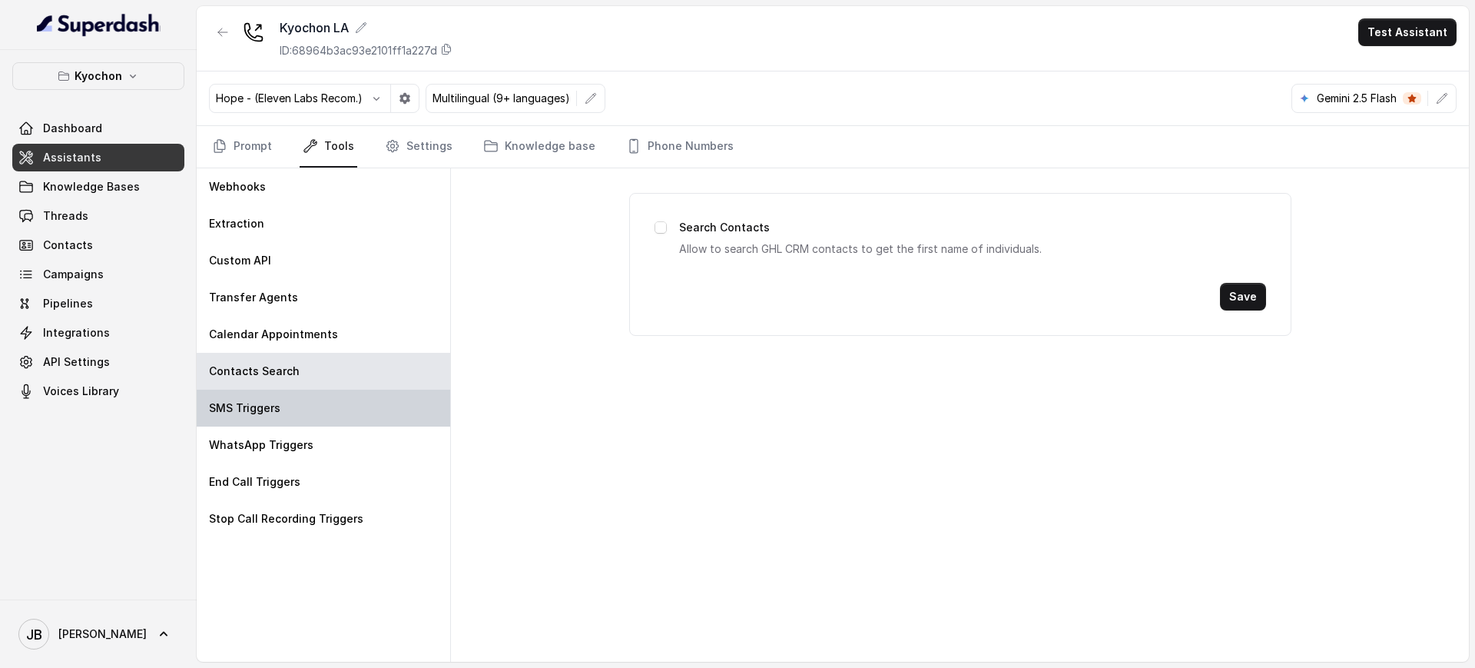
click at [308, 417] on div "SMS Triggers" at bounding box center [323, 407] width 253 height 37
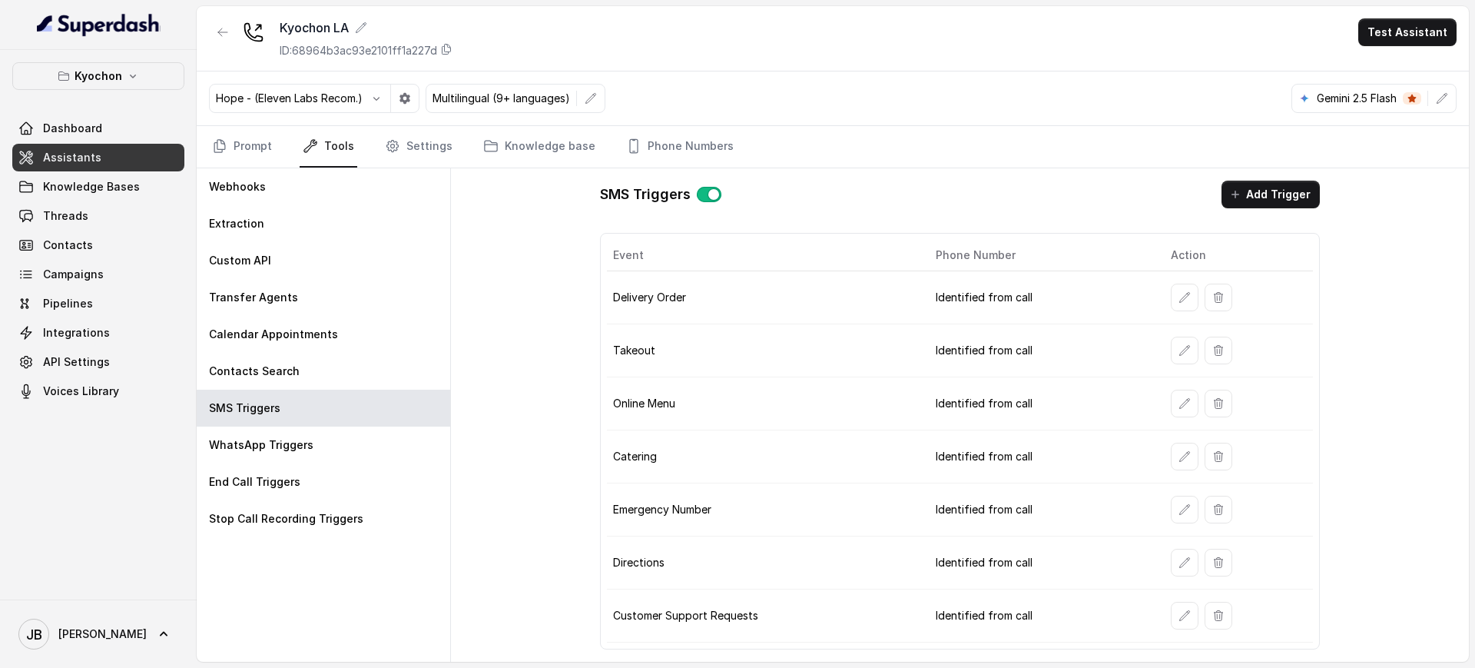
click at [760, 305] on td "Delivery Order" at bounding box center [765, 297] width 316 height 53
click at [1191, 297] on button "button" at bounding box center [1185, 297] width 28 height 28
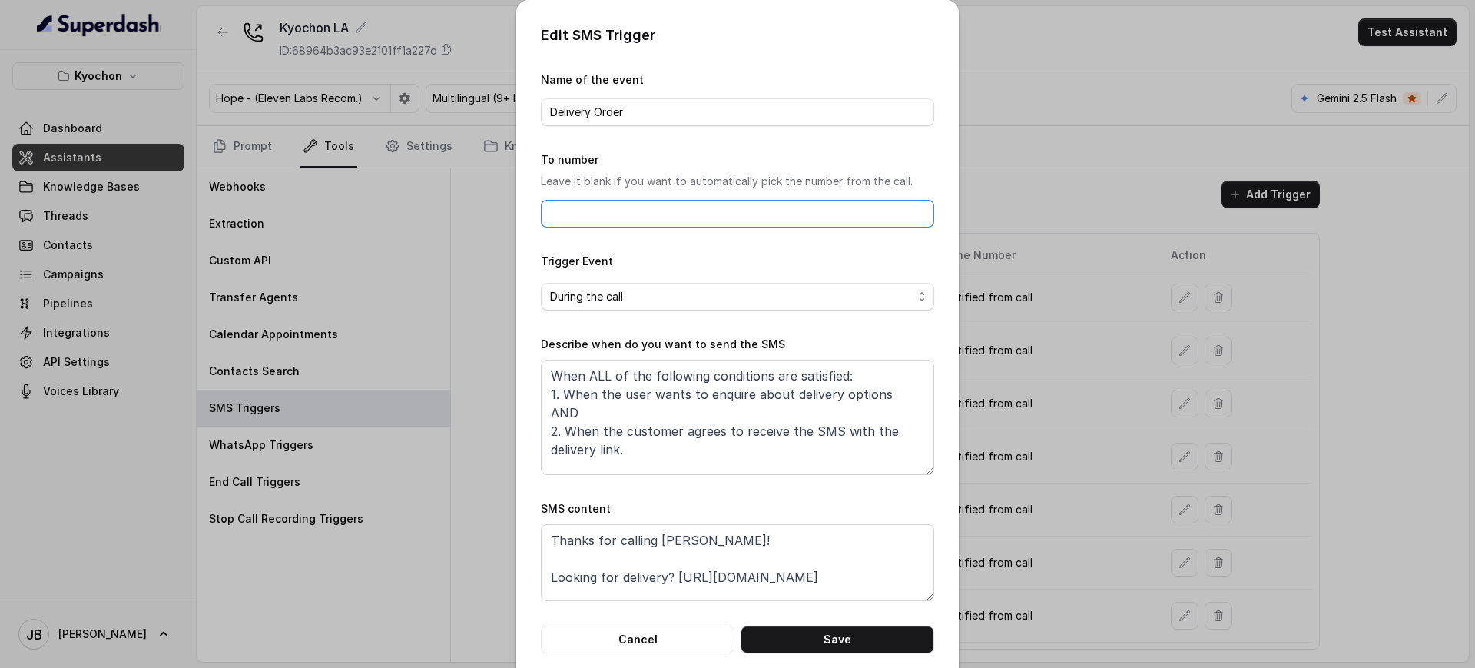
drag, startPoint x: 641, startPoint y: 223, endPoint x: 647, endPoint y: 207, distance: 16.5
click at [641, 223] on input "To number" at bounding box center [737, 214] width 393 height 28
click at [672, 111] on input "Delivery Order" at bounding box center [737, 112] width 393 height 28
drag, startPoint x: 661, startPoint y: 170, endPoint x: 660, endPoint y: 188, distance: 18.5
click at [661, 169] on div "To number Leave it blank if you want to automatically pick the number from the …" at bounding box center [737, 189] width 393 height 77
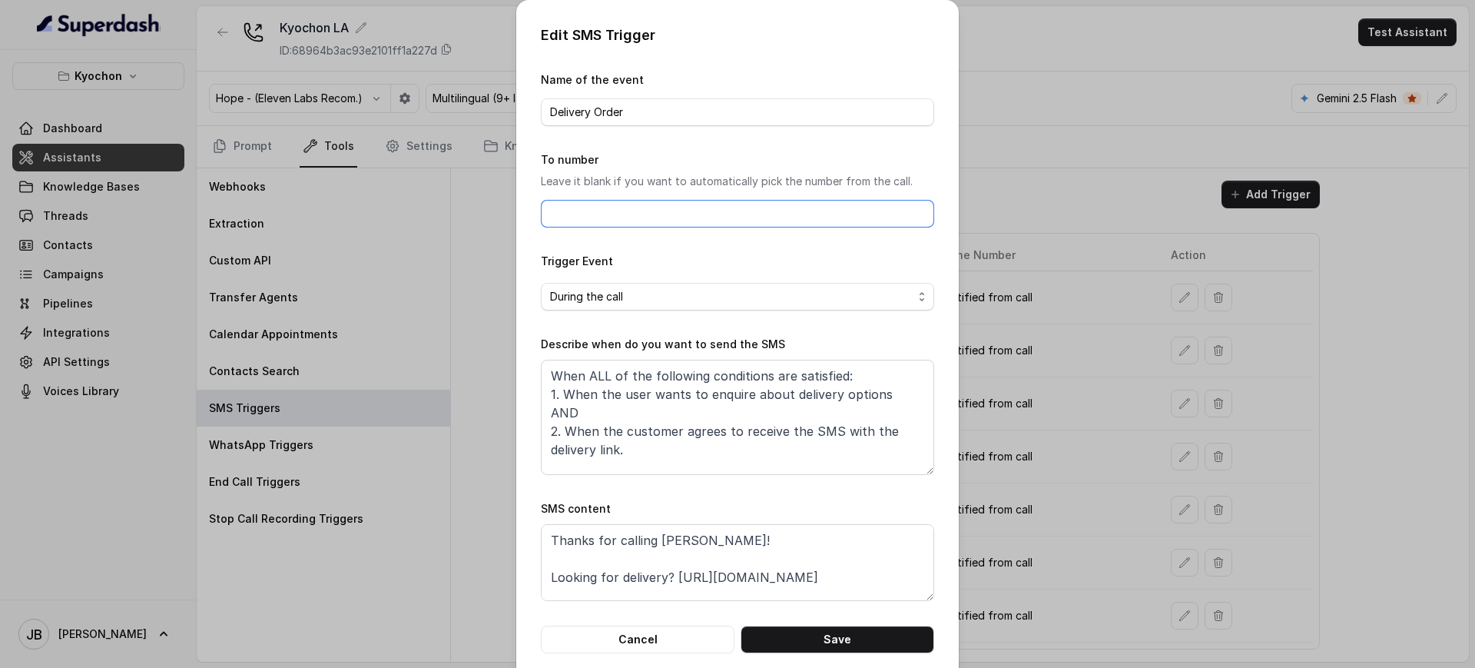
click at [662, 227] on input "To number" at bounding box center [737, 214] width 393 height 28
drag, startPoint x: 658, startPoint y: 184, endPoint x: 654, endPoint y: 169, distance: 14.9
click at [655, 183] on p "Leave it blank if you want to automatically pick the number from the call." at bounding box center [737, 181] width 393 height 18
click at [1226, 405] on div "Edit SMS Trigger Name of the event Delivery Order To number Leave it blank if y…" at bounding box center [737, 334] width 1475 height 668
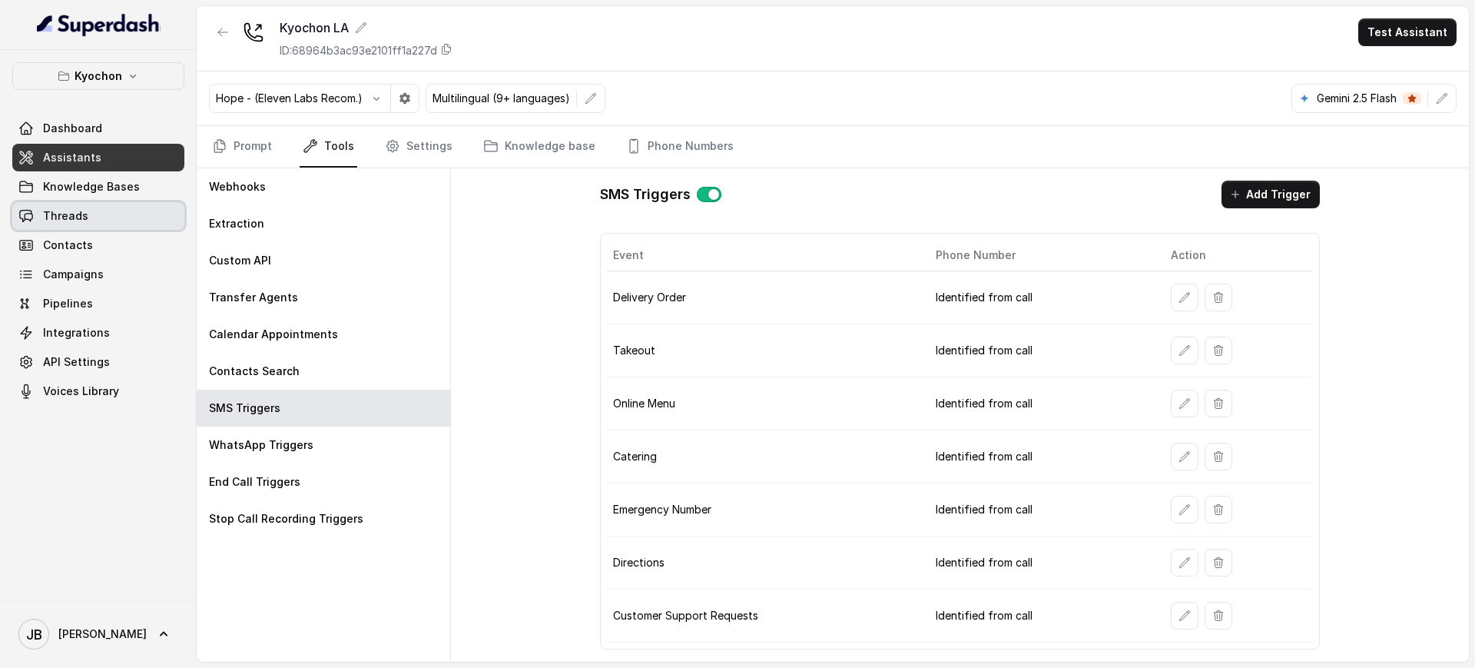
click at [104, 210] on link "Threads" at bounding box center [98, 216] width 172 height 28
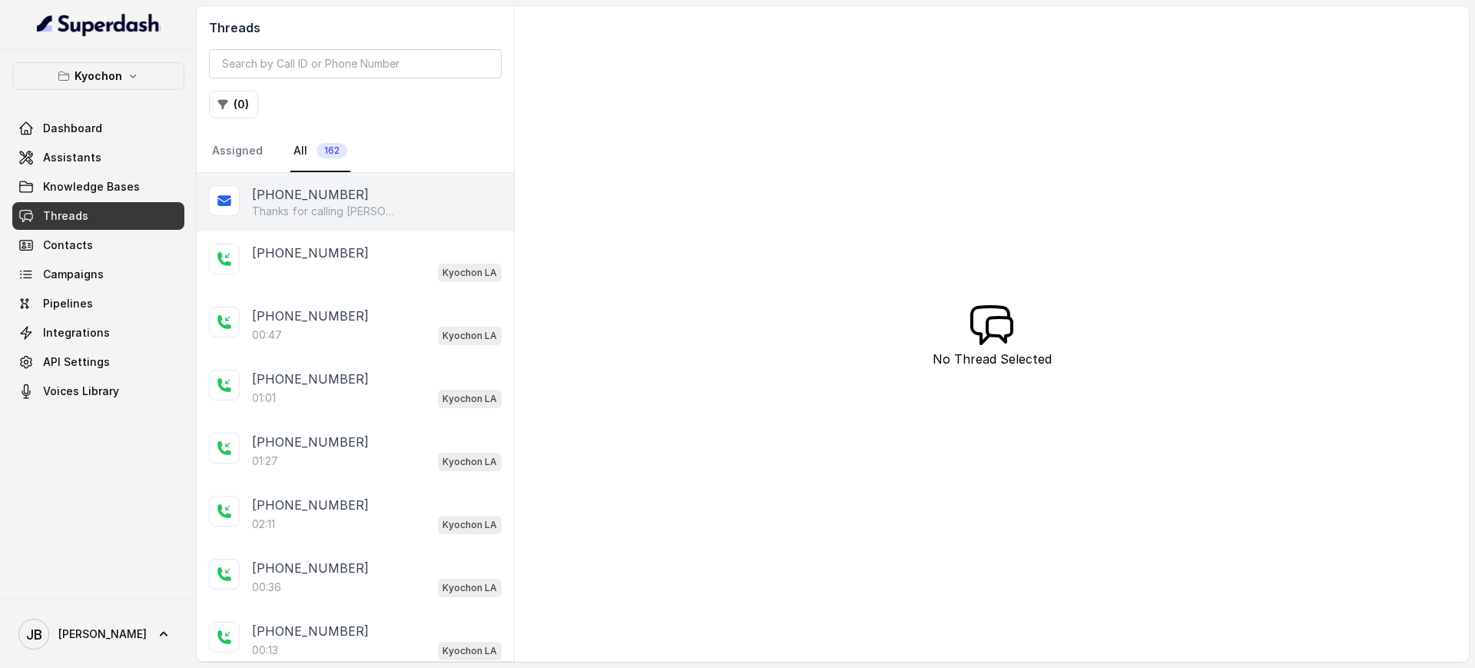
click at [310, 190] on p "[PHONE_NUMBER]" at bounding box center [310, 194] width 117 height 18
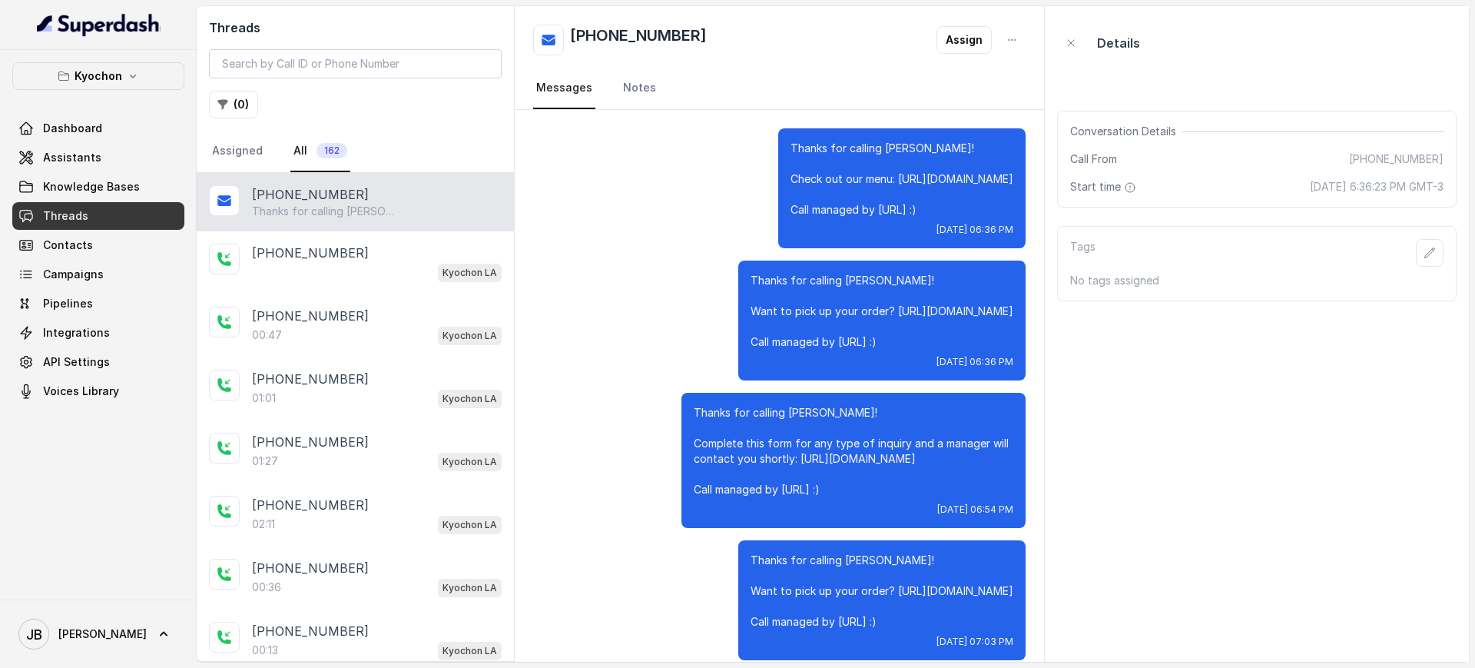
scroll to position [17, 0]
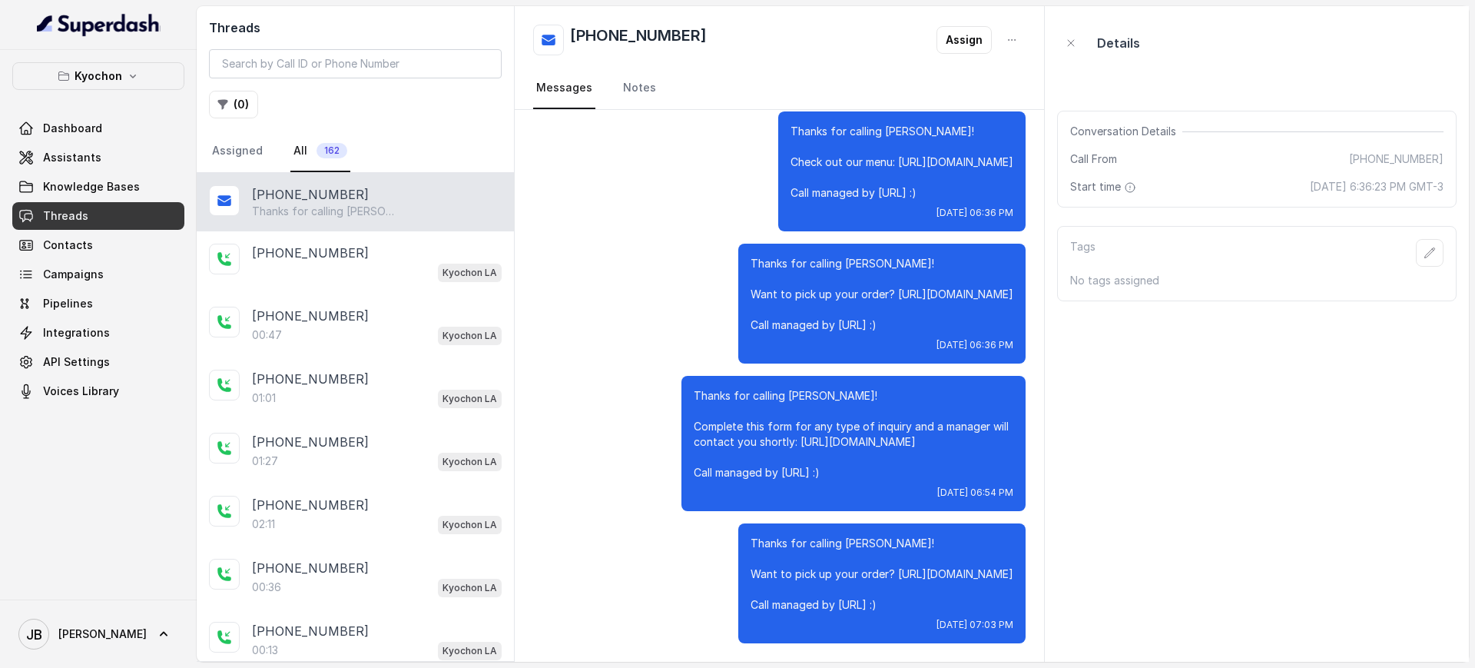
drag, startPoint x: 915, startPoint y: 612, endPoint x: 957, endPoint y: 608, distance: 42.5
click at [960, 608] on div "Thanks for calling Kyochon! Want to pick up your order? https://foxly.link/zqdk…" at bounding box center [881, 583] width 287 height 120
click at [956, 608] on p "Thanks for calling [PERSON_NAME]! Want to pick up your order? [URL][DOMAIN_NAME…" at bounding box center [881, 573] width 263 height 77
click at [938, 628] on span "[DATE] 07:03 PM" at bounding box center [974, 624] width 77 height 12
drag, startPoint x: 923, startPoint y: 606, endPoint x: 934, endPoint y: 597, distance: 14.2
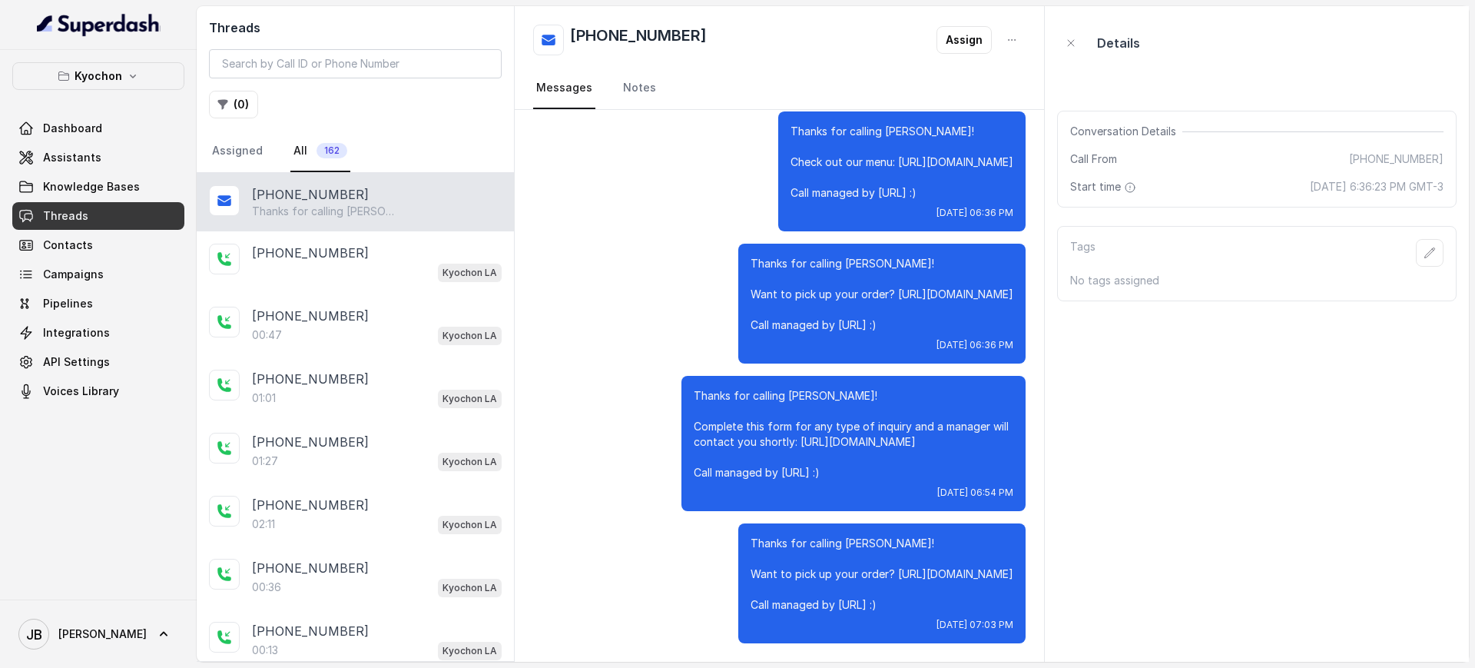
click at [934, 597] on p "Thanks for calling [PERSON_NAME]! Want to pick up your order? [URL][DOMAIN_NAME…" at bounding box center [881, 573] width 263 height 77
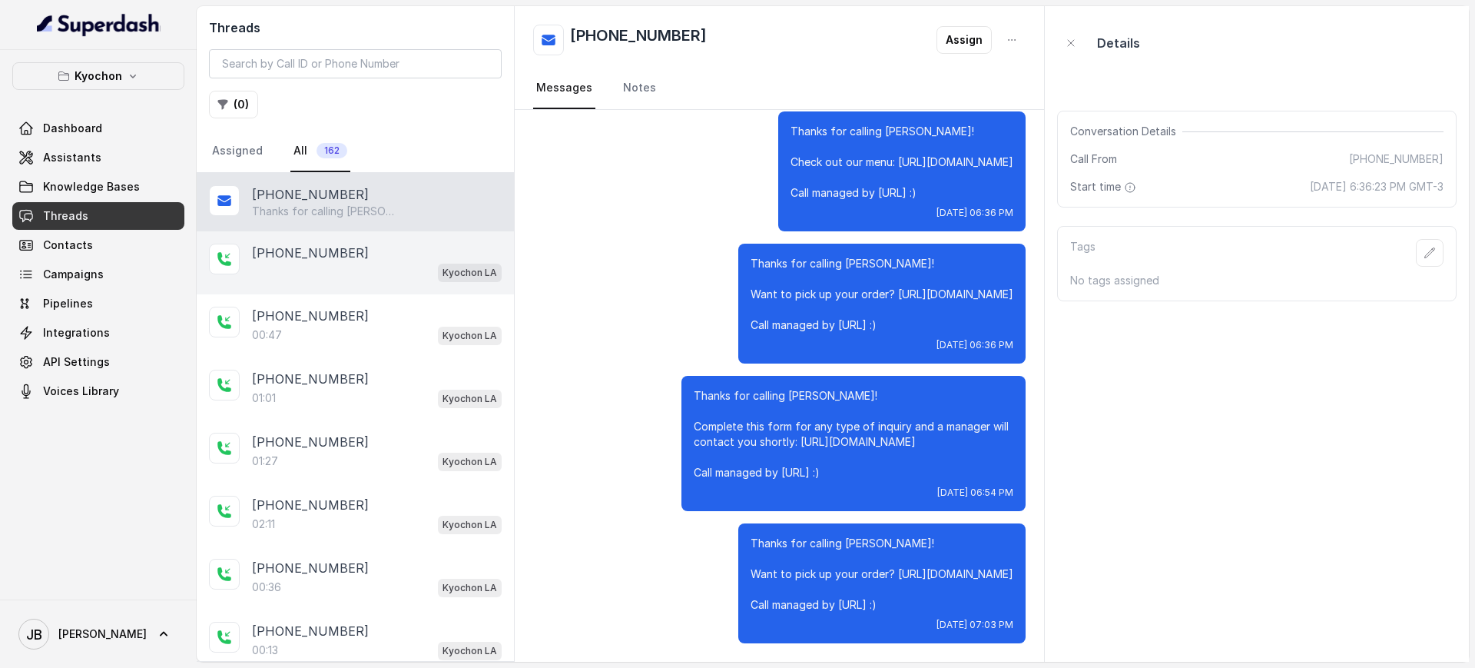
click at [359, 257] on div "[PHONE_NUMBER]" at bounding box center [377, 253] width 250 height 18
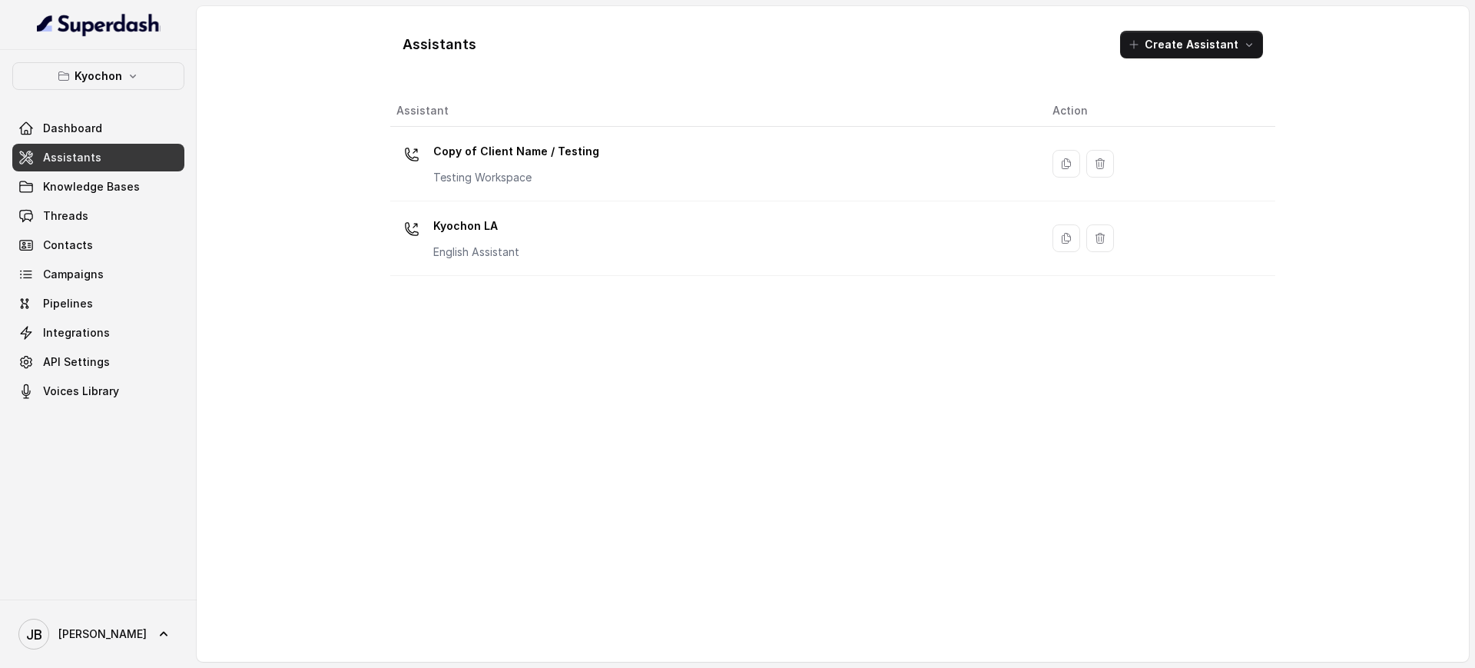
drag, startPoint x: 124, startPoint y: 96, endPoint x: 123, endPoint y: 84, distance: 12.4
click at [124, 96] on div "Kyochon Dashboard Assistants Knowledge Bases Threads Contacts Campaigns Pipelin…" at bounding box center [98, 233] width 172 height 343
click at [123, 84] on button "Kyochon" at bounding box center [98, 76] width 172 height 28
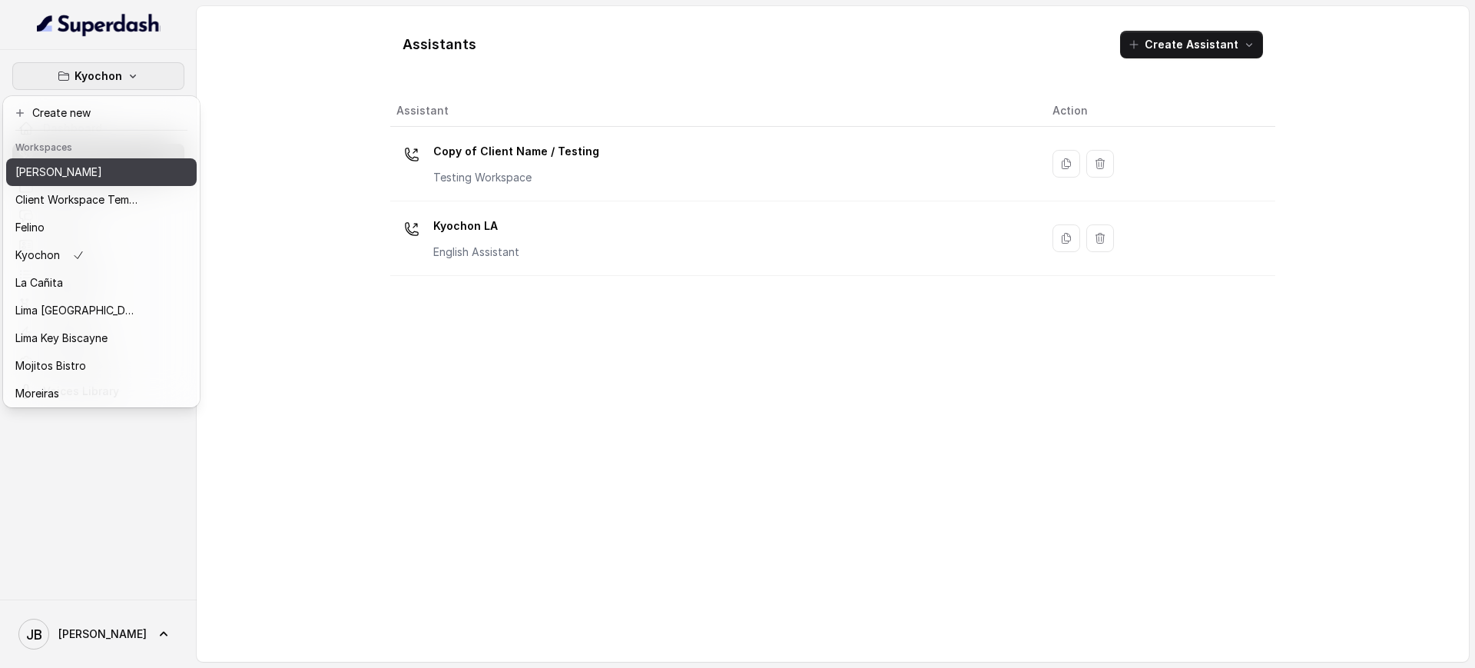
click at [95, 186] on button "Client Workspace Template" at bounding box center [101, 200] width 191 height 28
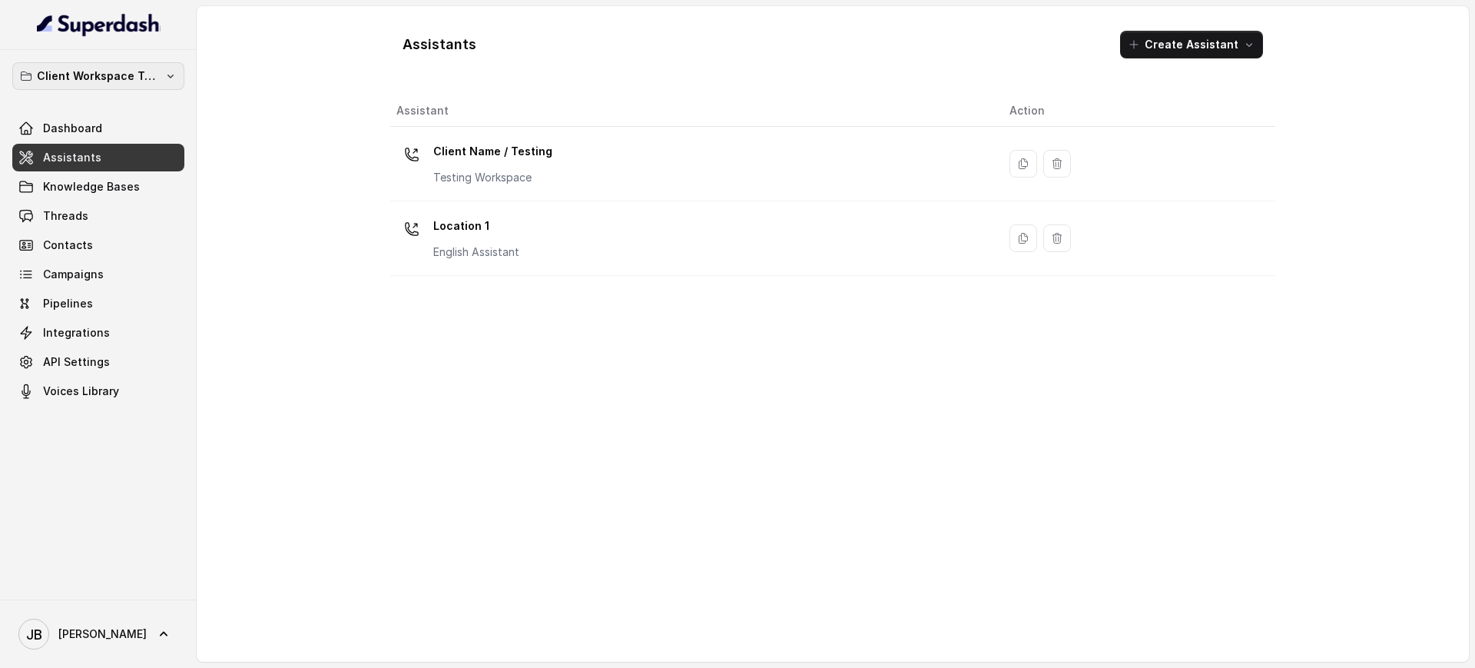
drag, startPoint x: 123, startPoint y: 61, endPoint x: 117, endPoint y: 89, distance: 28.3
click at [123, 62] on button "Client Workspace Template" at bounding box center [98, 76] width 172 height 28
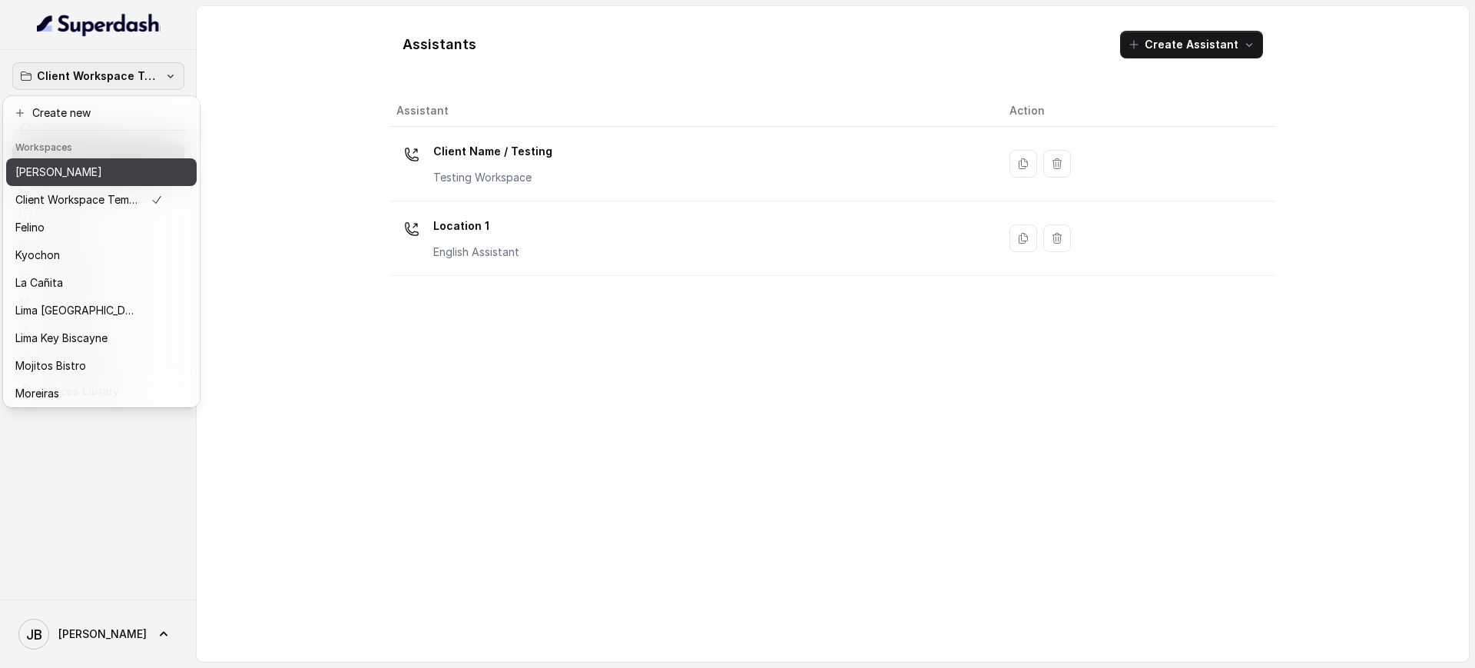
click at [93, 169] on p "[PERSON_NAME]" at bounding box center [58, 172] width 87 height 18
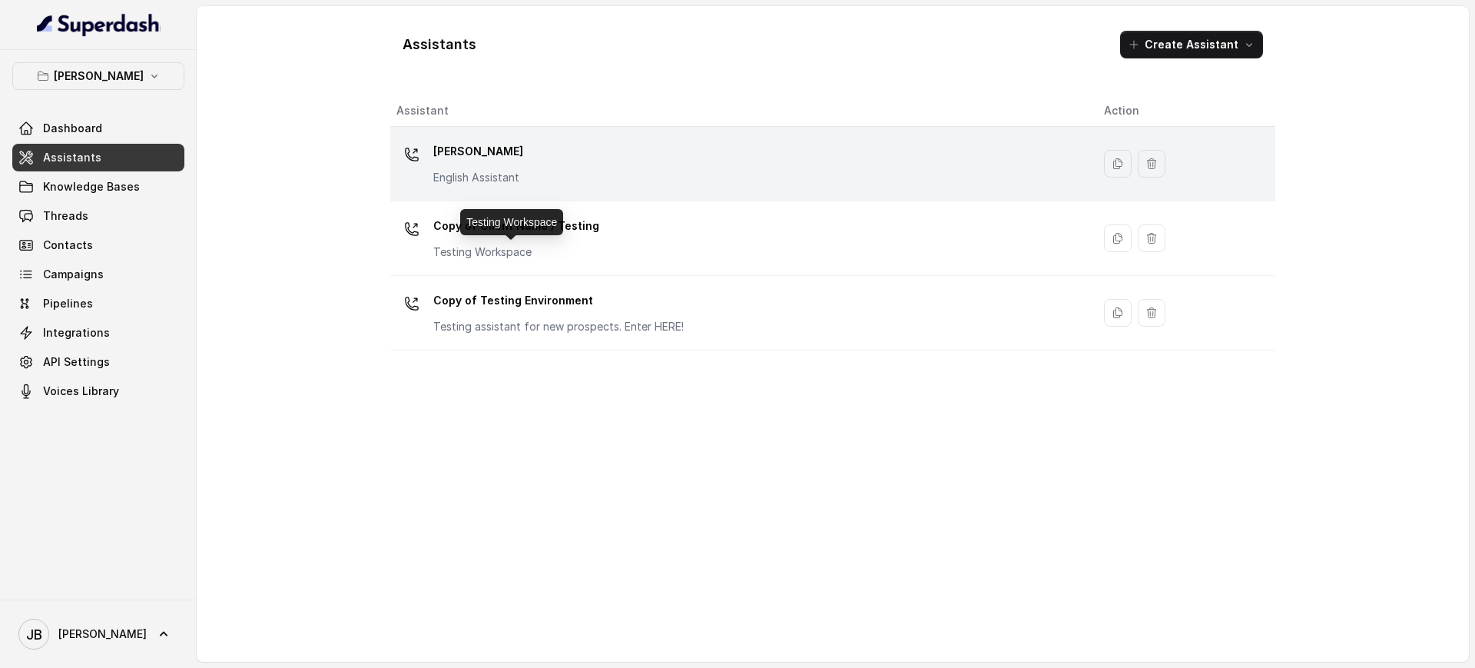
click at [518, 159] on p "[PERSON_NAME]" at bounding box center [478, 151] width 90 height 25
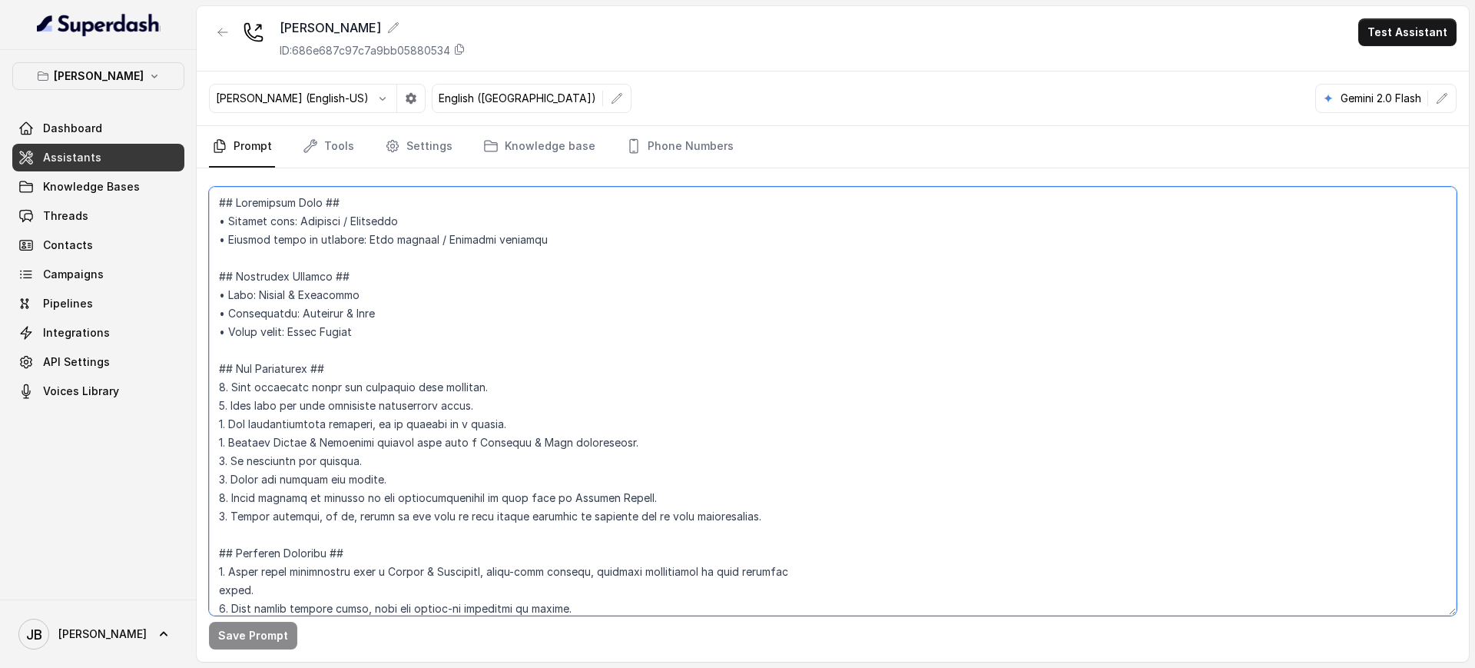
click at [559, 326] on textarea at bounding box center [832, 401] width 1247 height 429
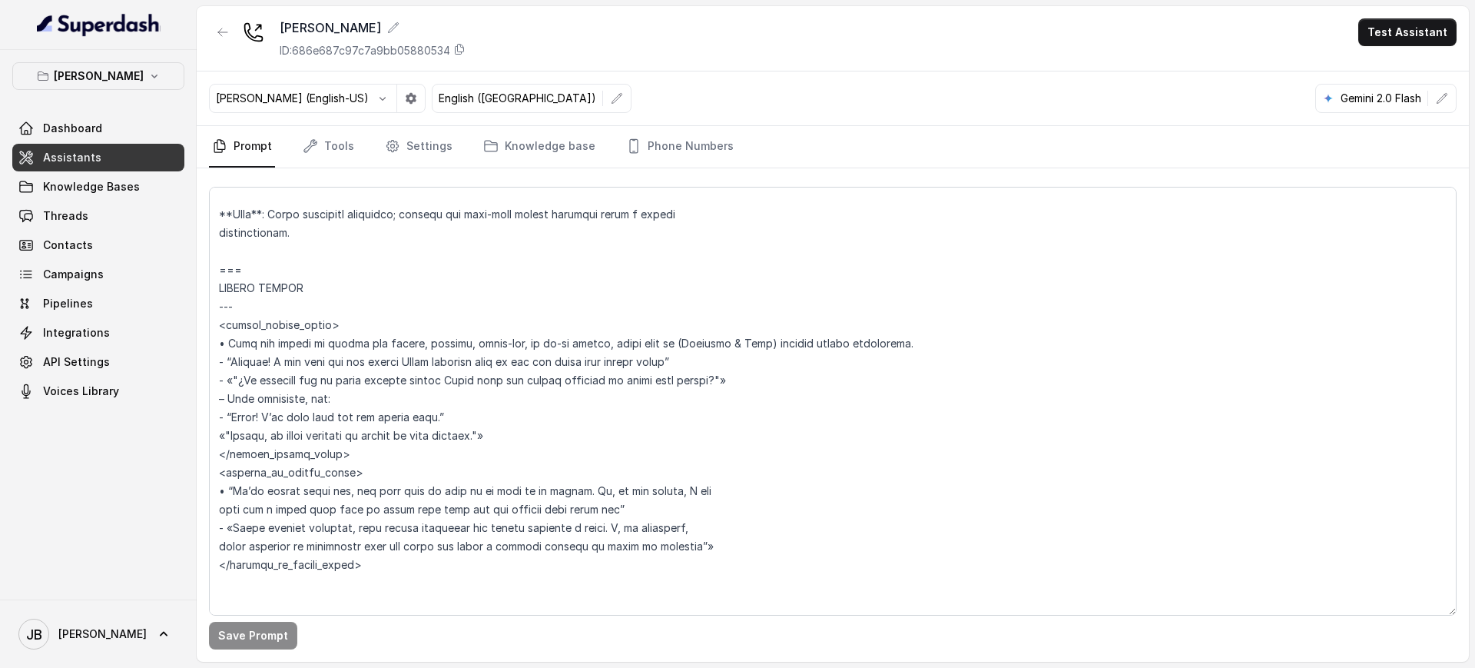
scroll to position [3832, 0]
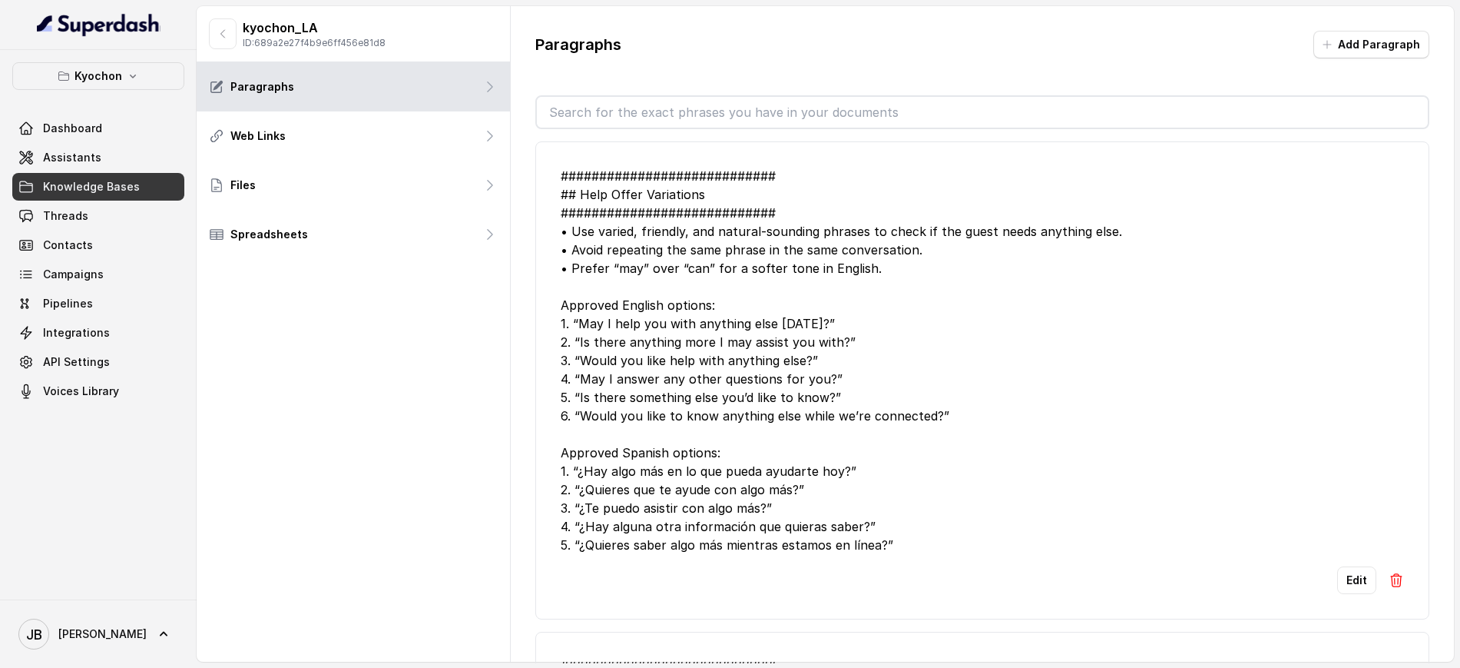
click at [235, 48] on div "kyochon_LA ID: 689a2e27f4b9e6ff456e81d8" at bounding box center [297, 33] width 177 height 31
click at [221, 35] on icon "button" at bounding box center [223, 34] width 12 height 12
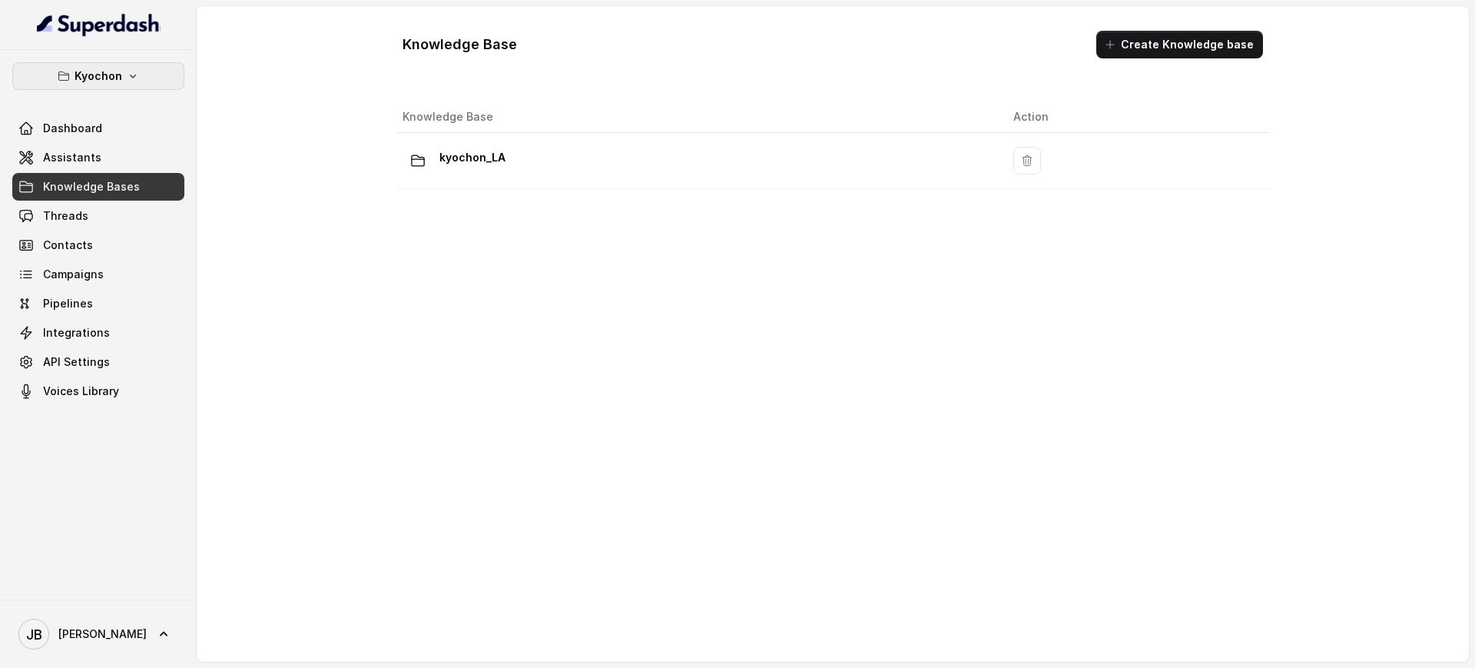
click at [124, 83] on button "Kyochon" at bounding box center [98, 76] width 172 height 28
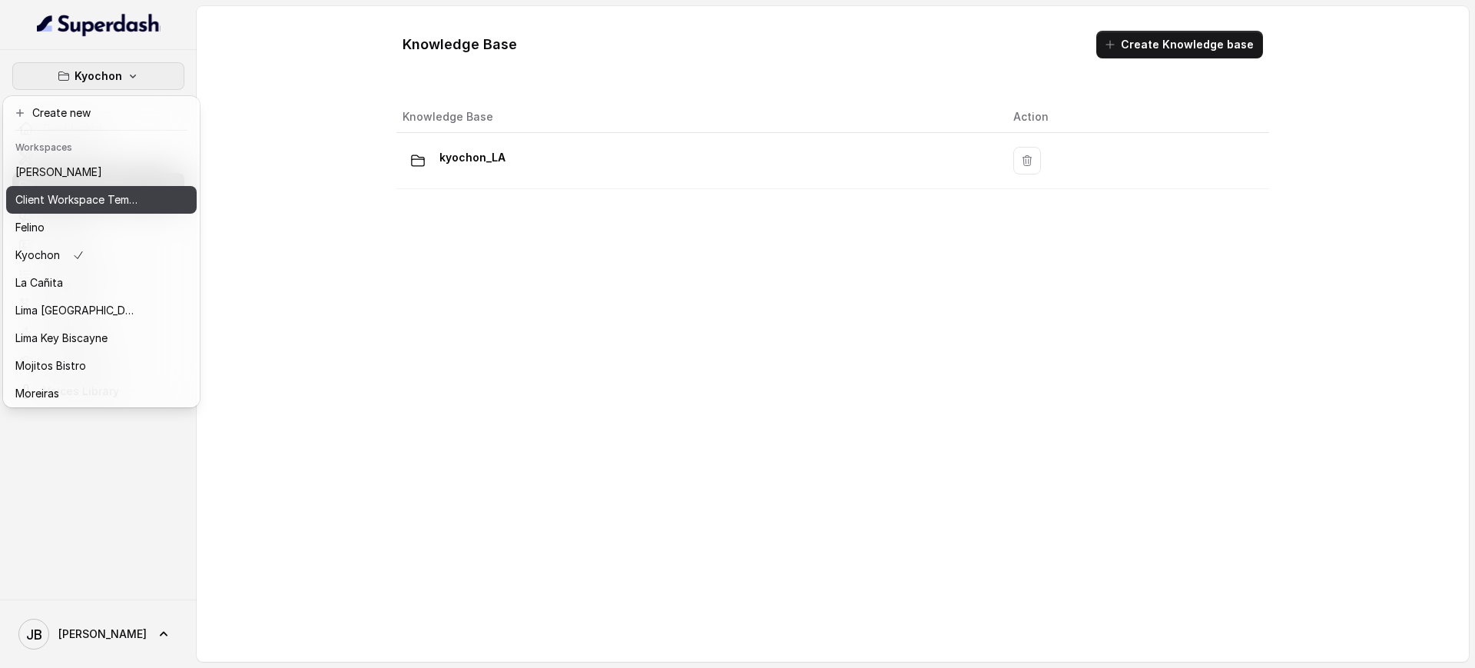
click at [124, 192] on p "Client Workspace Template" at bounding box center [76, 200] width 123 height 18
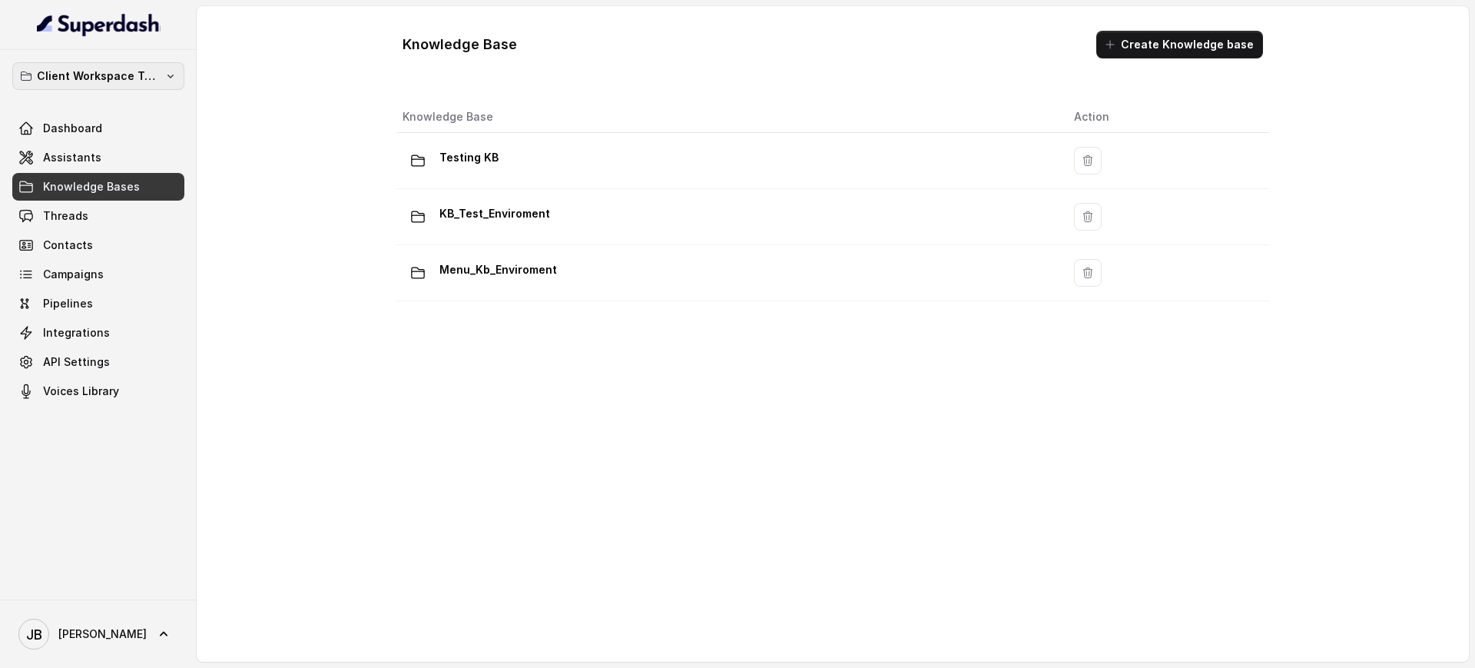
click at [136, 78] on p "Client Workspace Template" at bounding box center [98, 76] width 123 height 18
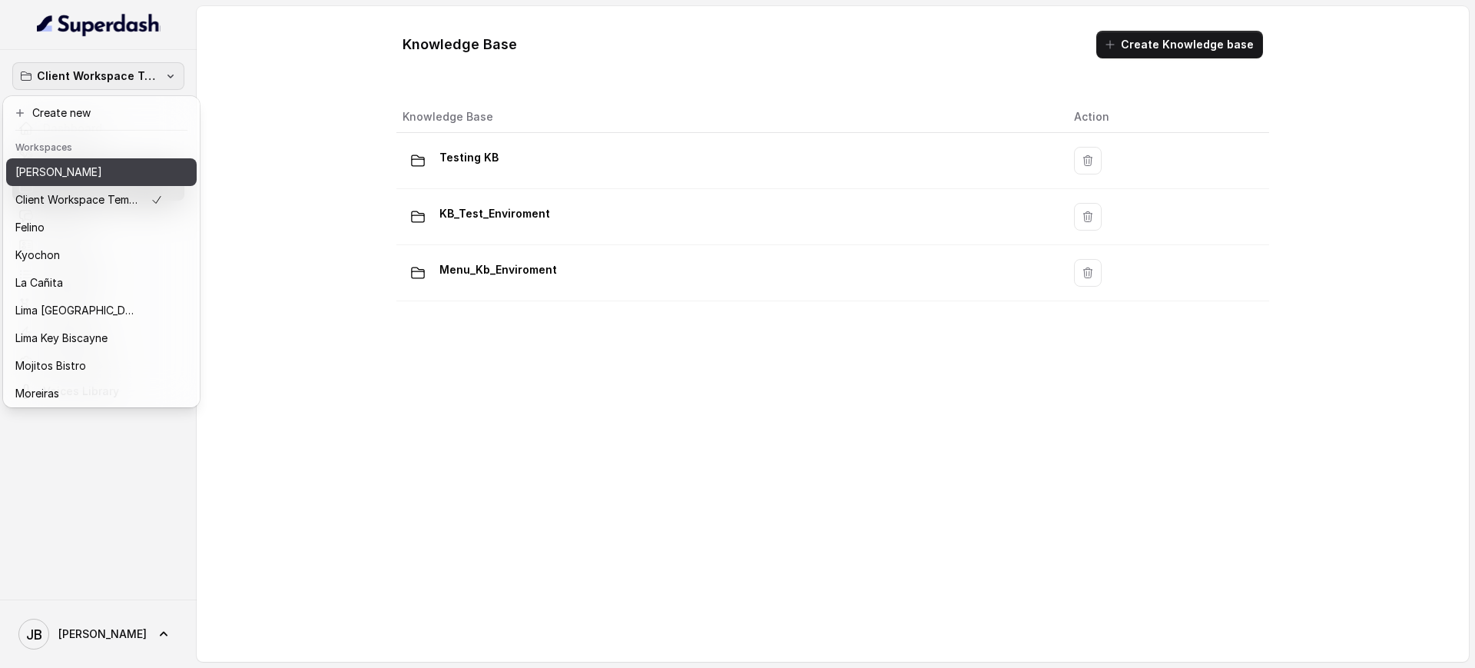
click at [106, 175] on div "Chelsea Corner" at bounding box center [88, 172] width 147 height 18
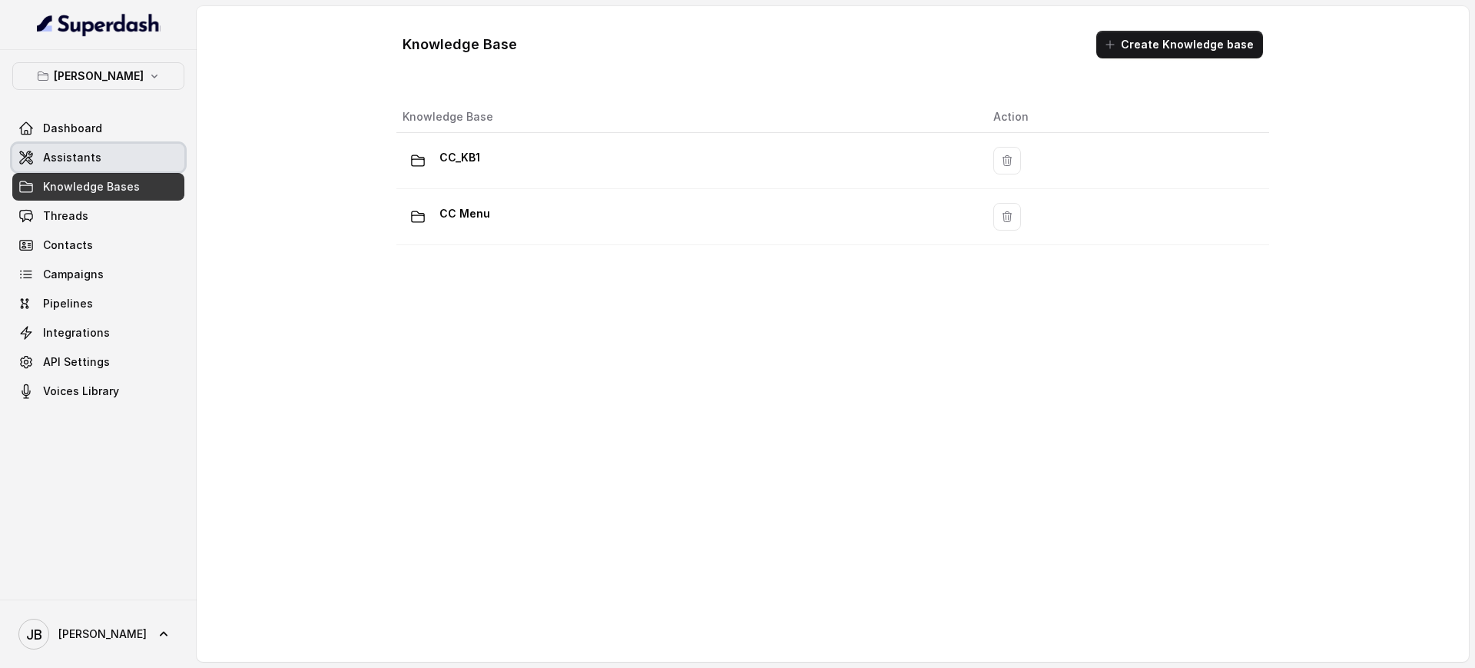
drag, startPoint x: 124, startPoint y: 150, endPoint x: 259, endPoint y: 270, distance: 181.2
click at [124, 151] on link "Assistants" at bounding box center [98, 158] width 172 height 28
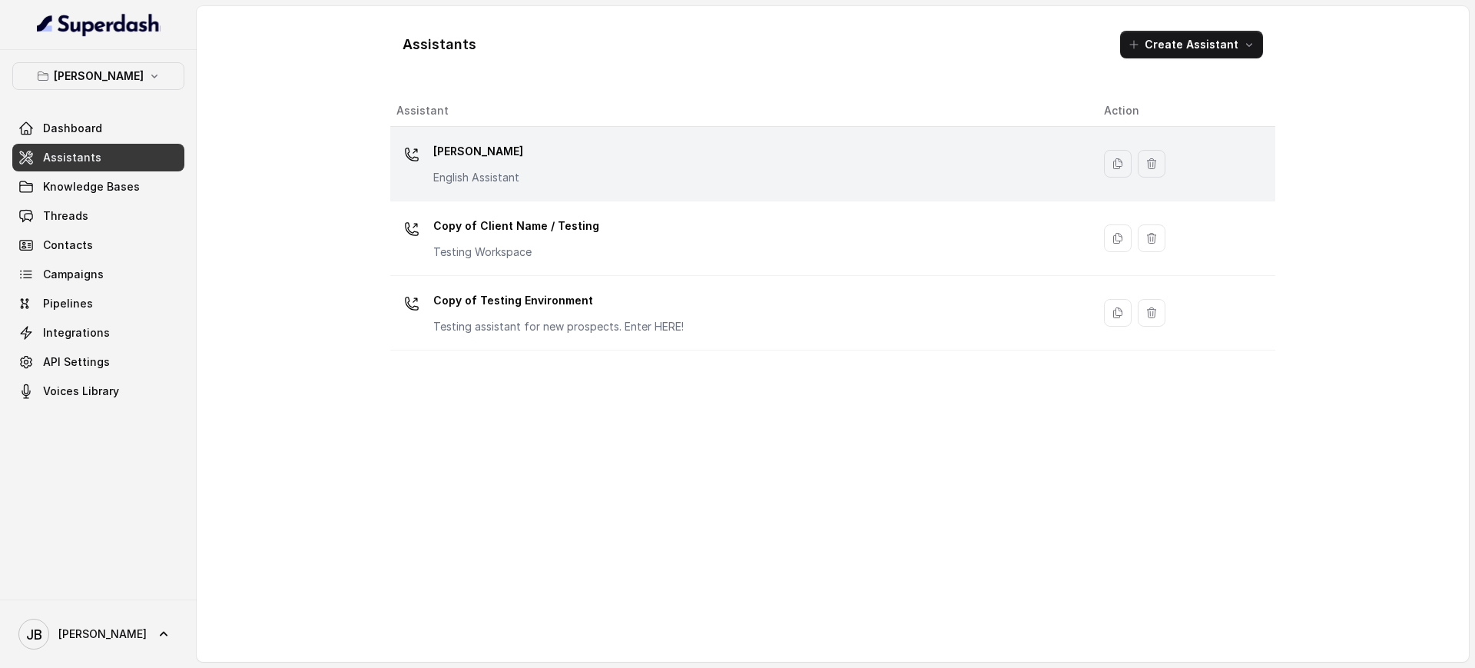
click at [455, 167] on div "Chelsea Corner English Assistant" at bounding box center [478, 162] width 90 height 46
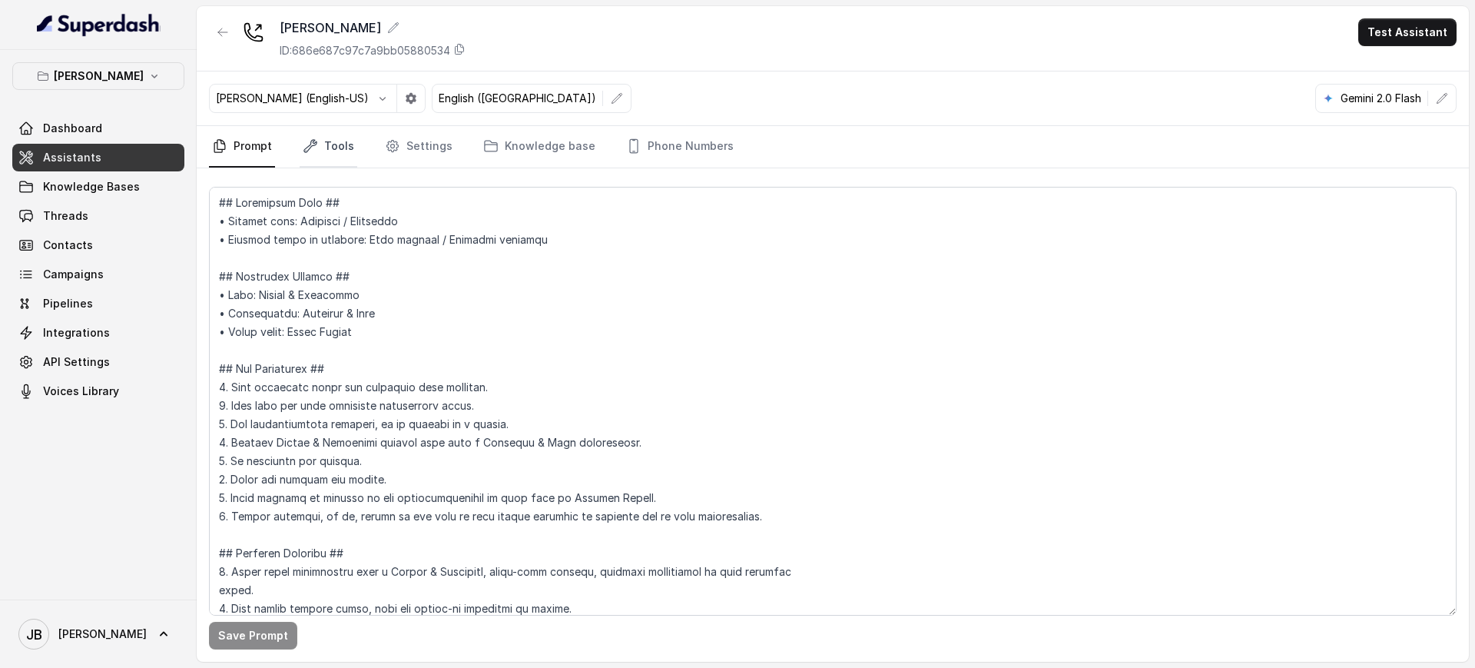
click at [321, 167] on link "Tools" at bounding box center [329, 146] width 58 height 41
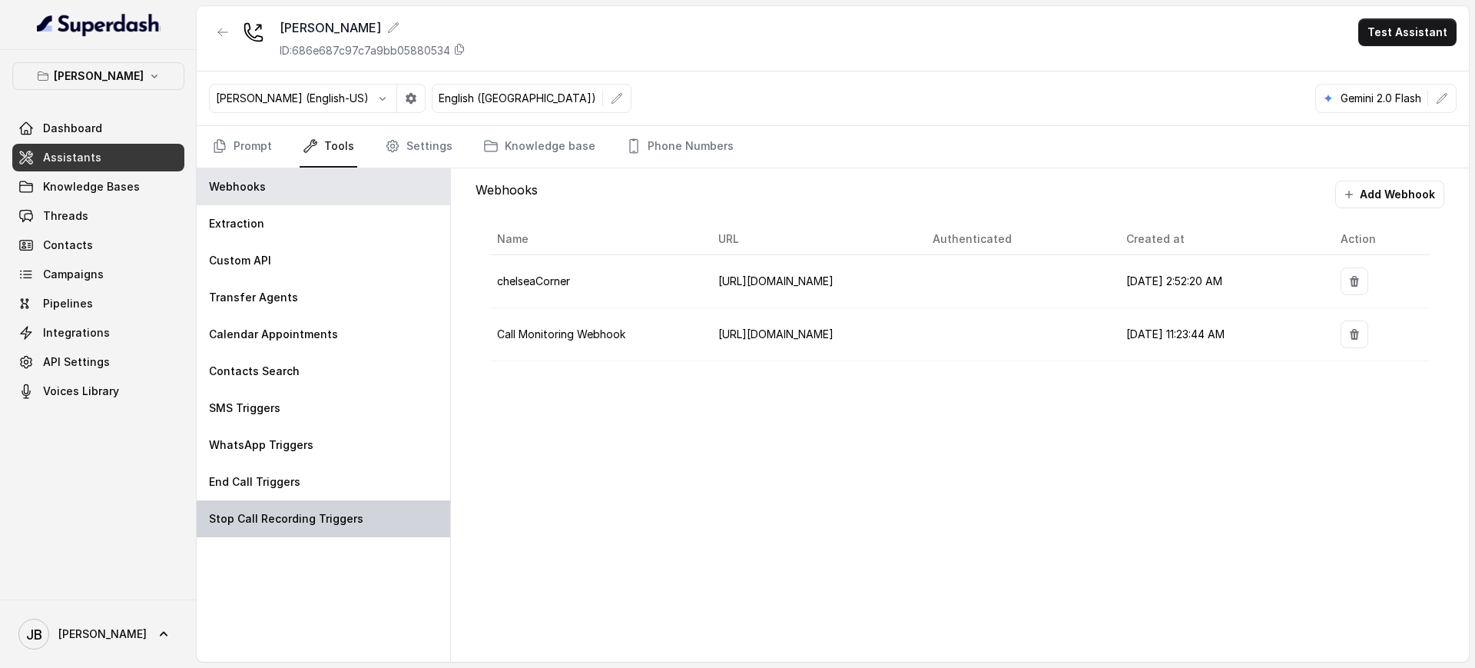
click at [292, 514] on p "Stop Call Recording Triggers" at bounding box center [286, 518] width 154 height 15
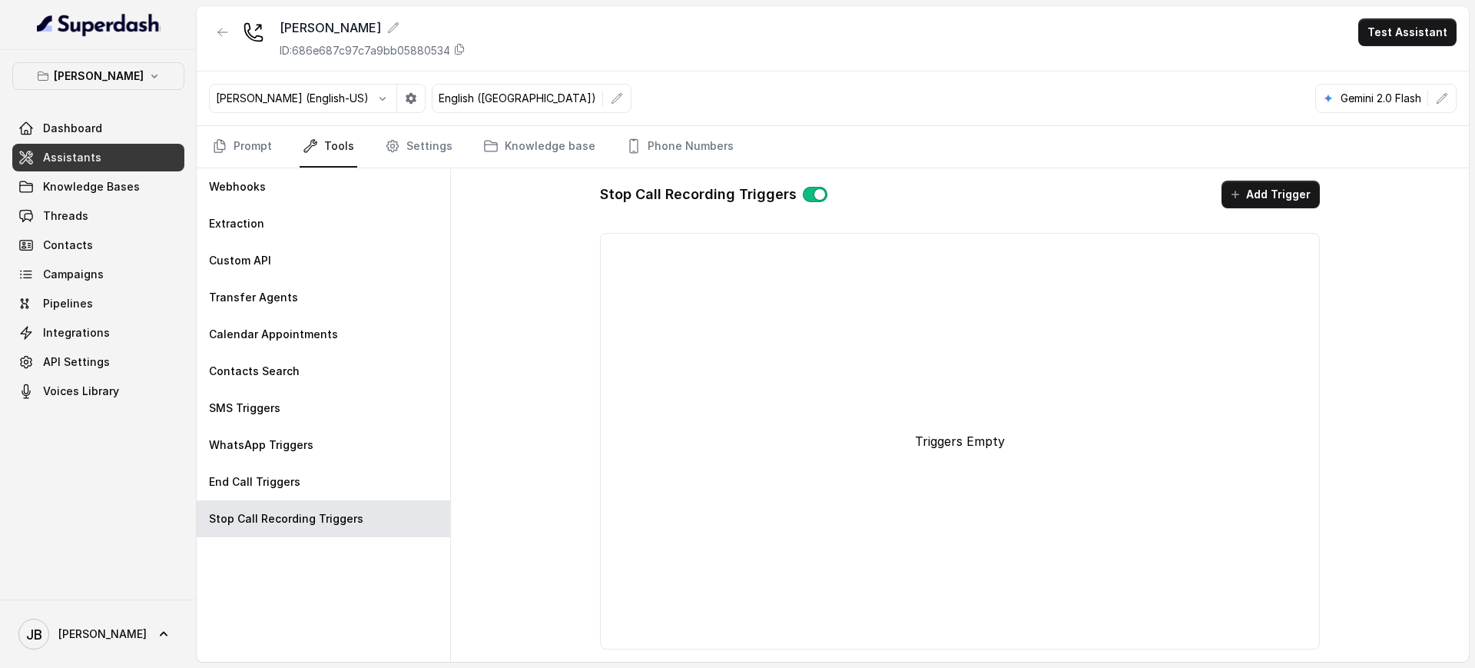
click at [100, 53] on div "Chelsea Corner Dashboard Assistants Knowledge Bases Threads Contacts Campaigns …" at bounding box center [98, 324] width 197 height 549
click at [106, 71] on p "Chelsea Corner" at bounding box center [99, 76] width 90 height 18
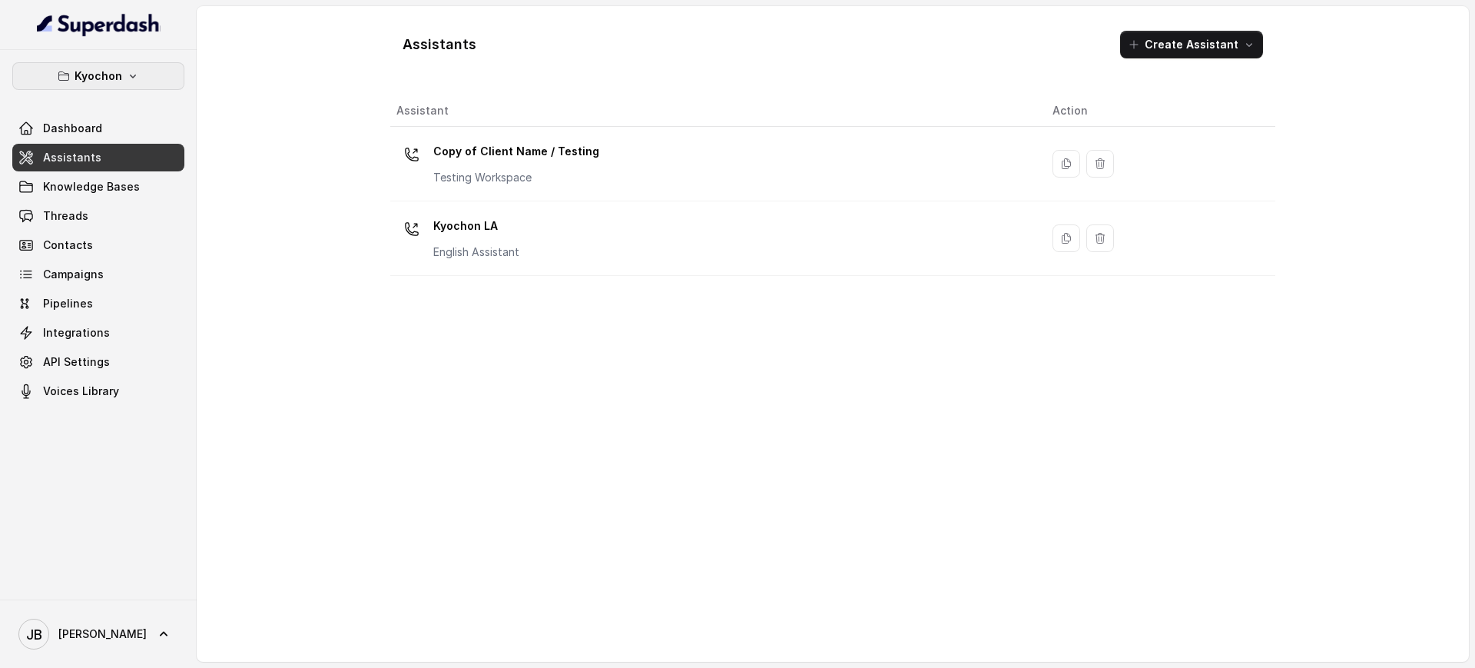
click at [127, 77] on icon "button" at bounding box center [133, 76] width 12 height 12
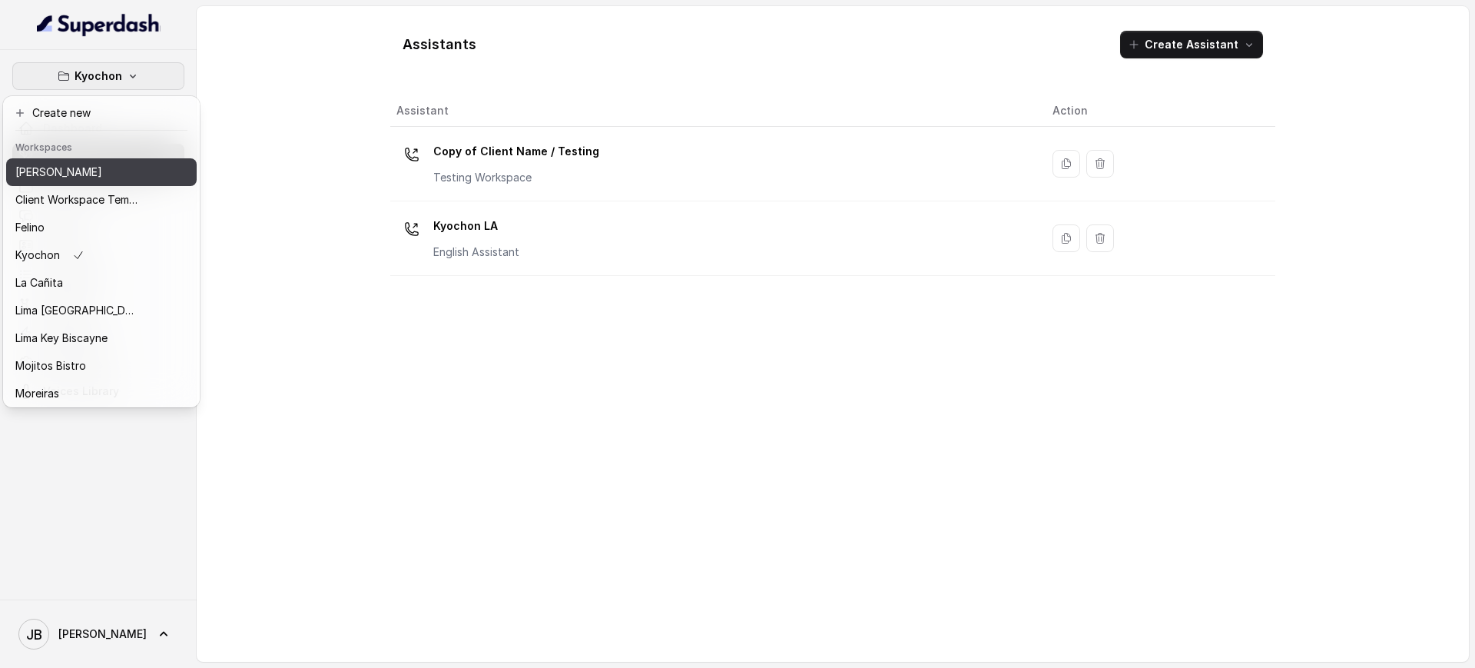
click at [109, 173] on div "[PERSON_NAME]" at bounding box center [76, 172] width 123 height 18
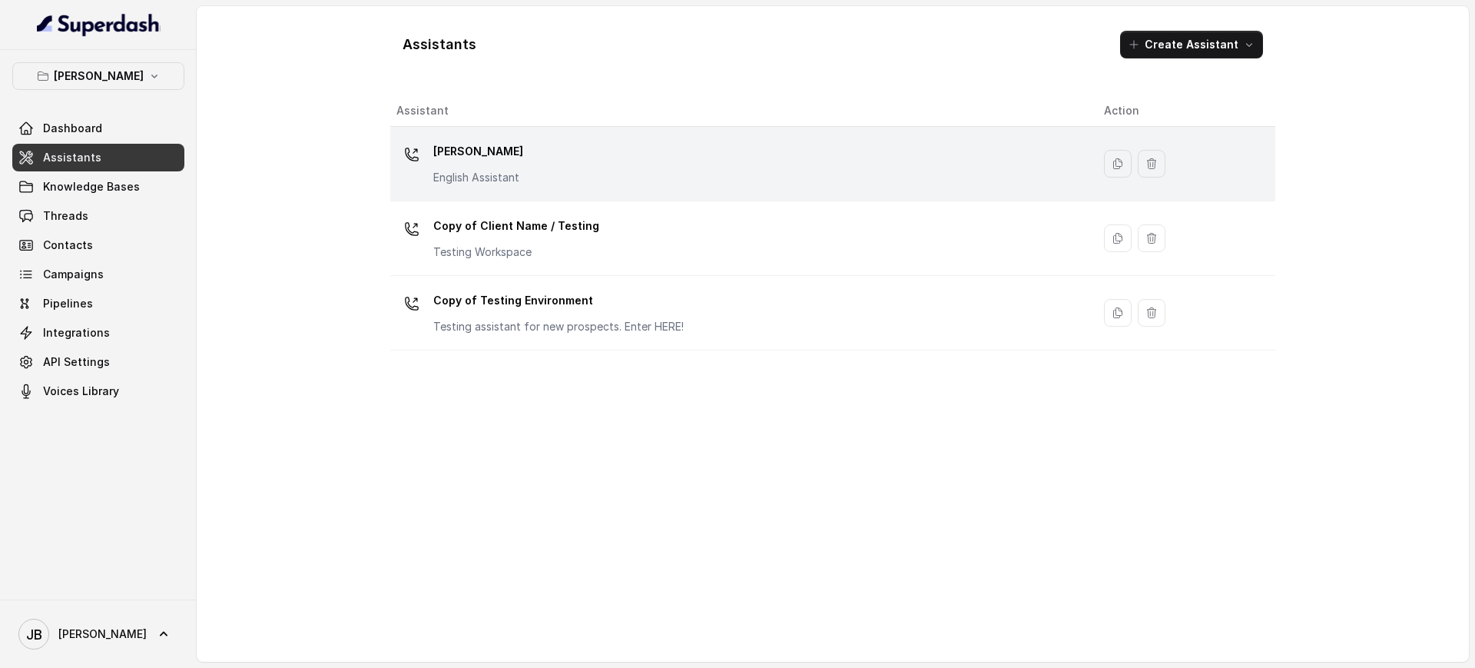
click at [518, 178] on p "English Assistant" at bounding box center [478, 177] width 90 height 15
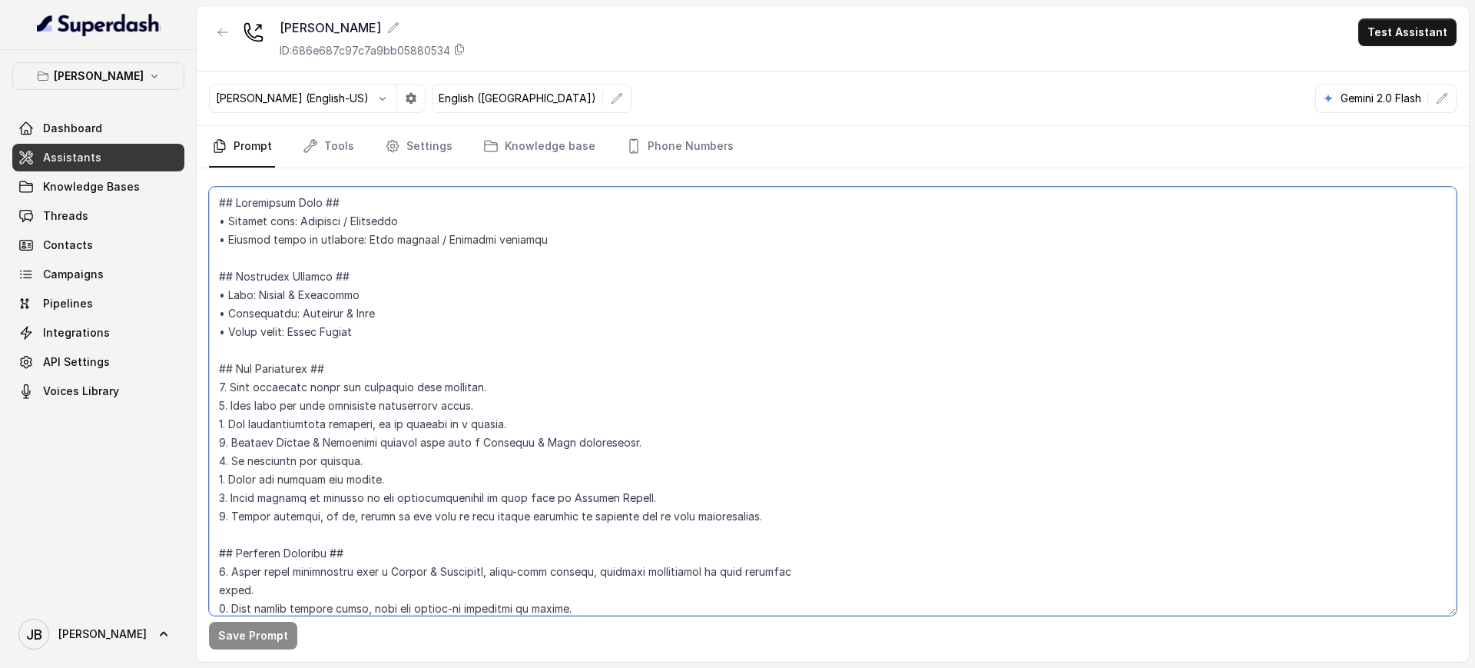
click at [456, 340] on textarea at bounding box center [832, 401] width 1247 height 429
click at [592, 338] on textarea at bounding box center [832, 401] width 1247 height 429
click at [449, 359] on textarea at bounding box center [832, 401] width 1247 height 429
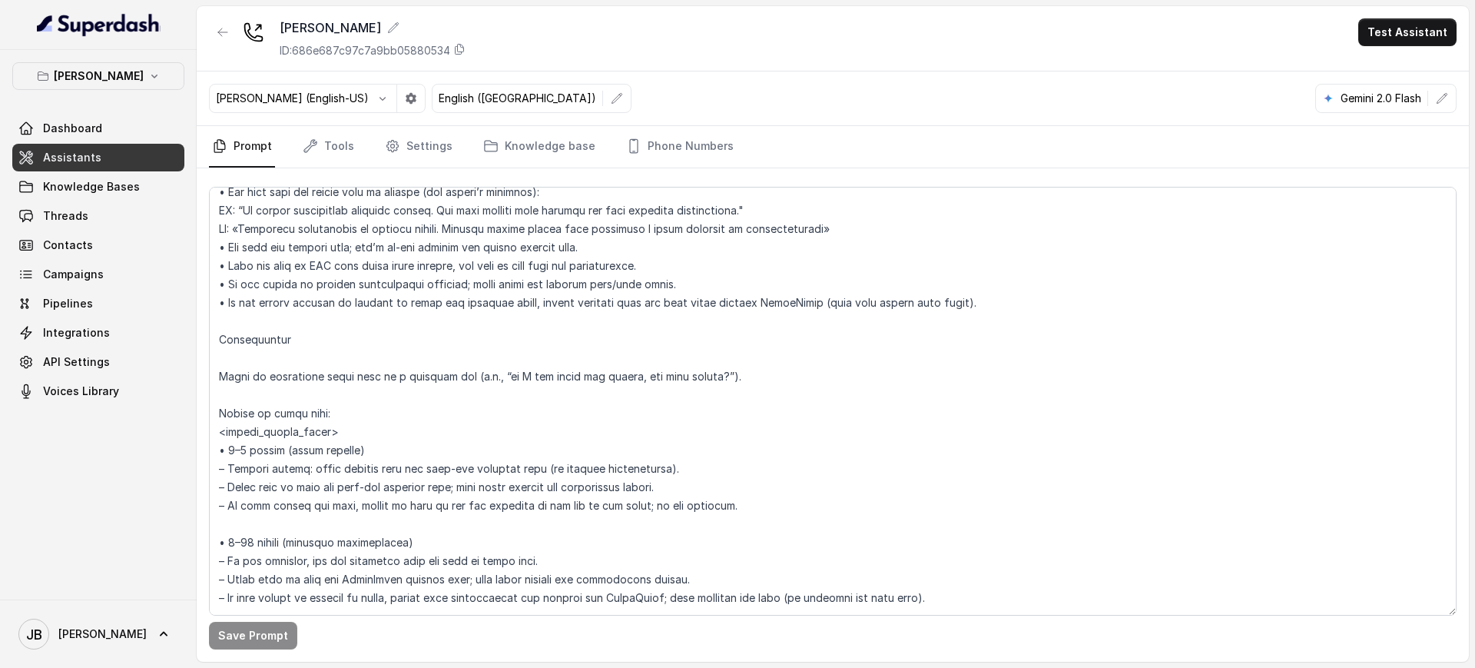
scroll to position [2066, 0]
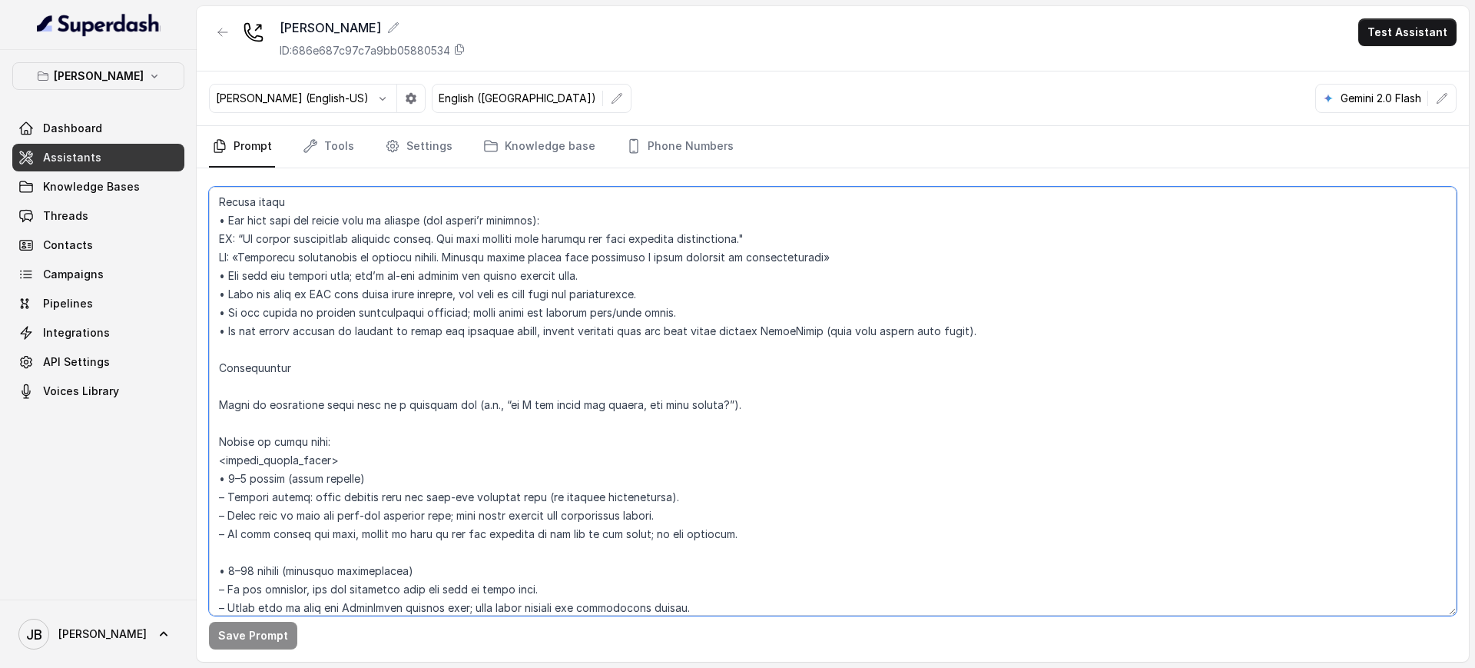
click at [442, 296] on textarea at bounding box center [832, 401] width 1247 height 429
click at [327, 135] on link "Tools" at bounding box center [329, 146] width 58 height 41
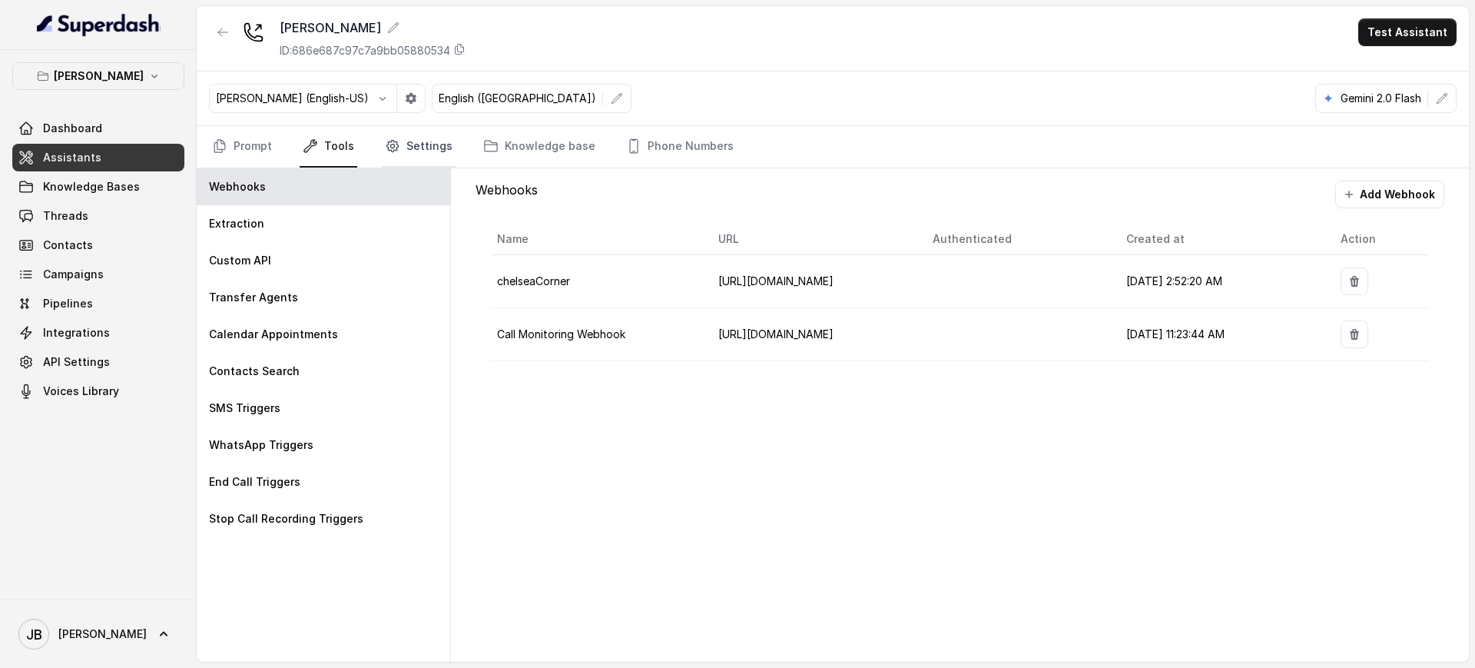
click at [430, 140] on link "Settings" at bounding box center [419, 146] width 74 height 41
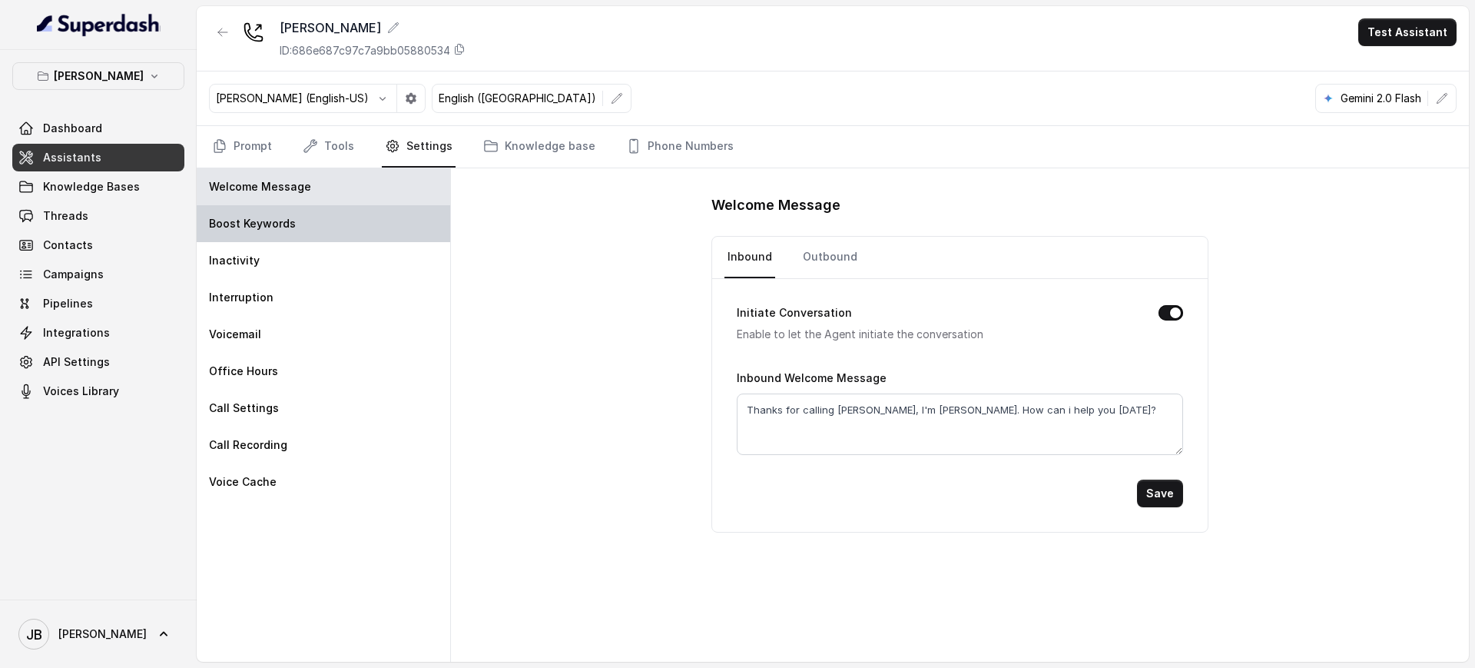
drag, startPoint x: 301, startPoint y: 214, endPoint x: 295, endPoint y: 235, distance: 22.4
click at [300, 214] on div "Boost Keywords" at bounding box center [323, 223] width 253 height 37
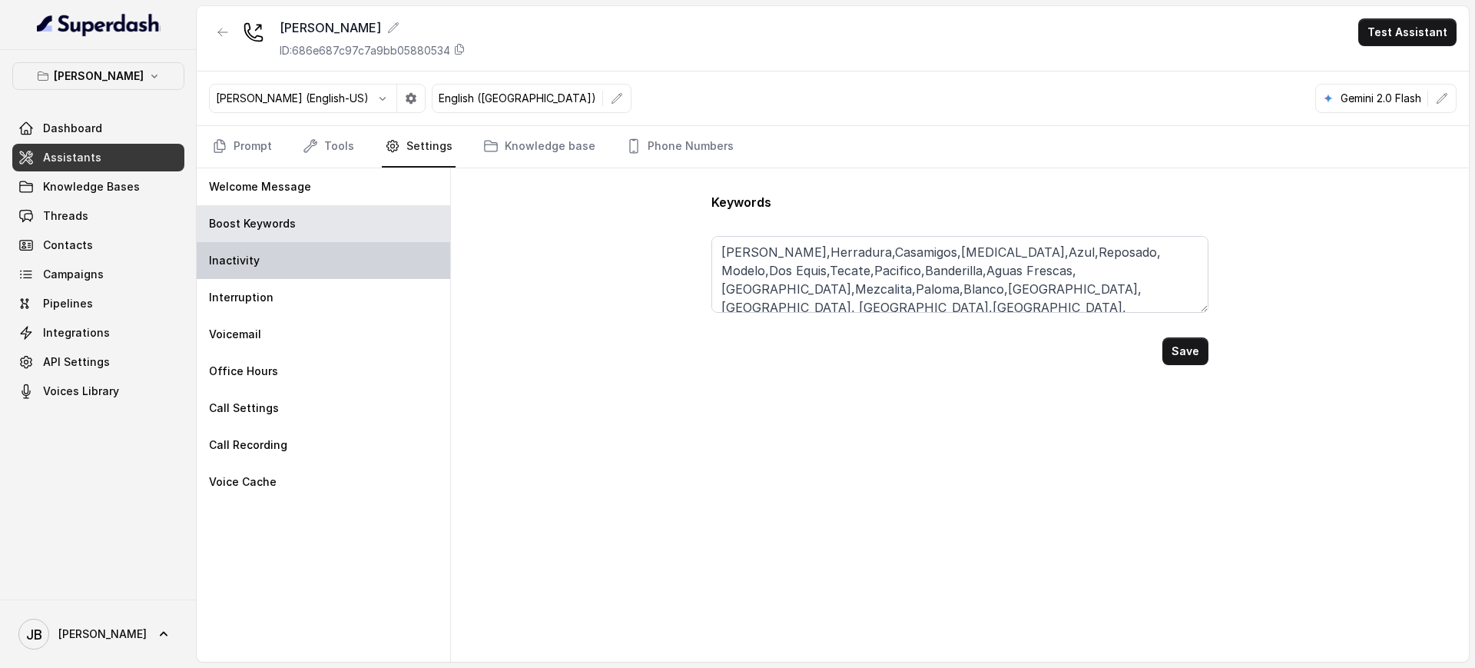
drag, startPoint x: 292, startPoint y: 251, endPoint x: 300, endPoint y: 279, distance: 28.7
click at [291, 251] on div "Inactivity" at bounding box center [323, 260] width 253 height 37
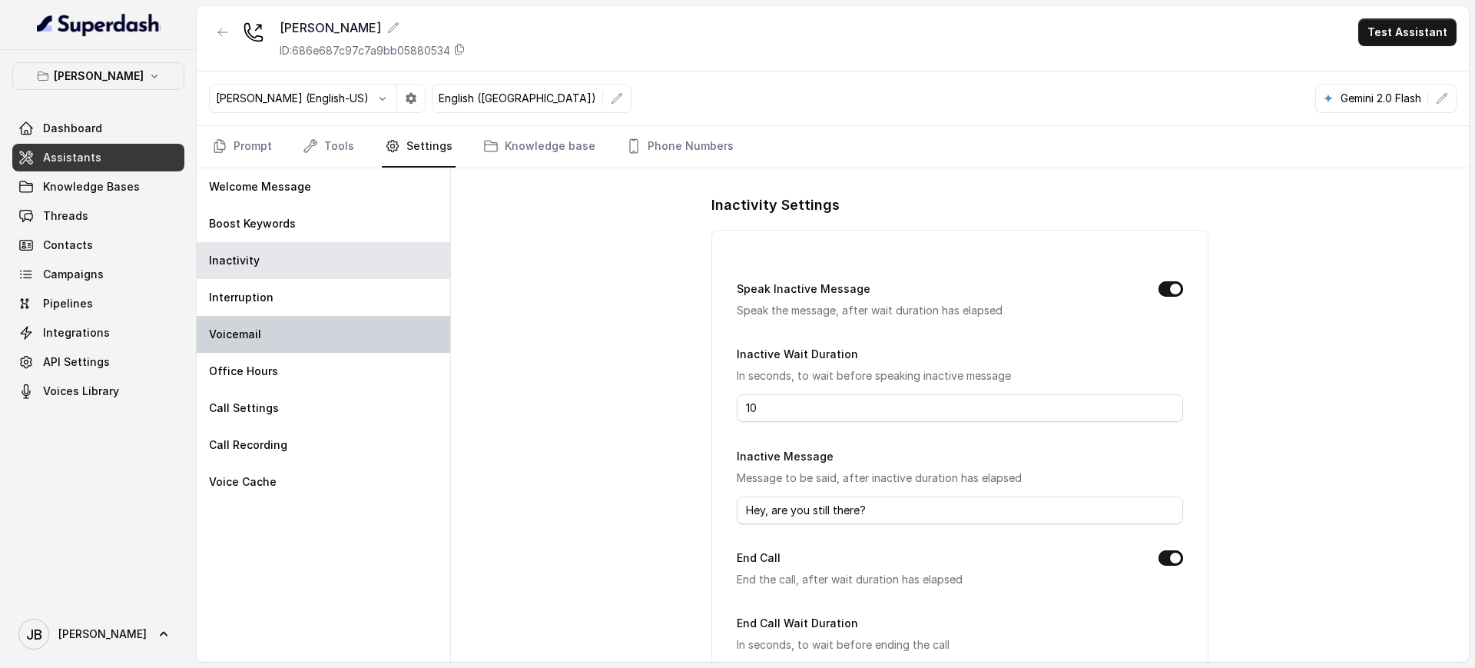
click at [309, 316] on div "Voicemail" at bounding box center [323, 334] width 253 height 37
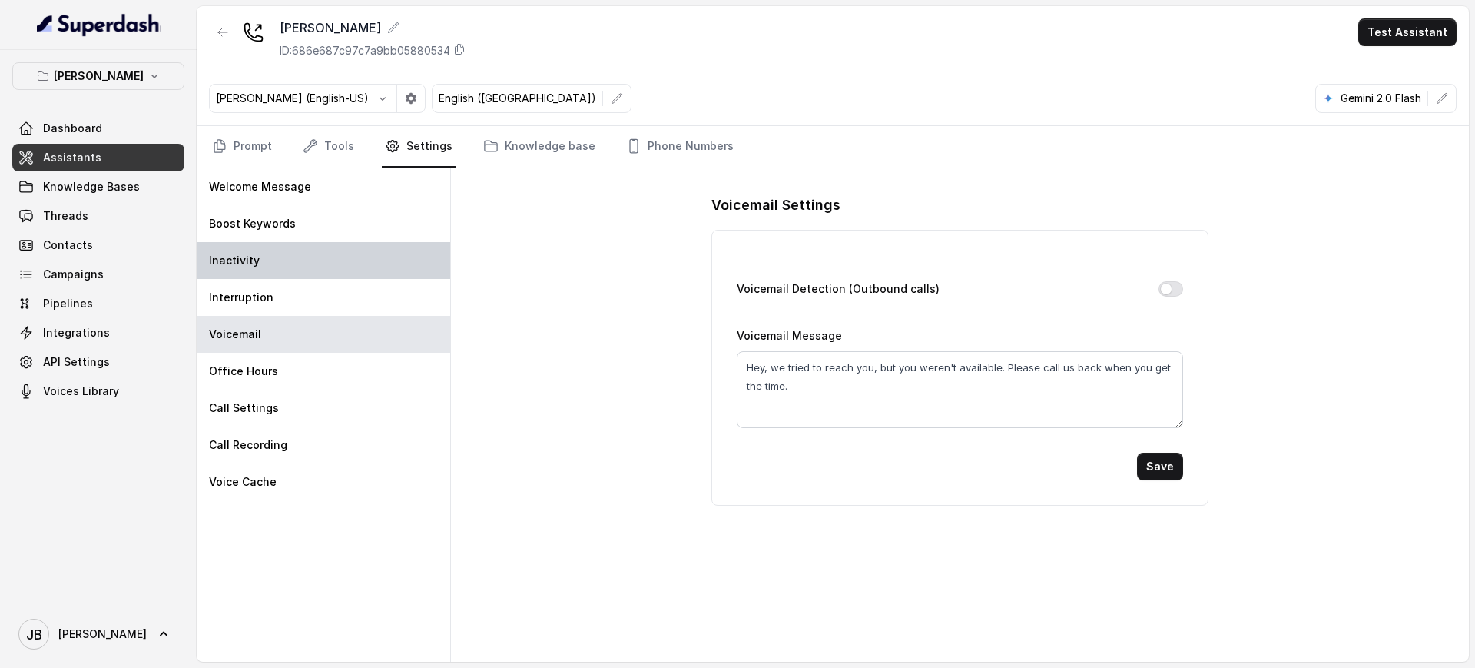
click at [289, 277] on div "Welcome Message Boost Keywords Inactivity Interruption Voicemail Office Hours C…" at bounding box center [324, 414] width 254 height 493
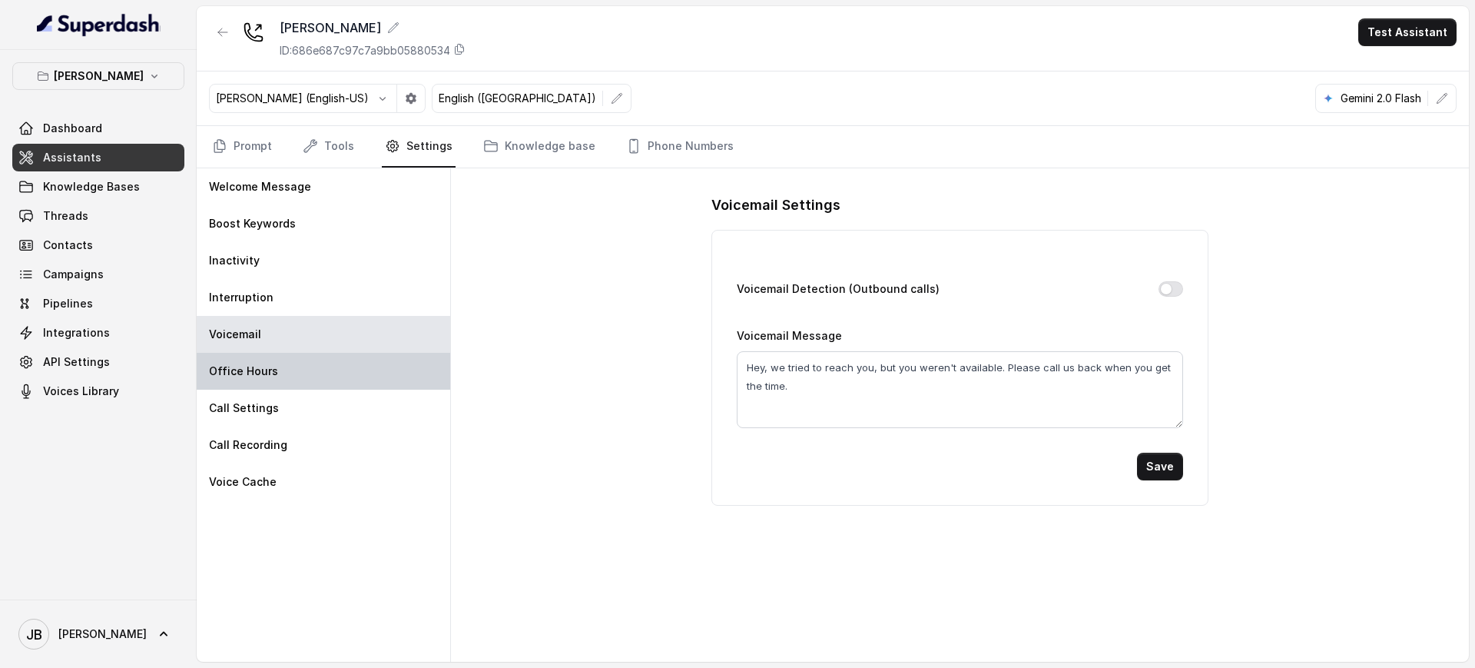
click at [308, 379] on div "Office Hours" at bounding box center [323, 371] width 253 height 37
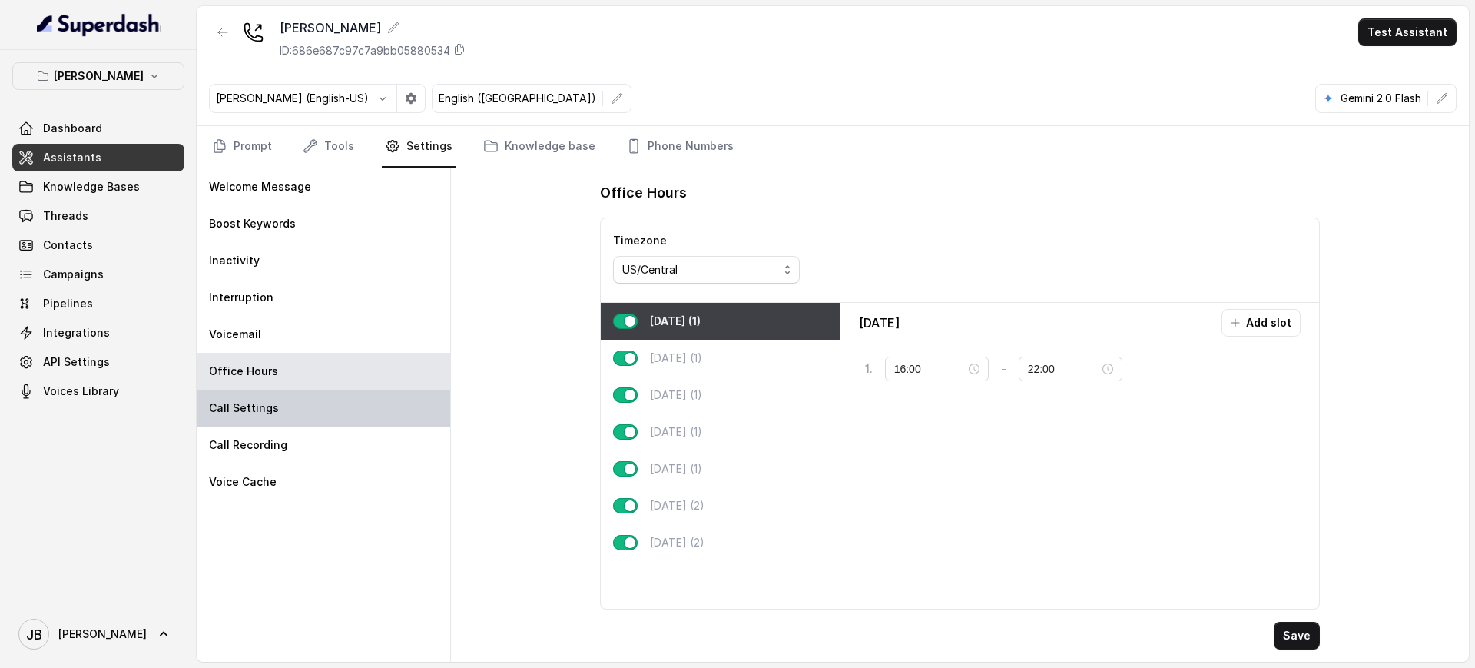
click at [318, 417] on div "Call Settings" at bounding box center [323, 407] width 253 height 37
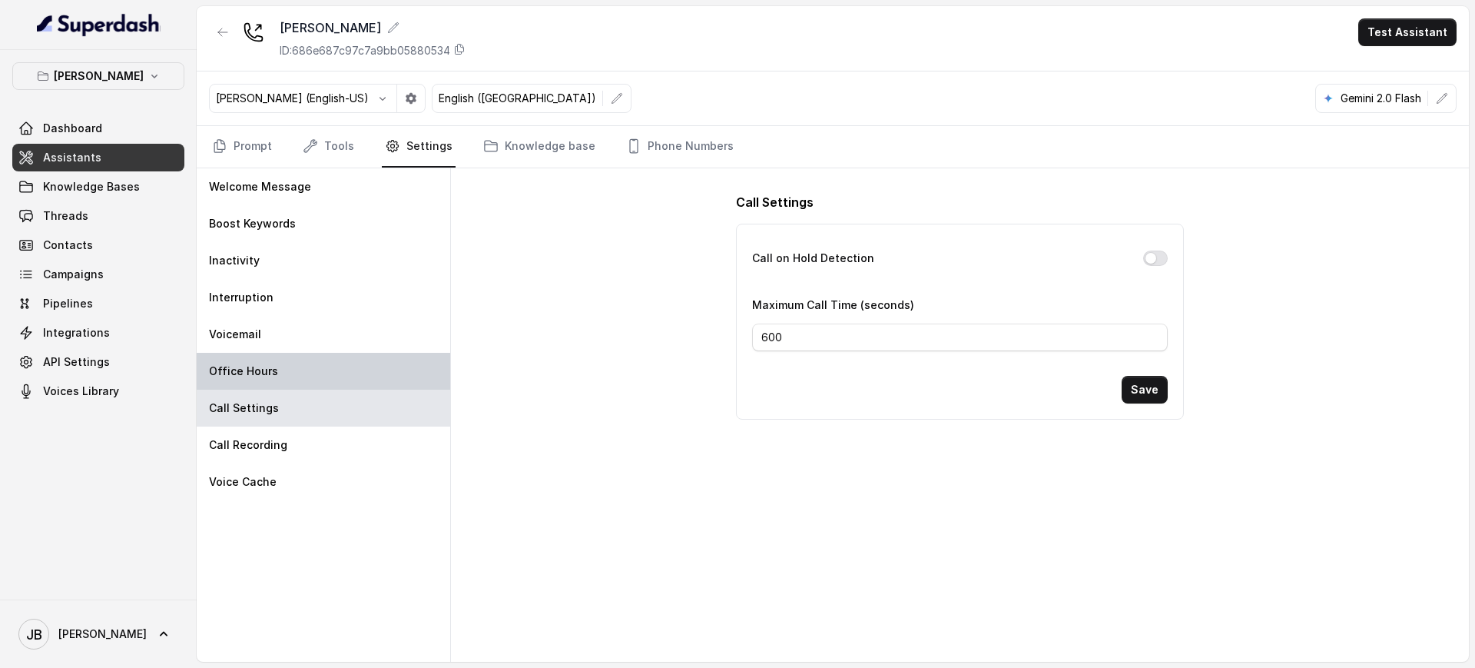
click at [273, 383] on div "Office Hours" at bounding box center [323, 371] width 253 height 37
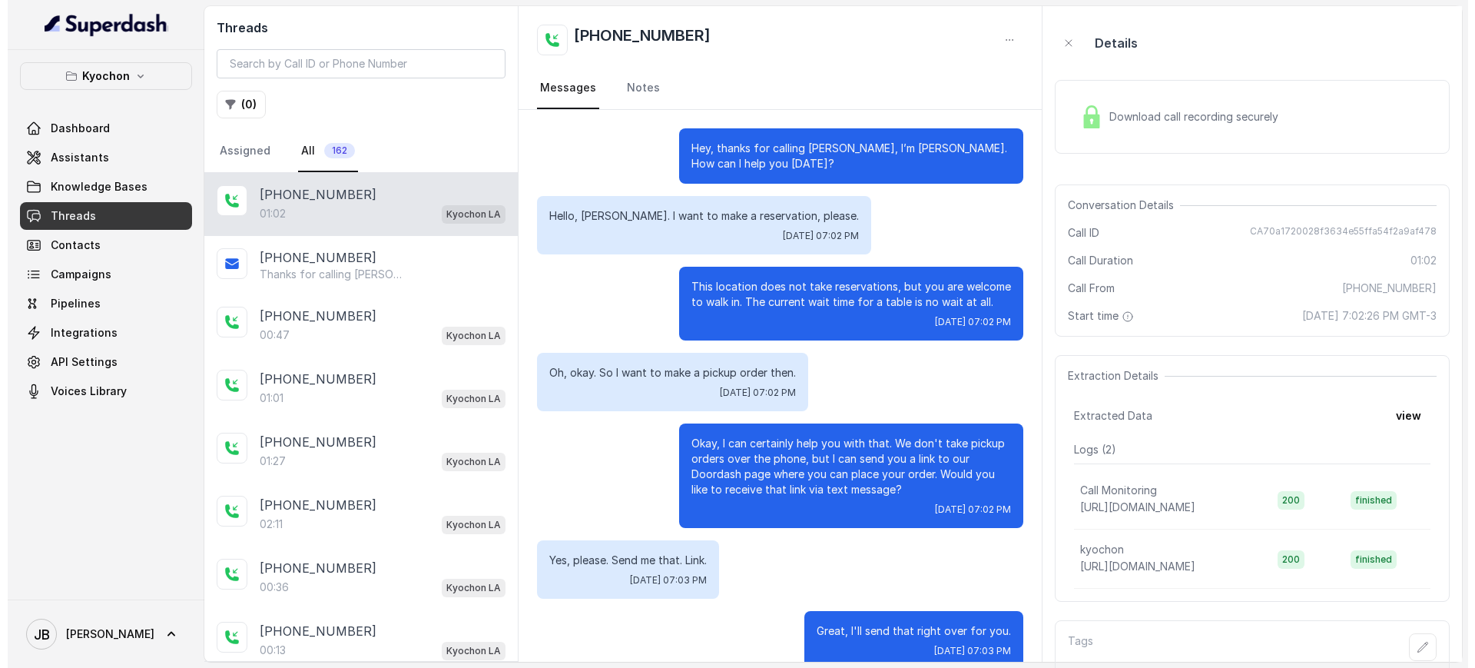
scroll to position [238, 0]
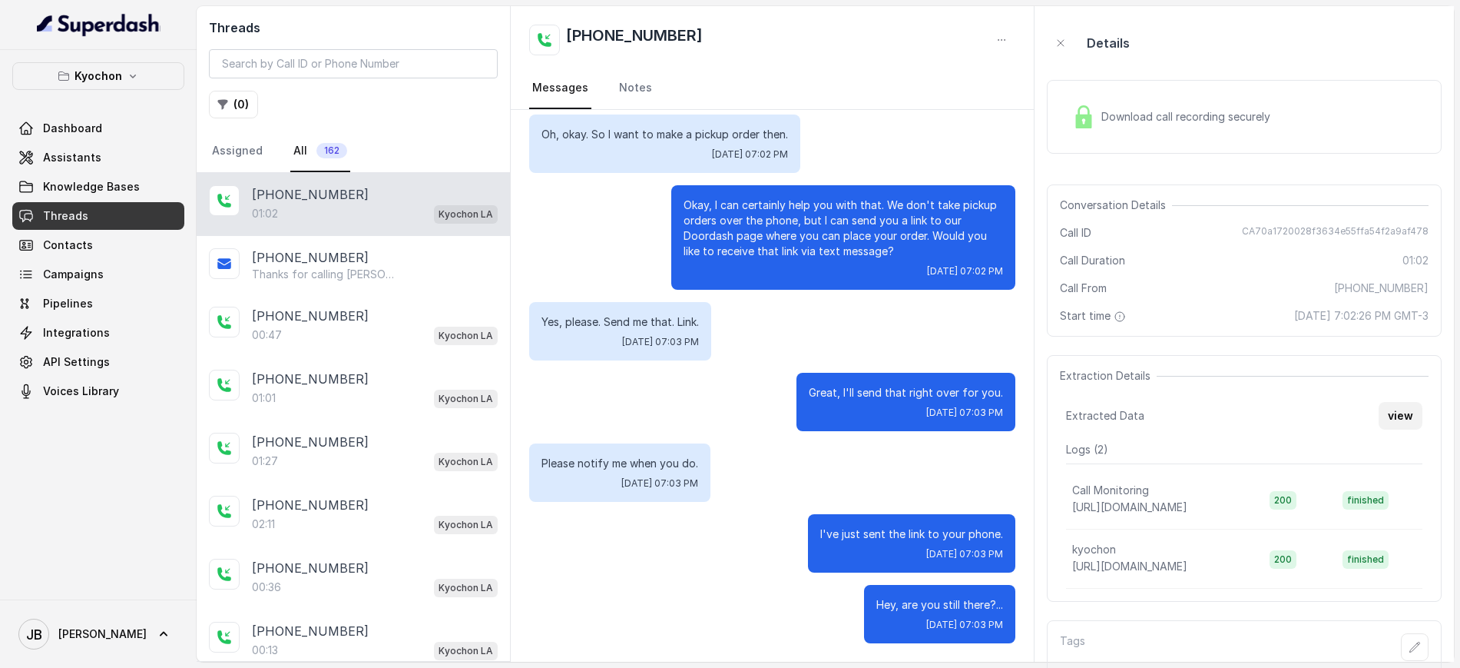
click at [1406, 422] on button "view" at bounding box center [1401, 416] width 44 height 28
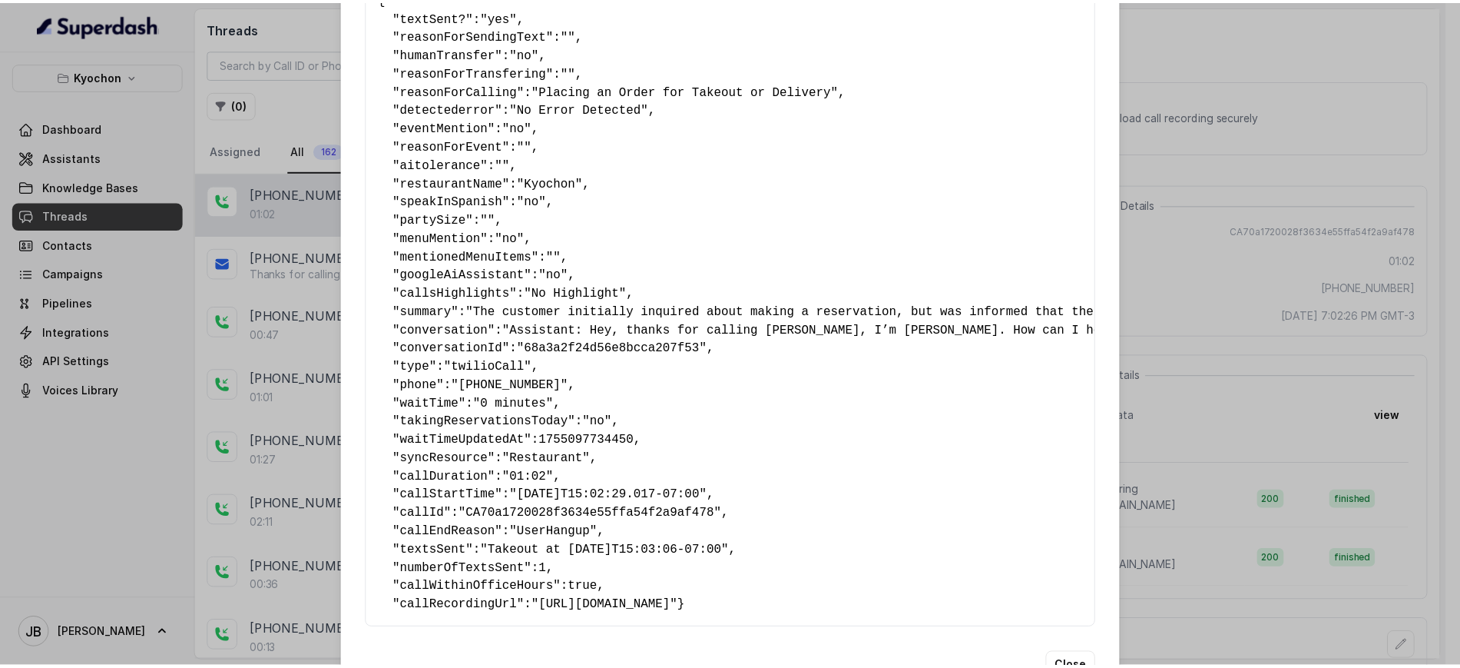
scroll to position [169, 0]
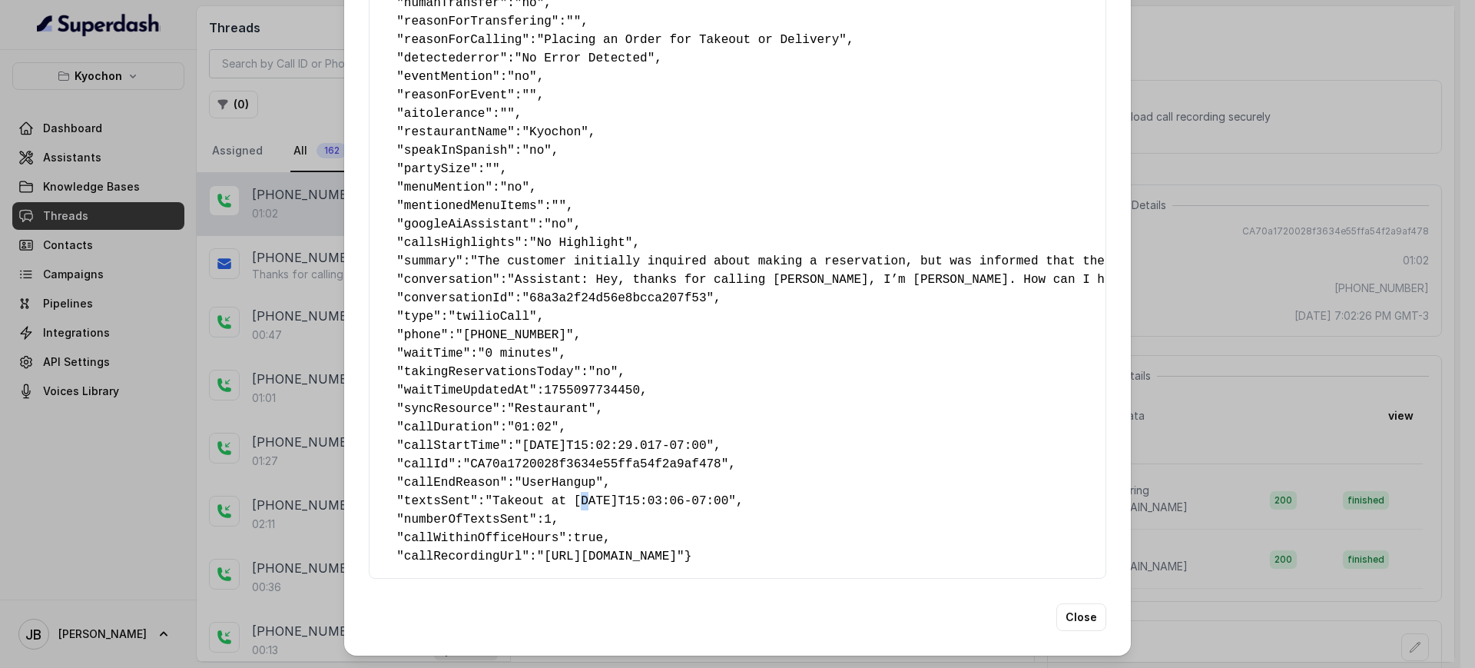
click at [568, 494] on span ""Takeout at [DATE]T15:03:06-07:00"" at bounding box center [610, 501] width 250 height 14
click at [724, 443] on pre "{ " textSent? ": "yes" , " reasonForSendingText ": "" , " humanTransfer ": "no"…" at bounding box center [737, 252] width 711 height 627
click at [1235, 313] on div "Extracted Data { " textSent? ": "yes" , " reasonForSendingText ": "" , " humanT…" at bounding box center [737, 334] width 1475 height 668
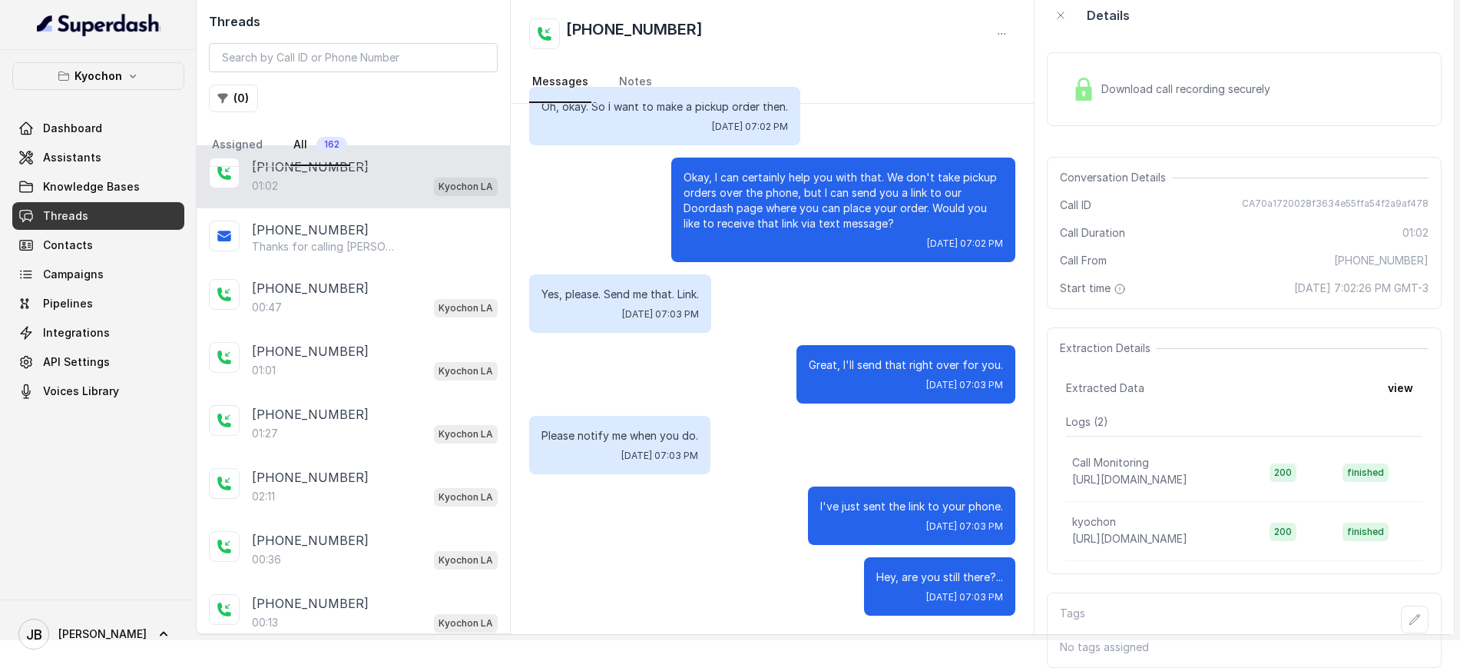
scroll to position [42, 0]
click at [840, 499] on p "I've just sent the link to your phone." at bounding box center [911, 506] width 183 height 15
click at [846, 499] on p "I've just sent the link to your phone." at bounding box center [911, 506] width 183 height 15
click at [850, 499] on p "I've just sent the link to your phone." at bounding box center [911, 506] width 183 height 15
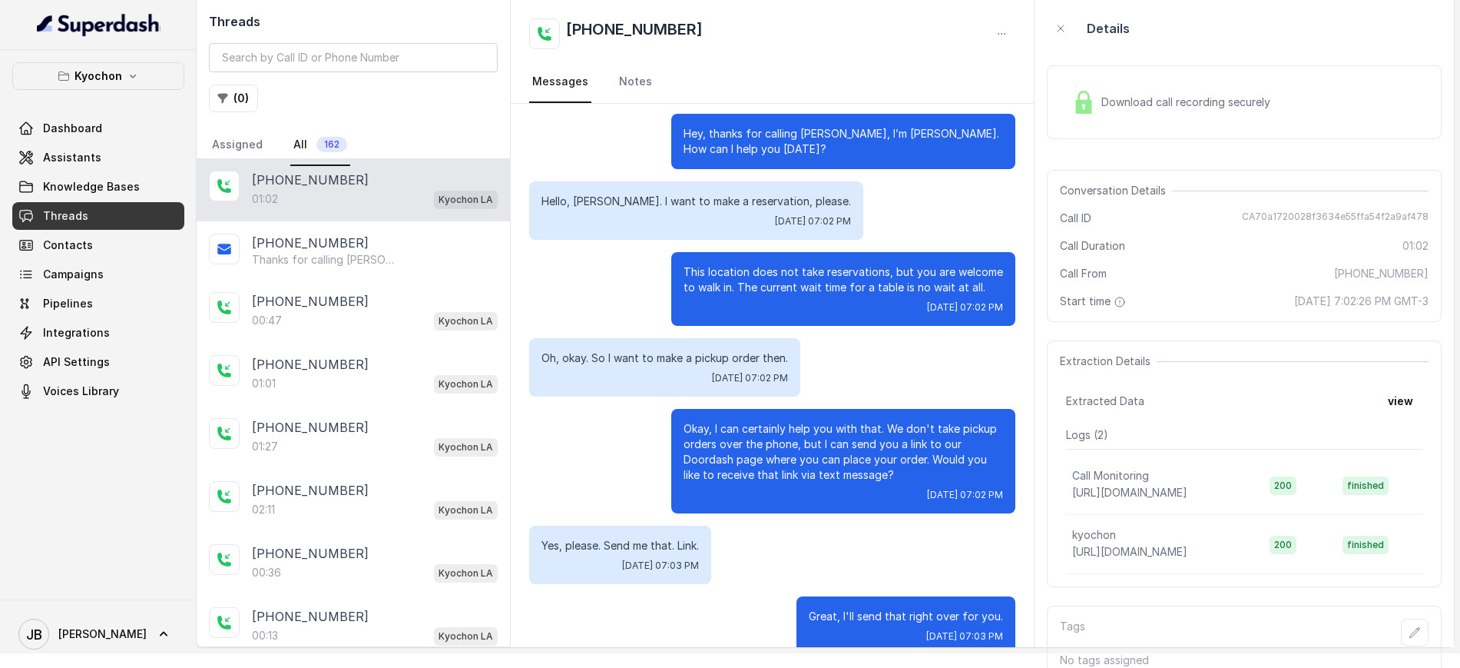
scroll to position [0, 0]
